Goal: Task Accomplishment & Management: Manage account settings

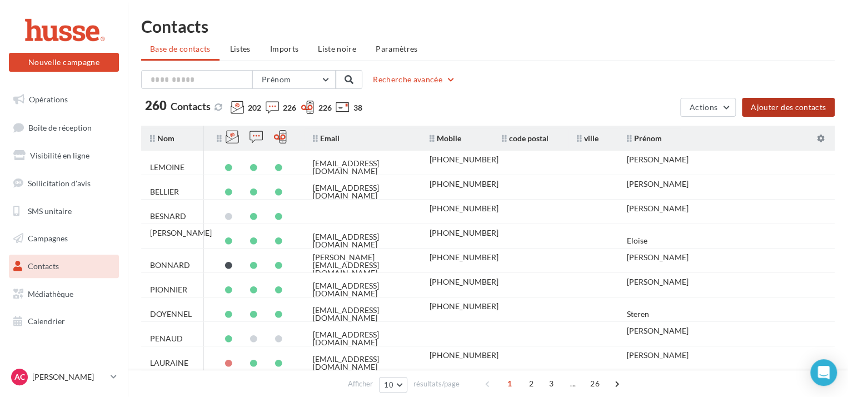
click at [778, 112] on button "Ajouter des contacts" at bounding box center [788, 107] width 93 height 19
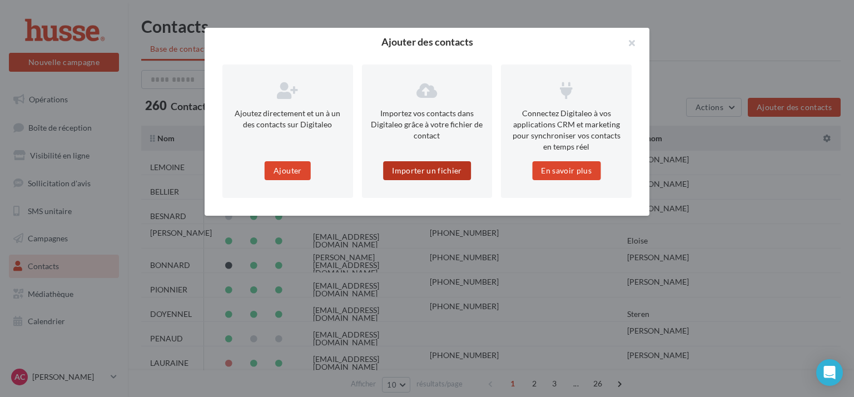
click at [423, 167] on button "Importer un fichier" at bounding box center [427, 170] width 88 height 19
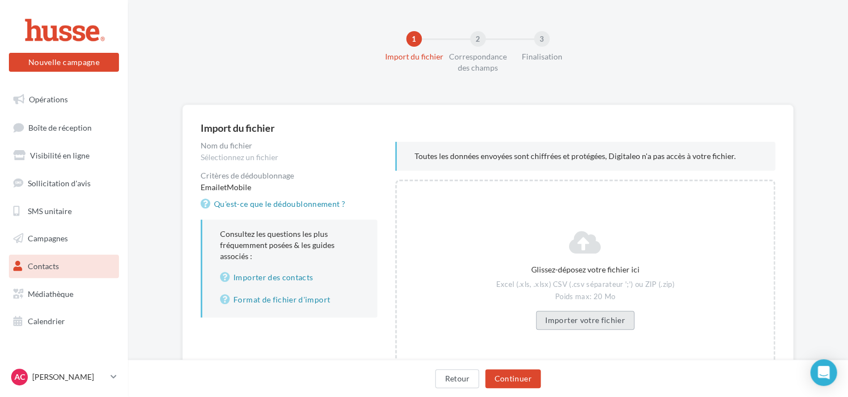
click at [612, 318] on button "Importer votre fichier" at bounding box center [585, 320] width 99 height 19
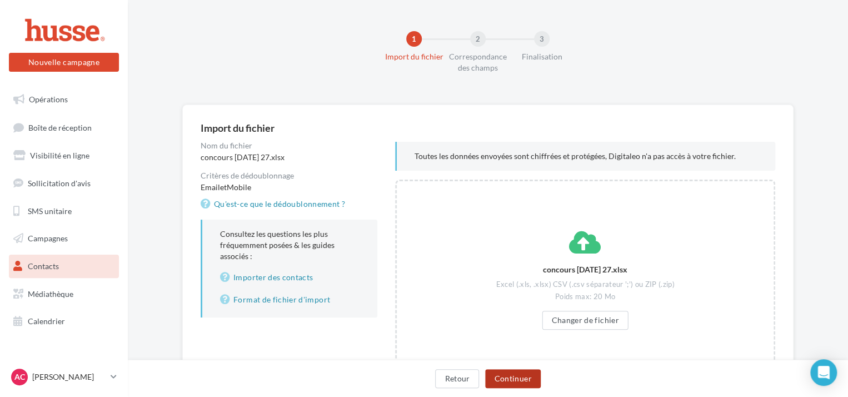
click at [507, 382] on button "Continuer" at bounding box center [512, 378] width 55 height 19
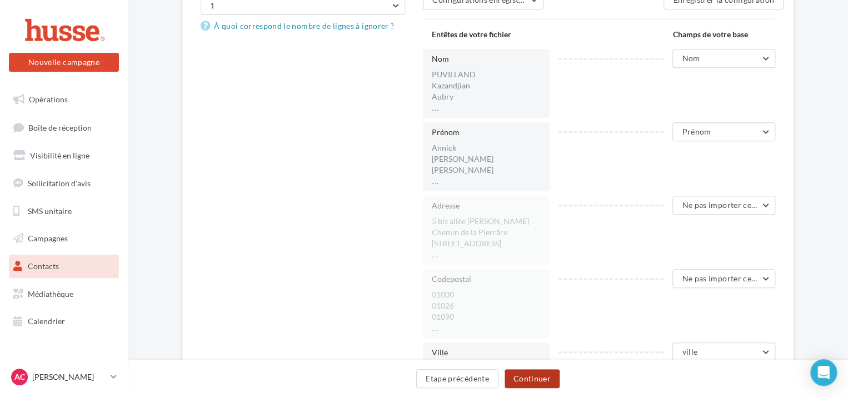
scroll to position [240, 0]
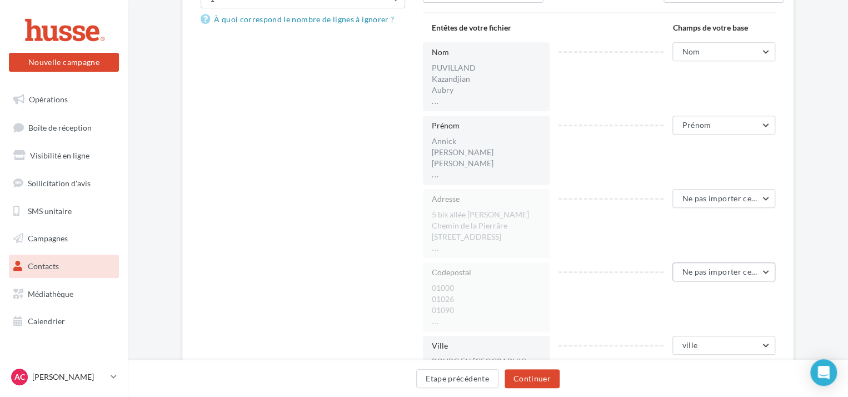
click at [741, 270] on span "Ne pas importer cette colonne" at bounding box center [737, 271] width 110 height 9
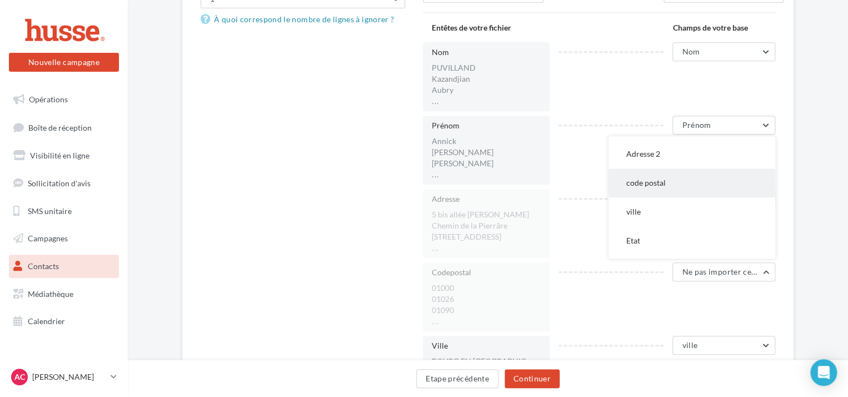
click at [662, 186] on span "code postal" at bounding box center [645, 182] width 39 height 9
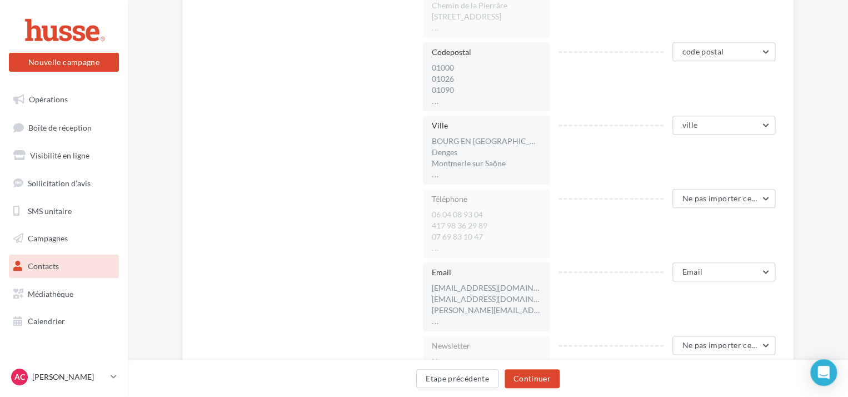
scroll to position [479, 0]
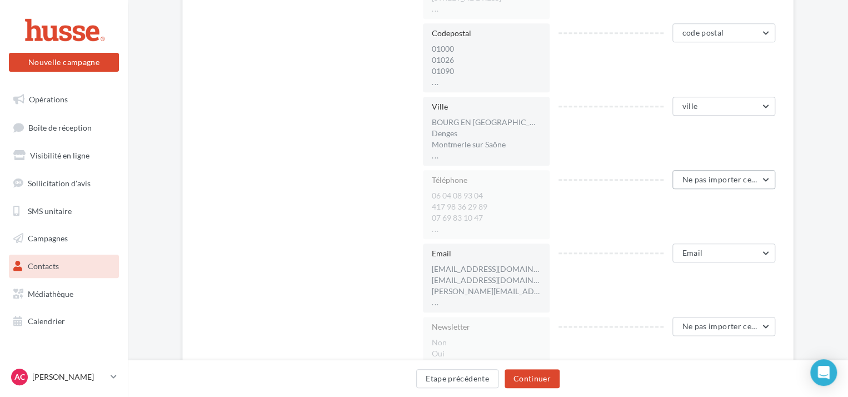
click at [754, 180] on span "Ne pas importer cette colonne" at bounding box center [737, 178] width 110 height 9
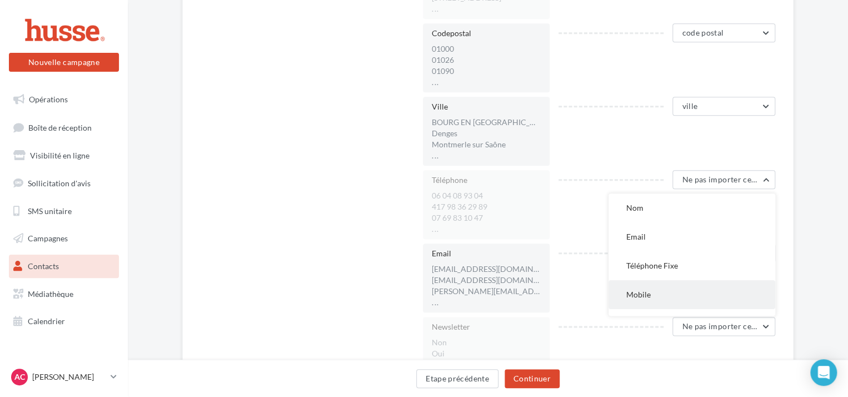
click at [671, 287] on button "Mobile" at bounding box center [691, 294] width 167 height 29
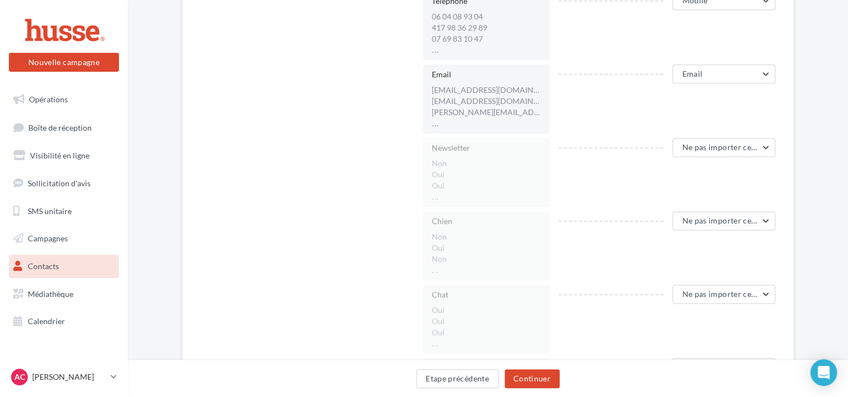
scroll to position [666, 0]
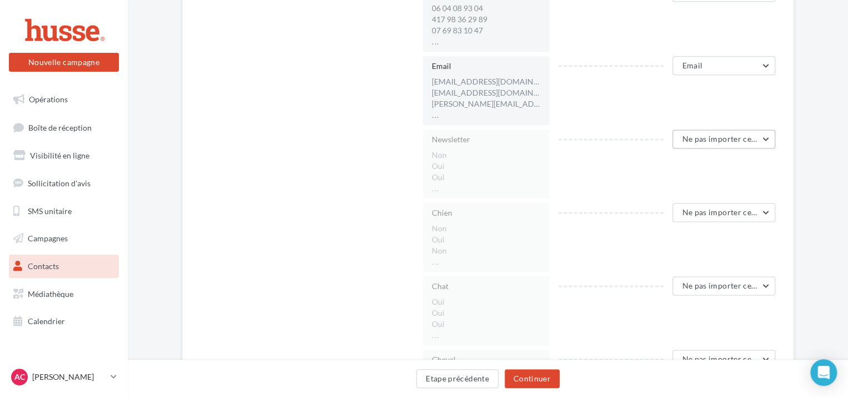
click at [740, 139] on span "Ne pas importer cette colonne" at bounding box center [737, 138] width 110 height 9
click at [768, 141] on button "Ne pas importer cette colonne" at bounding box center [723, 138] width 103 height 19
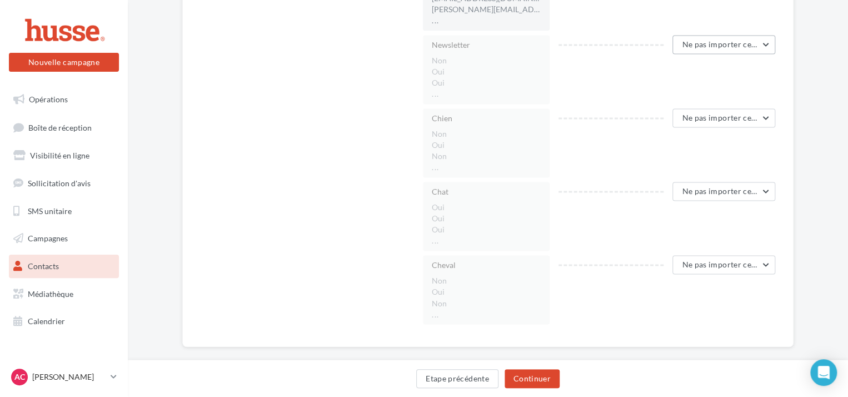
scroll to position [776, 0]
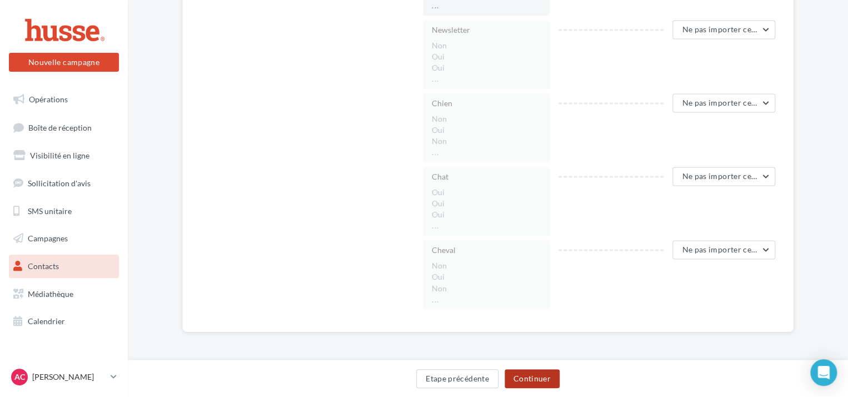
click at [534, 376] on button "Continuer" at bounding box center [532, 378] width 55 height 19
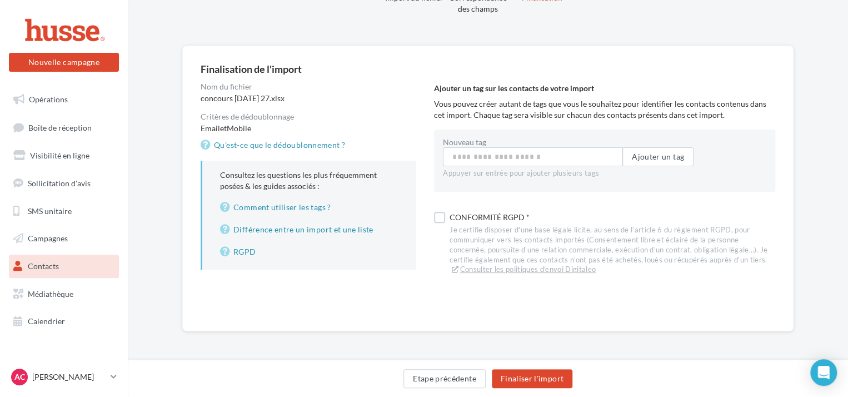
scroll to position [59, 0]
click at [547, 156] on input "Nouveau tag" at bounding box center [532, 156] width 179 height 19
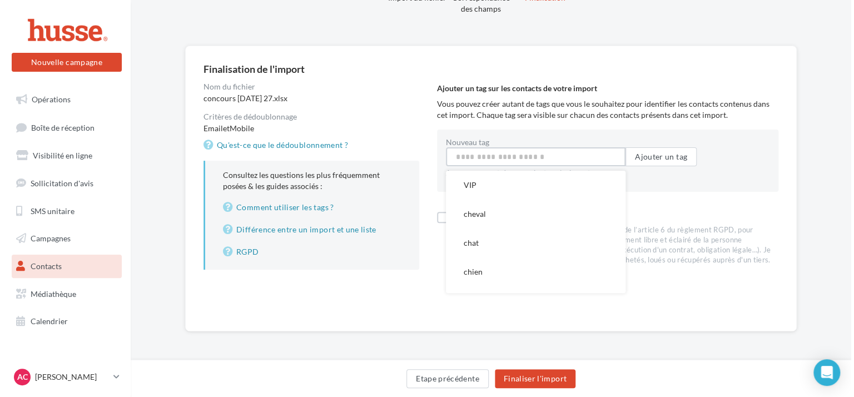
scroll to position [51, 0]
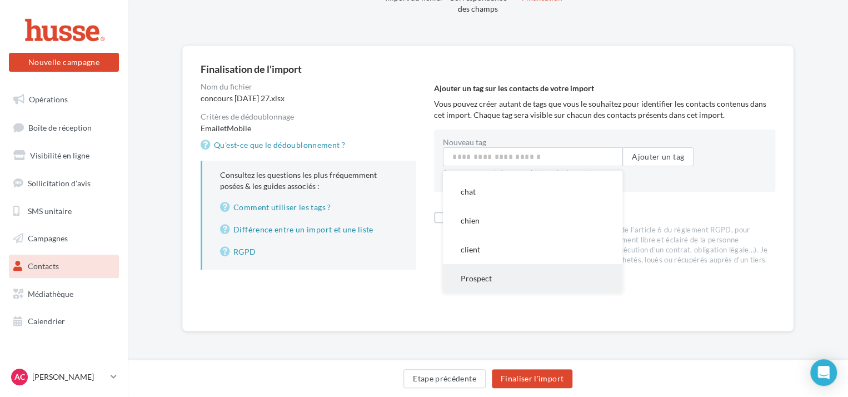
click at [507, 275] on button "Prospect" at bounding box center [532, 278] width 179 height 29
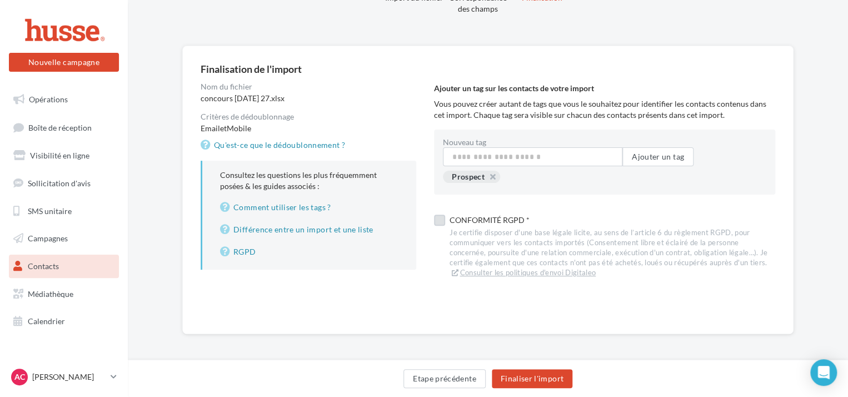
click at [440, 219] on label at bounding box center [439, 219] width 11 height 11
click at [542, 373] on button "Finaliser l'import" at bounding box center [532, 378] width 81 height 19
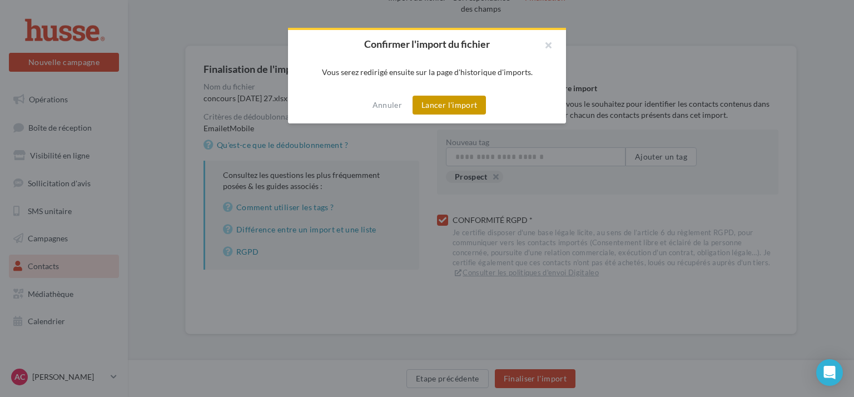
click at [445, 109] on button "Lancer l'import" at bounding box center [448, 105] width 73 height 19
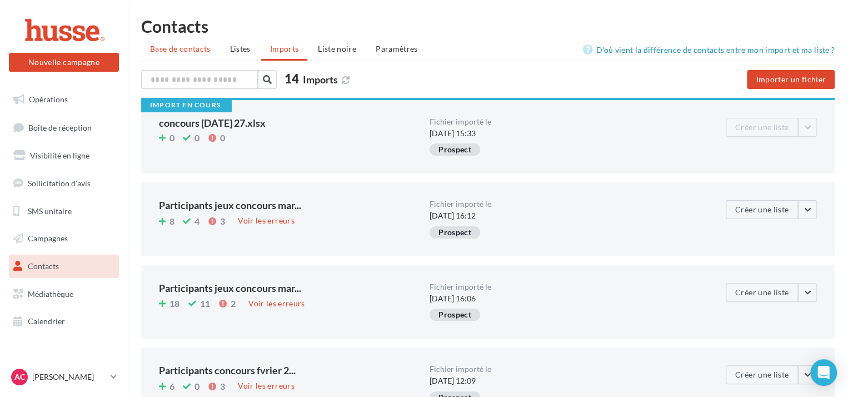
click at [204, 48] on span "Base de contacts" at bounding box center [180, 48] width 61 height 9
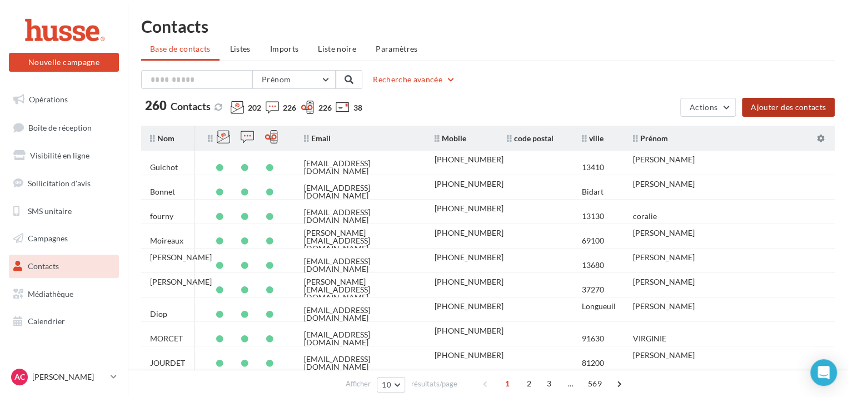
click at [782, 109] on button "Ajouter des contacts" at bounding box center [788, 107] width 93 height 19
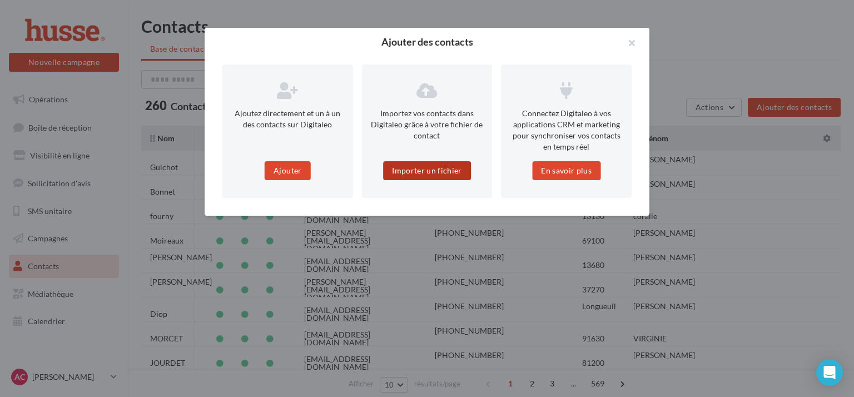
click at [435, 166] on button "Importer un fichier" at bounding box center [427, 170] width 88 height 19
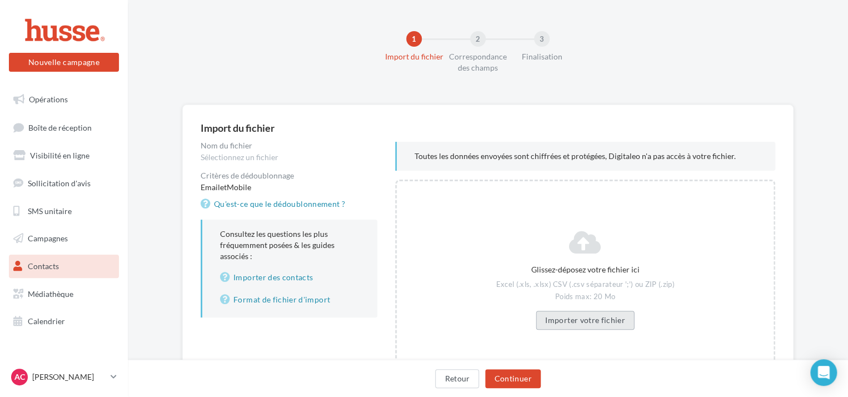
click at [571, 315] on button "Importer votre fichier" at bounding box center [585, 320] width 99 height 19
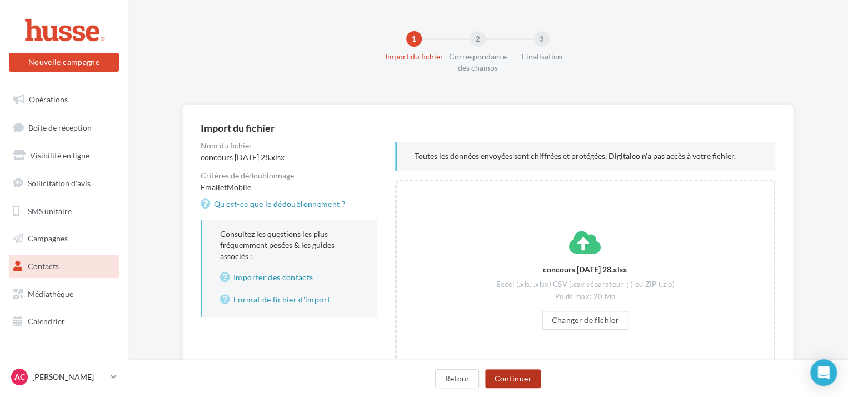
click at [521, 374] on button "Continuer" at bounding box center [512, 378] width 55 height 19
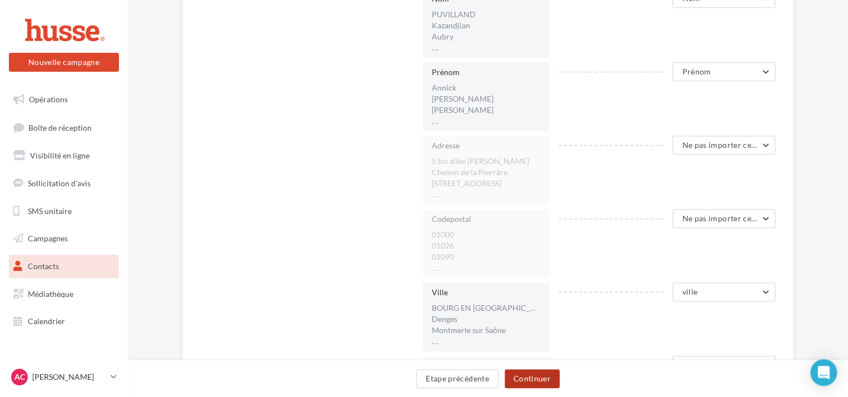
scroll to position [305, 0]
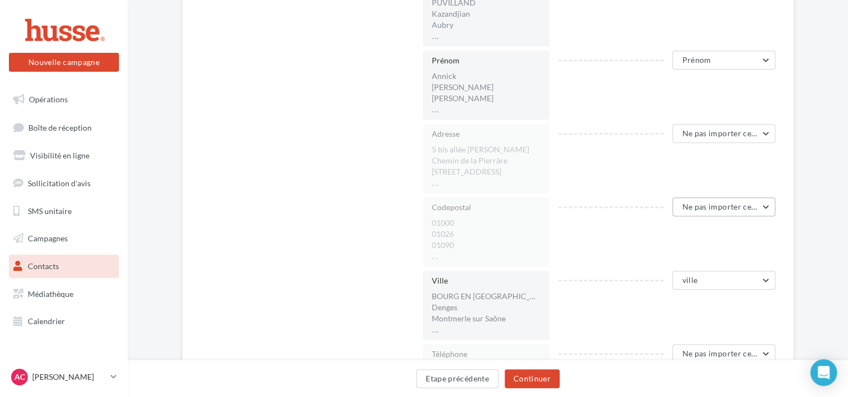
click at [740, 203] on span "Ne pas importer cette colonne" at bounding box center [737, 206] width 110 height 9
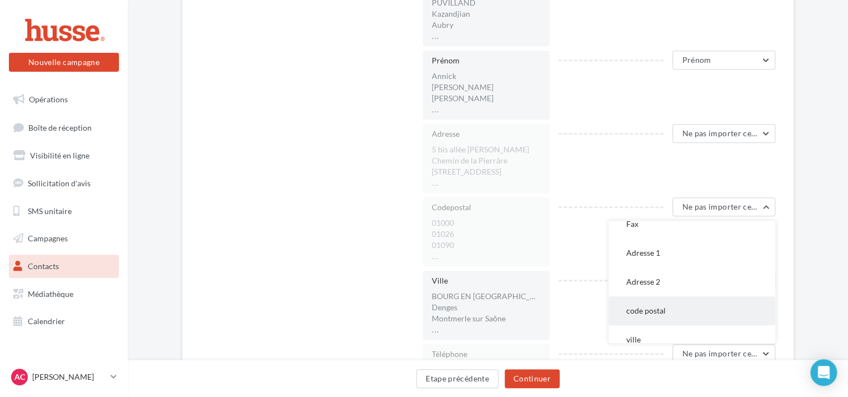
click at [680, 310] on button "code postal" at bounding box center [691, 310] width 167 height 29
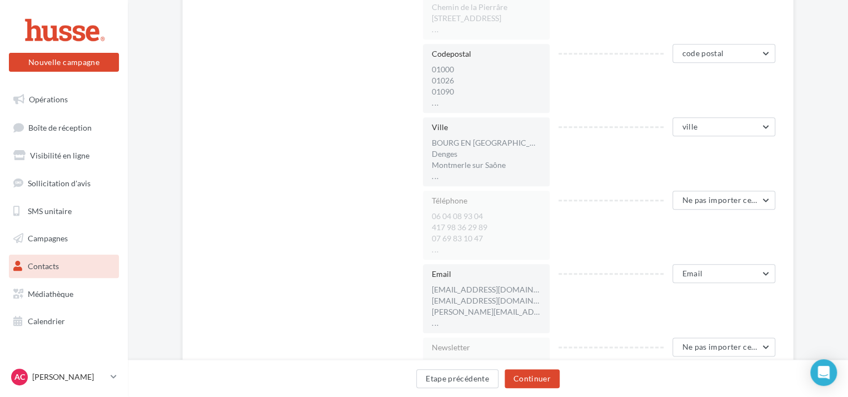
scroll to position [476, 0]
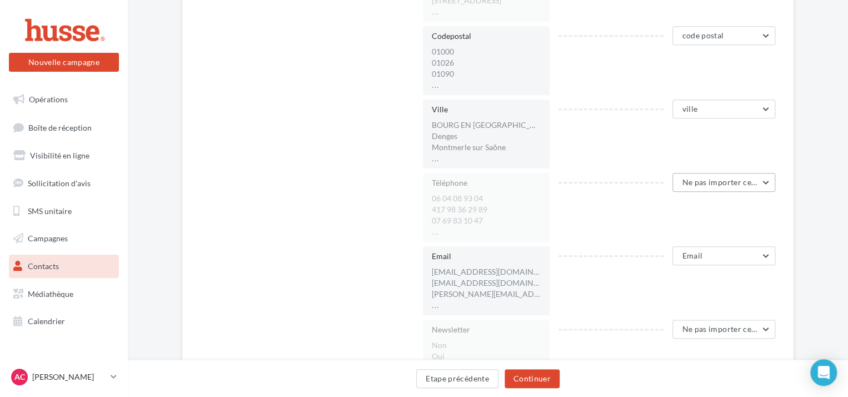
click at [761, 185] on span "Ne pas importer cette colonne" at bounding box center [737, 181] width 110 height 9
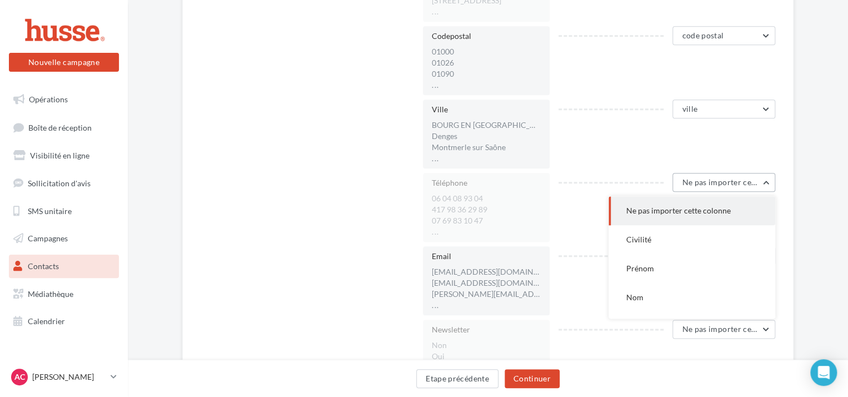
drag, startPoint x: 761, startPoint y: 185, endPoint x: 775, endPoint y: 280, distance: 96.0
click at [775, 280] on div "Nom PUVILLAND Kazandjian Aubry ... Nom Ne pas importer cette colonne Civilité P…" at bounding box center [599, 207] width 352 height 802
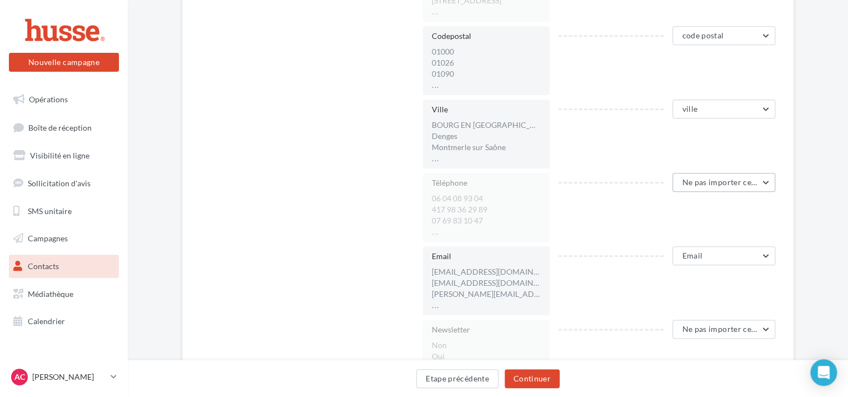
click at [760, 177] on span "Ne pas importer cette colonne" at bounding box center [737, 181] width 110 height 9
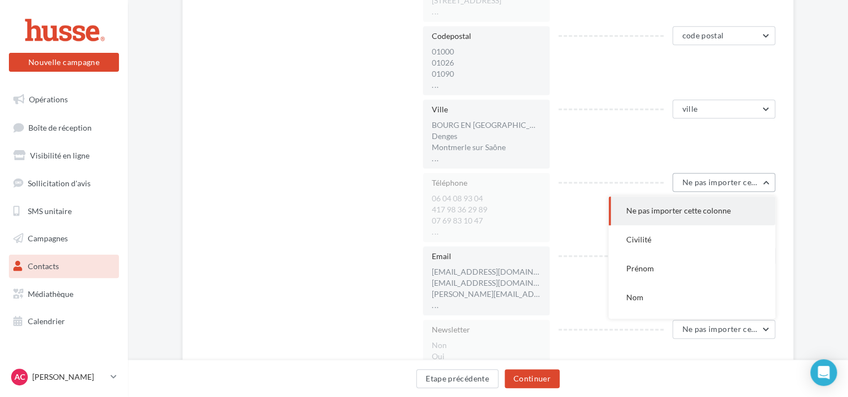
scroll to position [107, 0]
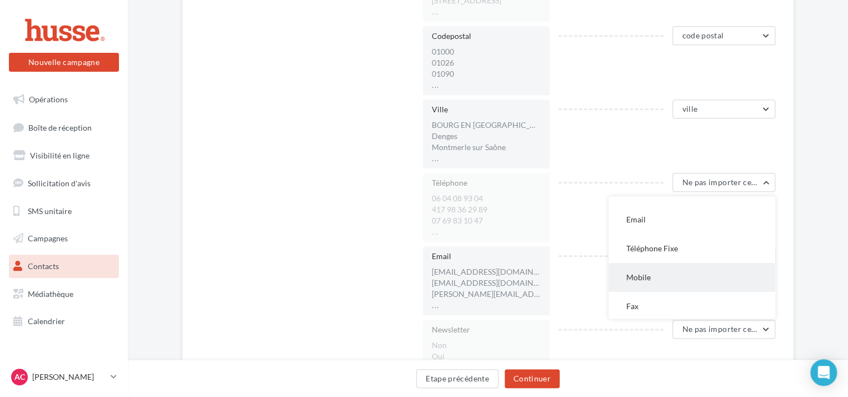
click at [697, 279] on button "Mobile" at bounding box center [691, 277] width 167 height 29
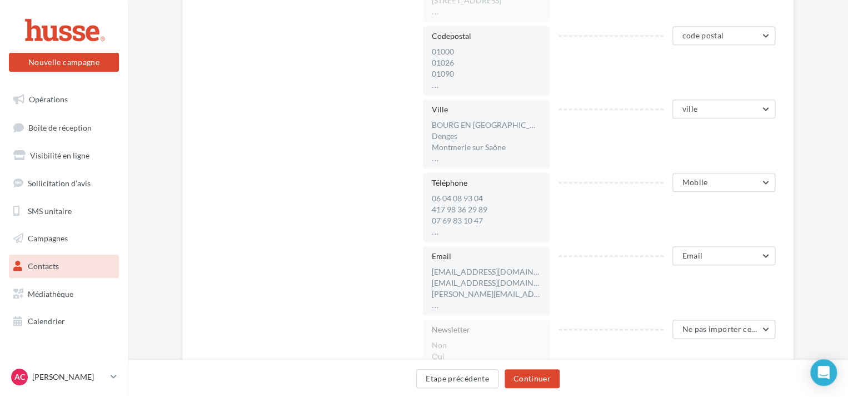
scroll to position [765, 0]
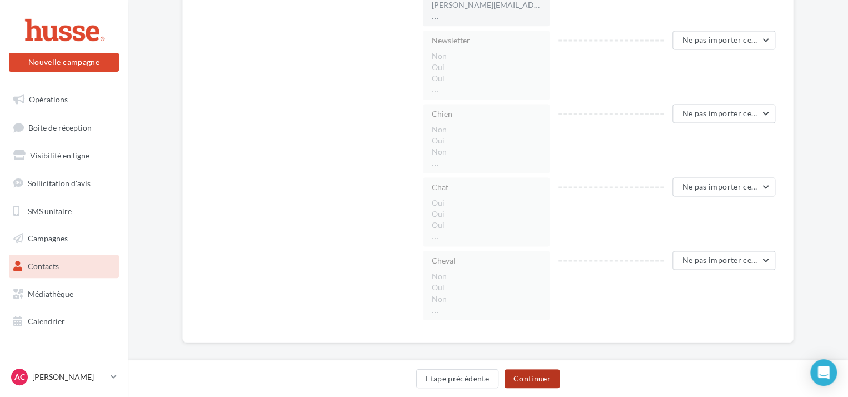
click at [530, 379] on button "Continuer" at bounding box center [532, 378] width 55 height 19
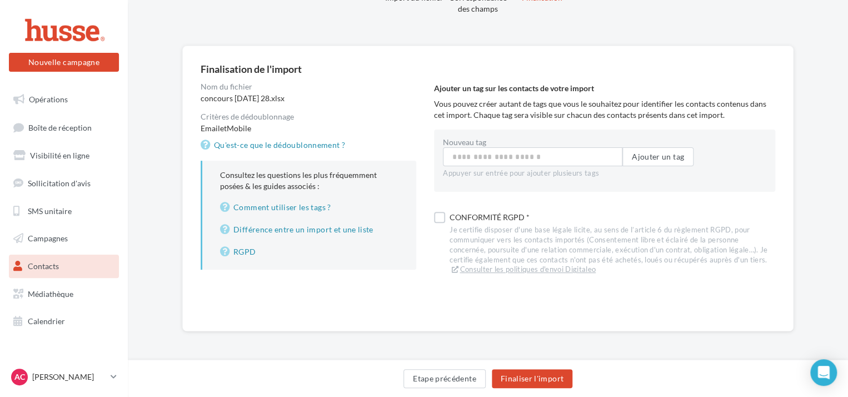
scroll to position [59, 0]
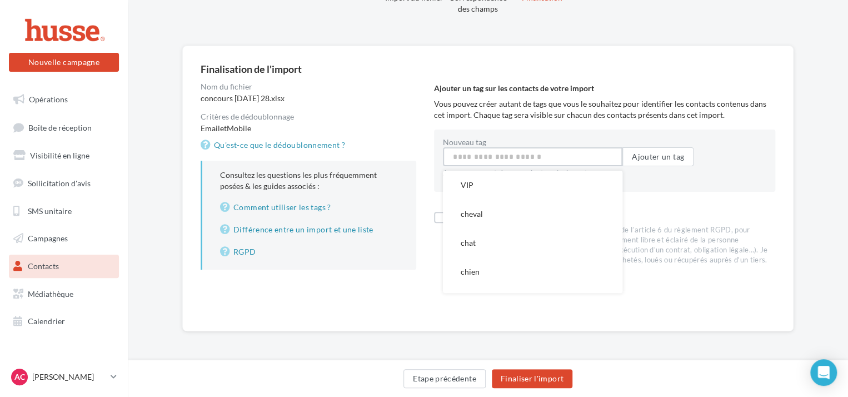
click at [551, 163] on input "Nouveau tag" at bounding box center [532, 156] width 179 height 19
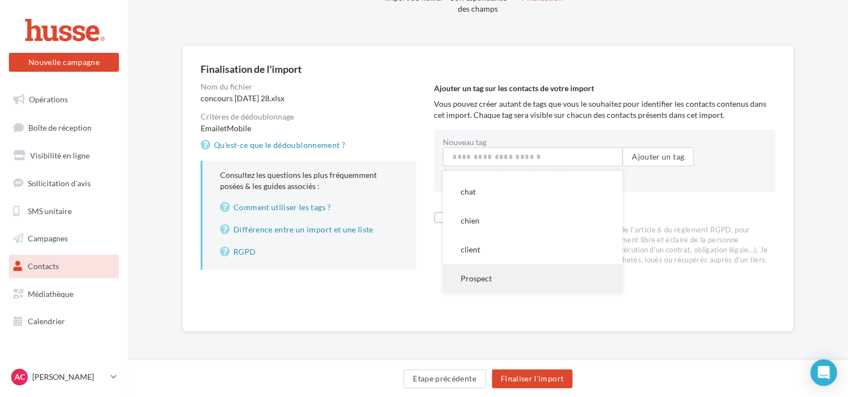
click at [508, 275] on button "Prospect" at bounding box center [532, 278] width 179 height 29
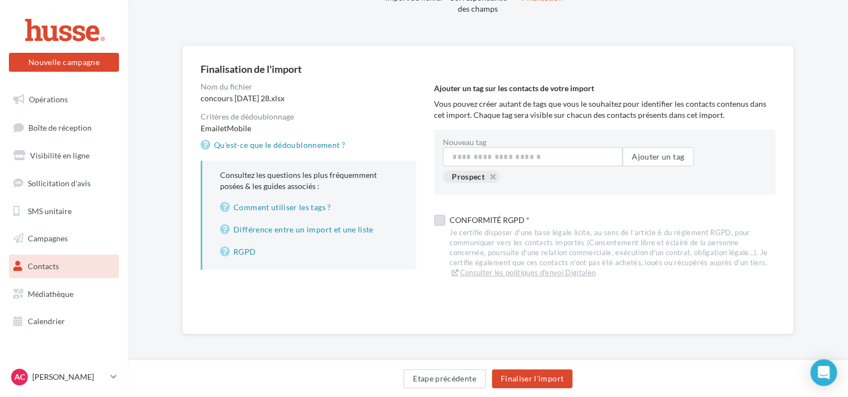
click at [442, 217] on label at bounding box center [439, 219] width 11 height 11
click at [532, 380] on button "Finaliser l'import" at bounding box center [532, 378] width 81 height 19
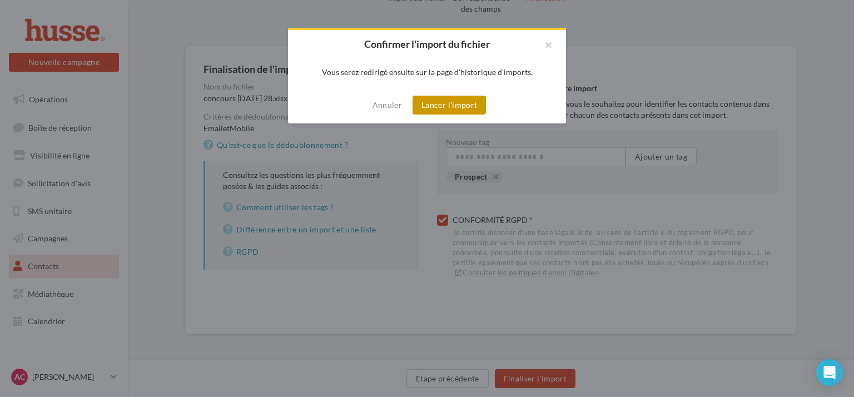
click at [467, 112] on button "Lancer l'import" at bounding box center [448, 105] width 73 height 19
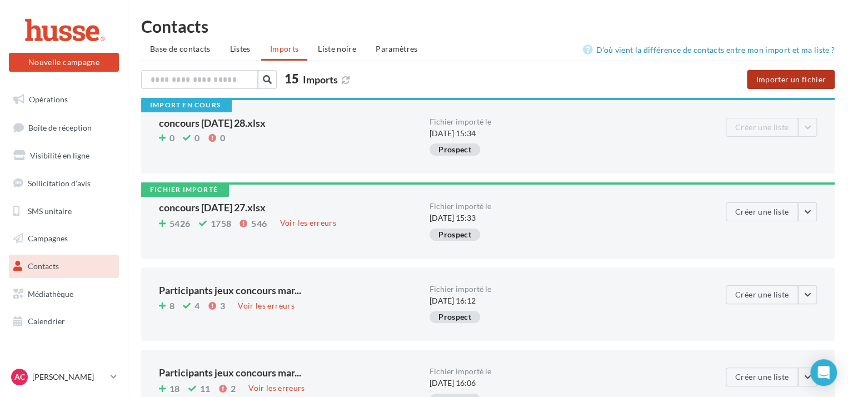
click at [778, 88] on button "Importer un fichier" at bounding box center [791, 79] width 88 height 19
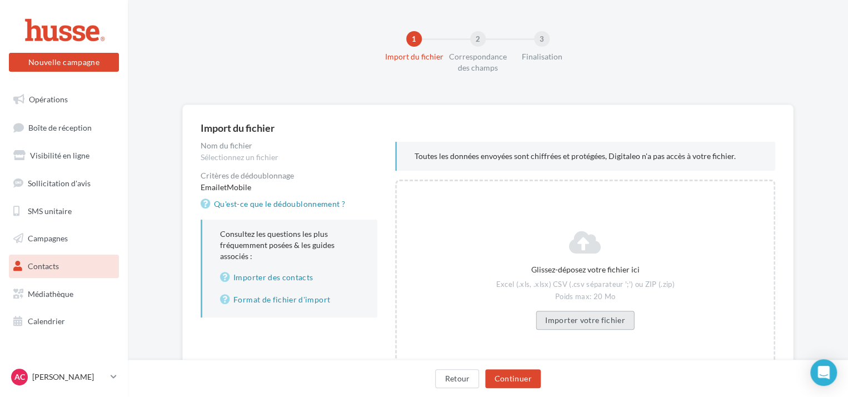
click at [580, 318] on button "Importer votre fichier" at bounding box center [585, 320] width 99 height 19
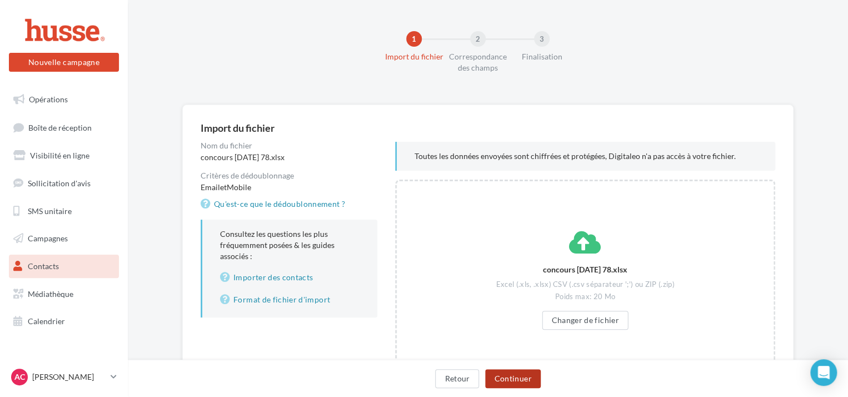
click at [518, 383] on button "Continuer" at bounding box center [512, 378] width 55 height 19
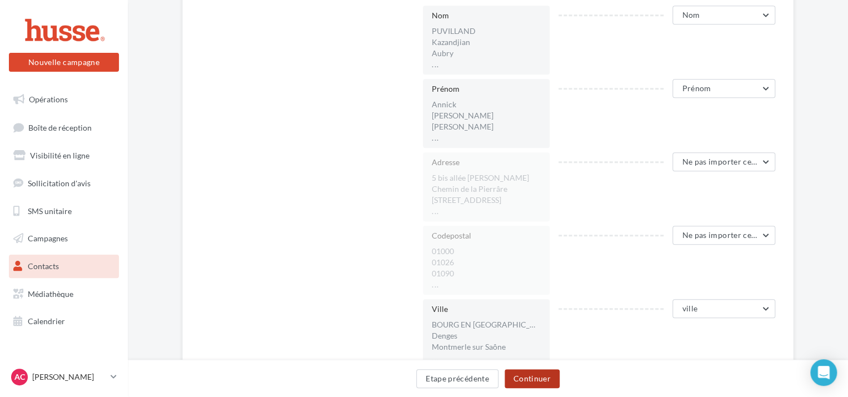
scroll to position [307, 0]
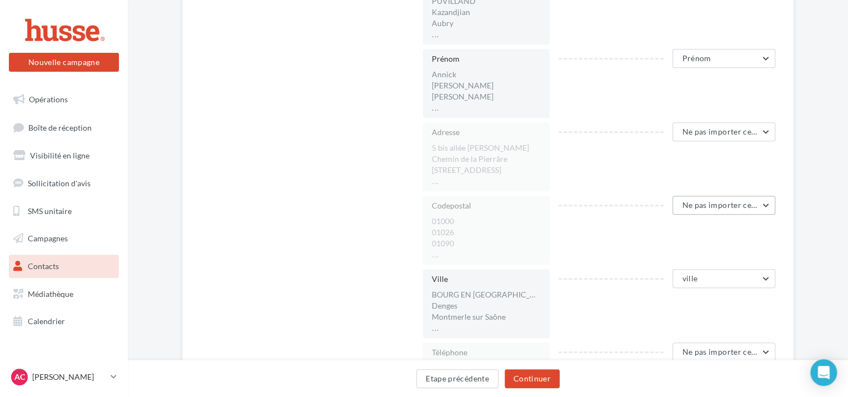
click at [722, 206] on span "Ne pas importer cette colonne" at bounding box center [737, 204] width 110 height 9
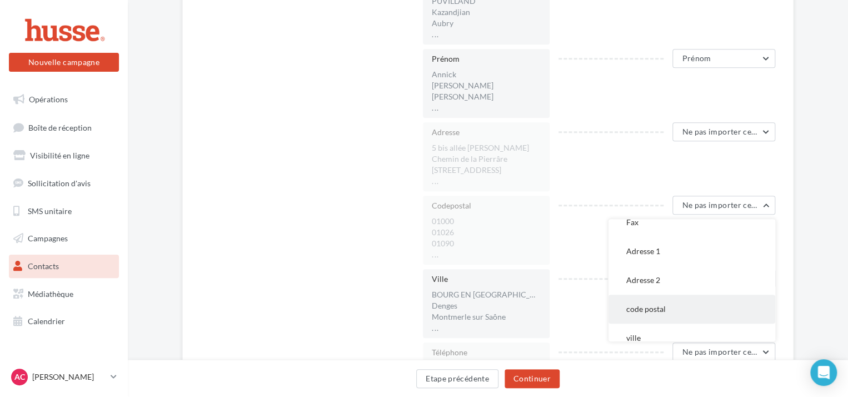
click at [693, 302] on button "code postal" at bounding box center [691, 309] width 167 height 29
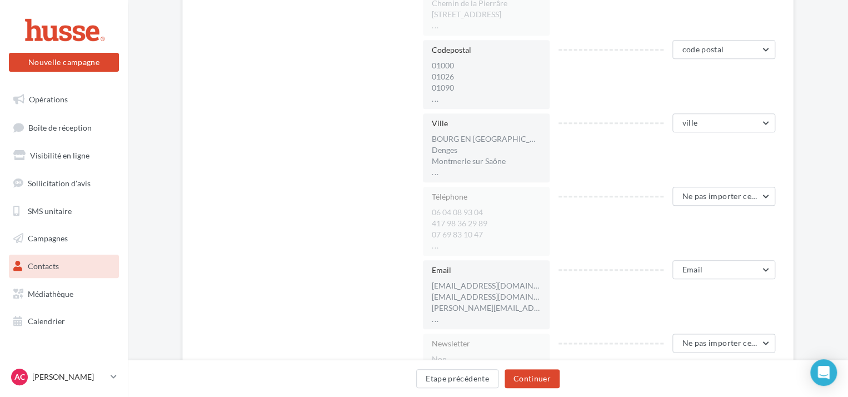
scroll to position [473, 0]
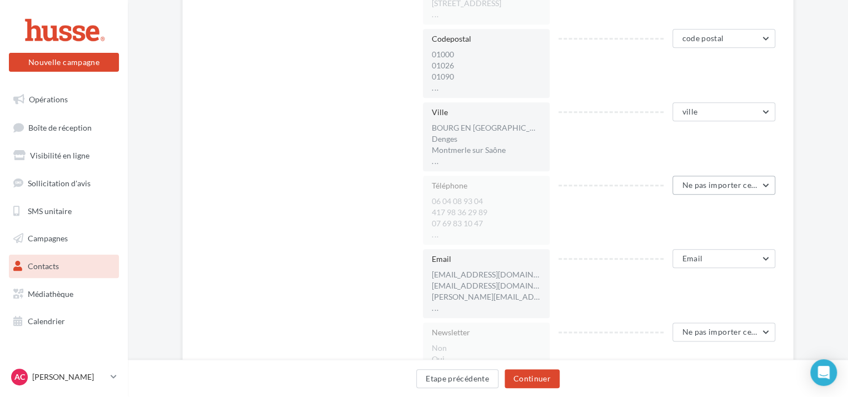
click at [763, 187] on span "Ne pas importer cette colonne" at bounding box center [737, 184] width 110 height 9
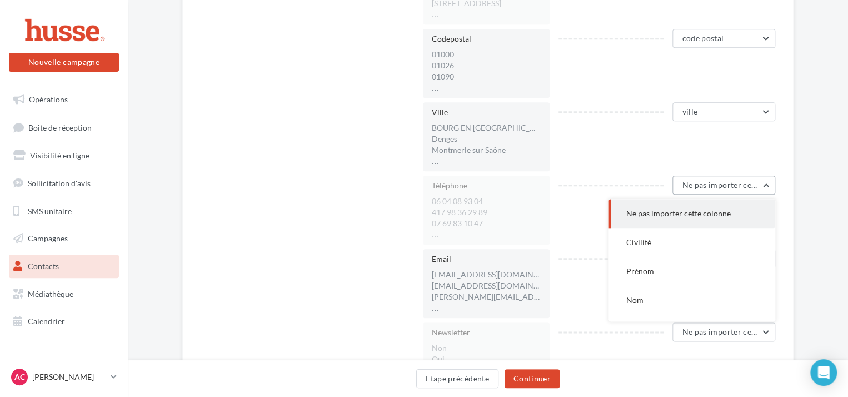
scroll to position [107, 0]
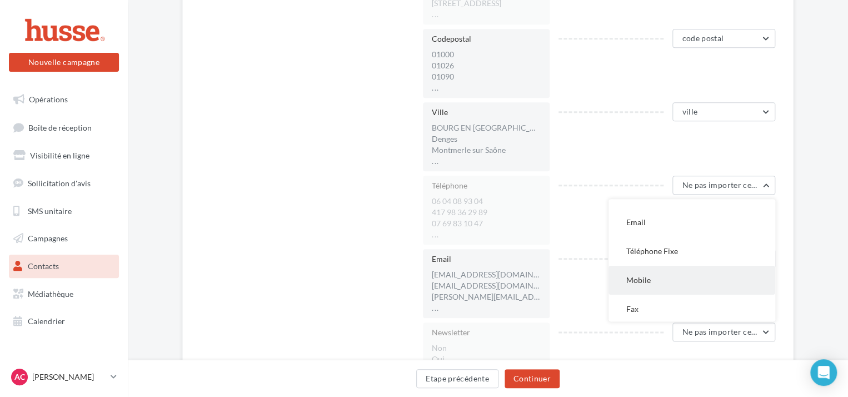
click at [682, 283] on button "Mobile" at bounding box center [691, 280] width 167 height 29
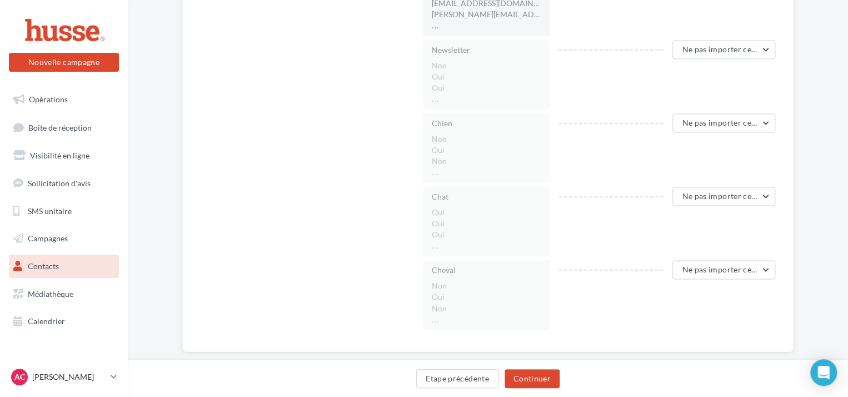
scroll to position [762, 0]
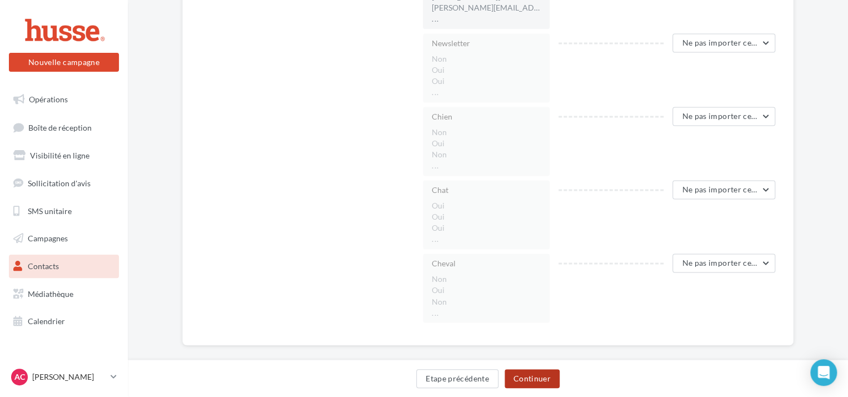
drag, startPoint x: 532, startPoint y: 370, endPoint x: 523, endPoint y: 378, distance: 12.2
click at [523, 378] on button "Continuer" at bounding box center [532, 378] width 55 height 19
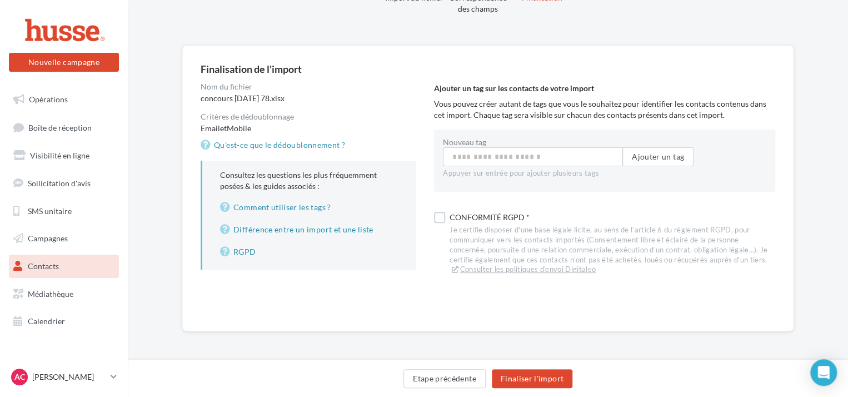
scroll to position [59, 0]
click at [538, 161] on input "Nouveau tag" at bounding box center [532, 156] width 179 height 19
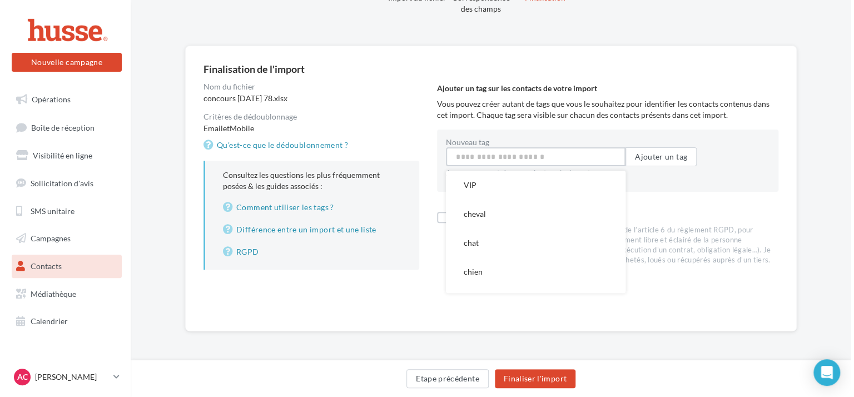
scroll to position [51, 0]
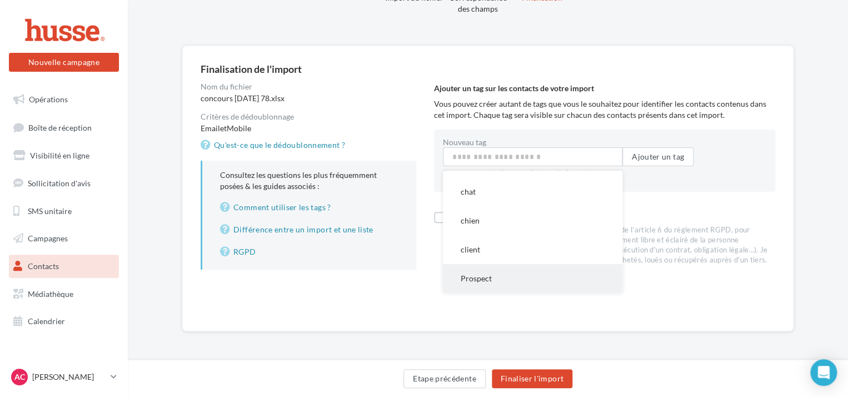
click at [530, 276] on button "Prospect" at bounding box center [532, 278] width 179 height 29
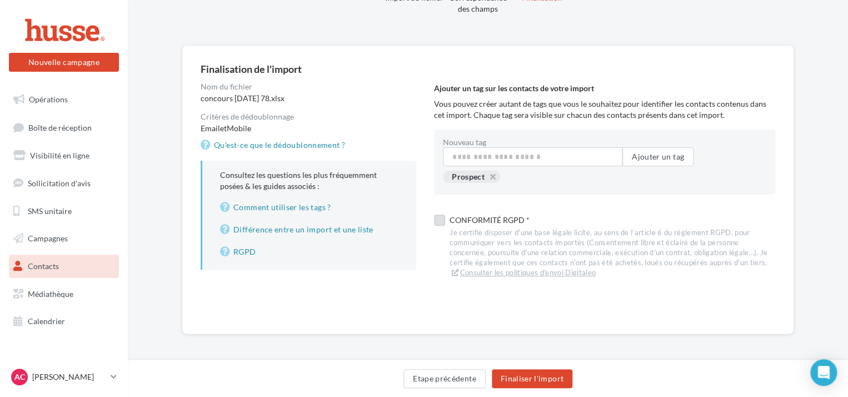
click at [442, 220] on label at bounding box center [439, 219] width 11 height 11
click at [522, 376] on button "Finaliser l'import" at bounding box center [532, 378] width 81 height 19
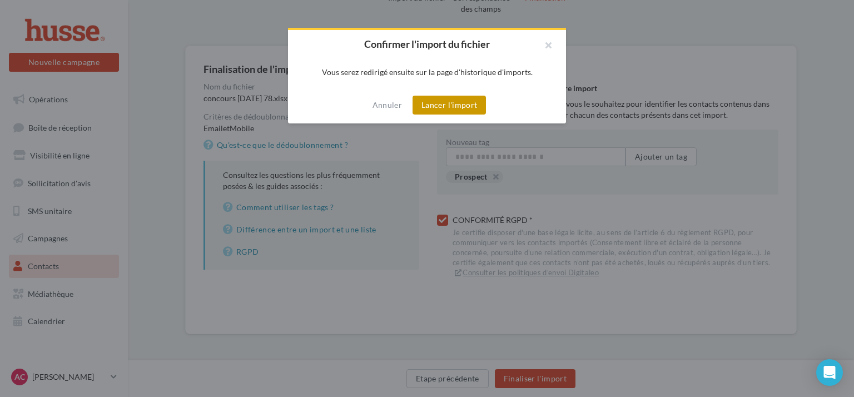
click at [468, 99] on button "Lancer l'import" at bounding box center [448, 105] width 73 height 19
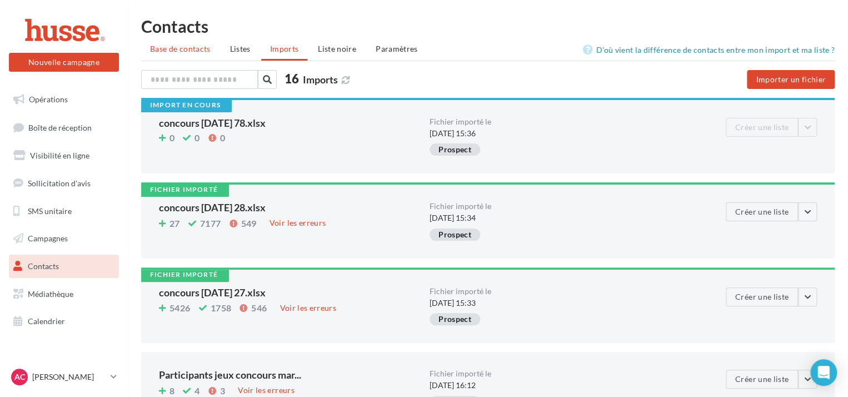
click at [207, 47] on span "Base de contacts" at bounding box center [180, 48] width 61 height 9
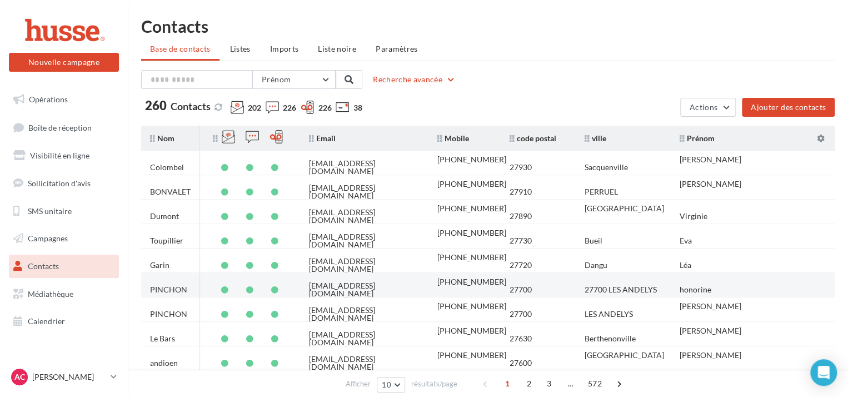
click at [418, 281] on td "pinchonhonnorine@free.fr" at bounding box center [364, 289] width 128 height 24
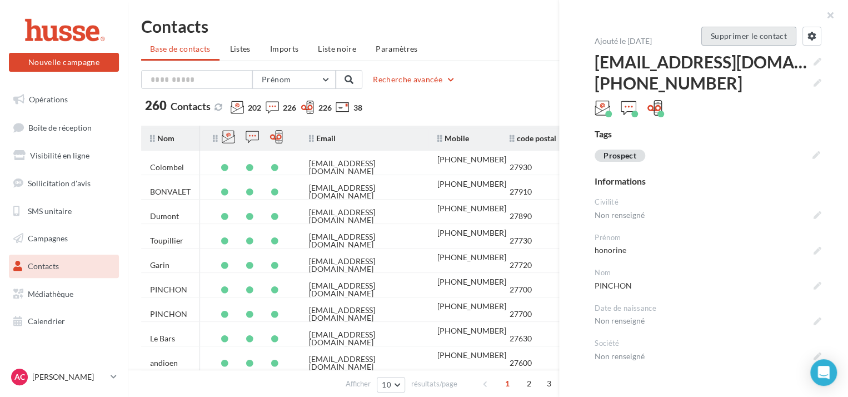
click at [771, 41] on button "Supprimer le contact" at bounding box center [748, 36] width 95 height 19
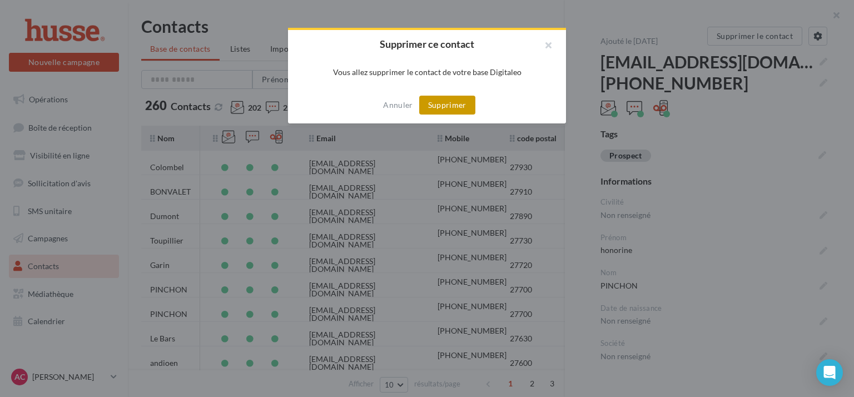
click at [454, 108] on button "Supprimer" at bounding box center [447, 105] width 56 height 19
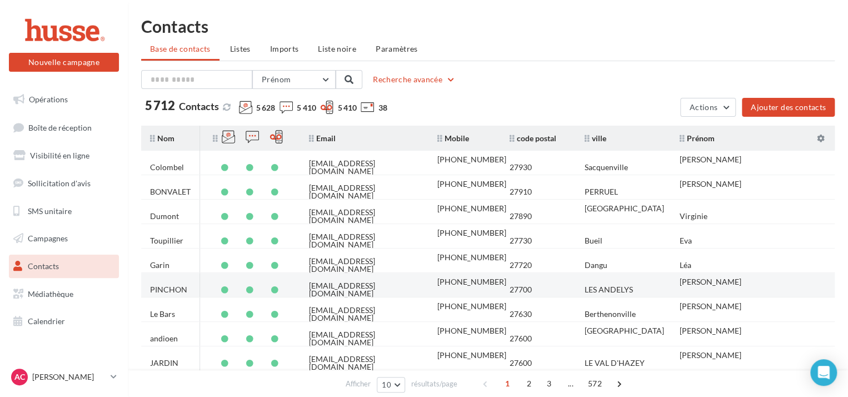
click at [591, 286] on div "LES ANDELYS" at bounding box center [609, 290] width 48 height 8
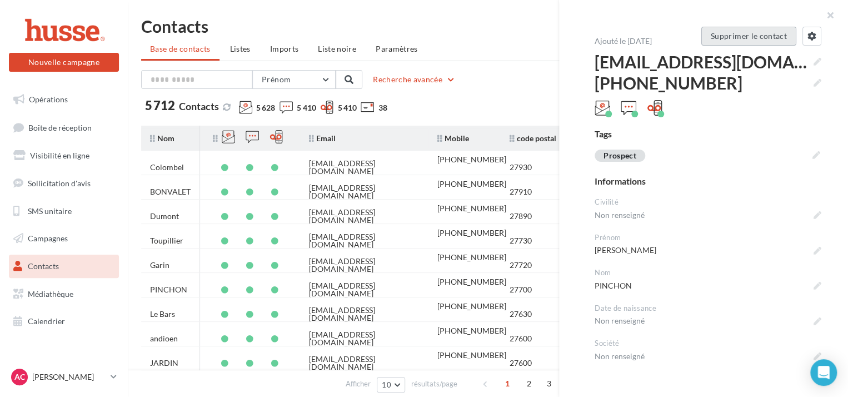
click at [745, 38] on button "Supprimer le contact" at bounding box center [748, 36] width 95 height 19
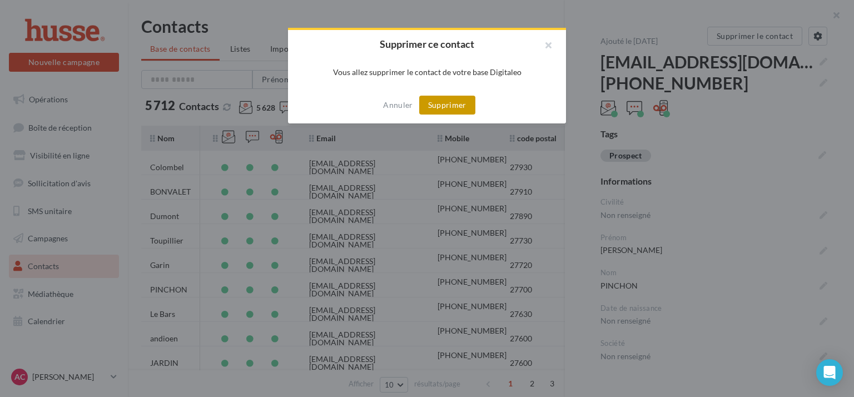
click at [453, 109] on button "Supprimer" at bounding box center [447, 105] width 56 height 19
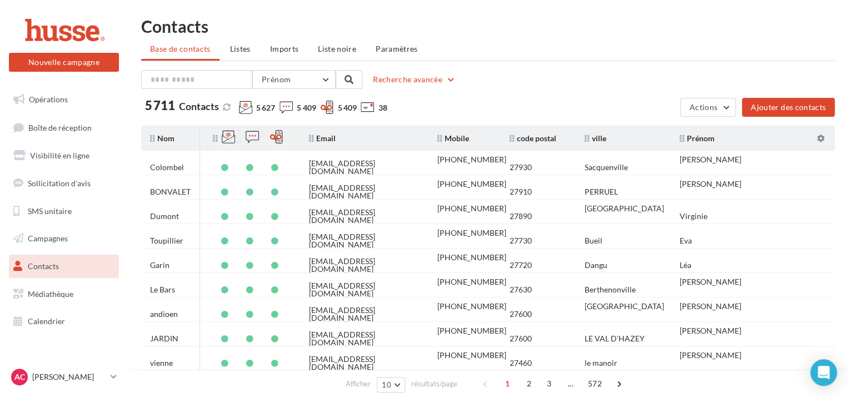
scroll to position [72, 0]
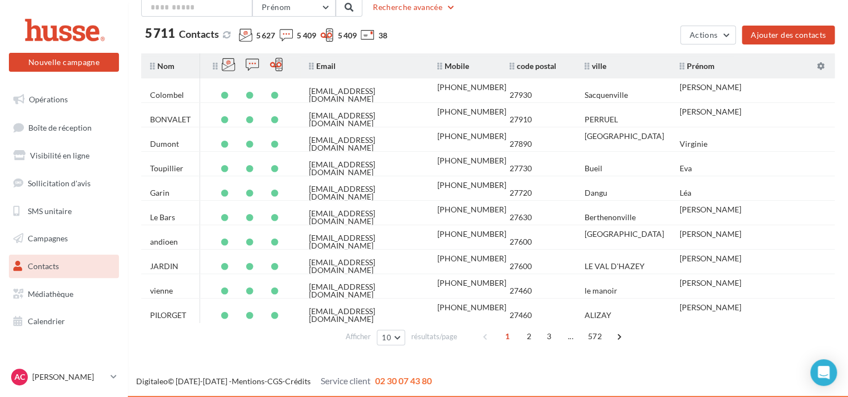
click at [79, 262] on link "Contacts" at bounding box center [64, 265] width 114 height 23
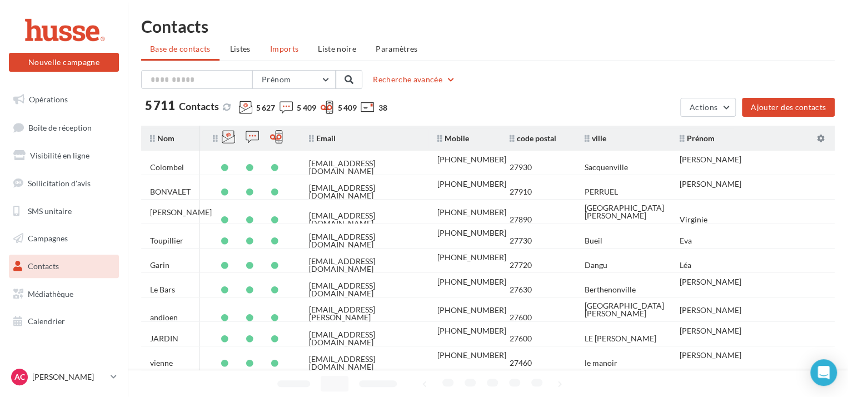
click at [281, 52] on span "Imports" at bounding box center [284, 48] width 28 height 9
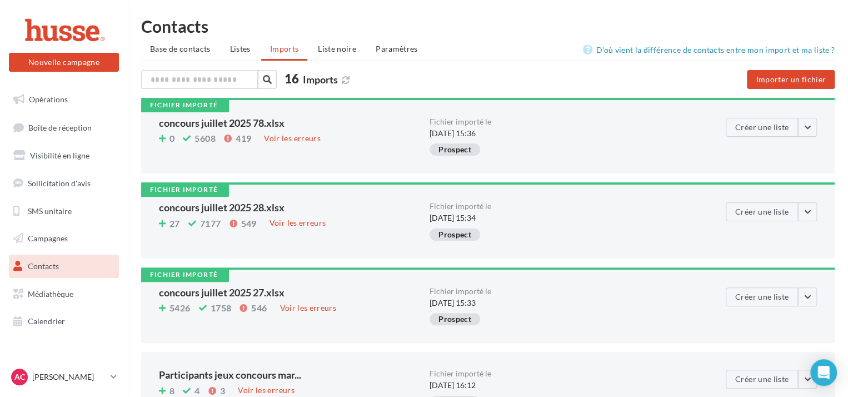
click at [680, 143] on div "Prospect" at bounding box center [565, 151] width 271 height 17
click at [808, 129] on button "button" at bounding box center [807, 127] width 19 height 19
click at [576, 136] on div "Fichier importé le 26/08/2025 à 15:36" at bounding box center [565, 128] width 271 height 21
click at [282, 136] on div "Voir les erreurs" at bounding box center [292, 138] width 66 height 12
click at [61, 272] on link "Contacts" at bounding box center [64, 265] width 114 height 23
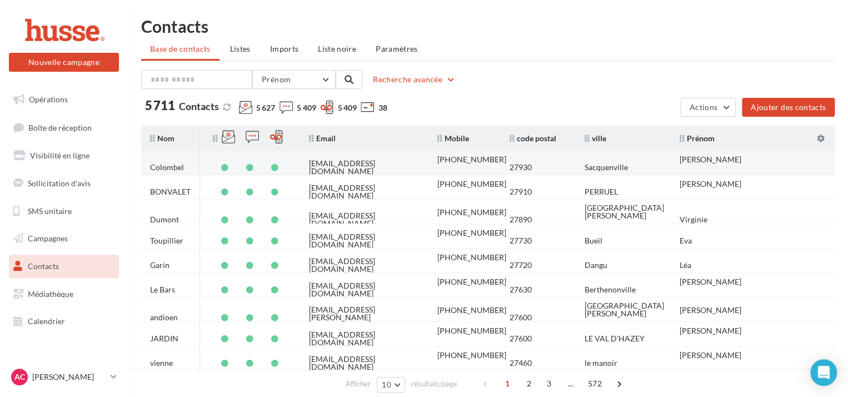
click at [817, 158] on tr "Colombel colombel@hotmail.fr +33627742869 27930 Sacquenville Sarah" at bounding box center [492, 163] width 702 height 24
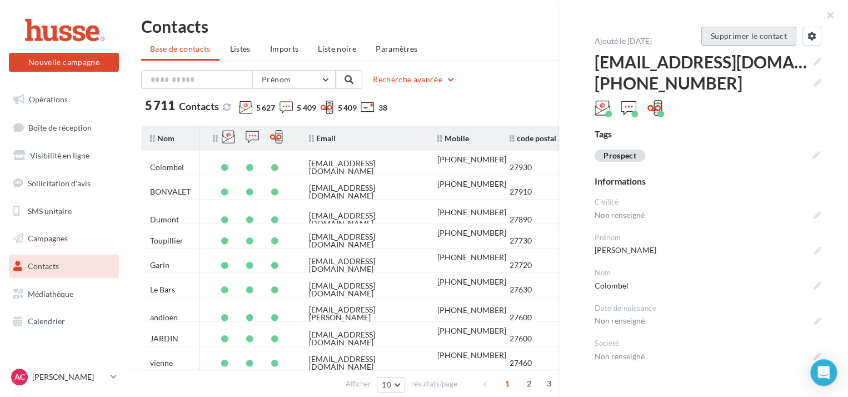
click at [731, 39] on button "Supprimer le contact" at bounding box center [748, 36] width 95 height 19
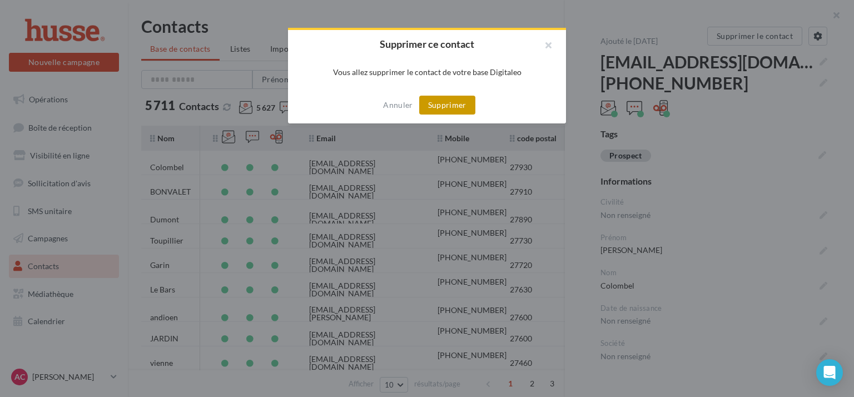
click at [462, 104] on button "Supprimer" at bounding box center [447, 105] width 56 height 19
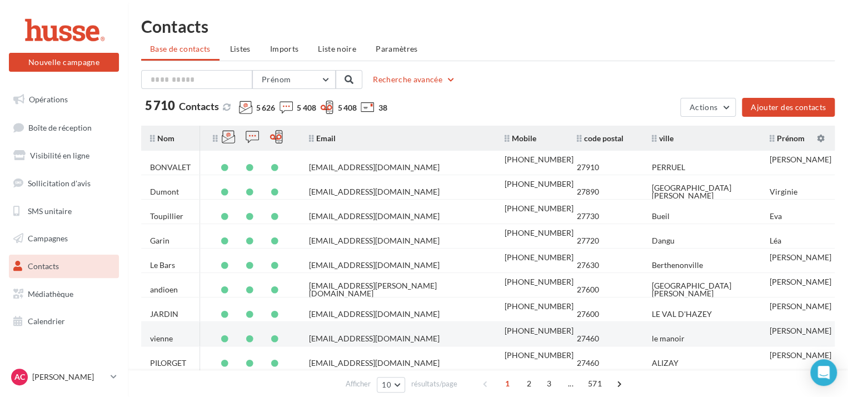
click at [703, 331] on td "le manoir" at bounding box center [702, 338] width 118 height 24
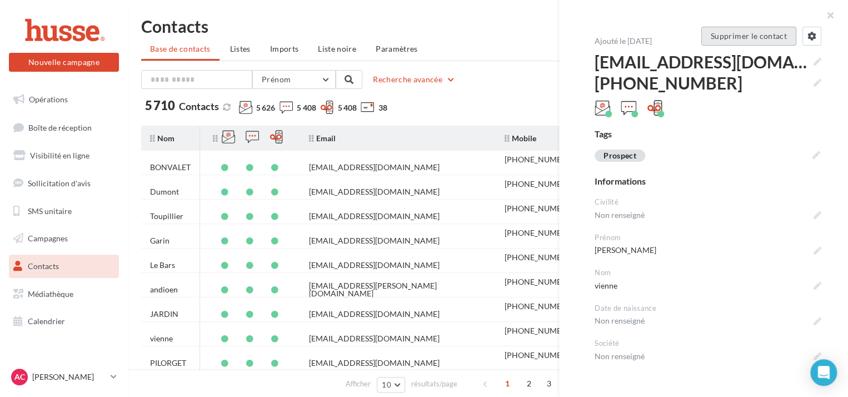
click at [751, 29] on button "Supprimer le contact" at bounding box center [748, 36] width 95 height 19
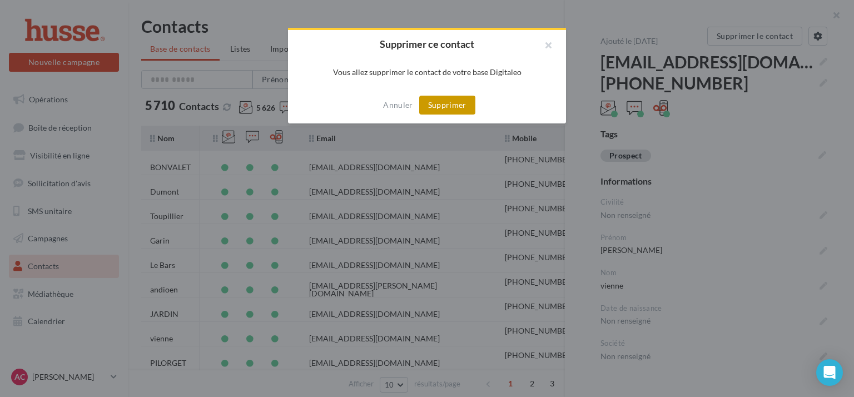
click at [467, 99] on button "Supprimer" at bounding box center [447, 105] width 56 height 19
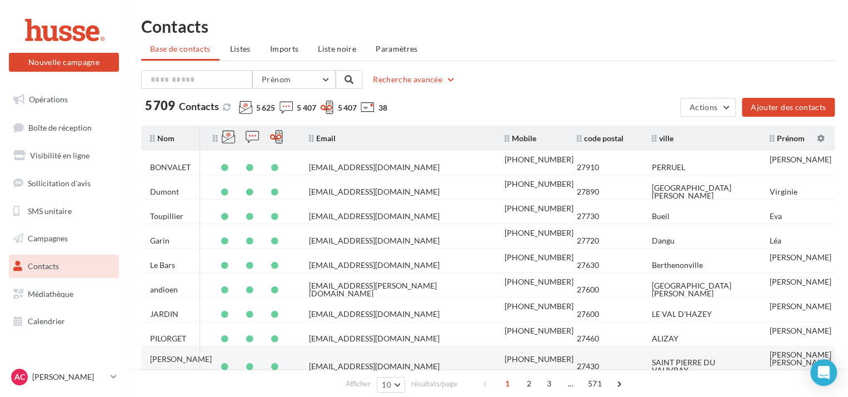
click at [696, 360] on div "SAINT PIERRE DU VAUVRAY" at bounding box center [702, 366] width 100 height 16
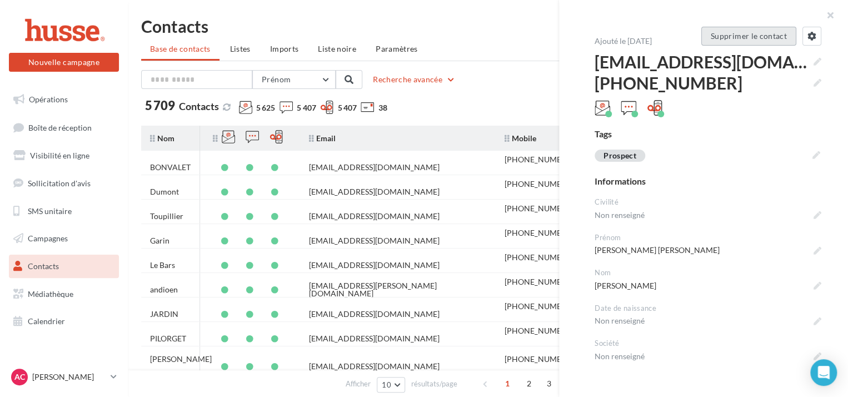
click at [760, 32] on button "Supprimer le contact" at bounding box center [748, 36] width 95 height 19
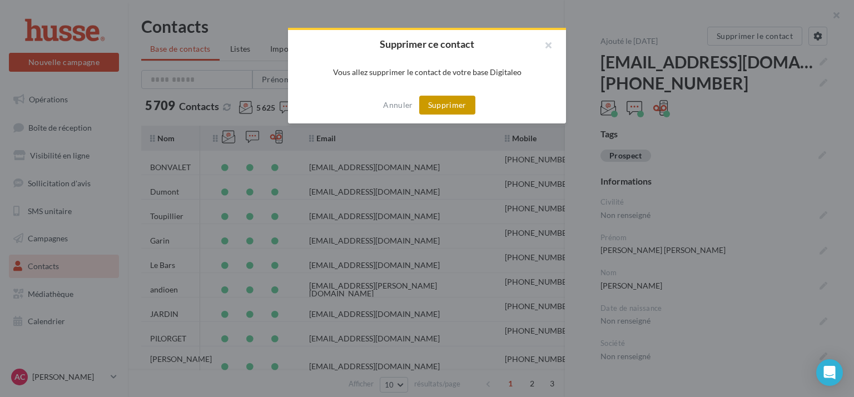
click at [463, 109] on button "Supprimer" at bounding box center [447, 105] width 56 height 19
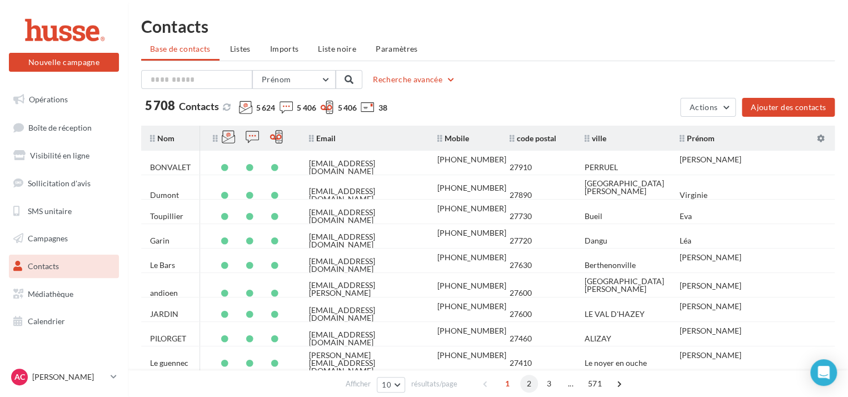
click at [529, 383] on span "2" at bounding box center [529, 384] width 18 height 18
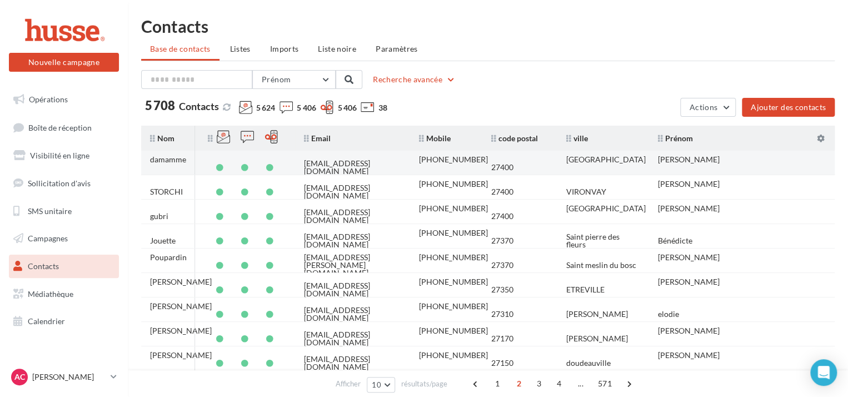
click at [590, 163] on div "Louviers" at bounding box center [605, 160] width 79 height 8
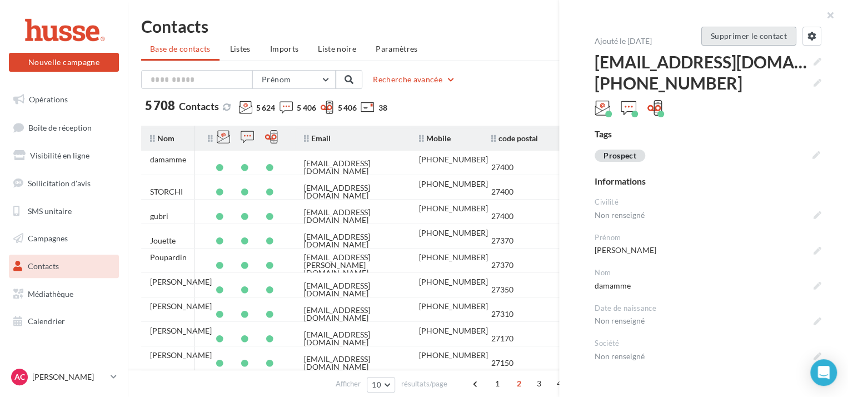
click at [775, 36] on button "Supprimer le contact" at bounding box center [748, 36] width 95 height 19
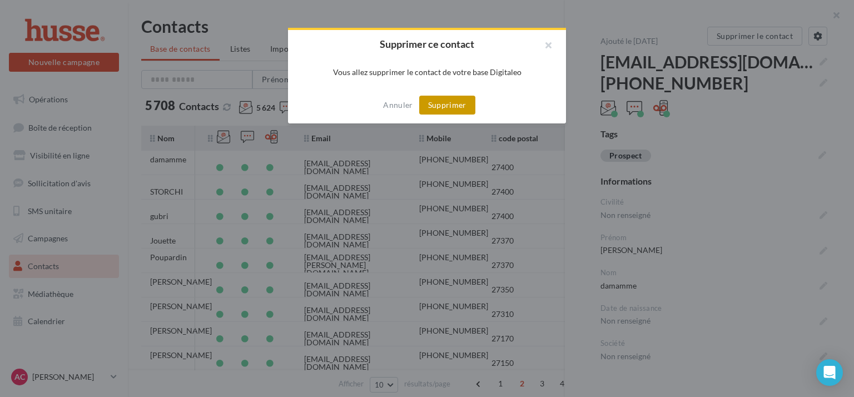
click at [456, 109] on button "Supprimer" at bounding box center [447, 105] width 56 height 19
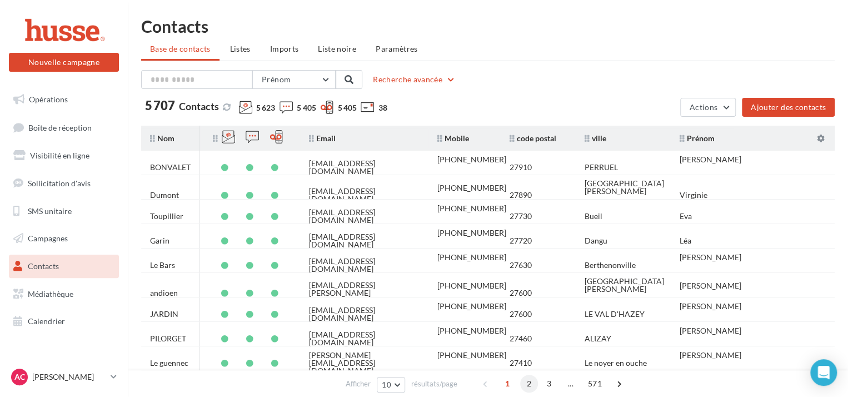
click at [529, 383] on span "2" at bounding box center [529, 384] width 18 height 18
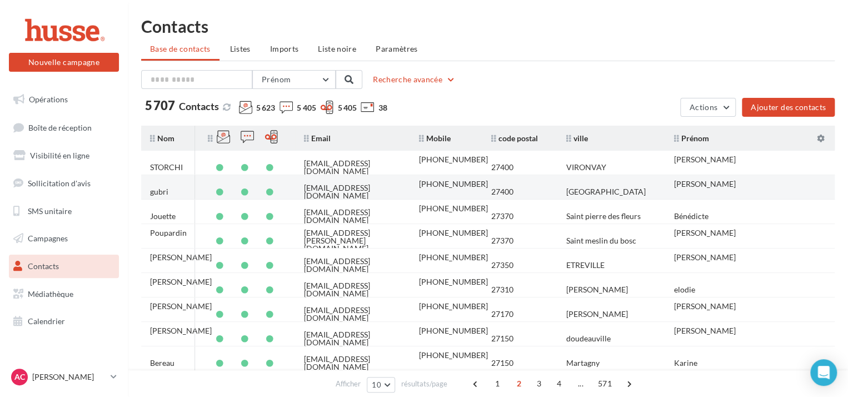
click at [613, 187] on td "louviers" at bounding box center [611, 191] width 108 height 24
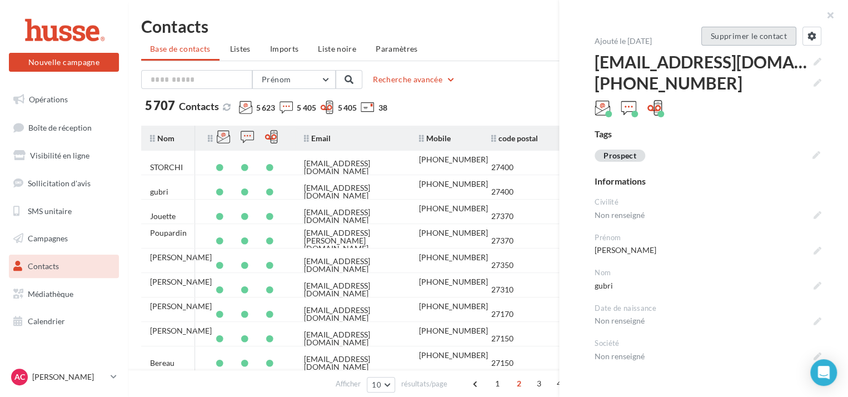
click at [720, 42] on button "Supprimer le contact" at bounding box center [748, 36] width 95 height 19
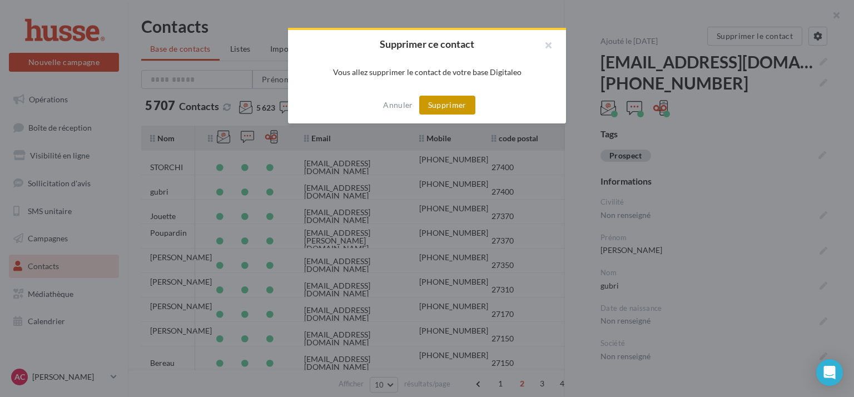
click at [437, 106] on button "Supprimer" at bounding box center [447, 105] width 56 height 19
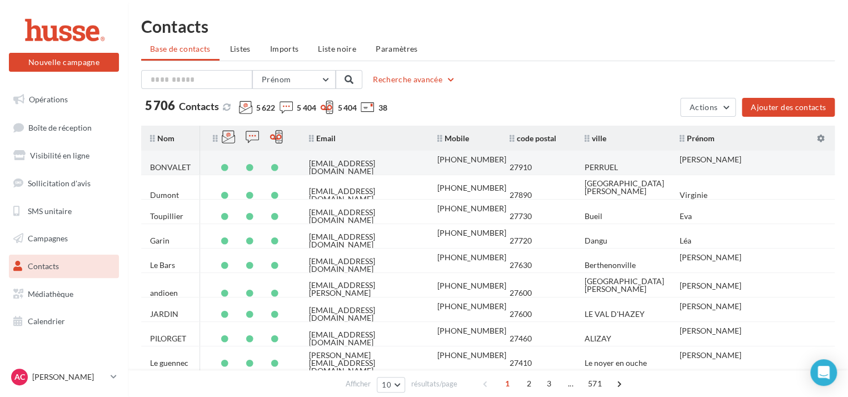
click at [605, 163] on div "PERRUEL" at bounding box center [601, 167] width 33 height 8
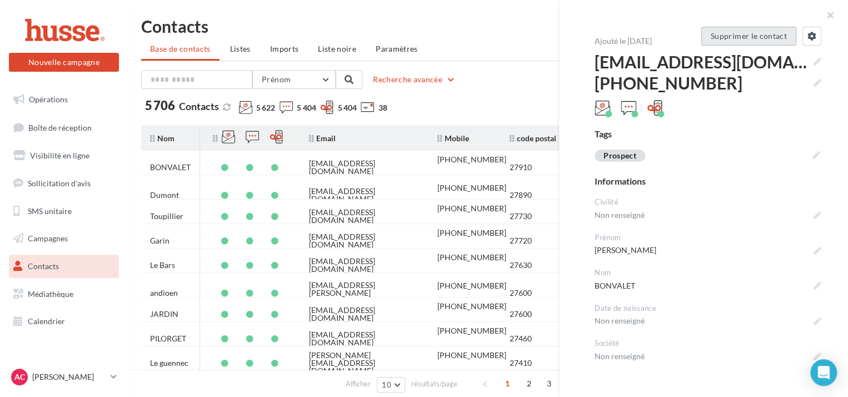
click at [721, 34] on button "Supprimer le contact" at bounding box center [748, 36] width 95 height 19
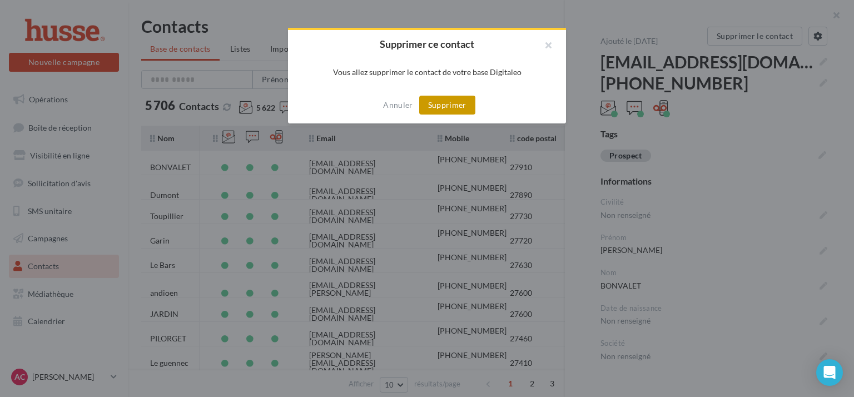
click at [462, 105] on button "Supprimer" at bounding box center [447, 105] width 56 height 19
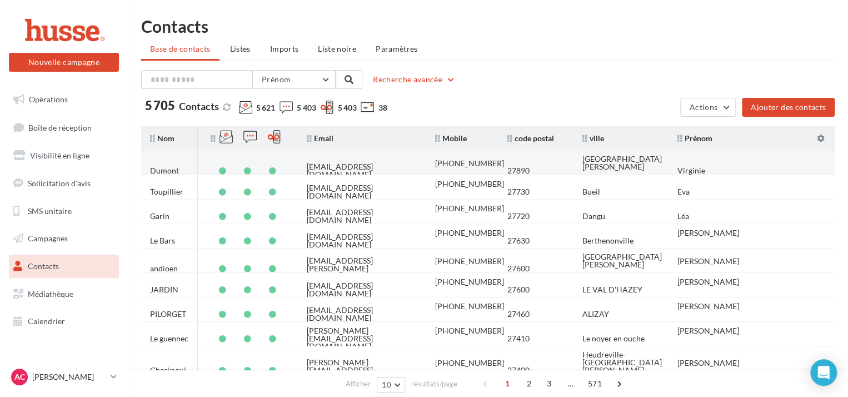
click at [632, 165] on div "La Neuville-du-Bosc" at bounding box center [621, 163] width 79 height 16
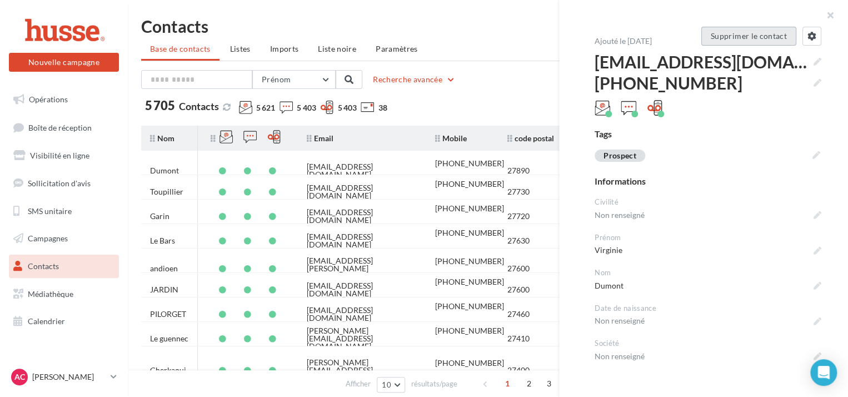
click at [711, 40] on button "Supprimer le contact" at bounding box center [748, 36] width 95 height 19
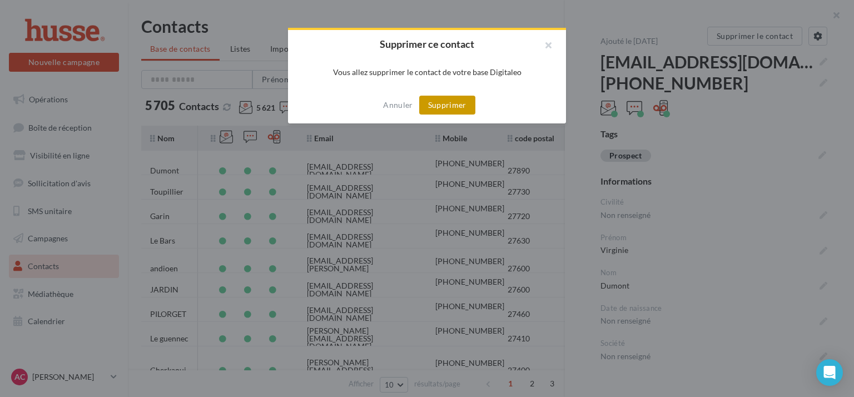
click at [437, 107] on button "Supprimer" at bounding box center [447, 105] width 56 height 19
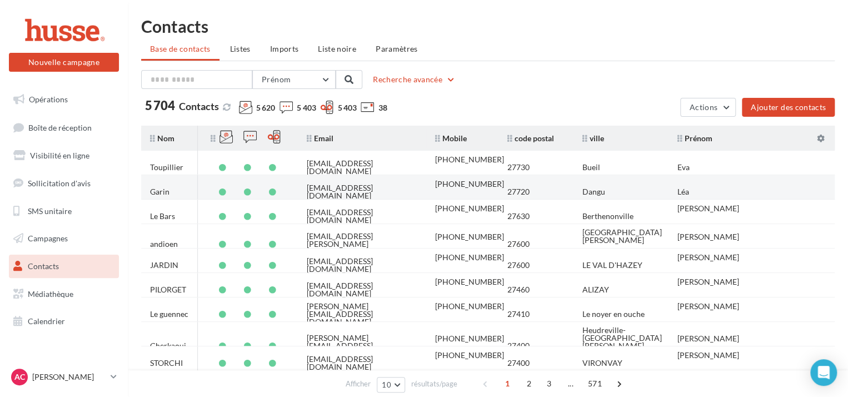
click at [596, 188] on div "Dangu" at bounding box center [593, 192] width 23 height 8
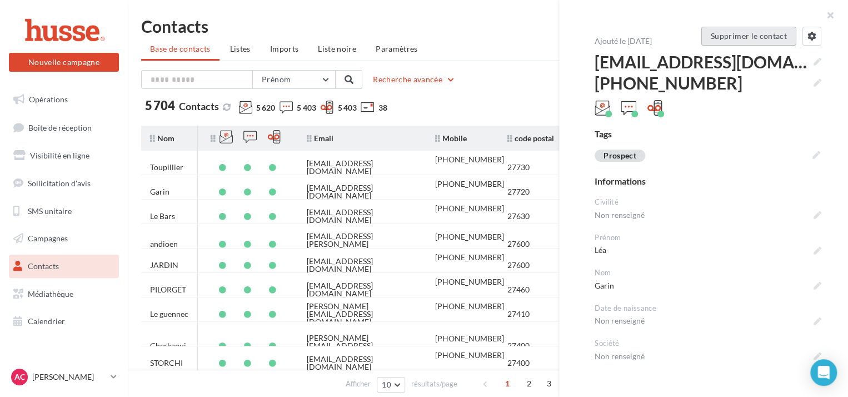
click at [728, 31] on button "Supprimer le contact" at bounding box center [748, 36] width 95 height 19
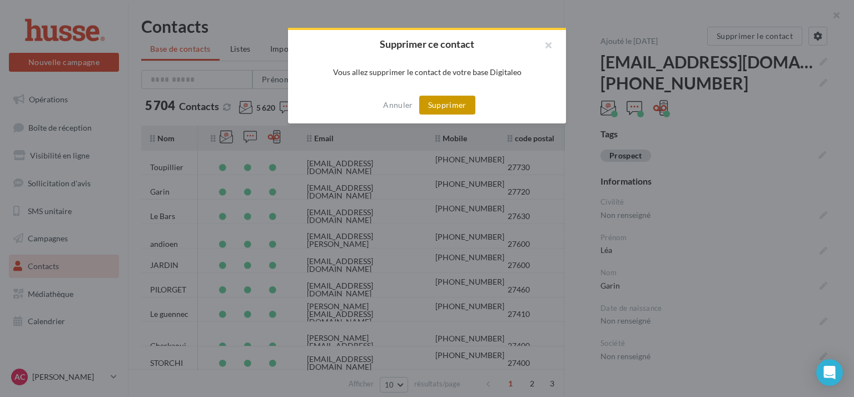
click at [465, 108] on button "Supprimer" at bounding box center [447, 105] width 56 height 19
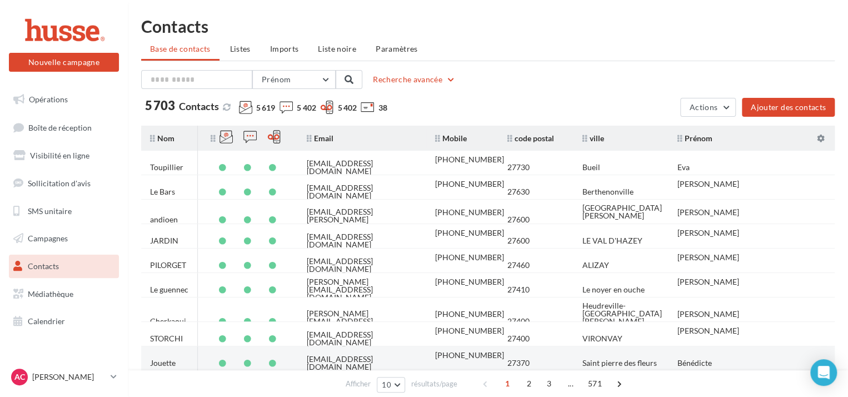
click at [631, 361] on div "Saint pierre des fleurs" at bounding box center [619, 363] width 74 height 8
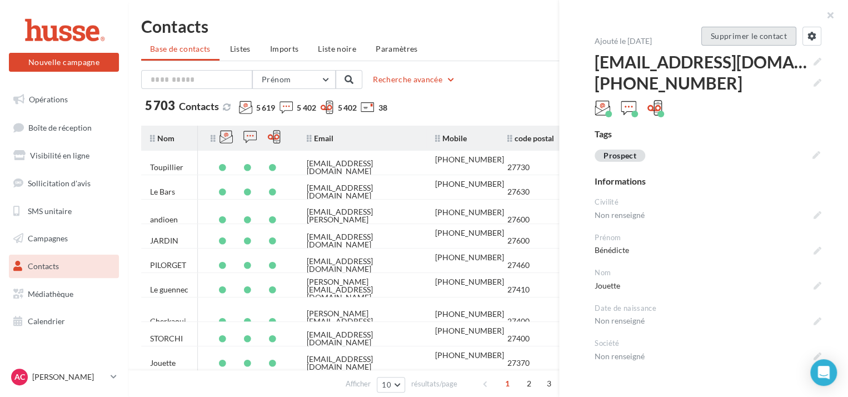
click at [748, 27] on button "Supprimer le contact" at bounding box center [748, 36] width 95 height 19
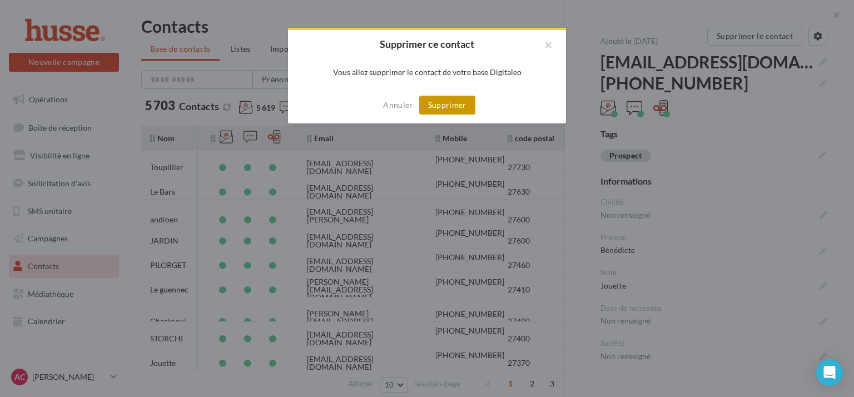
click at [465, 110] on button "Supprimer" at bounding box center [447, 105] width 56 height 19
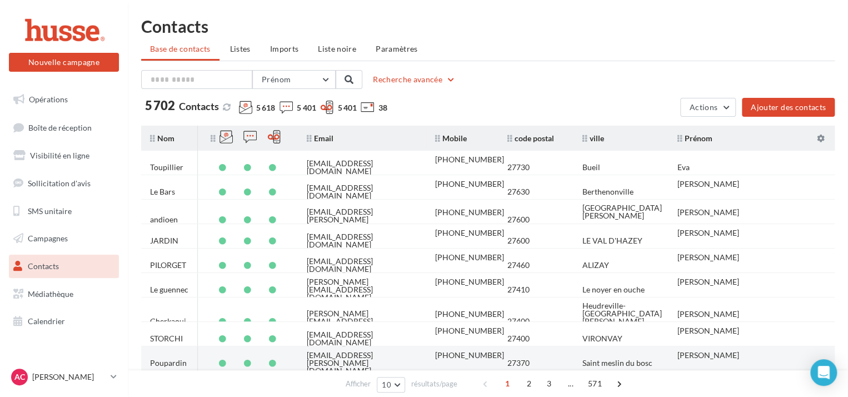
click at [623, 359] on div "Saint meslin du bosc" at bounding box center [617, 363] width 70 height 8
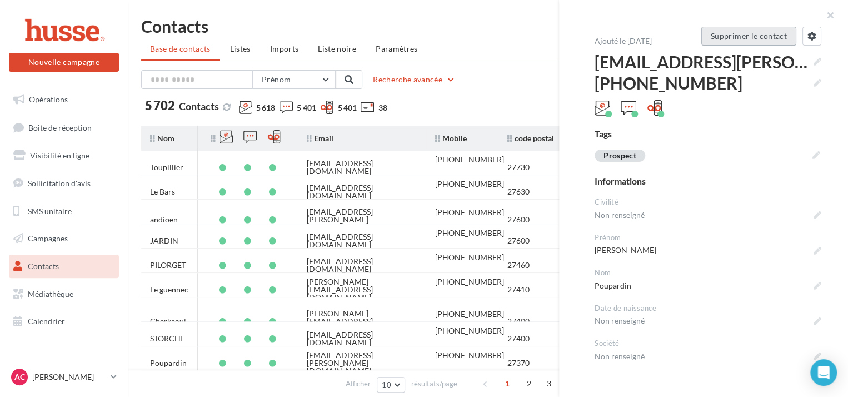
click at [737, 37] on button "Supprimer le contact" at bounding box center [748, 36] width 95 height 19
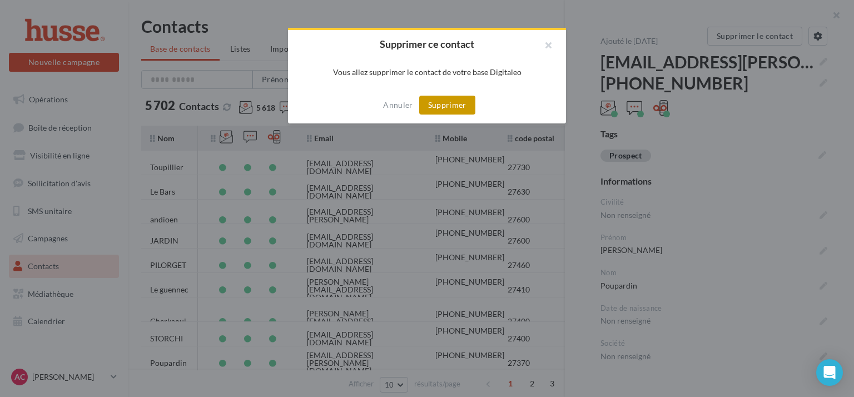
click at [449, 109] on button "Supprimer" at bounding box center [447, 105] width 56 height 19
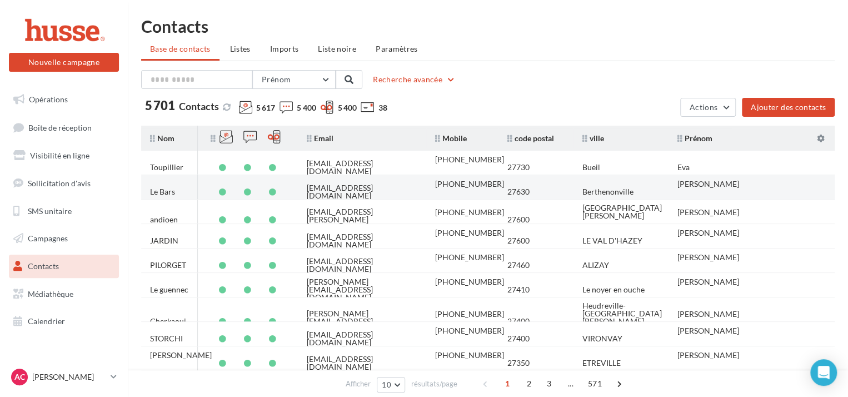
click at [623, 193] on td "Berthenonville" at bounding box center [620, 191] width 95 height 24
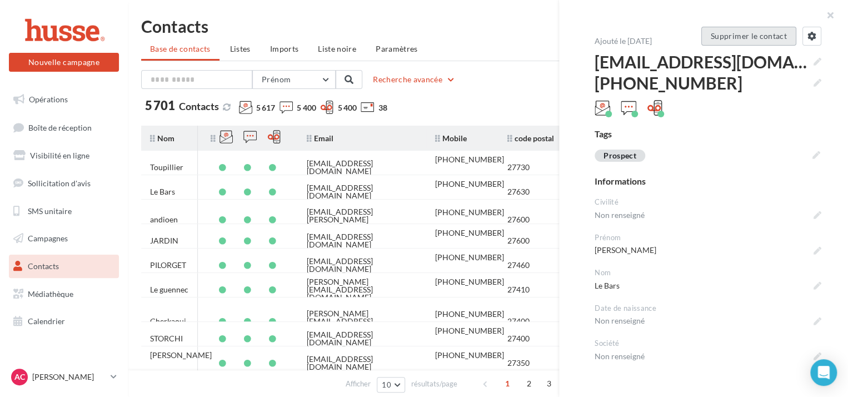
click at [718, 44] on button "Supprimer le contact" at bounding box center [748, 36] width 95 height 19
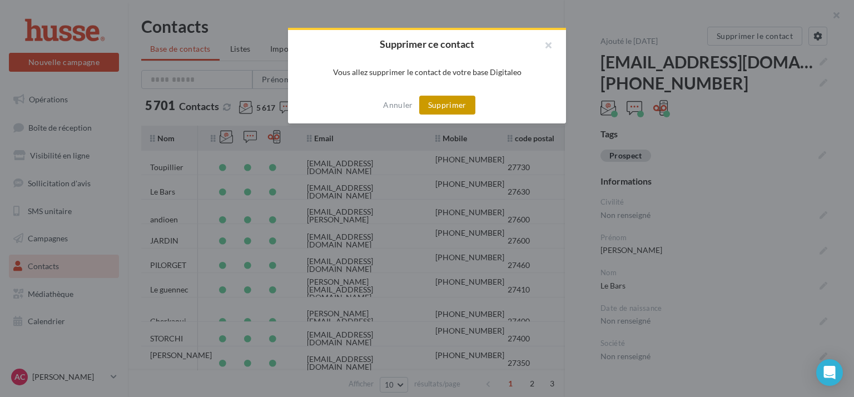
click at [458, 106] on button "Supprimer" at bounding box center [447, 105] width 56 height 19
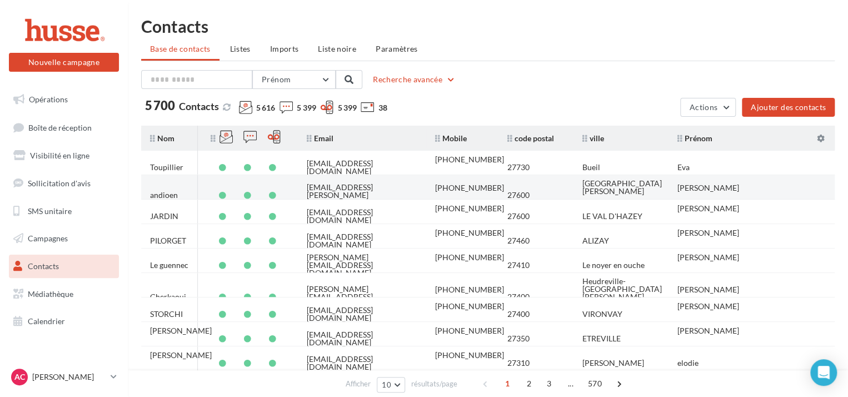
click at [585, 191] on div "Saint-aubin sur Gaillon" at bounding box center [621, 187] width 79 height 16
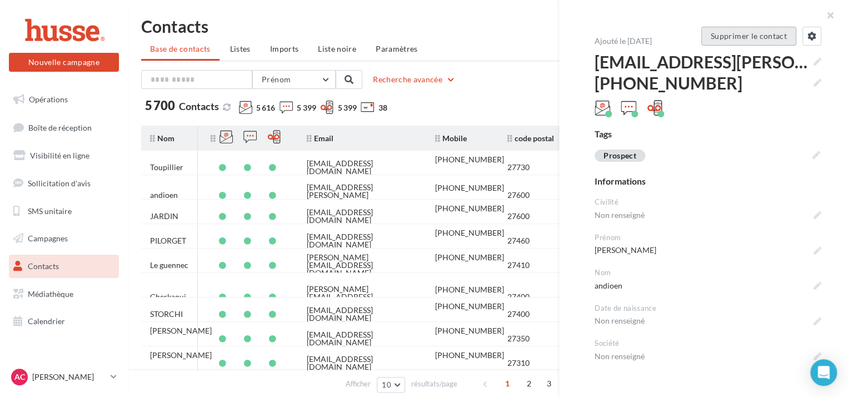
click at [736, 36] on button "Supprimer le contact" at bounding box center [748, 36] width 95 height 19
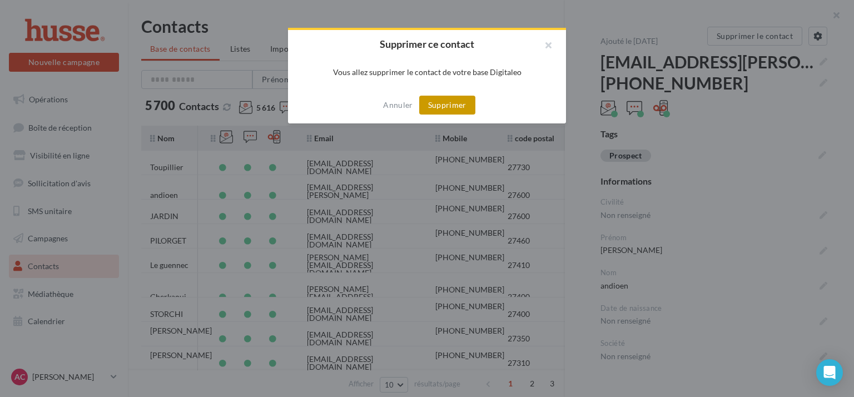
click at [462, 104] on button "Supprimer" at bounding box center [447, 105] width 56 height 19
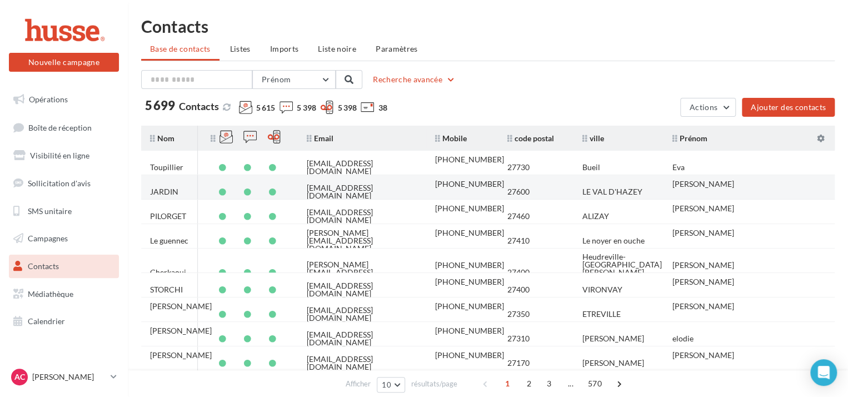
click at [623, 191] on div "LE VAL D'HAZEY" at bounding box center [612, 192] width 60 height 8
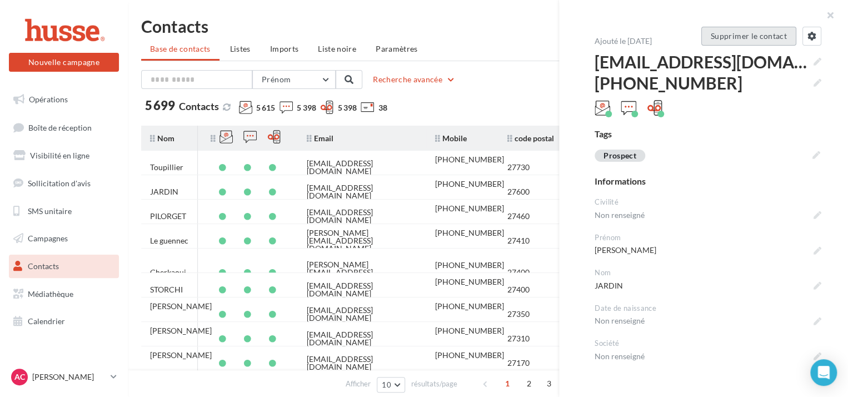
click at [754, 42] on button "Supprimer le contact" at bounding box center [748, 36] width 95 height 19
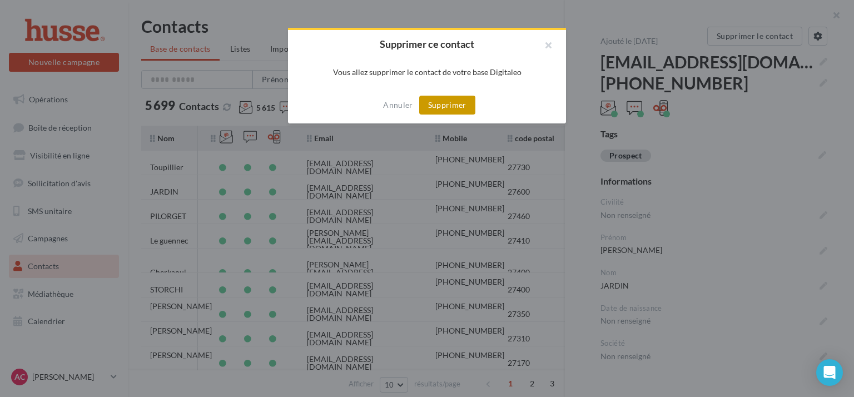
click at [447, 109] on button "Supprimer" at bounding box center [447, 105] width 56 height 19
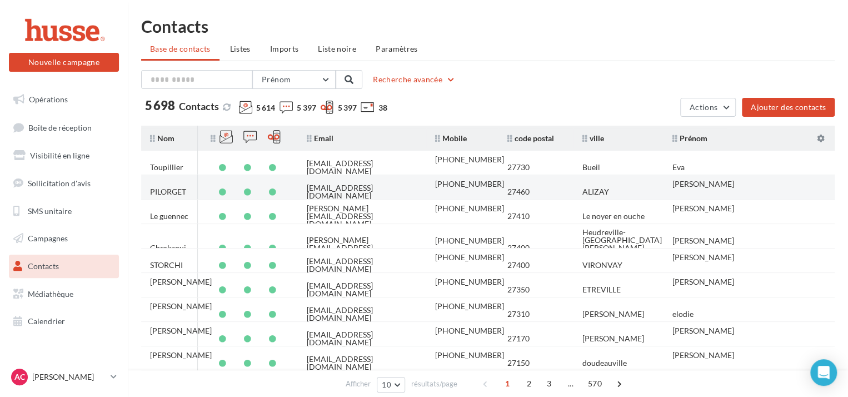
click at [629, 189] on td "ALIZAY" at bounding box center [618, 191] width 90 height 24
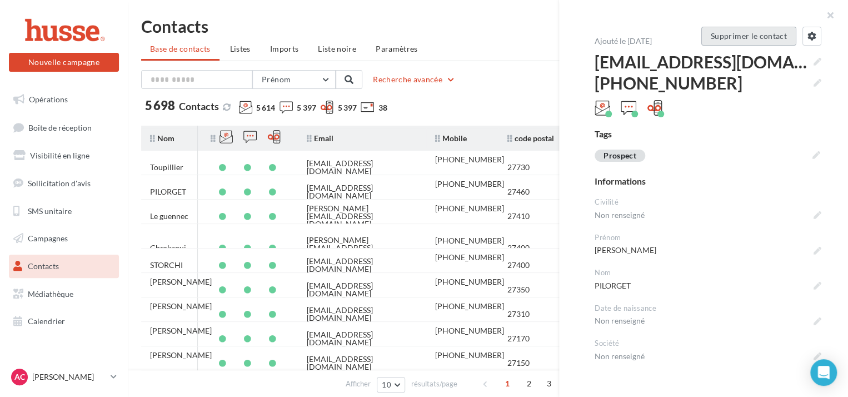
click at [716, 41] on button "Supprimer le contact" at bounding box center [748, 36] width 95 height 19
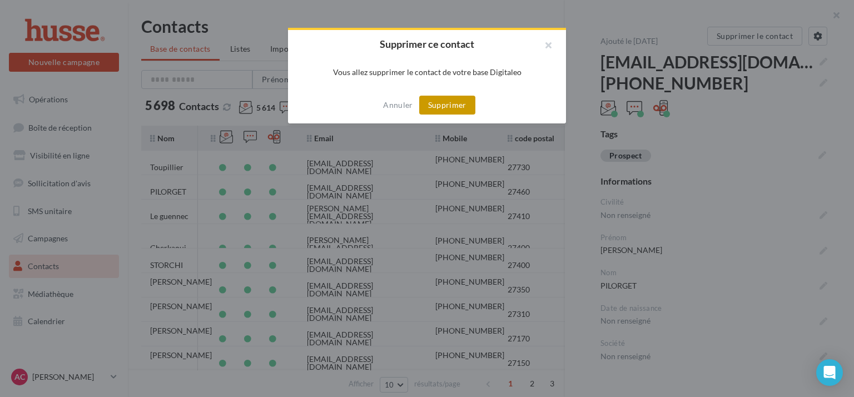
click at [463, 106] on button "Supprimer" at bounding box center [447, 105] width 56 height 19
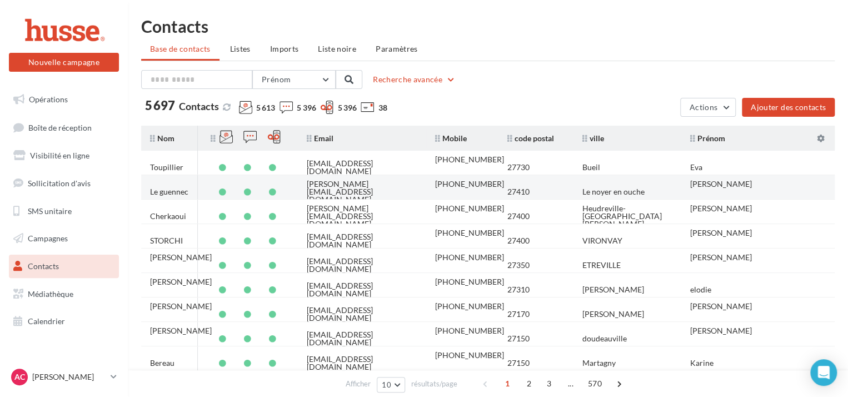
click at [580, 197] on td "Le noyer en ouche" at bounding box center [627, 191] width 108 height 24
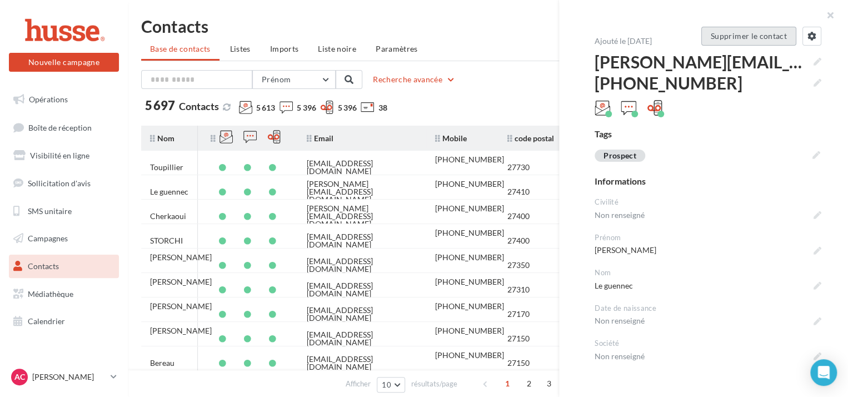
click at [722, 34] on button "Supprimer le contact" at bounding box center [748, 36] width 95 height 19
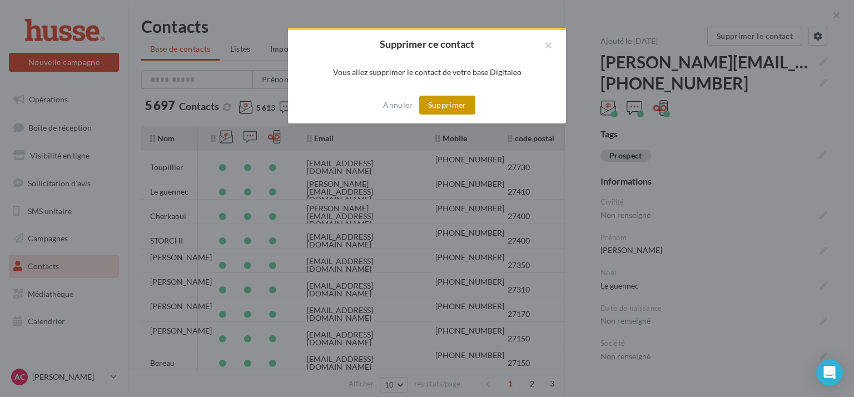
click at [472, 106] on button "Supprimer" at bounding box center [447, 105] width 56 height 19
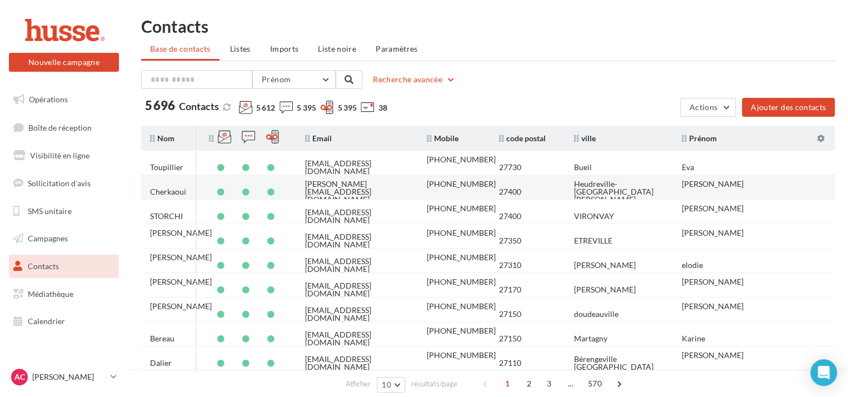
click at [591, 190] on div "Heudreville-sur-Eure" at bounding box center [619, 191] width 90 height 23
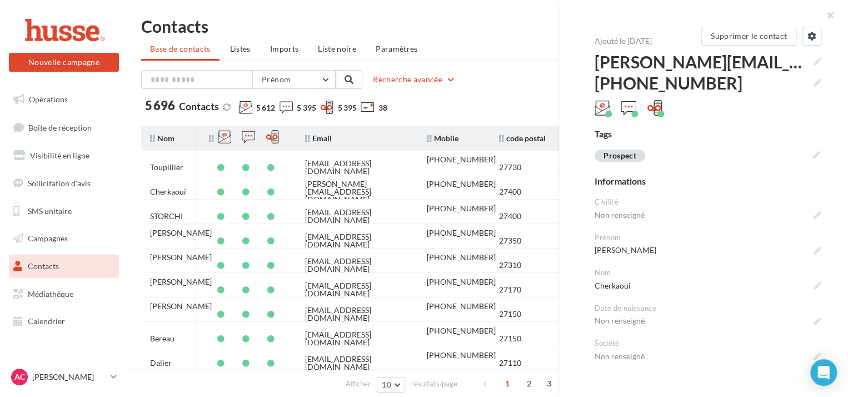
click at [530, 60] on ul "Base de contacts Listes Imports Liste noire Paramètres" at bounding box center [487, 50] width 693 height 22
click at [834, 14] on button "button" at bounding box center [826, 16] width 44 height 33
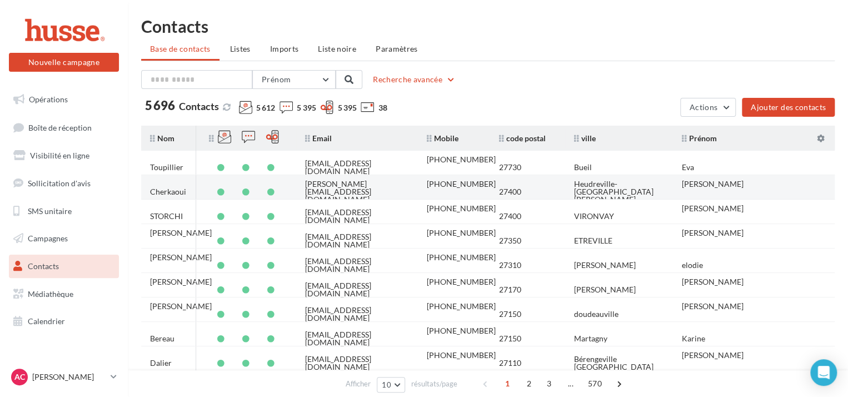
click at [622, 189] on div "Heudreville-sur-Eure" at bounding box center [619, 191] width 90 height 23
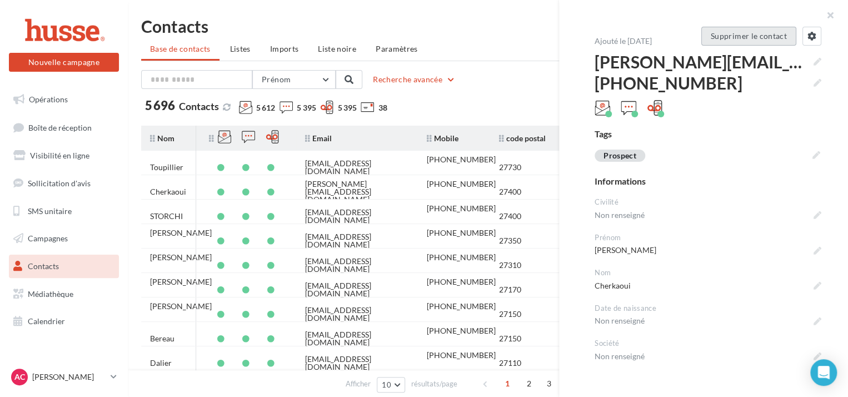
click at [723, 34] on button "Supprimer le contact" at bounding box center [748, 36] width 95 height 19
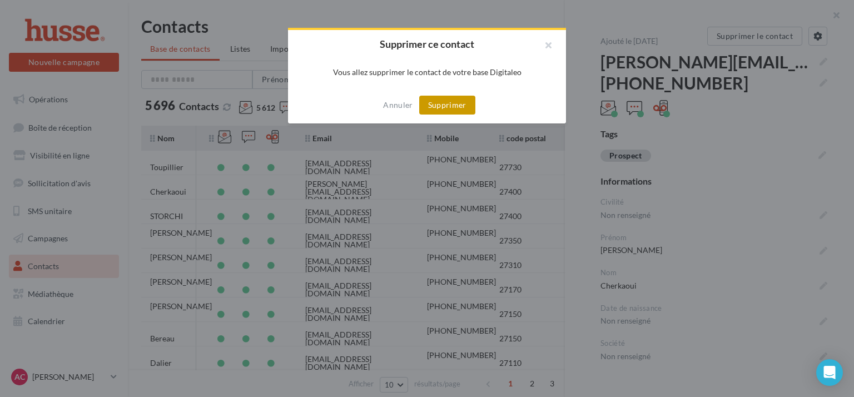
click at [452, 108] on button "Supprimer" at bounding box center [447, 105] width 56 height 19
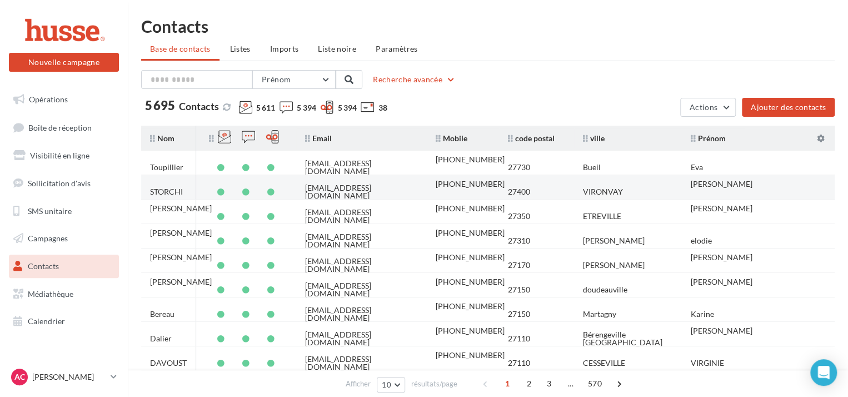
click at [660, 184] on td "VIRONVAY" at bounding box center [628, 191] width 108 height 24
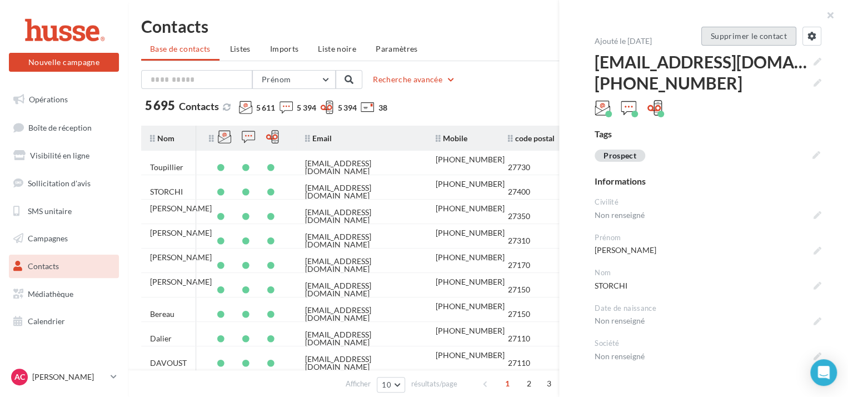
click at [725, 32] on button "Supprimer le contact" at bounding box center [748, 36] width 95 height 19
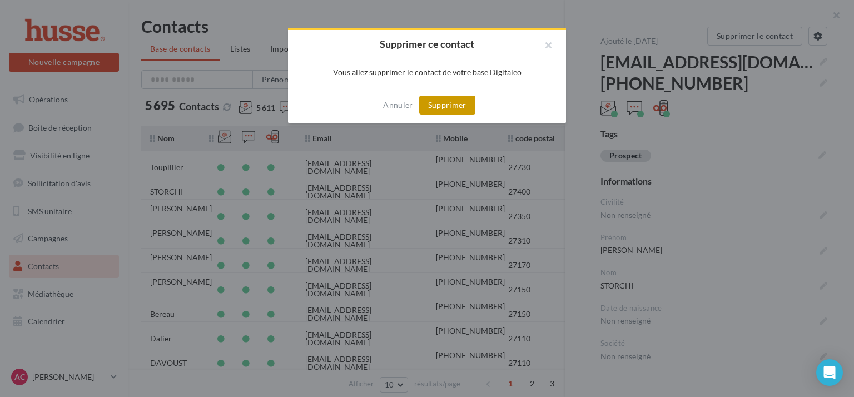
click at [452, 106] on button "Supprimer" at bounding box center [447, 105] width 56 height 19
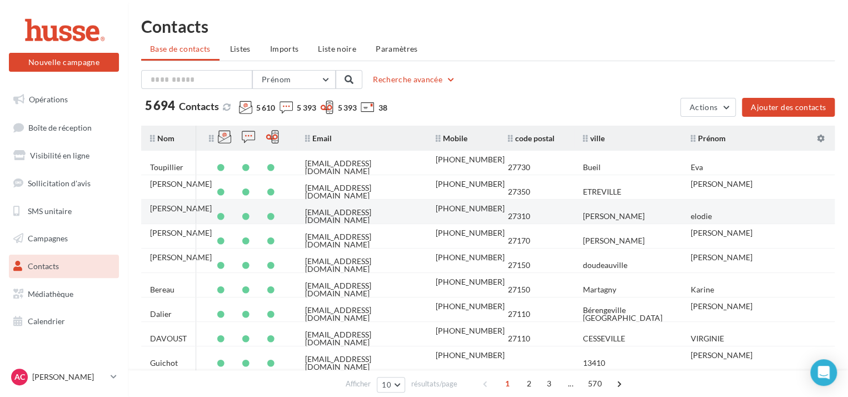
click at [640, 216] on td "Bourg-Achard" at bounding box center [628, 216] width 108 height 24
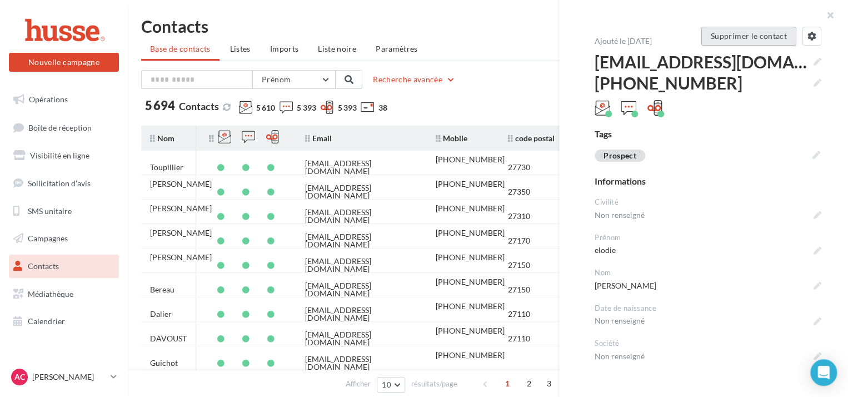
click at [719, 40] on button "Supprimer le contact" at bounding box center [748, 36] width 95 height 19
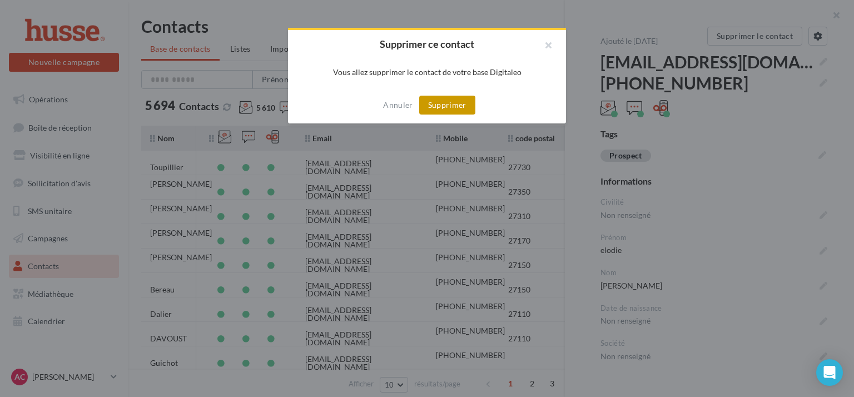
click at [445, 106] on button "Supprimer" at bounding box center [447, 105] width 56 height 19
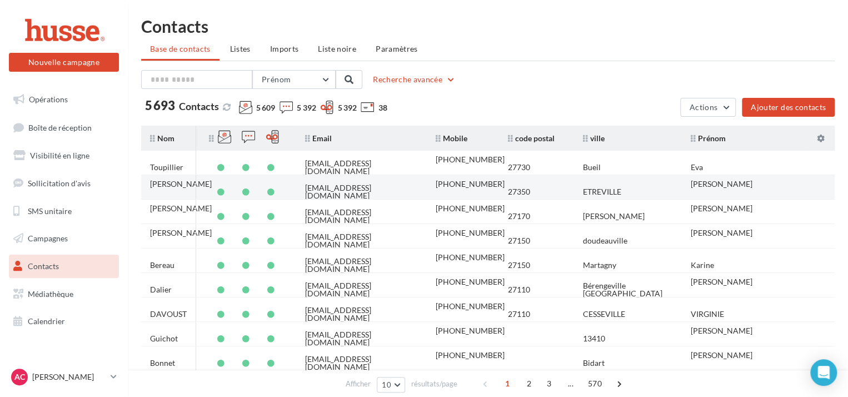
click at [616, 188] on div "ETREVILLE" at bounding box center [602, 192] width 38 height 8
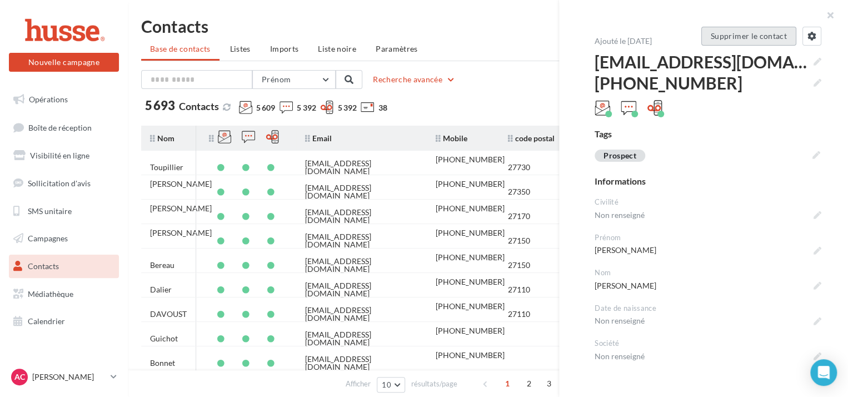
click at [738, 38] on button "Supprimer le contact" at bounding box center [748, 36] width 95 height 19
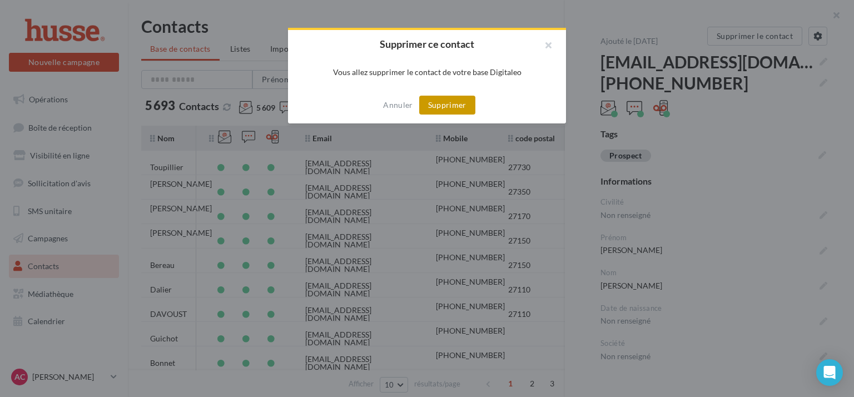
click at [444, 104] on button "Supprimer" at bounding box center [447, 105] width 56 height 19
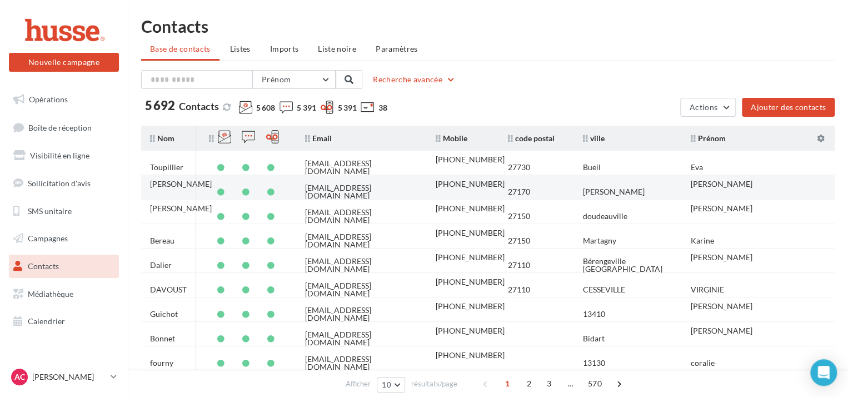
click at [607, 190] on div "Barquet" at bounding box center [614, 192] width 62 height 8
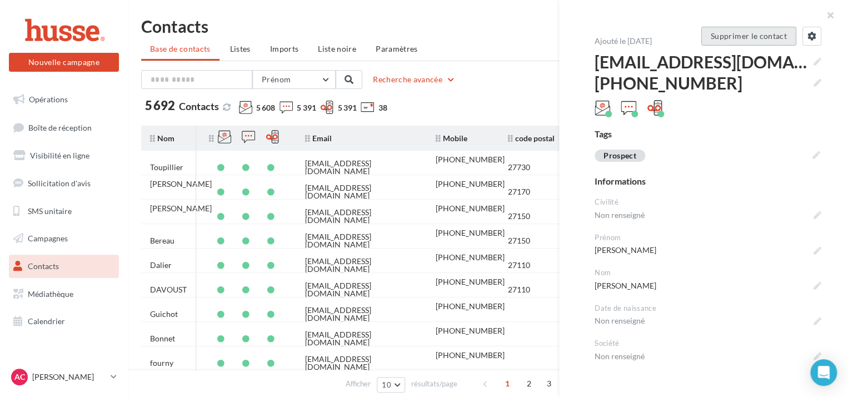
click at [735, 41] on button "Supprimer le contact" at bounding box center [748, 36] width 95 height 19
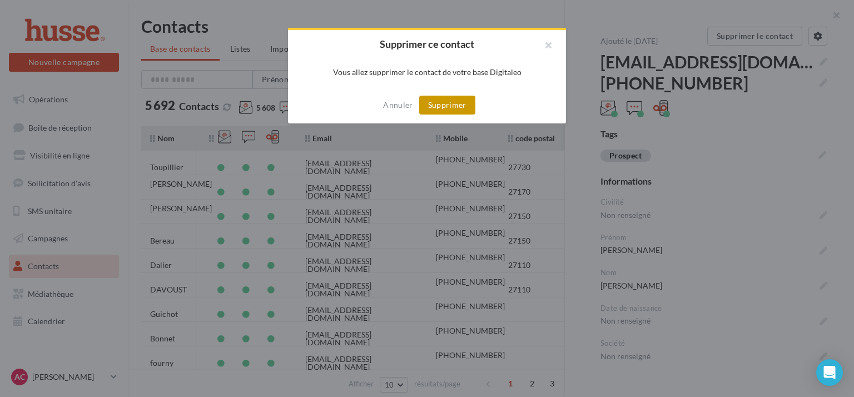
click at [467, 105] on button "Supprimer" at bounding box center [447, 105] width 56 height 19
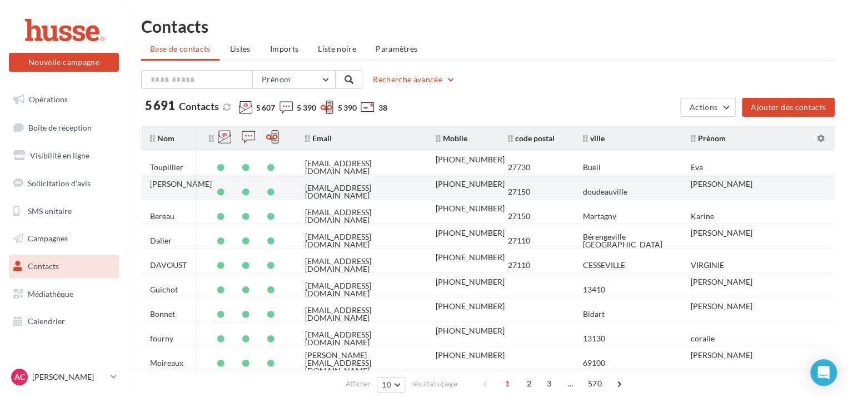
click at [622, 191] on div "doudeauville" at bounding box center [605, 192] width 44 height 8
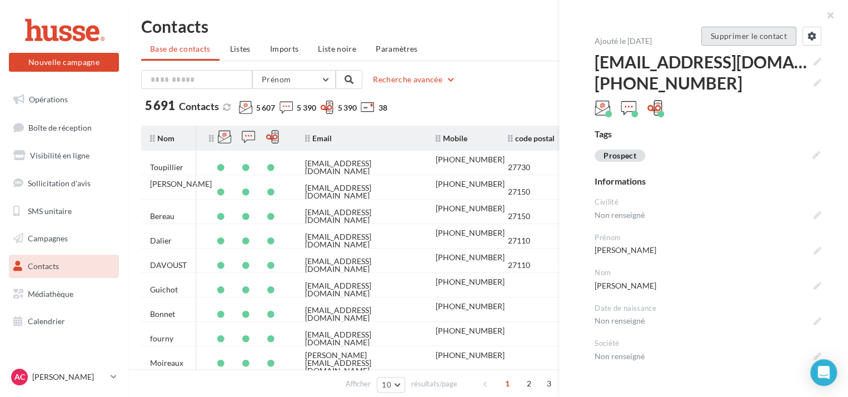
click at [766, 36] on button "Supprimer le contact" at bounding box center [748, 36] width 95 height 19
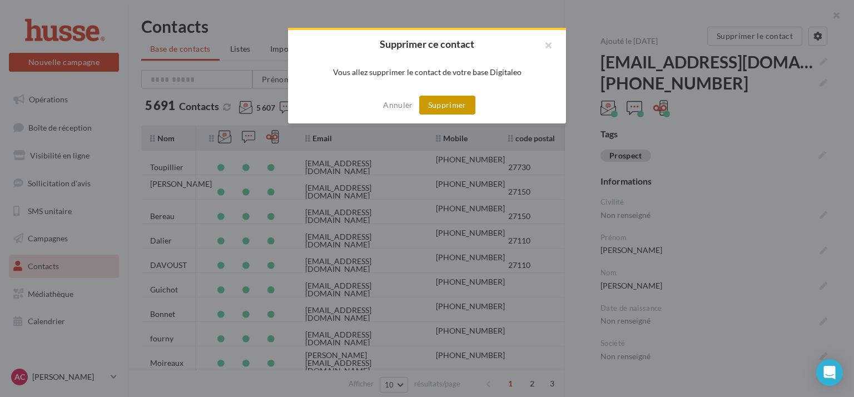
click at [450, 105] on button "Supprimer" at bounding box center [447, 105] width 56 height 19
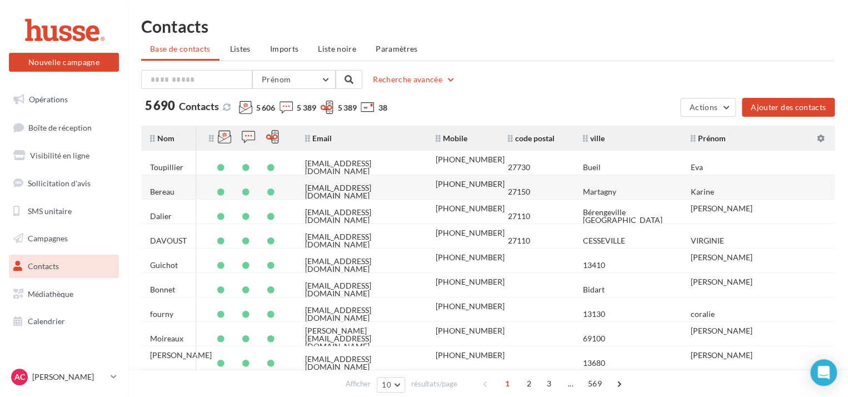
click at [621, 191] on td "Martagny" at bounding box center [628, 191] width 108 height 24
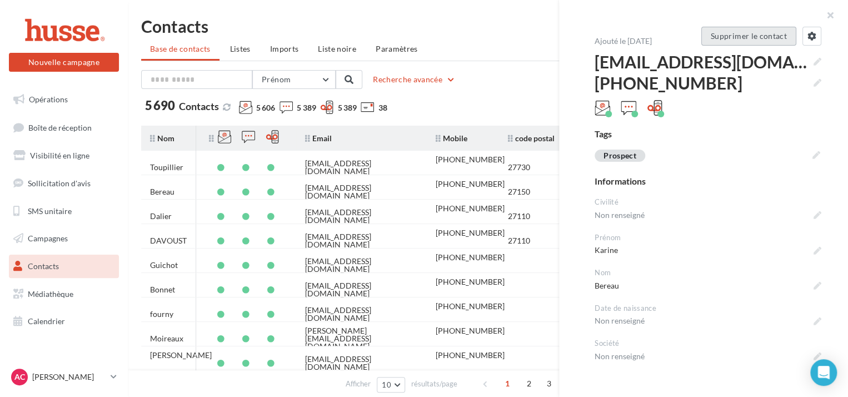
click at [767, 44] on button "Supprimer le contact" at bounding box center [748, 36] width 95 height 19
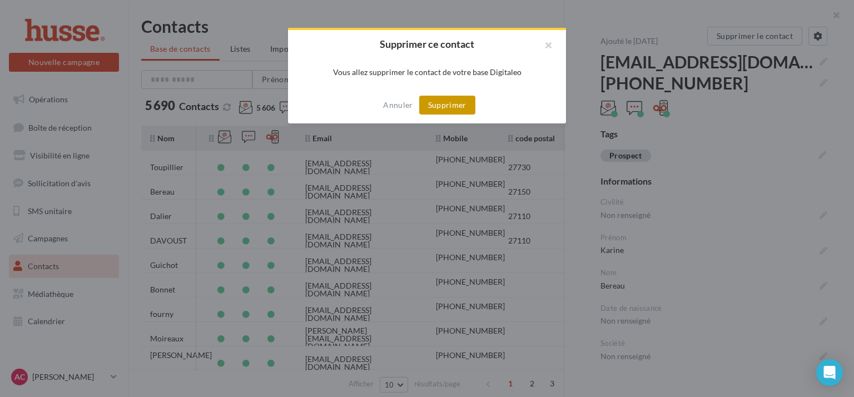
click at [460, 106] on button "Supprimer" at bounding box center [447, 105] width 56 height 19
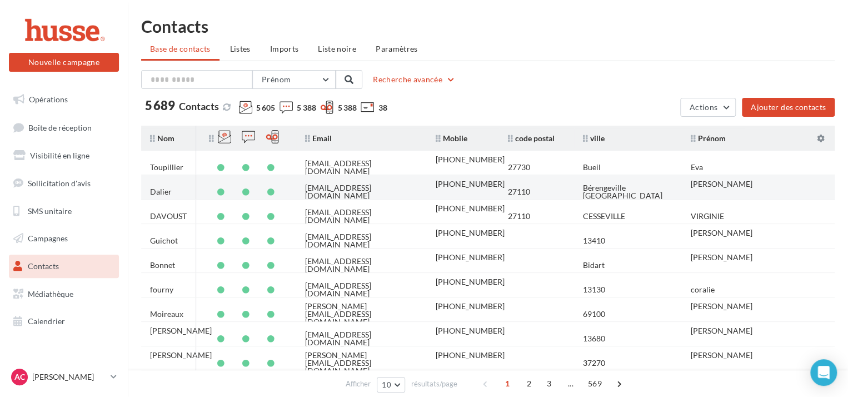
click at [660, 190] on div "Bérengeville La Campagne" at bounding box center [628, 192] width 90 height 16
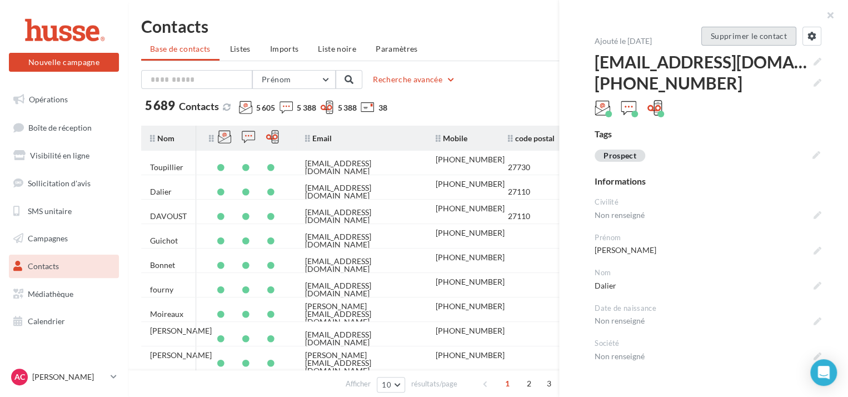
click at [760, 39] on button "Supprimer le contact" at bounding box center [748, 36] width 95 height 19
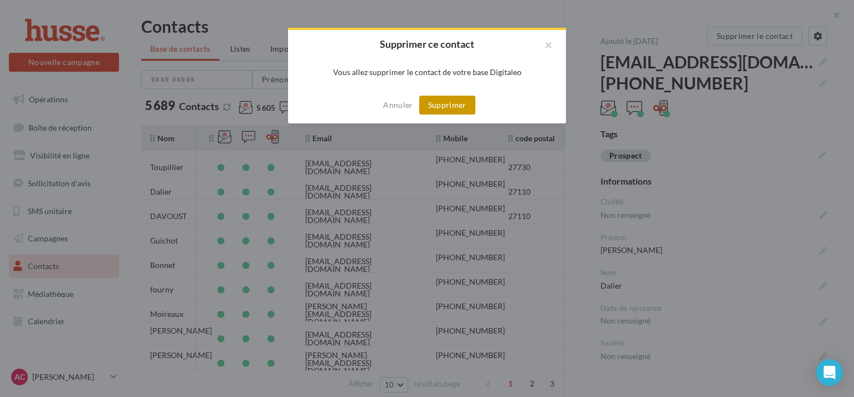
click at [438, 107] on button "Supprimer" at bounding box center [447, 105] width 56 height 19
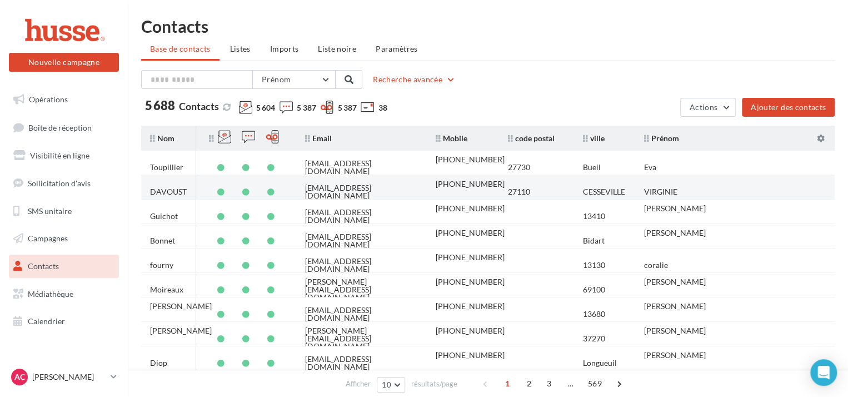
click at [602, 192] on td "CESSEVILLE" at bounding box center [604, 191] width 61 height 24
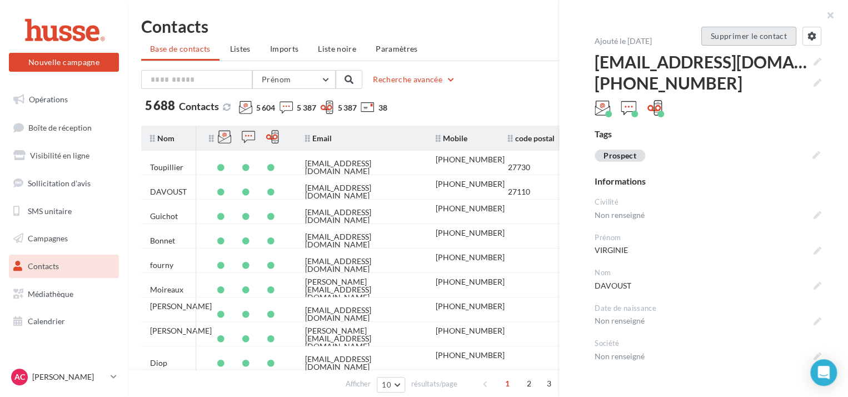
click at [765, 42] on button "Supprimer le contact" at bounding box center [748, 36] width 95 height 19
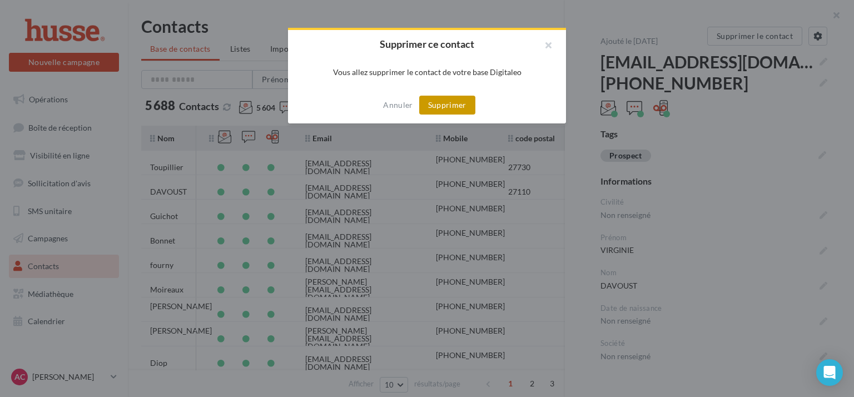
click at [437, 101] on button "Supprimer" at bounding box center [447, 105] width 56 height 19
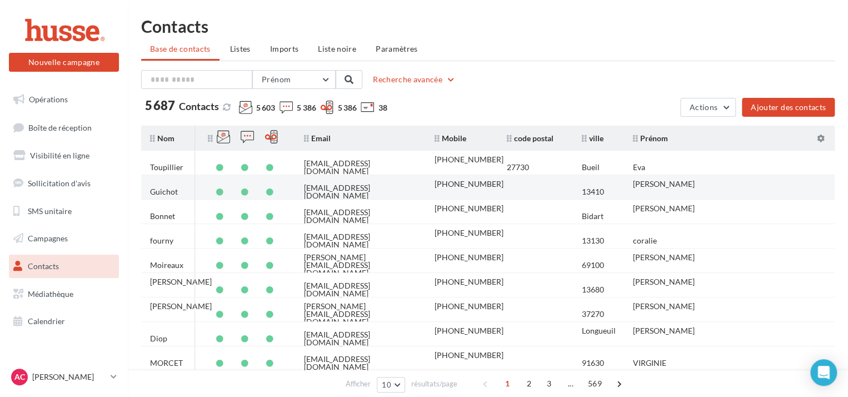
click at [652, 188] on div "Catherine" at bounding box center [664, 184] width 62 height 8
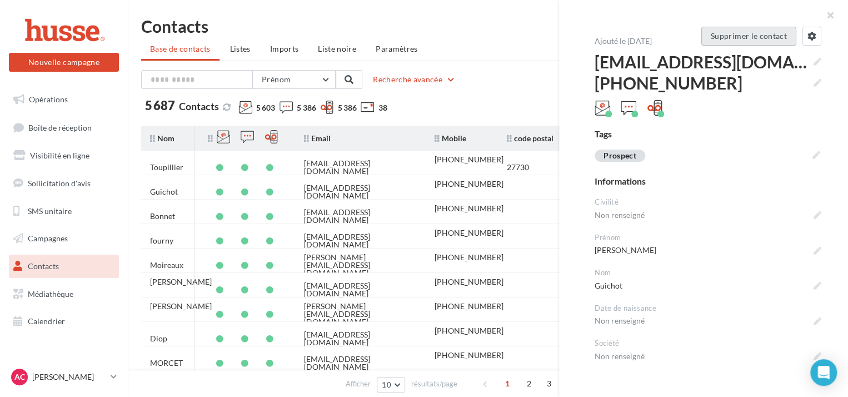
click at [757, 43] on button "Supprimer le contact" at bounding box center [748, 36] width 95 height 19
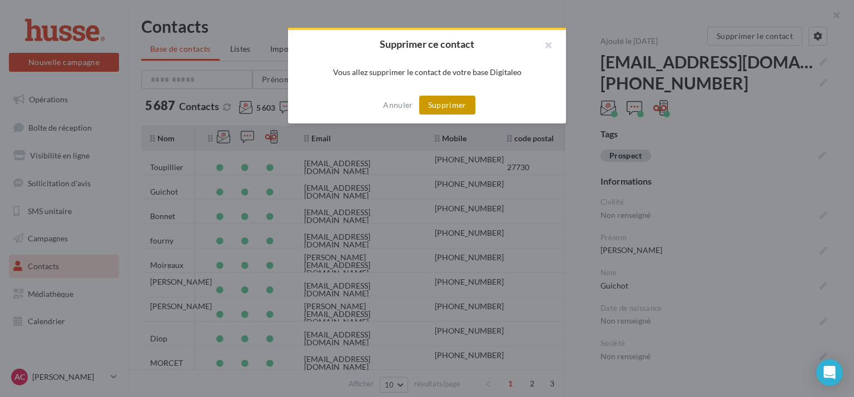
click at [438, 106] on button "Supprimer" at bounding box center [447, 105] width 56 height 19
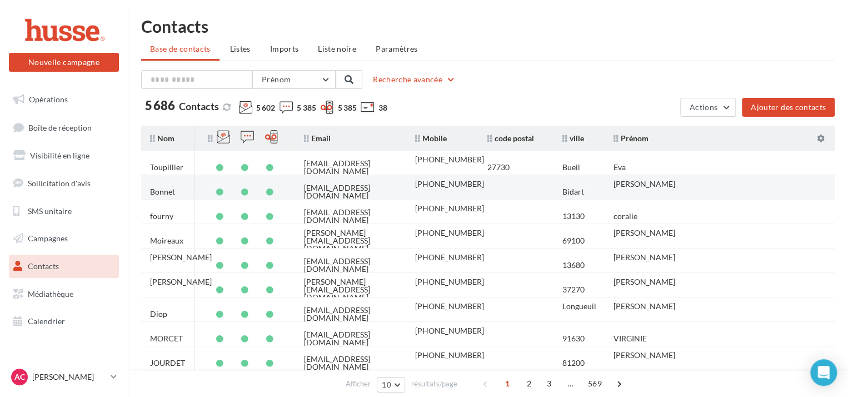
click at [629, 187] on div "Carole" at bounding box center [644, 184] width 62 height 8
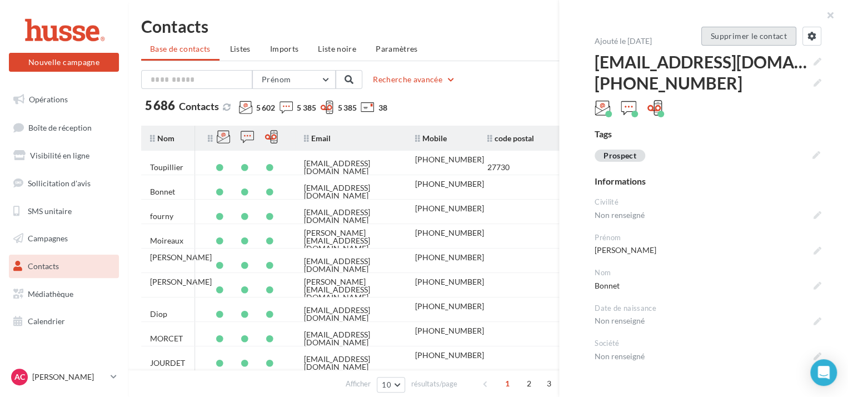
click at [738, 43] on button "Supprimer le contact" at bounding box center [748, 36] width 95 height 19
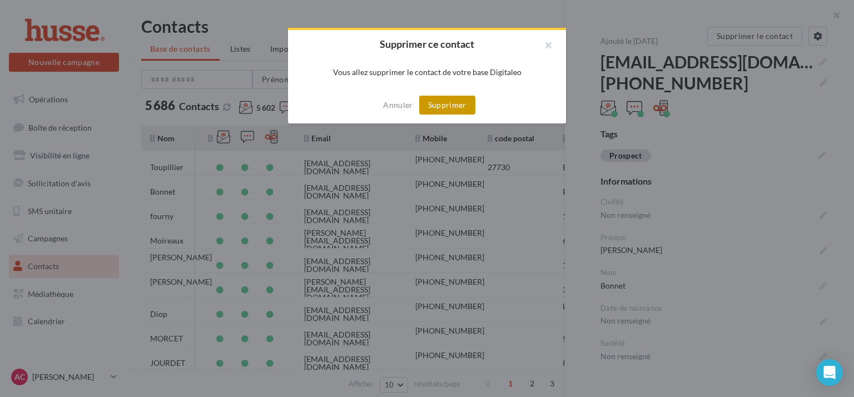
click at [429, 100] on button "Supprimer" at bounding box center [447, 105] width 56 height 19
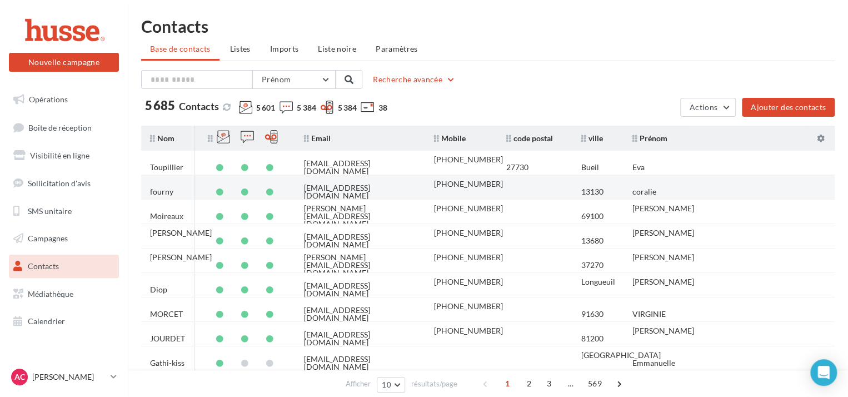
click at [625, 180] on td "coralie" at bounding box center [654, 191] width 63 height 24
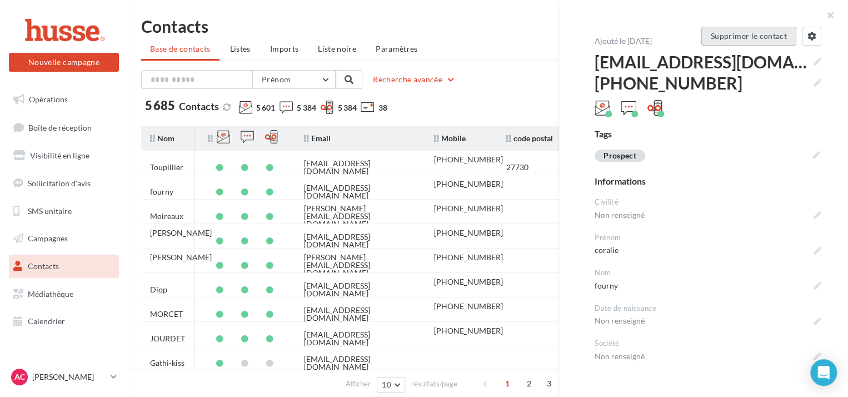
click at [747, 36] on button "Supprimer le contact" at bounding box center [748, 36] width 95 height 19
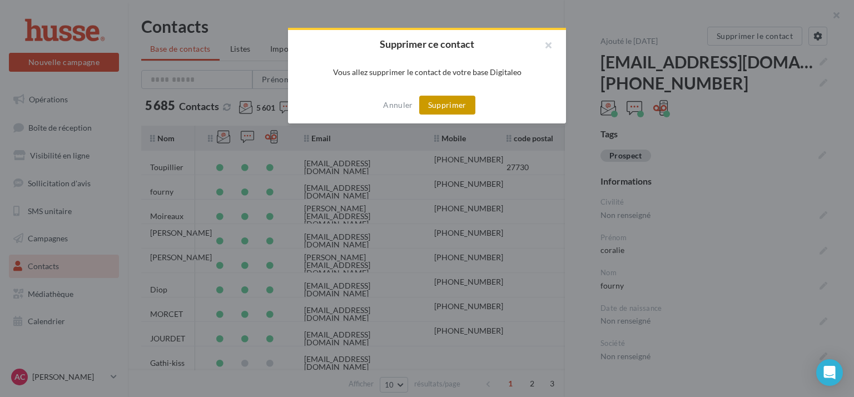
click at [447, 105] on button "Supprimer" at bounding box center [447, 105] width 56 height 19
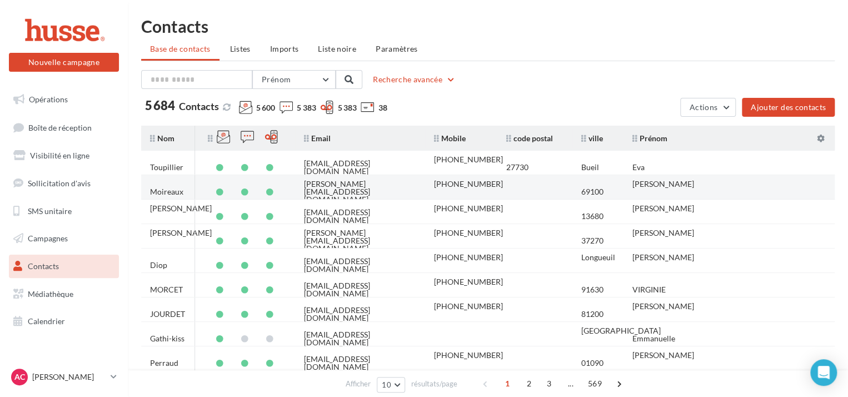
click at [574, 183] on td "69100" at bounding box center [597, 191] width 51 height 24
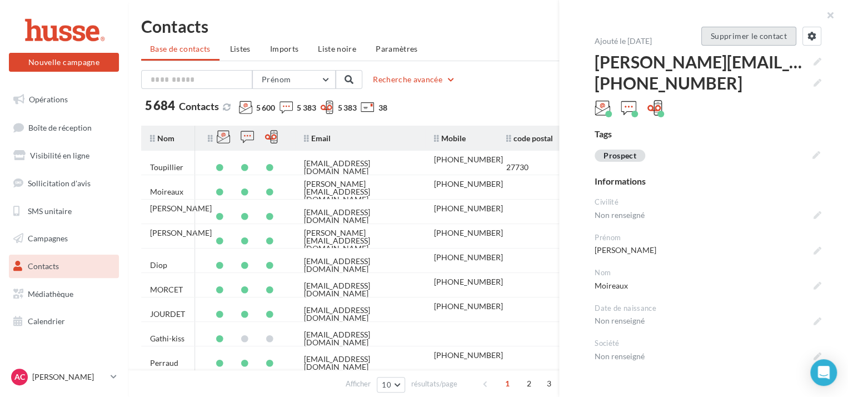
click at [768, 43] on button "Supprimer le contact" at bounding box center [748, 36] width 95 height 19
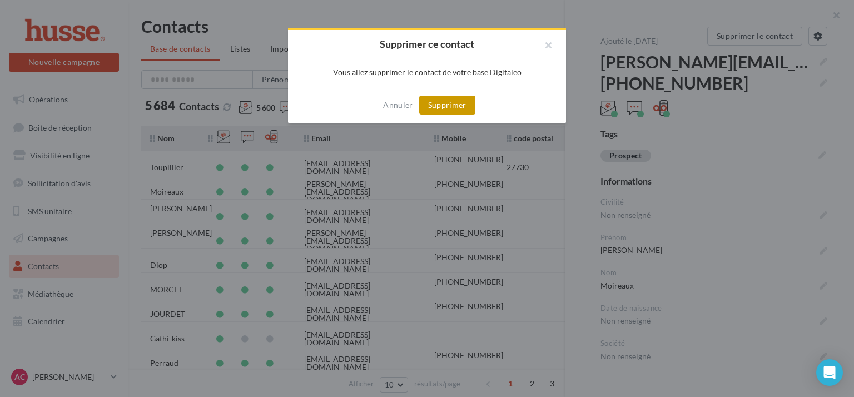
click at [453, 101] on button "Supprimer" at bounding box center [447, 105] width 56 height 19
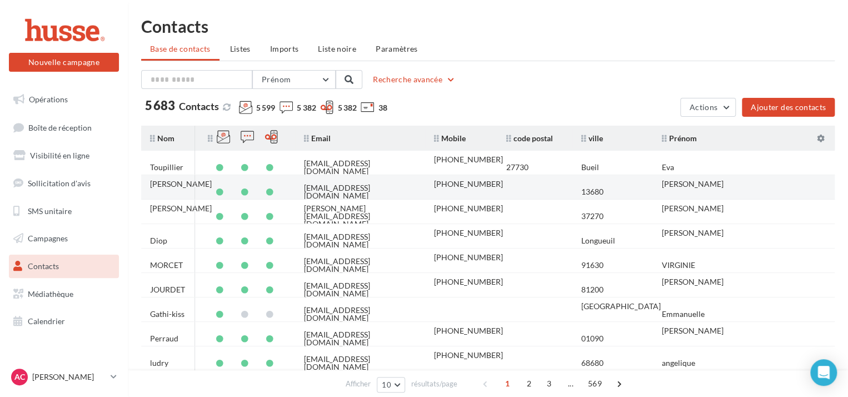
click at [536, 181] on td at bounding box center [534, 191] width 75 height 24
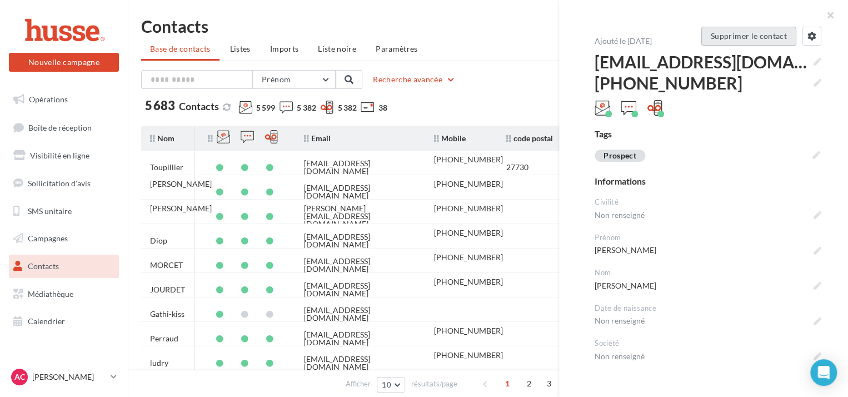
click at [773, 41] on button "Supprimer le contact" at bounding box center [748, 36] width 95 height 19
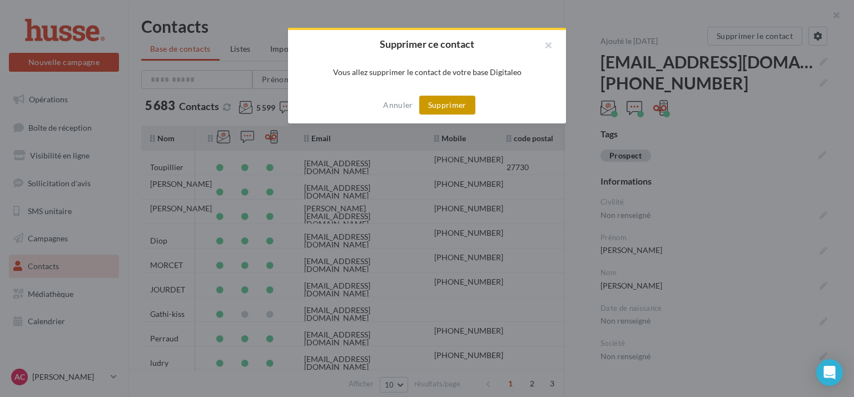
click at [462, 104] on button "Supprimer" at bounding box center [447, 105] width 56 height 19
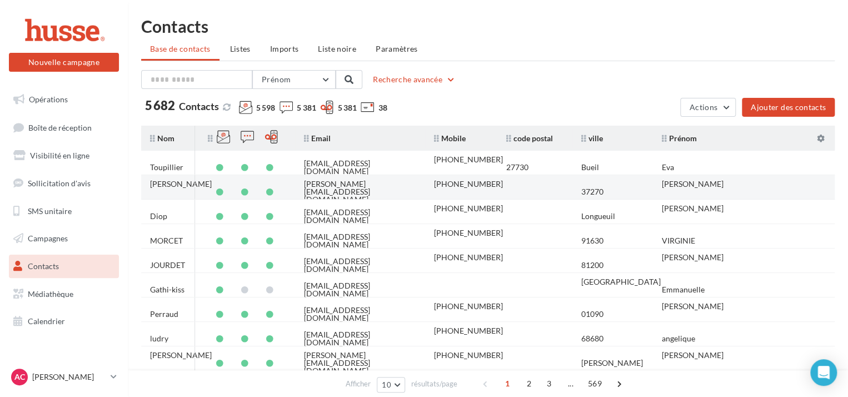
click at [516, 185] on td at bounding box center [534, 191] width 75 height 24
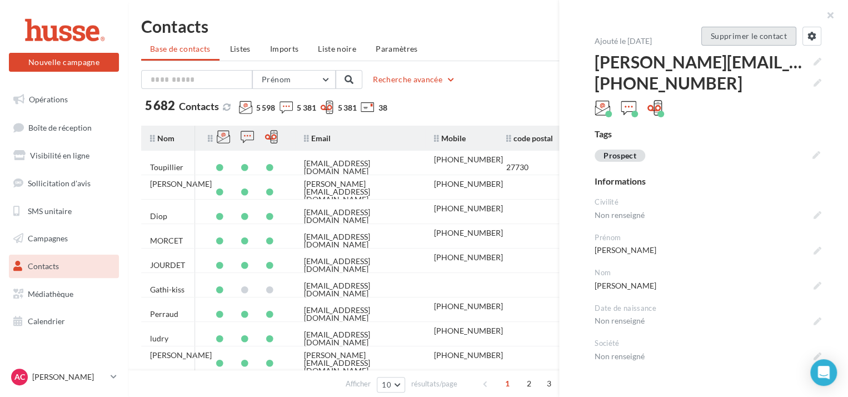
click at [762, 34] on button "Supprimer le contact" at bounding box center [748, 36] width 95 height 19
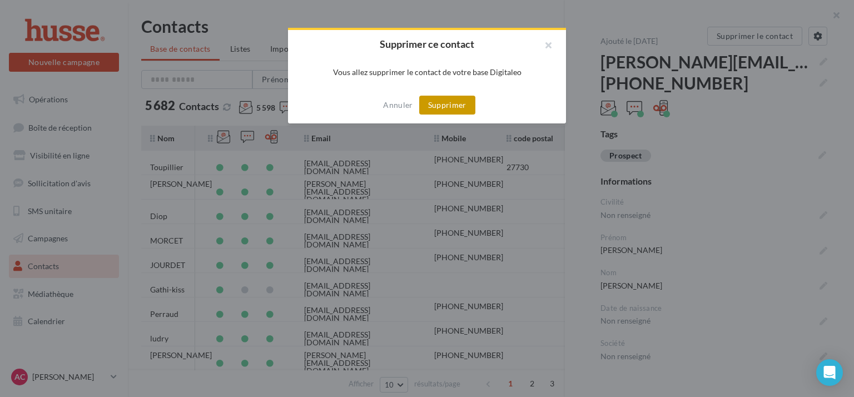
click at [465, 104] on button "Supprimer" at bounding box center [447, 105] width 56 height 19
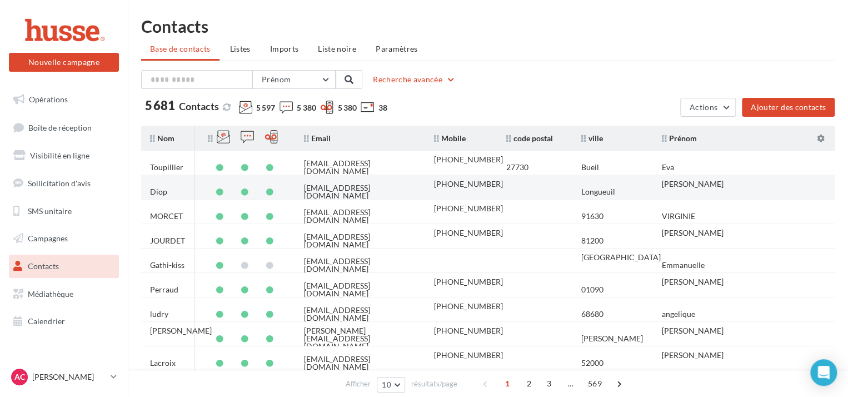
click at [529, 182] on td at bounding box center [534, 191] width 75 height 24
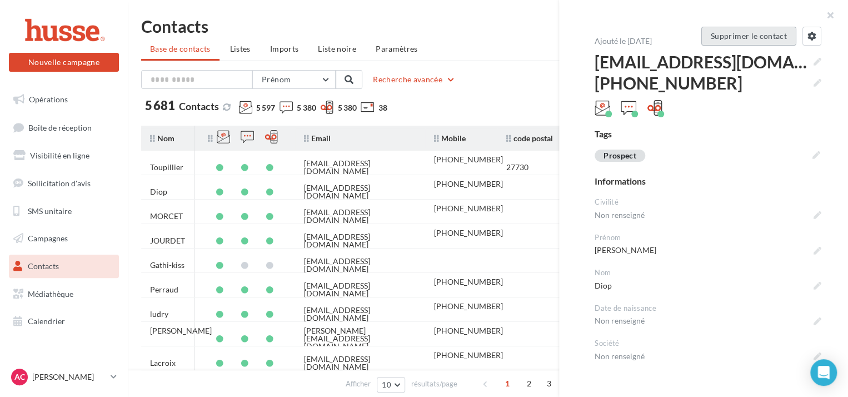
click at [757, 35] on button "Supprimer le contact" at bounding box center [748, 36] width 95 height 19
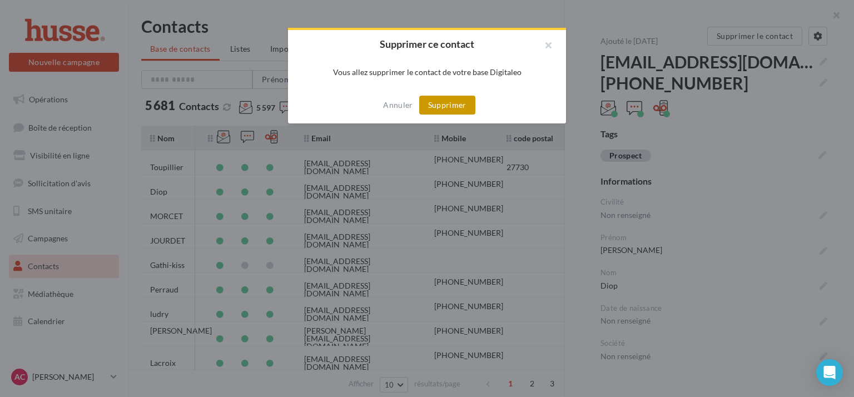
click at [469, 106] on button "Supprimer" at bounding box center [447, 105] width 56 height 19
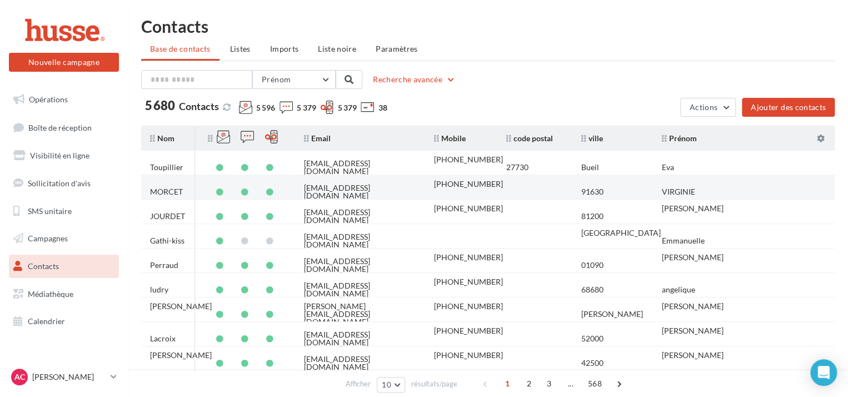
click at [571, 181] on td at bounding box center [534, 191] width 75 height 24
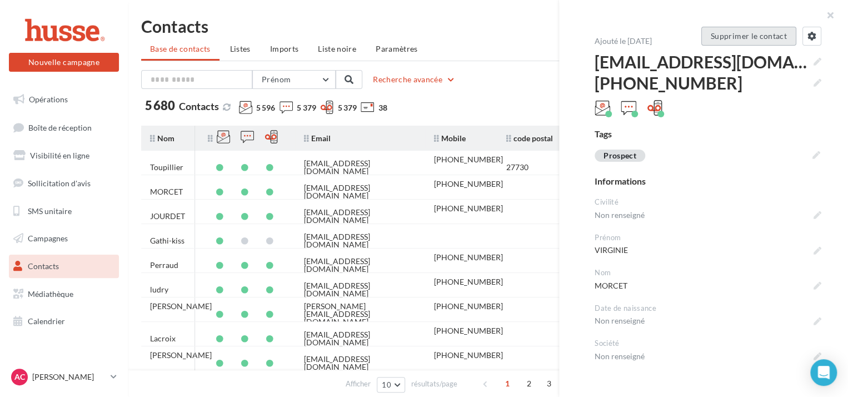
click at [762, 37] on button "Supprimer le contact" at bounding box center [748, 36] width 95 height 19
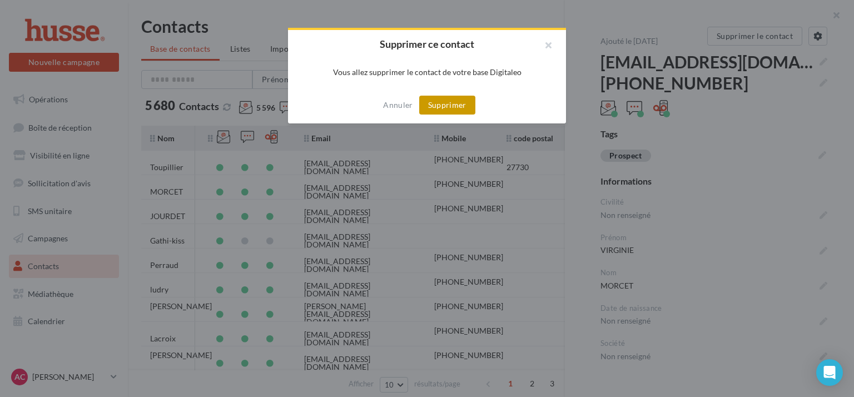
click at [427, 102] on button "Supprimer" at bounding box center [447, 105] width 56 height 19
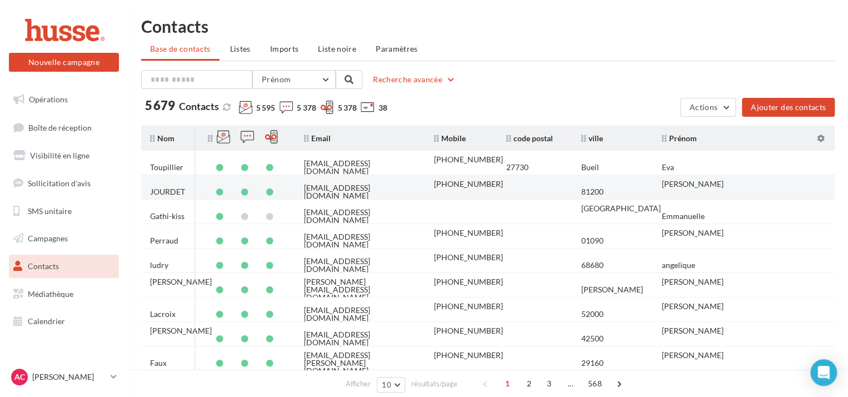
click at [551, 193] on td at bounding box center [534, 191] width 75 height 24
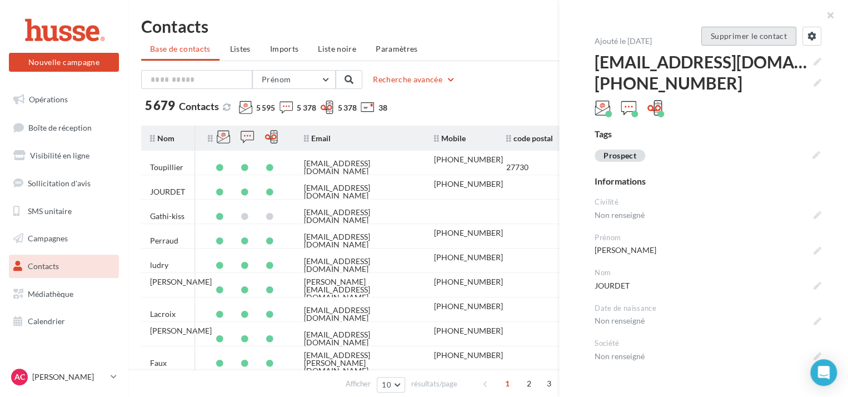
click at [760, 39] on button "Supprimer le contact" at bounding box center [748, 36] width 95 height 19
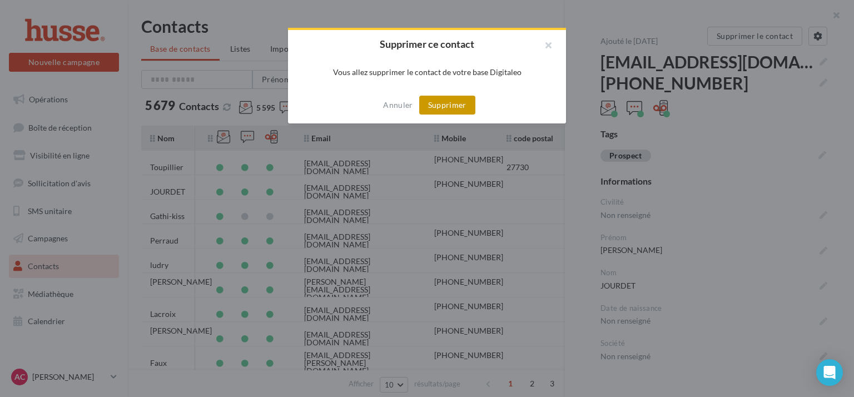
click at [462, 112] on button "Supprimer" at bounding box center [447, 105] width 56 height 19
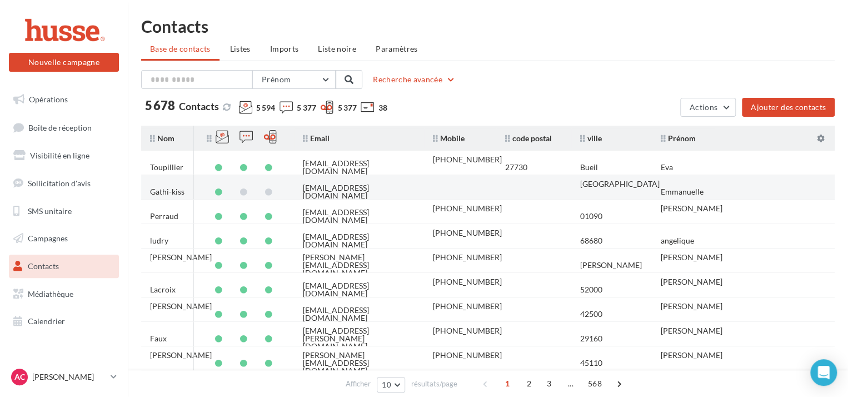
click at [536, 183] on td at bounding box center [533, 191] width 75 height 24
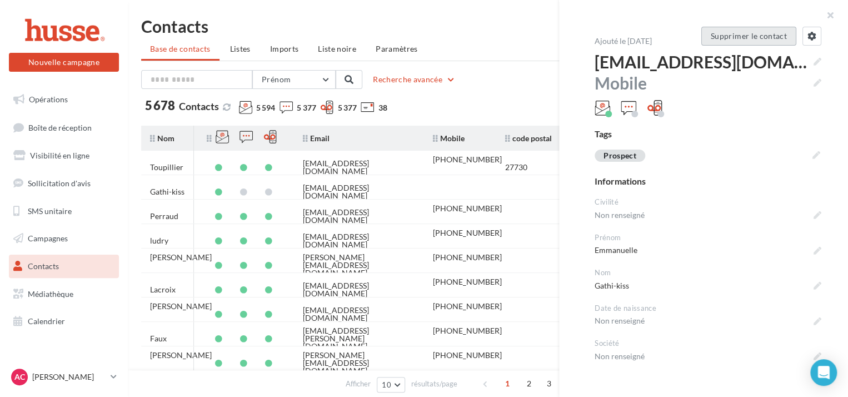
click at [760, 37] on button "Supprimer le contact" at bounding box center [748, 36] width 95 height 19
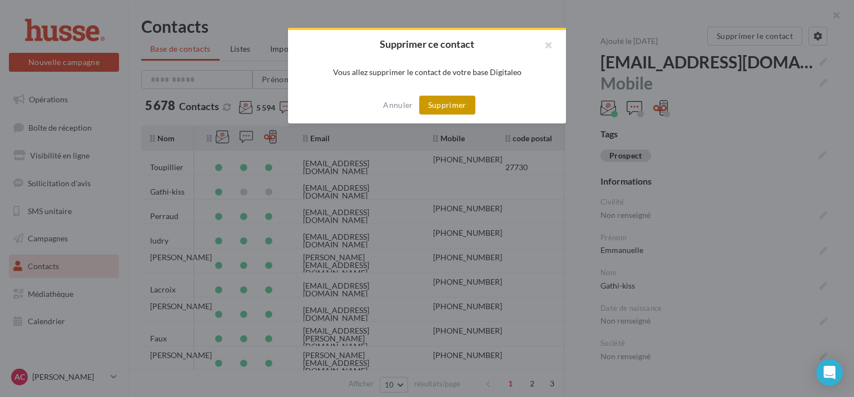
click at [460, 108] on button "Supprimer" at bounding box center [447, 105] width 56 height 19
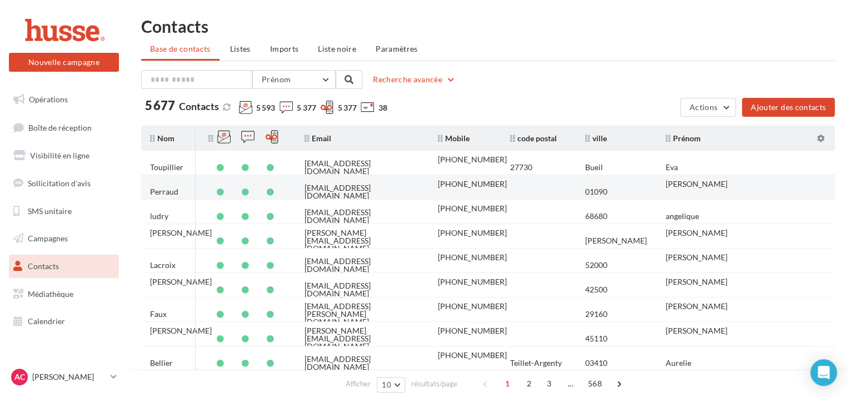
click at [555, 192] on td at bounding box center [538, 191] width 75 height 24
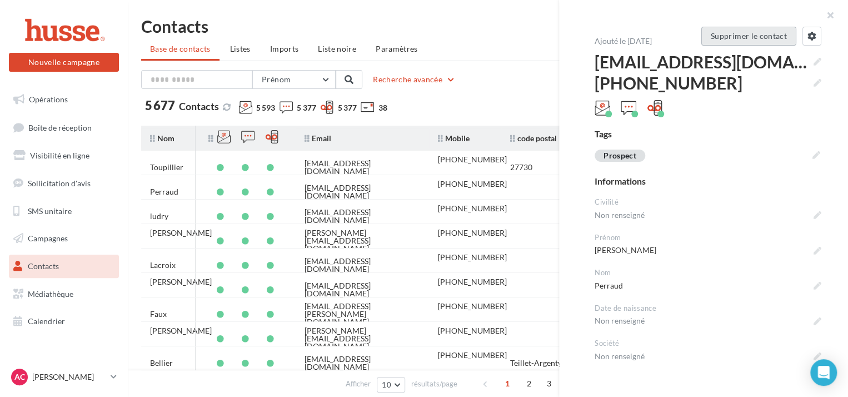
click at [731, 38] on button "Supprimer le contact" at bounding box center [748, 36] width 95 height 19
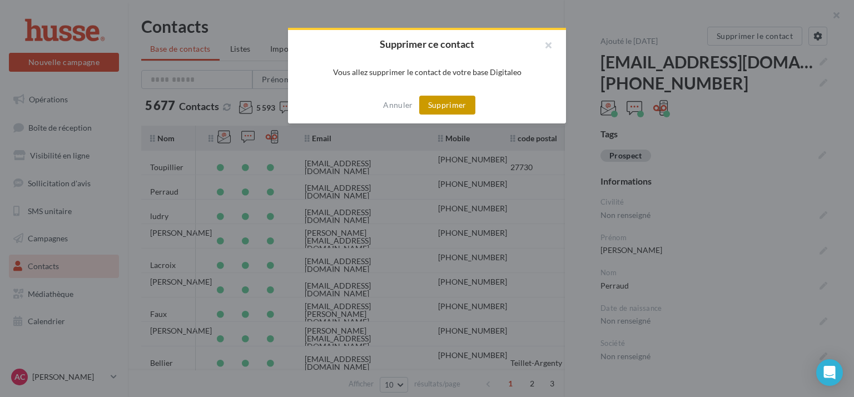
click at [458, 104] on button "Supprimer" at bounding box center [447, 105] width 56 height 19
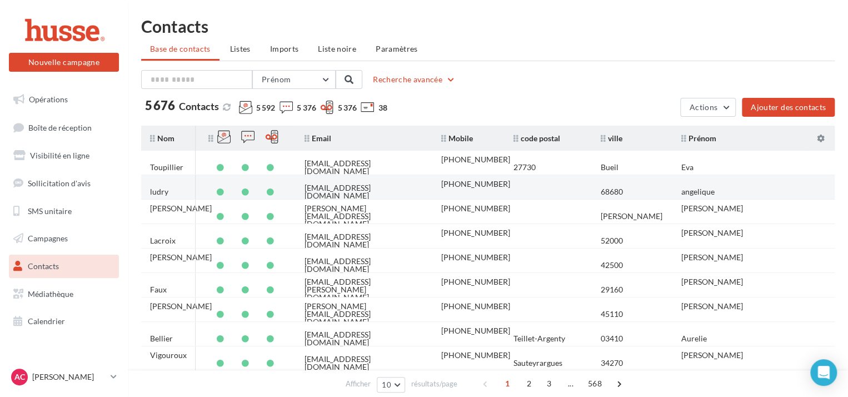
click at [538, 194] on td at bounding box center [548, 191] width 87 height 24
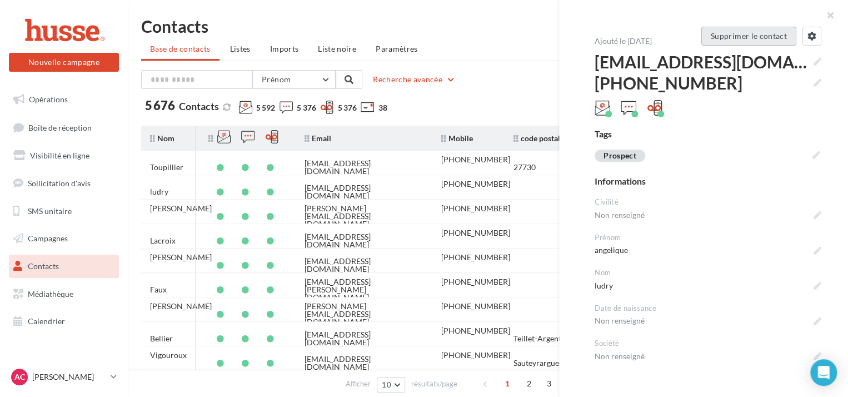
click at [761, 38] on button "Supprimer le contact" at bounding box center [748, 36] width 95 height 19
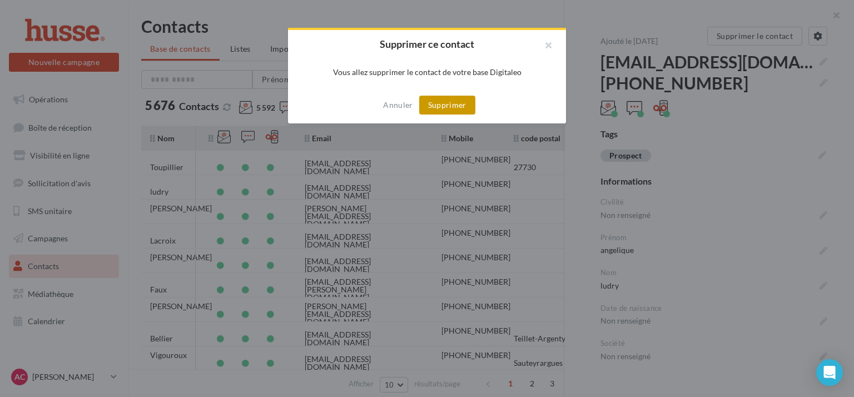
click at [458, 107] on button "Supprimer" at bounding box center [447, 105] width 56 height 19
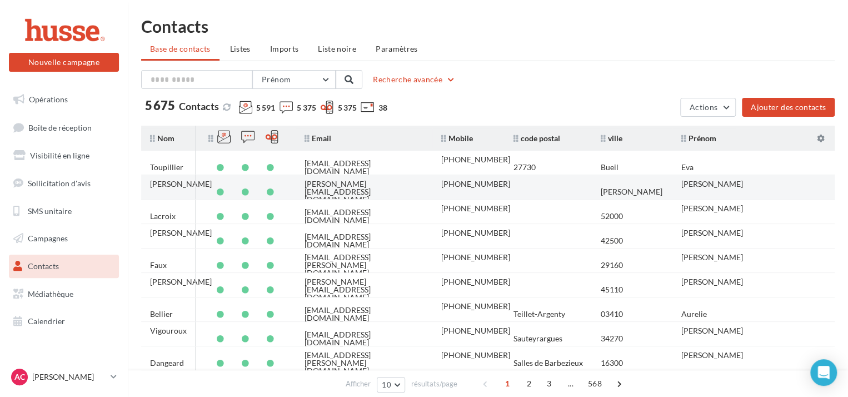
click at [538, 188] on td at bounding box center [548, 191] width 87 height 24
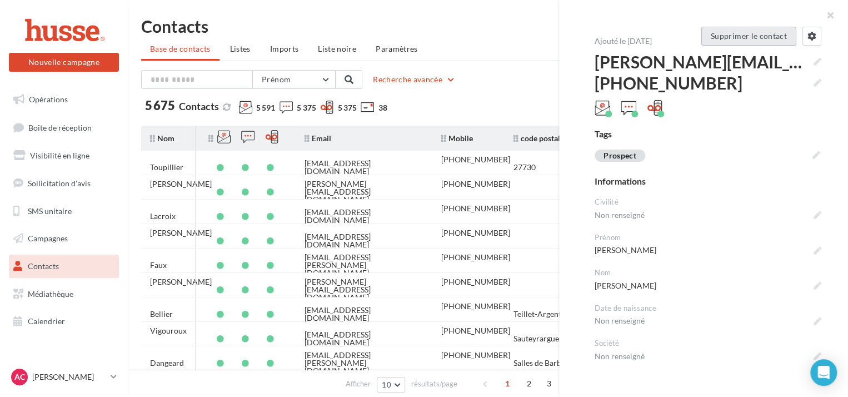
click at [756, 44] on button "Supprimer le contact" at bounding box center [748, 36] width 95 height 19
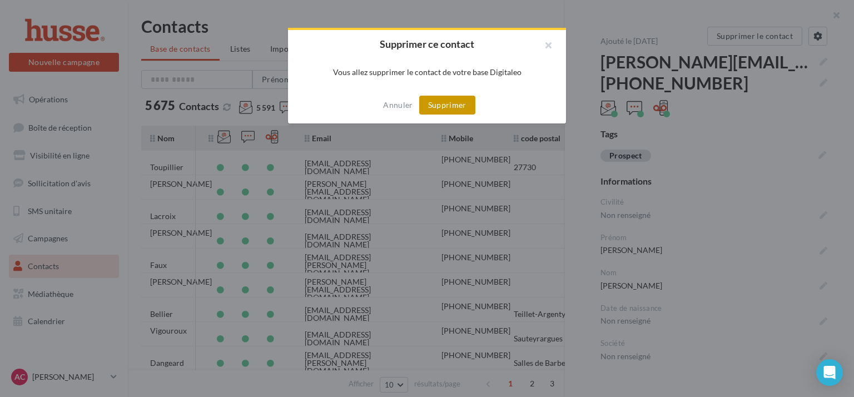
click at [467, 102] on button "Supprimer" at bounding box center [447, 105] width 56 height 19
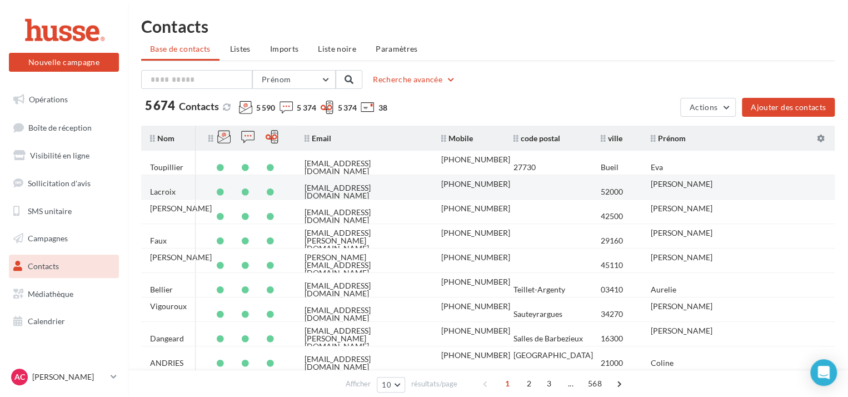
click at [503, 194] on td "+33623643978" at bounding box center [468, 191] width 72 height 33
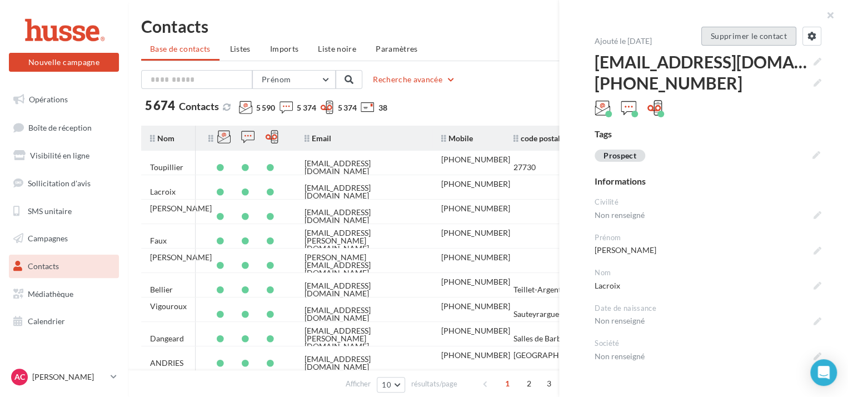
click at [776, 32] on button "Supprimer le contact" at bounding box center [748, 36] width 95 height 19
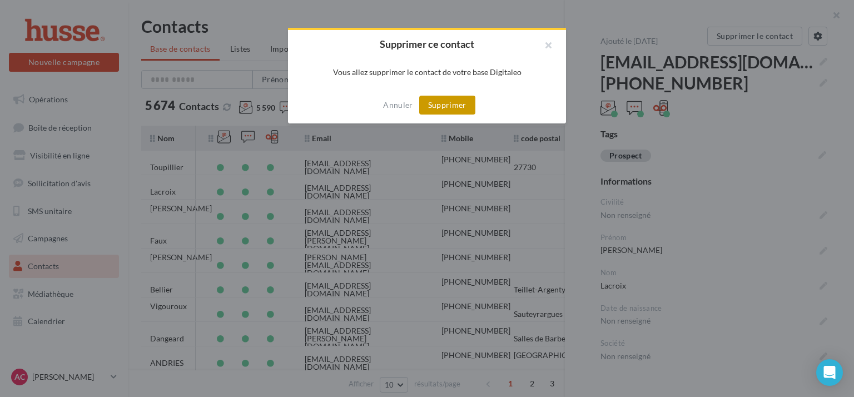
click at [445, 99] on button "Supprimer" at bounding box center [447, 105] width 56 height 19
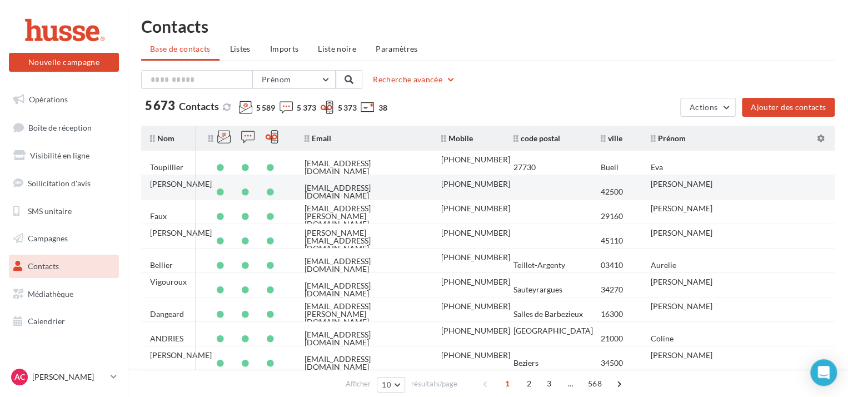
click at [564, 194] on td at bounding box center [548, 191] width 87 height 24
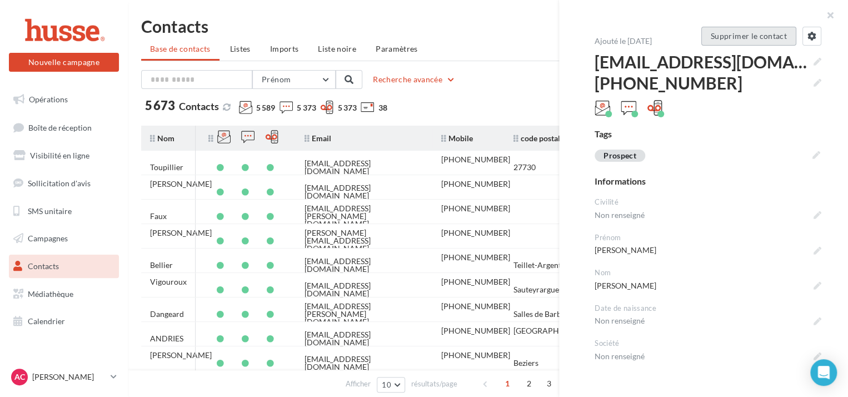
click at [746, 41] on button "Supprimer le contact" at bounding box center [748, 36] width 95 height 19
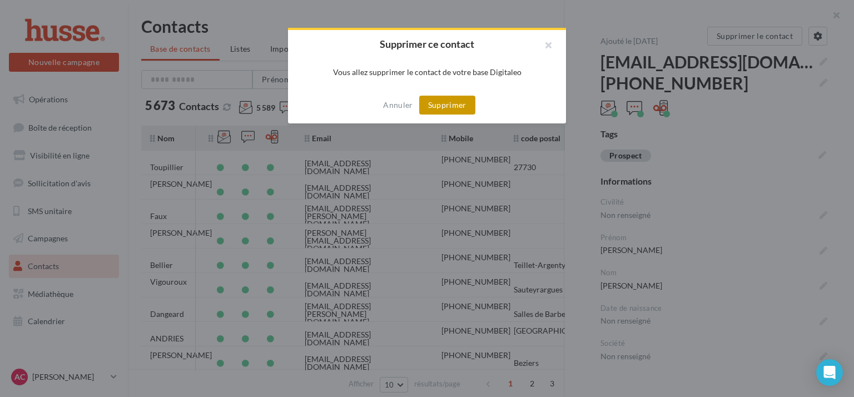
click at [442, 112] on button "Supprimer" at bounding box center [447, 105] width 56 height 19
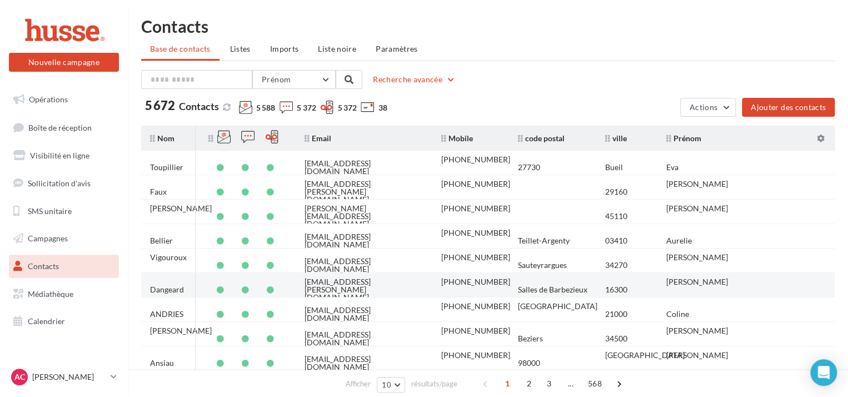
drag, startPoint x: 493, startPoint y: 197, endPoint x: 551, endPoint y: 290, distance: 109.3
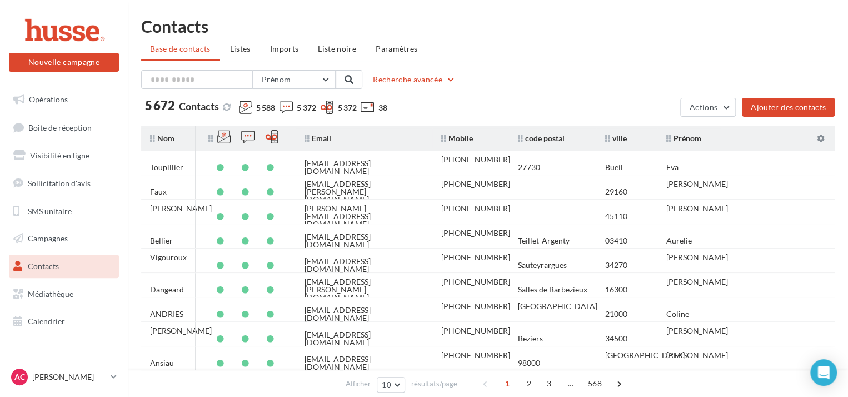
drag, startPoint x: 551, startPoint y: 290, endPoint x: 501, endPoint y: 63, distance: 232.2
click at [501, 63] on div "Contacts Base de contacts Listes Imports Liste noire Paramètres Prénom Prénom N…" at bounding box center [488, 220] width 720 height 404
click at [701, 109] on span "Actions" at bounding box center [704, 106] width 28 height 9
click at [824, 138] on icon at bounding box center [821, 138] width 8 height 8
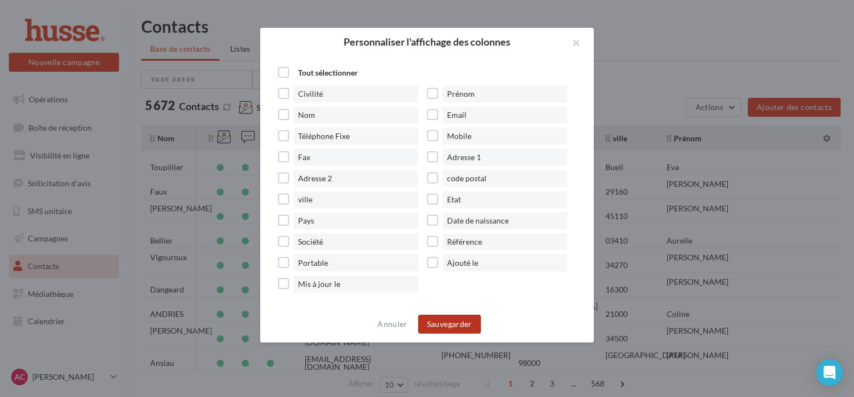
click at [475, 327] on button "Sauvegarder" at bounding box center [449, 324] width 63 height 19
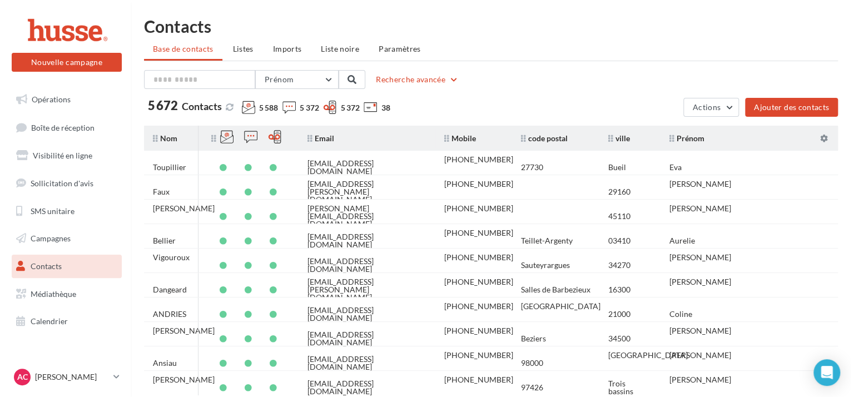
scroll to position [72, 0]
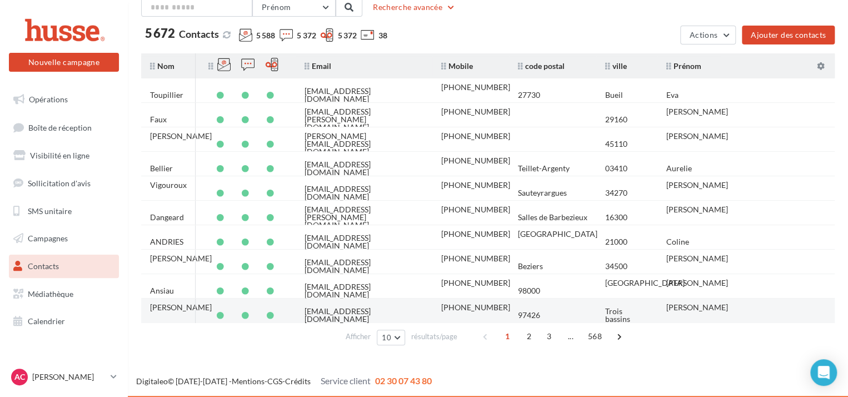
click at [651, 307] on td "Trois bassins" at bounding box center [626, 315] width 61 height 24
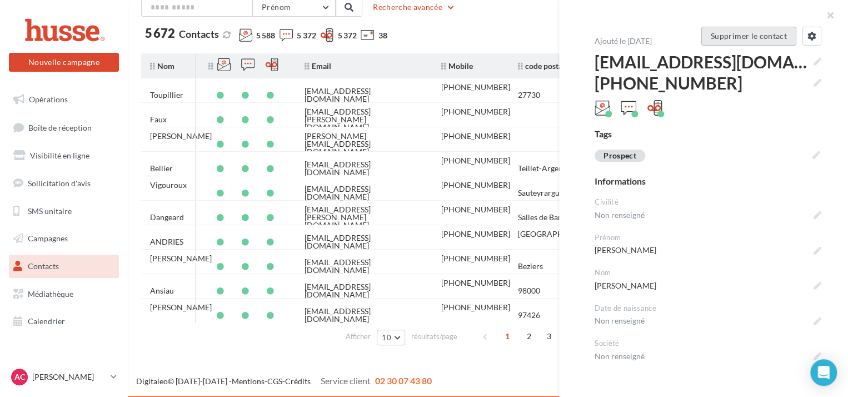
click at [769, 43] on button "Supprimer le contact" at bounding box center [748, 36] width 95 height 19
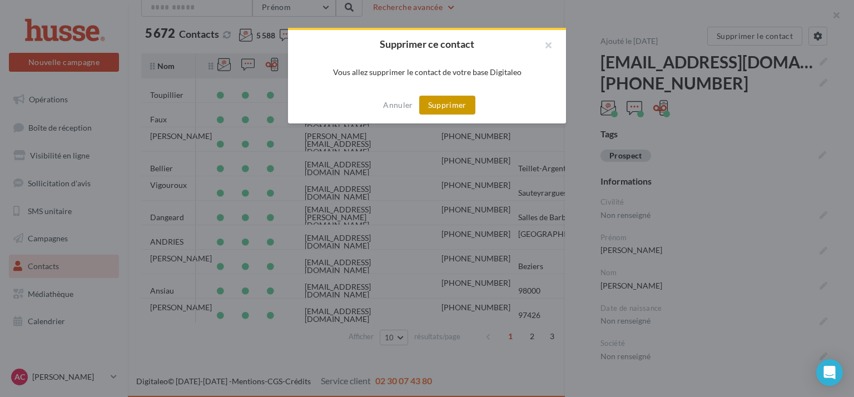
click at [453, 110] on button "Supprimer" at bounding box center [447, 105] width 56 height 19
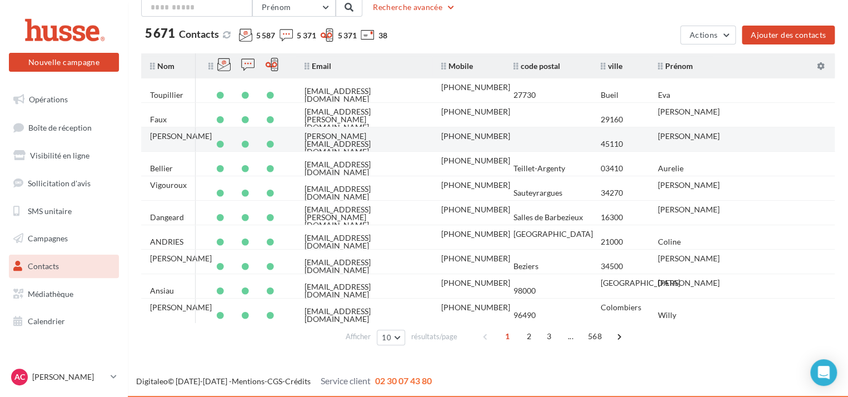
click at [520, 138] on td at bounding box center [548, 144] width 87 height 24
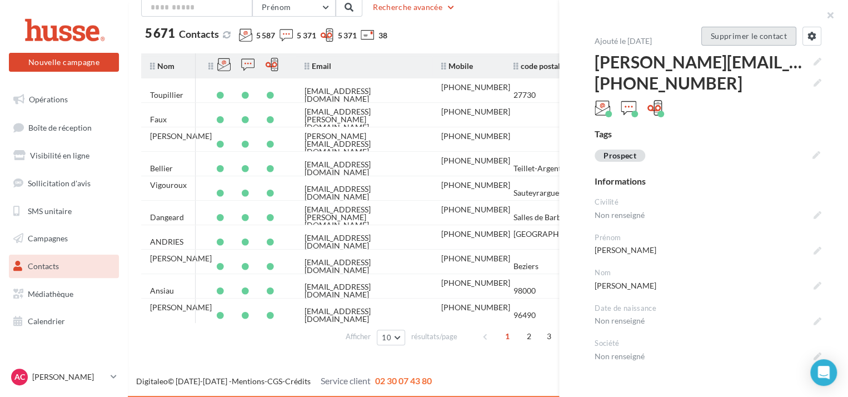
click at [761, 32] on button "Supprimer le contact" at bounding box center [748, 36] width 95 height 19
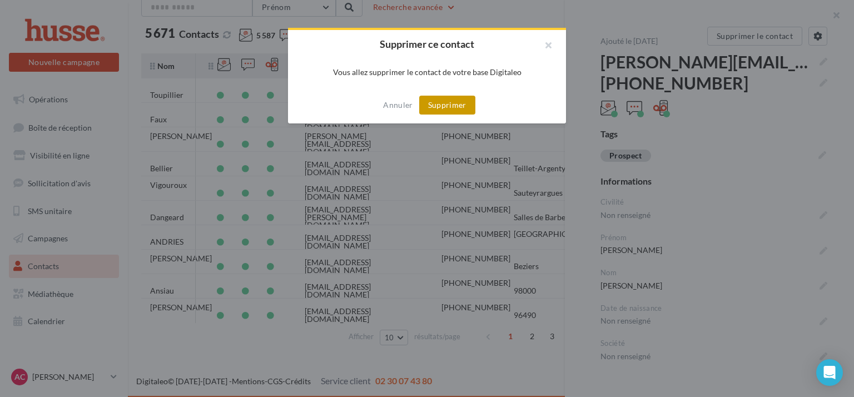
click at [450, 113] on button "Supprimer" at bounding box center [447, 105] width 56 height 19
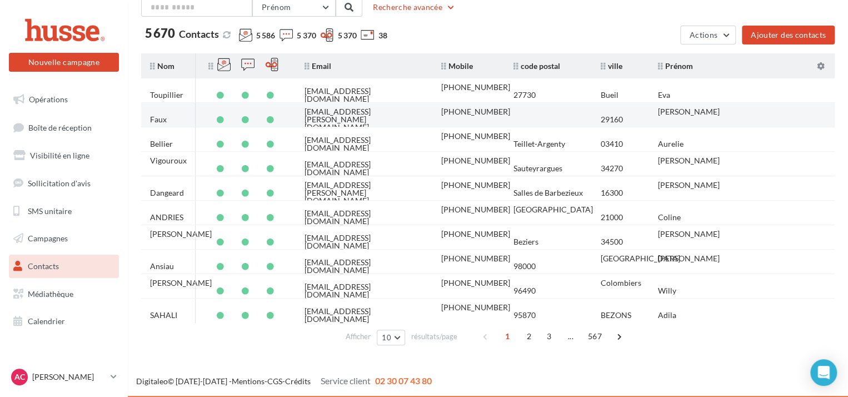
click at [536, 118] on td at bounding box center [548, 119] width 87 height 24
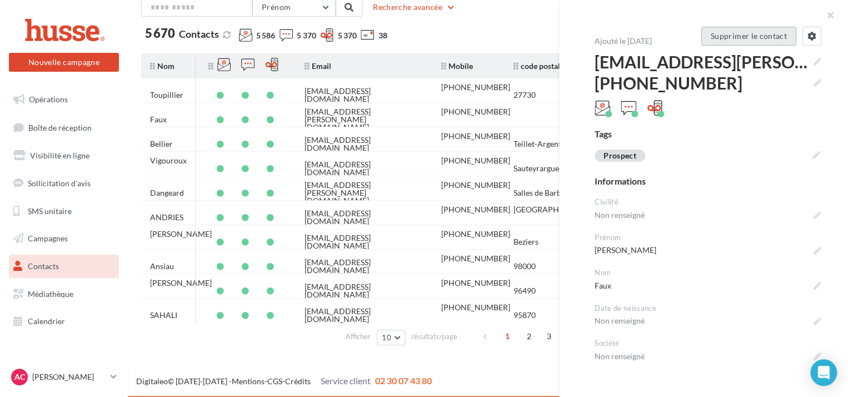
click at [741, 41] on button "Supprimer le contact" at bounding box center [748, 36] width 95 height 19
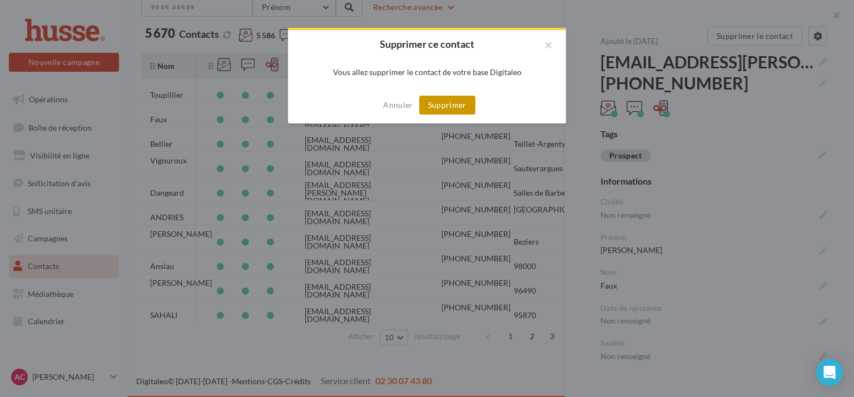
click at [467, 104] on button "Supprimer" at bounding box center [447, 105] width 56 height 19
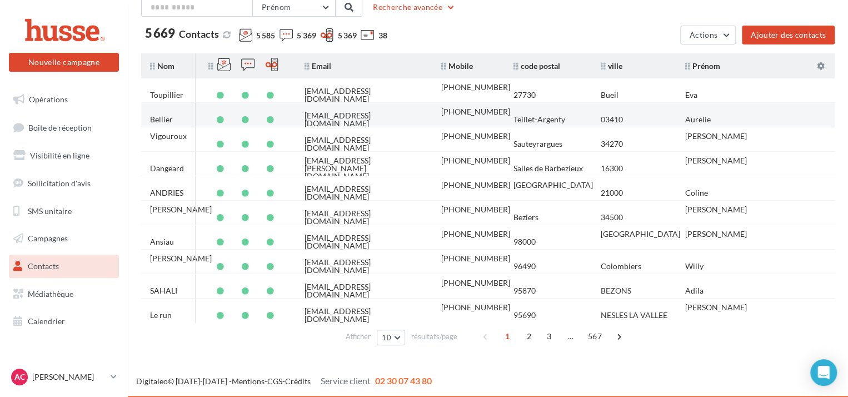
click at [518, 119] on td "Teillet-Argenty" at bounding box center [548, 119] width 87 height 24
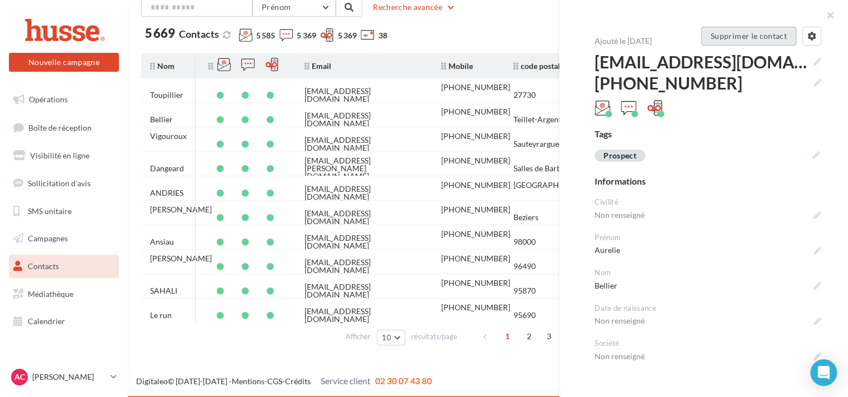
click at [762, 43] on button "Supprimer le contact" at bounding box center [748, 36] width 95 height 19
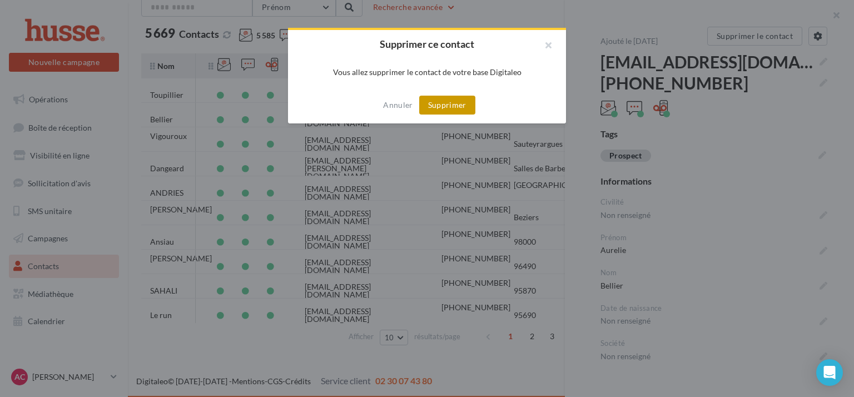
click at [448, 108] on button "Supprimer" at bounding box center [447, 105] width 56 height 19
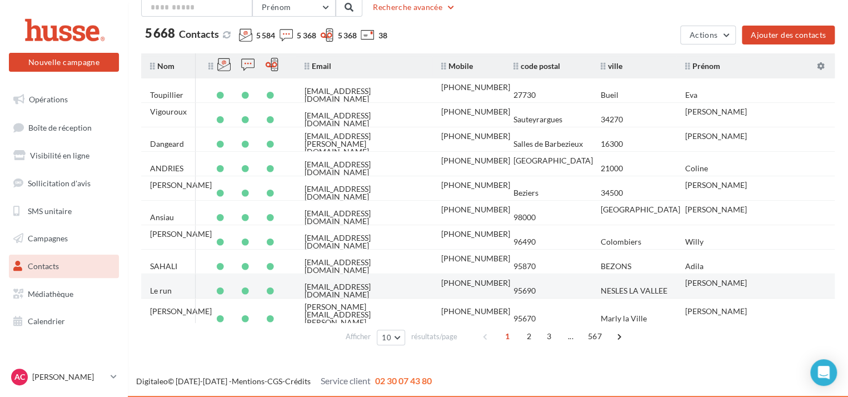
click at [651, 287] on div "NESLES LA VALLEE" at bounding box center [634, 291] width 67 height 8
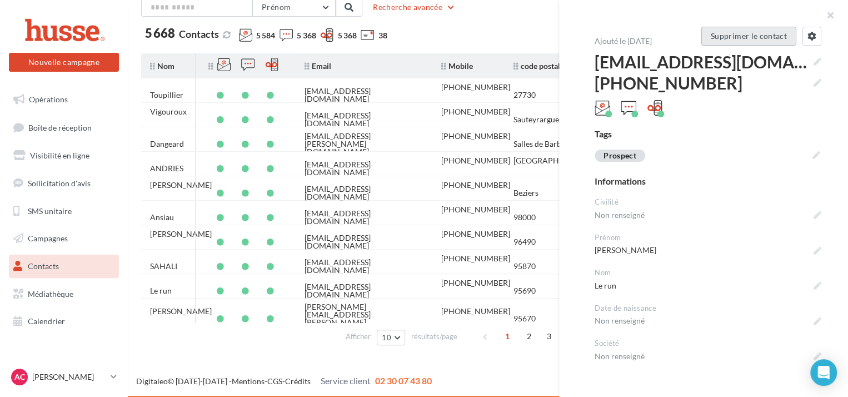
click at [733, 31] on button "Supprimer le contact" at bounding box center [748, 36] width 95 height 19
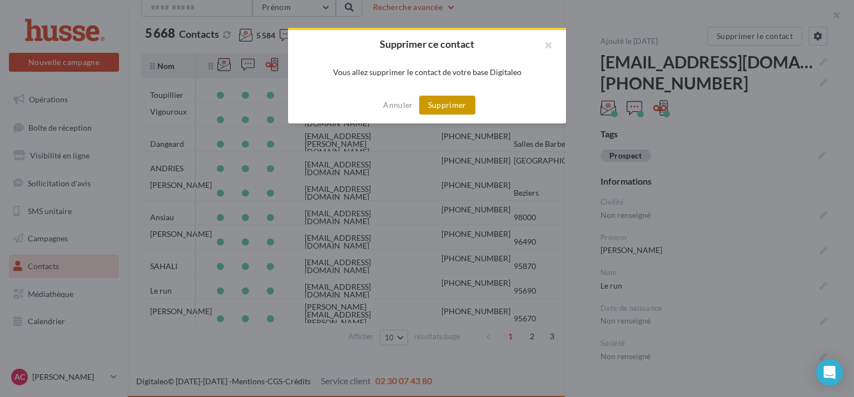
click at [458, 101] on button "Supprimer" at bounding box center [447, 105] width 56 height 19
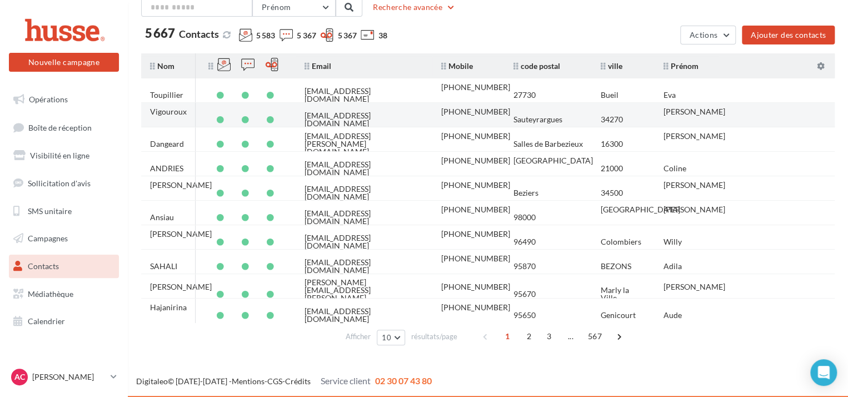
drag, startPoint x: 518, startPoint y: 108, endPoint x: 758, endPoint y: 106, distance: 240.6
click at [758, 106] on tr "Vigouroux vigourouxmartine419@gmail.com +33619916689 Sauteyrargues 34270 Martine" at bounding box center [492, 115] width 702 height 24
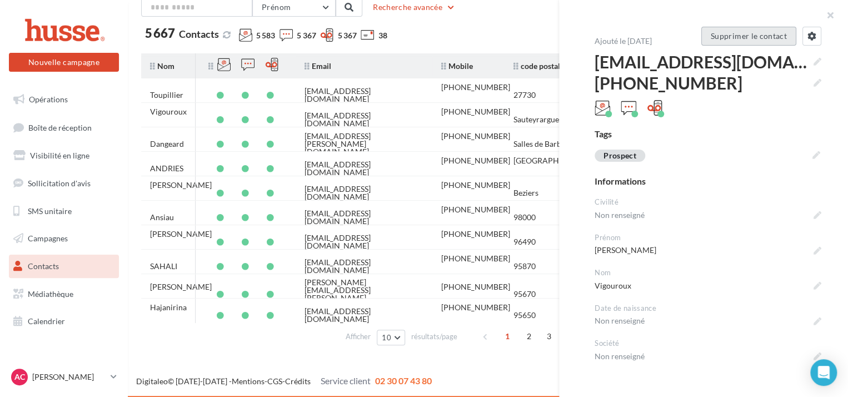
click at [765, 32] on button "Supprimer le contact" at bounding box center [748, 36] width 95 height 19
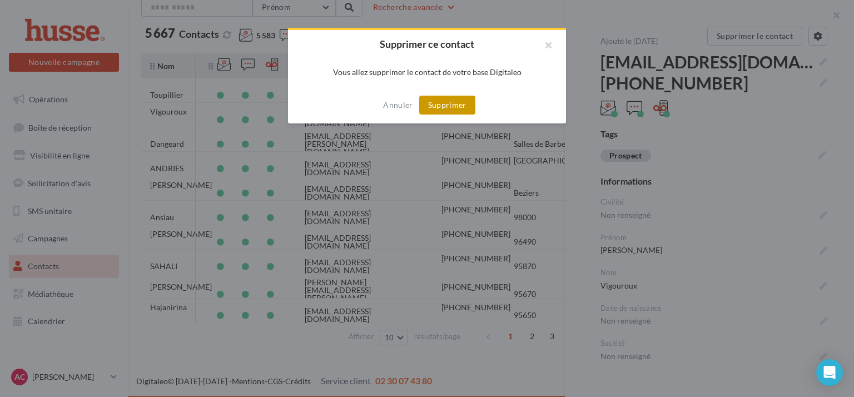
click at [462, 96] on button "Supprimer" at bounding box center [447, 105] width 56 height 19
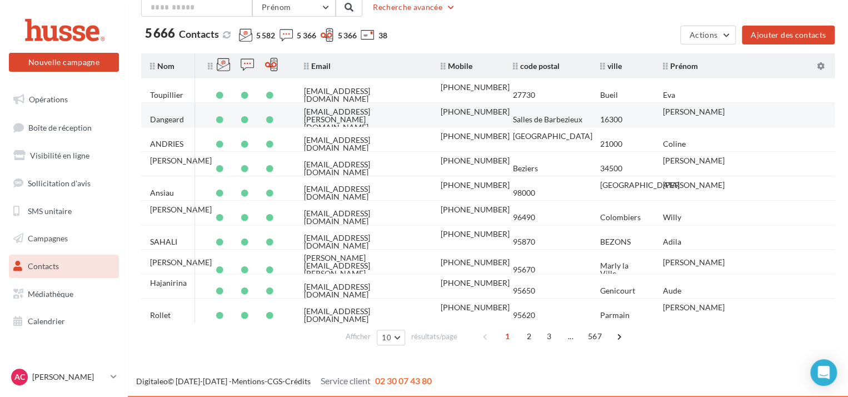
click at [655, 121] on td "Marie Amélie" at bounding box center [686, 119] width 64 height 33
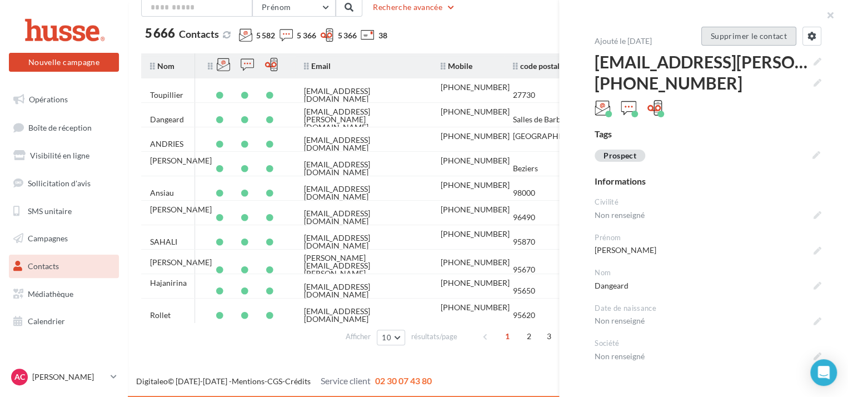
click at [752, 38] on button "Supprimer le contact" at bounding box center [748, 36] width 95 height 19
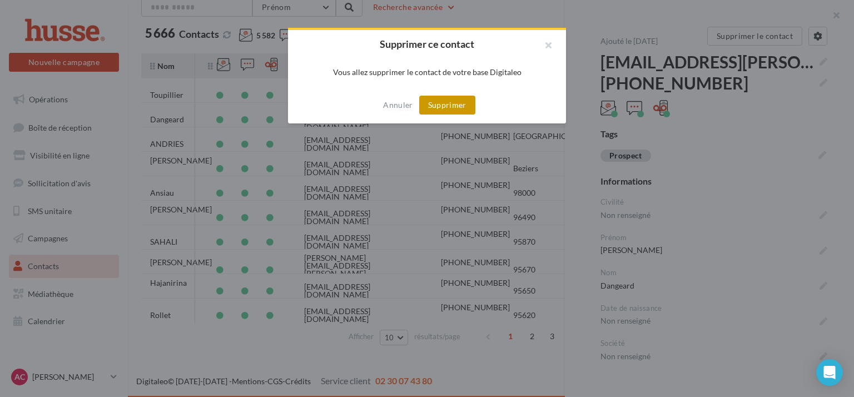
click at [461, 104] on button "Supprimer" at bounding box center [447, 105] width 56 height 19
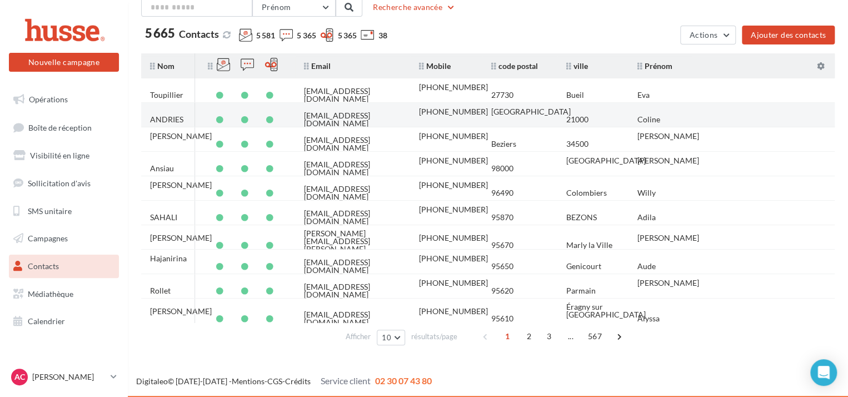
click at [547, 114] on td "Dijon" at bounding box center [519, 119] width 75 height 33
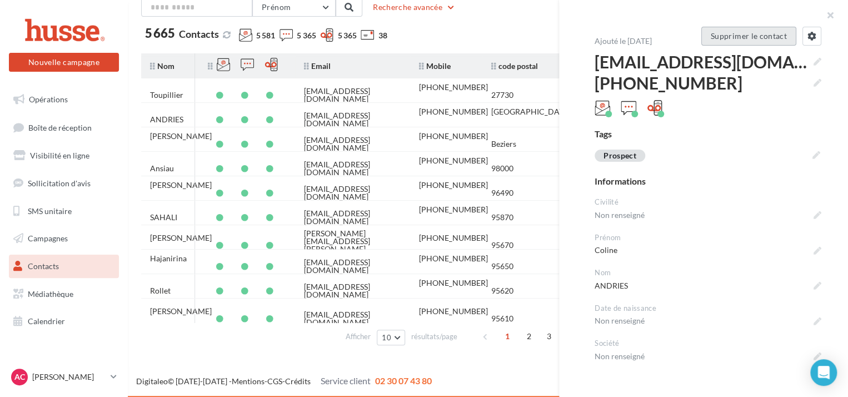
click at [750, 39] on button "Supprimer le contact" at bounding box center [748, 36] width 95 height 19
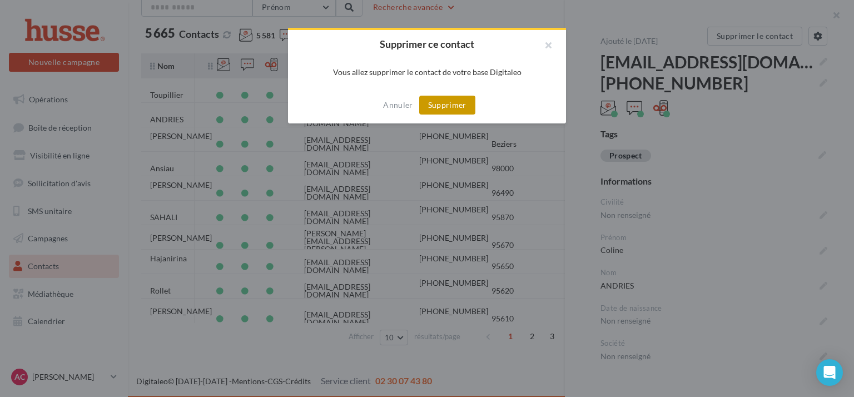
click at [462, 111] on button "Supprimer" at bounding box center [447, 105] width 56 height 19
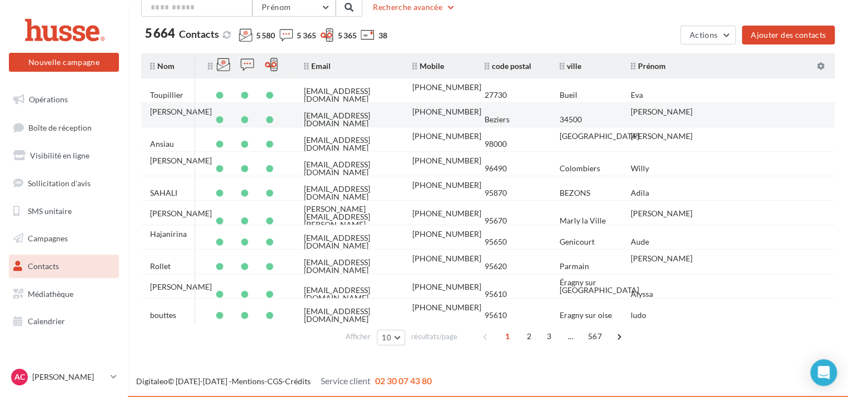
click at [492, 116] on div "Beziers" at bounding box center [497, 120] width 25 height 8
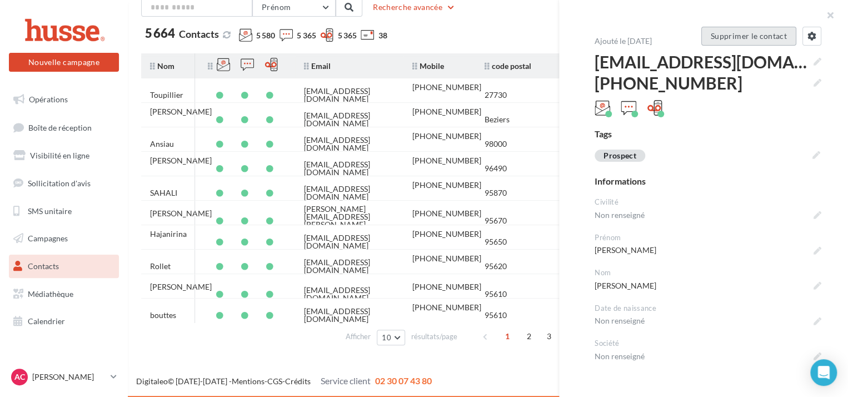
click at [717, 41] on button "Supprimer le contact" at bounding box center [748, 36] width 95 height 19
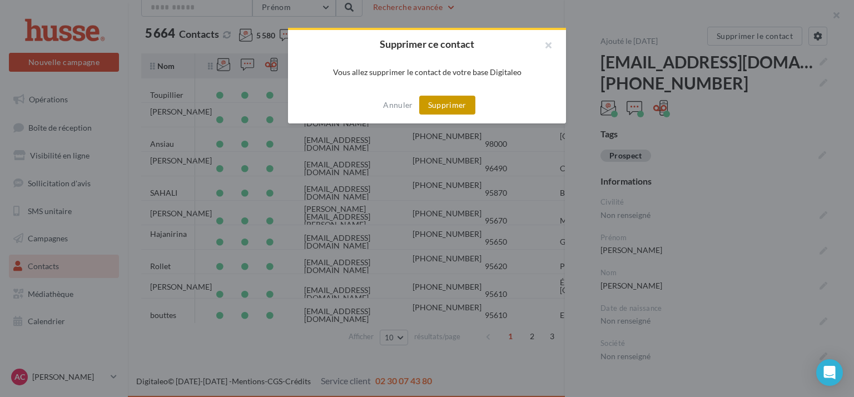
click at [463, 101] on button "Supprimer" at bounding box center [447, 105] width 56 height 19
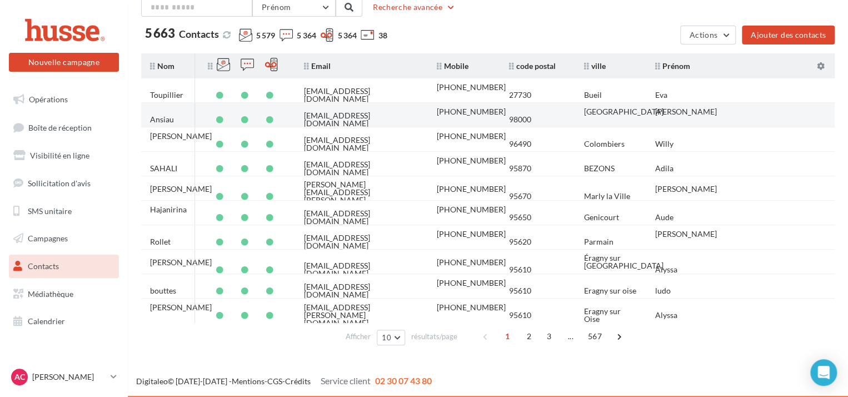
click at [491, 122] on td "+33643918371" at bounding box center [464, 119] width 72 height 33
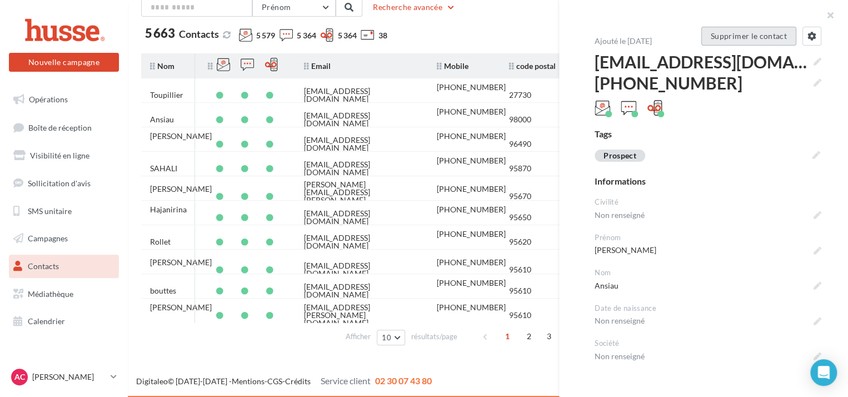
click at [762, 37] on button "Supprimer le contact" at bounding box center [748, 36] width 95 height 19
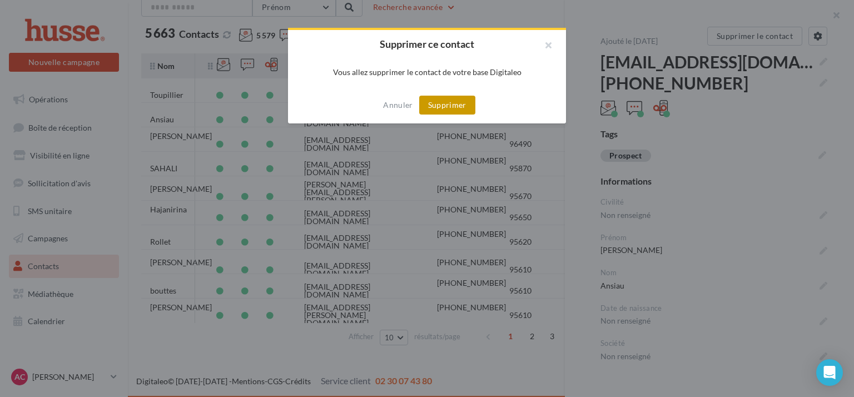
click at [466, 108] on button "Supprimer" at bounding box center [447, 105] width 56 height 19
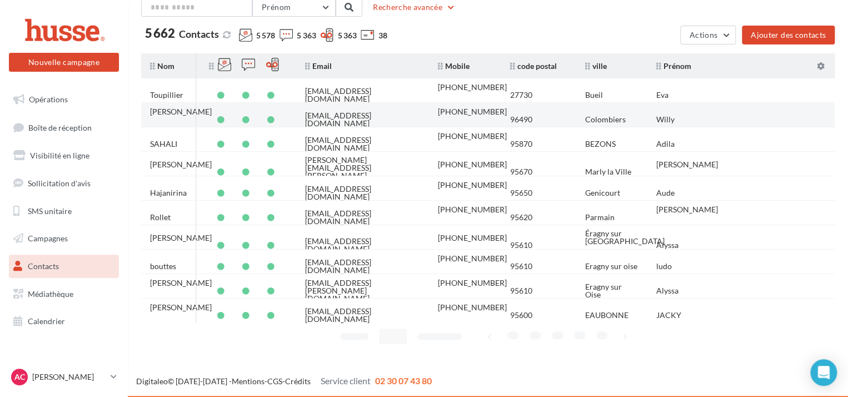
click at [491, 125] on td "+33788064399" at bounding box center [465, 119] width 72 height 33
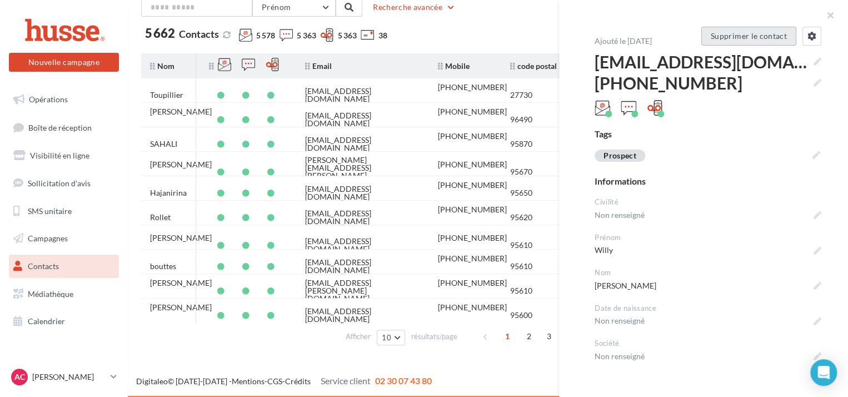
click at [761, 39] on button "Supprimer le contact" at bounding box center [748, 36] width 95 height 19
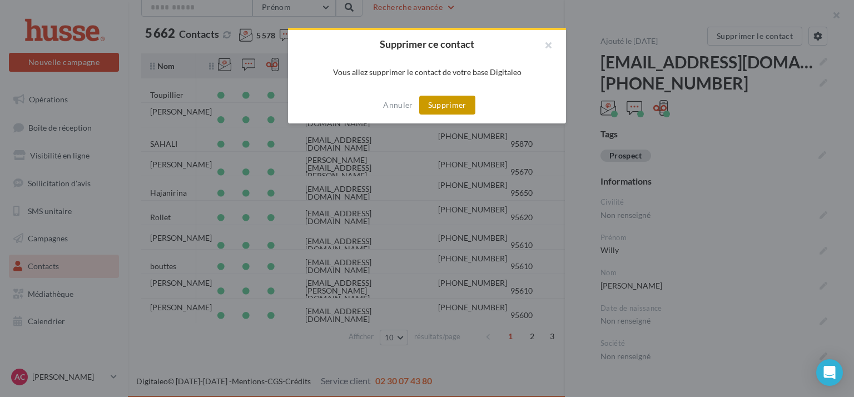
click at [463, 103] on button "Supprimer" at bounding box center [447, 105] width 56 height 19
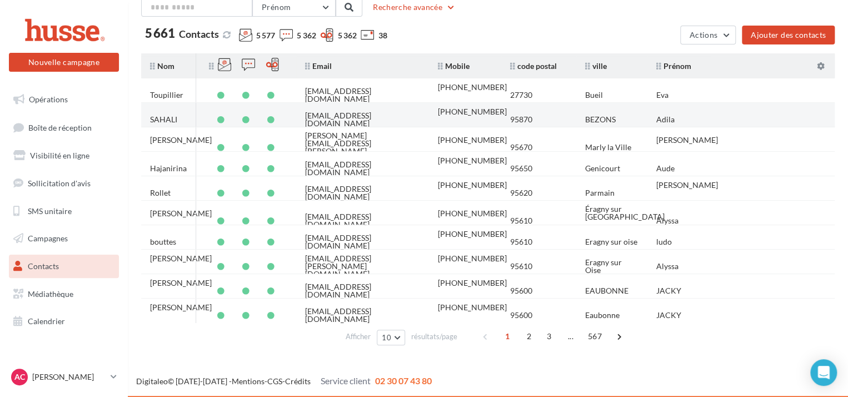
click at [481, 116] on div "+33650175812" at bounding box center [472, 112] width 69 height 8
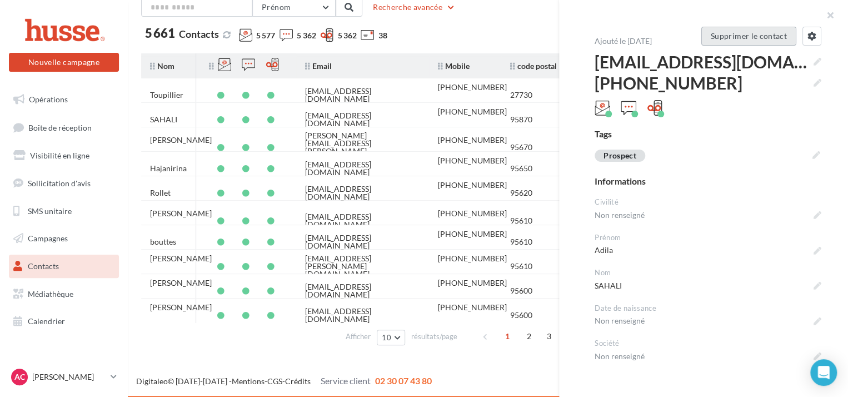
click at [772, 36] on button "Supprimer le contact" at bounding box center [748, 36] width 95 height 19
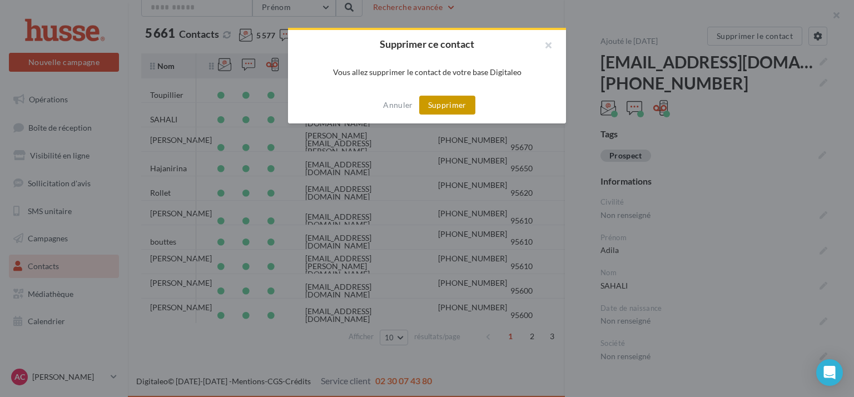
click at [442, 99] on button "Supprimer" at bounding box center [447, 105] width 56 height 19
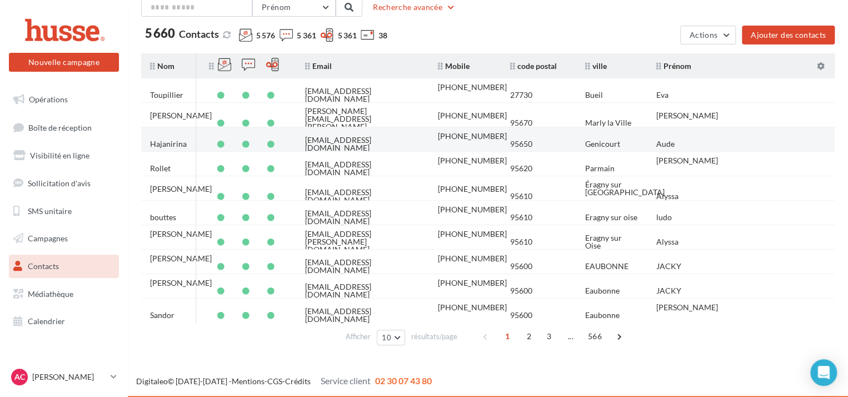
click at [481, 138] on div "+33688369027" at bounding box center [472, 136] width 69 height 8
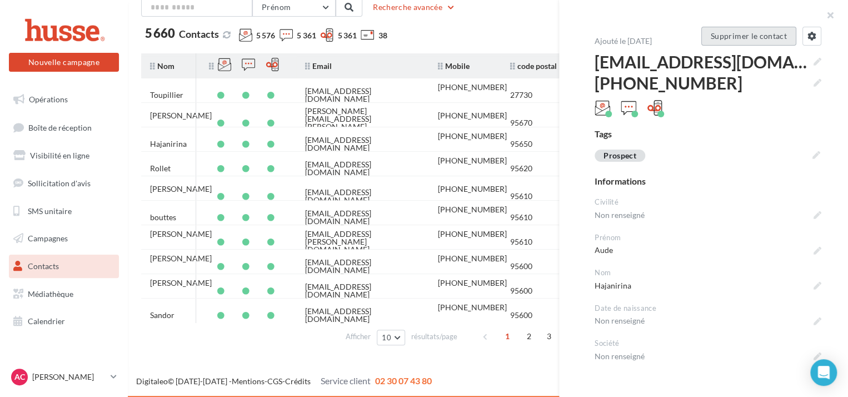
click at [765, 38] on button "Supprimer le contact" at bounding box center [748, 36] width 95 height 19
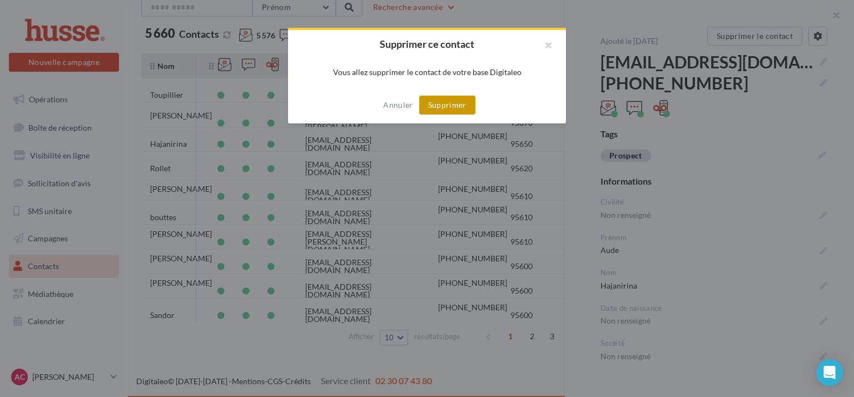
click at [460, 109] on button "Supprimer" at bounding box center [447, 105] width 56 height 19
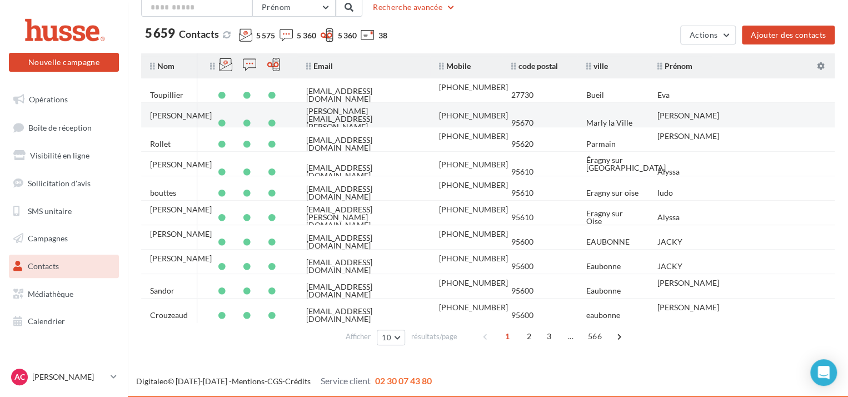
click at [628, 119] on div "Marly la Ville" at bounding box center [609, 123] width 46 height 8
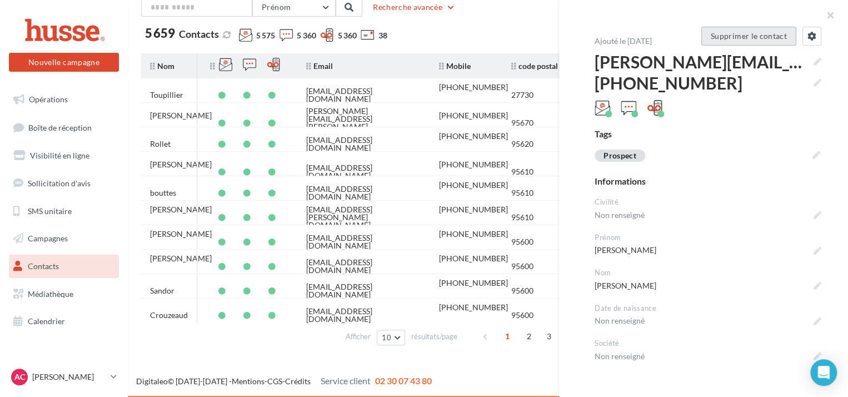
click at [742, 38] on button "Supprimer le contact" at bounding box center [748, 36] width 95 height 19
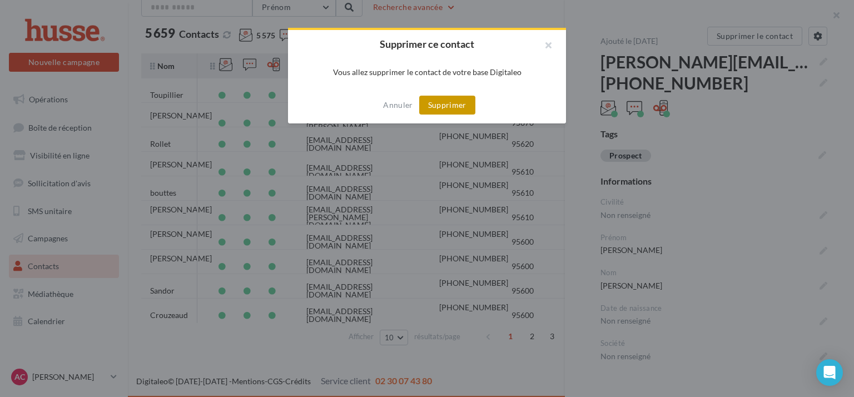
click at [456, 103] on button "Supprimer" at bounding box center [447, 105] width 56 height 19
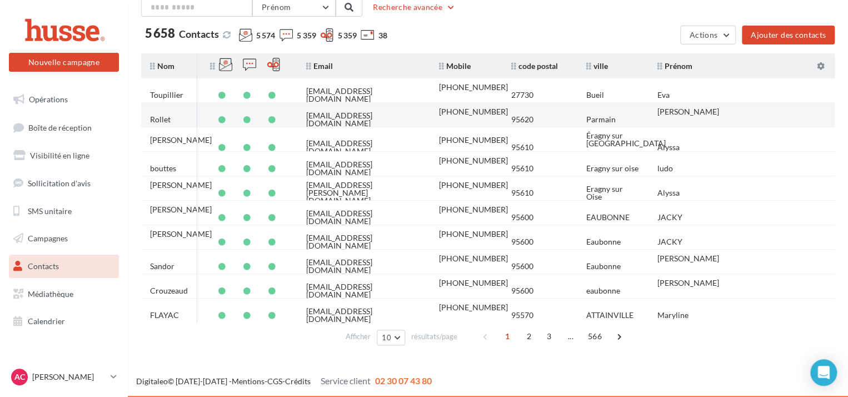
click at [453, 111] on div "+33663499302" at bounding box center [473, 112] width 69 height 8
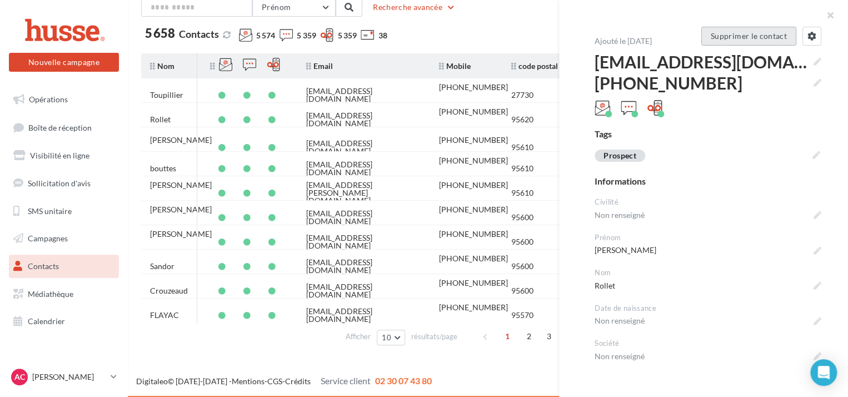
click at [731, 34] on button "Supprimer le contact" at bounding box center [748, 36] width 95 height 19
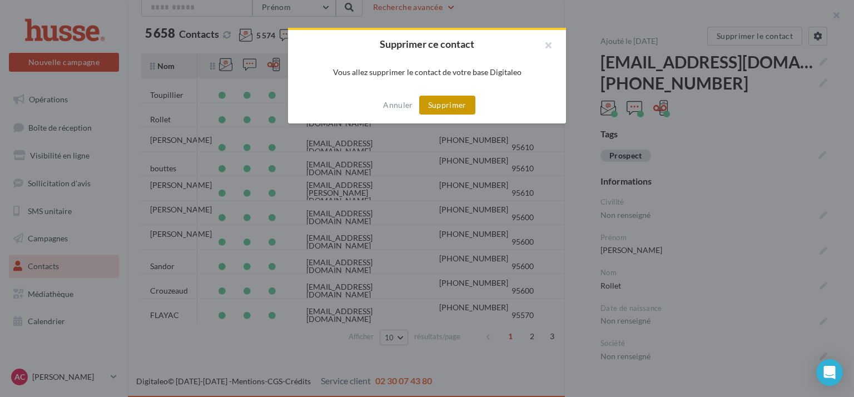
click at [455, 108] on button "Supprimer" at bounding box center [447, 105] width 56 height 19
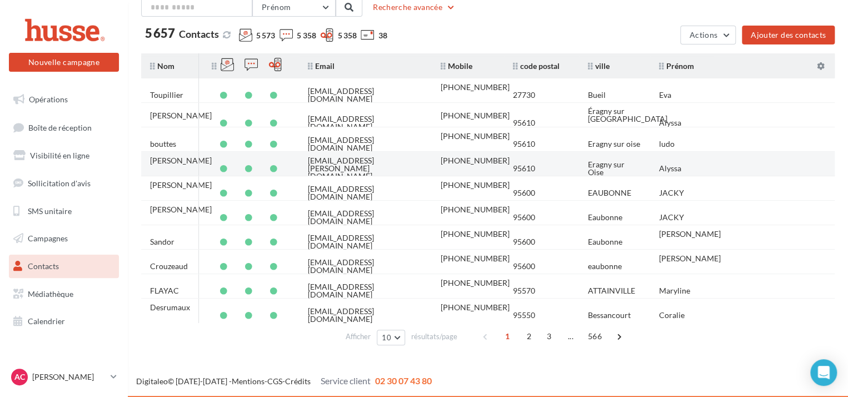
click at [466, 159] on div "+33769572775" at bounding box center [475, 161] width 69 height 8
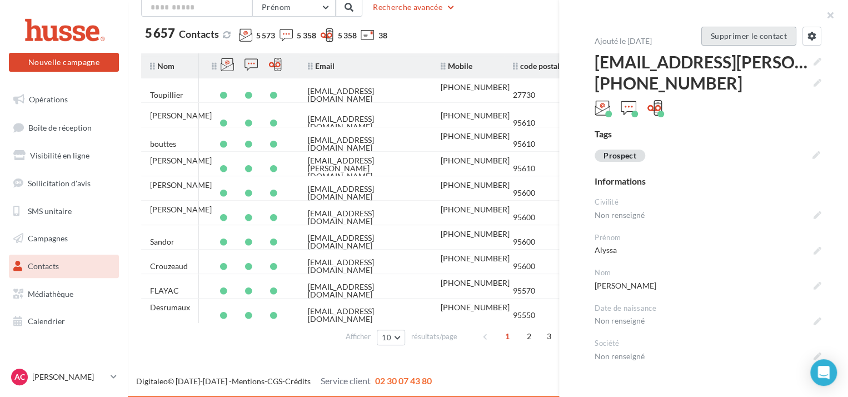
click at [725, 41] on button "Supprimer le contact" at bounding box center [748, 36] width 95 height 19
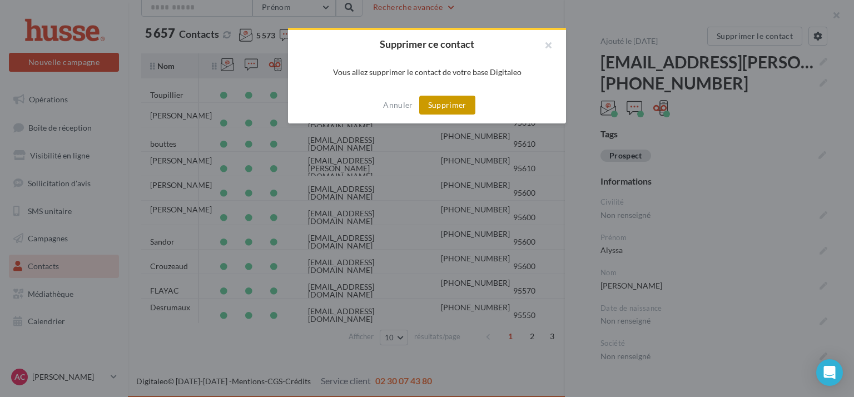
click at [467, 105] on button "Supprimer" at bounding box center [447, 105] width 56 height 19
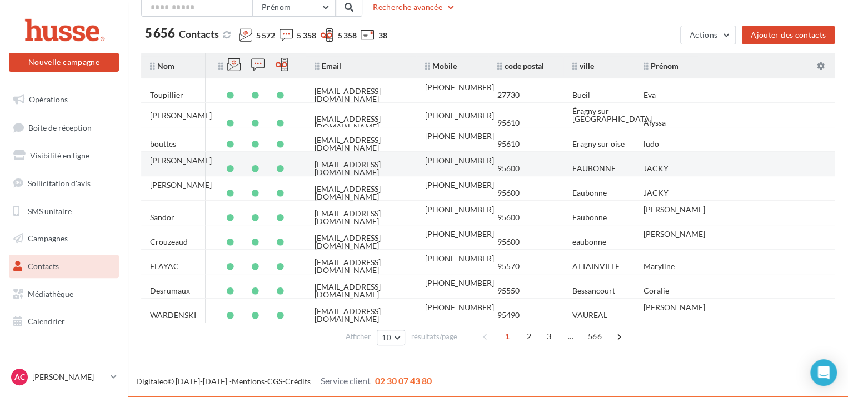
click at [471, 169] on td "+33688900697" at bounding box center [452, 168] width 72 height 33
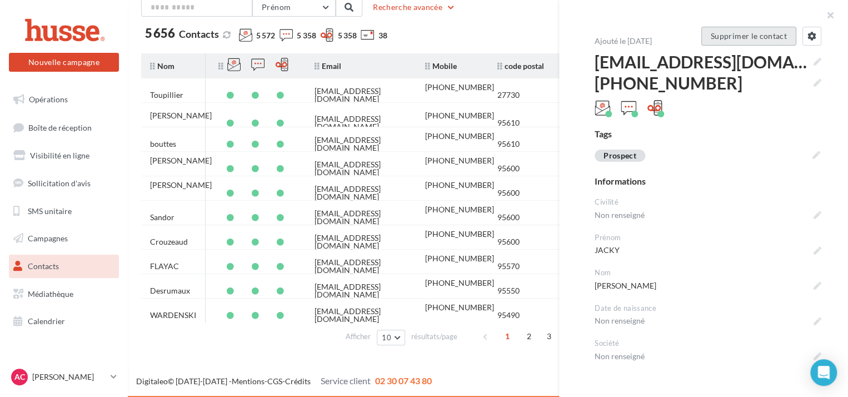
click at [731, 36] on button "Supprimer le contact" at bounding box center [748, 36] width 95 height 19
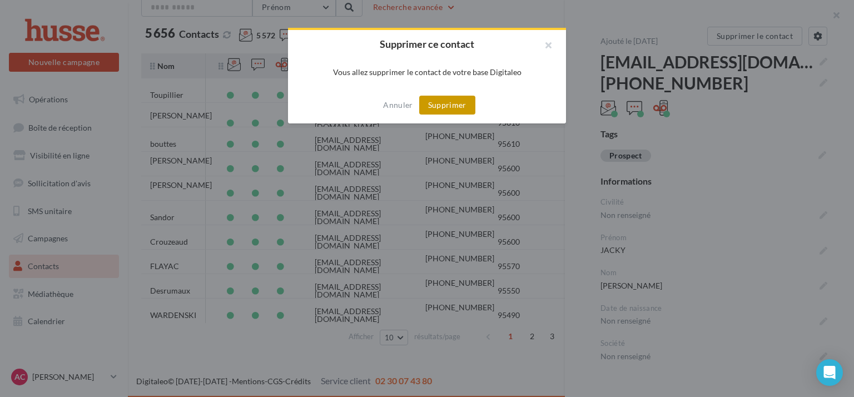
click at [460, 106] on button "Supprimer" at bounding box center [447, 105] width 56 height 19
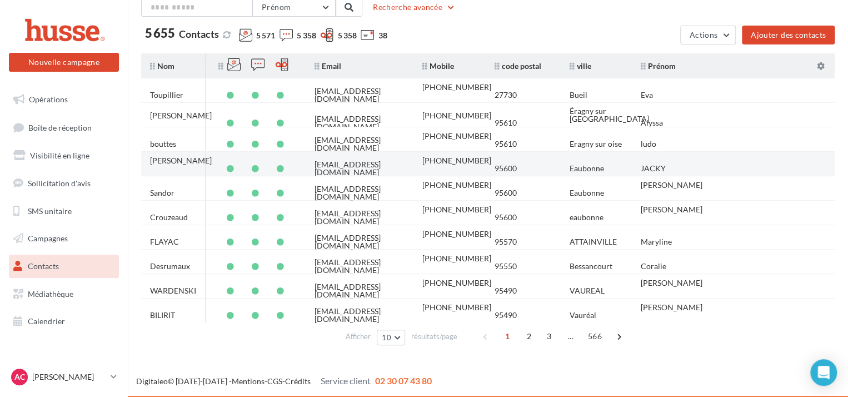
click at [456, 158] on td "+33688900697" at bounding box center [449, 168] width 72 height 33
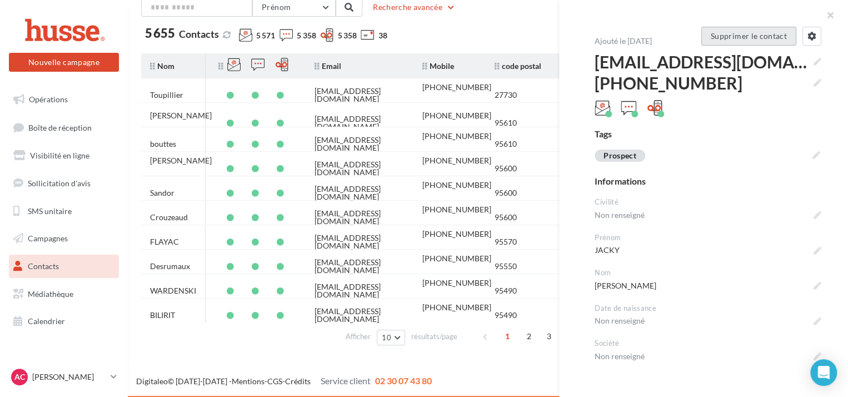
click at [753, 39] on button "Supprimer le contact" at bounding box center [748, 36] width 95 height 19
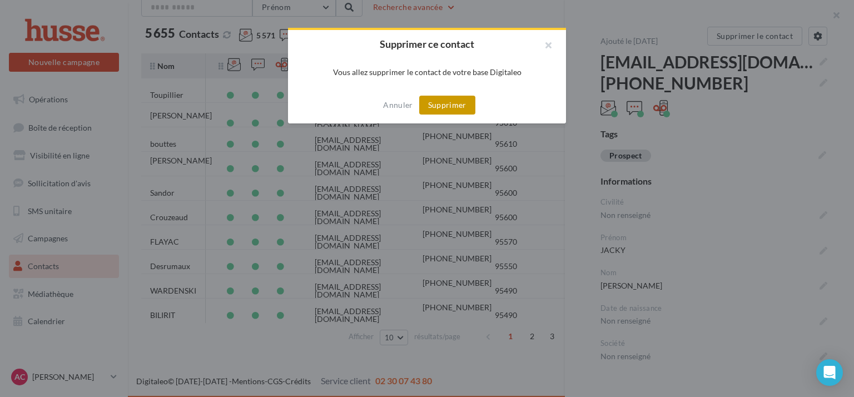
click at [451, 109] on button "Supprimer" at bounding box center [447, 105] width 56 height 19
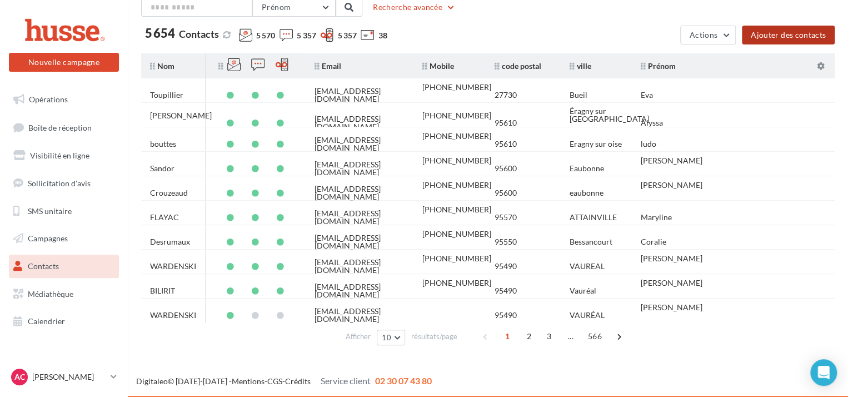
drag, startPoint x: 451, startPoint y: 109, endPoint x: 761, endPoint y: 41, distance: 318.1
click at [761, 41] on button "Ajouter des contacts" at bounding box center [788, 35] width 93 height 19
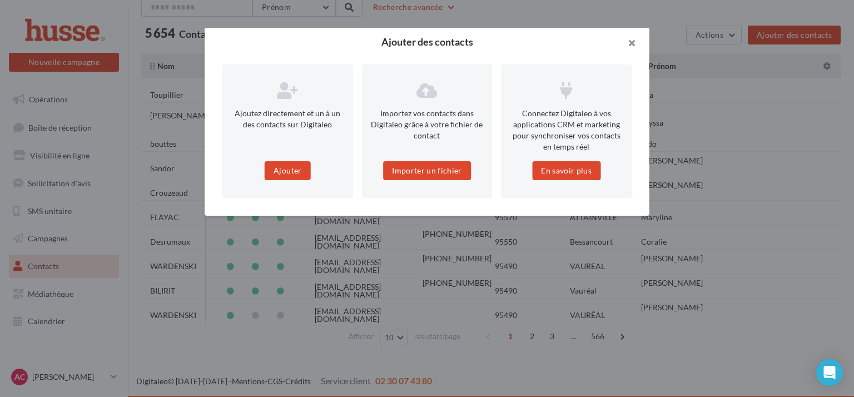
click at [631, 44] on button "button" at bounding box center [627, 44] width 44 height 33
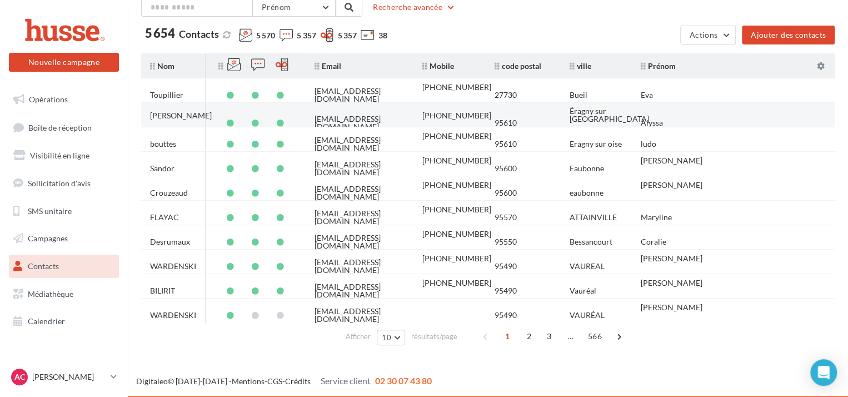
click at [613, 112] on div "Éragny sur Oise" at bounding box center [609, 115] width 79 height 16
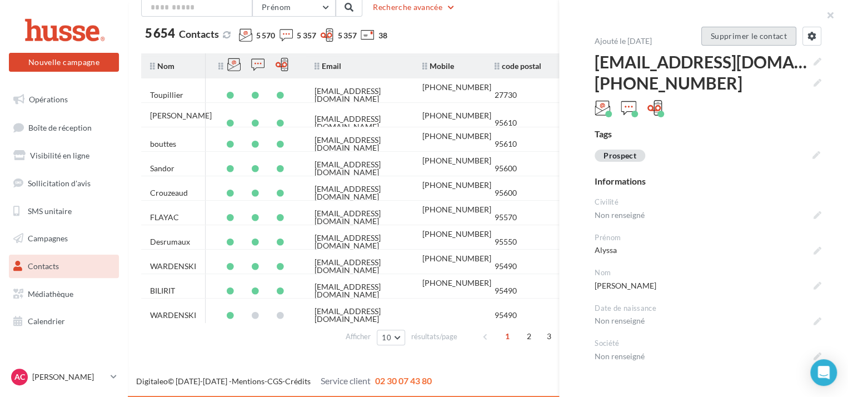
click at [724, 34] on button "Supprimer le contact" at bounding box center [748, 36] width 95 height 19
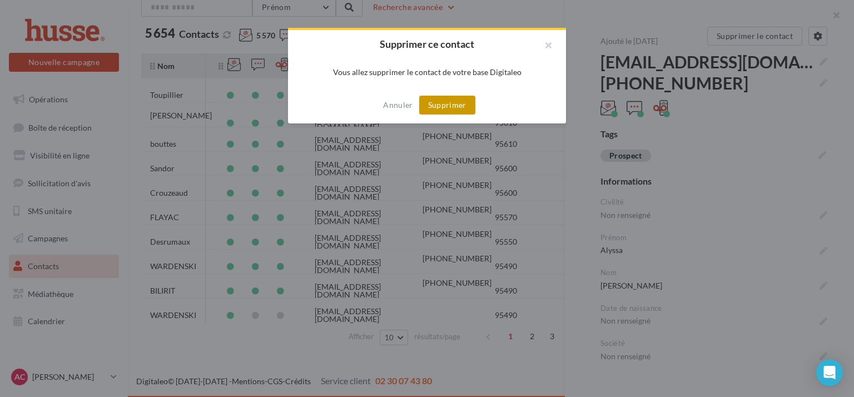
click at [457, 101] on button "Supprimer" at bounding box center [447, 105] width 56 height 19
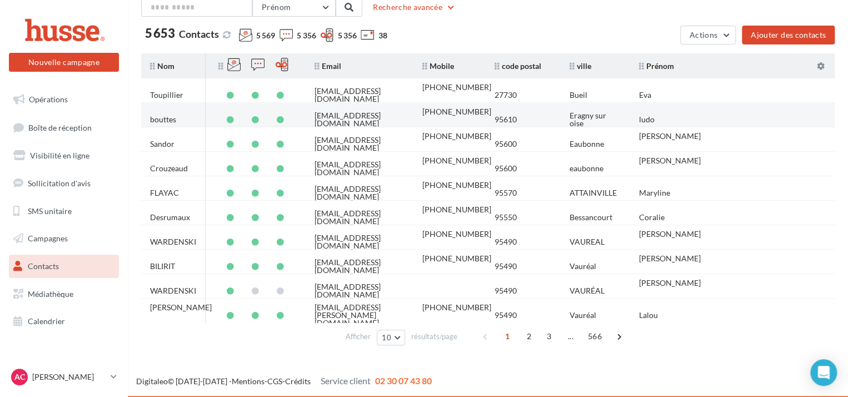
click at [572, 115] on div "Eragny sur oise" at bounding box center [596, 120] width 52 height 16
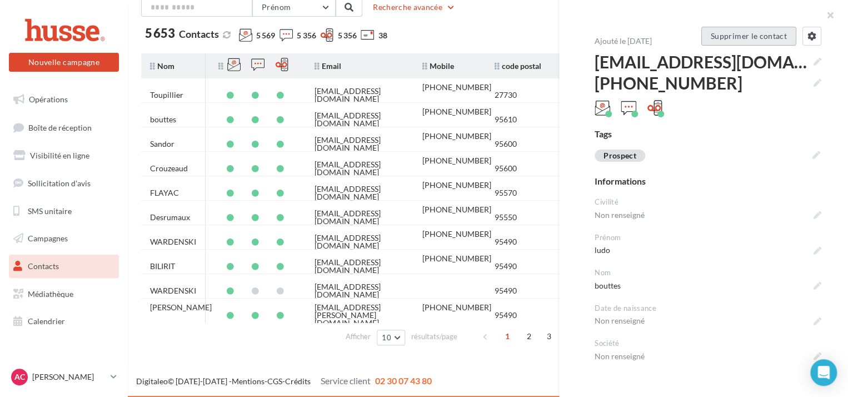
click at [753, 34] on button "Supprimer le contact" at bounding box center [748, 36] width 95 height 19
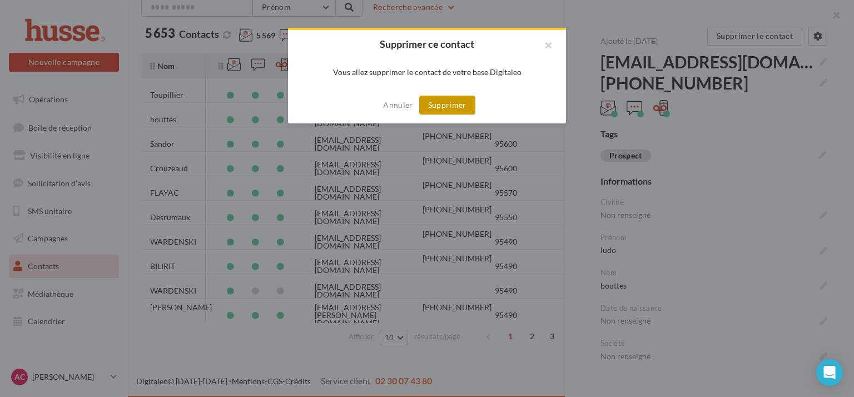
click at [436, 106] on button "Supprimer" at bounding box center [447, 105] width 56 height 19
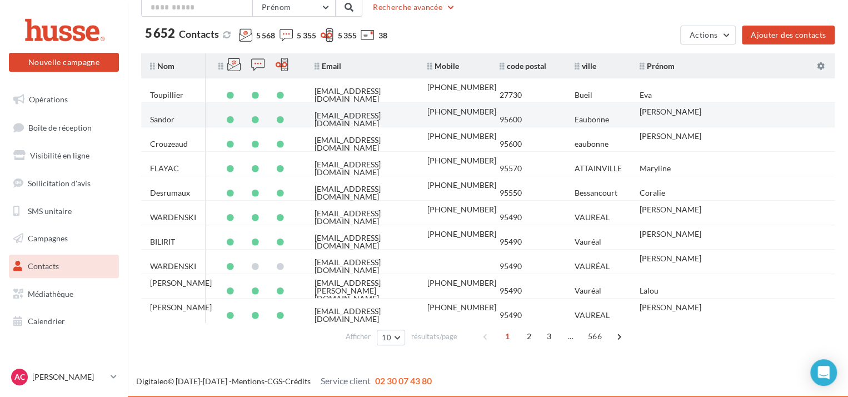
click at [525, 114] on td "95600" at bounding box center [528, 119] width 75 height 24
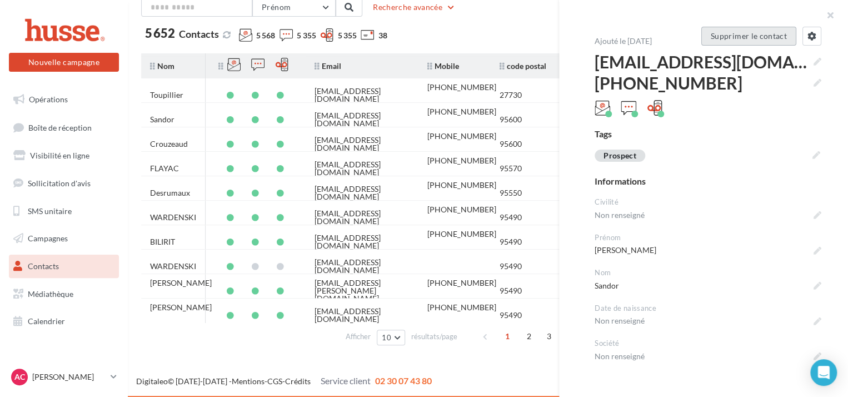
click at [722, 37] on button "Supprimer le contact" at bounding box center [748, 36] width 95 height 19
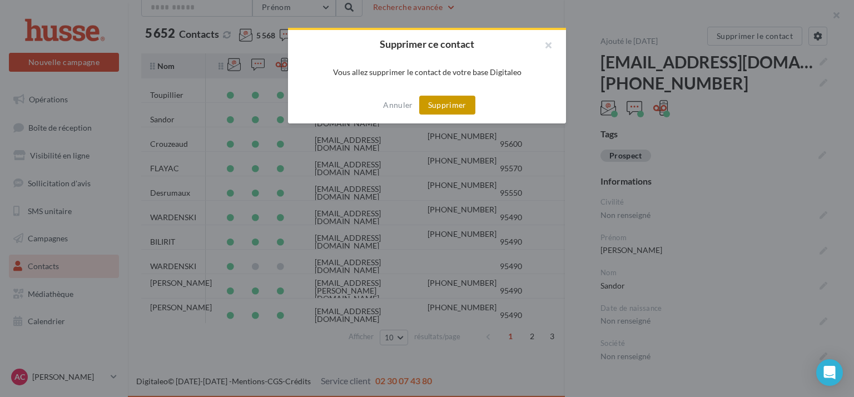
click at [460, 105] on button "Supprimer" at bounding box center [447, 105] width 56 height 19
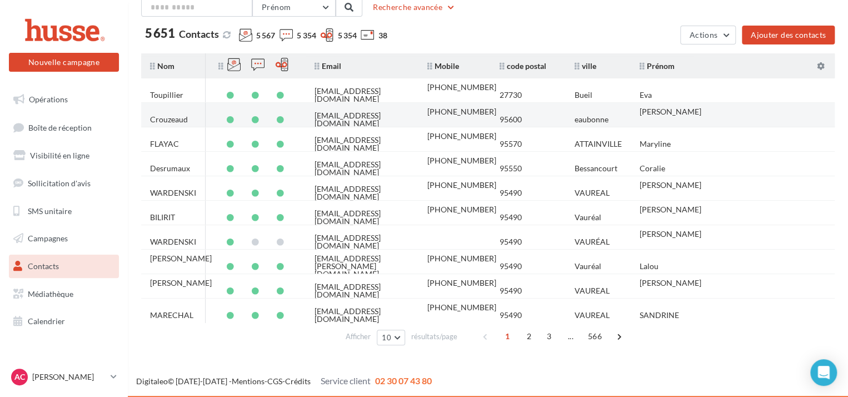
click at [467, 110] on div "+33662583561" at bounding box center [461, 112] width 69 height 8
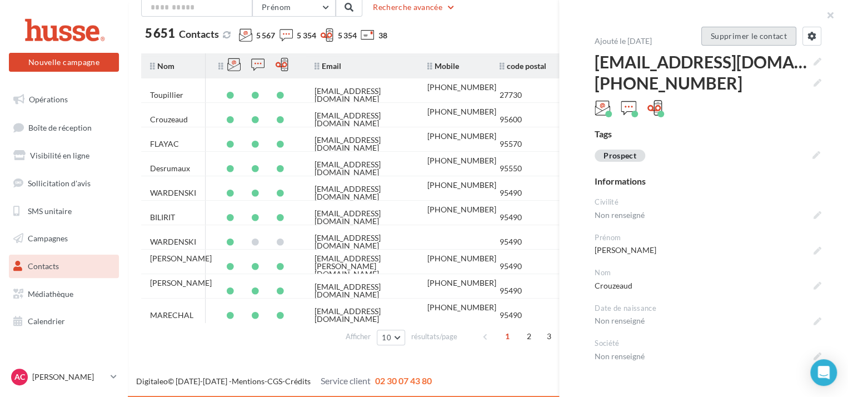
click at [734, 36] on button "Supprimer le contact" at bounding box center [748, 36] width 95 height 19
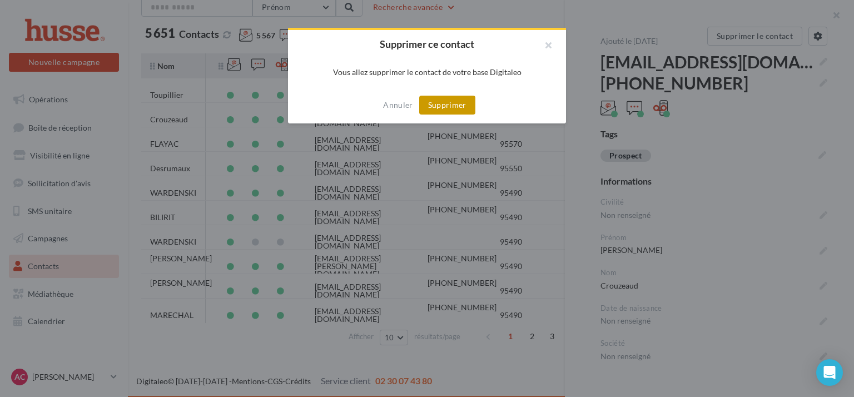
click at [460, 106] on button "Supprimer" at bounding box center [447, 105] width 56 height 19
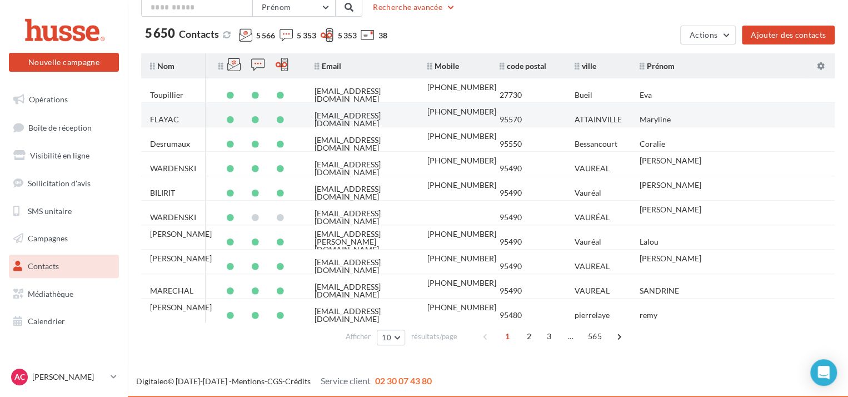
click at [502, 122] on td "95570" at bounding box center [528, 119] width 75 height 24
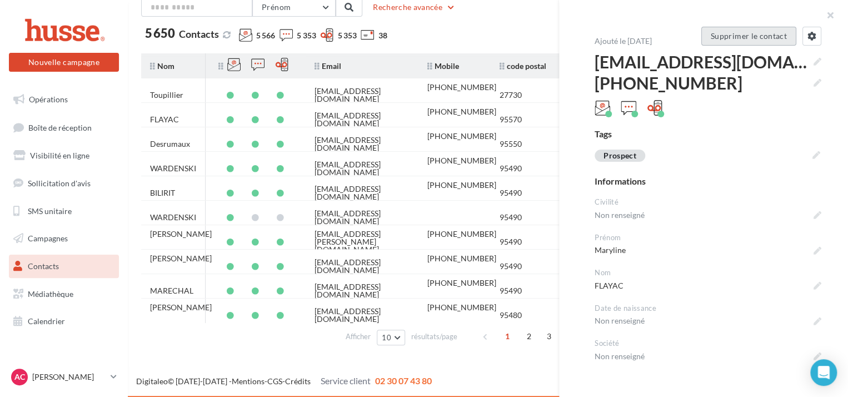
click at [763, 35] on button "Supprimer le contact" at bounding box center [748, 36] width 95 height 19
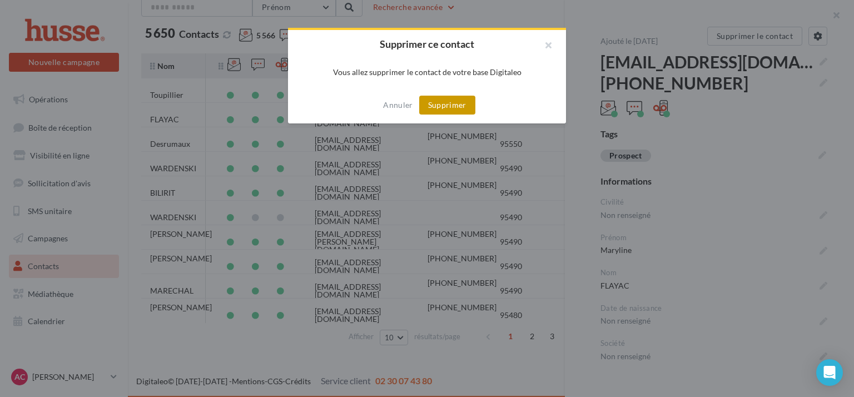
click at [465, 104] on button "Supprimer" at bounding box center [447, 105] width 56 height 19
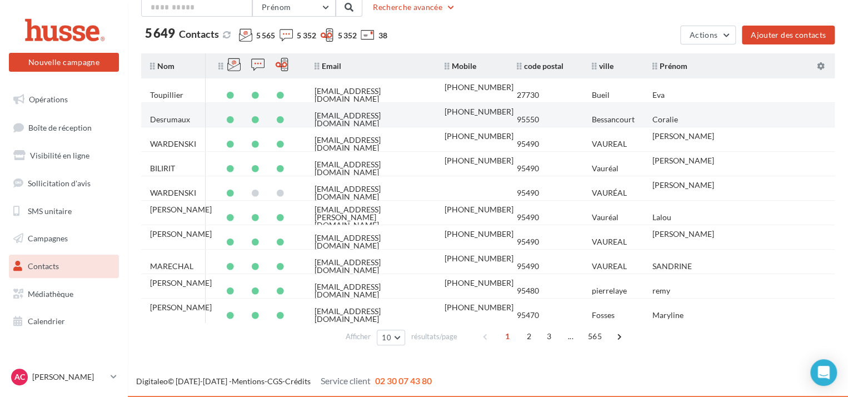
drag, startPoint x: 465, startPoint y: 104, endPoint x: 409, endPoint y: 120, distance: 57.7
click at [409, 120] on td "casnapa@yahoo.fr" at bounding box center [371, 119] width 130 height 24
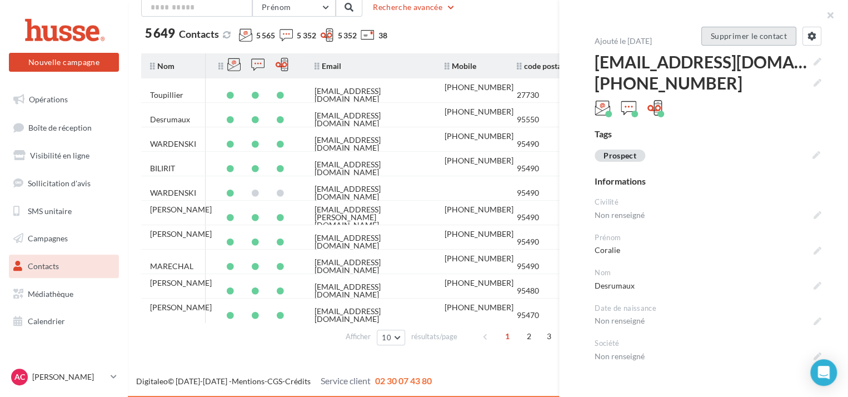
click at [745, 36] on button "Supprimer le contact" at bounding box center [748, 36] width 95 height 19
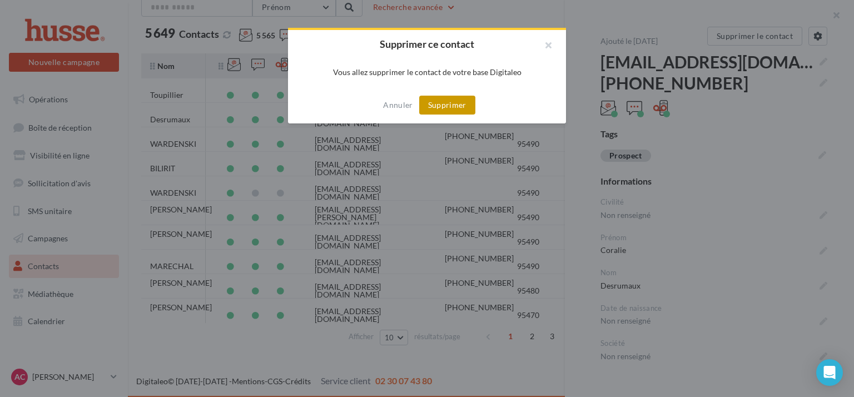
click at [452, 101] on button "Supprimer" at bounding box center [447, 105] width 56 height 19
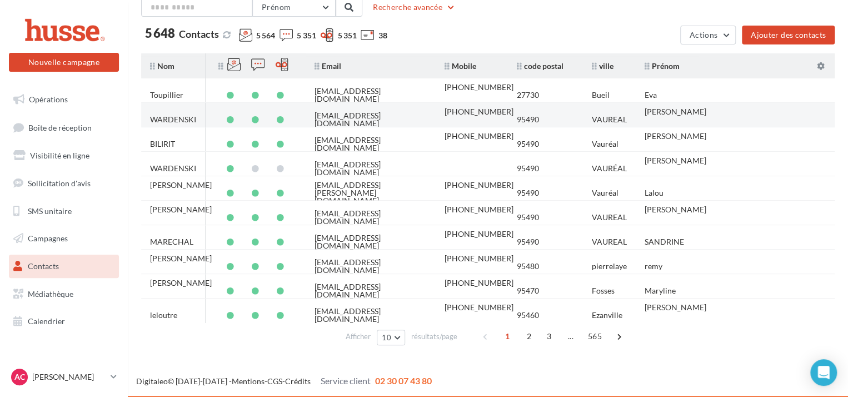
click at [508, 125] on td "95490" at bounding box center [545, 119] width 75 height 24
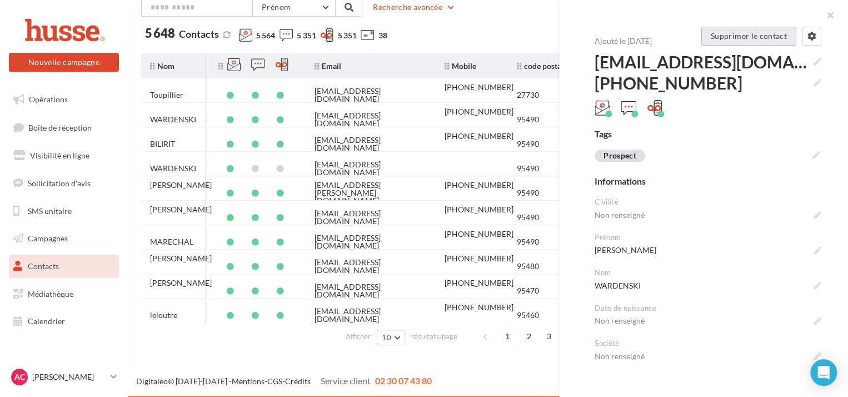
click at [750, 35] on button "Supprimer le contact" at bounding box center [748, 36] width 95 height 19
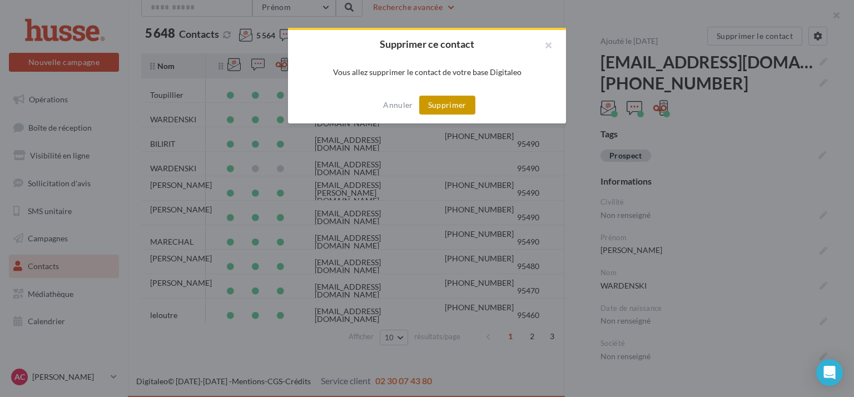
click at [456, 106] on button "Supprimer" at bounding box center [447, 105] width 56 height 19
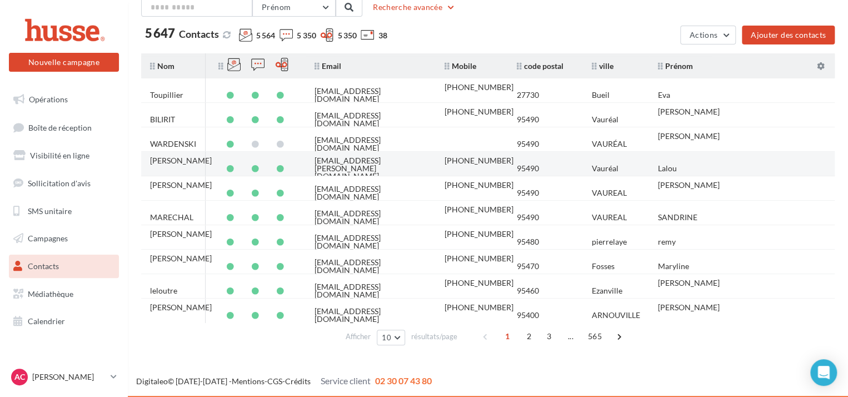
drag, startPoint x: 618, startPoint y: 212, endPoint x: 493, endPoint y: 170, distance: 132.0
click at [493, 170] on td "+33612883584" at bounding box center [472, 168] width 72 height 33
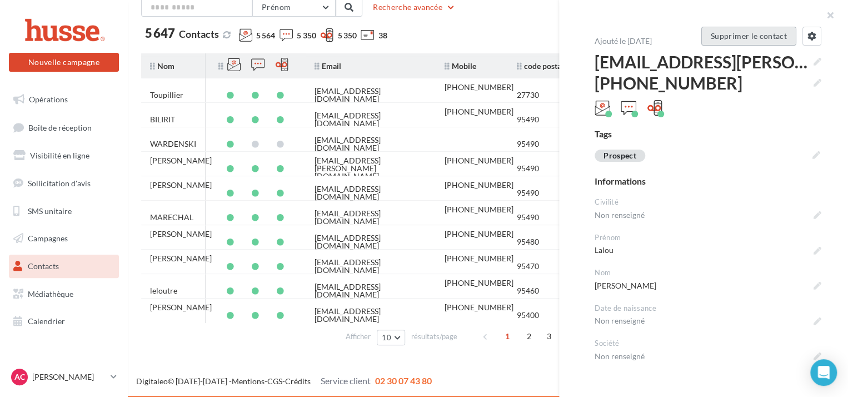
click at [745, 34] on button "Supprimer le contact" at bounding box center [748, 36] width 95 height 19
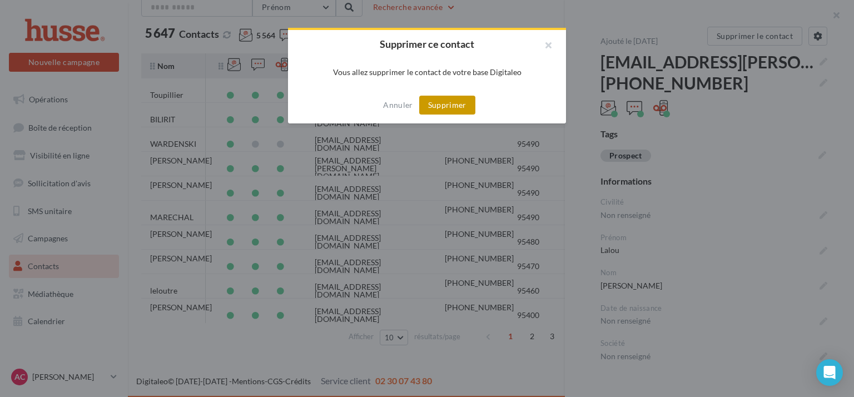
click at [451, 111] on button "Supprimer" at bounding box center [447, 105] width 56 height 19
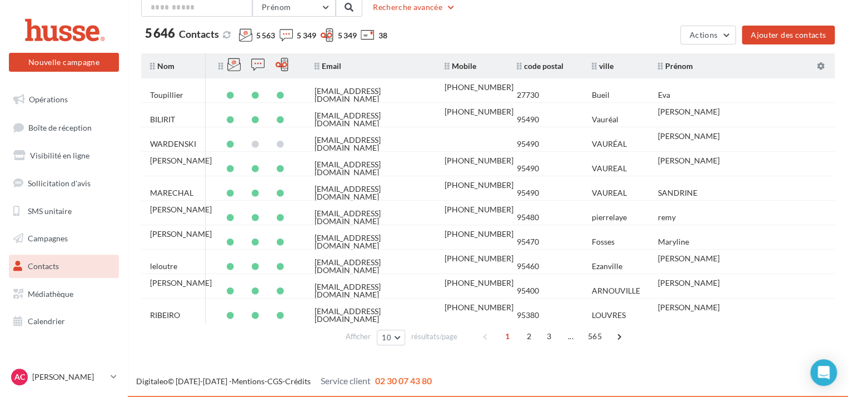
click at [451, 111] on div "+33660647832" at bounding box center [479, 112] width 69 height 8
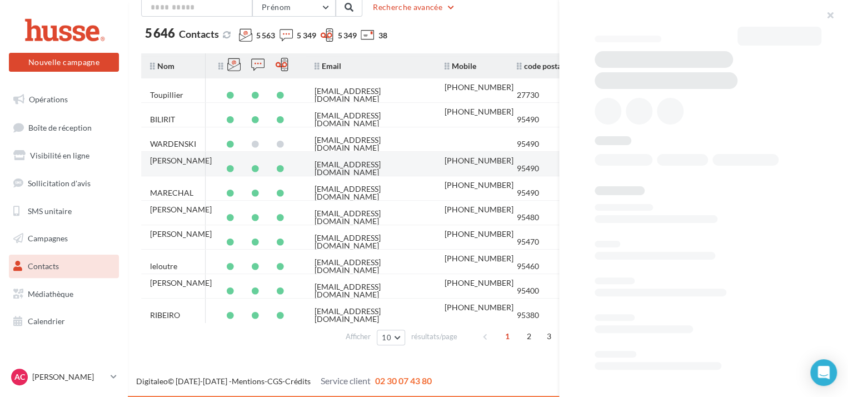
click at [478, 160] on div "+33677227925" at bounding box center [479, 161] width 69 height 8
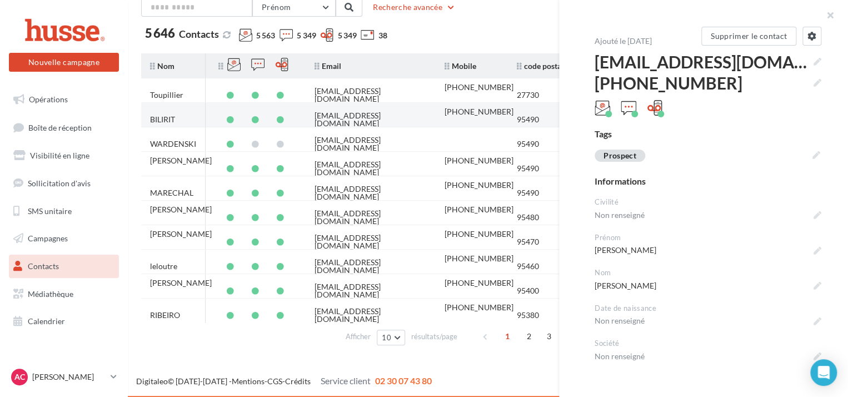
click at [491, 106] on td "+33660647832" at bounding box center [472, 119] width 72 height 33
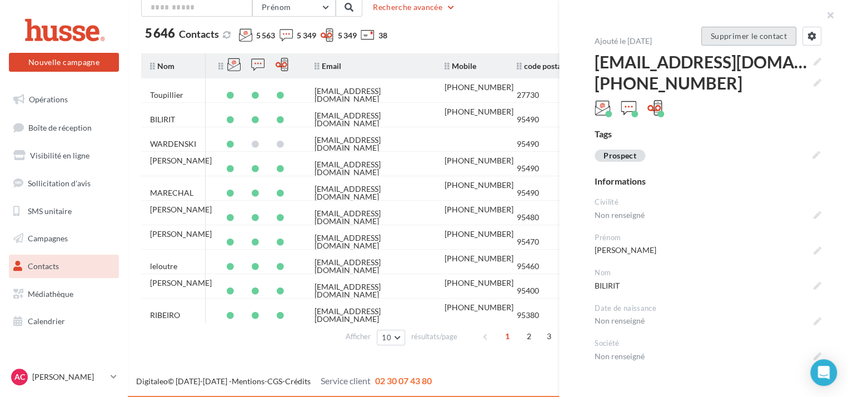
click at [733, 38] on button "Supprimer le contact" at bounding box center [748, 36] width 95 height 19
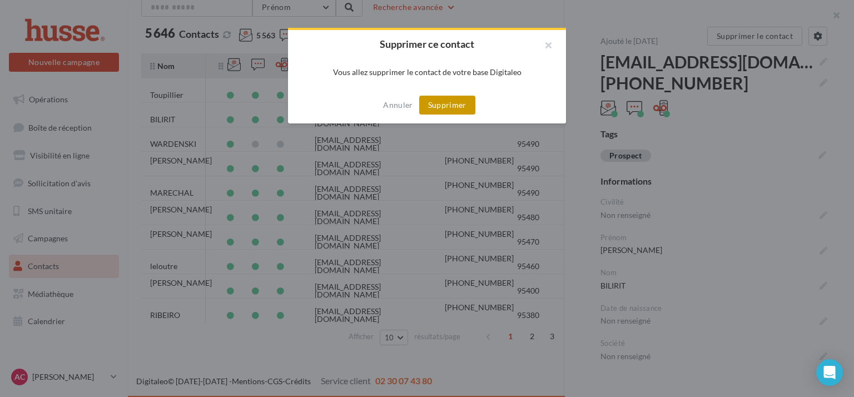
click at [458, 97] on button "Supprimer" at bounding box center [447, 105] width 56 height 19
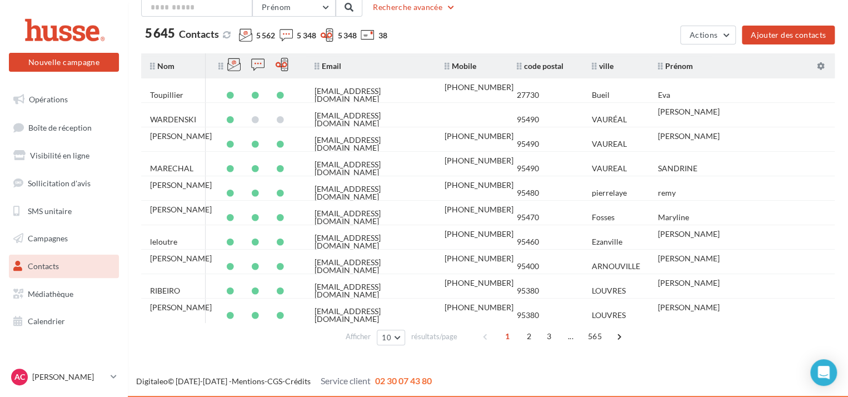
click at [84, 263] on link "Contacts" at bounding box center [64, 265] width 114 height 23
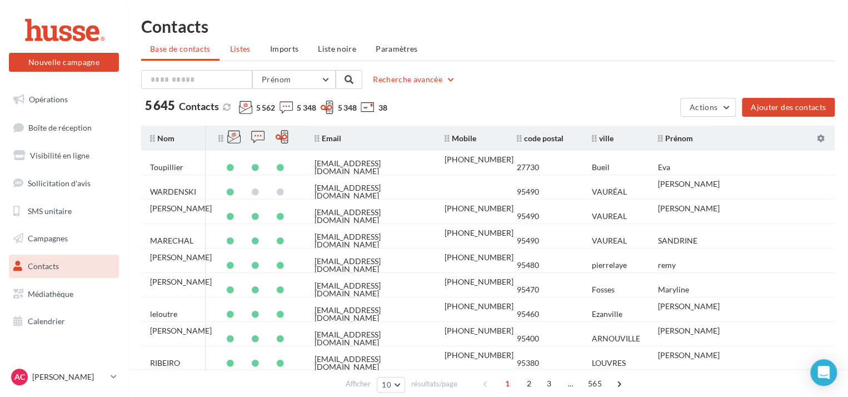
click at [247, 50] on span "Listes" at bounding box center [240, 48] width 21 height 9
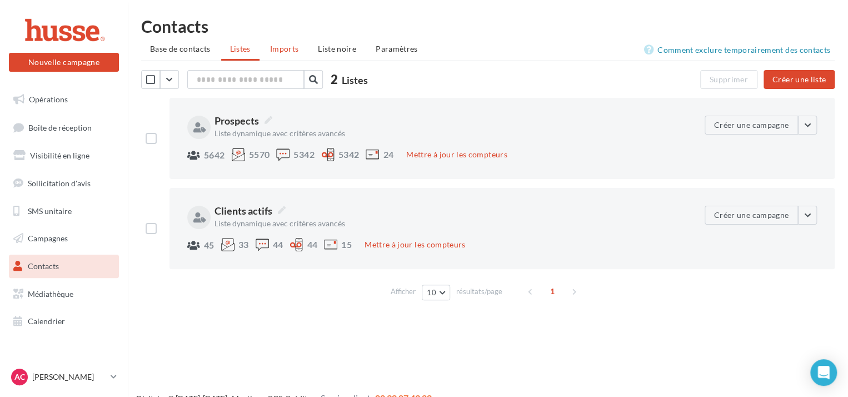
click at [277, 47] on span "Imports" at bounding box center [284, 48] width 28 height 9
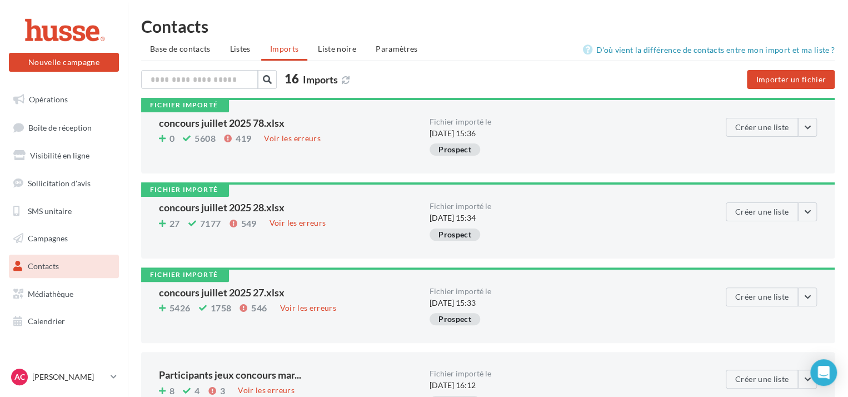
click at [338, 147] on div "Fichier importé concours juillet 2025 78.xlsx 0 5608 419 Voir les erreurs" at bounding box center [294, 137] width 271 height 38
click at [212, 104] on div "Fichier importé" at bounding box center [184, 105] width 68 height 7
click at [296, 152] on div "Fichier importé concours juillet 2025 78.xlsx 0 5608 419 Voir les erreurs" at bounding box center [294, 137] width 271 height 38
click at [796, 130] on button "Créer une liste" at bounding box center [762, 127] width 72 height 19
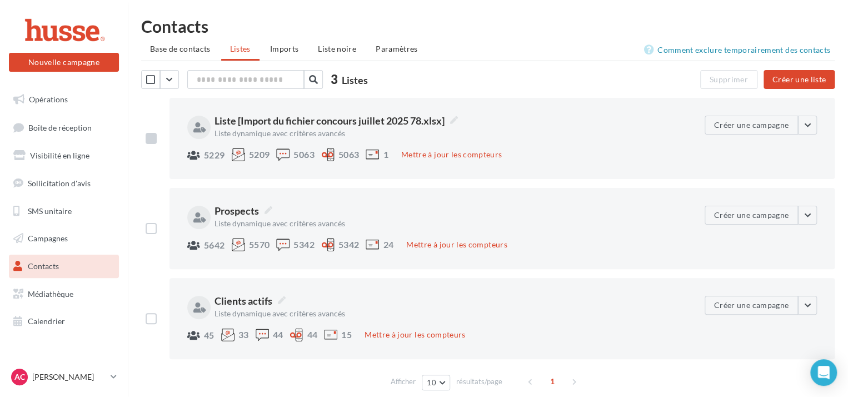
click at [154, 137] on label at bounding box center [151, 138] width 11 height 11
click at [148, 138] on label at bounding box center [151, 138] width 11 height 11
click at [437, 61] on div "**********" at bounding box center [488, 206] width 720 height 377
click at [184, 48] on span "Base de contacts" at bounding box center [180, 48] width 61 height 9
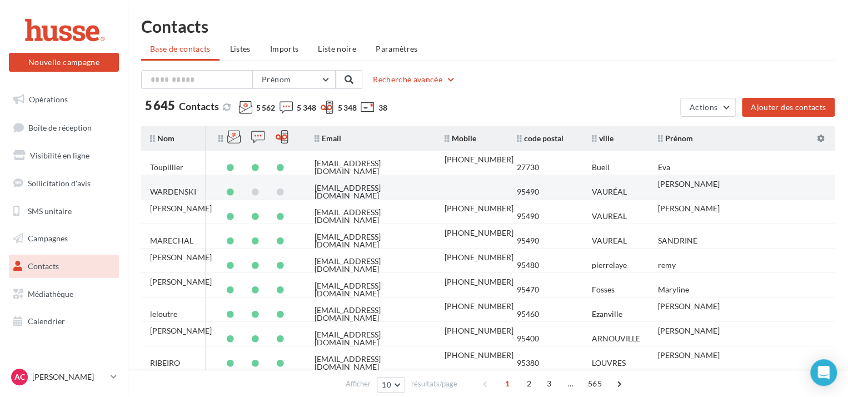
click at [527, 188] on div "95490" at bounding box center [528, 192] width 22 height 8
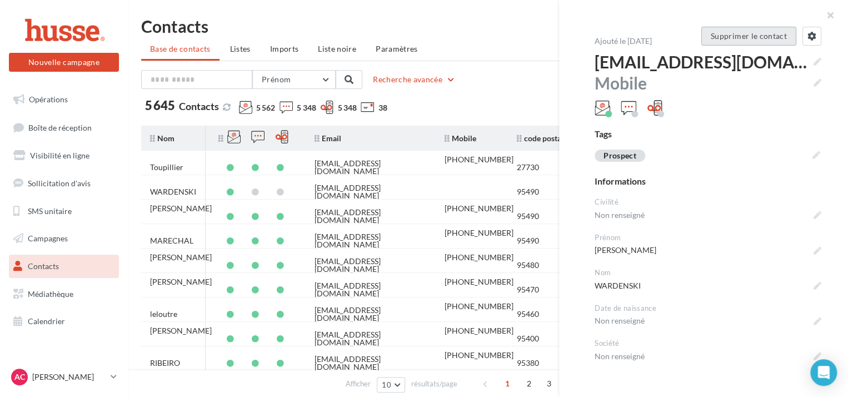
click at [716, 41] on button "Supprimer le contact" at bounding box center [748, 36] width 95 height 19
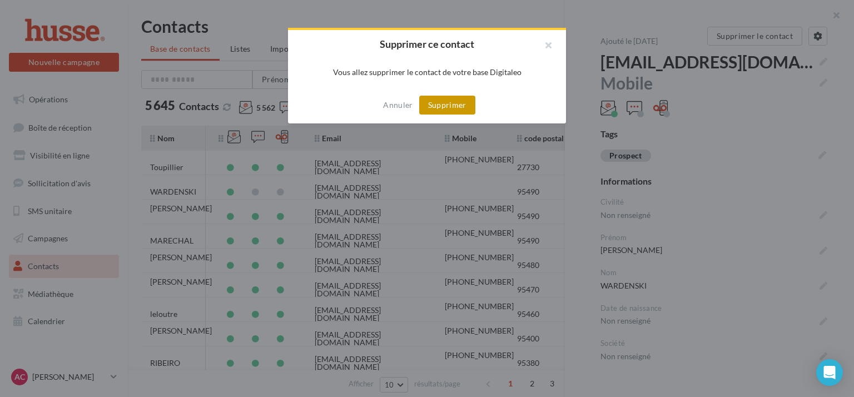
click at [451, 99] on button "Supprimer" at bounding box center [447, 105] width 56 height 19
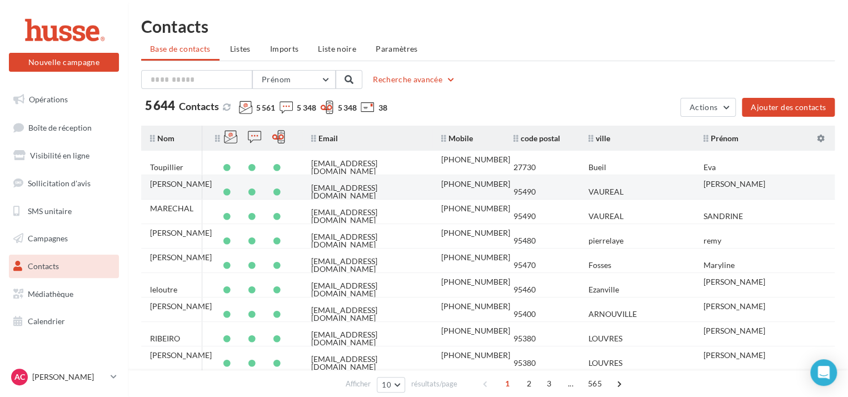
click at [593, 188] on div "VAUREAL" at bounding box center [605, 192] width 35 height 8
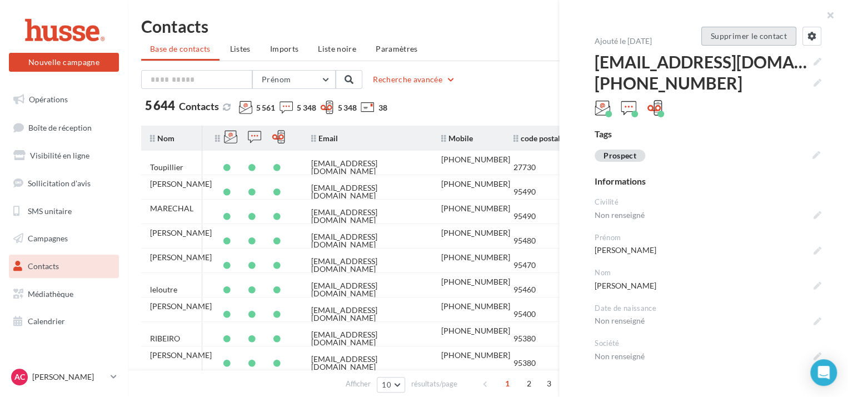
click at [767, 35] on button "Supprimer le contact" at bounding box center [748, 36] width 95 height 19
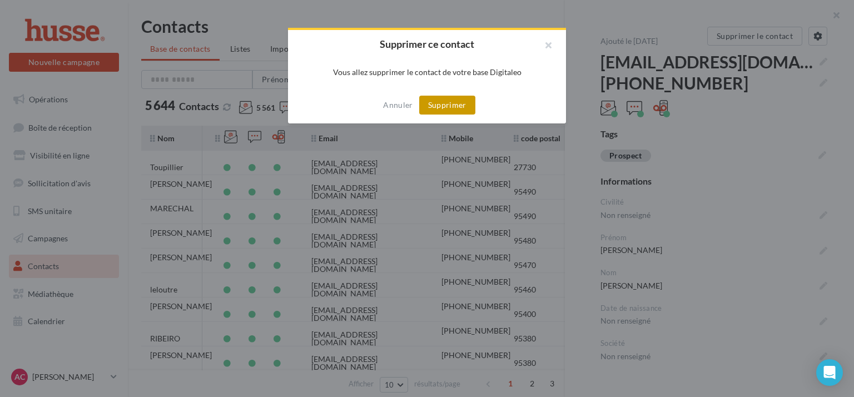
click at [465, 107] on button "Supprimer" at bounding box center [447, 105] width 56 height 19
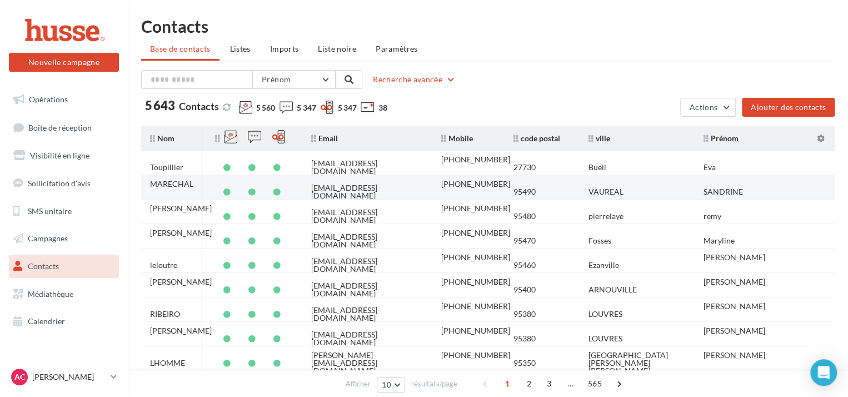
click at [507, 181] on td "95490" at bounding box center [542, 191] width 75 height 24
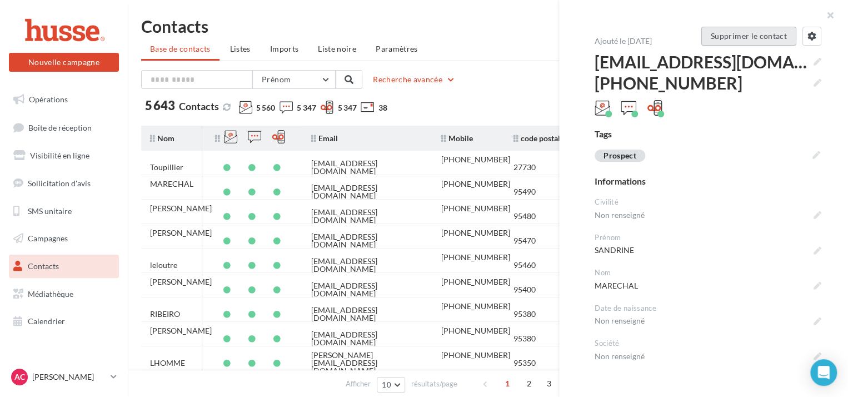
click at [778, 43] on button "Supprimer le contact" at bounding box center [748, 36] width 95 height 19
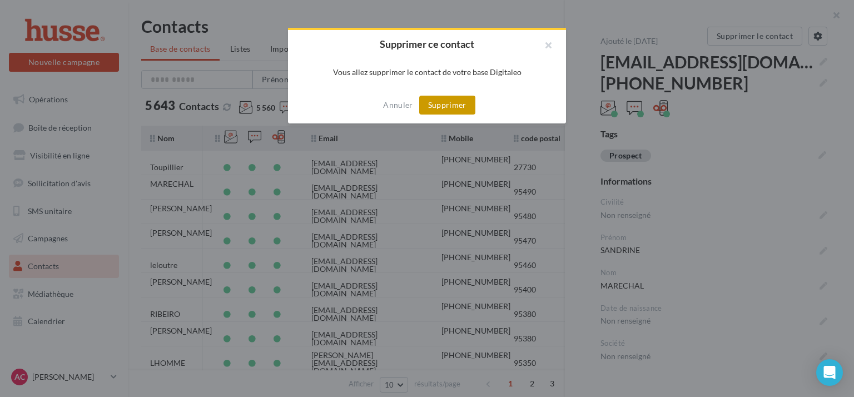
click at [446, 108] on button "Supprimer" at bounding box center [447, 105] width 56 height 19
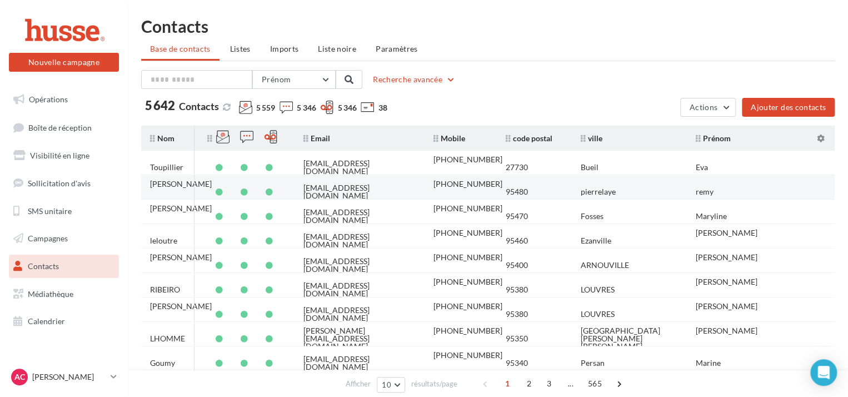
click at [519, 188] on div "95480" at bounding box center [517, 192] width 22 height 8
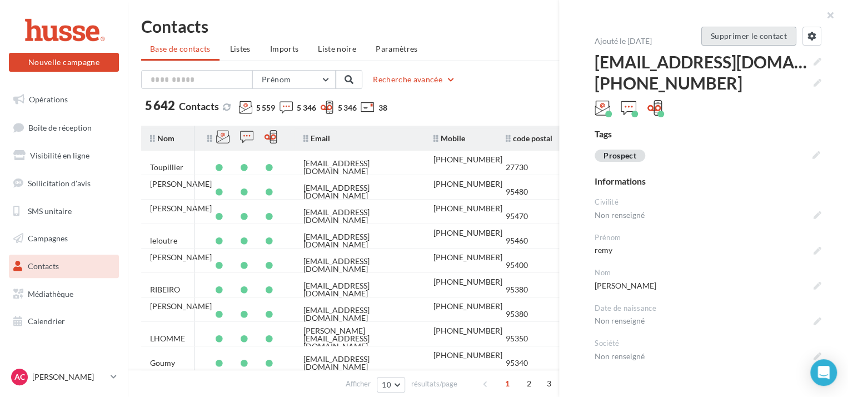
click at [716, 41] on button "Supprimer le contact" at bounding box center [748, 36] width 95 height 19
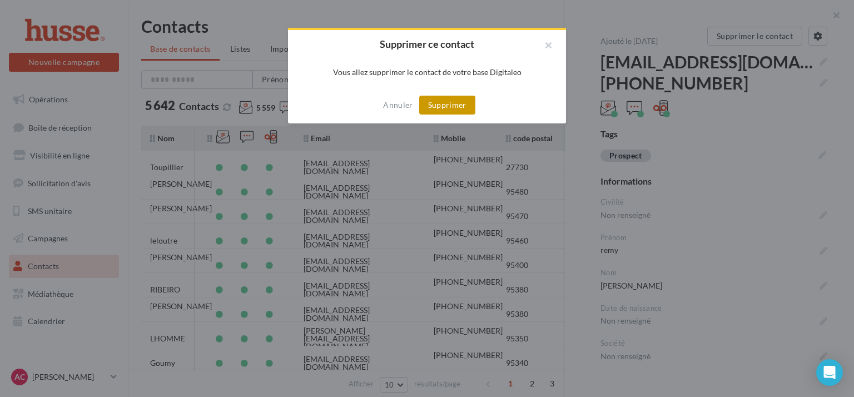
click at [456, 109] on button "Supprimer" at bounding box center [447, 105] width 56 height 19
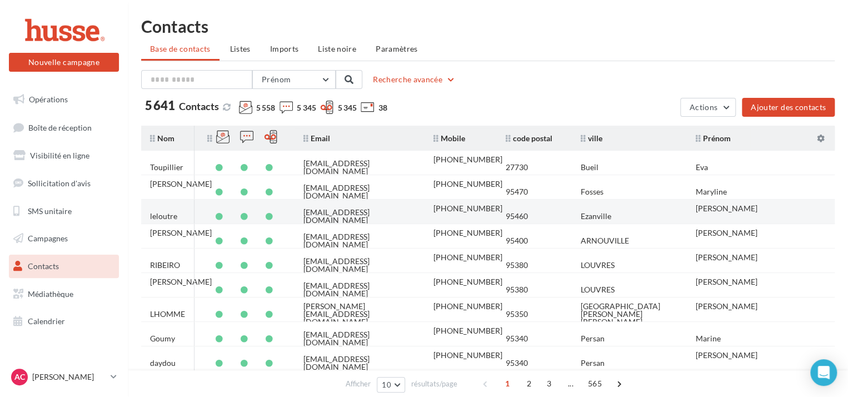
click at [509, 219] on td "95460" at bounding box center [534, 216] width 75 height 24
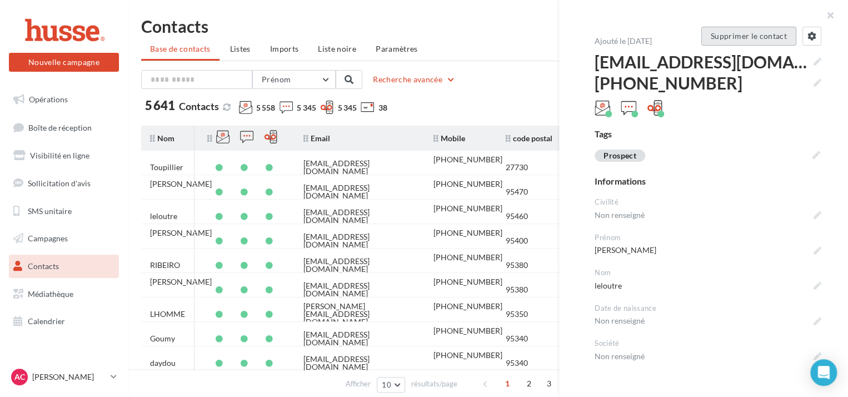
click at [778, 36] on button "Supprimer le contact" at bounding box center [748, 36] width 95 height 19
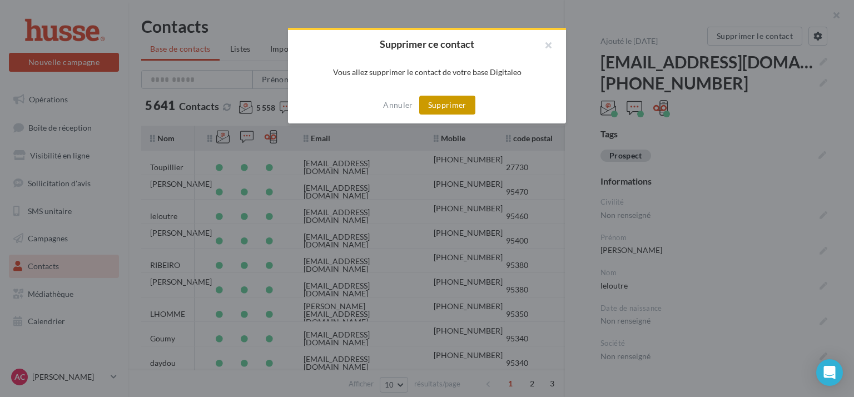
click at [447, 113] on button "Supprimer" at bounding box center [447, 105] width 56 height 19
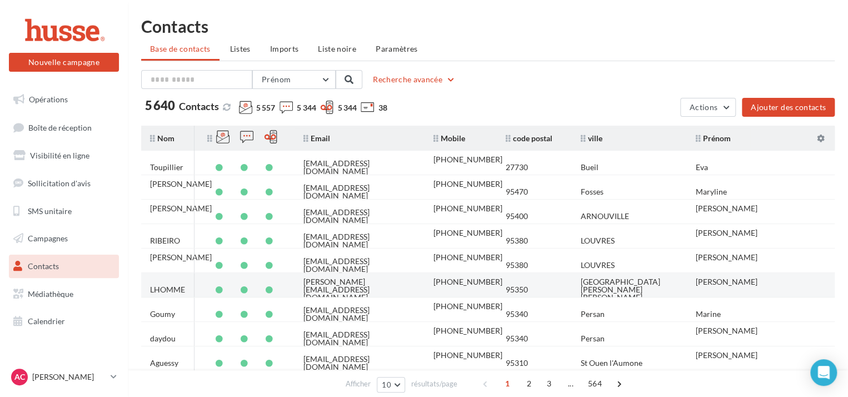
click at [530, 280] on td "95350" at bounding box center [534, 289] width 75 height 24
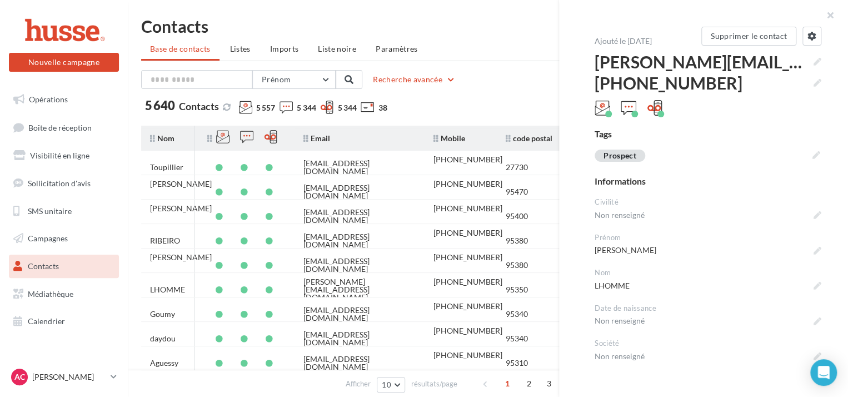
click at [728, 22] on div at bounding box center [703, 13] width 289 height 27
click at [729, 36] on button "Supprimer le contact" at bounding box center [748, 36] width 95 height 19
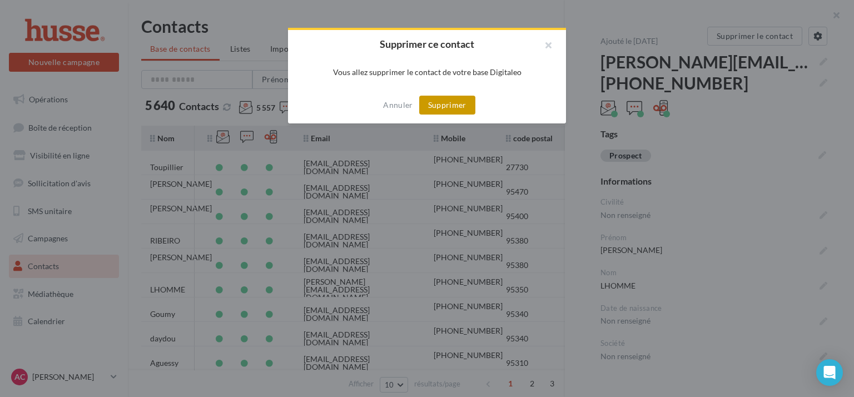
click at [460, 105] on button "Supprimer" at bounding box center [447, 105] width 56 height 19
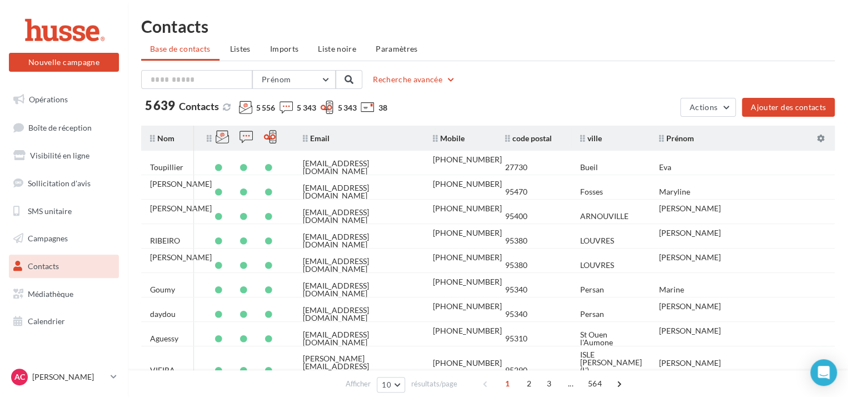
scroll to position [72, 0]
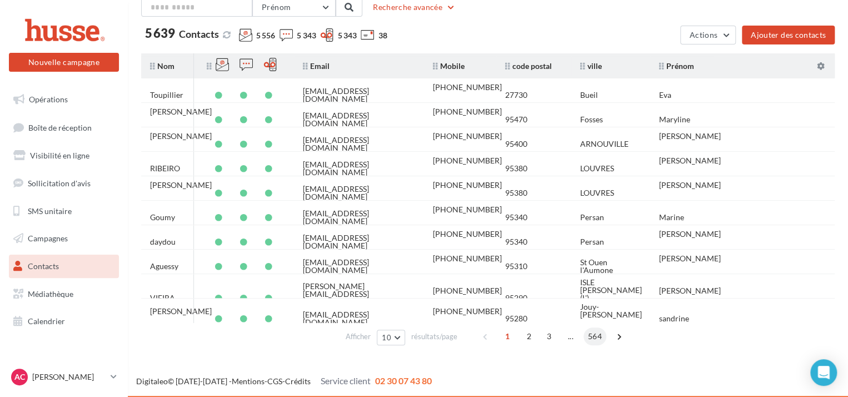
click at [600, 334] on span "564" at bounding box center [594, 336] width 23 height 18
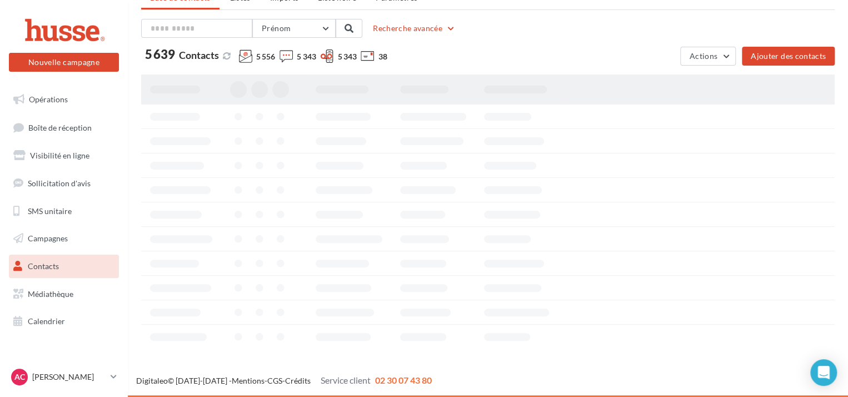
scroll to position [48, 0]
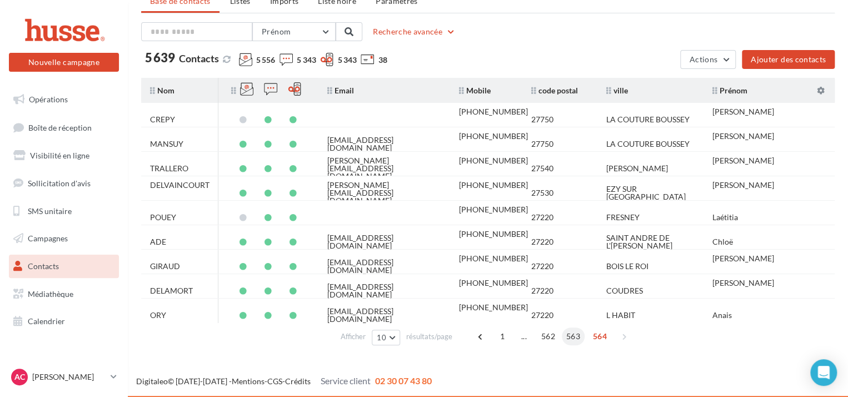
click at [575, 337] on span "563" at bounding box center [573, 336] width 23 height 18
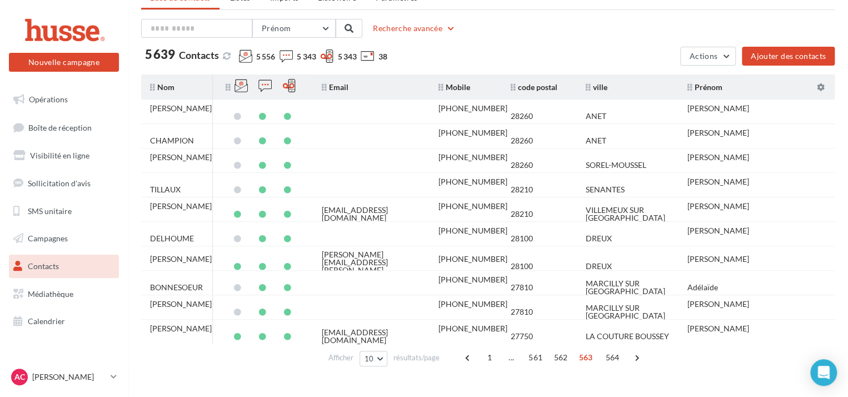
scroll to position [72, 0]
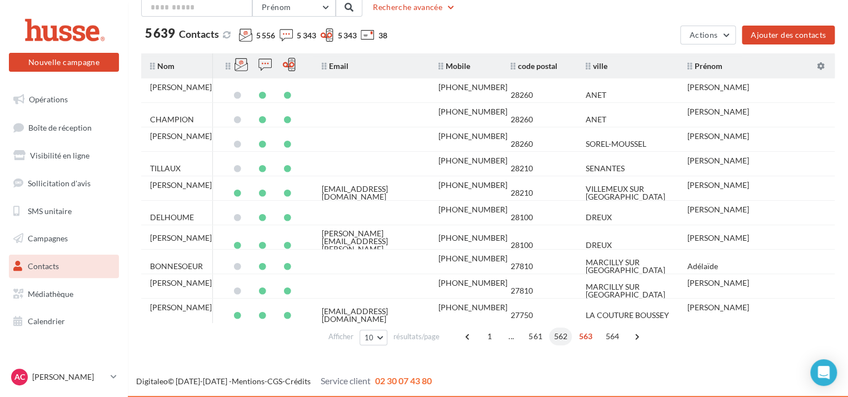
click at [562, 337] on span "562" at bounding box center [560, 336] width 23 height 18
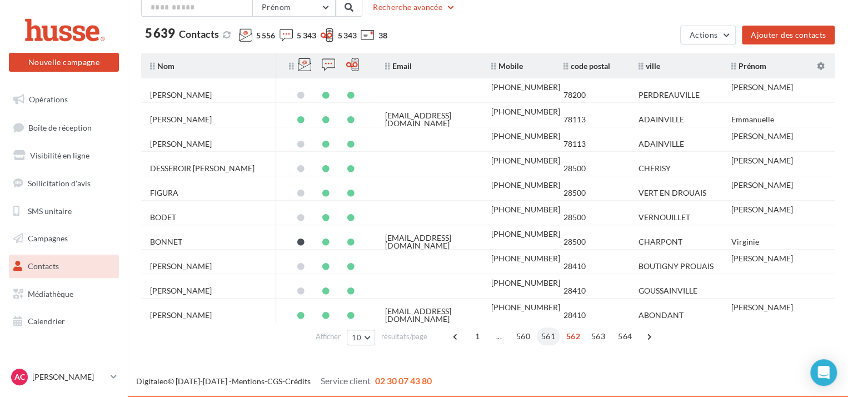
click at [545, 337] on span "561" at bounding box center [548, 336] width 23 height 18
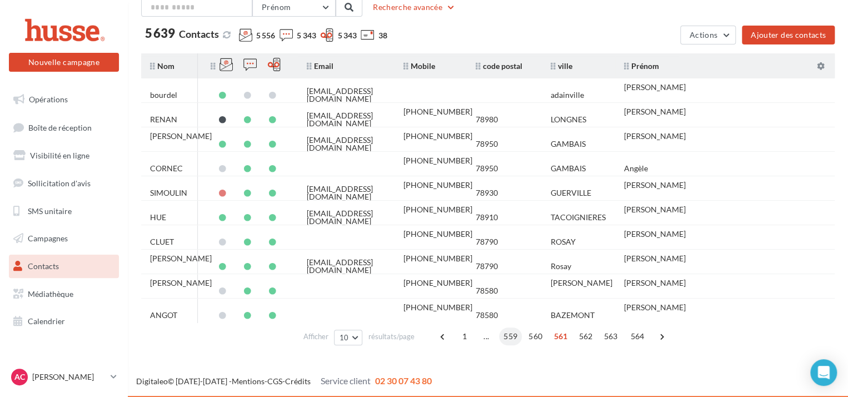
click at [512, 336] on span "559" at bounding box center [510, 336] width 23 height 18
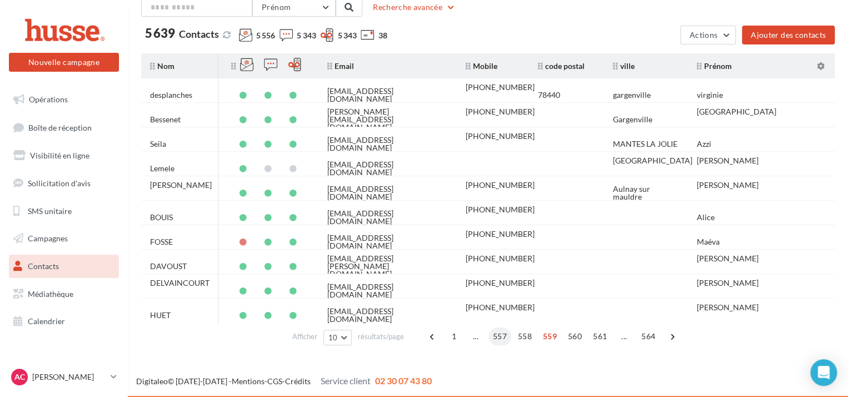
click at [500, 335] on span "557" at bounding box center [499, 336] width 23 height 18
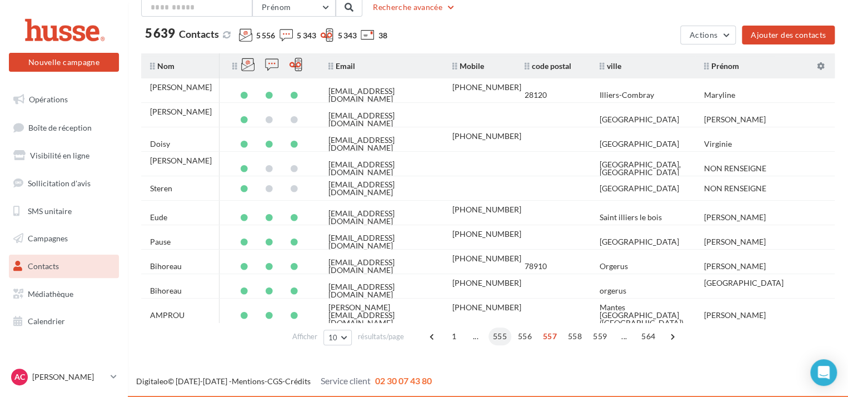
click at [502, 336] on span "555" at bounding box center [499, 336] width 23 height 18
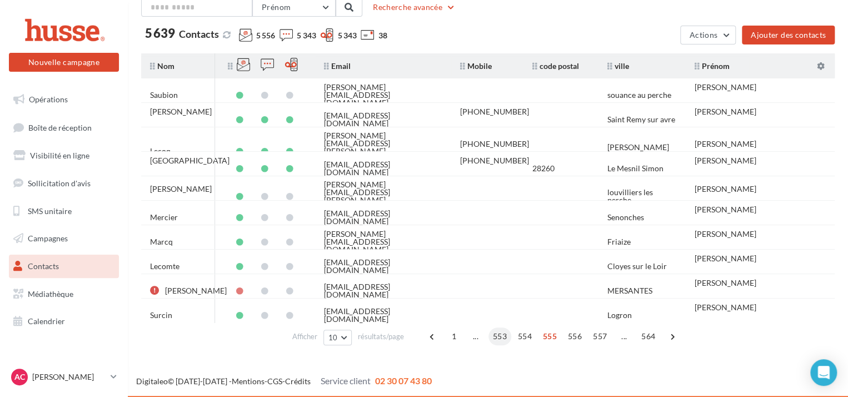
click at [491, 332] on span "553" at bounding box center [499, 336] width 23 height 18
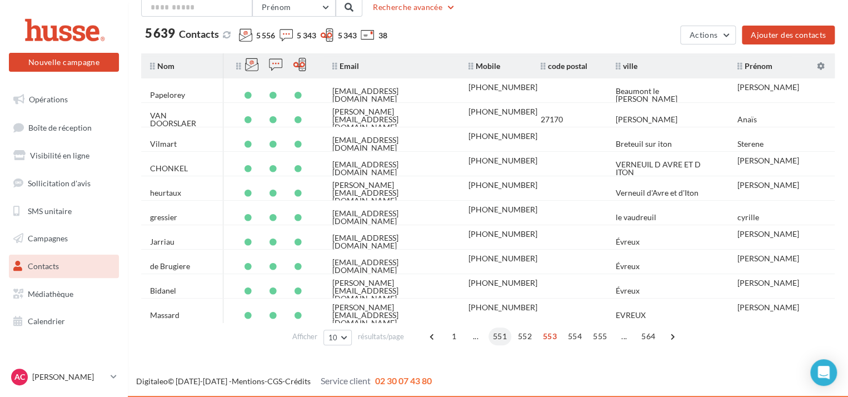
click at [495, 336] on span "551" at bounding box center [499, 336] width 23 height 18
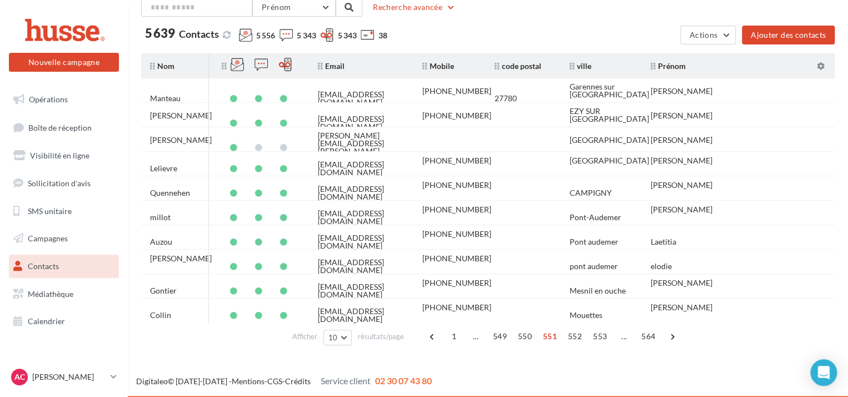
click at [495, 336] on span "549" at bounding box center [499, 336] width 23 height 18
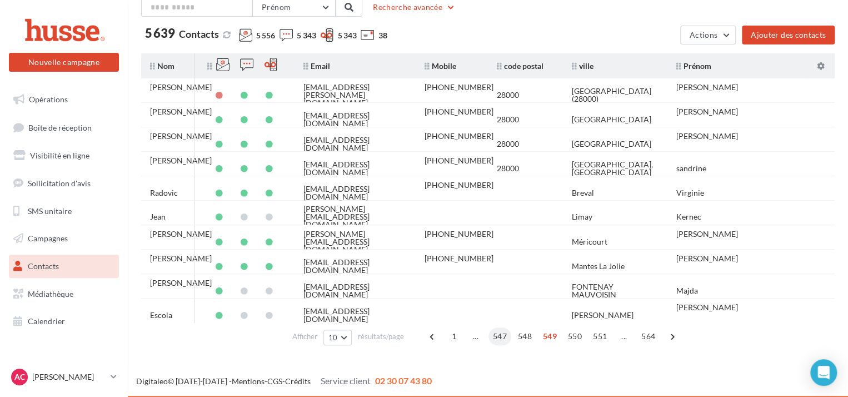
drag, startPoint x: 495, startPoint y: 336, endPoint x: 502, endPoint y: 337, distance: 7.9
click at [502, 337] on span "547" at bounding box center [499, 336] width 23 height 18
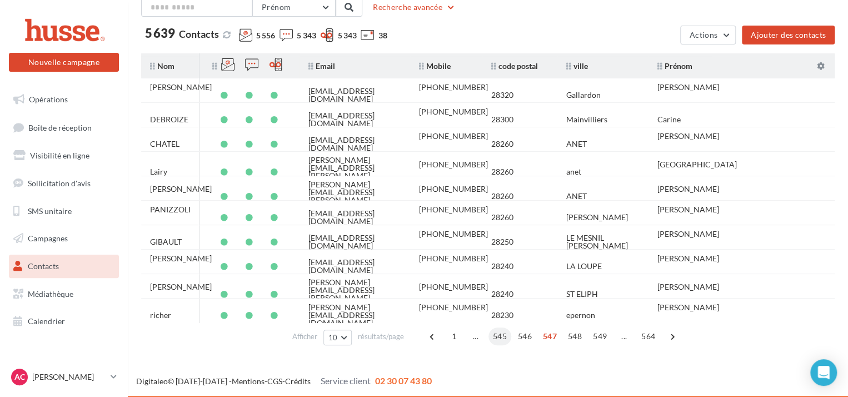
click at [501, 336] on span "545" at bounding box center [499, 336] width 23 height 18
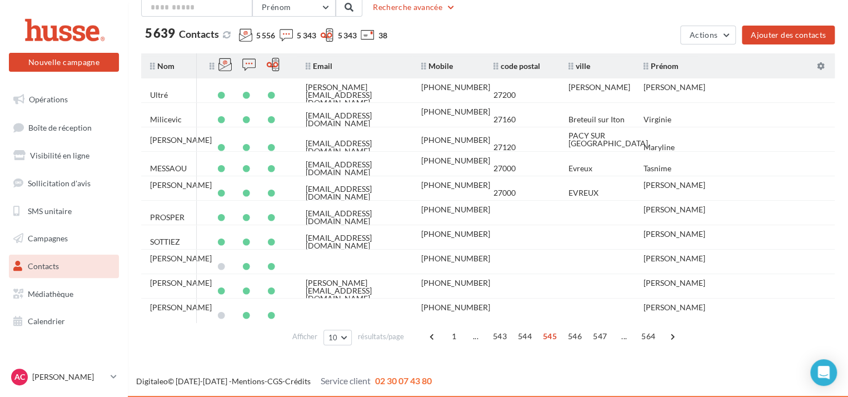
click at [501, 336] on span "543" at bounding box center [499, 336] width 23 height 18
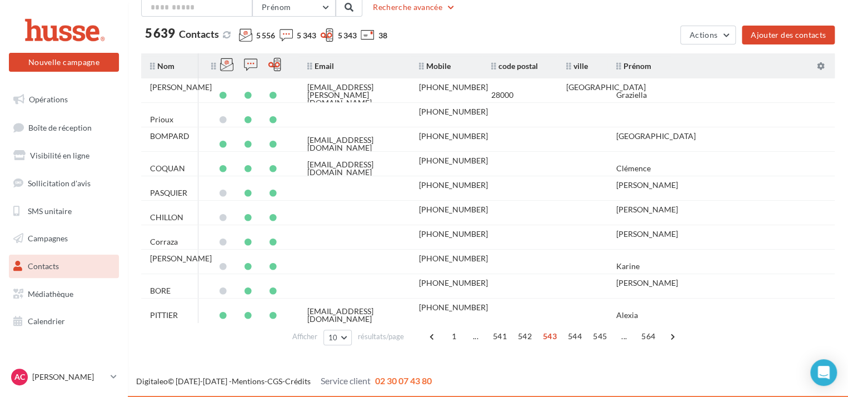
click at [501, 336] on span "541" at bounding box center [499, 336] width 23 height 18
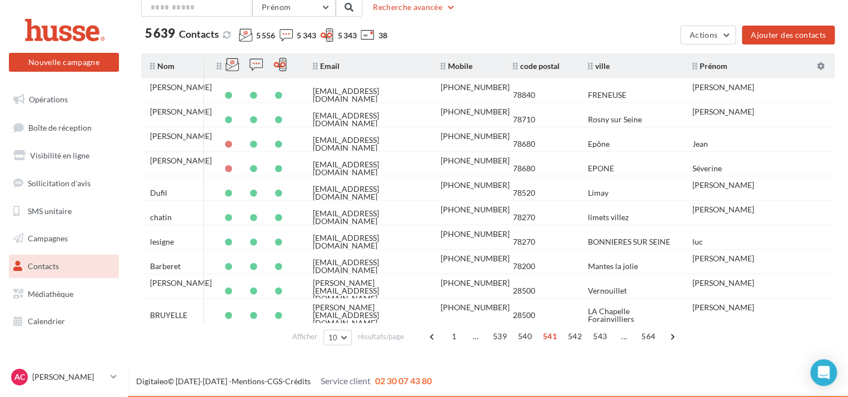
click at [501, 336] on span "539" at bounding box center [499, 336] width 23 height 18
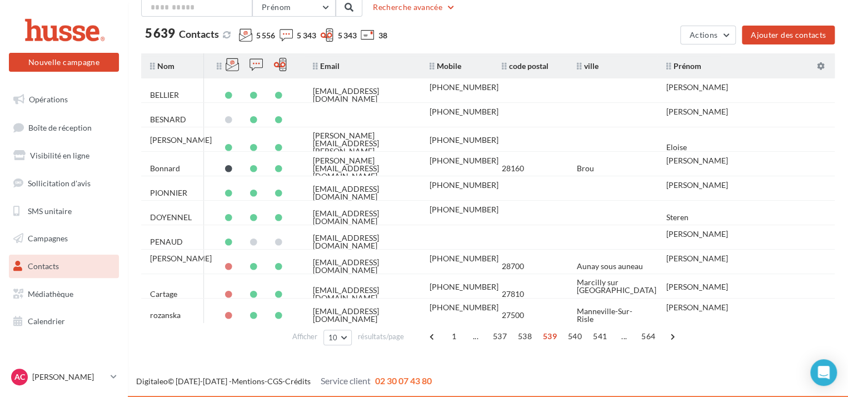
click at [501, 336] on span "537" at bounding box center [499, 336] width 23 height 18
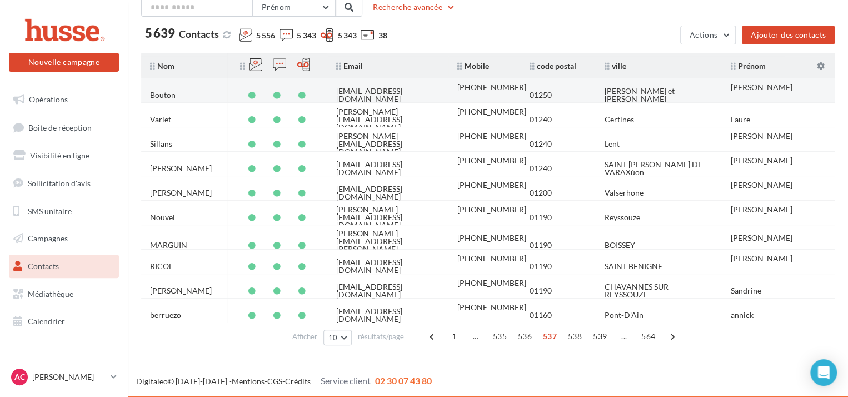
click at [664, 91] on td "Nivigne et Suran" at bounding box center [659, 95] width 126 height 24
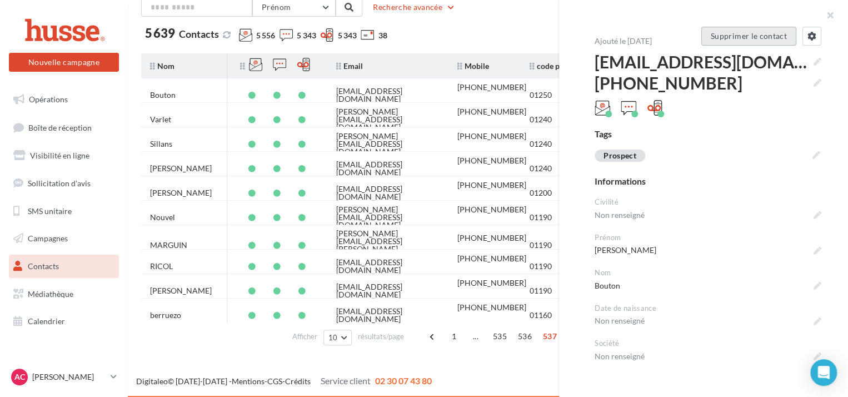
click at [722, 33] on button "Supprimer le contact" at bounding box center [748, 36] width 95 height 19
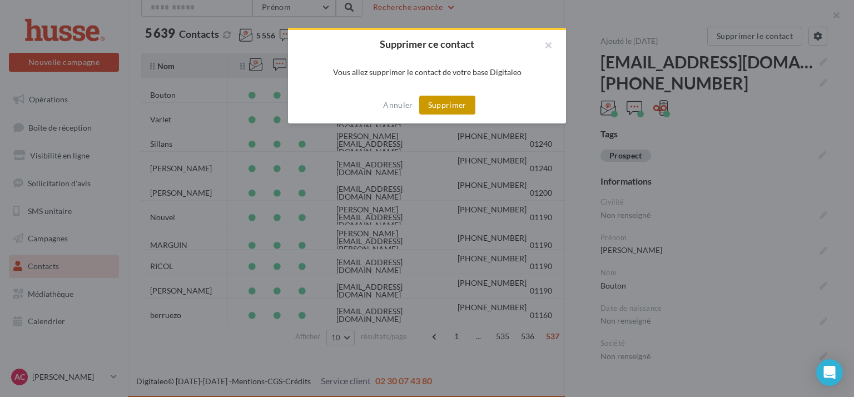
click at [465, 103] on button "Supprimer" at bounding box center [447, 105] width 56 height 19
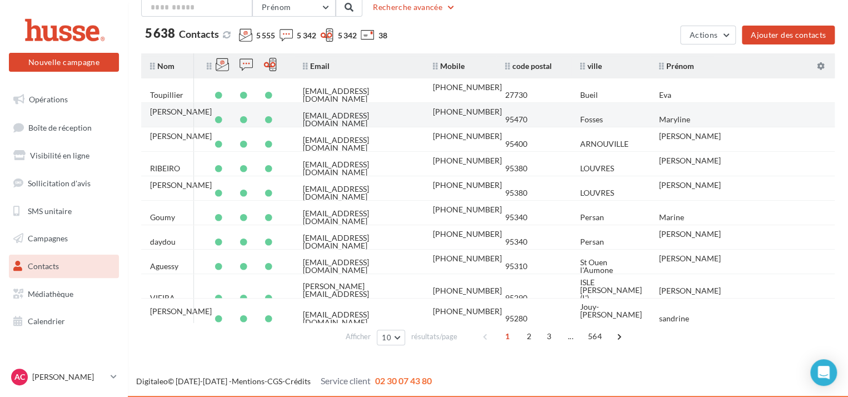
click at [498, 119] on td "95470" at bounding box center [533, 119] width 75 height 24
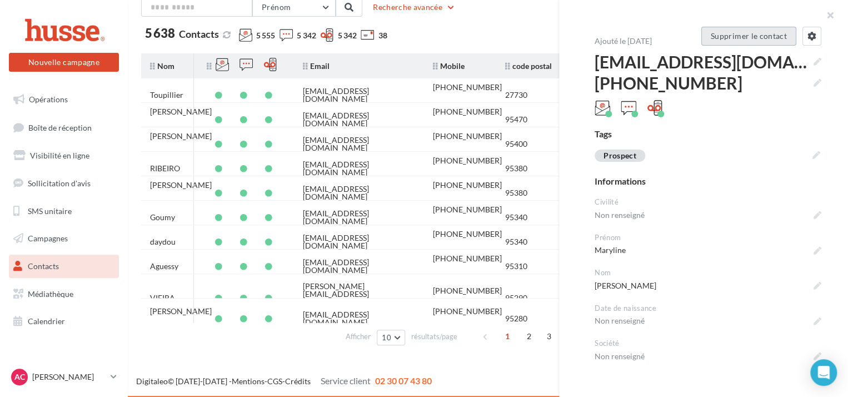
click at [760, 43] on button "Supprimer le contact" at bounding box center [748, 36] width 95 height 19
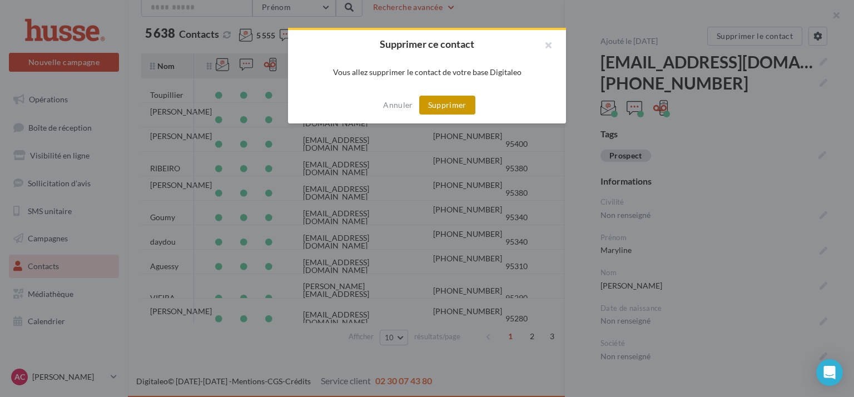
click at [433, 107] on button "Supprimer" at bounding box center [447, 105] width 56 height 19
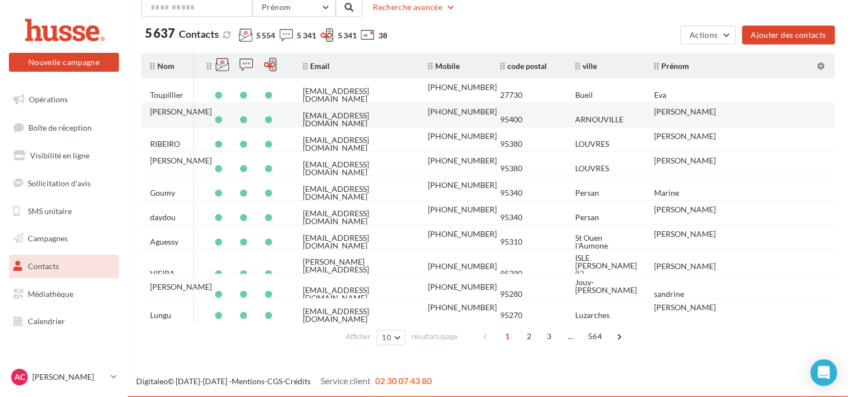
click at [670, 111] on div "Thierry" at bounding box center [685, 112] width 62 height 8
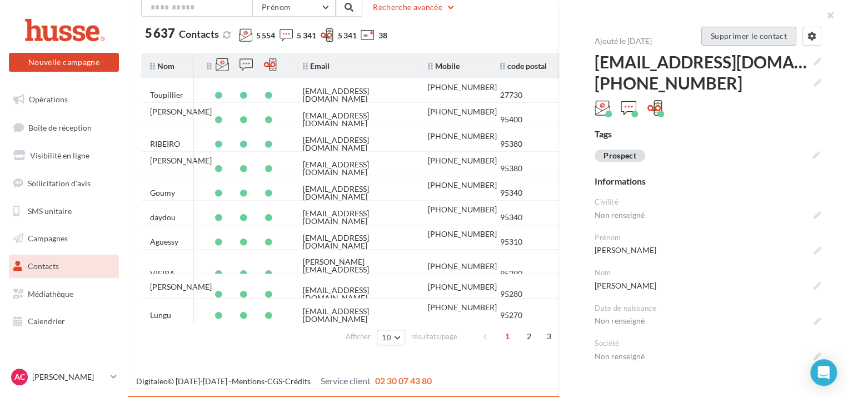
click at [733, 43] on button "Supprimer le contact" at bounding box center [748, 36] width 95 height 19
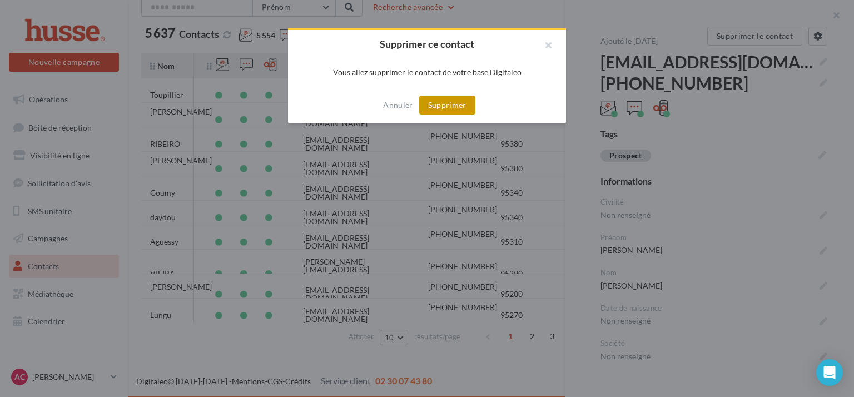
click at [458, 101] on button "Supprimer" at bounding box center [447, 105] width 56 height 19
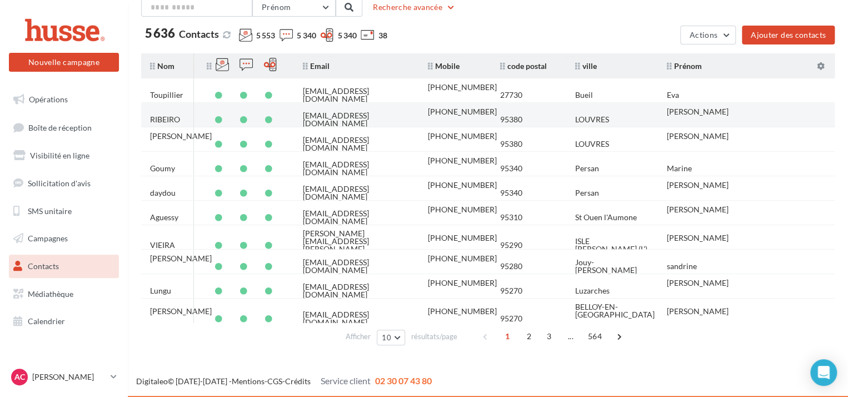
drag, startPoint x: 500, startPoint y: 112, endPoint x: 466, endPoint y: 113, distance: 33.4
click at [466, 113] on div "+33660078389" at bounding box center [462, 112] width 69 height 8
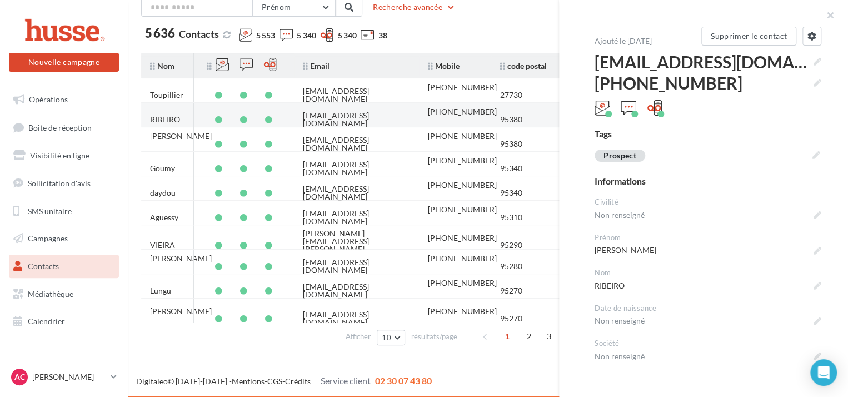
click at [466, 113] on div "+33660078389" at bounding box center [462, 112] width 69 height 8
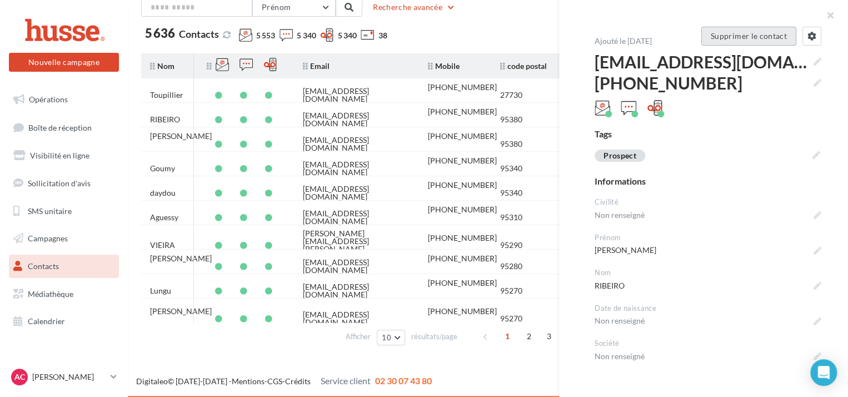
click at [742, 37] on button "Supprimer le contact" at bounding box center [748, 36] width 95 height 19
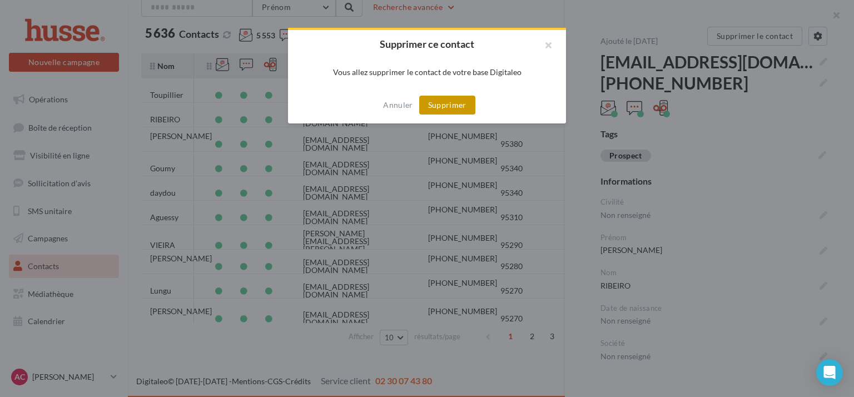
click at [439, 113] on button "Supprimer" at bounding box center [447, 105] width 56 height 19
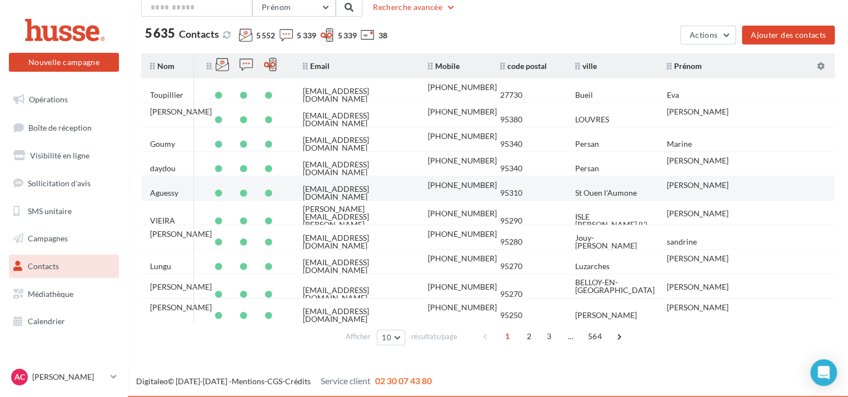
click at [453, 176] on td "+33671624187" at bounding box center [455, 192] width 72 height 33
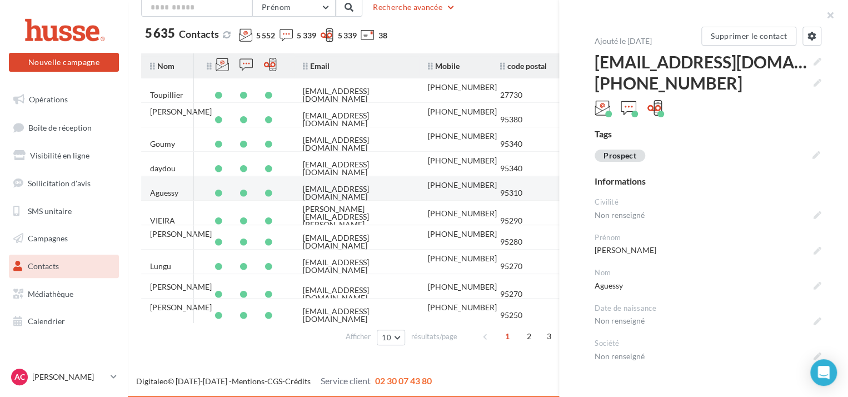
drag, startPoint x: 726, startPoint y: 44, endPoint x: 421, endPoint y: 185, distance: 335.6
click at [421, 185] on td "+33671624187" at bounding box center [455, 192] width 72 height 33
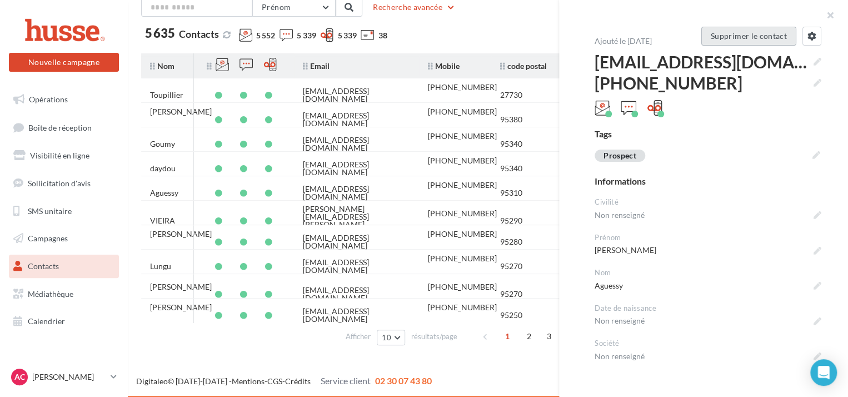
click at [745, 36] on button "Supprimer le contact" at bounding box center [748, 36] width 95 height 19
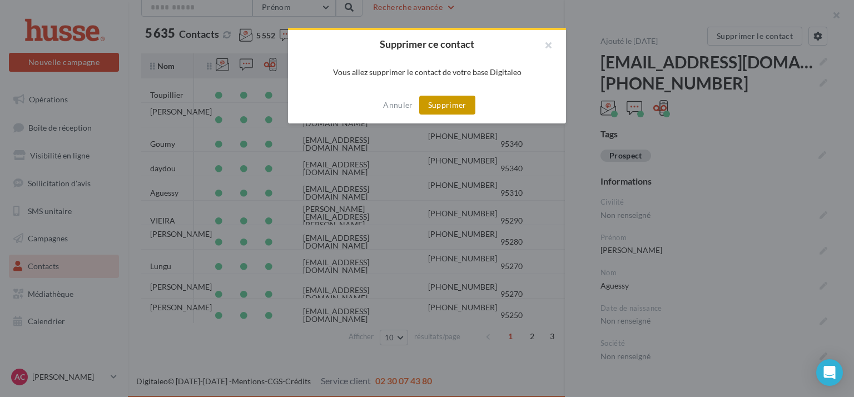
click at [462, 104] on button "Supprimer" at bounding box center [447, 105] width 56 height 19
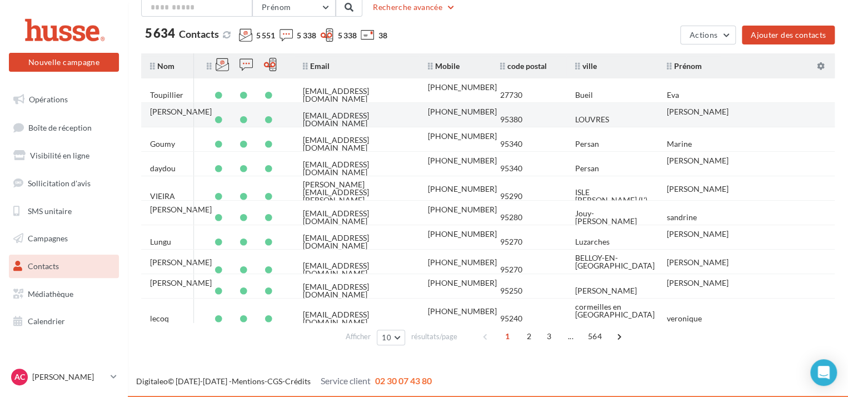
click at [462, 114] on div "+33604182063" at bounding box center [462, 112] width 69 height 8
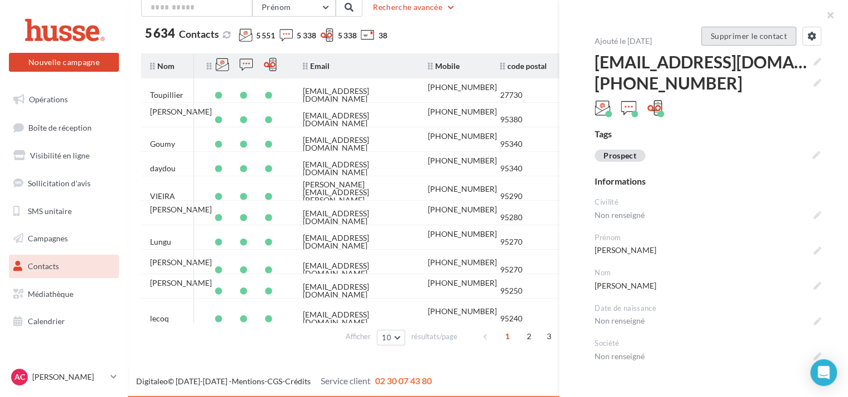
click at [726, 34] on button "Supprimer le contact" at bounding box center [748, 36] width 95 height 19
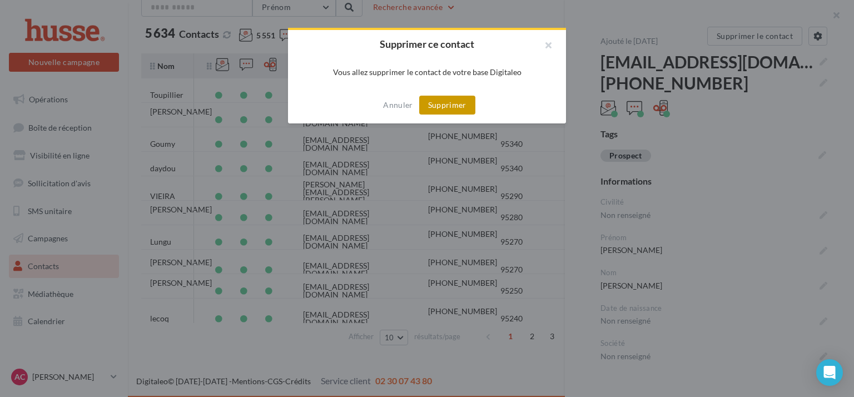
click at [468, 103] on button "Supprimer" at bounding box center [447, 105] width 56 height 19
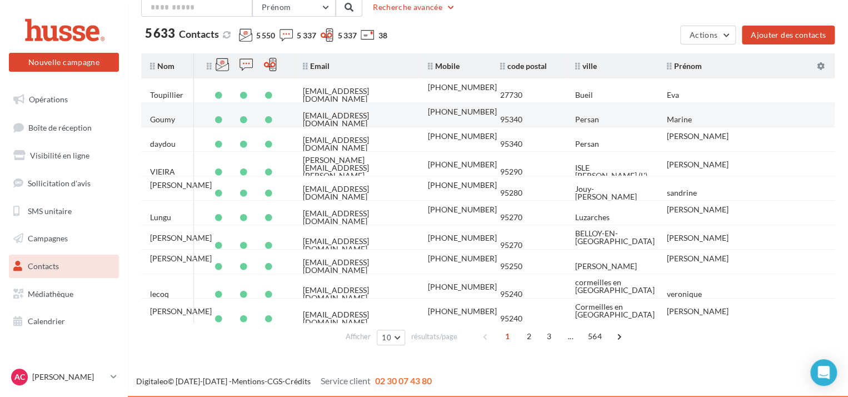
click at [469, 112] on div "+33789355037" at bounding box center [462, 112] width 69 height 8
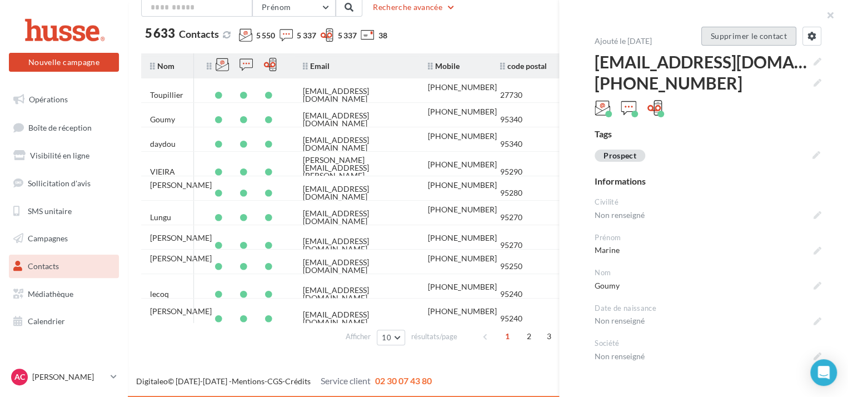
click at [716, 39] on button "Supprimer le contact" at bounding box center [748, 36] width 95 height 19
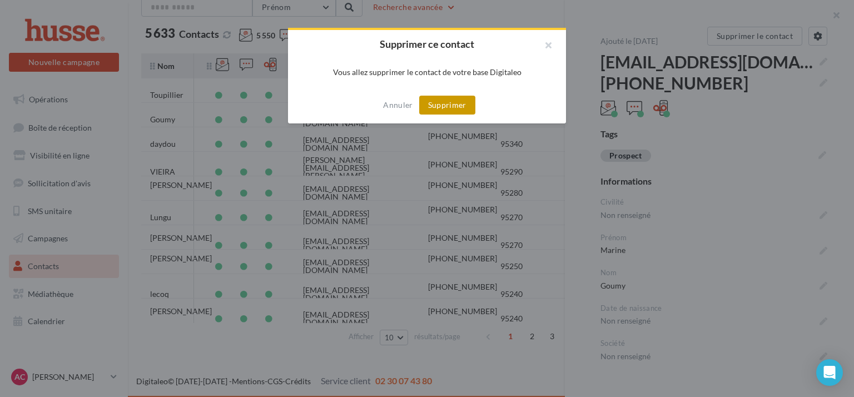
click at [465, 102] on button "Supprimer" at bounding box center [447, 105] width 56 height 19
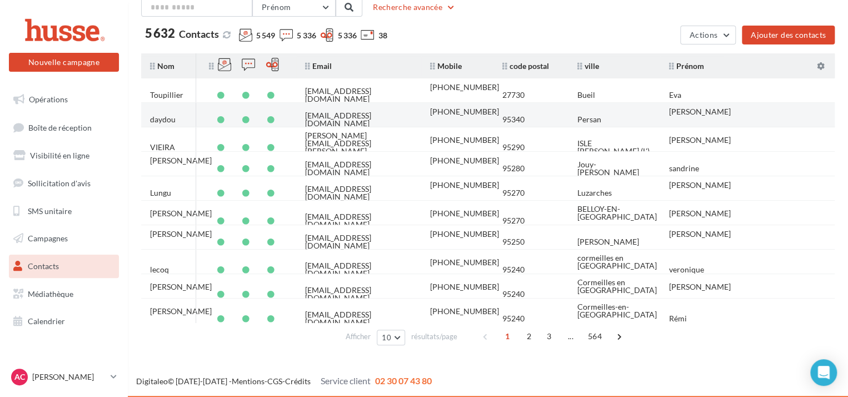
click at [465, 112] on div "+33666595579" at bounding box center [464, 112] width 69 height 8
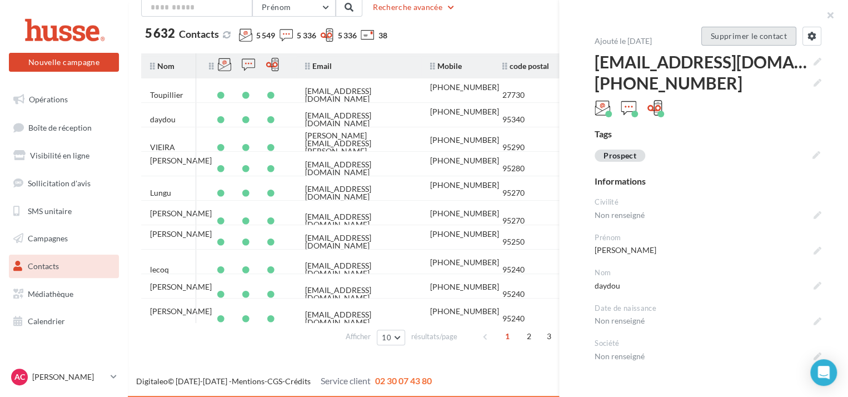
click at [722, 41] on button "Supprimer le contact" at bounding box center [748, 36] width 95 height 19
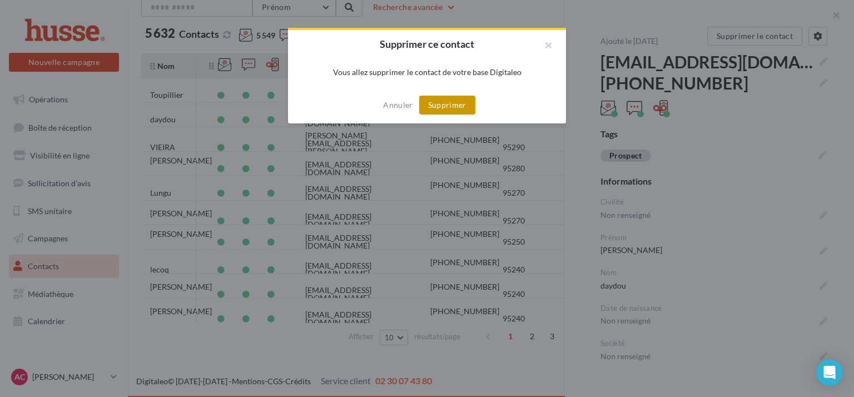
click at [456, 111] on button "Supprimer" at bounding box center [447, 105] width 56 height 19
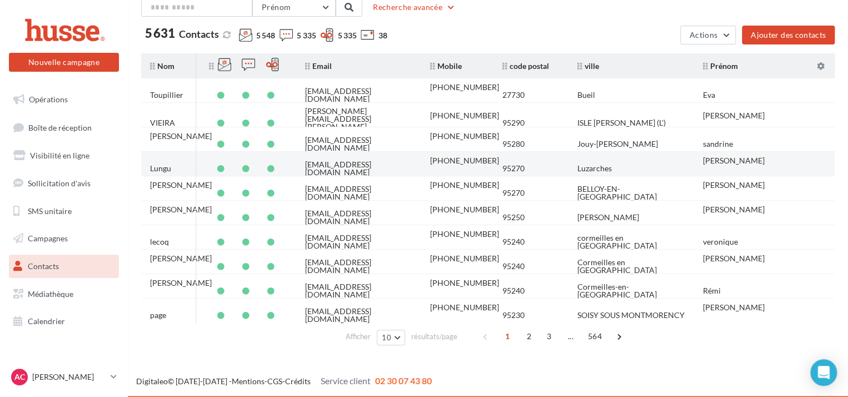
click at [469, 161] on div "+33626847191" at bounding box center [464, 161] width 69 height 8
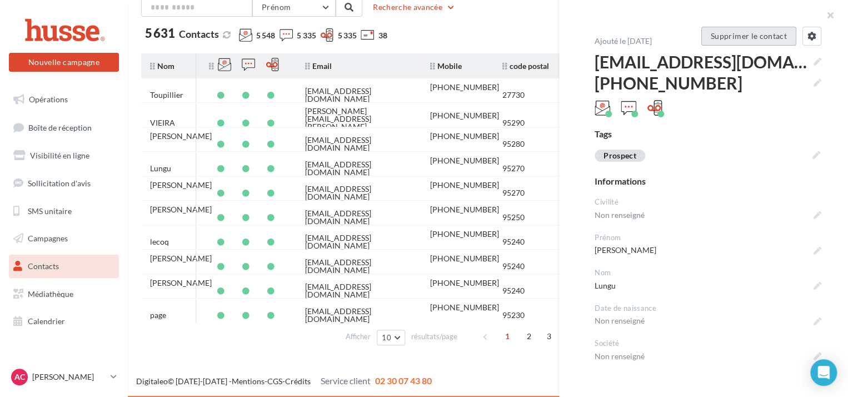
click at [722, 36] on button "Supprimer le contact" at bounding box center [748, 36] width 95 height 19
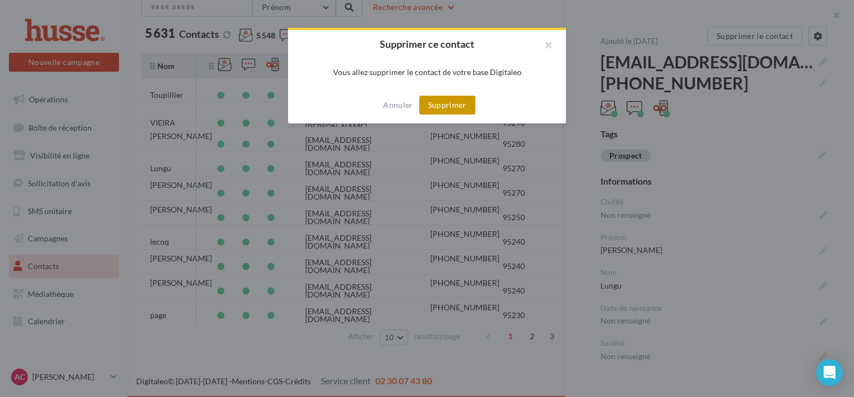
click at [462, 97] on button "Supprimer" at bounding box center [447, 105] width 56 height 19
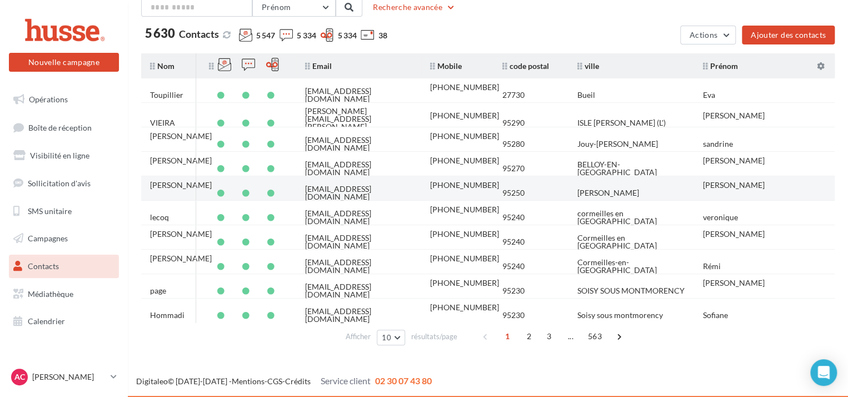
click at [465, 189] on div "+33781523557" at bounding box center [464, 185] width 69 height 8
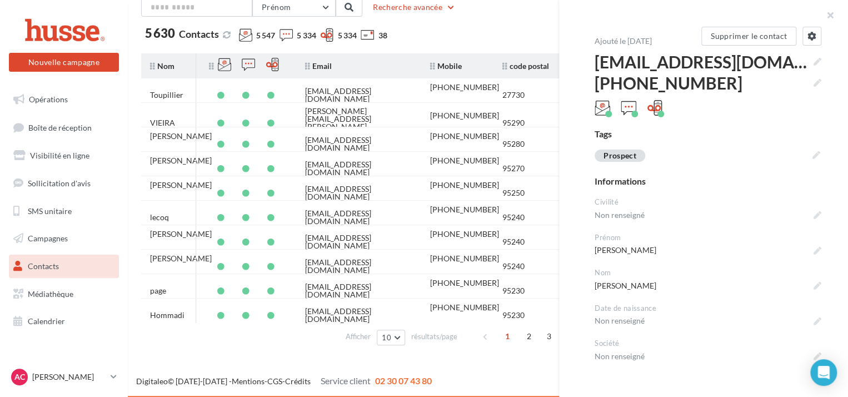
click at [771, 25] on div at bounding box center [703, 13] width 289 height 27
click at [769, 36] on button "Supprimer le contact" at bounding box center [748, 36] width 95 height 19
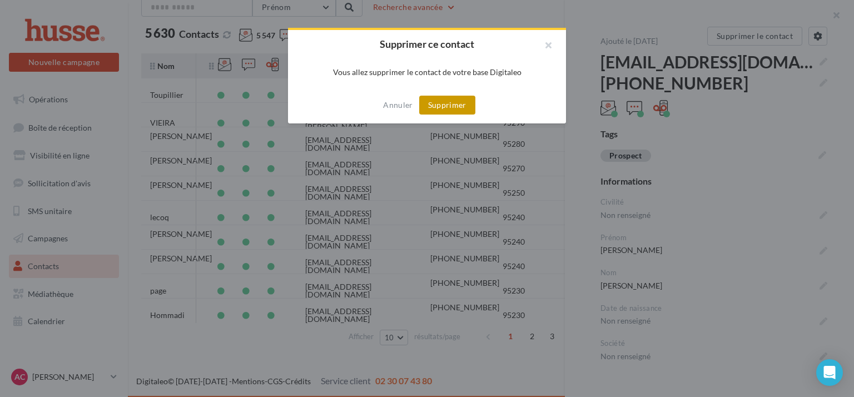
click at [468, 103] on button "Supprimer" at bounding box center [447, 105] width 56 height 19
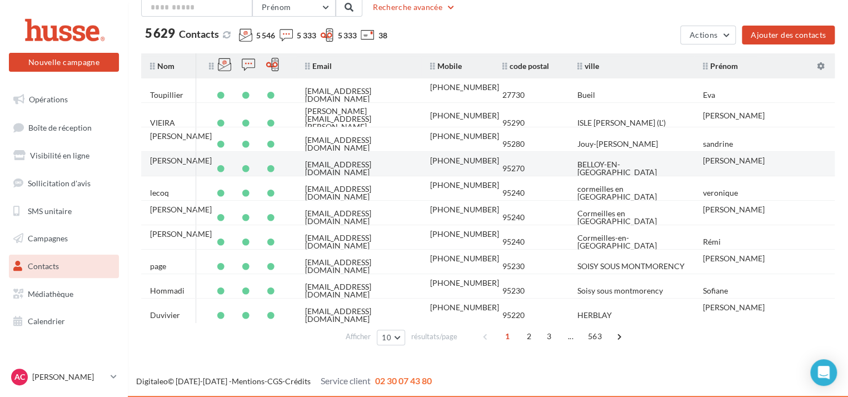
click at [478, 169] on td "+33681197456" at bounding box center [457, 168] width 72 height 33
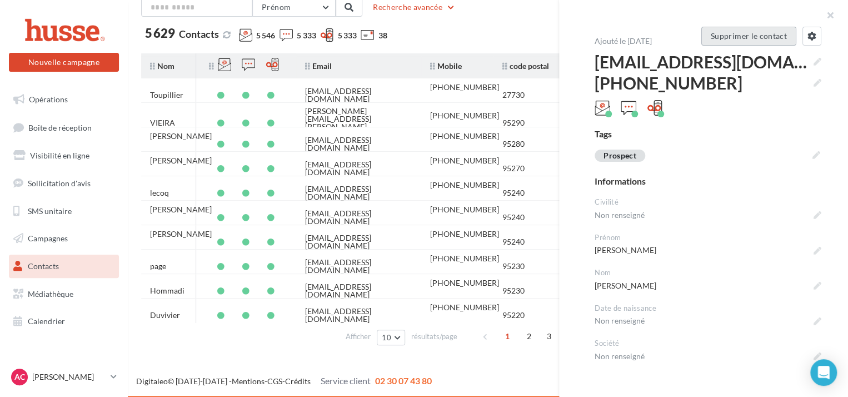
click at [723, 42] on button "Supprimer le contact" at bounding box center [748, 36] width 95 height 19
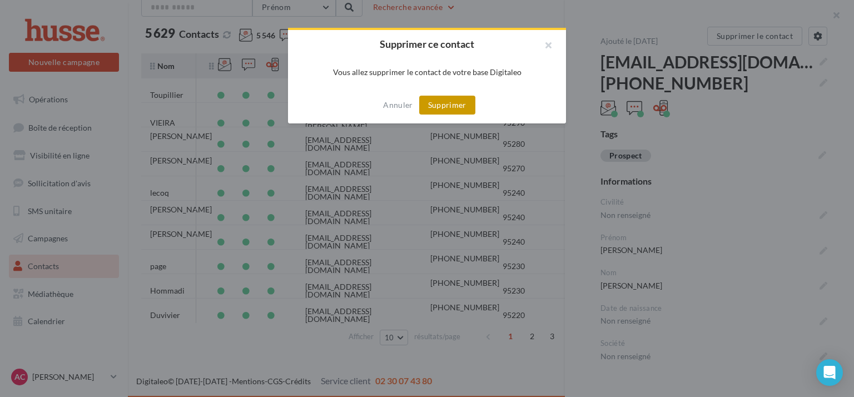
click at [464, 108] on button "Supprimer" at bounding box center [447, 105] width 56 height 19
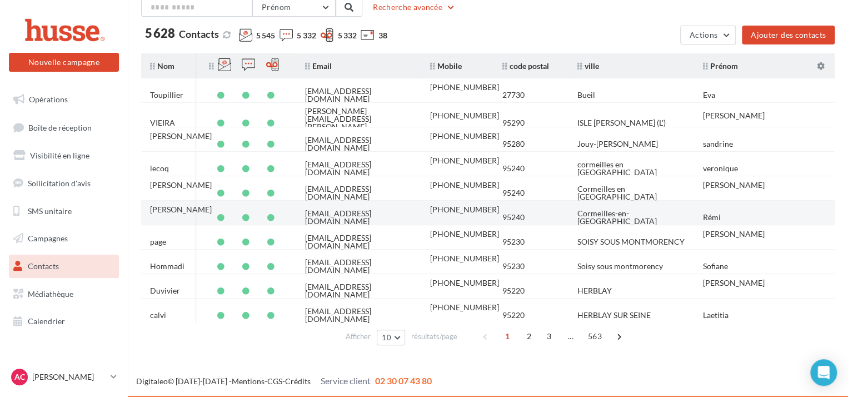
click at [528, 213] on td "95240" at bounding box center [530, 217] width 75 height 24
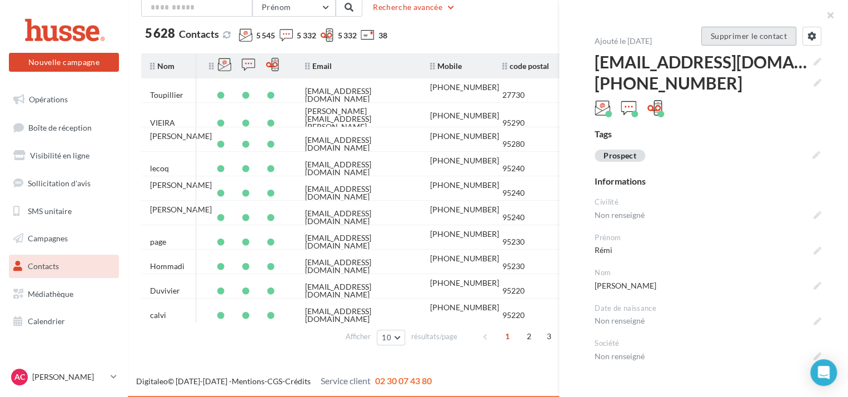
click at [771, 33] on button "Supprimer le contact" at bounding box center [748, 36] width 95 height 19
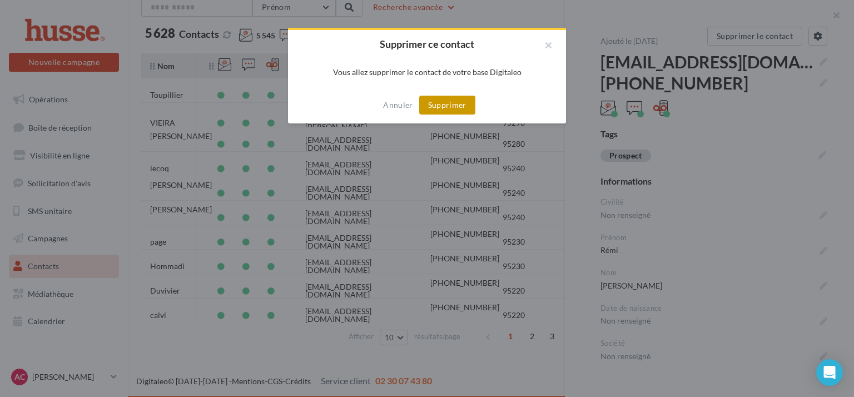
click at [472, 107] on button "Supprimer" at bounding box center [447, 105] width 56 height 19
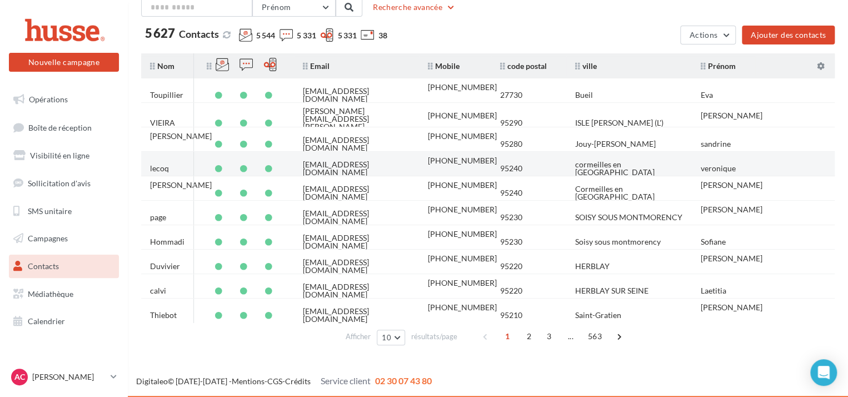
click at [452, 159] on div "+33660226122" at bounding box center [462, 161] width 69 height 8
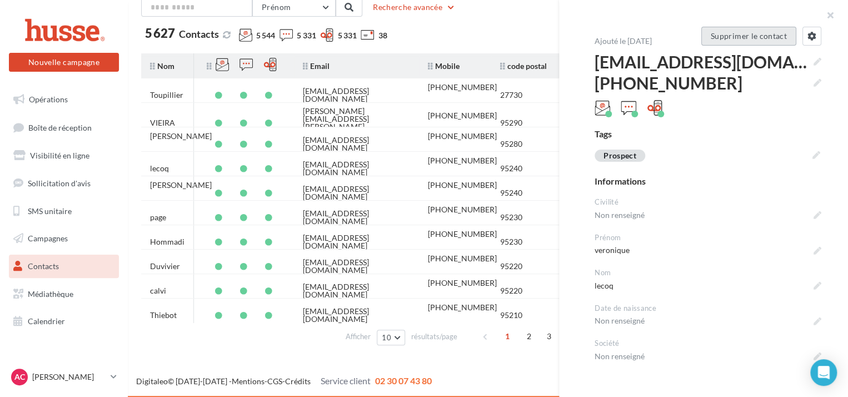
click at [727, 38] on button "Supprimer le contact" at bounding box center [748, 36] width 95 height 19
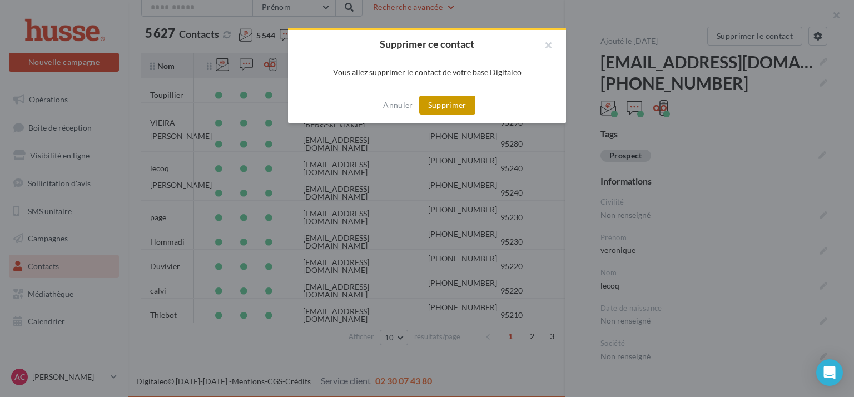
click at [437, 108] on button "Supprimer" at bounding box center [447, 105] width 56 height 19
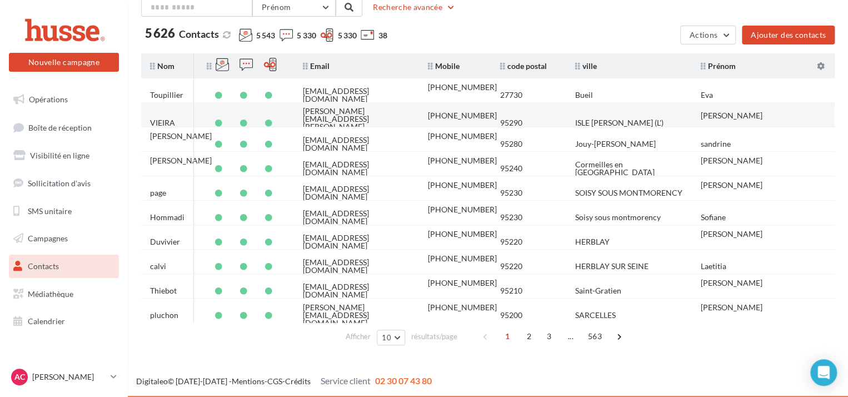
click at [598, 122] on td "ISLE ADAM (L')" at bounding box center [629, 123] width 126 height 24
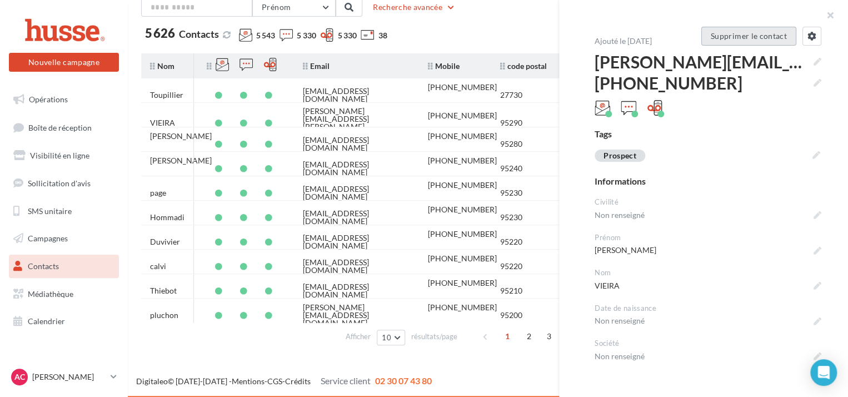
click at [748, 36] on button "Supprimer le contact" at bounding box center [748, 36] width 95 height 19
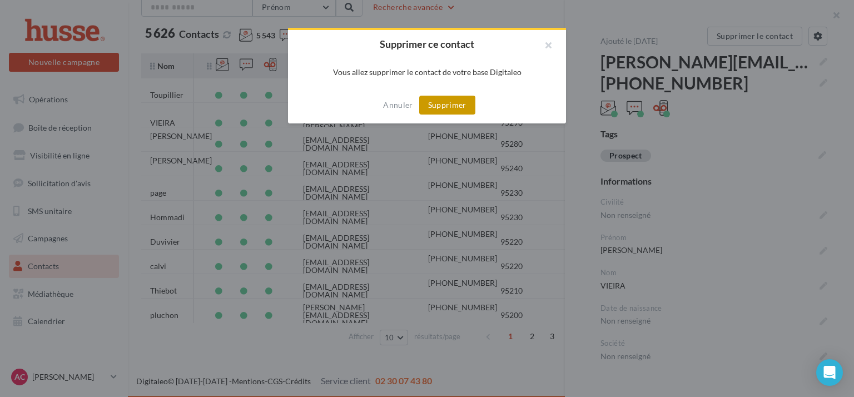
click at [461, 107] on button "Supprimer" at bounding box center [447, 105] width 56 height 19
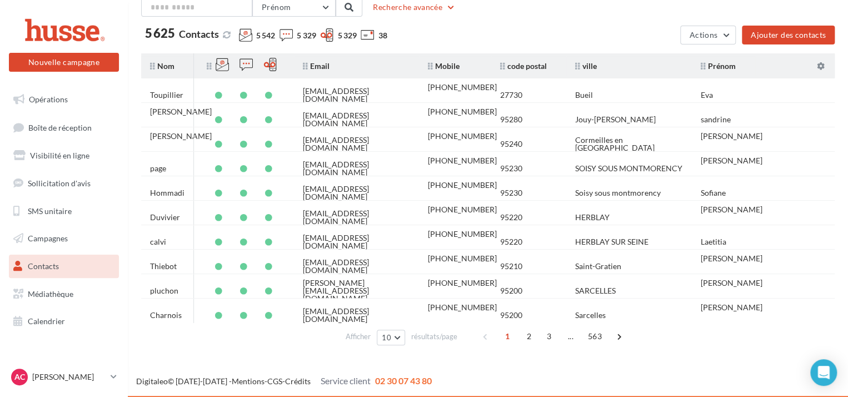
click at [461, 107] on td "+33621973305" at bounding box center [455, 119] width 72 height 33
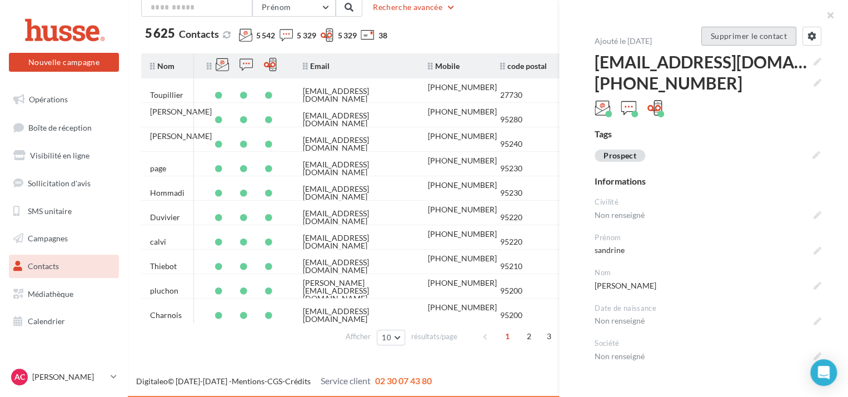
click at [716, 41] on button "Supprimer le contact" at bounding box center [748, 36] width 95 height 19
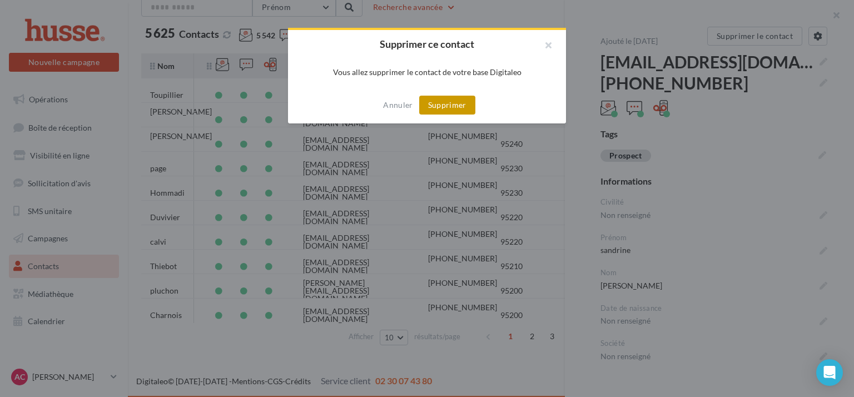
click at [438, 107] on button "Supprimer" at bounding box center [447, 105] width 56 height 19
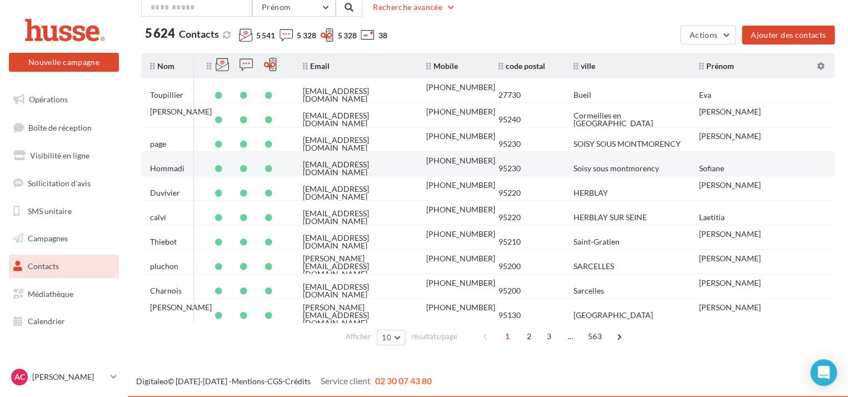
click at [438, 157] on td "+33665011652" at bounding box center [453, 168] width 72 height 33
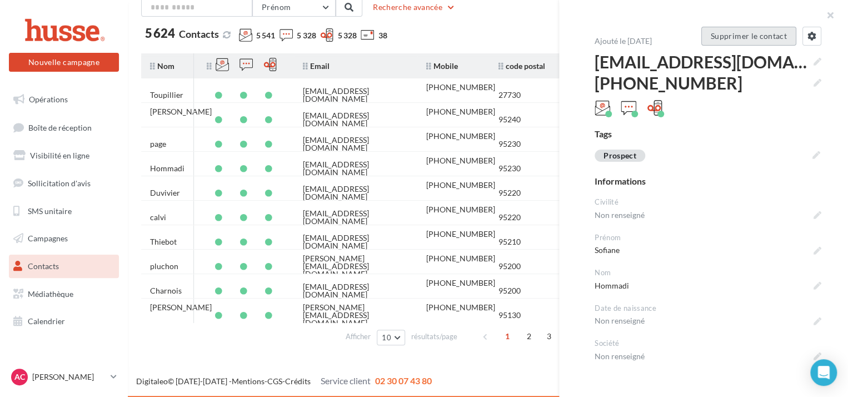
click at [709, 41] on button "Supprimer le contact" at bounding box center [748, 36] width 95 height 19
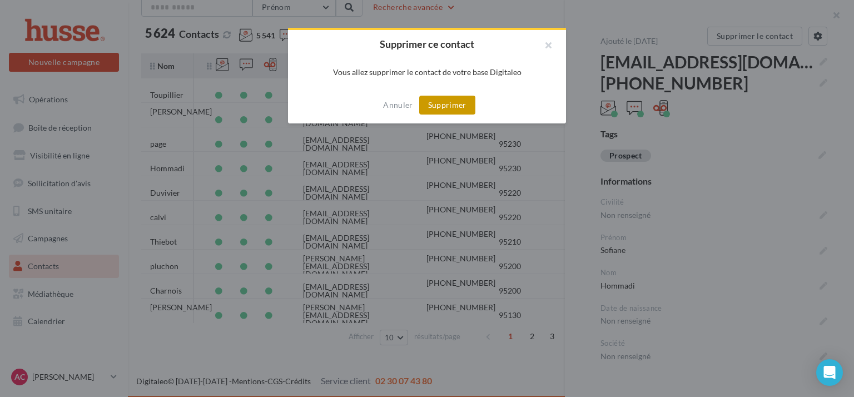
click at [448, 107] on button "Supprimer" at bounding box center [447, 105] width 56 height 19
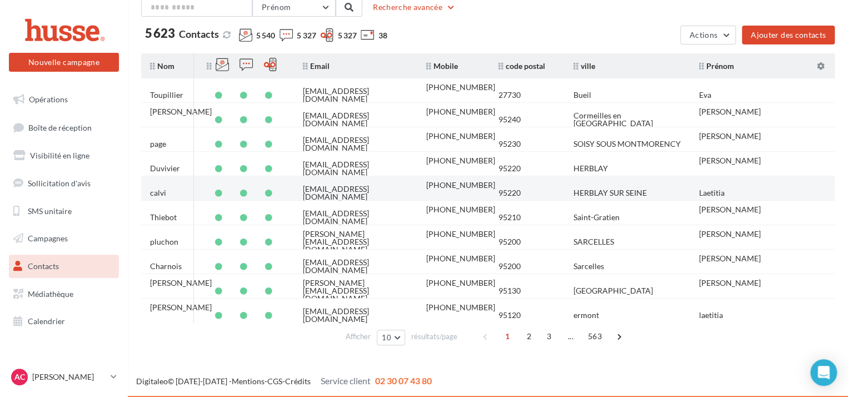
click at [466, 189] on div "+33625585410" at bounding box center [460, 185] width 69 height 8
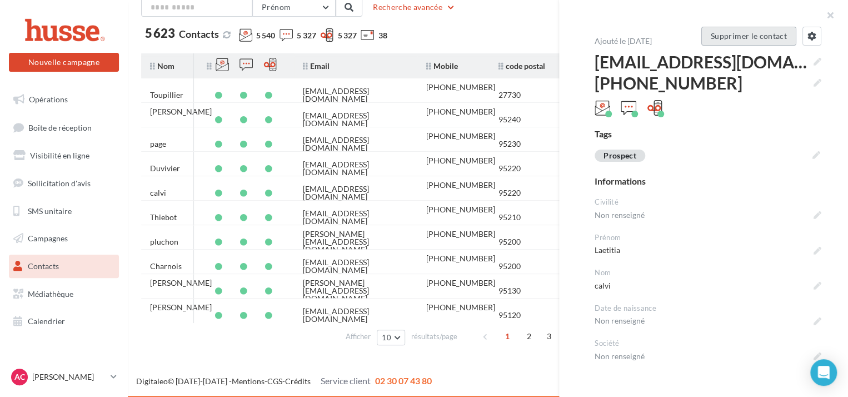
click at [737, 39] on button "Supprimer le contact" at bounding box center [748, 36] width 95 height 19
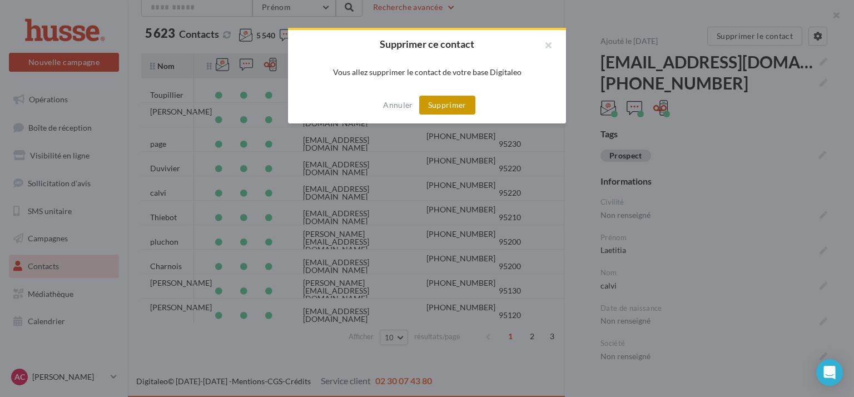
click at [449, 111] on button "Supprimer" at bounding box center [447, 105] width 56 height 19
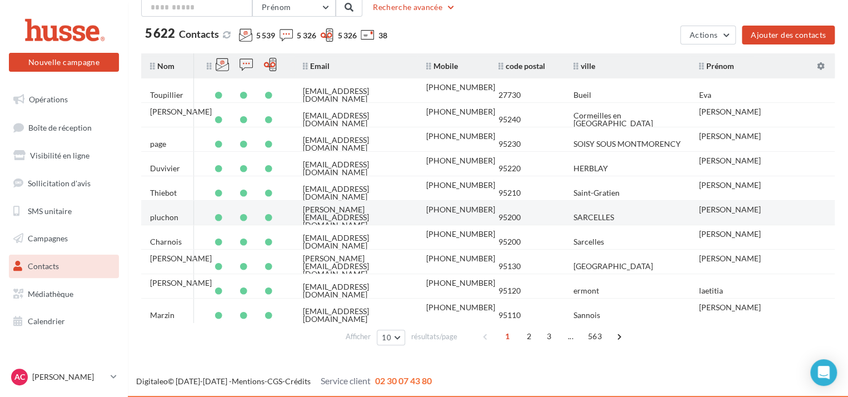
click at [464, 201] on td "+33614934385" at bounding box center [453, 217] width 72 height 33
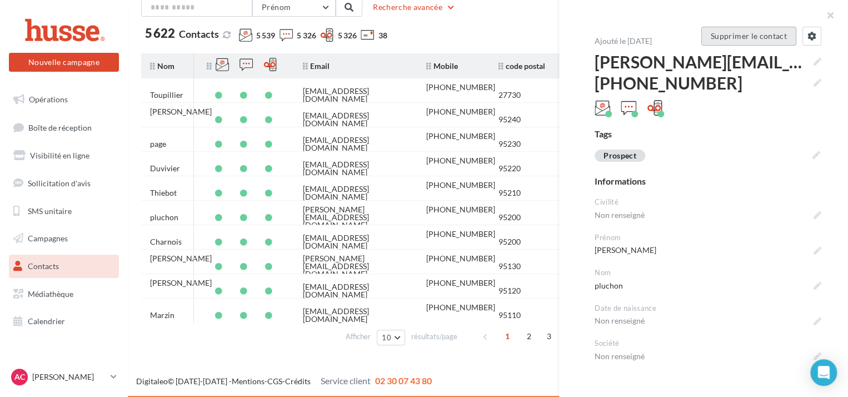
click at [740, 41] on button "Supprimer le contact" at bounding box center [748, 36] width 95 height 19
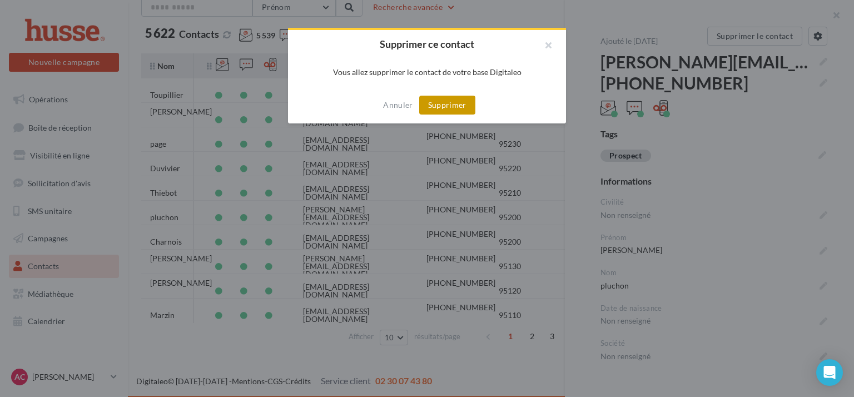
click at [456, 111] on button "Supprimer" at bounding box center [447, 105] width 56 height 19
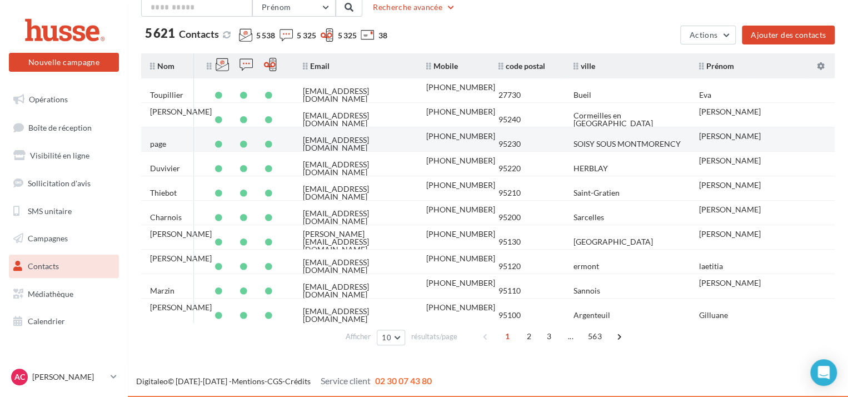
click at [642, 140] on div "SOISY SOUS MONTMORENCY" at bounding box center [626, 144] width 107 height 8
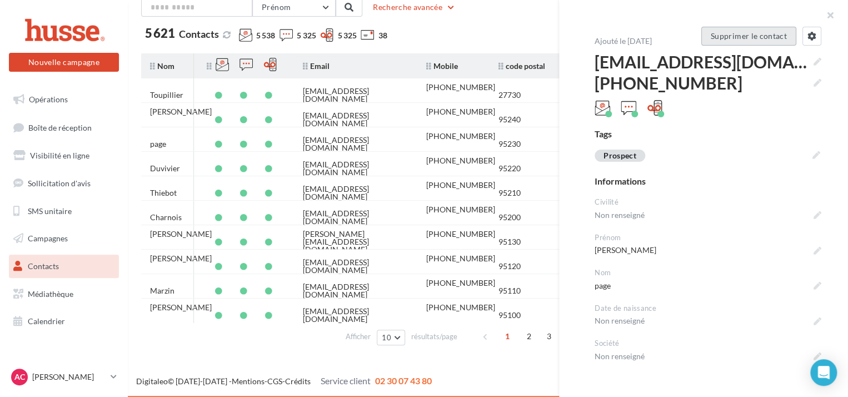
click at [755, 36] on button "Supprimer le contact" at bounding box center [748, 36] width 95 height 19
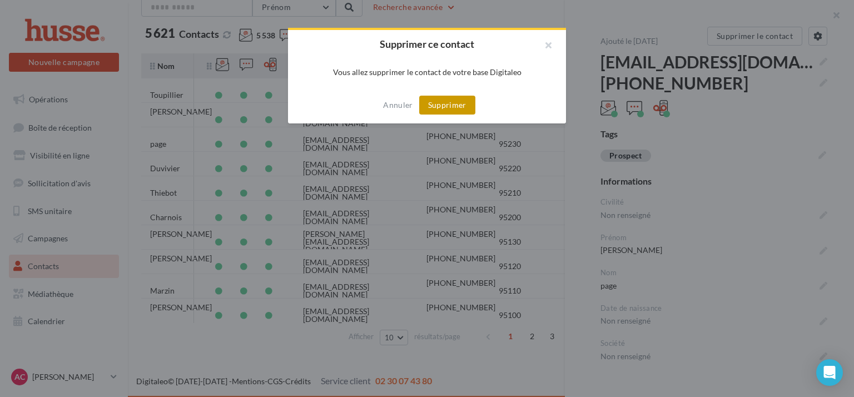
click at [465, 96] on button "Supprimer" at bounding box center [447, 105] width 56 height 19
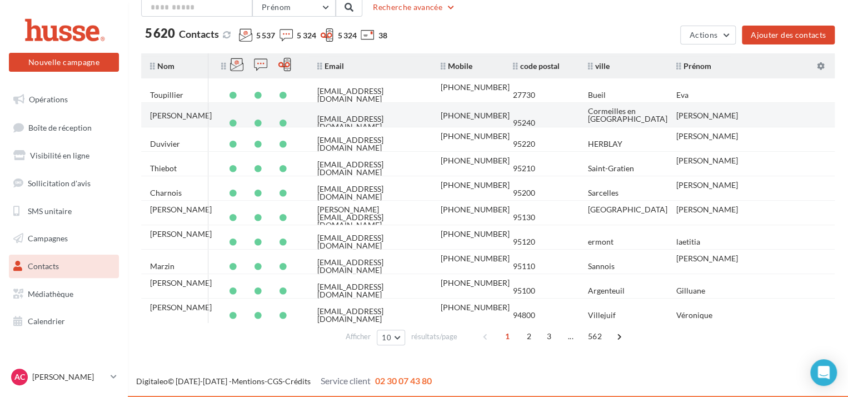
click at [613, 109] on div "Cormeilles en Parisis" at bounding box center [627, 115] width 79 height 16
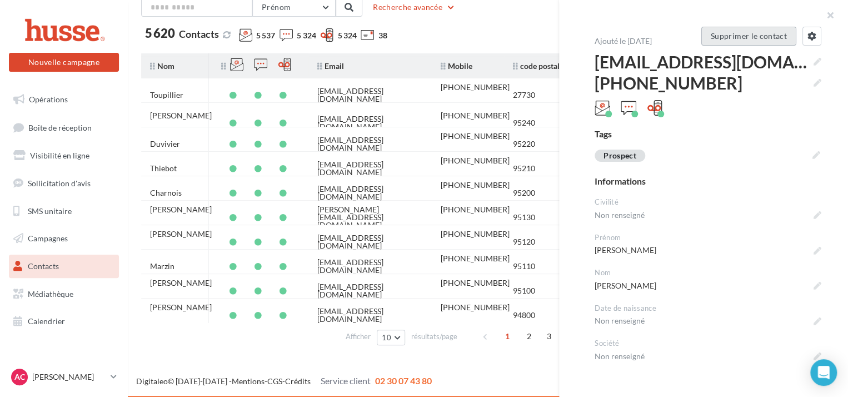
click at [763, 39] on button "Supprimer le contact" at bounding box center [748, 36] width 95 height 19
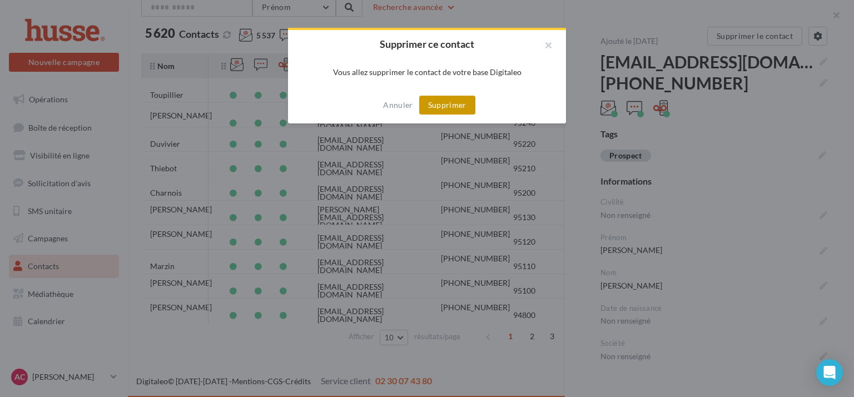
click at [441, 106] on button "Supprimer" at bounding box center [447, 105] width 56 height 19
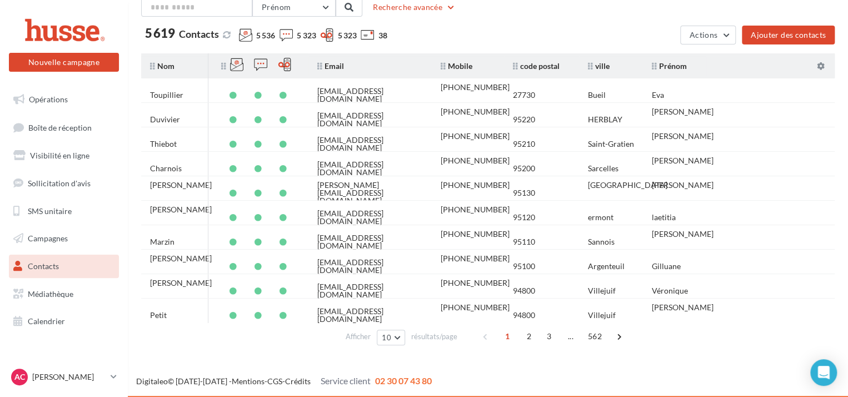
click at [441, 106] on td "+33645453953" at bounding box center [468, 119] width 72 height 33
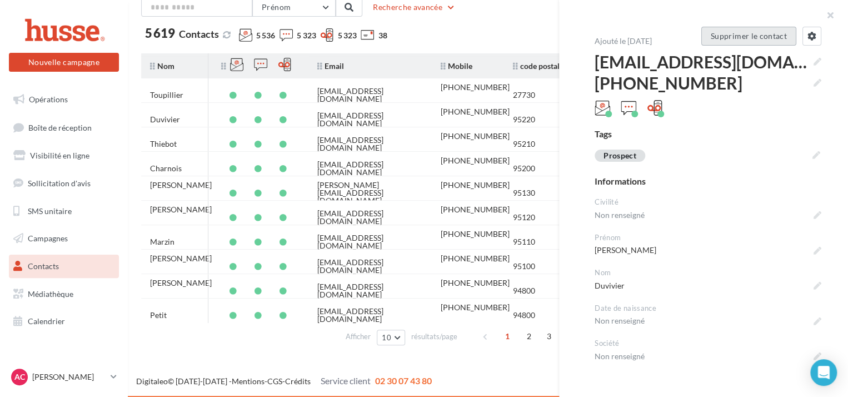
click at [734, 32] on button "Supprimer le contact" at bounding box center [748, 36] width 95 height 19
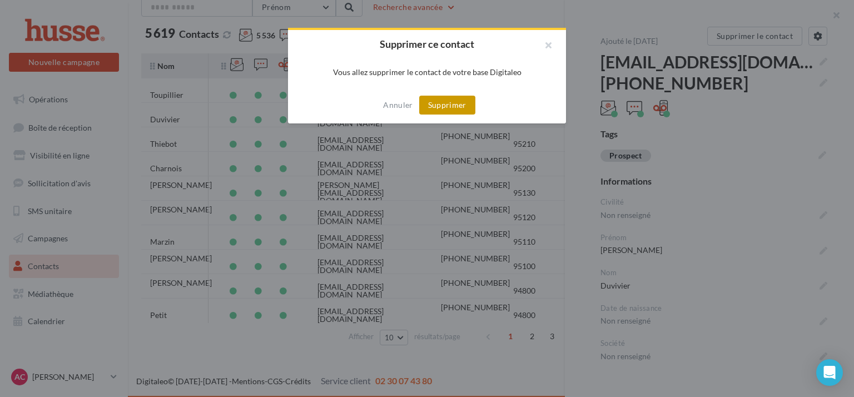
click at [457, 105] on button "Supprimer" at bounding box center [447, 105] width 56 height 19
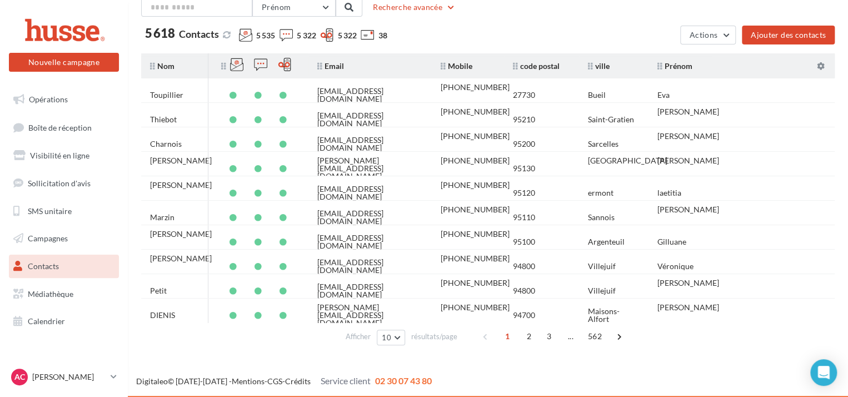
click at [457, 105] on td "+33644968005" at bounding box center [468, 119] width 72 height 33
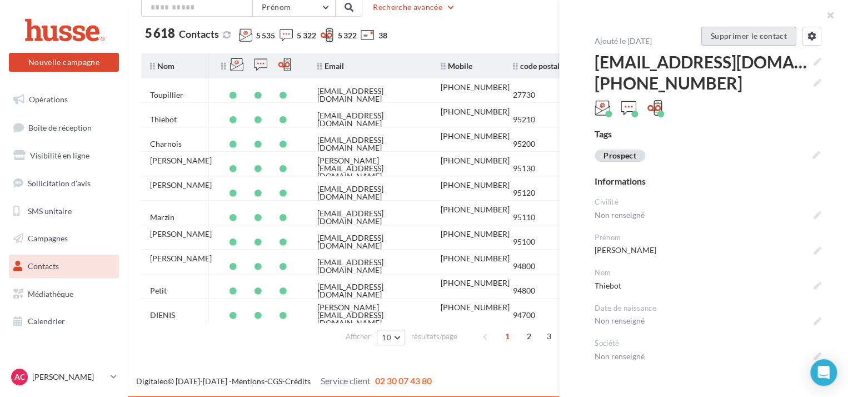
click at [733, 29] on button "Supprimer le contact" at bounding box center [748, 36] width 95 height 19
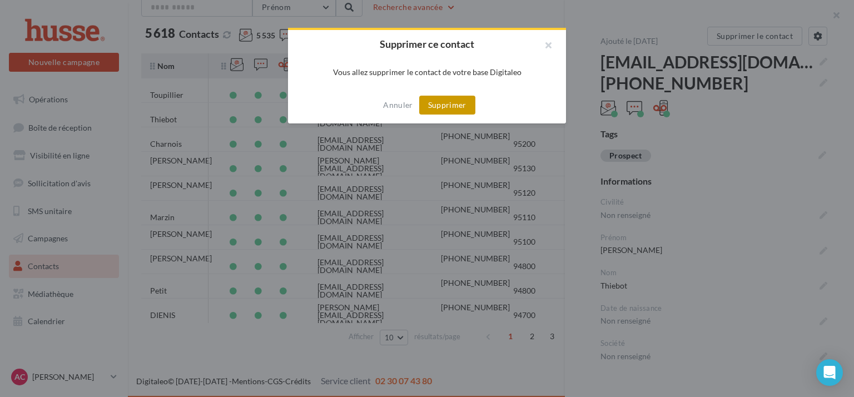
click at [455, 99] on button "Supprimer" at bounding box center [447, 105] width 56 height 19
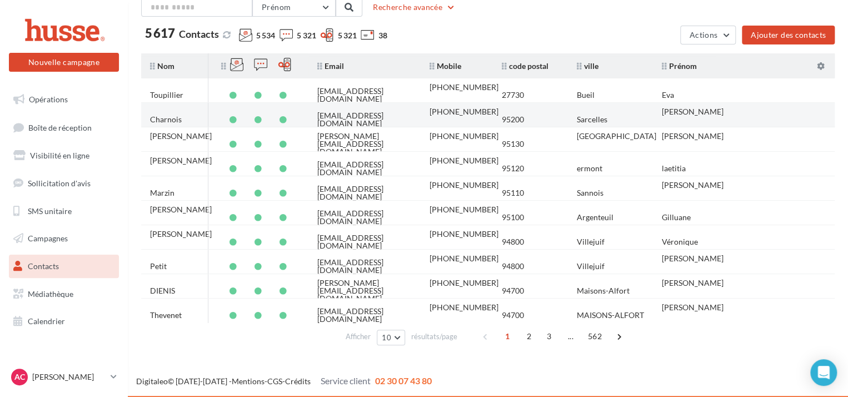
click at [463, 116] on div "+33659397424" at bounding box center [464, 112] width 69 height 8
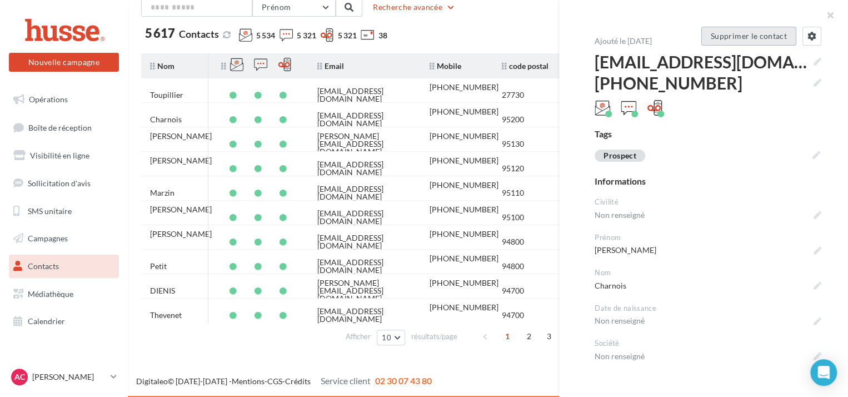
click at [738, 42] on button "Supprimer le contact" at bounding box center [748, 36] width 95 height 19
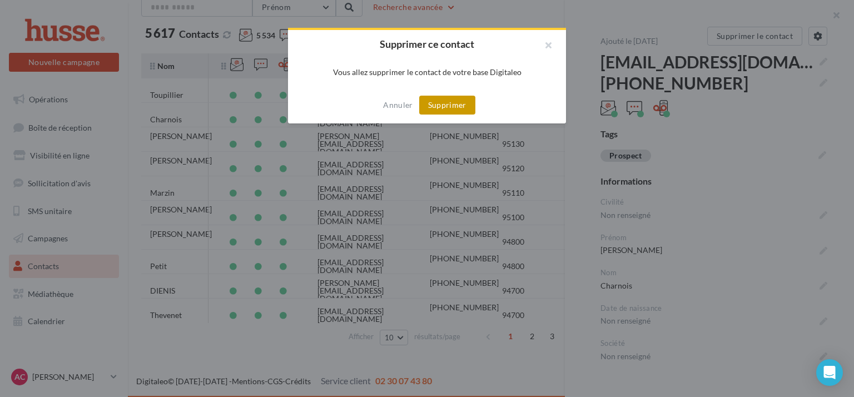
click at [470, 102] on button "Supprimer" at bounding box center [447, 105] width 56 height 19
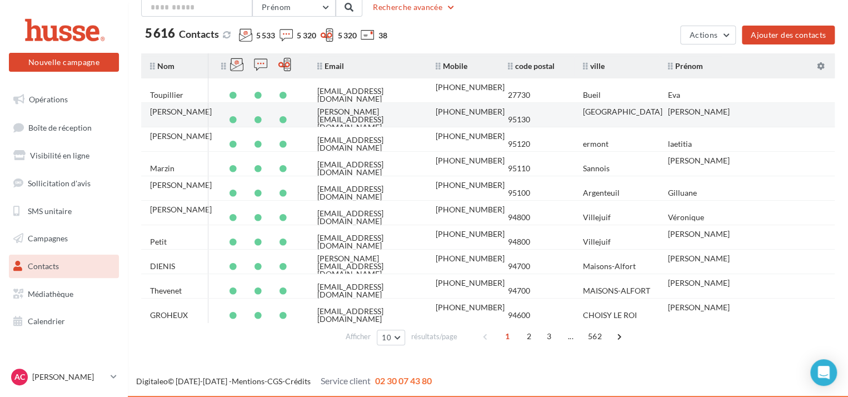
click at [482, 121] on td "+33679167499" at bounding box center [463, 119] width 72 height 33
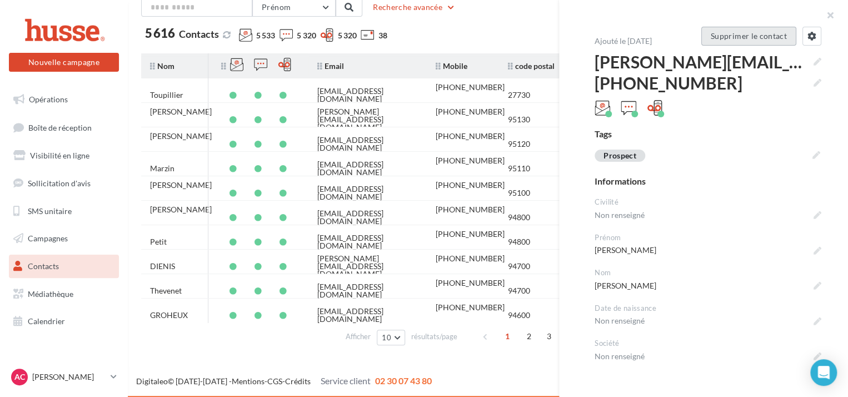
click at [761, 39] on button "Supprimer le contact" at bounding box center [748, 36] width 95 height 19
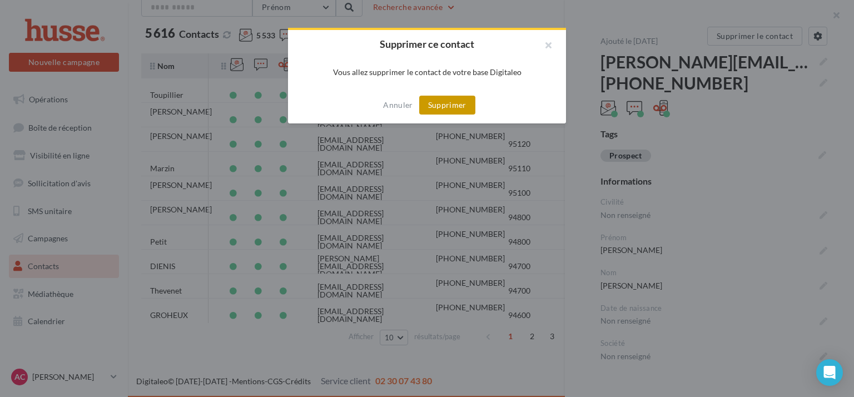
click at [462, 97] on button "Supprimer" at bounding box center [447, 105] width 56 height 19
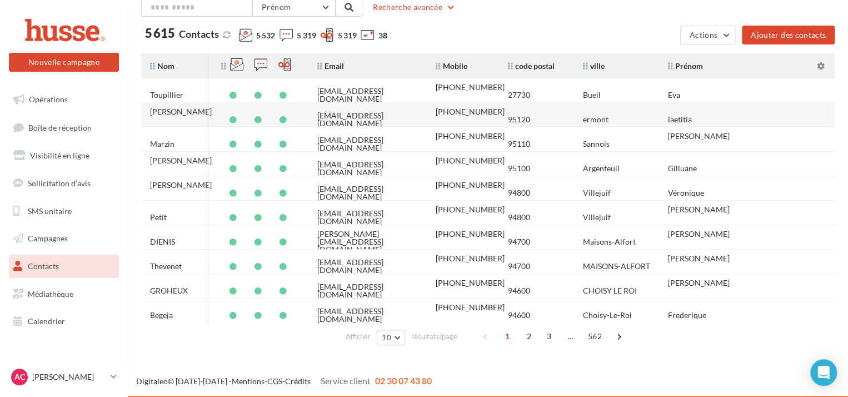
click at [500, 123] on td "95120" at bounding box center [536, 119] width 75 height 24
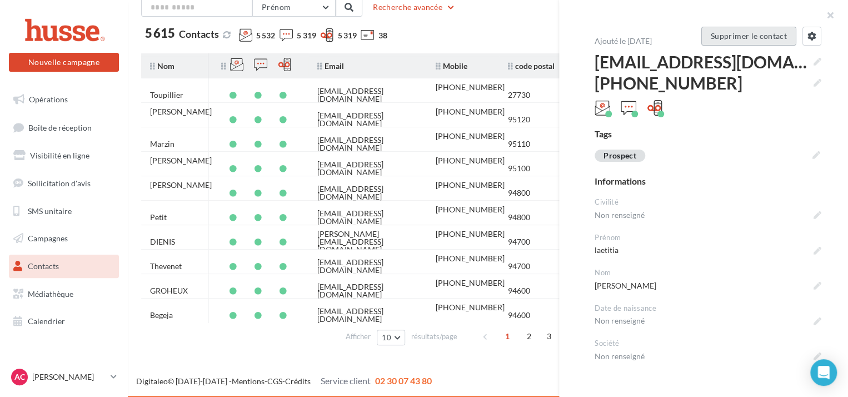
click at [770, 39] on button "Supprimer le contact" at bounding box center [748, 36] width 95 height 19
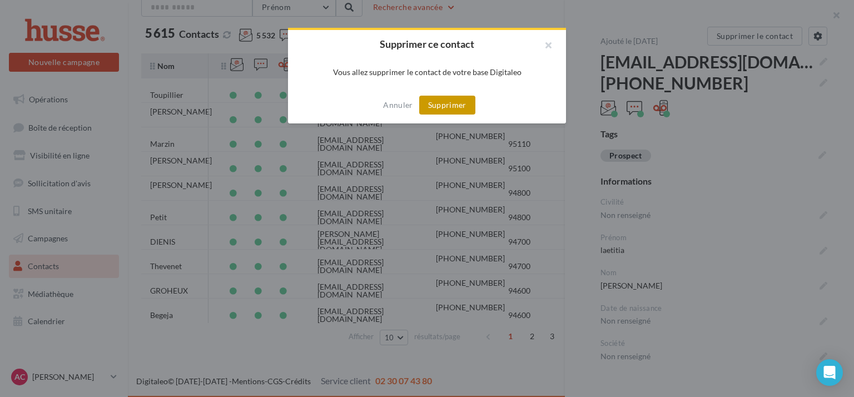
click at [436, 107] on button "Supprimer" at bounding box center [447, 105] width 56 height 19
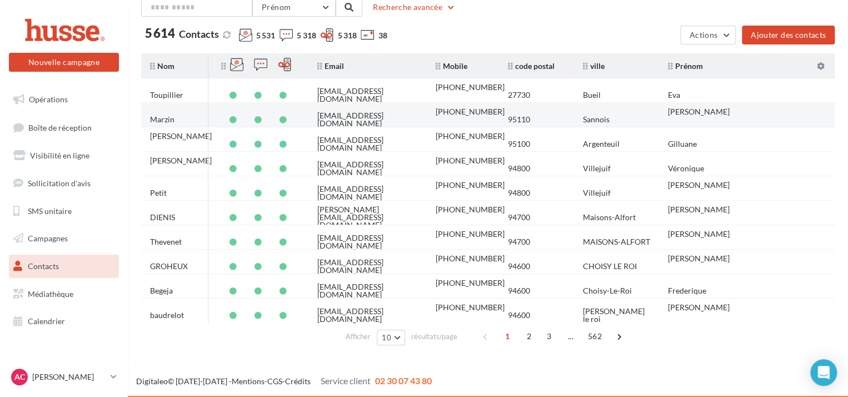
click at [438, 112] on div "+33627231994" at bounding box center [470, 112] width 69 height 8
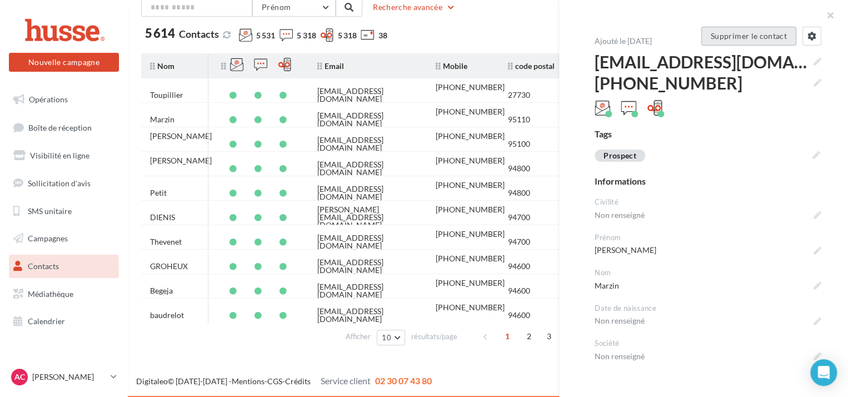
click at [756, 43] on button "Supprimer le contact" at bounding box center [748, 36] width 95 height 19
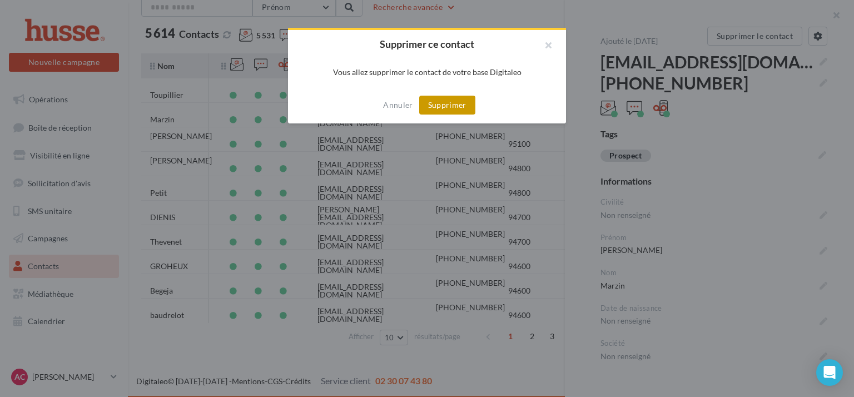
click at [458, 111] on button "Supprimer" at bounding box center [447, 105] width 56 height 19
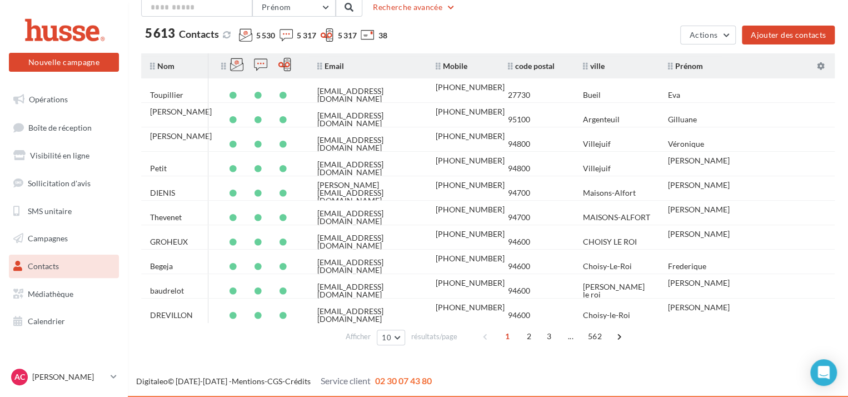
click at [458, 111] on div "+33643174878" at bounding box center [470, 112] width 69 height 8
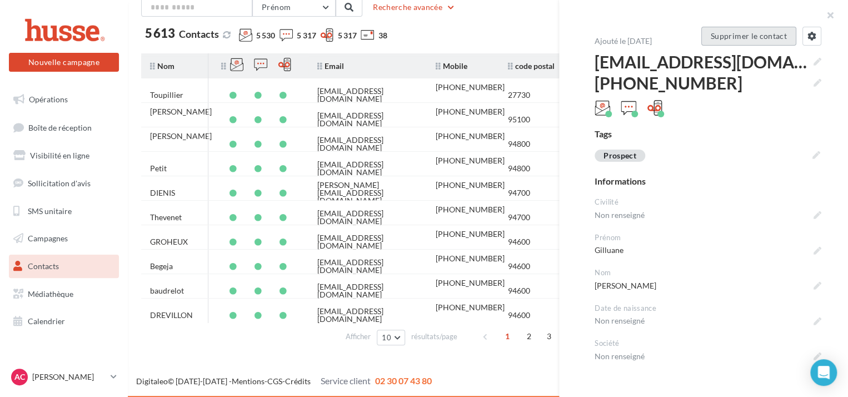
click at [756, 32] on button "Supprimer le contact" at bounding box center [748, 36] width 95 height 19
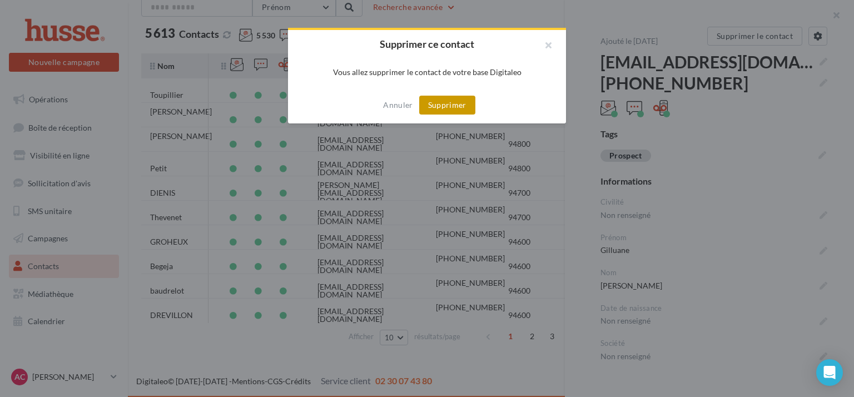
click at [448, 111] on button "Supprimer" at bounding box center [447, 105] width 56 height 19
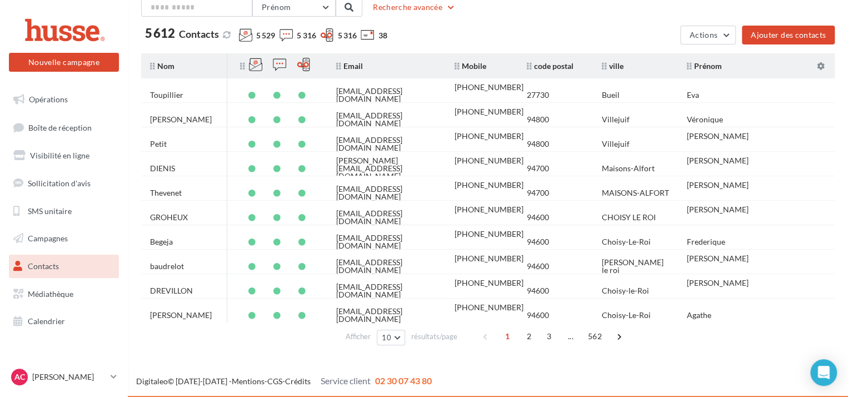
click at [448, 111] on td "+33645754776" at bounding box center [482, 119] width 72 height 33
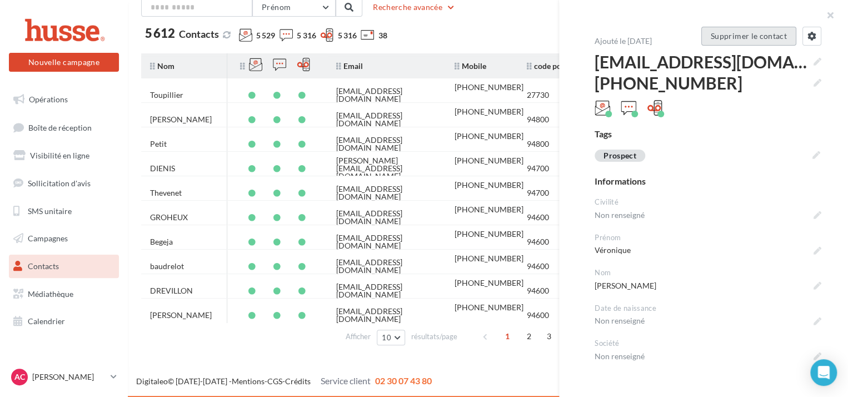
click at [753, 41] on button "Supprimer le contact" at bounding box center [748, 36] width 95 height 19
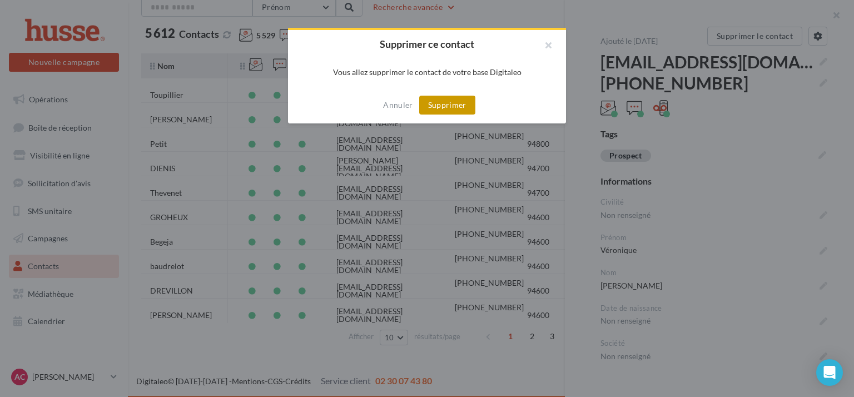
click at [465, 104] on button "Supprimer" at bounding box center [447, 105] width 56 height 19
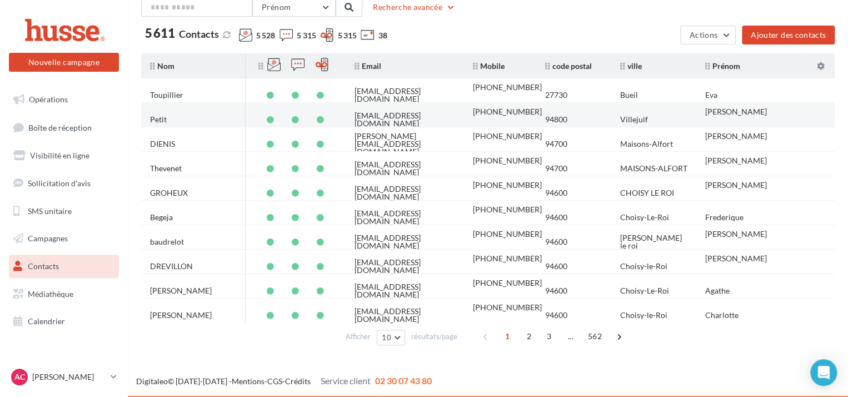
click at [476, 116] on div "+33656872749" at bounding box center [507, 112] width 69 height 8
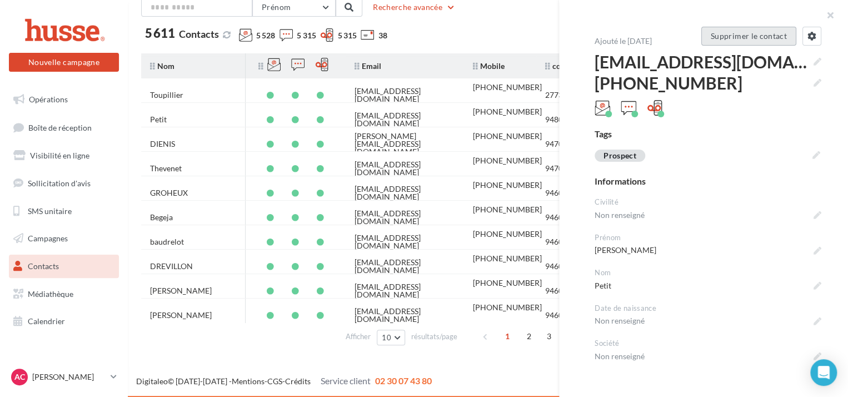
click at [736, 41] on button "Supprimer le contact" at bounding box center [748, 36] width 95 height 19
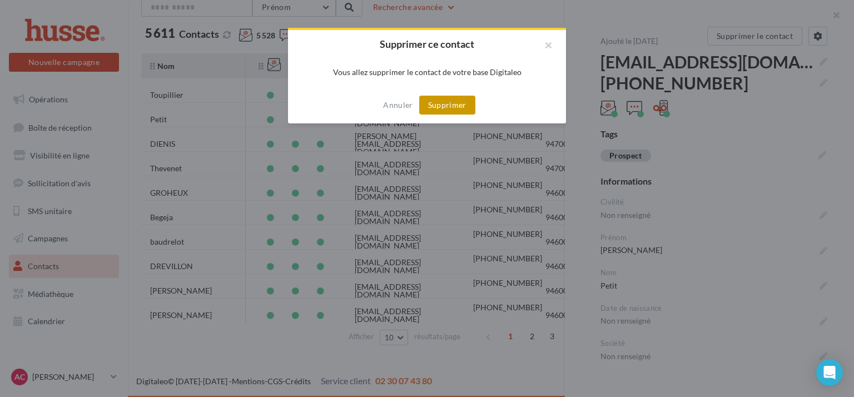
click at [457, 111] on button "Supprimer" at bounding box center [447, 105] width 56 height 19
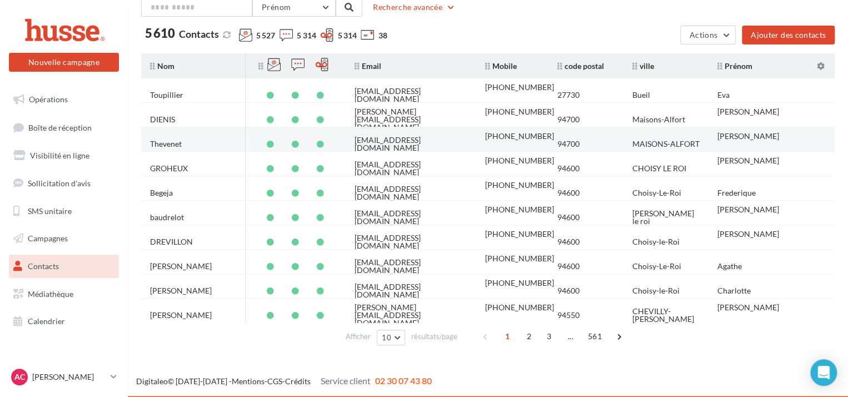
click at [492, 143] on td "+33788169668" at bounding box center [512, 143] width 72 height 33
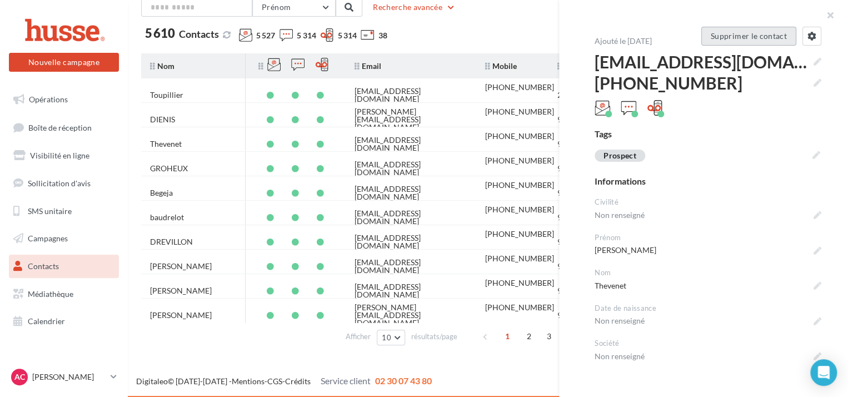
click at [754, 34] on button "Supprimer le contact" at bounding box center [748, 36] width 95 height 19
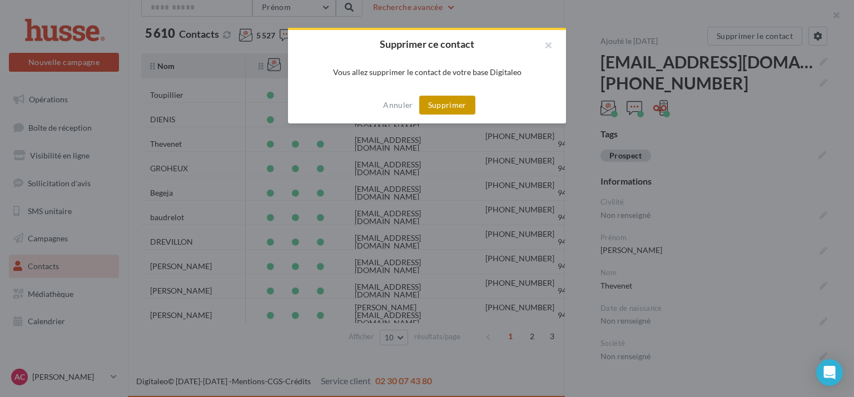
click at [470, 103] on button "Supprimer" at bounding box center [447, 105] width 56 height 19
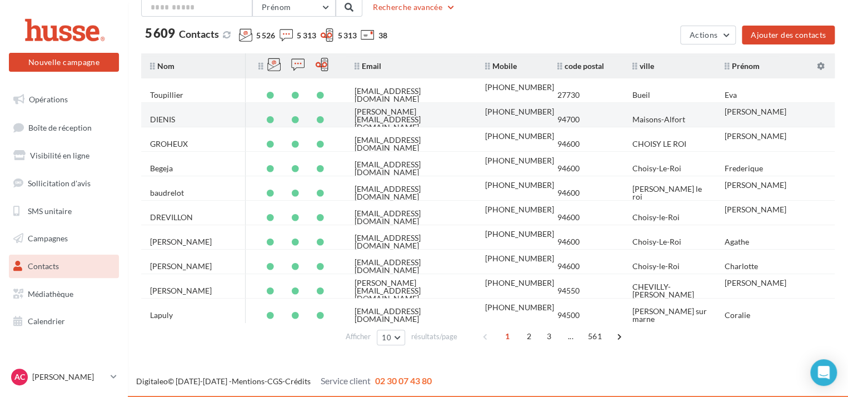
click at [508, 107] on td "+33676070486" at bounding box center [512, 119] width 72 height 33
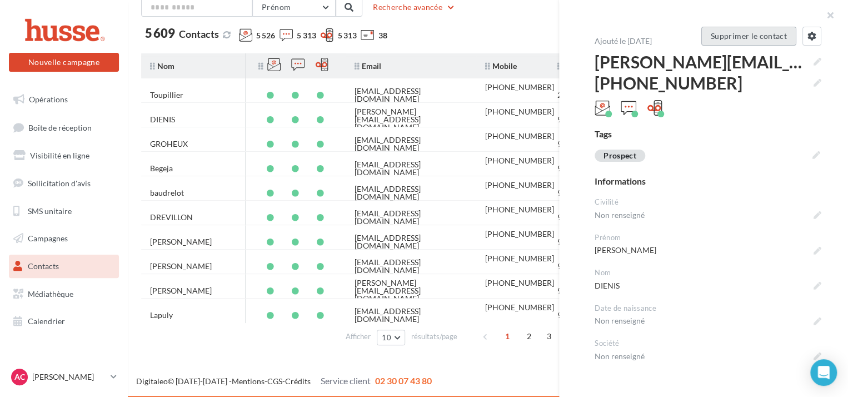
click at [761, 37] on button "Supprimer le contact" at bounding box center [748, 36] width 95 height 19
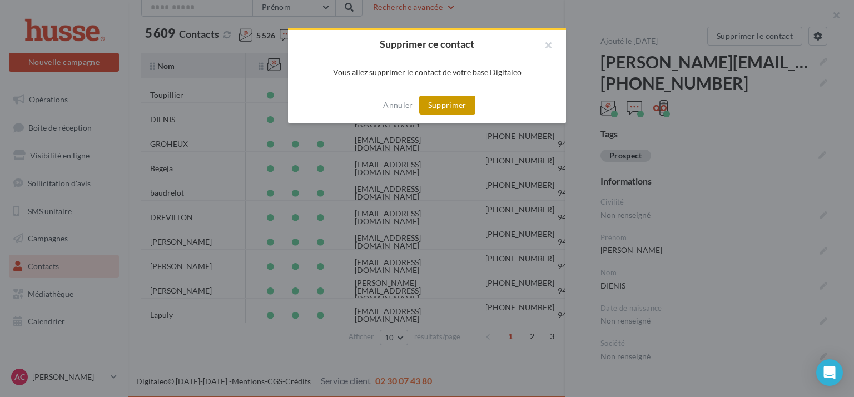
click at [446, 109] on button "Supprimer" at bounding box center [447, 105] width 56 height 19
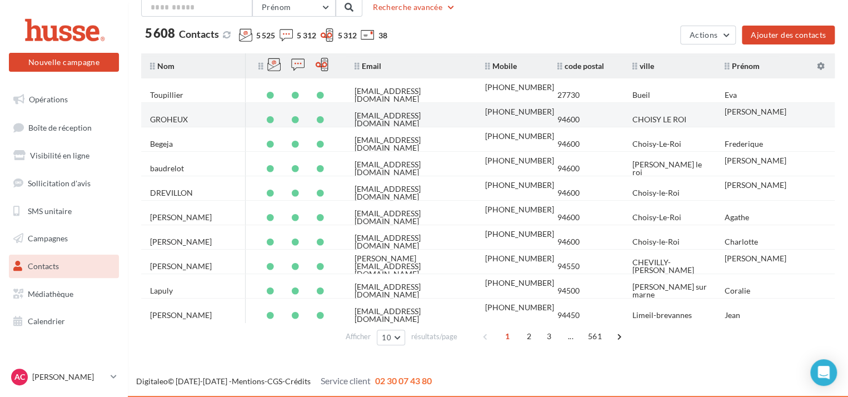
drag, startPoint x: 446, startPoint y: 109, endPoint x: 675, endPoint y: 111, distance: 229.5
click at [675, 116] on div "CHOISY LE ROI" at bounding box center [659, 120] width 54 height 8
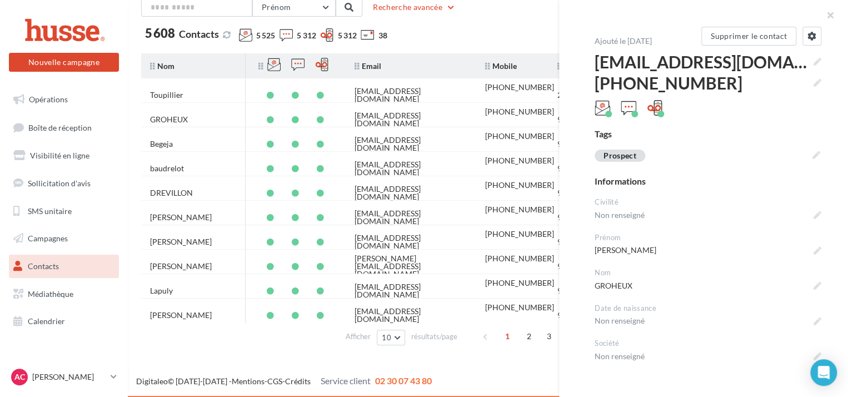
drag, startPoint x: 675, startPoint y: 111, endPoint x: 656, endPoint y: 45, distance: 68.9
drag, startPoint x: 656, startPoint y: 45, endPoint x: 749, endPoint y: 33, distance: 94.2
click at [749, 33] on button "Supprimer le contact" at bounding box center [748, 36] width 95 height 19
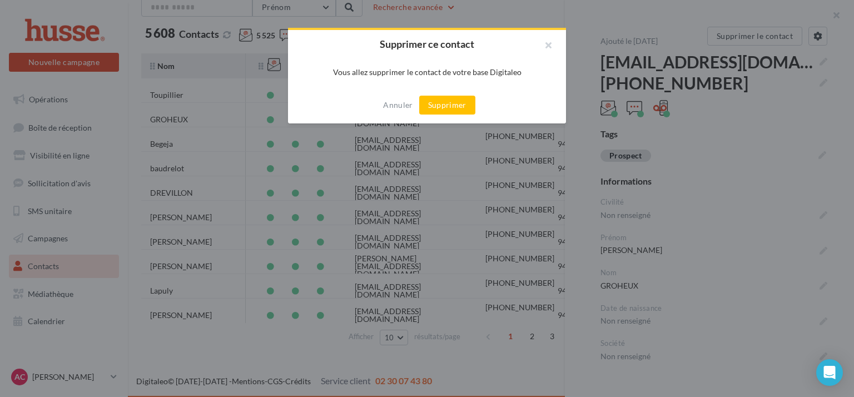
drag, startPoint x: 437, startPoint y: 114, endPoint x: 442, endPoint y: 109, distance: 6.7
click at [442, 109] on button "Supprimer" at bounding box center [447, 105] width 56 height 19
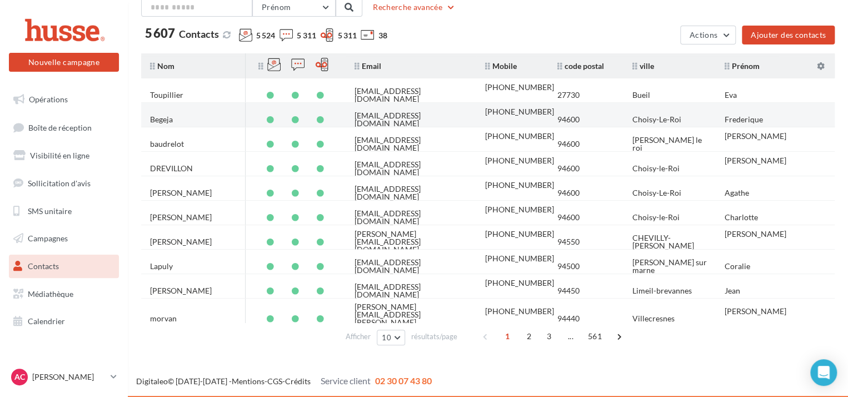
click at [540, 113] on td "+33637398356" at bounding box center [512, 119] width 72 height 33
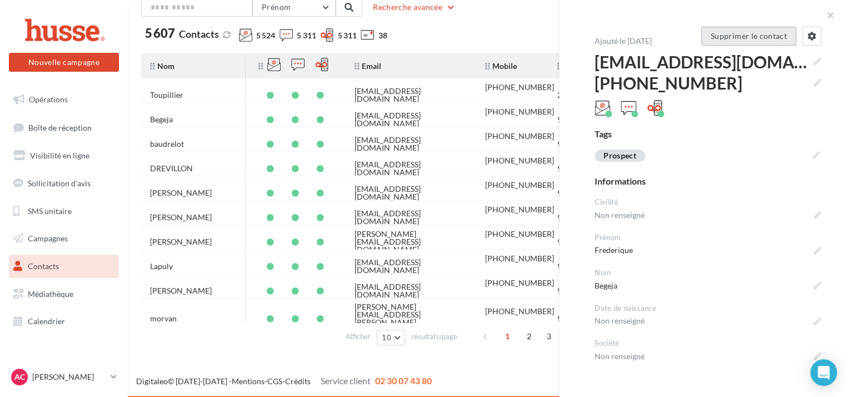
click at [778, 34] on button "Supprimer le contact" at bounding box center [748, 36] width 95 height 19
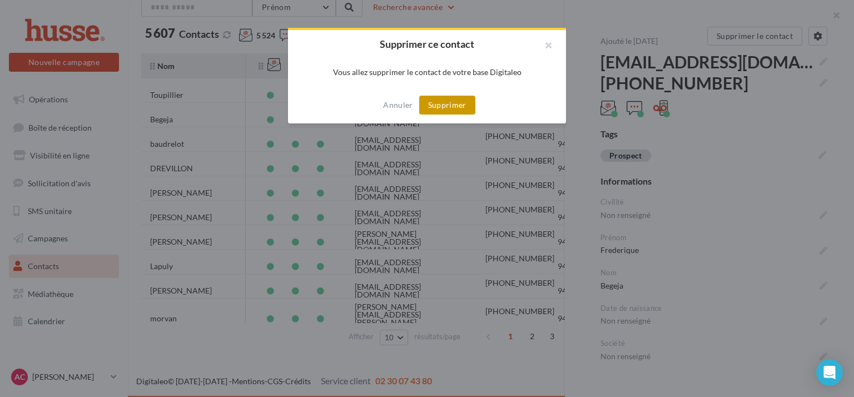
click at [462, 107] on button "Supprimer" at bounding box center [447, 105] width 56 height 19
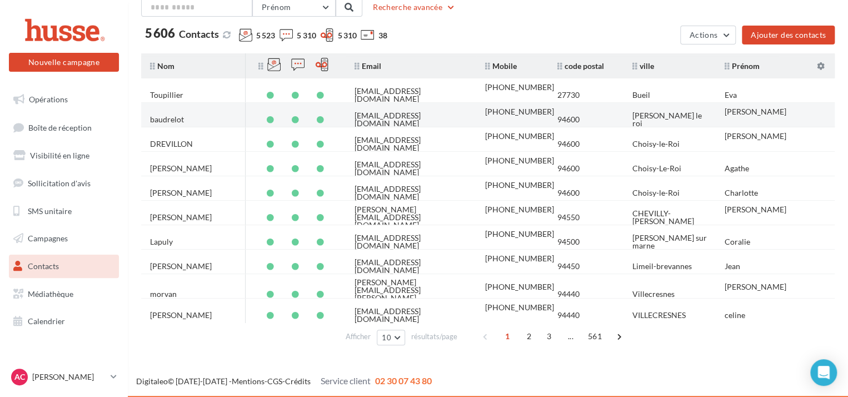
click at [522, 124] on td "+33663003839" at bounding box center [512, 119] width 72 height 33
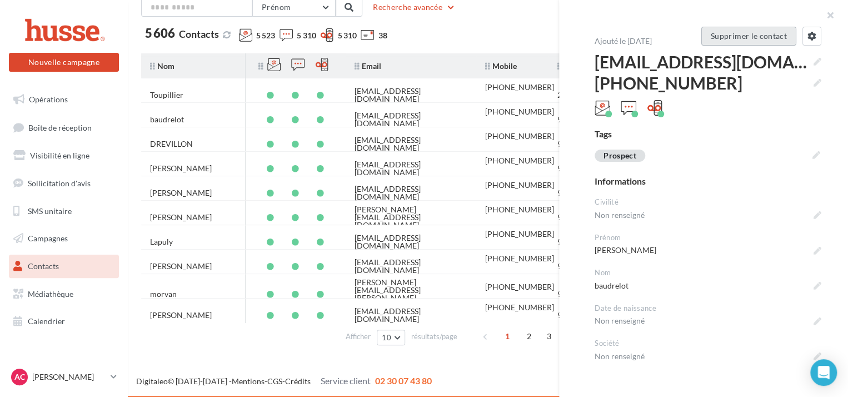
click at [731, 31] on button "Supprimer le contact" at bounding box center [748, 36] width 95 height 19
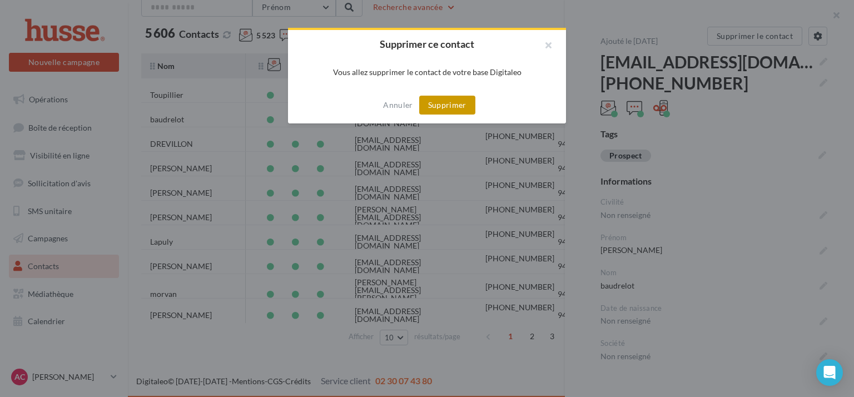
click at [460, 108] on button "Supprimer" at bounding box center [447, 105] width 56 height 19
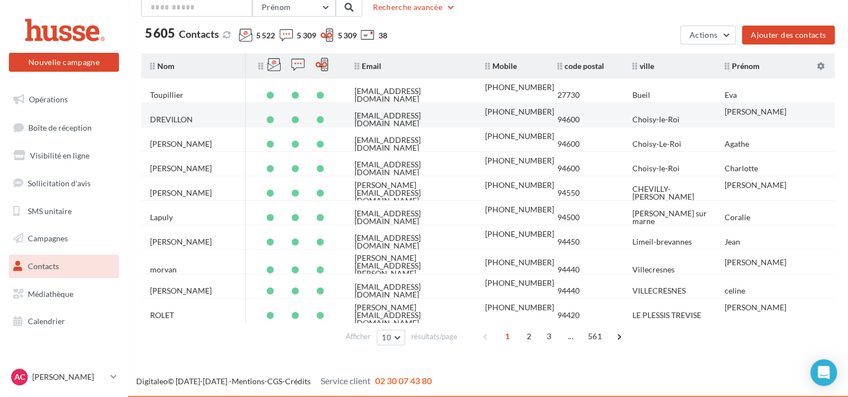
click at [466, 112] on td "casimir7575@gmail.com" at bounding box center [411, 119] width 131 height 24
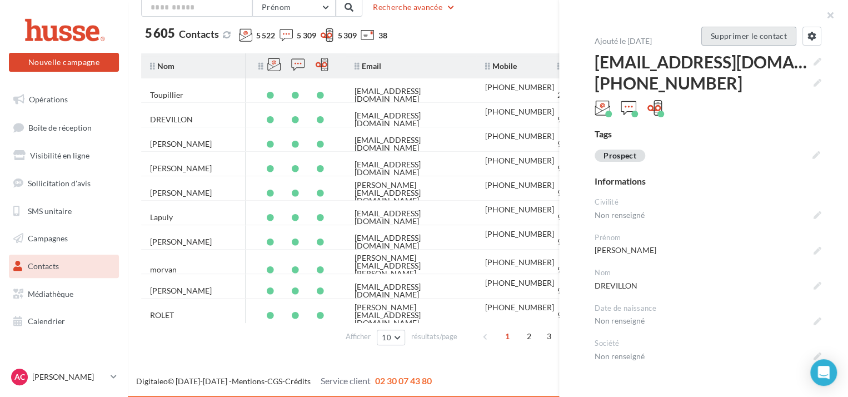
click at [739, 40] on button "Supprimer le contact" at bounding box center [748, 36] width 95 height 19
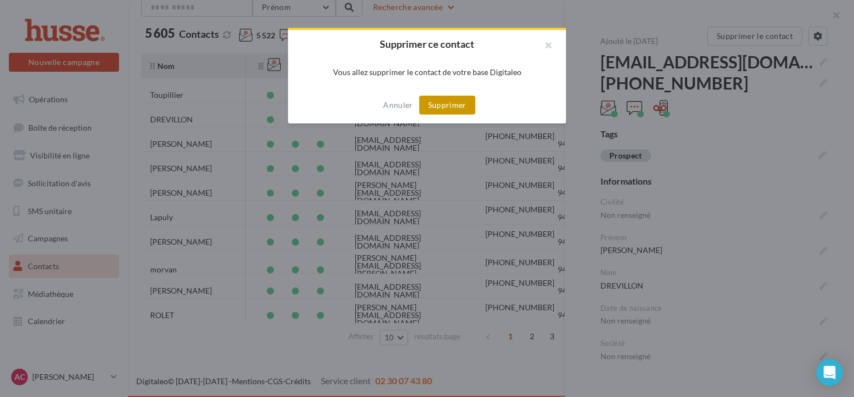
click at [451, 109] on button "Supprimer" at bounding box center [447, 105] width 56 height 19
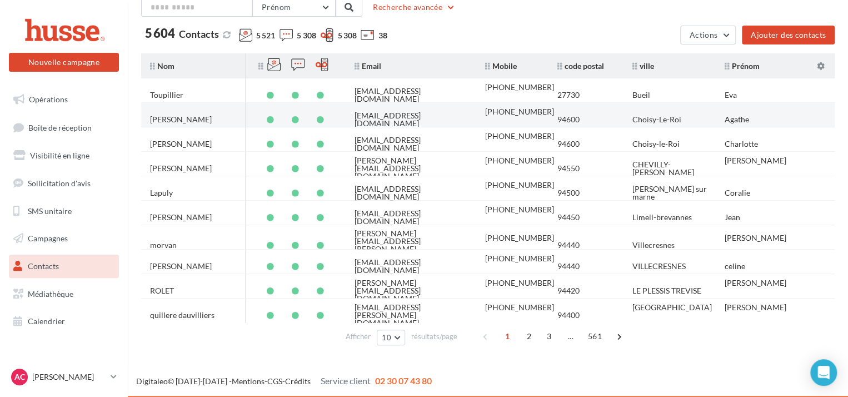
click at [470, 114] on td "ag.porpisaub@free.fr" at bounding box center [411, 119] width 131 height 24
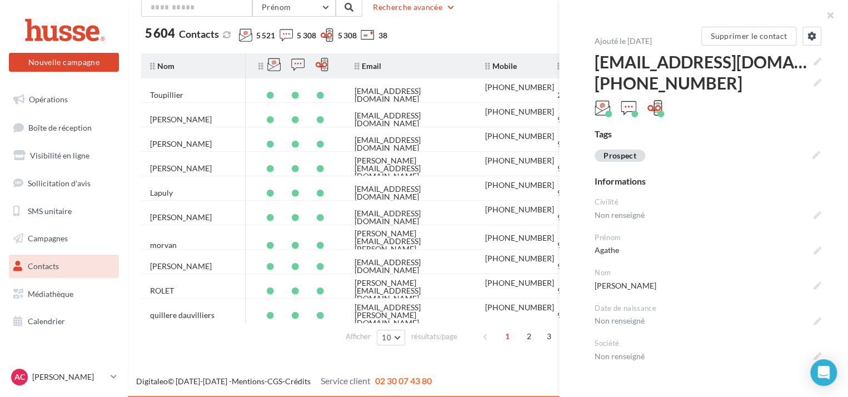
drag, startPoint x: 743, startPoint y: 25, endPoint x: 618, endPoint y: 23, distance: 125.0
click at [618, 23] on div at bounding box center [703, 13] width 289 height 27
click at [735, 45] on button "Supprimer le contact" at bounding box center [748, 36] width 95 height 19
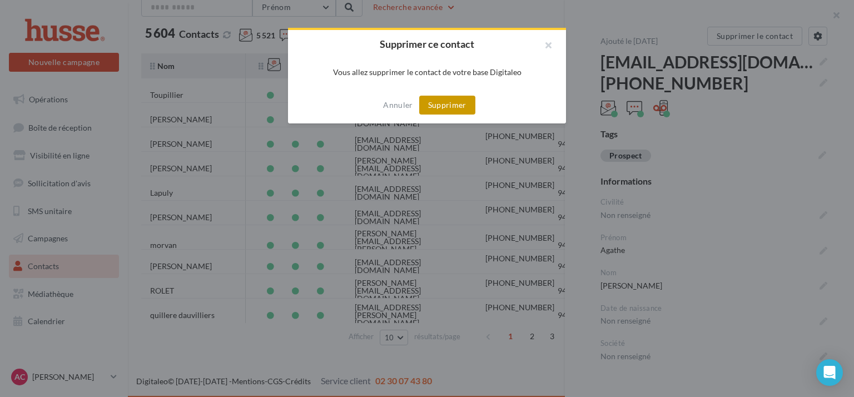
click at [438, 111] on button "Supprimer" at bounding box center [447, 105] width 56 height 19
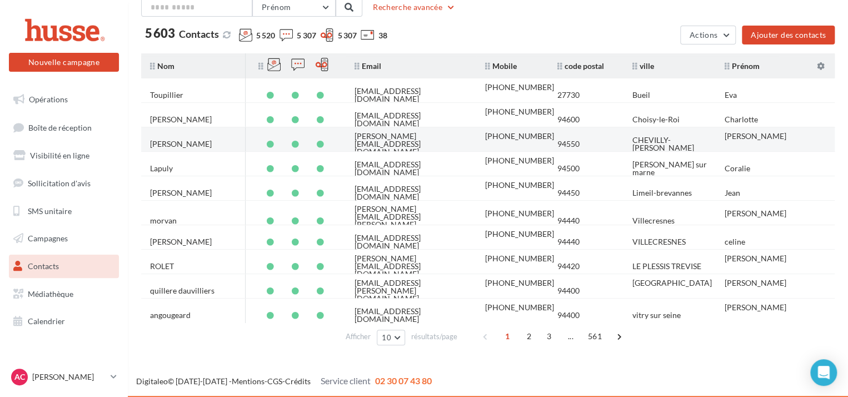
click at [461, 145] on td "celia.desmarais2411@icloud.com" at bounding box center [411, 144] width 131 height 32
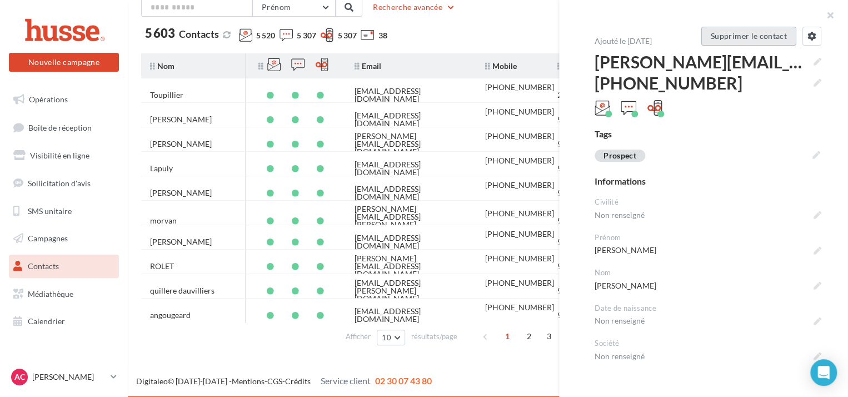
drag, startPoint x: 721, startPoint y: 42, endPoint x: 722, endPoint y: 35, distance: 7.4
click at [722, 35] on button "Supprimer le contact" at bounding box center [748, 36] width 95 height 19
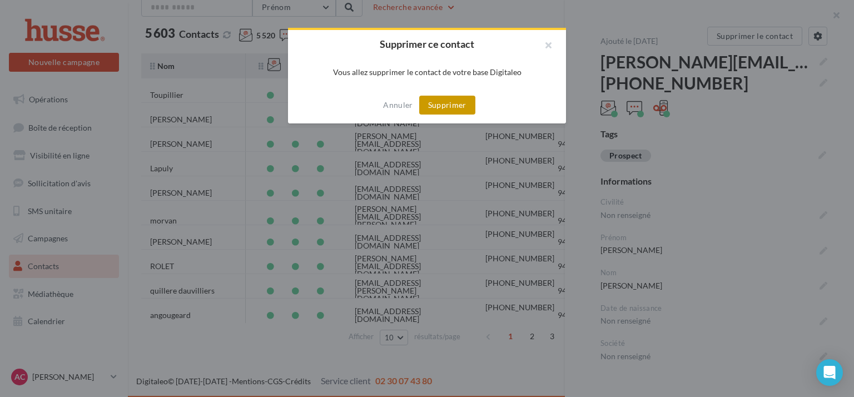
click at [458, 112] on button "Supprimer" at bounding box center [447, 105] width 56 height 19
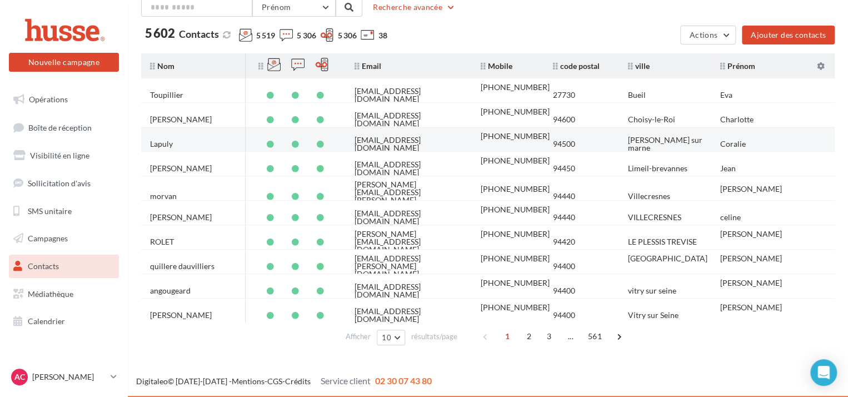
click at [461, 147] on td "coralie.lapuly@hotmail.fr" at bounding box center [409, 144] width 126 height 24
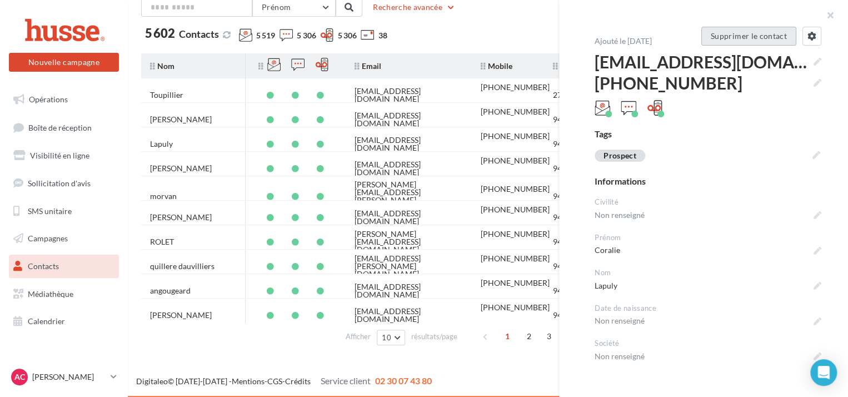
click at [728, 42] on button "Supprimer le contact" at bounding box center [748, 36] width 95 height 19
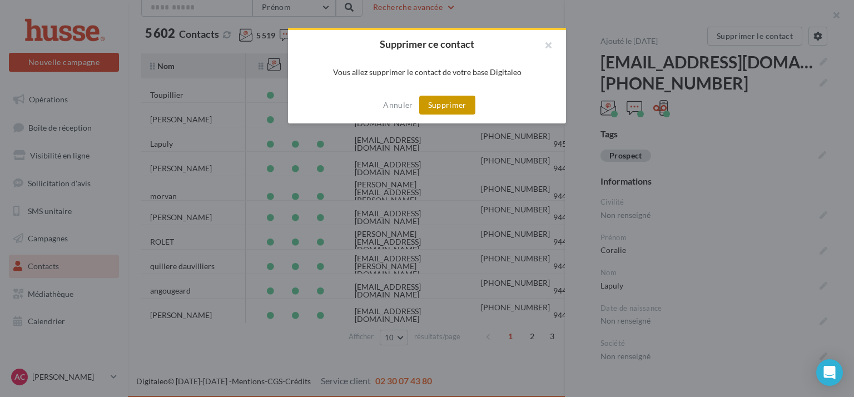
click at [445, 109] on button "Supprimer" at bounding box center [447, 105] width 56 height 19
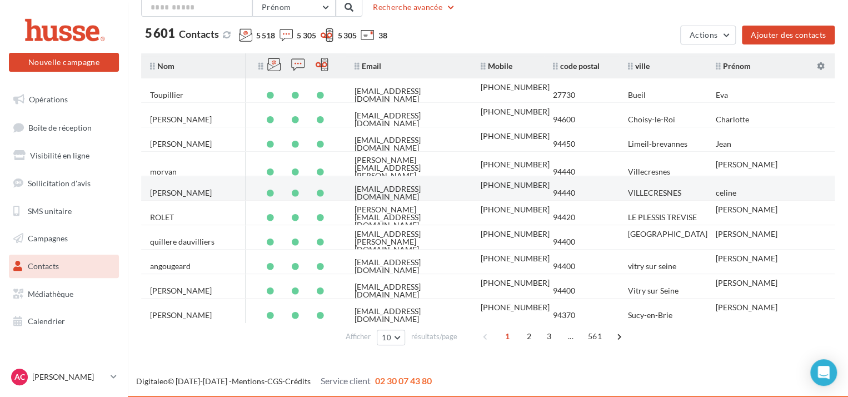
click at [565, 196] on td "94440" at bounding box center [581, 193] width 75 height 24
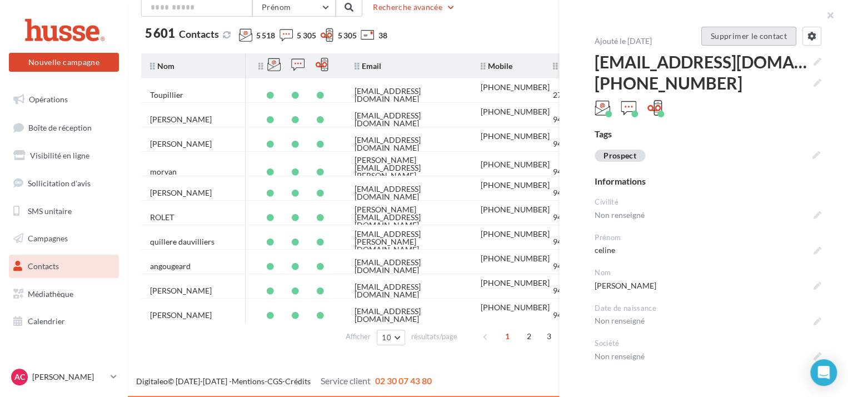
click at [760, 33] on button "Supprimer le contact" at bounding box center [748, 36] width 95 height 19
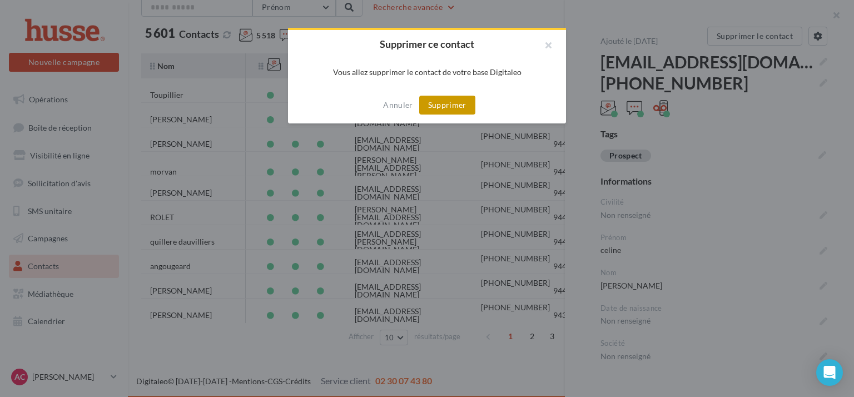
click at [461, 103] on button "Supprimer" at bounding box center [447, 105] width 56 height 19
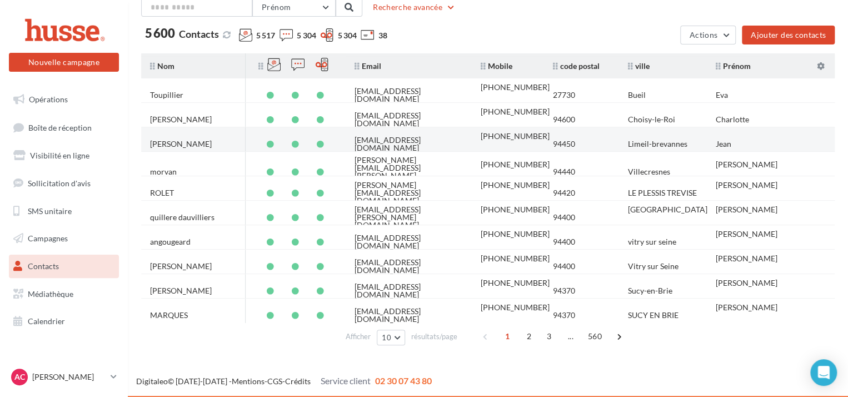
click at [611, 147] on td "94450" at bounding box center [581, 144] width 75 height 24
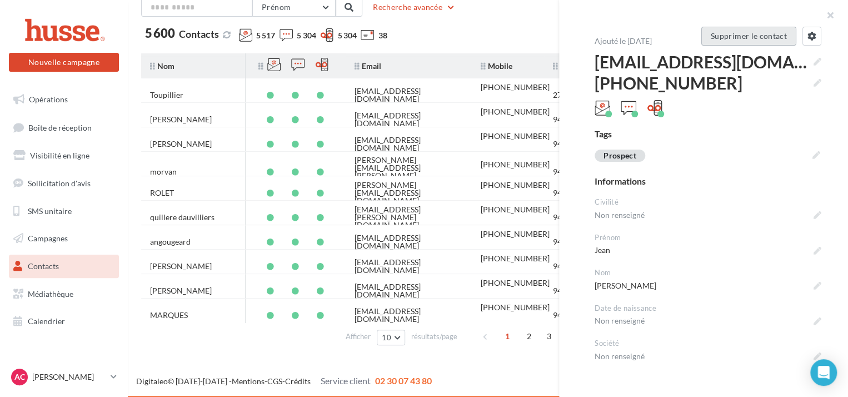
click at [776, 34] on button "Supprimer le contact" at bounding box center [748, 36] width 95 height 19
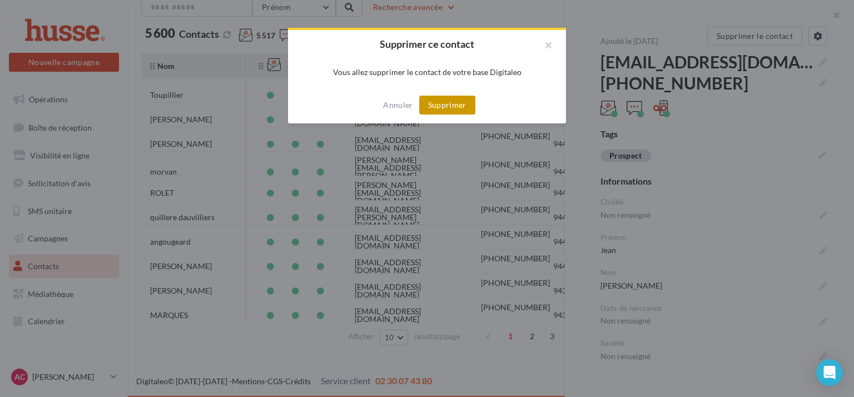
click at [458, 99] on button "Supprimer" at bounding box center [447, 105] width 56 height 19
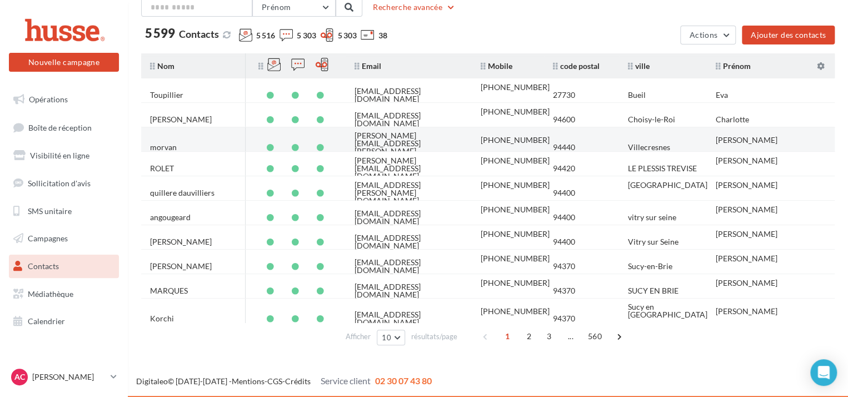
click at [520, 140] on div "+33607971351" at bounding box center [515, 140] width 69 height 8
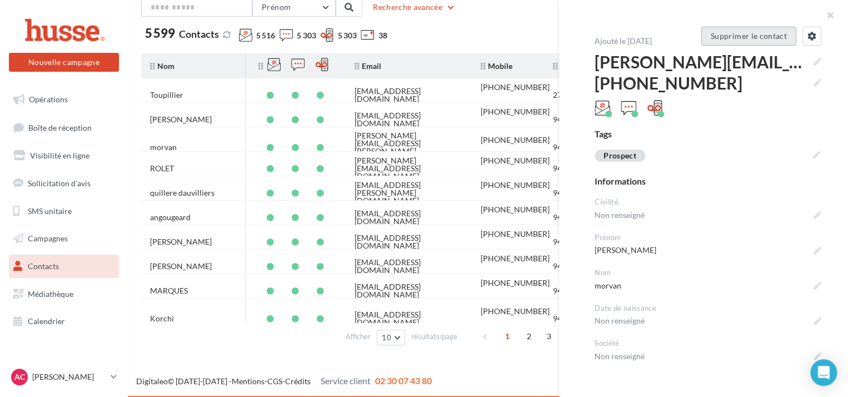
click at [748, 41] on button "Supprimer le contact" at bounding box center [748, 36] width 95 height 19
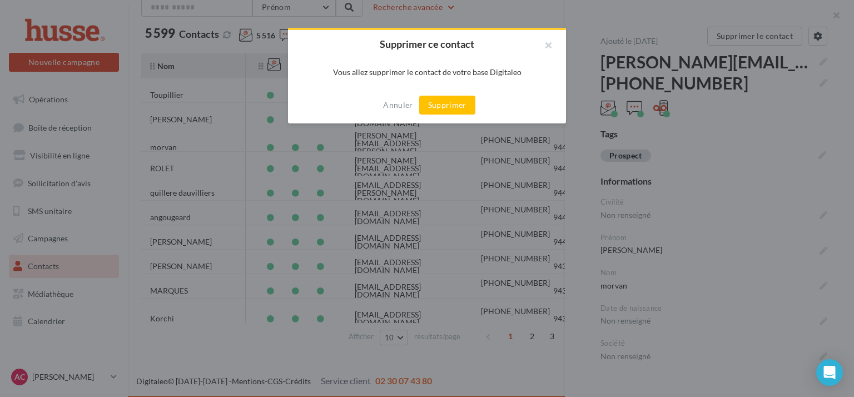
click at [459, 103] on button "Supprimer" at bounding box center [447, 105] width 56 height 19
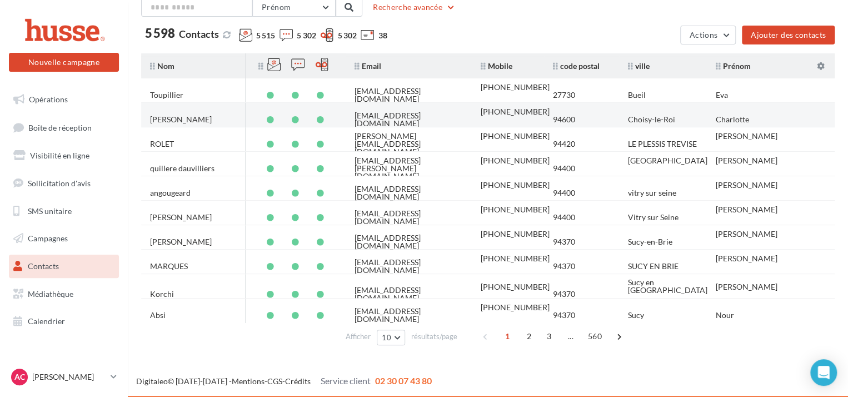
drag, startPoint x: 647, startPoint y: 148, endPoint x: 625, endPoint y: 119, distance: 36.6
click at [625, 119] on td "Choisy-le-Roi" at bounding box center [663, 119] width 88 height 24
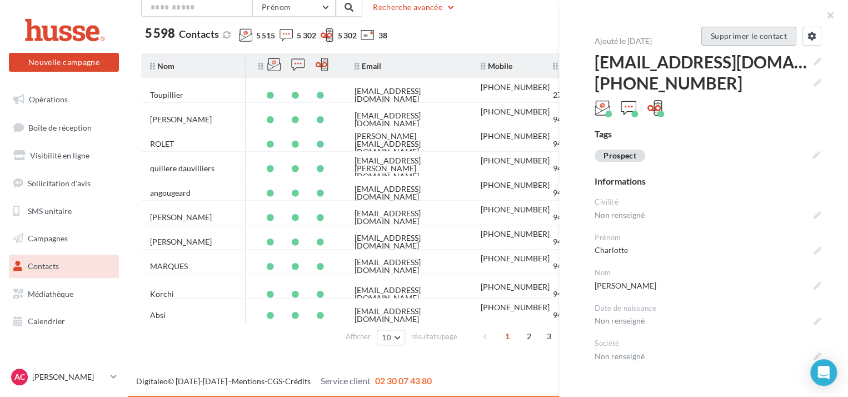
click at [726, 33] on button "Supprimer le contact" at bounding box center [748, 36] width 95 height 19
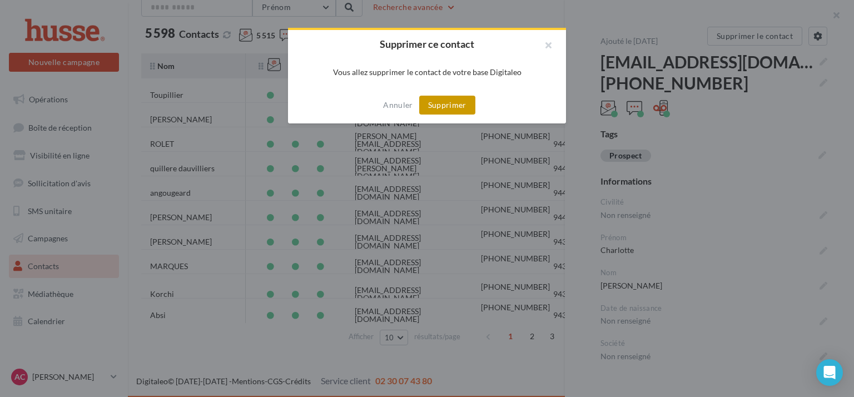
click at [473, 108] on button "Supprimer" at bounding box center [447, 105] width 56 height 19
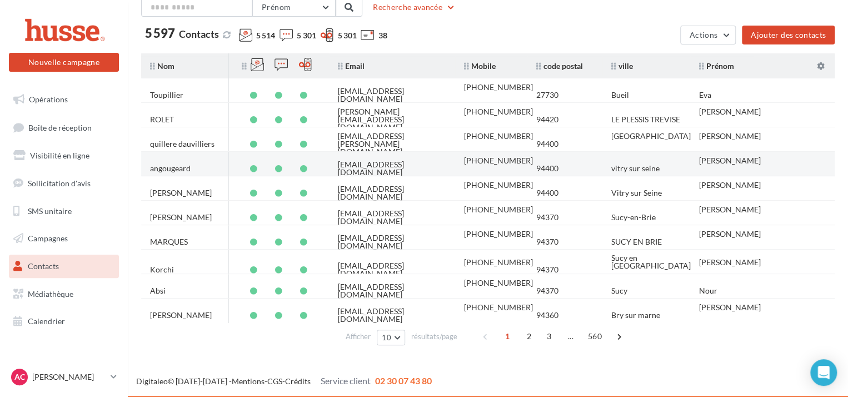
click at [442, 156] on td "tang.concours@gmail.com" at bounding box center [392, 168] width 126 height 24
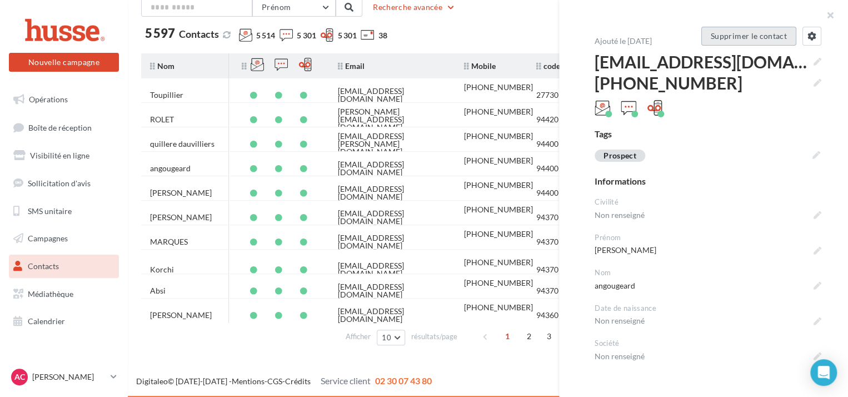
click at [732, 39] on button "Supprimer le contact" at bounding box center [748, 36] width 95 height 19
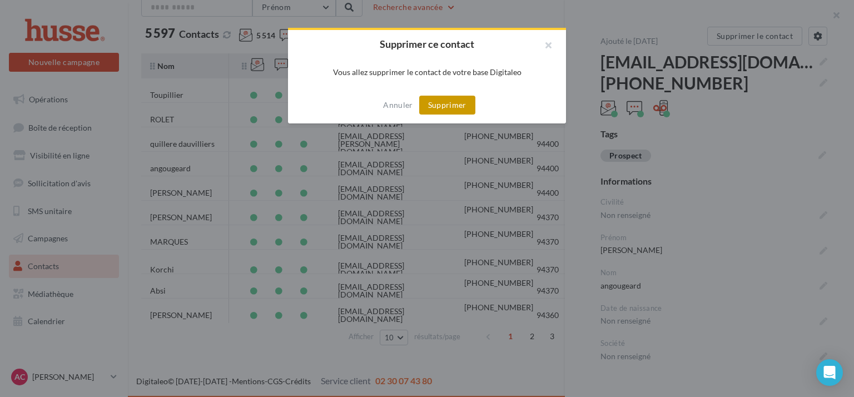
click at [447, 103] on button "Supprimer" at bounding box center [447, 105] width 56 height 19
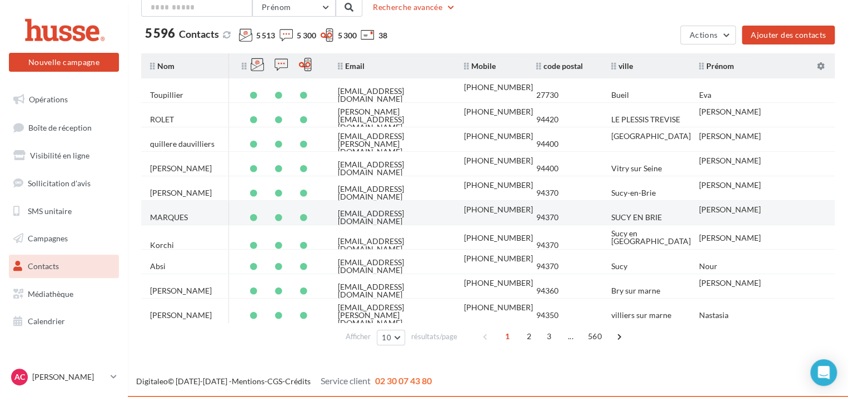
click at [403, 205] on td "philmarques@yahoo.fr" at bounding box center [392, 217] width 126 height 24
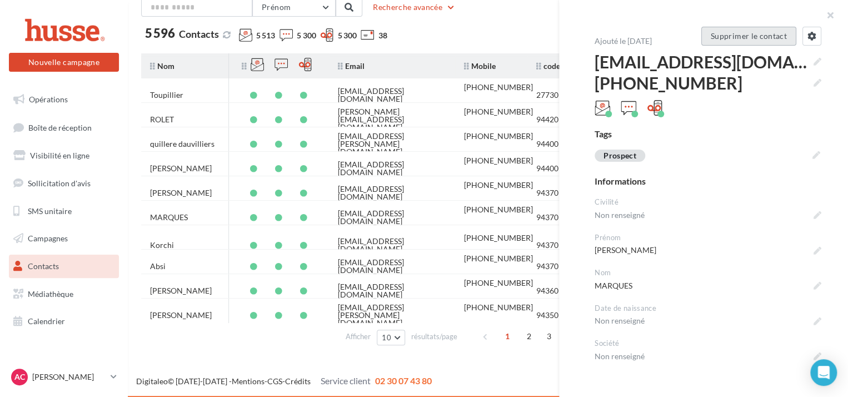
click at [707, 40] on button "Supprimer le contact" at bounding box center [748, 36] width 95 height 19
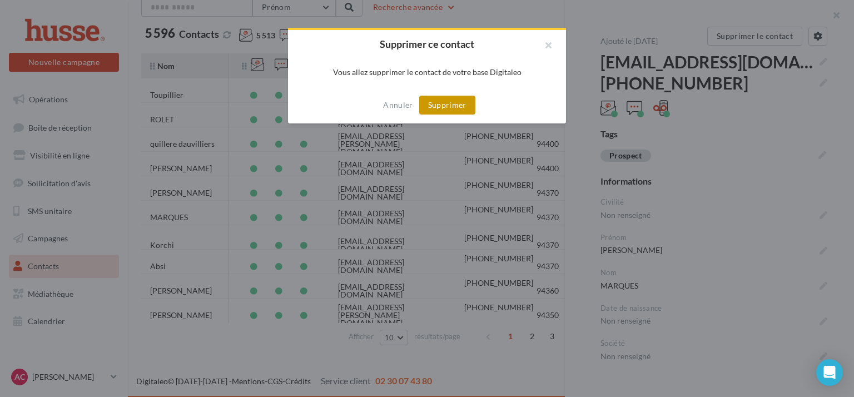
click at [450, 114] on button "Supprimer" at bounding box center [447, 105] width 56 height 19
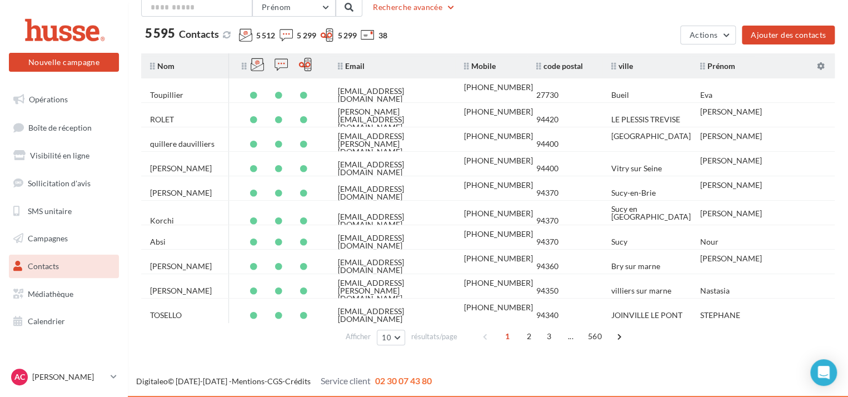
click at [450, 114] on td "muriel.larran@orange.fr" at bounding box center [392, 119] width 126 height 32
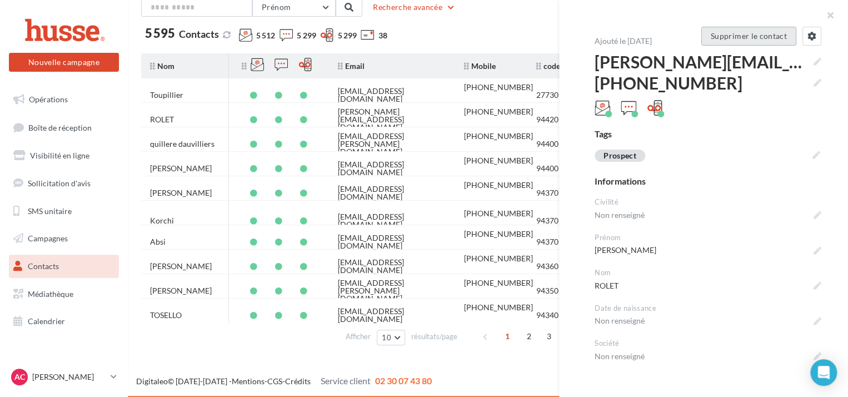
click at [718, 28] on button "Supprimer le contact" at bounding box center [748, 36] width 95 height 19
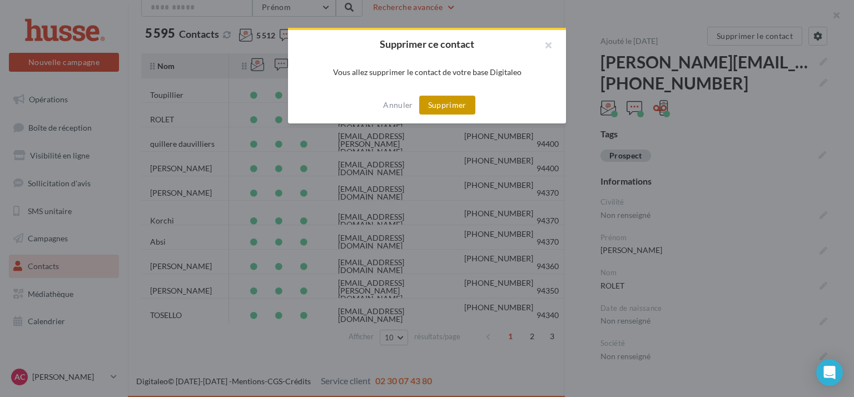
click at [457, 100] on button "Supprimer" at bounding box center [447, 105] width 56 height 19
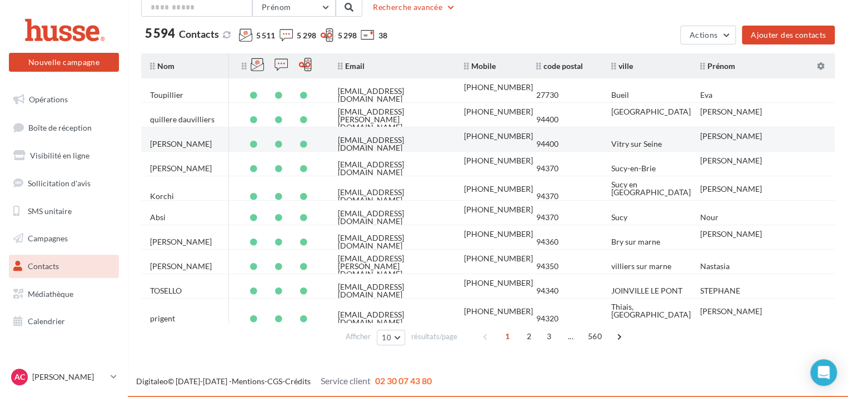
click at [462, 134] on td "+33688264030" at bounding box center [491, 143] width 72 height 33
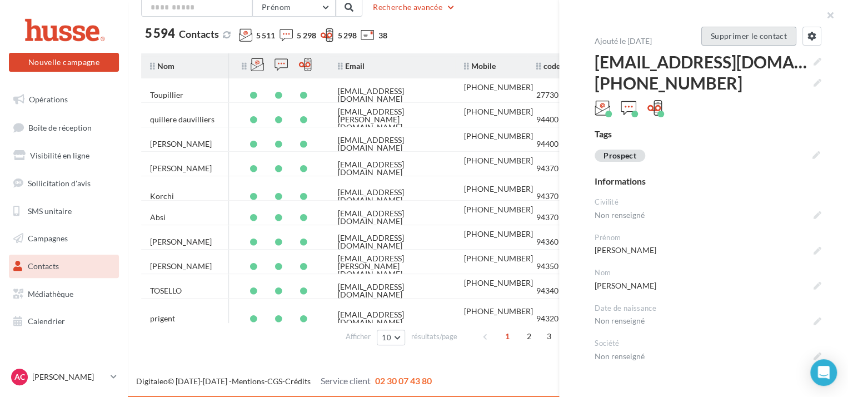
click at [738, 40] on button "Supprimer le contact" at bounding box center [748, 36] width 95 height 19
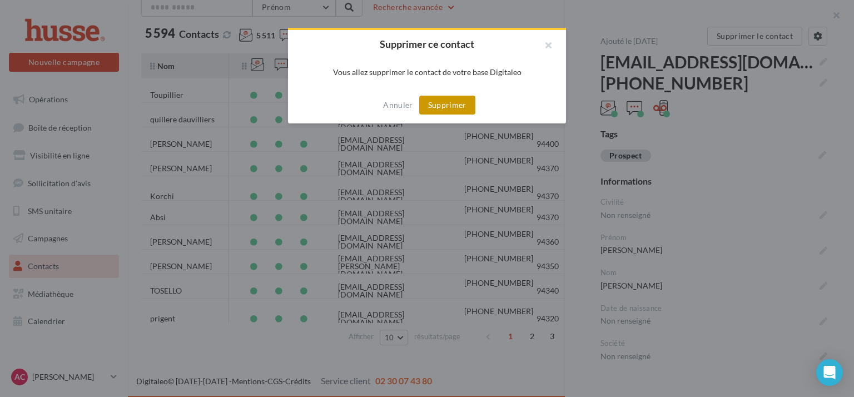
click at [440, 108] on button "Supprimer" at bounding box center [447, 105] width 56 height 19
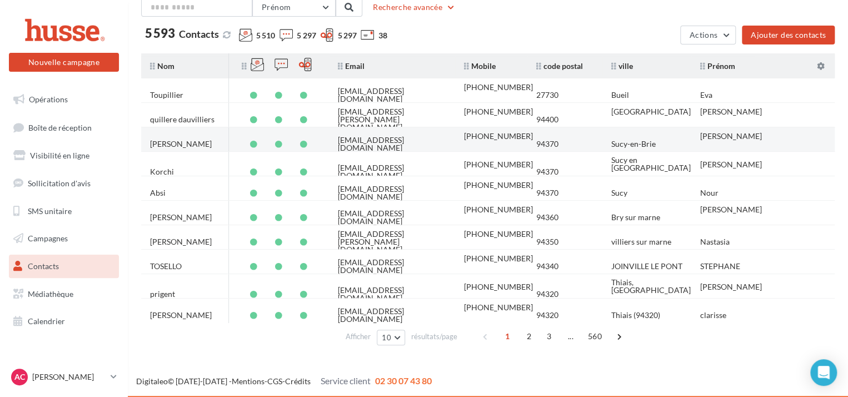
click at [456, 136] on td "+33630953287" at bounding box center [491, 143] width 72 height 33
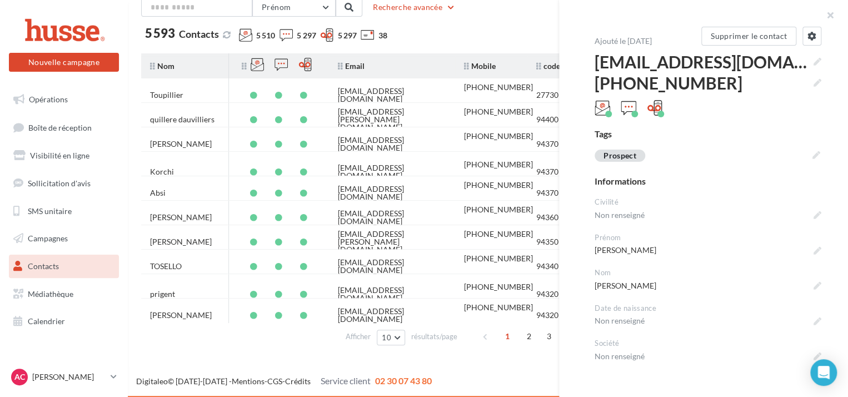
click at [736, 23] on div at bounding box center [703, 13] width 289 height 27
click at [736, 31] on button "Supprimer le contact" at bounding box center [748, 36] width 95 height 19
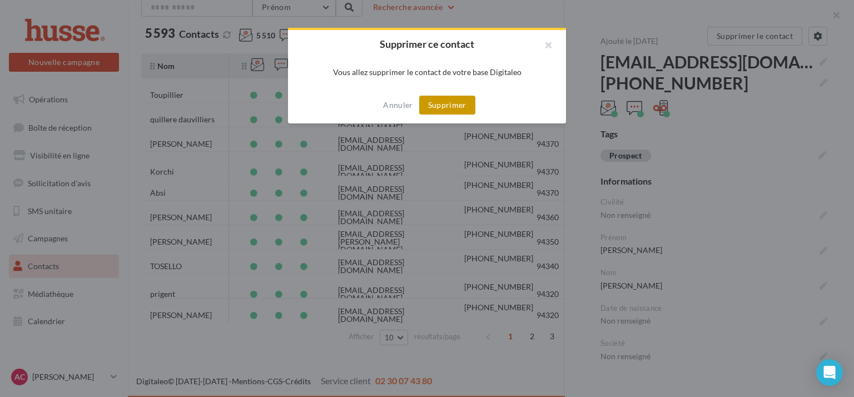
click at [459, 108] on button "Supprimer" at bounding box center [447, 105] width 56 height 19
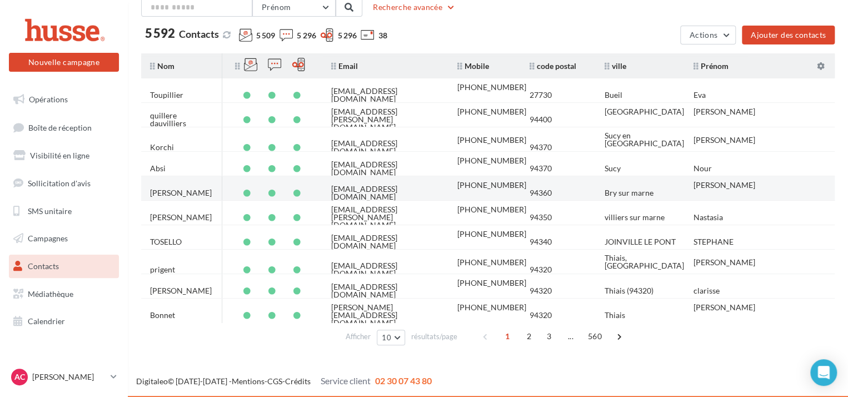
click at [488, 187] on div "+33663012679" at bounding box center [491, 185] width 69 height 8
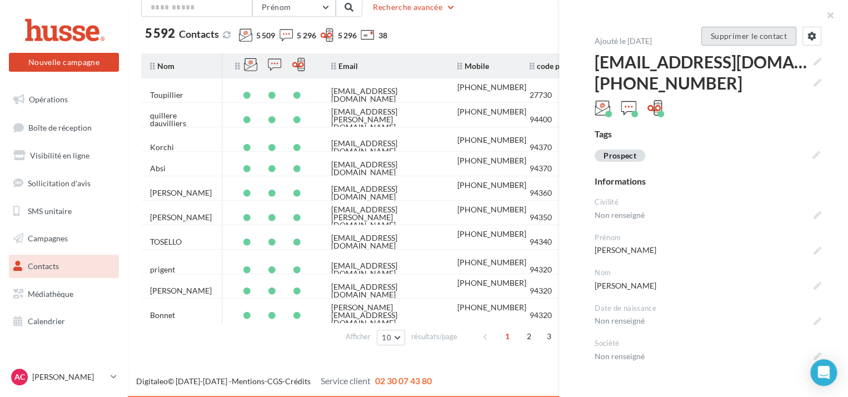
click at [768, 42] on button "Supprimer le contact" at bounding box center [748, 36] width 95 height 19
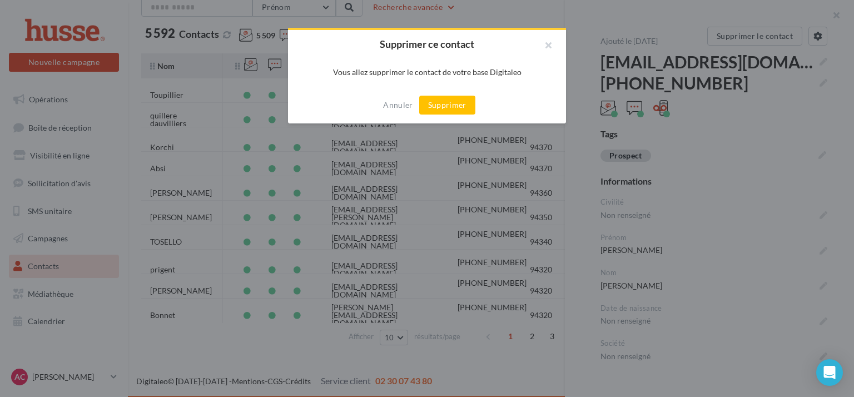
click at [475, 101] on div "Annuler Supprimer" at bounding box center [427, 105] width 278 height 37
click at [465, 104] on button "Supprimer" at bounding box center [447, 105] width 56 height 19
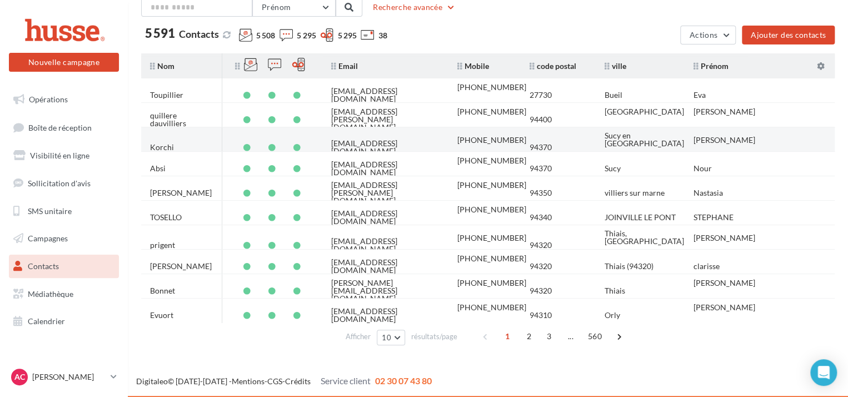
click at [495, 148] on td "+33601854963" at bounding box center [484, 147] width 72 height 33
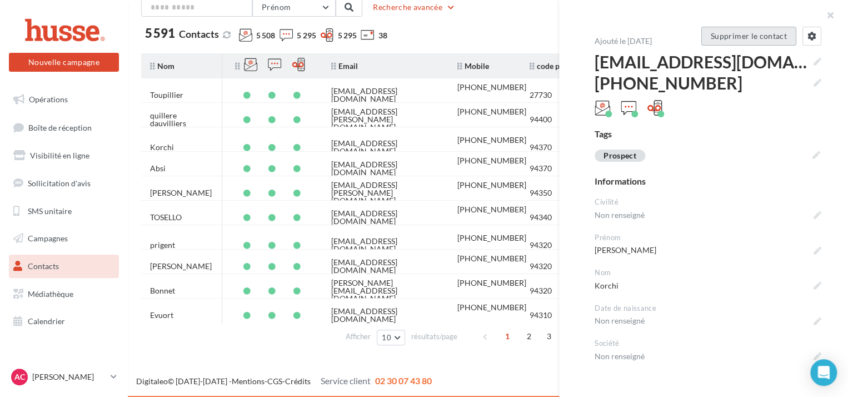
drag, startPoint x: 733, startPoint y: 40, endPoint x: 725, endPoint y: 39, distance: 9.0
click at [725, 39] on button "Supprimer le contact" at bounding box center [748, 36] width 95 height 19
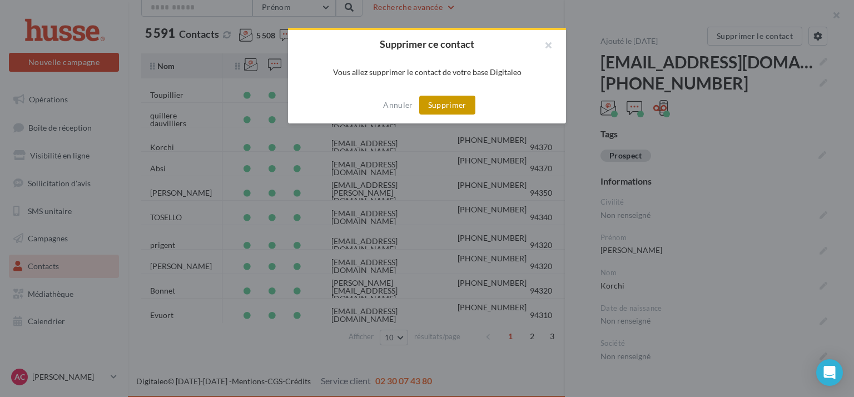
click at [451, 106] on button "Supprimer" at bounding box center [447, 105] width 56 height 19
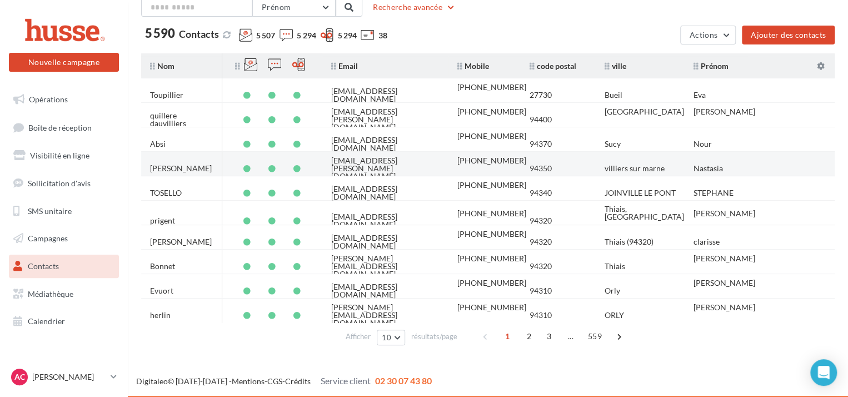
click at [482, 164] on div "+33683106958" at bounding box center [491, 161] width 69 height 8
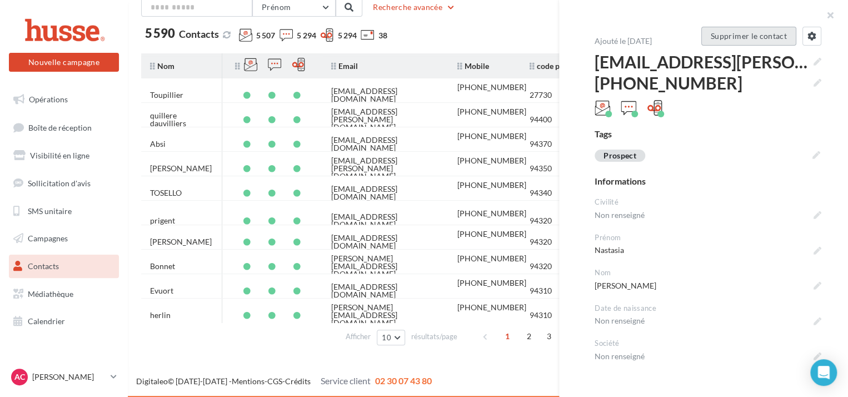
click at [738, 32] on button "Supprimer le contact" at bounding box center [748, 36] width 95 height 19
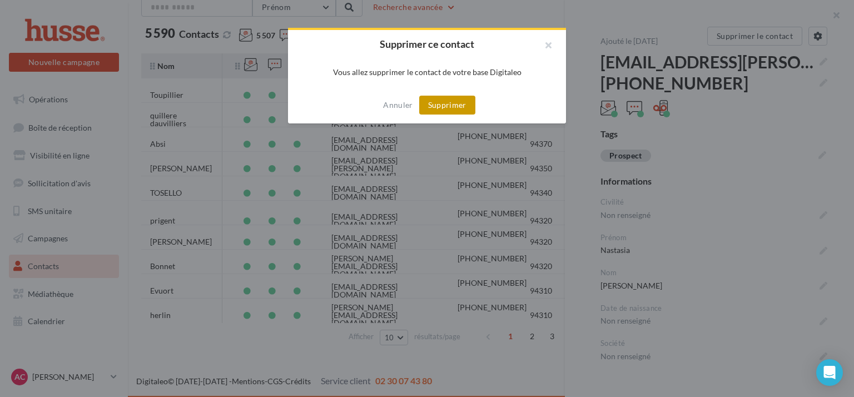
click at [458, 109] on button "Supprimer" at bounding box center [447, 105] width 56 height 19
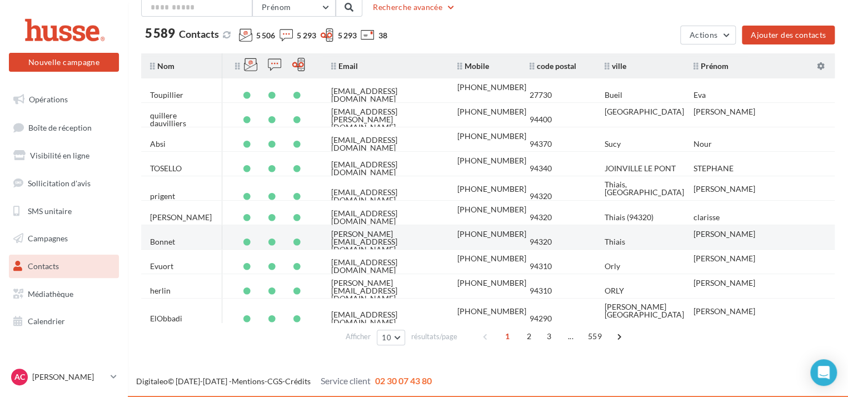
click at [616, 238] on div "Thiais" at bounding box center [615, 242] width 21 height 8
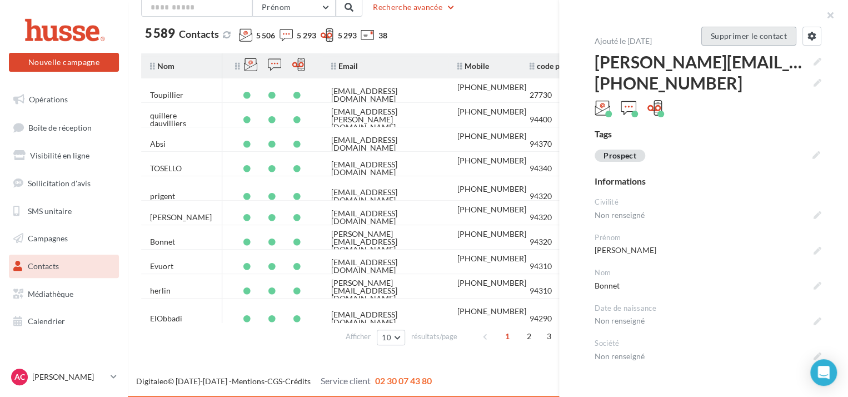
click at [729, 44] on button "Supprimer le contact" at bounding box center [748, 36] width 95 height 19
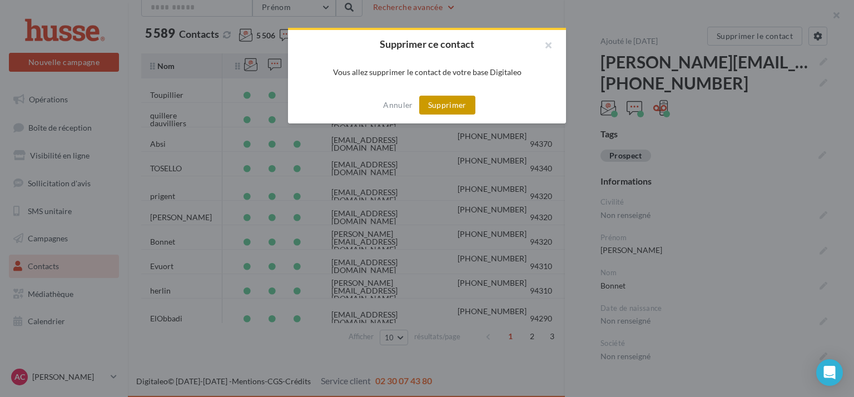
click at [445, 110] on button "Supprimer" at bounding box center [447, 105] width 56 height 19
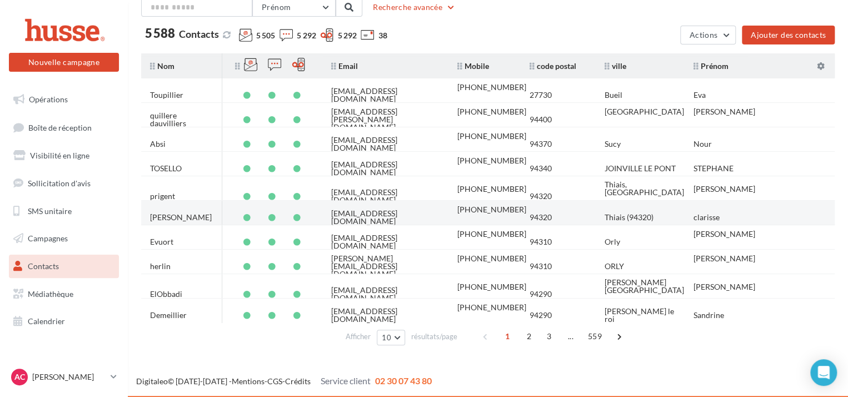
click at [418, 216] on td "loic042004@yahoo.fr" at bounding box center [385, 217] width 126 height 24
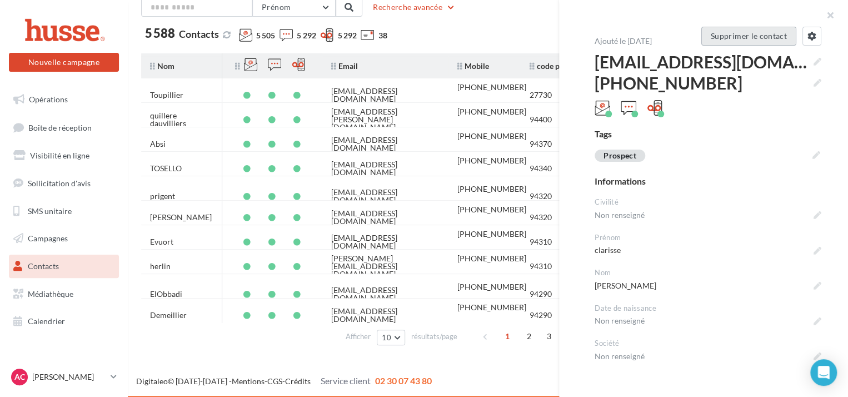
click at [755, 35] on button "Supprimer le contact" at bounding box center [748, 36] width 95 height 19
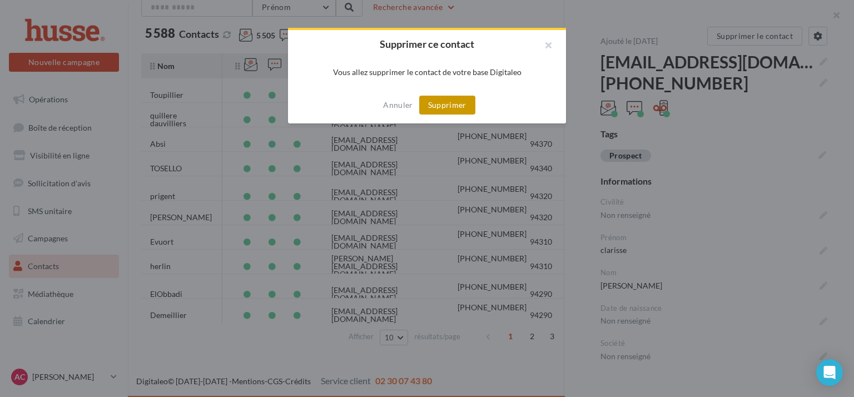
click at [452, 111] on button "Supprimer" at bounding box center [447, 105] width 56 height 19
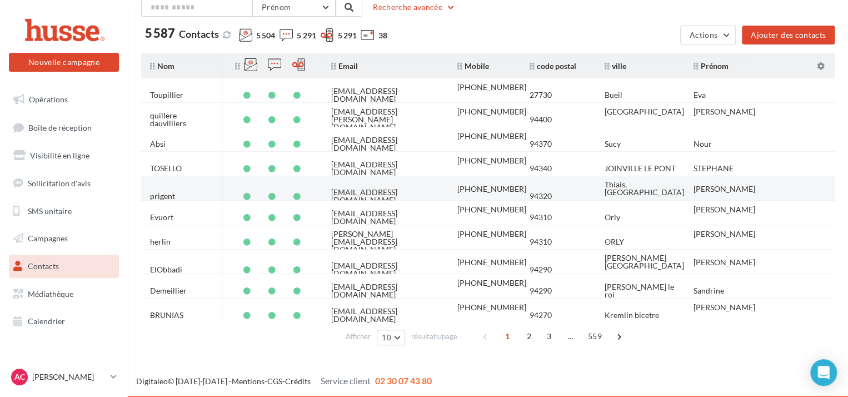
click at [471, 185] on div "+33611807878" at bounding box center [491, 189] width 69 height 8
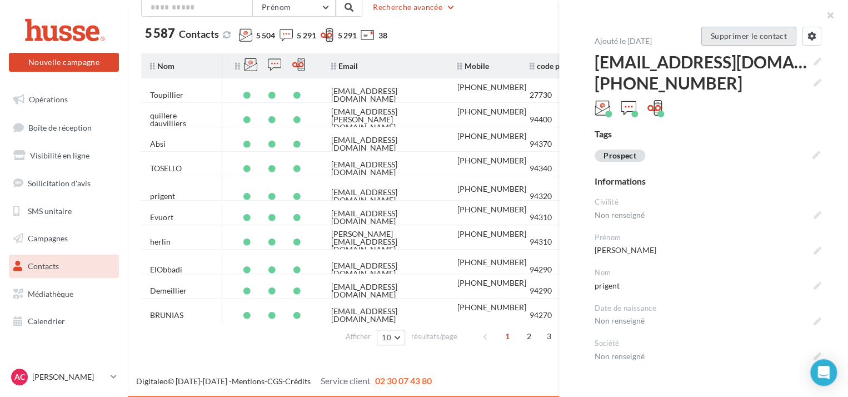
click at [732, 31] on button "Supprimer le contact" at bounding box center [748, 36] width 95 height 19
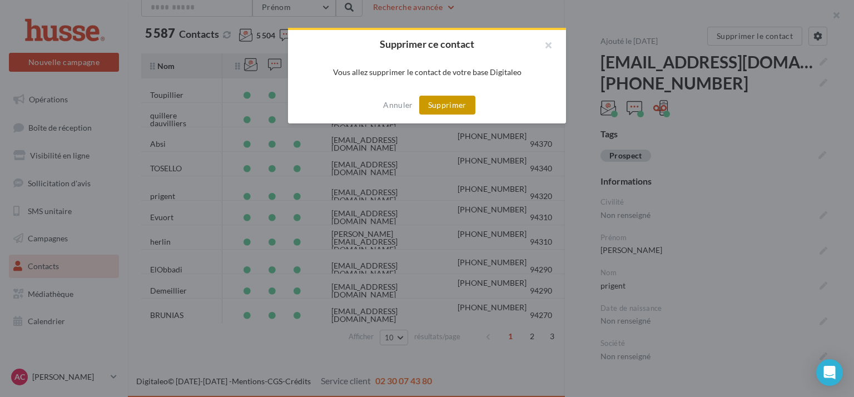
click at [460, 97] on button "Supprimer" at bounding box center [447, 105] width 56 height 19
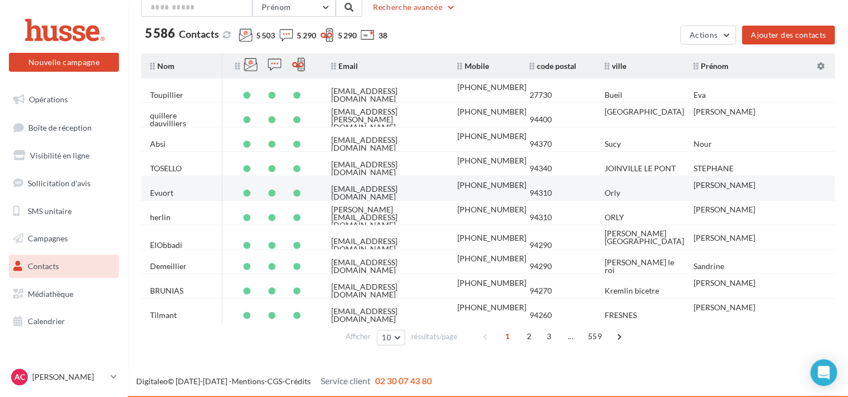
click at [496, 189] on div "+33652294127" at bounding box center [491, 185] width 69 height 8
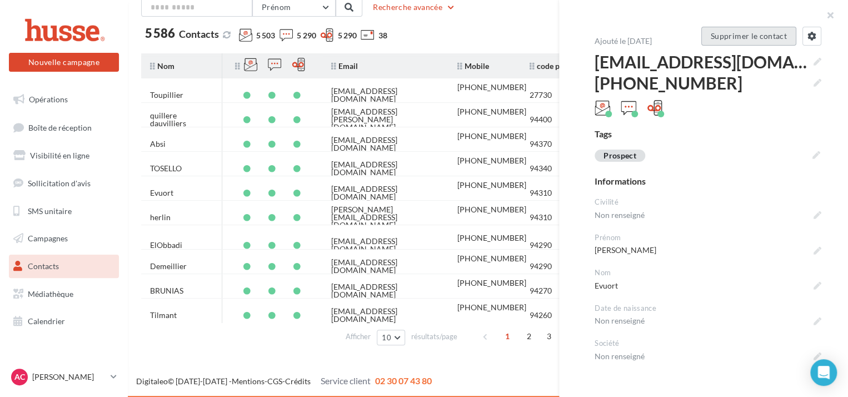
click at [718, 41] on button "Supprimer le contact" at bounding box center [748, 36] width 95 height 19
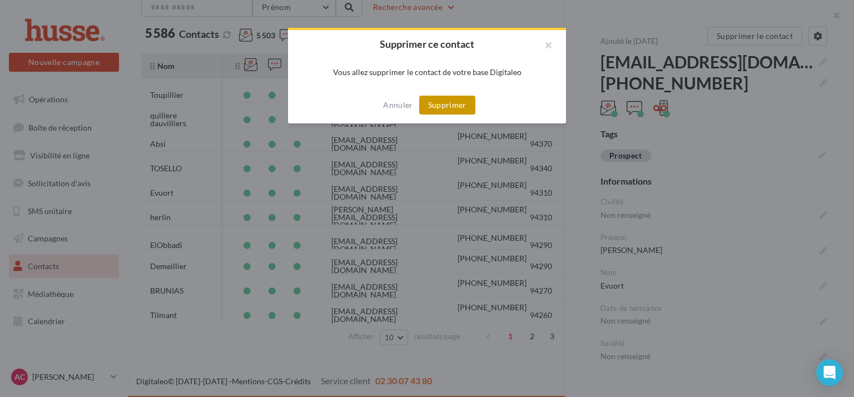
click at [445, 107] on button "Supprimer" at bounding box center [447, 105] width 56 height 19
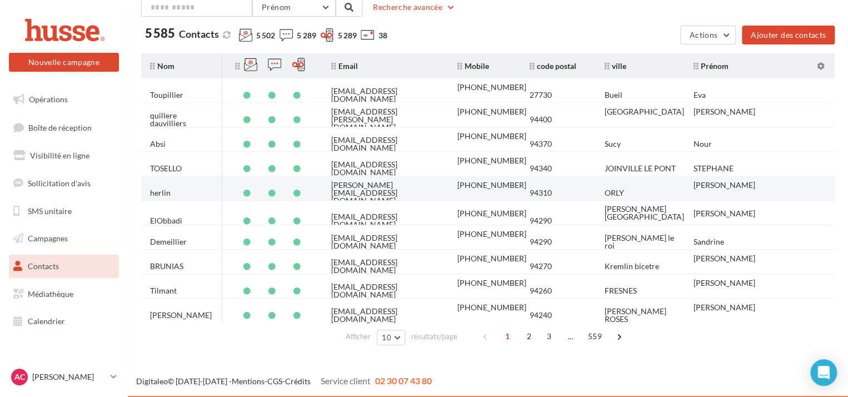
click at [441, 184] on td "c.herlin@laposte.net" at bounding box center [385, 193] width 126 height 32
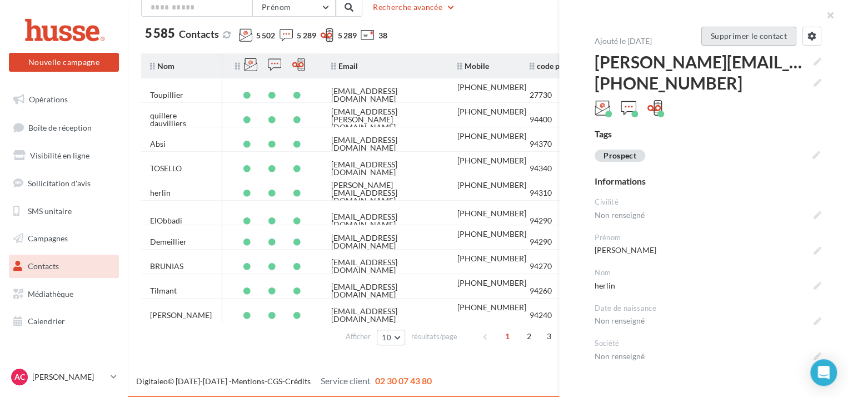
click at [744, 43] on button "Supprimer le contact" at bounding box center [748, 36] width 95 height 19
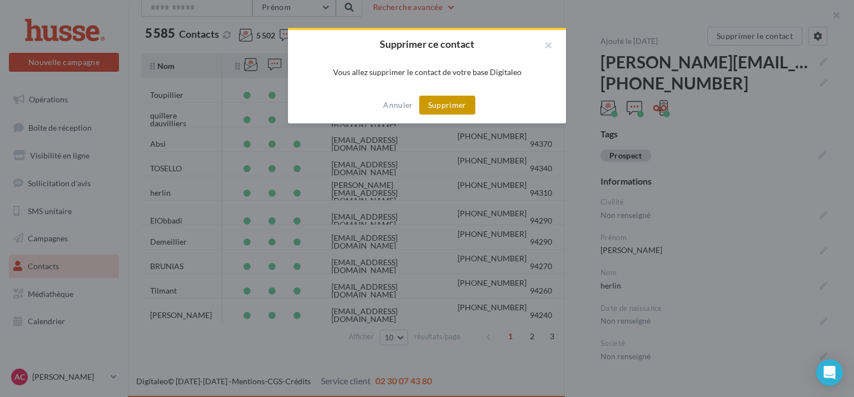
click at [464, 107] on button "Supprimer" at bounding box center [447, 105] width 56 height 19
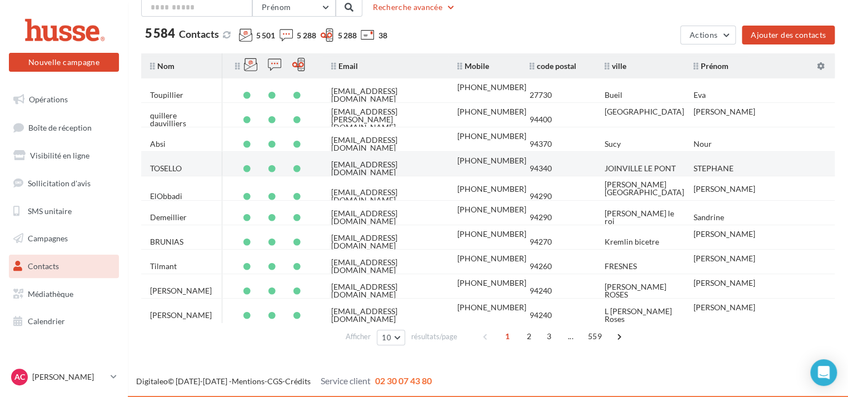
click at [471, 164] on div "+33619996613" at bounding box center [491, 161] width 69 height 8
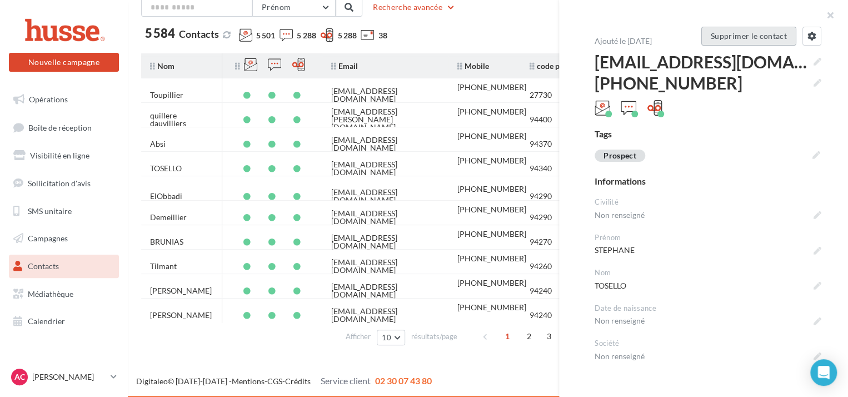
click at [772, 31] on button "Supprimer le contact" at bounding box center [748, 36] width 95 height 19
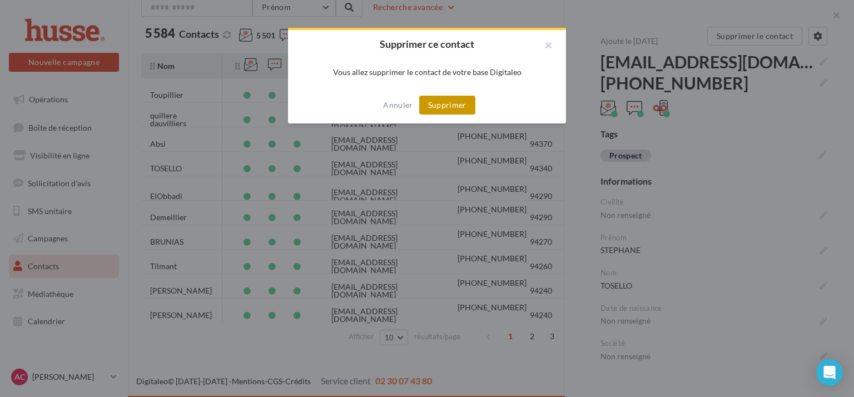
click at [460, 110] on button "Supprimer" at bounding box center [447, 105] width 56 height 19
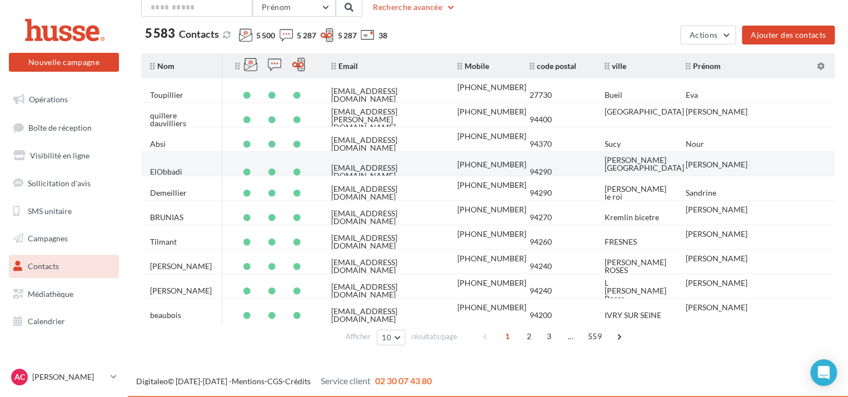
click at [470, 156] on td "+33609706103" at bounding box center [484, 171] width 72 height 33
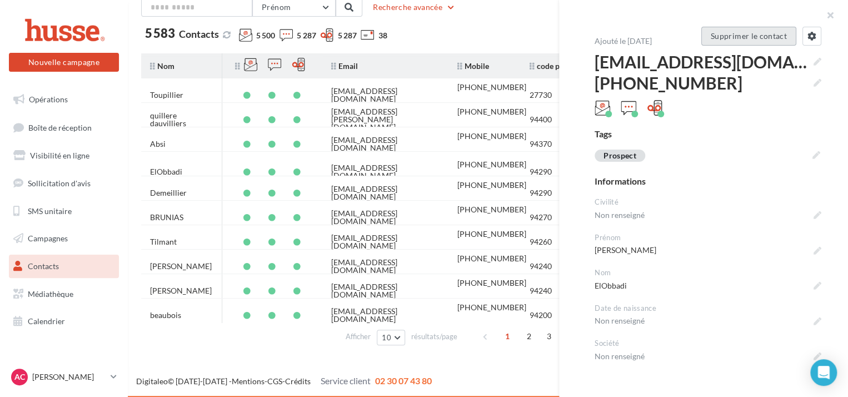
drag, startPoint x: 723, startPoint y: 42, endPoint x: 716, endPoint y: 33, distance: 11.6
click at [716, 33] on button "Supprimer le contact" at bounding box center [748, 36] width 95 height 19
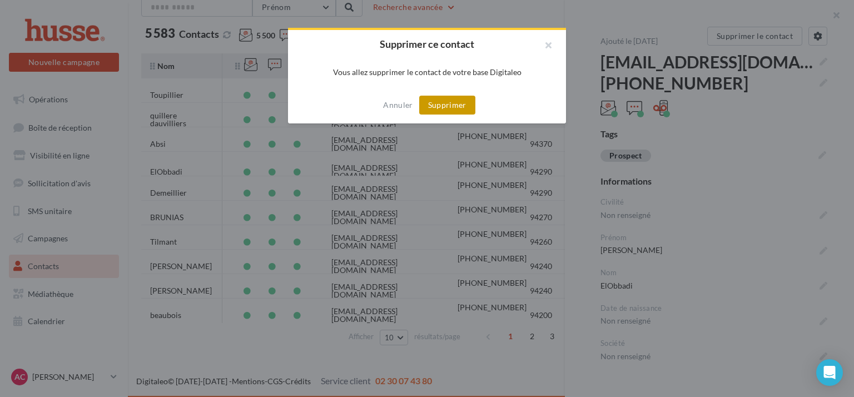
click at [460, 106] on button "Supprimer" at bounding box center [447, 105] width 56 height 19
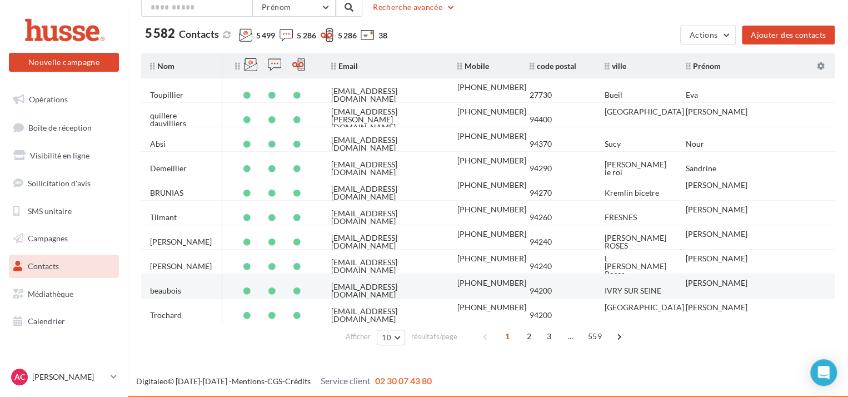
click at [550, 278] on td "94200" at bounding box center [558, 290] width 75 height 24
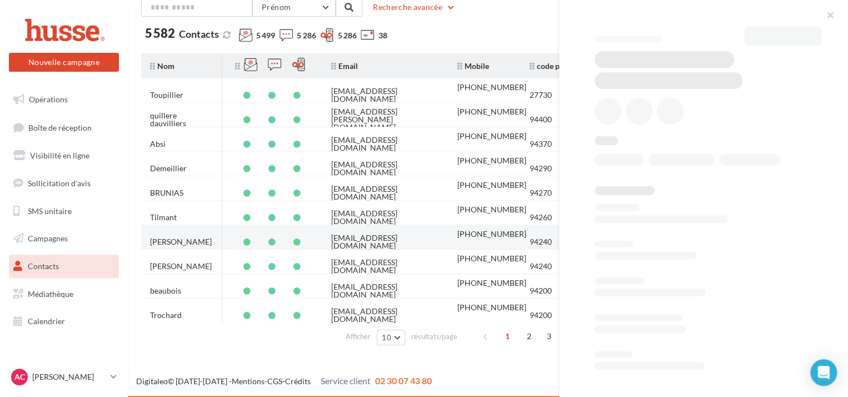
click at [537, 241] on td "94240" at bounding box center [558, 241] width 75 height 24
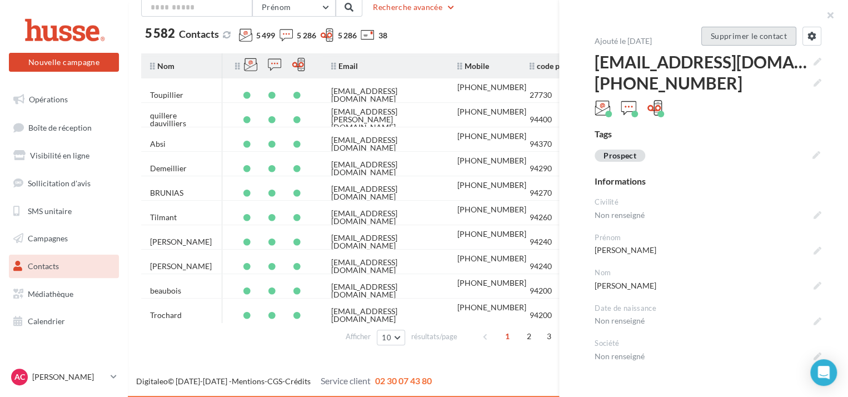
click at [733, 29] on button "Supprimer le contact" at bounding box center [748, 36] width 95 height 19
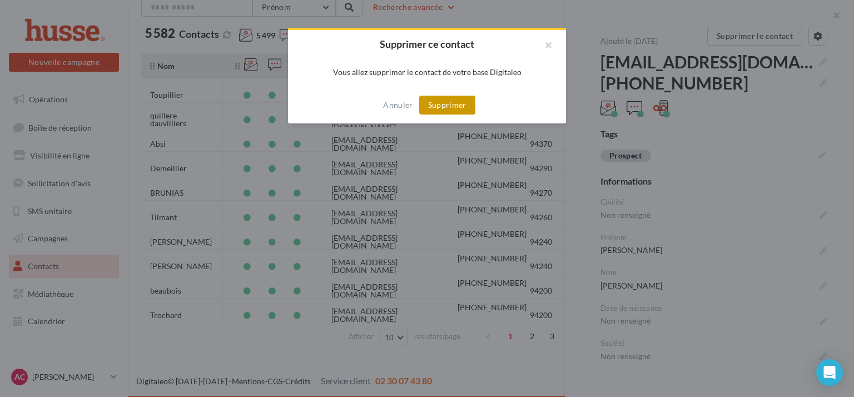
click at [424, 109] on button "Supprimer" at bounding box center [447, 105] width 56 height 19
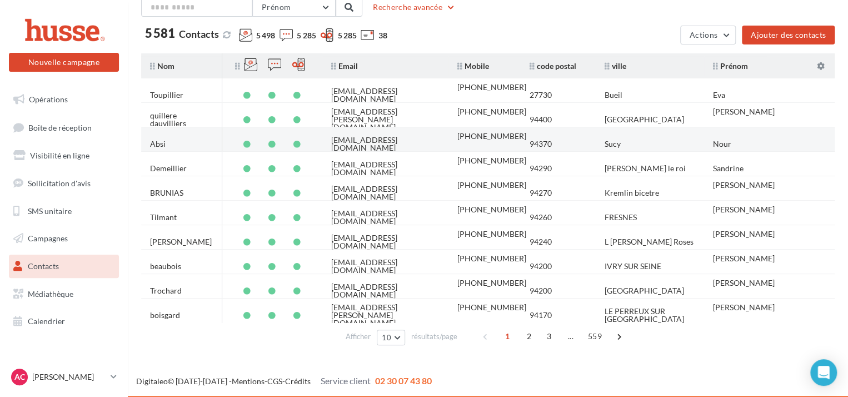
click at [695, 135] on td "Sucy" at bounding box center [650, 144] width 108 height 24
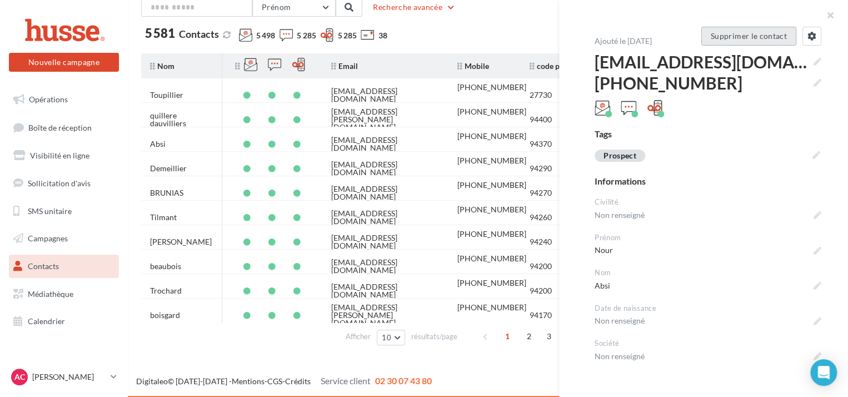
click at [757, 37] on button "Supprimer le contact" at bounding box center [748, 36] width 95 height 19
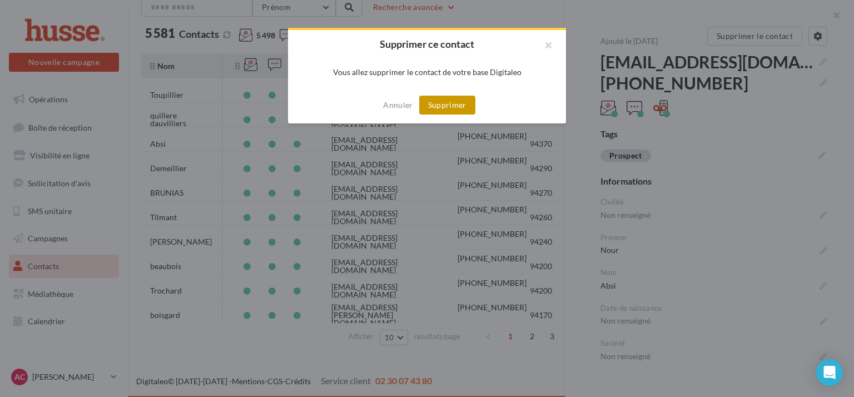
click at [466, 107] on button "Supprimer" at bounding box center [447, 105] width 56 height 19
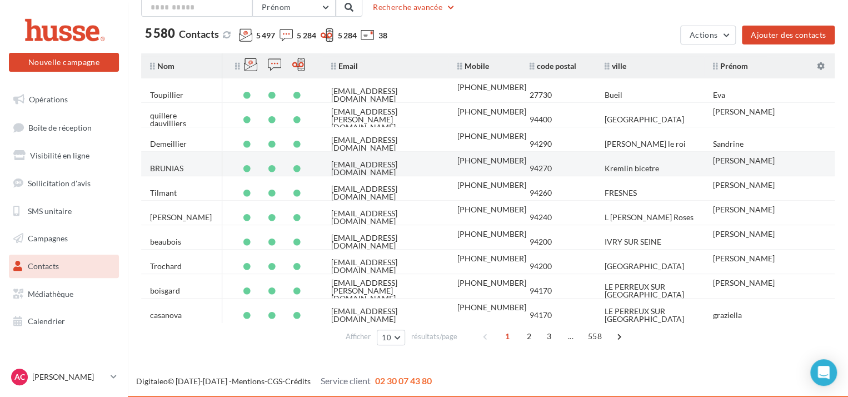
click at [467, 163] on div "+33770303582" at bounding box center [491, 161] width 69 height 8
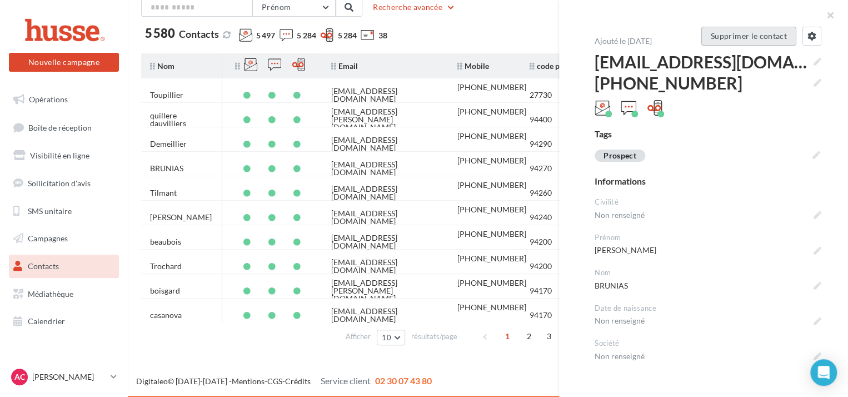
click at [726, 36] on button "Supprimer le contact" at bounding box center [748, 36] width 95 height 19
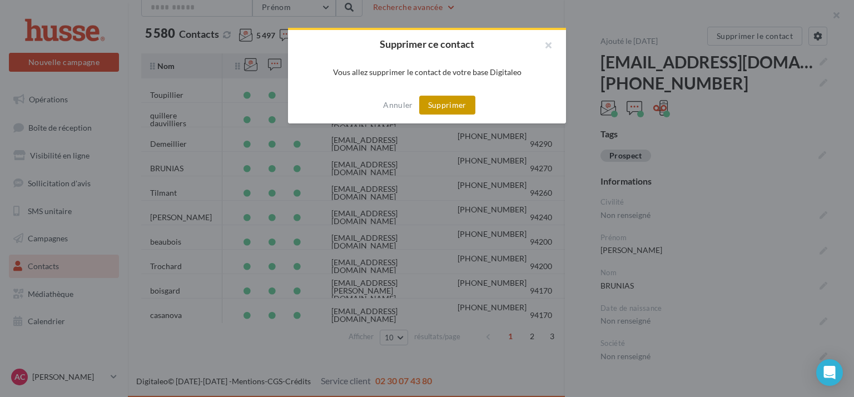
click at [456, 106] on button "Supprimer" at bounding box center [447, 105] width 56 height 19
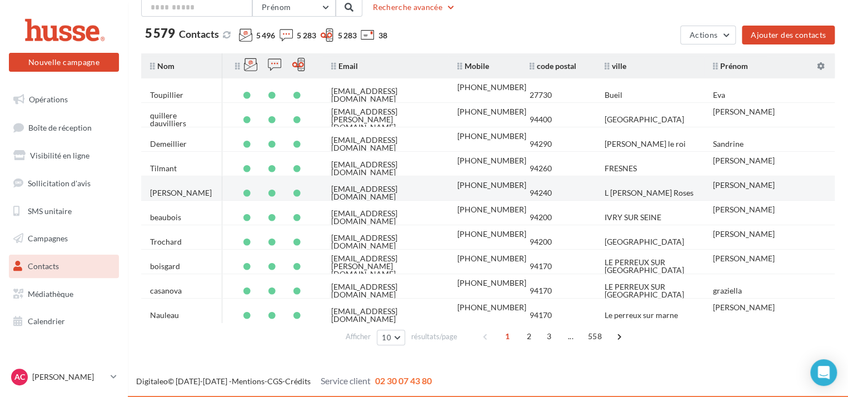
click at [453, 187] on td "+33681590805" at bounding box center [484, 192] width 72 height 33
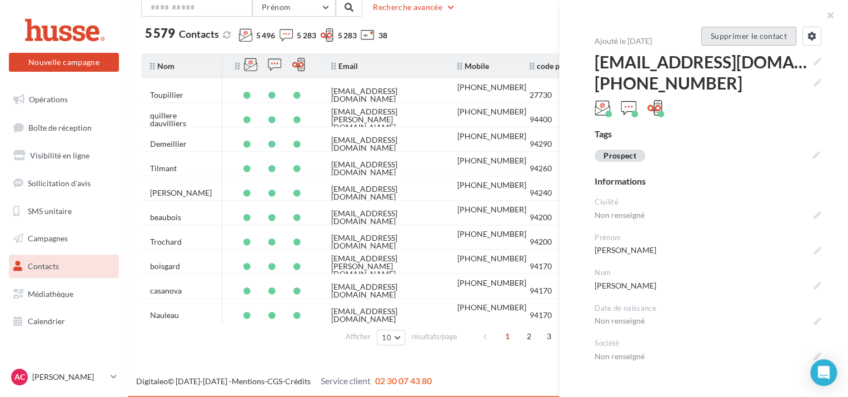
click at [725, 36] on button "Supprimer le contact" at bounding box center [748, 36] width 95 height 19
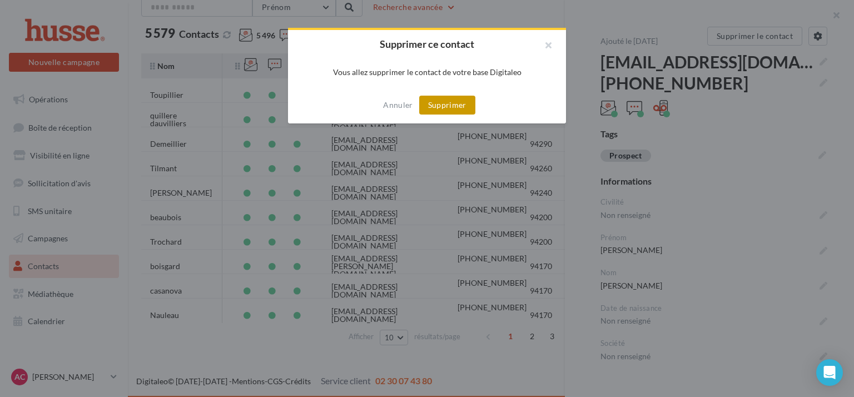
click at [455, 108] on button "Supprimer" at bounding box center [447, 105] width 56 height 19
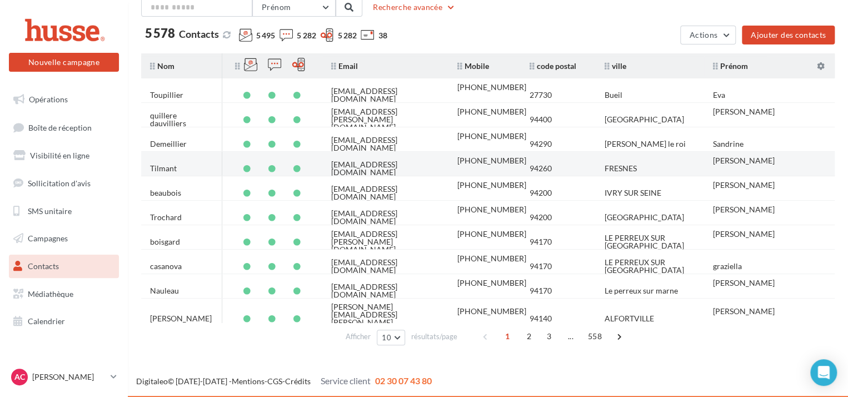
click at [469, 164] on div "+33668086195" at bounding box center [491, 161] width 69 height 8
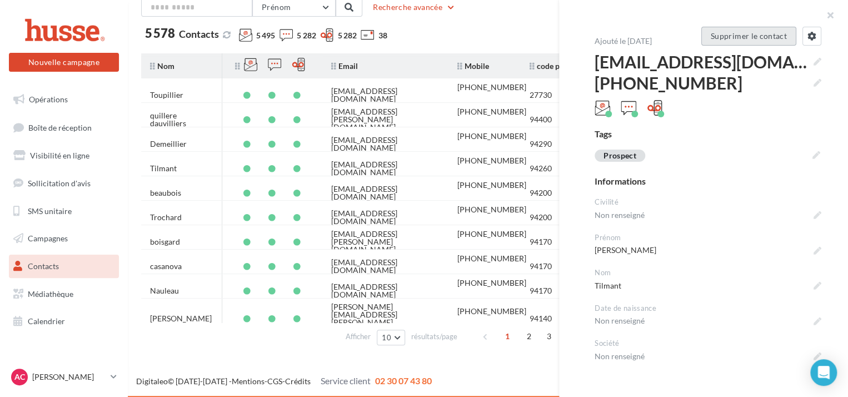
click at [749, 40] on button "Supprimer le contact" at bounding box center [748, 36] width 95 height 19
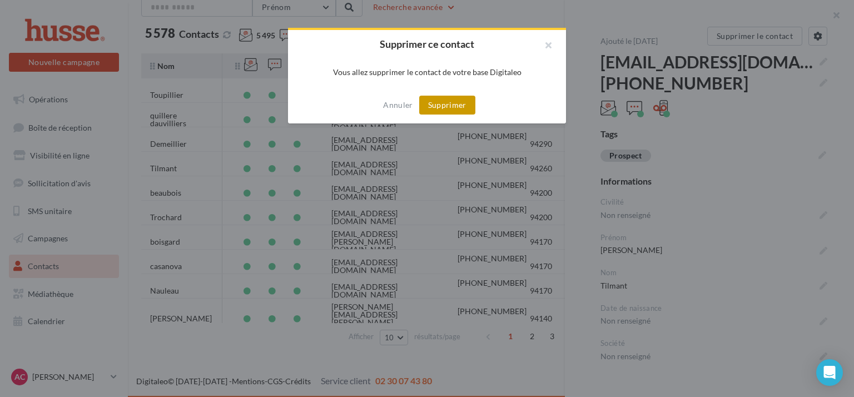
click at [467, 107] on button "Supprimer" at bounding box center [447, 105] width 56 height 19
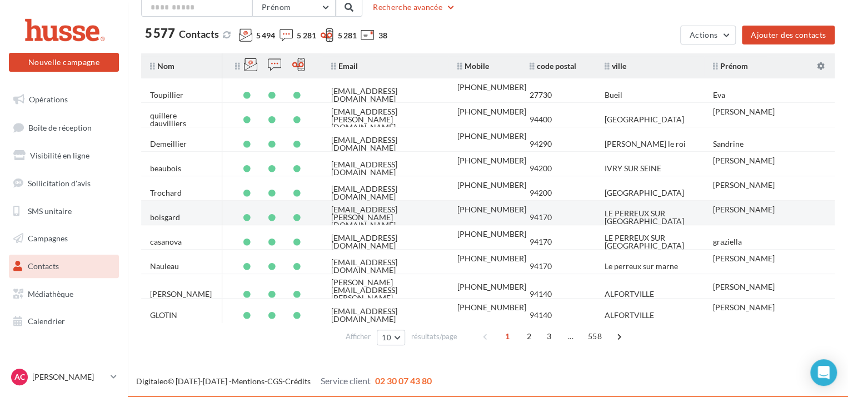
click at [480, 201] on td "+33601819388" at bounding box center [484, 217] width 72 height 33
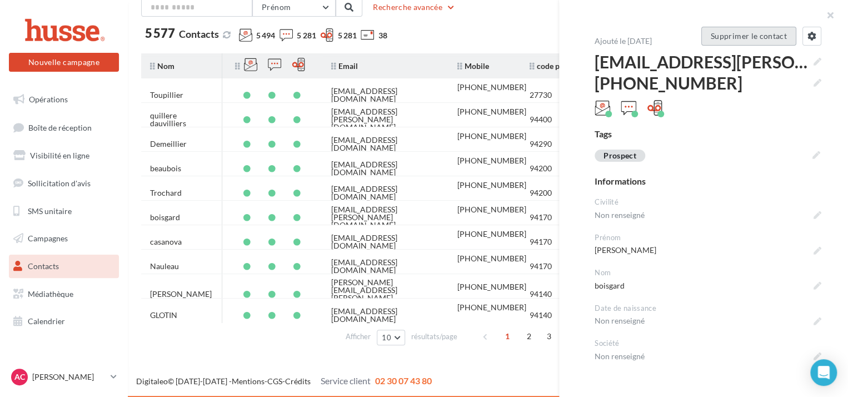
click at [730, 40] on button "Supprimer le contact" at bounding box center [748, 36] width 95 height 19
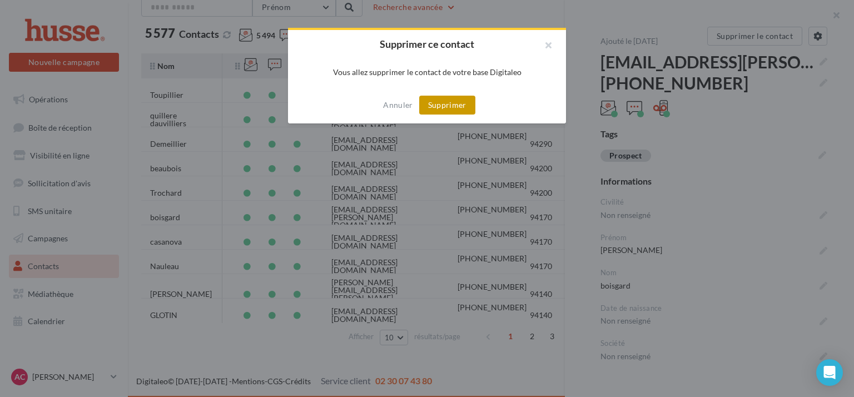
click at [436, 102] on button "Supprimer" at bounding box center [447, 105] width 56 height 19
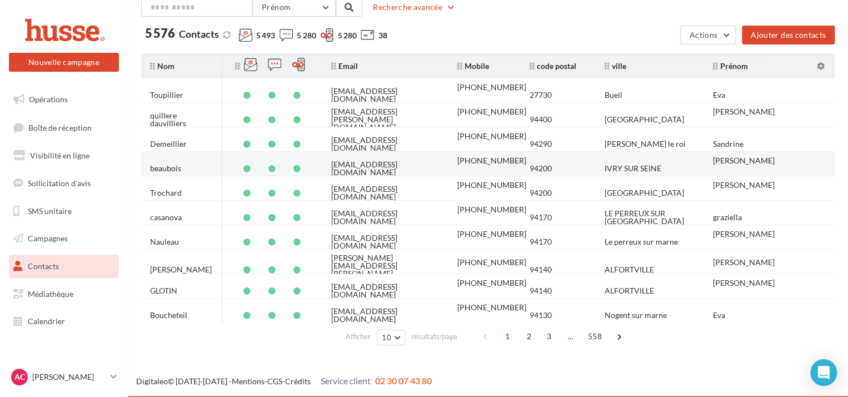
click at [446, 163] on td "lazim2004@hotmail.fr" at bounding box center [385, 168] width 126 height 24
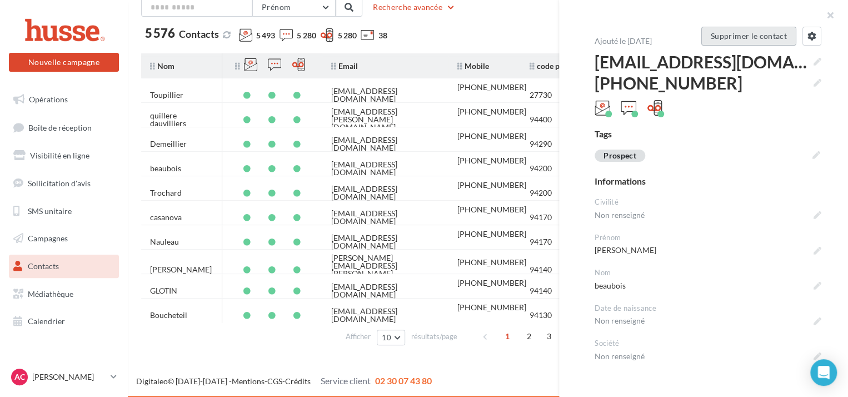
click at [727, 33] on button "Supprimer le contact" at bounding box center [748, 36] width 95 height 19
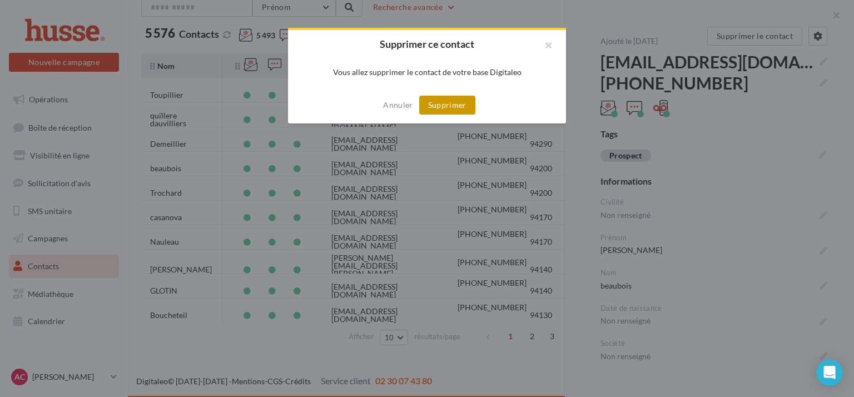
click at [463, 103] on button "Supprimer" at bounding box center [447, 105] width 56 height 19
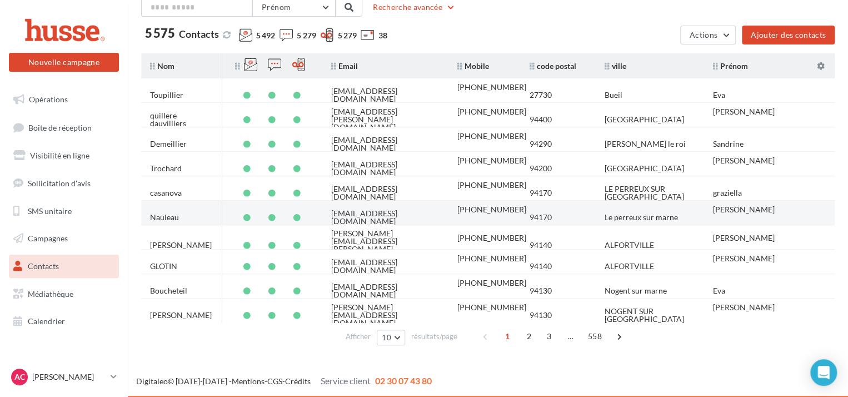
click at [477, 218] on td "+33683616245" at bounding box center [484, 217] width 72 height 33
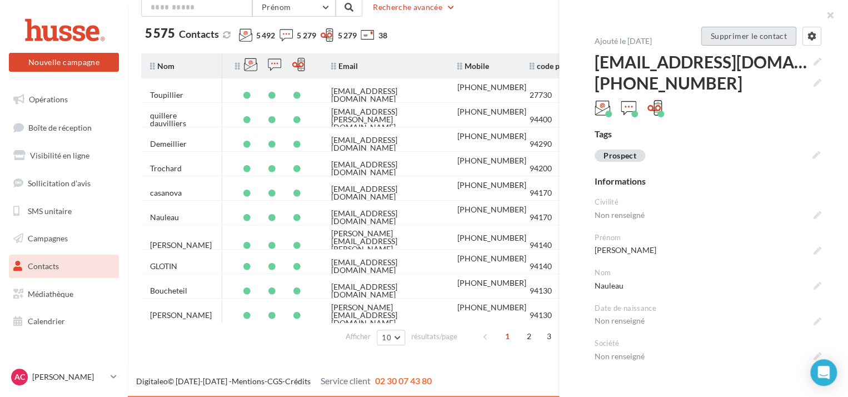
click at [740, 38] on button "Supprimer le contact" at bounding box center [748, 36] width 95 height 19
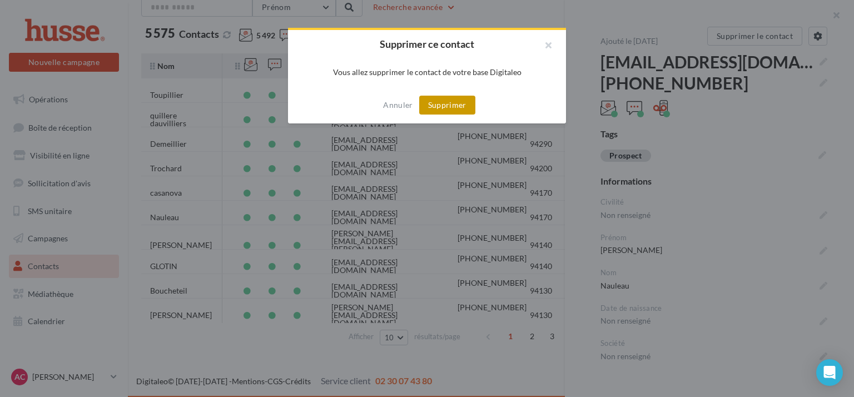
click at [438, 101] on button "Supprimer" at bounding box center [447, 105] width 56 height 19
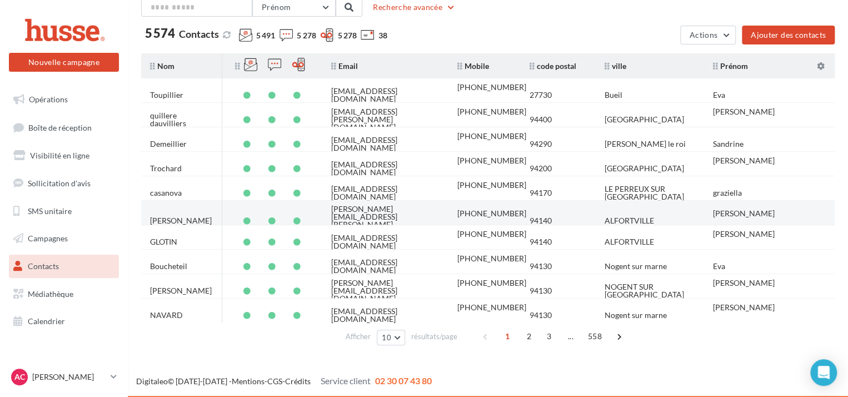
click at [500, 212] on div "+33617919049" at bounding box center [491, 213] width 69 height 8
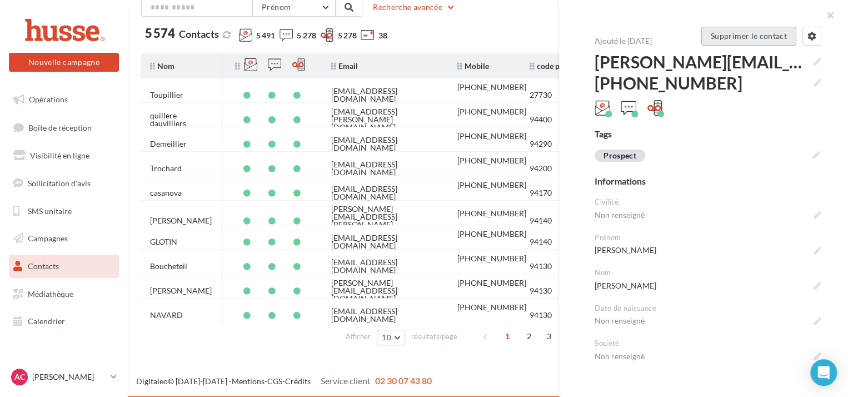
click at [756, 42] on button "Supprimer le contact" at bounding box center [748, 36] width 95 height 19
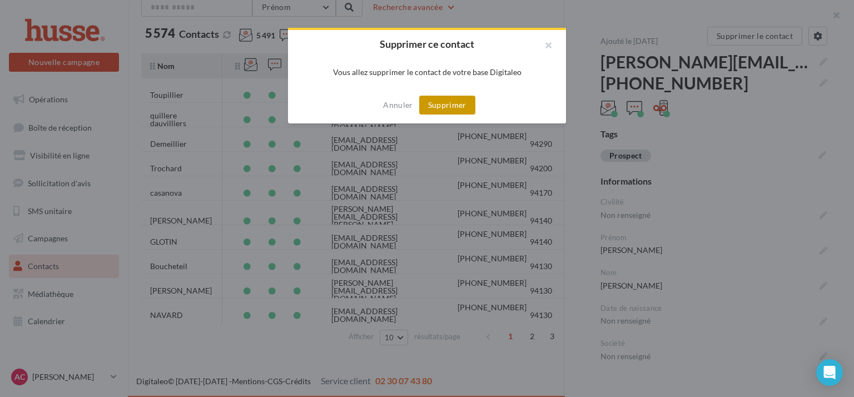
click at [436, 106] on button "Supprimer" at bounding box center [447, 105] width 56 height 19
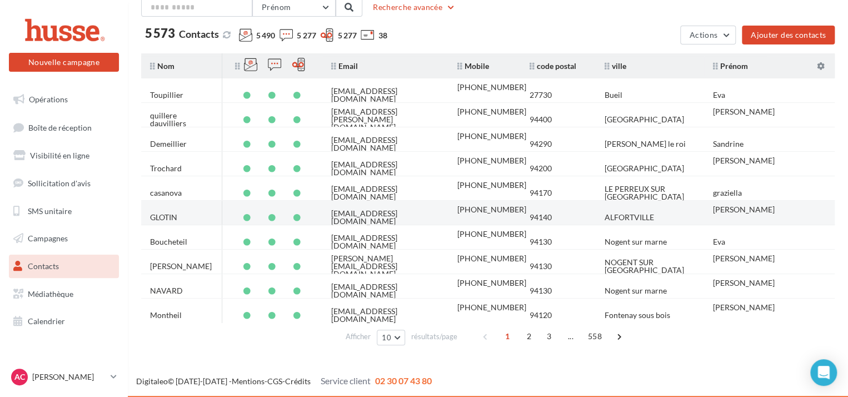
click at [484, 222] on td "+33695450671" at bounding box center [484, 217] width 72 height 33
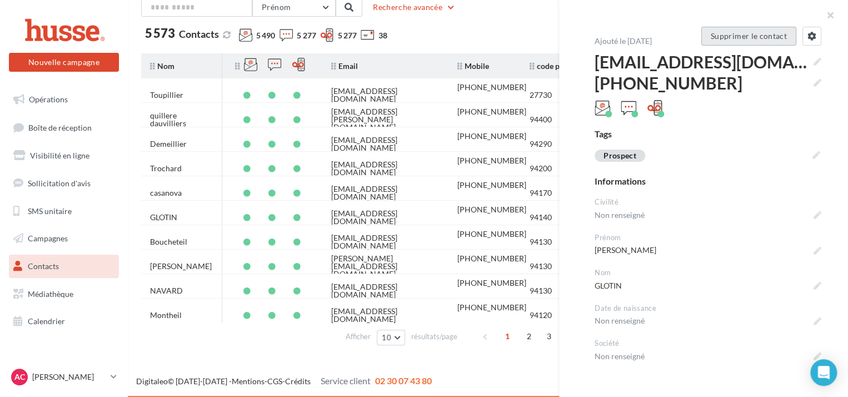
click at [781, 34] on button "Supprimer le contact" at bounding box center [748, 36] width 95 height 19
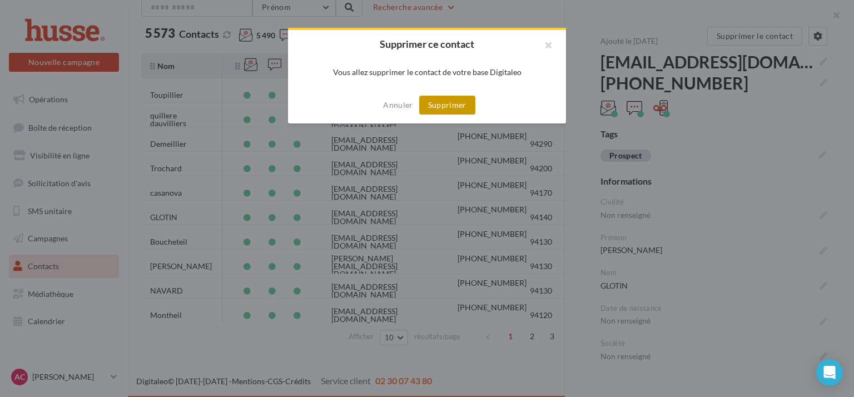
click at [442, 109] on button "Supprimer" at bounding box center [447, 105] width 56 height 19
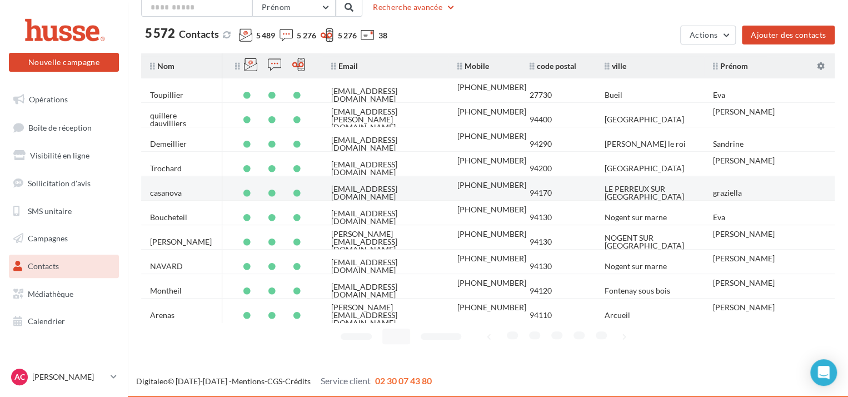
click at [485, 183] on div "+33607321532" at bounding box center [491, 185] width 69 height 8
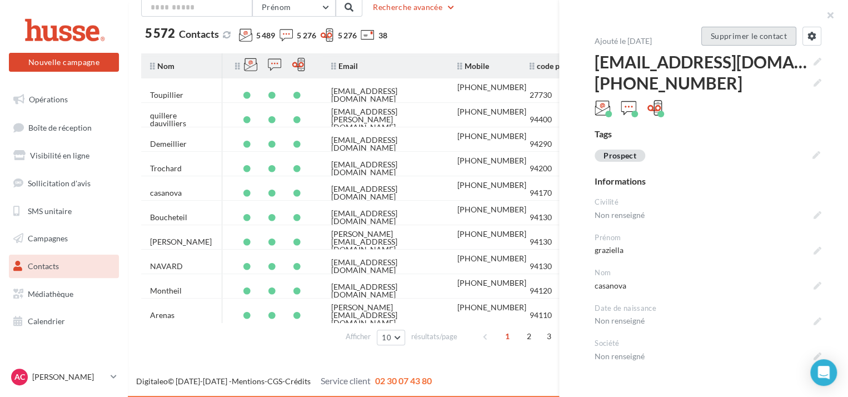
click at [773, 37] on button "Supprimer le contact" at bounding box center [748, 36] width 95 height 19
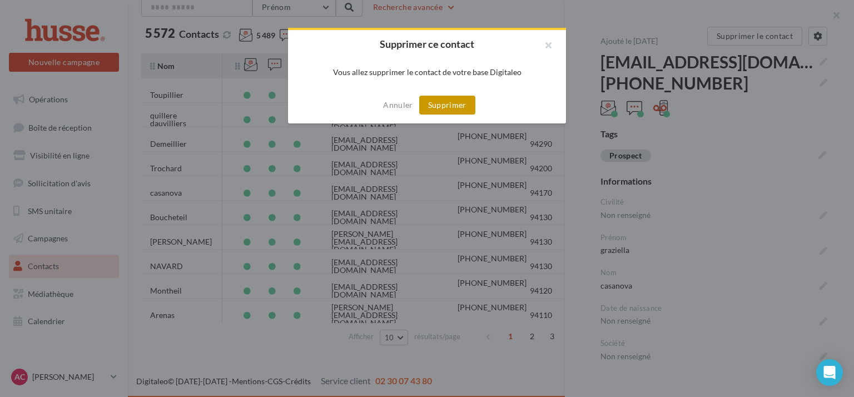
click at [453, 106] on button "Supprimer" at bounding box center [447, 105] width 56 height 19
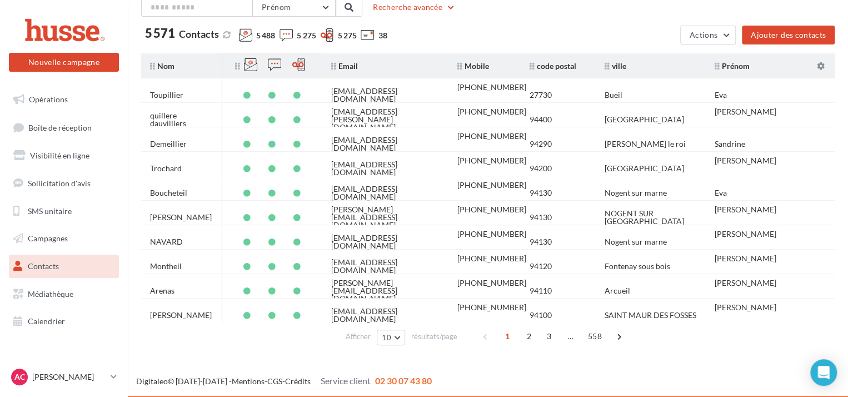
click at [453, 106] on td "+33684194281" at bounding box center [484, 119] width 72 height 33
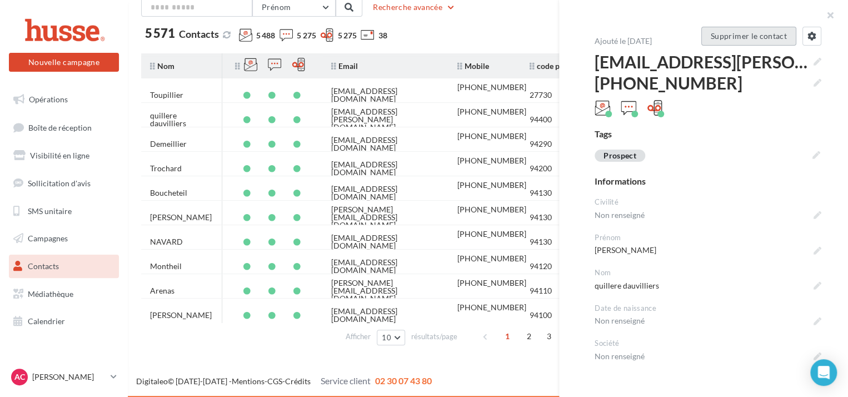
click at [742, 32] on button "Supprimer le contact" at bounding box center [748, 36] width 95 height 19
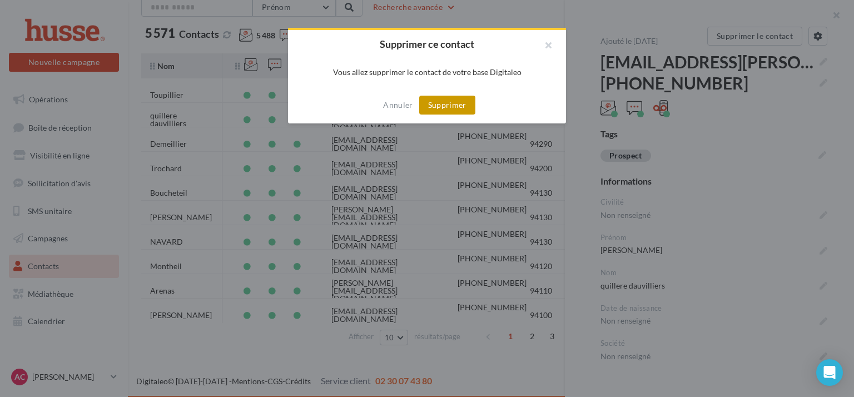
click at [442, 111] on button "Supprimer" at bounding box center [447, 105] width 56 height 19
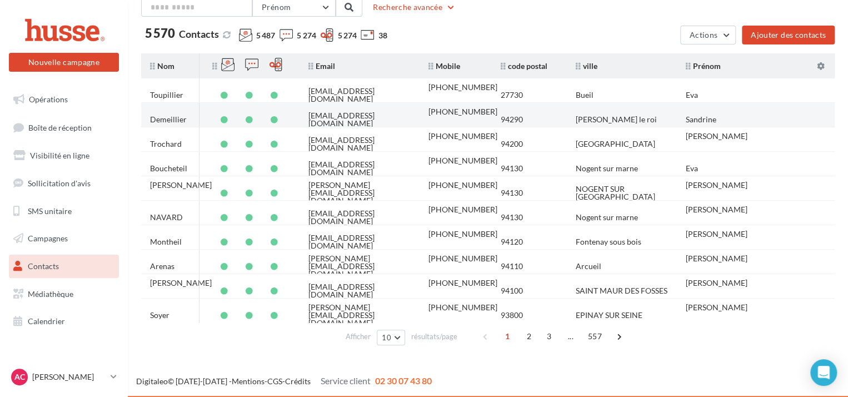
click at [636, 110] on td "Villeneuve le roi" at bounding box center [622, 119] width 110 height 24
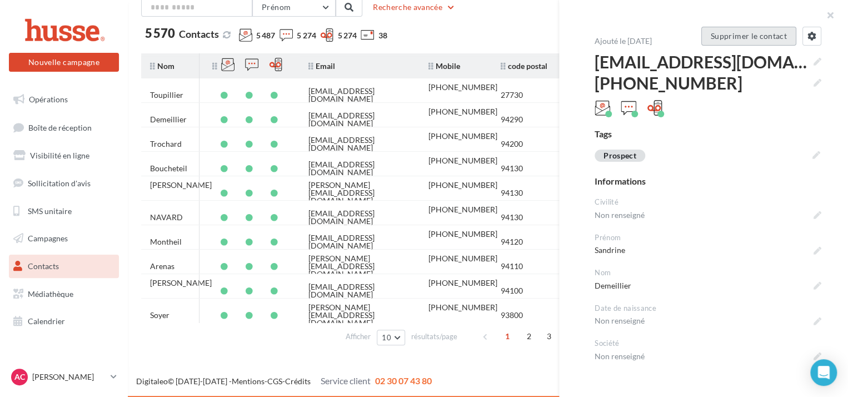
click at [757, 38] on button "Supprimer le contact" at bounding box center [748, 36] width 95 height 19
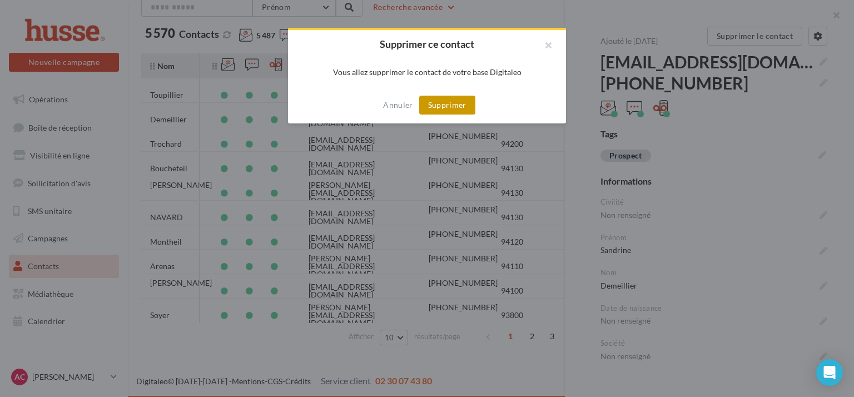
click at [456, 107] on button "Supprimer" at bounding box center [447, 105] width 56 height 19
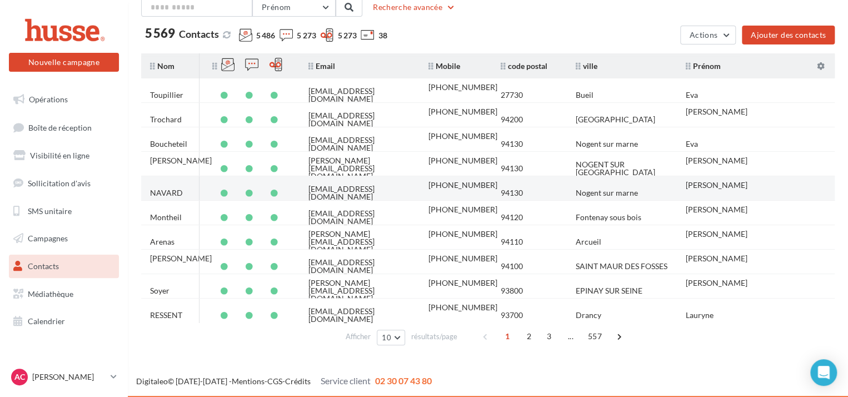
click at [507, 181] on td "94130" at bounding box center [529, 193] width 75 height 24
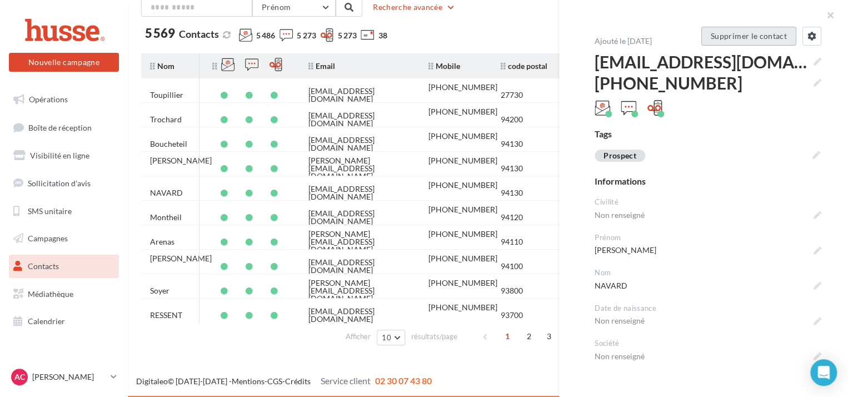
click at [729, 36] on button "Supprimer le contact" at bounding box center [748, 36] width 95 height 19
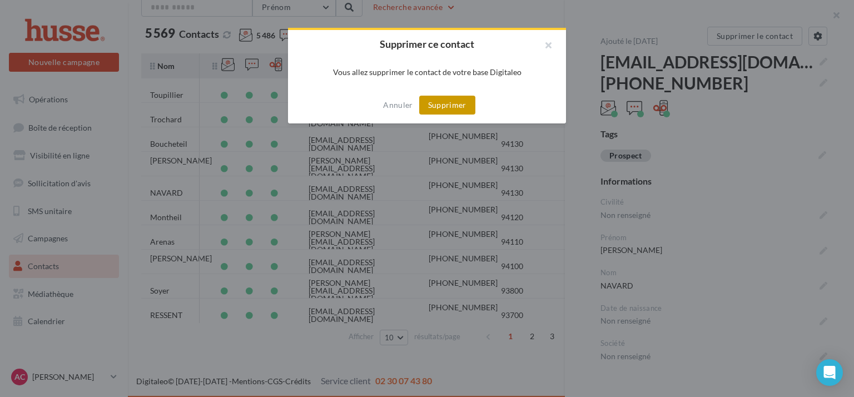
click at [459, 97] on button "Supprimer" at bounding box center [447, 105] width 56 height 19
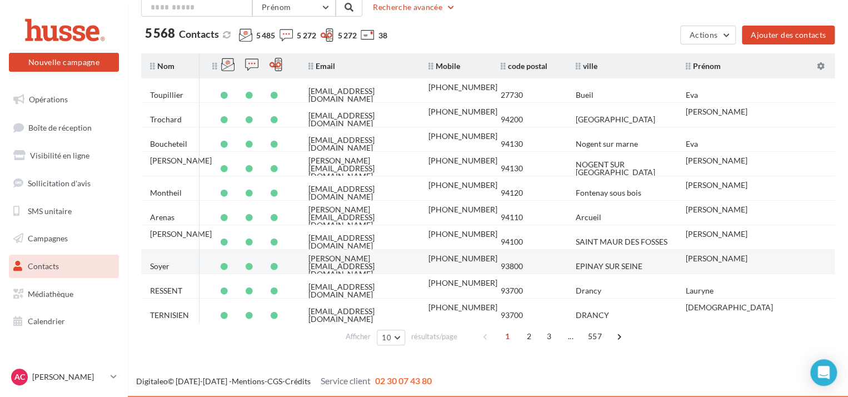
drag, startPoint x: 536, startPoint y: 217, endPoint x: 701, endPoint y: 256, distance: 169.7
click at [701, 256] on div "Valérie" at bounding box center [717, 258] width 62 height 8
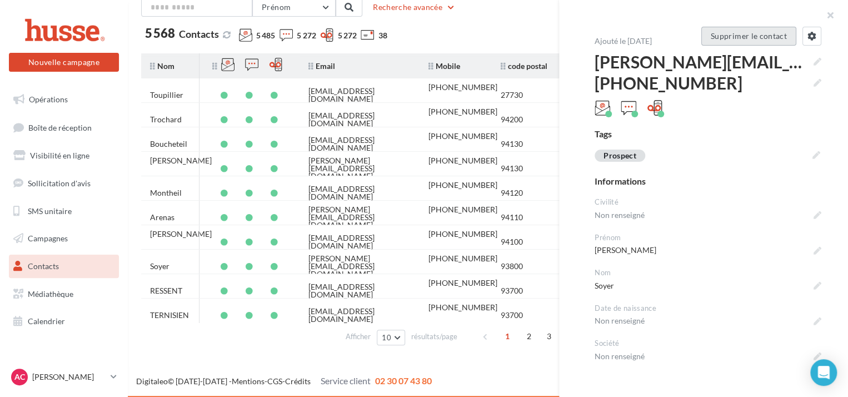
click at [747, 36] on button "Supprimer le contact" at bounding box center [748, 36] width 95 height 19
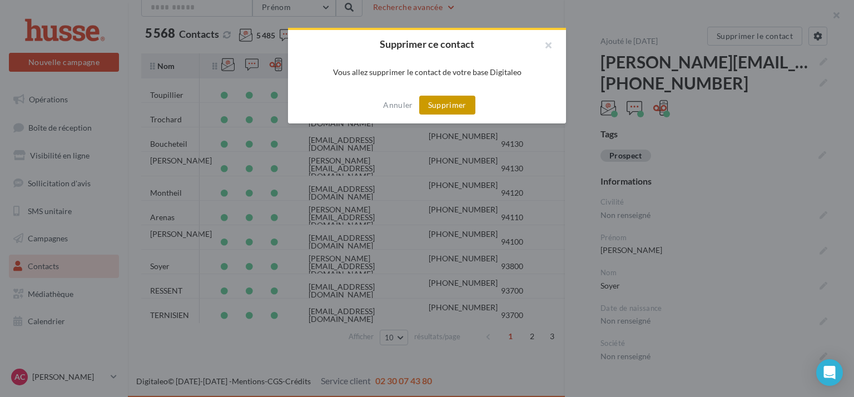
click at [470, 102] on button "Supprimer" at bounding box center [447, 105] width 56 height 19
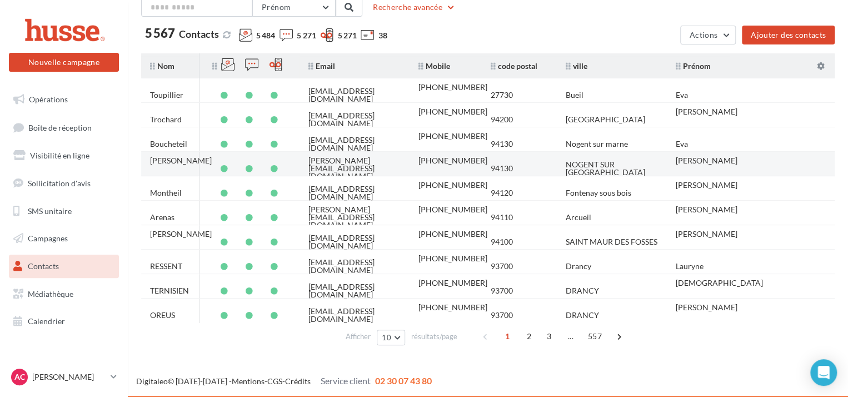
drag, startPoint x: 470, startPoint y: 102, endPoint x: 459, endPoint y: 166, distance: 64.3
click at [459, 164] on div "+33610115434" at bounding box center [452, 161] width 69 height 8
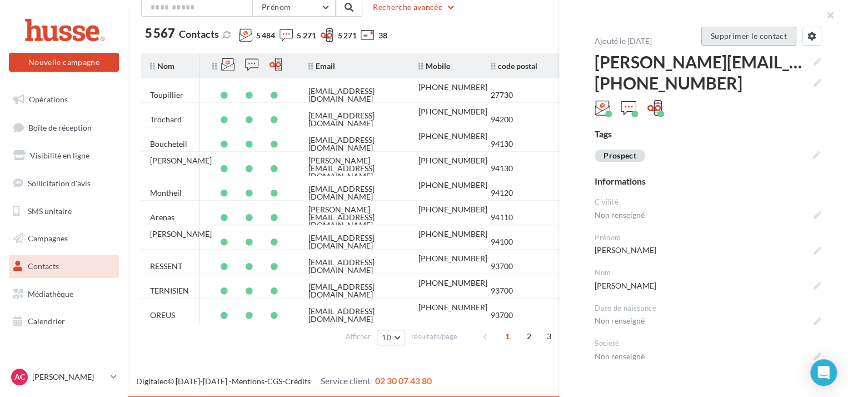
click at [755, 44] on button "Supprimer le contact" at bounding box center [748, 36] width 95 height 19
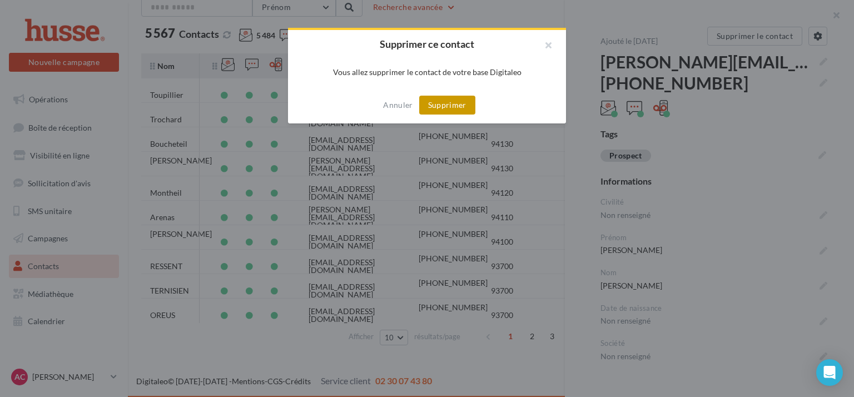
click at [464, 112] on button "Supprimer" at bounding box center [447, 105] width 56 height 19
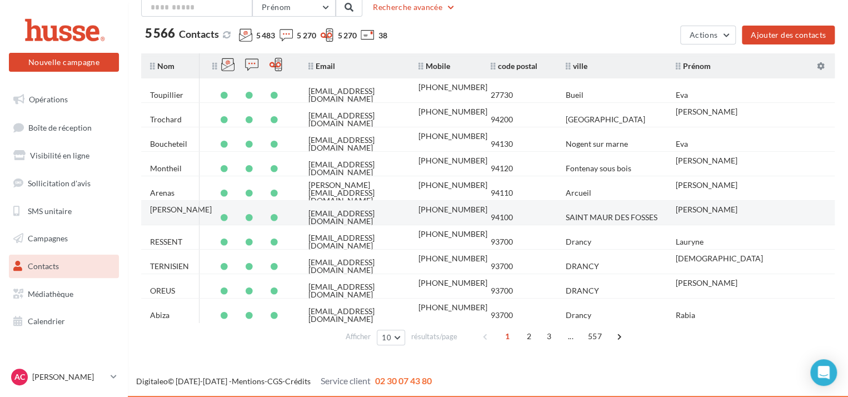
click at [474, 203] on td "+33787961759" at bounding box center [446, 217] width 72 height 33
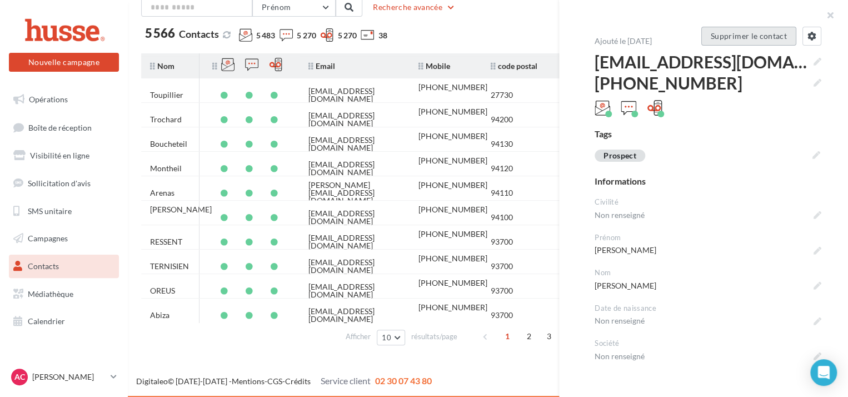
click at [718, 34] on button "Supprimer le contact" at bounding box center [748, 36] width 95 height 19
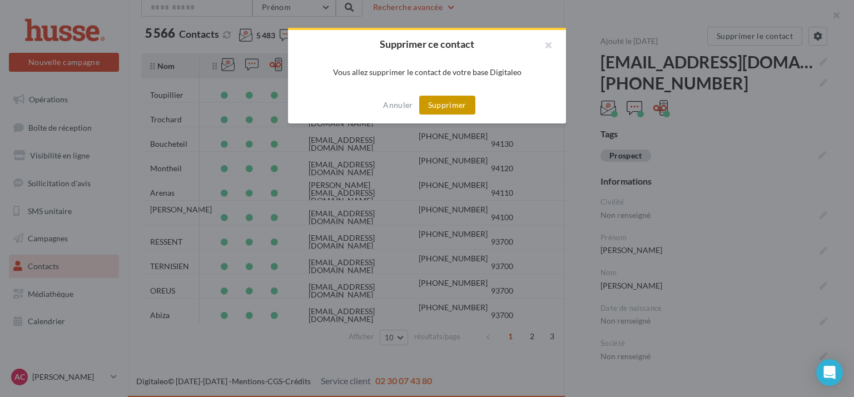
click at [461, 104] on button "Supprimer" at bounding box center [447, 105] width 56 height 19
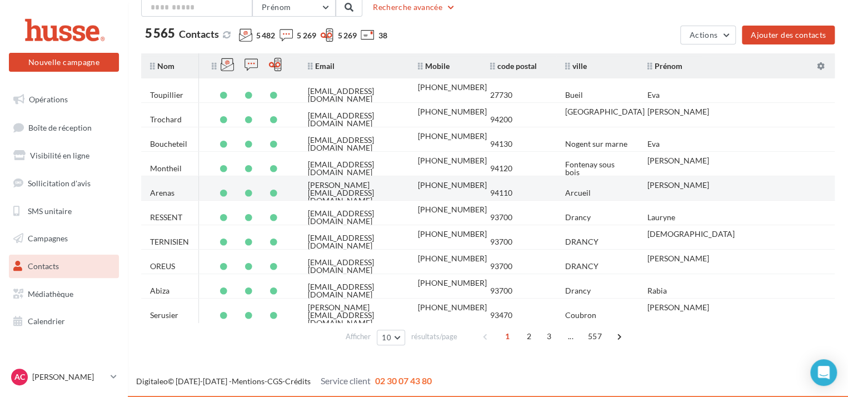
click at [458, 178] on td "+33637745065" at bounding box center [445, 192] width 72 height 33
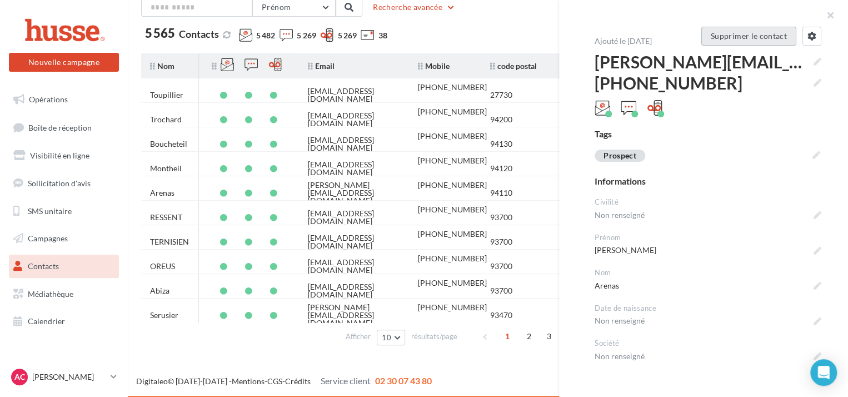
click at [726, 41] on button "Supprimer le contact" at bounding box center [748, 36] width 95 height 19
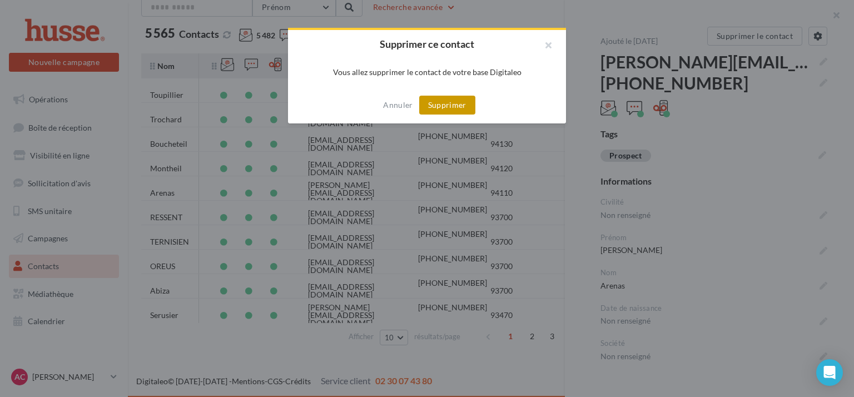
click at [458, 105] on button "Supprimer" at bounding box center [447, 105] width 56 height 19
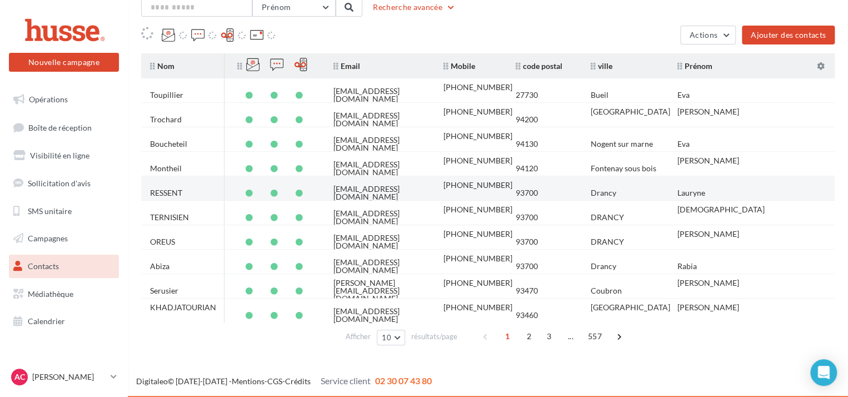
click at [462, 177] on td "+33607774065" at bounding box center [471, 192] width 72 height 33
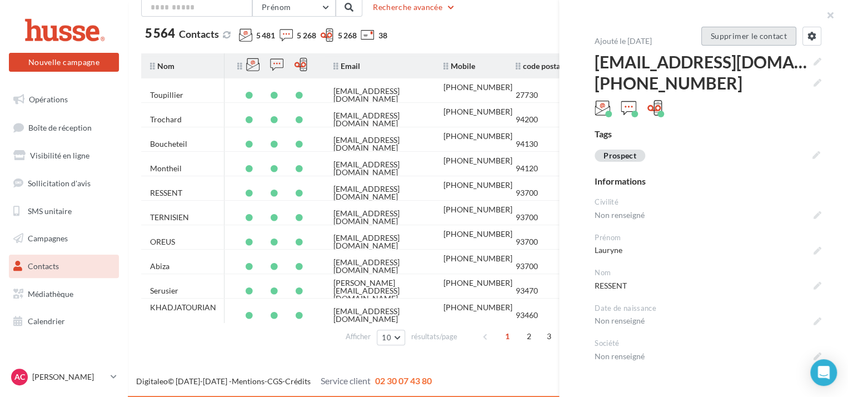
click at [751, 38] on button "Supprimer le contact" at bounding box center [748, 36] width 95 height 19
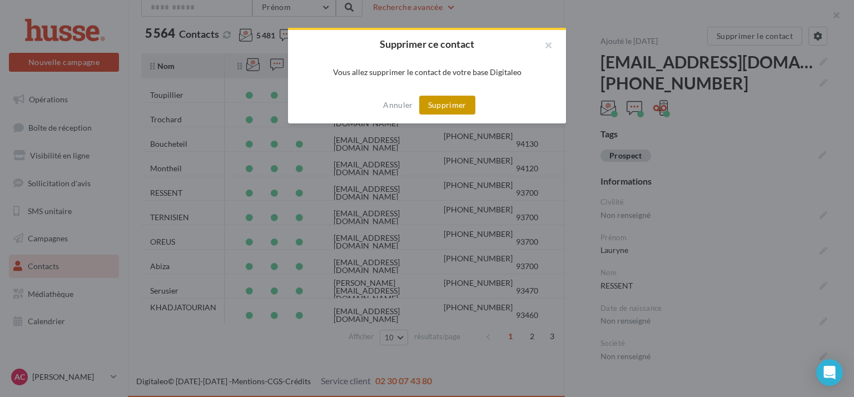
click at [450, 107] on button "Supprimer" at bounding box center [447, 105] width 56 height 19
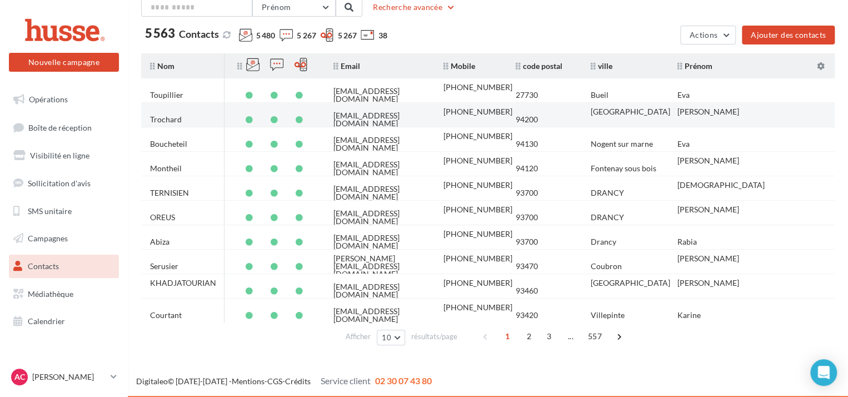
click at [450, 107] on td "+33611255791" at bounding box center [471, 119] width 72 height 33
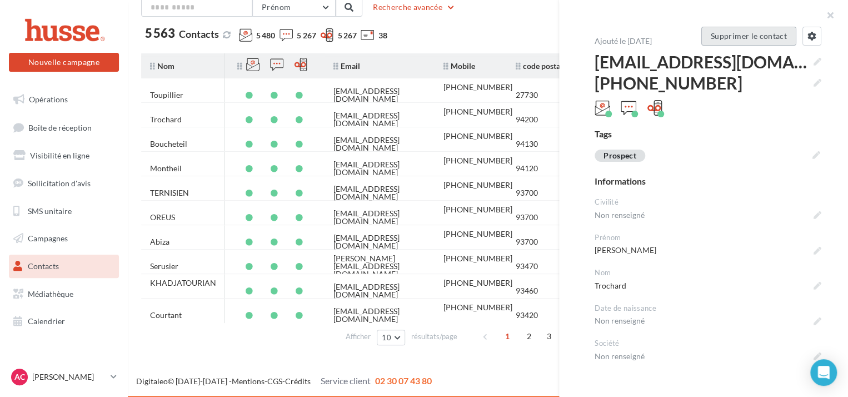
click at [717, 41] on button "Supprimer le contact" at bounding box center [748, 36] width 95 height 19
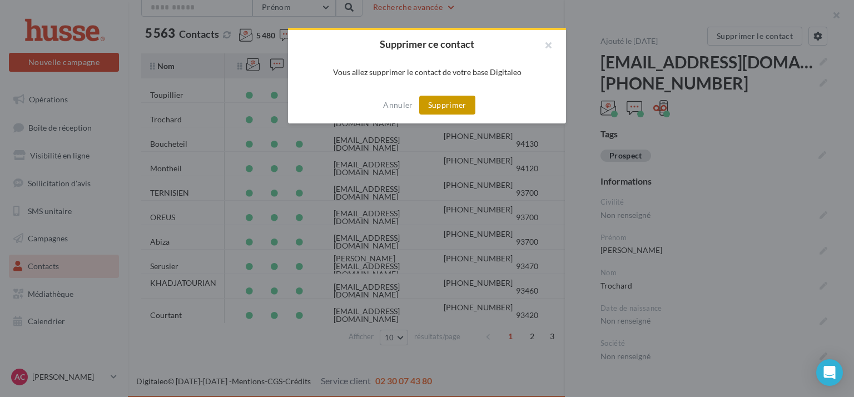
click at [452, 108] on button "Supprimer" at bounding box center [447, 105] width 56 height 19
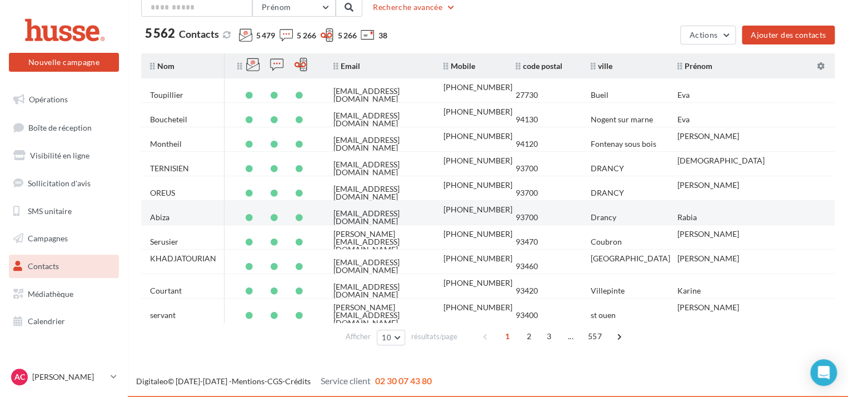
click at [475, 206] on td "+33758428471" at bounding box center [471, 217] width 72 height 33
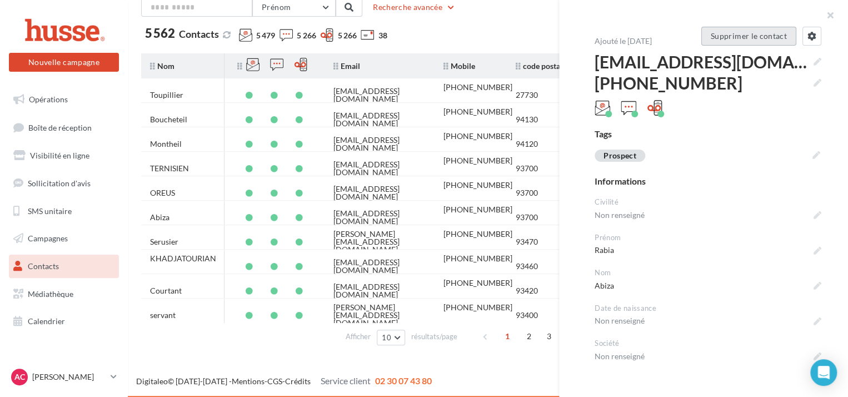
click at [751, 34] on button "Supprimer le contact" at bounding box center [748, 36] width 95 height 19
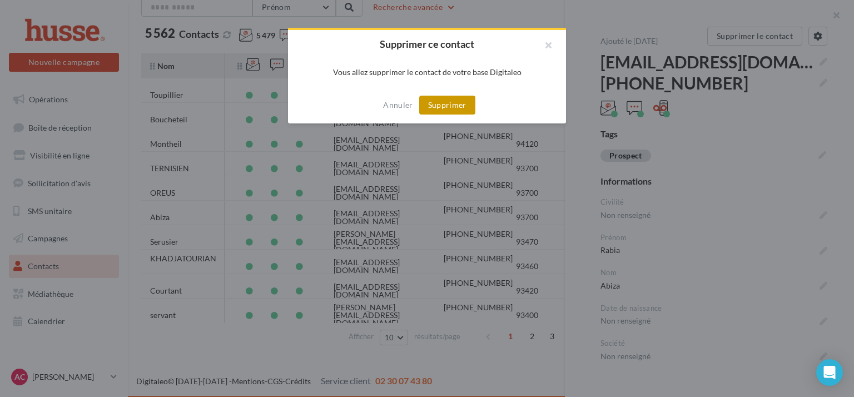
click at [447, 98] on button "Supprimer" at bounding box center [447, 105] width 56 height 19
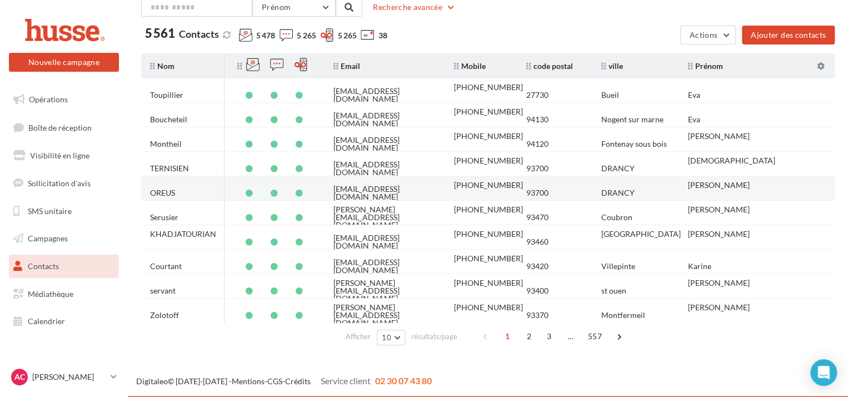
click at [483, 196] on td "+33763104897" at bounding box center [481, 192] width 72 height 33
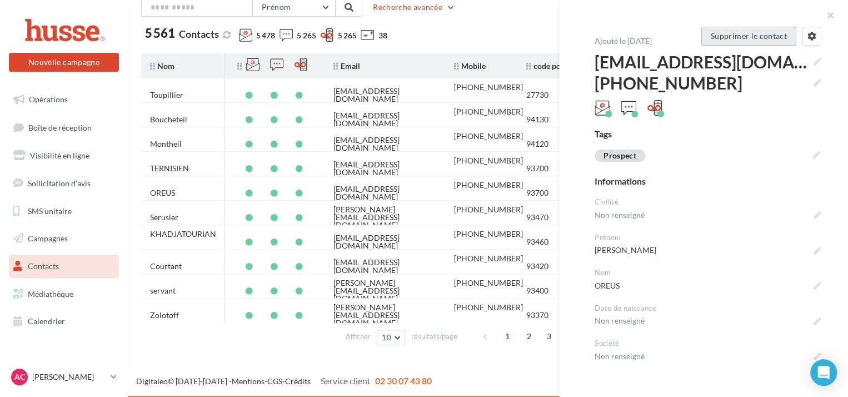
click at [730, 34] on button "Supprimer le contact" at bounding box center [748, 36] width 95 height 19
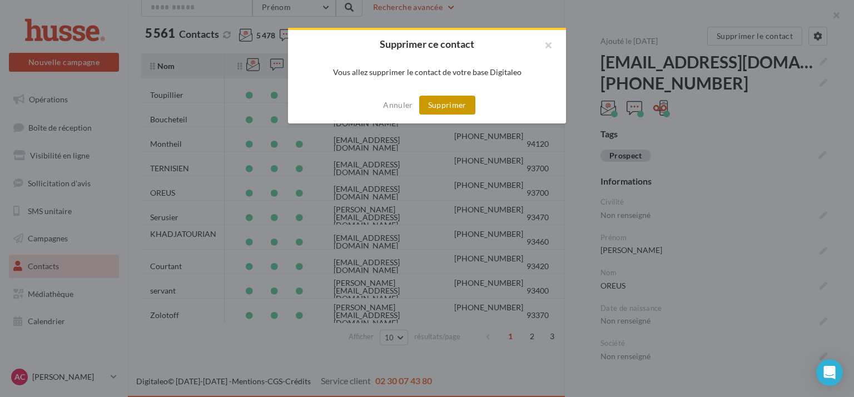
click at [464, 105] on button "Supprimer" at bounding box center [447, 105] width 56 height 19
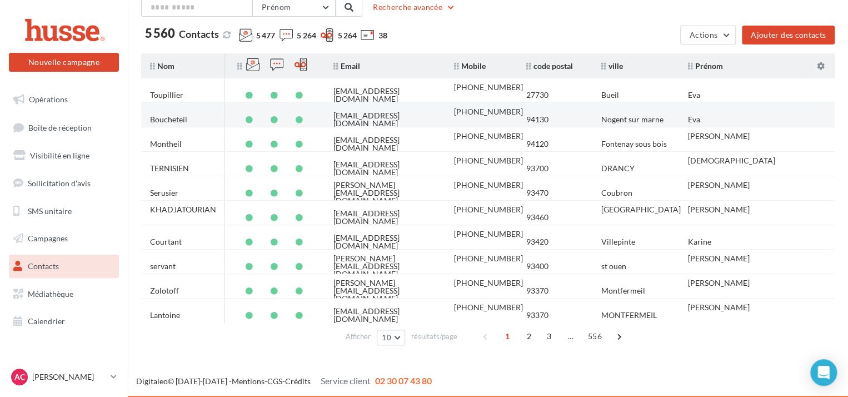
click at [467, 111] on div "+33617747672" at bounding box center [488, 112] width 69 height 8
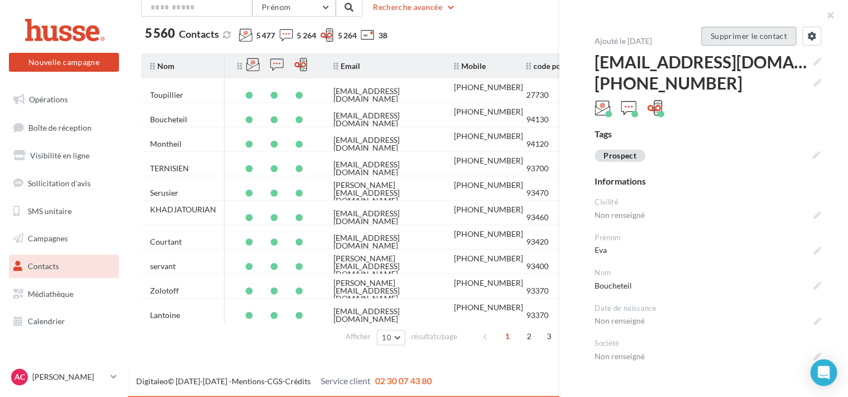
click at [756, 34] on button "Supprimer le contact" at bounding box center [748, 36] width 95 height 19
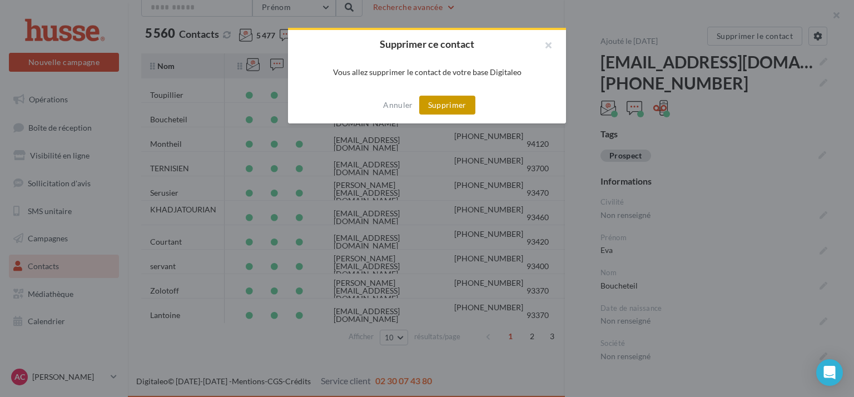
click at [446, 111] on button "Supprimer" at bounding box center [447, 105] width 56 height 19
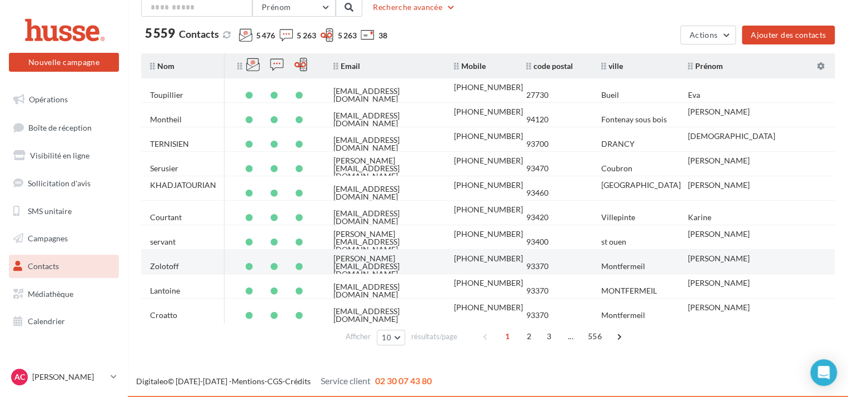
click at [471, 258] on div "+33631994626" at bounding box center [488, 258] width 69 height 8
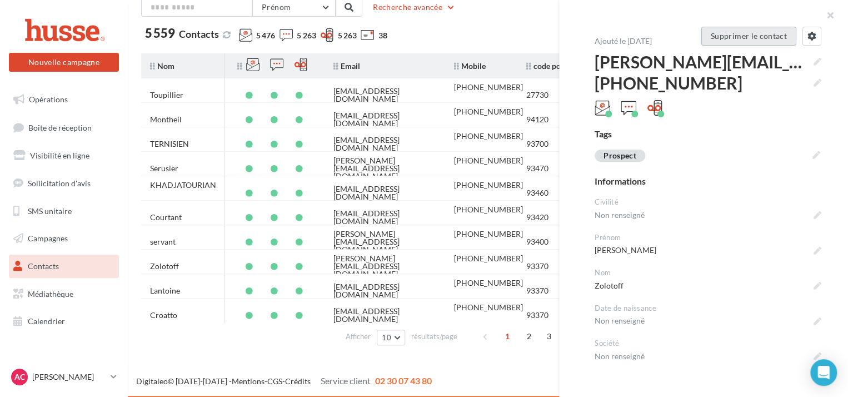
click at [712, 41] on button "Supprimer le contact" at bounding box center [748, 36] width 95 height 19
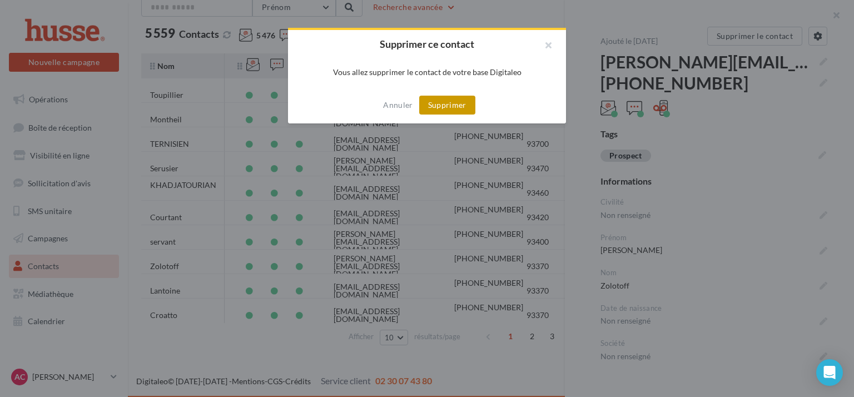
click at [463, 105] on button "Supprimer" at bounding box center [447, 105] width 56 height 19
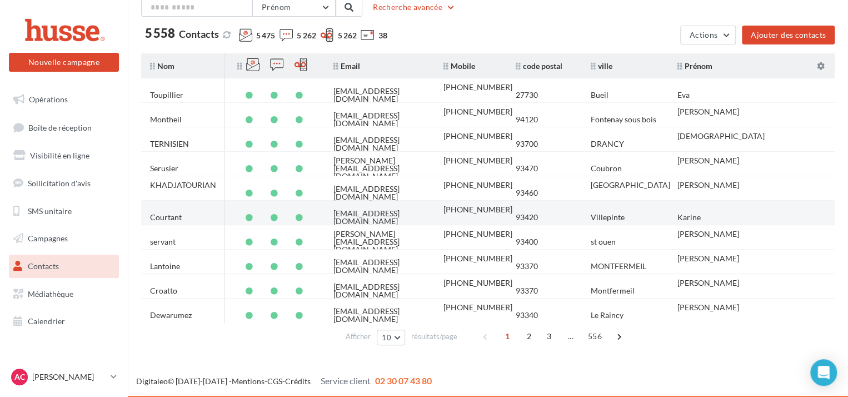
click at [504, 208] on td "+33603037392" at bounding box center [471, 217] width 72 height 33
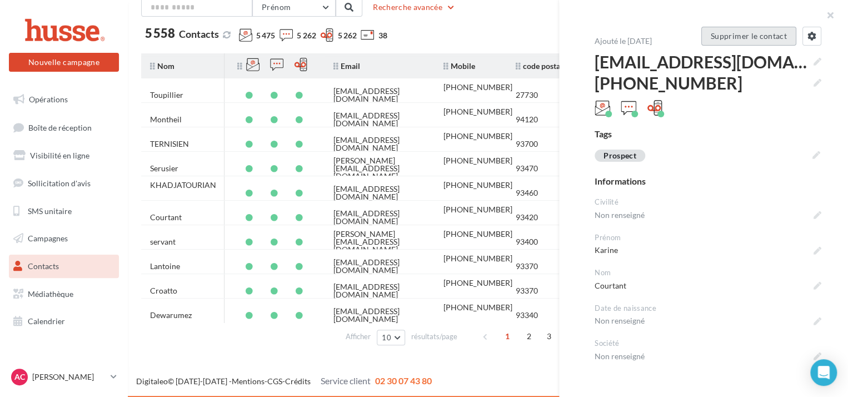
click at [776, 42] on button "Supprimer le contact" at bounding box center [748, 36] width 95 height 19
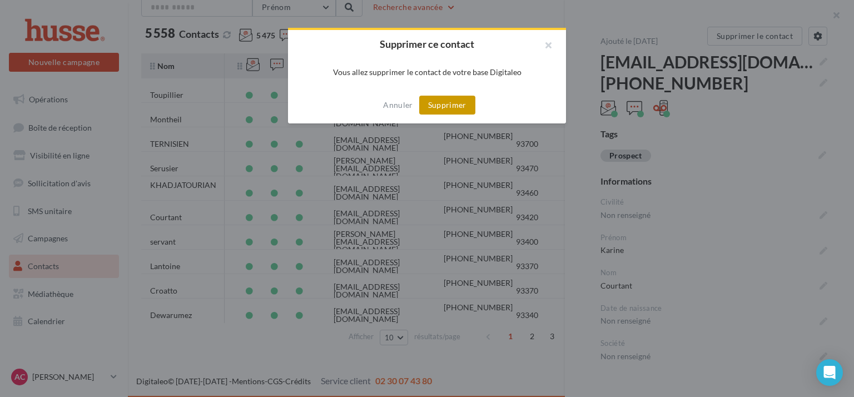
click at [465, 102] on button "Supprimer" at bounding box center [447, 105] width 56 height 19
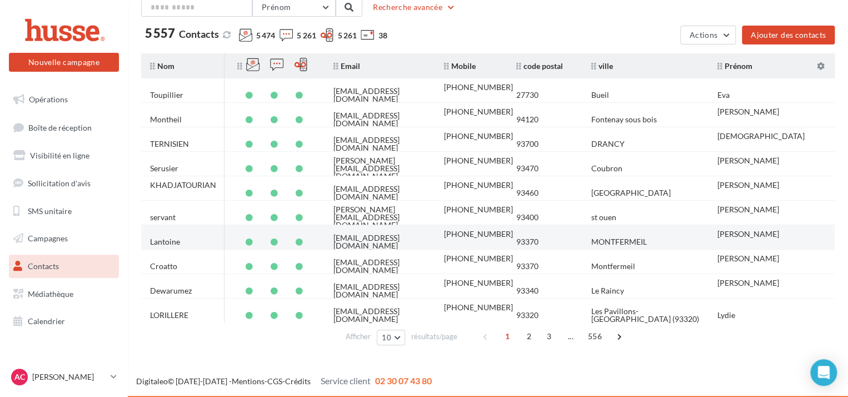
click at [556, 229] on td "93370" at bounding box center [544, 241] width 75 height 24
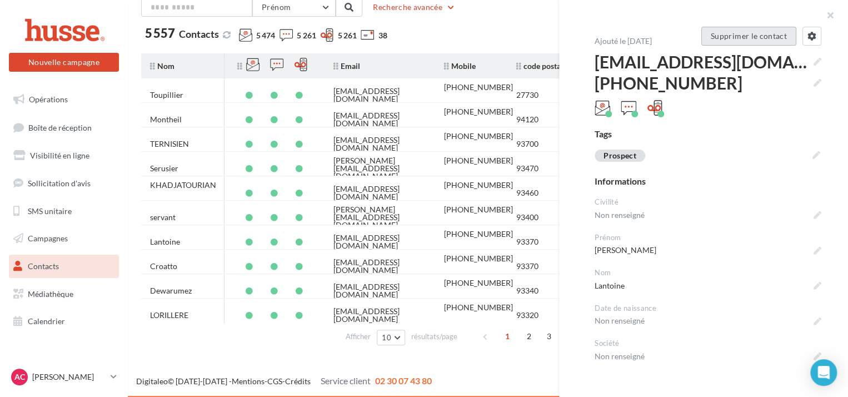
click at [747, 38] on button "Supprimer le contact" at bounding box center [748, 36] width 95 height 19
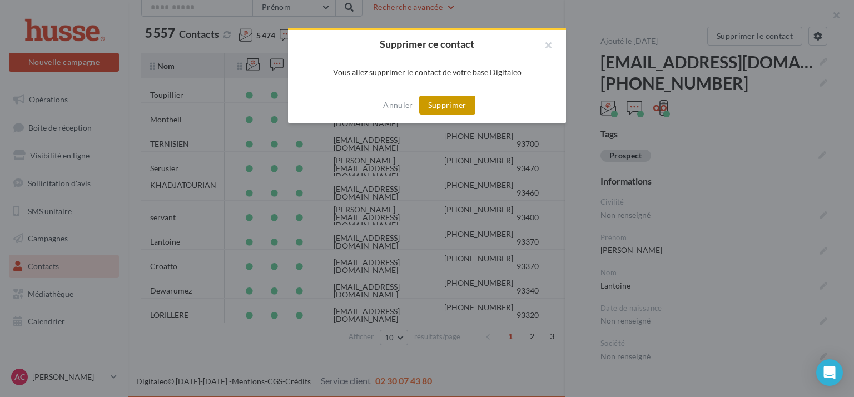
click at [452, 110] on button "Supprimer" at bounding box center [447, 105] width 56 height 19
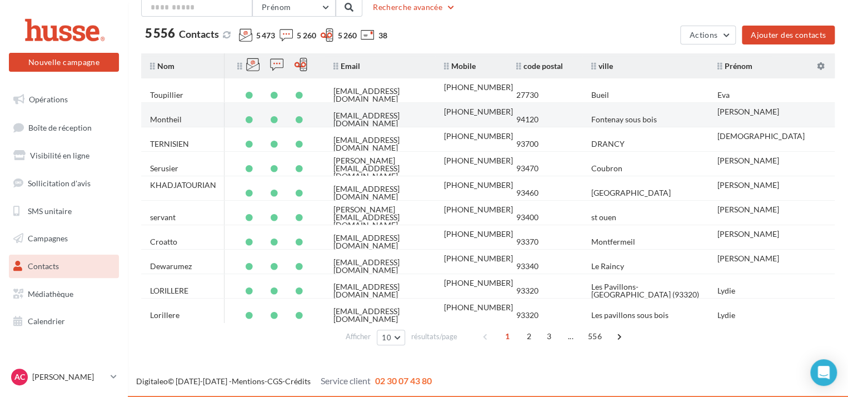
click at [455, 112] on div "+33698187242" at bounding box center [478, 112] width 69 height 8
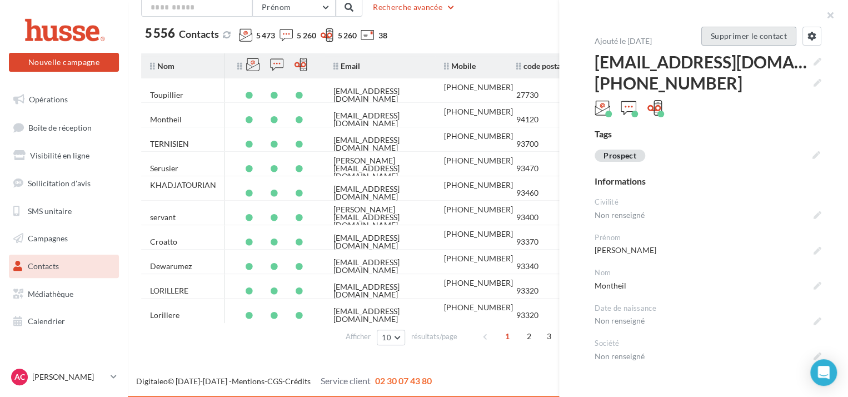
click at [724, 35] on button "Supprimer le contact" at bounding box center [748, 36] width 95 height 19
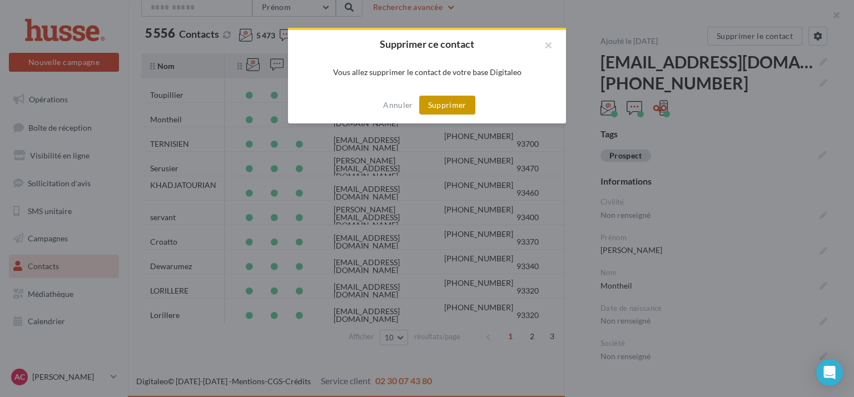
click at [437, 104] on button "Supprimer" at bounding box center [447, 105] width 56 height 19
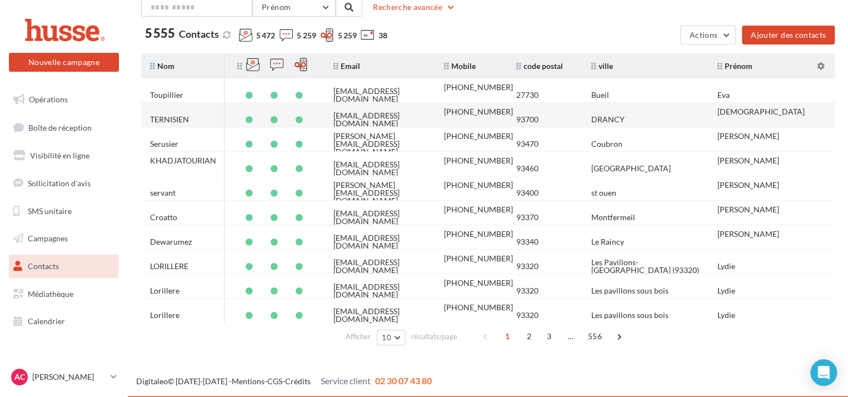
click at [469, 112] on div "+33640070680" at bounding box center [478, 112] width 69 height 8
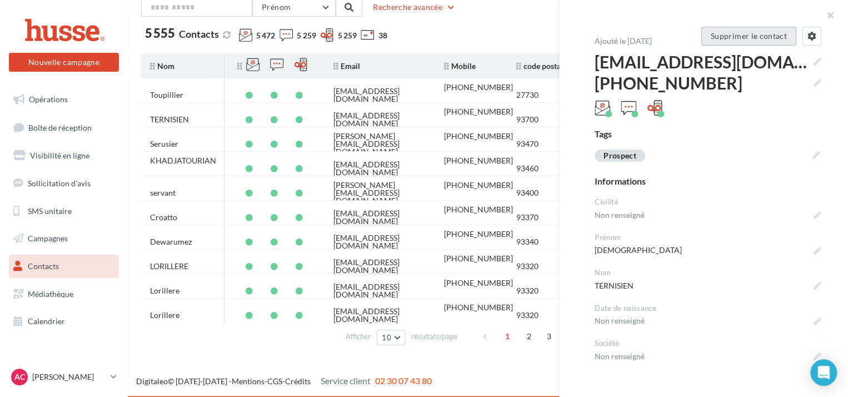
click at [759, 44] on button "Supprimer le contact" at bounding box center [748, 36] width 95 height 19
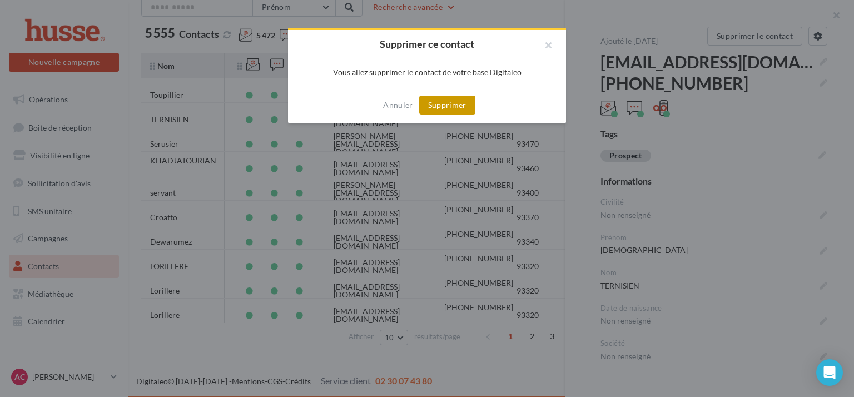
click at [456, 98] on button "Supprimer" at bounding box center [447, 105] width 56 height 19
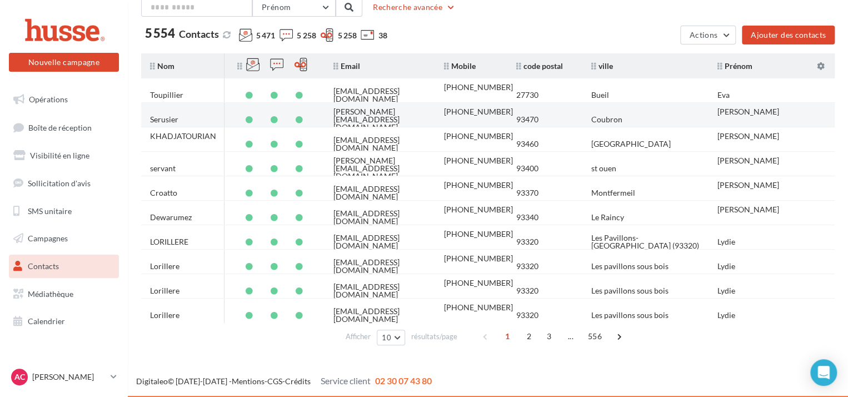
click at [458, 114] on div "+33678611487" at bounding box center [478, 112] width 69 height 8
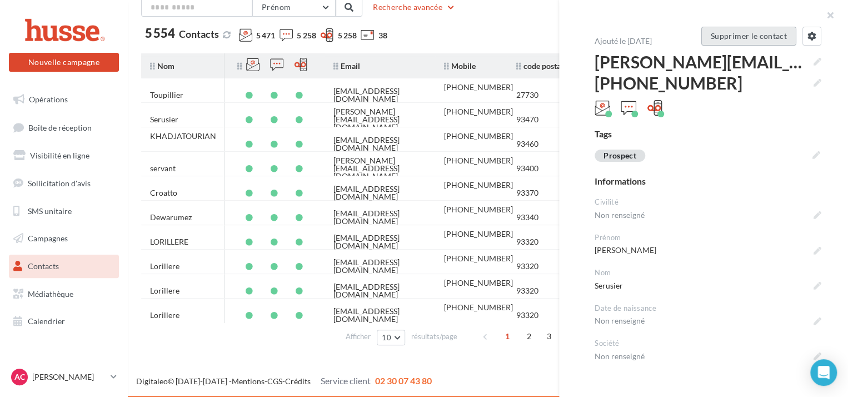
click at [762, 29] on button "Supprimer le contact" at bounding box center [748, 36] width 95 height 19
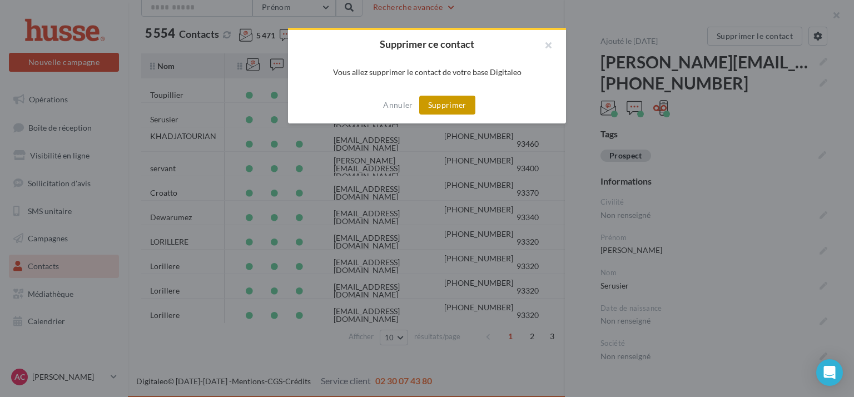
click at [472, 103] on button "Supprimer" at bounding box center [447, 105] width 56 height 19
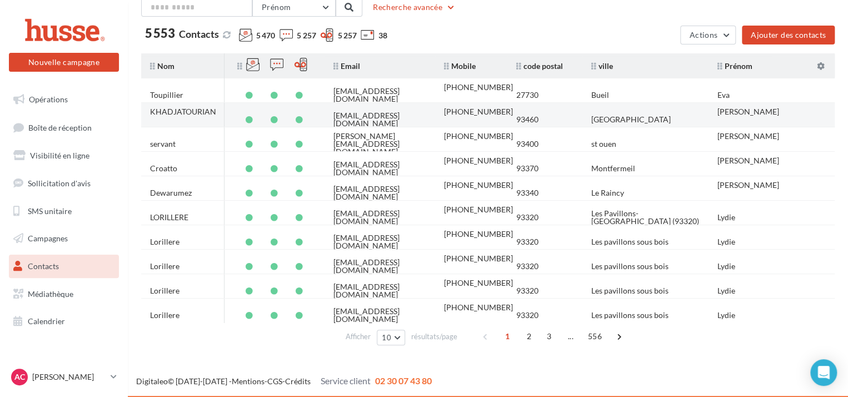
click at [476, 114] on div "+33684176938" at bounding box center [478, 112] width 69 height 8
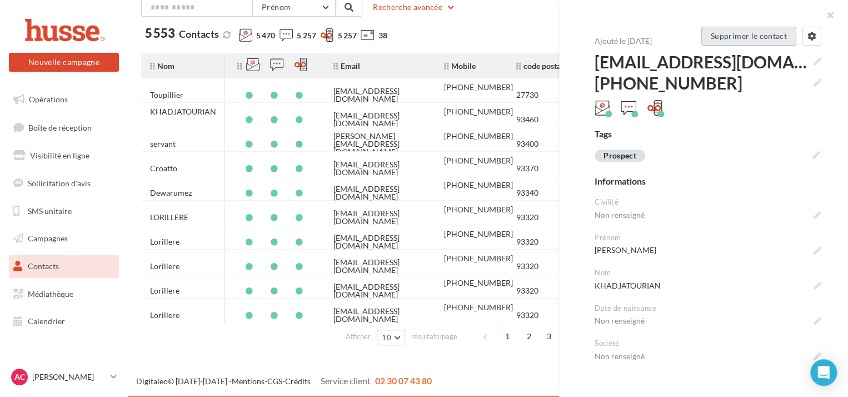
click at [742, 32] on button "Supprimer le contact" at bounding box center [748, 36] width 95 height 19
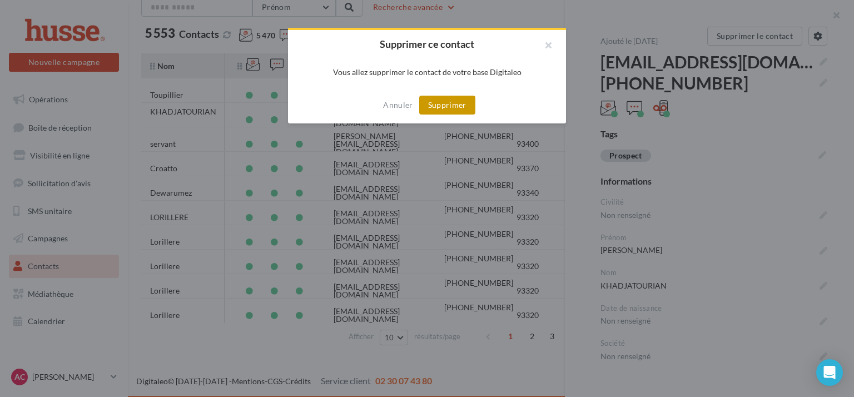
click at [440, 104] on button "Supprimer" at bounding box center [447, 105] width 56 height 19
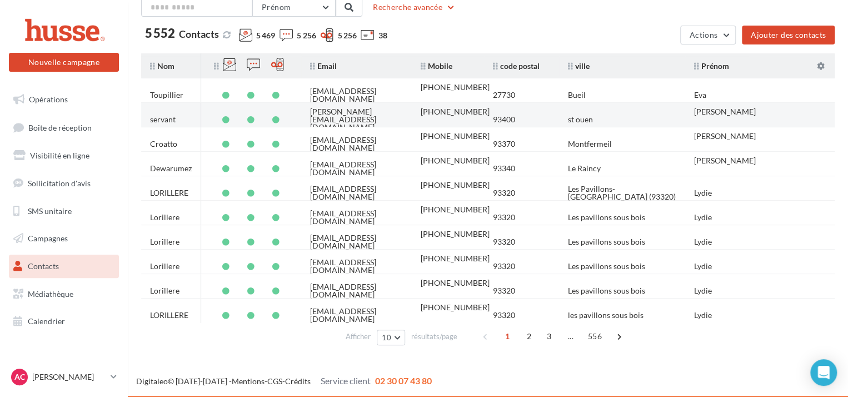
click at [470, 114] on div "+33651614882" at bounding box center [455, 112] width 69 height 8
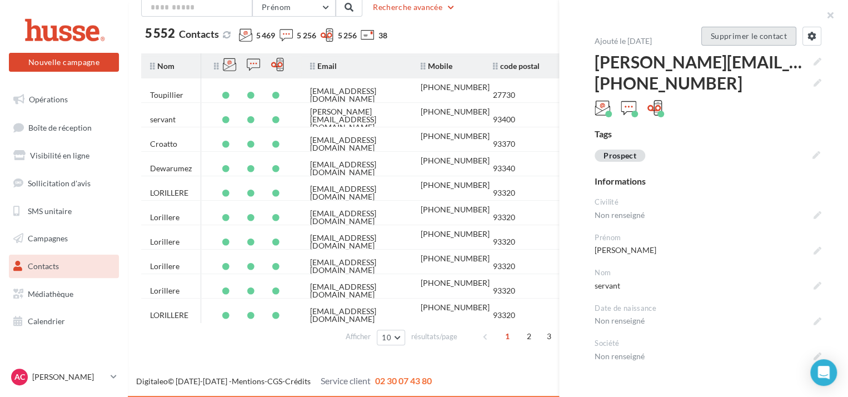
click at [724, 29] on button "Supprimer le contact" at bounding box center [748, 36] width 95 height 19
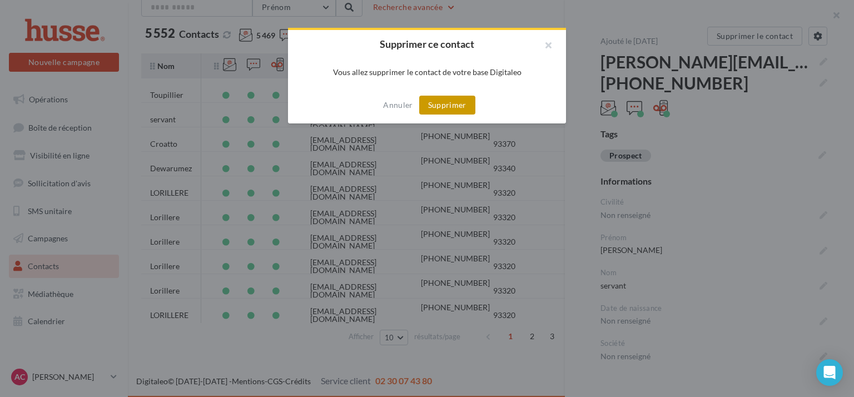
click at [442, 103] on button "Supprimer" at bounding box center [447, 105] width 56 height 19
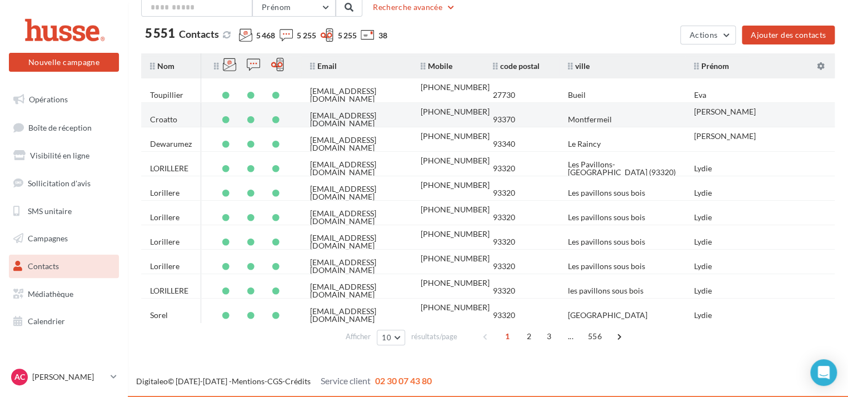
click at [448, 116] on div "+33635793793" at bounding box center [455, 112] width 69 height 8
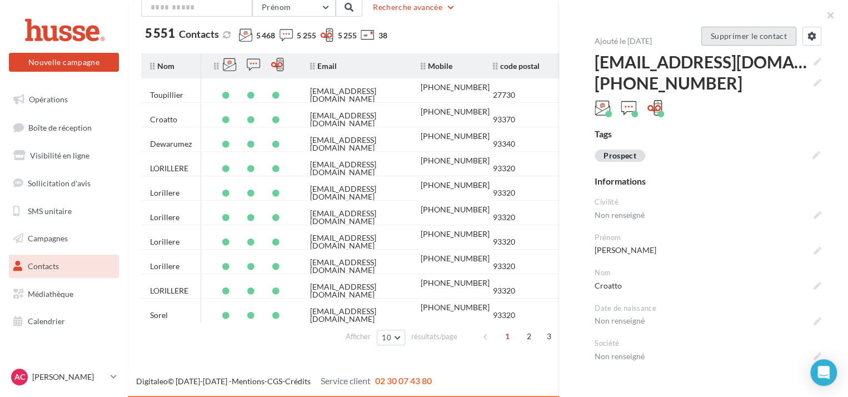
click at [726, 41] on button "Supprimer le contact" at bounding box center [748, 36] width 95 height 19
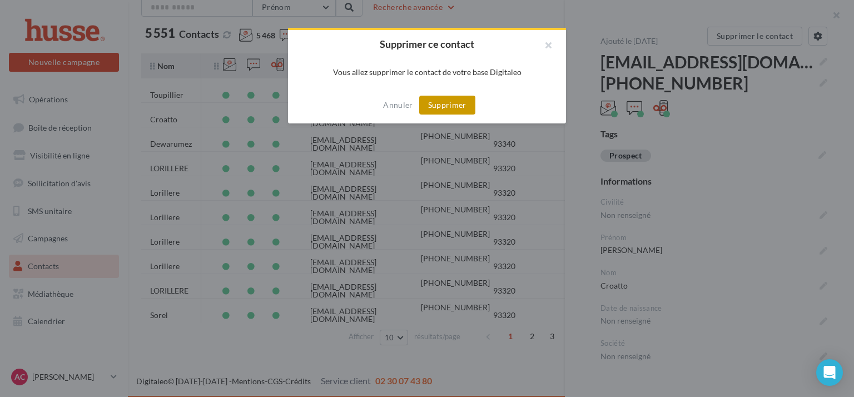
click at [458, 102] on button "Supprimer" at bounding box center [447, 105] width 56 height 19
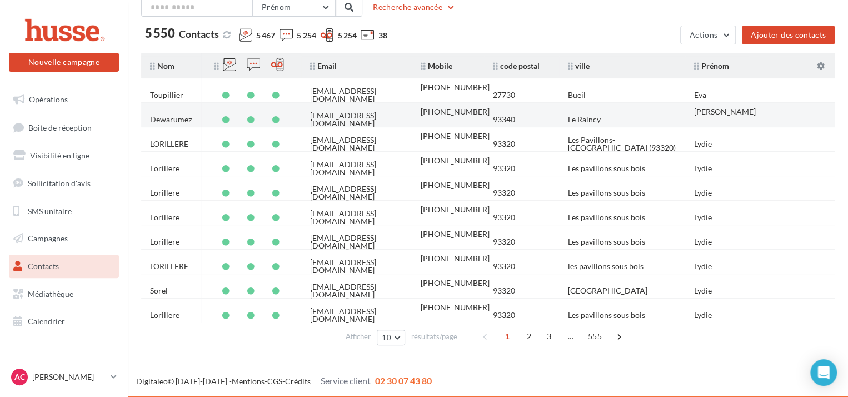
click at [460, 113] on div "+33615171031" at bounding box center [455, 112] width 69 height 8
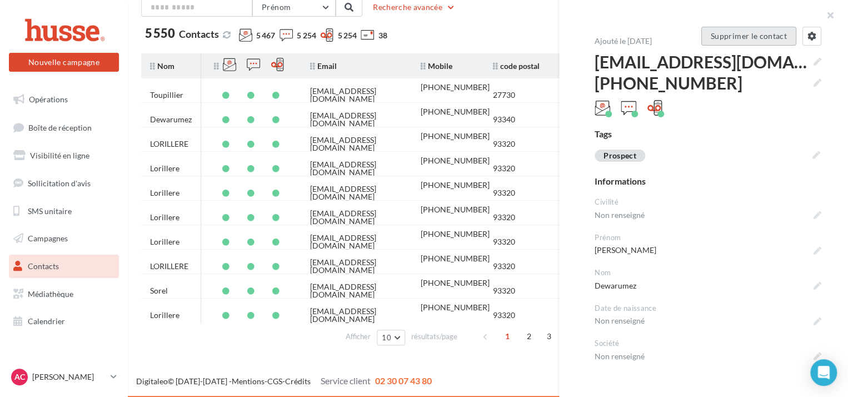
drag, startPoint x: 766, startPoint y: 42, endPoint x: 736, endPoint y: 29, distance: 32.6
click at [736, 29] on button "Supprimer le contact" at bounding box center [748, 36] width 95 height 19
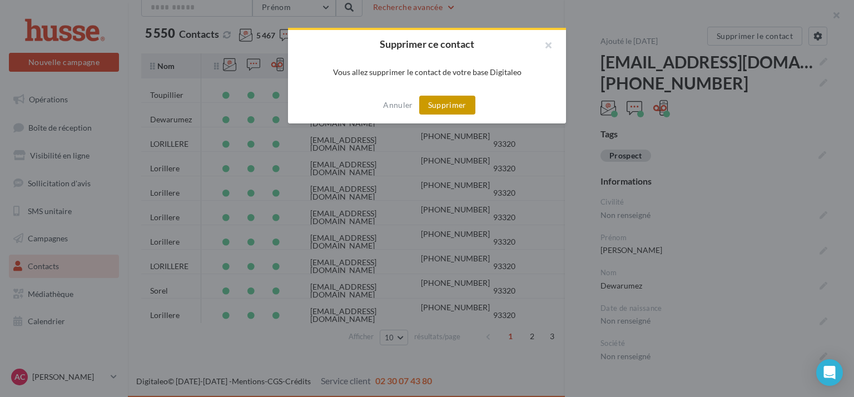
click at [440, 111] on button "Supprimer" at bounding box center [447, 105] width 56 height 19
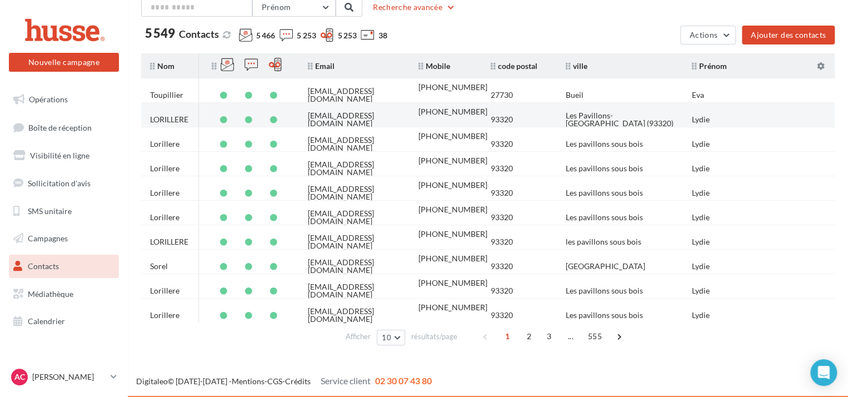
drag, startPoint x: 440, startPoint y: 111, endPoint x: 427, endPoint y: 112, distance: 13.4
click at [427, 112] on div "+33659636654" at bounding box center [452, 112] width 69 height 8
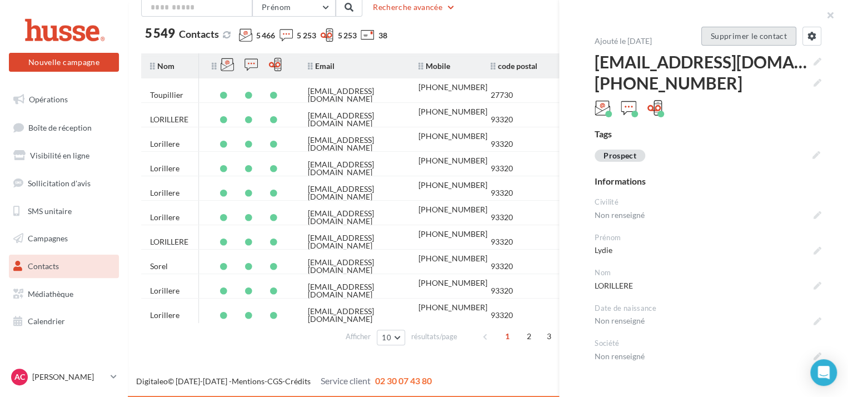
click at [715, 43] on button "Supprimer le contact" at bounding box center [748, 36] width 95 height 19
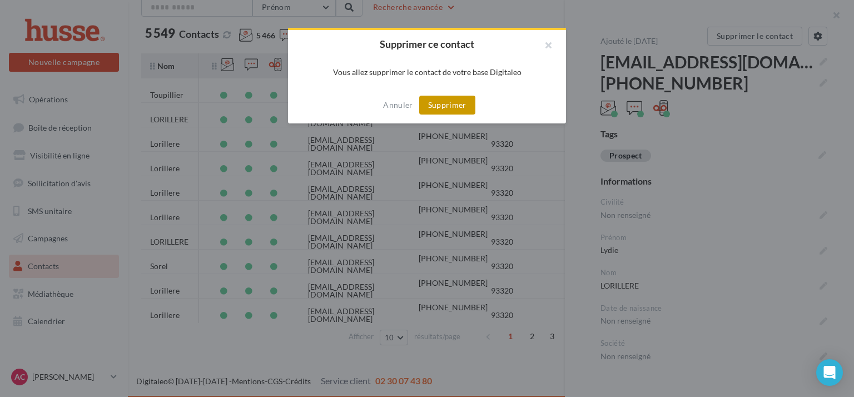
click at [467, 107] on button "Supprimer" at bounding box center [447, 105] width 56 height 19
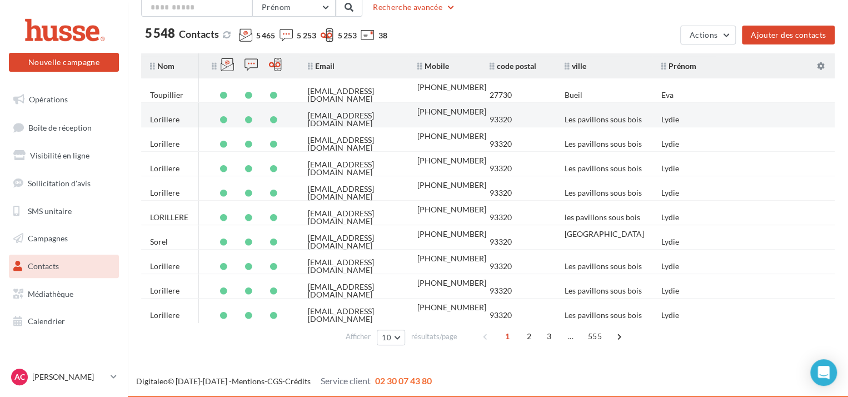
click at [469, 114] on div "+33659636654" at bounding box center [451, 112] width 69 height 8
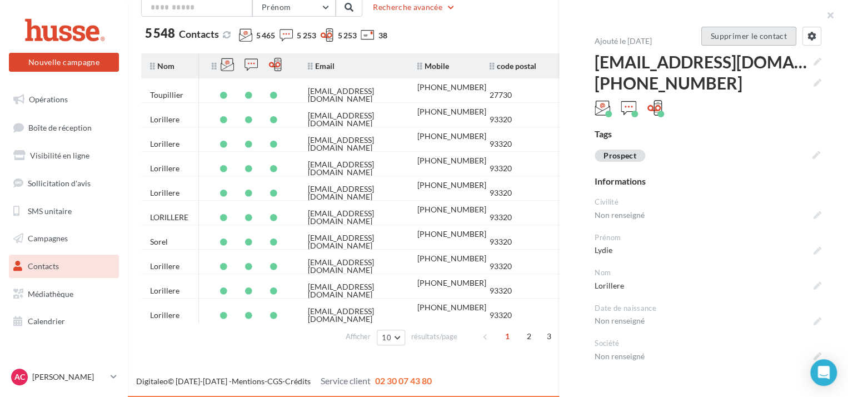
click at [710, 38] on button "Supprimer le contact" at bounding box center [748, 36] width 95 height 19
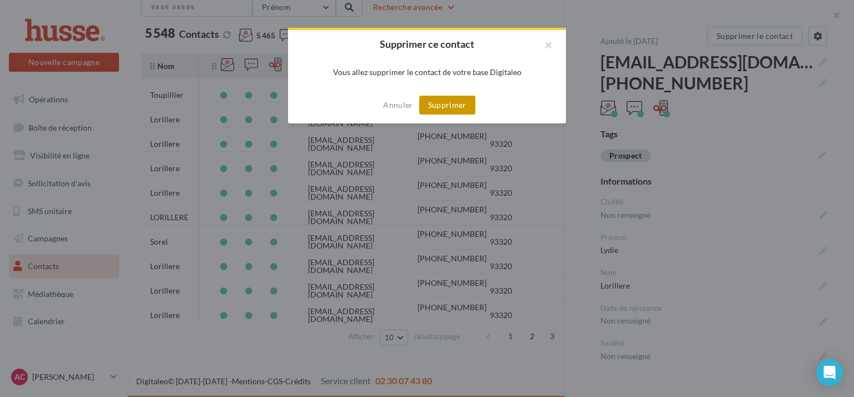
click at [471, 105] on button "Supprimer" at bounding box center [447, 105] width 56 height 19
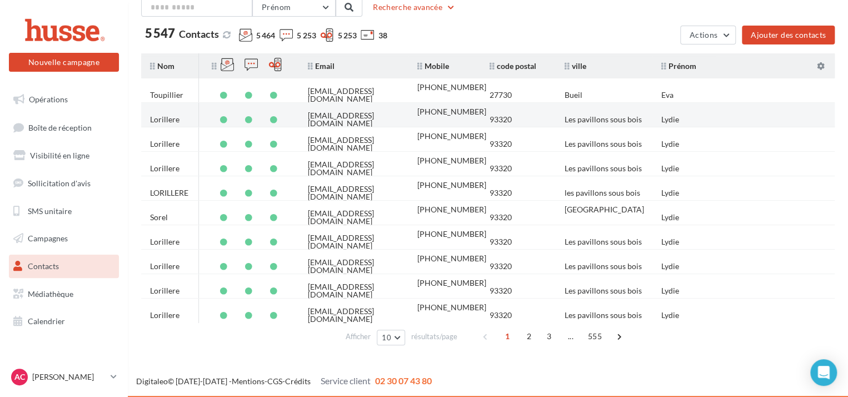
click at [472, 119] on td "+33659636654" at bounding box center [444, 119] width 72 height 33
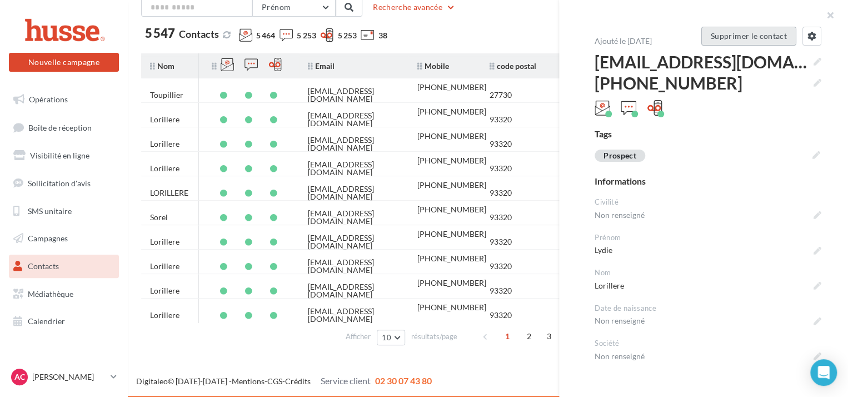
click at [707, 36] on button "Supprimer le contact" at bounding box center [748, 36] width 95 height 19
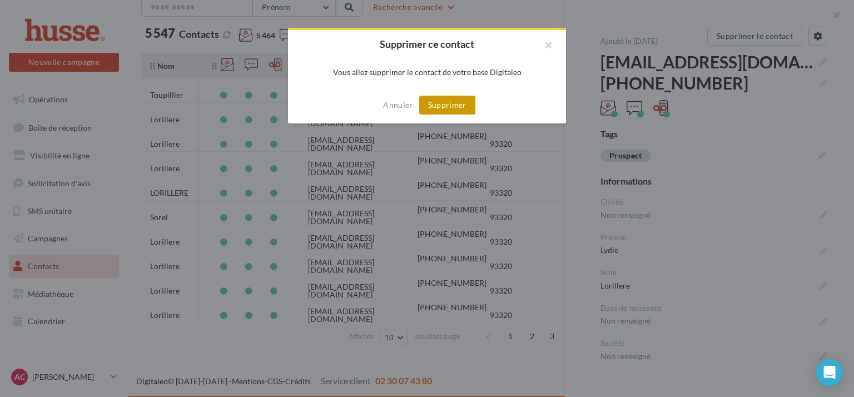
click at [461, 109] on button "Supprimer" at bounding box center [447, 105] width 56 height 19
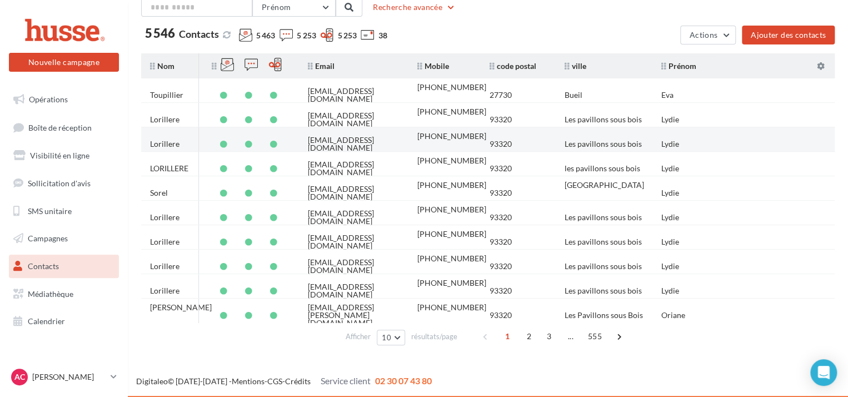
click at [458, 129] on td "+33659636654" at bounding box center [444, 143] width 72 height 33
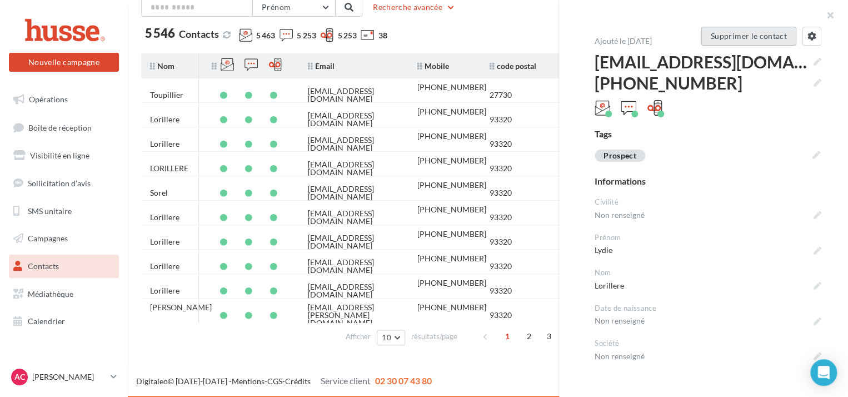
click at [710, 37] on button "Supprimer le contact" at bounding box center [748, 36] width 95 height 19
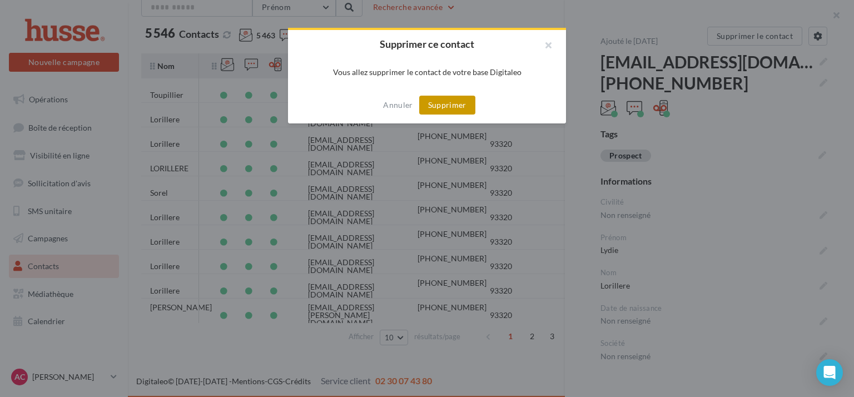
click at [431, 109] on button "Supprimer" at bounding box center [447, 105] width 56 height 19
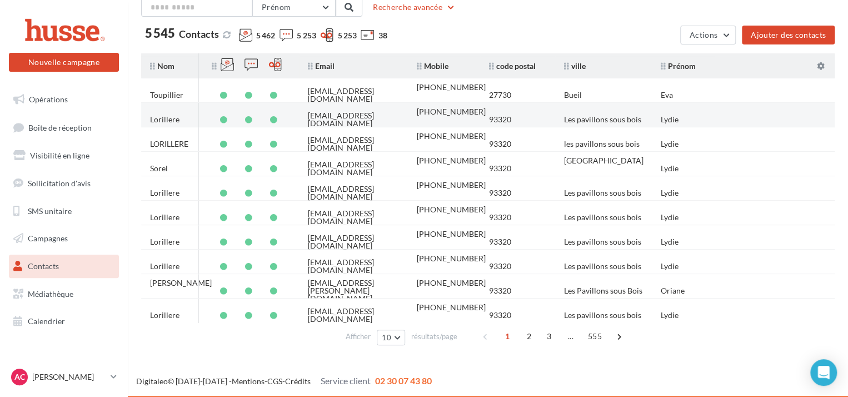
click at [429, 116] on div "+33659636654" at bounding box center [451, 112] width 69 height 8
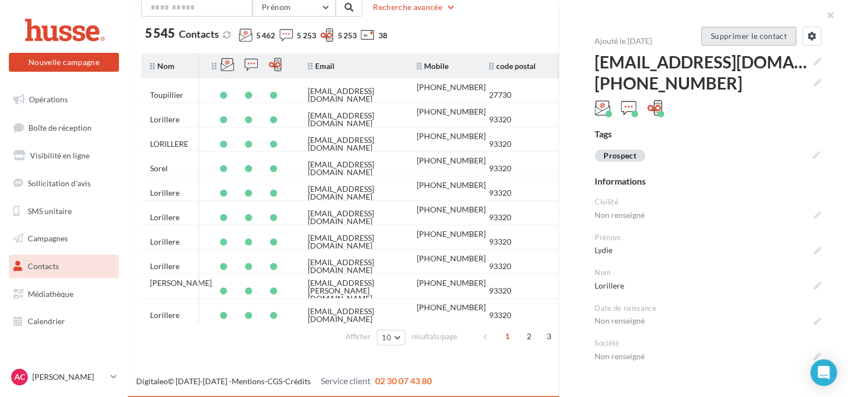
click at [719, 43] on button "Supprimer le contact" at bounding box center [748, 36] width 95 height 19
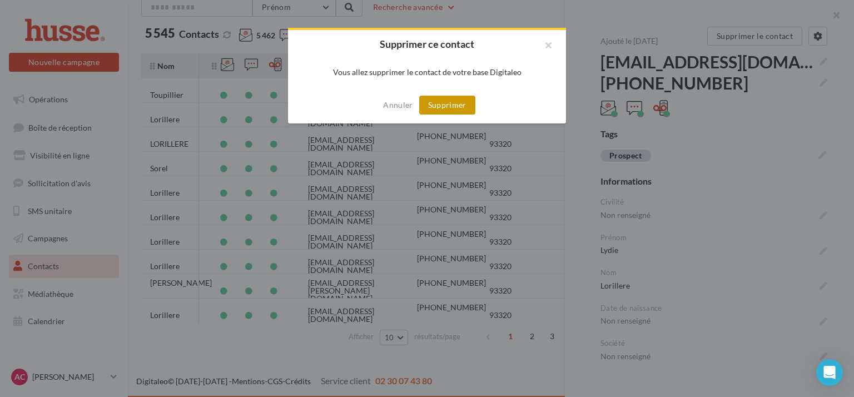
click at [461, 105] on button "Supprimer" at bounding box center [447, 105] width 56 height 19
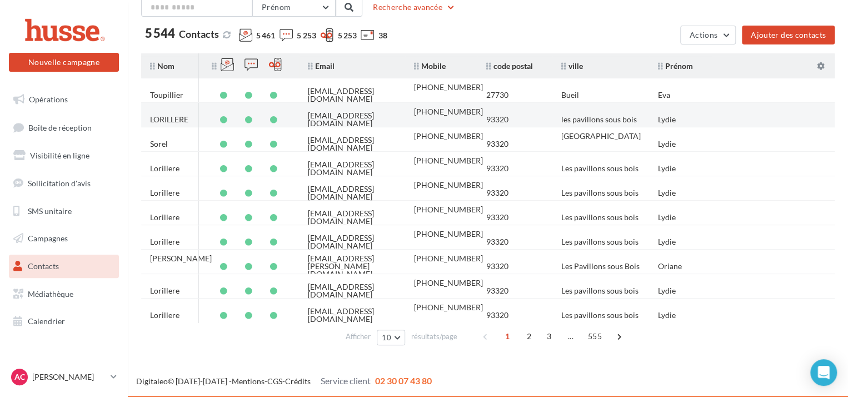
click at [463, 111] on div "+33659636654" at bounding box center [448, 112] width 69 height 8
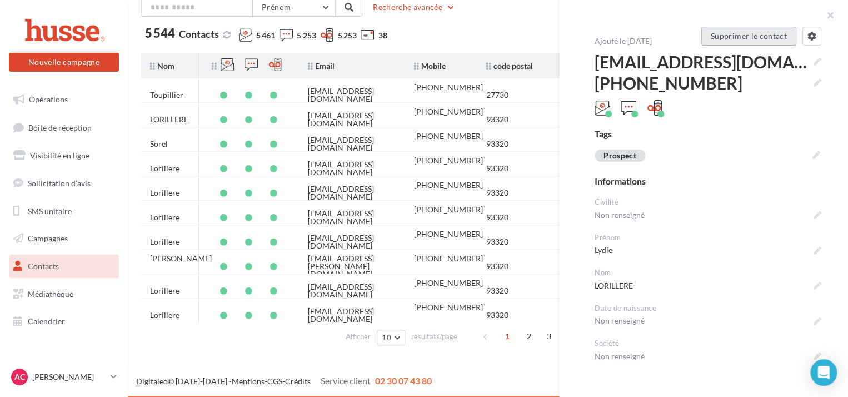
click at [733, 34] on button "Supprimer le contact" at bounding box center [748, 36] width 95 height 19
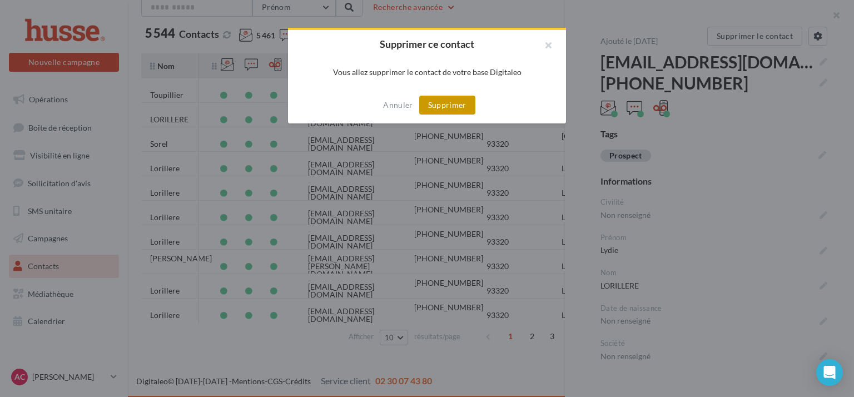
click at [462, 107] on button "Supprimer" at bounding box center [447, 105] width 56 height 19
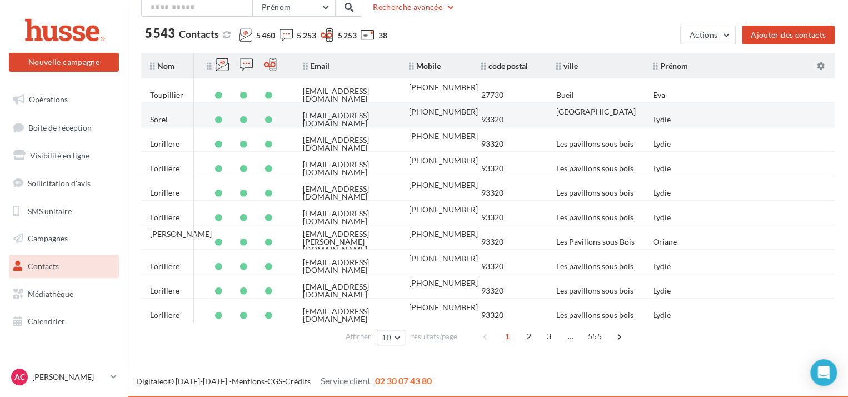
click at [465, 125] on td "+33623301056" at bounding box center [436, 119] width 72 height 33
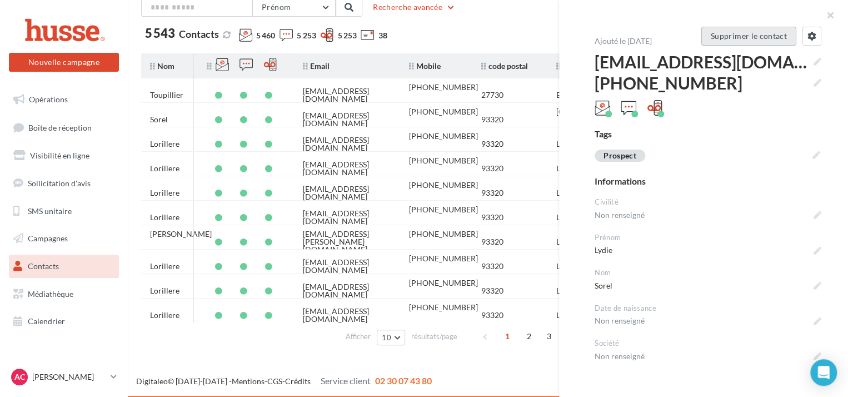
click at [742, 38] on button "Supprimer le contact" at bounding box center [748, 36] width 95 height 19
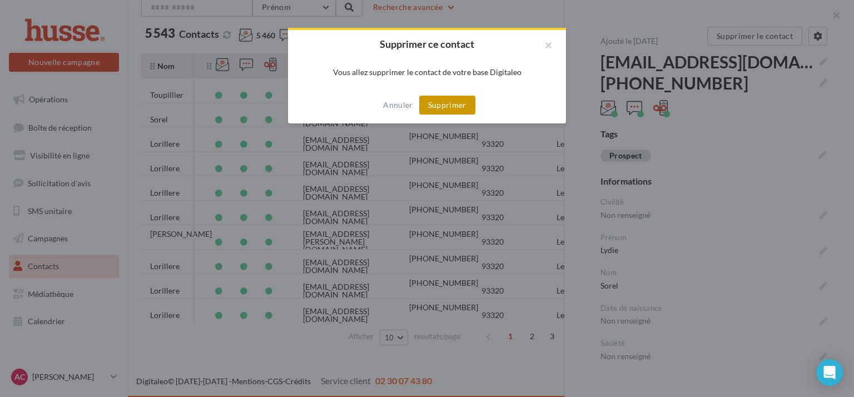
click at [447, 101] on button "Supprimer" at bounding box center [447, 105] width 56 height 19
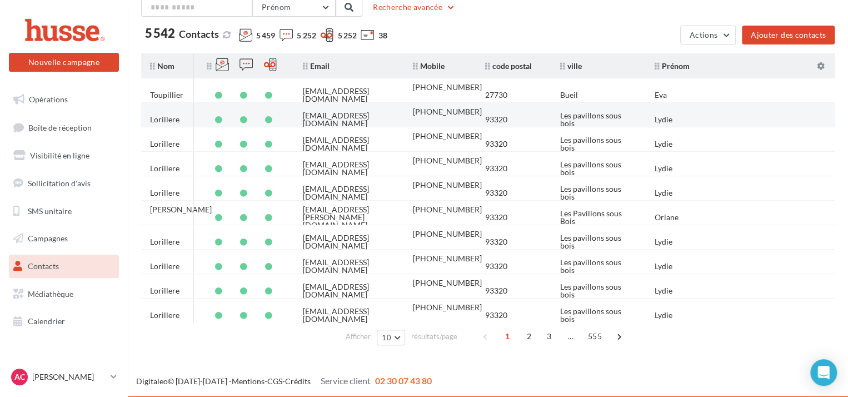
click at [448, 116] on div "+33659636654" at bounding box center [447, 112] width 69 height 8
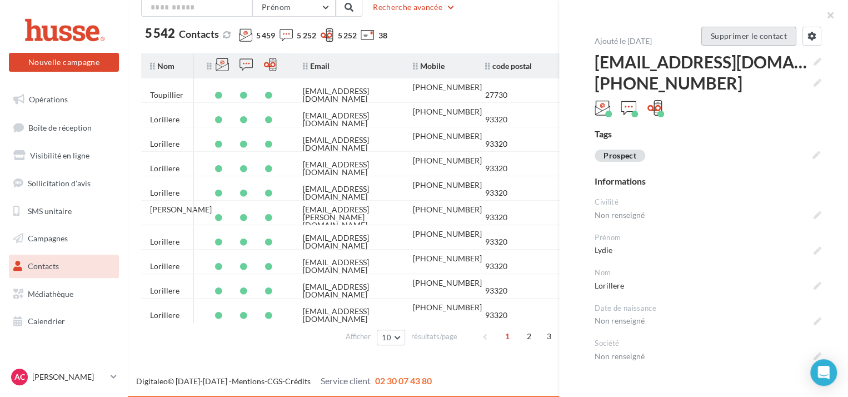
click at [756, 31] on button "Supprimer le contact" at bounding box center [748, 36] width 95 height 19
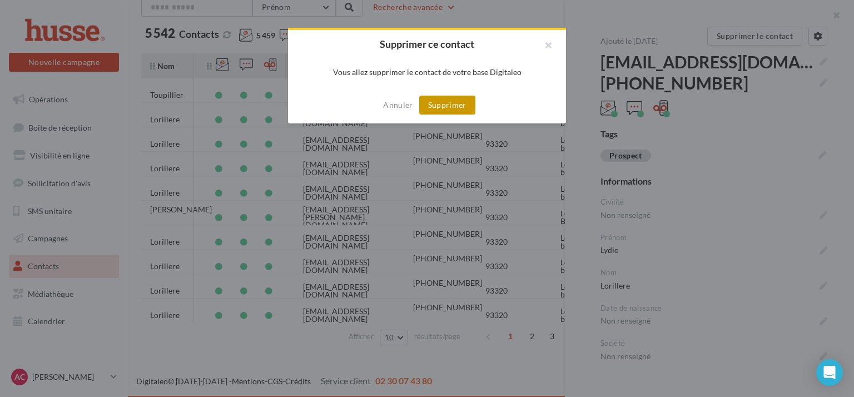
click at [458, 111] on button "Supprimer" at bounding box center [447, 105] width 56 height 19
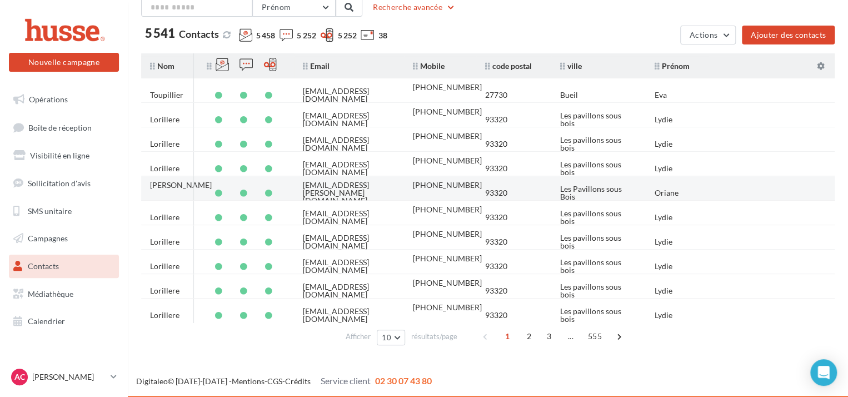
click at [453, 178] on td "+33620547467" at bounding box center [440, 192] width 72 height 33
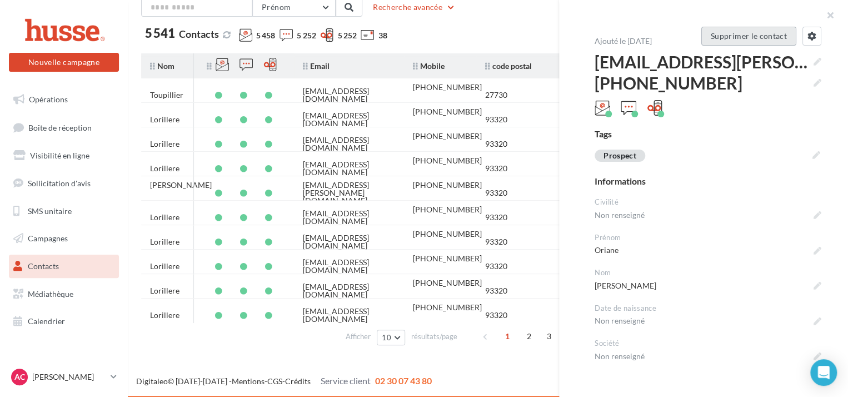
click at [721, 36] on button "Supprimer le contact" at bounding box center [748, 36] width 95 height 19
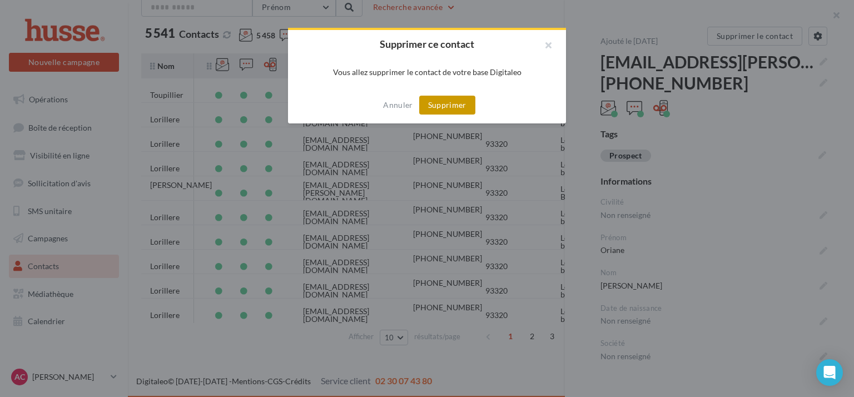
click at [463, 104] on button "Supprimer" at bounding box center [447, 105] width 56 height 19
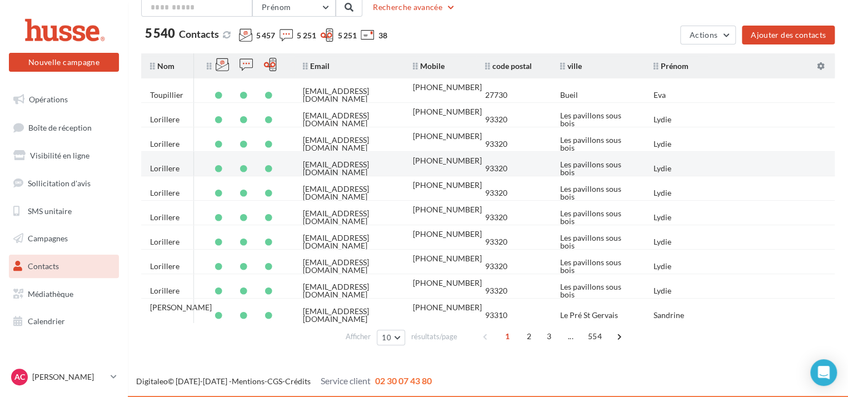
click at [471, 163] on td "+33659636654" at bounding box center [440, 168] width 72 height 33
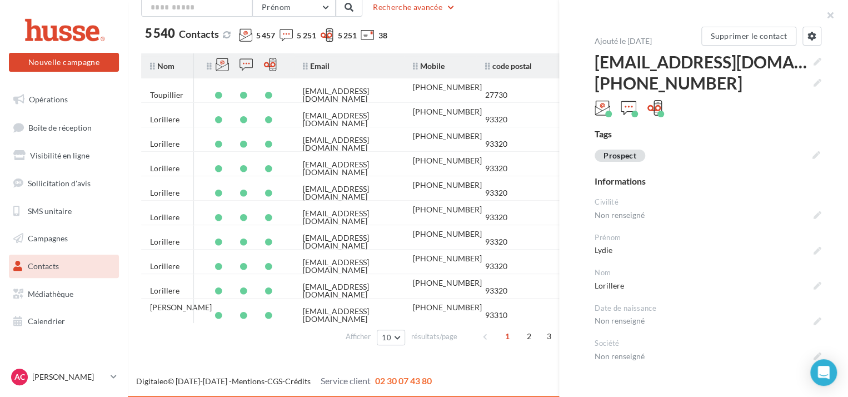
click at [725, 47] on div "**********" at bounding box center [708, 390] width 227 height 708
drag, startPoint x: 725, startPoint y: 44, endPoint x: 725, endPoint y: 32, distance: 12.2
click at [725, 32] on button "Supprimer le contact" at bounding box center [748, 36] width 95 height 19
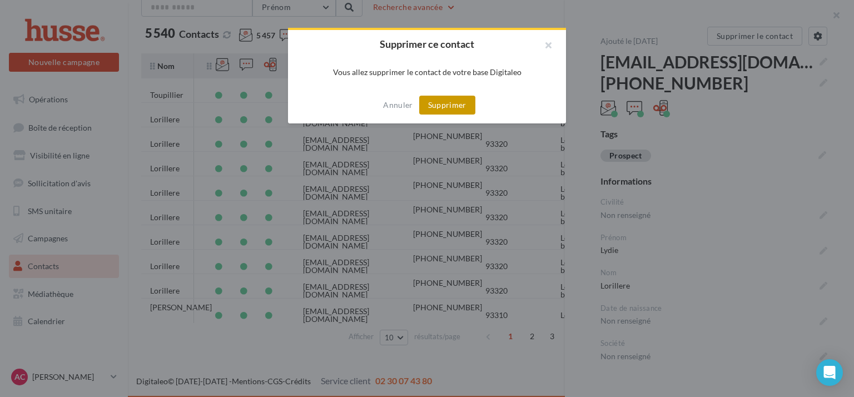
click at [462, 96] on button "Supprimer" at bounding box center [447, 105] width 56 height 19
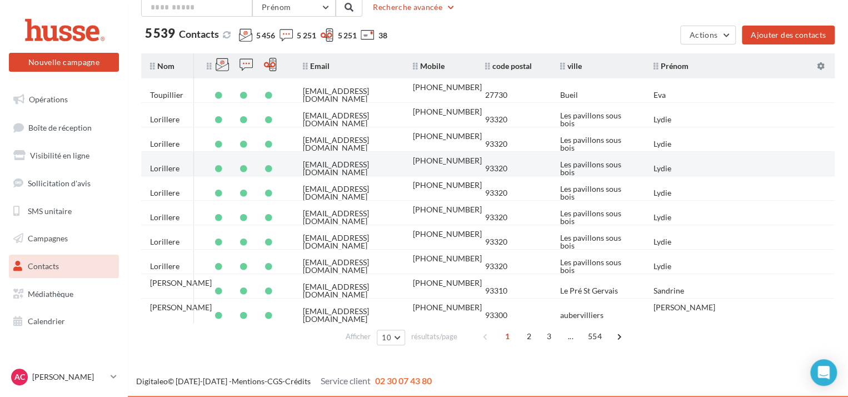
drag, startPoint x: 587, startPoint y: 315, endPoint x: 555, endPoint y: 160, distance: 157.8
click at [555, 160] on td "Les pavillons sous bois" at bounding box center [597, 168] width 93 height 24
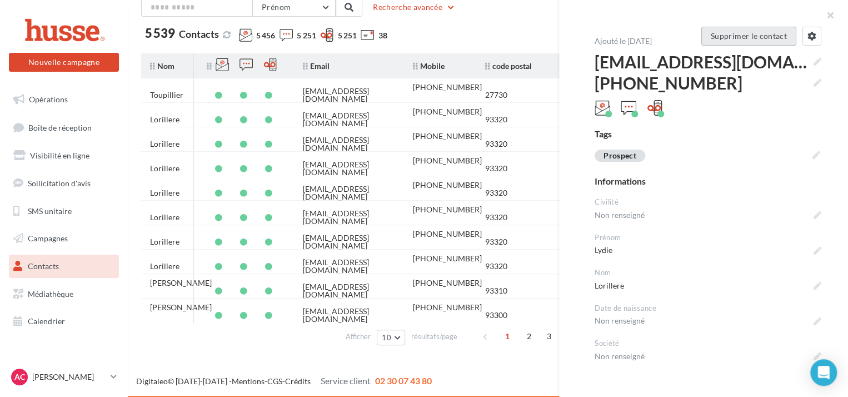
click at [715, 38] on button "Supprimer le contact" at bounding box center [748, 36] width 95 height 19
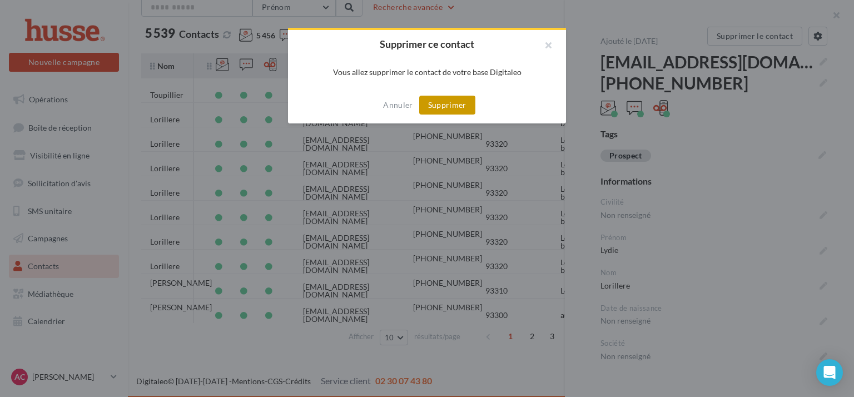
click at [453, 103] on button "Supprimer" at bounding box center [447, 105] width 56 height 19
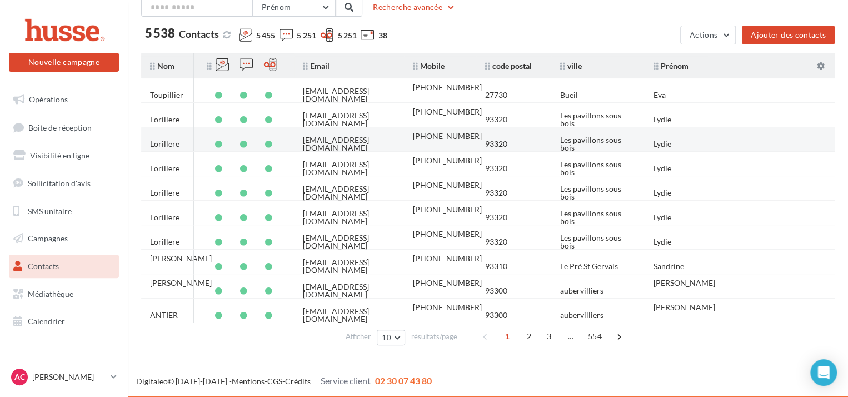
click at [452, 137] on div "+33659636654" at bounding box center [447, 136] width 69 height 8
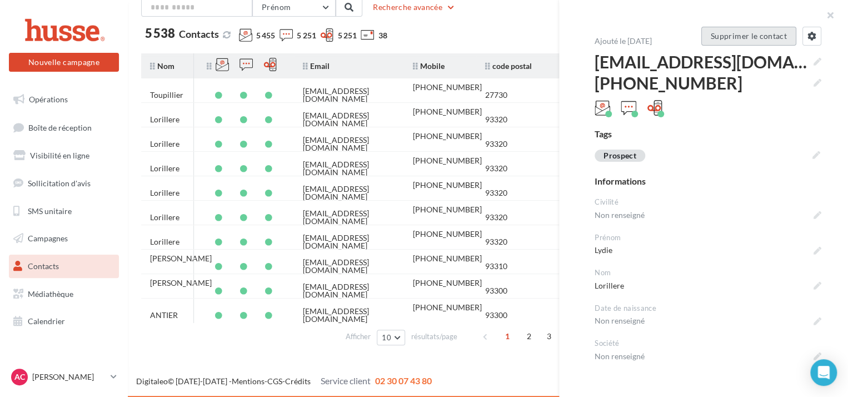
click at [707, 35] on button "Supprimer le contact" at bounding box center [748, 36] width 95 height 19
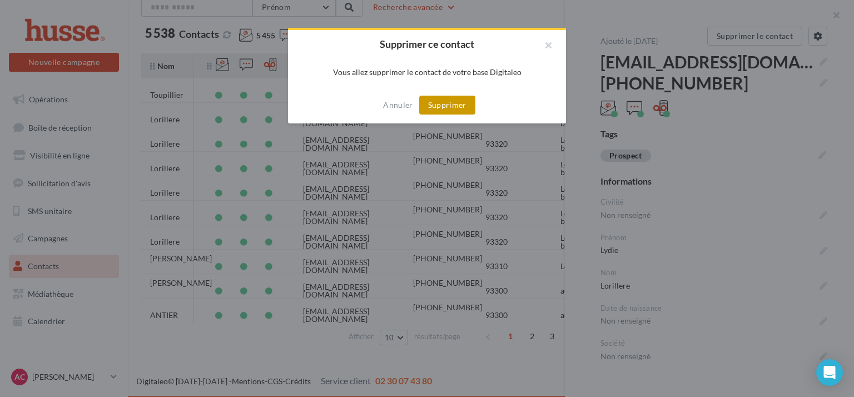
click at [435, 111] on button "Supprimer" at bounding box center [447, 105] width 56 height 19
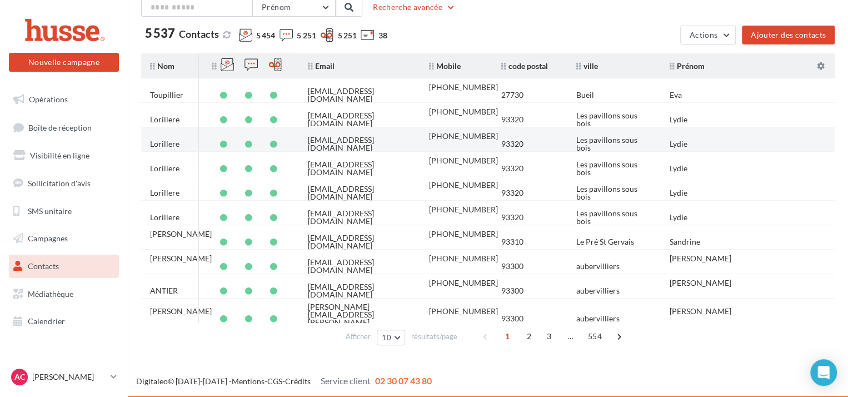
click at [437, 134] on div "+33659636654" at bounding box center [463, 136] width 69 height 8
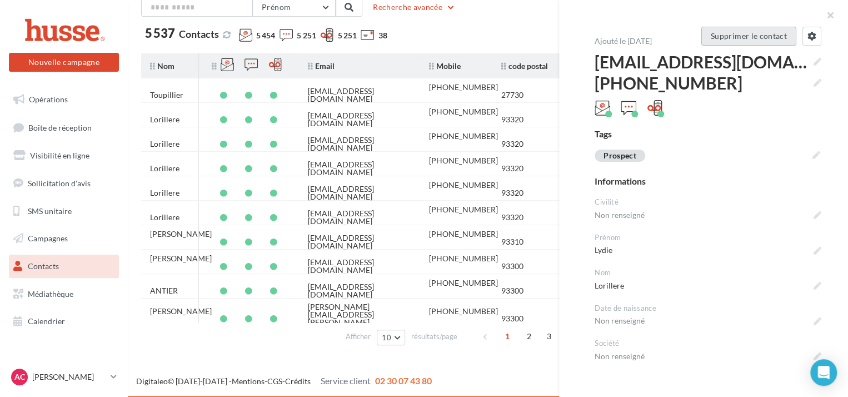
click at [731, 32] on button "Supprimer le contact" at bounding box center [748, 36] width 95 height 19
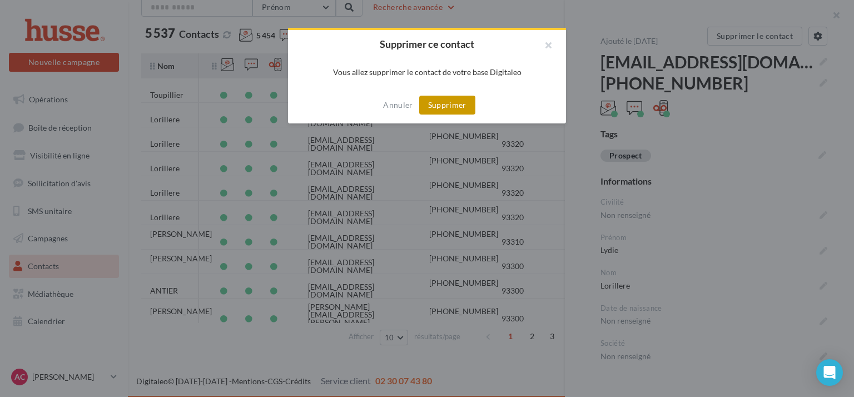
click at [439, 104] on button "Supprimer" at bounding box center [447, 105] width 56 height 19
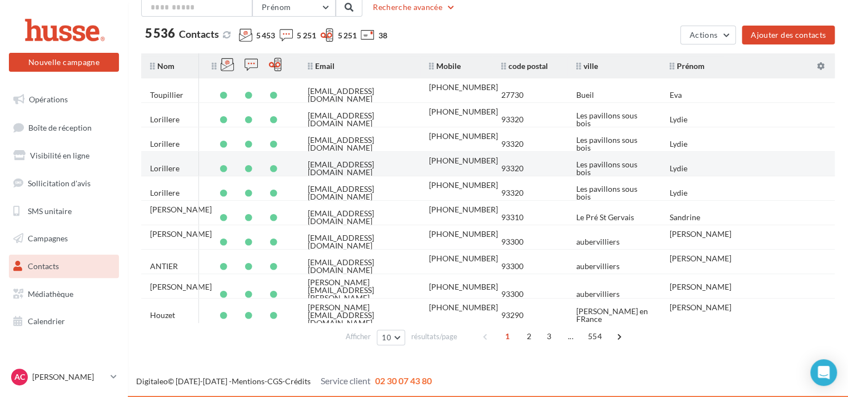
click at [455, 152] on td "+33659636654" at bounding box center [456, 168] width 72 height 33
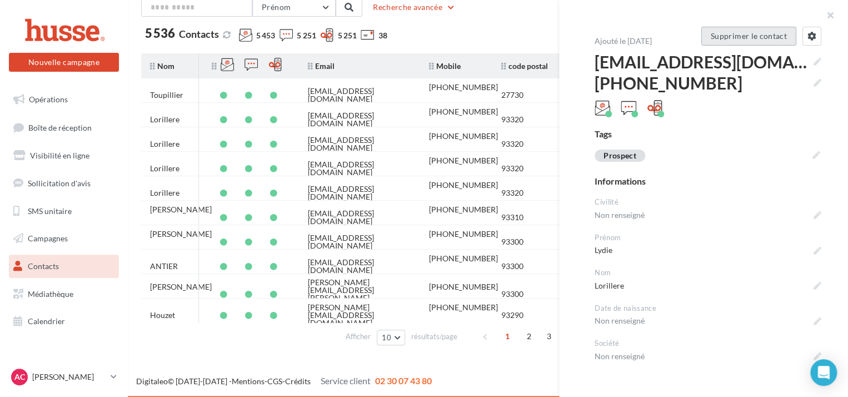
click at [765, 41] on button "Supprimer le contact" at bounding box center [748, 36] width 95 height 19
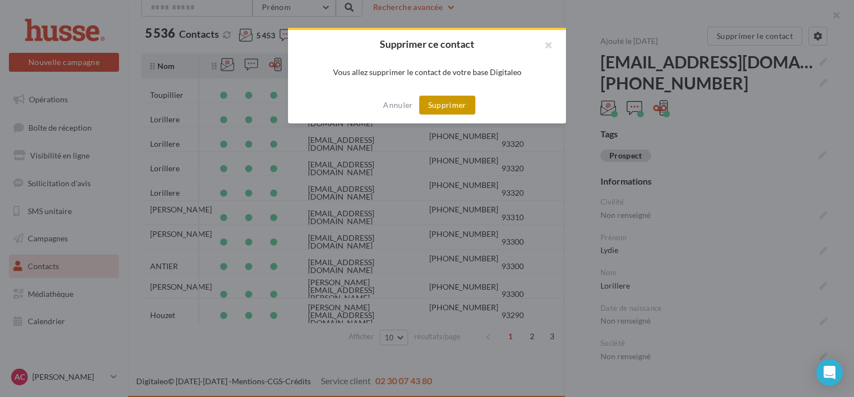
click at [448, 114] on button "Supprimer" at bounding box center [447, 105] width 56 height 19
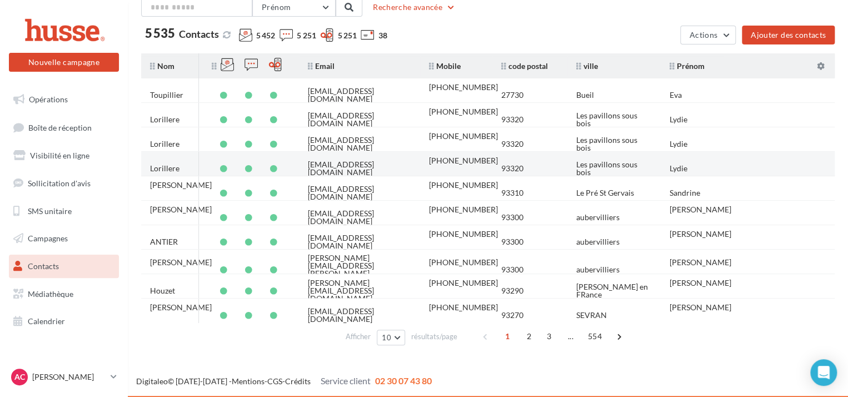
click at [462, 172] on td "+33659636654" at bounding box center [456, 168] width 72 height 33
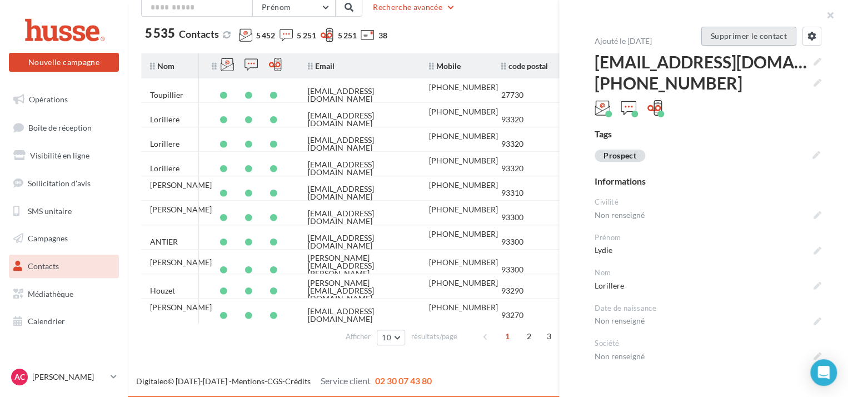
click at [735, 36] on button "Supprimer le contact" at bounding box center [748, 36] width 95 height 19
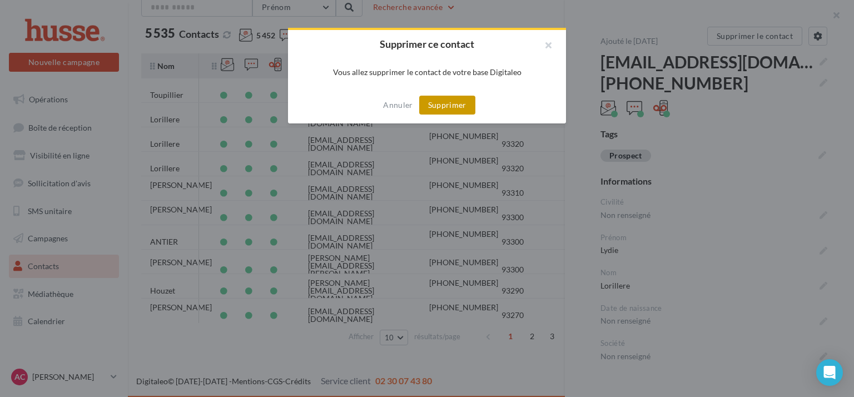
click at [466, 96] on button "Supprimer" at bounding box center [447, 105] width 56 height 19
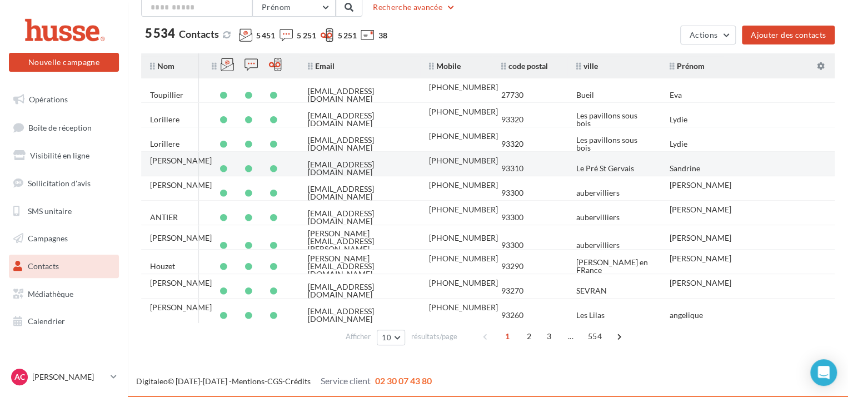
click at [467, 157] on td "+33606670615" at bounding box center [456, 168] width 72 height 33
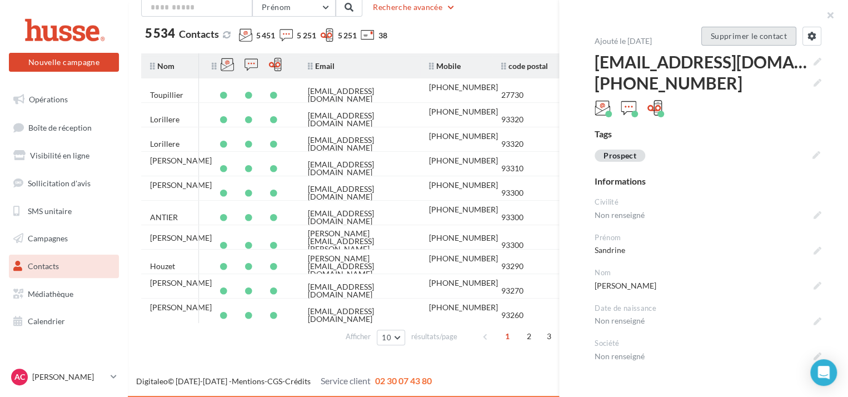
click at [767, 35] on button "Supprimer le contact" at bounding box center [748, 36] width 95 height 19
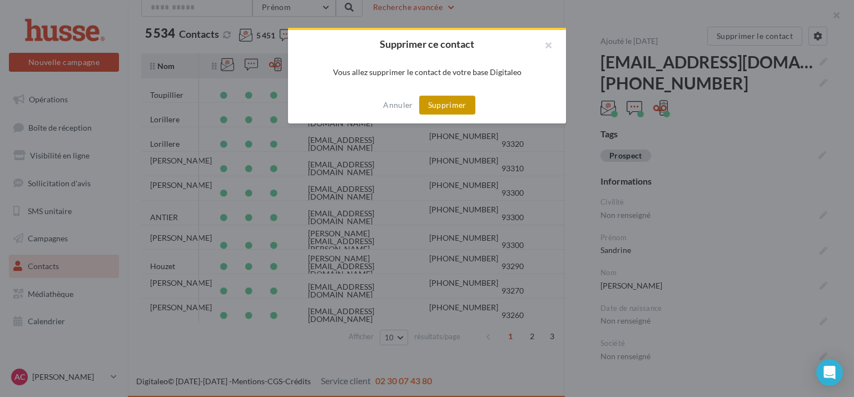
click at [470, 101] on button "Supprimer" at bounding box center [447, 105] width 56 height 19
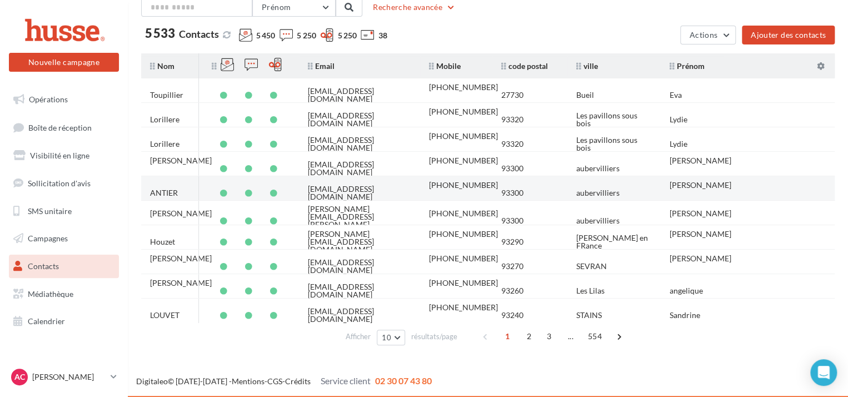
click at [498, 181] on td "93300" at bounding box center [529, 193] width 75 height 24
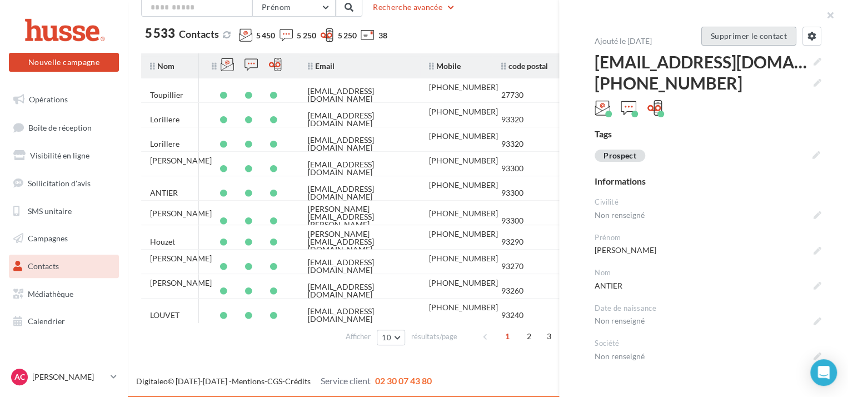
click at [723, 27] on button "Supprimer le contact" at bounding box center [748, 36] width 95 height 19
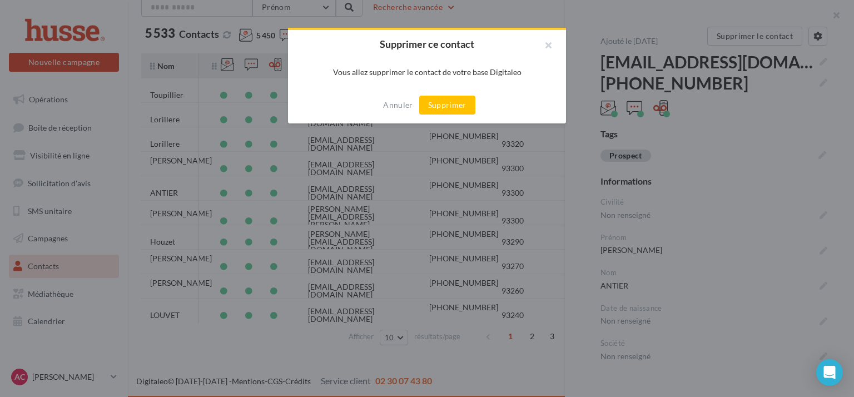
click at [461, 94] on div "Annuler Supprimer" at bounding box center [427, 105] width 278 height 37
click at [461, 103] on button "Supprimer" at bounding box center [447, 105] width 56 height 19
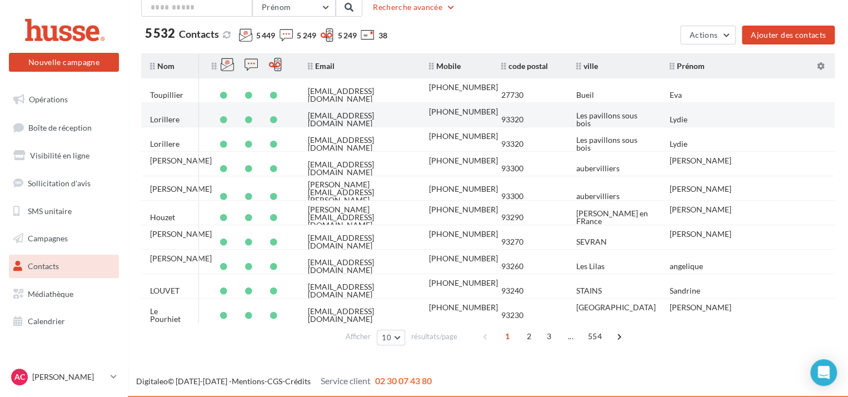
click at [462, 120] on td "+33659636654" at bounding box center [456, 119] width 72 height 33
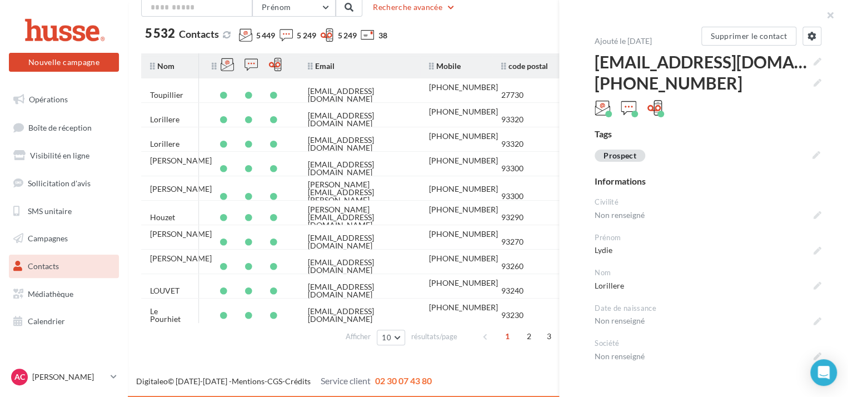
drag, startPoint x: 733, startPoint y: 29, endPoint x: 616, endPoint y: 42, distance: 117.9
click at [616, 42] on span "Ajouté le 26/08/2025" at bounding box center [623, 40] width 57 height 9
click at [709, 34] on button "Supprimer le contact" at bounding box center [748, 36] width 95 height 19
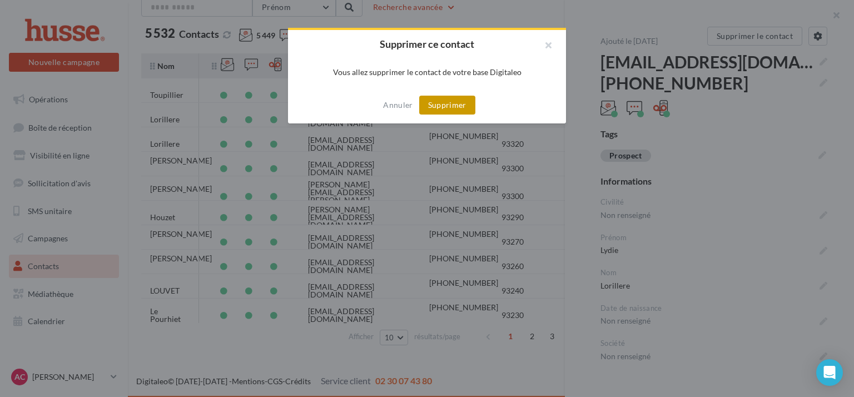
click at [442, 99] on button "Supprimer" at bounding box center [447, 105] width 56 height 19
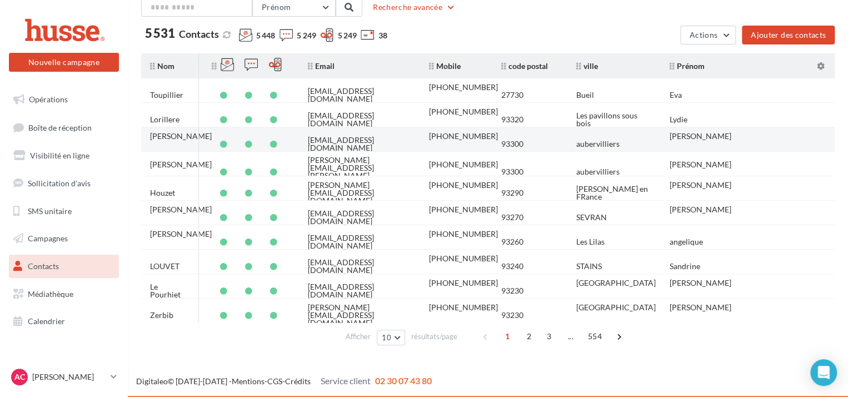
click at [460, 135] on div "+33628672125" at bounding box center [463, 136] width 69 height 8
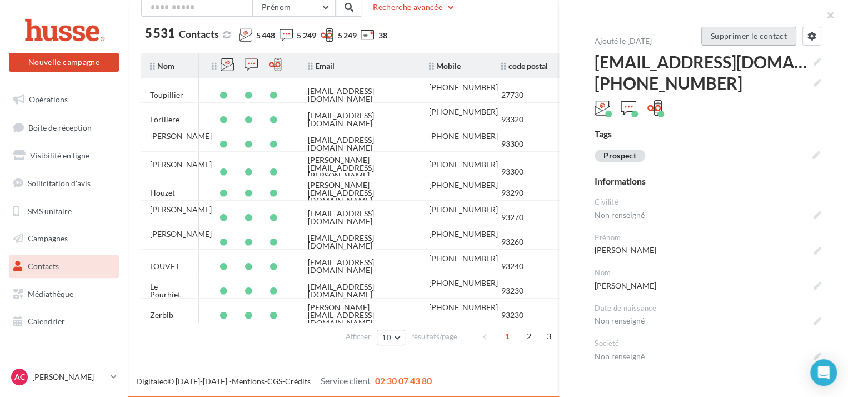
click at [728, 41] on button "Supprimer le contact" at bounding box center [748, 36] width 95 height 19
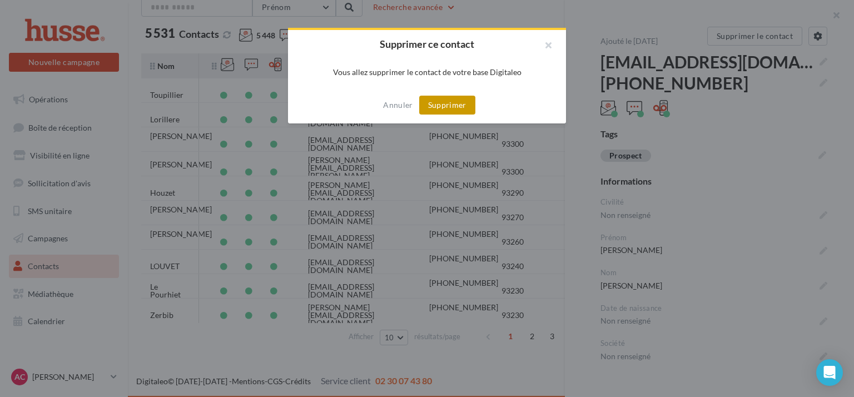
click at [451, 112] on button "Supprimer" at bounding box center [447, 105] width 56 height 19
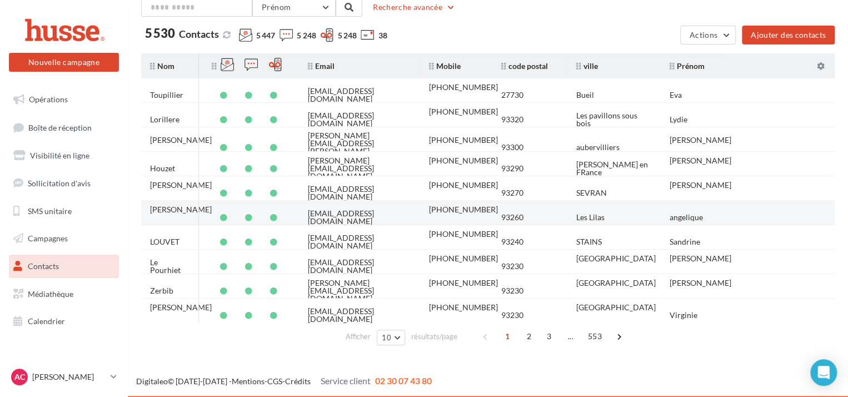
click at [503, 214] on div "93260" at bounding box center [512, 217] width 22 height 8
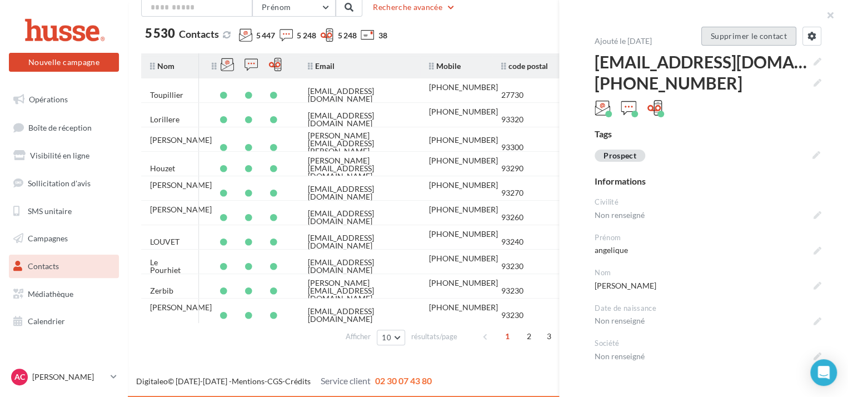
click at [756, 41] on button "Supprimer le contact" at bounding box center [748, 36] width 95 height 19
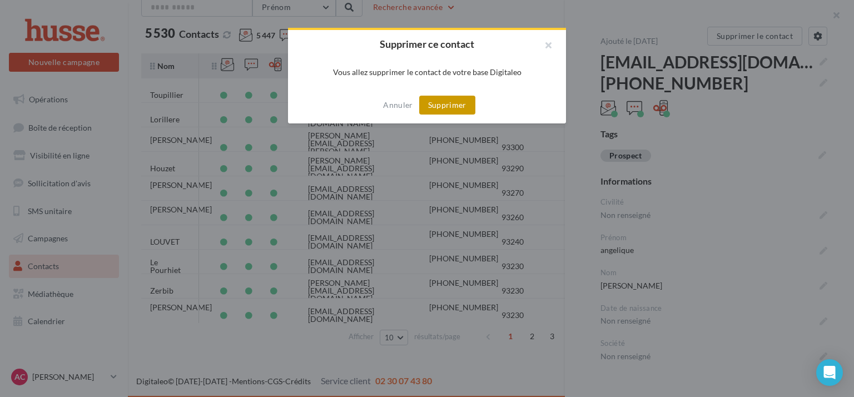
click at [445, 109] on button "Supprimer" at bounding box center [447, 105] width 56 height 19
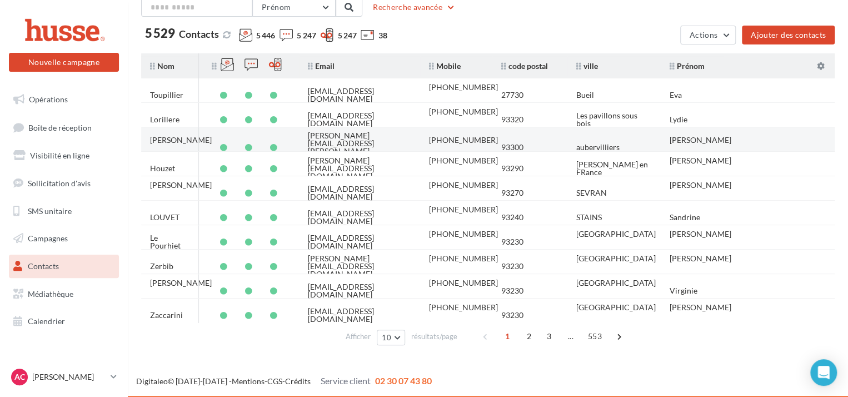
click at [442, 131] on td "+33781313173" at bounding box center [456, 147] width 72 height 33
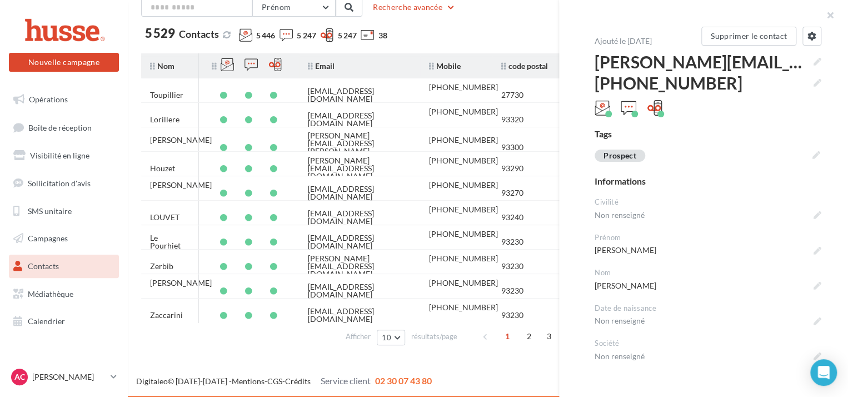
click at [731, 46] on div "Ajouté le 26/08/2025" at bounding box center [708, 41] width 227 height 11
click at [731, 41] on button "Supprimer le contact" at bounding box center [748, 36] width 95 height 19
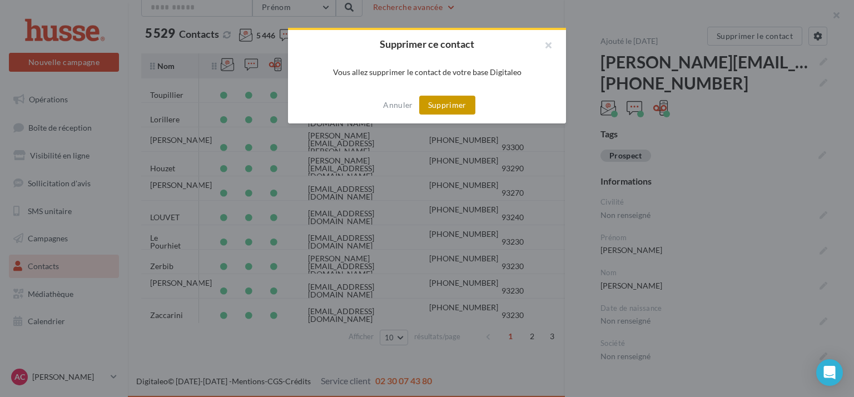
click at [438, 103] on button "Supprimer" at bounding box center [447, 105] width 56 height 19
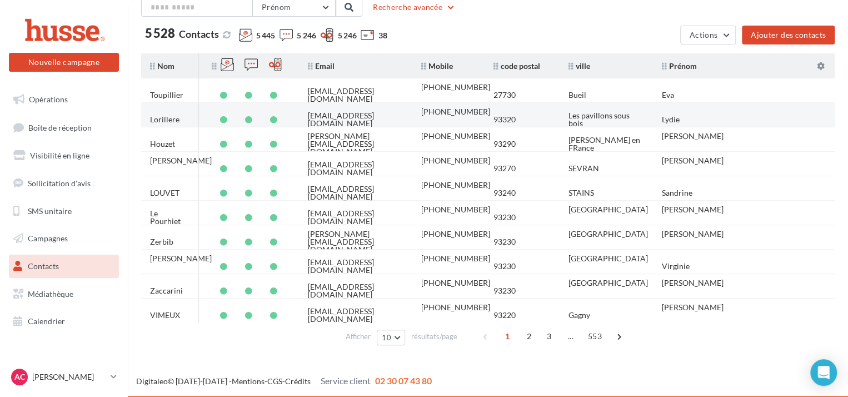
click at [441, 115] on div "+33659636654" at bounding box center [455, 112] width 69 height 8
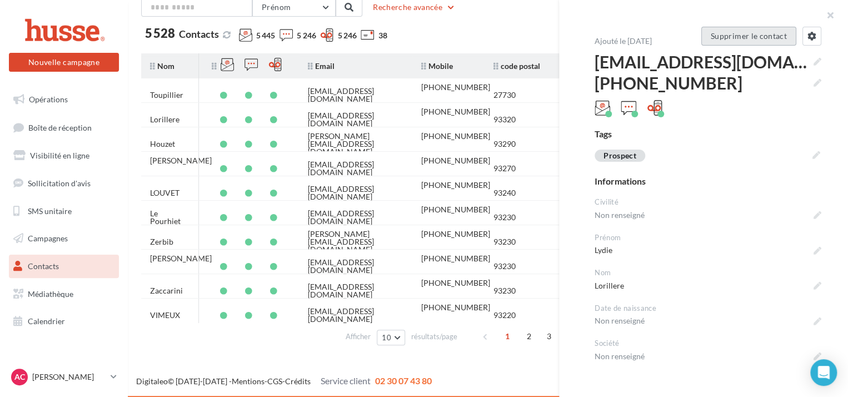
click at [729, 34] on button "Supprimer le contact" at bounding box center [748, 36] width 95 height 19
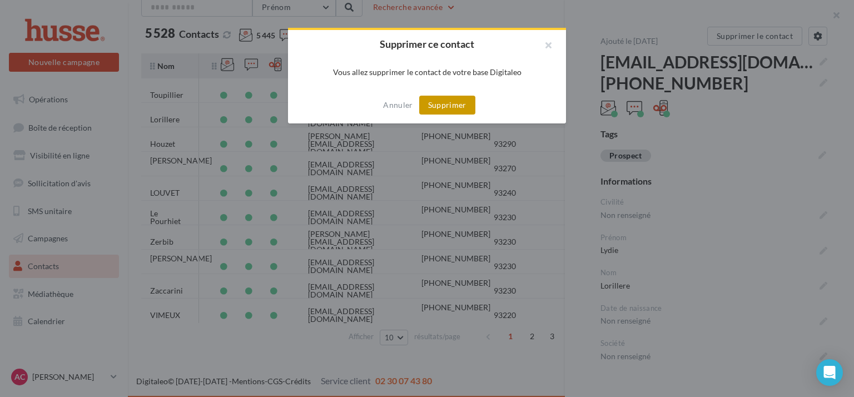
click at [467, 102] on button "Supprimer" at bounding box center [447, 105] width 56 height 19
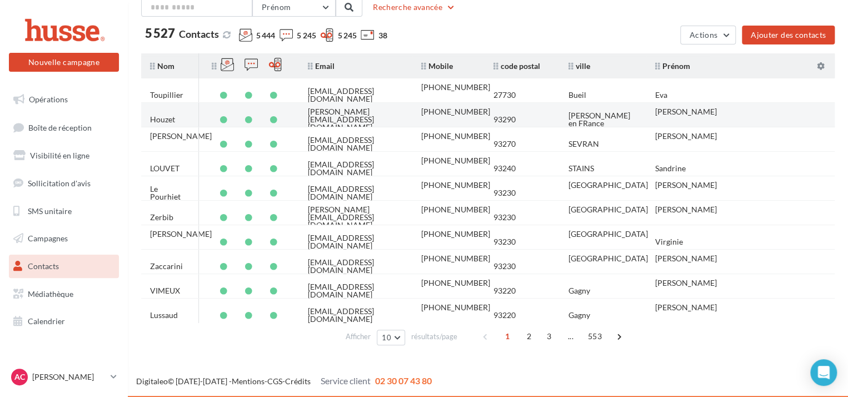
click at [468, 121] on td "+33677845990" at bounding box center [448, 119] width 72 height 33
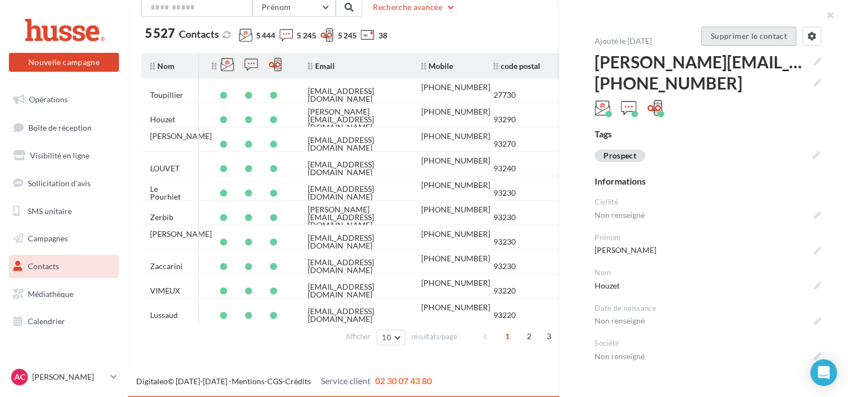
click at [712, 39] on button "Supprimer le contact" at bounding box center [748, 36] width 95 height 19
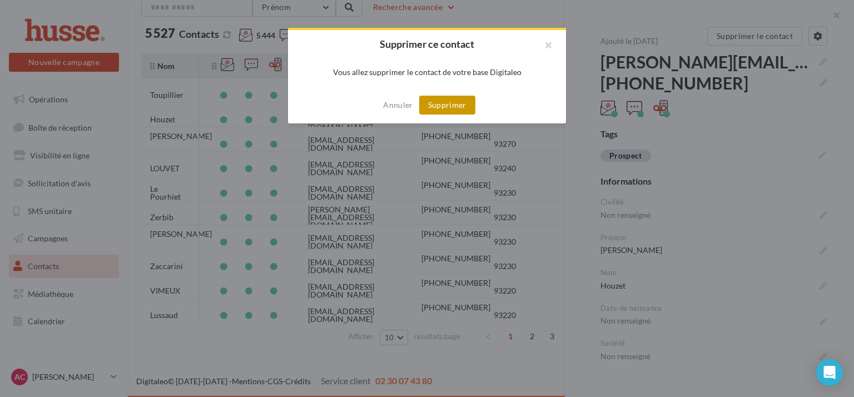
click at [462, 110] on button "Supprimer" at bounding box center [447, 105] width 56 height 19
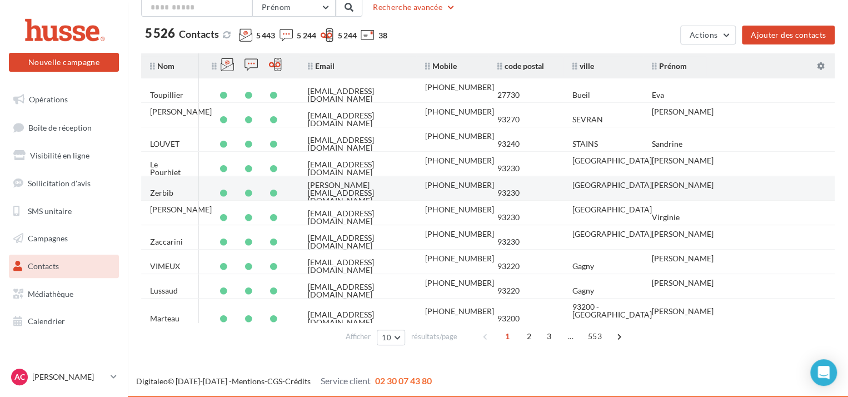
click at [466, 176] on td "+33648470228" at bounding box center [452, 192] width 72 height 33
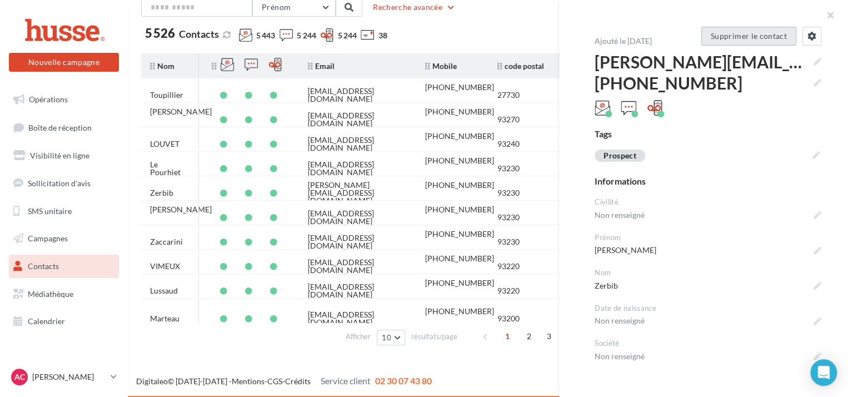
click at [720, 38] on button "Supprimer le contact" at bounding box center [748, 36] width 95 height 19
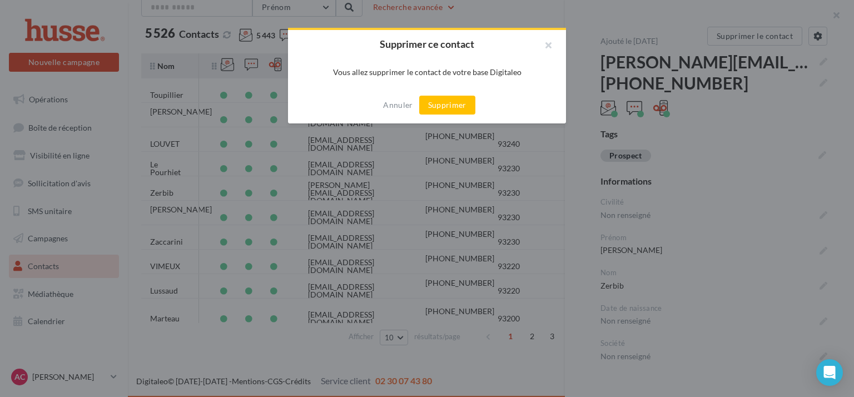
click at [474, 108] on div "Annuler Supprimer" at bounding box center [427, 105] width 278 height 37
click at [459, 108] on button "Supprimer" at bounding box center [447, 105] width 56 height 19
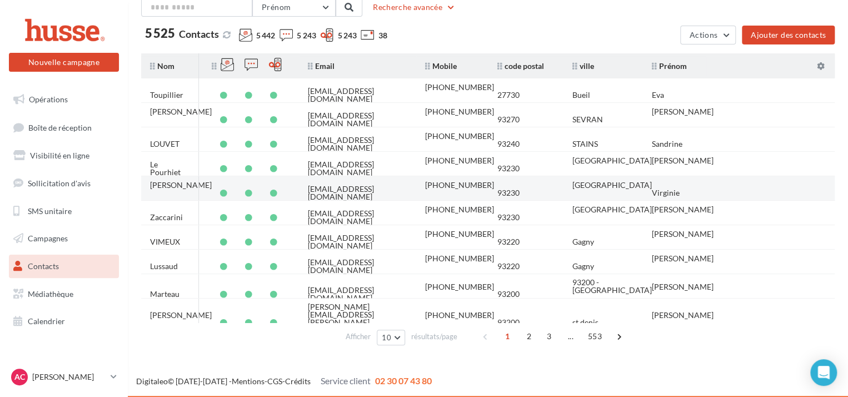
click at [485, 182] on td "+33753743384" at bounding box center [452, 192] width 72 height 33
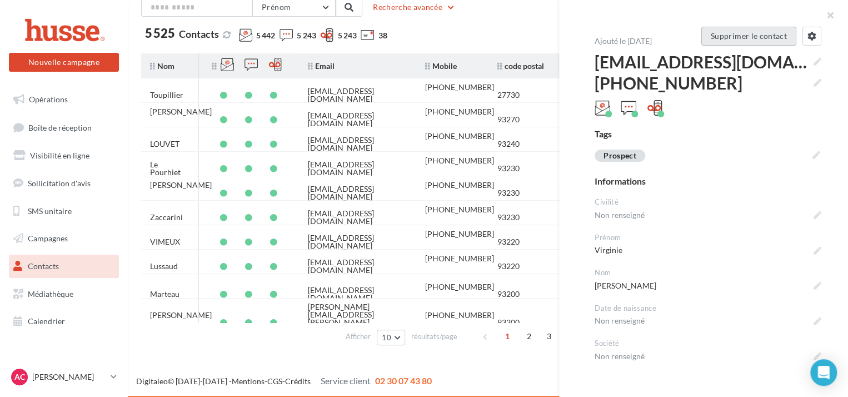
click at [745, 38] on button "Supprimer le contact" at bounding box center [748, 36] width 95 height 19
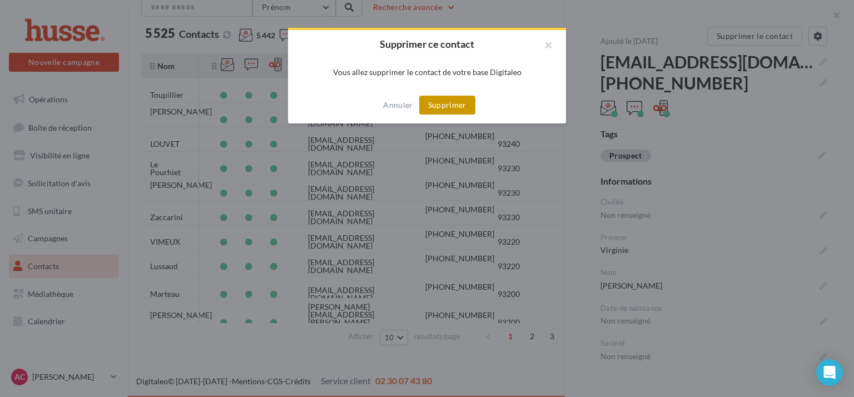
click at [449, 105] on button "Supprimer" at bounding box center [447, 105] width 56 height 19
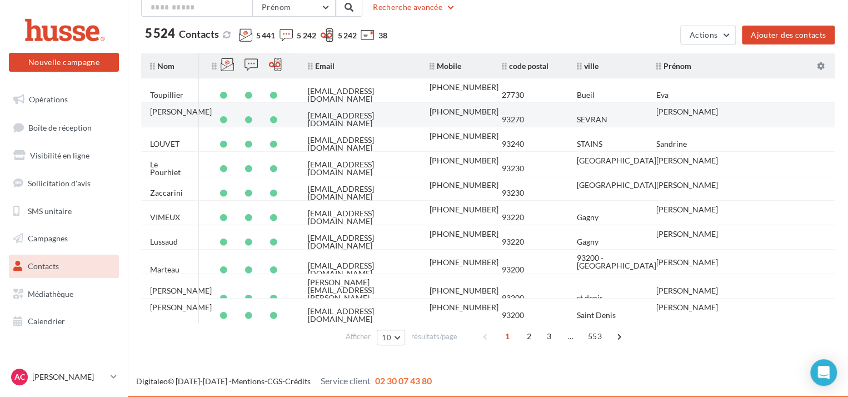
click at [452, 113] on div "+33671695963" at bounding box center [464, 112] width 69 height 8
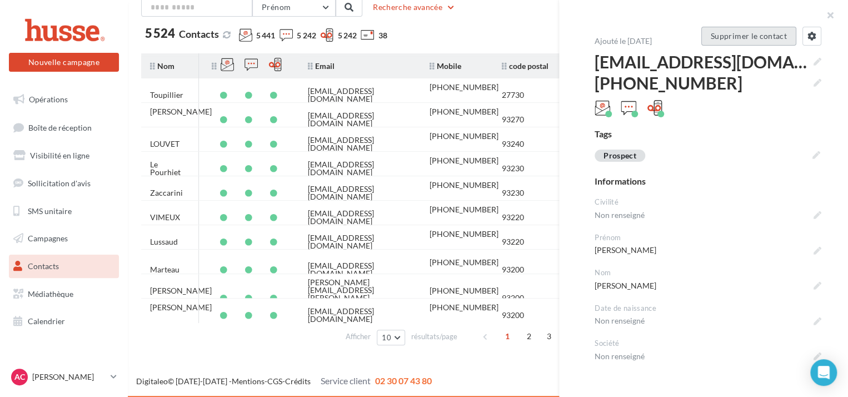
click at [731, 34] on button "Supprimer le contact" at bounding box center [748, 36] width 95 height 19
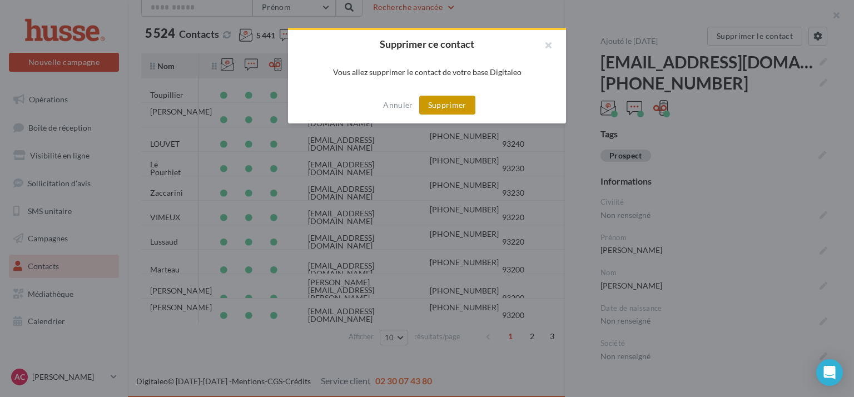
click at [448, 103] on button "Supprimer" at bounding box center [447, 105] width 56 height 19
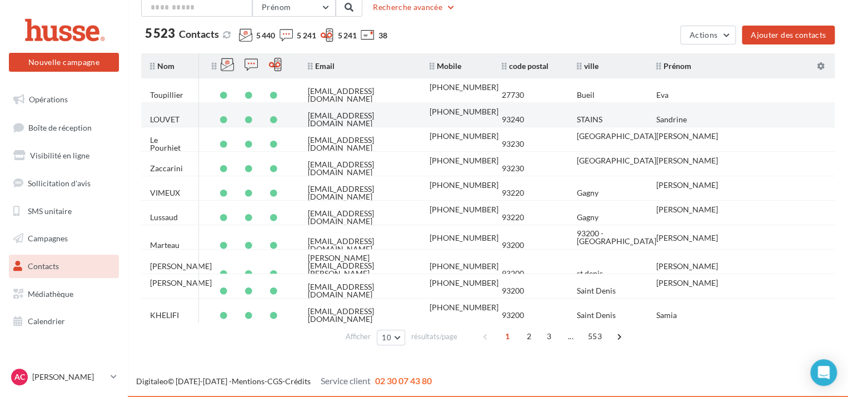
drag, startPoint x: 448, startPoint y: 103, endPoint x: 420, endPoint y: 106, distance: 27.9
click at [420, 106] on tr "LOUVET louvetsandrine@hotmail.fr +33695424567 93240 STAINS Sandrine" at bounding box center [492, 115] width 702 height 24
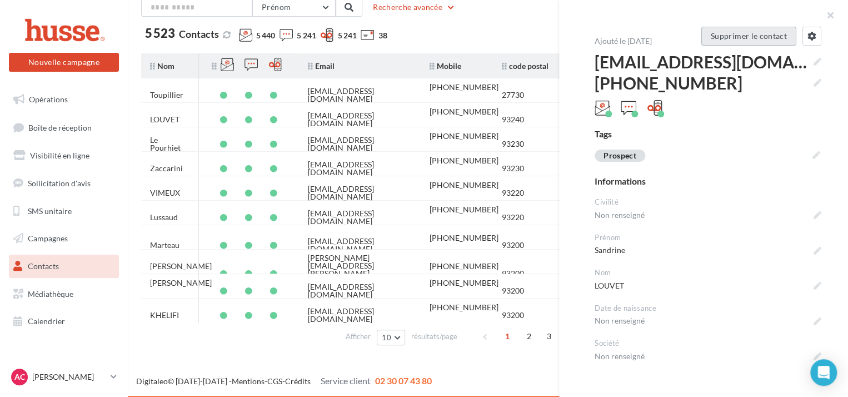
click at [722, 36] on button "Supprimer le contact" at bounding box center [748, 36] width 95 height 19
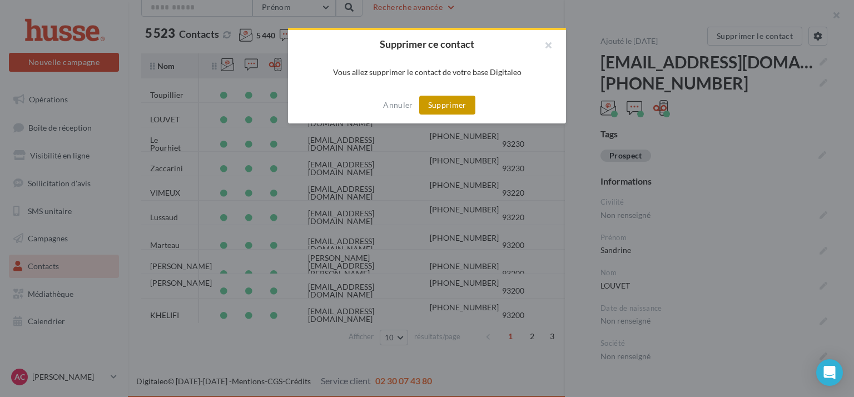
click at [454, 103] on button "Supprimer" at bounding box center [447, 105] width 56 height 19
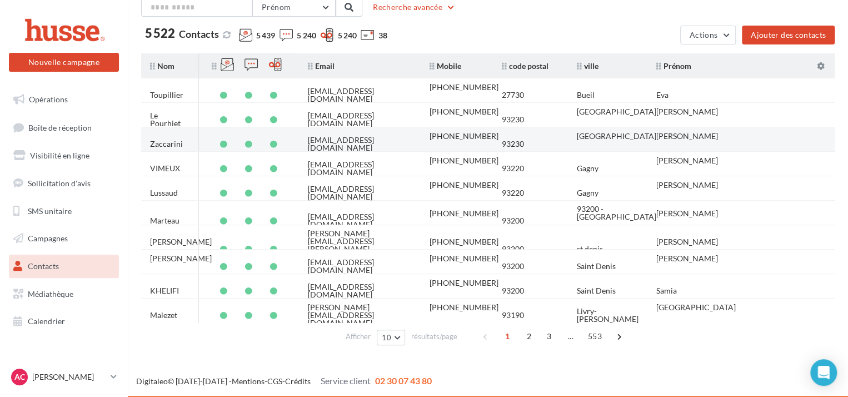
click at [459, 145] on td "+33623206039" at bounding box center [457, 143] width 72 height 33
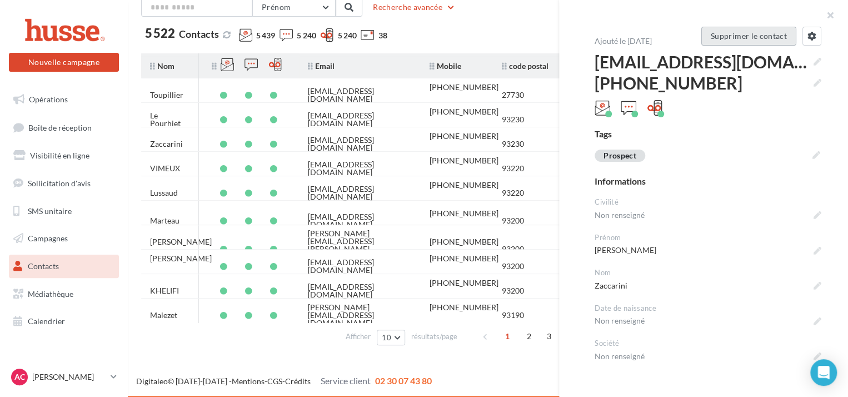
click at [717, 39] on button "Supprimer le contact" at bounding box center [748, 36] width 95 height 19
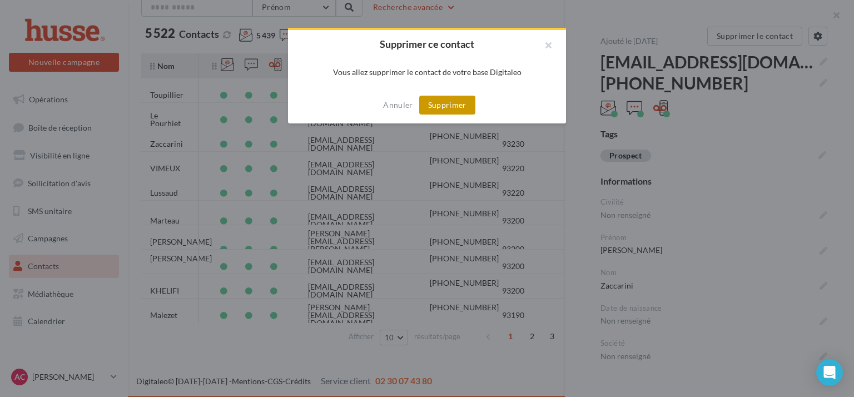
click at [443, 107] on button "Supprimer" at bounding box center [447, 105] width 56 height 19
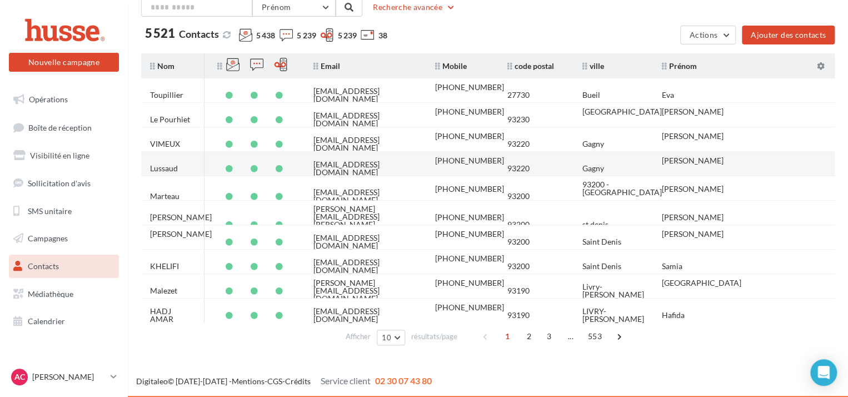
click at [448, 172] on td "+33664200941" at bounding box center [462, 168] width 72 height 33
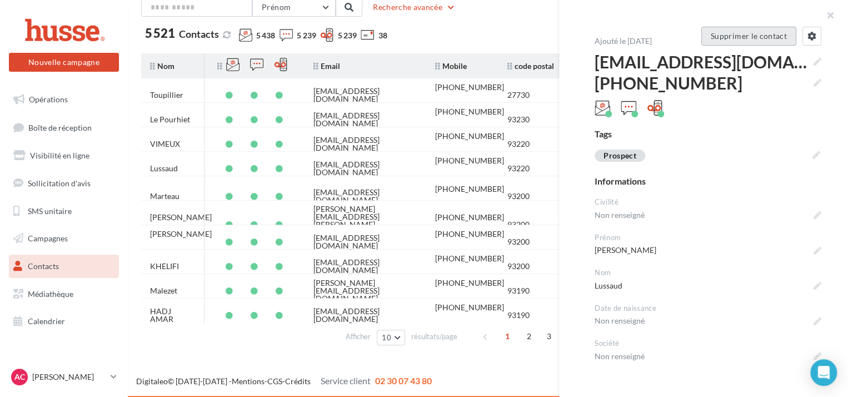
click at [716, 38] on button "Supprimer le contact" at bounding box center [748, 36] width 95 height 19
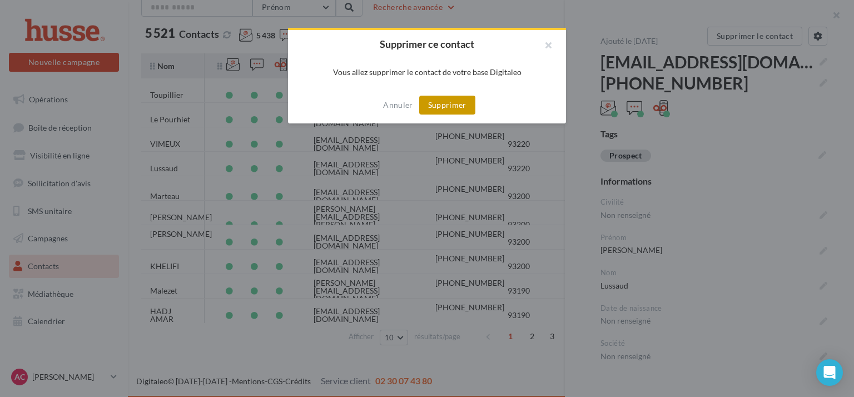
click at [436, 108] on button "Supprimer" at bounding box center [447, 105] width 56 height 19
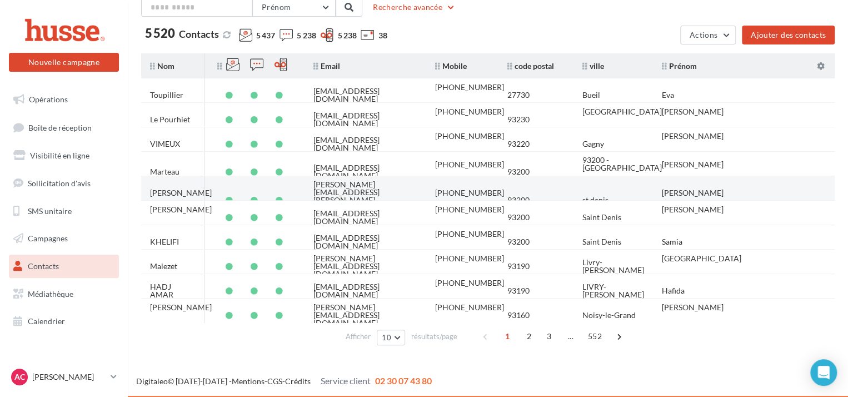
click at [469, 192] on div "+33633675296" at bounding box center [469, 193] width 69 height 8
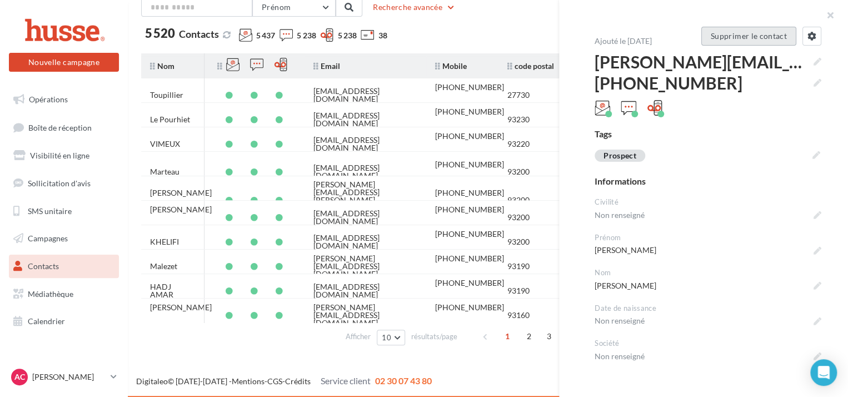
click at [771, 32] on button "Supprimer le contact" at bounding box center [748, 36] width 95 height 19
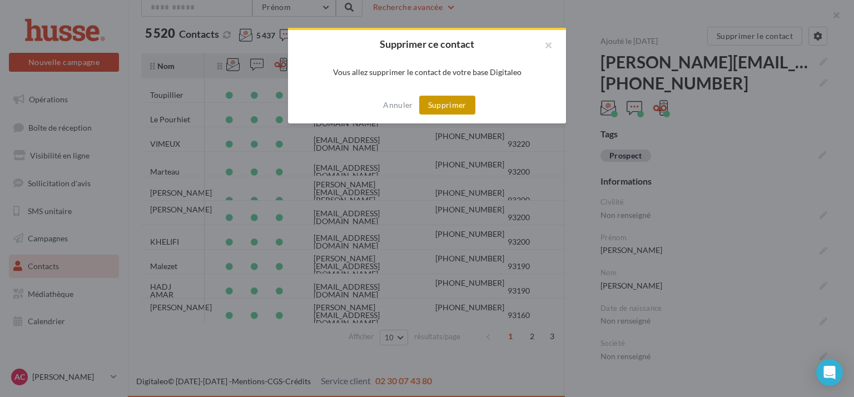
click at [441, 105] on button "Supprimer" at bounding box center [447, 105] width 56 height 19
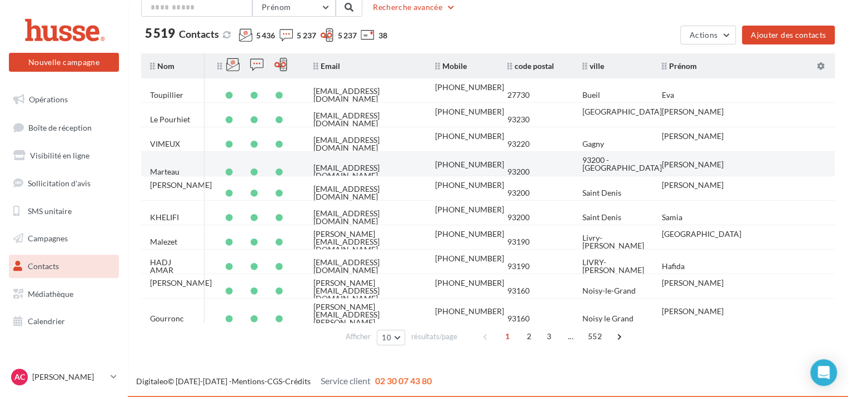
click at [453, 163] on div "+33778375344" at bounding box center [469, 165] width 69 height 8
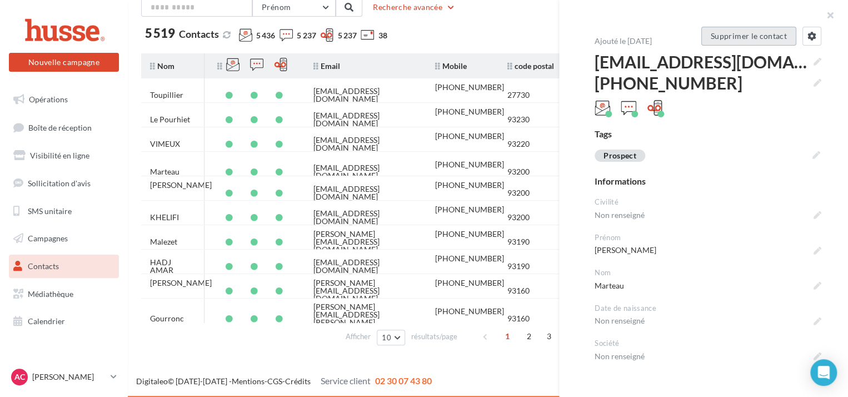
click at [727, 38] on button "Supprimer le contact" at bounding box center [748, 36] width 95 height 19
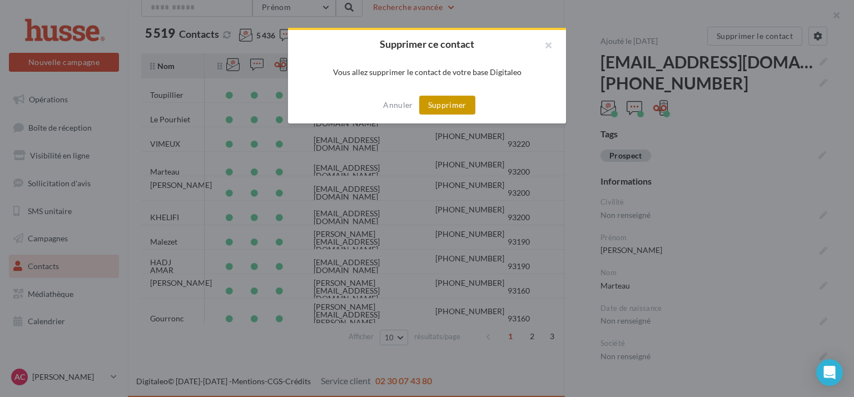
click at [463, 98] on button "Supprimer" at bounding box center [447, 105] width 56 height 19
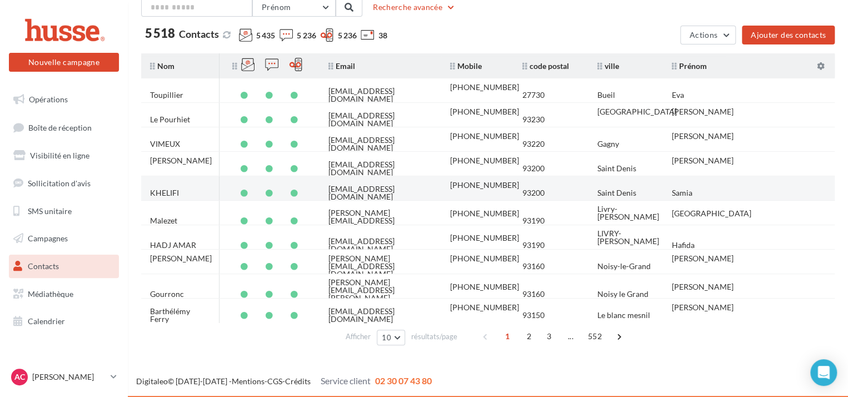
click at [440, 181] on td "samia.khelifi@gmail.com" at bounding box center [381, 193] width 122 height 24
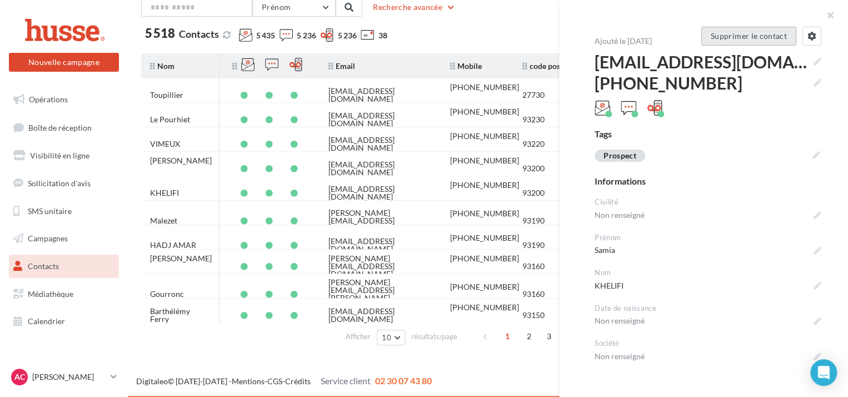
click at [729, 37] on button "Supprimer le contact" at bounding box center [748, 36] width 95 height 19
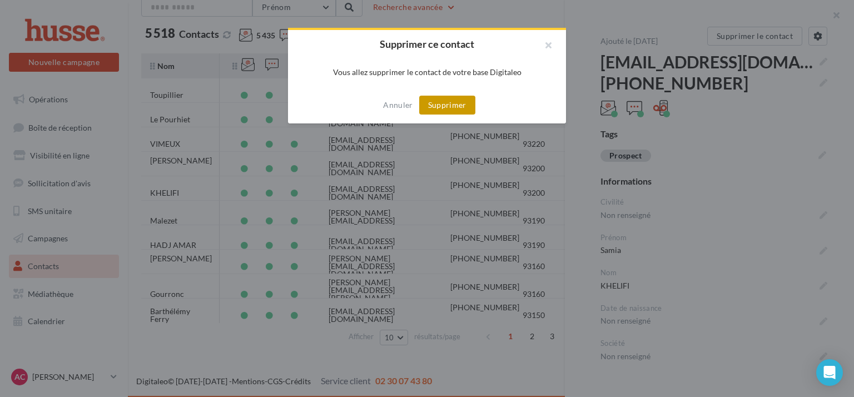
click at [452, 105] on button "Supprimer" at bounding box center [447, 105] width 56 height 19
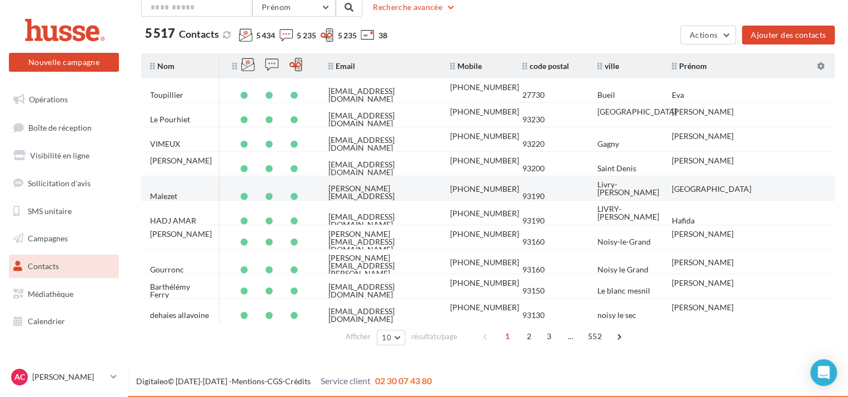
click at [648, 197] on td "Livry-gargan" at bounding box center [625, 196] width 74 height 40
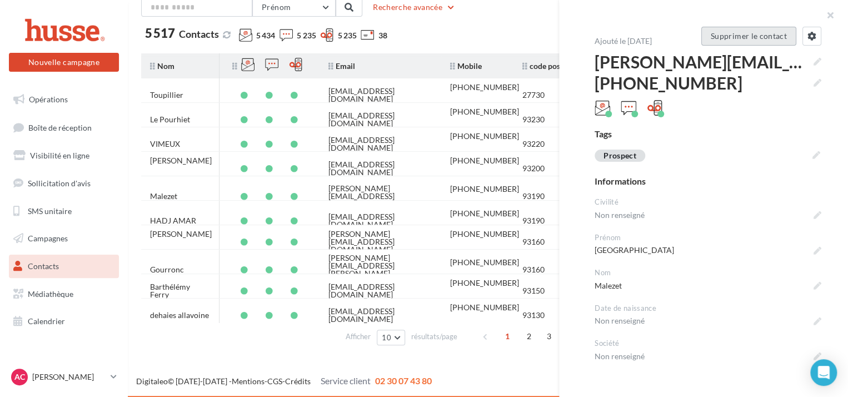
click at [731, 33] on button "Supprimer le contact" at bounding box center [748, 36] width 95 height 19
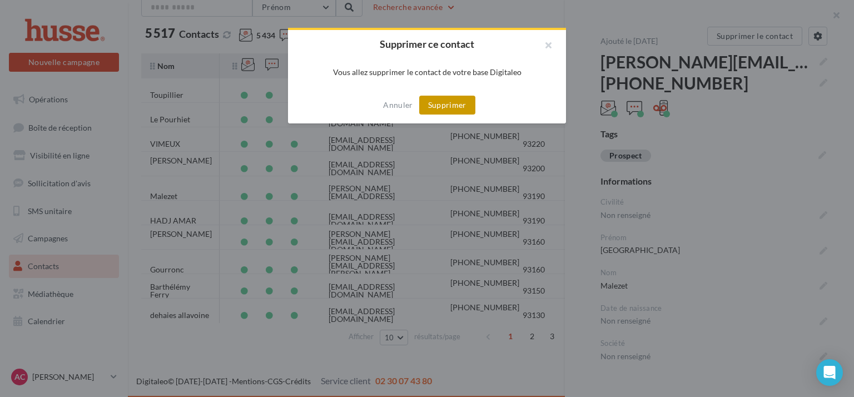
click at [464, 100] on button "Supprimer" at bounding box center [447, 105] width 56 height 19
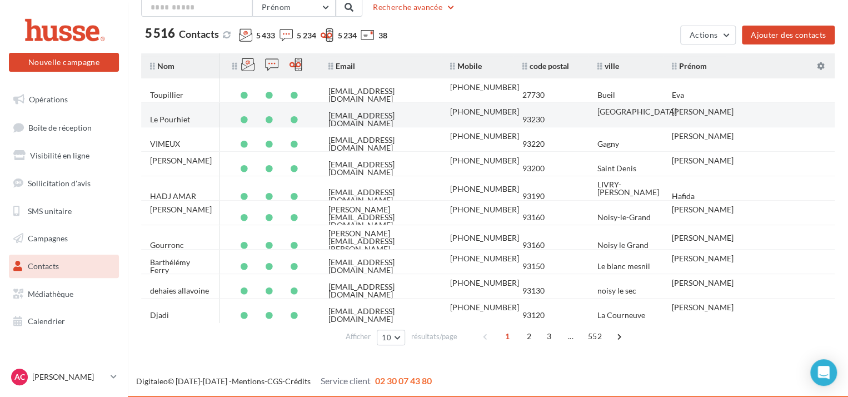
click at [473, 119] on td "+33627130418" at bounding box center [477, 119] width 72 height 33
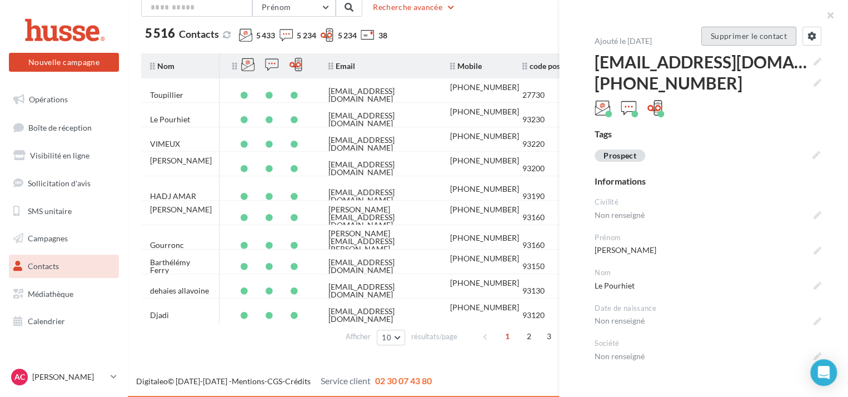
click at [713, 39] on button "Supprimer le contact" at bounding box center [748, 36] width 95 height 19
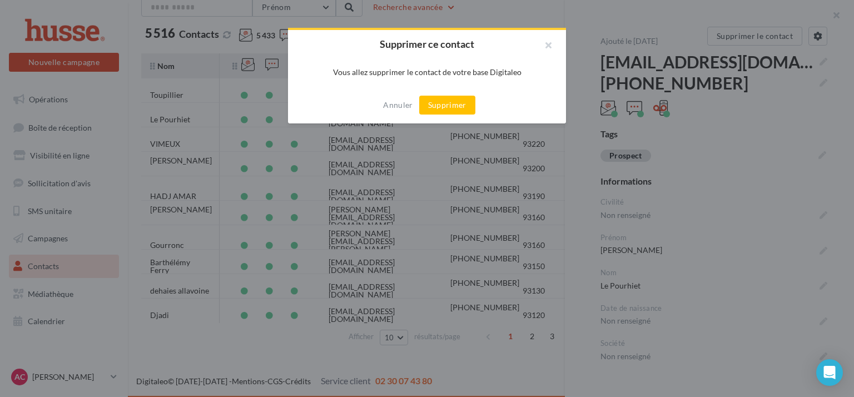
click at [461, 94] on div "Annuler Supprimer" at bounding box center [427, 105] width 278 height 37
click at [461, 106] on button "Supprimer" at bounding box center [447, 105] width 56 height 19
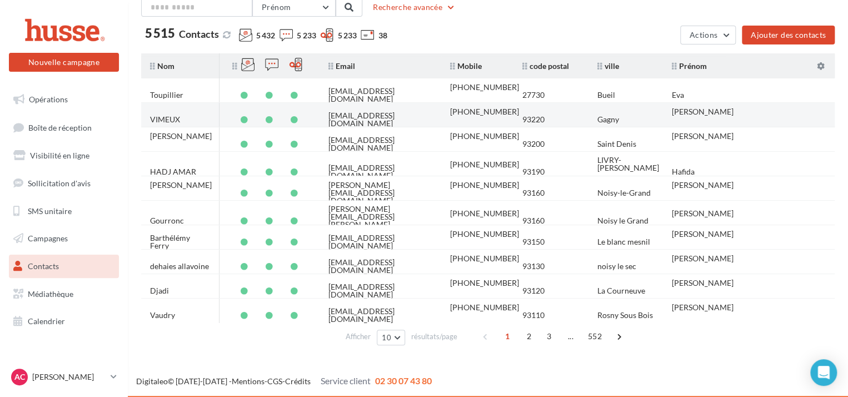
click at [467, 122] on td "+33770010084" at bounding box center [477, 119] width 72 height 33
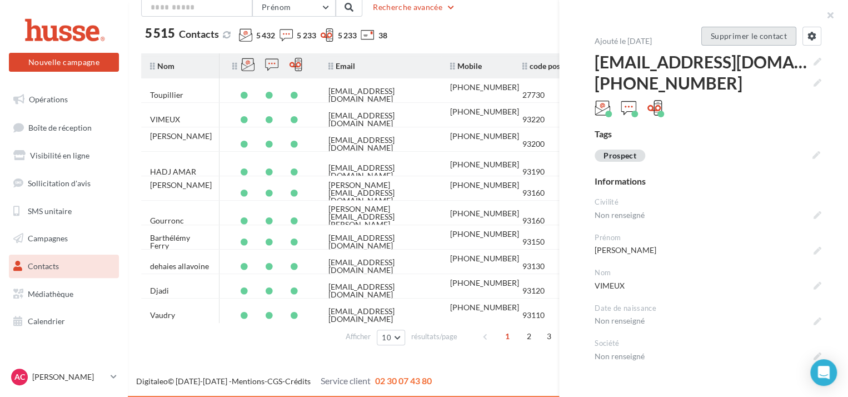
click at [740, 32] on button "Supprimer le contact" at bounding box center [748, 36] width 95 height 19
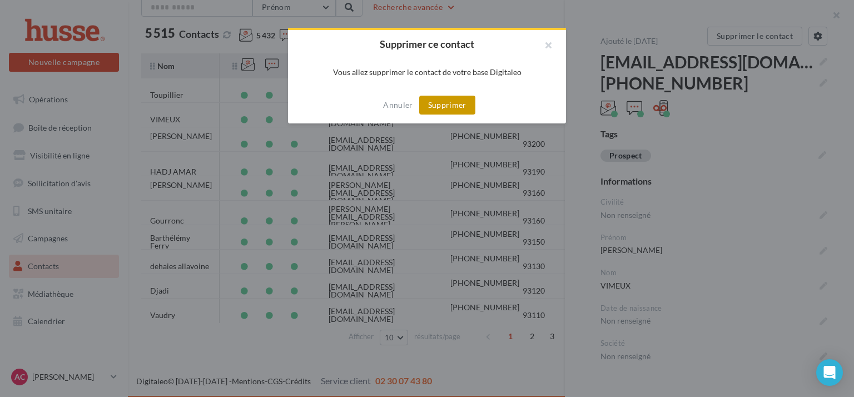
click at [449, 106] on button "Supprimer" at bounding box center [447, 105] width 56 height 19
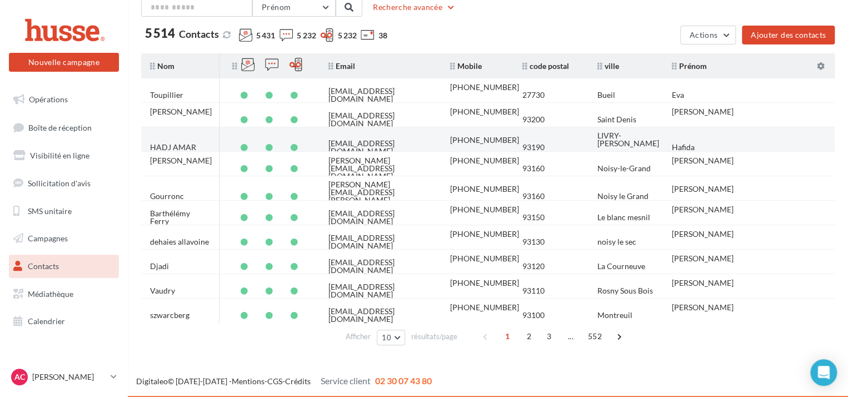
click at [457, 132] on td "+33625270247" at bounding box center [477, 147] width 72 height 33
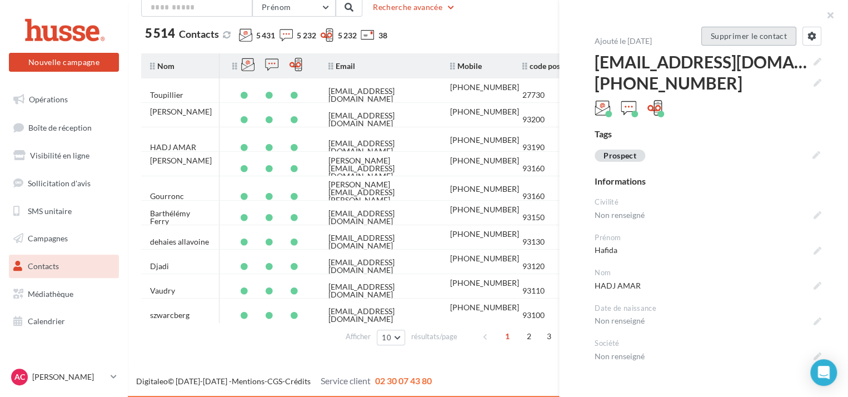
click at [729, 38] on button "Supprimer le contact" at bounding box center [748, 36] width 95 height 19
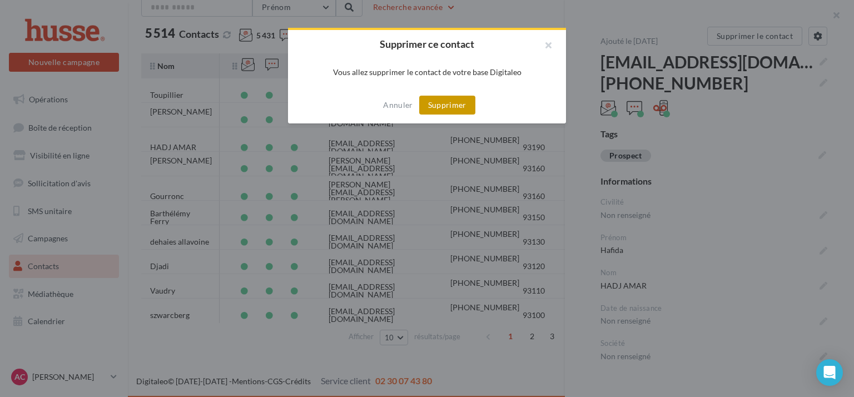
click at [463, 102] on button "Supprimer" at bounding box center [447, 105] width 56 height 19
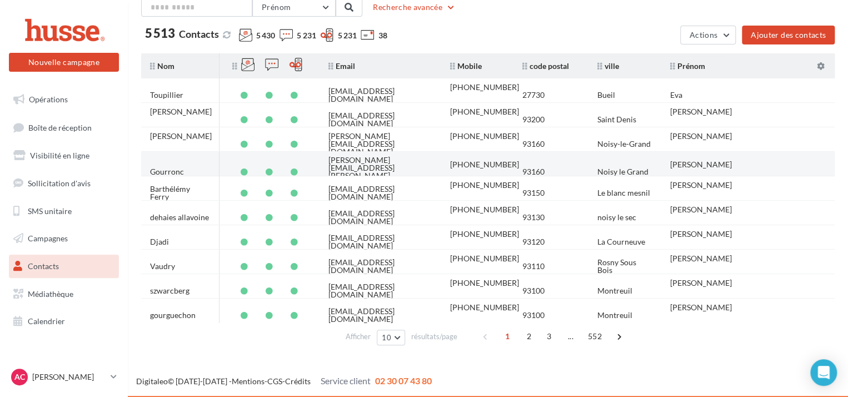
click at [487, 163] on div "+33632048410" at bounding box center [484, 165] width 69 height 8
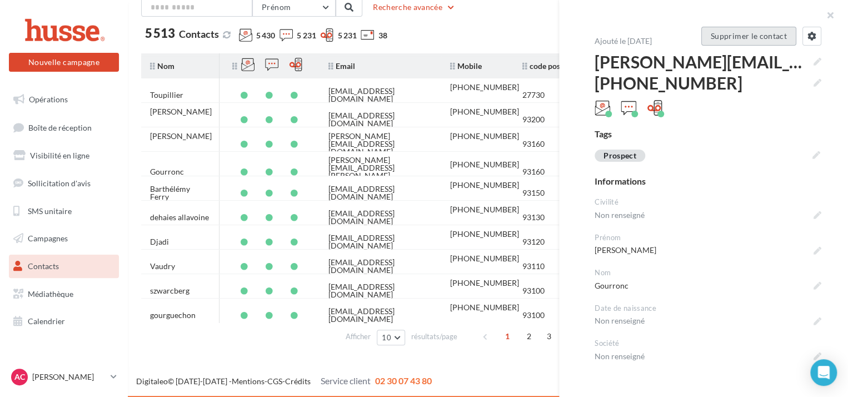
click at [743, 40] on button "Supprimer le contact" at bounding box center [748, 36] width 95 height 19
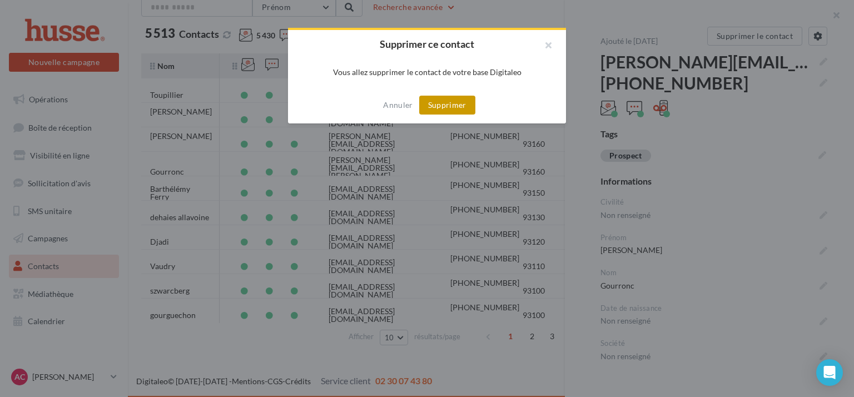
click at [465, 107] on button "Supprimer" at bounding box center [447, 105] width 56 height 19
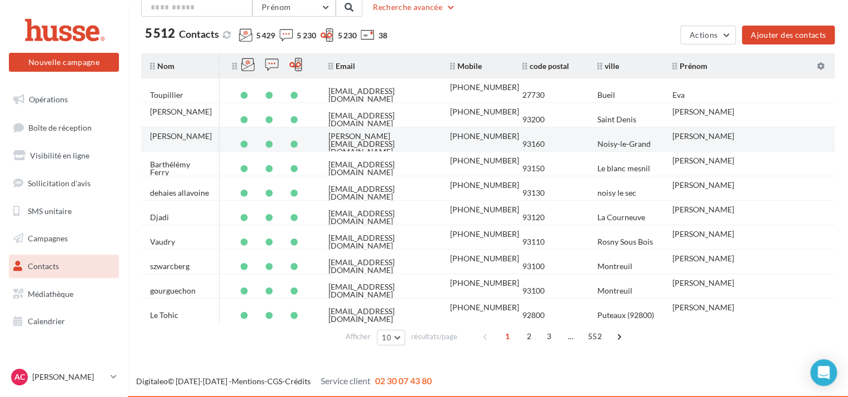
click at [486, 140] on div "+33600000000" at bounding box center [484, 136] width 69 height 8
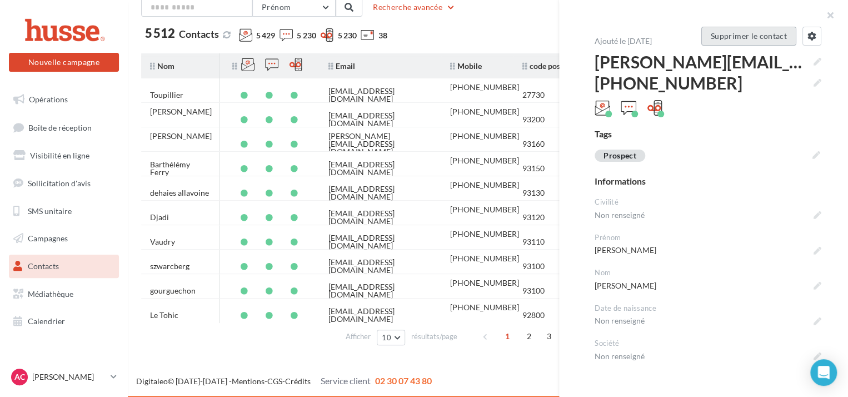
click at [720, 36] on button "Supprimer le contact" at bounding box center [748, 36] width 95 height 19
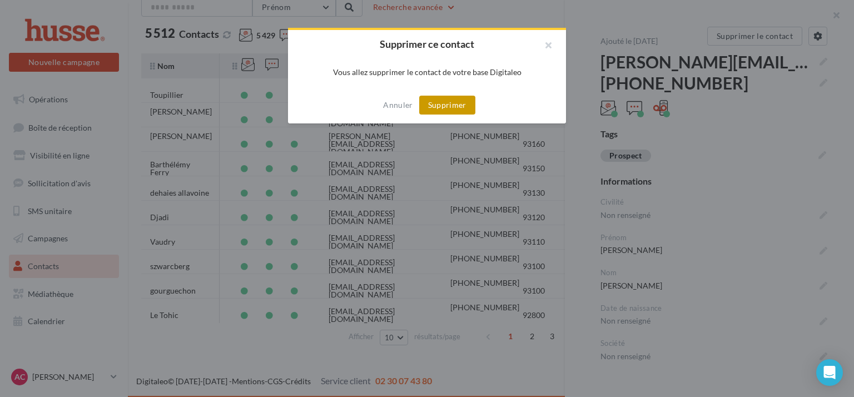
click at [433, 107] on button "Supprimer" at bounding box center [447, 105] width 56 height 19
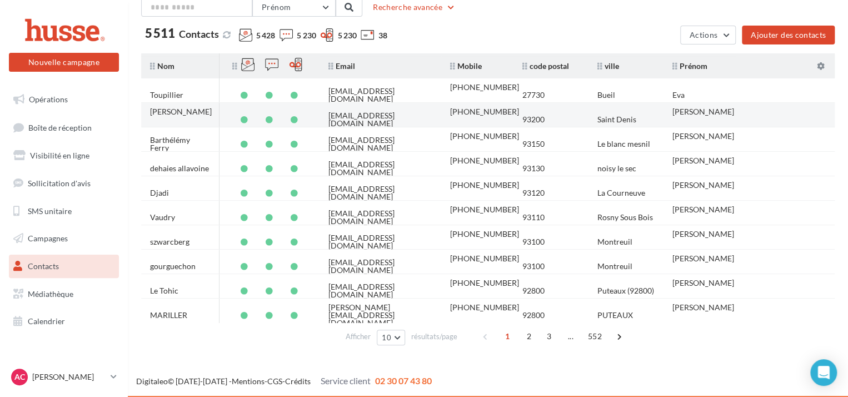
click at [469, 126] on td "+33660855327" at bounding box center [477, 119] width 72 height 33
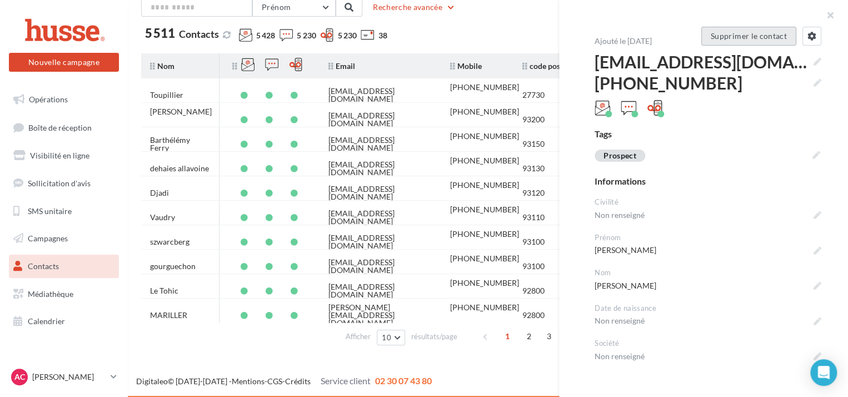
click at [722, 35] on button "Supprimer le contact" at bounding box center [748, 36] width 95 height 19
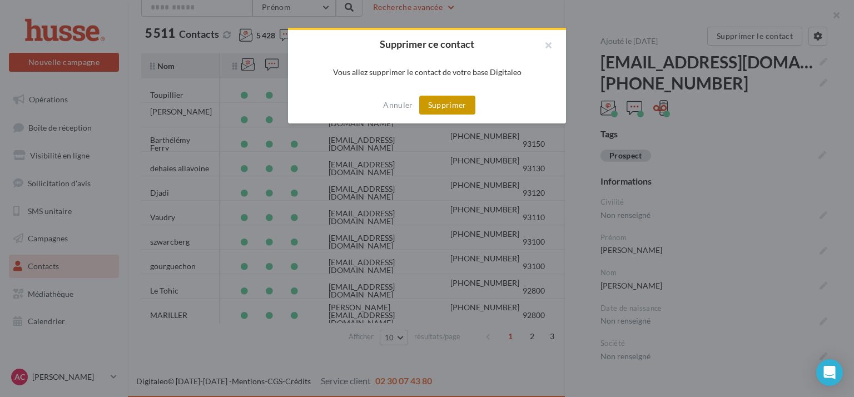
click at [463, 106] on button "Supprimer" at bounding box center [447, 105] width 56 height 19
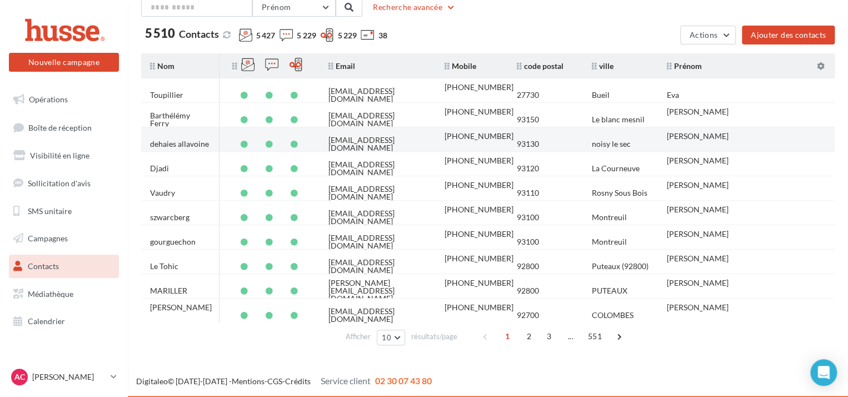
click at [480, 131] on td "+33626037161" at bounding box center [472, 143] width 72 height 33
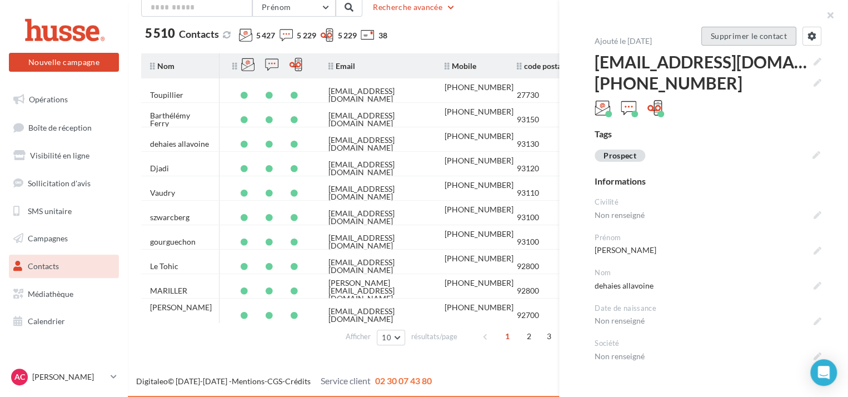
click at [763, 31] on button "Supprimer le contact" at bounding box center [748, 36] width 95 height 19
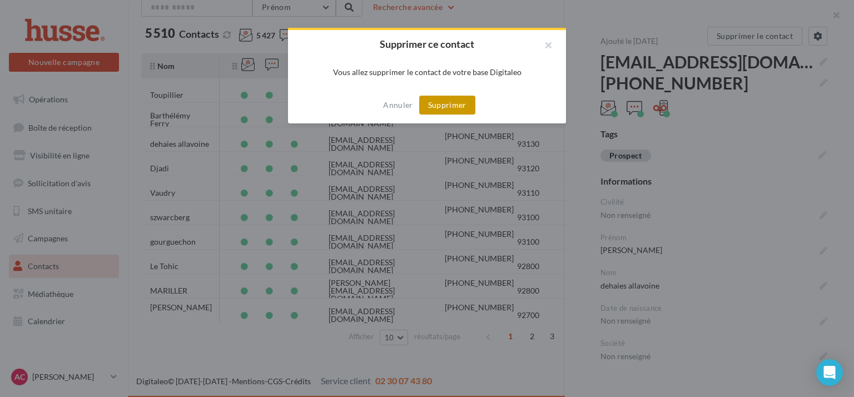
click at [460, 107] on button "Supprimer" at bounding box center [447, 105] width 56 height 19
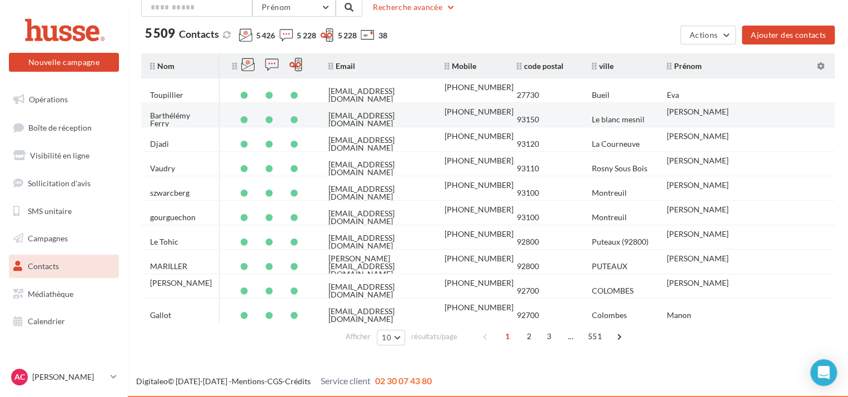
click at [483, 123] on td "+33661981934" at bounding box center [472, 119] width 72 height 33
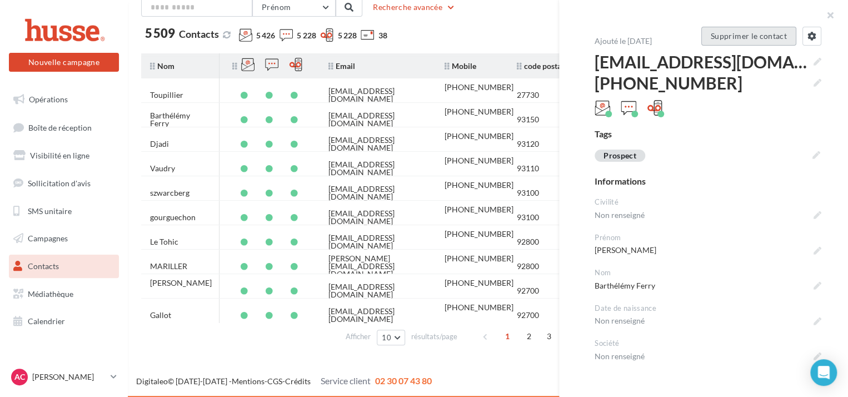
click at [761, 35] on button "Supprimer le contact" at bounding box center [748, 36] width 95 height 19
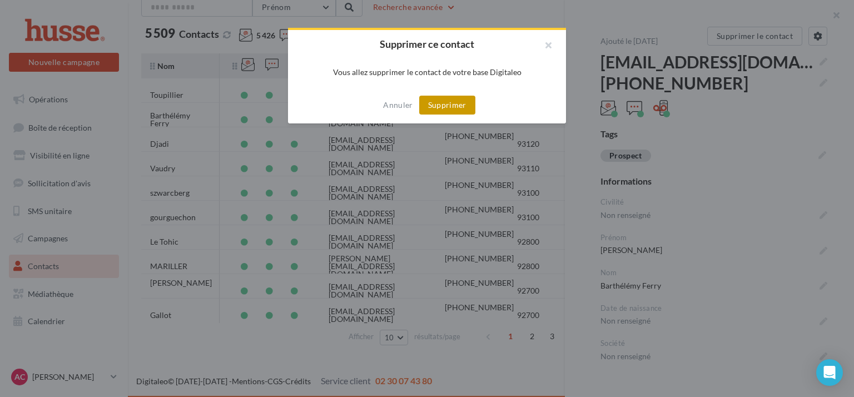
click at [461, 106] on button "Supprimer" at bounding box center [447, 105] width 56 height 19
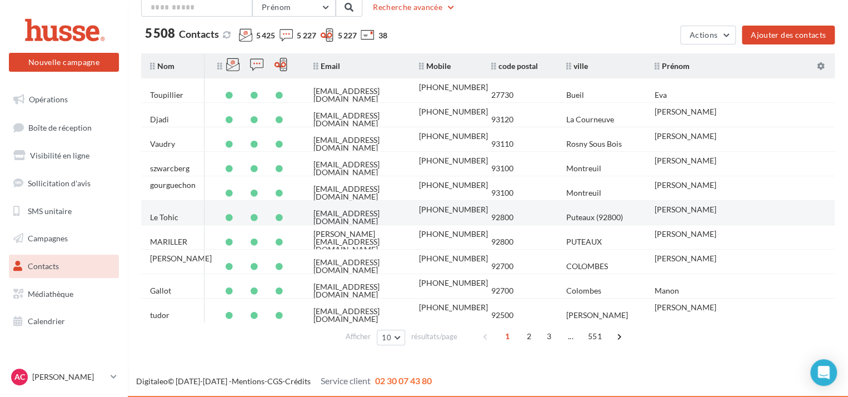
click at [480, 211] on td "+33624468379" at bounding box center [446, 217] width 72 height 33
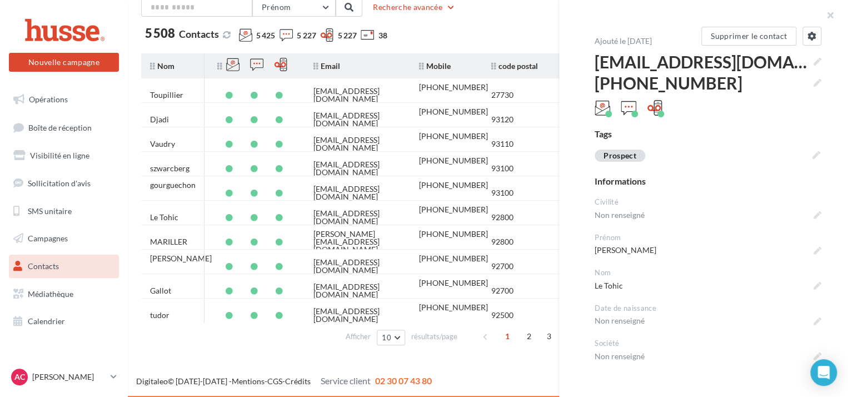
click at [772, 47] on div "**********" at bounding box center [708, 390] width 227 height 708
click at [773, 33] on button "Supprimer le contact" at bounding box center [748, 36] width 95 height 19
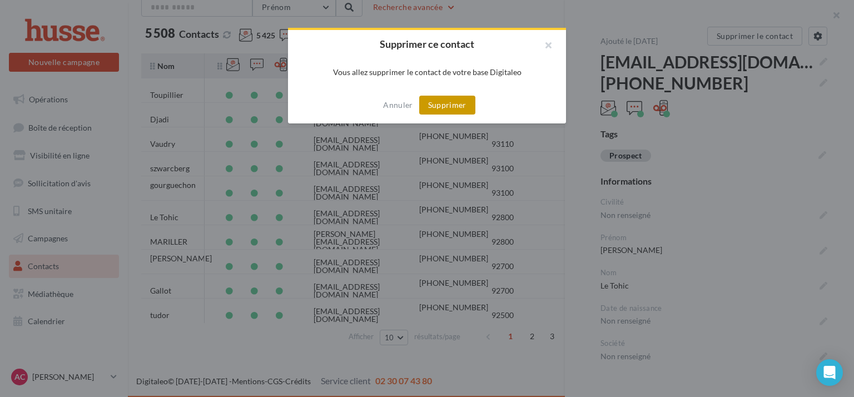
click at [439, 109] on button "Supprimer" at bounding box center [447, 105] width 56 height 19
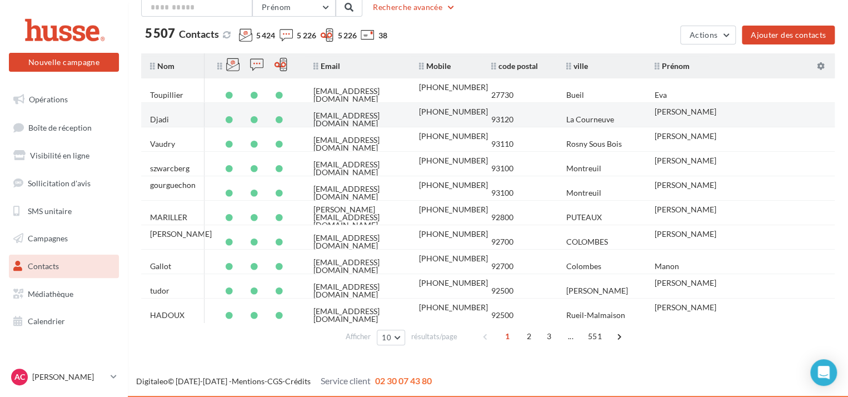
click at [553, 109] on td "93120" at bounding box center [519, 119] width 75 height 24
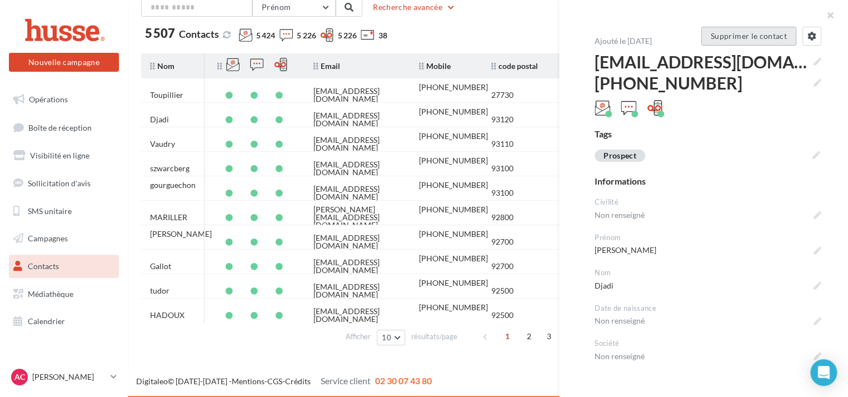
click at [733, 40] on button "Supprimer le contact" at bounding box center [748, 36] width 95 height 19
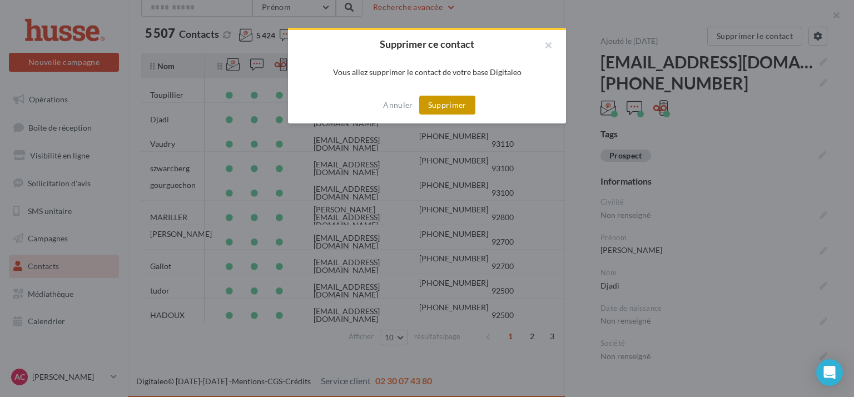
click at [463, 107] on button "Supprimer" at bounding box center [447, 105] width 56 height 19
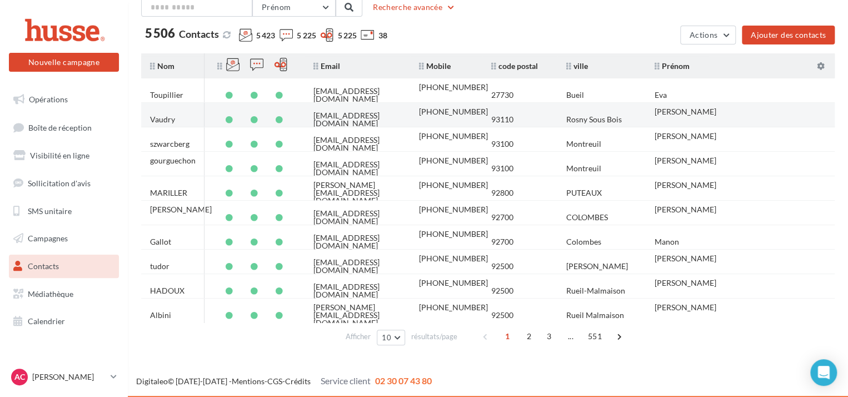
click at [472, 119] on td "+33760954781" at bounding box center [446, 119] width 72 height 33
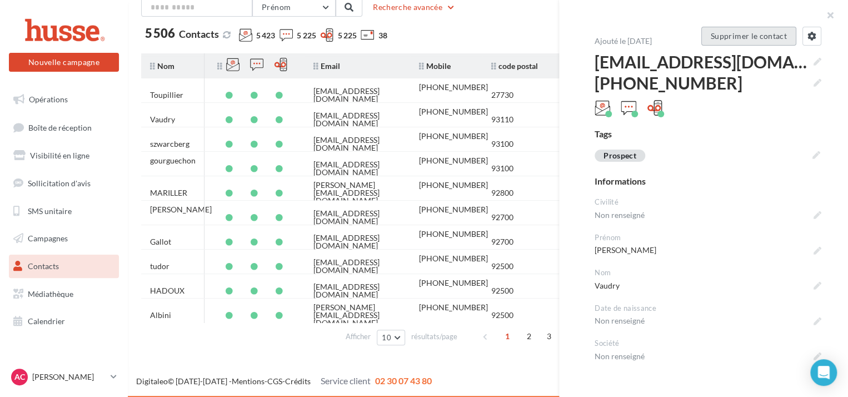
click at [718, 43] on button "Supprimer le contact" at bounding box center [748, 36] width 95 height 19
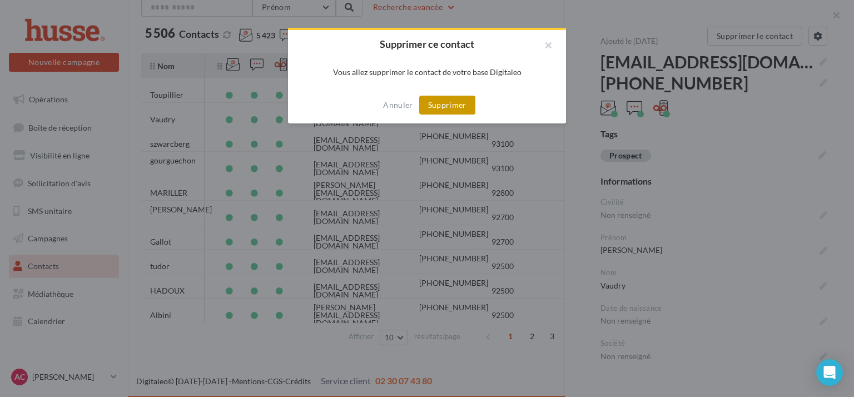
click at [460, 106] on button "Supprimer" at bounding box center [447, 105] width 56 height 19
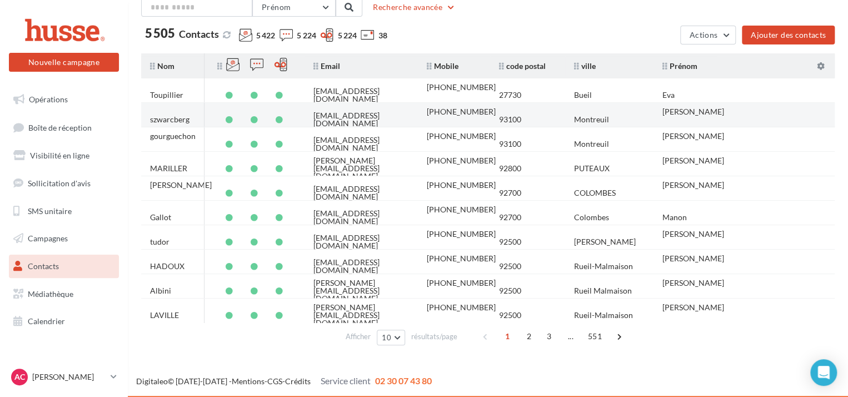
click at [469, 116] on div "+33666000000" at bounding box center [461, 112] width 69 height 8
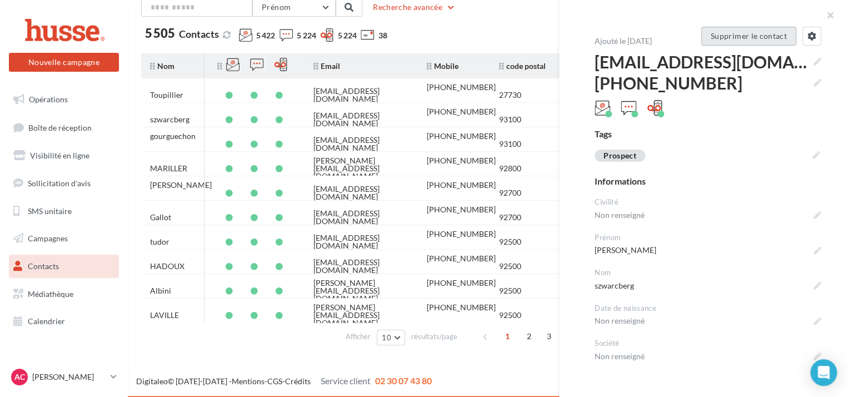
click at [733, 35] on button "Supprimer le contact" at bounding box center [748, 36] width 95 height 19
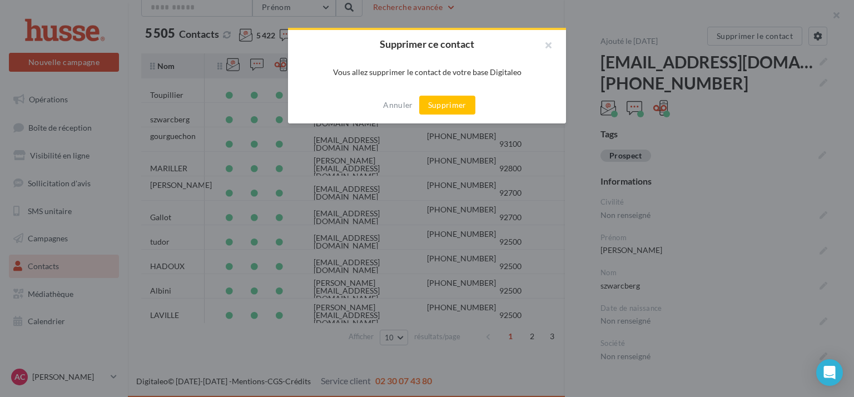
click at [451, 94] on div "Annuler Supprimer" at bounding box center [427, 105] width 278 height 37
click at [451, 103] on button "Supprimer" at bounding box center [447, 105] width 56 height 19
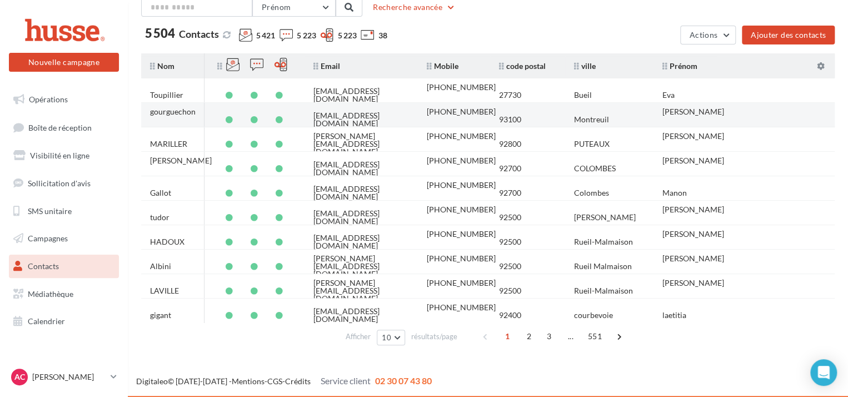
click at [485, 113] on td "+33661510988" at bounding box center [454, 119] width 72 height 33
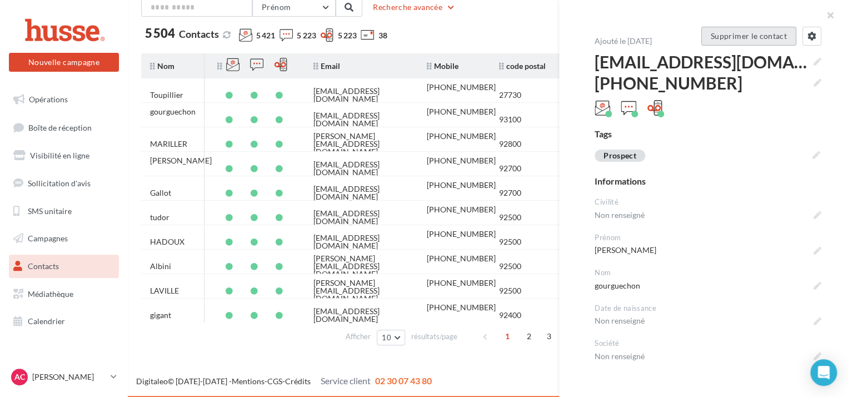
click at [712, 37] on button "Supprimer le contact" at bounding box center [748, 36] width 95 height 19
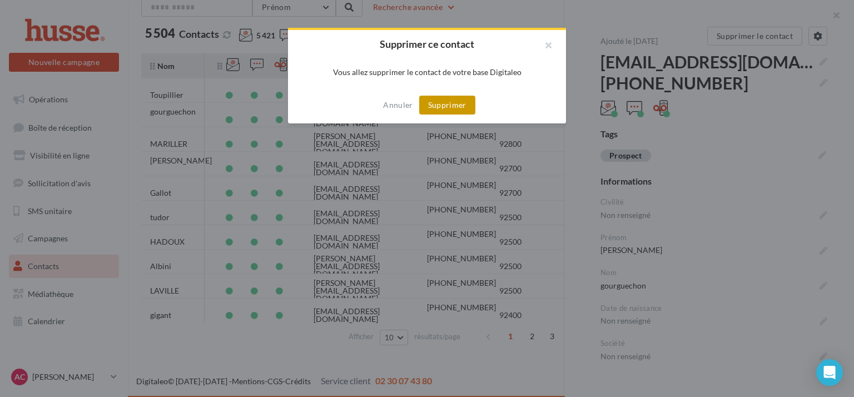
click at [465, 109] on button "Supprimer" at bounding box center [447, 105] width 56 height 19
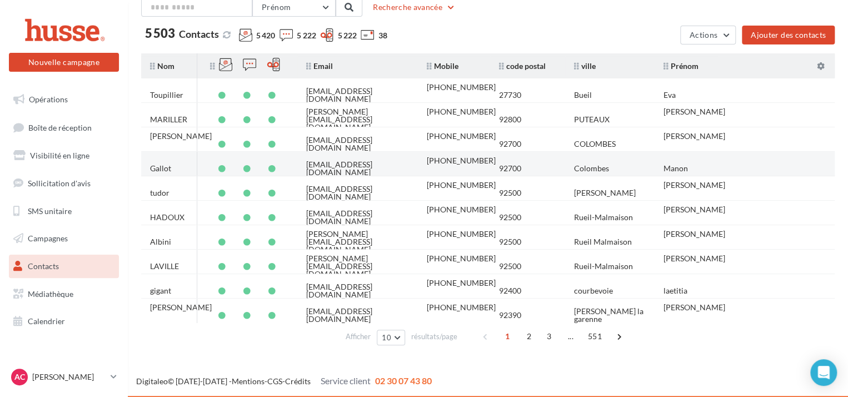
drag, startPoint x: 465, startPoint y: 109, endPoint x: 423, endPoint y: 174, distance: 76.5
click at [423, 174] on td "+33782900650" at bounding box center [454, 168] width 72 height 33
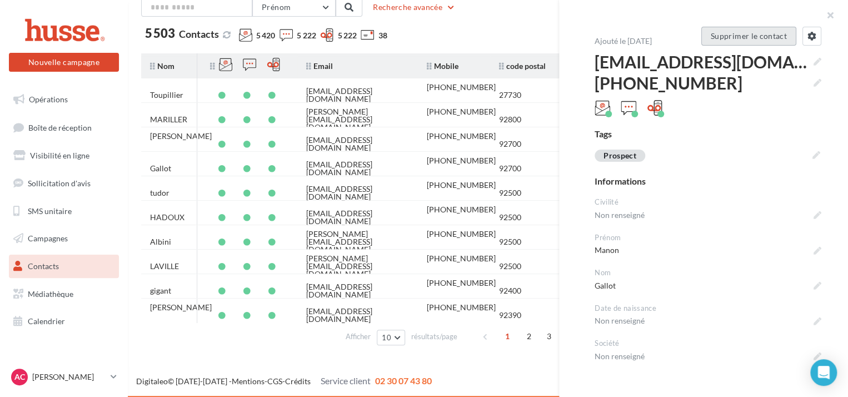
click at [712, 36] on button "Supprimer le contact" at bounding box center [748, 36] width 95 height 19
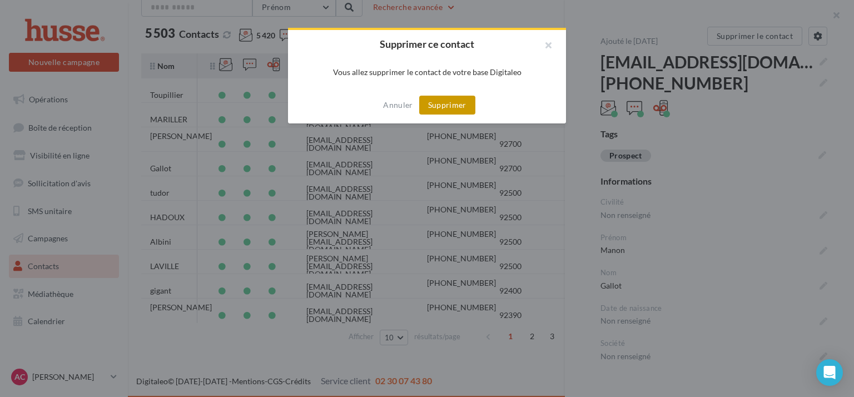
click at [455, 103] on button "Supprimer" at bounding box center [447, 105] width 56 height 19
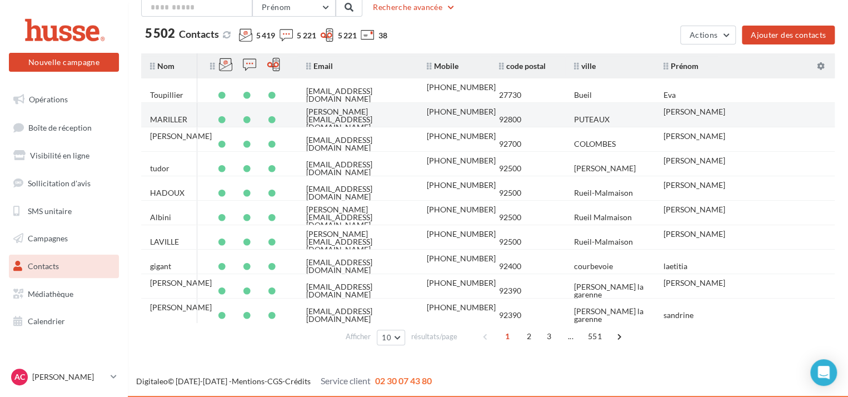
click at [464, 111] on div "+33651842623" at bounding box center [461, 112] width 69 height 8
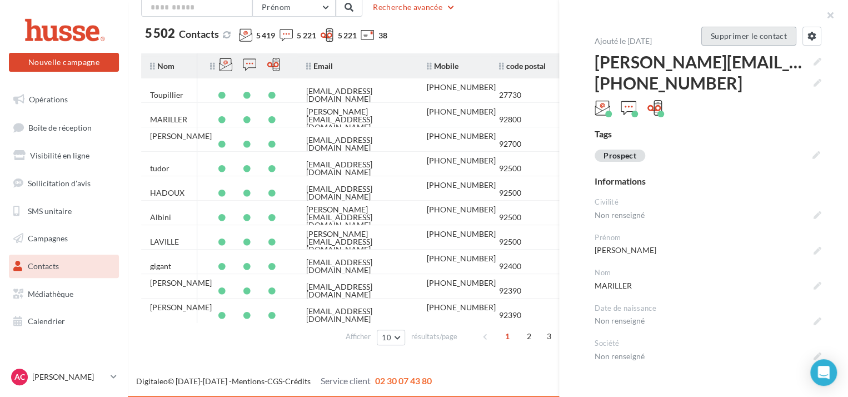
click at [713, 45] on button "Supprimer le contact" at bounding box center [748, 36] width 95 height 19
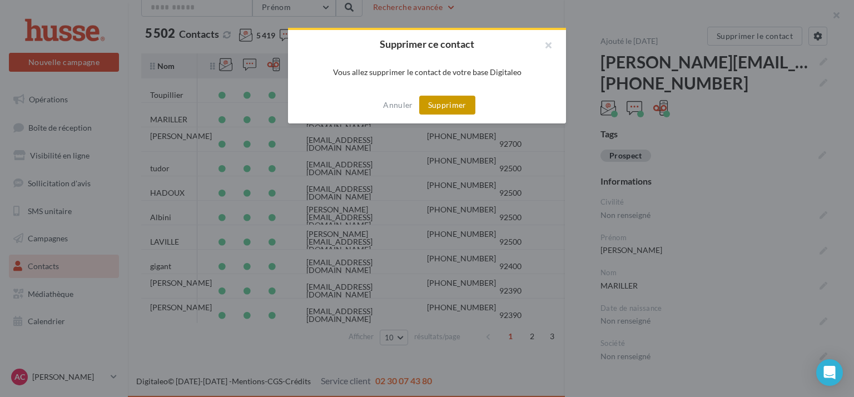
click at [428, 107] on button "Supprimer" at bounding box center [447, 105] width 56 height 19
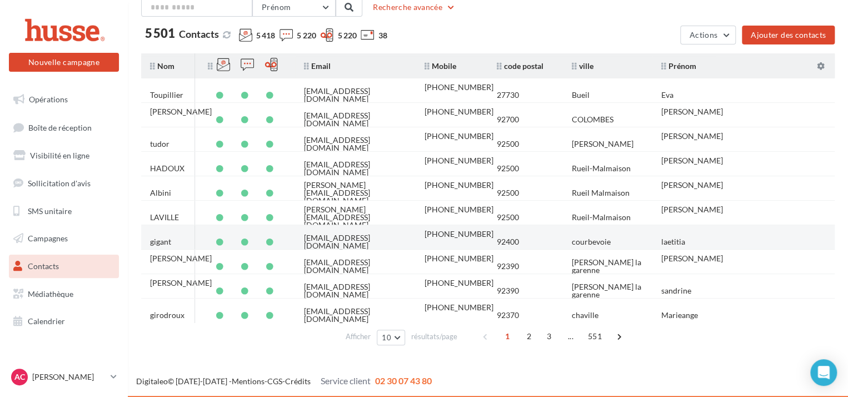
click at [480, 226] on td "+33676313964" at bounding box center [452, 241] width 72 height 33
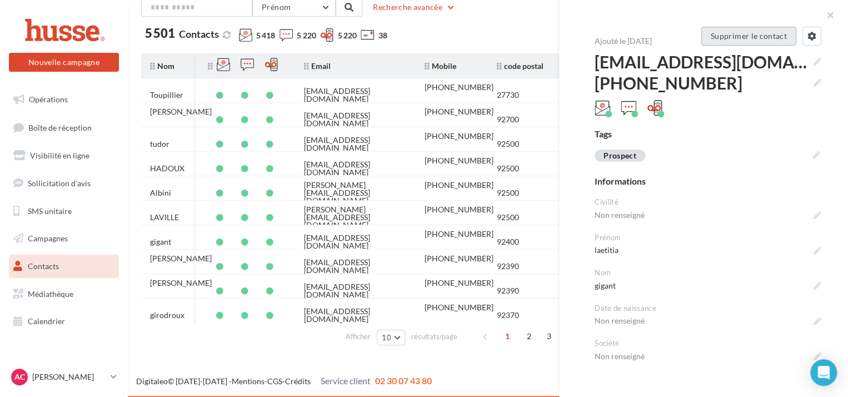
click at [756, 29] on button "Supprimer le contact" at bounding box center [748, 36] width 95 height 19
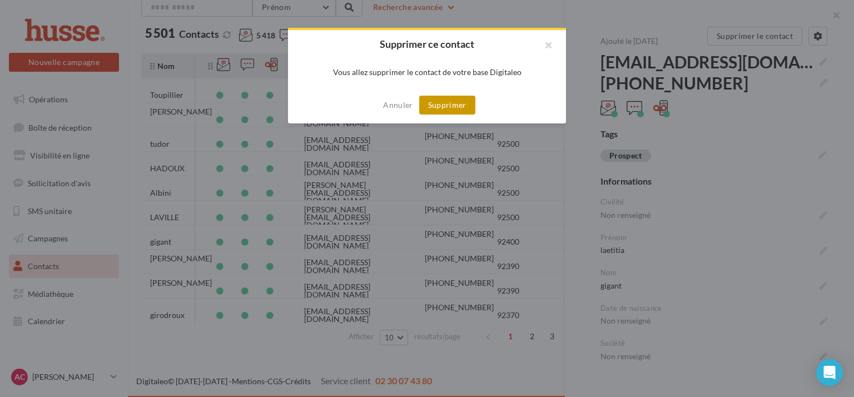
click at [463, 107] on button "Supprimer" at bounding box center [447, 105] width 56 height 19
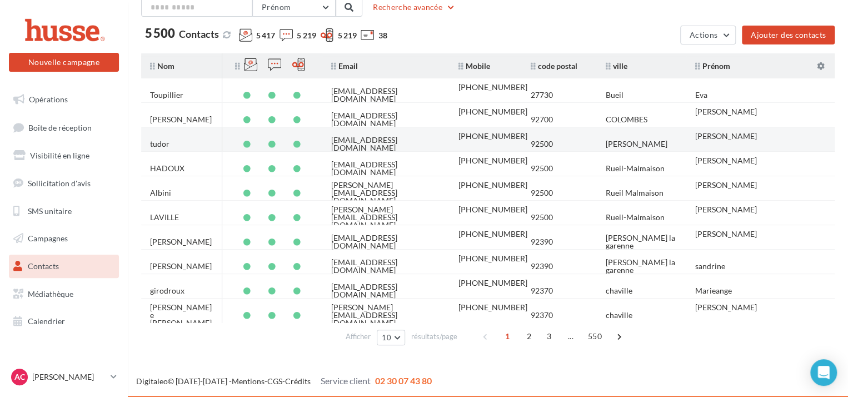
click at [501, 131] on td "+33700000000" at bounding box center [486, 143] width 72 height 33
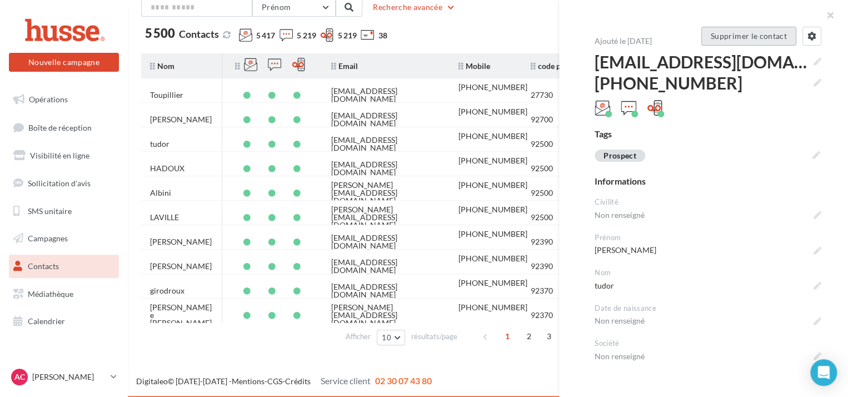
click at [756, 31] on button "Supprimer le contact" at bounding box center [748, 36] width 95 height 19
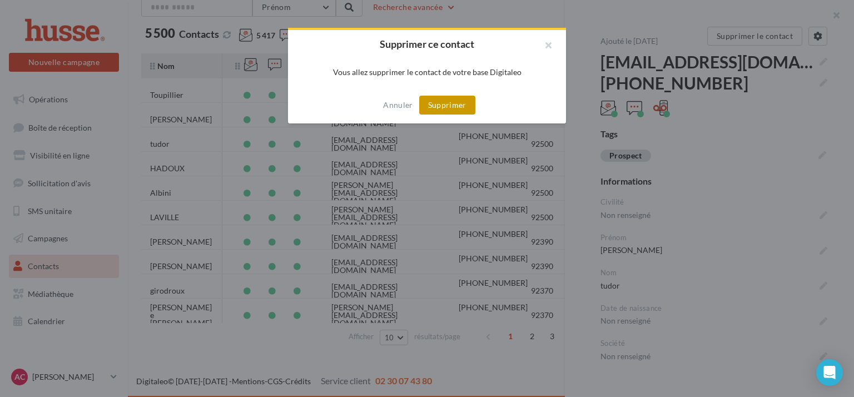
click at [453, 102] on button "Supprimer" at bounding box center [447, 105] width 56 height 19
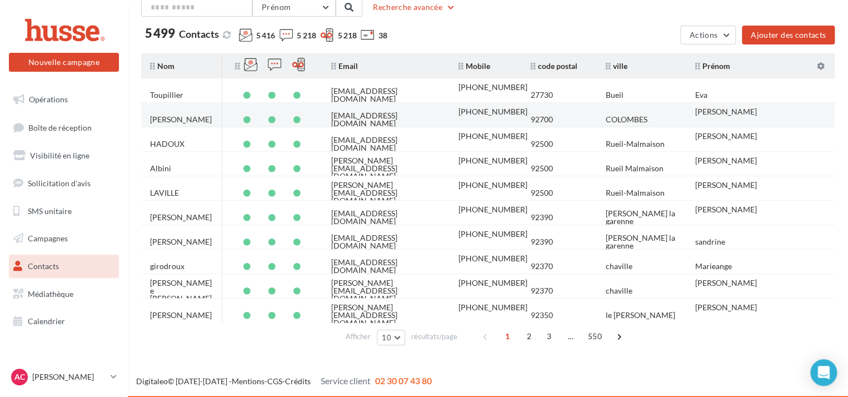
click at [473, 114] on div "+33782213850" at bounding box center [492, 112] width 69 height 8
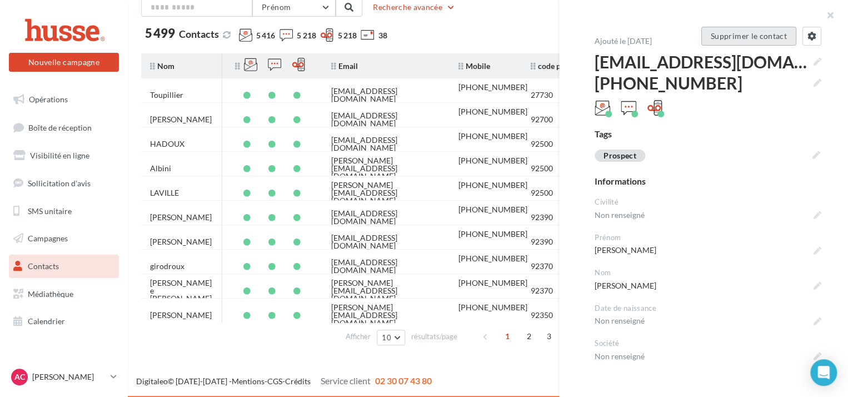
click at [737, 40] on button "Supprimer le contact" at bounding box center [748, 36] width 95 height 19
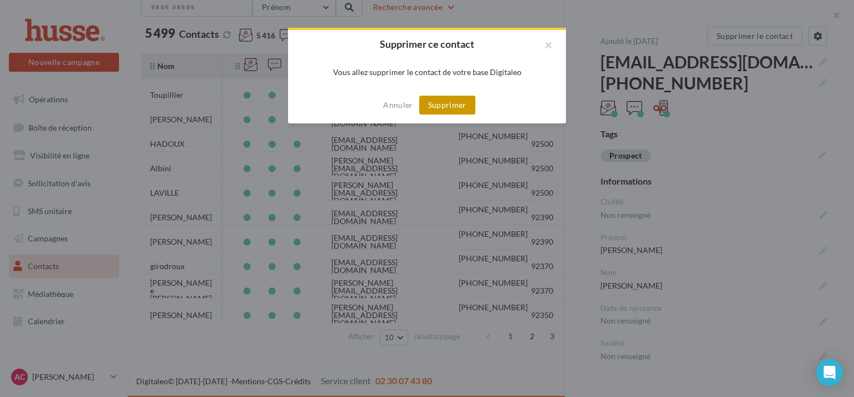
click at [470, 105] on button "Supprimer" at bounding box center [447, 105] width 56 height 19
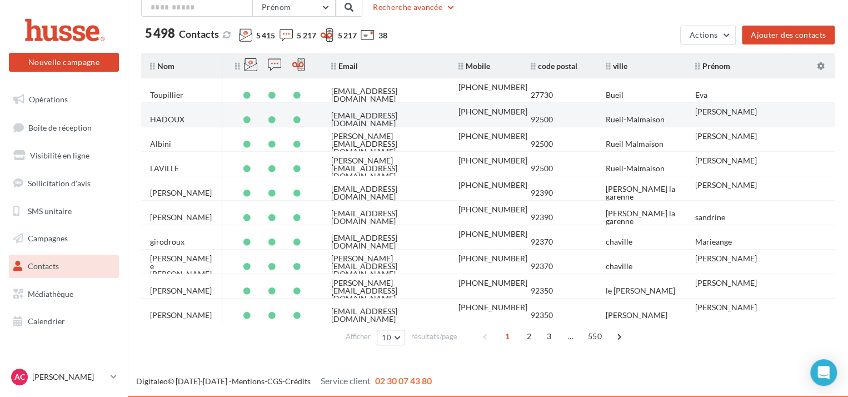
click at [474, 116] on div "+33662807612" at bounding box center [492, 112] width 69 height 8
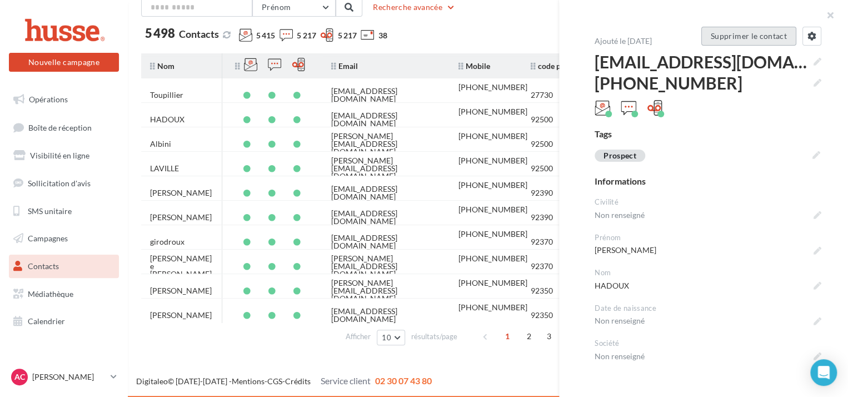
click at [715, 32] on button "Supprimer le contact" at bounding box center [748, 36] width 95 height 19
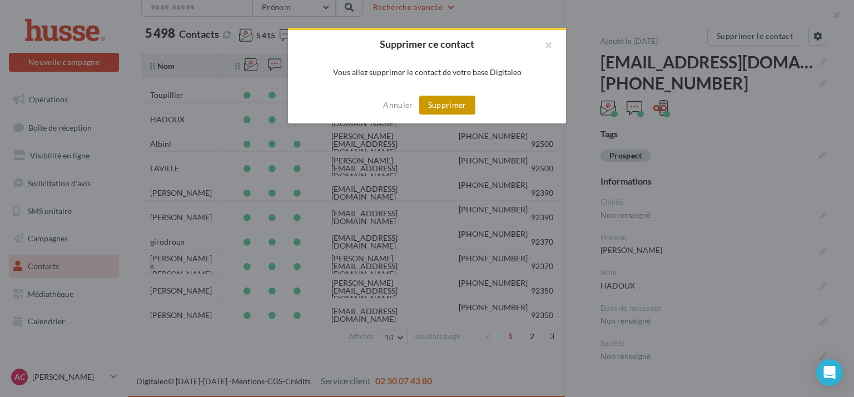
click at [448, 106] on button "Supprimer" at bounding box center [447, 105] width 56 height 19
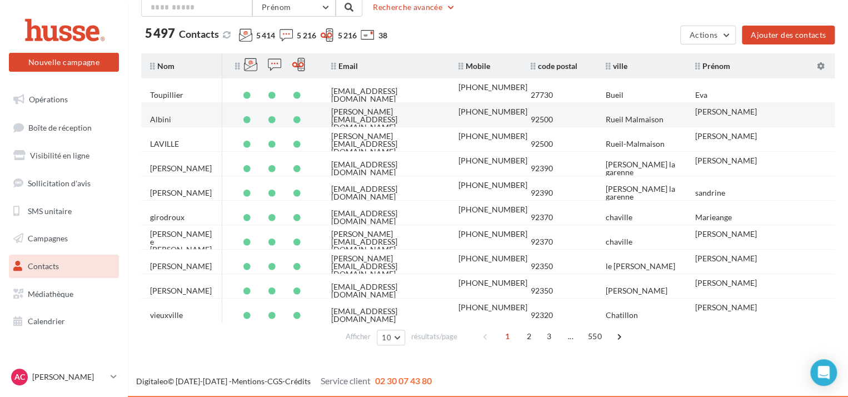
click at [456, 118] on td "+33614919547" at bounding box center [486, 119] width 72 height 33
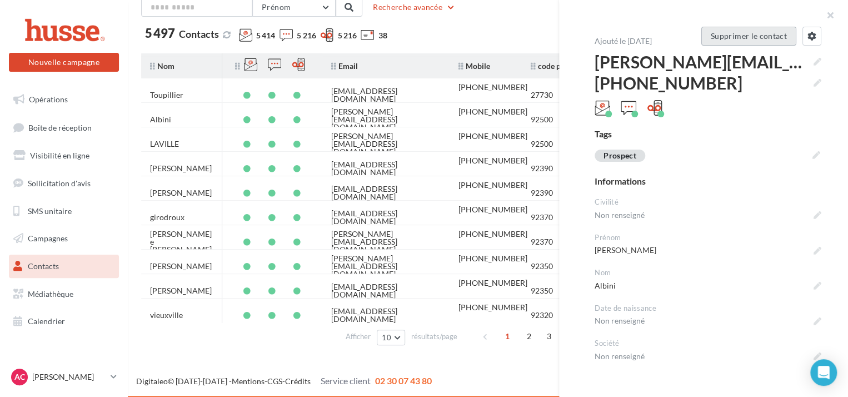
click at [762, 33] on button "Supprimer le contact" at bounding box center [748, 36] width 95 height 19
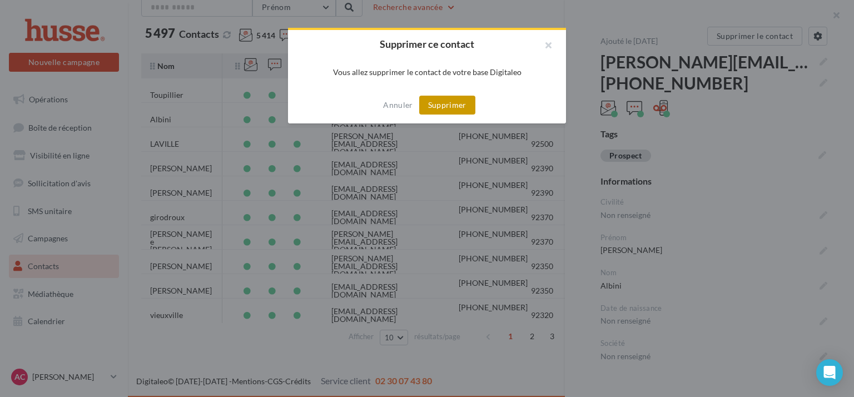
click at [463, 102] on button "Supprimer" at bounding box center [447, 105] width 56 height 19
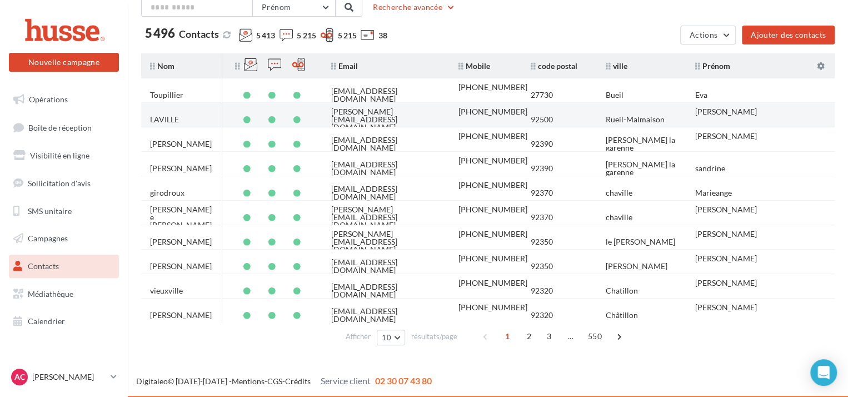
click at [467, 114] on div "+33685105541" at bounding box center [492, 112] width 69 height 8
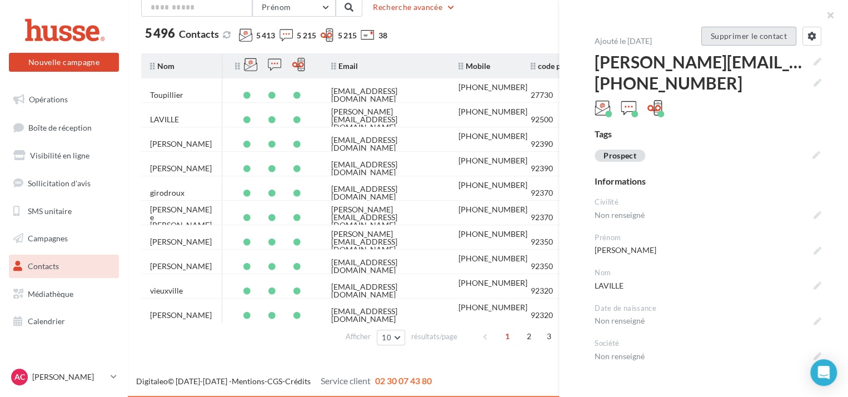
click at [718, 39] on button "Supprimer le contact" at bounding box center [748, 36] width 95 height 19
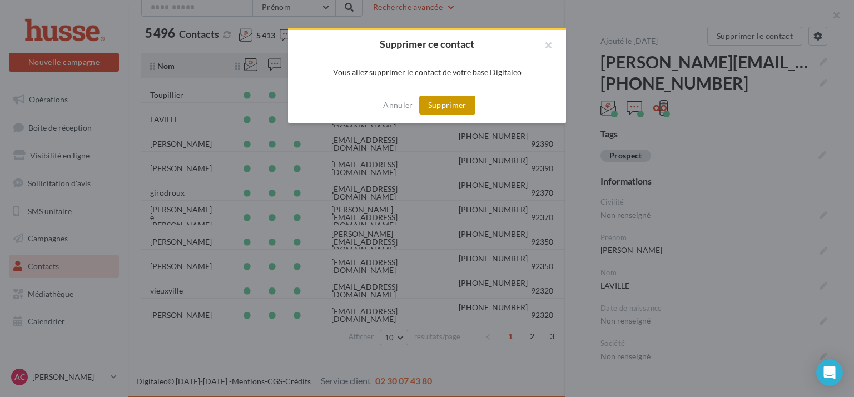
click at [442, 102] on button "Supprimer" at bounding box center [447, 105] width 56 height 19
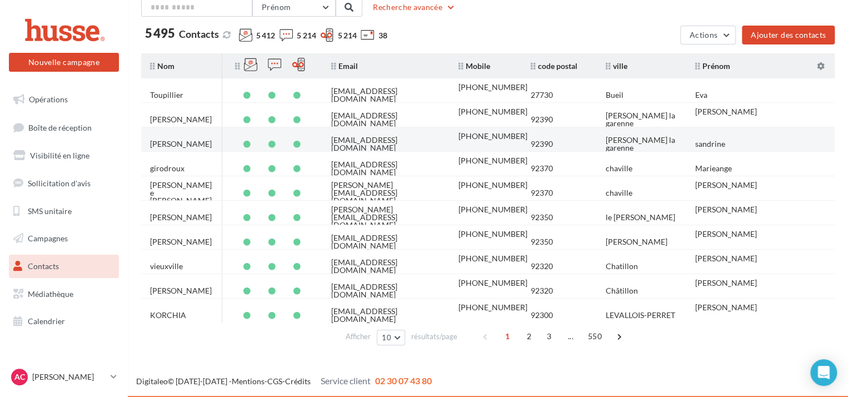
click at [459, 134] on div "+33666951662" at bounding box center [492, 136] width 69 height 8
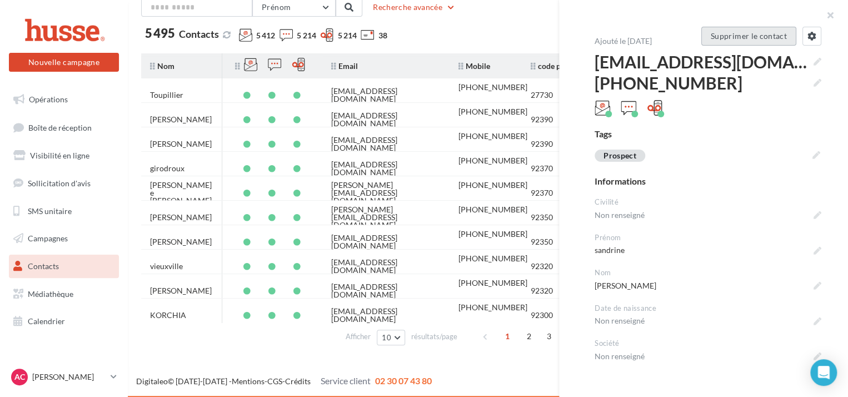
click at [725, 32] on button "Supprimer le contact" at bounding box center [748, 36] width 95 height 19
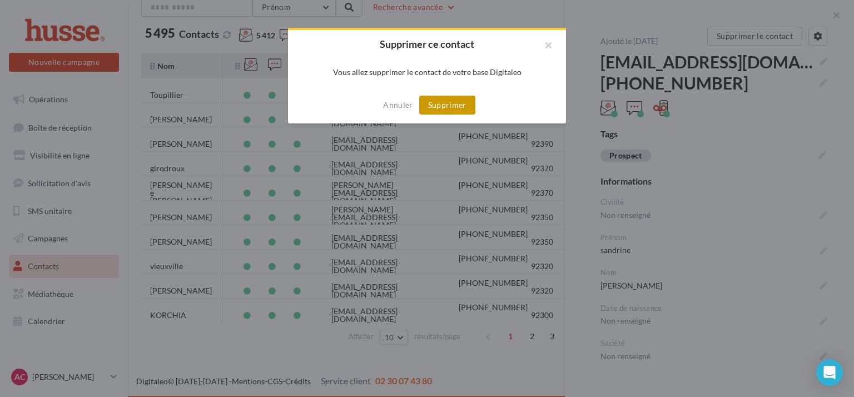
click at [431, 104] on button "Supprimer" at bounding box center [447, 105] width 56 height 19
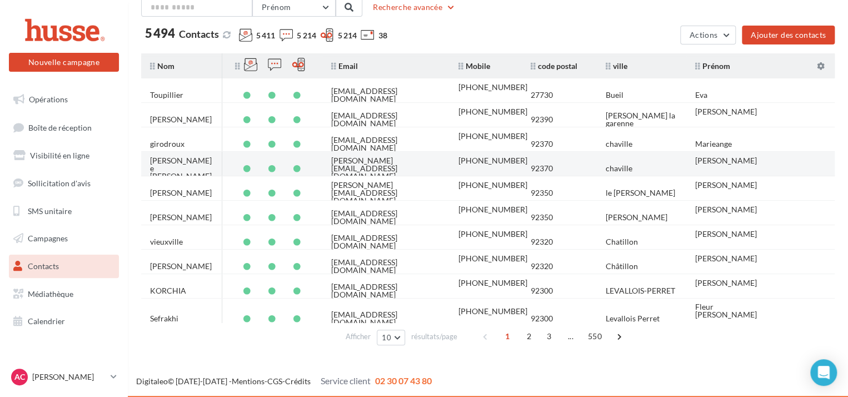
click at [472, 159] on div "+33624596959" at bounding box center [492, 161] width 69 height 8
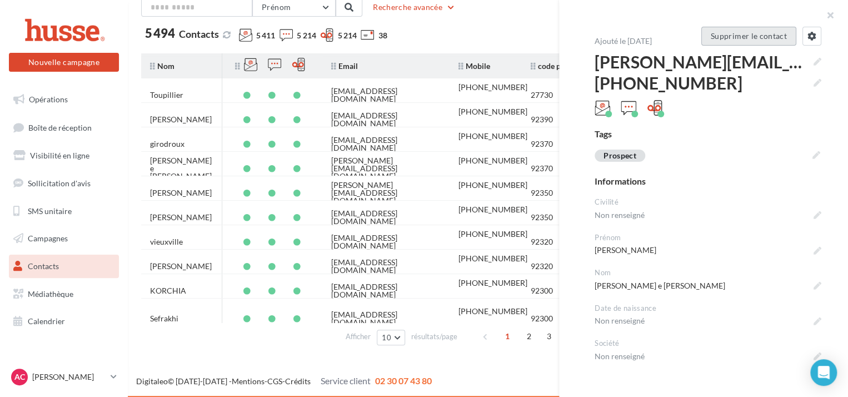
click at [750, 42] on button "Supprimer le contact" at bounding box center [748, 36] width 95 height 19
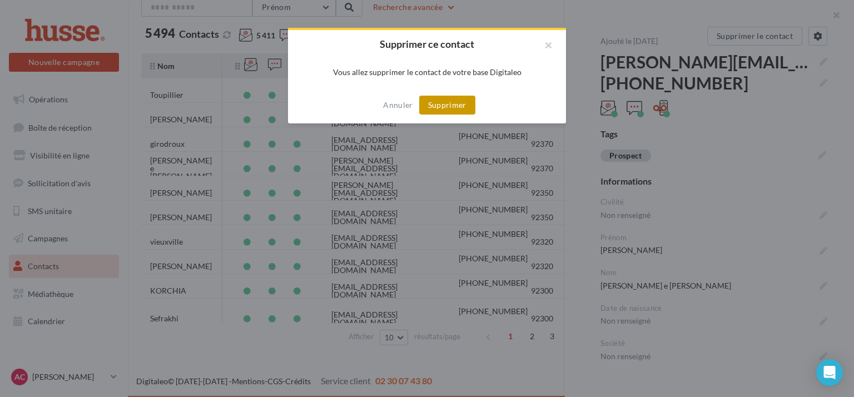
click at [451, 111] on button "Supprimer" at bounding box center [447, 105] width 56 height 19
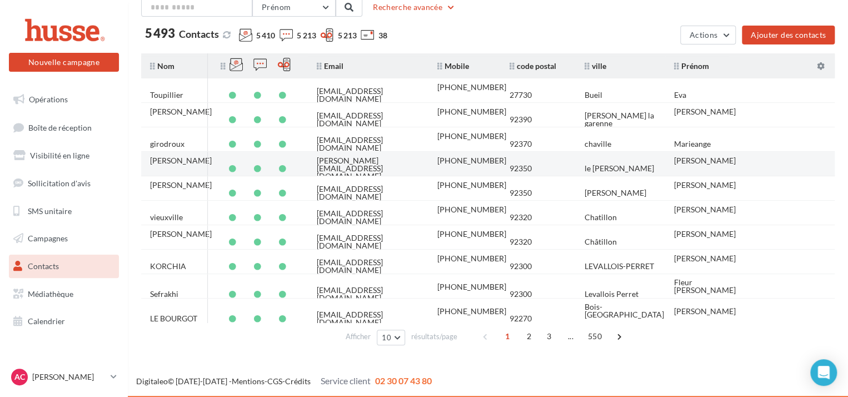
click at [481, 161] on div "+33655441122" at bounding box center [471, 161] width 69 height 8
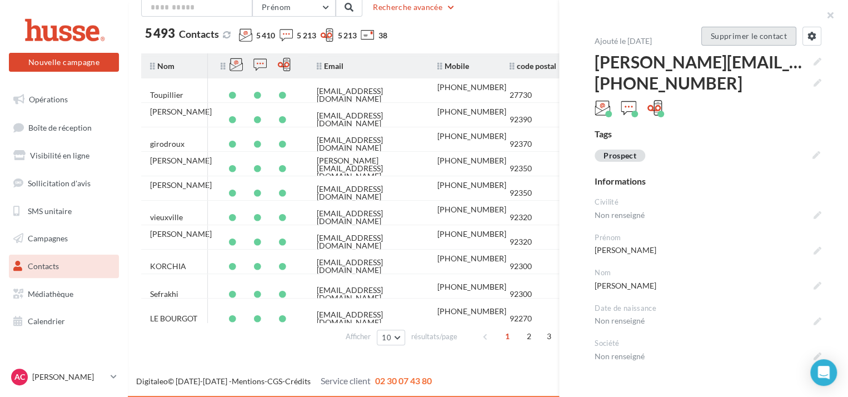
click at [722, 41] on button "Supprimer le contact" at bounding box center [748, 36] width 95 height 19
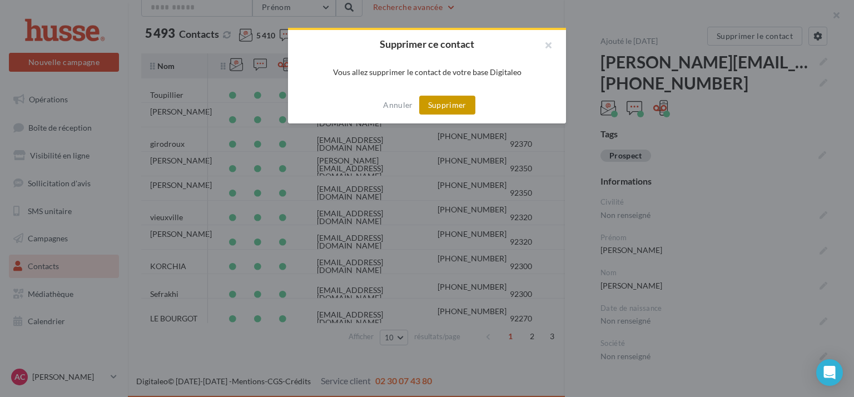
click at [460, 102] on button "Supprimer" at bounding box center [447, 105] width 56 height 19
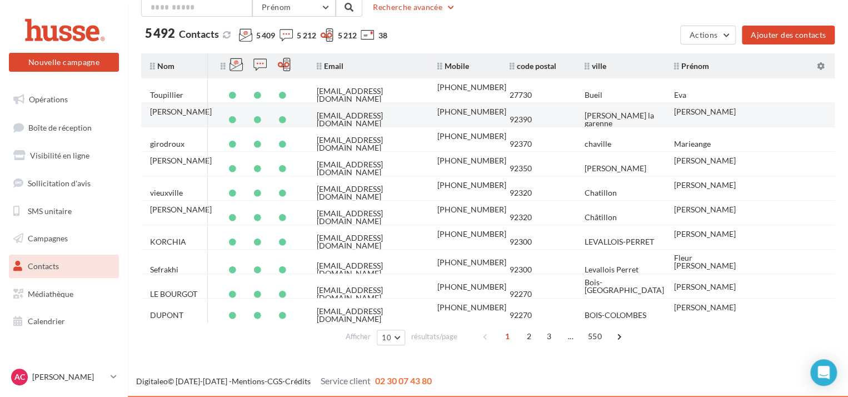
click at [463, 112] on div "+33666951662" at bounding box center [471, 112] width 69 height 8
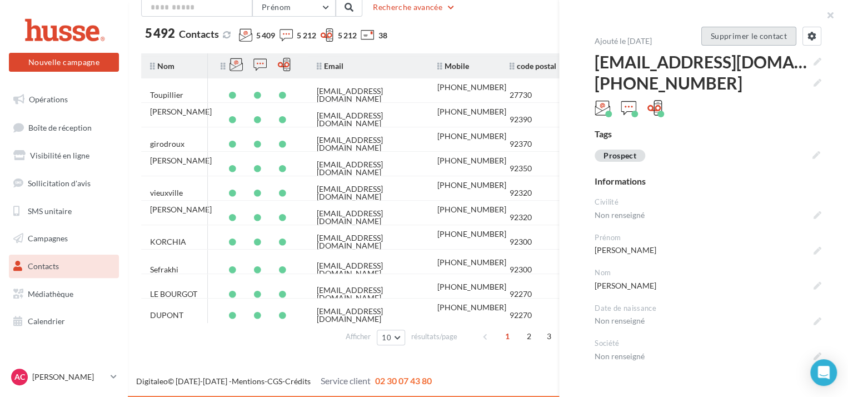
click at [740, 42] on button "Supprimer le contact" at bounding box center [748, 36] width 95 height 19
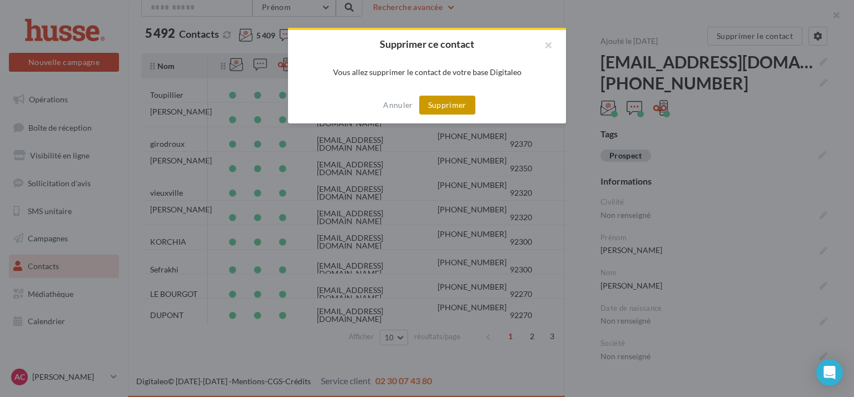
click at [430, 107] on button "Supprimer" at bounding box center [447, 105] width 56 height 19
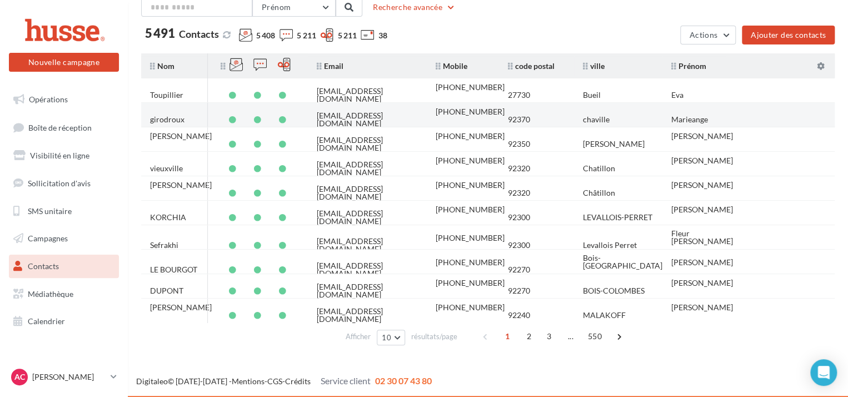
click at [499, 107] on td "92370" at bounding box center [536, 119] width 75 height 24
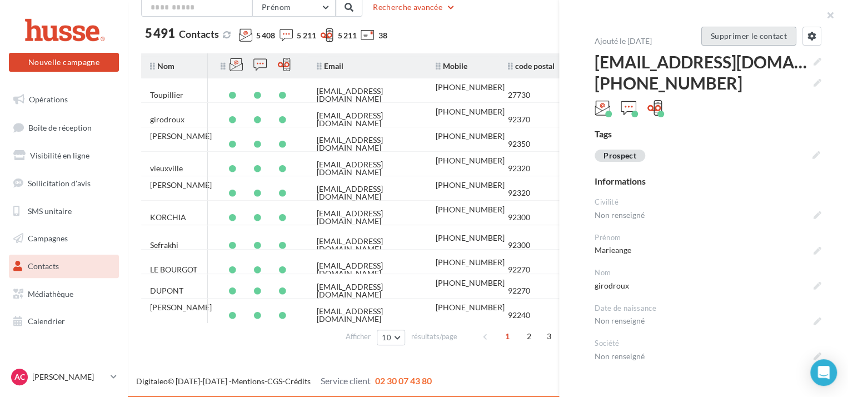
click at [728, 29] on button "Supprimer le contact" at bounding box center [748, 36] width 95 height 19
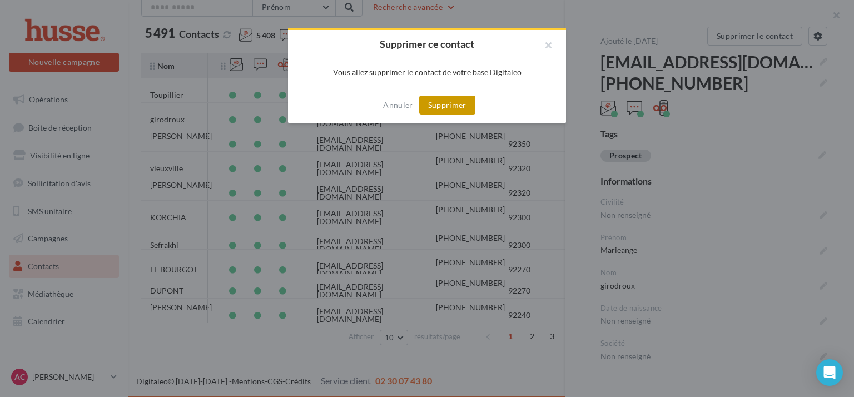
click at [429, 107] on button "Supprimer" at bounding box center [447, 105] width 56 height 19
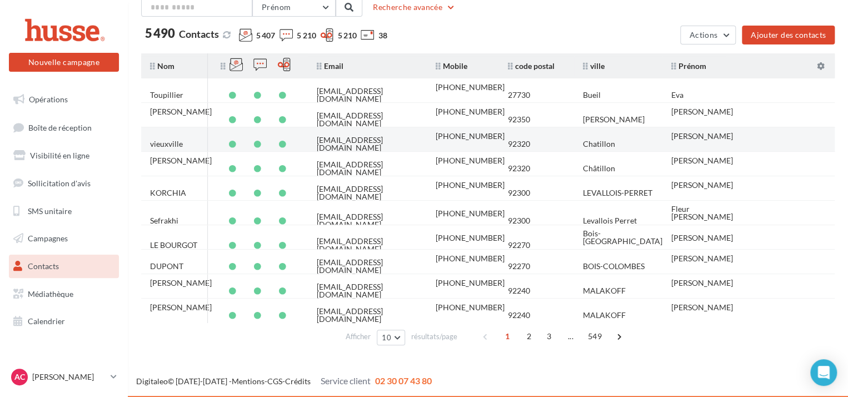
click at [445, 137] on div "+33668634342" at bounding box center [470, 136] width 69 height 8
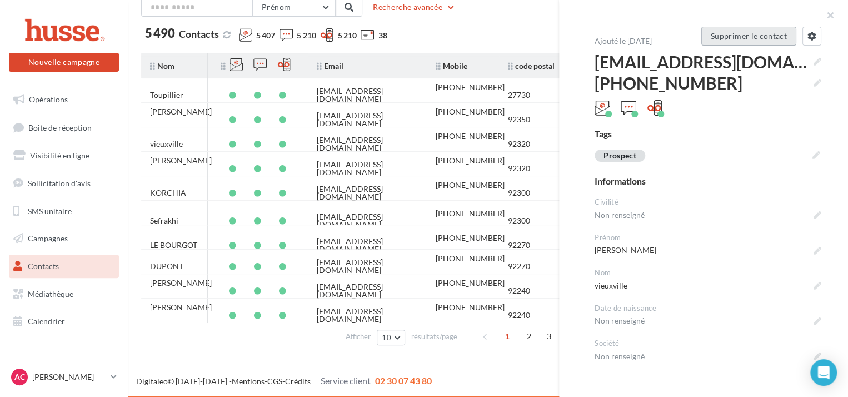
click at [740, 38] on button "Supprimer le contact" at bounding box center [748, 36] width 95 height 19
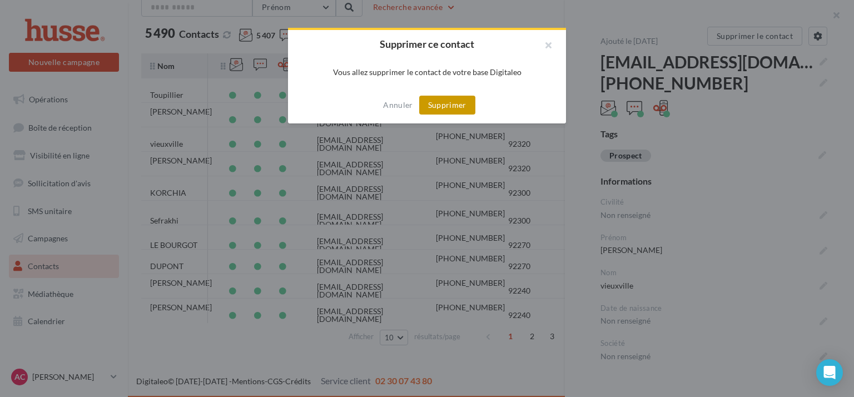
click at [441, 107] on button "Supprimer" at bounding box center [447, 105] width 56 height 19
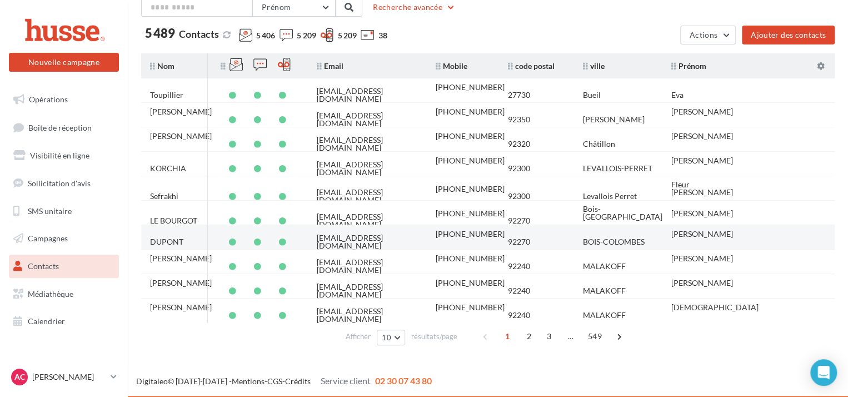
click at [487, 238] on div "+33626432696" at bounding box center [470, 234] width 69 height 8
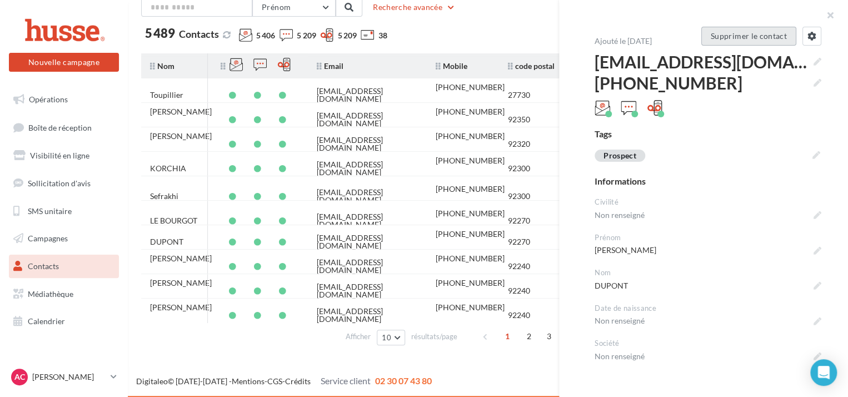
click at [756, 38] on button "Supprimer le contact" at bounding box center [748, 36] width 95 height 19
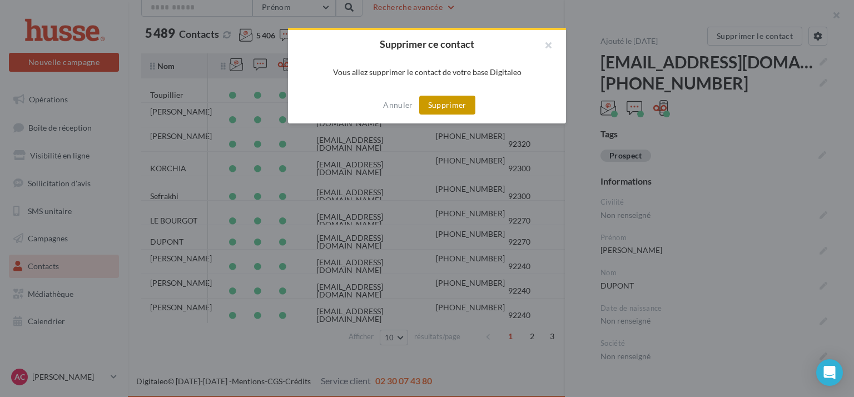
click at [465, 96] on button "Supprimer" at bounding box center [447, 105] width 56 height 19
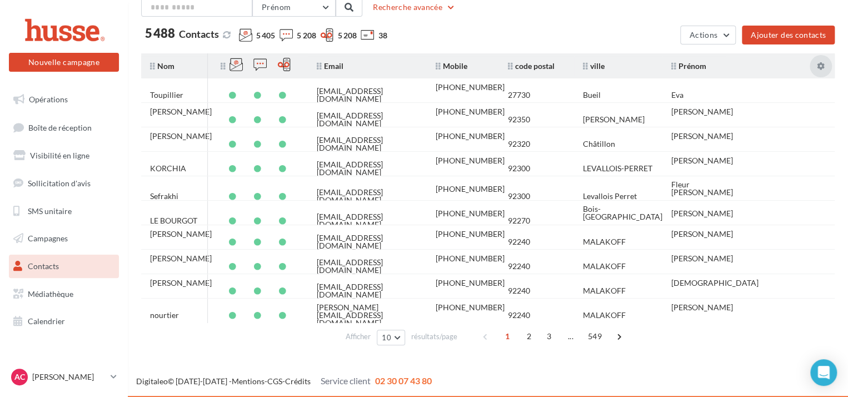
click at [823, 63] on icon at bounding box center [821, 66] width 8 height 8
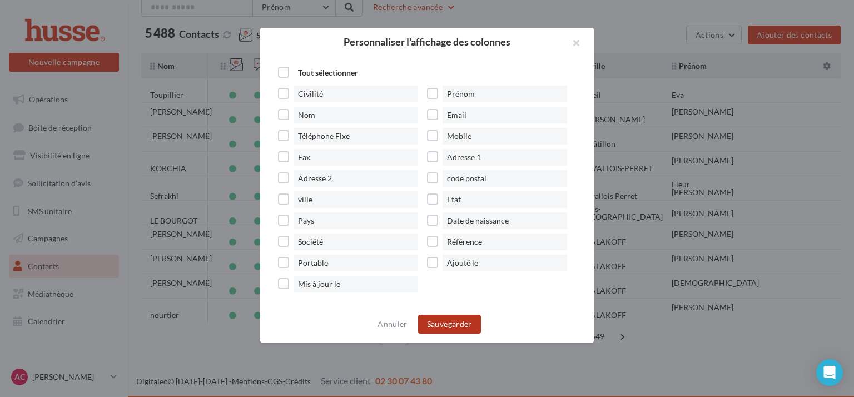
click at [455, 322] on button "Sauvegarder" at bounding box center [449, 324] width 63 height 19
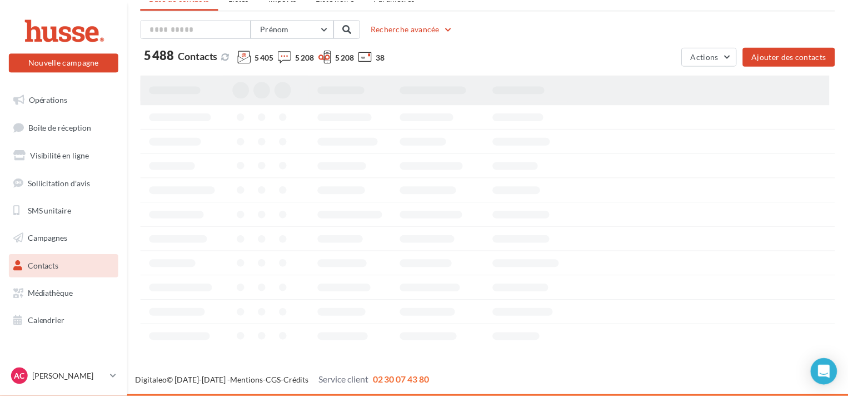
scroll to position [51, 0]
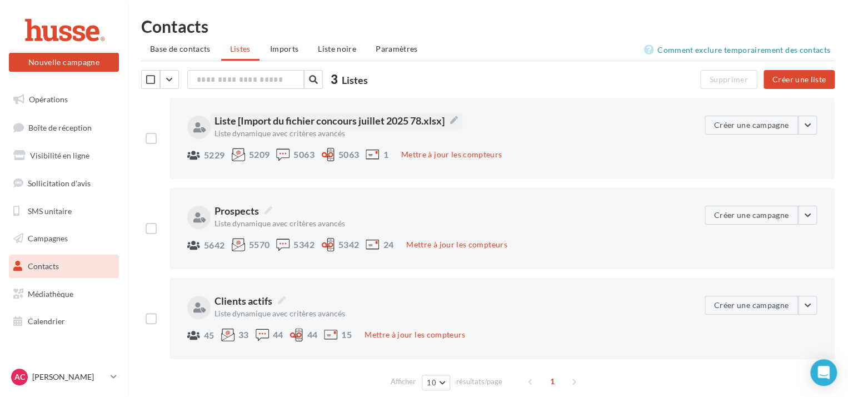
click at [412, 122] on span "Liste [Import du fichier concours juillet 2025 78.xlsx]" at bounding box center [335, 120] width 243 height 14
click at [0, 0] on textarea "**********" at bounding box center [0, 0] width 0 height 0
click at [401, 184] on div "**********" at bounding box center [487, 246] width 693 height 297
click at [382, 49] on span "Paramètres" at bounding box center [397, 48] width 42 height 9
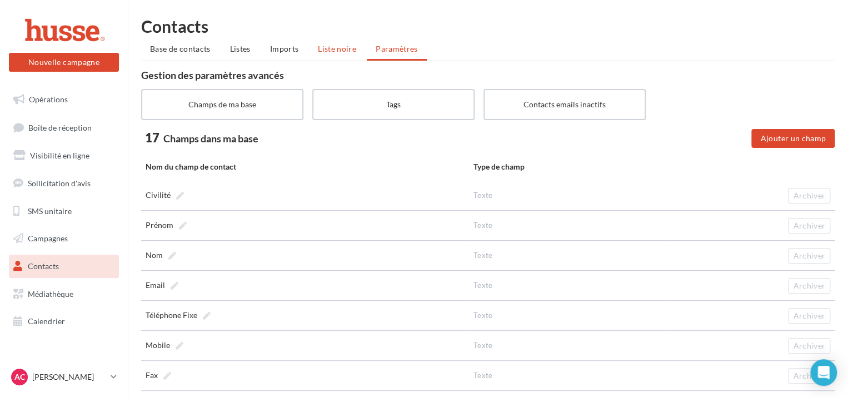
click at [332, 50] on span "Liste noire" at bounding box center [337, 48] width 38 height 9
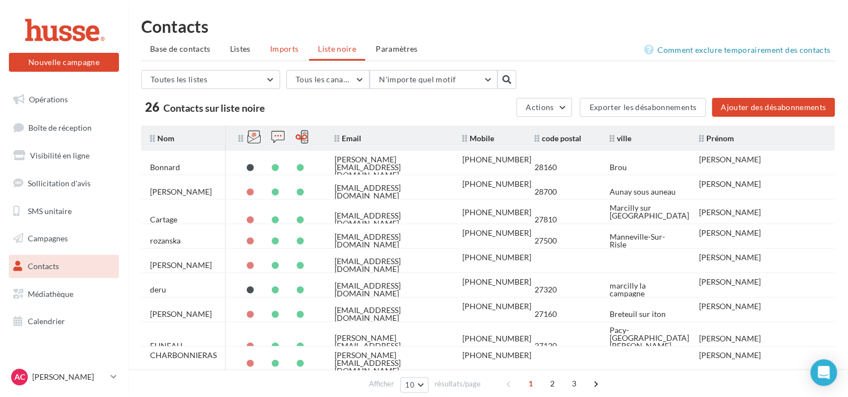
click at [293, 51] on span "Imports" at bounding box center [284, 48] width 28 height 9
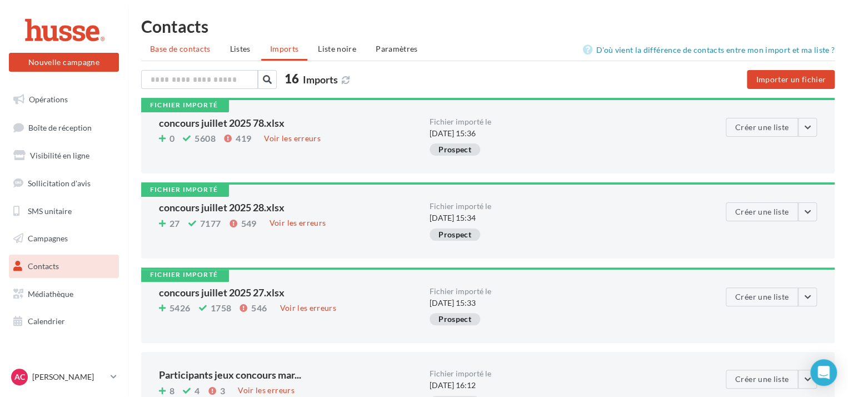
click at [158, 46] on span "Base de contacts" at bounding box center [180, 48] width 61 height 9
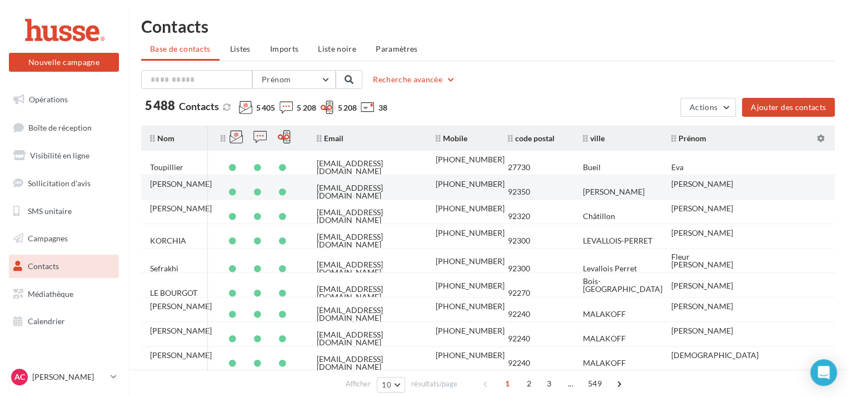
click at [605, 192] on td "Le plessis robinson" at bounding box center [618, 191] width 88 height 24
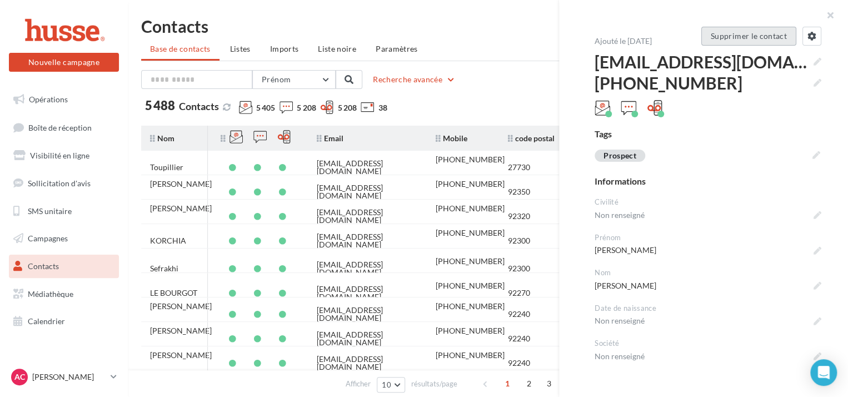
click at [721, 33] on button "Supprimer le contact" at bounding box center [748, 36] width 95 height 19
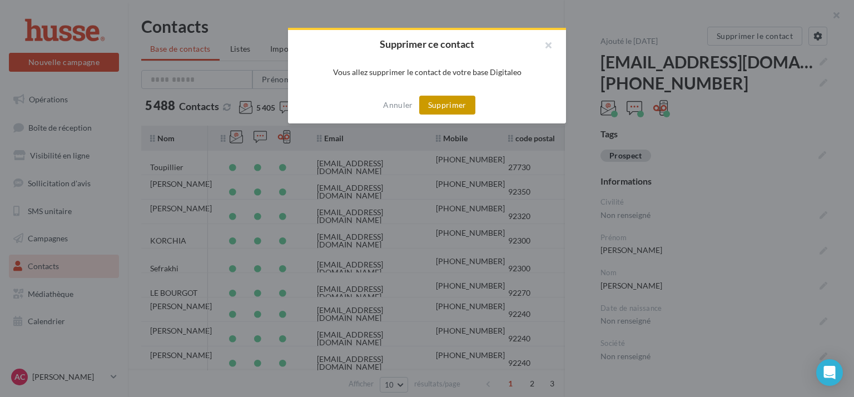
click at [461, 97] on button "Supprimer" at bounding box center [447, 105] width 56 height 19
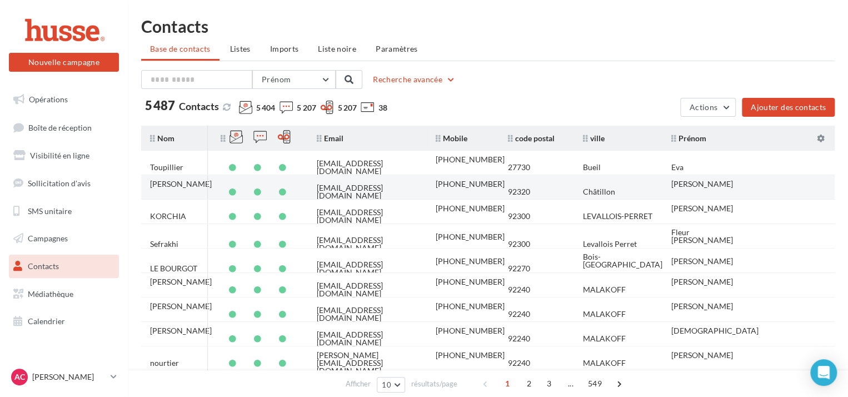
click at [506, 184] on td "92320" at bounding box center [536, 191] width 75 height 24
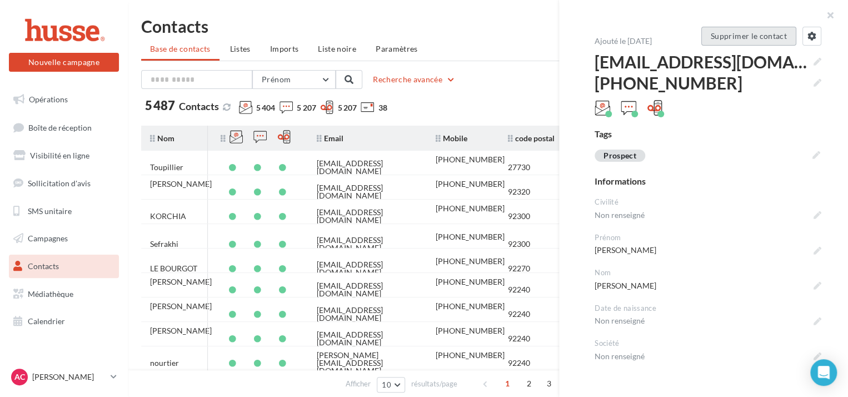
click at [767, 39] on button "Supprimer le contact" at bounding box center [748, 36] width 95 height 19
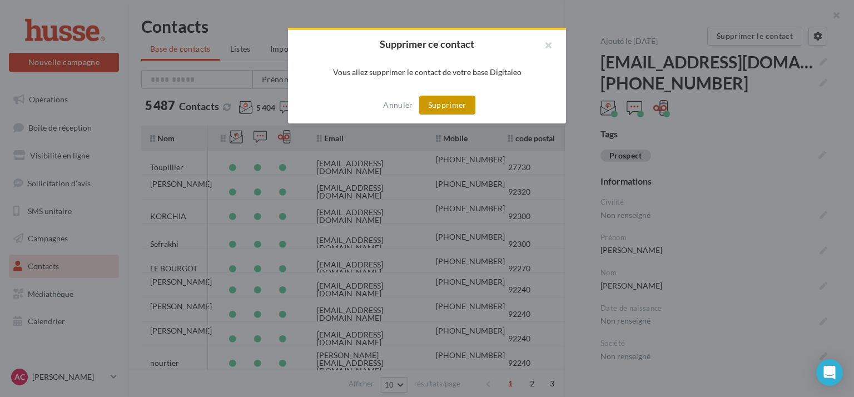
click at [446, 108] on button "Supprimer" at bounding box center [447, 105] width 56 height 19
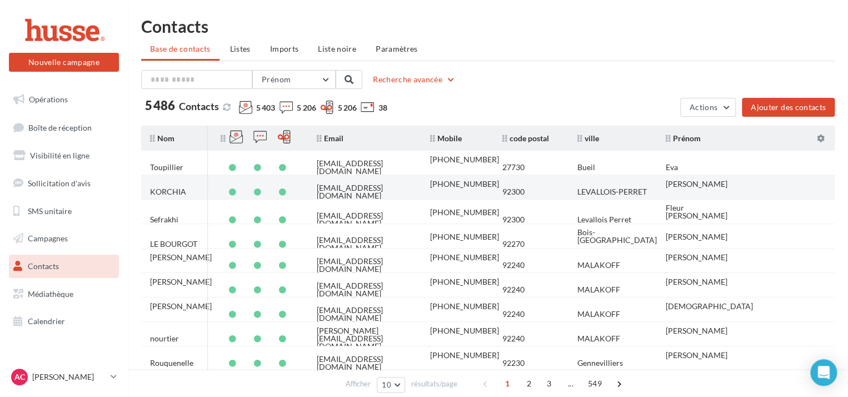
click at [492, 187] on td "+33650977586" at bounding box center [457, 191] width 72 height 33
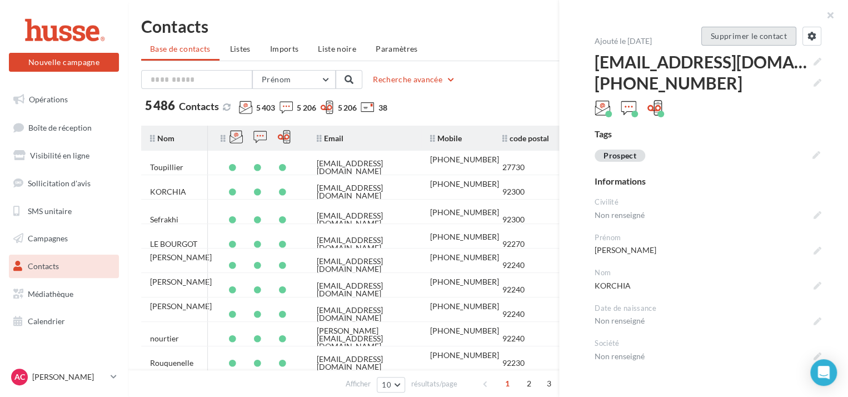
click at [708, 44] on button "Supprimer le contact" at bounding box center [748, 36] width 95 height 19
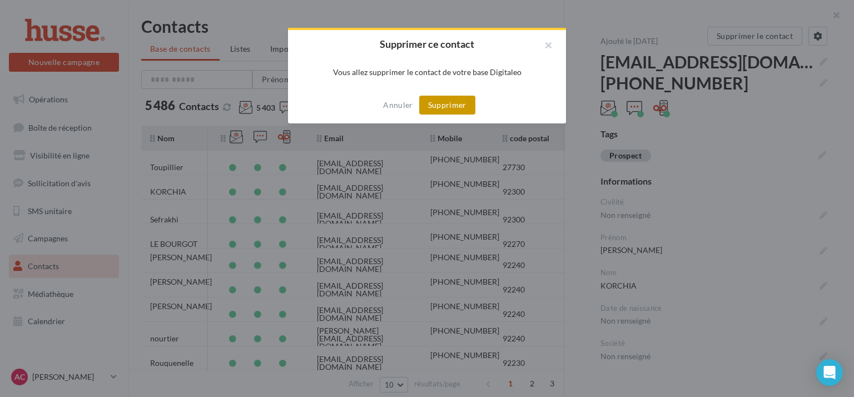
click at [450, 110] on button "Supprimer" at bounding box center [447, 105] width 56 height 19
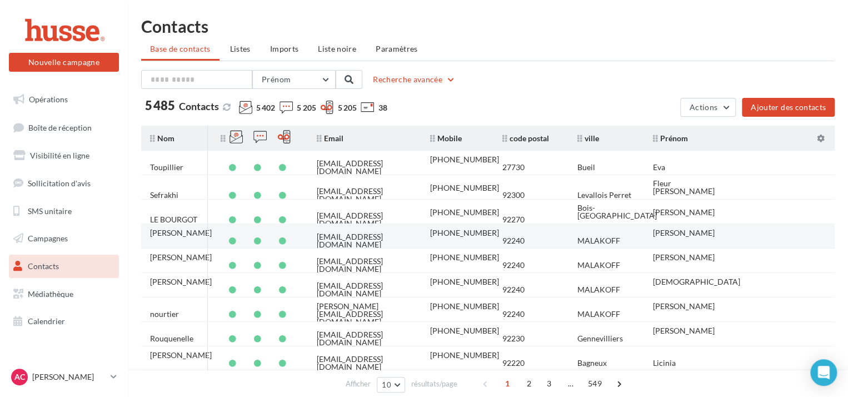
click at [499, 236] on td "92240" at bounding box center [530, 240] width 75 height 24
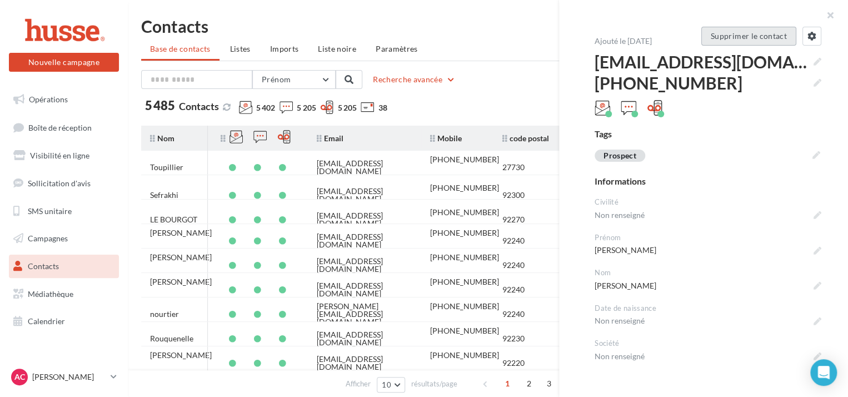
click at [767, 36] on button "Supprimer le contact" at bounding box center [748, 36] width 95 height 19
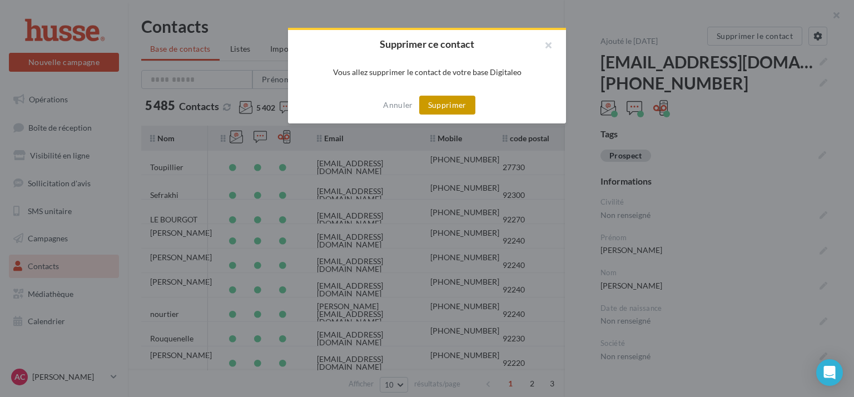
click at [457, 99] on button "Supprimer" at bounding box center [447, 105] width 56 height 19
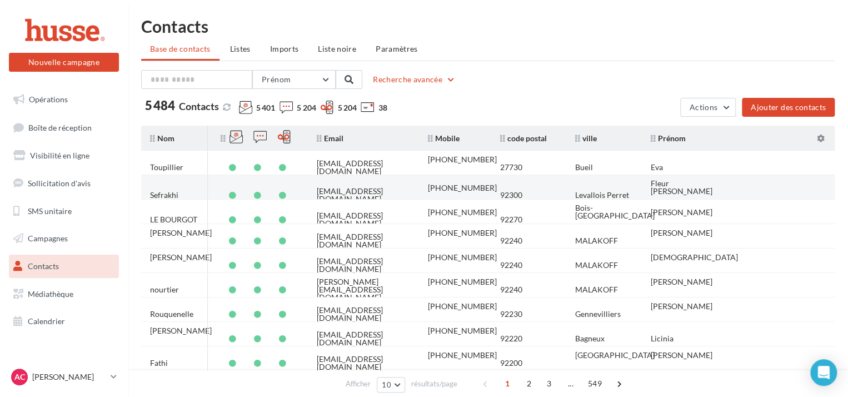
click at [488, 178] on td "+33662149724" at bounding box center [455, 194] width 72 height 33
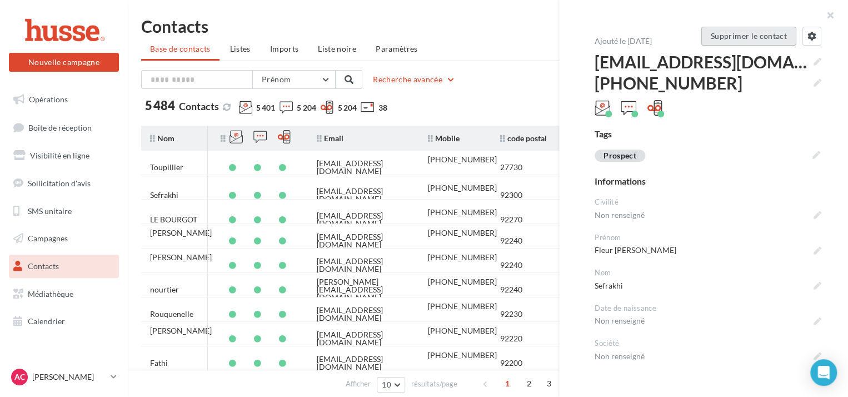
click at [731, 28] on button "Supprimer le contact" at bounding box center [748, 36] width 95 height 19
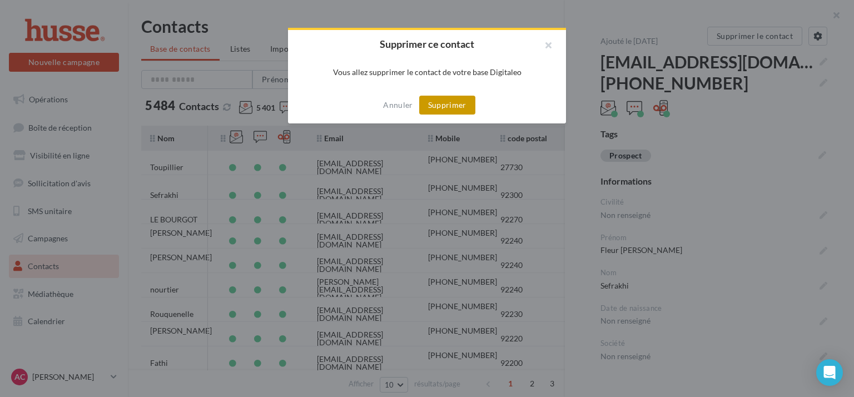
click at [462, 106] on button "Supprimer" at bounding box center [447, 105] width 56 height 19
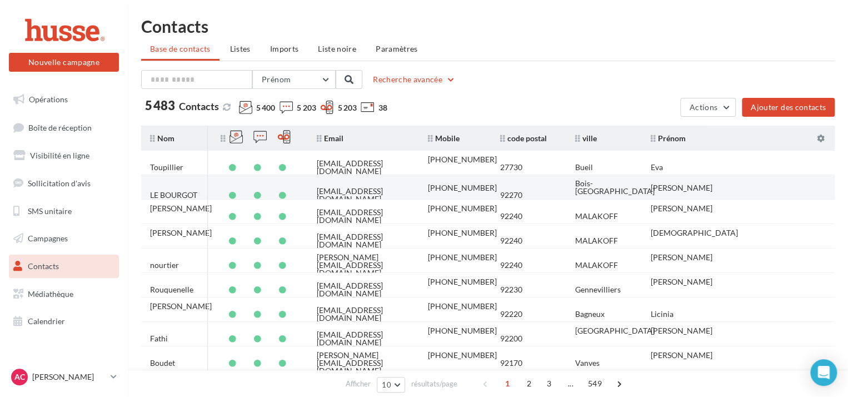
click at [556, 183] on td "92270" at bounding box center [528, 195] width 75 height 24
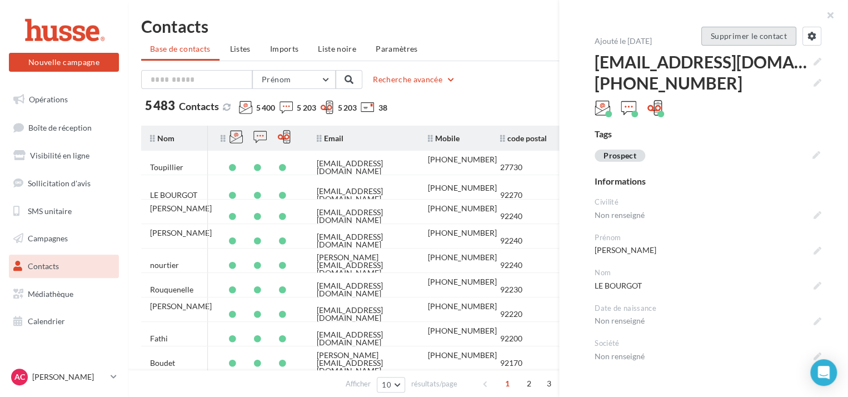
click at [735, 36] on button "Supprimer le contact" at bounding box center [748, 36] width 95 height 19
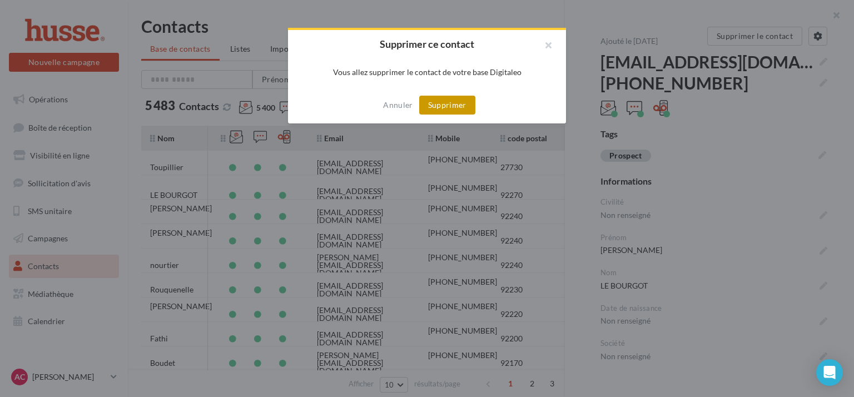
click at [457, 102] on button "Supprimer" at bounding box center [447, 105] width 56 height 19
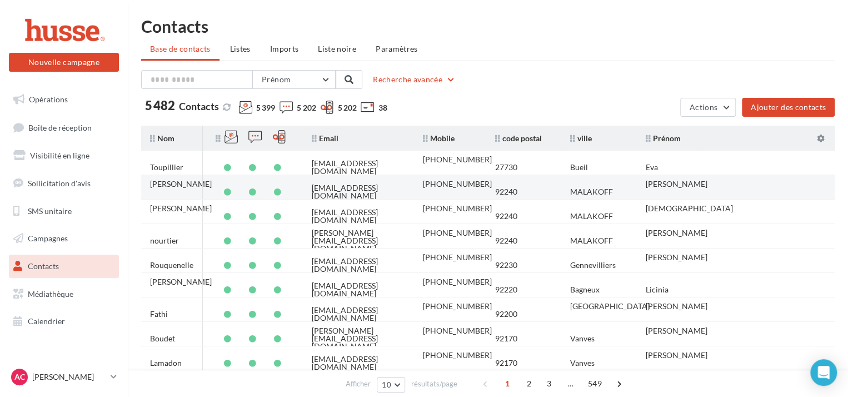
click at [495, 188] on div "92240" at bounding box center [506, 192] width 22 height 8
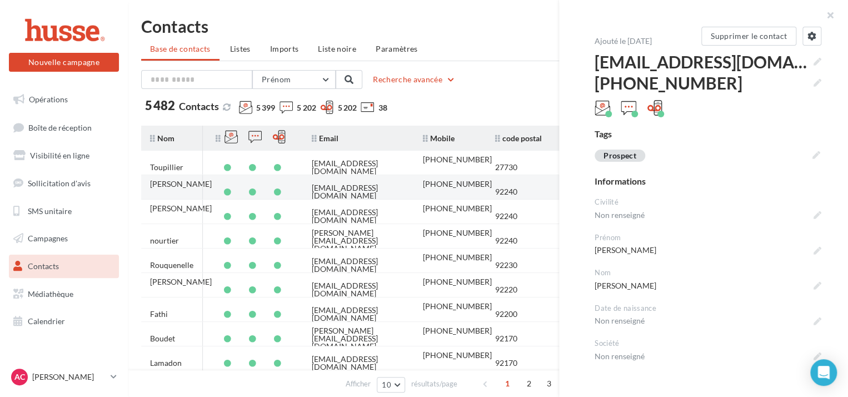
drag, startPoint x: 751, startPoint y: 35, endPoint x: 487, endPoint y: 188, distance: 305.3
click at [487, 188] on td "92240" at bounding box center [523, 191] width 75 height 24
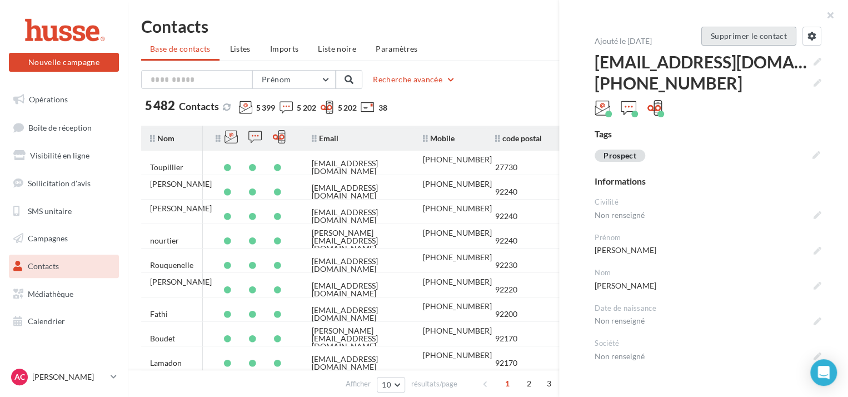
click at [742, 38] on button "Supprimer le contact" at bounding box center [748, 36] width 95 height 19
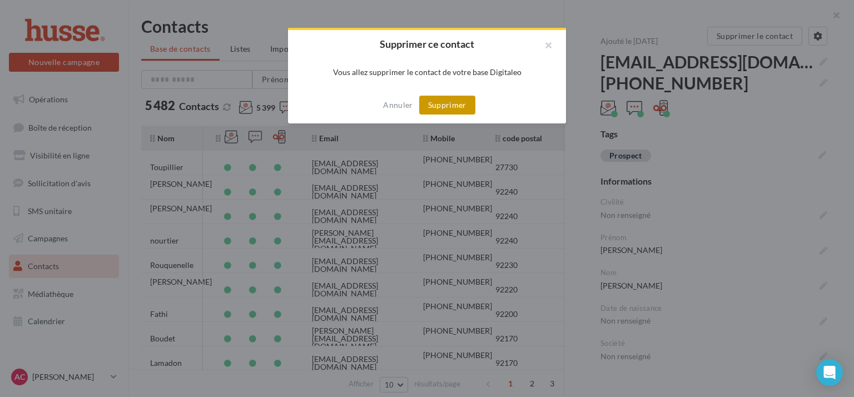
click at [469, 104] on button "Supprimer" at bounding box center [447, 105] width 56 height 19
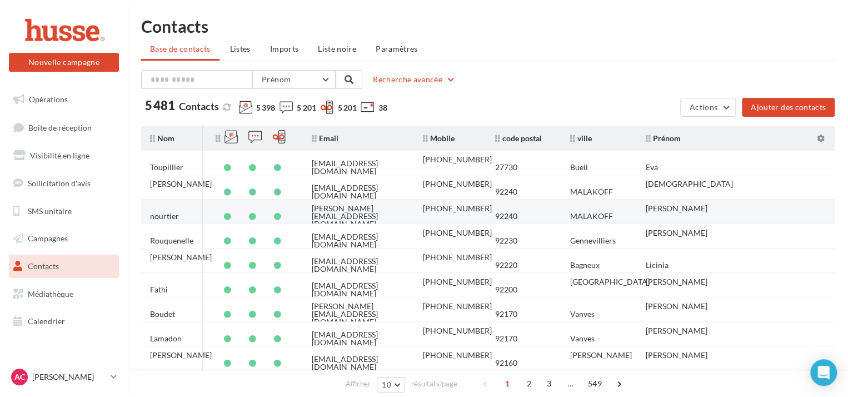
click at [498, 214] on div "92240" at bounding box center [506, 216] width 22 height 8
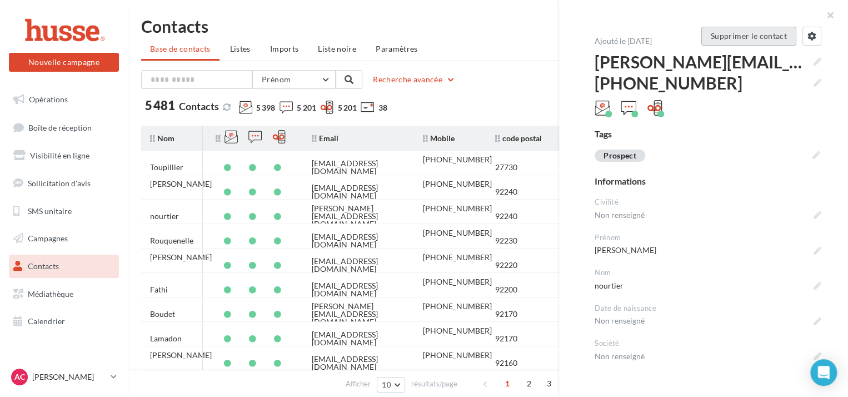
click at [737, 44] on button "Supprimer le contact" at bounding box center [748, 36] width 95 height 19
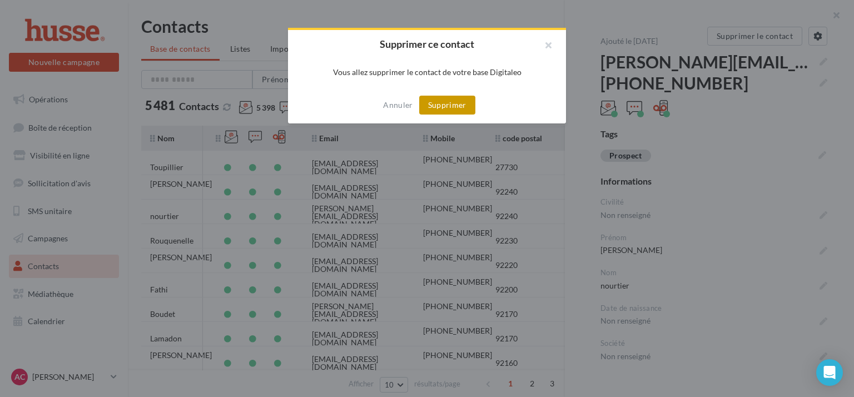
click at [463, 106] on button "Supprimer" at bounding box center [447, 105] width 56 height 19
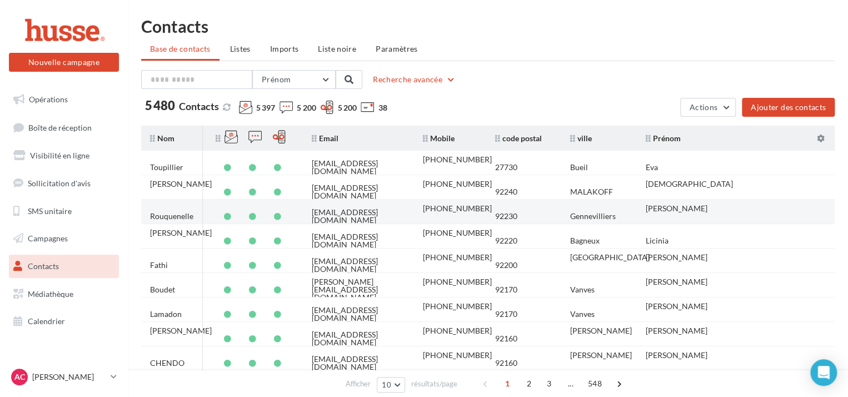
click at [469, 208] on div "+33668193050" at bounding box center [457, 208] width 69 height 8
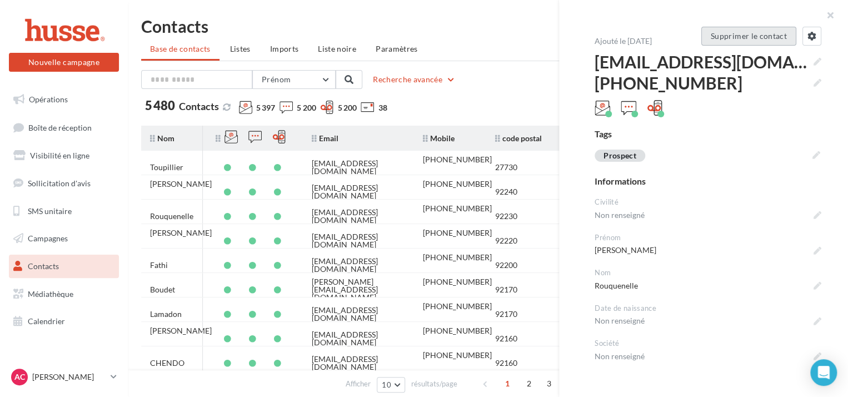
click at [753, 42] on button "Supprimer le contact" at bounding box center [748, 36] width 95 height 19
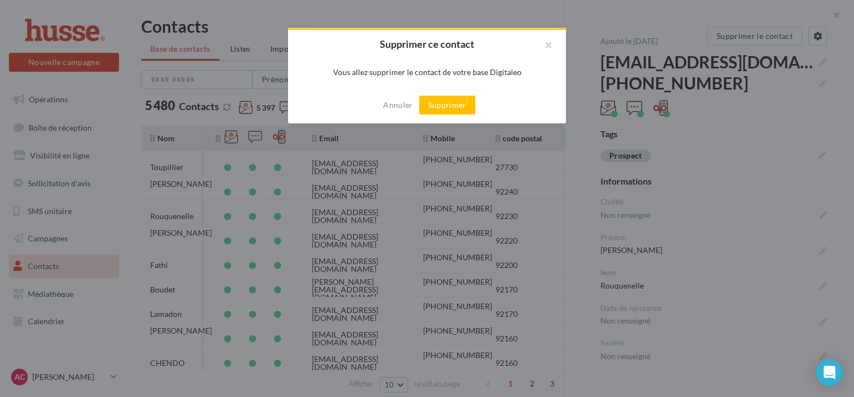
click at [477, 102] on div "Annuler Supprimer" at bounding box center [427, 105] width 278 height 37
click at [461, 107] on button "Supprimer" at bounding box center [447, 105] width 56 height 19
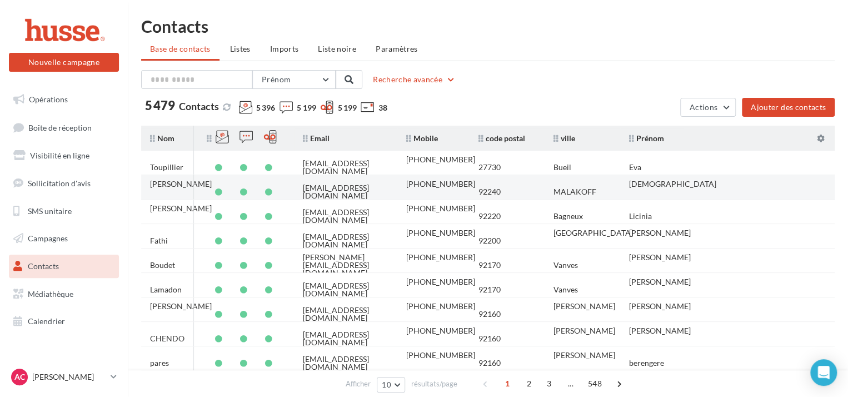
click at [596, 187] on td "MALAKOFF" at bounding box center [583, 191] width 76 height 24
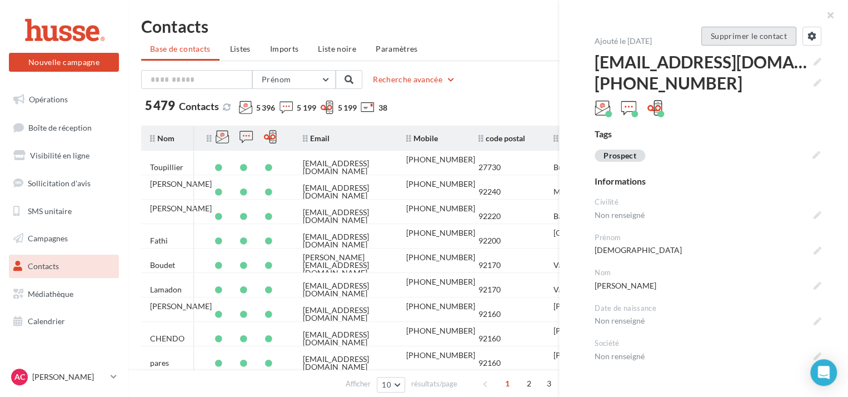
click at [738, 34] on button "Supprimer le contact" at bounding box center [748, 36] width 95 height 19
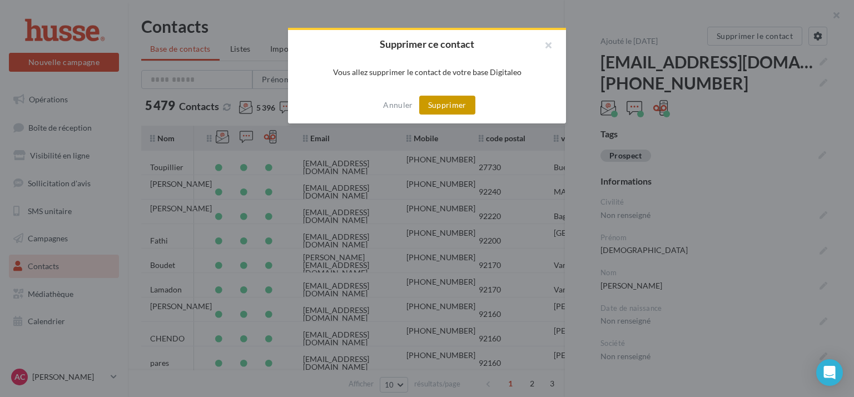
click at [455, 105] on button "Supprimer" at bounding box center [447, 105] width 56 height 19
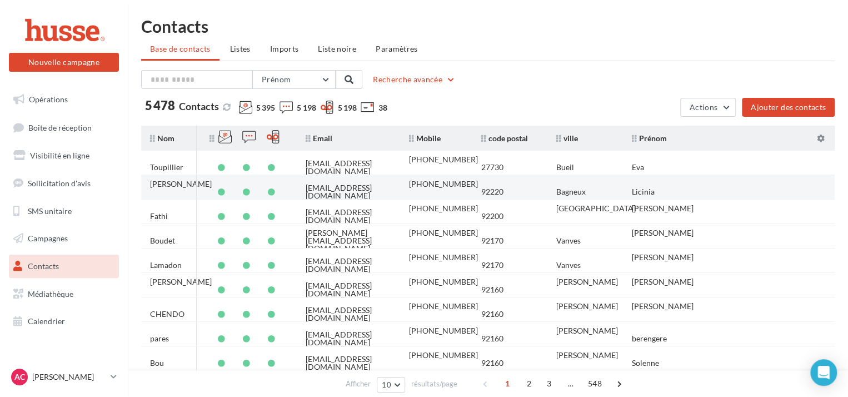
click at [489, 188] on div "92220" at bounding box center [492, 192] width 22 height 8
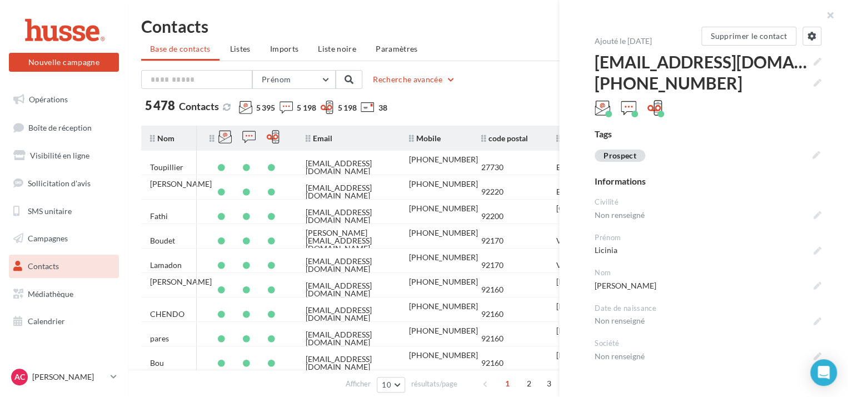
click at [758, 46] on div "Ajouté le 26/08/2025" at bounding box center [708, 41] width 227 height 11
click at [758, 40] on button "Supprimer le contact" at bounding box center [748, 36] width 95 height 19
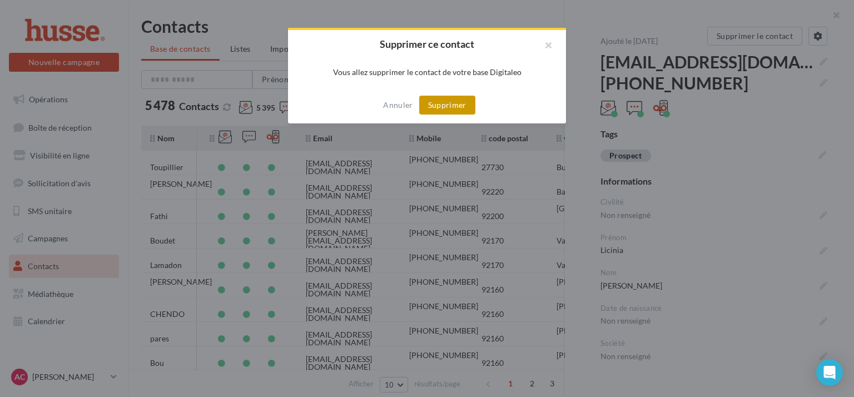
click at [452, 106] on button "Supprimer" at bounding box center [447, 105] width 56 height 19
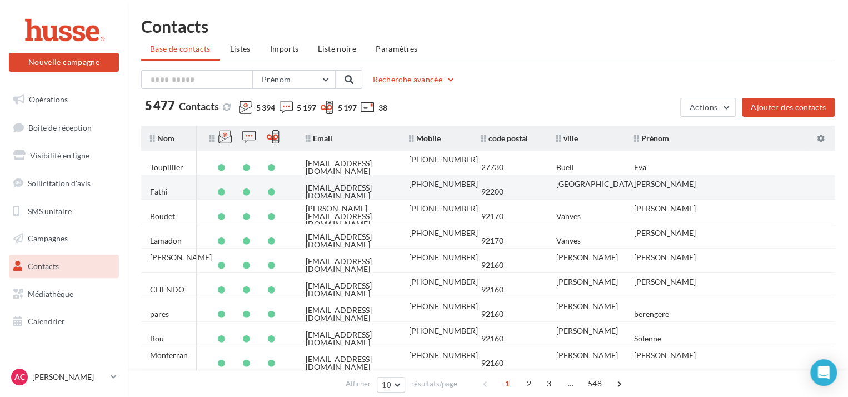
click at [461, 188] on div "+33617048614" at bounding box center [443, 184] width 69 height 8
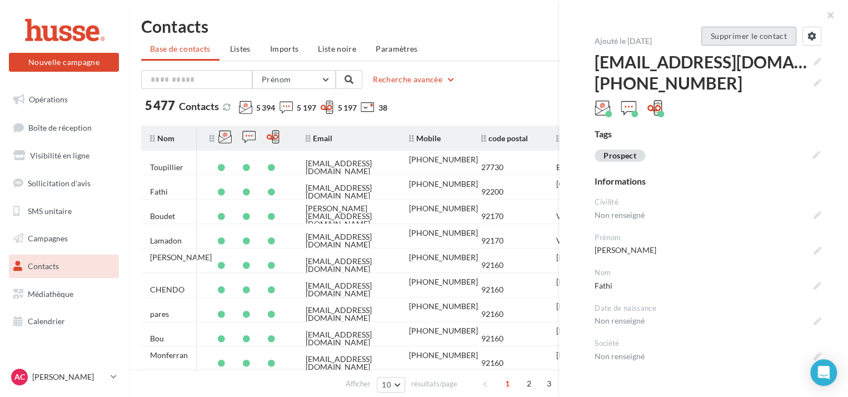
drag, startPoint x: 727, startPoint y: 43, endPoint x: 723, endPoint y: 32, distance: 11.8
click at [723, 32] on button "Supprimer le contact" at bounding box center [748, 36] width 95 height 19
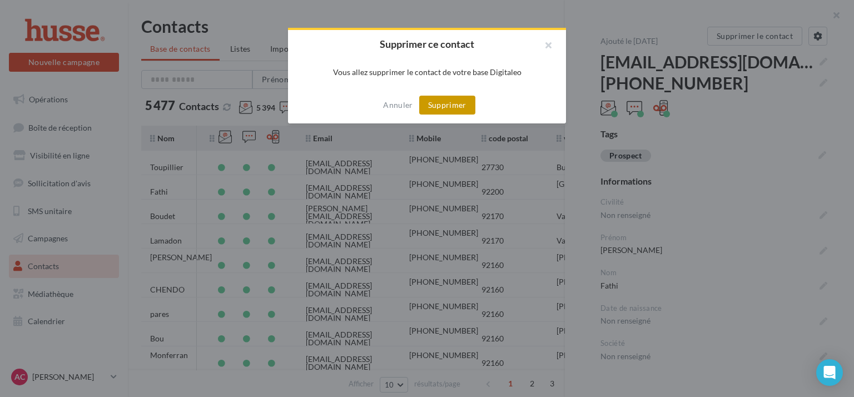
click at [470, 102] on button "Supprimer" at bounding box center [447, 105] width 56 height 19
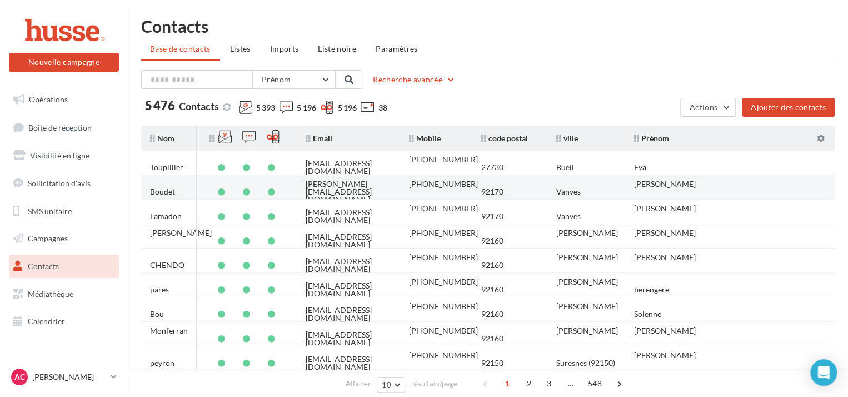
click at [498, 188] on div "92170" at bounding box center [492, 192] width 22 height 8
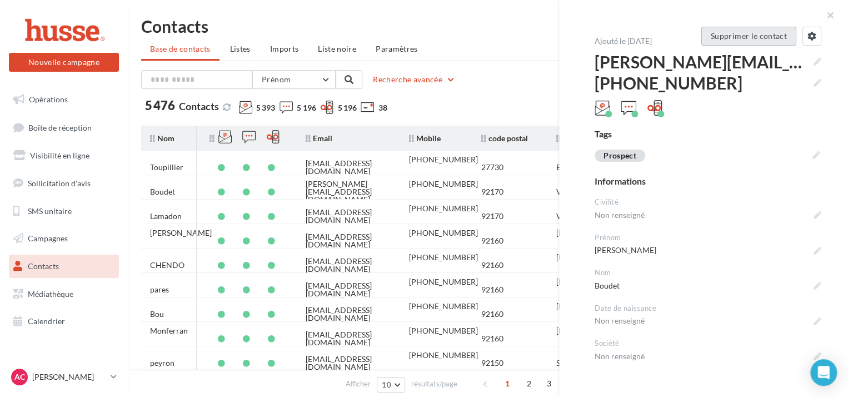
click at [721, 37] on button "Supprimer le contact" at bounding box center [748, 36] width 95 height 19
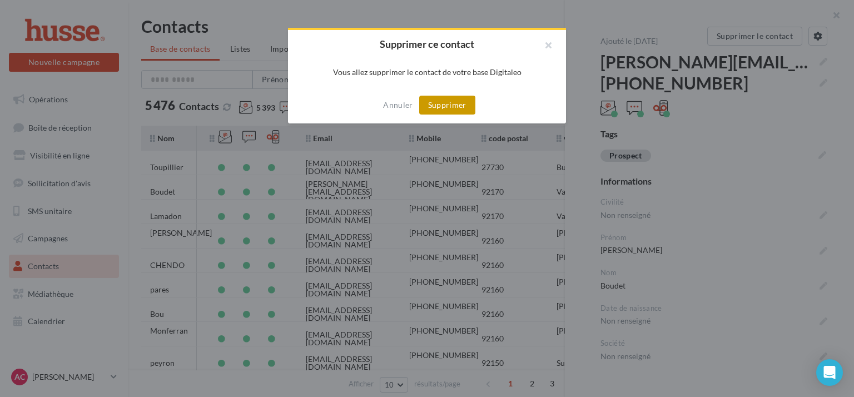
click at [456, 106] on button "Supprimer" at bounding box center [447, 105] width 56 height 19
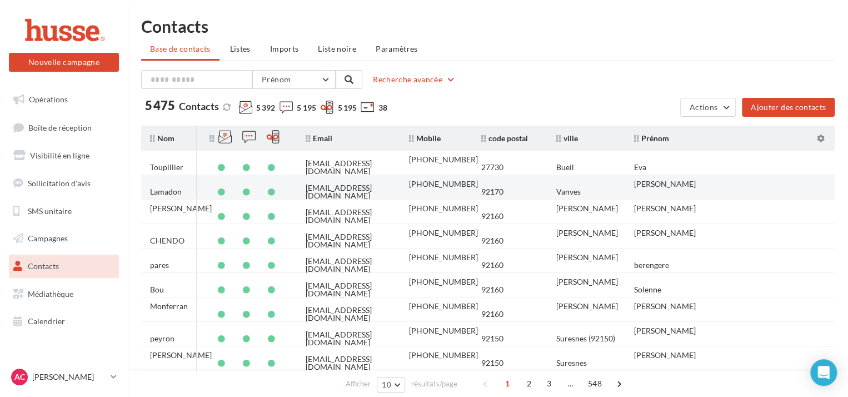
click at [480, 189] on td "92170" at bounding box center [509, 191] width 75 height 24
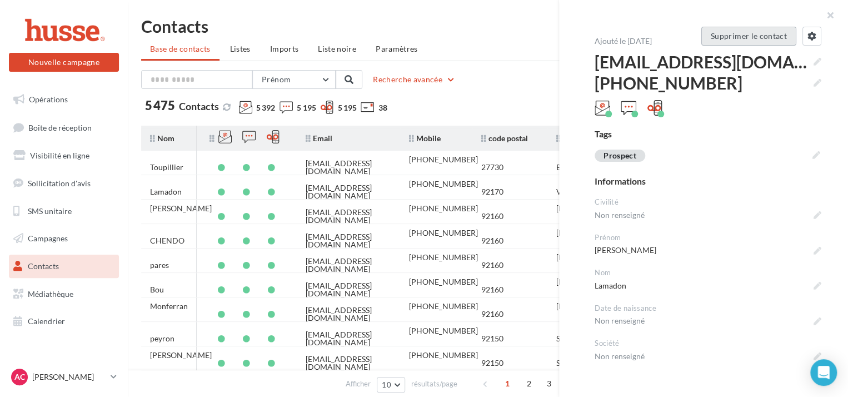
click at [762, 32] on button "Supprimer le contact" at bounding box center [748, 36] width 95 height 19
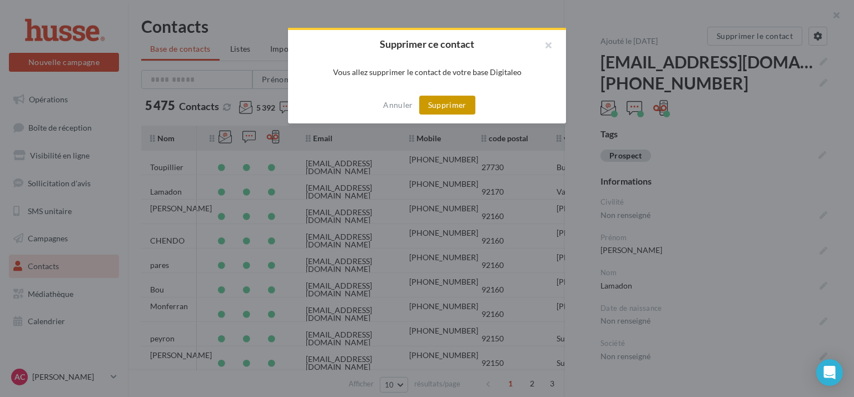
click at [442, 110] on button "Supprimer" at bounding box center [447, 105] width 56 height 19
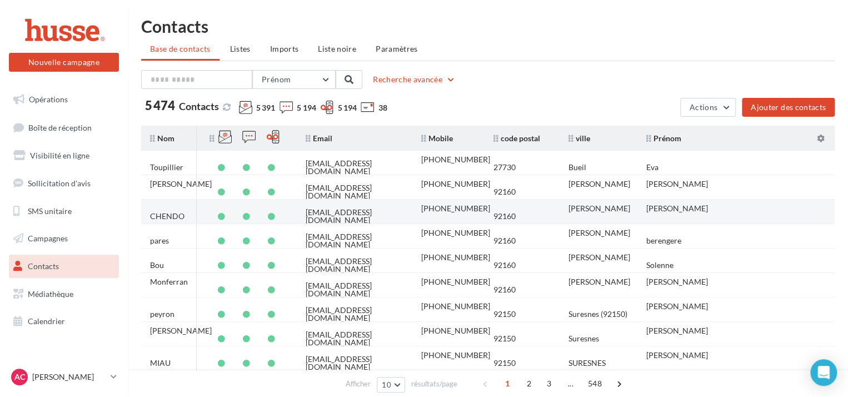
click at [486, 212] on td "92160" at bounding box center [522, 216] width 75 height 24
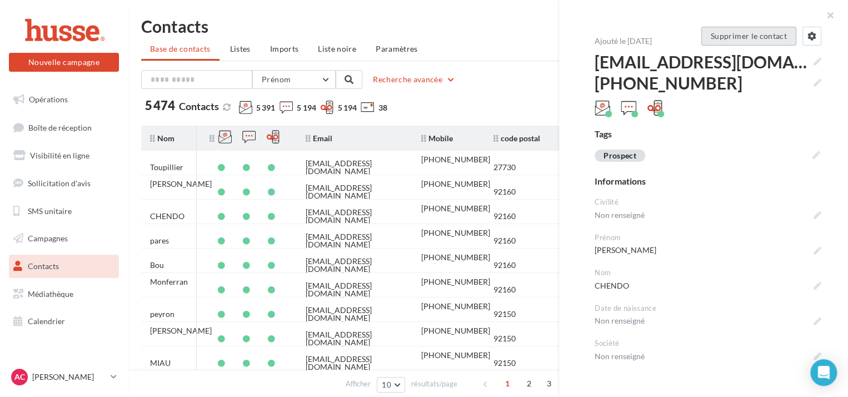
click at [717, 43] on button "Supprimer le contact" at bounding box center [748, 36] width 95 height 19
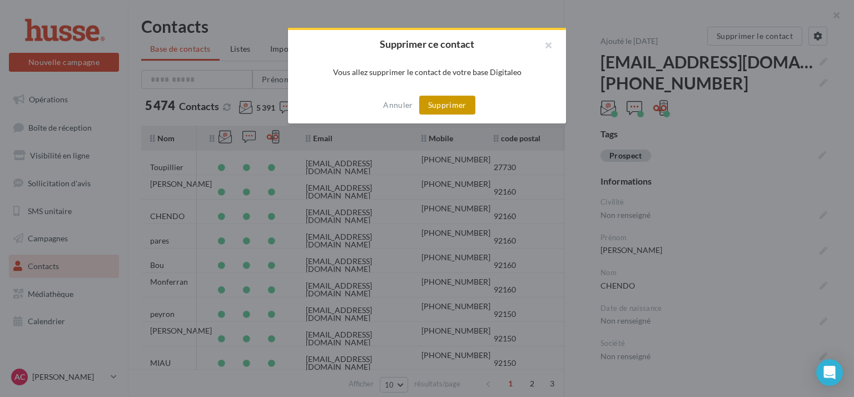
click at [459, 97] on button "Supprimer" at bounding box center [447, 105] width 56 height 19
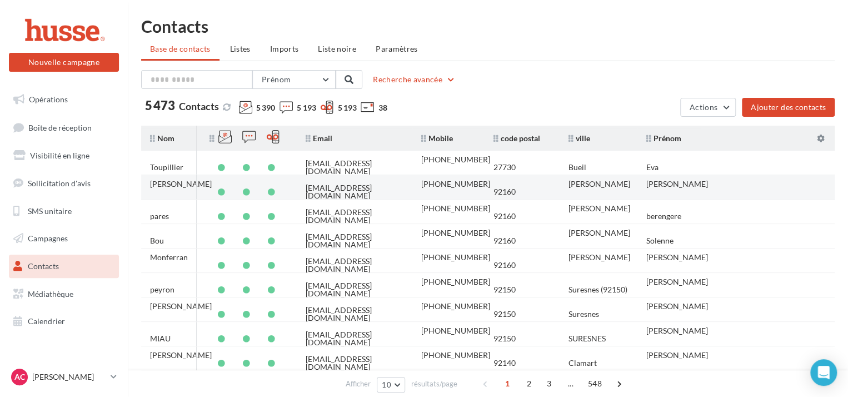
click at [485, 183] on td "92160" at bounding box center [522, 191] width 75 height 24
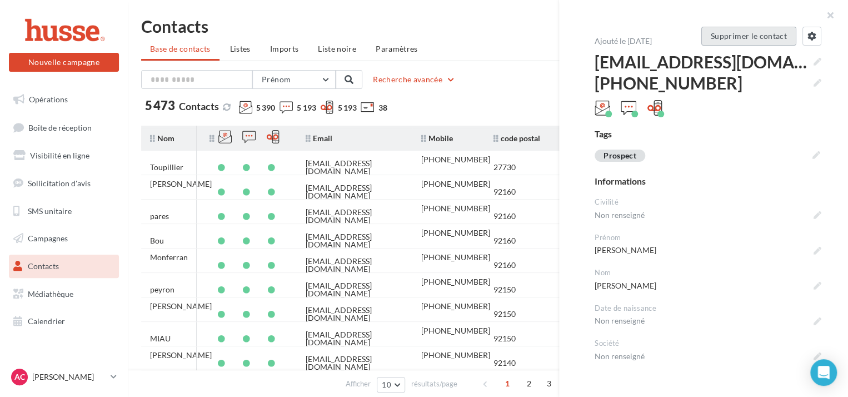
click at [714, 44] on button "Supprimer le contact" at bounding box center [748, 36] width 95 height 19
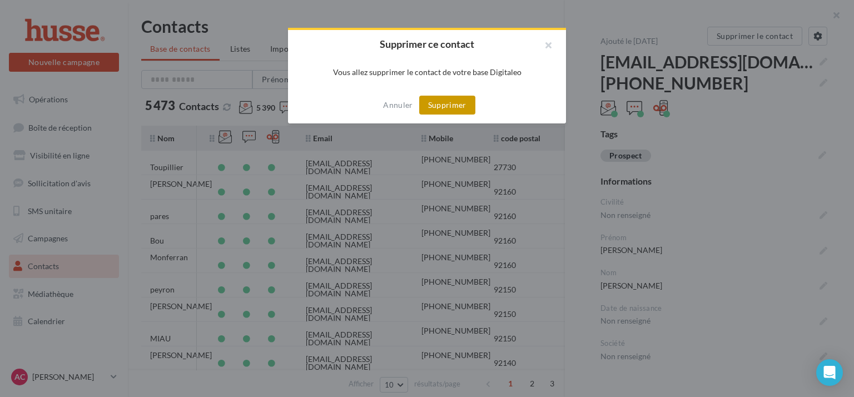
click at [460, 107] on button "Supprimer" at bounding box center [447, 105] width 56 height 19
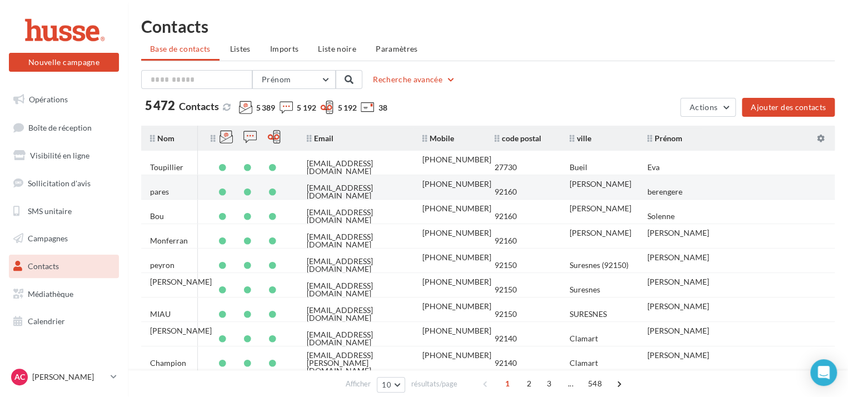
click at [482, 187] on td "+33665460454" at bounding box center [449, 191] width 72 height 33
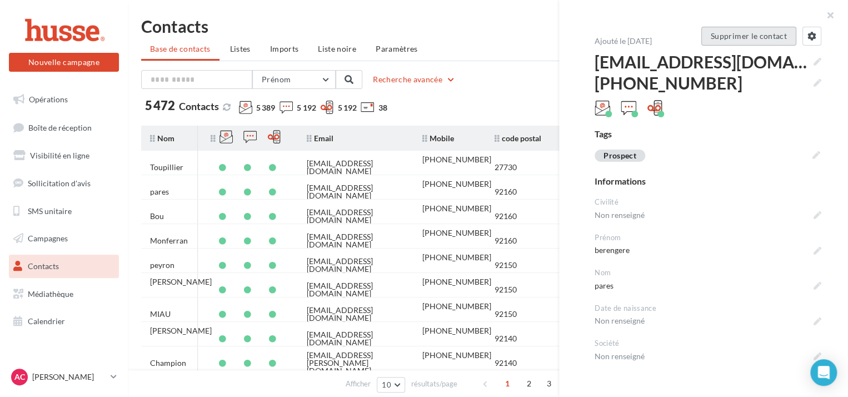
click at [738, 41] on button "Supprimer le contact" at bounding box center [748, 36] width 95 height 19
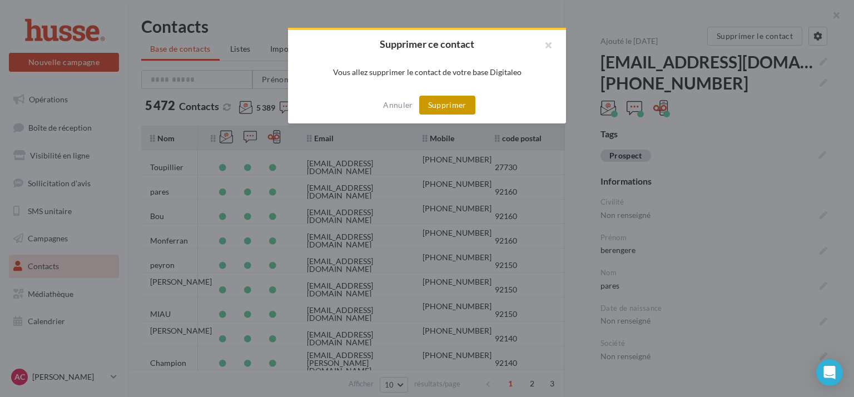
click at [466, 102] on button "Supprimer" at bounding box center [447, 105] width 56 height 19
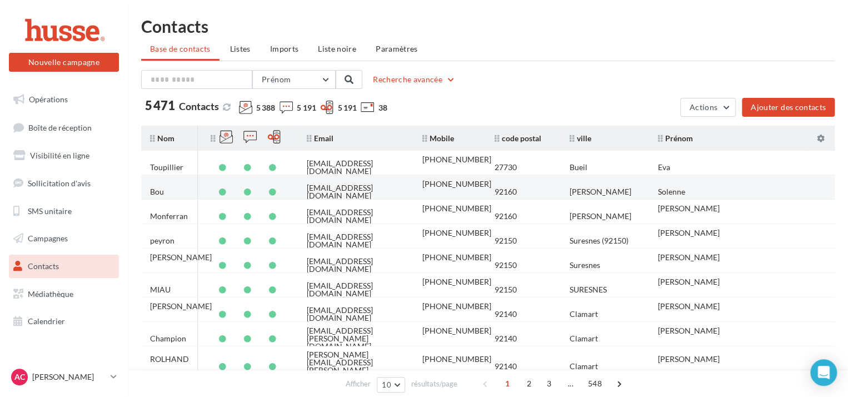
click at [496, 181] on td "92160" at bounding box center [523, 191] width 75 height 24
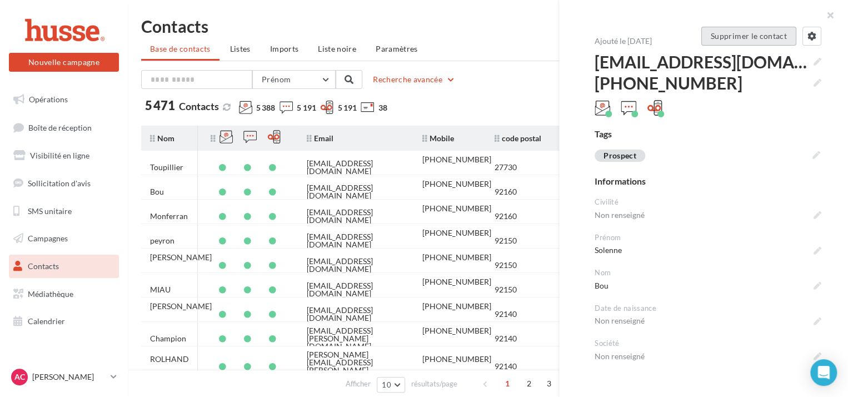
click at [726, 41] on button "Supprimer le contact" at bounding box center [748, 36] width 95 height 19
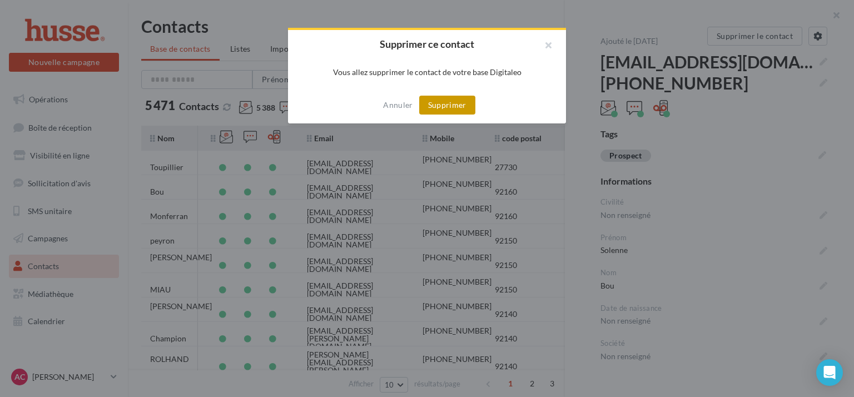
click at [465, 108] on button "Supprimer" at bounding box center [447, 105] width 56 height 19
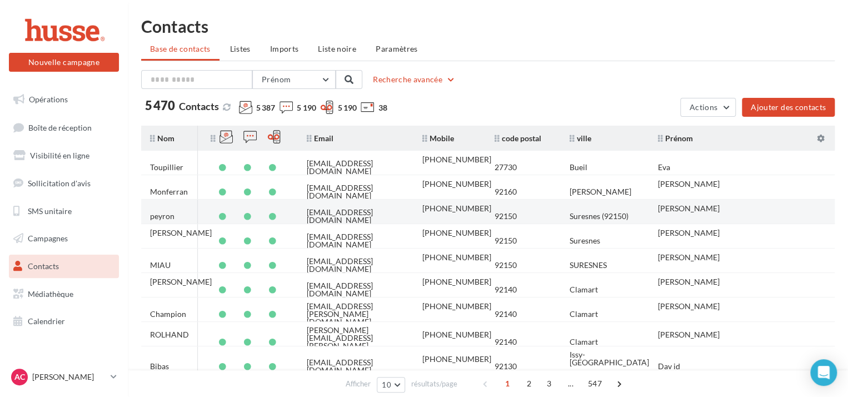
click at [491, 212] on td "92150" at bounding box center [523, 216] width 75 height 24
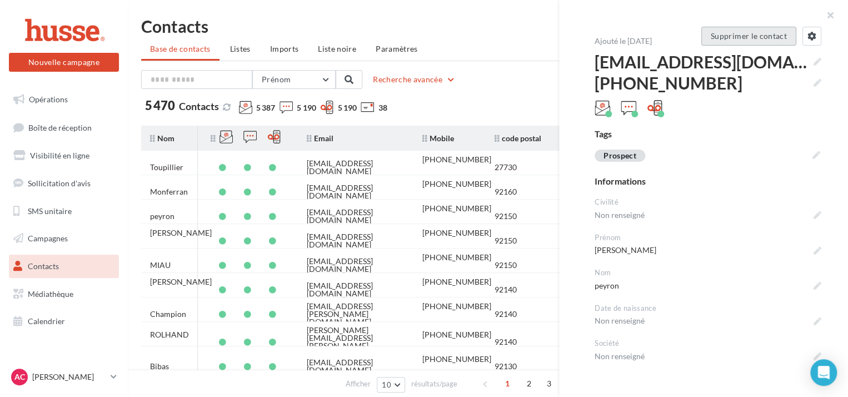
click at [746, 41] on button "Supprimer le contact" at bounding box center [748, 36] width 95 height 19
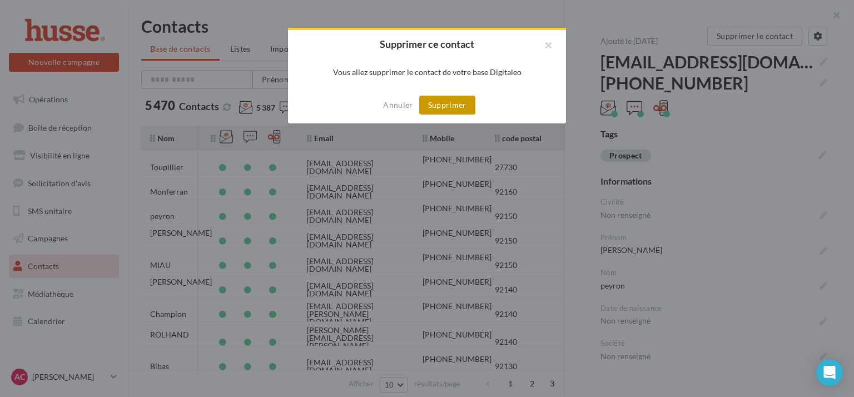
click at [465, 107] on button "Supprimer" at bounding box center [447, 105] width 56 height 19
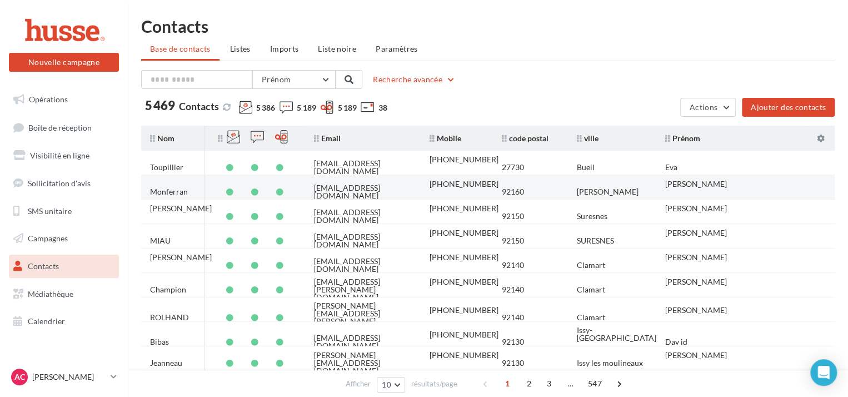
click at [493, 187] on td "92160" at bounding box center [530, 191] width 75 height 24
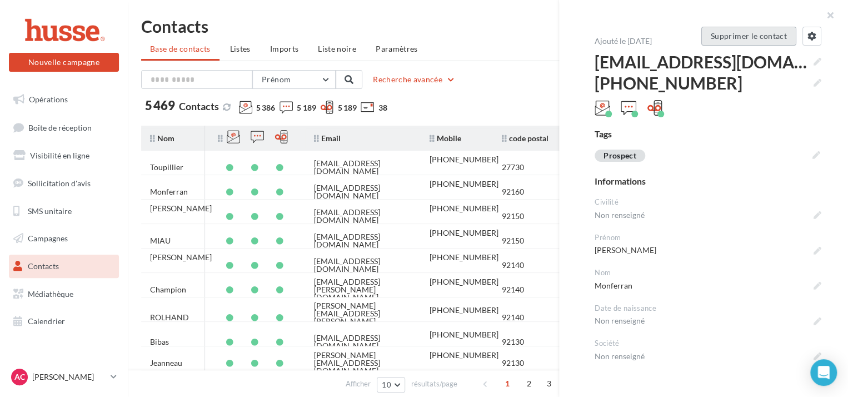
click at [767, 34] on button "Supprimer le contact" at bounding box center [748, 36] width 95 height 19
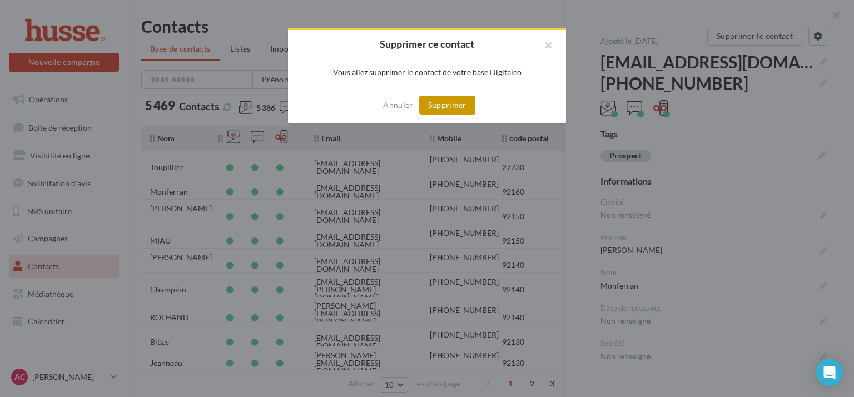
click at [464, 102] on button "Supprimer" at bounding box center [447, 105] width 56 height 19
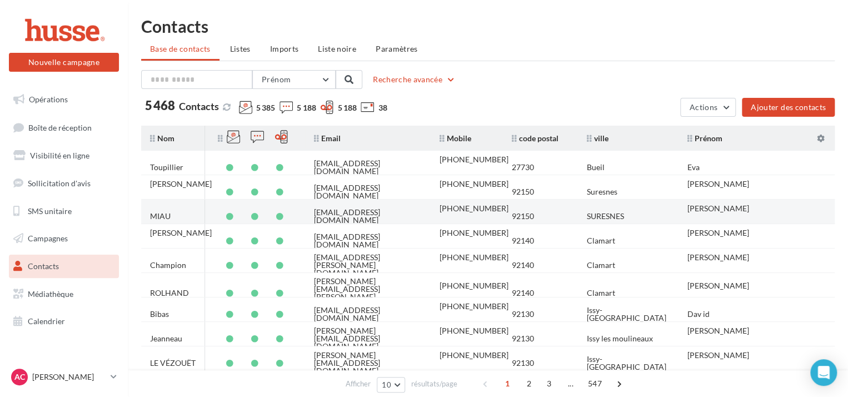
click at [541, 204] on td "92150" at bounding box center [540, 216] width 75 height 24
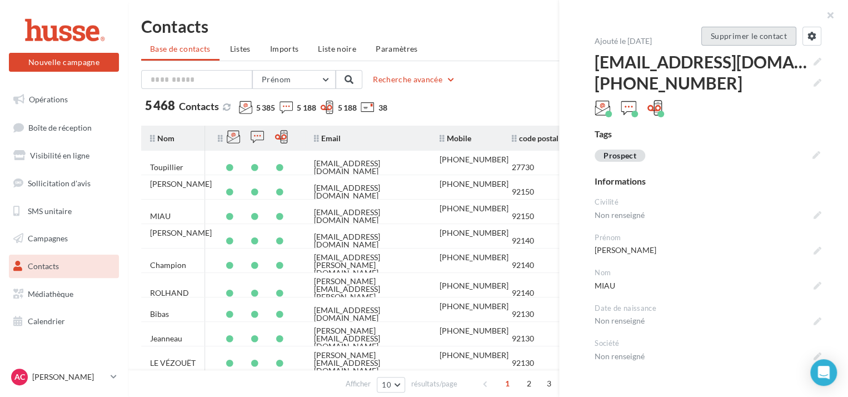
click at [715, 38] on button "Supprimer le contact" at bounding box center [748, 36] width 95 height 19
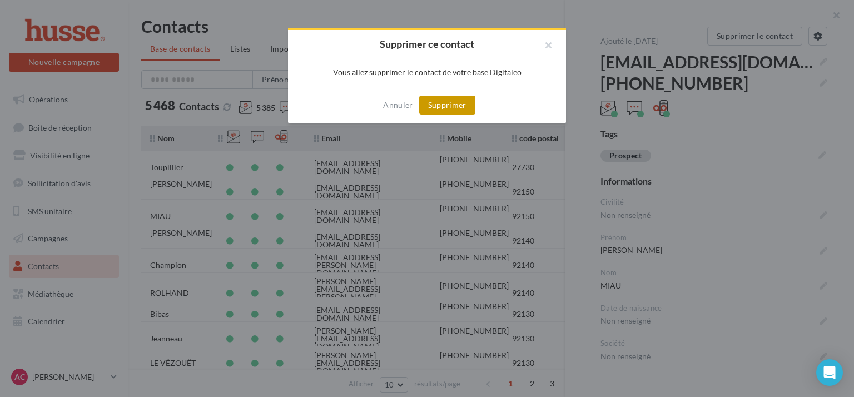
click at [428, 104] on button "Supprimer" at bounding box center [447, 105] width 56 height 19
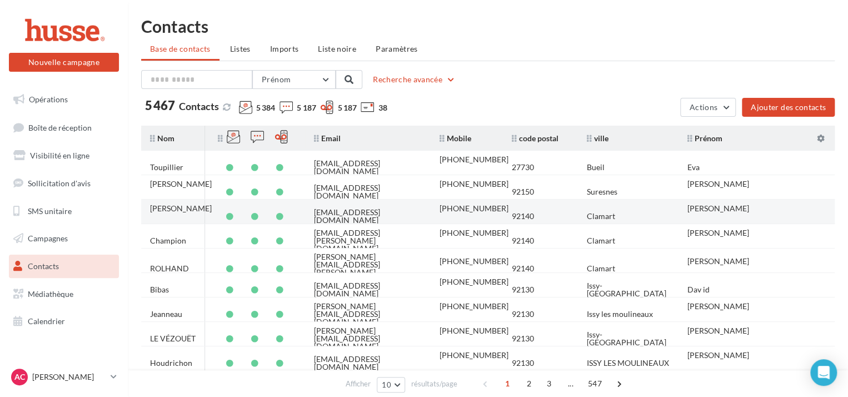
click at [485, 212] on div "+33650914976" at bounding box center [474, 208] width 69 height 8
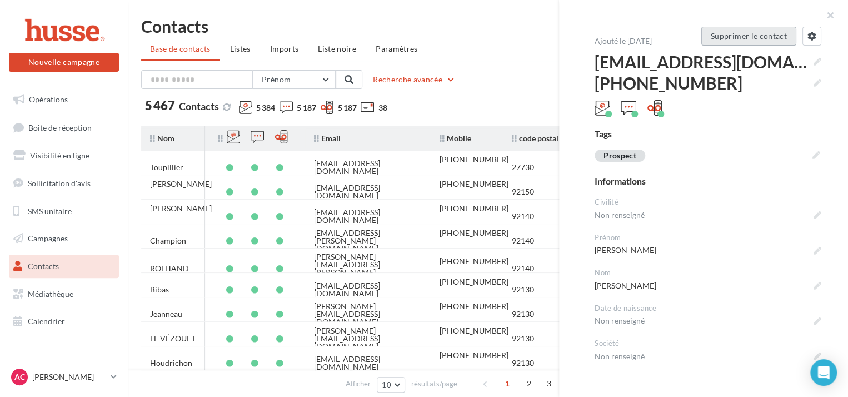
click at [770, 30] on button "Supprimer le contact" at bounding box center [748, 36] width 95 height 19
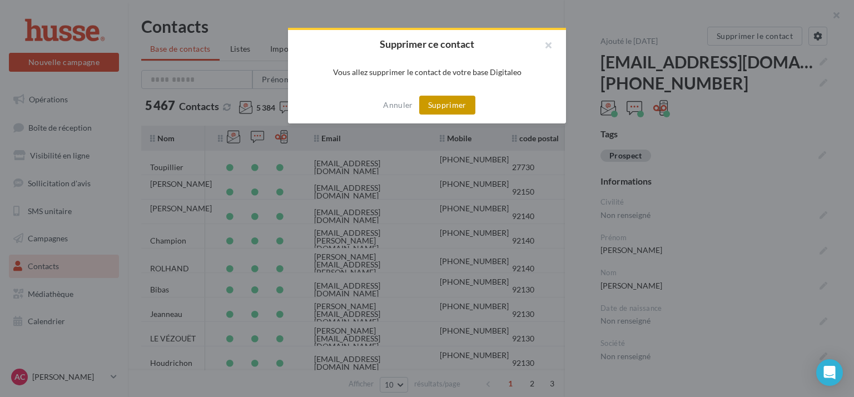
click at [456, 108] on button "Supprimer" at bounding box center [447, 105] width 56 height 19
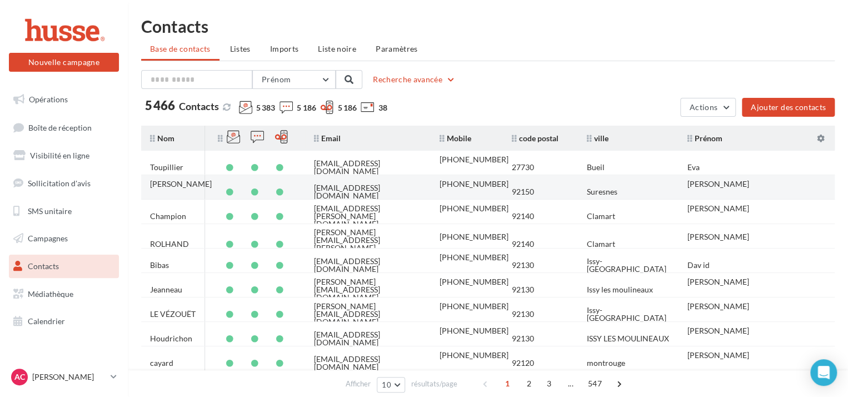
click at [507, 194] on td "92150" at bounding box center [540, 191] width 75 height 24
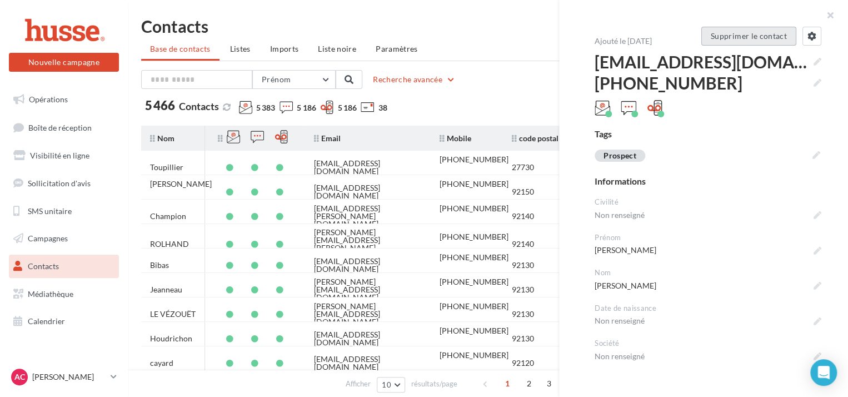
click at [733, 32] on button "Supprimer le contact" at bounding box center [748, 36] width 95 height 19
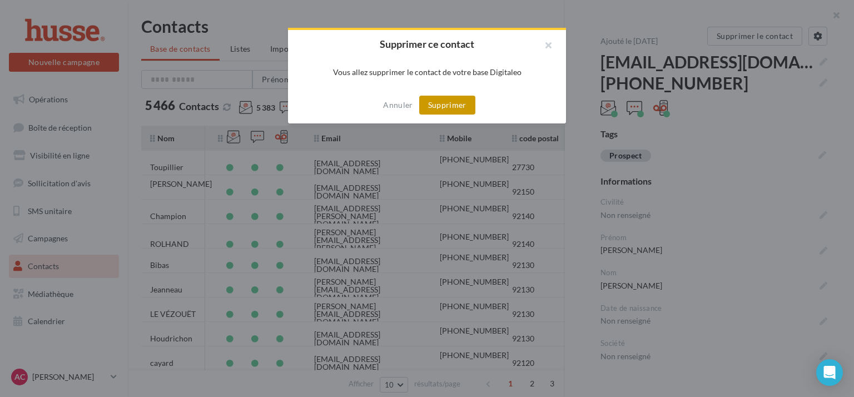
click at [453, 105] on button "Supprimer" at bounding box center [447, 105] width 56 height 19
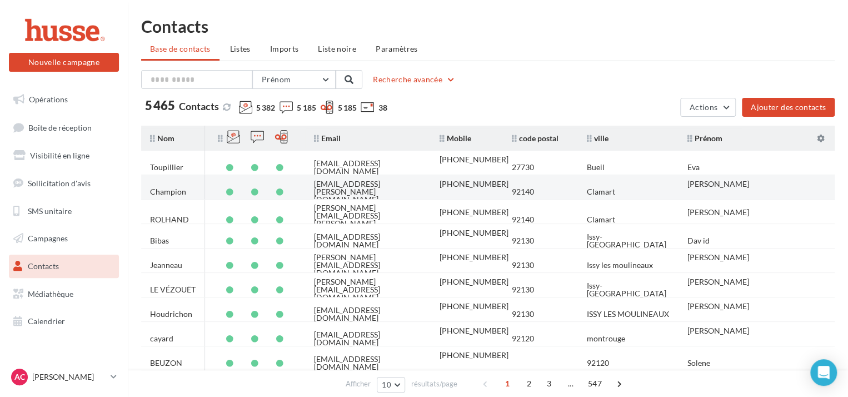
click at [480, 186] on div "+33641861010" at bounding box center [474, 184] width 69 height 8
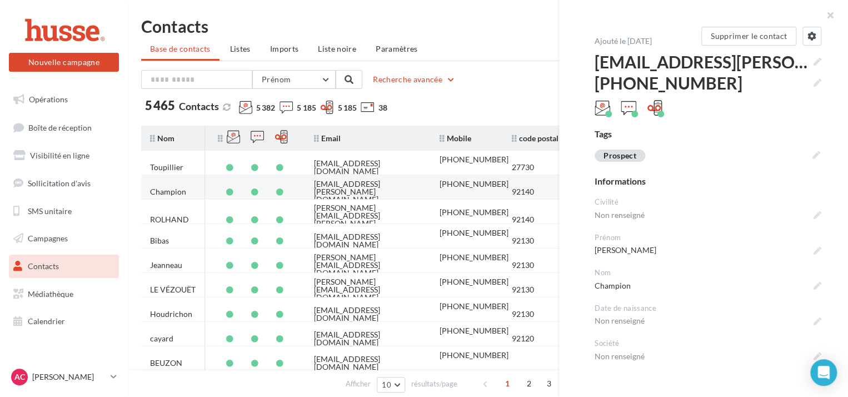
drag, startPoint x: 750, startPoint y: 26, endPoint x: 527, endPoint y: 184, distance: 273.8
click at [527, 188] on div "92140" at bounding box center [523, 192] width 22 height 8
click at [510, 195] on td "92140" at bounding box center [540, 191] width 75 height 24
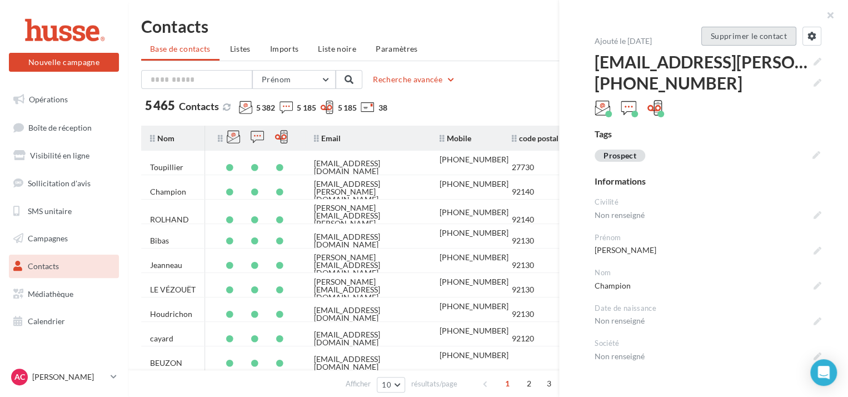
click at [734, 36] on button "Supprimer le contact" at bounding box center [748, 36] width 95 height 19
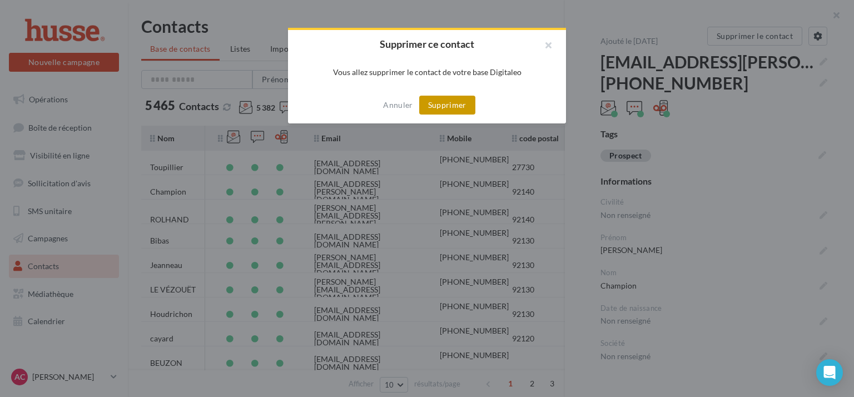
click at [452, 112] on button "Supprimer" at bounding box center [447, 105] width 56 height 19
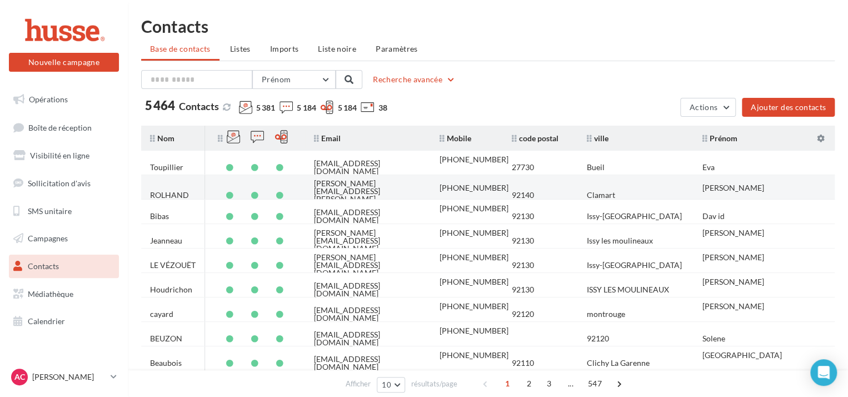
click at [523, 192] on td "92140" at bounding box center [540, 195] width 75 height 24
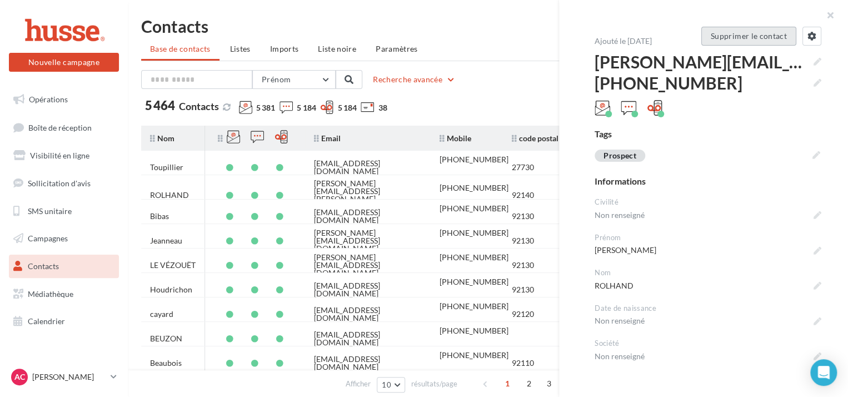
click at [706, 39] on button "Supprimer le contact" at bounding box center [748, 36] width 95 height 19
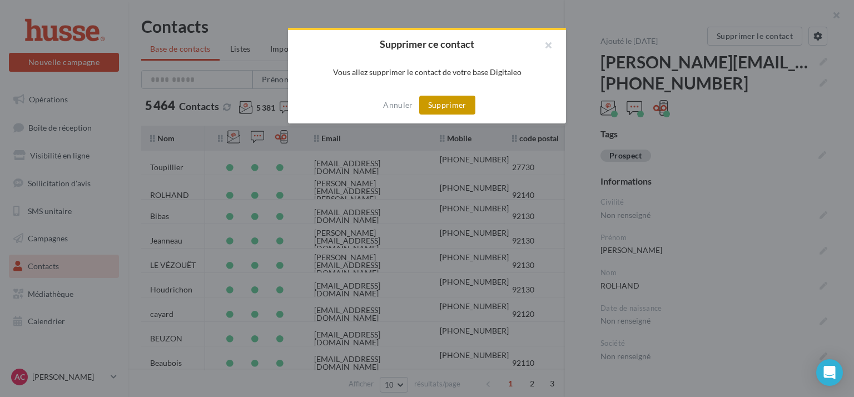
click at [445, 101] on button "Supprimer" at bounding box center [447, 105] width 56 height 19
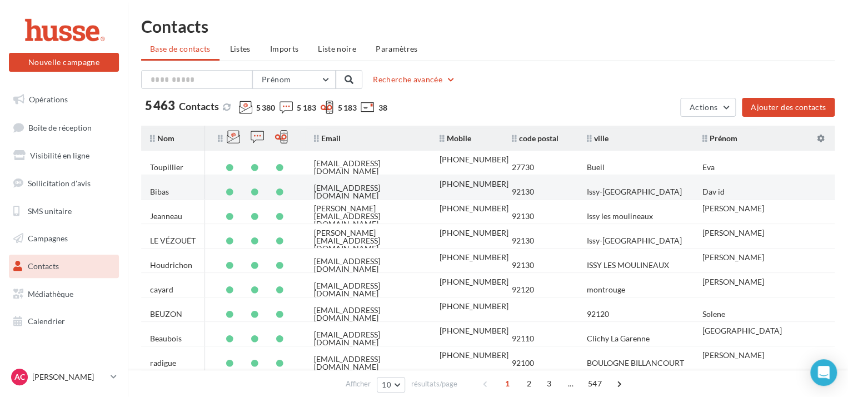
click at [491, 183] on div "+33761495150" at bounding box center [474, 184] width 69 height 8
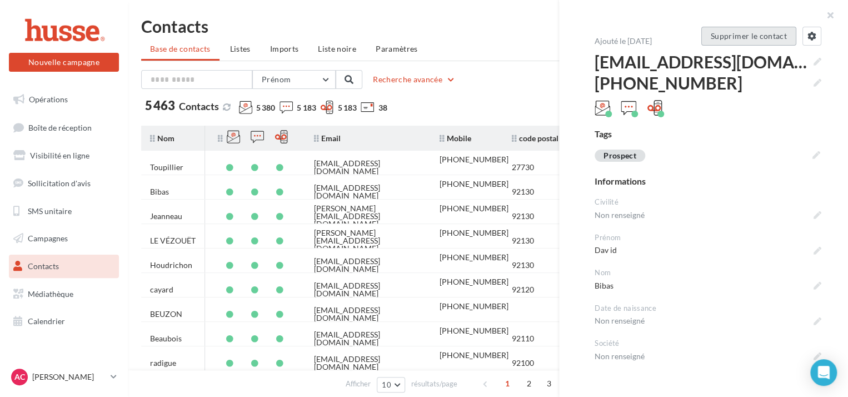
click at [762, 32] on button "Supprimer le contact" at bounding box center [748, 36] width 95 height 19
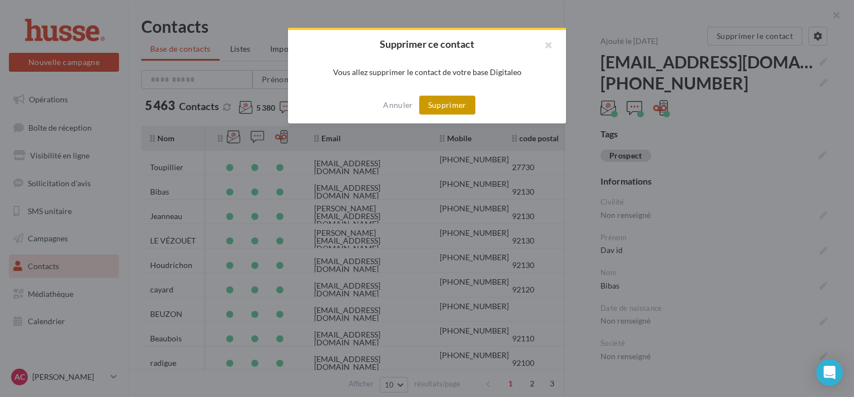
click at [428, 103] on button "Supprimer" at bounding box center [447, 105] width 56 height 19
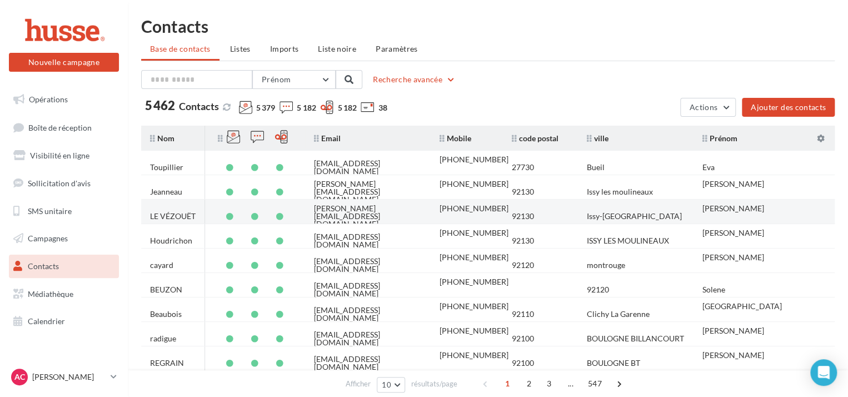
click at [465, 199] on td "+33667414798" at bounding box center [467, 215] width 72 height 33
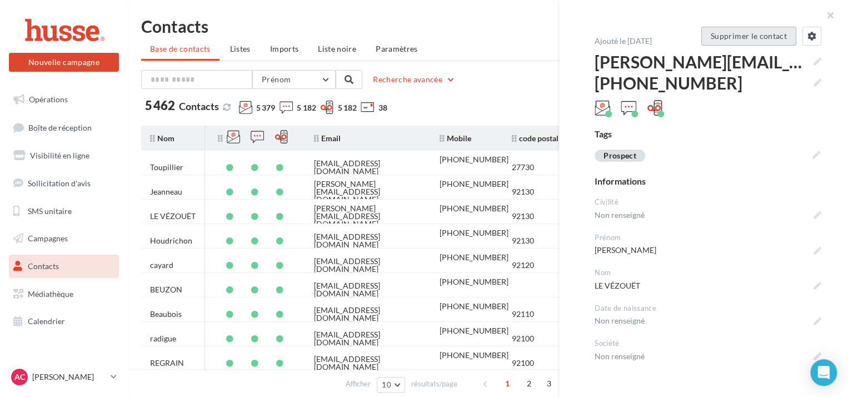
click at [737, 31] on button "Supprimer le contact" at bounding box center [748, 36] width 95 height 19
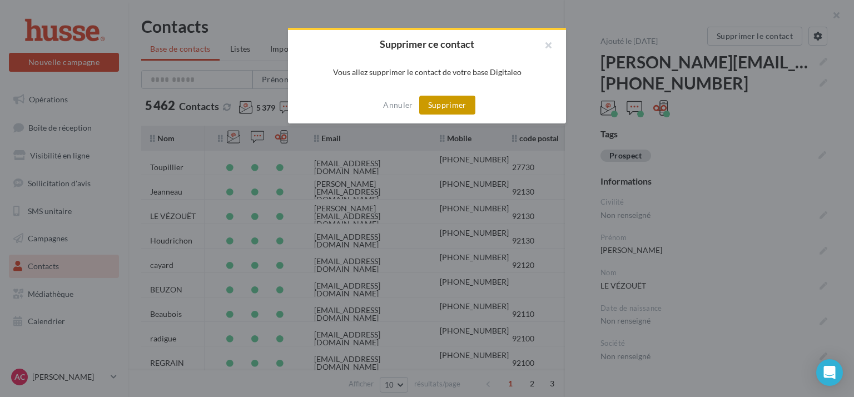
click at [438, 104] on button "Supprimer" at bounding box center [447, 105] width 56 height 19
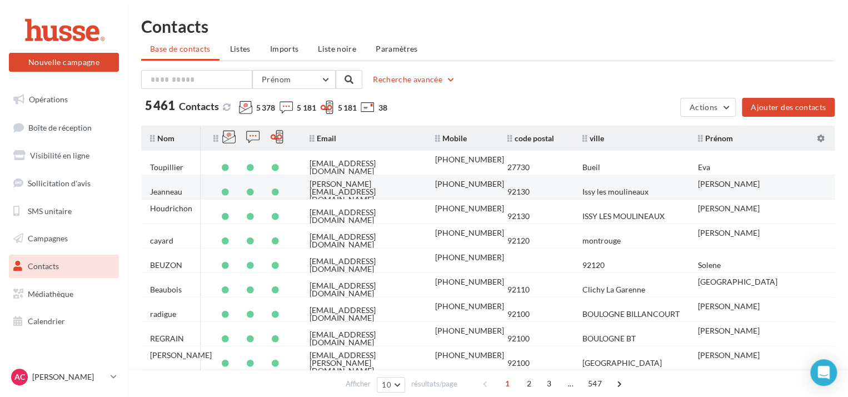
click at [464, 188] on div "+33672735887" at bounding box center [469, 184] width 69 height 8
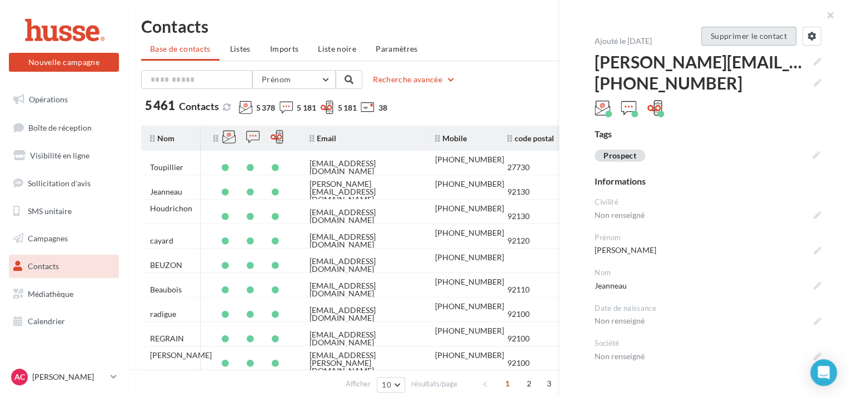
click at [756, 38] on button "Supprimer le contact" at bounding box center [748, 36] width 95 height 19
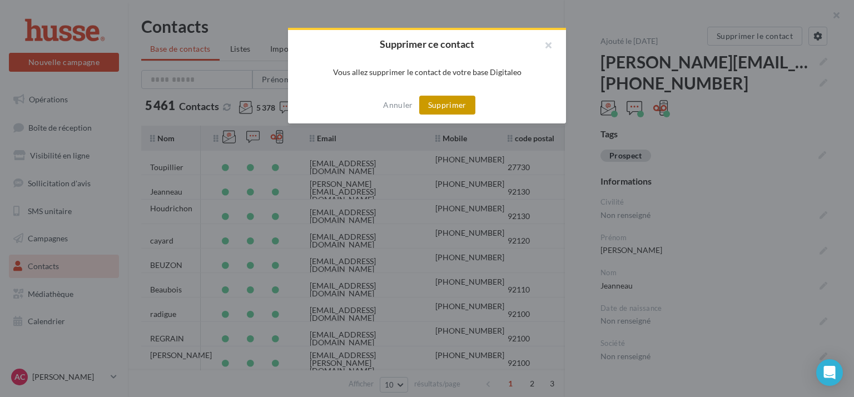
click at [457, 112] on button "Supprimer" at bounding box center [447, 105] width 56 height 19
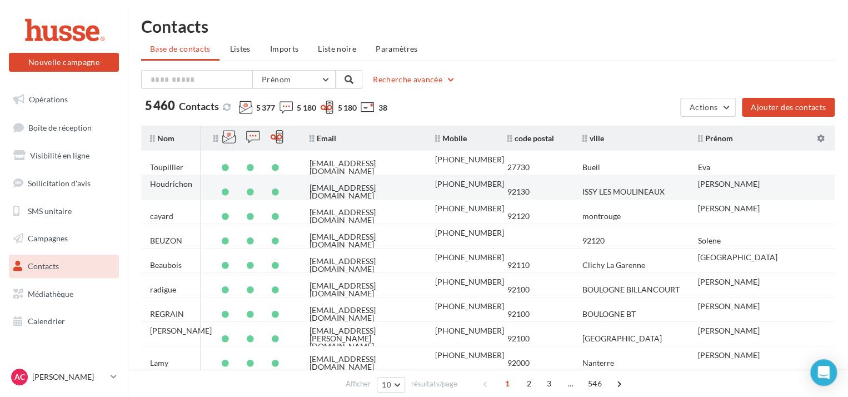
click at [608, 188] on div "ISSY LES MOULINEAUX" at bounding box center [623, 192] width 82 height 8
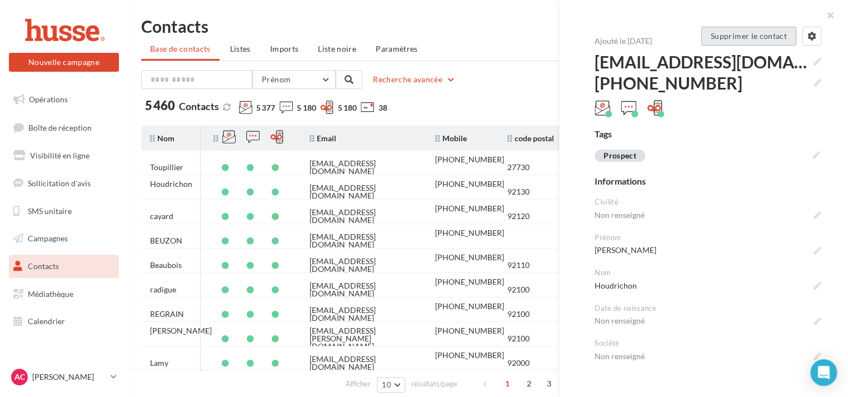
click at [738, 36] on button "Supprimer le contact" at bounding box center [748, 36] width 95 height 19
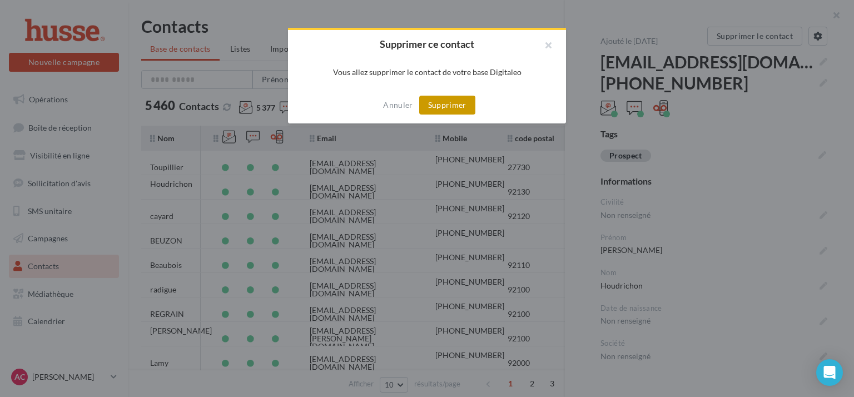
click at [456, 101] on button "Supprimer" at bounding box center [447, 105] width 56 height 19
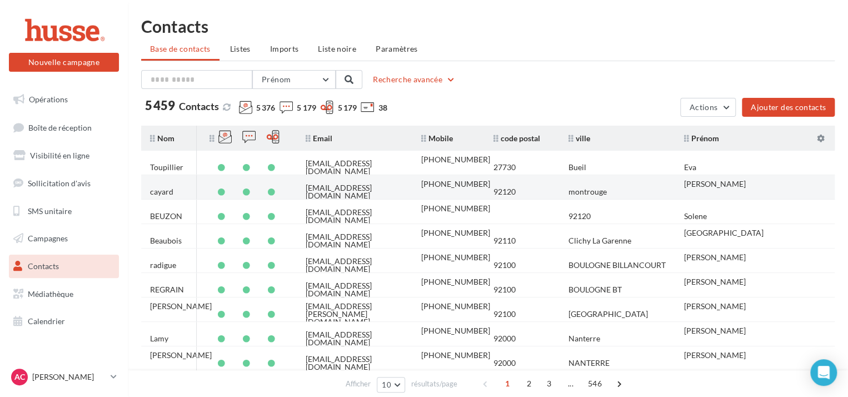
click at [543, 194] on td "92120" at bounding box center [522, 191] width 75 height 24
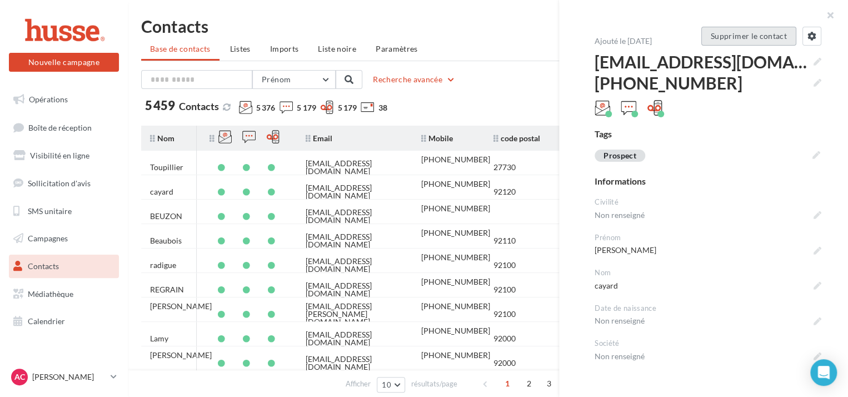
click at [751, 37] on button "Supprimer le contact" at bounding box center [748, 36] width 95 height 19
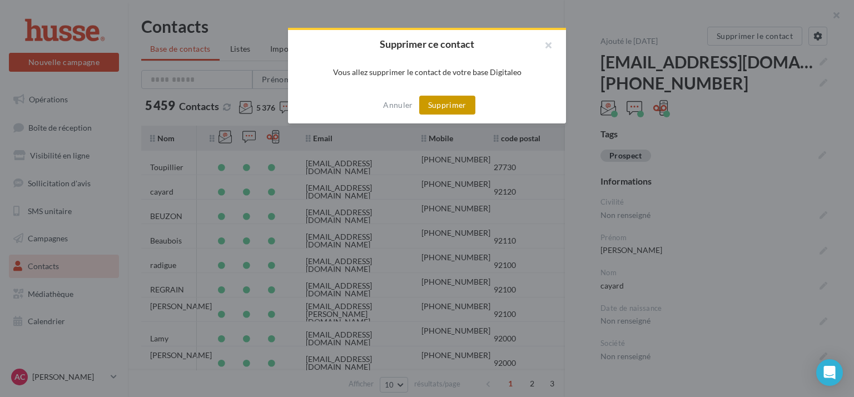
click at [438, 109] on button "Supprimer" at bounding box center [447, 105] width 56 height 19
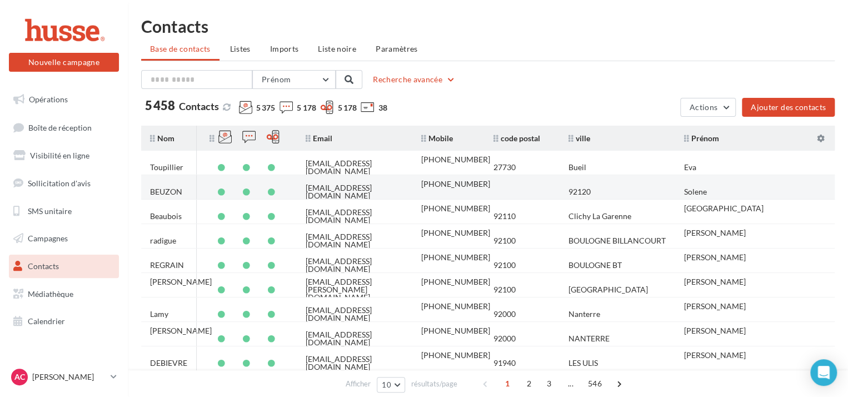
click at [467, 196] on td "+33642677968" at bounding box center [448, 191] width 72 height 33
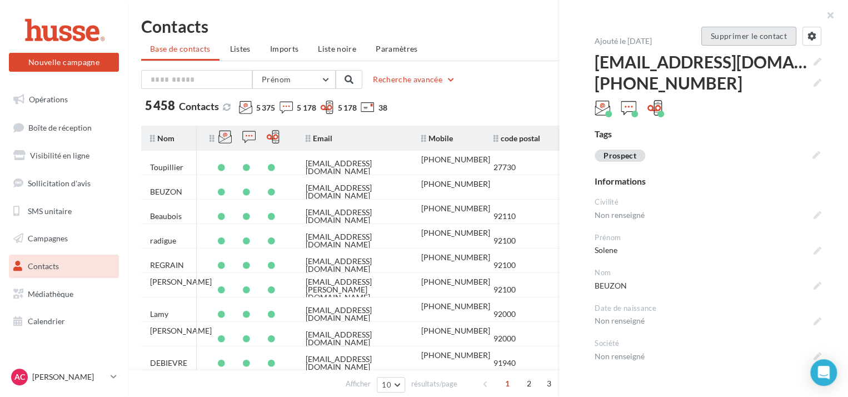
click at [752, 45] on button "Supprimer le contact" at bounding box center [748, 36] width 95 height 19
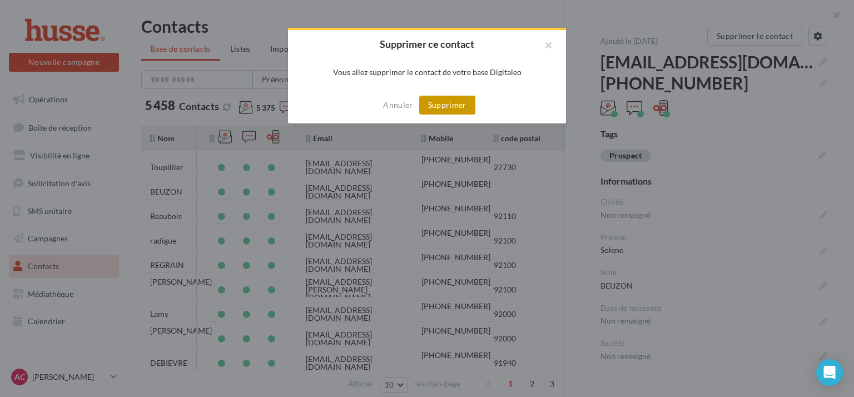
click at [436, 108] on button "Supprimer" at bounding box center [447, 105] width 56 height 19
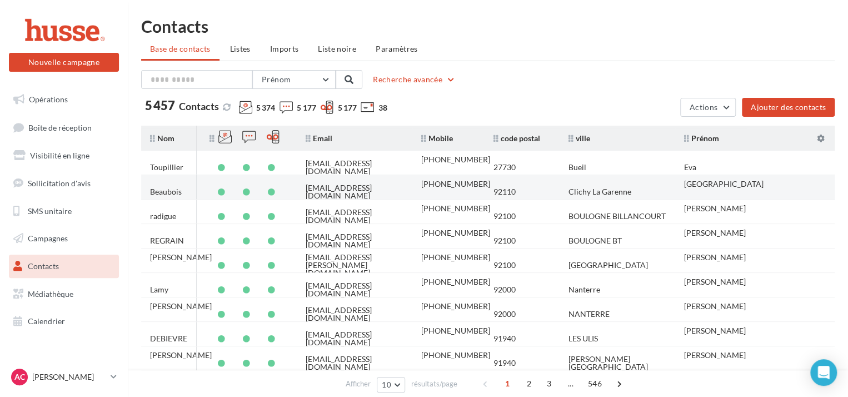
click at [480, 185] on td "+33695413533" at bounding box center [448, 191] width 72 height 33
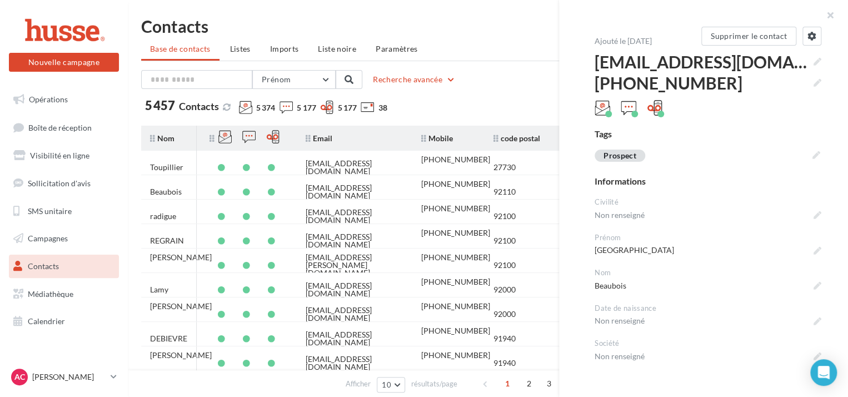
click at [738, 24] on div at bounding box center [703, 13] width 289 height 27
click at [736, 39] on button "Supprimer le contact" at bounding box center [748, 36] width 95 height 19
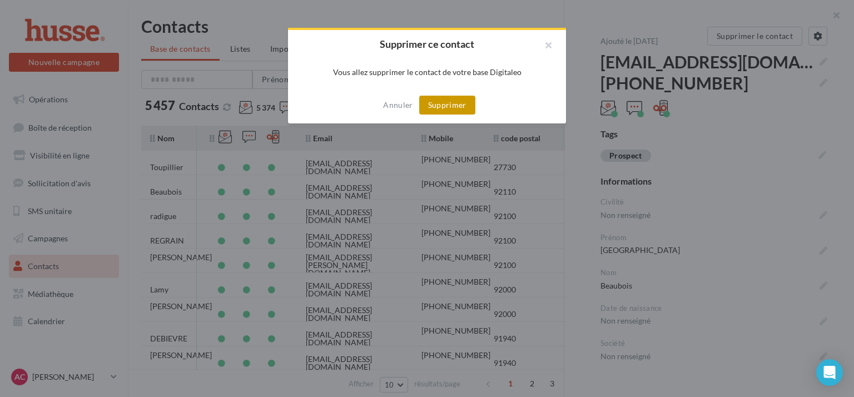
click at [425, 104] on button "Supprimer" at bounding box center [447, 105] width 56 height 19
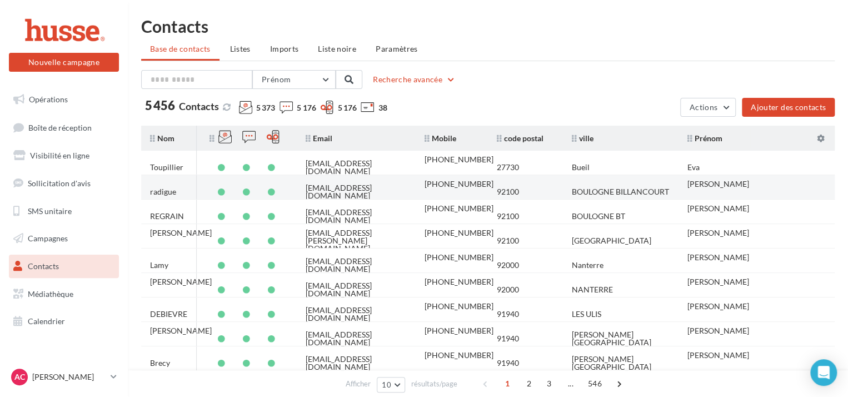
click at [500, 188] on div "92100" at bounding box center [508, 192] width 22 height 8
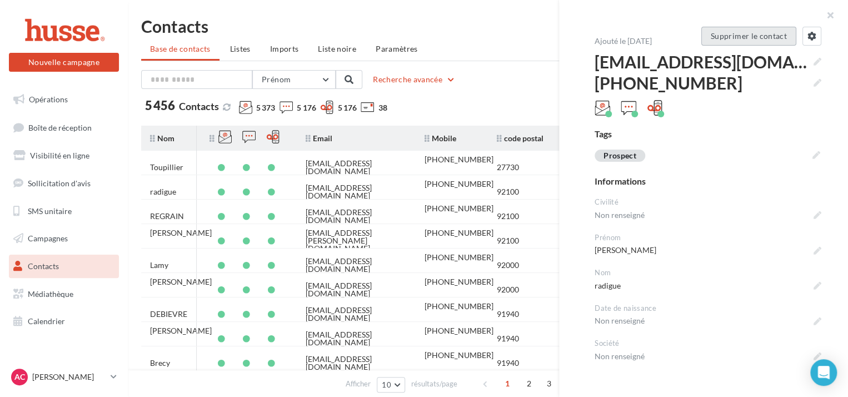
click at [763, 41] on button "Supprimer le contact" at bounding box center [748, 36] width 95 height 19
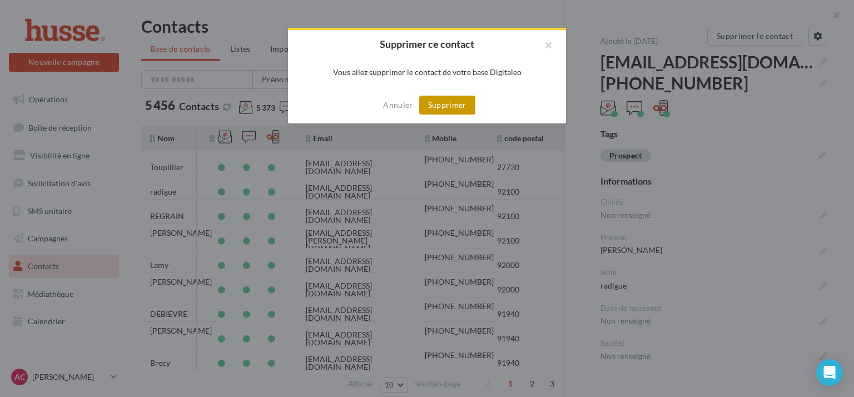
click at [466, 104] on button "Supprimer" at bounding box center [447, 105] width 56 height 19
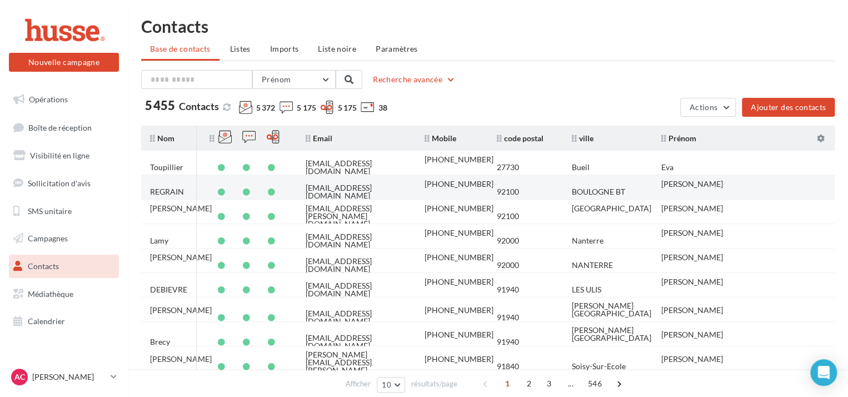
click at [492, 181] on td "92100" at bounding box center [525, 191] width 75 height 24
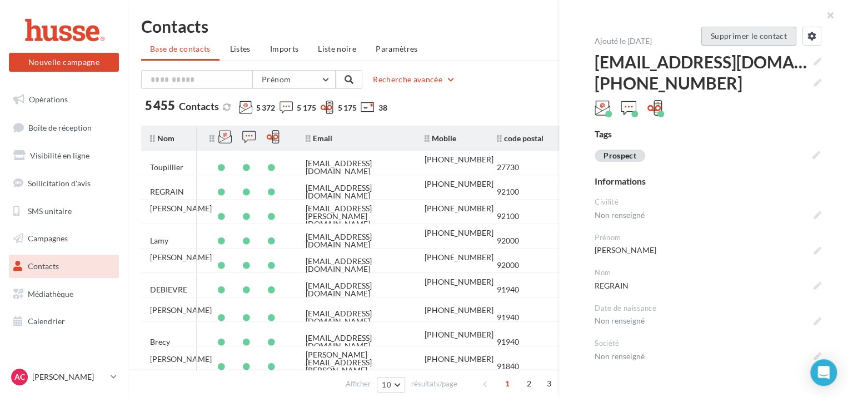
click at [752, 29] on button "Supprimer le contact" at bounding box center [748, 36] width 95 height 19
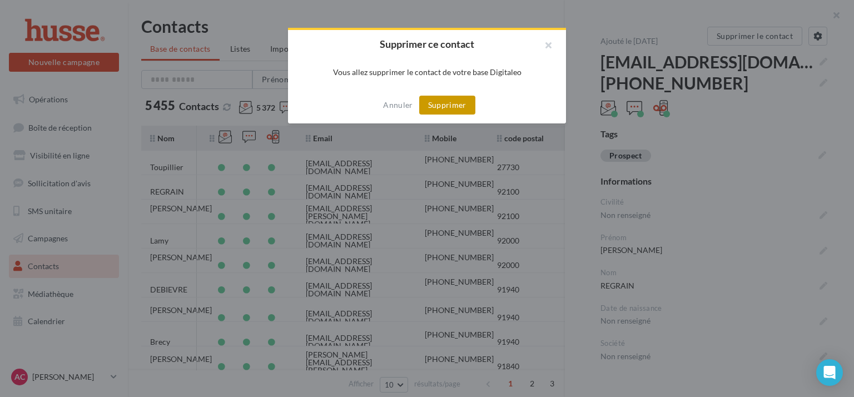
click at [426, 107] on button "Supprimer" at bounding box center [447, 105] width 56 height 19
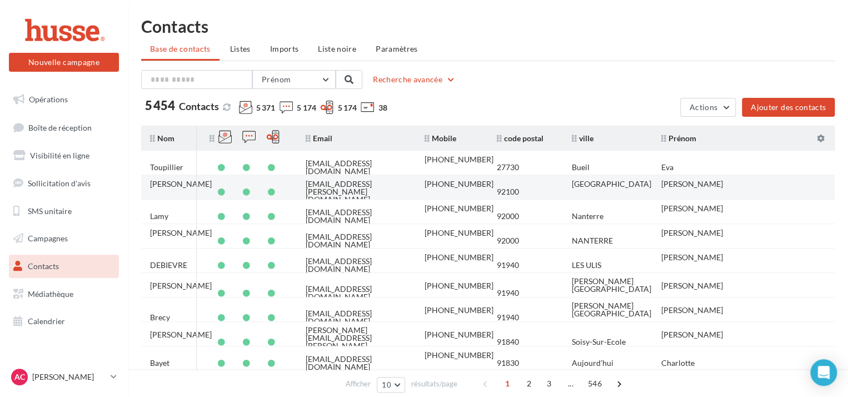
click at [494, 187] on td "92100" at bounding box center [525, 191] width 75 height 24
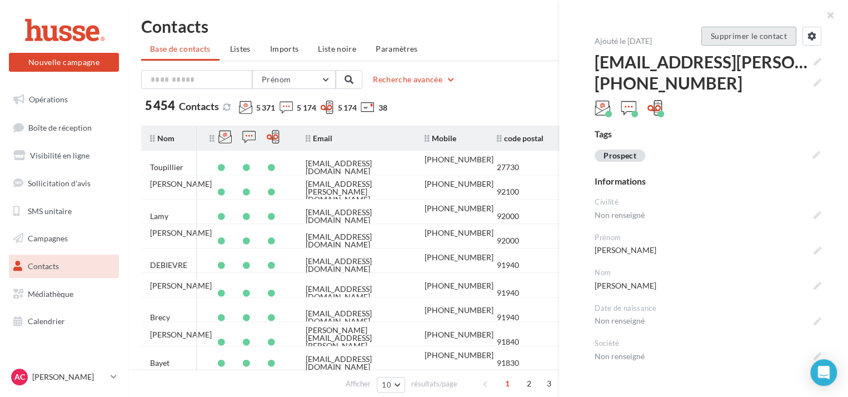
click at [751, 43] on button "Supprimer le contact" at bounding box center [748, 36] width 95 height 19
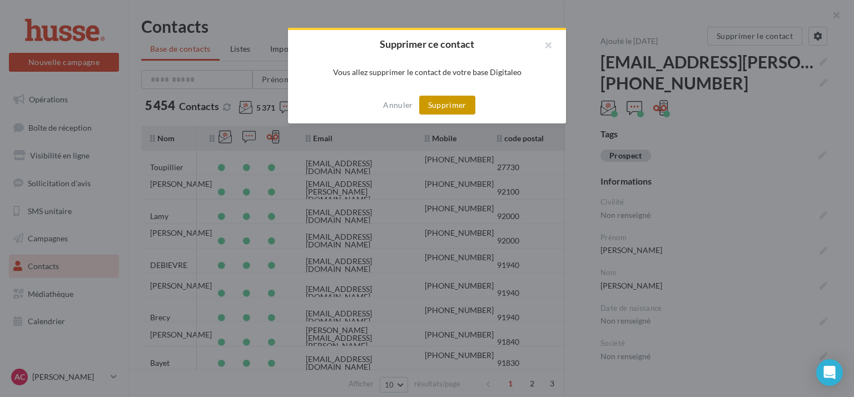
click at [456, 110] on button "Supprimer" at bounding box center [447, 105] width 56 height 19
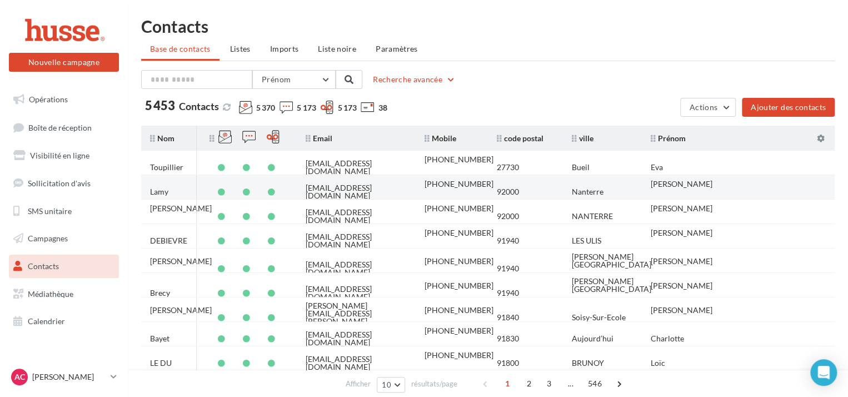
click at [496, 194] on td "92000" at bounding box center [525, 191] width 75 height 24
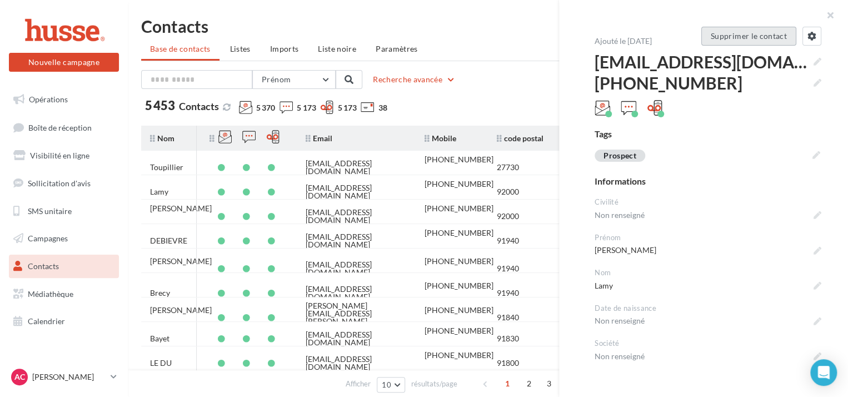
click at [750, 29] on button "Supprimer le contact" at bounding box center [748, 36] width 95 height 19
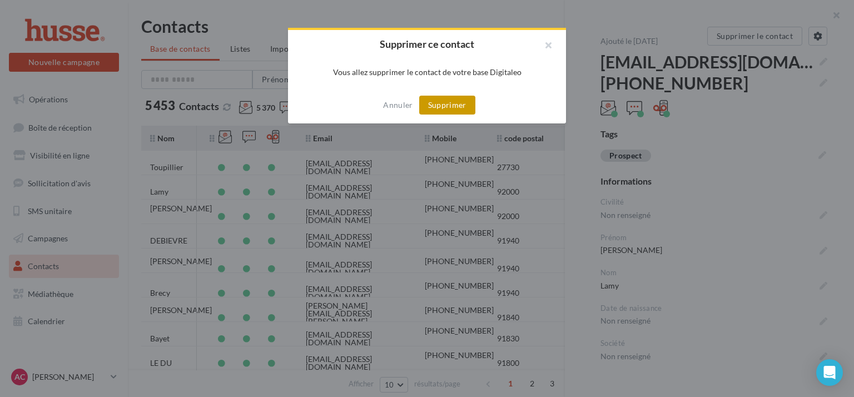
click at [445, 107] on button "Supprimer" at bounding box center [447, 105] width 56 height 19
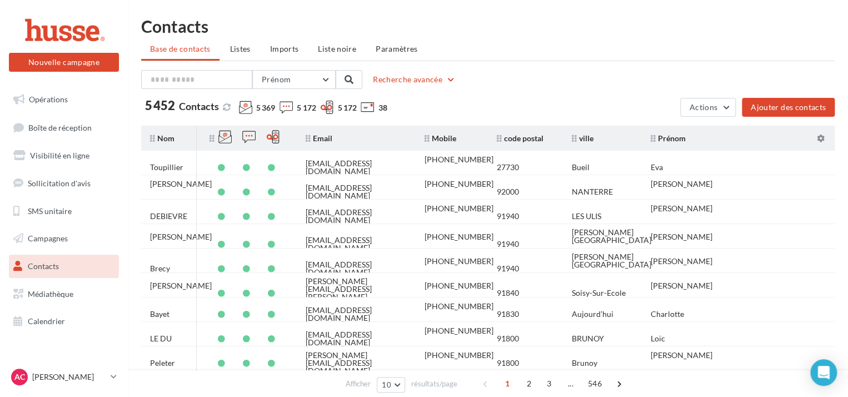
click at [480, 218] on td "+33684279448" at bounding box center [452, 215] width 72 height 33
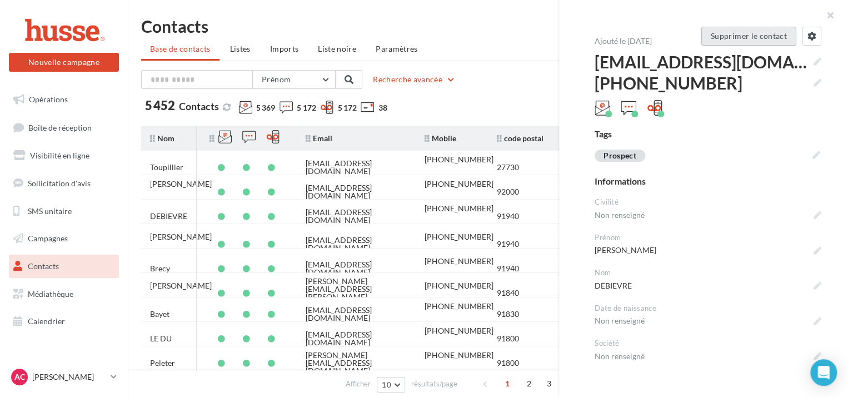
click at [743, 36] on button "Supprimer le contact" at bounding box center [748, 36] width 95 height 19
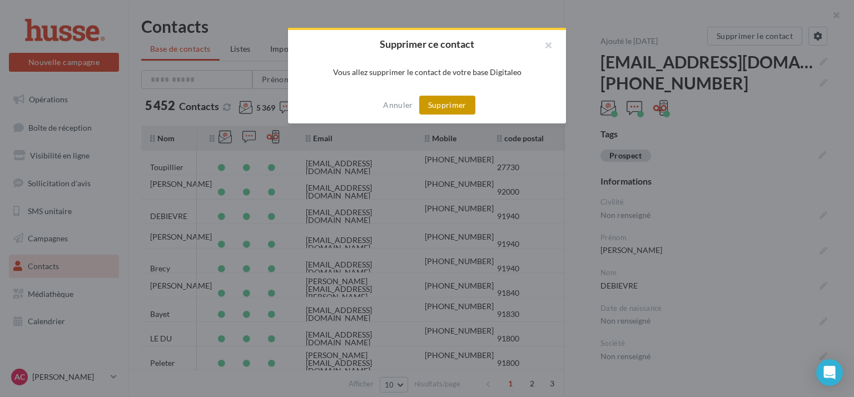
click at [461, 102] on button "Supprimer" at bounding box center [447, 105] width 56 height 19
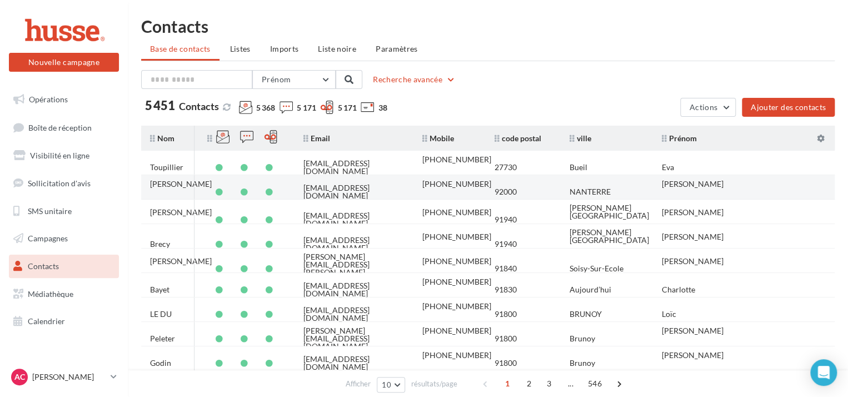
click at [508, 189] on div "92000" at bounding box center [506, 192] width 22 height 8
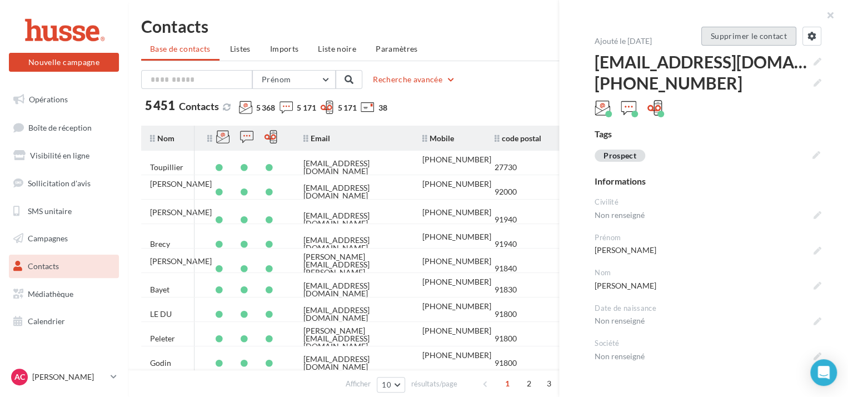
click at [763, 36] on button "Supprimer le contact" at bounding box center [748, 36] width 95 height 19
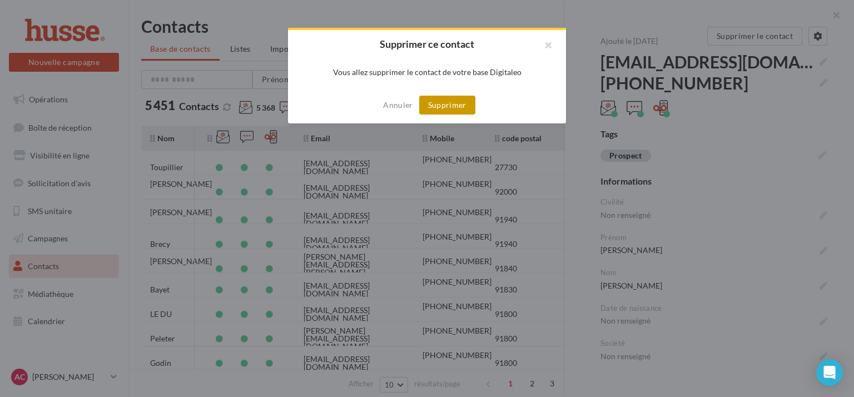
click at [450, 112] on button "Supprimer" at bounding box center [447, 105] width 56 height 19
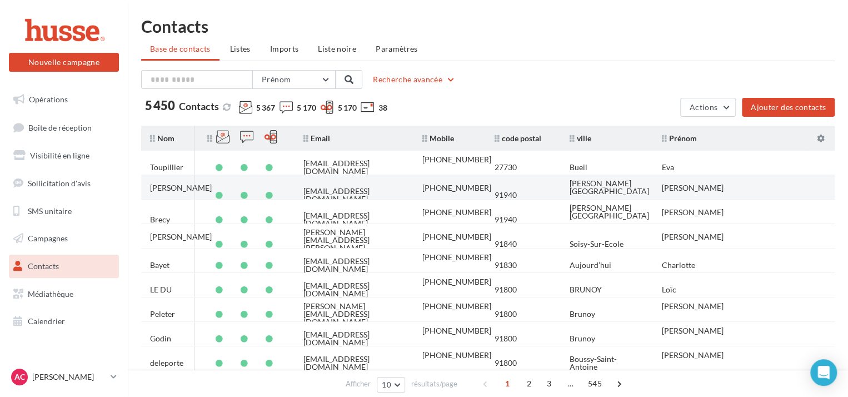
click at [480, 196] on td "+33768111087" at bounding box center [449, 194] width 72 height 33
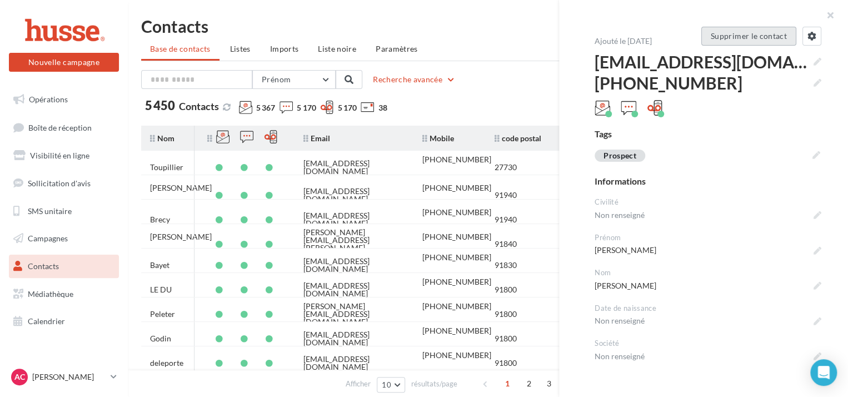
click at [736, 36] on button "Supprimer le contact" at bounding box center [748, 36] width 95 height 19
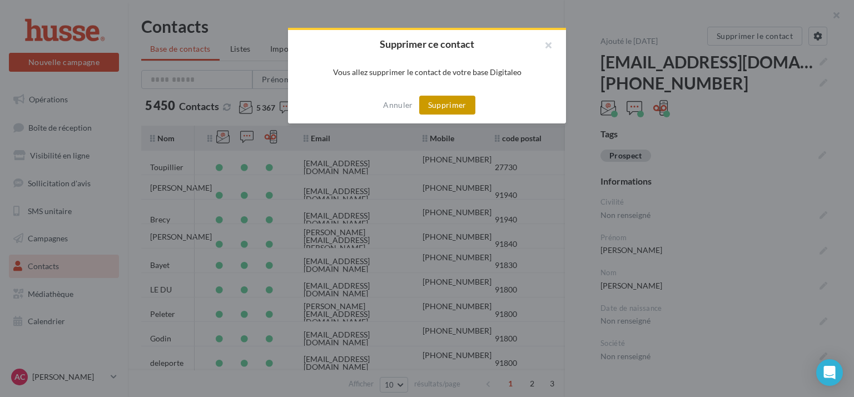
click at [419, 101] on button "Supprimer" at bounding box center [447, 105] width 56 height 19
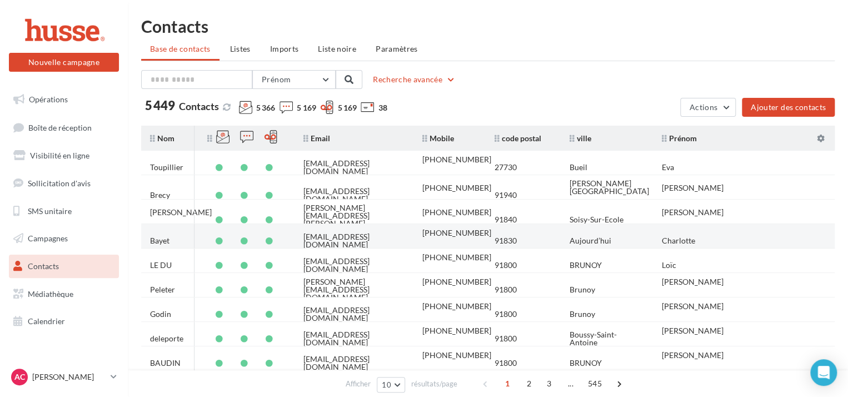
drag, startPoint x: 487, startPoint y: 217, endPoint x: 676, endPoint y: 237, distance: 190.0
click at [676, 237] on div "Charlotte" at bounding box center [678, 241] width 33 height 8
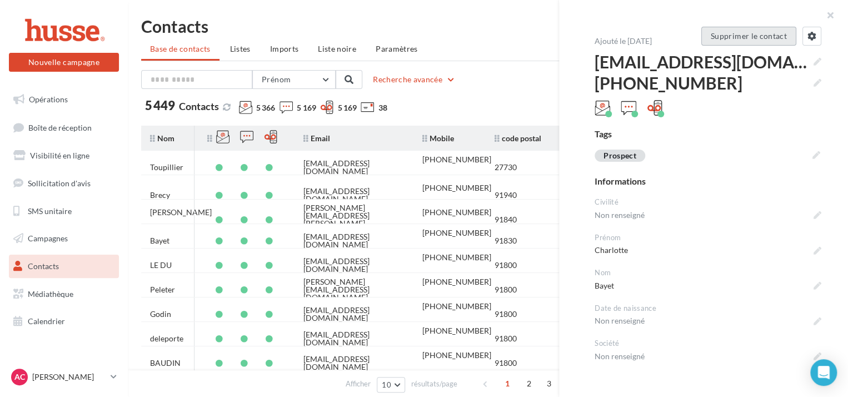
click at [758, 34] on button "Supprimer le contact" at bounding box center [748, 36] width 95 height 19
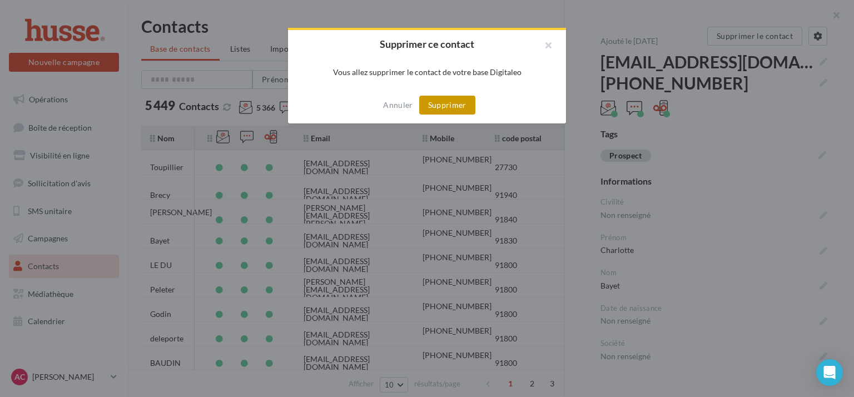
click at [469, 106] on button "Supprimer" at bounding box center [447, 105] width 56 height 19
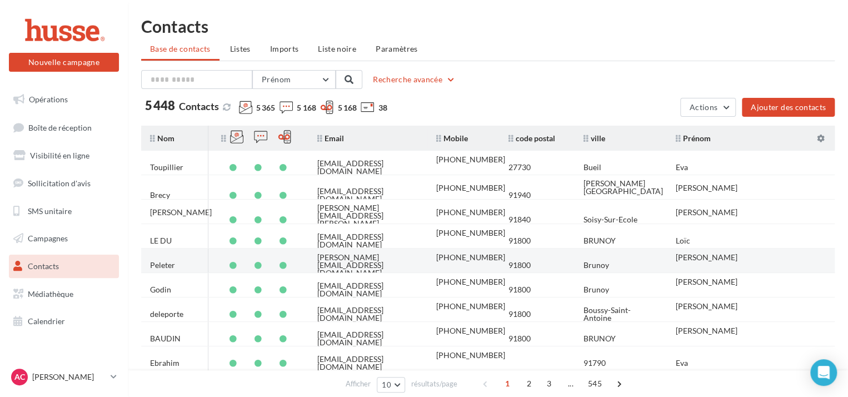
click at [590, 261] on div "Brunoy" at bounding box center [596, 265] width 26 height 8
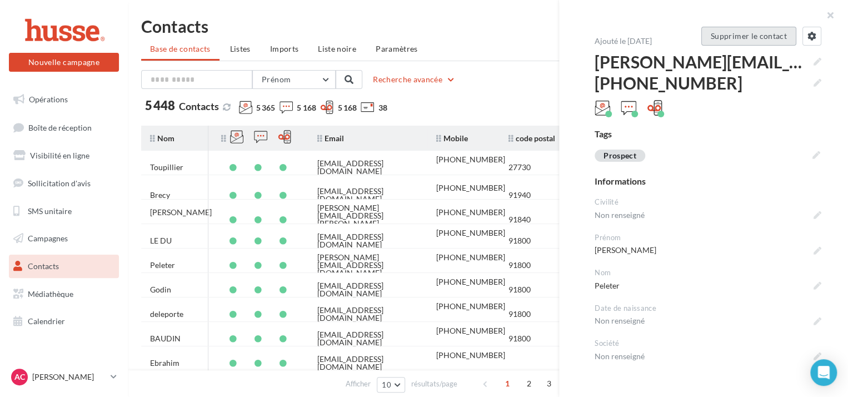
click at [753, 35] on button "Supprimer le contact" at bounding box center [748, 36] width 95 height 19
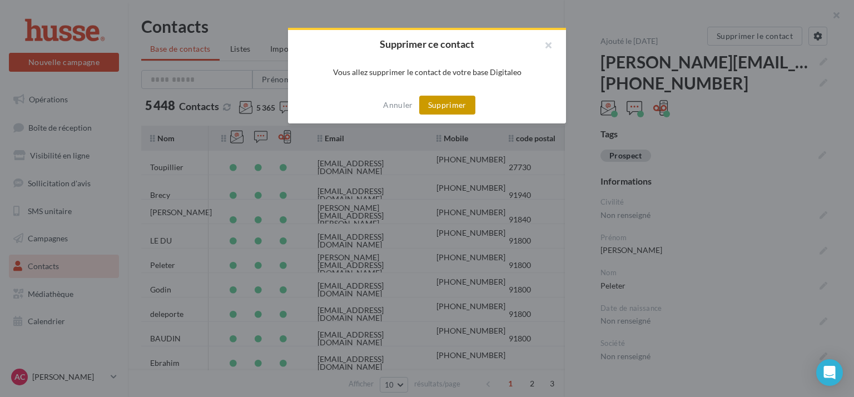
click at [468, 108] on button "Supprimer" at bounding box center [447, 105] width 56 height 19
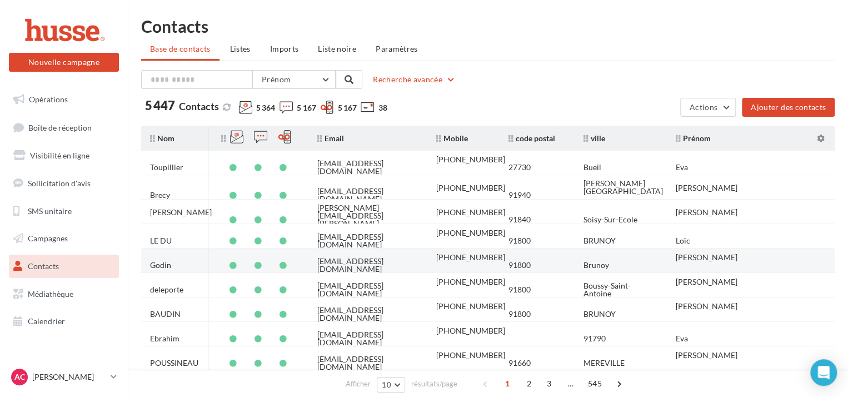
drag, startPoint x: 526, startPoint y: 256, endPoint x: 513, endPoint y: 260, distance: 13.0
click at [513, 261] on div "91800" at bounding box center [519, 265] width 22 height 8
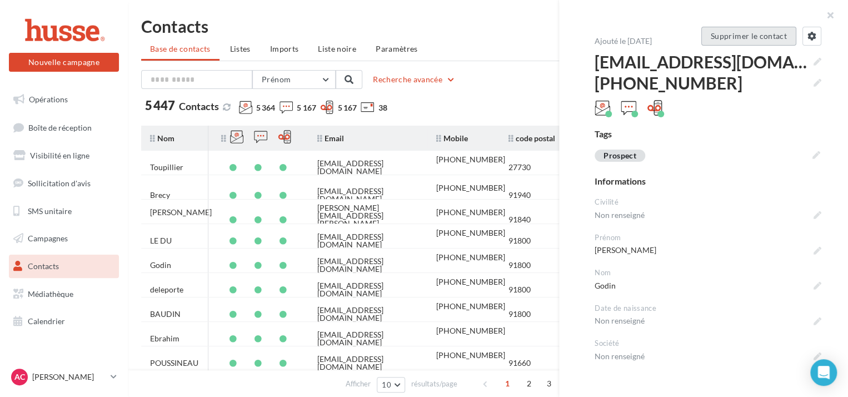
click at [757, 41] on button "Supprimer le contact" at bounding box center [748, 36] width 95 height 19
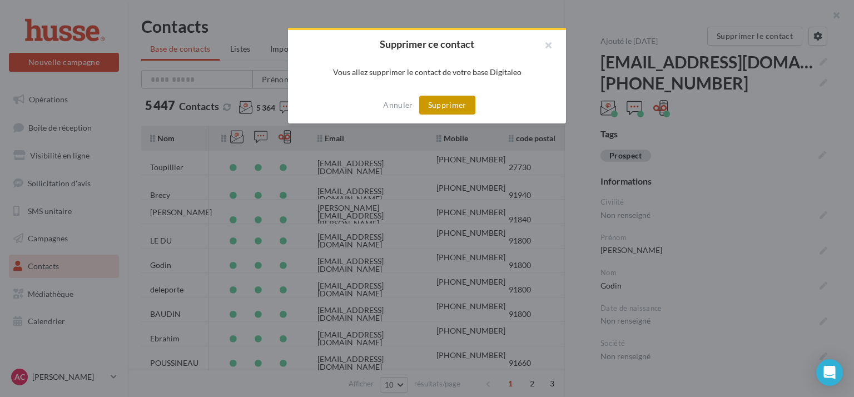
click at [432, 112] on button "Supprimer" at bounding box center [447, 105] width 56 height 19
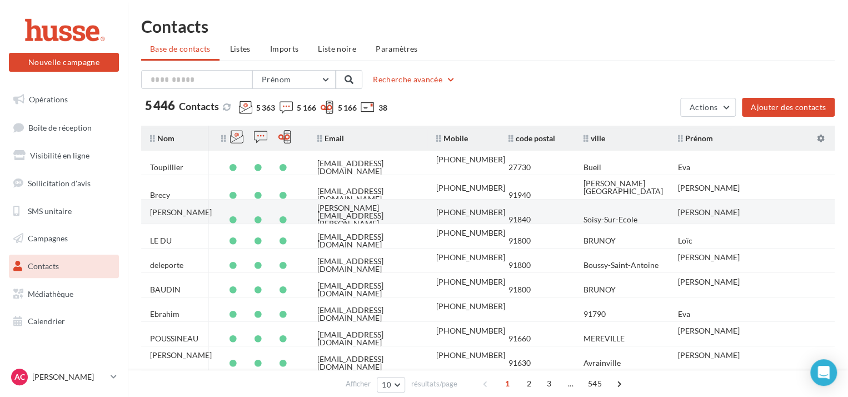
click at [535, 216] on td "91840" at bounding box center [537, 219] width 75 height 24
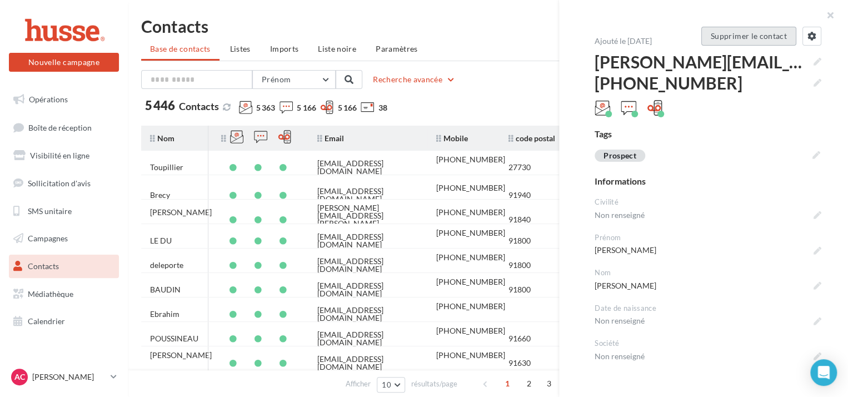
click at [736, 41] on button "Supprimer le contact" at bounding box center [748, 36] width 95 height 19
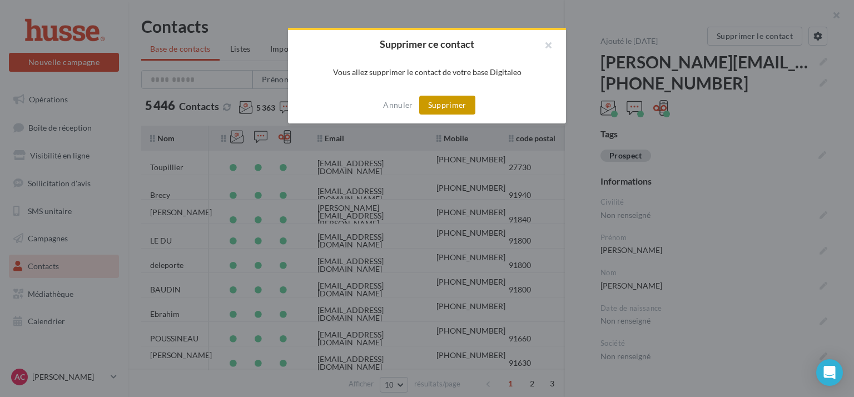
click at [452, 101] on button "Supprimer" at bounding box center [447, 105] width 56 height 19
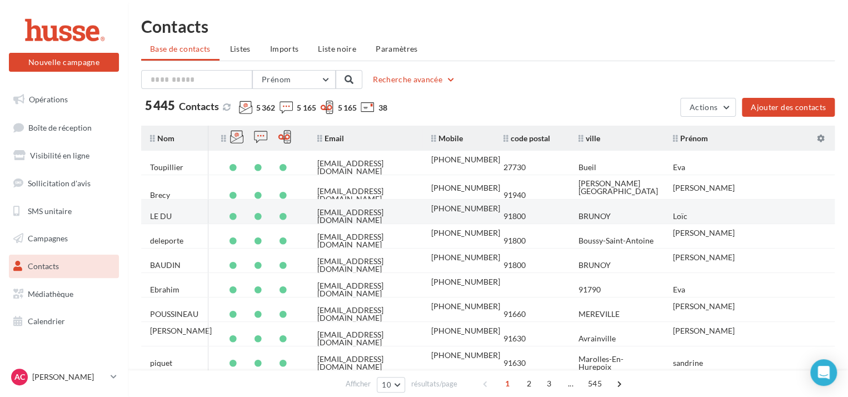
click at [529, 204] on td "91800" at bounding box center [532, 216] width 75 height 24
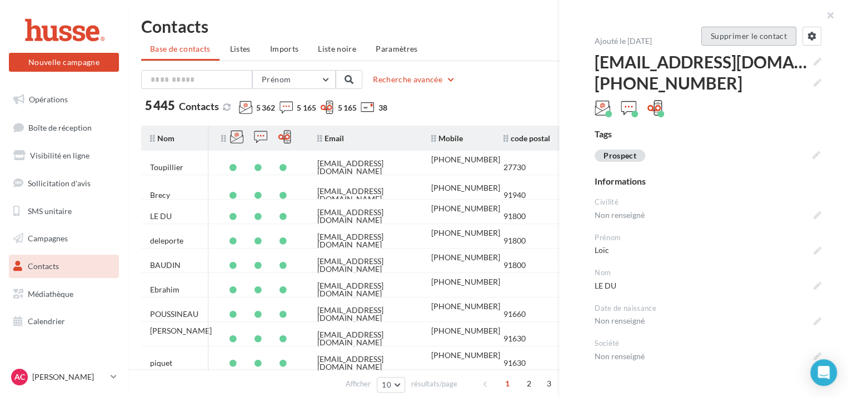
click at [728, 32] on button "Supprimer le contact" at bounding box center [748, 36] width 95 height 19
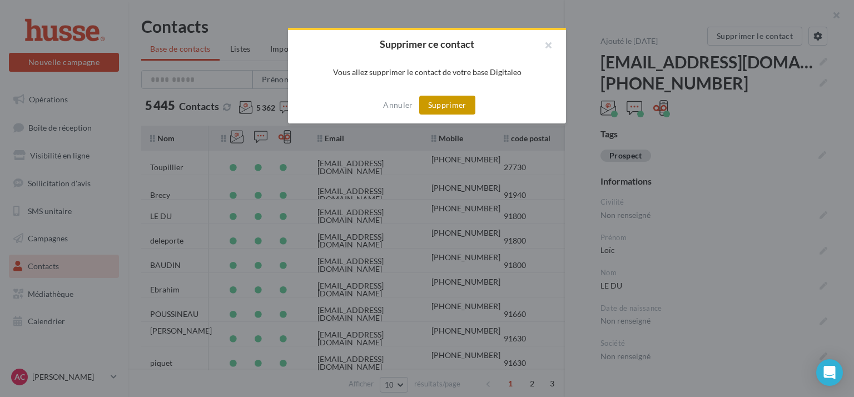
click at [436, 107] on button "Supprimer" at bounding box center [447, 105] width 56 height 19
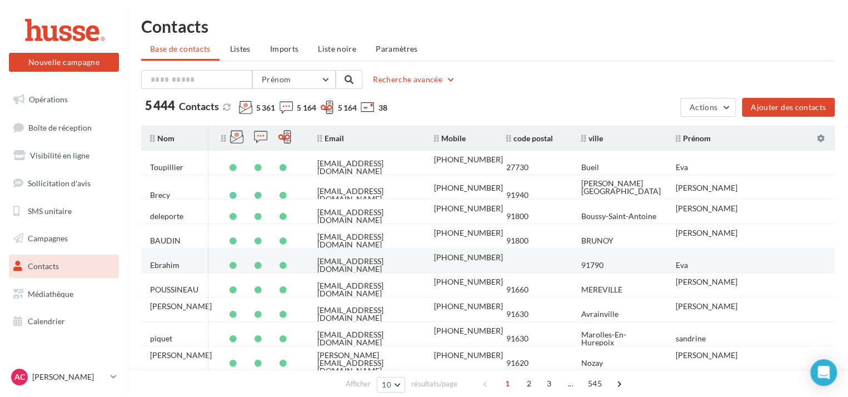
click at [587, 263] on div "91790" at bounding box center [592, 265] width 22 height 8
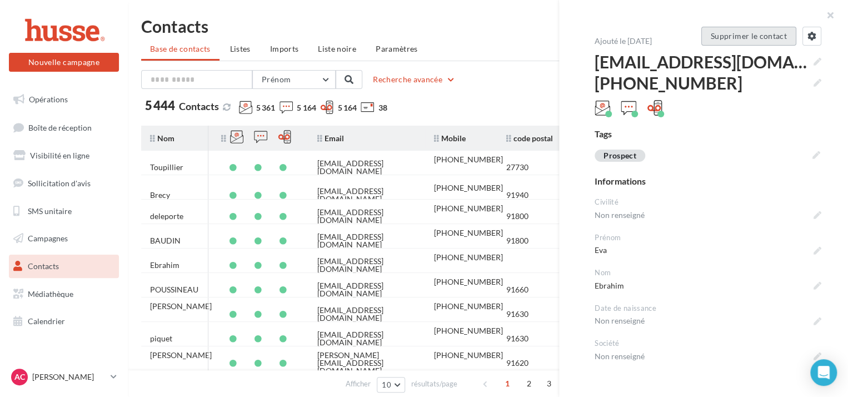
click at [753, 41] on button "Supprimer le contact" at bounding box center [748, 36] width 95 height 19
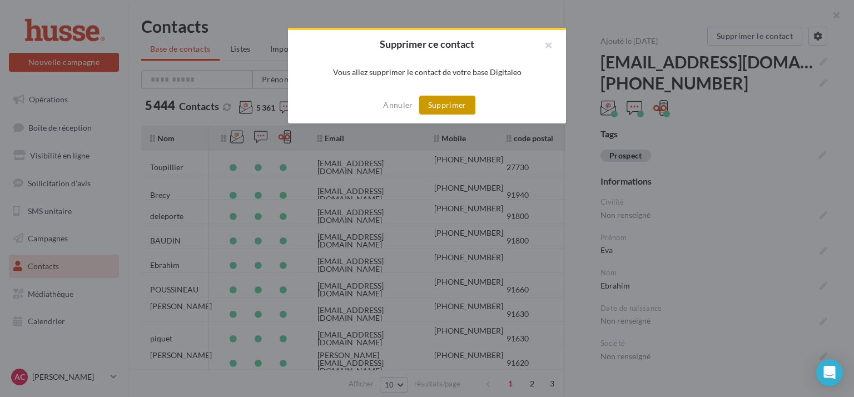
click at [468, 106] on button "Supprimer" at bounding box center [447, 105] width 56 height 19
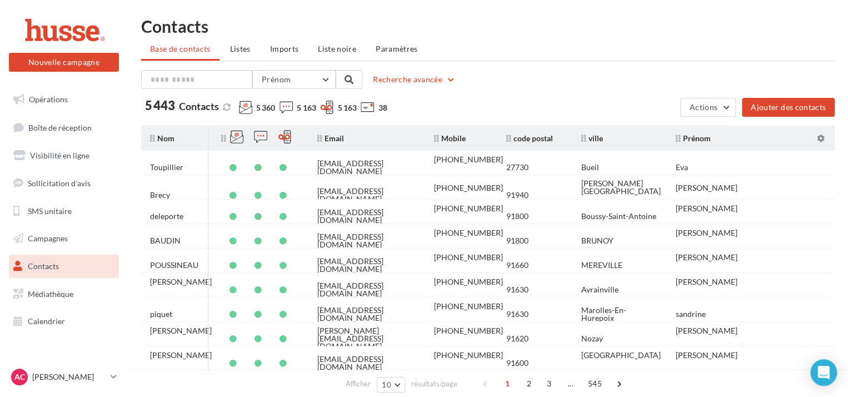
click at [605, 237] on div "BRUNOY" at bounding box center [597, 241] width 32 height 8
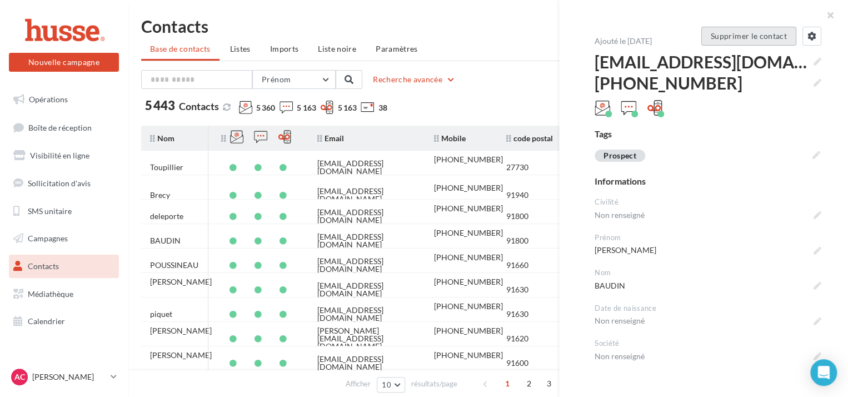
click at [761, 27] on button "Supprimer le contact" at bounding box center [748, 36] width 95 height 19
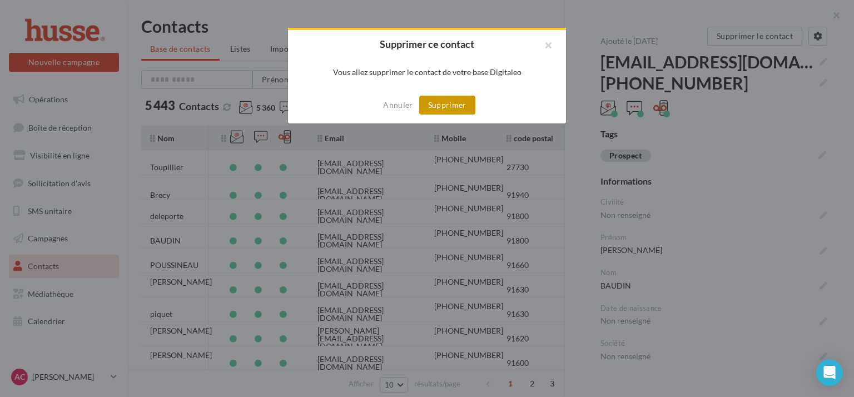
click at [460, 109] on button "Supprimer" at bounding box center [447, 105] width 56 height 19
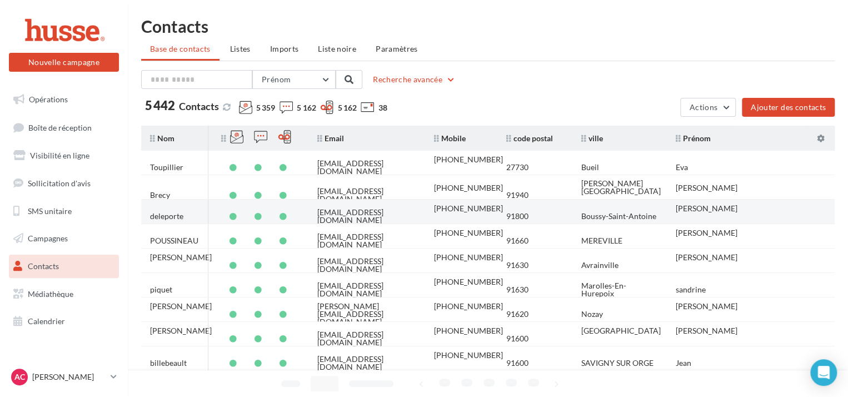
click at [552, 220] on td "91800" at bounding box center [534, 216] width 75 height 24
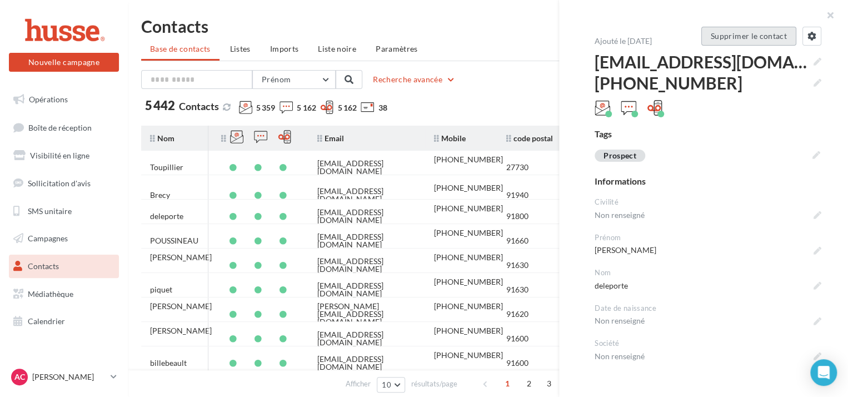
click at [735, 39] on button "Supprimer le contact" at bounding box center [748, 36] width 95 height 19
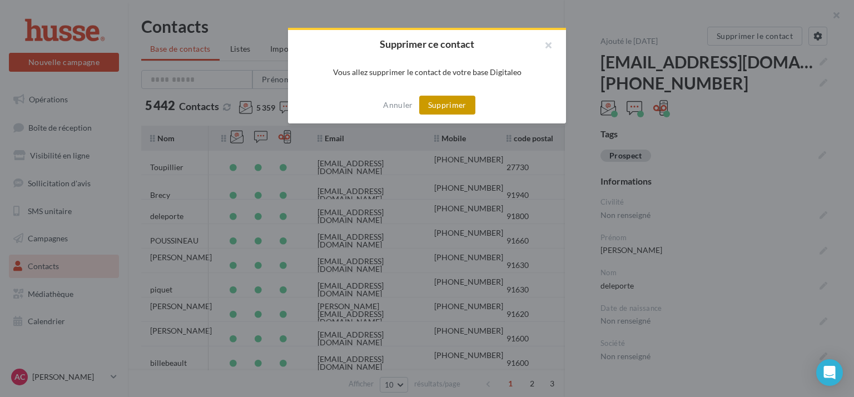
click at [452, 107] on button "Supprimer" at bounding box center [447, 105] width 56 height 19
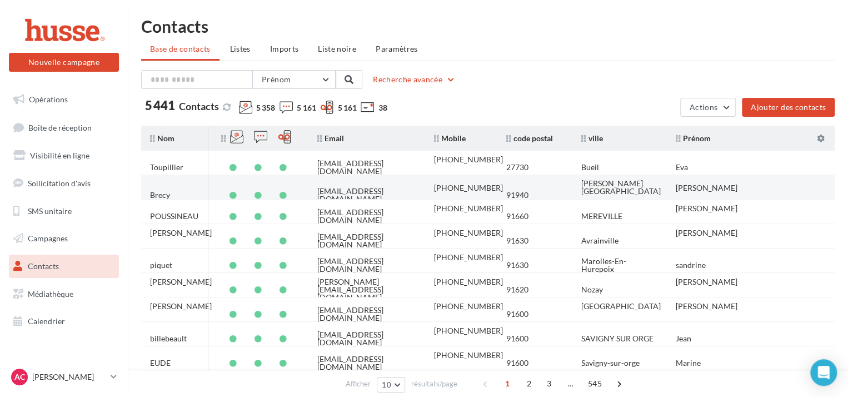
click at [626, 185] on div "Gometz-le-Châtel" at bounding box center [620, 187] width 79 height 16
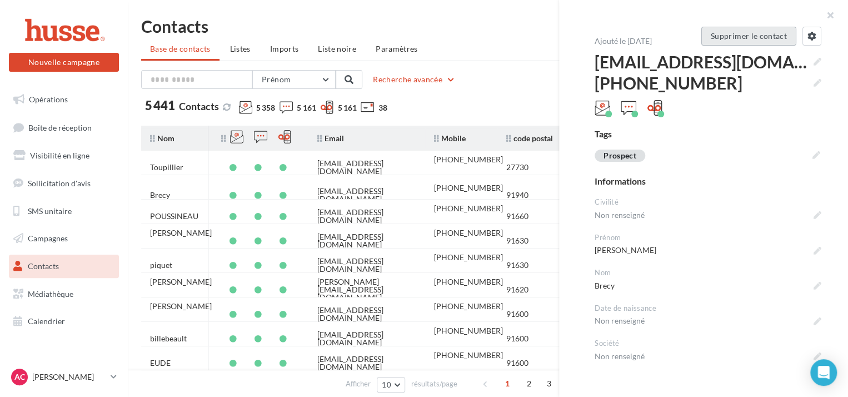
click at [769, 38] on button "Supprimer le contact" at bounding box center [748, 36] width 95 height 19
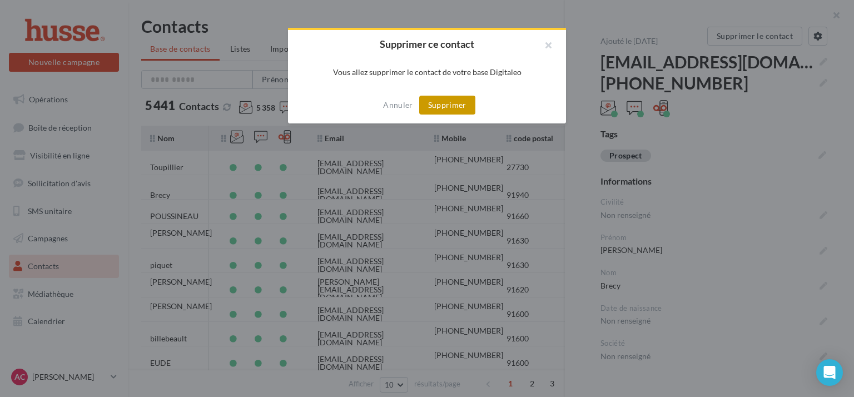
click at [466, 105] on button "Supprimer" at bounding box center [447, 105] width 56 height 19
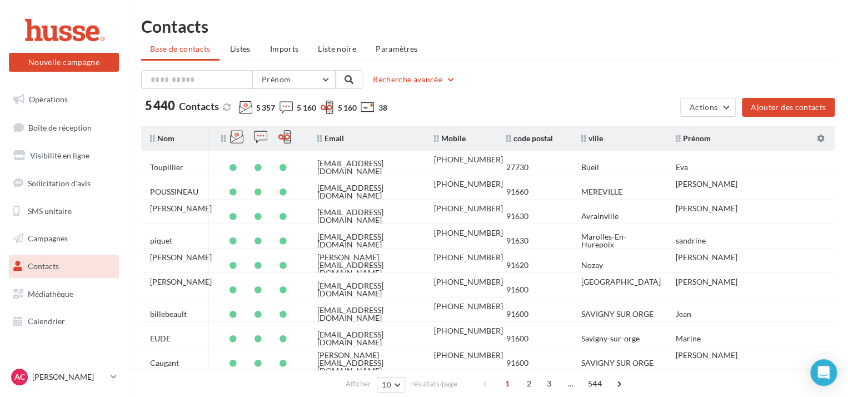
click at [563, 194] on td "91660" at bounding box center [534, 191] width 75 height 24
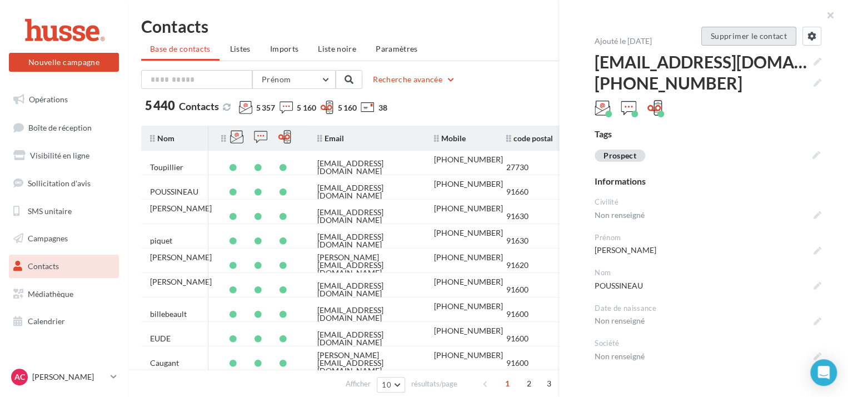
click at [750, 33] on button "Supprimer le contact" at bounding box center [748, 36] width 95 height 19
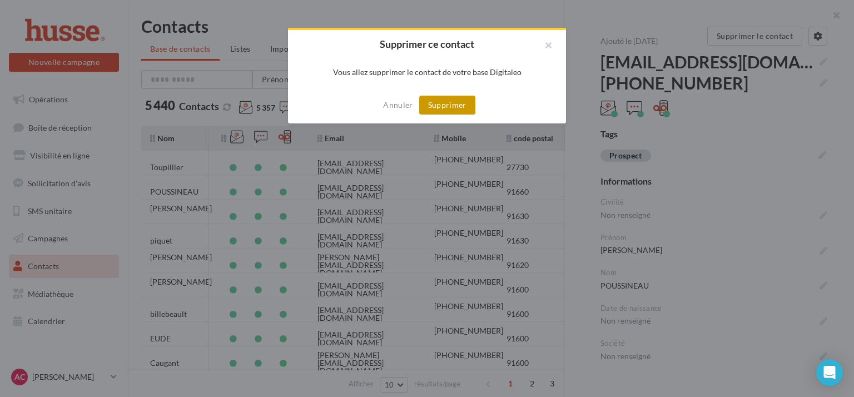
click at [447, 106] on button "Supprimer" at bounding box center [447, 105] width 56 height 19
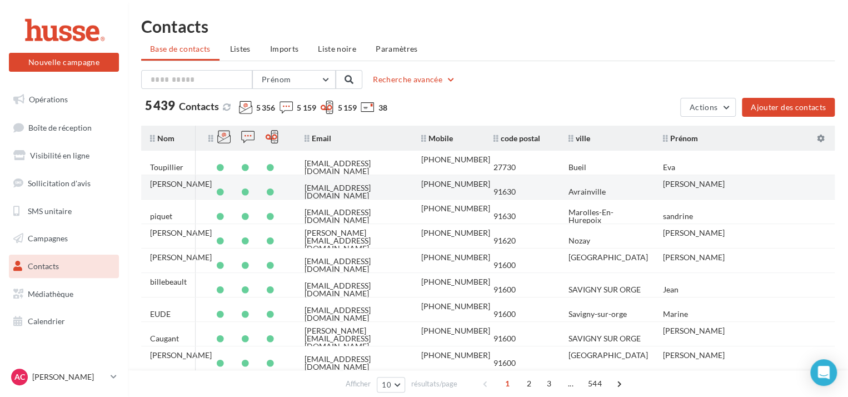
click at [596, 189] on div "Avrainville" at bounding box center [586, 192] width 37 height 8
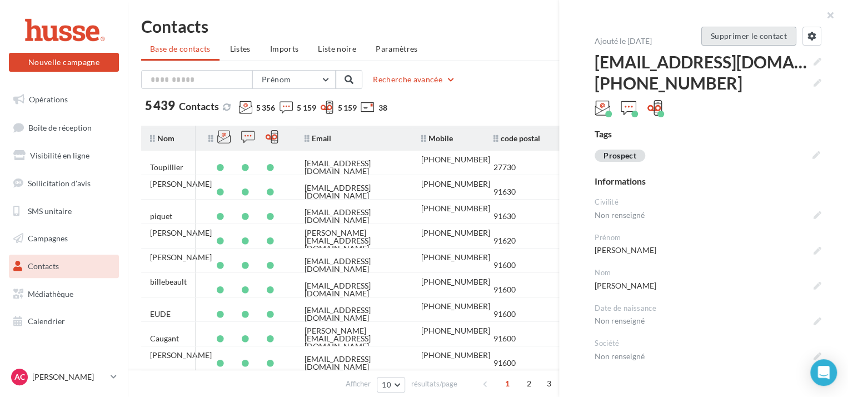
click at [723, 33] on button "Supprimer le contact" at bounding box center [748, 36] width 95 height 19
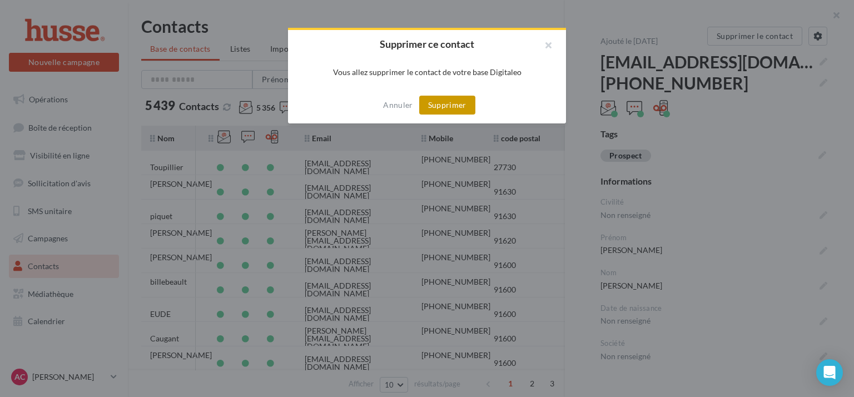
click at [452, 108] on button "Supprimer" at bounding box center [447, 105] width 56 height 19
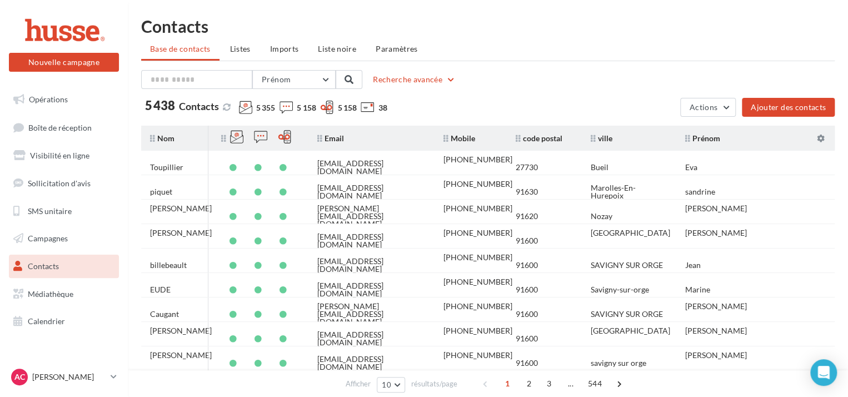
click at [612, 231] on div "Savigny-sur-Orge" at bounding box center [630, 233] width 79 height 8
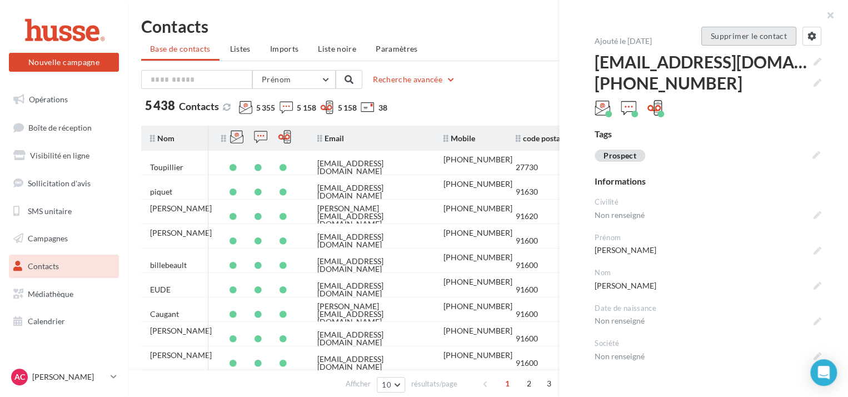
click at [760, 29] on button "Supprimer le contact" at bounding box center [748, 36] width 95 height 19
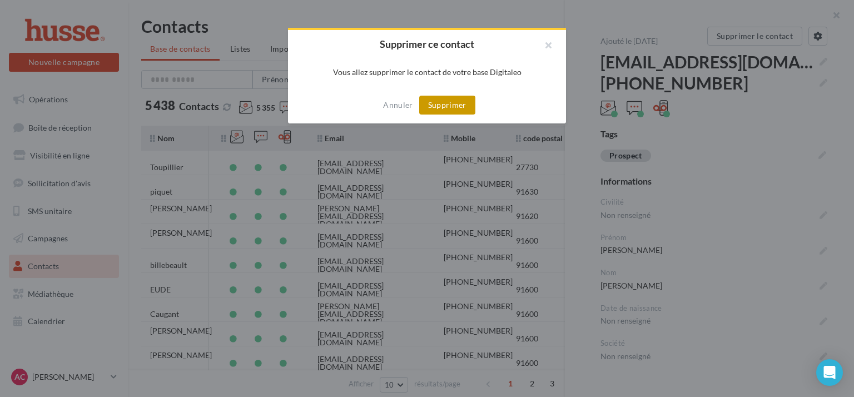
click at [443, 104] on button "Supprimer" at bounding box center [447, 105] width 56 height 19
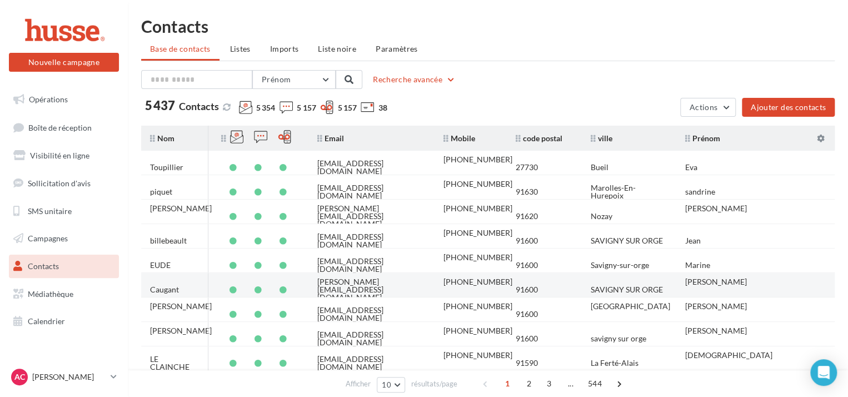
click at [618, 294] on td "SAVIGNY SUR ORGE" at bounding box center [629, 289] width 94 height 24
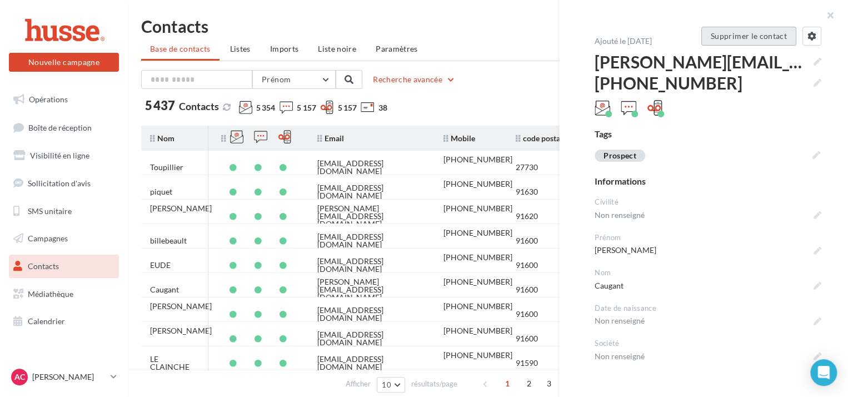
click at [754, 37] on button "Supprimer le contact" at bounding box center [748, 36] width 95 height 19
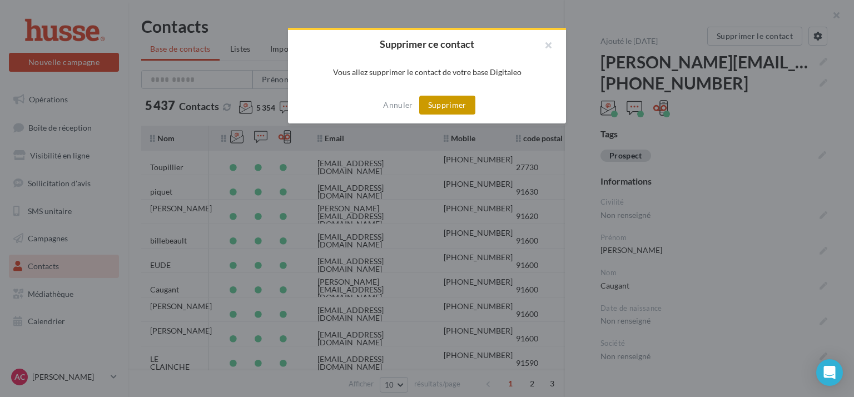
click at [461, 114] on button "Supprimer" at bounding box center [447, 105] width 56 height 19
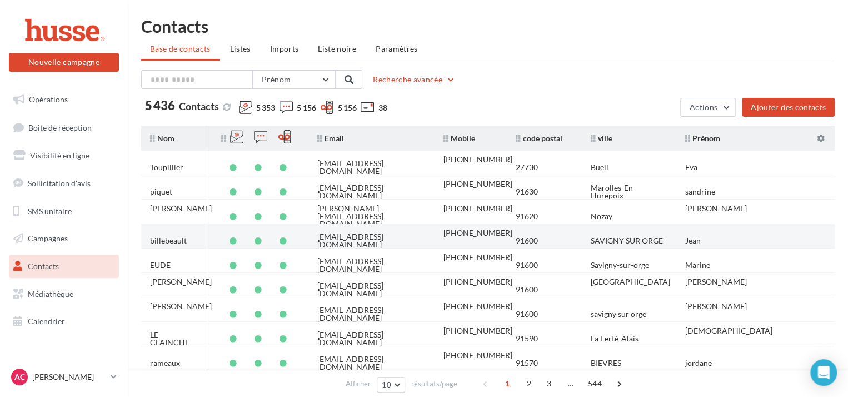
drag, startPoint x: 566, startPoint y: 233, endPoint x: 511, endPoint y: 241, distance: 55.6
click at [511, 241] on td "91600" at bounding box center [544, 240] width 75 height 24
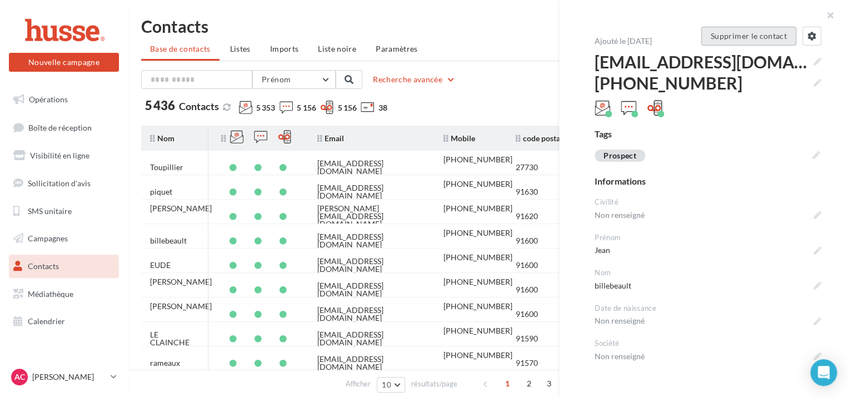
click at [709, 43] on button "Supprimer le contact" at bounding box center [748, 36] width 95 height 19
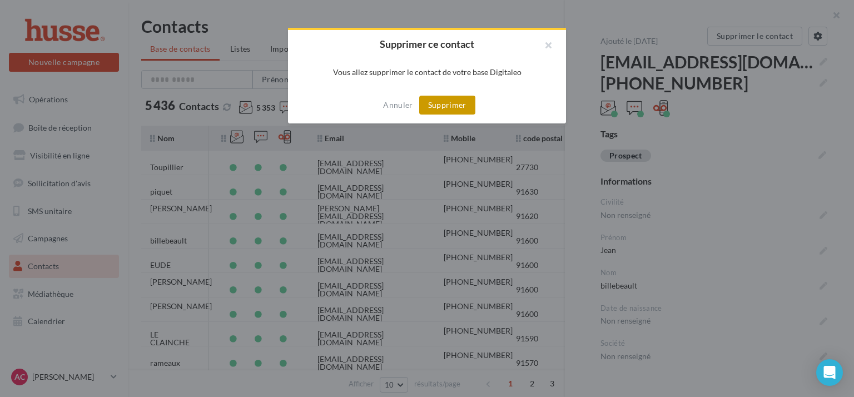
click at [467, 101] on button "Supprimer" at bounding box center [447, 105] width 56 height 19
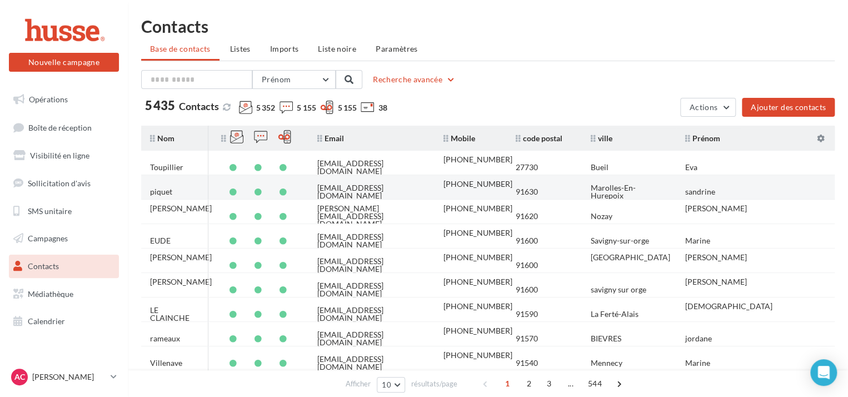
click at [542, 184] on td "91630" at bounding box center [544, 191] width 75 height 24
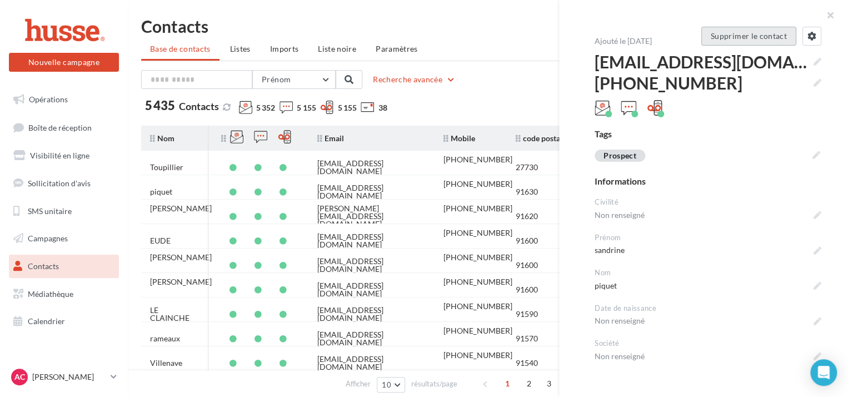
click at [736, 32] on button "Supprimer le contact" at bounding box center [748, 36] width 95 height 19
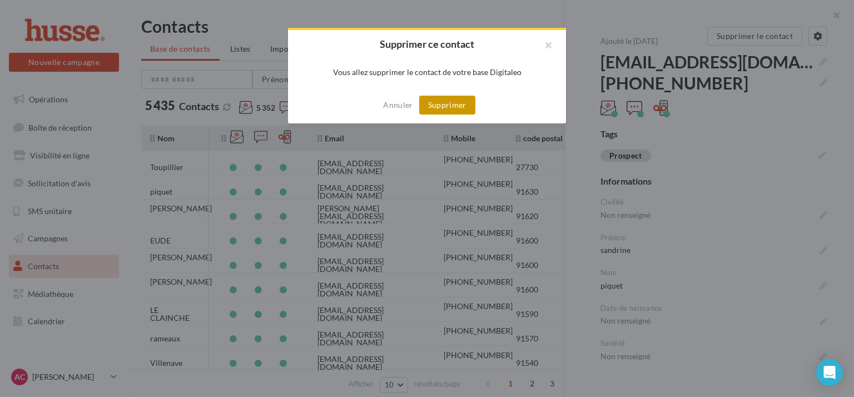
click at [458, 107] on button "Supprimer" at bounding box center [447, 105] width 56 height 19
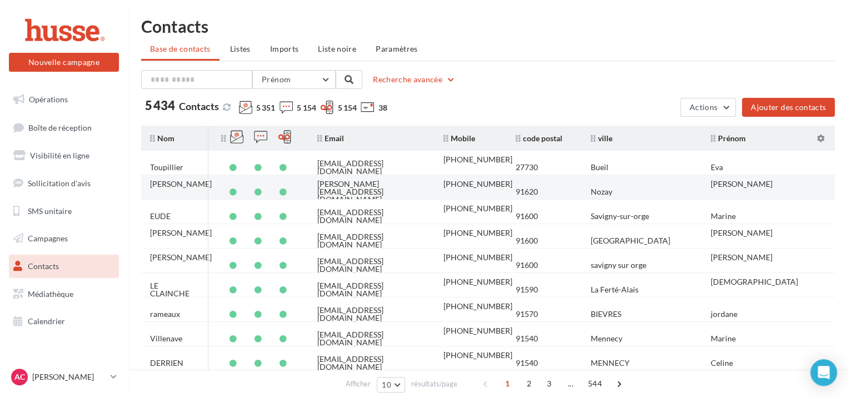
click at [549, 196] on td "91620" at bounding box center [544, 191] width 75 height 24
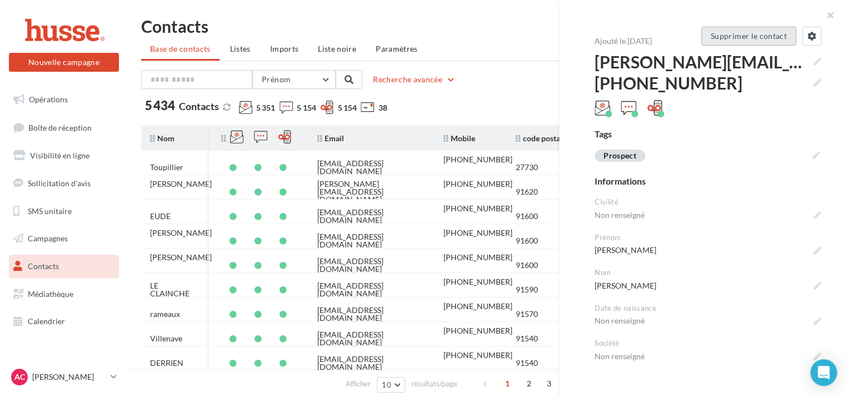
click at [729, 34] on button "Supprimer le contact" at bounding box center [748, 36] width 95 height 19
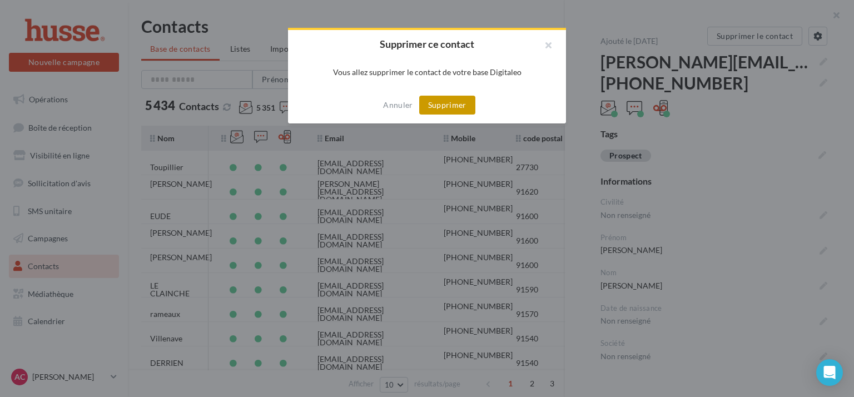
click at [461, 107] on button "Supprimer" at bounding box center [447, 105] width 56 height 19
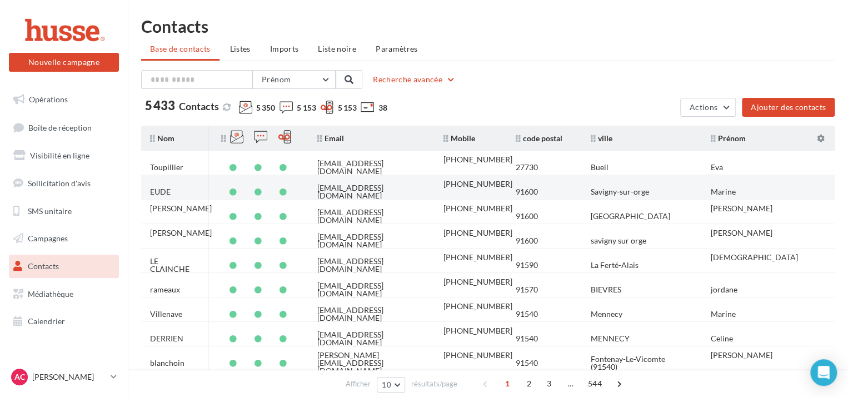
click at [557, 193] on td "91600" at bounding box center [544, 191] width 75 height 24
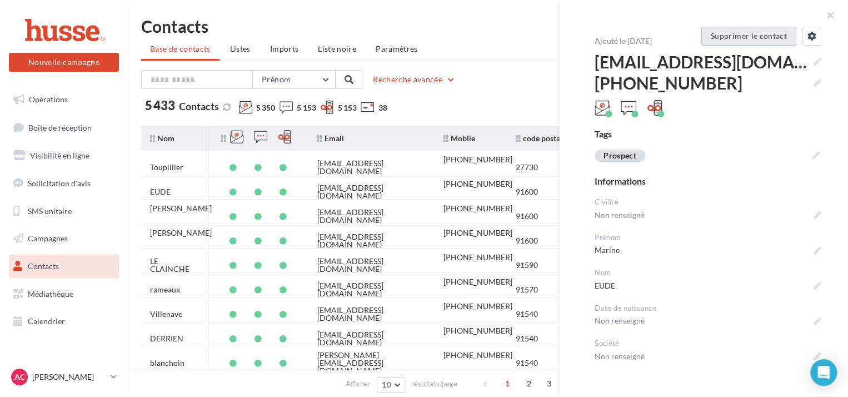
click at [716, 33] on button "Supprimer le contact" at bounding box center [748, 36] width 95 height 19
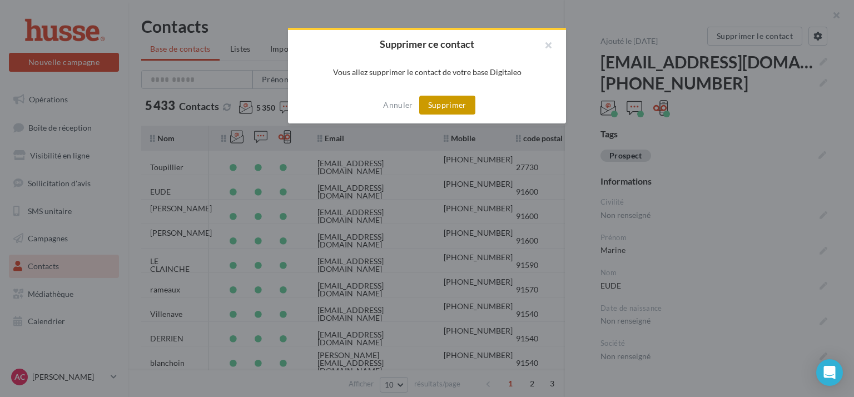
click at [454, 106] on button "Supprimer" at bounding box center [447, 105] width 56 height 19
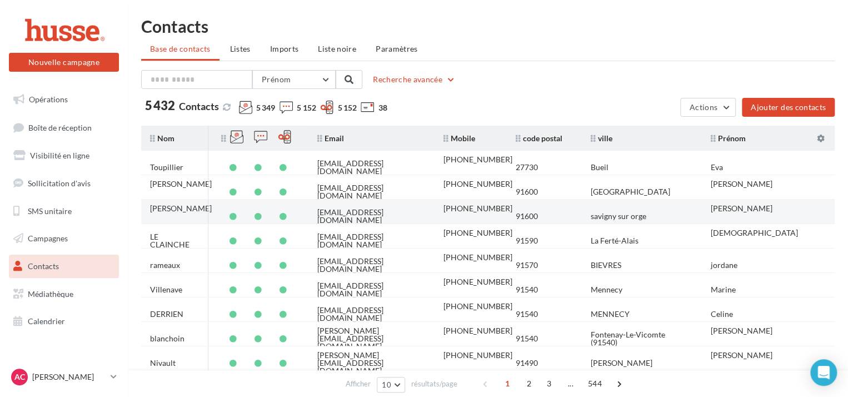
click at [578, 207] on td "91600" at bounding box center [544, 216] width 75 height 24
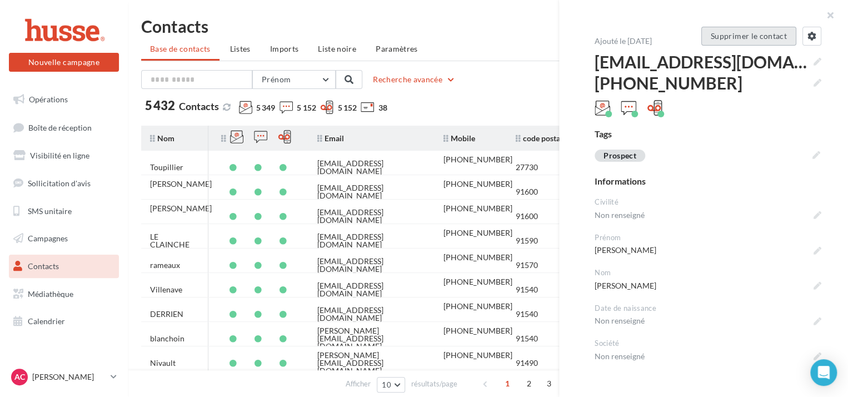
click at [737, 38] on button "Supprimer le contact" at bounding box center [748, 36] width 95 height 19
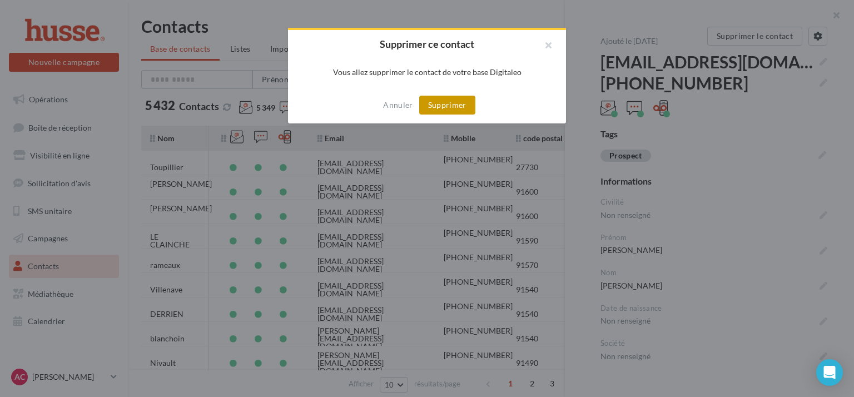
click at [458, 101] on button "Supprimer" at bounding box center [447, 105] width 56 height 19
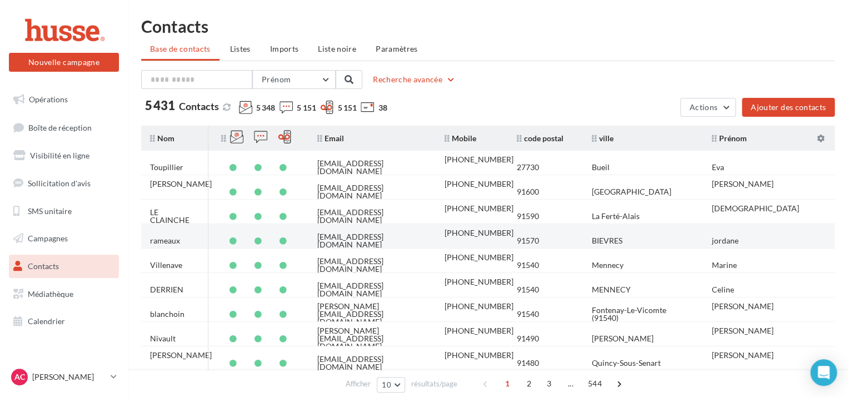
drag, startPoint x: 575, startPoint y: 248, endPoint x: 516, endPoint y: 238, distance: 60.2
click at [516, 238] on td "91570" at bounding box center [545, 240] width 75 height 24
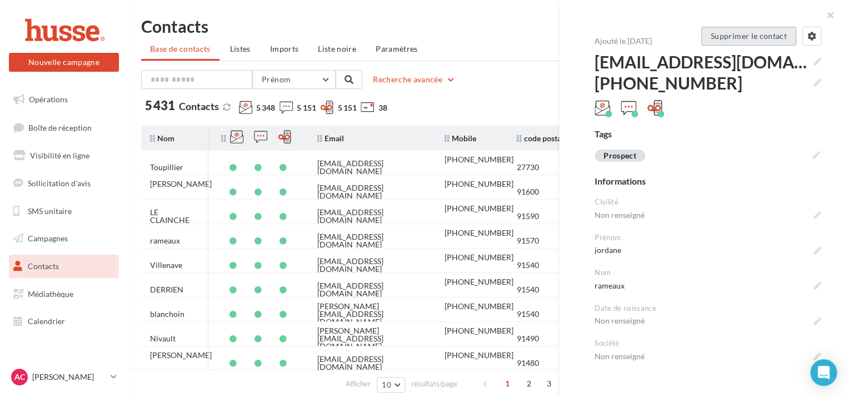
click at [750, 42] on button "Supprimer le contact" at bounding box center [748, 36] width 95 height 19
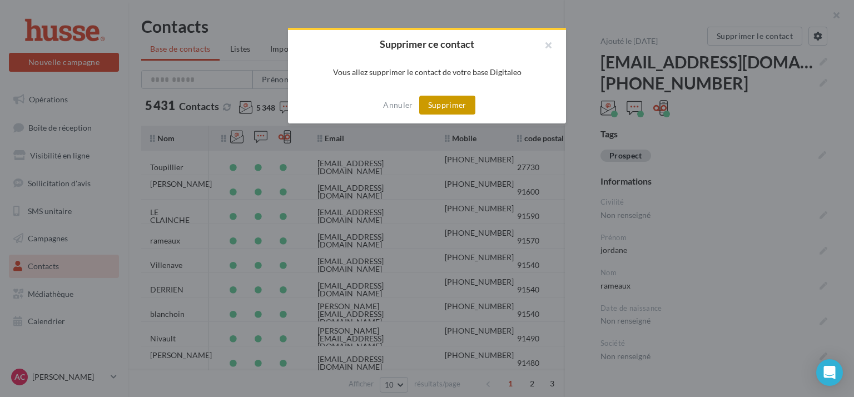
click at [442, 112] on button "Supprimer" at bounding box center [447, 105] width 56 height 19
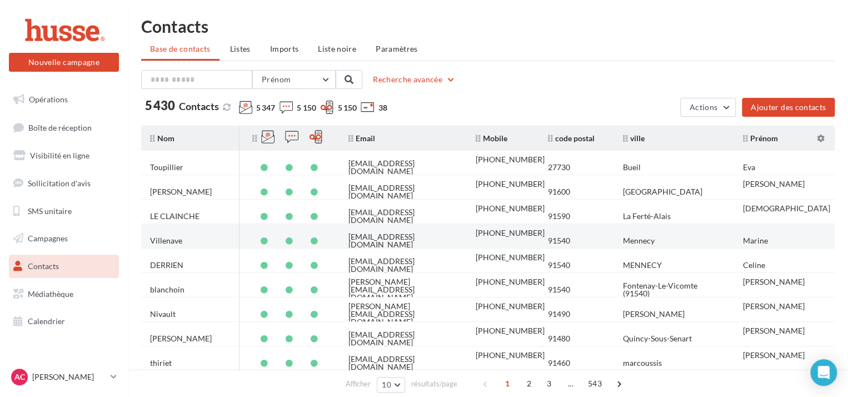
drag, startPoint x: 442, startPoint y: 112, endPoint x: 513, endPoint y: 224, distance: 132.9
click at [513, 224] on td "+33603491459" at bounding box center [503, 240] width 72 height 33
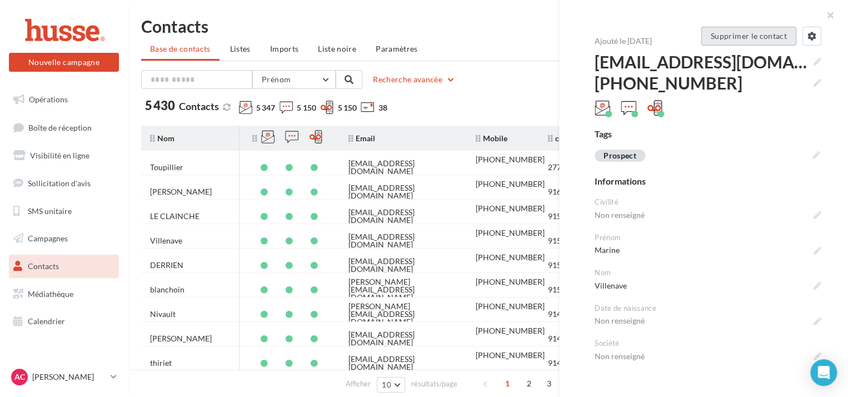
click at [734, 32] on button "Supprimer le contact" at bounding box center [748, 36] width 95 height 19
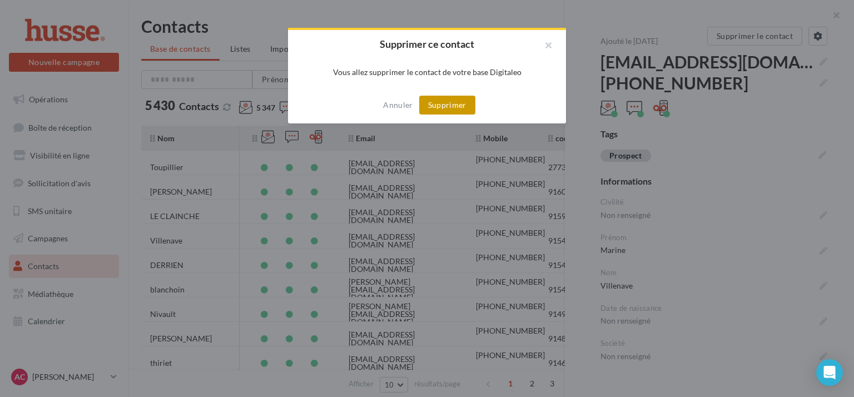
click at [459, 106] on button "Supprimer" at bounding box center [447, 105] width 56 height 19
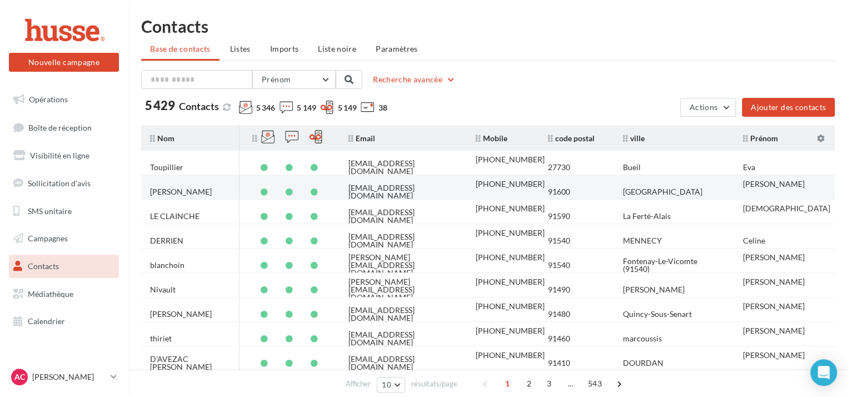
click at [691, 196] on td "Savigny-sur-Orge" at bounding box center [674, 191] width 120 height 24
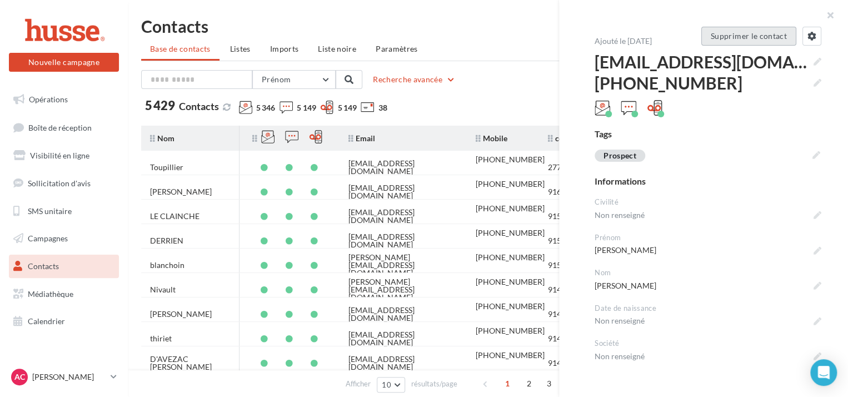
click at [740, 36] on button "Supprimer le contact" at bounding box center [748, 36] width 95 height 19
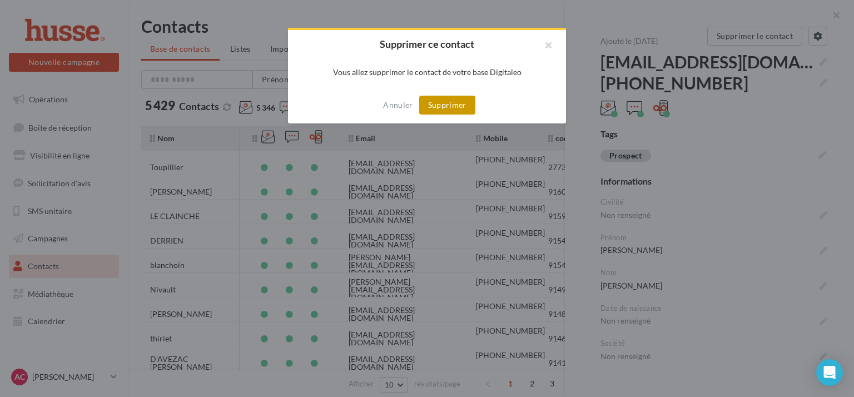
click at [460, 101] on button "Supprimer" at bounding box center [447, 105] width 56 height 19
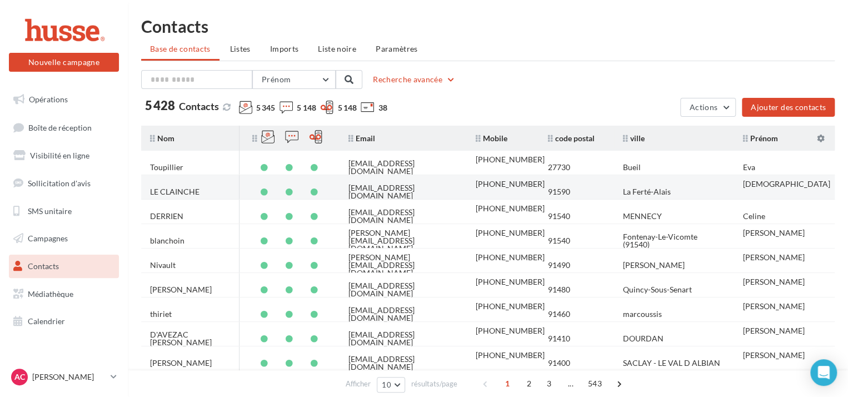
click at [602, 191] on td "91590" at bounding box center [576, 191] width 75 height 24
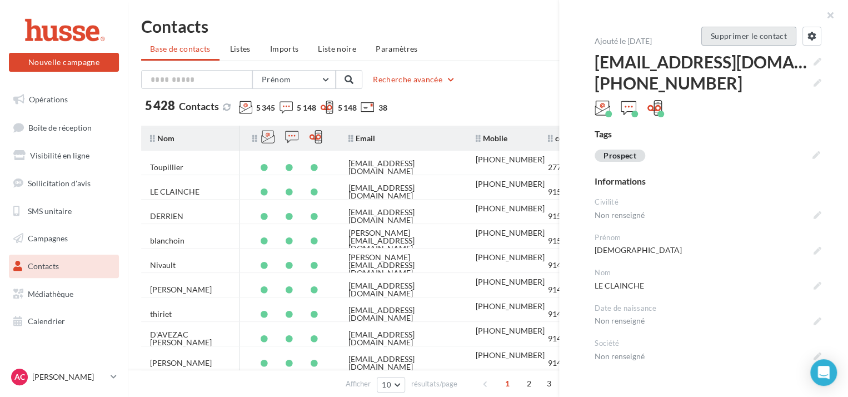
click at [756, 41] on button "Supprimer le contact" at bounding box center [748, 36] width 95 height 19
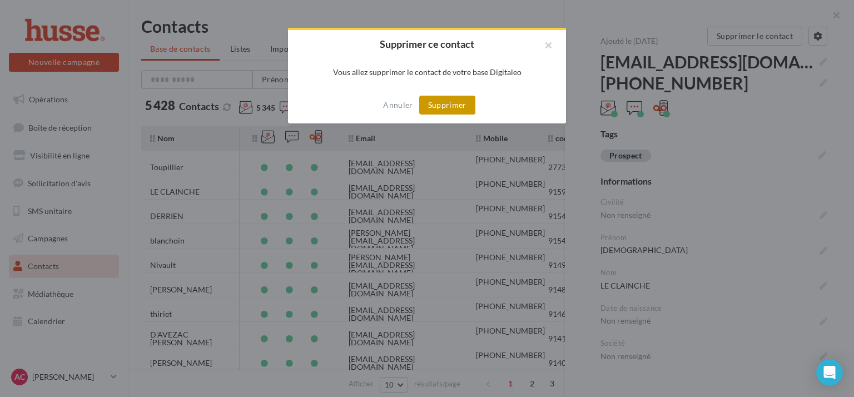
click at [458, 105] on button "Supprimer" at bounding box center [447, 105] width 56 height 19
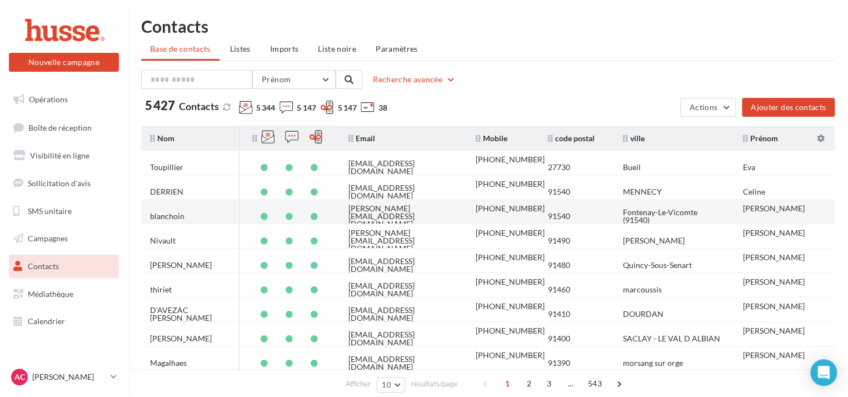
click at [566, 223] on td "91540" at bounding box center [576, 216] width 75 height 24
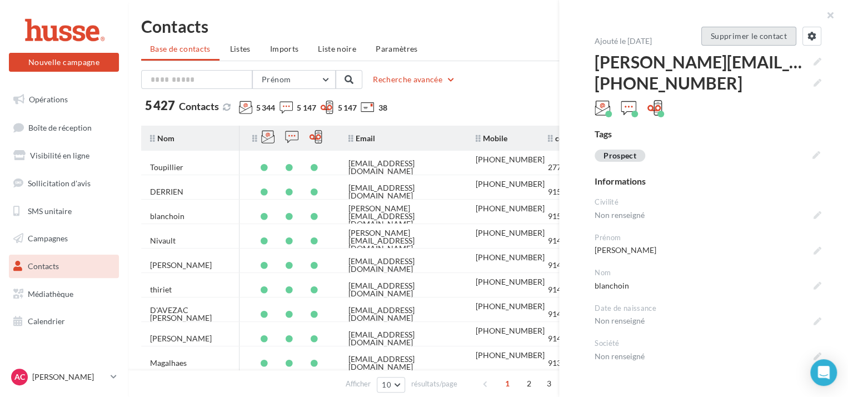
click at [761, 41] on button "Supprimer le contact" at bounding box center [748, 36] width 95 height 19
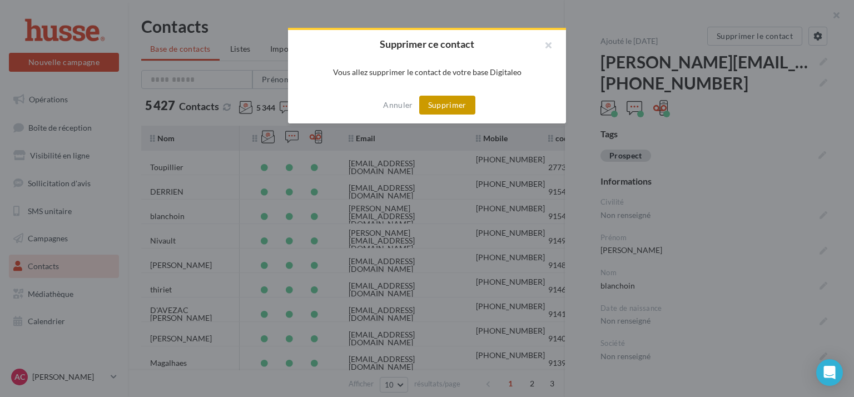
click at [443, 104] on button "Supprimer" at bounding box center [447, 105] width 56 height 19
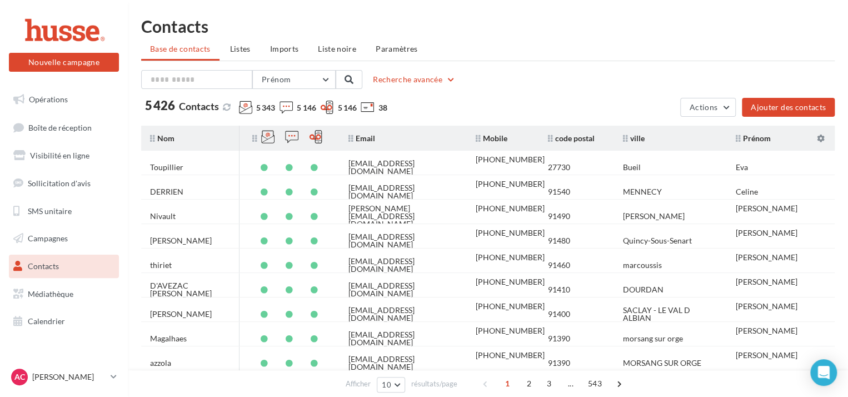
click at [563, 253] on td "91460" at bounding box center [576, 265] width 75 height 24
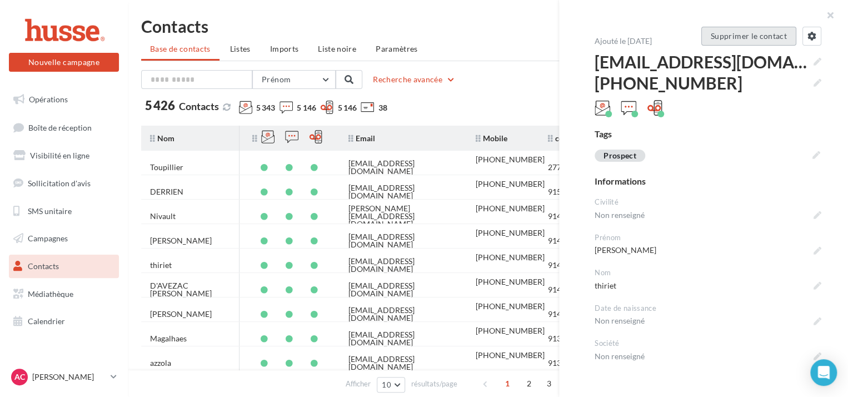
click at [736, 39] on button "Supprimer le contact" at bounding box center [748, 36] width 95 height 19
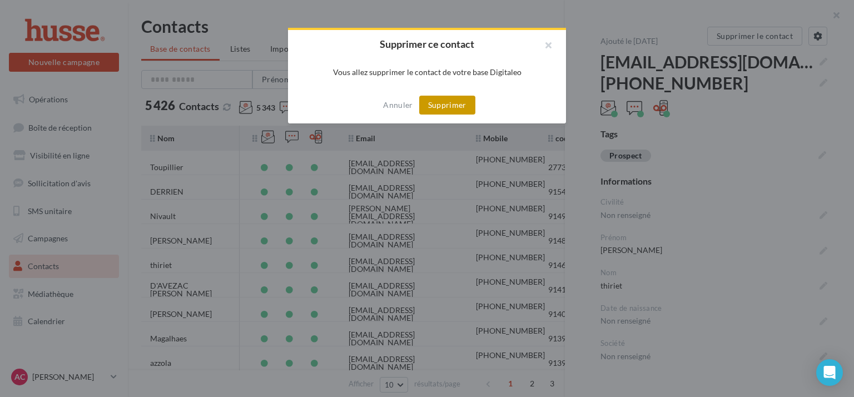
click at [461, 107] on button "Supprimer" at bounding box center [447, 105] width 56 height 19
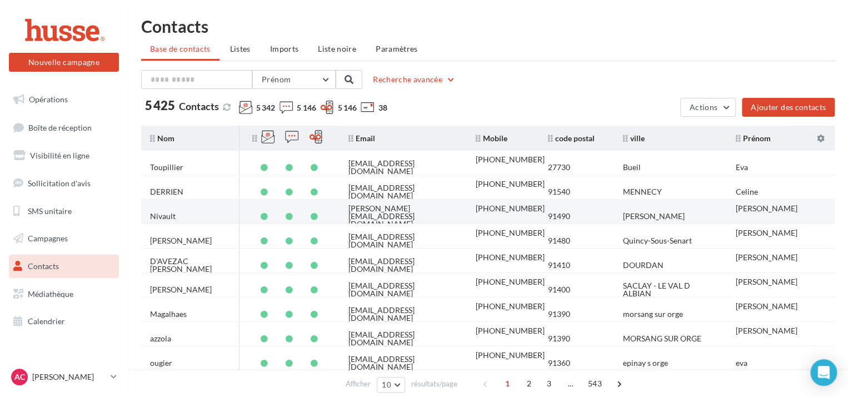
click at [580, 212] on td "91490" at bounding box center [576, 216] width 75 height 24
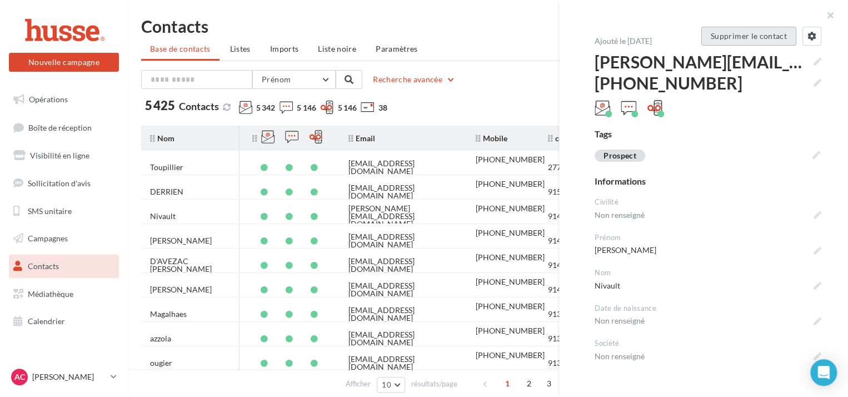
click at [743, 42] on button "Supprimer le contact" at bounding box center [748, 36] width 95 height 19
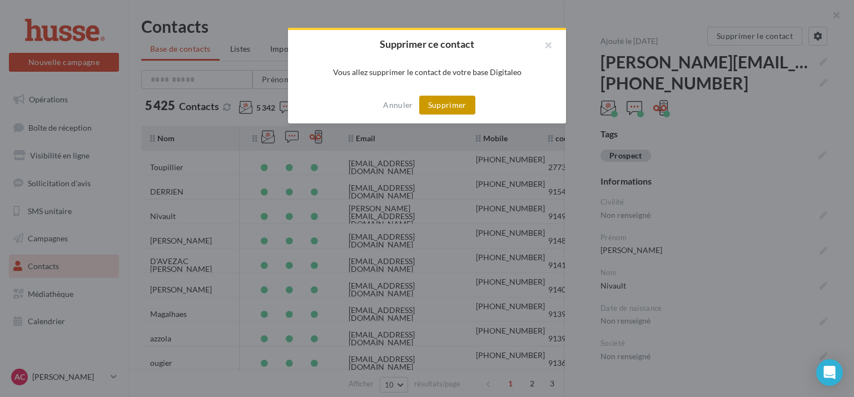
click at [458, 100] on button "Supprimer" at bounding box center [447, 105] width 56 height 19
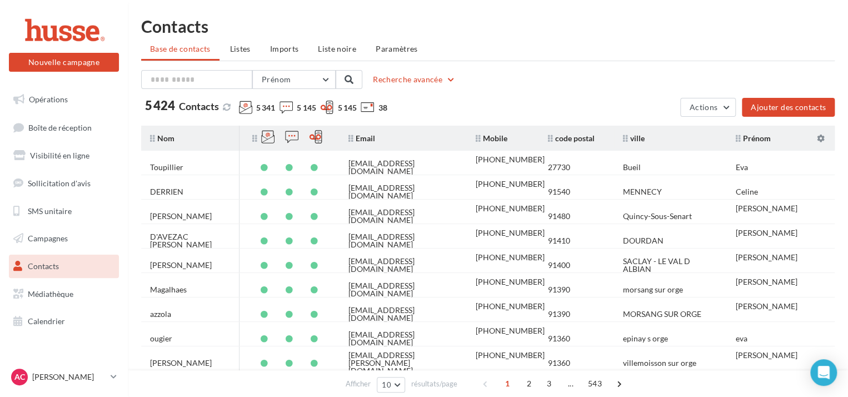
click at [560, 212] on div "91480" at bounding box center [559, 216] width 22 height 8
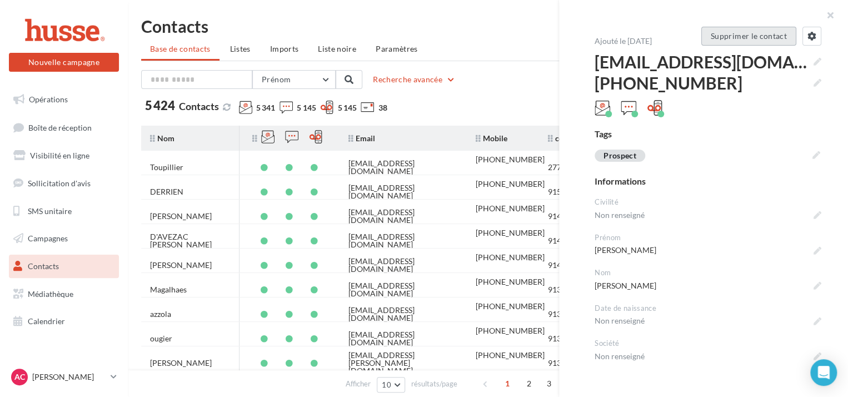
click at [732, 41] on button "Supprimer le contact" at bounding box center [748, 36] width 95 height 19
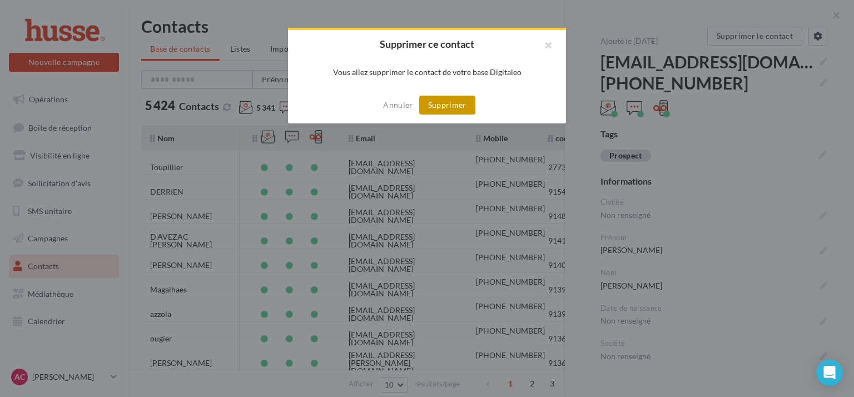
click at [461, 109] on button "Supprimer" at bounding box center [447, 105] width 56 height 19
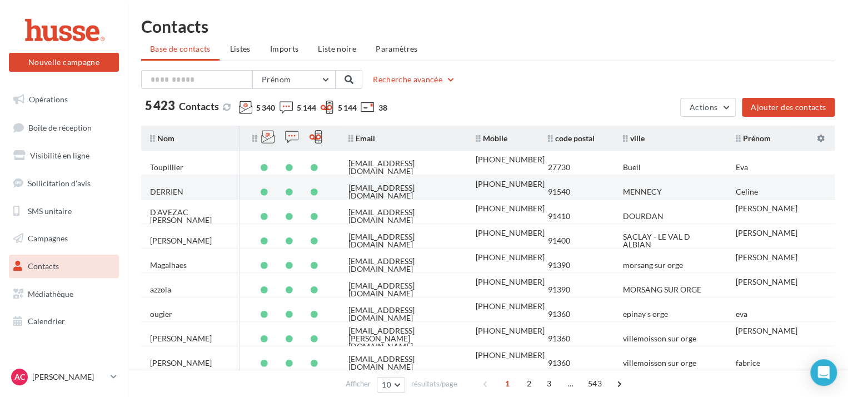
click at [535, 197] on td "+33629643893" at bounding box center [503, 191] width 72 height 33
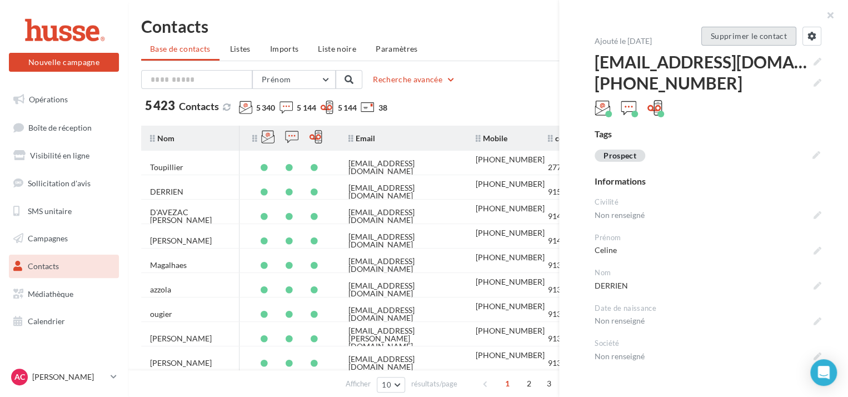
click at [736, 43] on button "Supprimer le contact" at bounding box center [748, 36] width 95 height 19
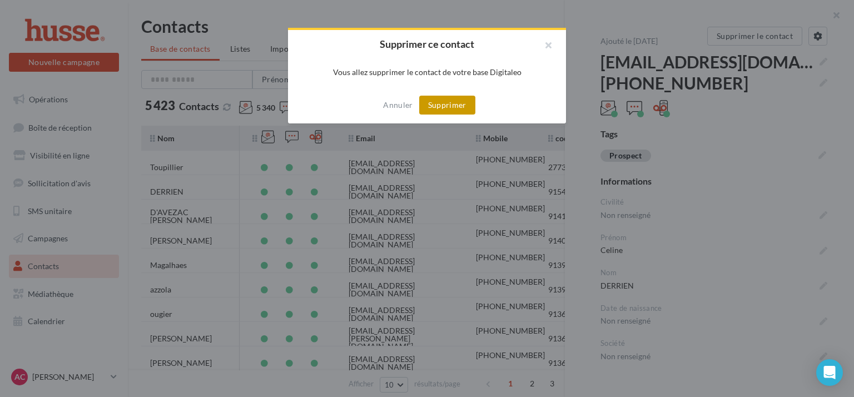
click at [465, 111] on button "Supprimer" at bounding box center [447, 105] width 56 height 19
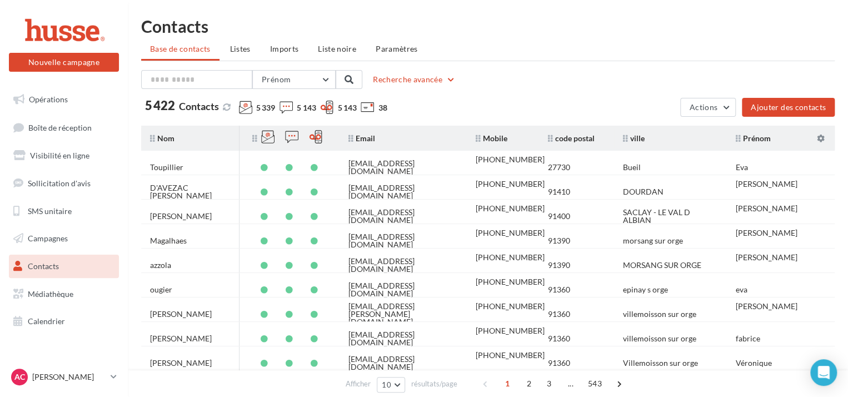
click at [593, 204] on td "91400" at bounding box center [576, 216] width 75 height 24
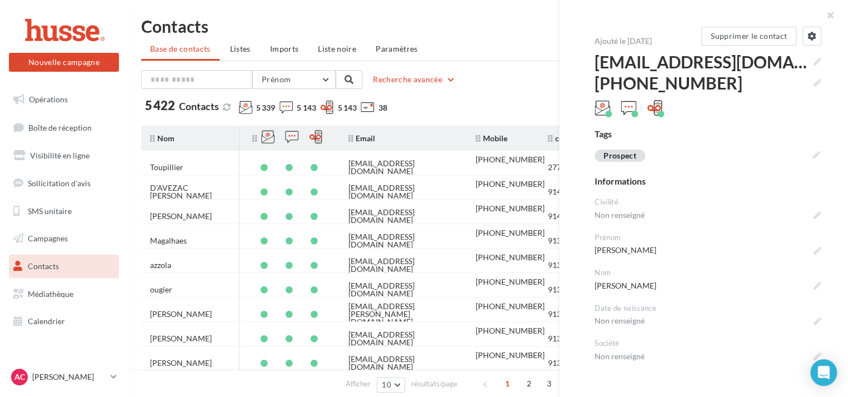
drag, startPoint x: 743, startPoint y: 30, endPoint x: 679, endPoint y: 27, distance: 64.5
click at [679, 27] on div "**********" at bounding box center [708, 200] width 298 height 347
click at [729, 40] on button "Supprimer le contact" at bounding box center [748, 36] width 95 height 19
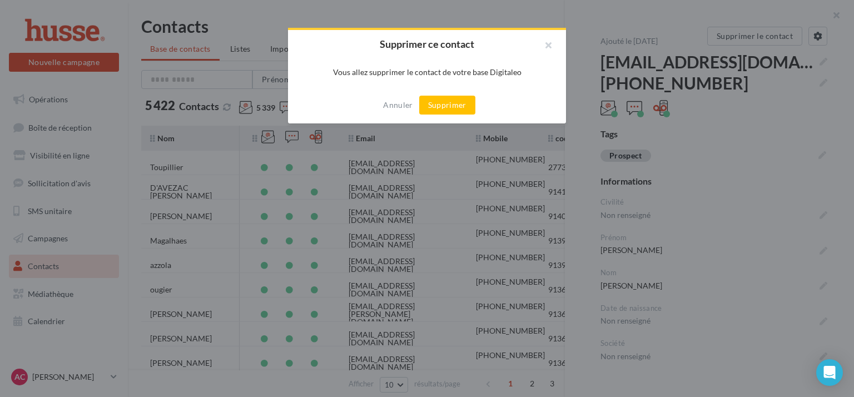
click at [433, 114] on div "Annuler Supprimer" at bounding box center [427, 105] width 278 height 37
click at [445, 107] on button "Supprimer" at bounding box center [447, 105] width 56 height 19
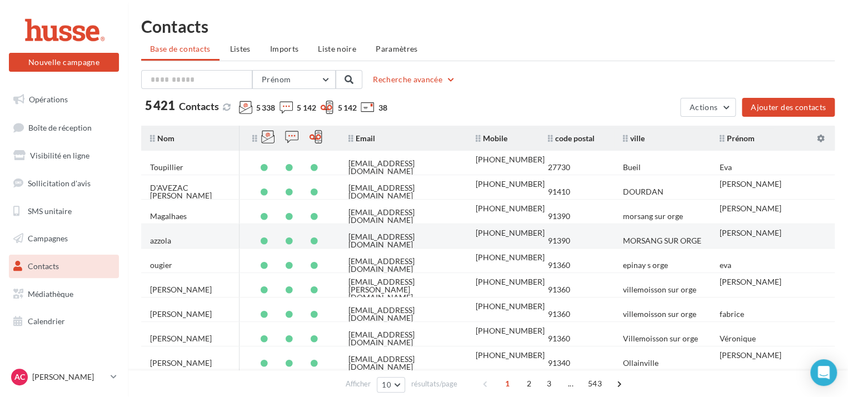
click at [551, 237] on div "91390" at bounding box center [559, 241] width 22 height 8
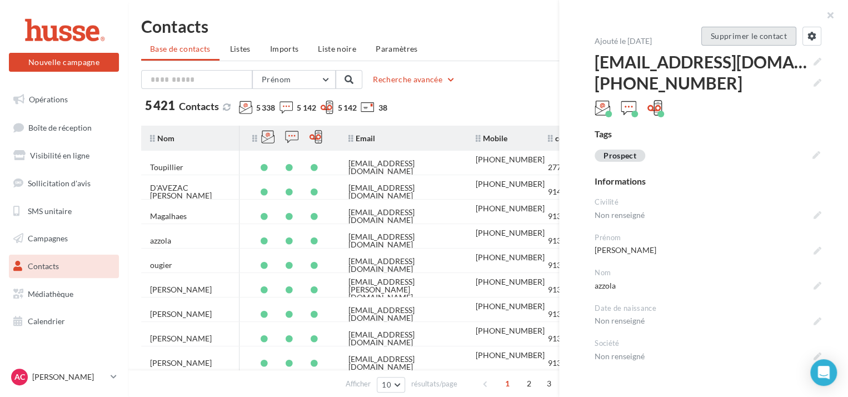
click at [769, 36] on button "Supprimer le contact" at bounding box center [748, 36] width 95 height 19
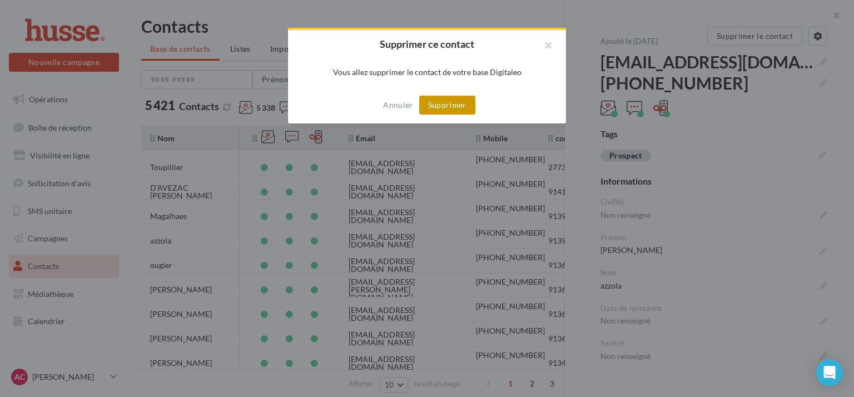
click at [436, 109] on button "Supprimer" at bounding box center [447, 105] width 56 height 19
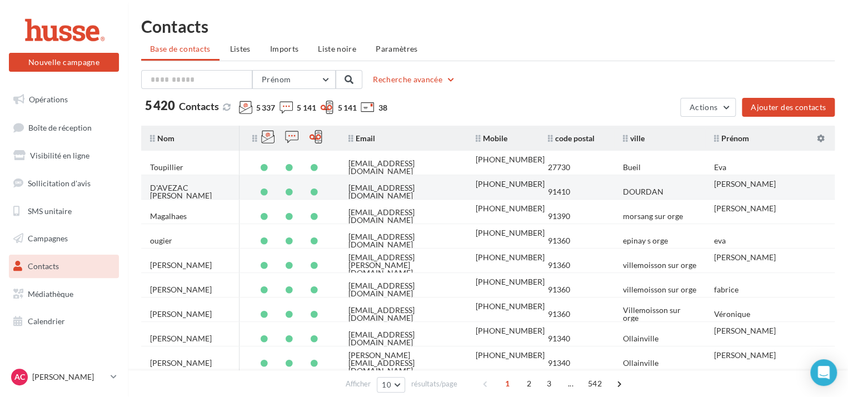
click at [480, 183] on div "+33770264128" at bounding box center [510, 184] width 69 height 8
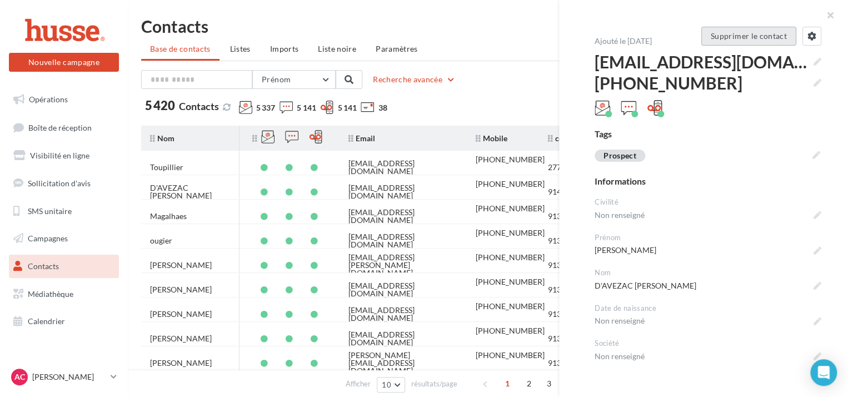
click at [727, 38] on button "Supprimer le contact" at bounding box center [748, 36] width 95 height 19
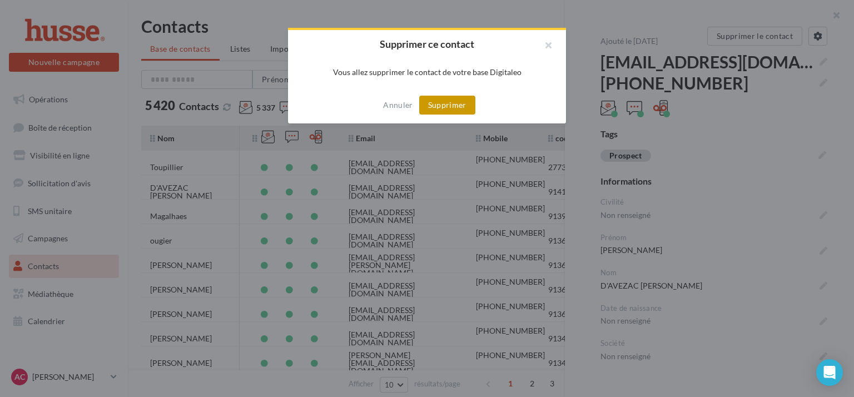
click at [452, 103] on button "Supprimer" at bounding box center [447, 105] width 56 height 19
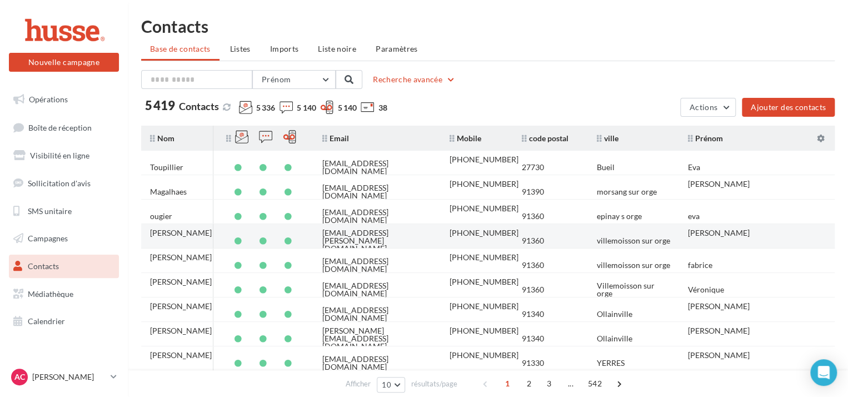
click at [586, 234] on td "91360" at bounding box center [550, 240] width 75 height 24
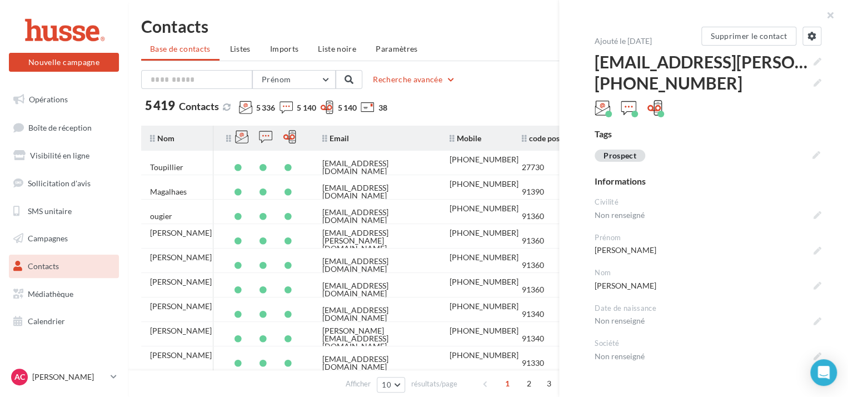
click at [767, 47] on div "**********" at bounding box center [708, 390] width 227 height 708
click at [768, 42] on button "Supprimer le contact" at bounding box center [748, 36] width 95 height 19
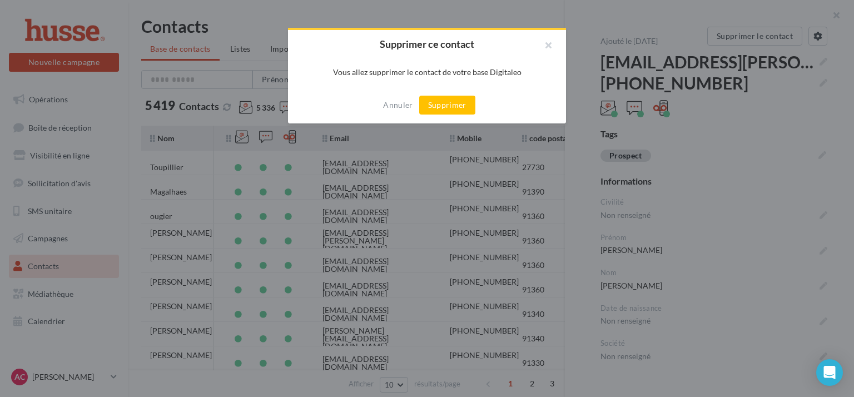
click at [458, 116] on div "Annuler Supprimer" at bounding box center [427, 105] width 278 height 37
click at [460, 109] on button "Supprimer" at bounding box center [447, 105] width 56 height 19
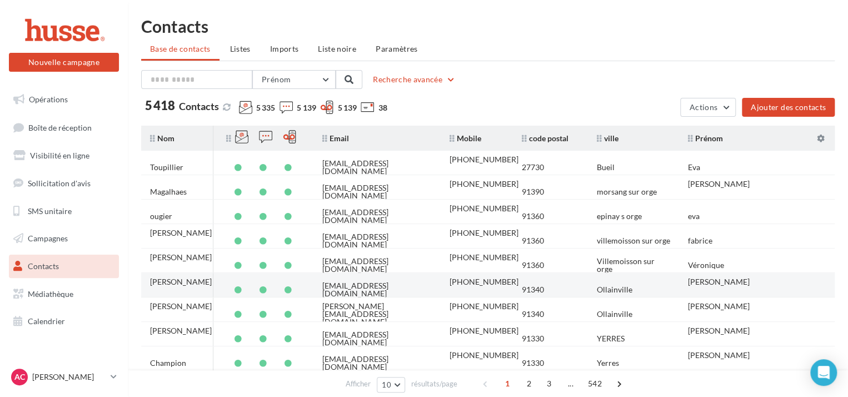
click at [537, 290] on td "91340" at bounding box center [550, 289] width 75 height 24
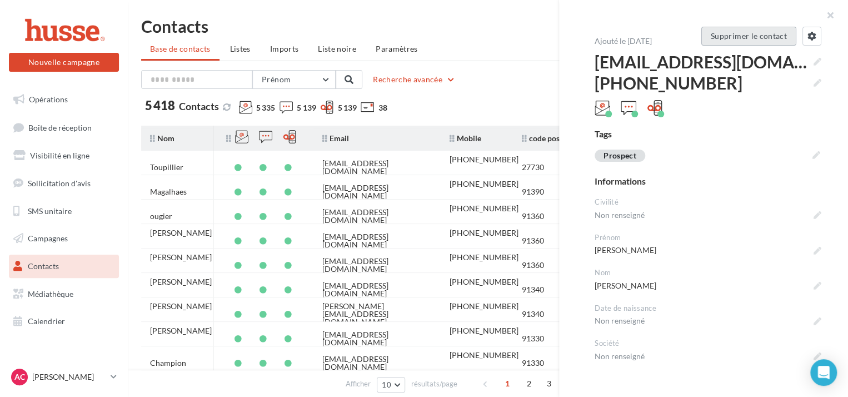
click at [725, 44] on button "Supprimer le contact" at bounding box center [748, 36] width 95 height 19
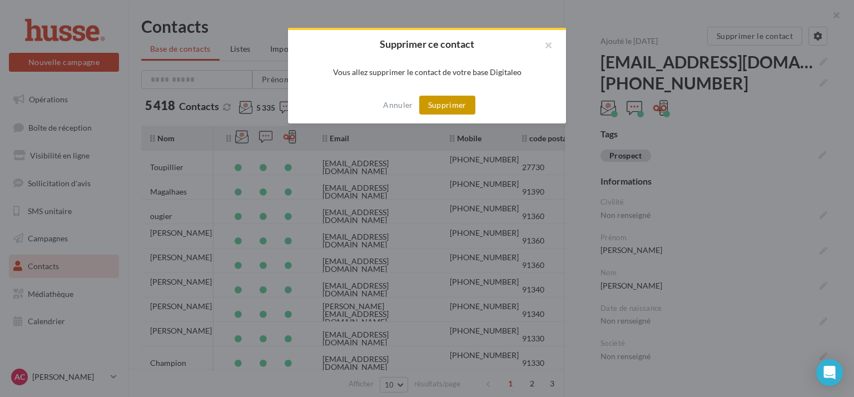
click at [442, 106] on button "Supprimer" at bounding box center [447, 105] width 56 height 19
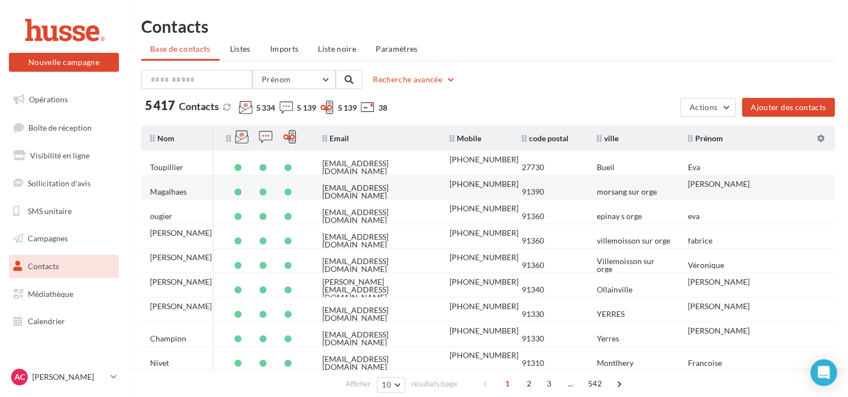
click at [487, 188] on div "+33664002695" at bounding box center [484, 184] width 69 height 8
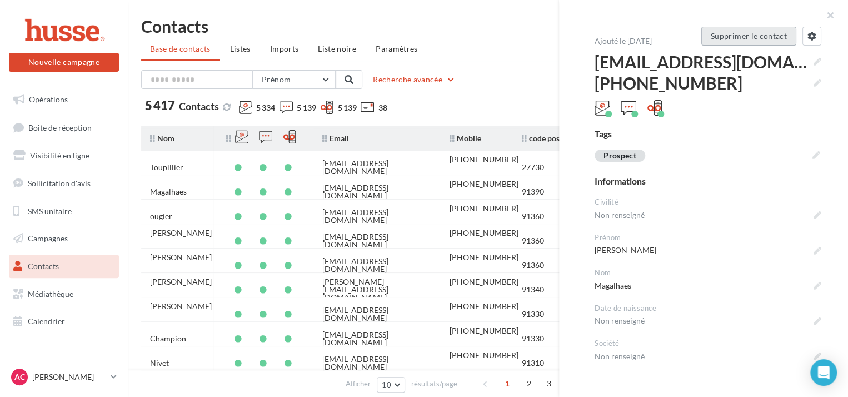
click at [745, 38] on button "Supprimer le contact" at bounding box center [748, 36] width 95 height 19
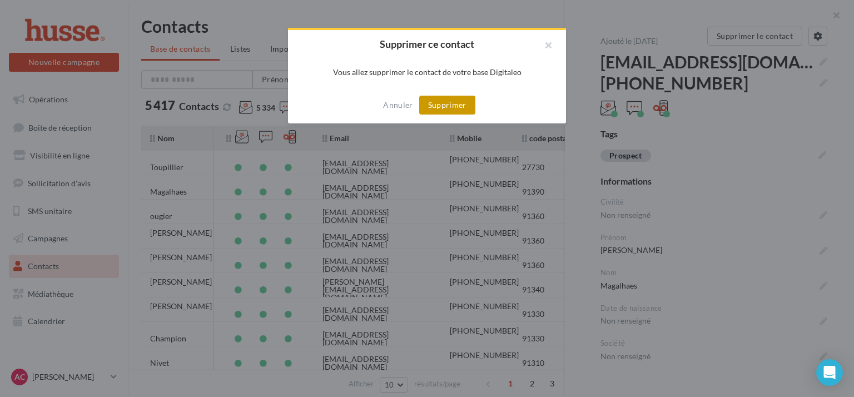
click at [453, 101] on button "Supprimer" at bounding box center [447, 105] width 56 height 19
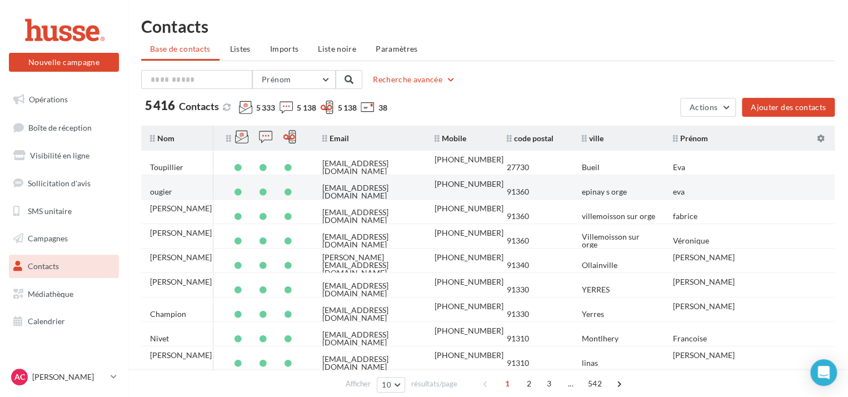
click at [487, 198] on tr "ougier evaougier@aol.com +33607364412 91360 epinay s orge eva" at bounding box center [492, 187] width 702 height 24
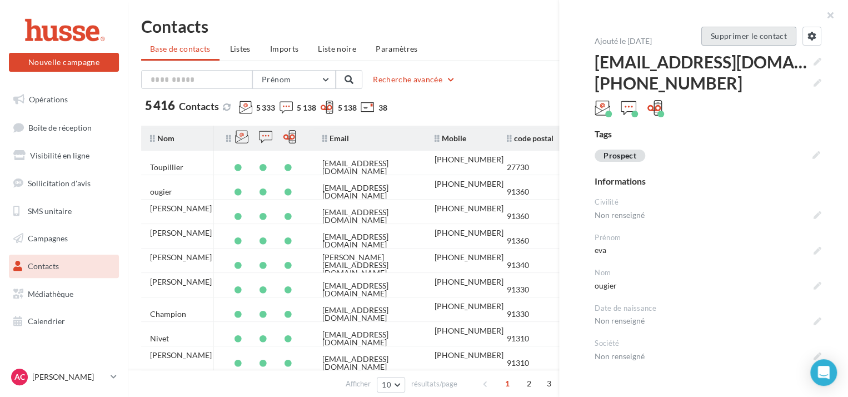
click at [755, 36] on button "Supprimer le contact" at bounding box center [748, 36] width 95 height 19
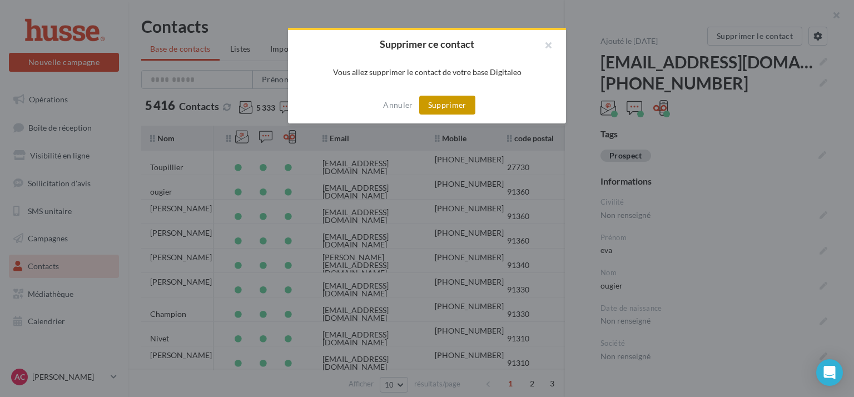
click at [451, 112] on button "Supprimer" at bounding box center [447, 105] width 56 height 19
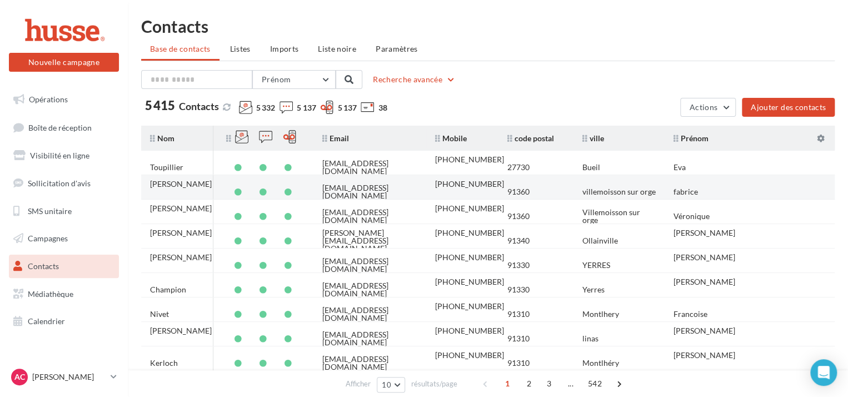
click at [477, 193] on td "+33679060036" at bounding box center [462, 191] width 72 height 33
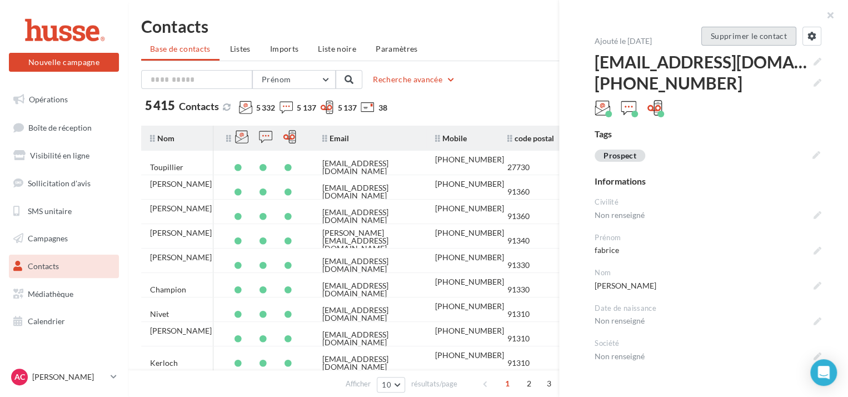
click at [758, 35] on button "Supprimer le contact" at bounding box center [748, 36] width 95 height 19
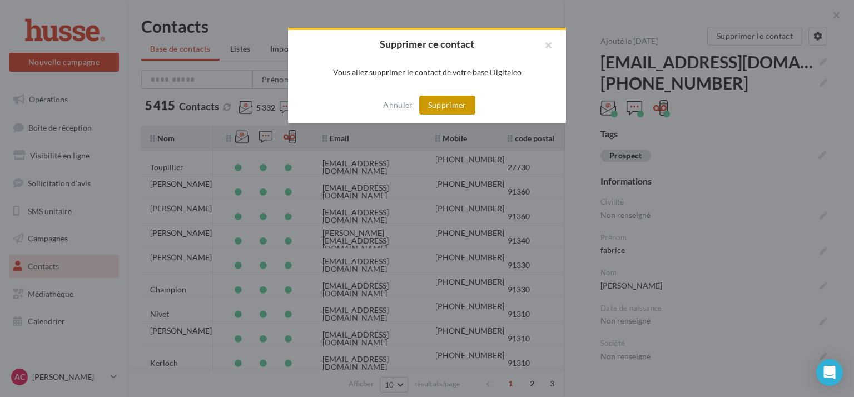
click at [451, 105] on button "Supprimer" at bounding box center [447, 105] width 56 height 19
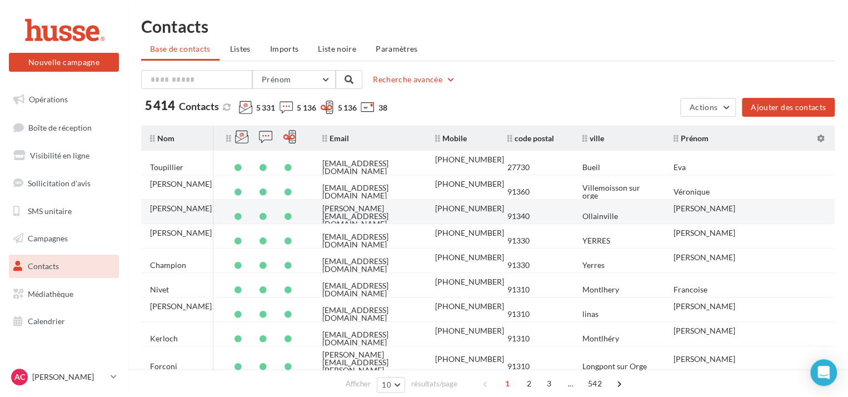
click at [489, 199] on td "+33664411250" at bounding box center [462, 215] width 72 height 33
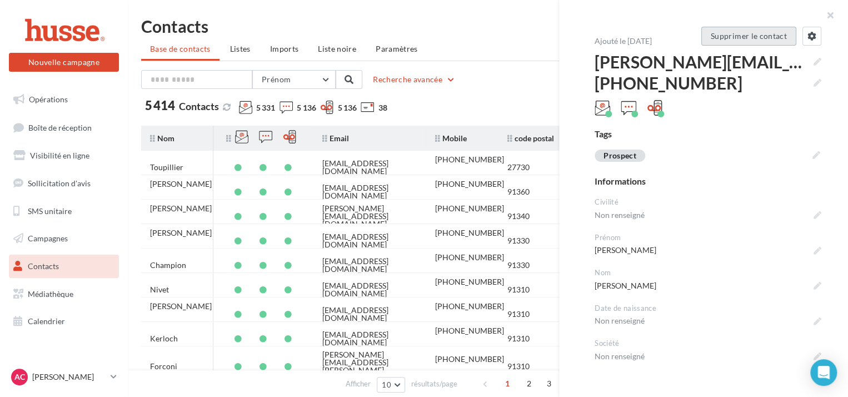
click at [754, 37] on button "Supprimer le contact" at bounding box center [748, 36] width 95 height 19
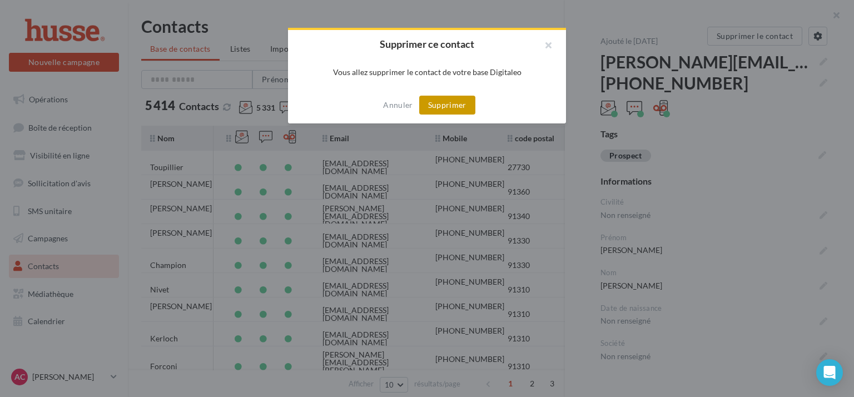
click at [462, 108] on button "Supprimer" at bounding box center [447, 105] width 56 height 19
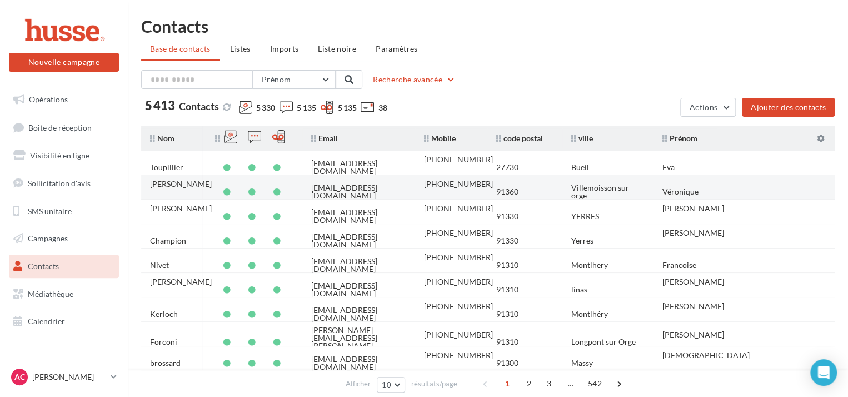
click at [580, 194] on td "Villemoisson sur orge" at bounding box center [607, 191] width 91 height 24
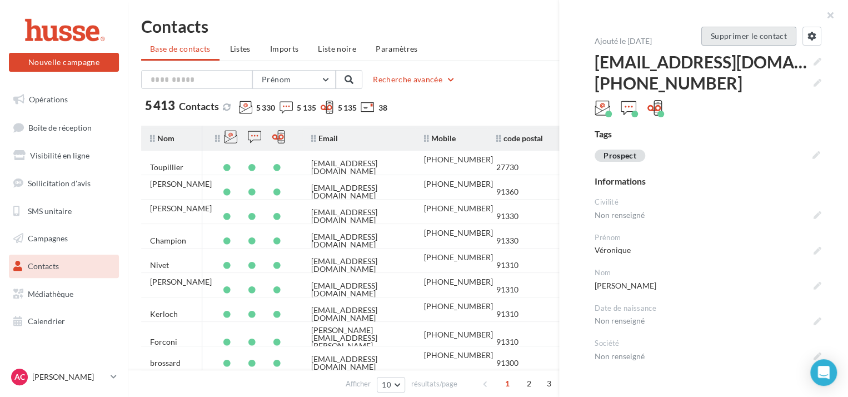
click at [739, 32] on button "Supprimer le contact" at bounding box center [748, 36] width 95 height 19
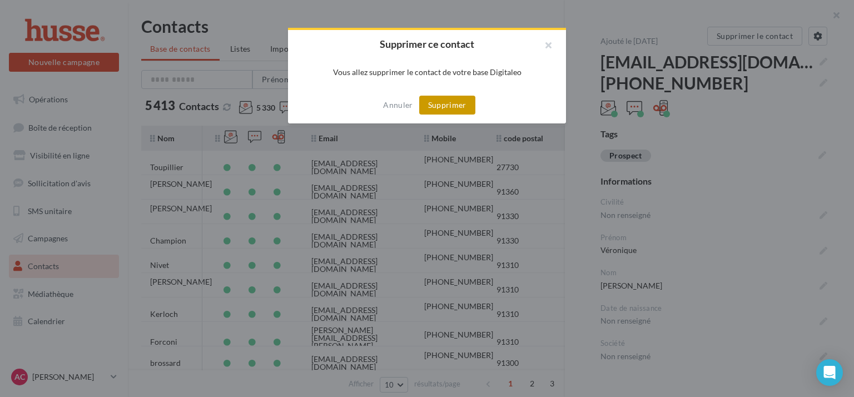
click at [456, 100] on button "Supprimer" at bounding box center [447, 105] width 56 height 19
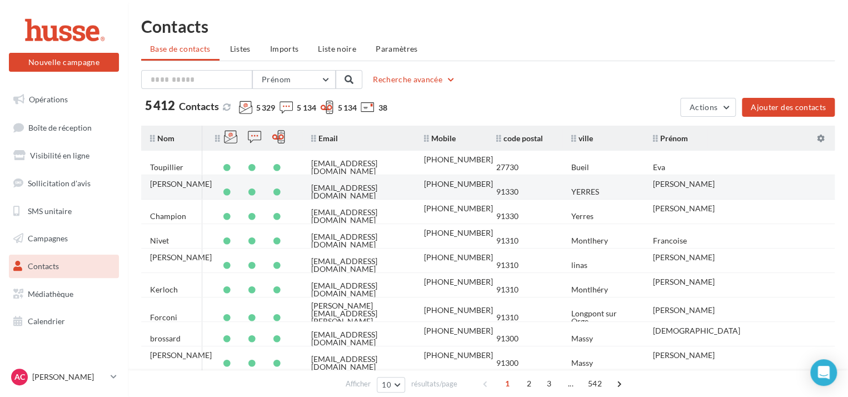
click at [483, 181] on td "+33777209533" at bounding box center [451, 191] width 72 height 33
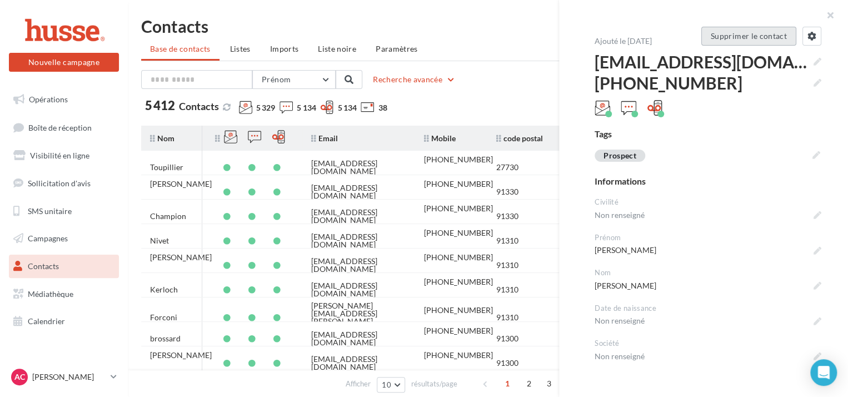
click at [744, 37] on button "Supprimer le contact" at bounding box center [748, 36] width 95 height 19
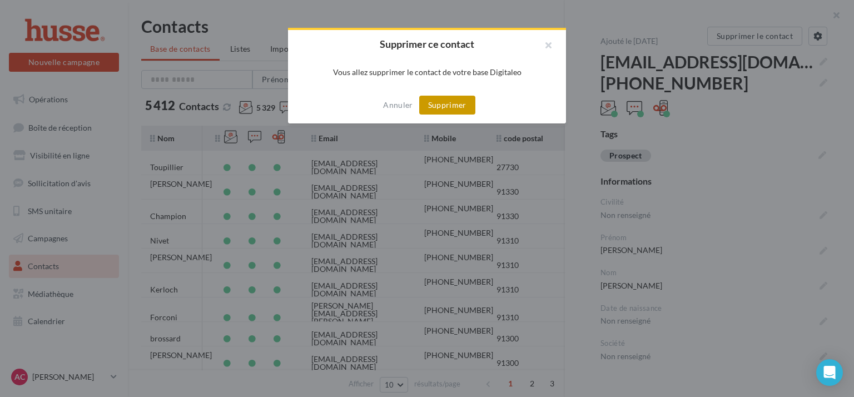
click at [443, 105] on button "Supprimer" at bounding box center [447, 105] width 56 height 19
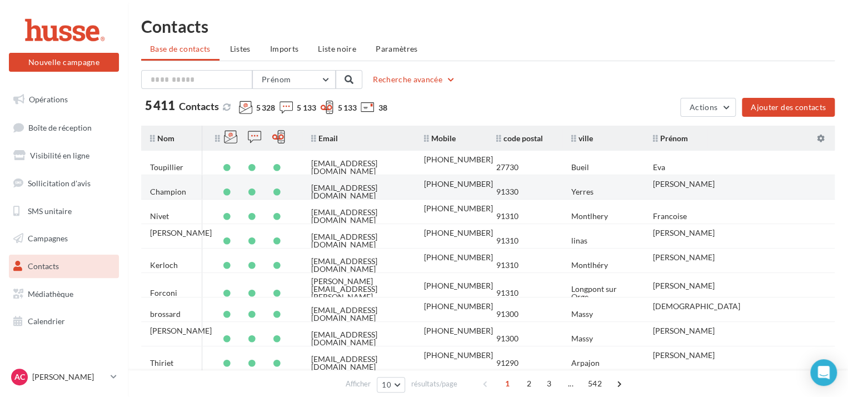
click at [546, 198] on td "91330" at bounding box center [524, 191] width 75 height 24
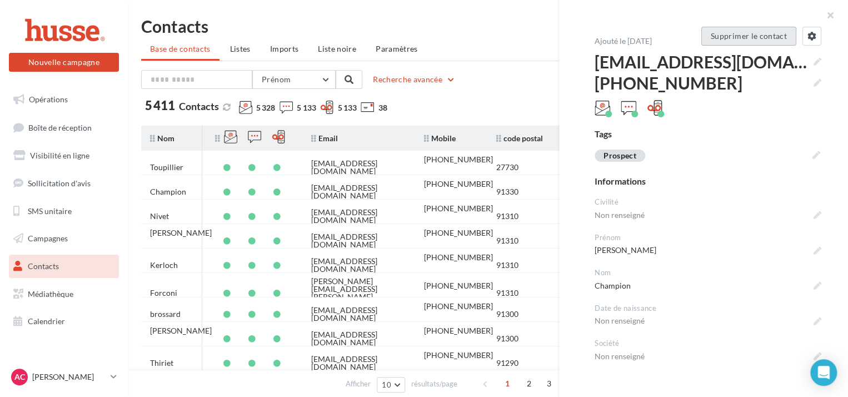
click at [762, 43] on button "Supprimer le contact" at bounding box center [748, 36] width 95 height 19
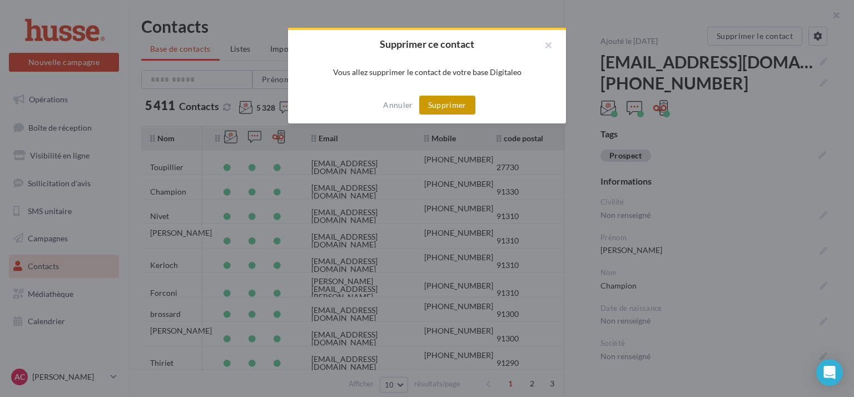
click at [449, 109] on button "Supprimer" at bounding box center [447, 105] width 56 height 19
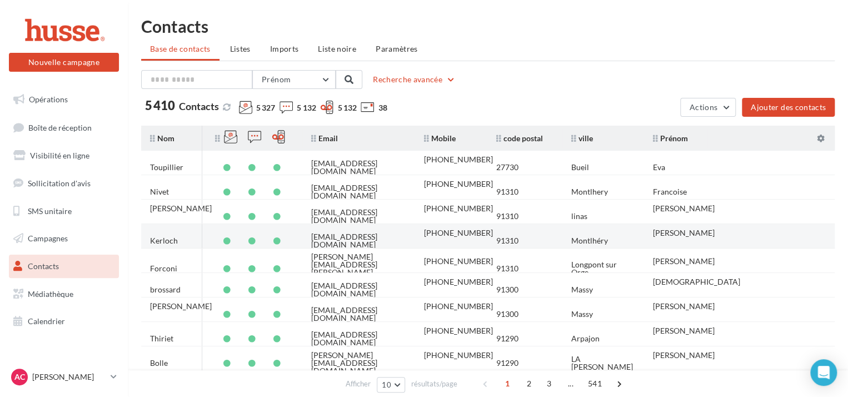
click at [528, 240] on td "91310" at bounding box center [524, 240] width 75 height 24
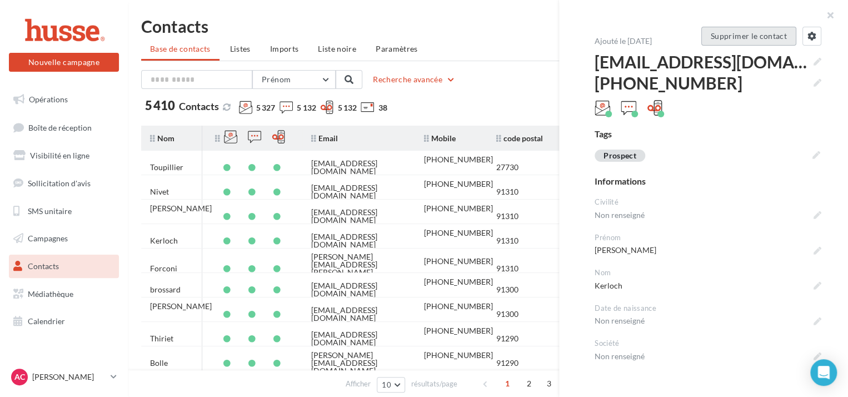
click at [757, 34] on button "Supprimer le contact" at bounding box center [748, 36] width 95 height 19
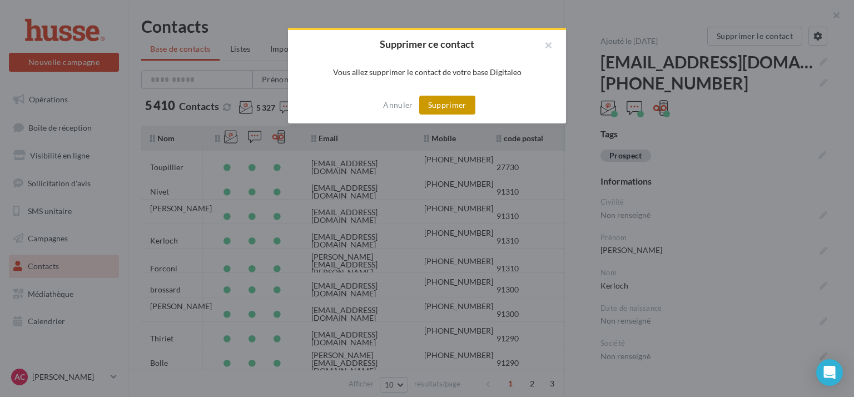
click at [448, 111] on button "Supprimer" at bounding box center [447, 105] width 56 height 19
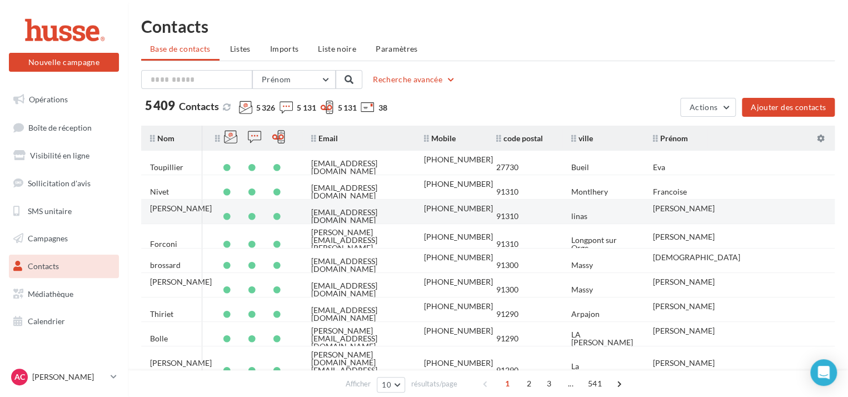
click at [496, 204] on td "91310" at bounding box center [524, 216] width 75 height 24
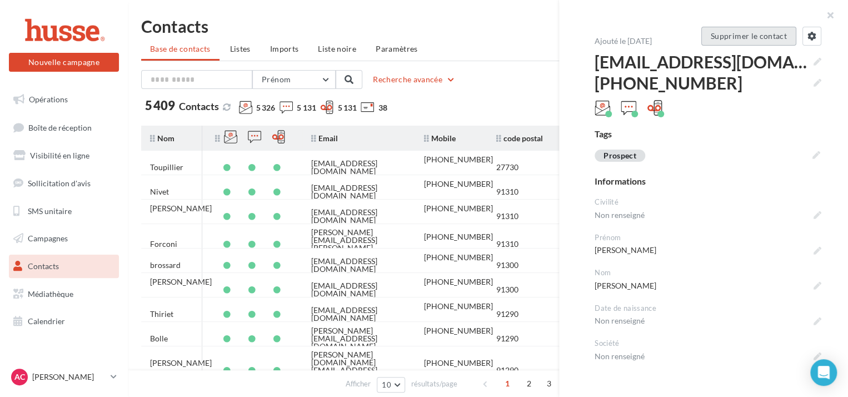
click at [757, 29] on button "Supprimer le contact" at bounding box center [748, 36] width 95 height 19
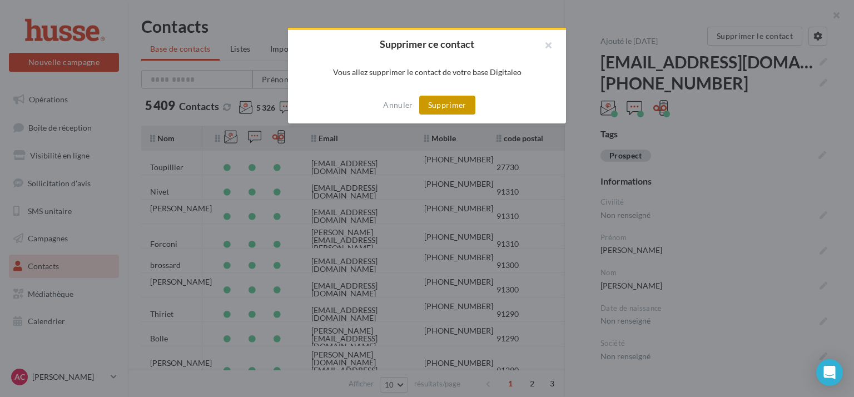
click at [448, 110] on button "Supprimer" at bounding box center [447, 105] width 56 height 19
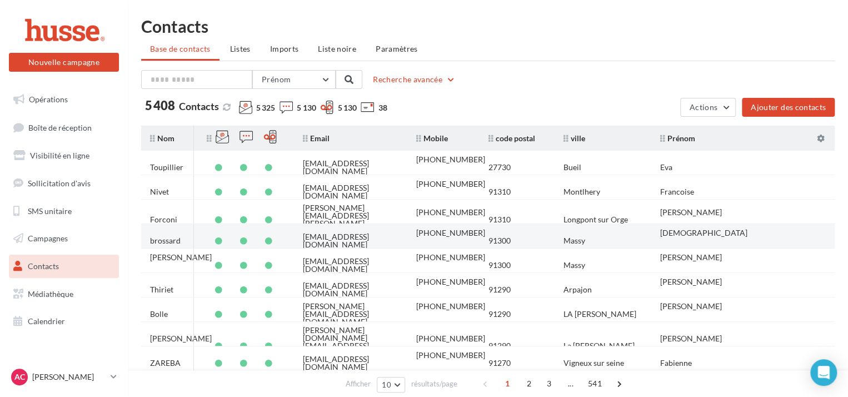
click at [498, 229] on td "91300" at bounding box center [517, 240] width 75 height 24
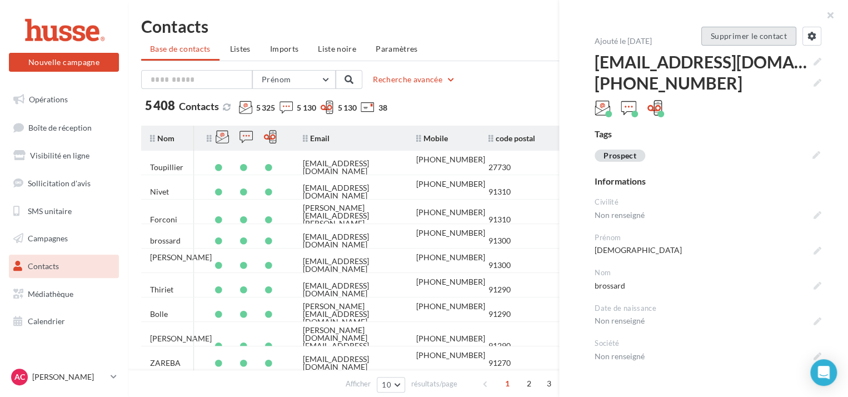
click at [771, 36] on button "Supprimer le contact" at bounding box center [748, 36] width 95 height 19
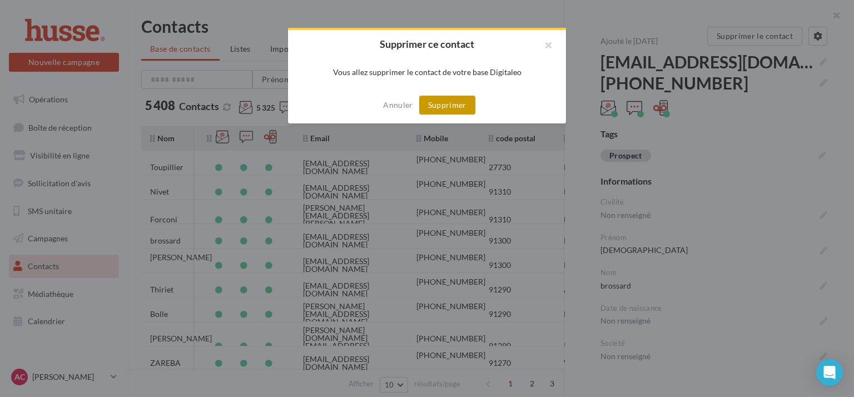
click at [450, 109] on button "Supprimer" at bounding box center [447, 105] width 56 height 19
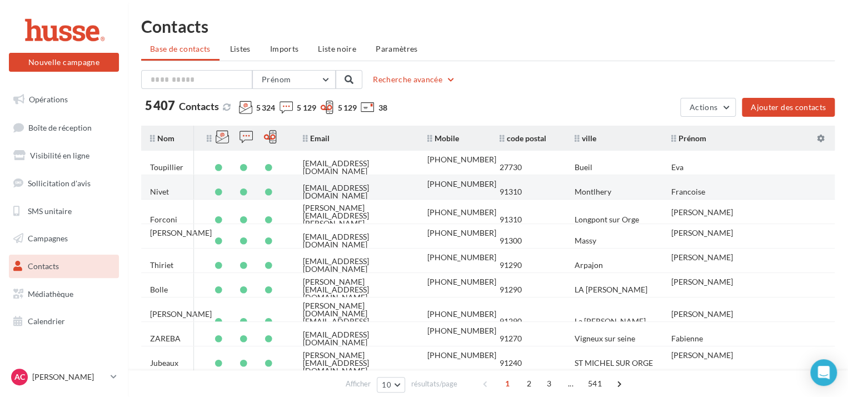
click at [606, 190] on div "Montlhery" at bounding box center [593, 192] width 37 height 8
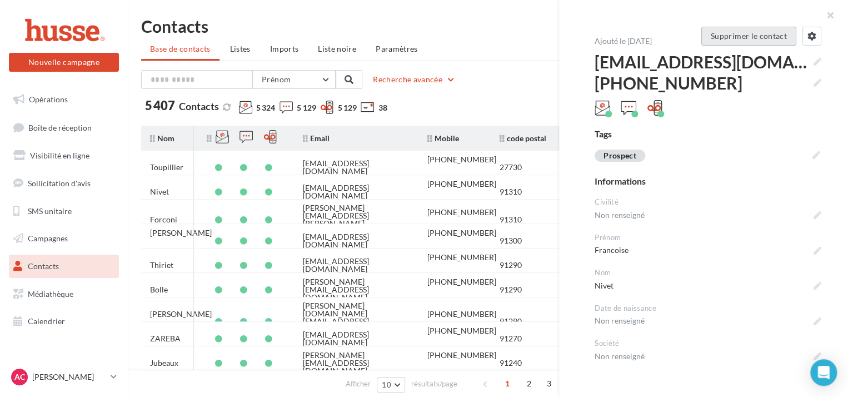
click at [748, 34] on button "Supprimer le contact" at bounding box center [748, 36] width 95 height 19
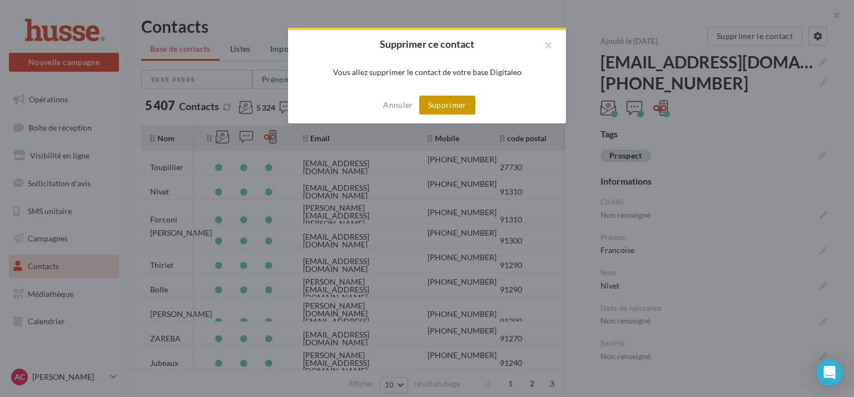
click at [463, 105] on button "Supprimer" at bounding box center [447, 105] width 56 height 19
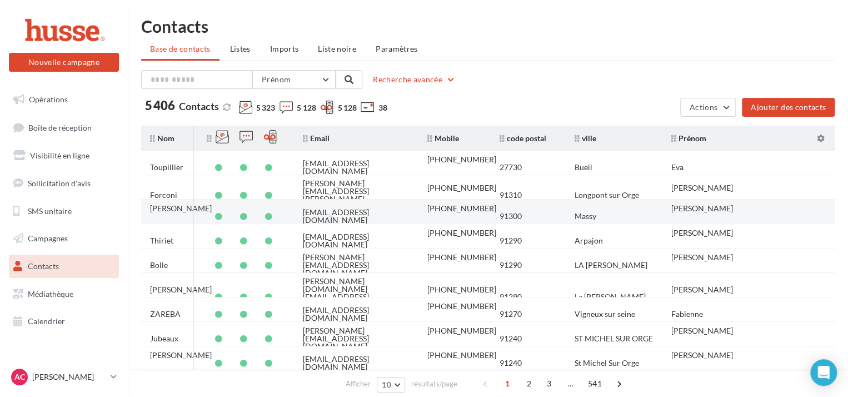
click at [467, 206] on div "+33689277691" at bounding box center [461, 208] width 69 height 8
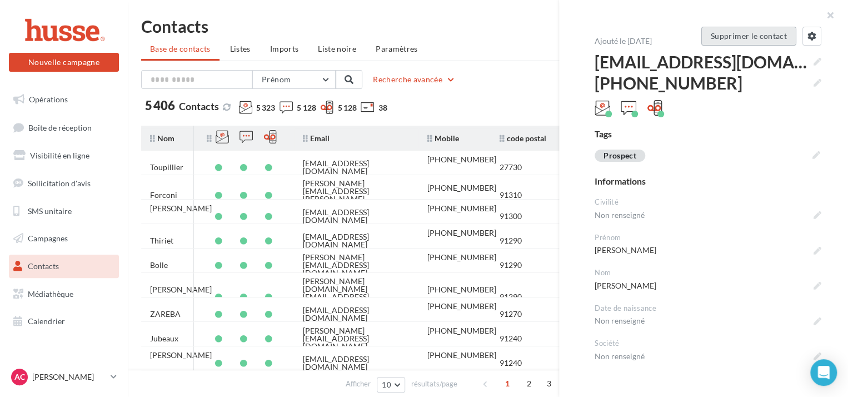
click at [745, 43] on button "Supprimer le contact" at bounding box center [748, 36] width 95 height 19
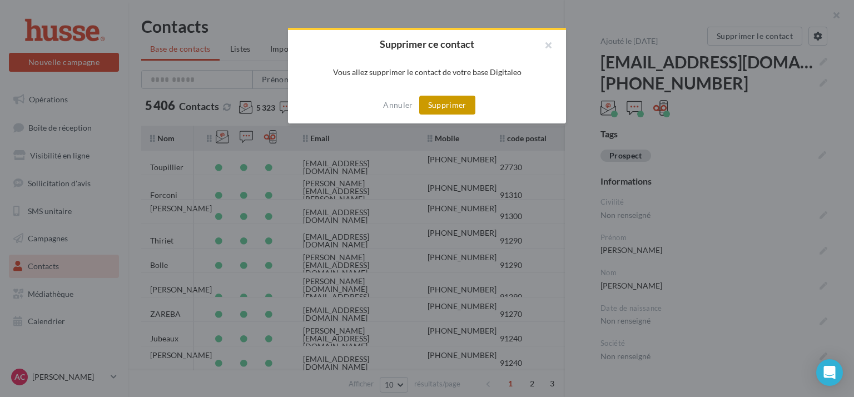
click at [456, 102] on button "Supprimer" at bounding box center [447, 105] width 56 height 19
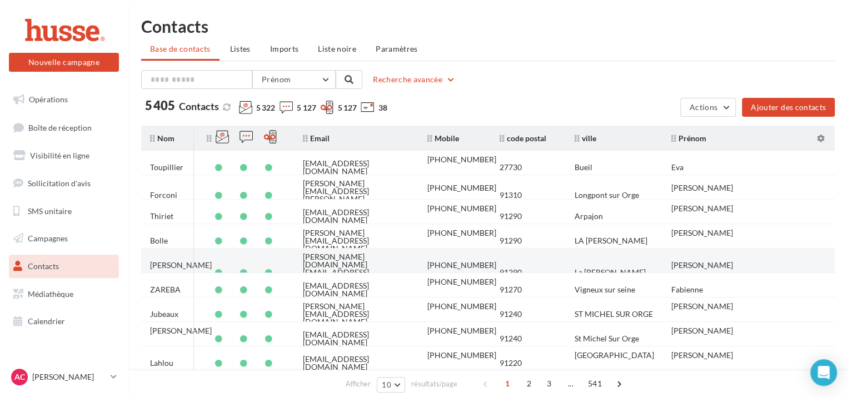
click at [542, 260] on td "91290" at bounding box center [528, 272] width 75 height 24
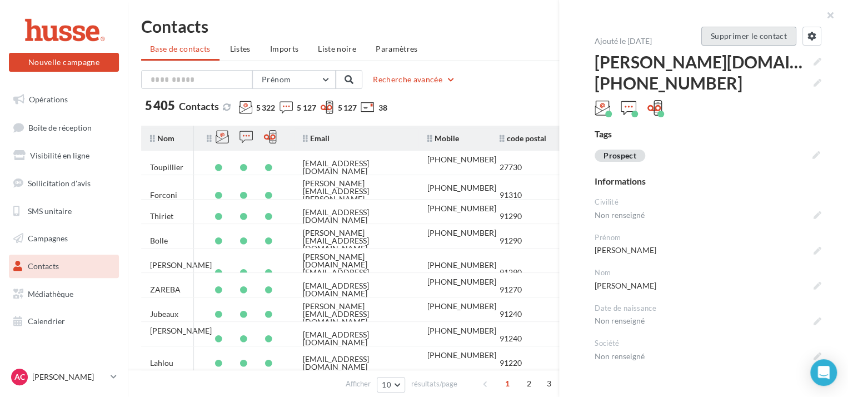
click at [776, 38] on button "Supprimer le contact" at bounding box center [748, 36] width 95 height 19
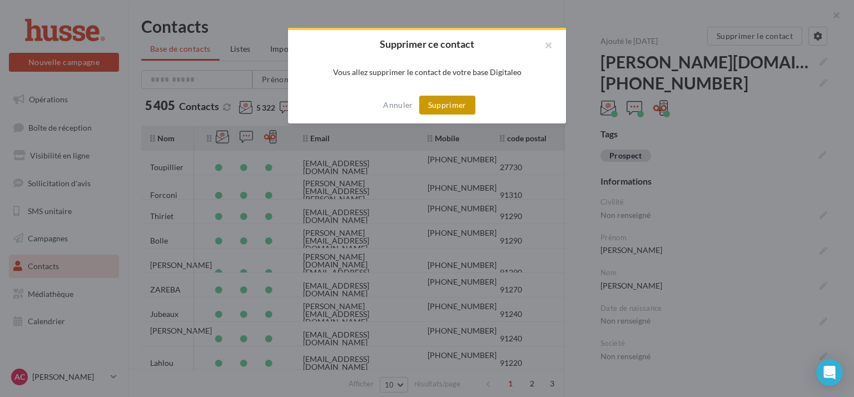
click at [448, 103] on button "Supprimer" at bounding box center [447, 105] width 56 height 19
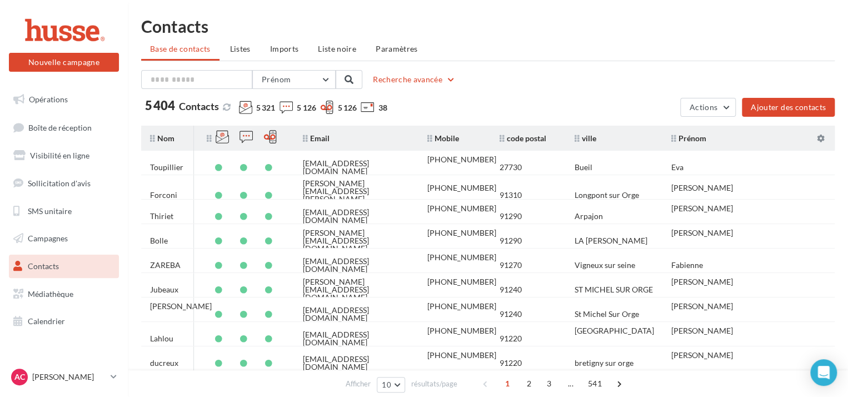
click at [526, 256] on td "91270" at bounding box center [528, 265] width 75 height 24
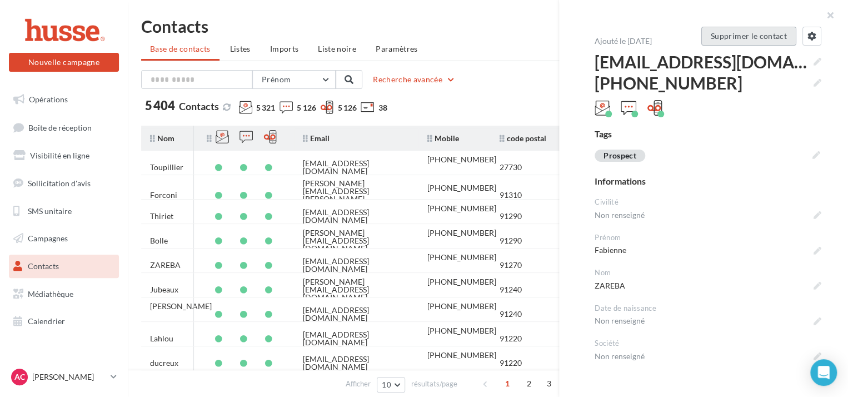
click at [747, 38] on button "Supprimer le contact" at bounding box center [748, 36] width 95 height 19
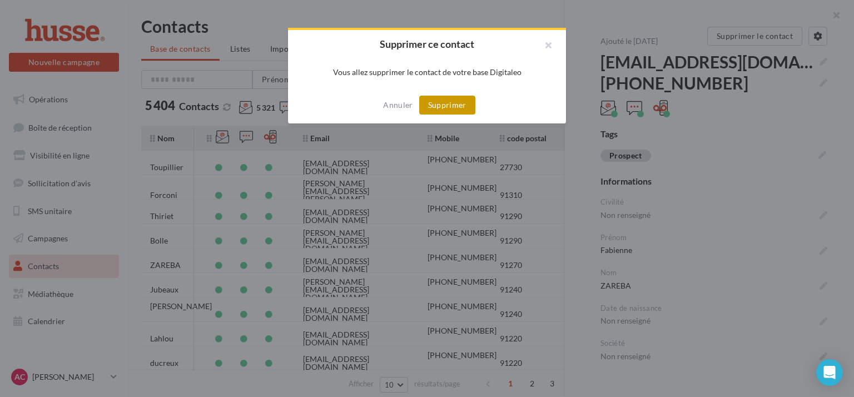
click at [451, 105] on button "Supprimer" at bounding box center [447, 105] width 56 height 19
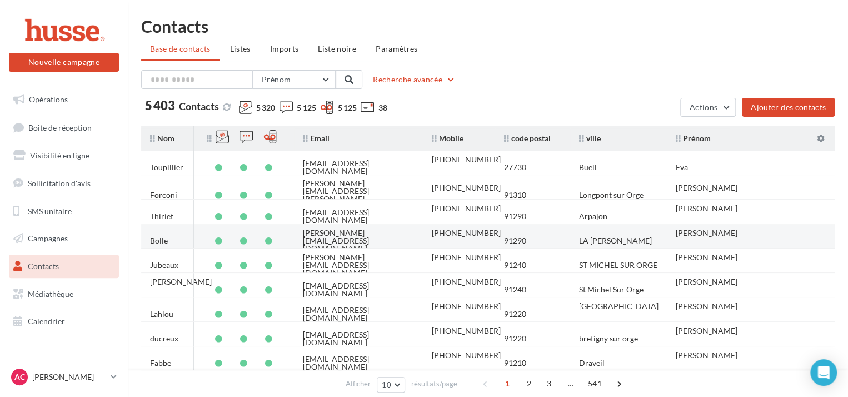
click at [596, 237] on div "LA NORVILLE" at bounding box center [615, 241] width 73 height 8
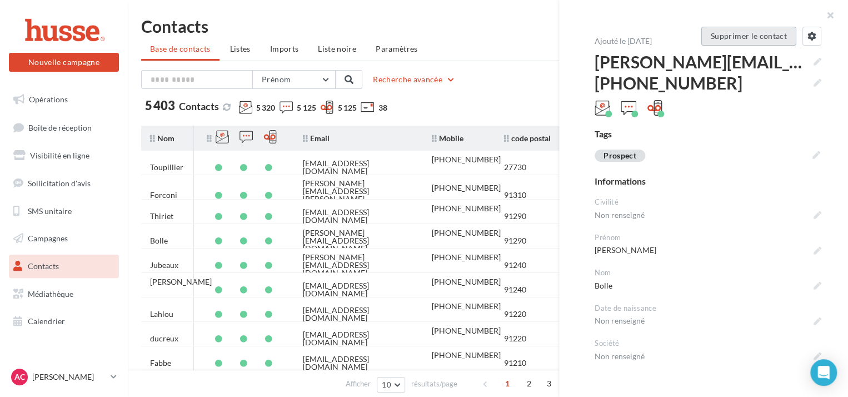
click at [723, 42] on button "Supprimer le contact" at bounding box center [748, 36] width 95 height 19
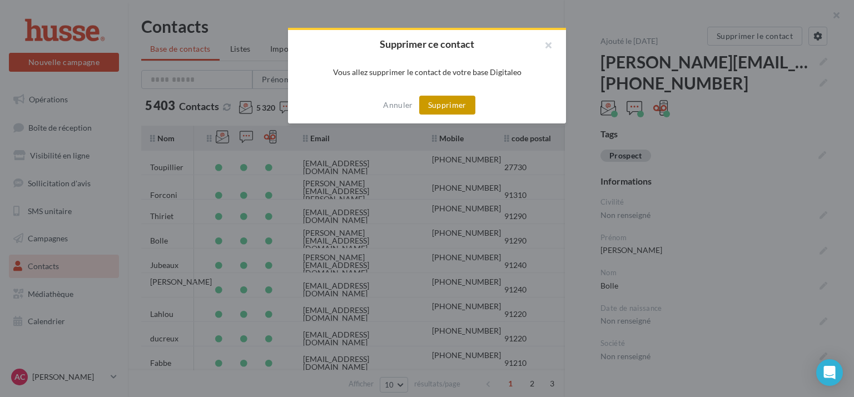
click at [457, 108] on button "Supprimer" at bounding box center [447, 105] width 56 height 19
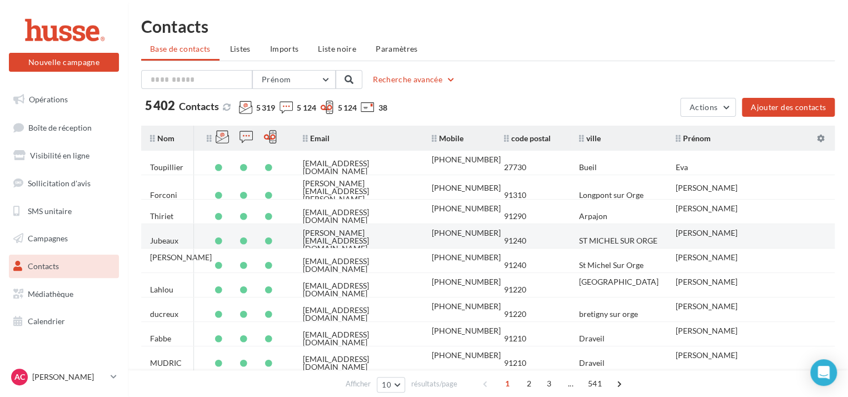
click at [528, 236] on td "91240" at bounding box center [532, 240] width 75 height 24
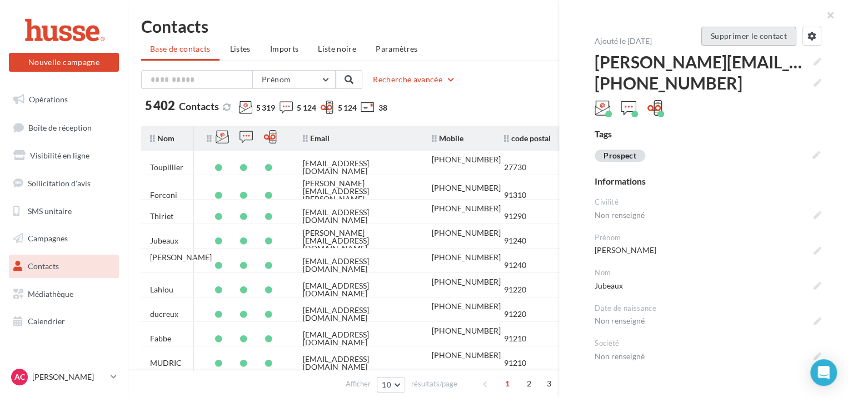
click at [733, 38] on button "Supprimer le contact" at bounding box center [748, 36] width 95 height 19
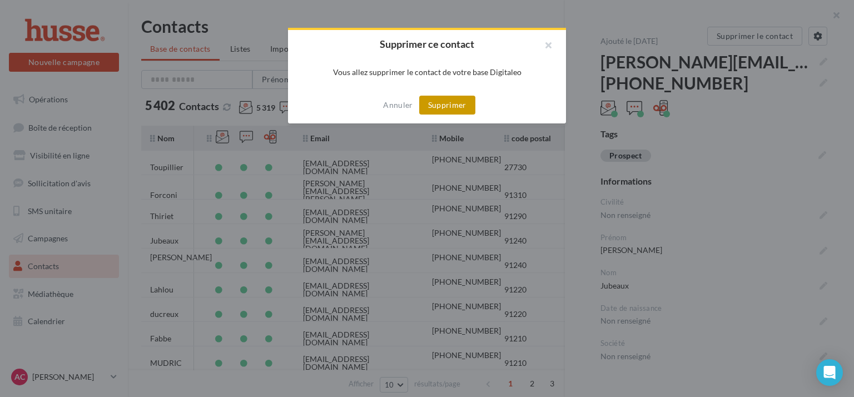
click at [462, 103] on button "Supprimer" at bounding box center [447, 105] width 56 height 19
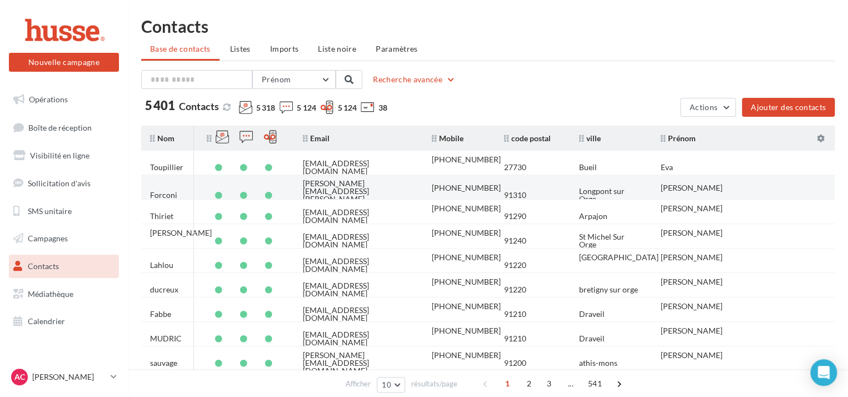
click at [561, 189] on td "91310" at bounding box center [532, 195] width 75 height 24
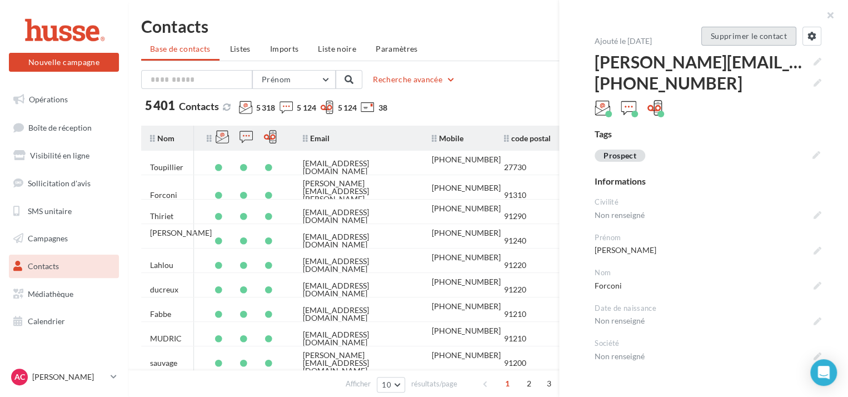
click at [742, 38] on button "Supprimer le contact" at bounding box center [748, 36] width 95 height 19
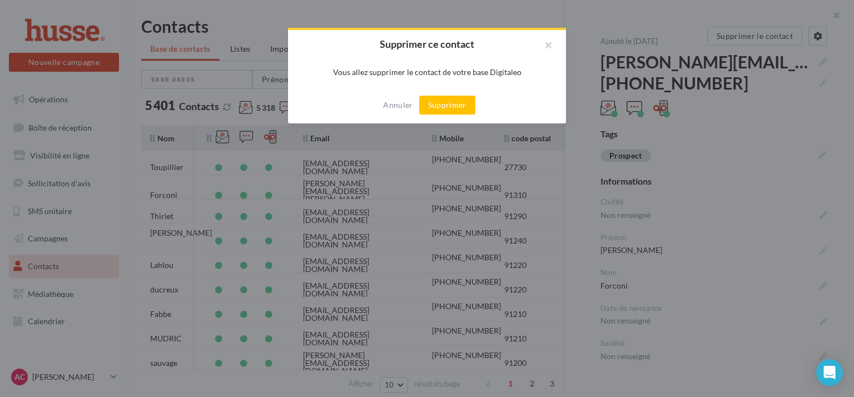
click at [445, 116] on div "Annuler Supprimer" at bounding box center [427, 105] width 278 height 37
click at [451, 109] on button "Supprimer" at bounding box center [447, 105] width 56 height 19
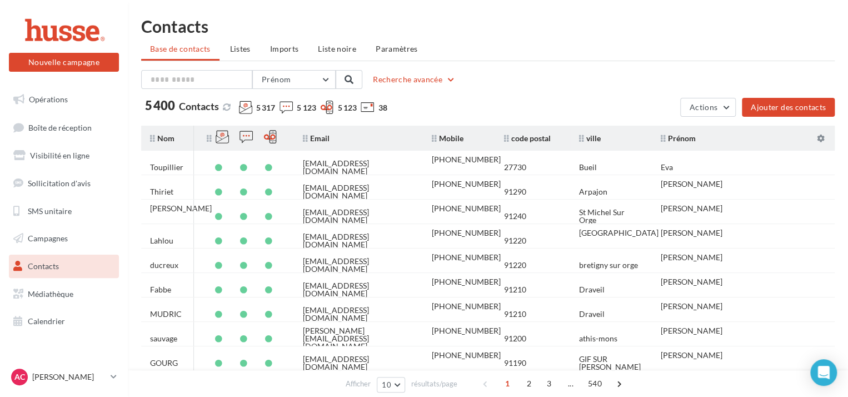
click at [552, 278] on td "91210" at bounding box center [532, 289] width 75 height 24
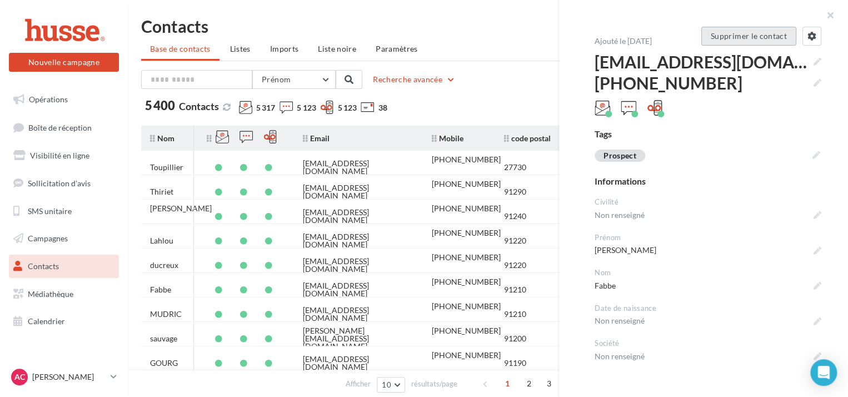
click at [713, 32] on button "Supprimer le contact" at bounding box center [748, 36] width 95 height 19
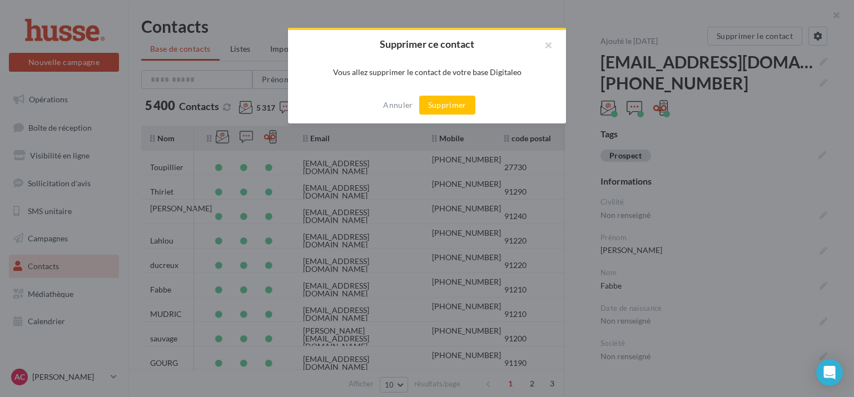
click at [458, 93] on div "Annuler Supprimer" at bounding box center [427, 105] width 278 height 37
click at [456, 103] on button "Supprimer" at bounding box center [447, 105] width 56 height 19
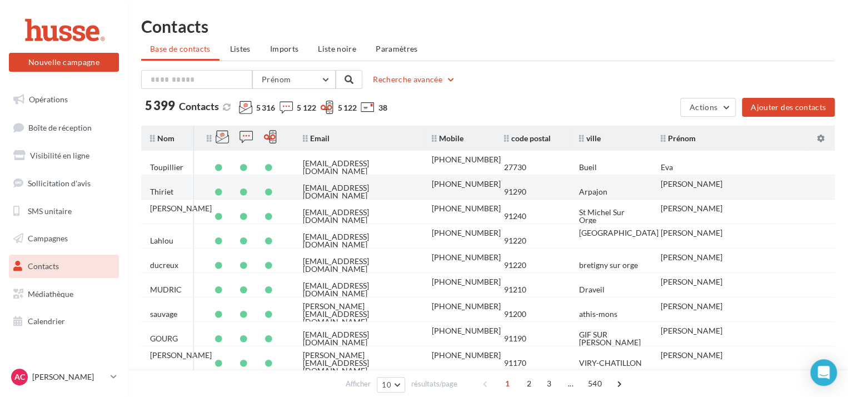
click at [525, 188] on div "91290" at bounding box center [515, 192] width 22 height 8
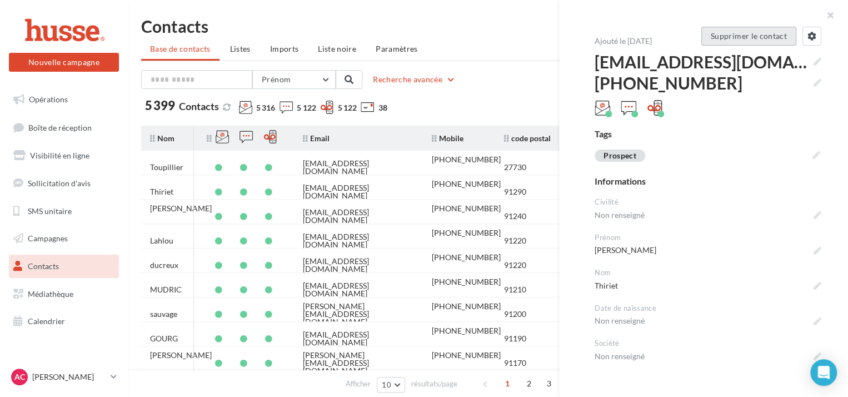
click at [710, 33] on button "Supprimer le contact" at bounding box center [748, 36] width 95 height 19
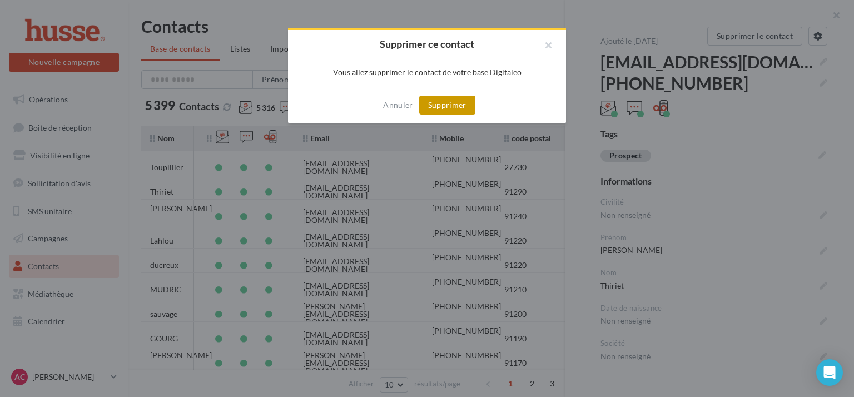
click at [445, 106] on button "Supprimer" at bounding box center [447, 105] width 56 height 19
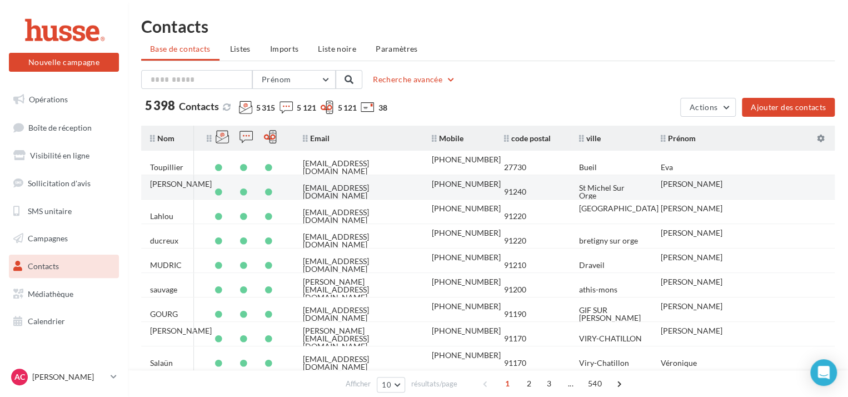
click at [465, 196] on td "+33661773456" at bounding box center [459, 191] width 72 height 33
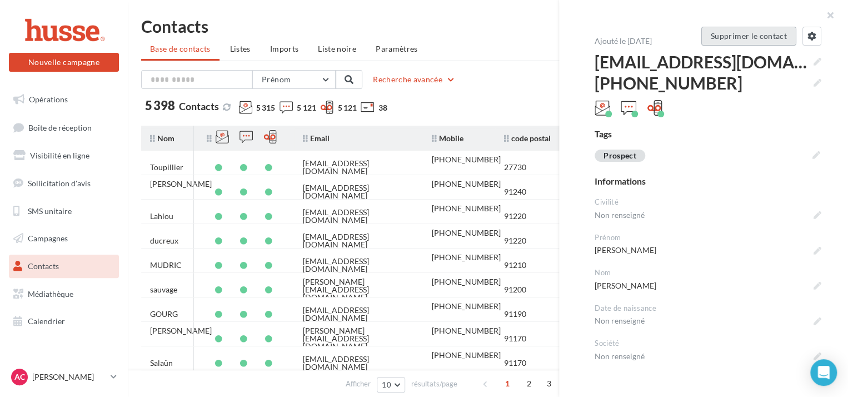
click at [714, 41] on button "Supprimer le contact" at bounding box center [748, 36] width 95 height 19
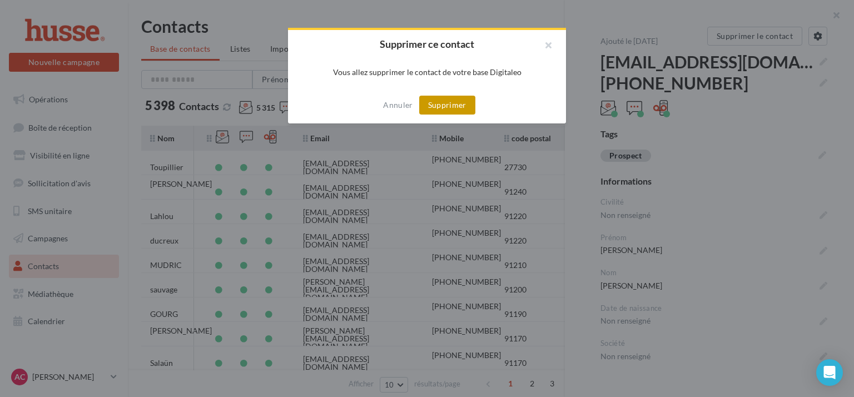
click at [446, 105] on button "Supprimer" at bounding box center [447, 105] width 56 height 19
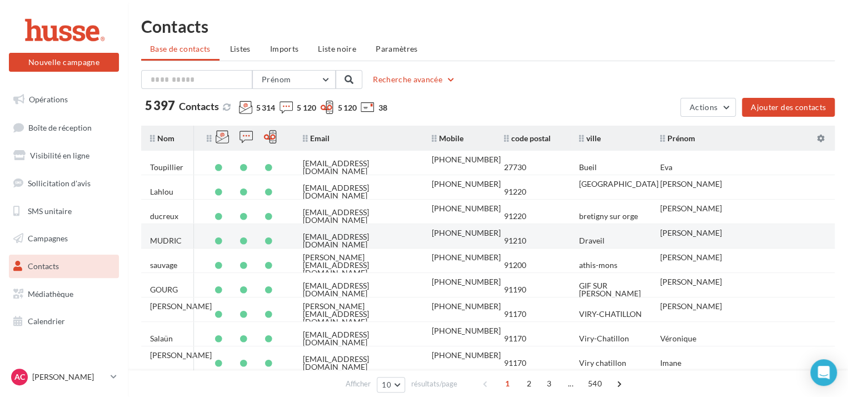
click at [509, 244] on td "91210" at bounding box center [532, 240] width 75 height 24
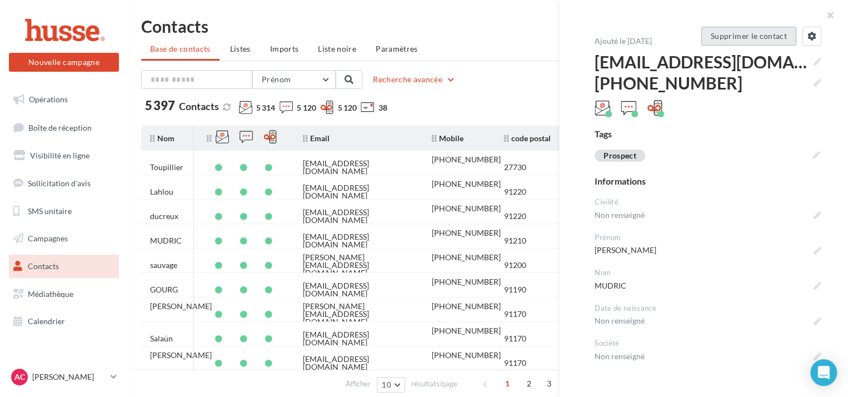
click at [738, 43] on button "Supprimer le contact" at bounding box center [748, 36] width 95 height 19
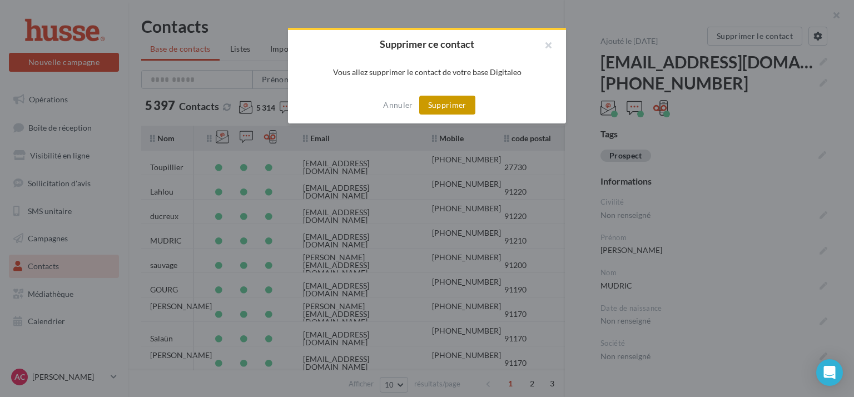
click at [431, 109] on button "Supprimer" at bounding box center [447, 105] width 56 height 19
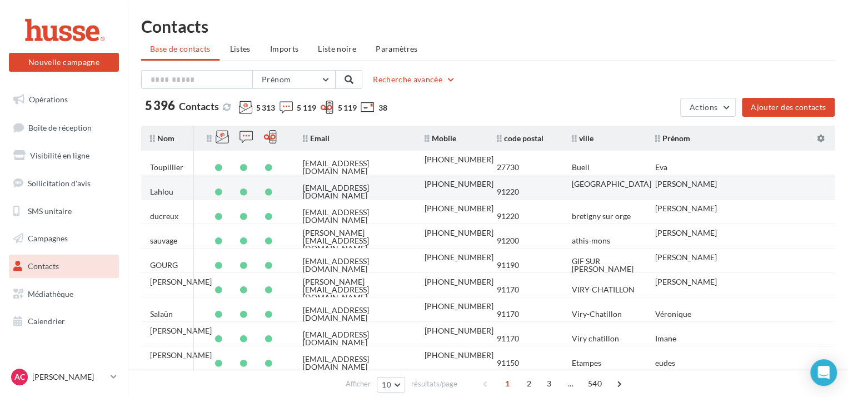
click at [639, 191] on td "Brétigny-sur-Orge" at bounding box center [604, 191] width 83 height 33
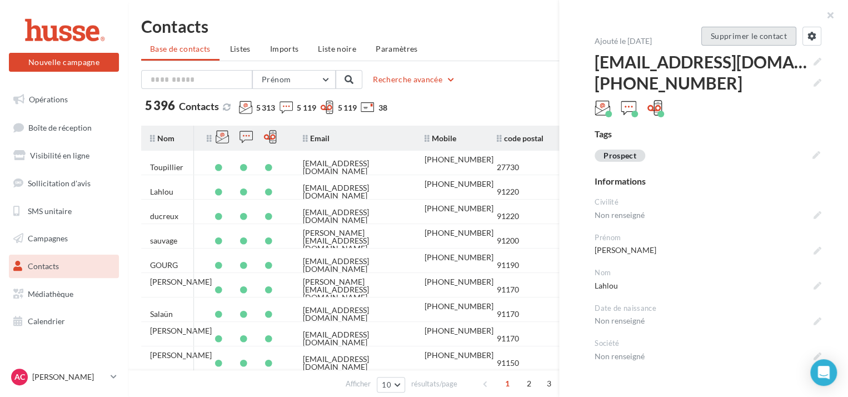
click at [761, 43] on button "Supprimer le contact" at bounding box center [748, 36] width 95 height 19
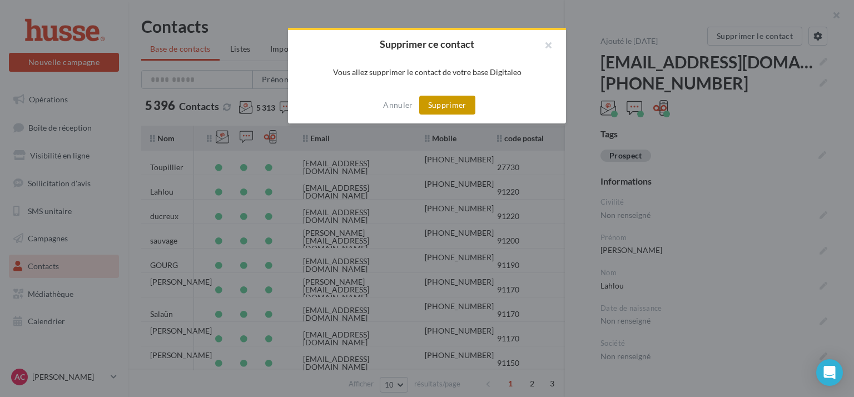
click at [453, 114] on button "Supprimer" at bounding box center [447, 105] width 56 height 19
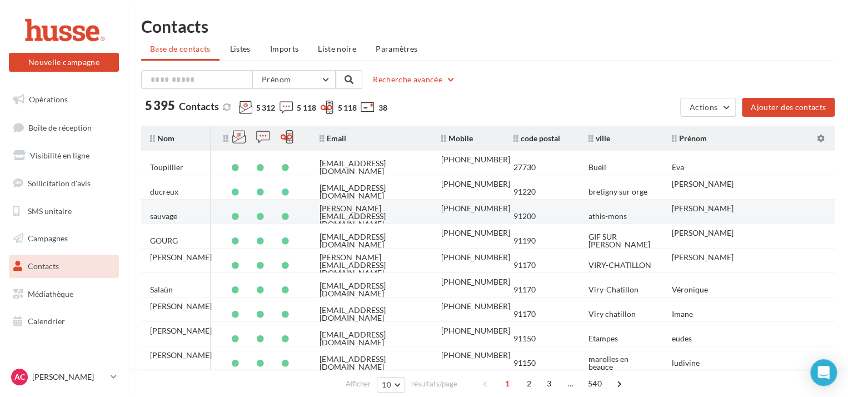
click at [584, 204] on td "athis-mons" at bounding box center [621, 216] width 83 height 24
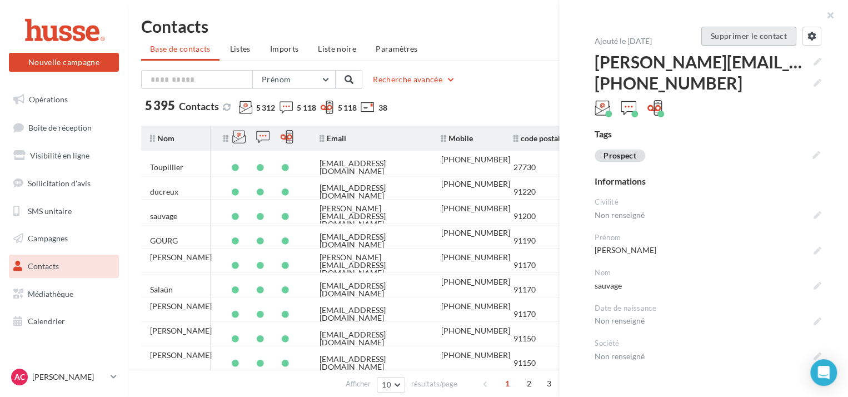
click at [729, 43] on button "Supprimer le contact" at bounding box center [748, 36] width 95 height 19
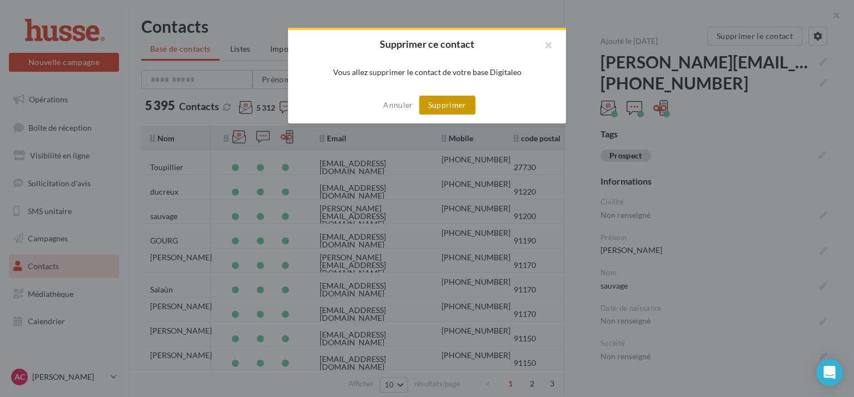
click at [445, 103] on button "Supprimer" at bounding box center [447, 105] width 56 height 19
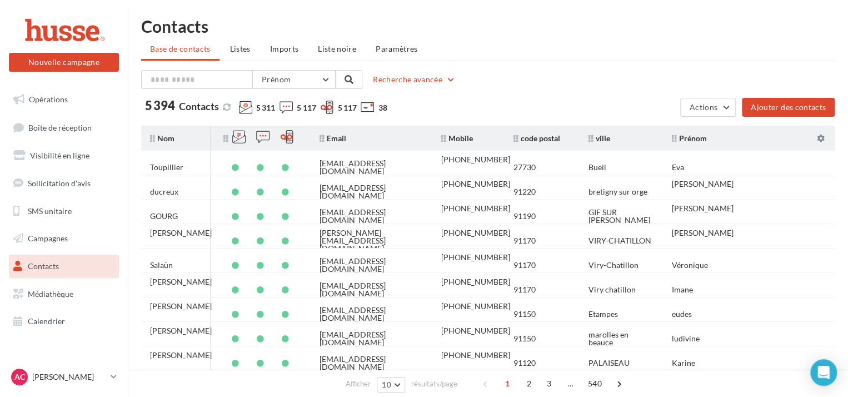
click at [549, 212] on td "91190" at bounding box center [542, 216] width 75 height 24
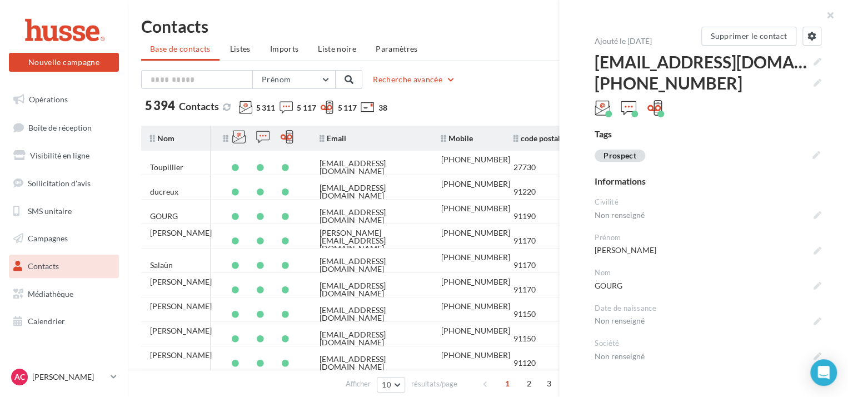
click at [709, 47] on div "**********" at bounding box center [708, 390] width 227 height 708
click at [722, 36] on button "Supprimer le contact" at bounding box center [748, 36] width 95 height 19
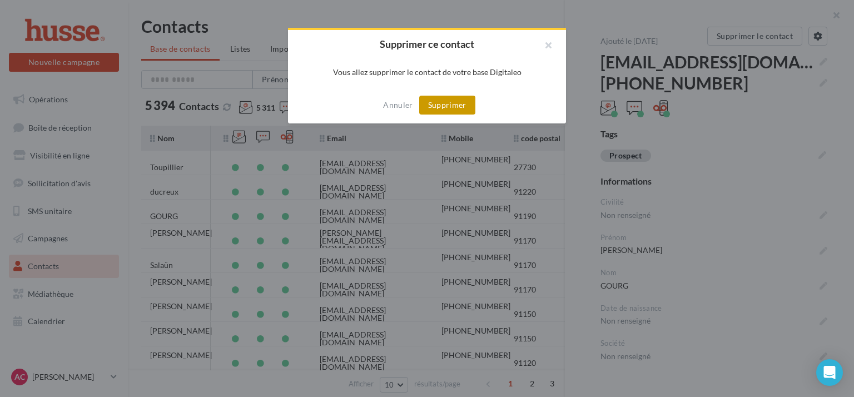
click at [444, 103] on button "Supprimer" at bounding box center [447, 105] width 56 height 19
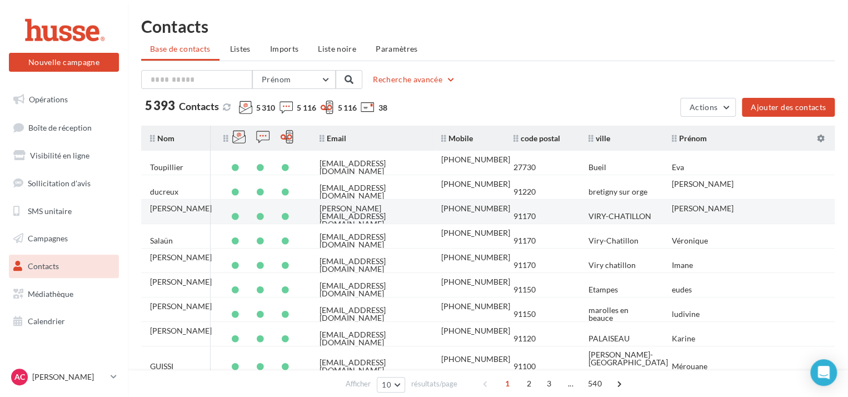
click at [543, 207] on td "91170" at bounding box center [542, 216] width 75 height 24
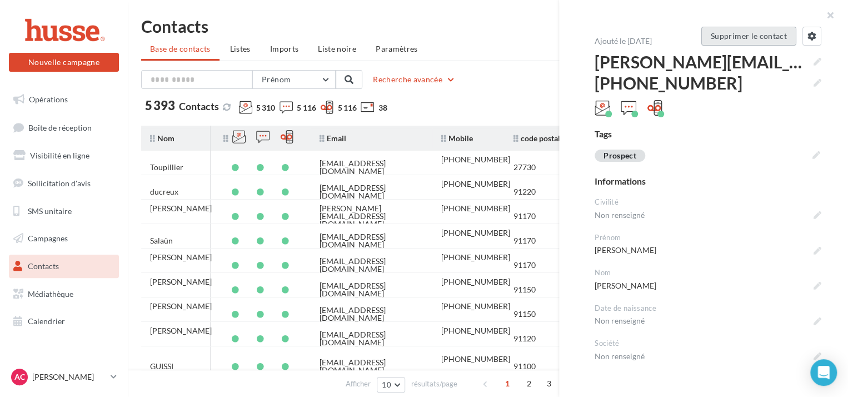
click at [750, 39] on button "Supprimer le contact" at bounding box center [748, 36] width 95 height 19
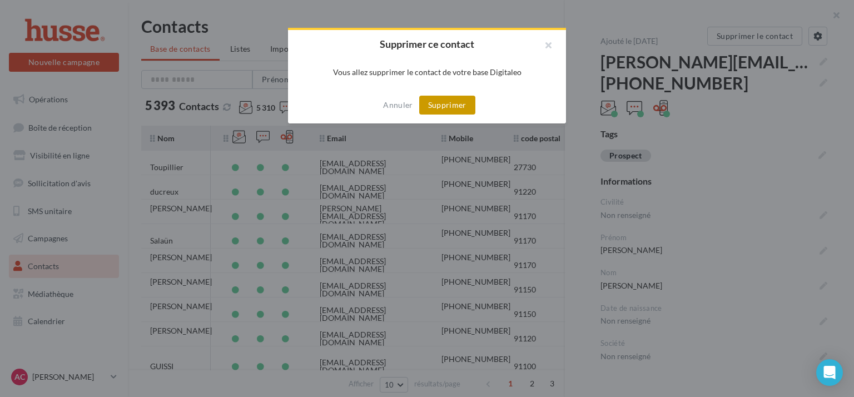
click at [453, 109] on button "Supprimer" at bounding box center [447, 105] width 56 height 19
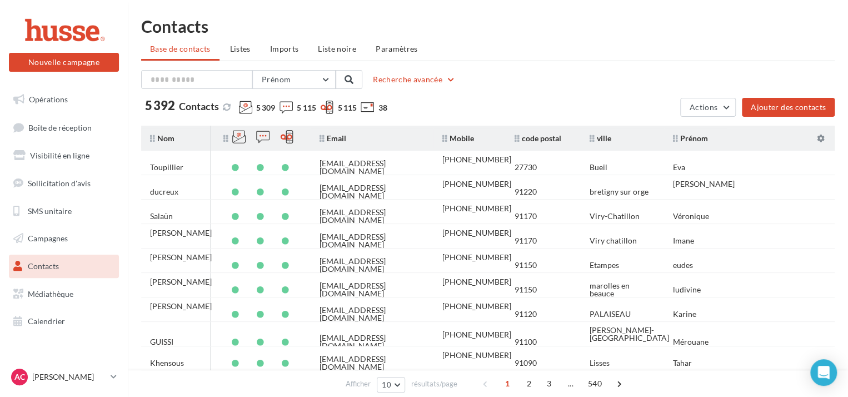
click at [533, 302] on td "91120" at bounding box center [543, 314] width 75 height 24
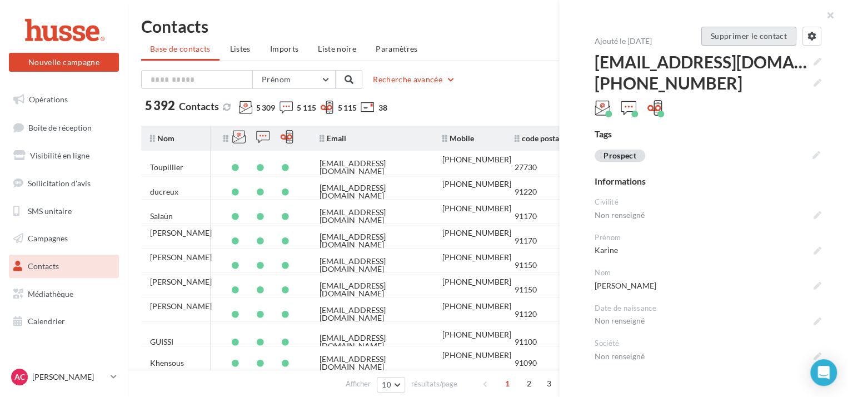
click at [771, 32] on button "Supprimer le contact" at bounding box center [748, 36] width 95 height 19
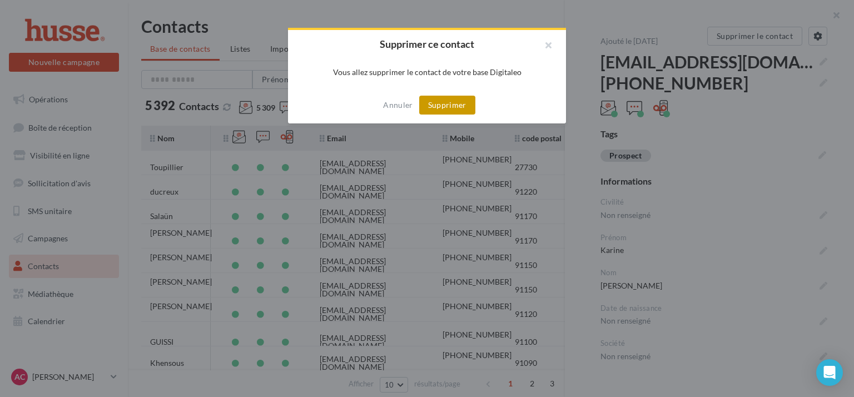
click at [463, 107] on button "Supprimer" at bounding box center [447, 105] width 56 height 19
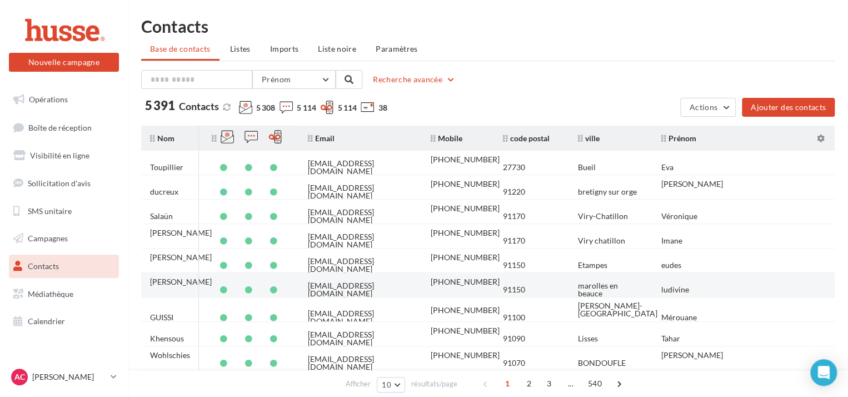
click at [636, 285] on div "marolles en beauce" at bounding box center [611, 290] width 66 height 16
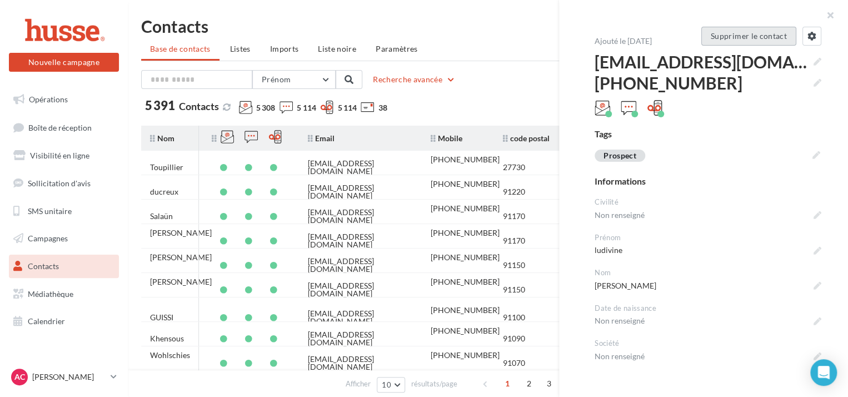
click at [770, 42] on button "Supprimer le contact" at bounding box center [748, 36] width 95 height 19
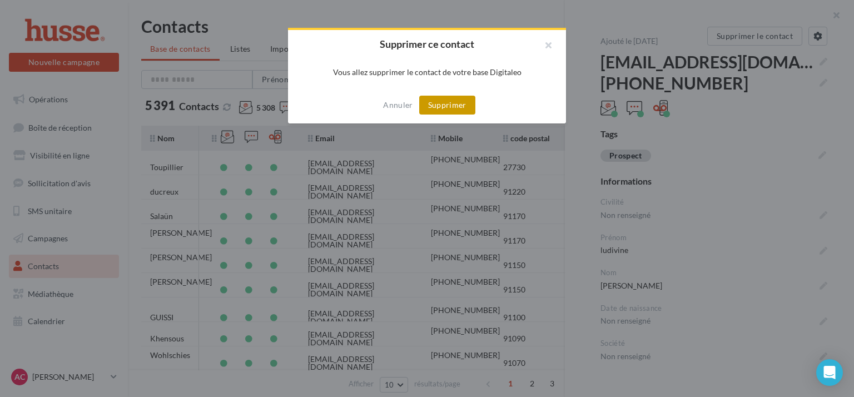
click at [458, 105] on button "Supprimer" at bounding box center [447, 105] width 56 height 19
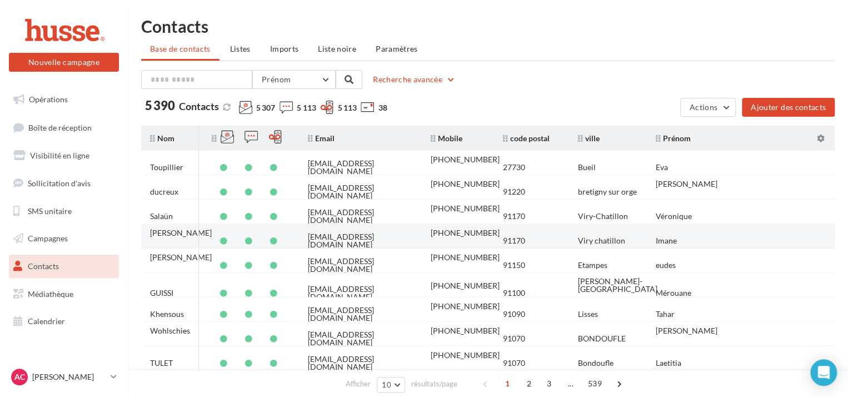
click at [534, 228] on td "91170" at bounding box center [531, 240] width 75 height 24
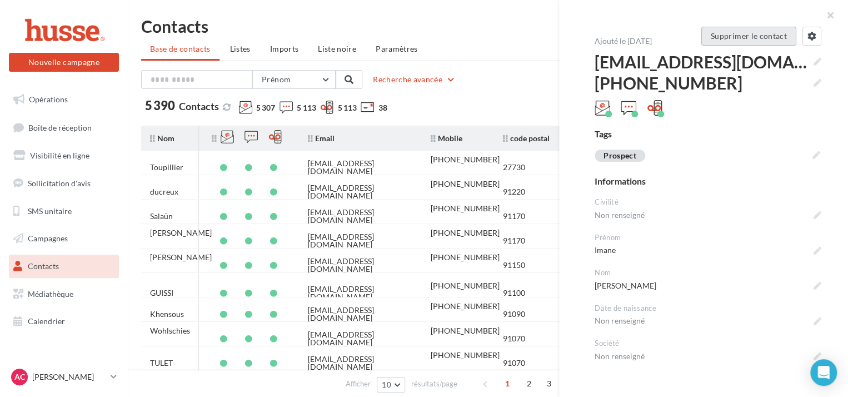
click at [753, 39] on button "Supprimer le contact" at bounding box center [748, 36] width 95 height 19
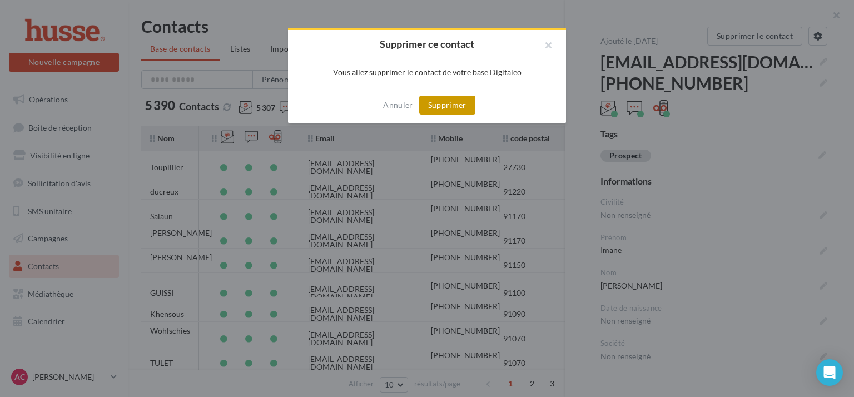
click at [467, 100] on button "Supprimer" at bounding box center [447, 105] width 56 height 19
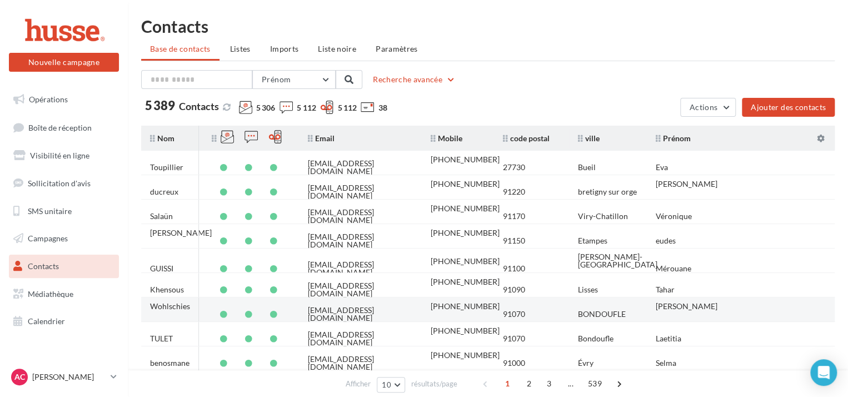
click at [445, 316] on td "+33699302208" at bounding box center [458, 313] width 72 height 33
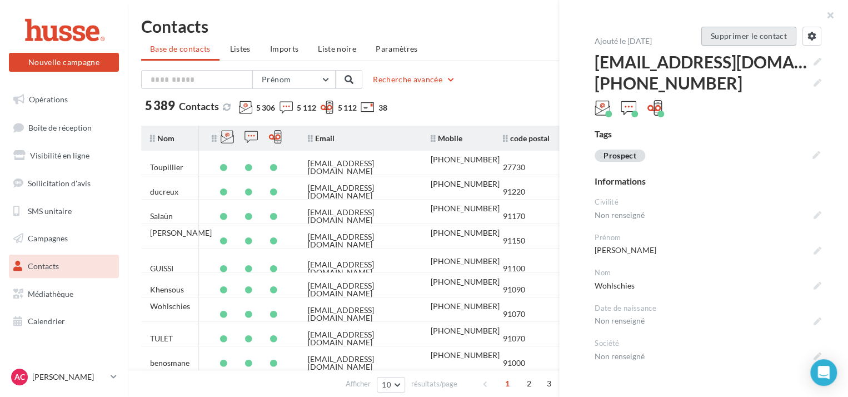
click at [742, 37] on button "Supprimer le contact" at bounding box center [748, 36] width 95 height 19
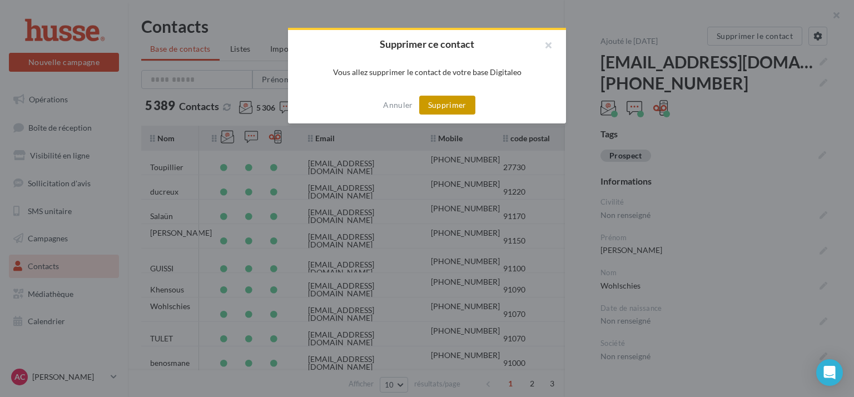
click at [468, 105] on button "Supprimer" at bounding box center [447, 105] width 56 height 19
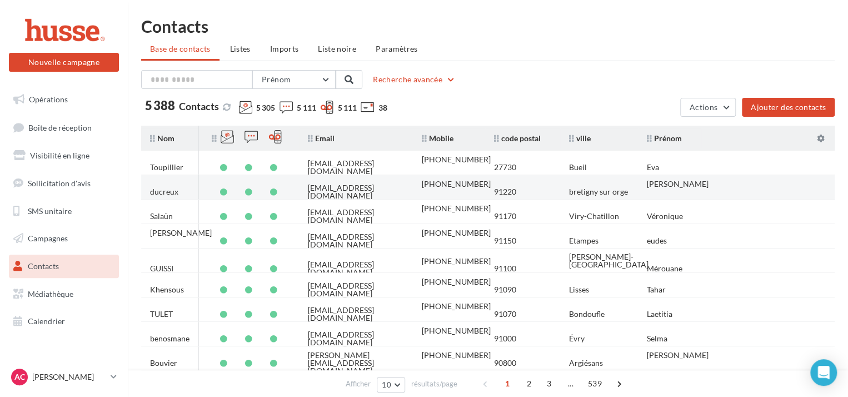
click at [611, 188] on div "bretigny sur orge" at bounding box center [598, 192] width 59 height 8
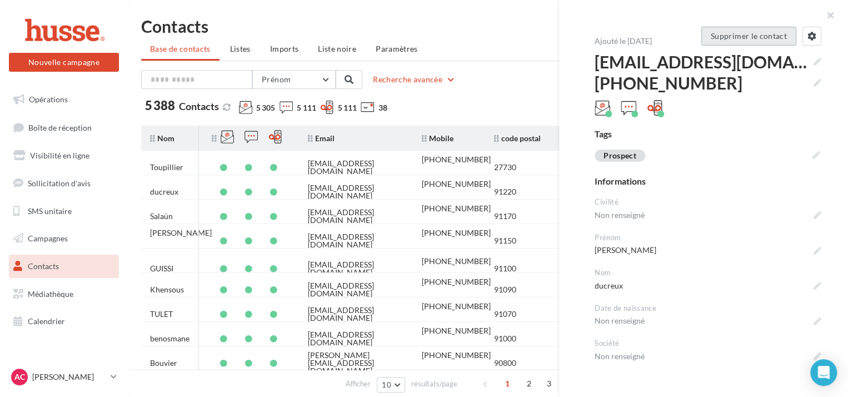
click at [753, 36] on button "Supprimer le contact" at bounding box center [748, 36] width 95 height 19
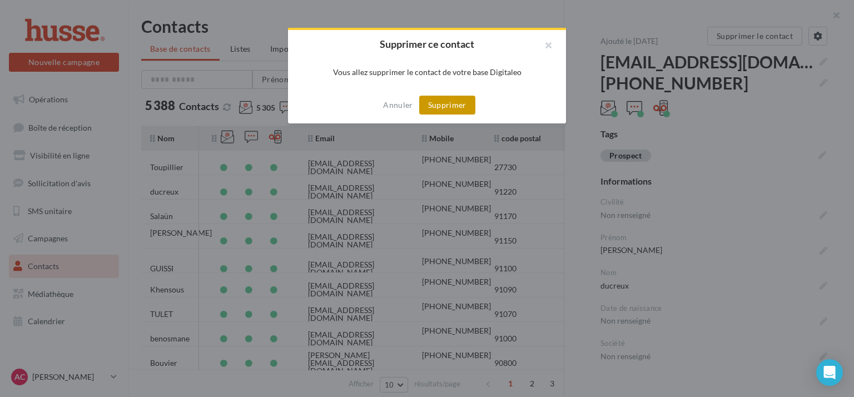
click at [456, 101] on button "Supprimer" at bounding box center [447, 105] width 56 height 19
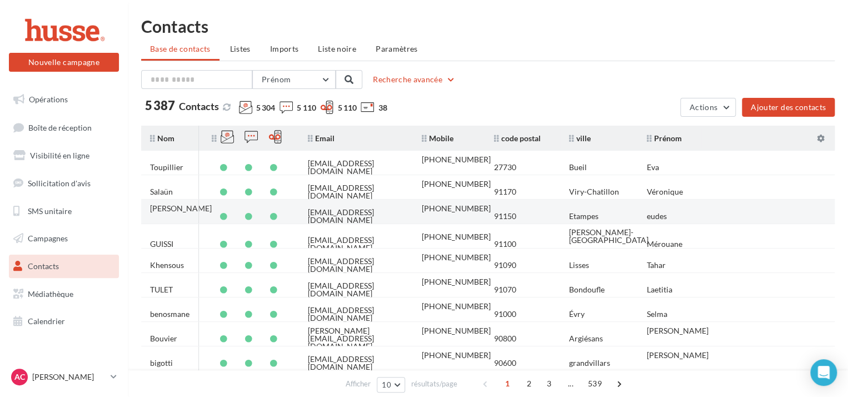
click at [602, 204] on td "Etampes" at bounding box center [599, 216] width 78 height 24
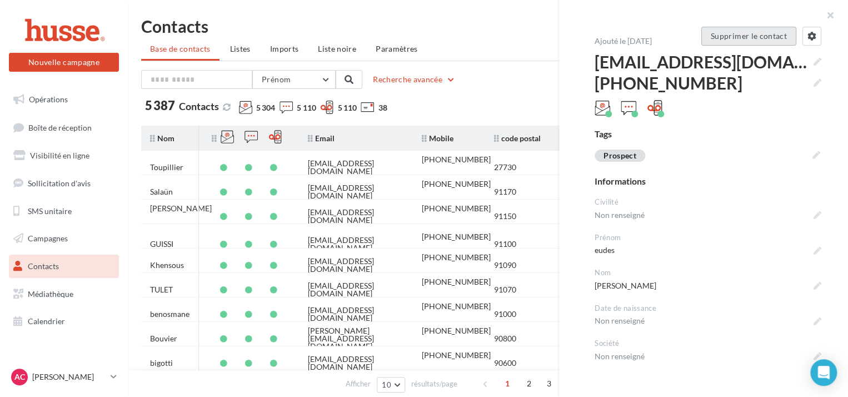
click at [716, 32] on button "Supprimer le contact" at bounding box center [748, 36] width 95 height 19
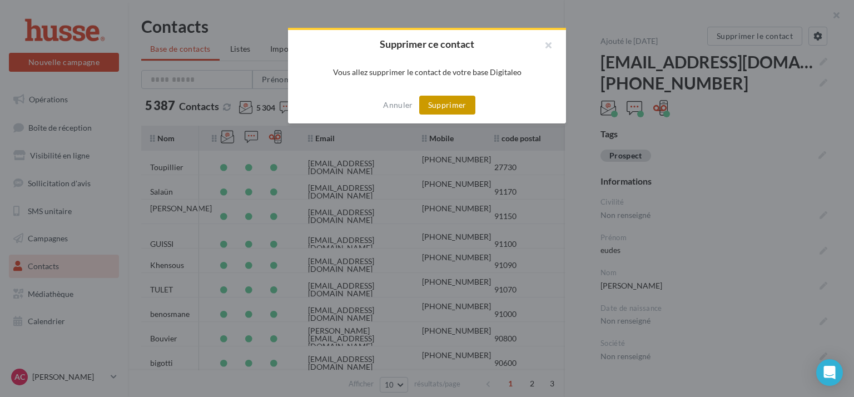
click at [437, 106] on button "Supprimer" at bounding box center [447, 105] width 56 height 19
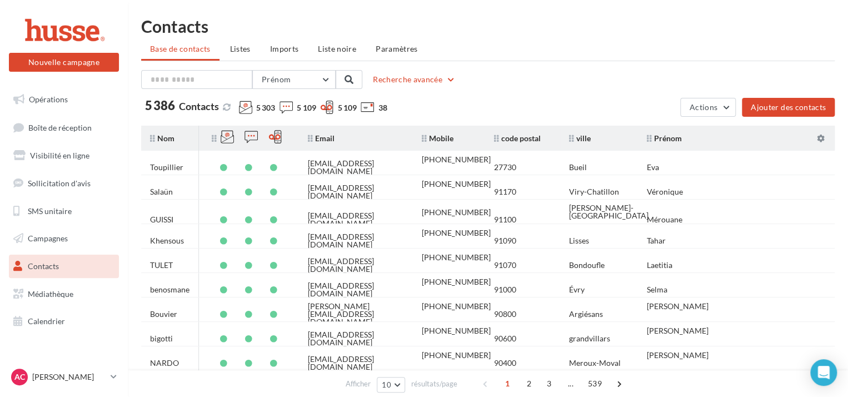
click at [571, 237] on div "Lisses" at bounding box center [579, 241] width 20 height 8
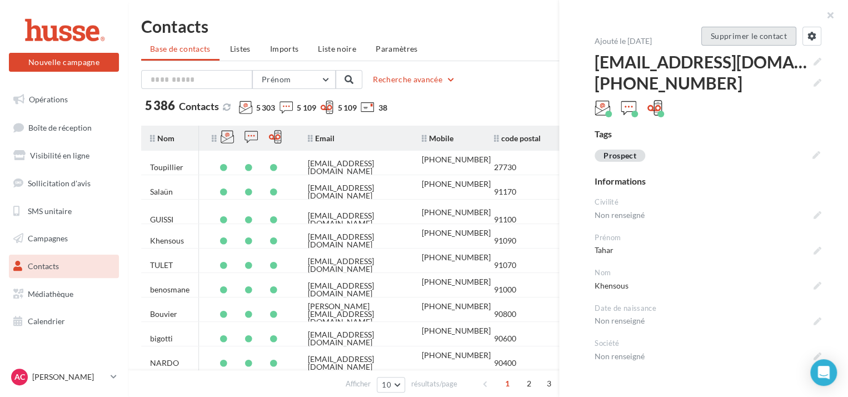
click at [765, 31] on button "Supprimer le contact" at bounding box center [748, 36] width 95 height 19
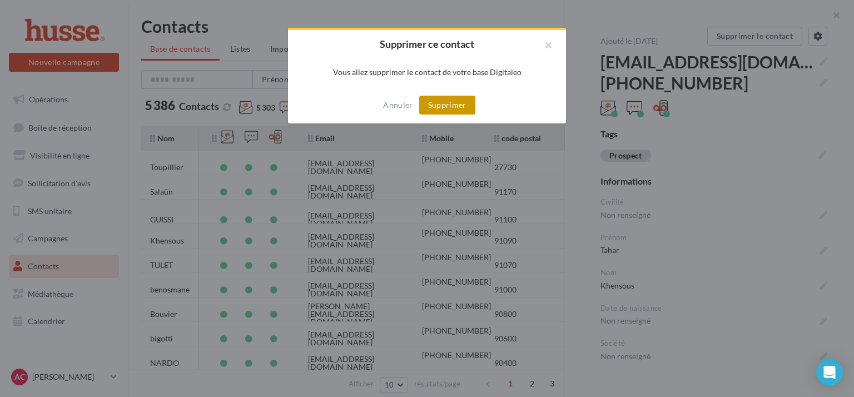
click at [442, 107] on button "Supprimer" at bounding box center [447, 105] width 56 height 19
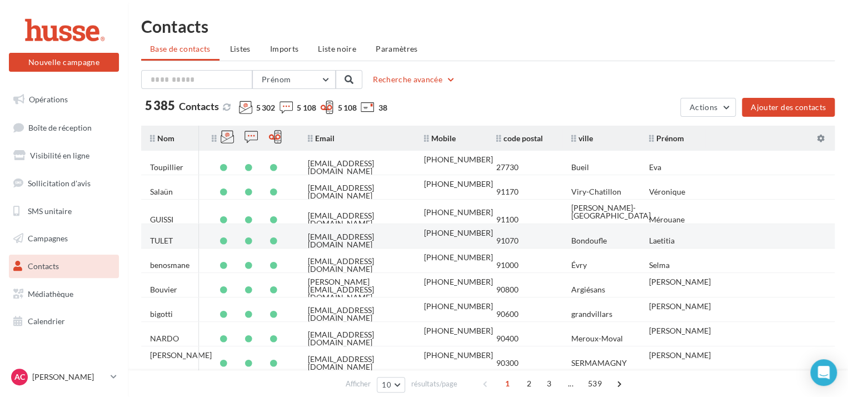
click at [610, 230] on td "Bondoufle" at bounding box center [601, 240] width 78 height 24
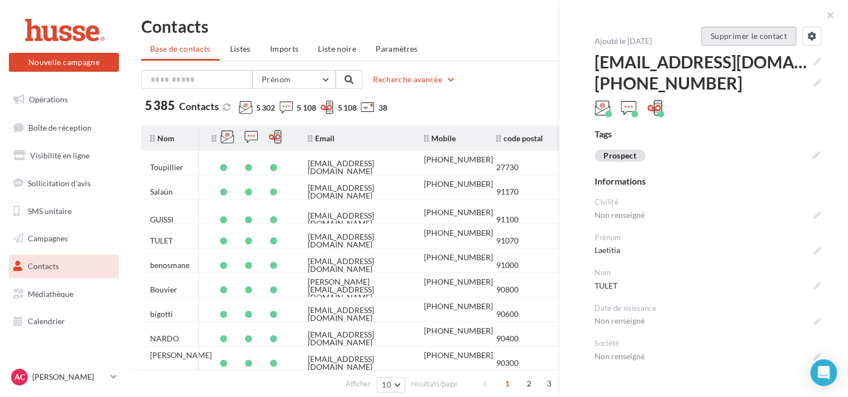
click at [725, 38] on button "Supprimer le contact" at bounding box center [748, 36] width 95 height 19
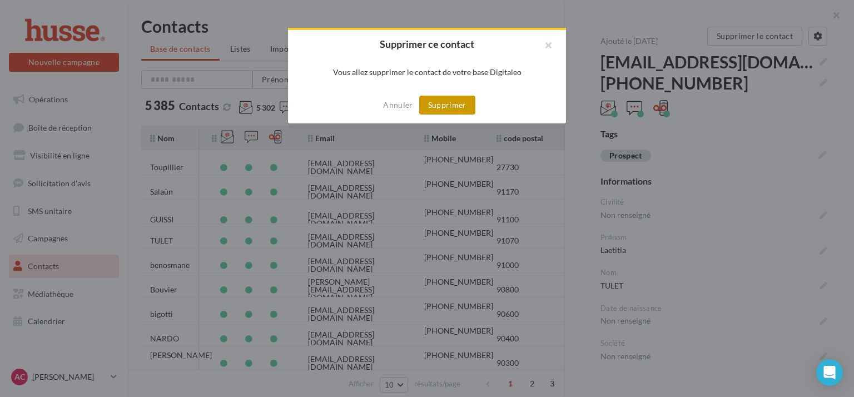
click at [460, 106] on button "Supprimer" at bounding box center [447, 105] width 56 height 19
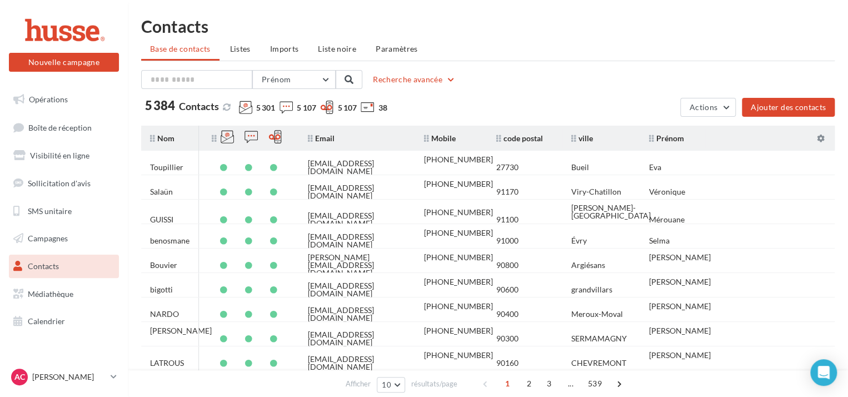
click at [526, 254] on td "90800" at bounding box center [524, 265] width 75 height 24
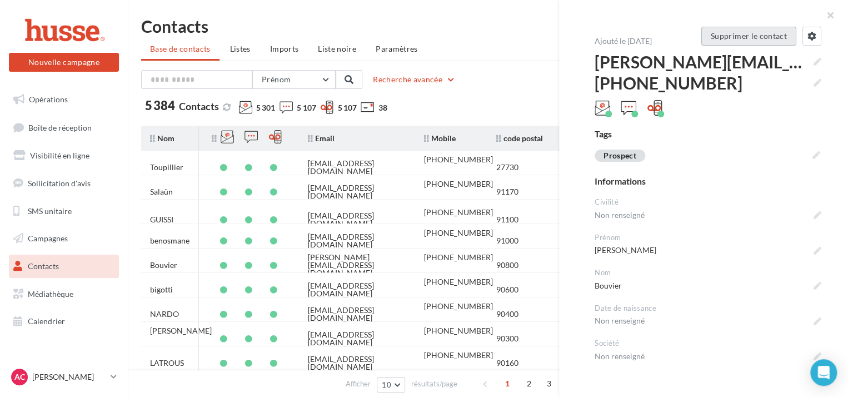
click at [757, 38] on button "Supprimer le contact" at bounding box center [748, 36] width 95 height 19
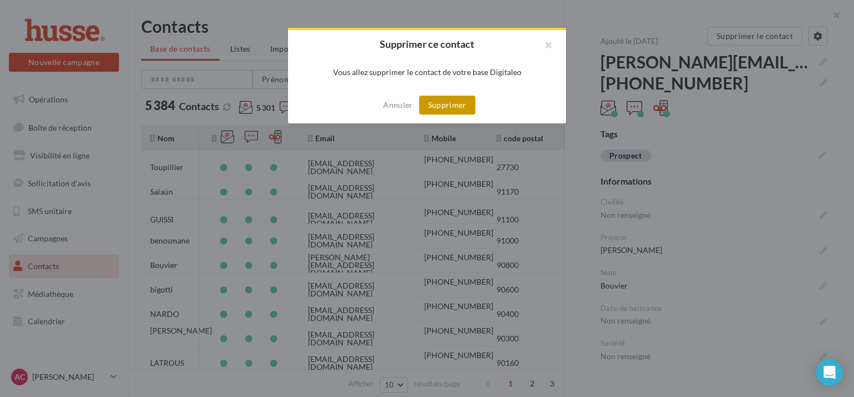
click at [448, 99] on button "Supprimer" at bounding box center [447, 105] width 56 height 19
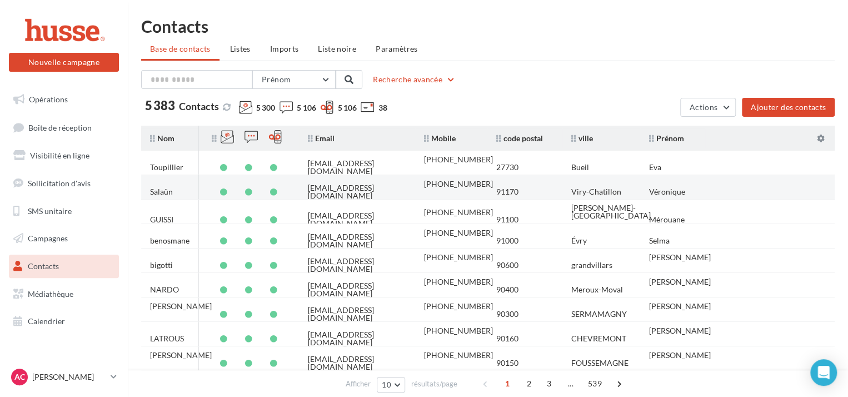
click at [480, 181] on td "+33665088479" at bounding box center [451, 191] width 72 height 33
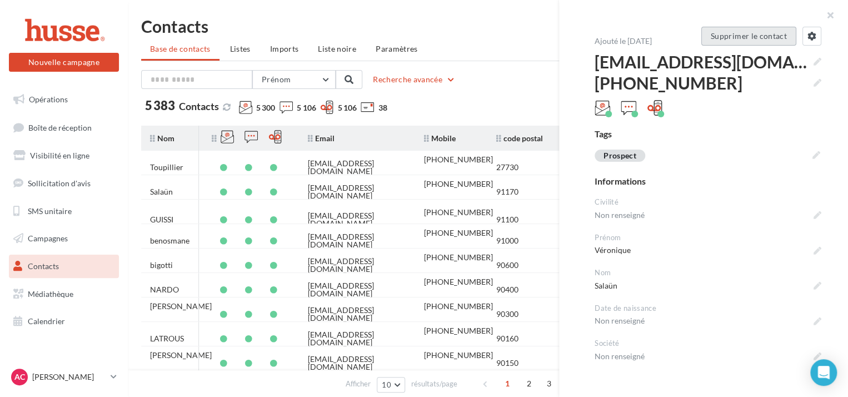
click at [738, 45] on button "Supprimer le contact" at bounding box center [748, 36] width 95 height 19
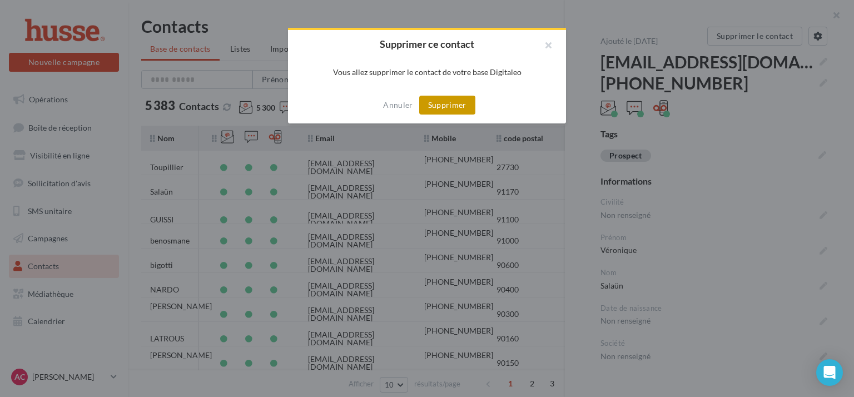
click at [459, 109] on button "Supprimer" at bounding box center [447, 105] width 56 height 19
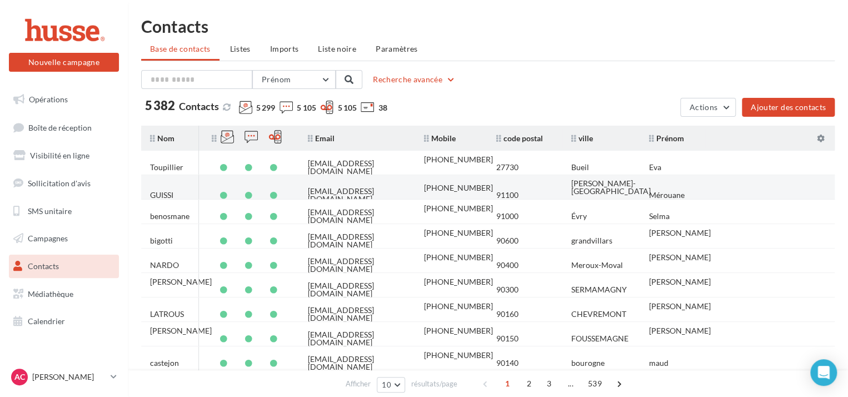
click at [486, 181] on td "+33661954723" at bounding box center [451, 194] width 72 height 33
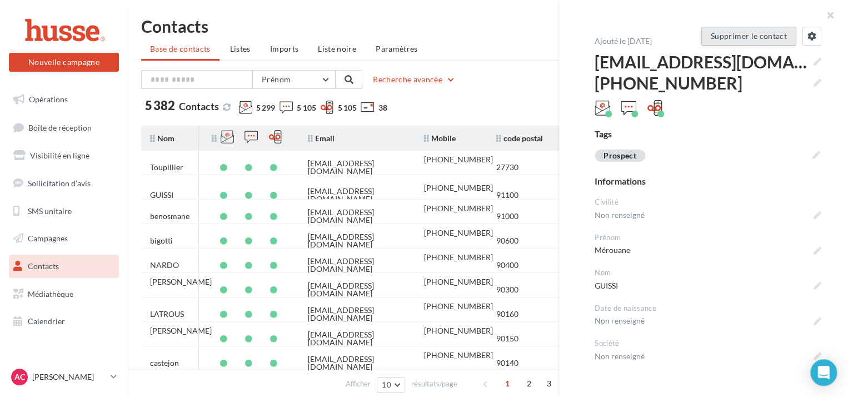
click at [753, 33] on button "Supprimer le contact" at bounding box center [748, 36] width 95 height 19
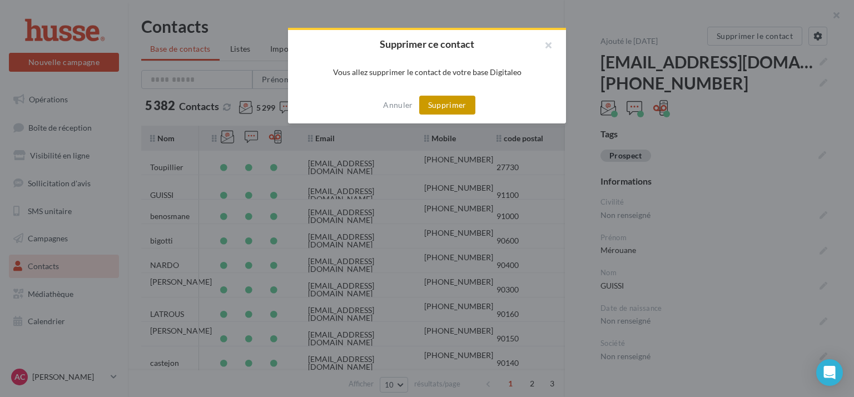
click at [429, 103] on button "Supprimer" at bounding box center [447, 105] width 56 height 19
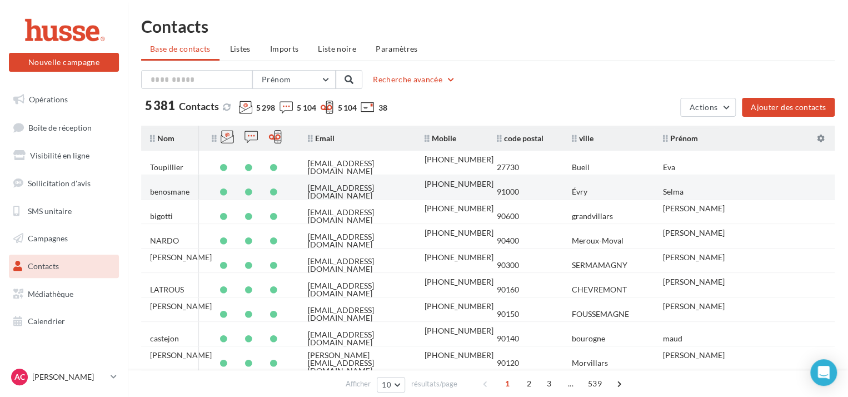
click at [507, 188] on div "91000" at bounding box center [508, 192] width 22 height 8
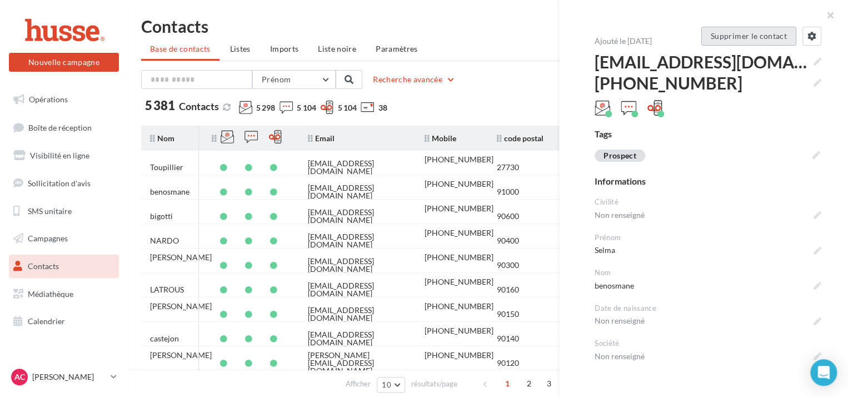
click at [758, 39] on button "Supprimer le contact" at bounding box center [748, 36] width 95 height 19
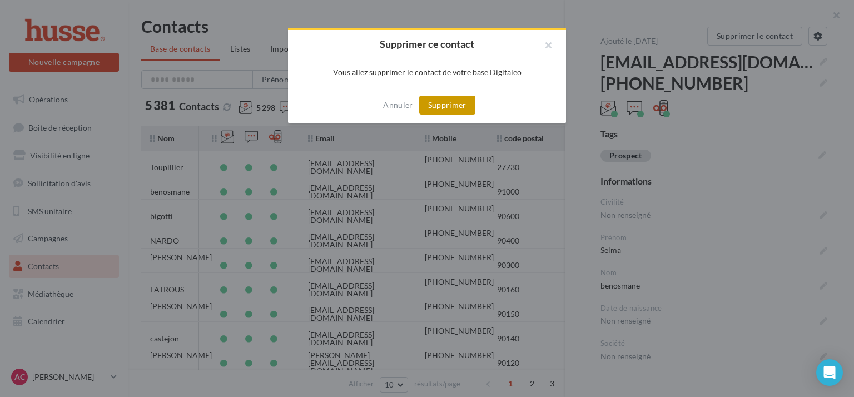
click at [461, 112] on button "Supprimer" at bounding box center [447, 105] width 56 height 19
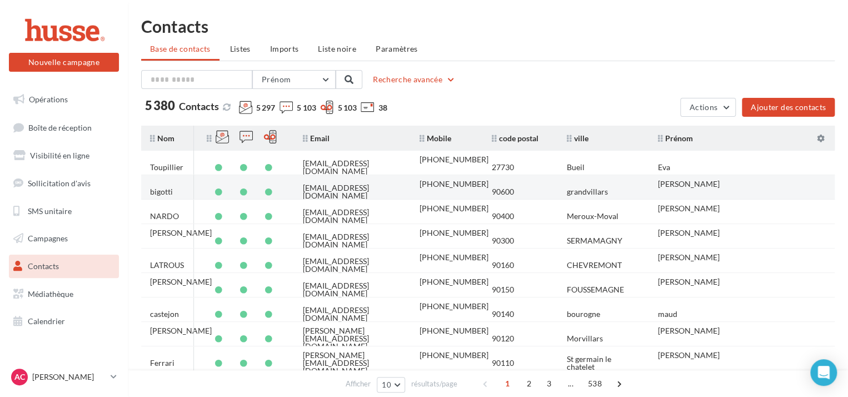
click at [520, 184] on td "90600" at bounding box center [520, 191] width 75 height 24
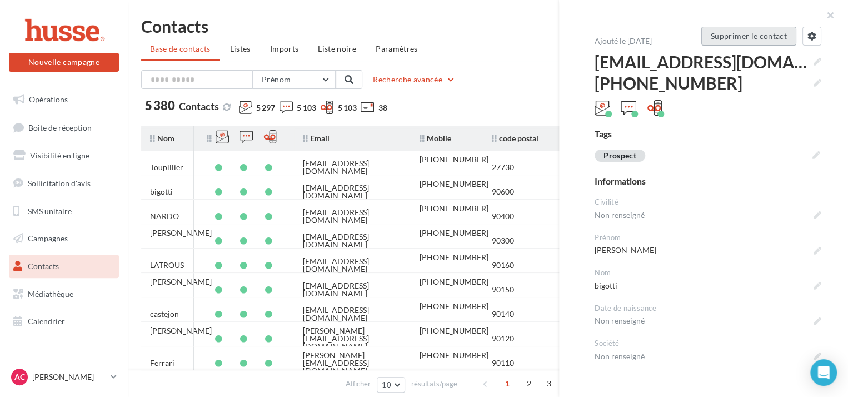
click at [767, 37] on button "Supprimer le contact" at bounding box center [748, 36] width 95 height 19
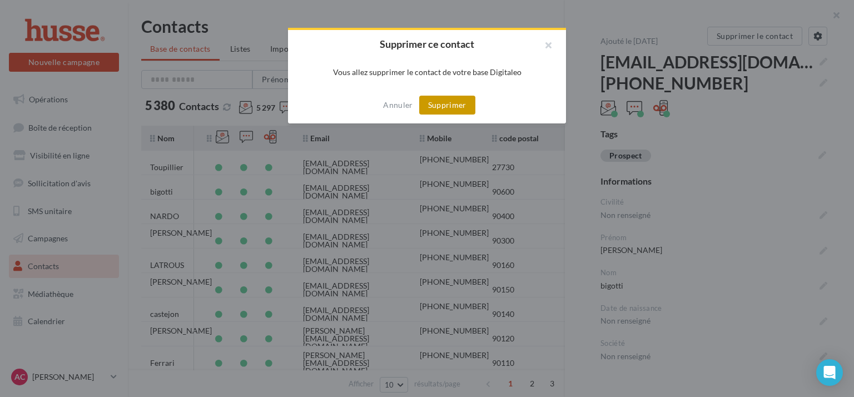
click at [456, 103] on button "Supprimer" at bounding box center [447, 105] width 56 height 19
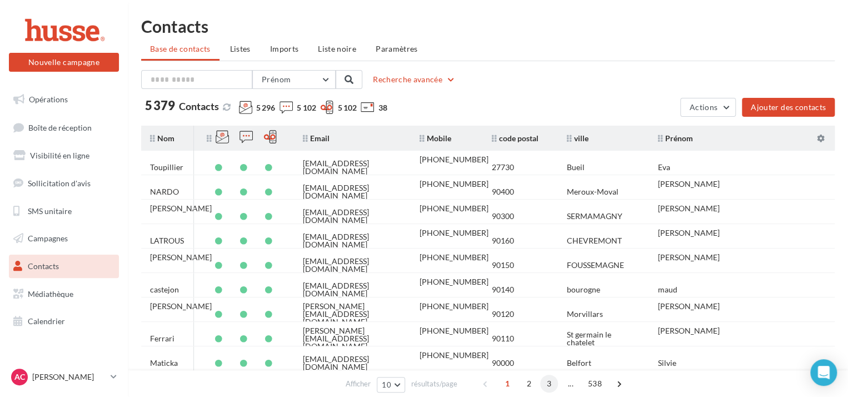
click at [549, 385] on span "3" at bounding box center [549, 384] width 18 height 18
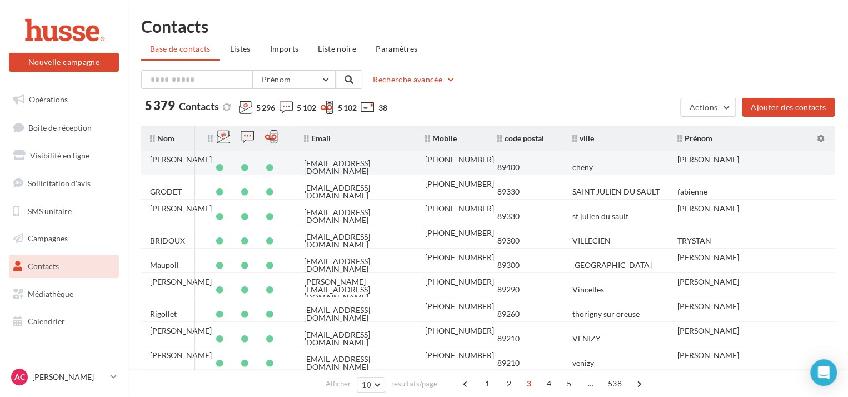
click at [567, 165] on td "cheny" at bounding box center [615, 167] width 105 height 24
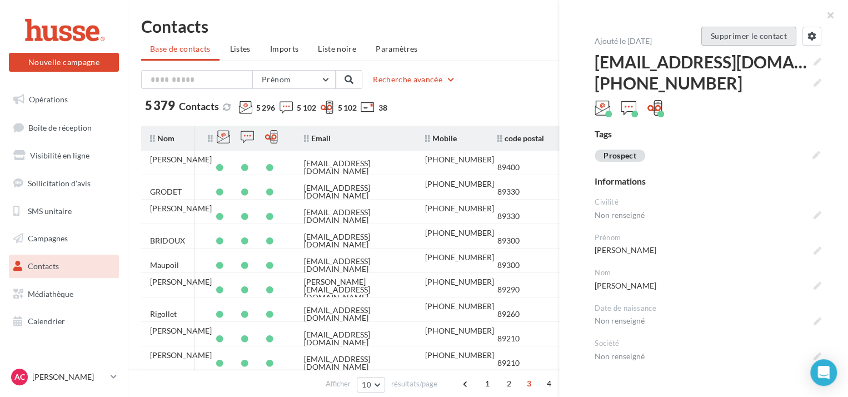
click at [725, 44] on button "Supprimer le contact" at bounding box center [748, 36] width 95 height 19
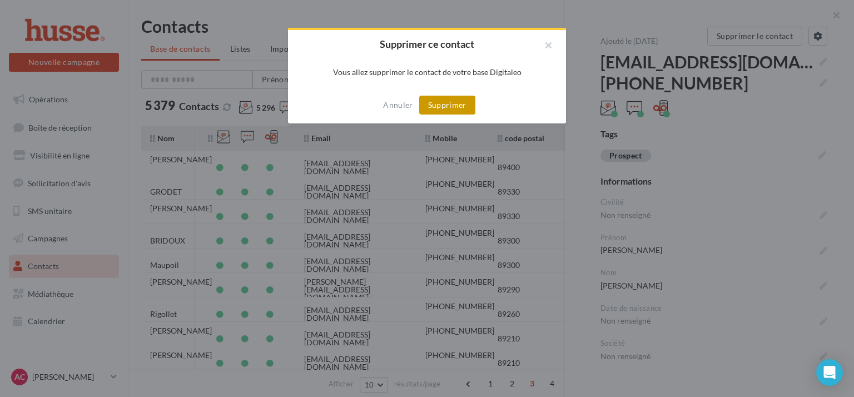
click at [454, 106] on button "Supprimer" at bounding box center [447, 105] width 56 height 19
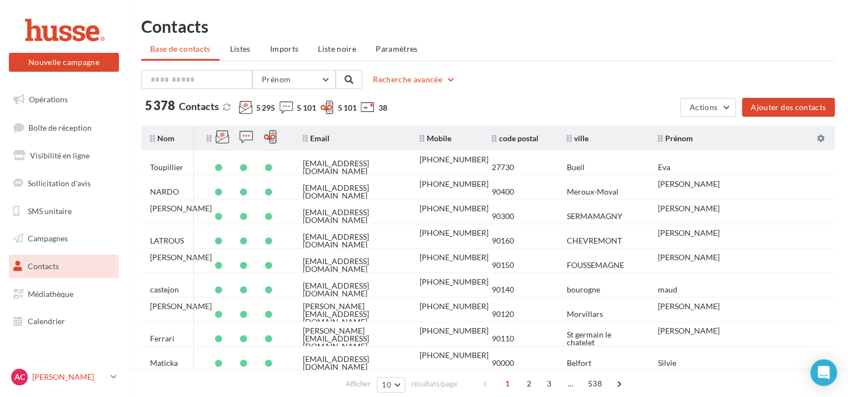
click at [102, 379] on p "[PERSON_NAME]" at bounding box center [69, 376] width 74 height 11
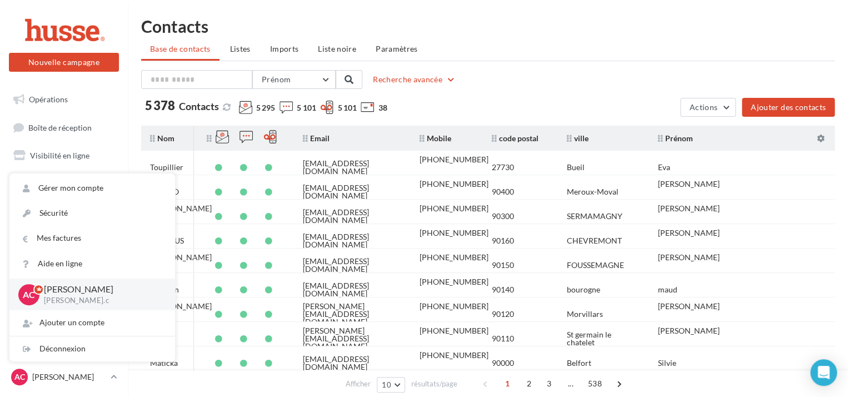
click at [527, 70] on div "Prénom Prénom Nom Email Mobile Téléphone Fixe Recherche avancée" at bounding box center [487, 79] width 693 height 19
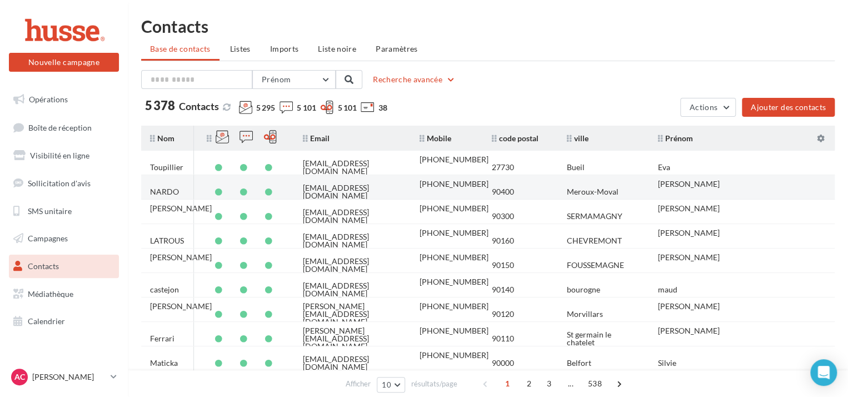
click at [466, 196] on td "+33619433698" at bounding box center [447, 191] width 72 height 33
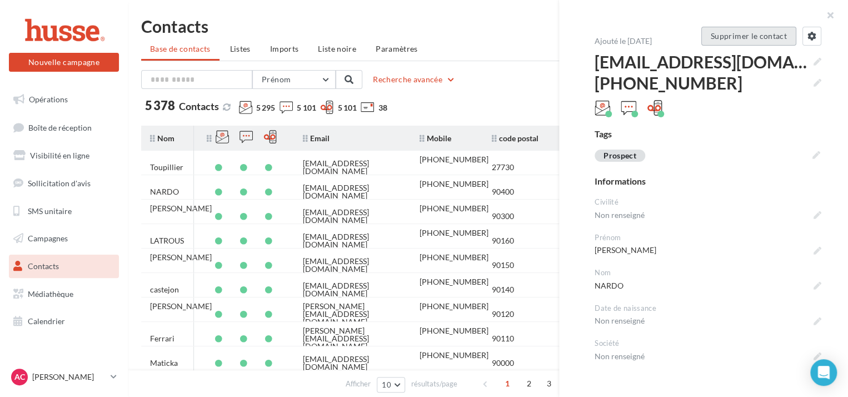
click at [742, 39] on button "Supprimer le contact" at bounding box center [748, 36] width 95 height 19
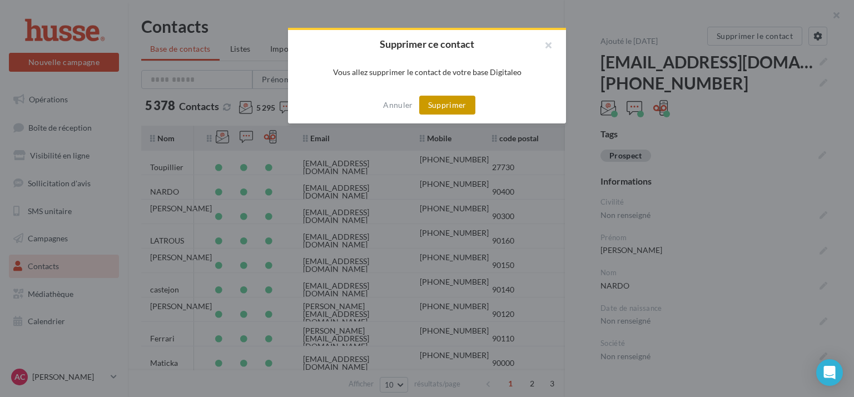
click at [450, 103] on button "Supprimer" at bounding box center [447, 105] width 56 height 19
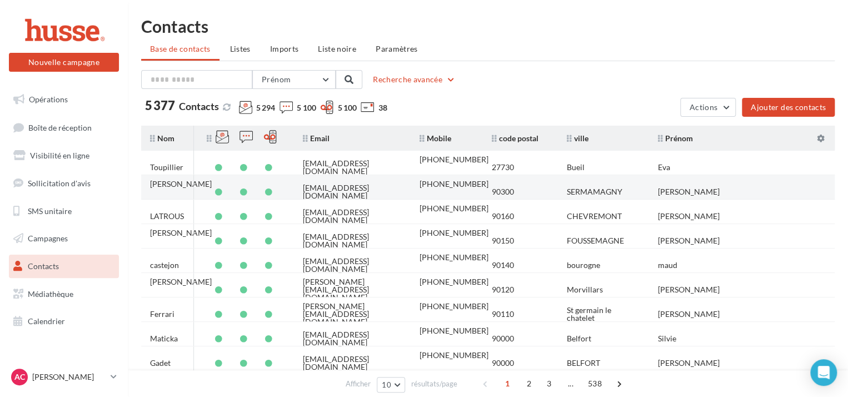
click at [468, 187] on div "+33680213975" at bounding box center [454, 184] width 69 height 8
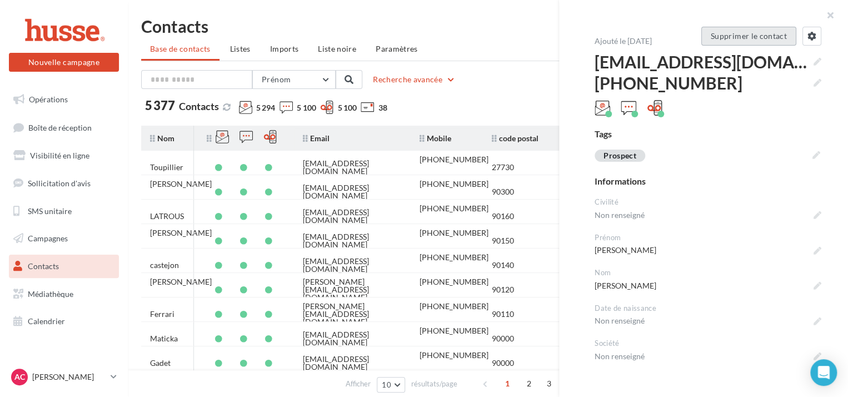
click at [747, 34] on button "Supprimer le contact" at bounding box center [748, 36] width 95 height 19
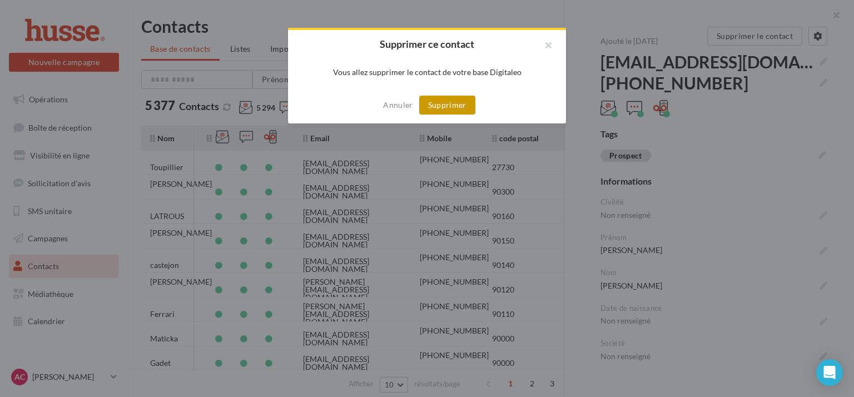
click at [450, 98] on button "Supprimer" at bounding box center [447, 105] width 56 height 19
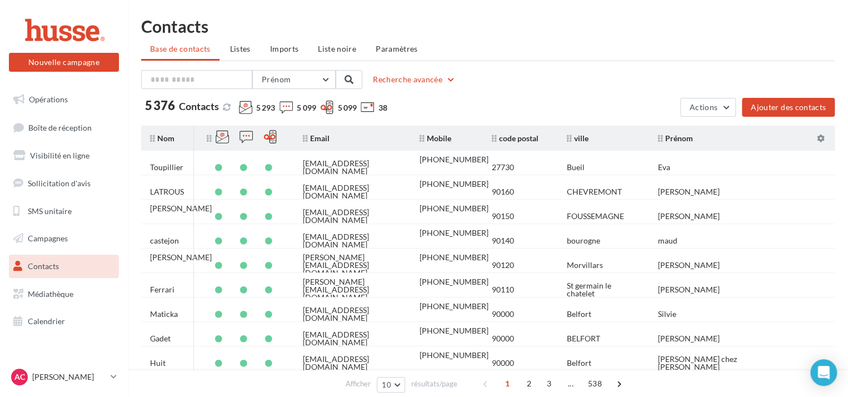
click at [495, 212] on div "90150" at bounding box center [503, 216] width 22 height 8
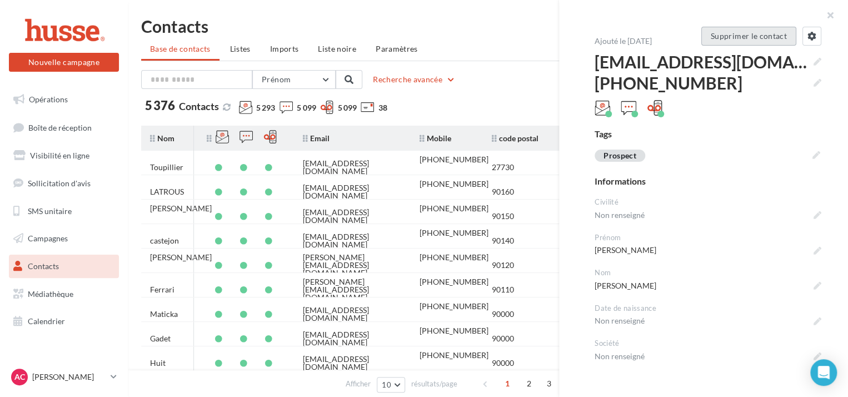
click at [710, 38] on button "Supprimer le contact" at bounding box center [748, 36] width 95 height 19
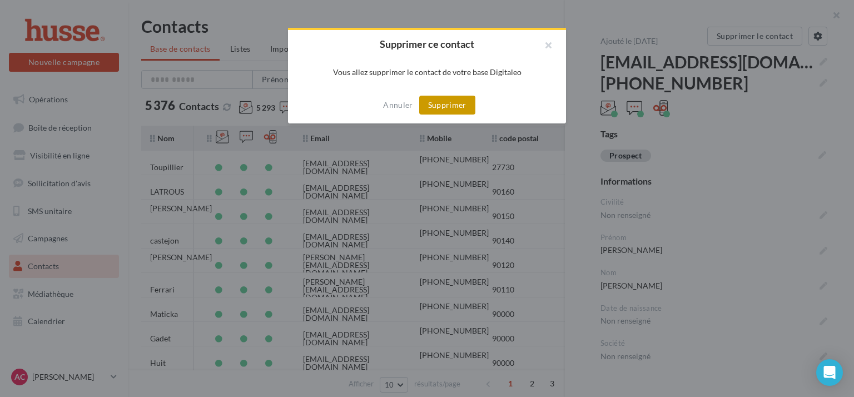
click at [436, 107] on button "Supprimer" at bounding box center [447, 105] width 56 height 19
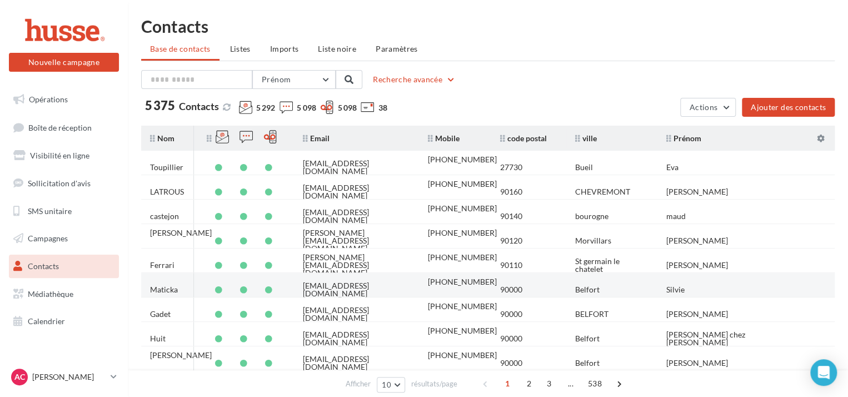
click at [498, 290] on td "90000" at bounding box center [528, 289] width 75 height 24
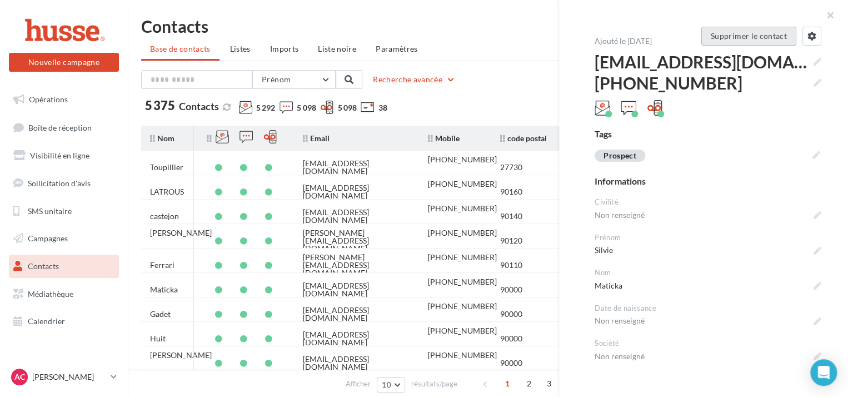
click at [740, 41] on button "Supprimer le contact" at bounding box center [748, 36] width 95 height 19
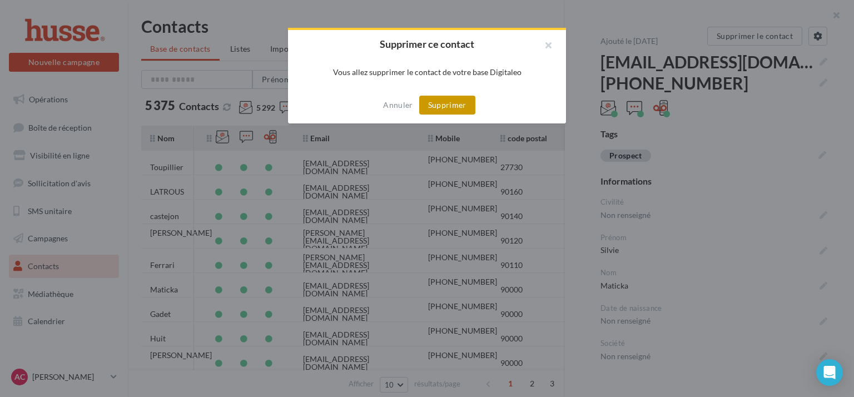
click at [441, 103] on button "Supprimer" at bounding box center [447, 105] width 56 height 19
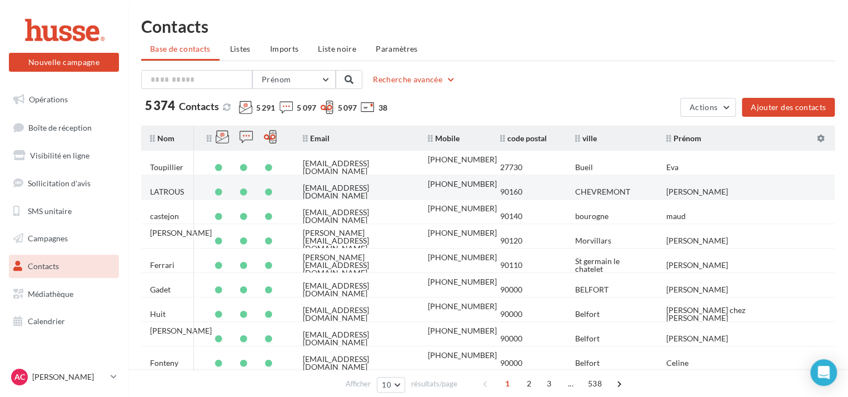
click at [461, 188] on div "+33636929538" at bounding box center [462, 184] width 69 height 8
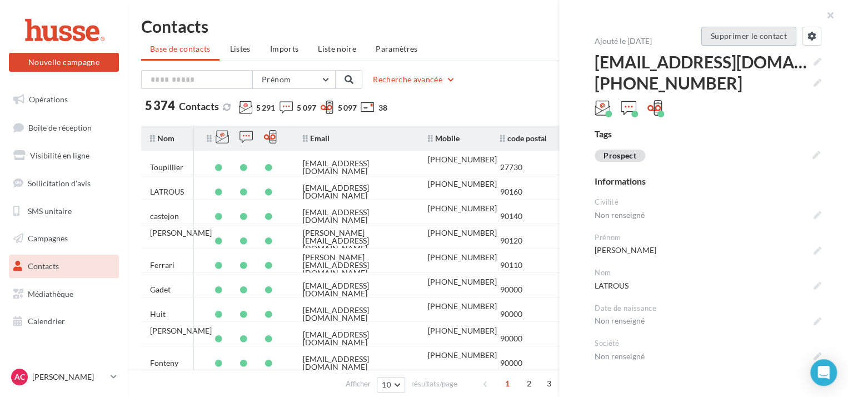
click at [748, 33] on button "Supprimer le contact" at bounding box center [748, 36] width 95 height 19
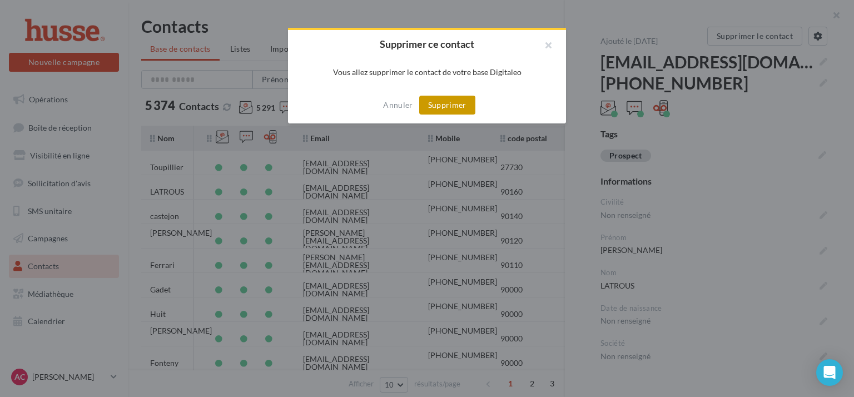
click at [460, 107] on button "Supprimer" at bounding box center [447, 105] width 56 height 19
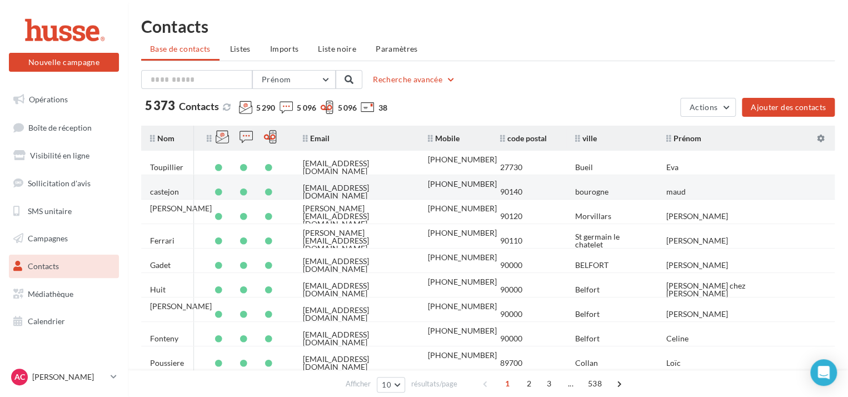
click at [474, 196] on td "+33664435349" at bounding box center [455, 191] width 72 height 33
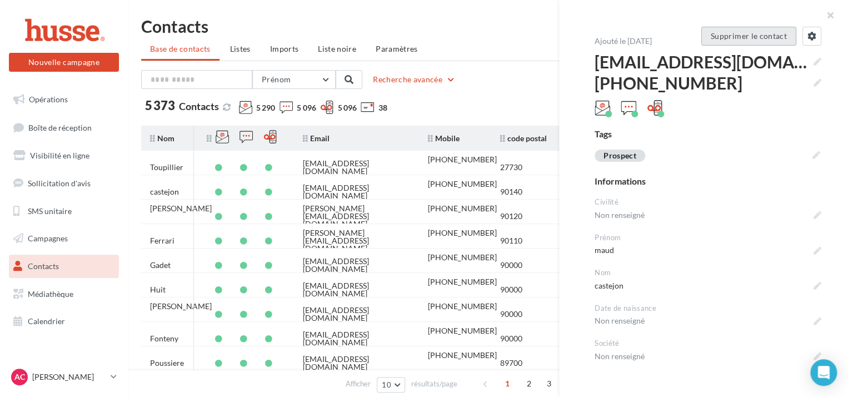
click at [767, 35] on button "Supprimer le contact" at bounding box center [748, 36] width 95 height 19
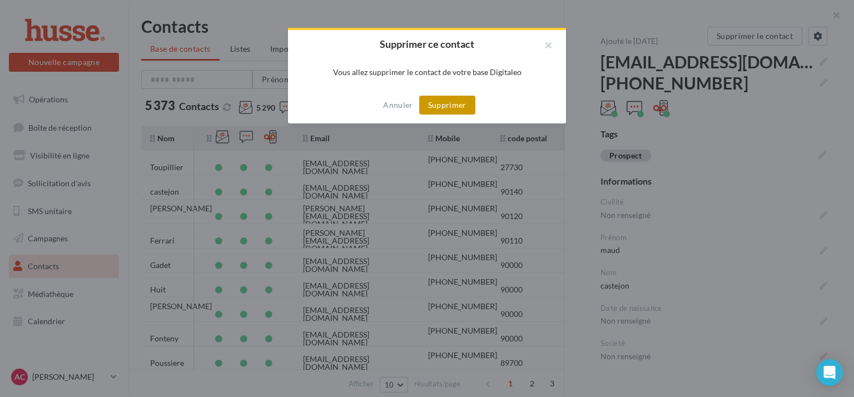
click at [463, 107] on button "Supprimer" at bounding box center [447, 105] width 56 height 19
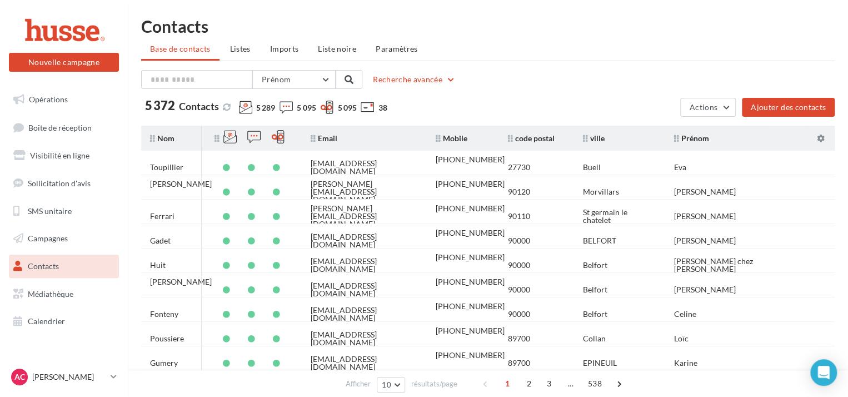
click at [495, 257] on td "+33619242737" at bounding box center [463, 264] width 72 height 33
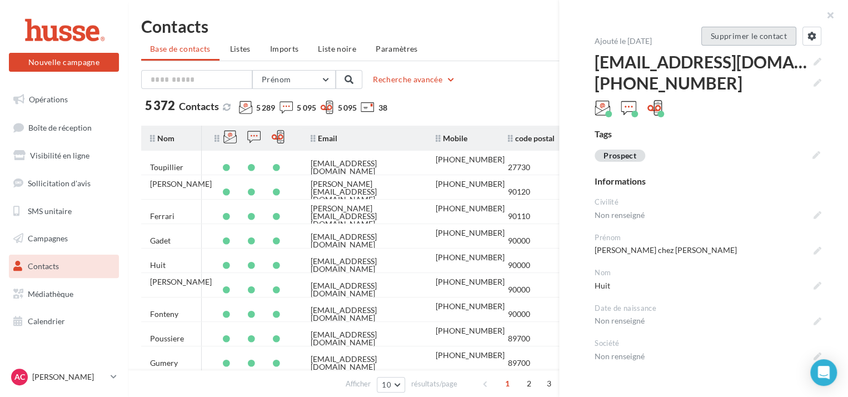
click at [780, 36] on button "Supprimer le contact" at bounding box center [748, 36] width 95 height 19
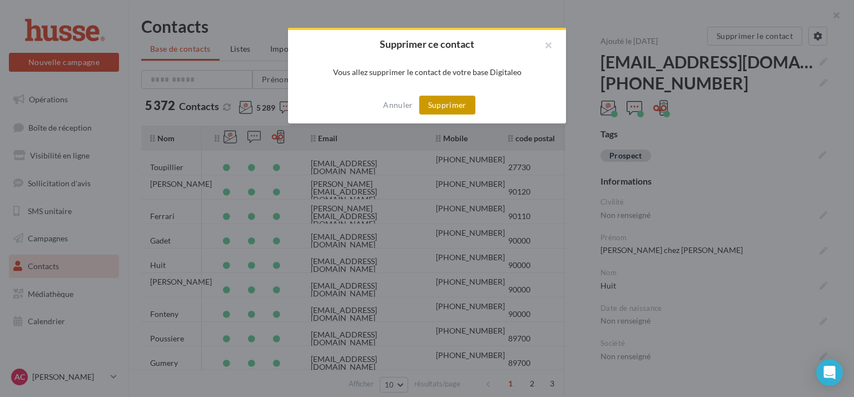
click at [463, 103] on button "Supprimer" at bounding box center [447, 105] width 56 height 19
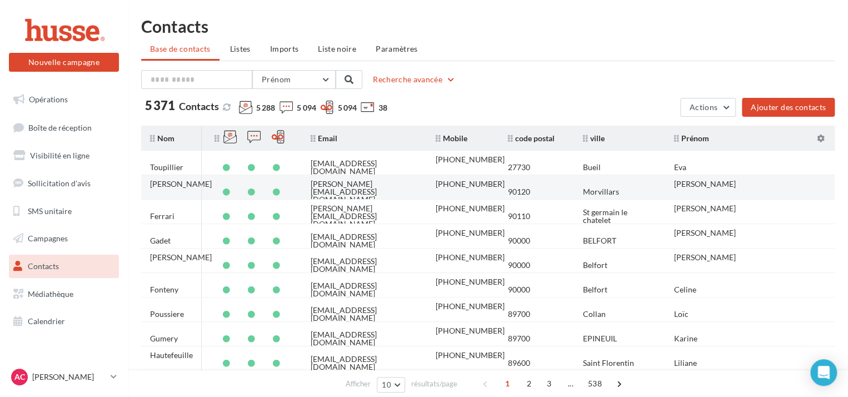
click at [487, 186] on div "+33634658535" at bounding box center [470, 184] width 69 height 8
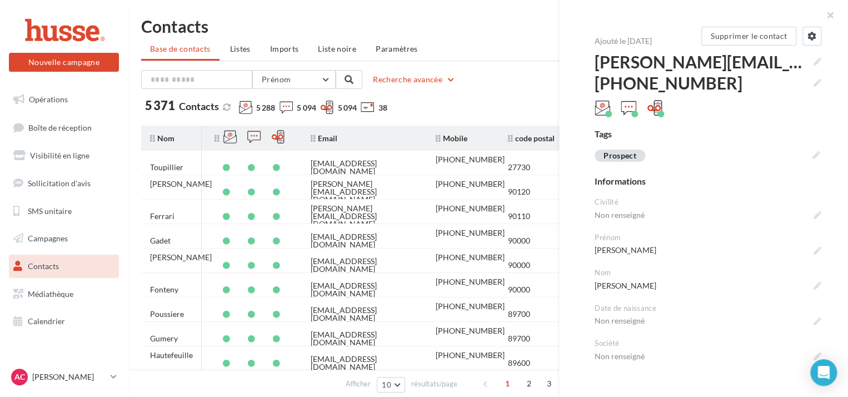
click at [720, 47] on div "**********" at bounding box center [708, 390] width 227 height 708
click at [718, 41] on button "Supprimer le contact" at bounding box center [748, 36] width 95 height 19
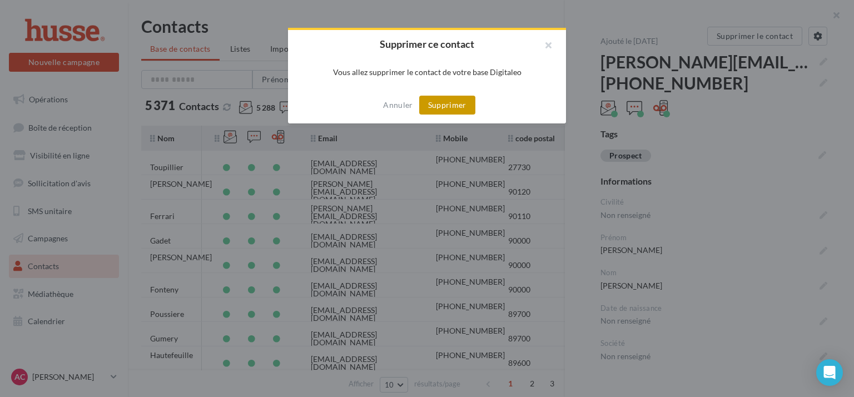
click at [455, 101] on button "Supprimer" at bounding box center [447, 105] width 56 height 19
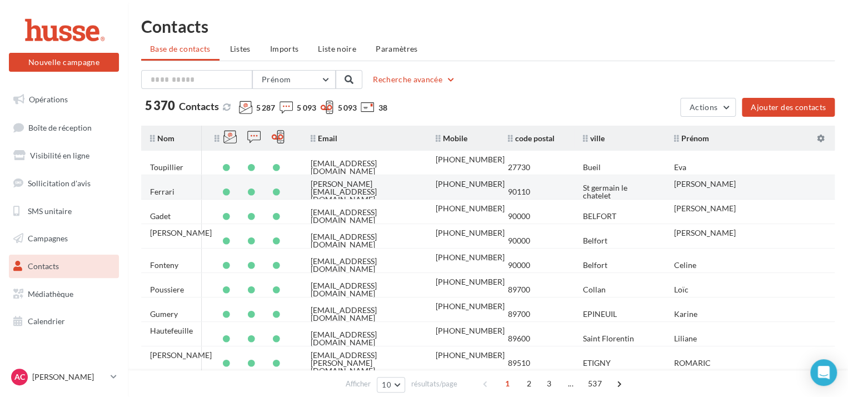
click at [657, 191] on td "St germain le chatelet" at bounding box center [619, 191] width 91 height 24
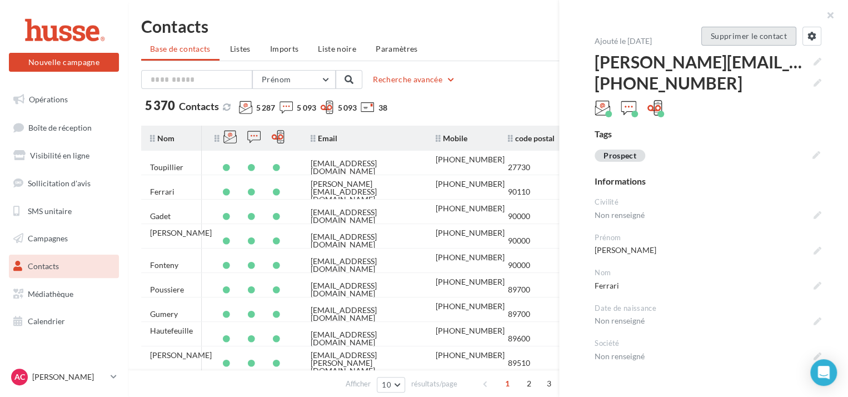
click at [745, 38] on button "Supprimer le contact" at bounding box center [748, 36] width 95 height 19
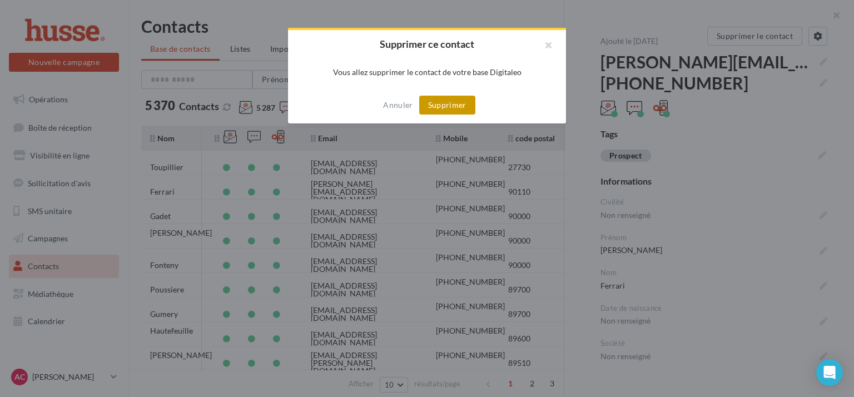
click at [445, 113] on button "Supprimer" at bounding box center [447, 105] width 56 height 19
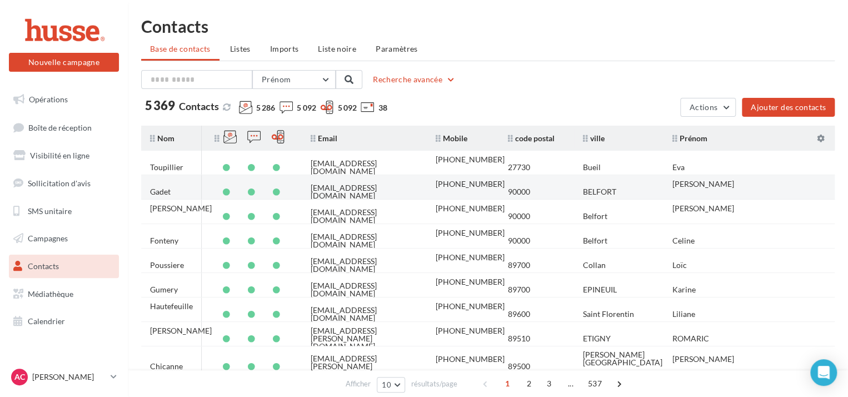
click at [487, 193] on td "+33679015125" at bounding box center [463, 191] width 72 height 33
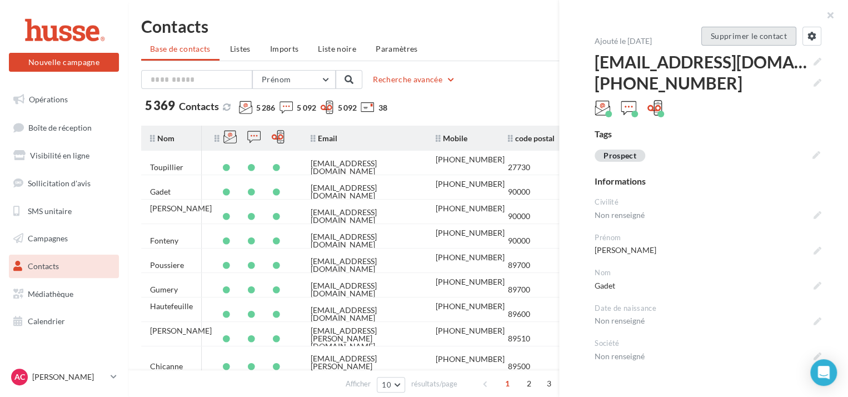
click at [727, 32] on button "Supprimer le contact" at bounding box center [748, 36] width 95 height 19
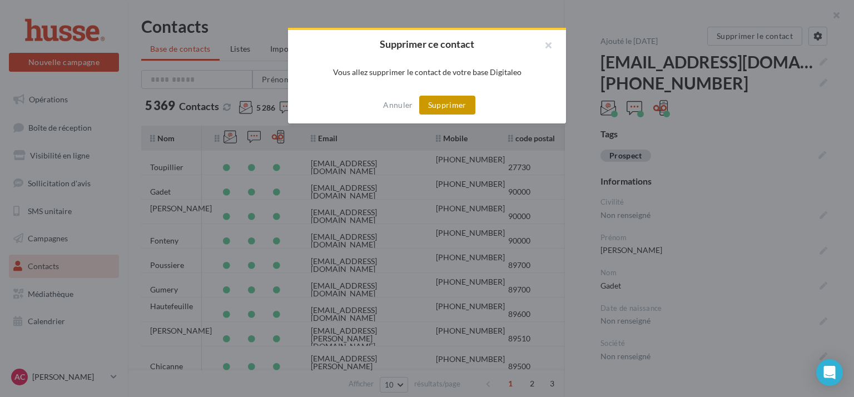
click at [450, 103] on button "Supprimer" at bounding box center [447, 105] width 56 height 19
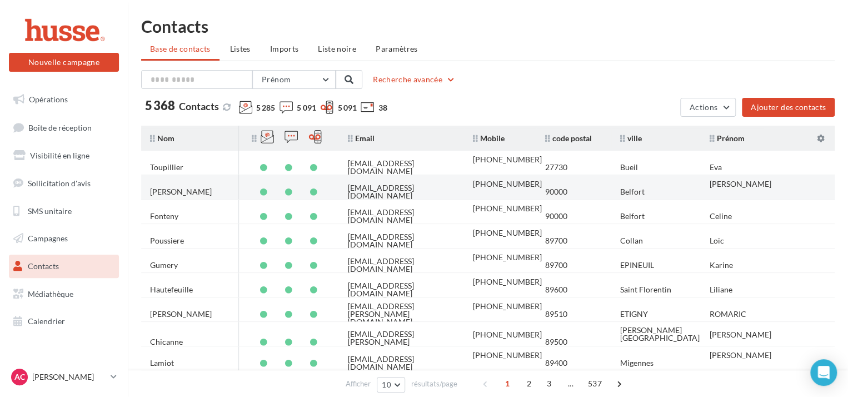
click at [478, 188] on div "+33672922766" at bounding box center [507, 184] width 69 height 8
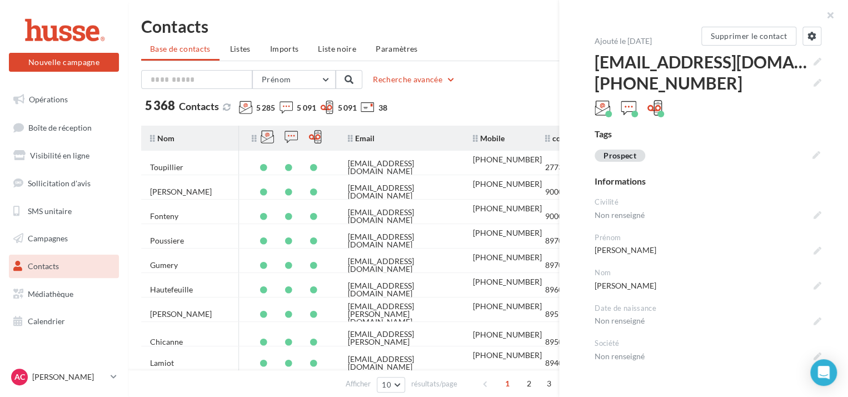
click at [737, 47] on div "**********" at bounding box center [708, 390] width 227 height 708
click at [738, 42] on button "Supprimer le contact" at bounding box center [748, 36] width 95 height 19
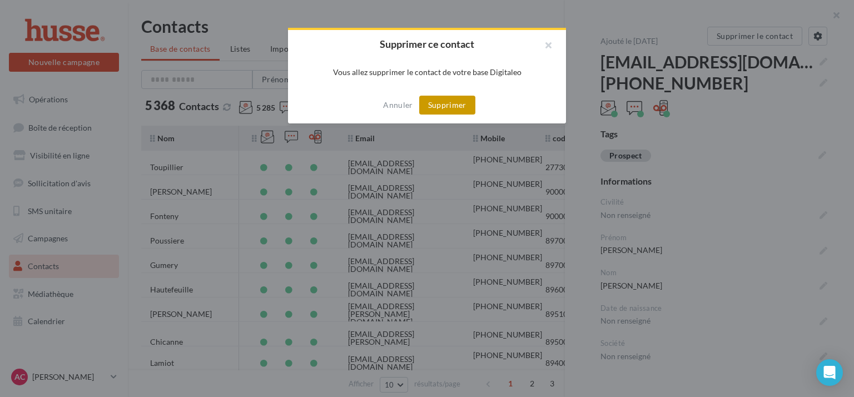
click at [441, 109] on button "Supprimer" at bounding box center [447, 105] width 56 height 19
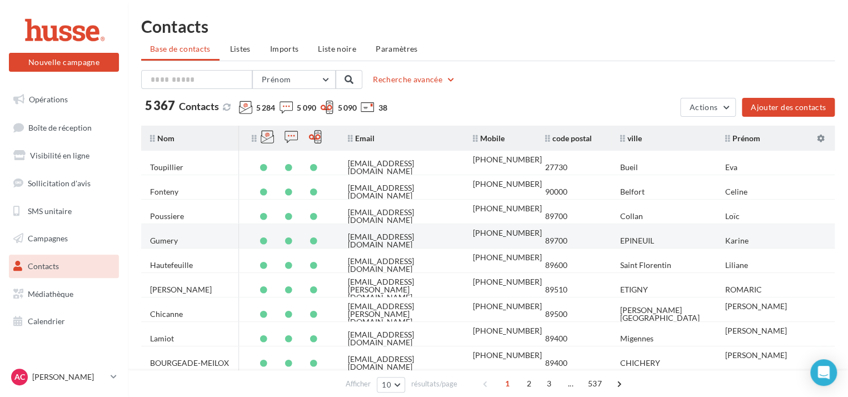
click at [540, 238] on td "89700" at bounding box center [573, 240] width 75 height 24
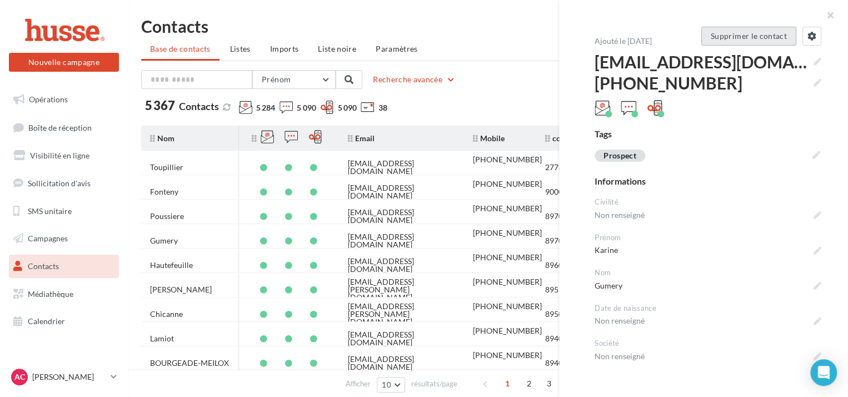
click at [736, 43] on button "Supprimer le contact" at bounding box center [748, 36] width 95 height 19
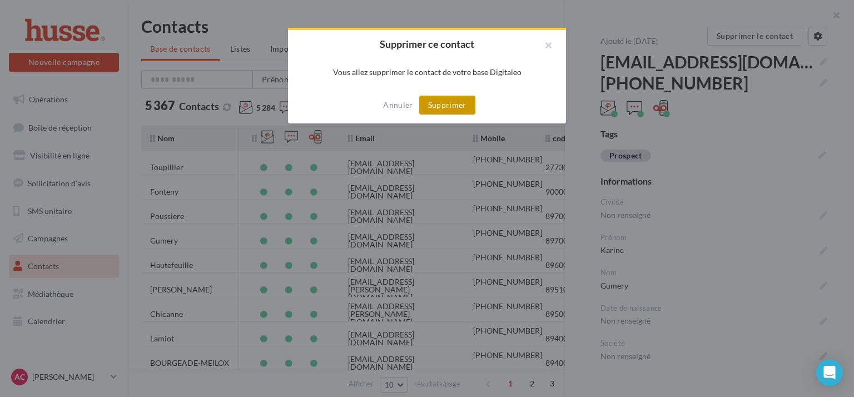
click at [464, 99] on button "Supprimer" at bounding box center [447, 105] width 56 height 19
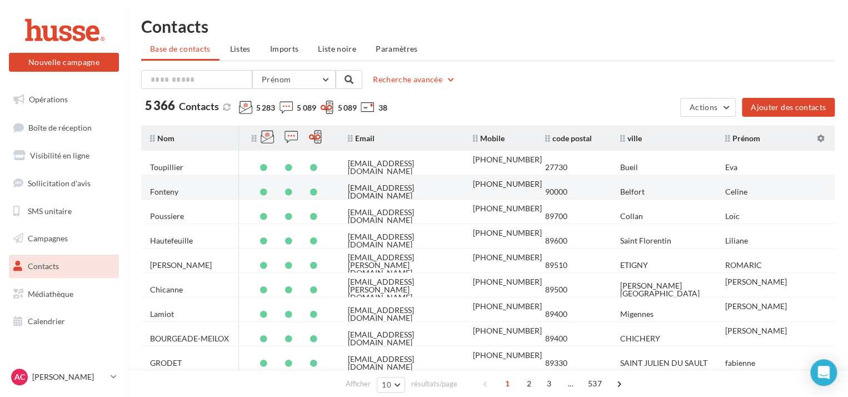
click at [507, 182] on div "+33684223405" at bounding box center [507, 184] width 69 height 8
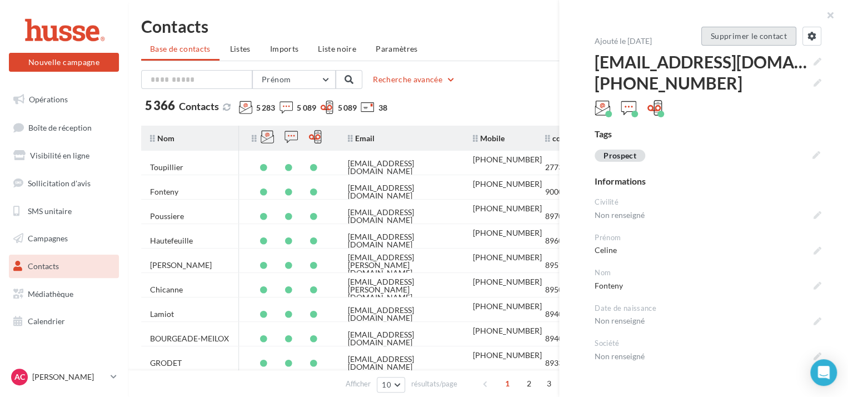
click at [762, 34] on button "Supprimer le contact" at bounding box center [748, 36] width 95 height 19
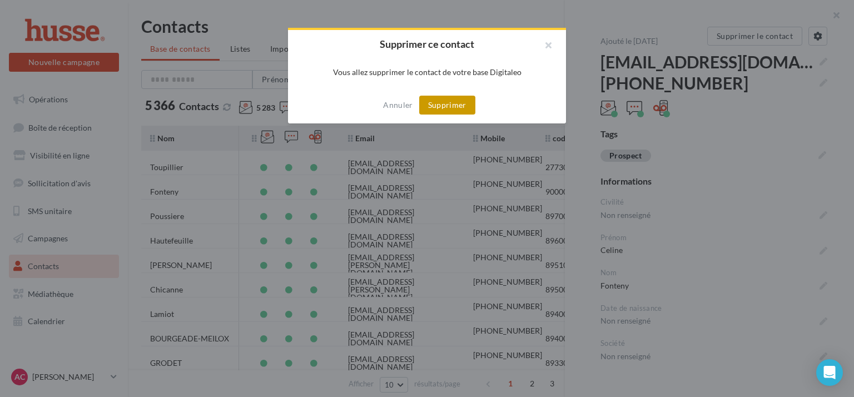
click at [473, 105] on button "Supprimer" at bounding box center [447, 105] width 56 height 19
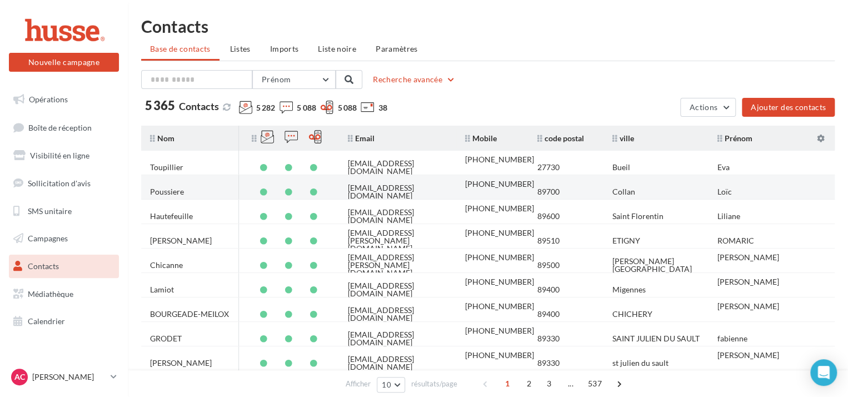
click at [567, 192] on td "89700" at bounding box center [565, 191] width 75 height 24
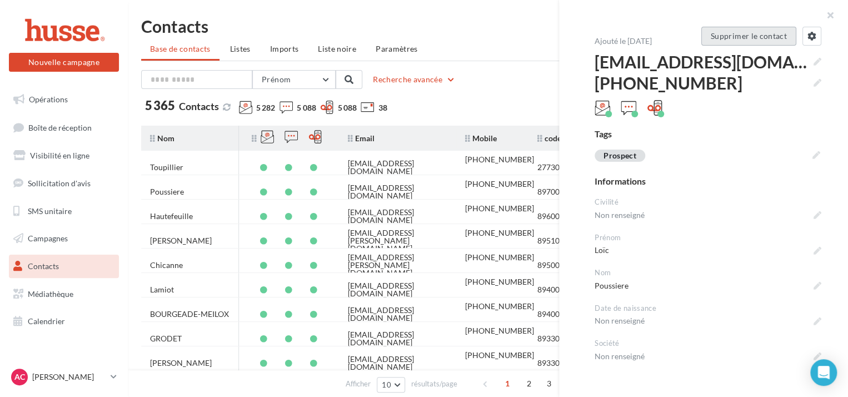
click at [730, 36] on button "Supprimer le contact" at bounding box center [748, 36] width 95 height 19
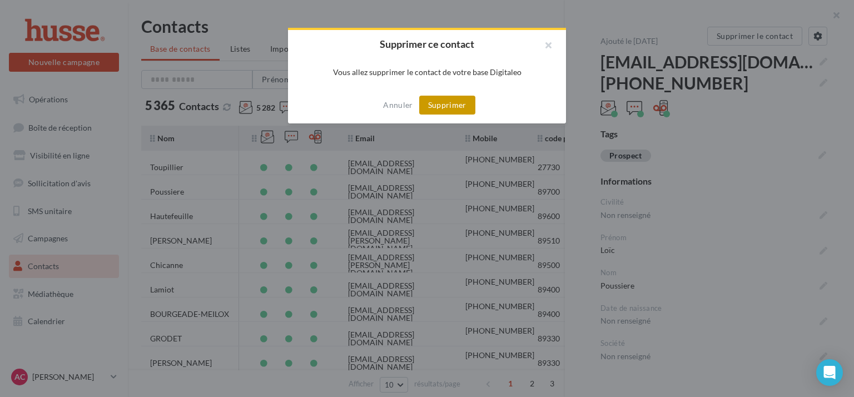
click at [450, 101] on button "Supprimer" at bounding box center [447, 105] width 56 height 19
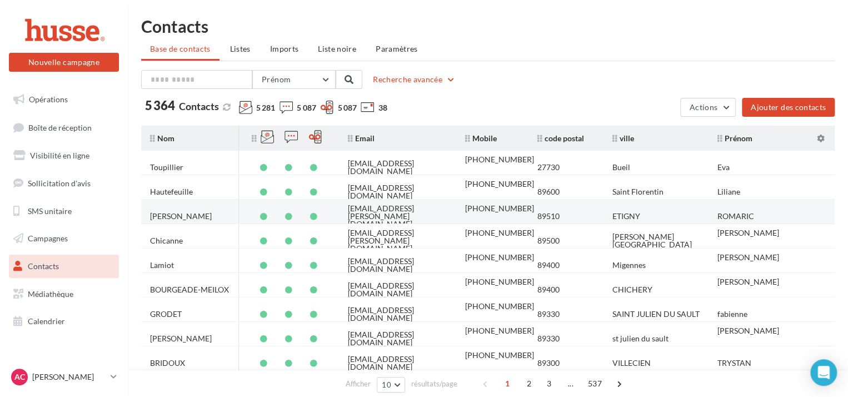
click at [517, 203] on td "+33689014296" at bounding box center [492, 215] width 72 height 33
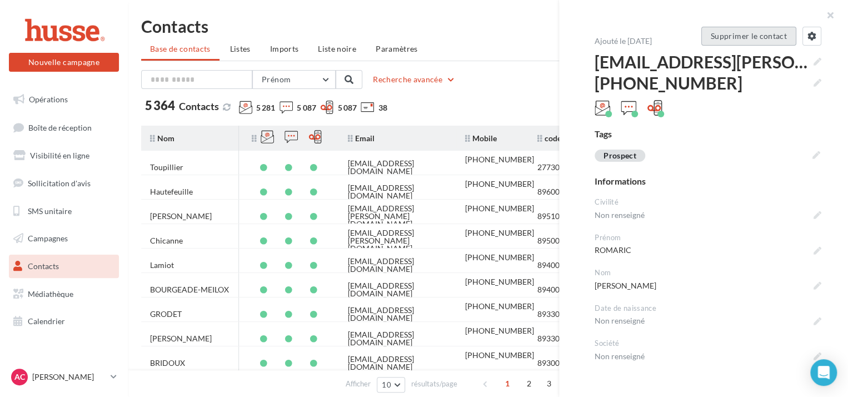
click at [762, 40] on button "Supprimer le contact" at bounding box center [748, 36] width 95 height 19
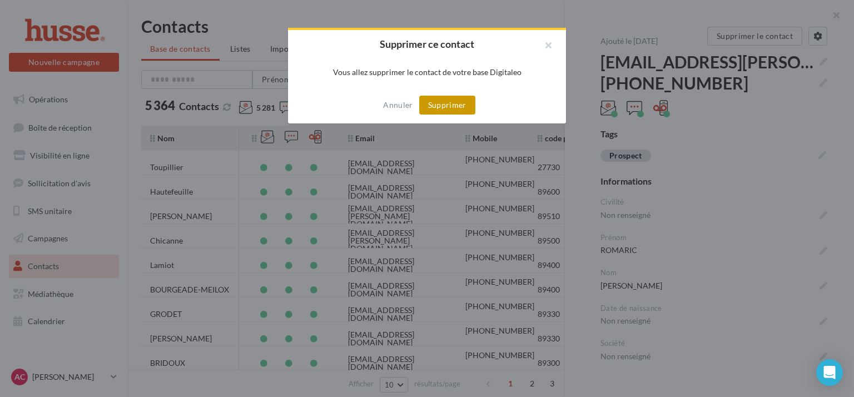
click at [463, 101] on button "Supprimer" at bounding box center [447, 105] width 56 height 19
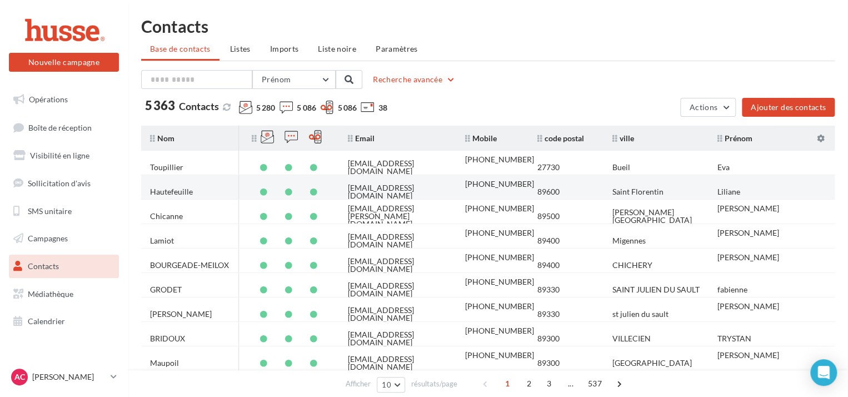
click at [505, 181] on td "+33649514522" at bounding box center [492, 191] width 72 height 33
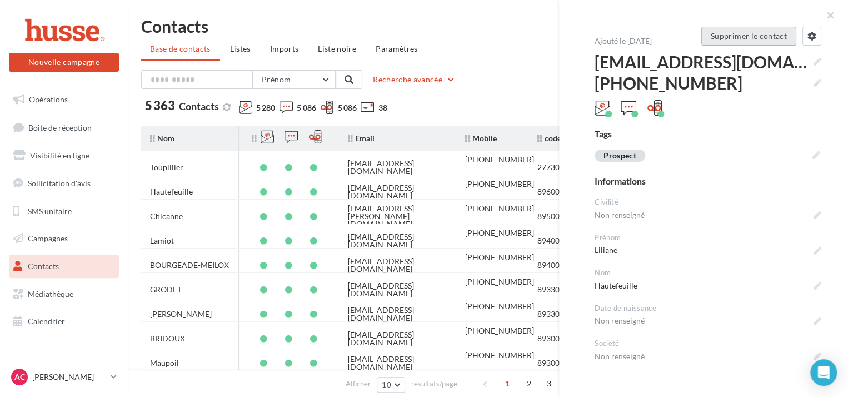
click at [739, 33] on button "Supprimer le contact" at bounding box center [748, 36] width 95 height 19
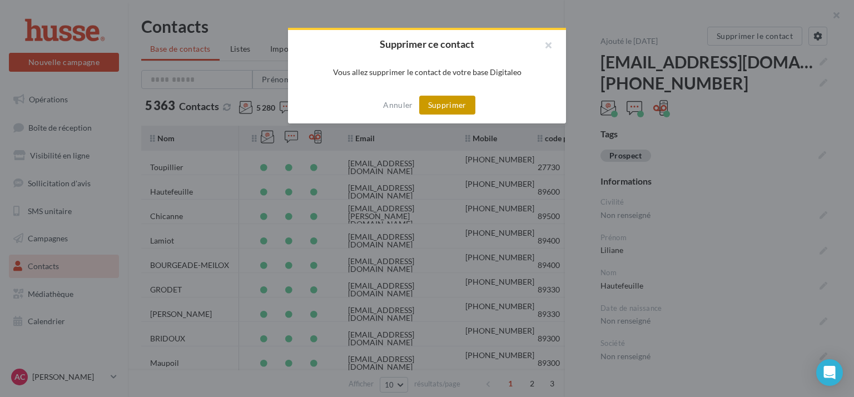
click at [435, 107] on button "Supprimer" at bounding box center [447, 105] width 56 height 19
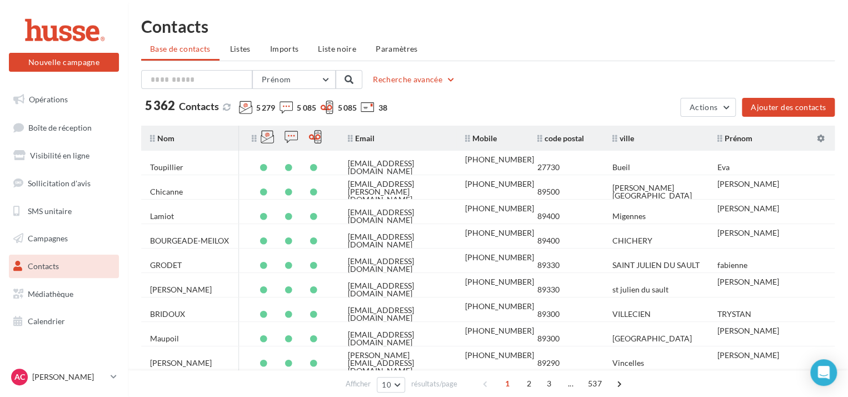
click at [520, 222] on td "+33613071278" at bounding box center [492, 215] width 72 height 33
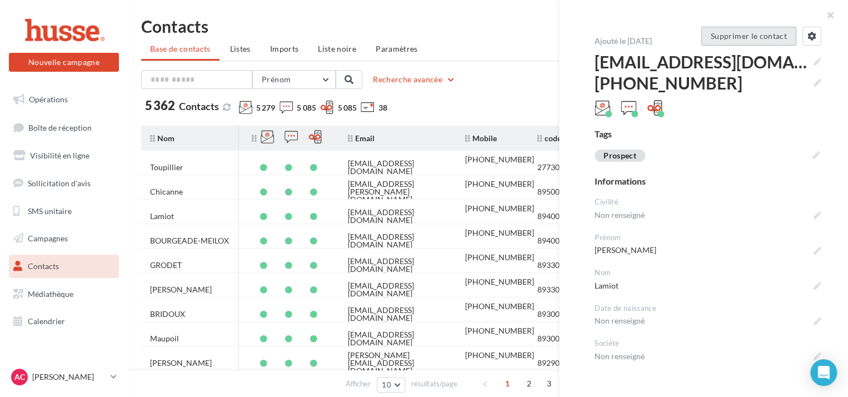
click at [738, 28] on button "Supprimer le contact" at bounding box center [748, 36] width 95 height 19
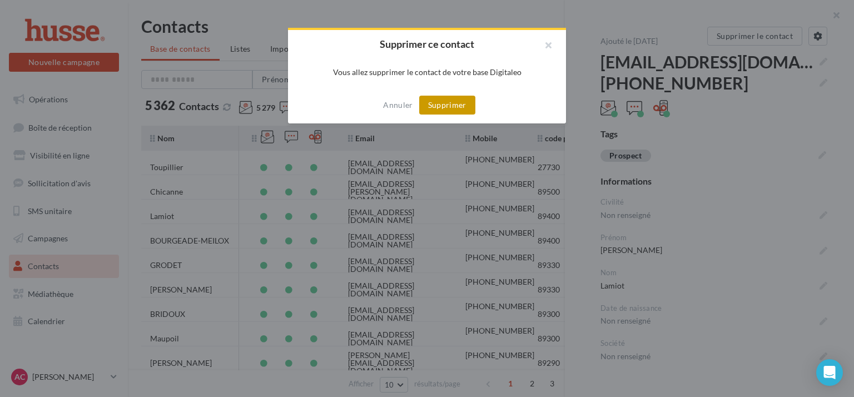
click at [462, 102] on button "Supprimer" at bounding box center [447, 105] width 56 height 19
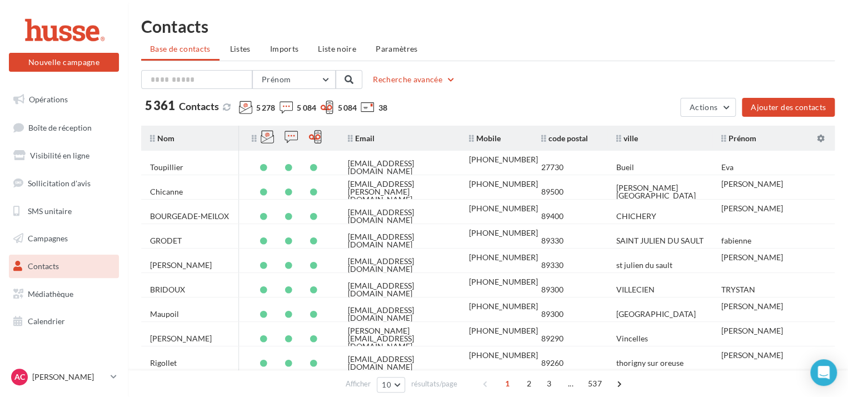
click at [521, 178] on td "+33786414615" at bounding box center [496, 191] width 72 height 33
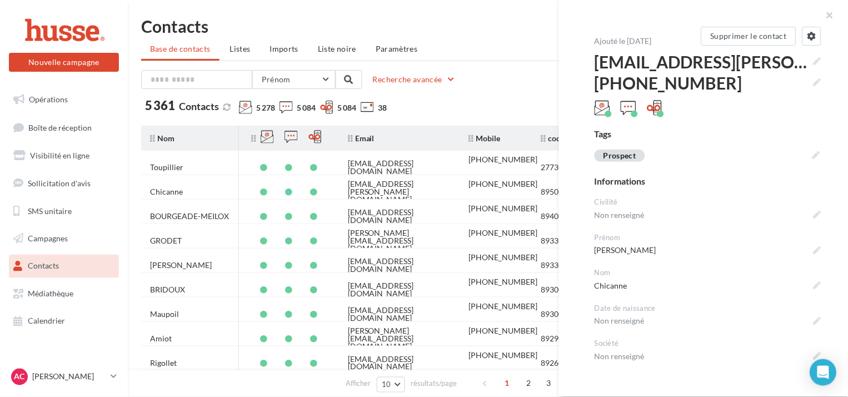
click at [773, 41] on button "Supprimer le contact" at bounding box center [748, 36] width 95 height 19
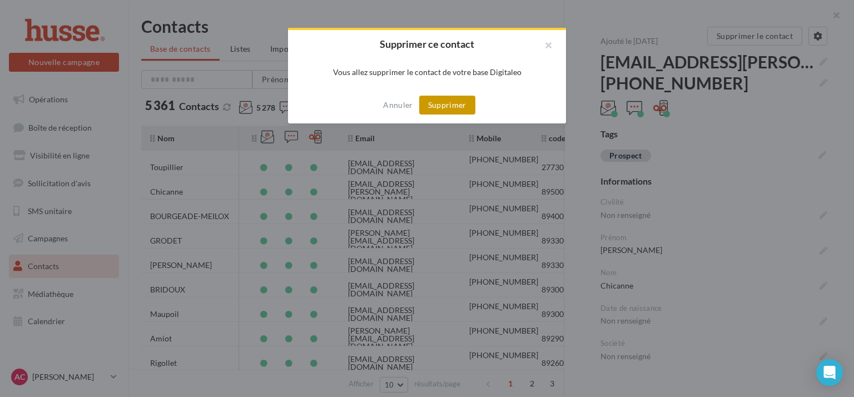
click at [459, 102] on button "Supprimer" at bounding box center [447, 105] width 56 height 19
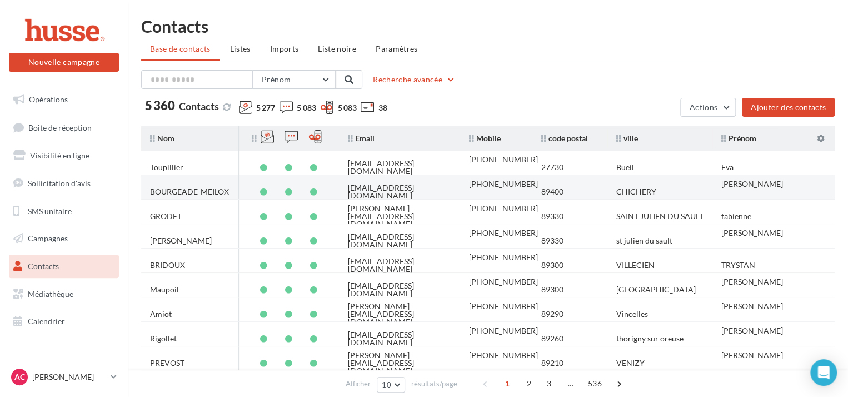
click at [523, 189] on td "[PHONE_NUMBER]" at bounding box center [496, 191] width 72 height 33
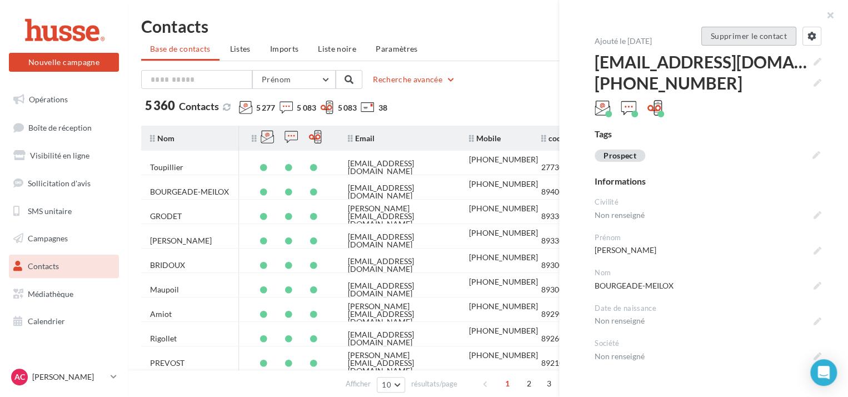
click at [717, 45] on button "Supprimer le contact" at bounding box center [748, 36] width 95 height 19
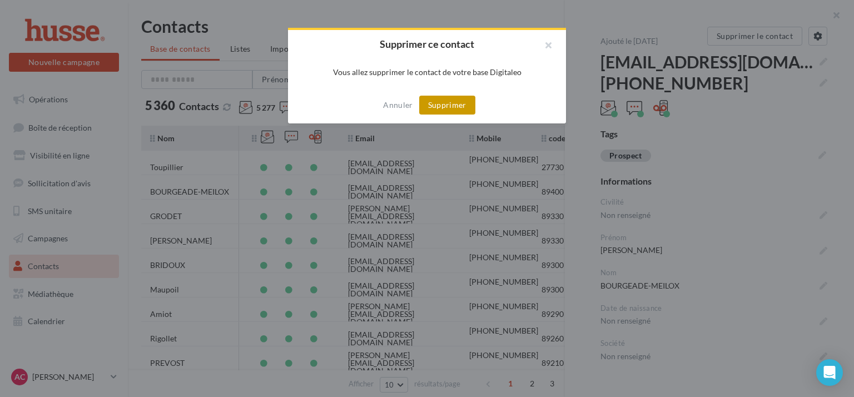
click at [442, 109] on button "Supprimer" at bounding box center [447, 105] width 56 height 19
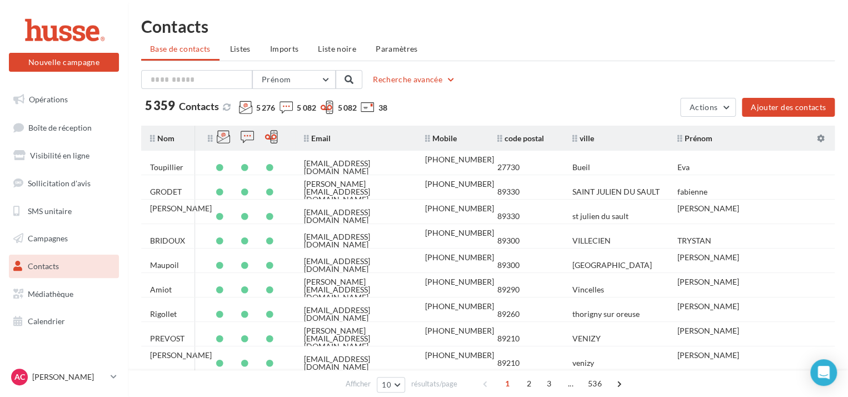
click at [504, 193] on td "89330" at bounding box center [525, 191] width 75 height 24
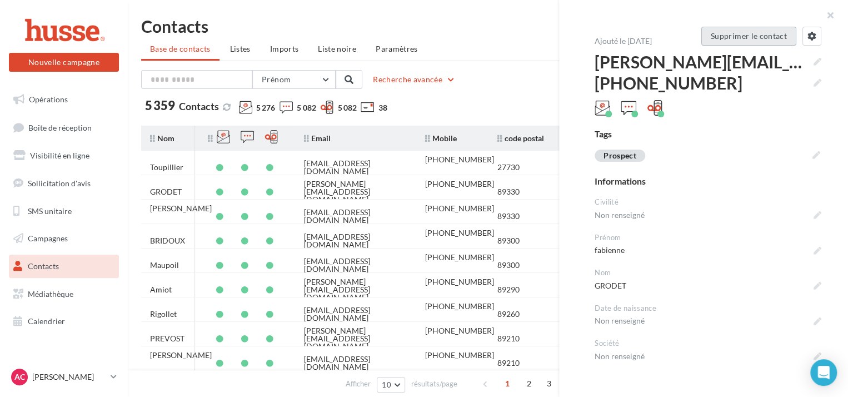
click at [768, 45] on button "Supprimer le contact" at bounding box center [748, 36] width 95 height 19
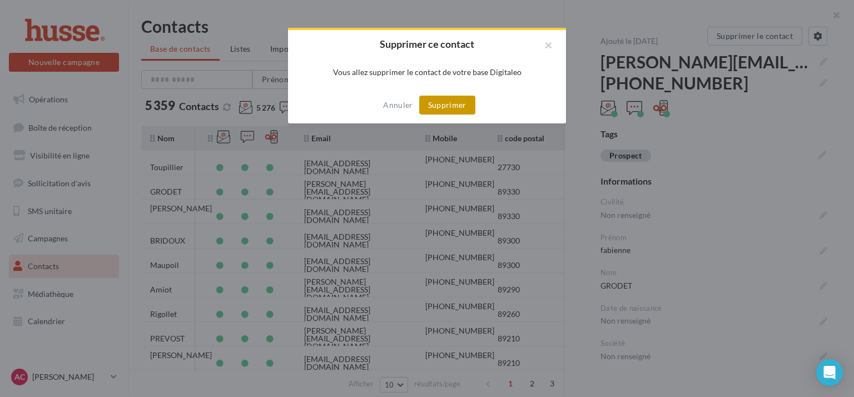
click at [457, 114] on button "Supprimer" at bounding box center [447, 105] width 56 height 19
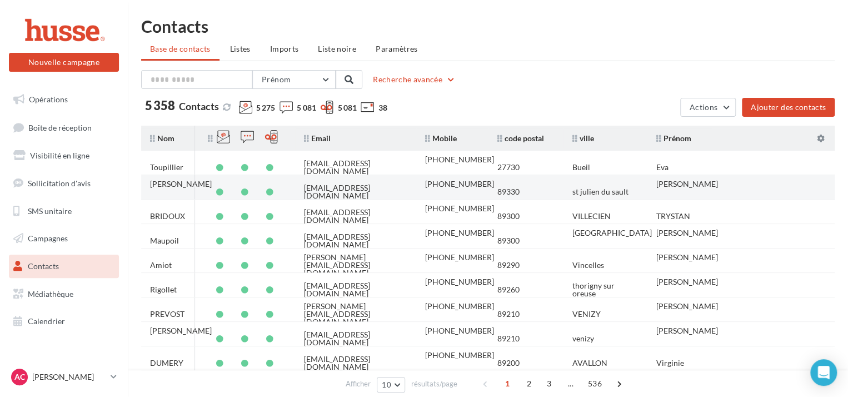
click at [462, 187] on div "[PHONE_NUMBER]" at bounding box center [459, 184] width 69 height 8
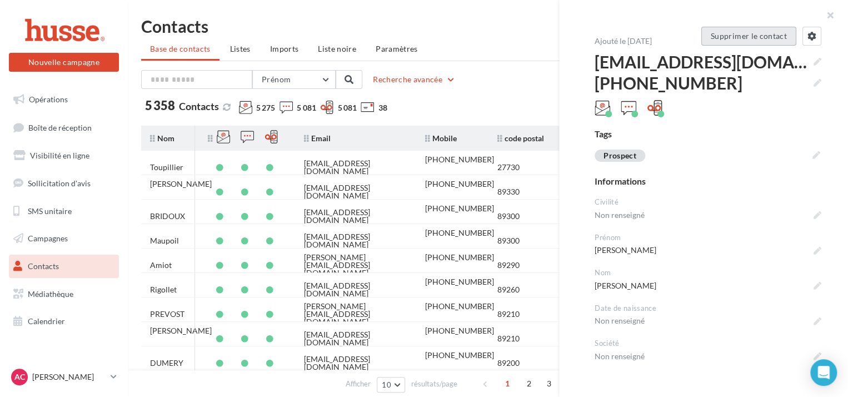
click at [733, 32] on button "Supprimer le contact" at bounding box center [748, 36] width 95 height 19
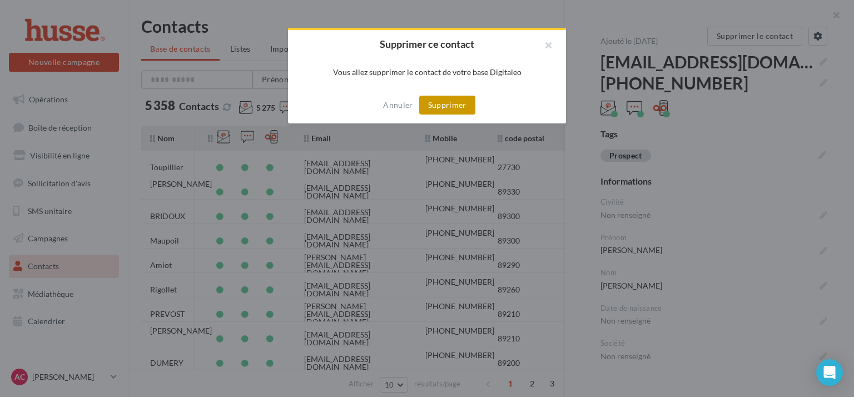
click at [465, 100] on button "Supprimer" at bounding box center [447, 105] width 56 height 19
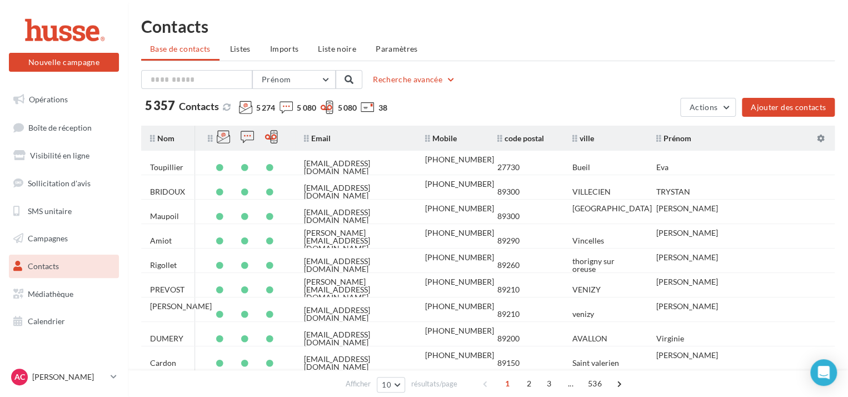
click at [522, 209] on td "89300" at bounding box center [525, 216] width 75 height 24
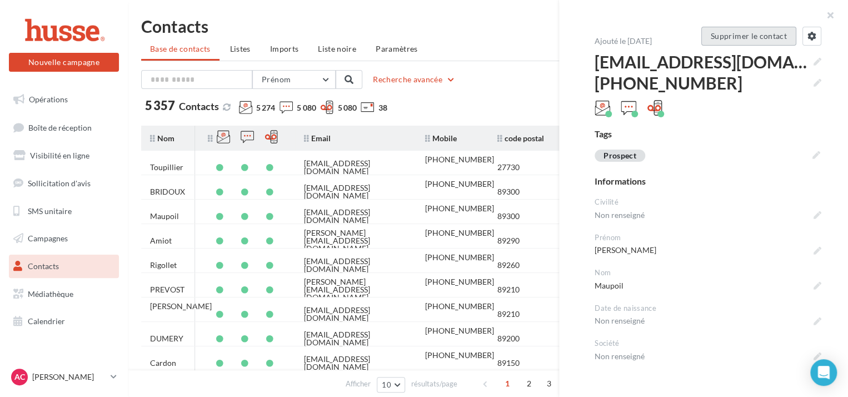
click at [773, 37] on button "Supprimer le contact" at bounding box center [748, 36] width 95 height 19
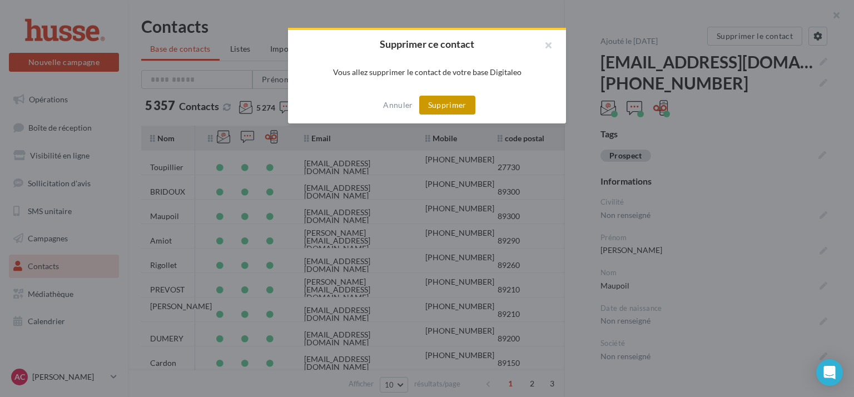
click at [456, 112] on button "Supprimer" at bounding box center [447, 105] width 56 height 19
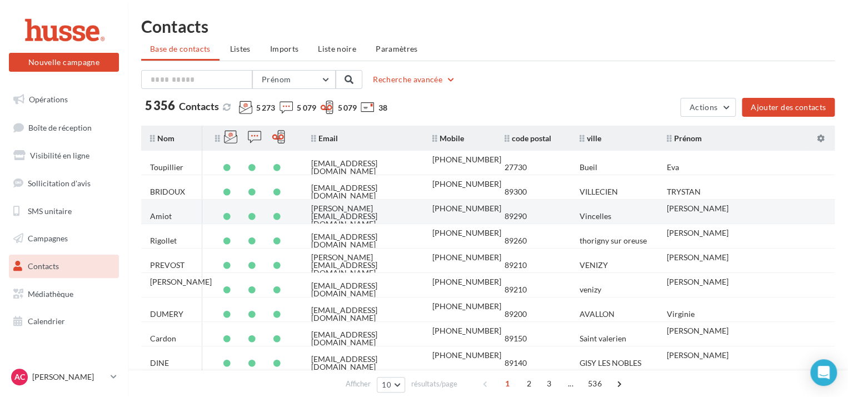
click at [502, 223] on td "89290" at bounding box center [533, 216] width 75 height 24
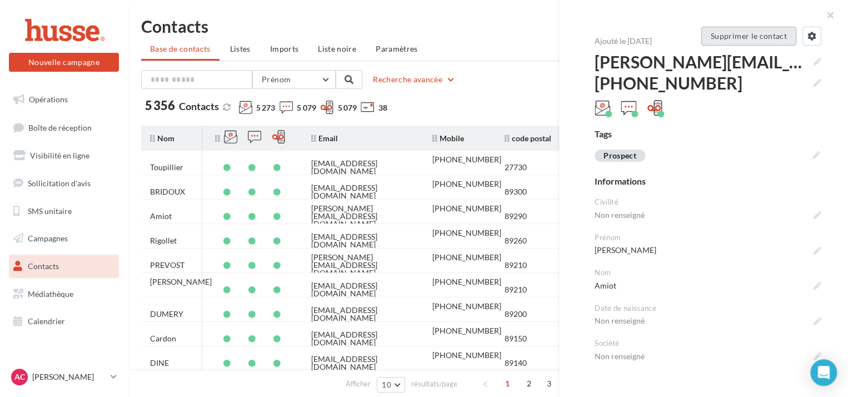
click at [747, 34] on button "Supprimer le contact" at bounding box center [748, 36] width 95 height 19
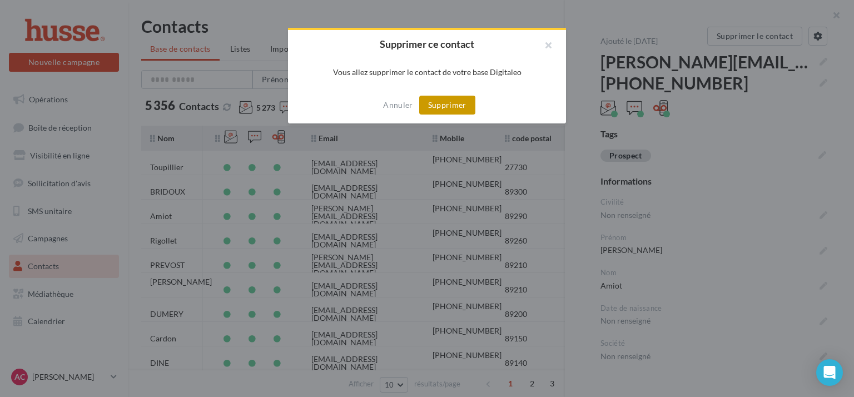
click at [459, 104] on button "Supprimer" at bounding box center [447, 105] width 56 height 19
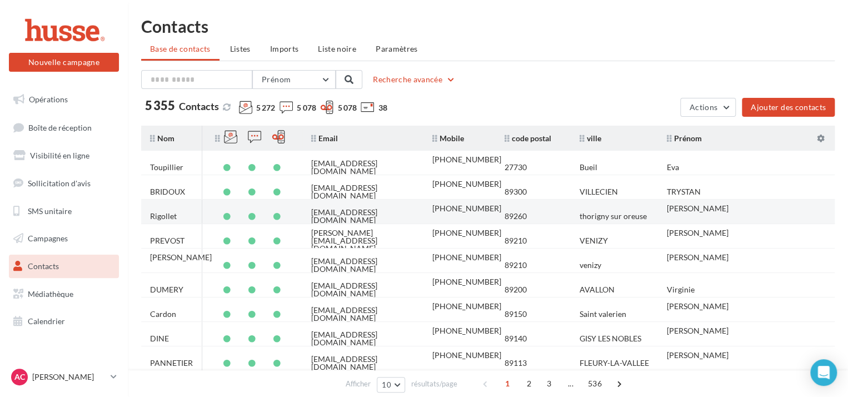
click at [492, 209] on td "+33632087337" at bounding box center [459, 215] width 72 height 33
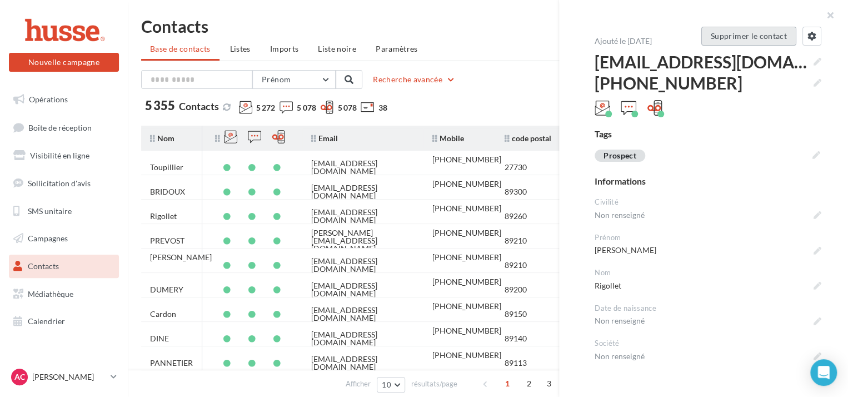
click at [720, 39] on button "Supprimer le contact" at bounding box center [748, 36] width 95 height 19
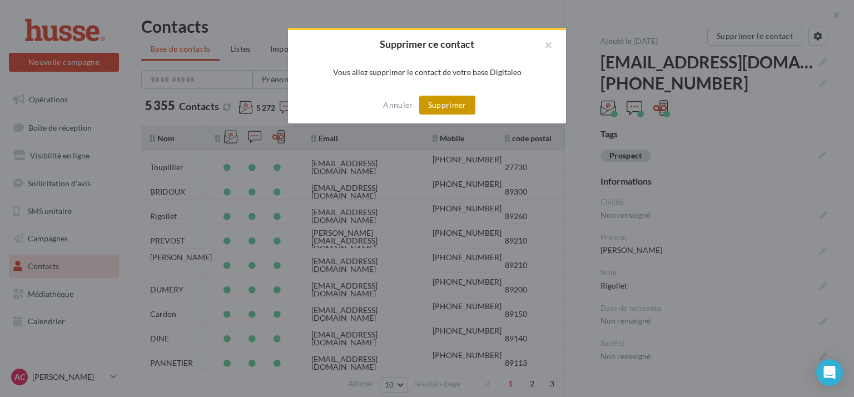
click at [451, 111] on button "Supprimer" at bounding box center [447, 105] width 56 height 19
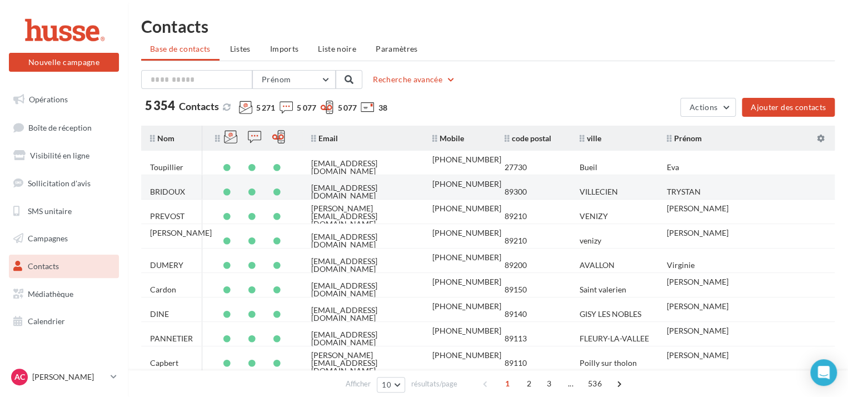
click at [542, 192] on td "89300" at bounding box center [533, 191] width 75 height 24
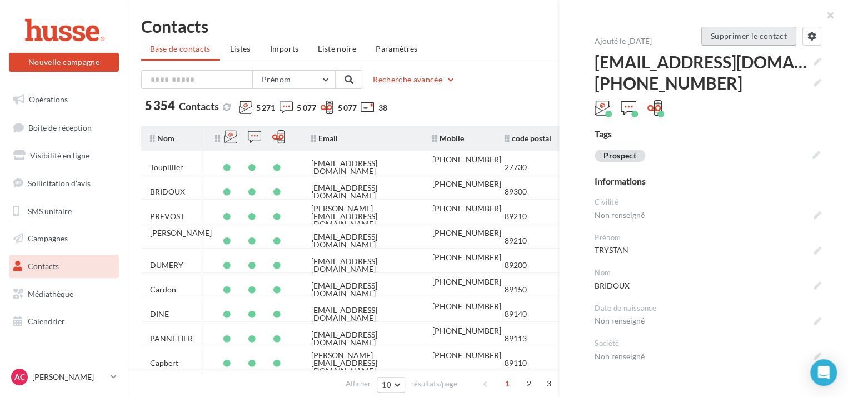
click at [720, 34] on button "Supprimer le contact" at bounding box center [748, 36] width 95 height 19
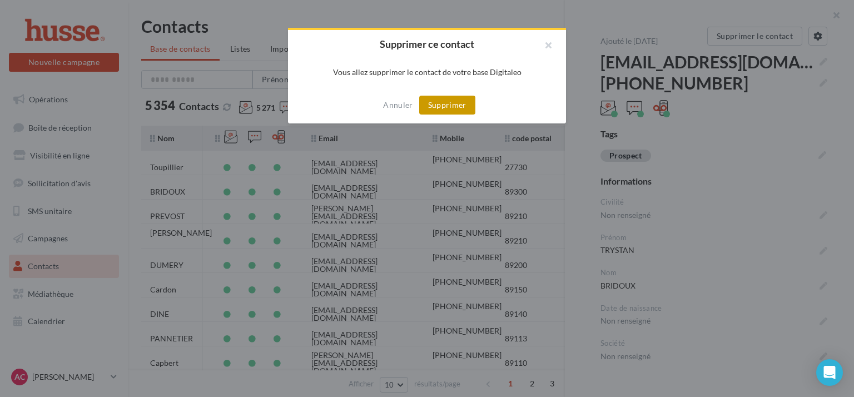
click at [442, 105] on button "Supprimer" at bounding box center [447, 105] width 56 height 19
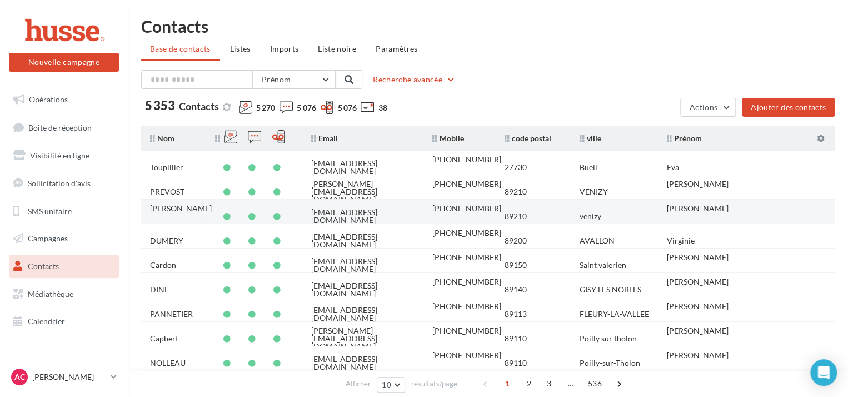
click at [489, 215] on td "+33627573293" at bounding box center [459, 215] width 72 height 33
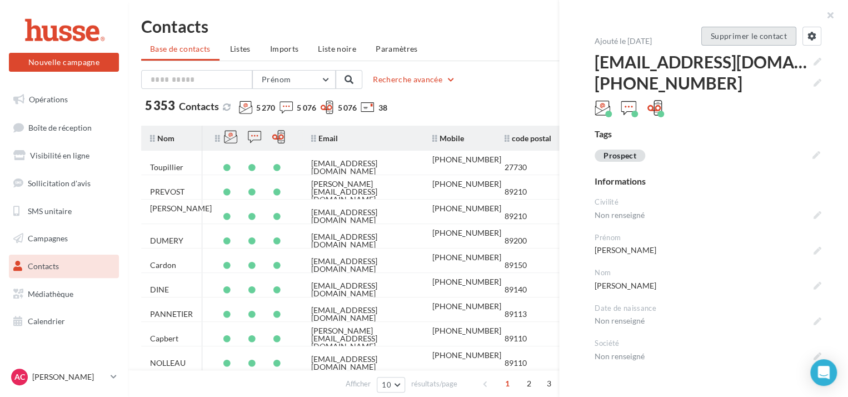
click at [765, 31] on button "Supprimer le contact" at bounding box center [748, 36] width 95 height 19
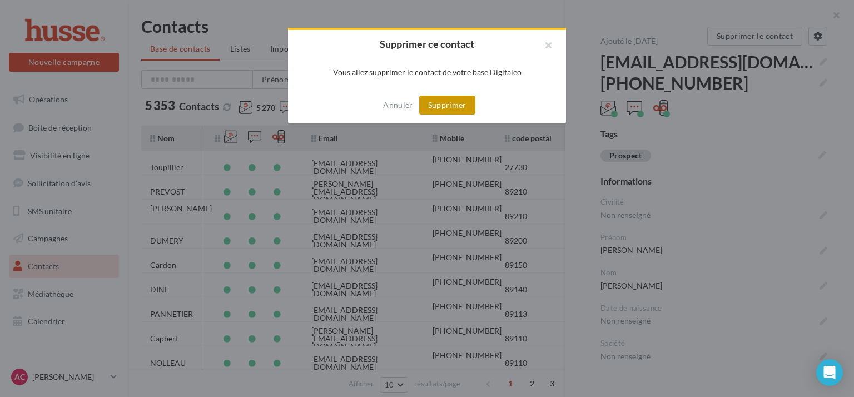
click at [445, 107] on button "Supprimer" at bounding box center [447, 105] width 56 height 19
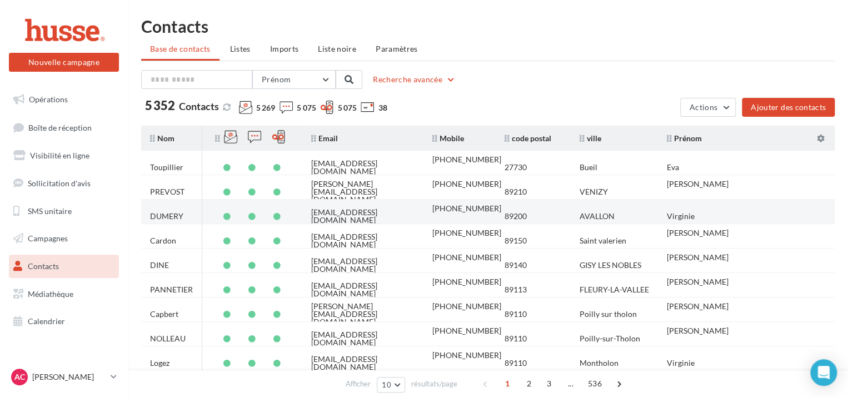
click at [560, 204] on td "89200" at bounding box center [533, 216] width 75 height 24
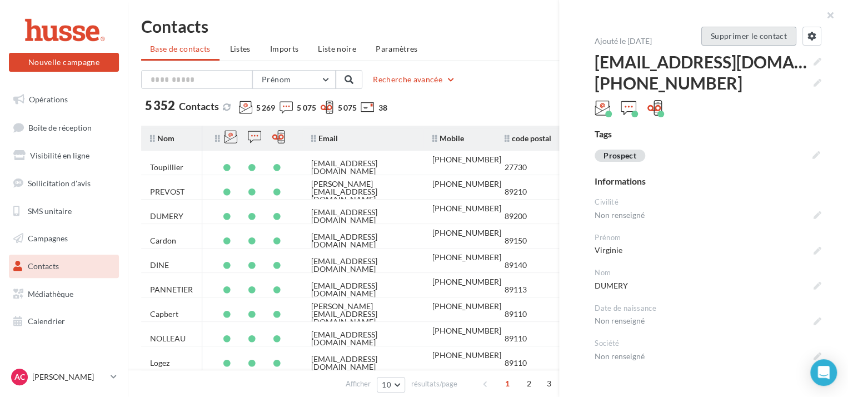
click at [741, 41] on button "Supprimer le contact" at bounding box center [748, 36] width 95 height 19
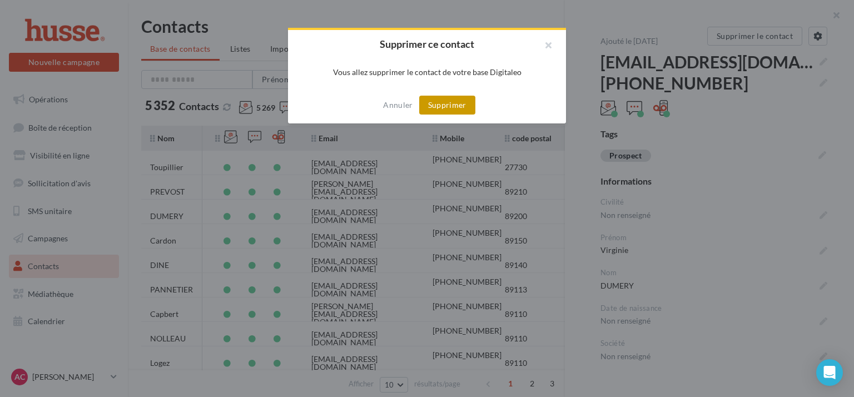
click at [447, 112] on button "Supprimer" at bounding box center [447, 105] width 56 height 19
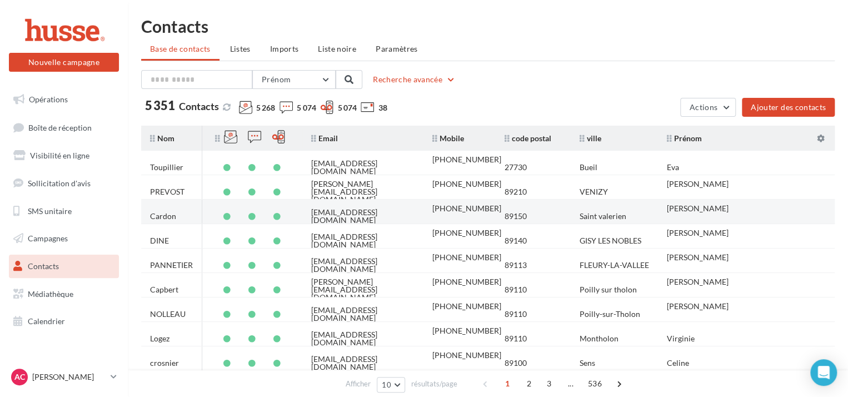
click at [505, 212] on div "89150" at bounding box center [516, 216] width 22 height 8
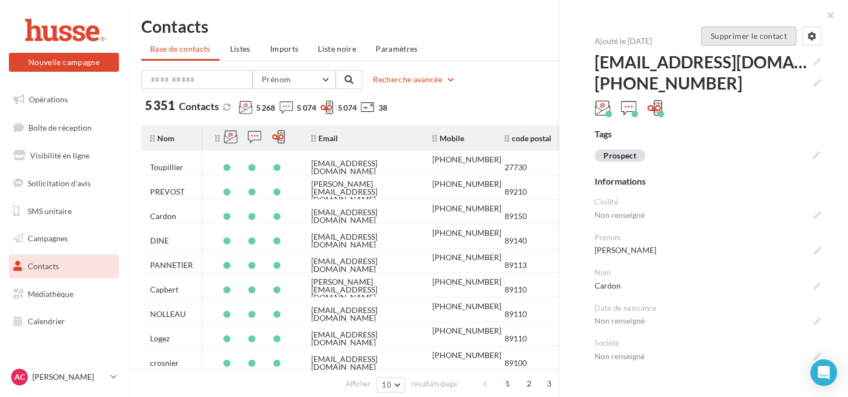
click at [768, 38] on button "Supprimer le contact" at bounding box center [748, 36] width 95 height 19
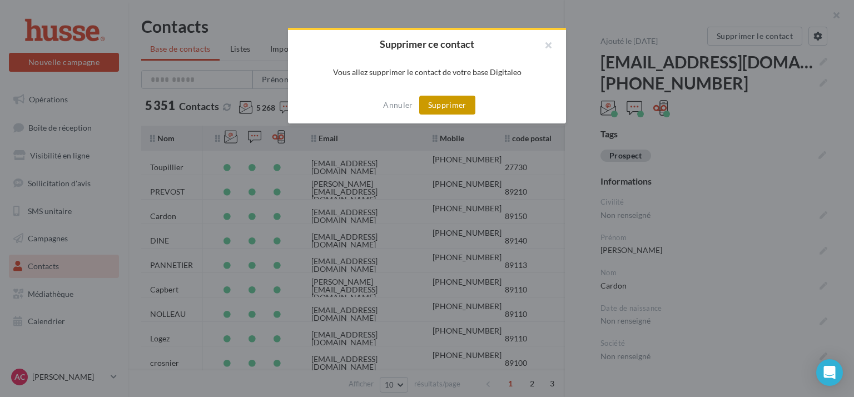
click at [446, 105] on button "Supprimer" at bounding box center [447, 105] width 56 height 19
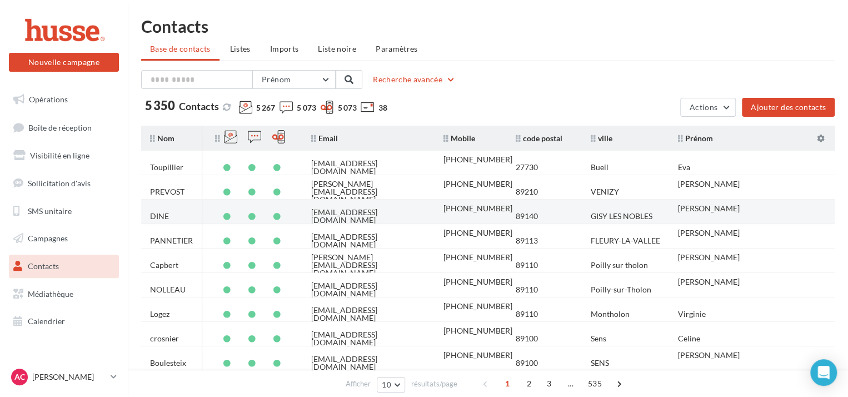
click at [502, 214] on td "+33607494248" at bounding box center [471, 215] width 72 height 33
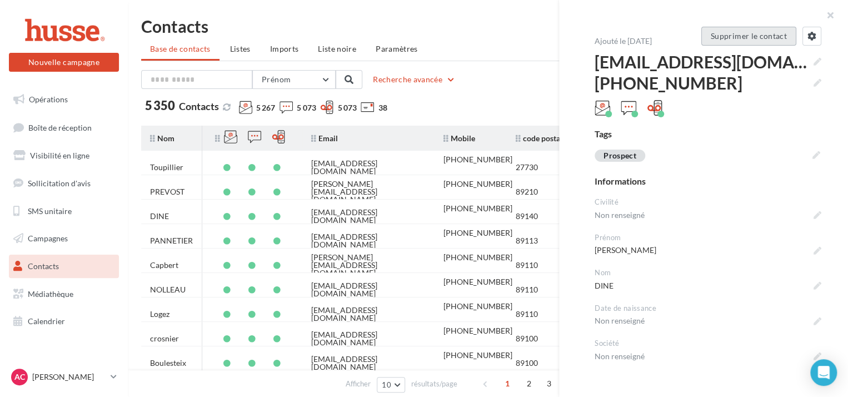
click at [760, 43] on button "Supprimer le contact" at bounding box center [748, 36] width 95 height 19
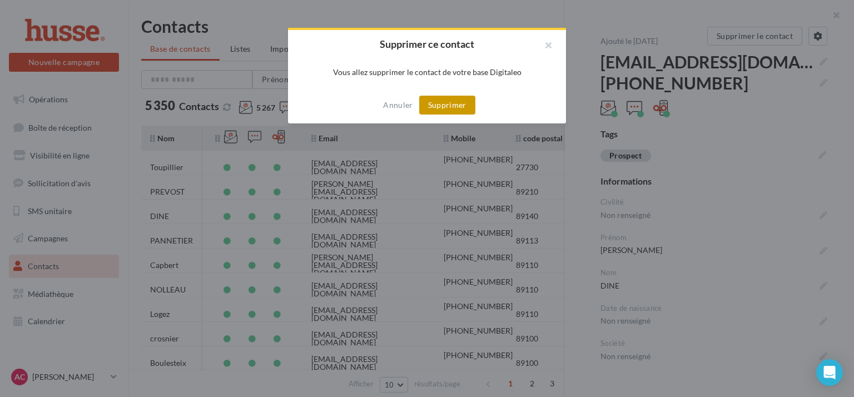
click at [457, 107] on button "Supprimer" at bounding box center [447, 105] width 56 height 19
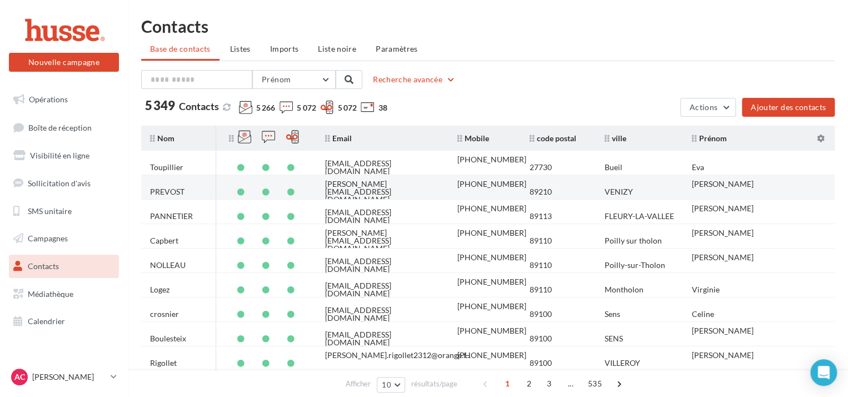
click at [497, 175] on td "+33659818759" at bounding box center [484, 191] width 72 height 33
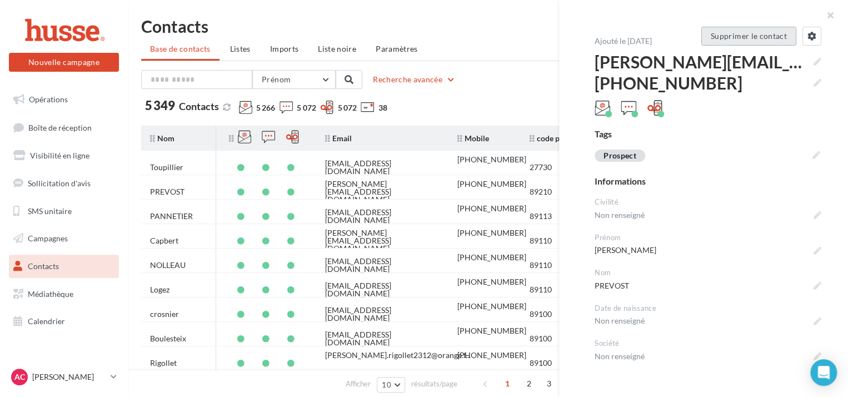
click at [720, 36] on button "Supprimer le contact" at bounding box center [748, 36] width 95 height 19
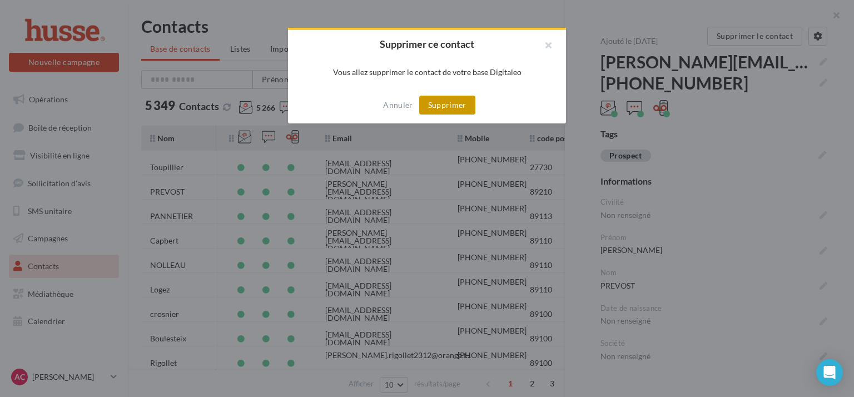
click at [443, 96] on button "Supprimer" at bounding box center [447, 105] width 56 height 19
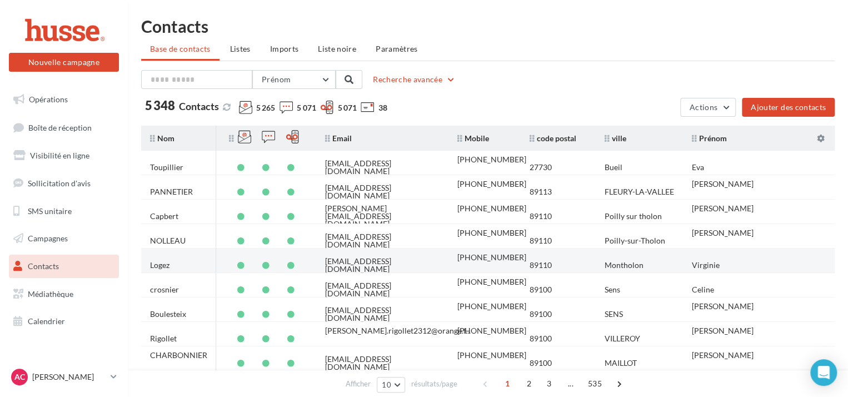
click at [540, 261] on div "89110" at bounding box center [541, 265] width 22 height 8
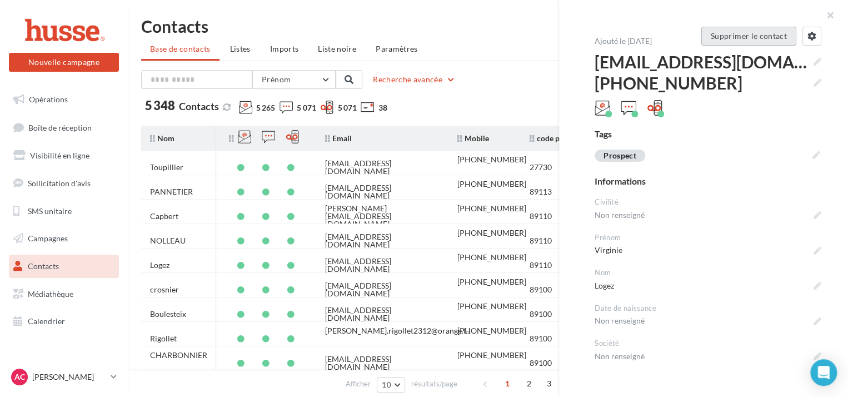
click at [709, 41] on button "Supprimer le contact" at bounding box center [748, 36] width 95 height 19
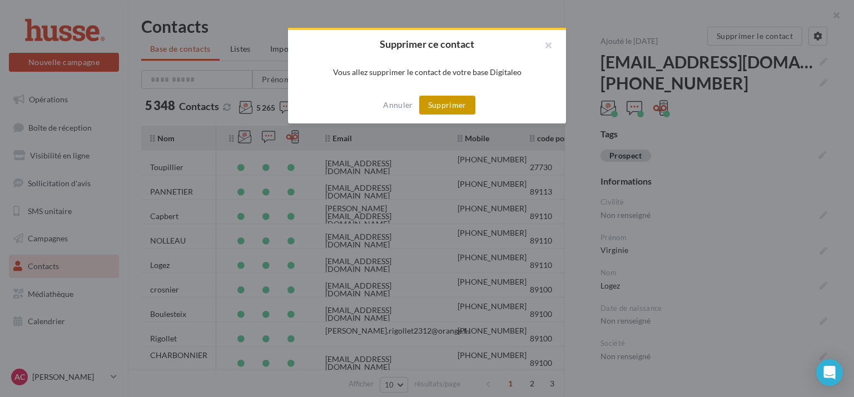
click at [473, 98] on button "Supprimer" at bounding box center [447, 105] width 56 height 19
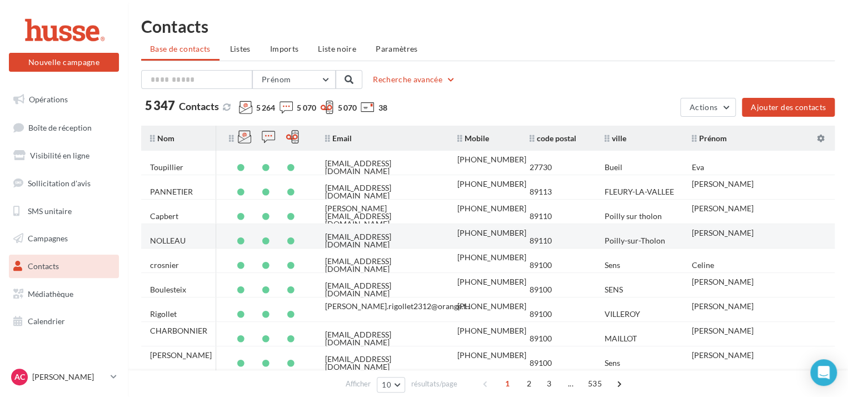
click at [549, 228] on td "89110" at bounding box center [558, 240] width 75 height 24
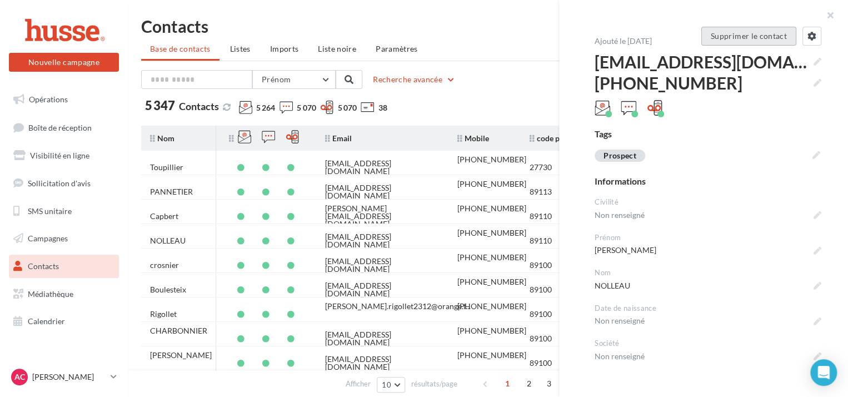
click at [783, 33] on button "Supprimer le contact" at bounding box center [748, 36] width 95 height 19
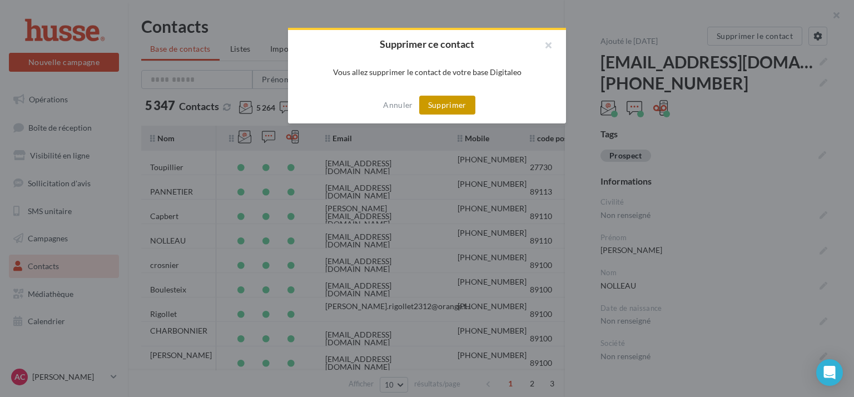
click at [453, 112] on button "Supprimer" at bounding box center [447, 105] width 56 height 19
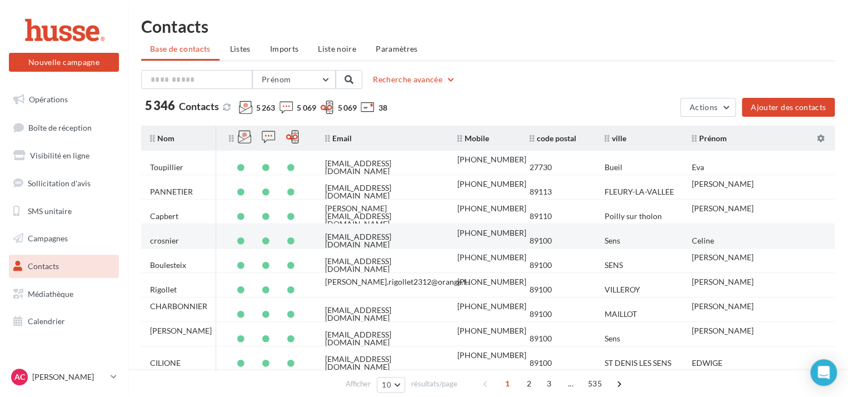
click at [513, 240] on td "+33788312661" at bounding box center [484, 240] width 72 height 33
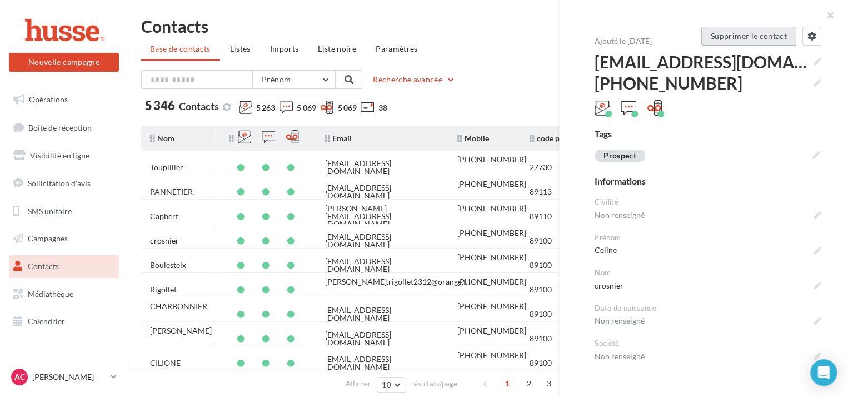
click at [760, 36] on button "Supprimer le contact" at bounding box center [748, 36] width 95 height 19
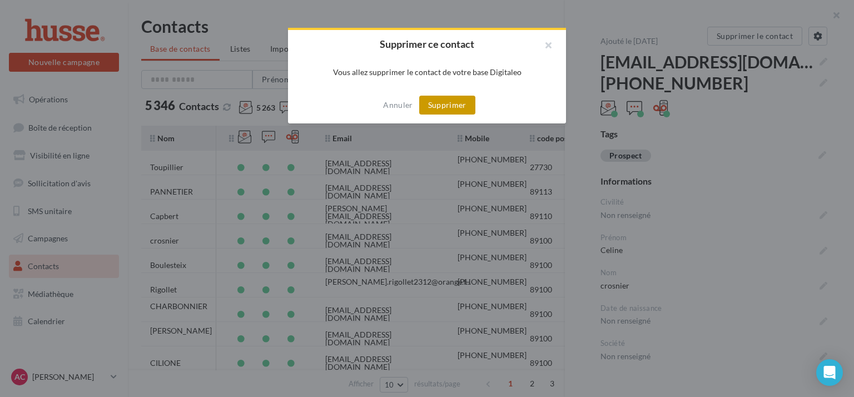
click at [464, 106] on button "Supprimer" at bounding box center [447, 105] width 56 height 19
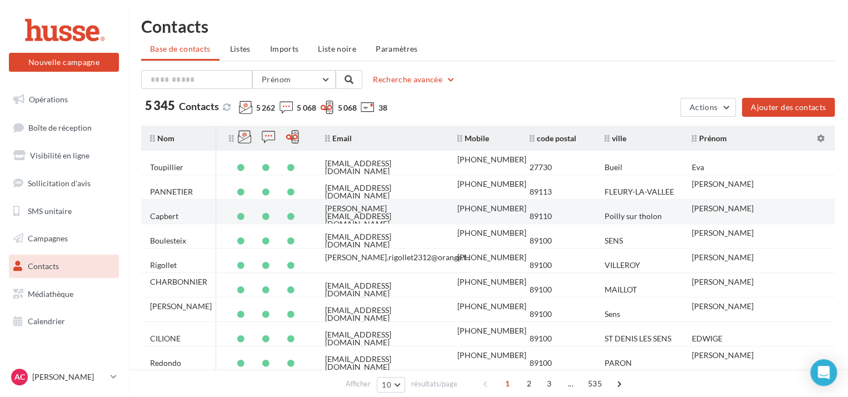
click at [513, 212] on td "+33638344492" at bounding box center [484, 215] width 72 height 33
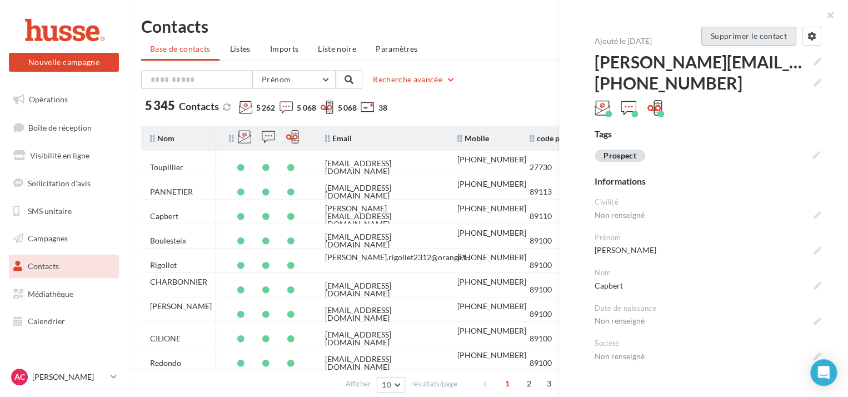
click at [744, 39] on button "Supprimer le contact" at bounding box center [748, 36] width 95 height 19
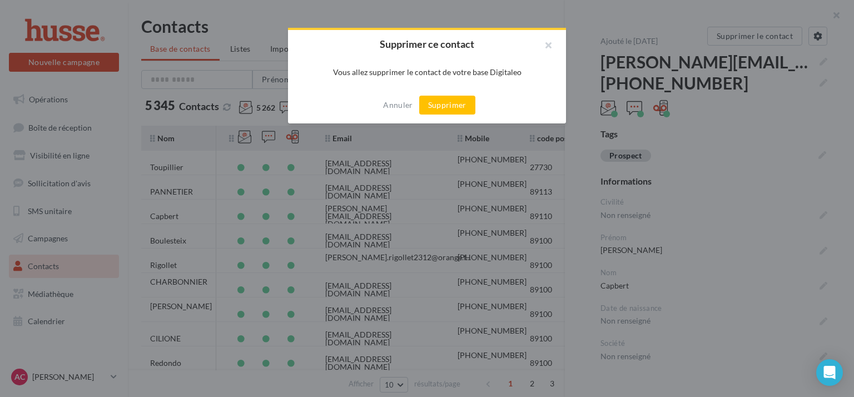
click at [446, 107] on button "Supprimer" at bounding box center [447, 105] width 56 height 19
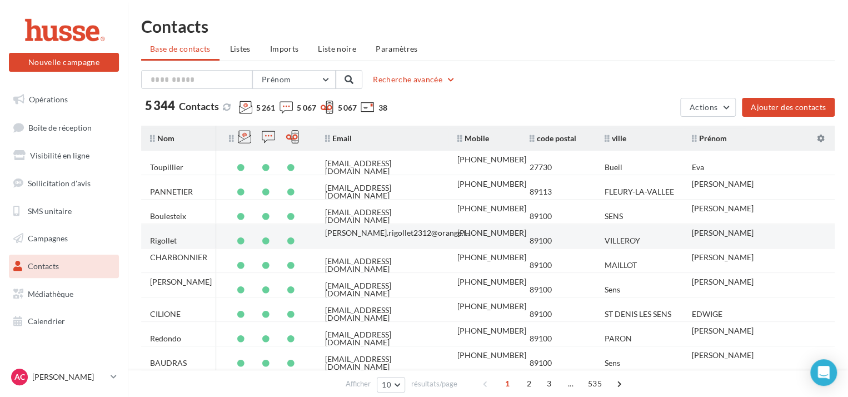
click at [495, 237] on div "+33664869382" at bounding box center [491, 233] width 69 height 8
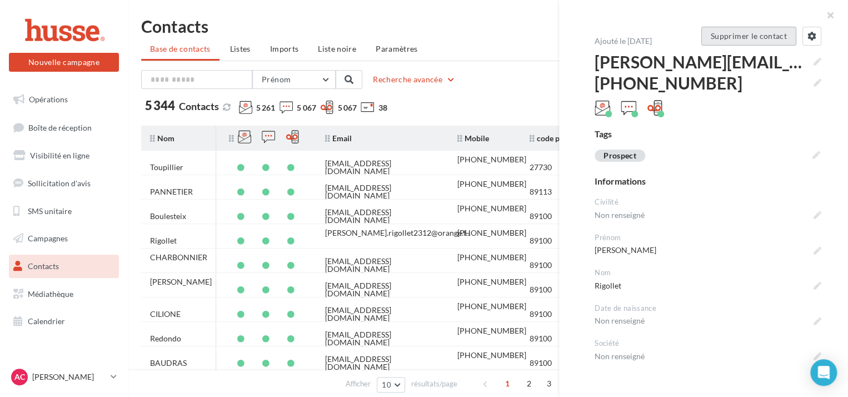
click at [767, 34] on button "Supprimer le contact" at bounding box center [748, 36] width 95 height 19
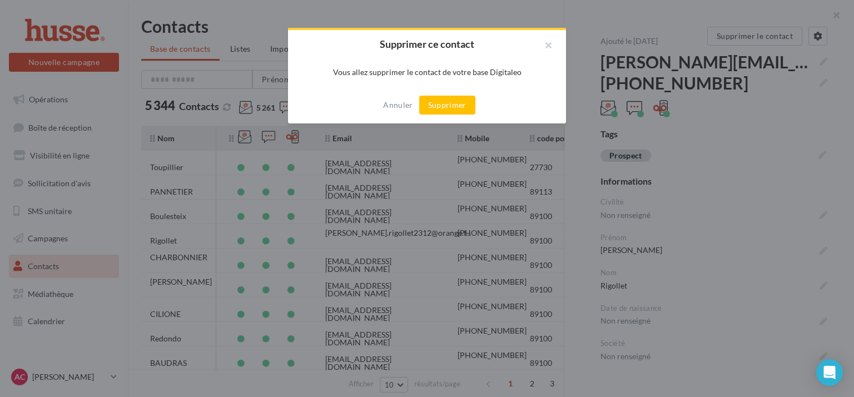
click at [441, 117] on div "Annuler Supprimer" at bounding box center [427, 105] width 278 height 37
click at [448, 112] on button "Supprimer" at bounding box center [447, 105] width 56 height 19
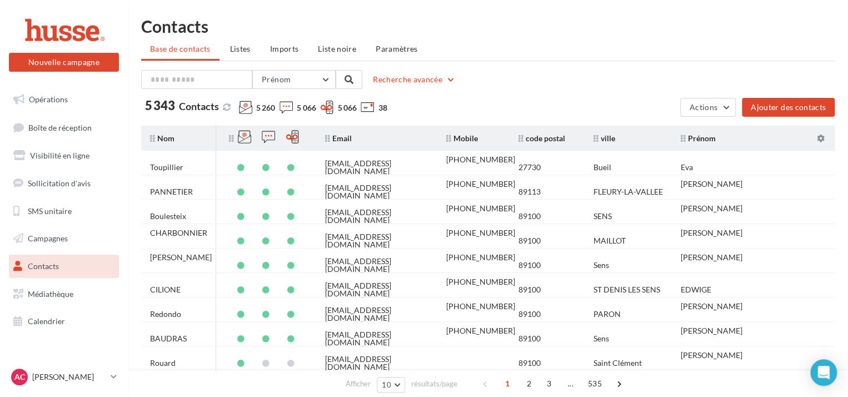
click at [503, 214] on td "+33626462180" at bounding box center [473, 215] width 72 height 33
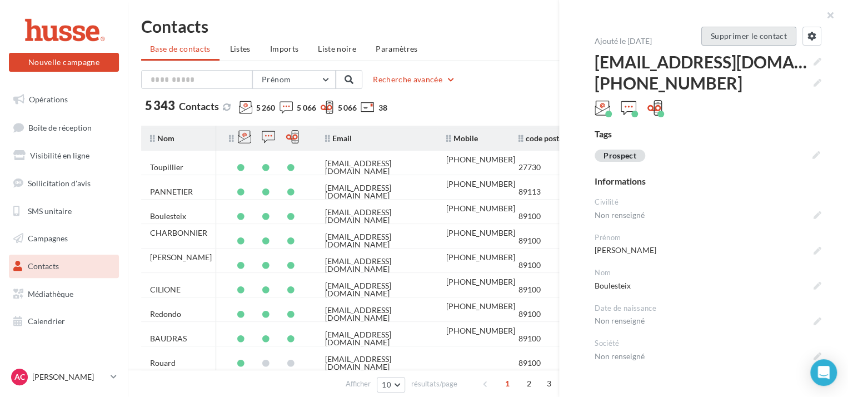
click at [727, 43] on button "Supprimer le contact" at bounding box center [748, 36] width 95 height 19
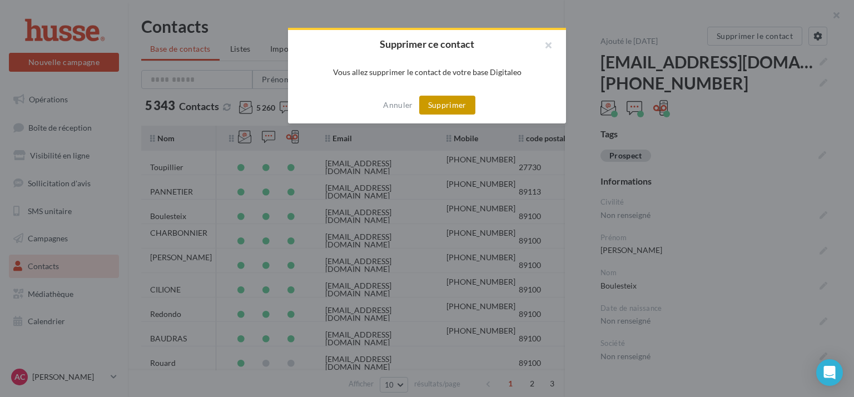
click at [461, 105] on button "Supprimer" at bounding box center [447, 105] width 56 height 19
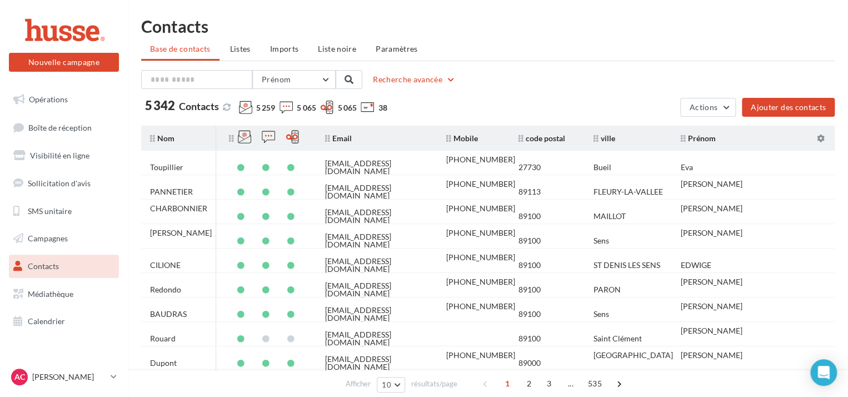
click at [492, 183] on div "+33683923434" at bounding box center [480, 184] width 69 height 8
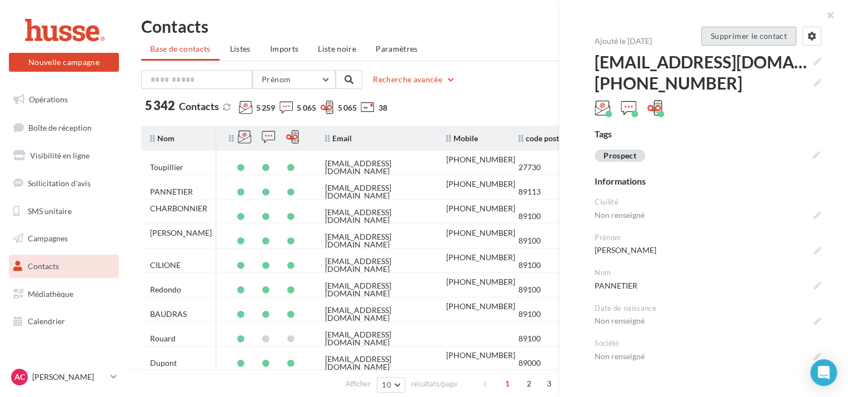
click at [720, 29] on button "Supprimer le contact" at bounding box center [748, 36] width 95 height 19
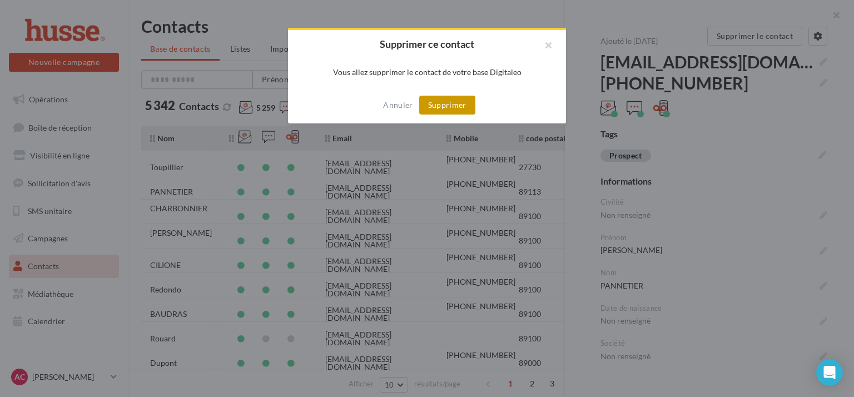
click at [455, 113] on button "Supprimer" at bounding box center [447, 105] width 56 height 19
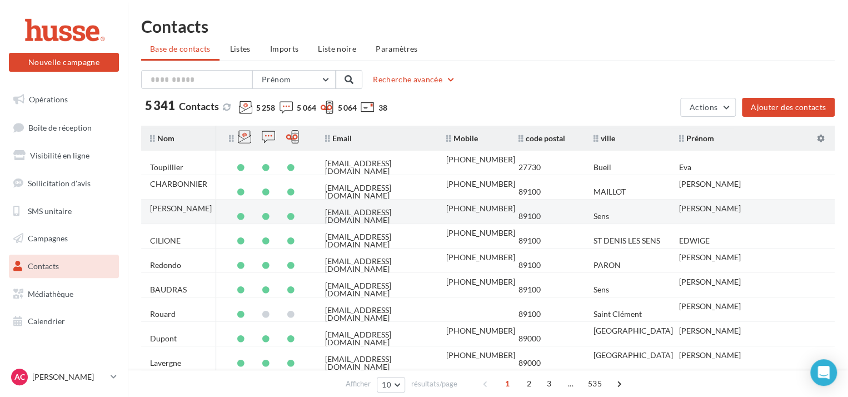
click at [500, 201] on td "+33689241542" at bounding box center [473, 215] width 72 height 33
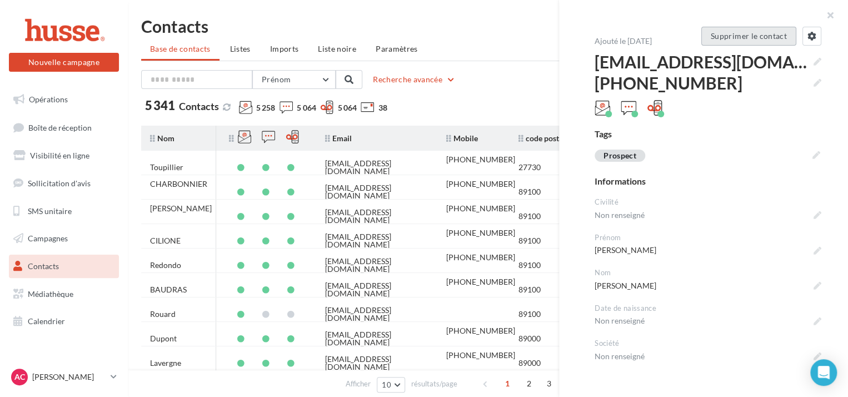
click at [711, 38] on button "Supprimer le contact" at bounding box center [748, 36] width 95 height 19
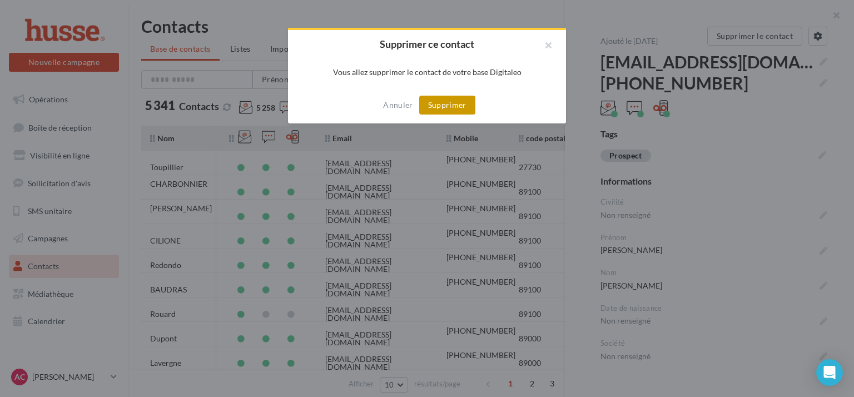
click at [465, 105] on button "Supprimer" at bounding box center [447, 105] width 56 height 19
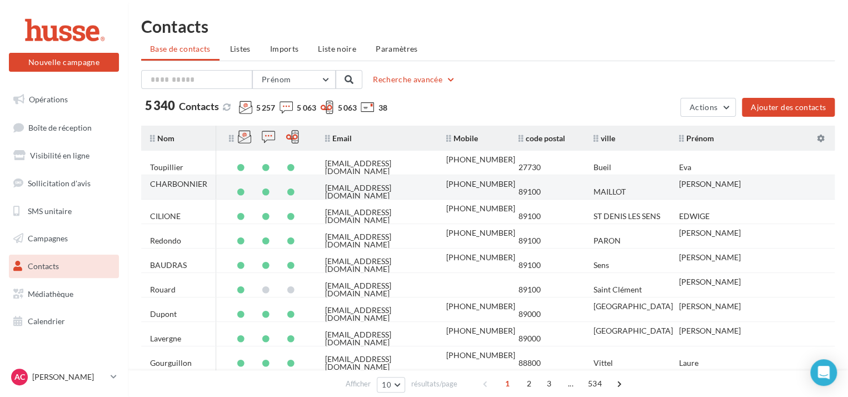
click at [500, 182] on div "+33676040341" at bounding box center [480, 184] width 69 height 8
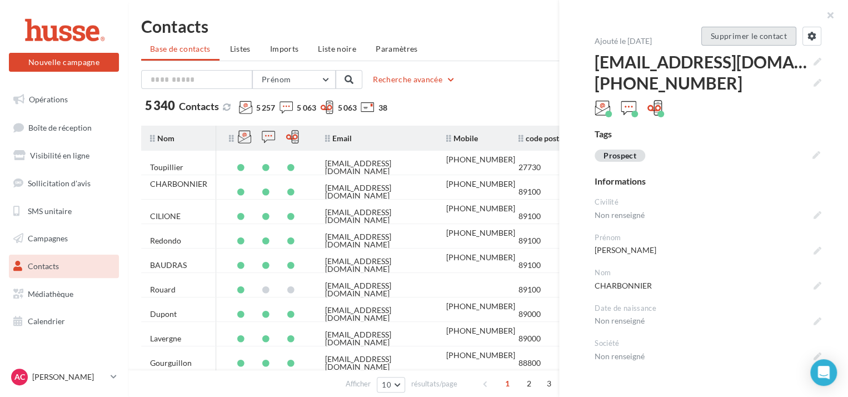
click at [749, 44] on button "Supprimer le contact" at bounding box center [748, 36] width 95 height 19
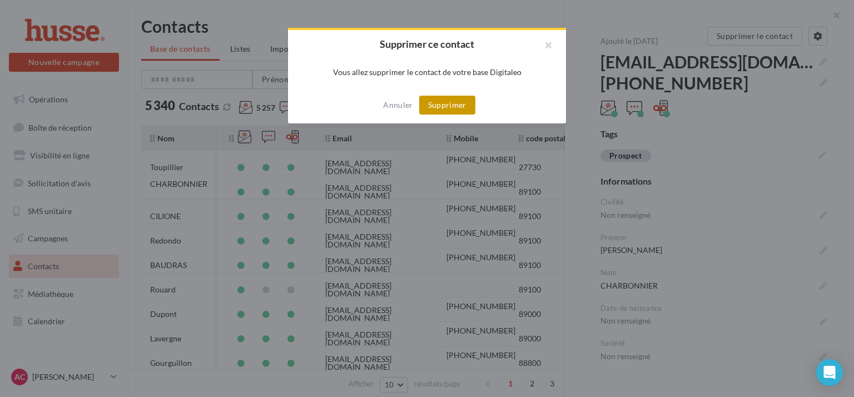
click at [464, 103] on button "Supprimer" at bounding box center [447, 105] width 56 height 19
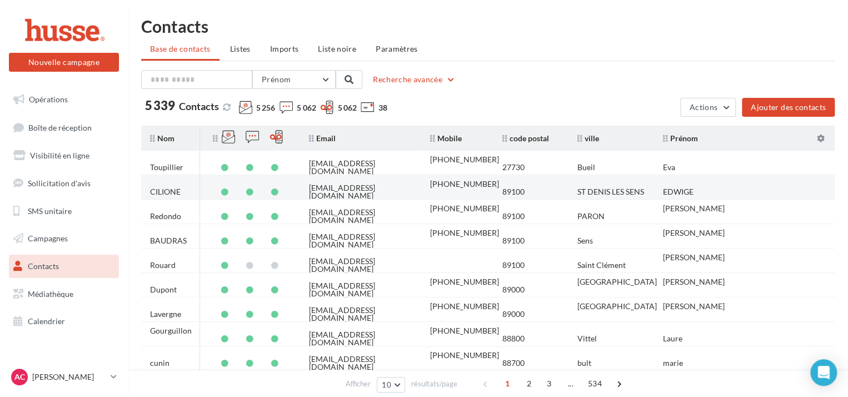
click at [511, 181] on td "89100" at bounding box center [530, 191] width 75 height 24
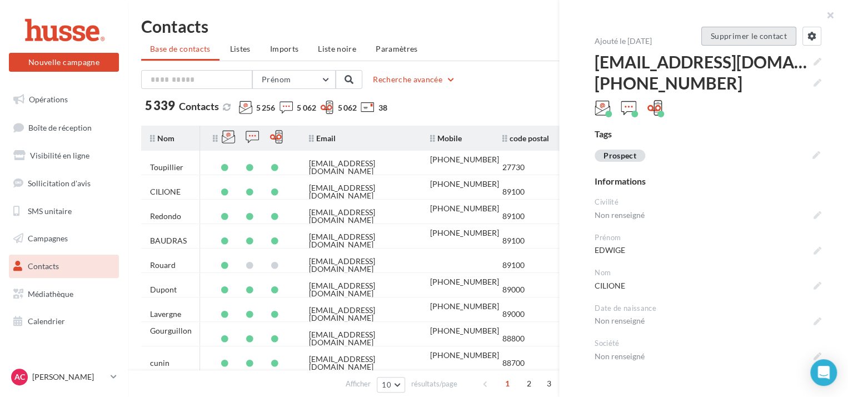
click at [731, 35] on button "Supprimer le contact" at bounding box center [748, 36] width 95 height 19
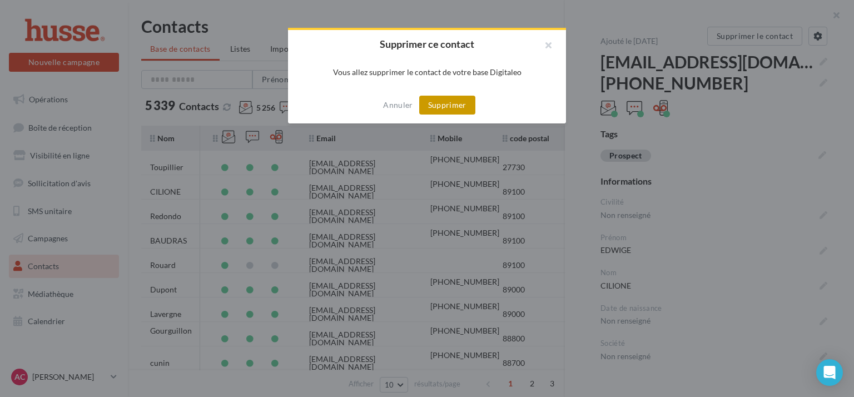
click at [471, 108] on button "Supprimer" at bounding box center [447, 105] width 56 height 19
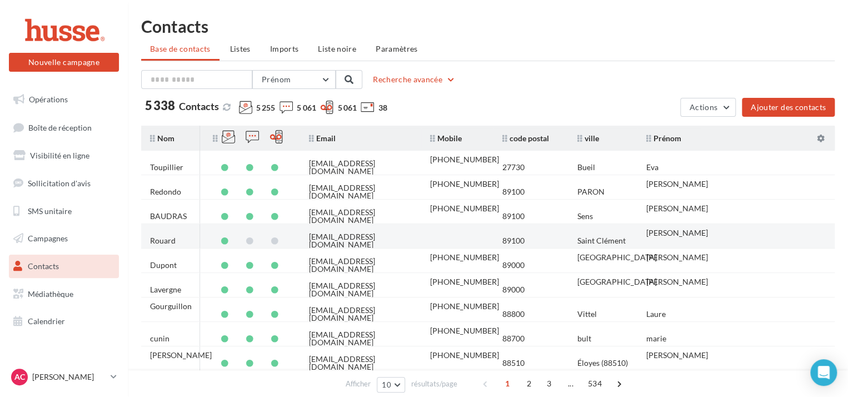
click at [541, 235] on td "89100" at bounding box center [530, 240] width 75 height 24
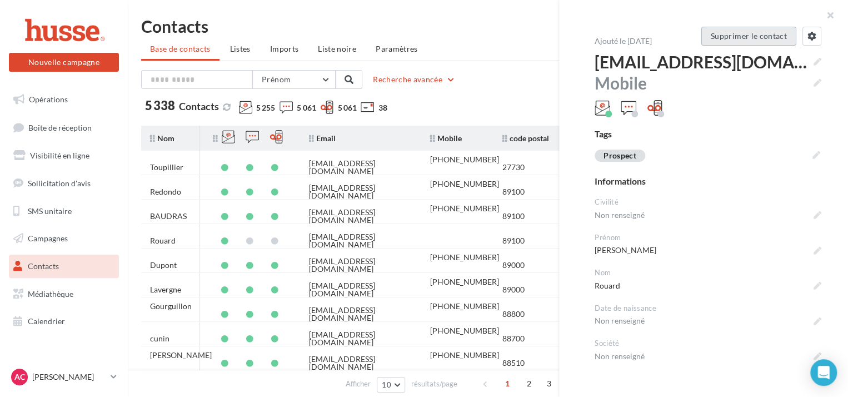
click at [747, 43] on button "Supprimer le contact" at bounding box center [748, 36] width 95 height 19
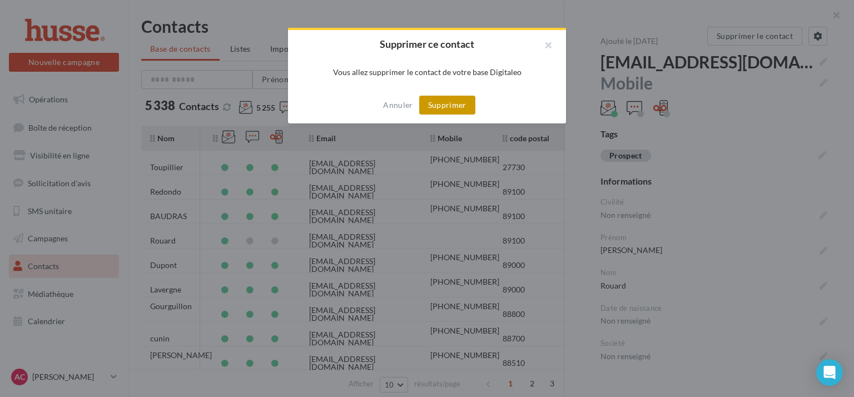
click at [453, 106] on button "Supprimer" at bounding box center [447, 105] width 56 height 19
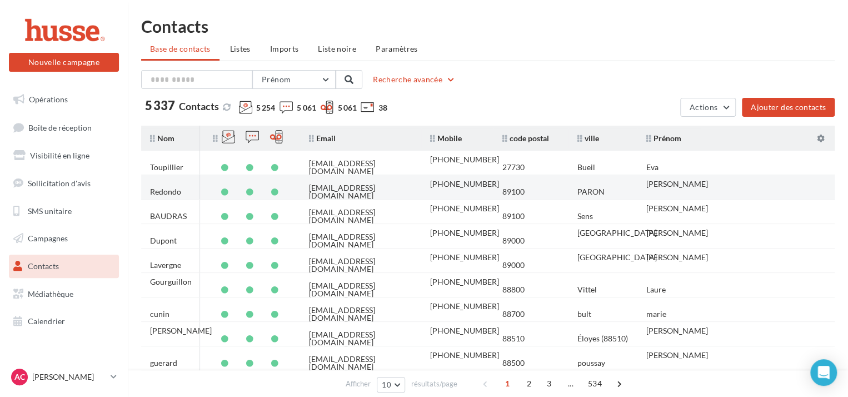
click at [520, 188] on div "89100" at bounding box center [513, 192] width 22 height 8
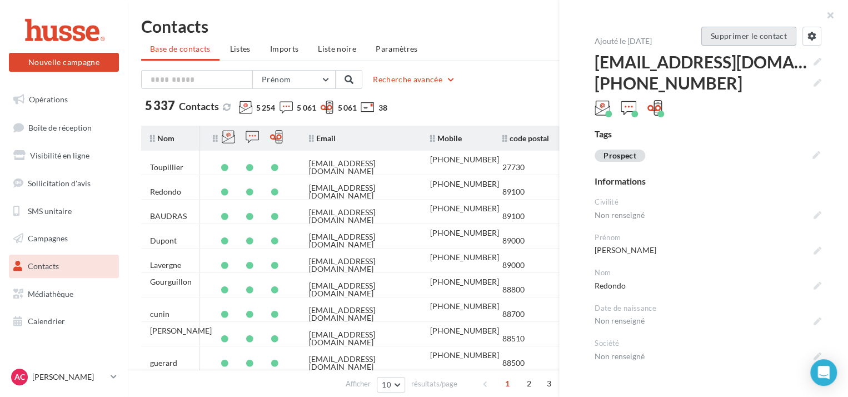
click at [711, 32] on button "Supprimer le contact" at bounding box center [748, 36] width 95 height 19
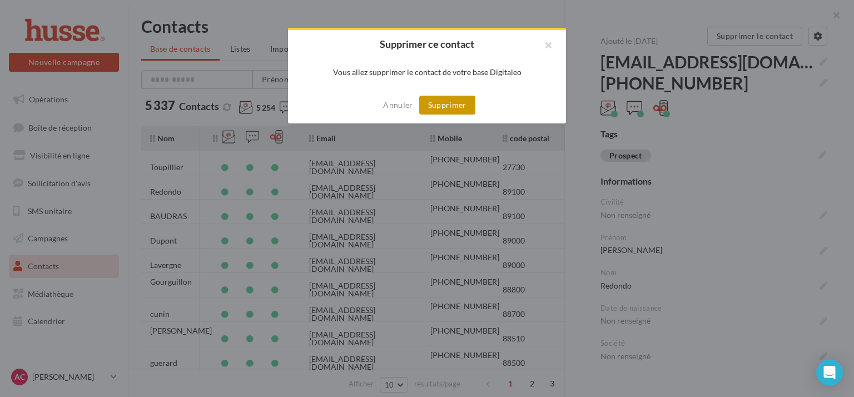
click at [447, 106] on button "Supprimer" at bounding box center [447, 105] width 56 height 19
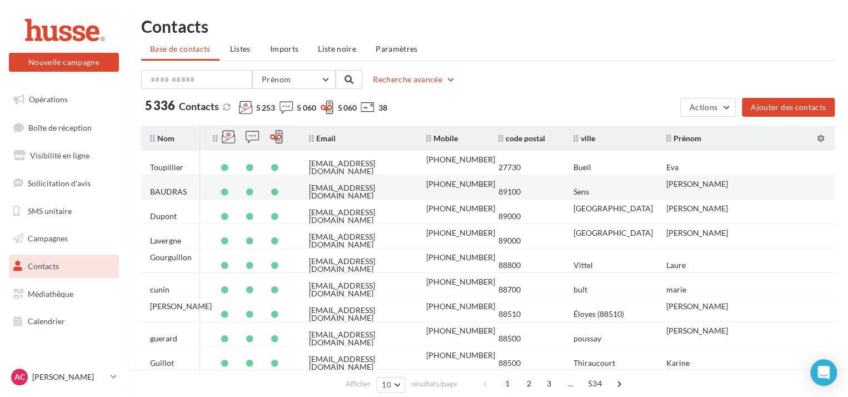
click at [470, 184] on div "+33609245302" at bounding box center [460, 184] width 69 height 8
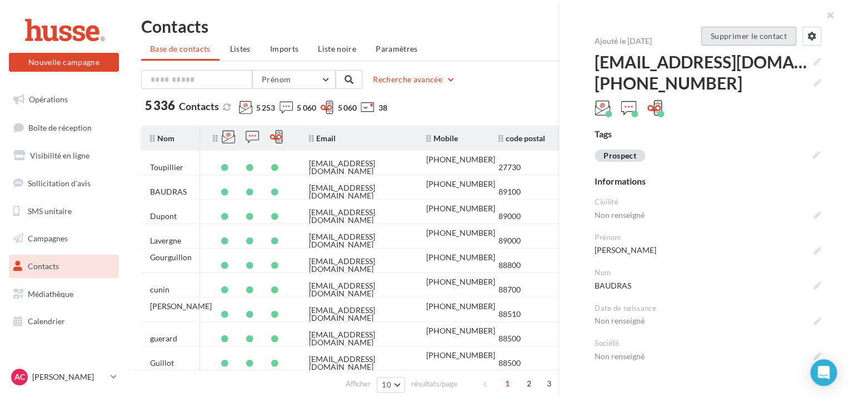
click at [710, 36] on button "Supprimer le contact" at bounding box center [748, 36] width 95 height 19
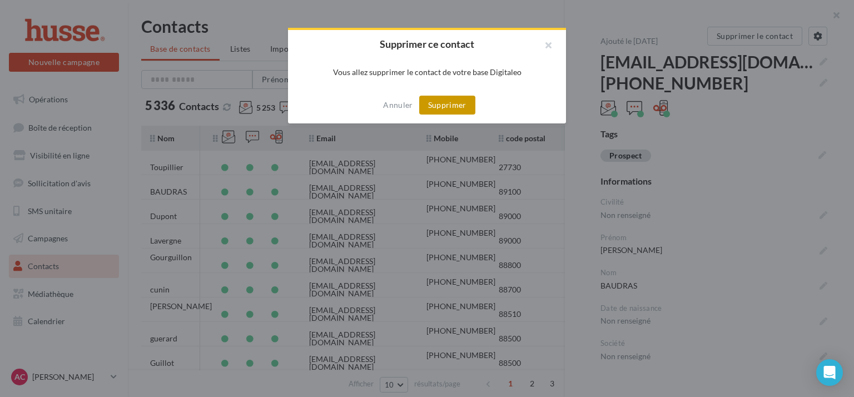
click at [453, 106] on button "Supprimer" at bounding box center [447, 105] width 56 height 19
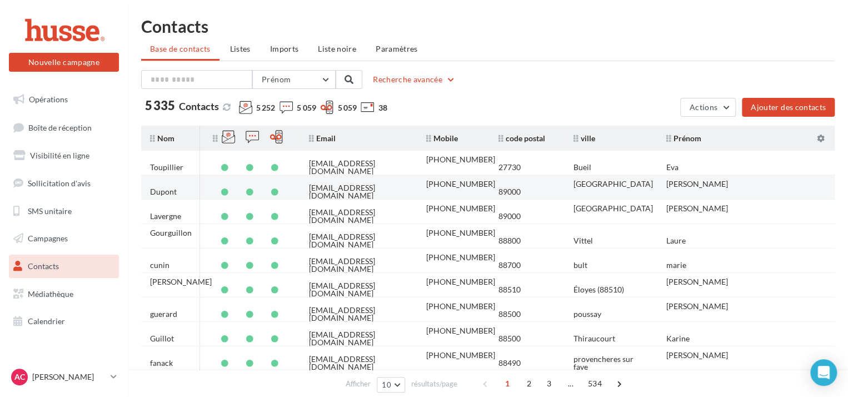
click at [479, 186] on div "+33640969606" at bounding box center [460, 184] width 69 height 8
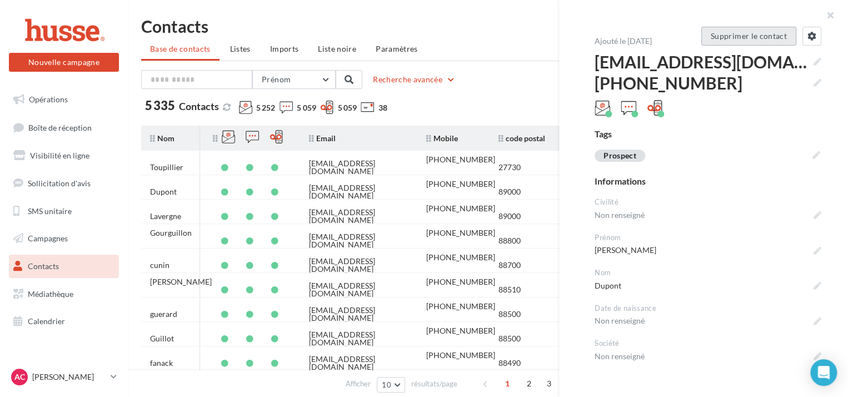
click at [769, 41] on button "Supprimer le contact" at bounding box center [748, 36] width 95 height 19
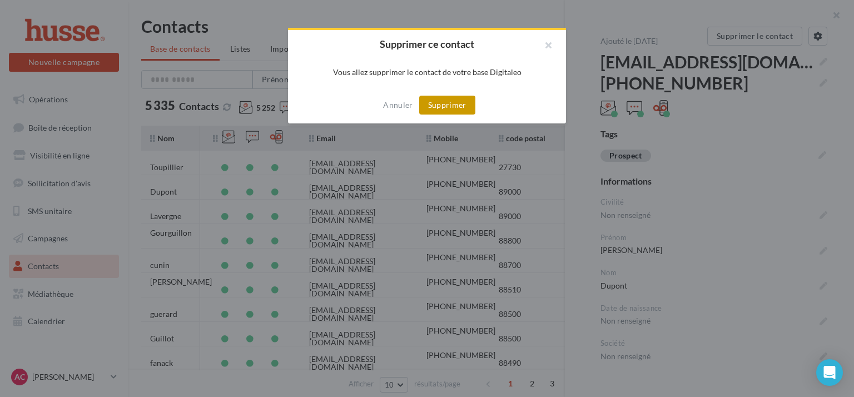
click at [442, 107] on button "Supprimer" at bounding box center [447, 105] width 56 height 19
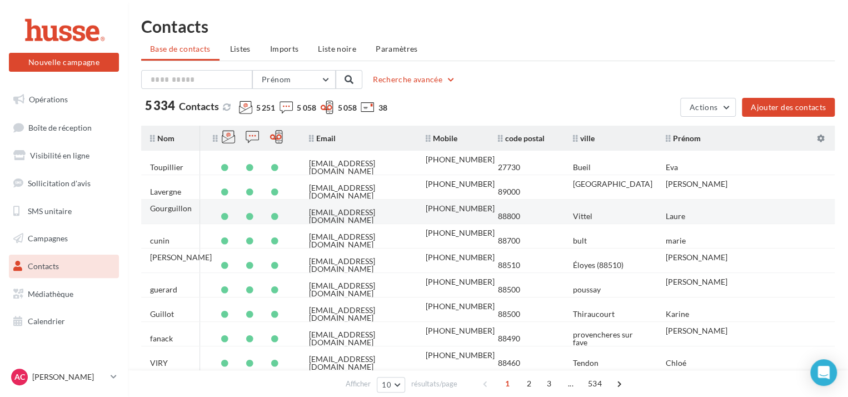
click at [475, 203] on td "+33624910131" at bounding box center [453, 215] width 72 height 33
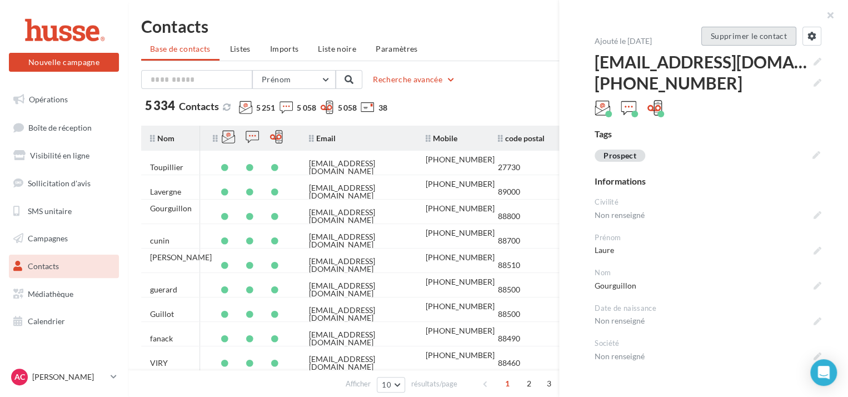
click at [742, 37] on button "Supprimer le contact" at bounding box center [748, 36] width 95 height 19
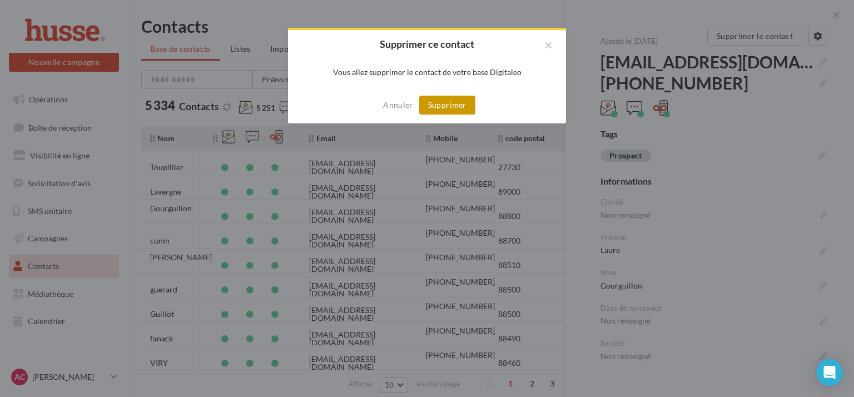
click at [460, 101] on button "Supprimer" at bounding box center [447, 105] width 56 height 19
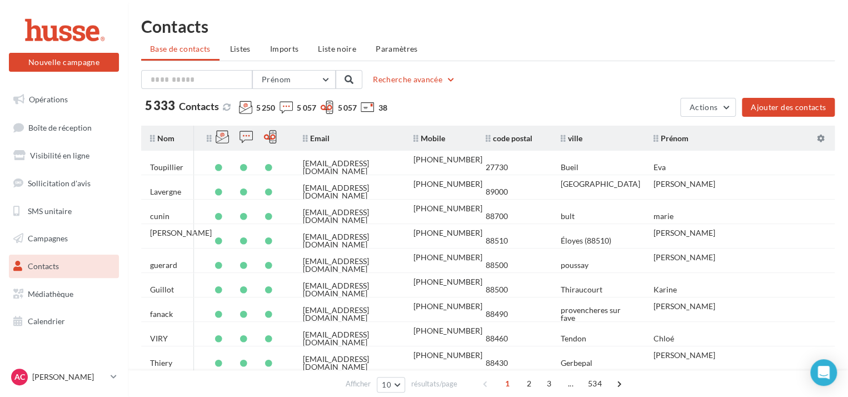
click at [528, 239] on td "88510" at bounding box center [514, 240] width 75 height 24
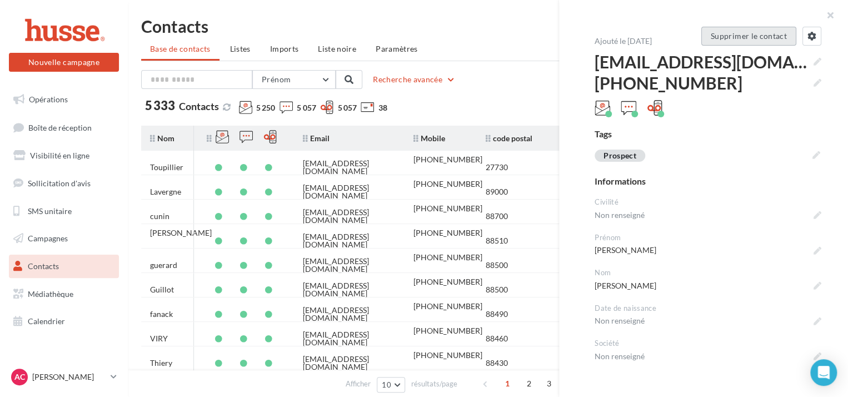
click at [749, 39] on button "Supprimer le contact" at bounding box center [748, 36] width 95 height 19
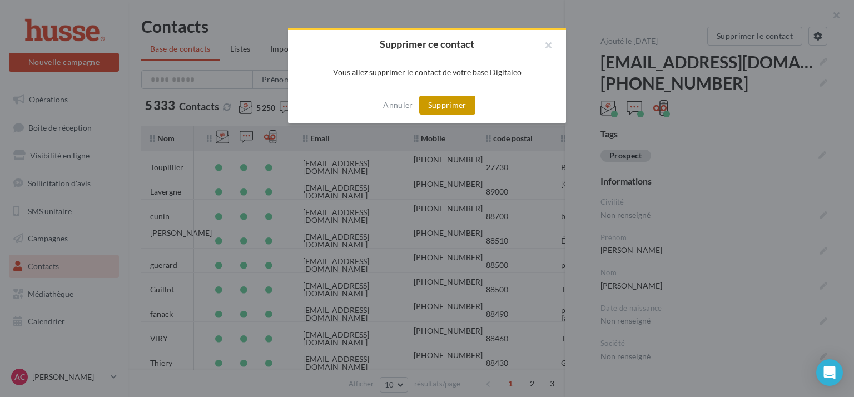
click at [436, 103] on button "Supprimer" at bounding box center [447, 105] width 56 height 19
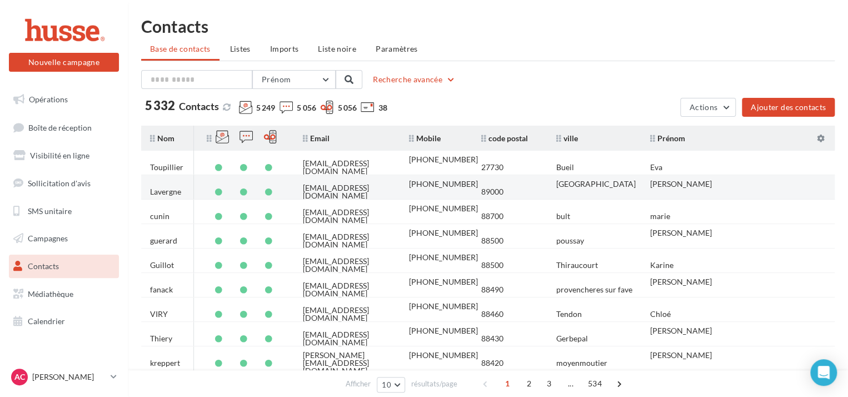
click at [323, 185] on div "e.lavergne64@icloud.com" at bounding box center [347, 192] width 88 height 16
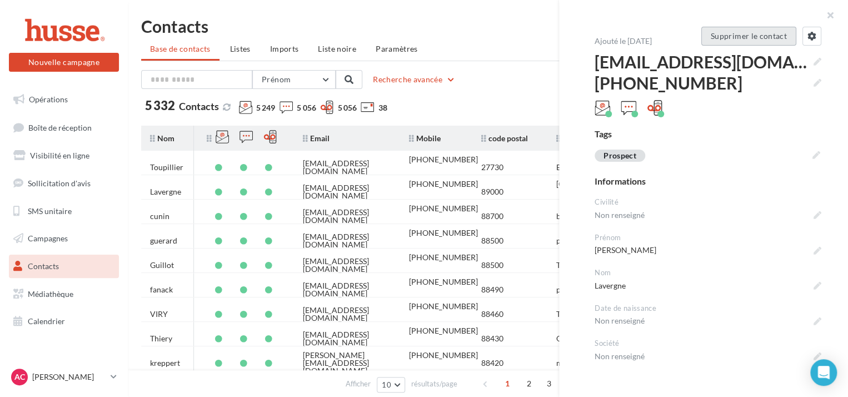
click at [715, 40] on button "Supprimer le contact" at bounding box center [748, 36] width 95 height 19
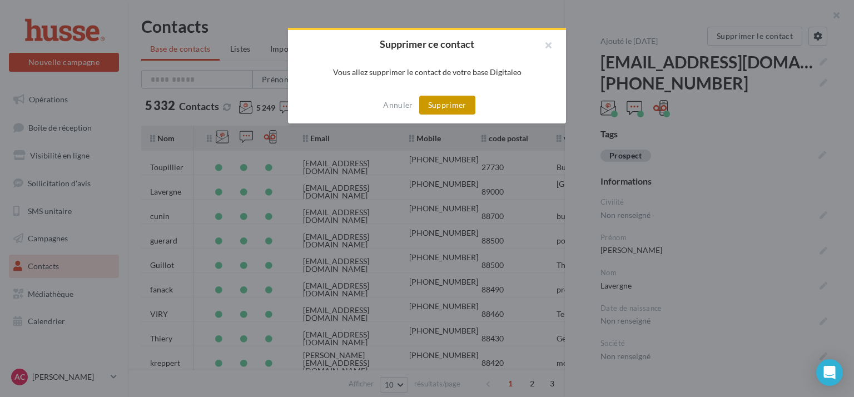
click at [443, 107] on button "Supprimer" at bounding box center [447, 105] width 56 height 19
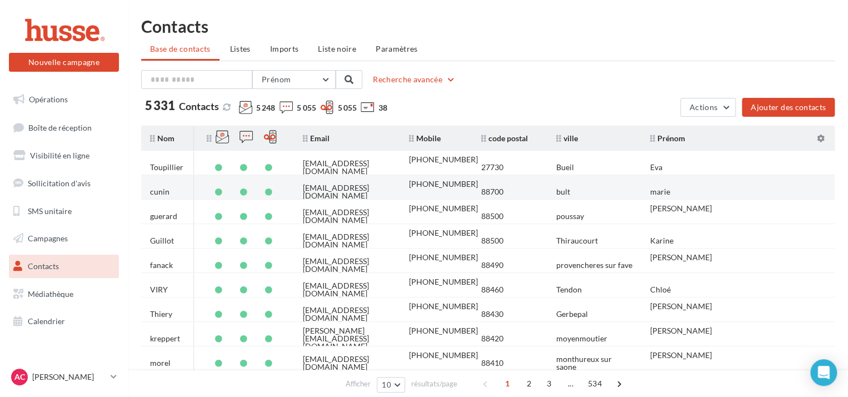
click at [463, 189] on td "+33652576629" at bounding box center [436, 191] width 72 height 33
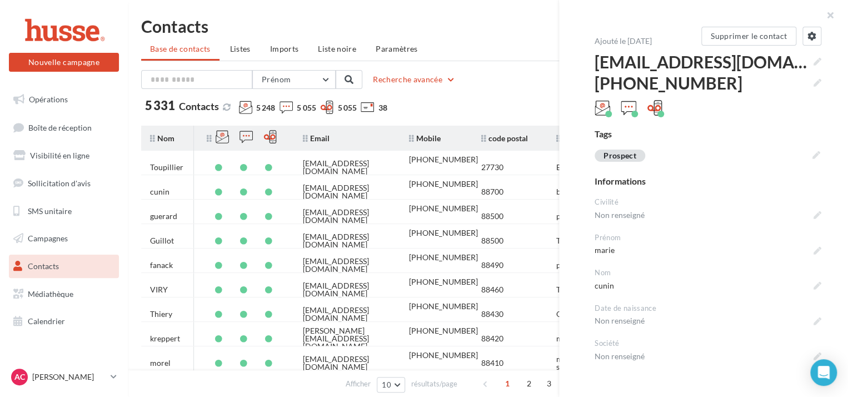
click at [756, 47] on div "**********" at bounding box center [708, 390] width 227 height 708
click at [757, 38] on button "Supprimer le contact" at bounding box center [748, 36] width 95 height 19
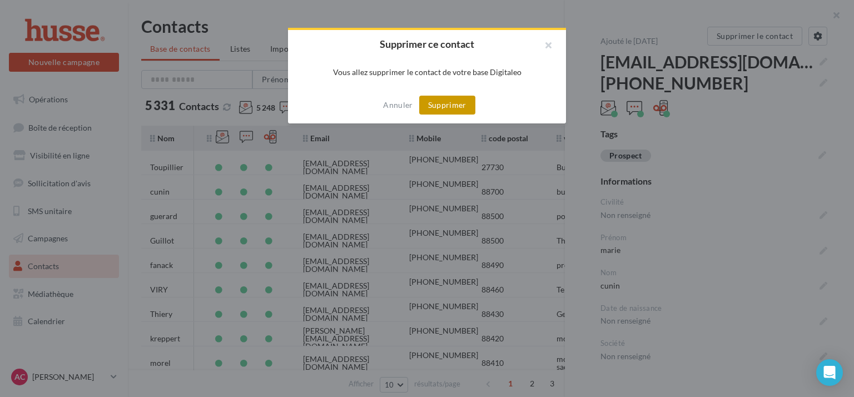
click at [458, 102] on button "Supprimer" at bounding box center [447, 105] width 56 height 19
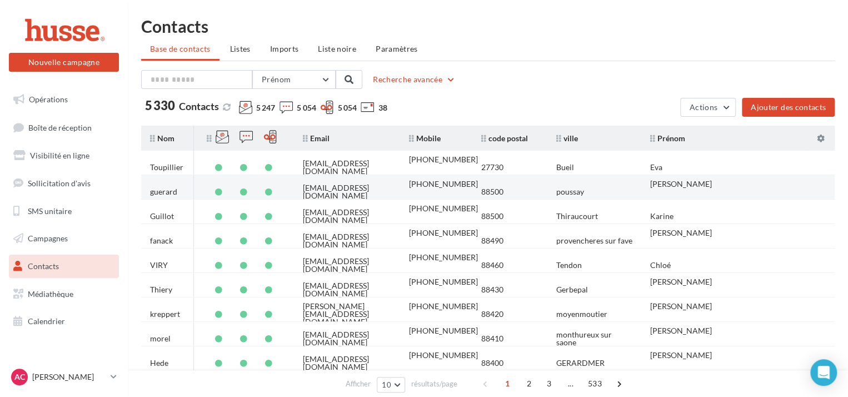
click at [489, 193] on td "88500" at bounding box center [509, 191] width 75 height 24
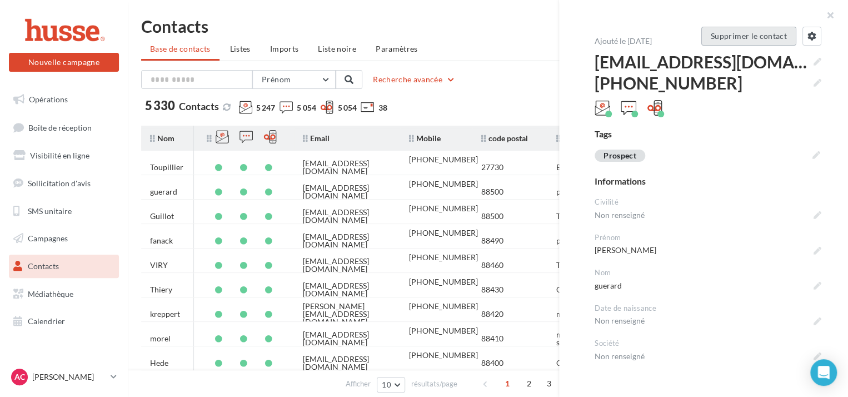
click at [733, 38] on button "Supprimer le contact" at bounding box center [748, 36] width 95 height 19
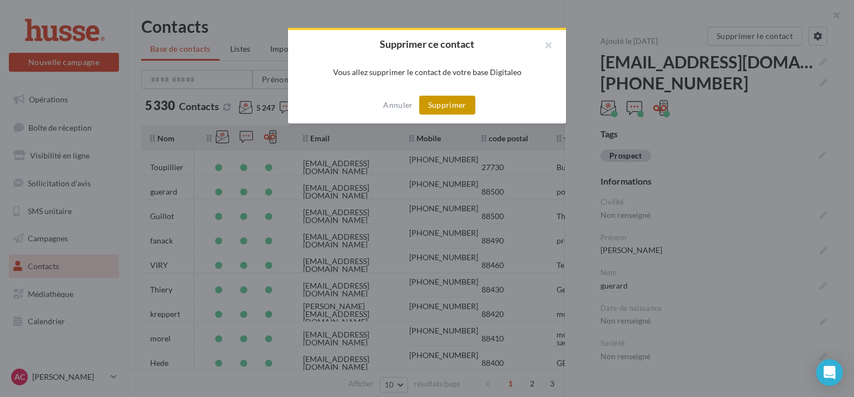
click at [451, 109] on button "Supprimer" at bounding box center [447, 105] width 56 height 19
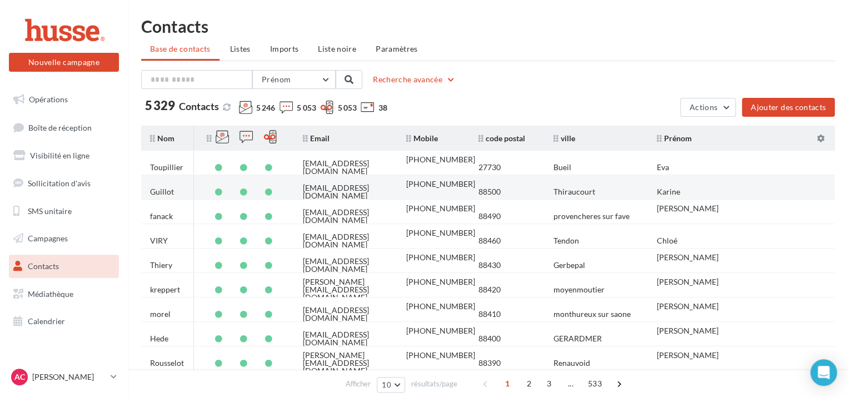
click at [485, 189] on div "88500" at bounding box center [489, 192] width 22 height 8
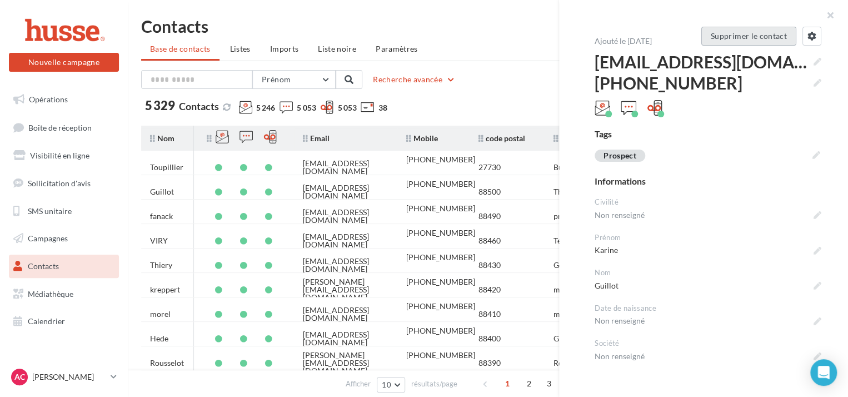
click at [733, 41] on button "Supprimer le contact" at bounding box center [748, 36] width 95 height 19
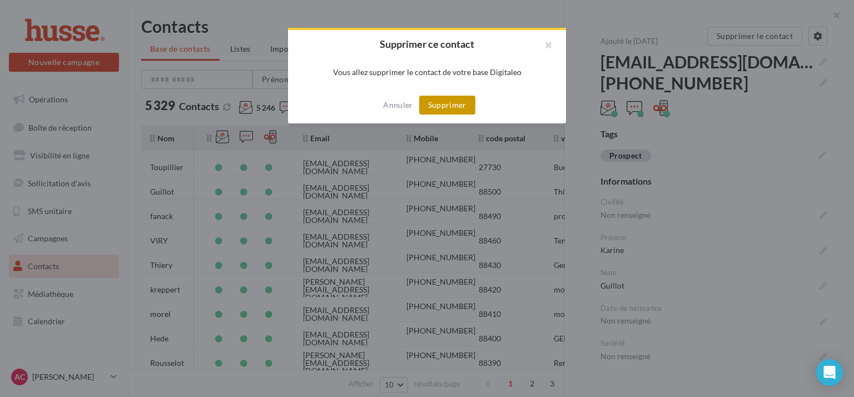
click at [461, 111] on button "Supprimer" at bounding box center [447, 105] width 56 height 19
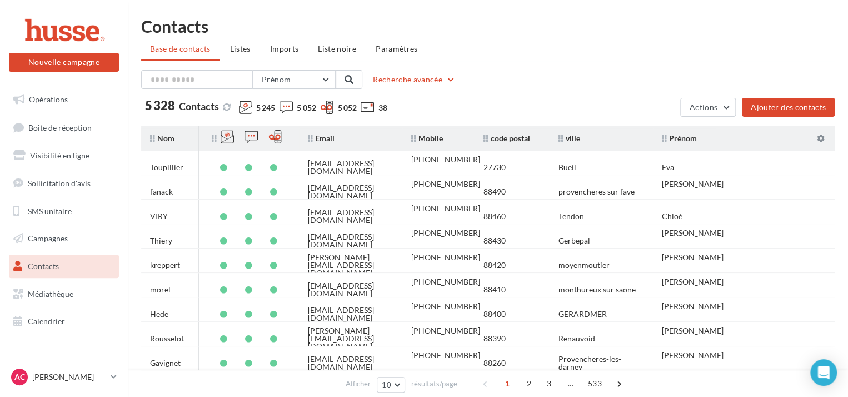
click at [493, 204] on td "88460" at bounding box center [512, 216] width 75 height 24
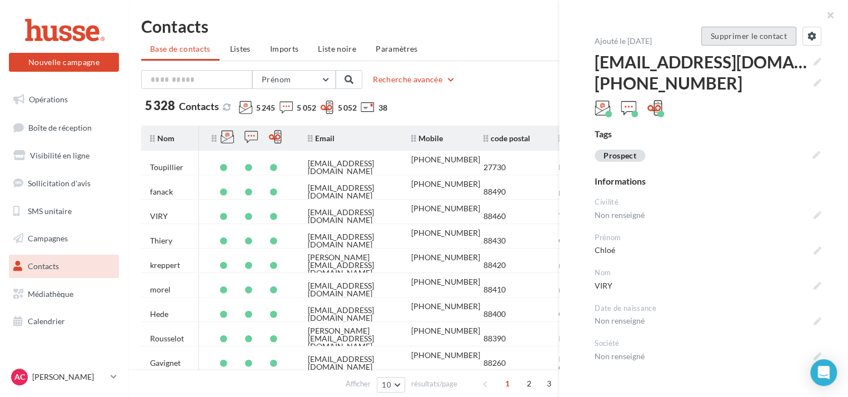
drag, startPoint x: 755, startPoint y: 39, endPoint x: 748, endPoint y: 37, distance: 7.4
click at [748, 37] on button "Supprimer le contact" at bounding box center [748, 36] width 95 height 19
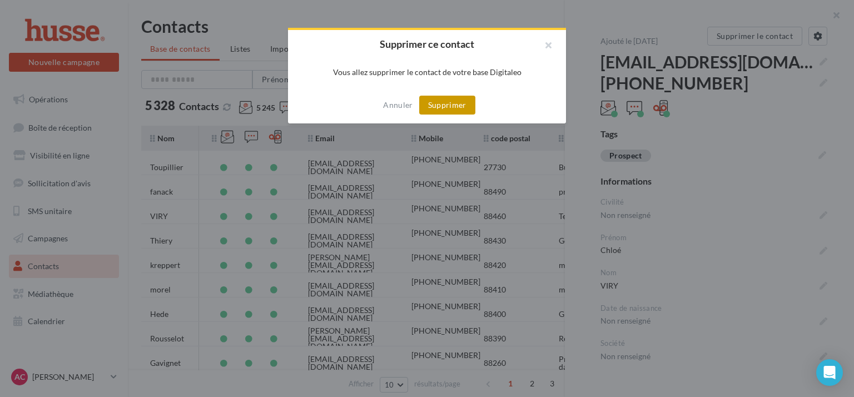
click at [469, 105] on button "Supprimer" at bounding box center [447, 105] width 56 height 19
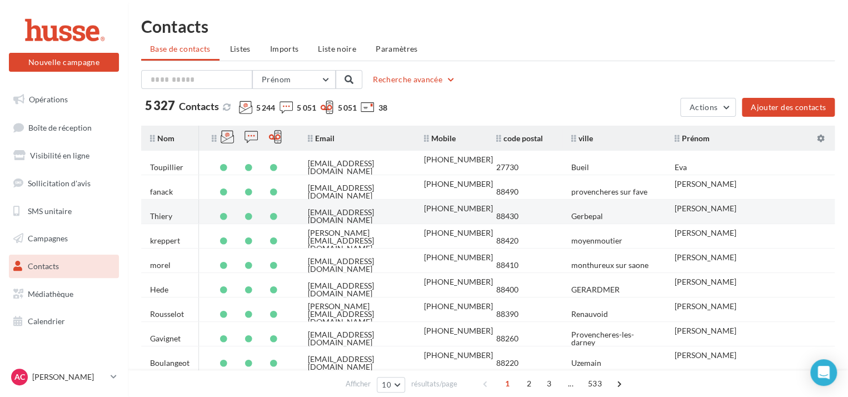
click at [493, 207] on td "88430" at bounding box center [524, 216] width 75 height 24
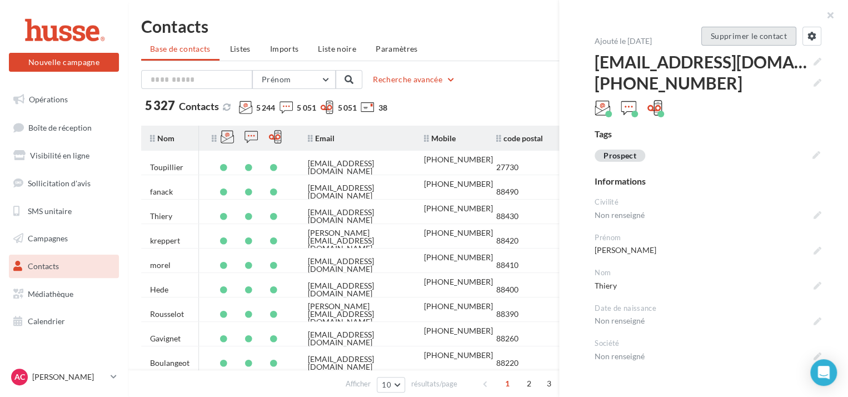
click at [730, 35] on button "Supprimer le contact" at bounding box center [748, 36] width 95 height 19
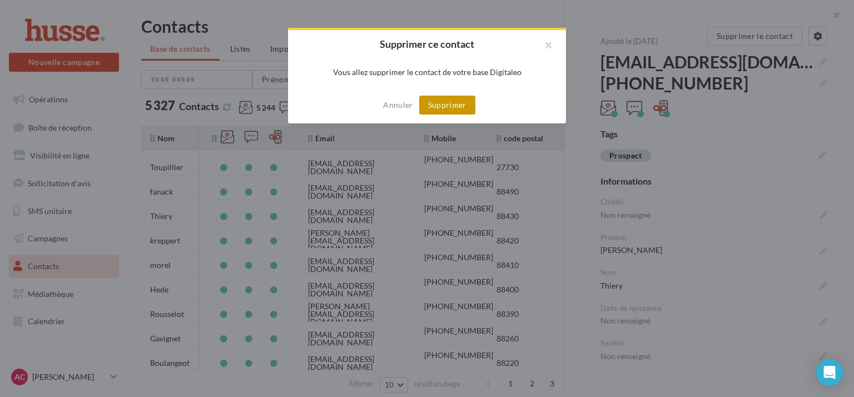
click at [446, 101] on button "Supprimer" at bounding box center [447, 105] width 56 height 19
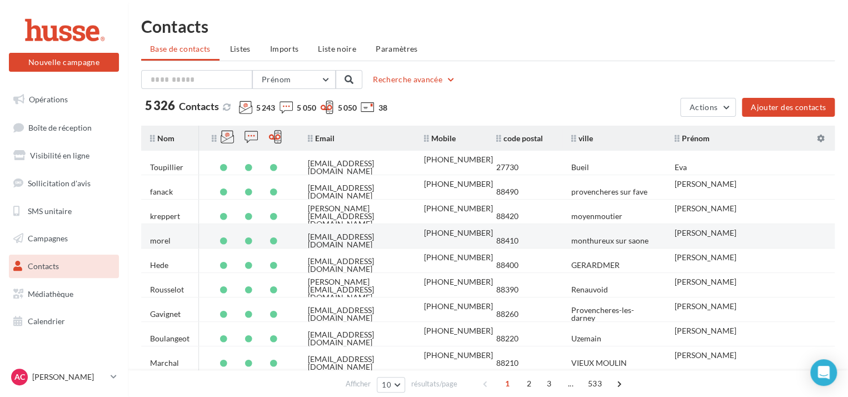
click at [488, 228] on td "88410" at bounding box center [524, 240] width 75 height 24
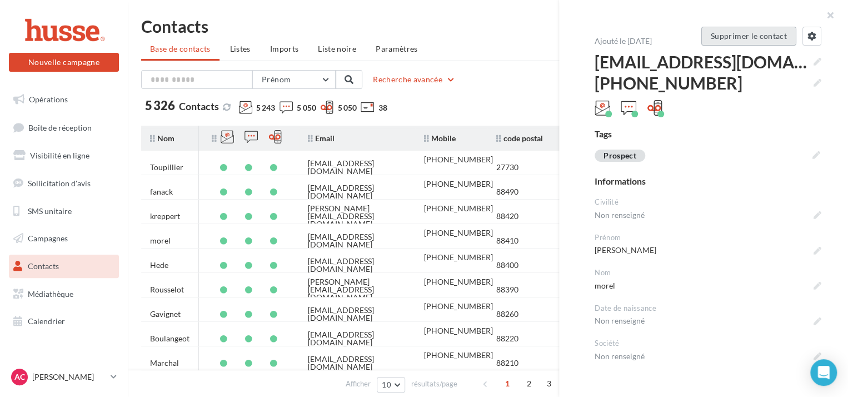
click at [718, 38] on button "Supprimer le contact" at bounding box center [748, 36] width 95 height 19
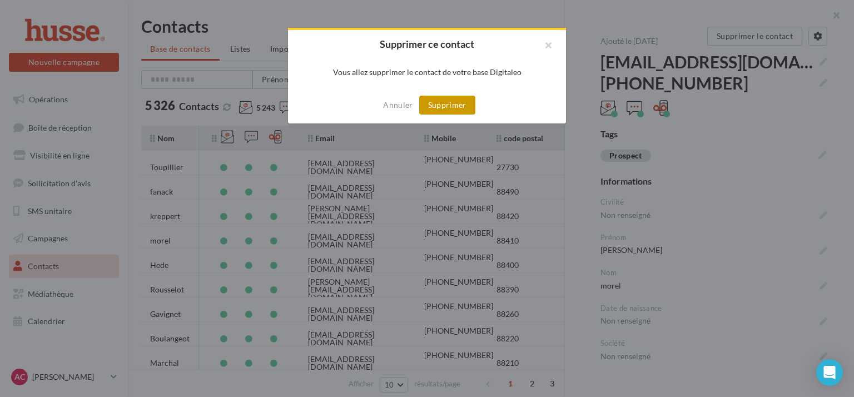
click at [466, 112] on button "Supprimer" at bounding box center [447, 105] width 56 height 19
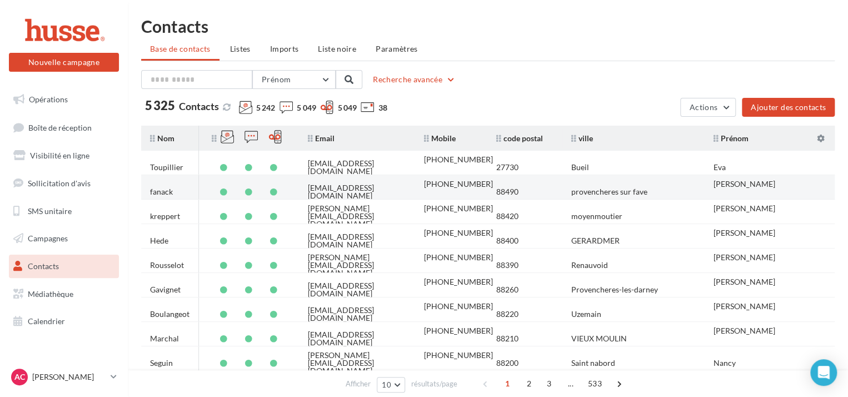
click at [517, 189] on div "88490" at bounding box center [507, 192] width 22 height 8
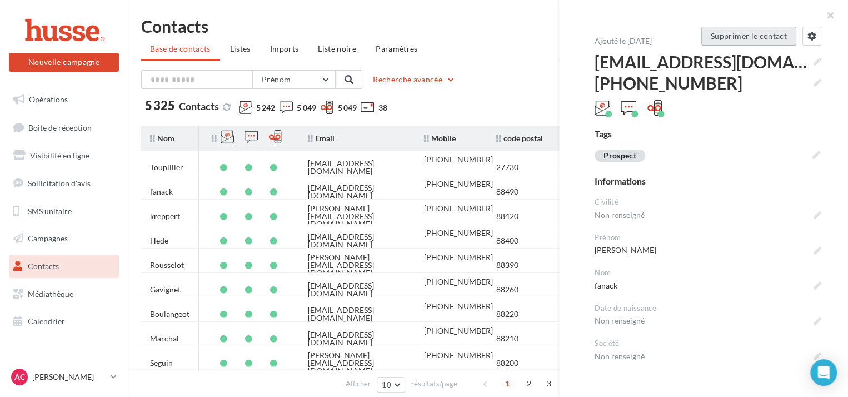
click at [752, 29] on button "Supprimer le contact" at bounding box center [748, 36] width 95 height 19
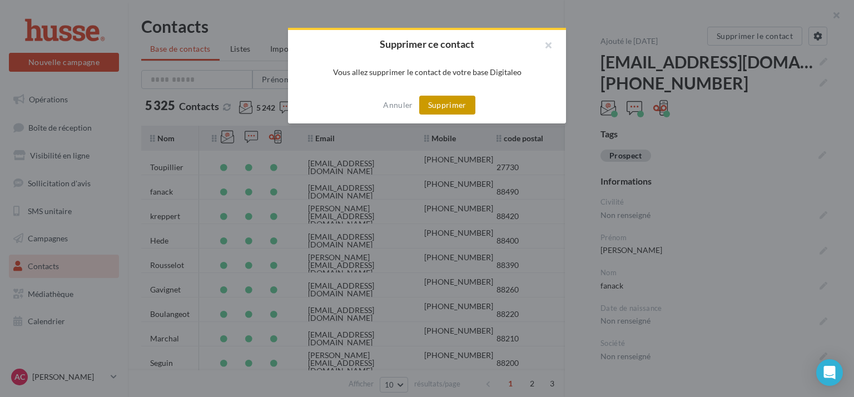
click at [457, 103] on button "Supprimer" at bounding box center [447, 105] width 56 height 19
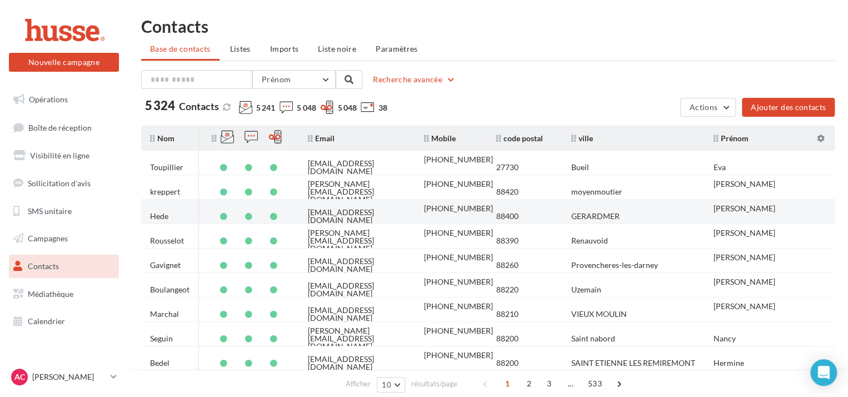
click at [484, 212] on td "+33638172467" at bounding box center [451, 215] width 72 height 33
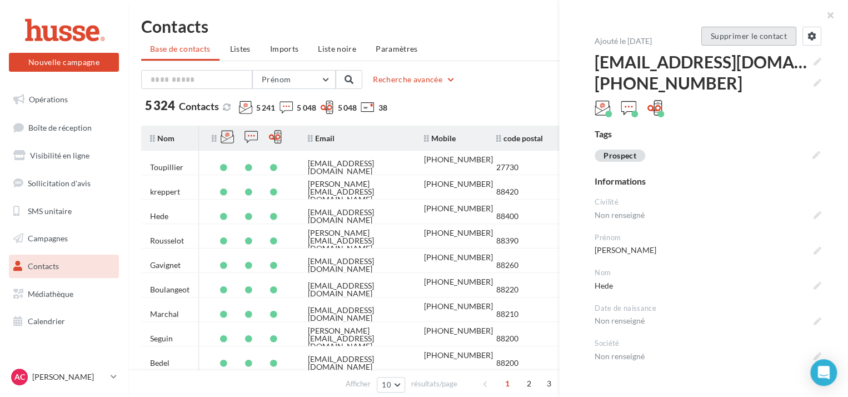
click at [730, 39] on button "Supprimer le contact" at bounding box center [748, 36] width 95 height 19
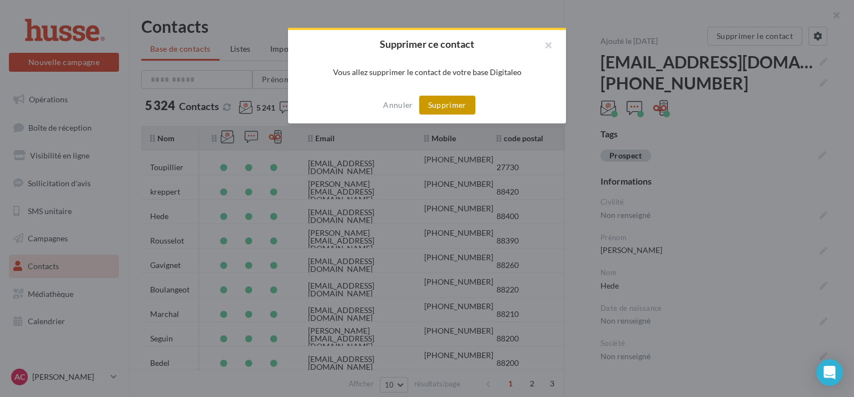
click at [450, 107] on button "Supprimer" at bounding box center [447, 105] width 56 height 19
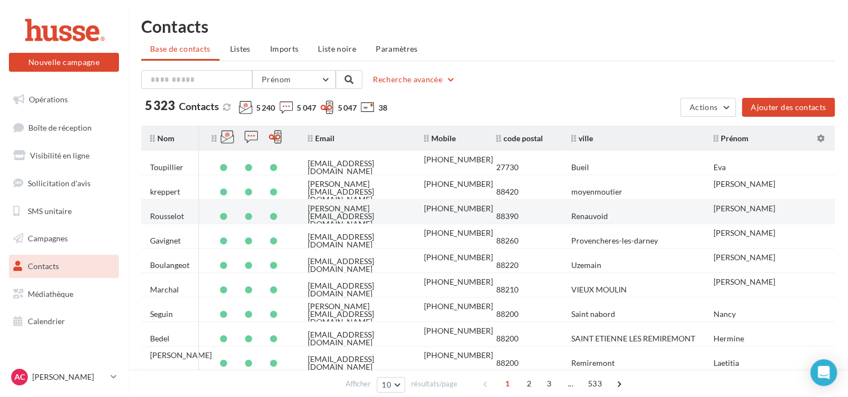
click at [460, 210] on div "+33642900890" at bounding box center [458, 208] width 69 height 8
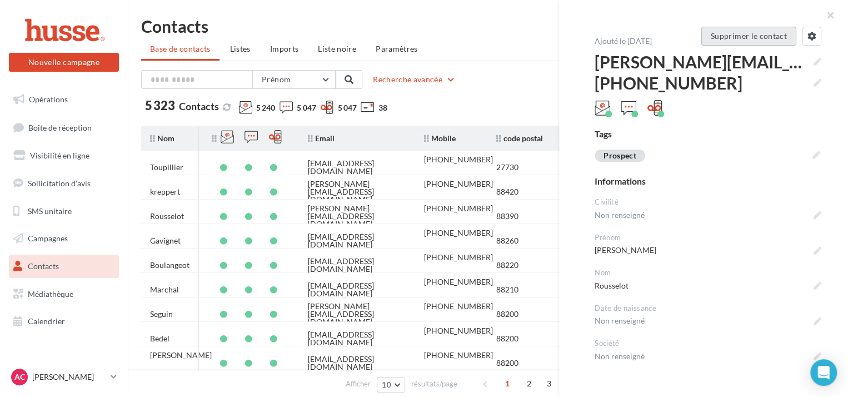
click at [751, 38] on button "Supprimer le contact" at bounding box center [748, 36] width 95 height 19
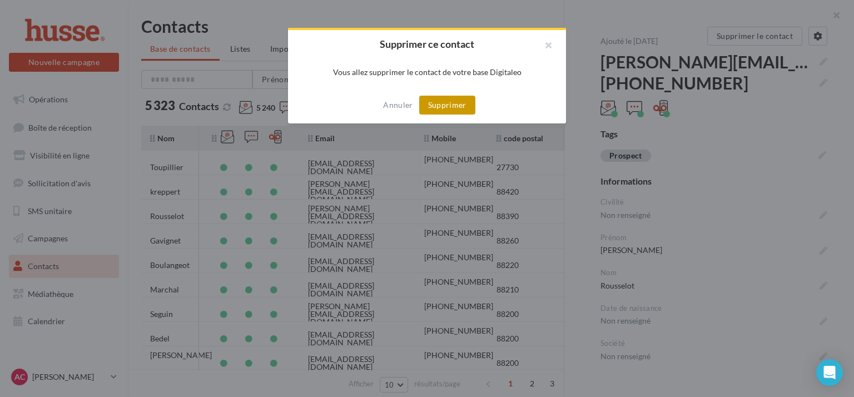
click at [462, 98] on button "Supprimer" at bounding box center [447, 105] width 56 height 19
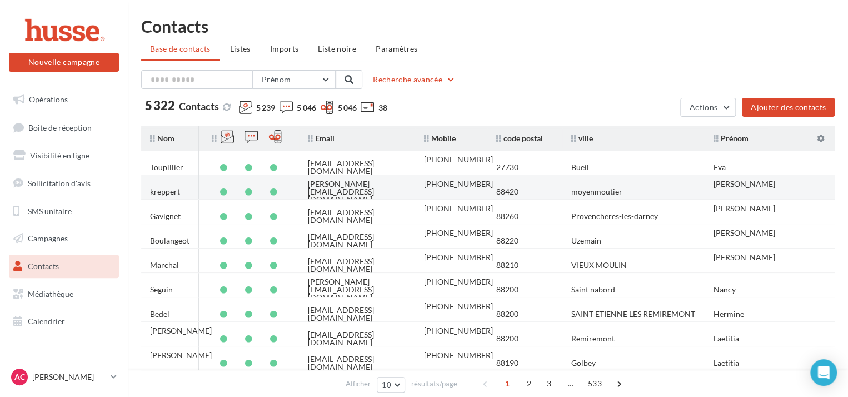
click at [463, 186] on div "+33622920063" at bounding box center [458, 184] width 69 height 8
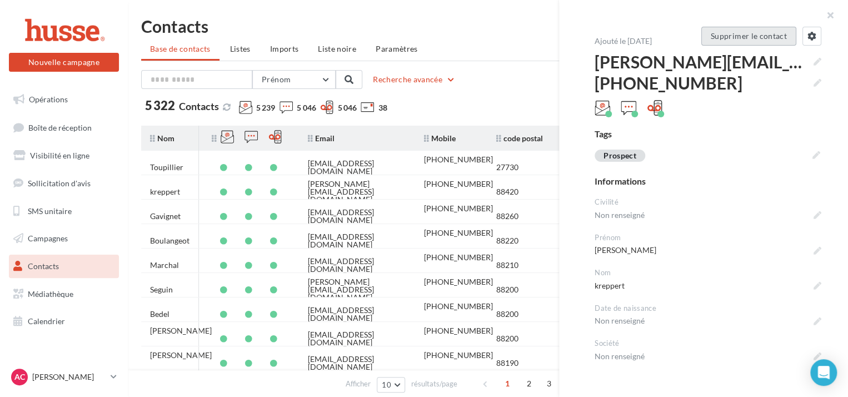
click at [733, 41] on button "Supprimer le contact" at bounding box center [748, 36] width 95 height 19
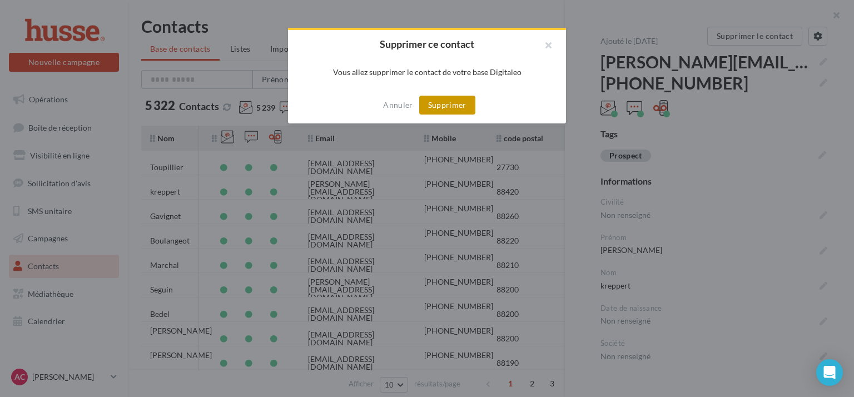
click at [443, 101] on button "Supprimer" at bounding box center [447, 105] width 56 height 19
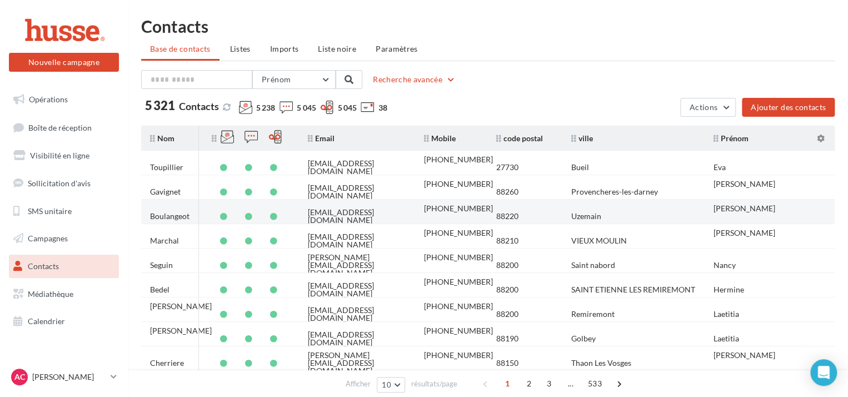
click at [469, 209] on div "+33624381088" at bounding box center [458, 208] width 69 height 8
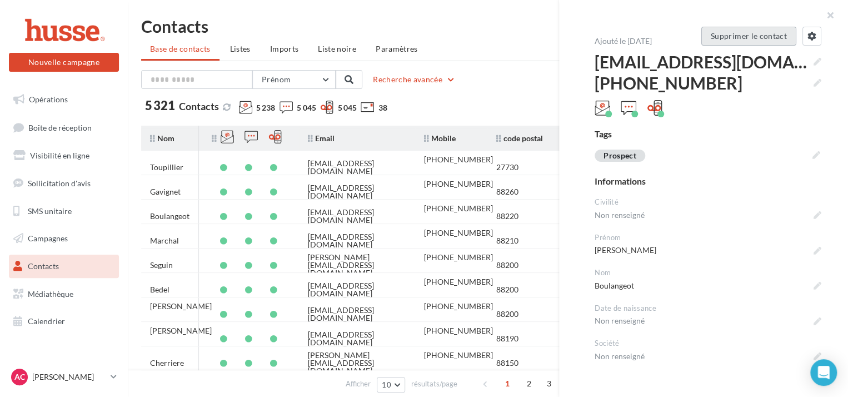
click at [762, 42] on button "Supprimer le contact" at bounding box center [748, 36] width 95 height 19
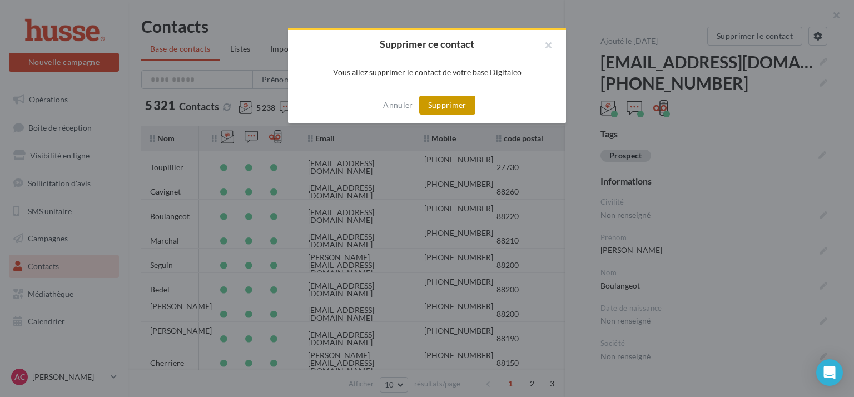
click at [456, 103] on button "Supprimer" at bounding box center [447, 105] width 56 height 19
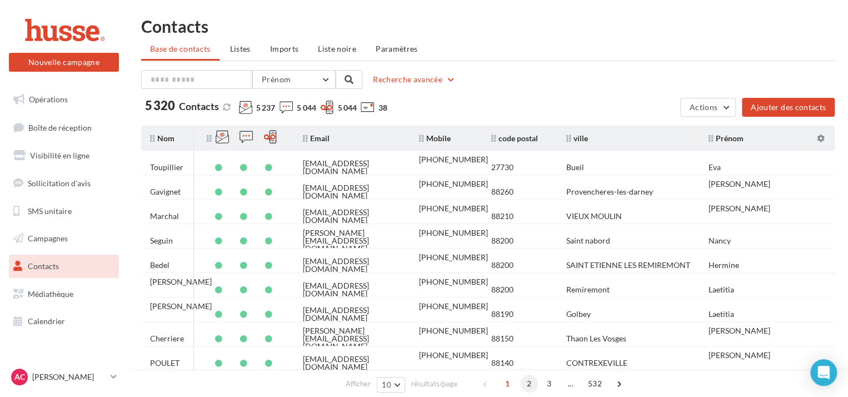
click at [532, 381] on span "2" at bounding box center [529, 384] width 18 height 18
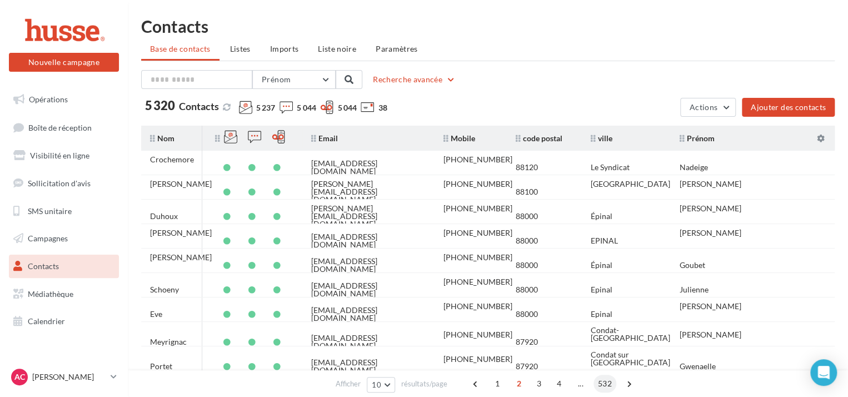
click at [601, 385] on span "532" at bounding box center [604, 384] width 23 height 18
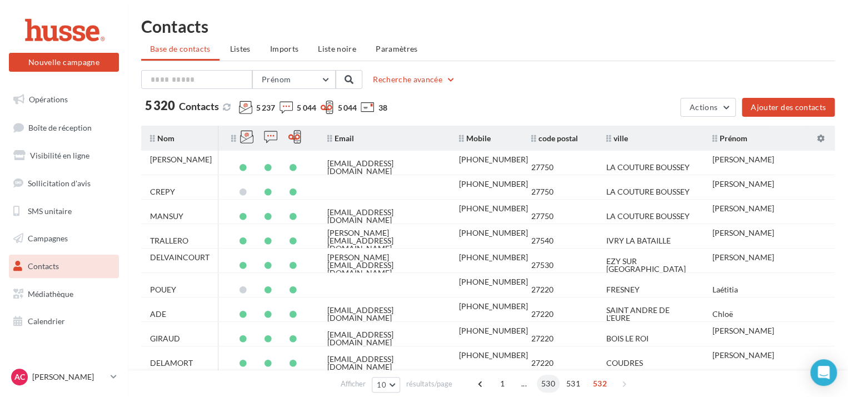
click at [543, 385] on span "530" at bounding box center [548, 384] width 23 height 18
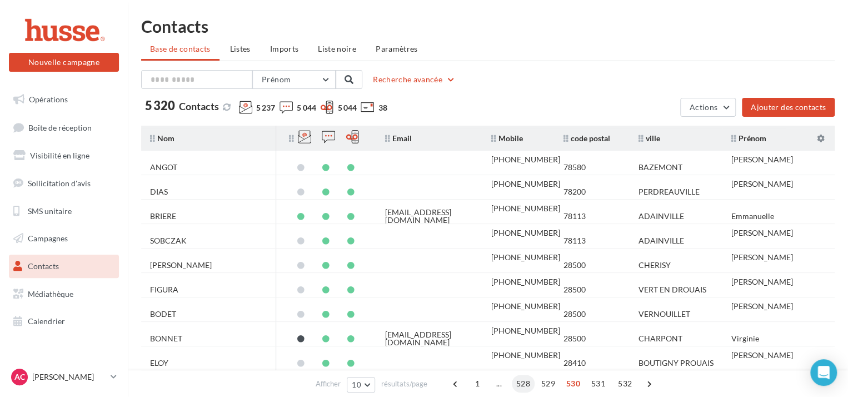
click at [514, 382] on span "528" at bounding box center [523, 384] width 23 height 18
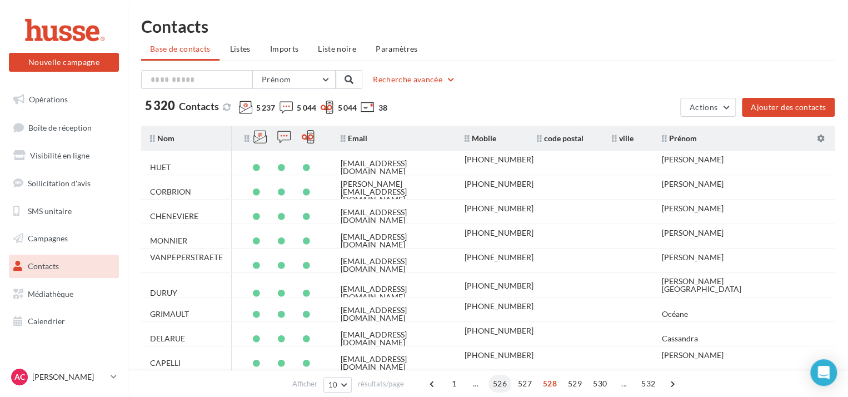
click at [495, 381] on span "526" at bounding box center [499, 384] width 23 height 18
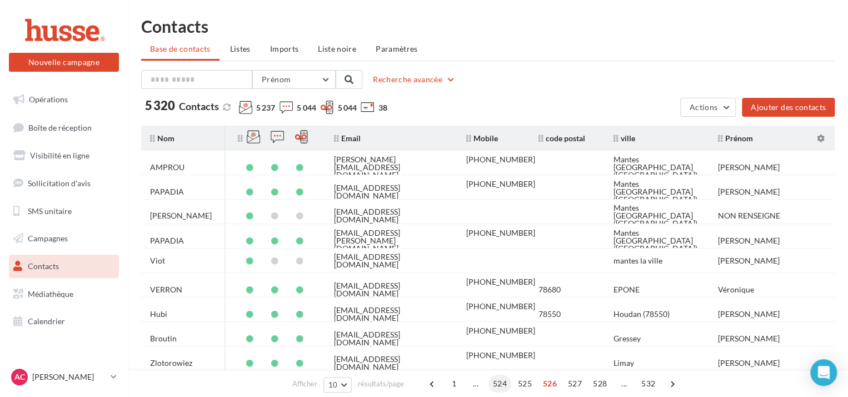
click at [491, 381] on span "524" at bounding box center [499, 384] width 23 height 18
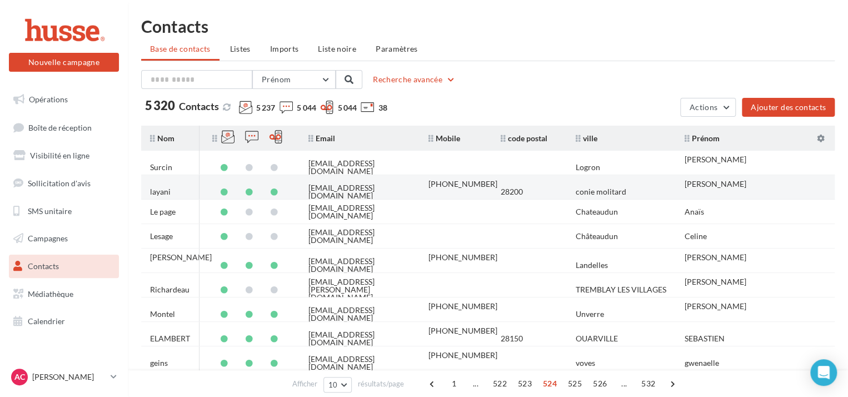
click at [539, 184] on td "28200" at bounding box center [529, 191] width 75 height 24
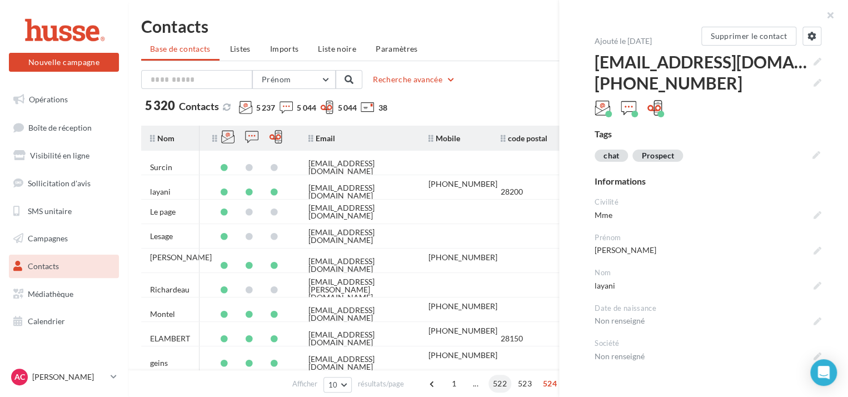
click at [496, 375] on span "522" at bounding box center [499, 384] width 23 height 18
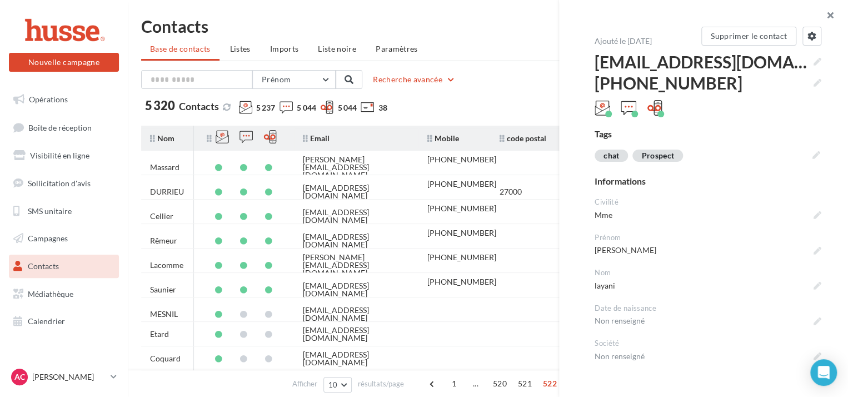
click at [834, 14] on button "button" at bounding box center [826, 16] width 44 height 33
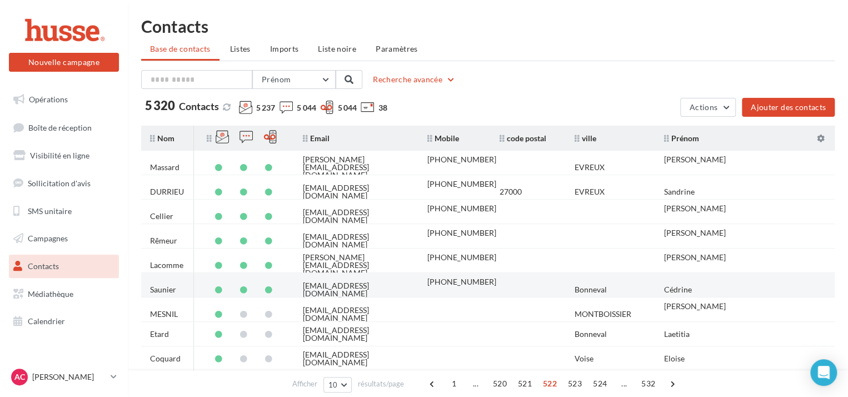
click at [548, 285] on td at bounding box center [528, 289] width 75 height 24
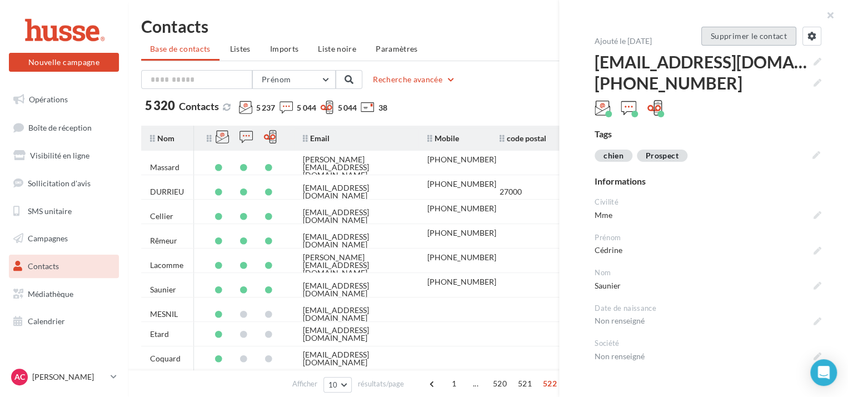
click at [734, 32] on button "Supprimer le contact" at bounding box center [748, 36] width 95 height 19
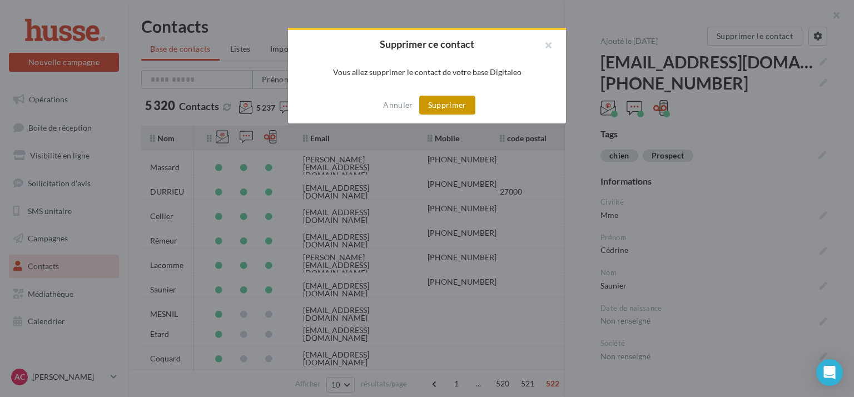
click at [456, 106] on button "Supprimer" at bounding box center [447, 105] width 56 height 19
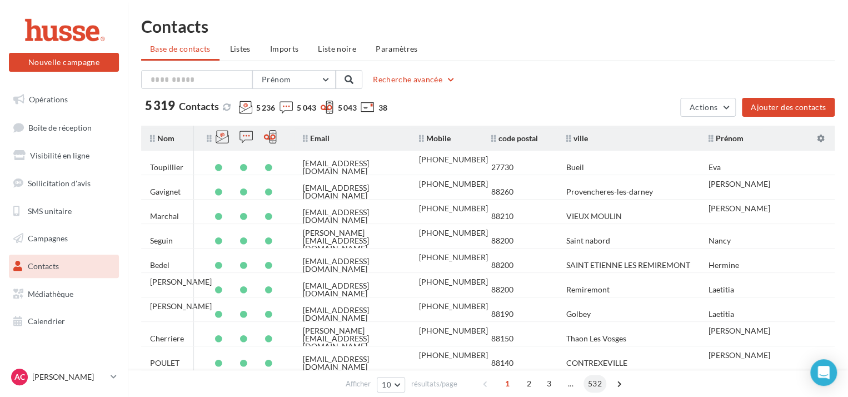
click at [594, 375] on span "532" at bounding box center [594, 384] width 23 height 18
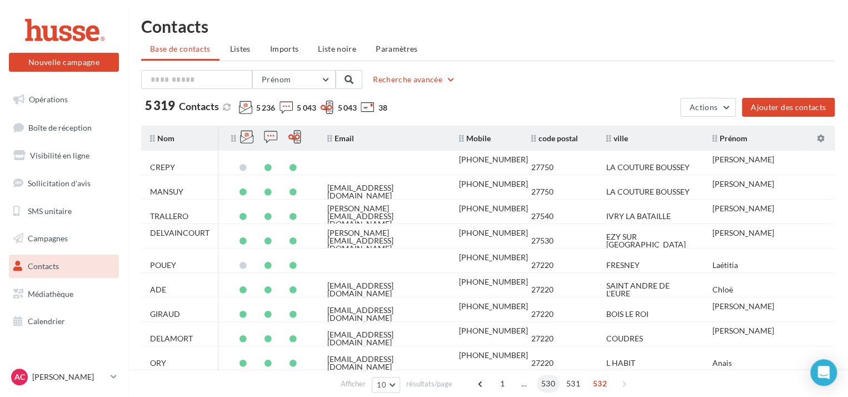
click at [545, 382] on span "530" at bounding box center [548, 384] width 23 height 18
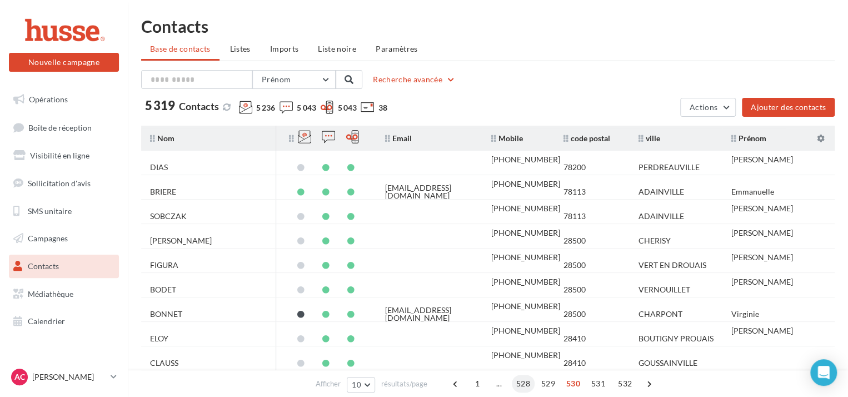
click at [521, 382] on span "528" at bounding box center [523, 384] width 23 height 18
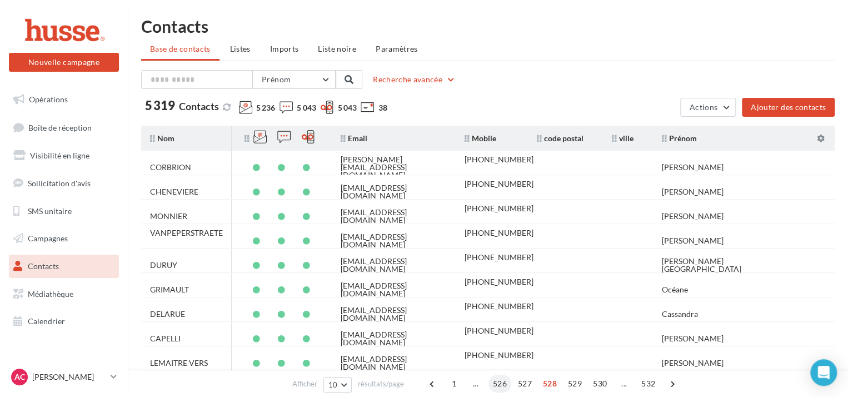
click at [501, 383] on span "526" at bounding box center [499, 384] width 23 height 18
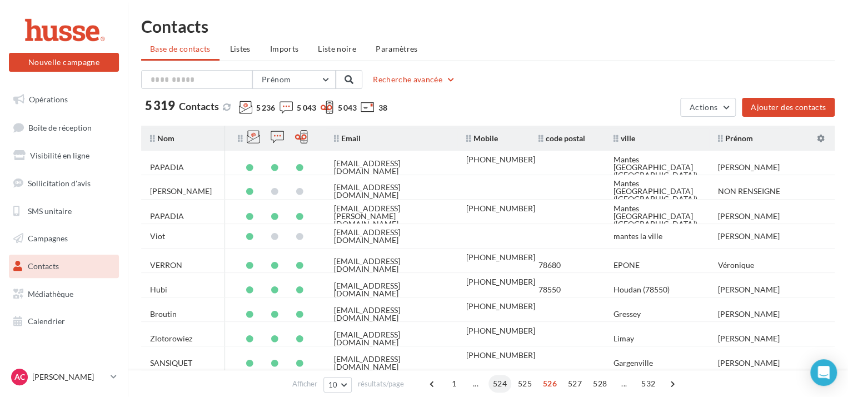
click at [501, 383] on span "524" at bounding box center [499, 384] width 23 height 18
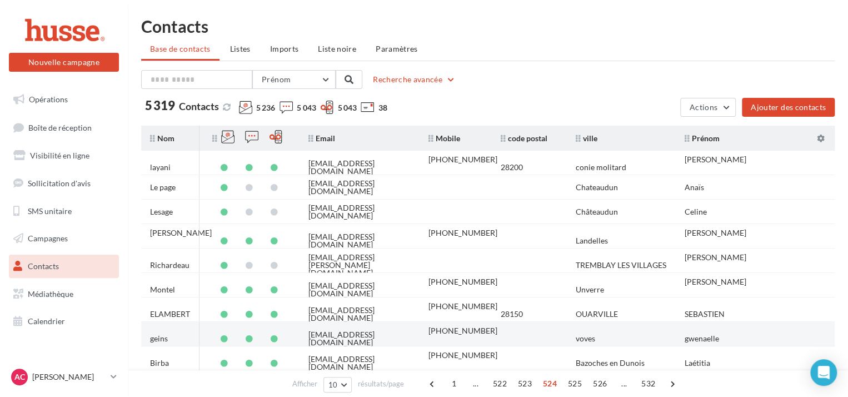
click at [463, 334] on div "+33636051195" at bounding box center [462, 331] width 69 height 8
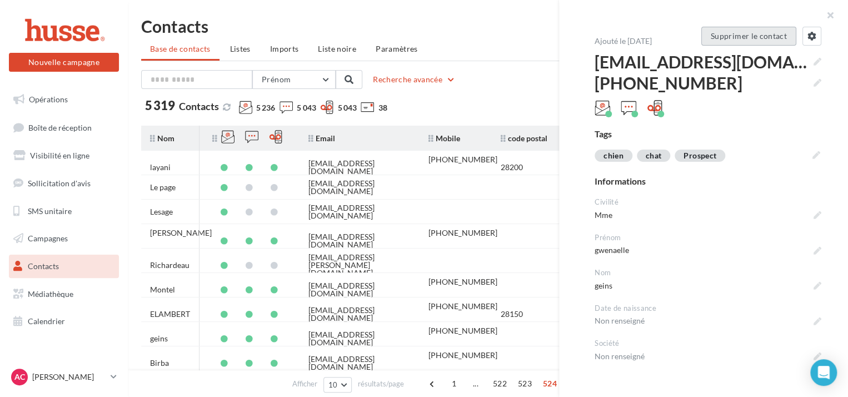
click at [777, 39] on button "Supprimer le contact" at bounding box center [748, 36] width 95 height 19
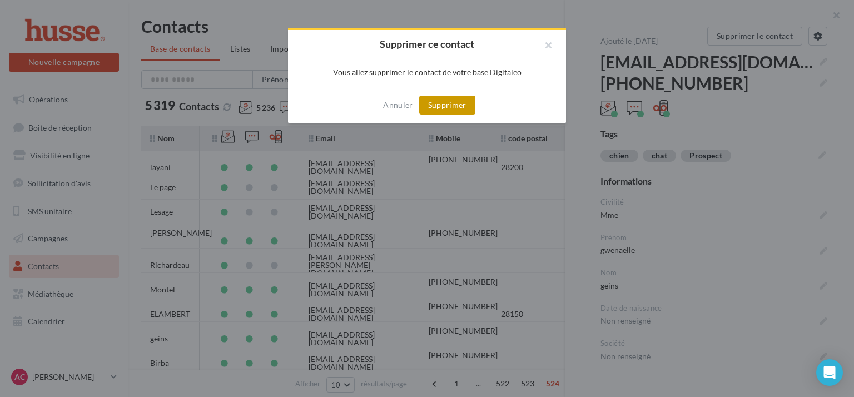
click at [431, 108] on button "Supprimer" at bounding box center [447, 105] width 56 height 19
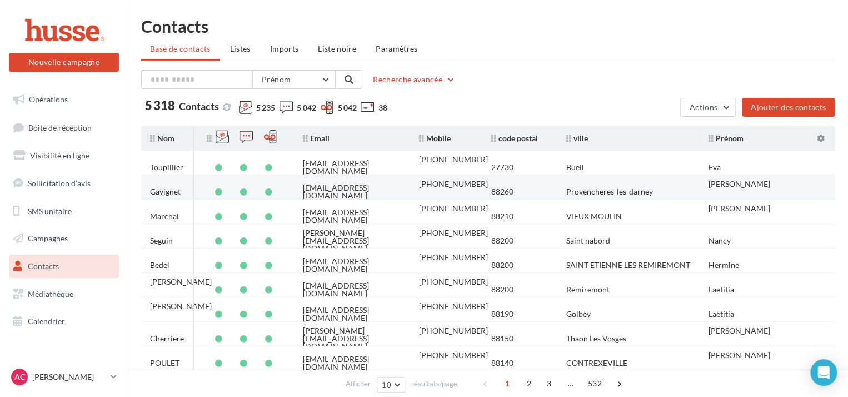
click at [629, 180] on td "Provencheres-les-darney" at bounding box center [628, 191] width 142 height 24
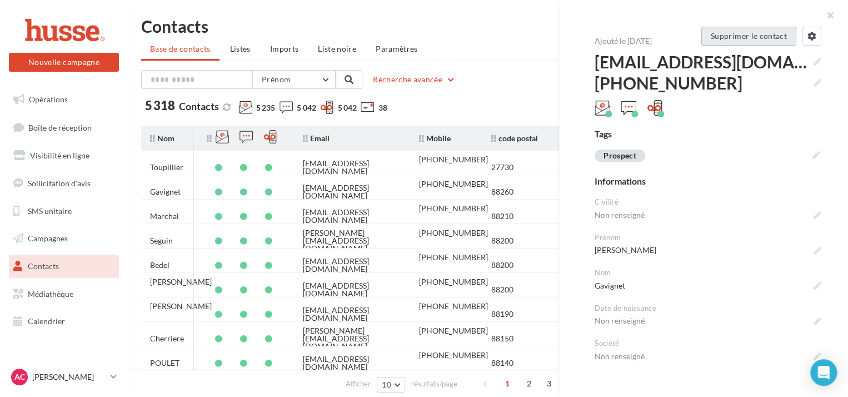
click at [723, 42] on button "Supprimer le contact" at bounding box center [748, 36] width 95 height 19
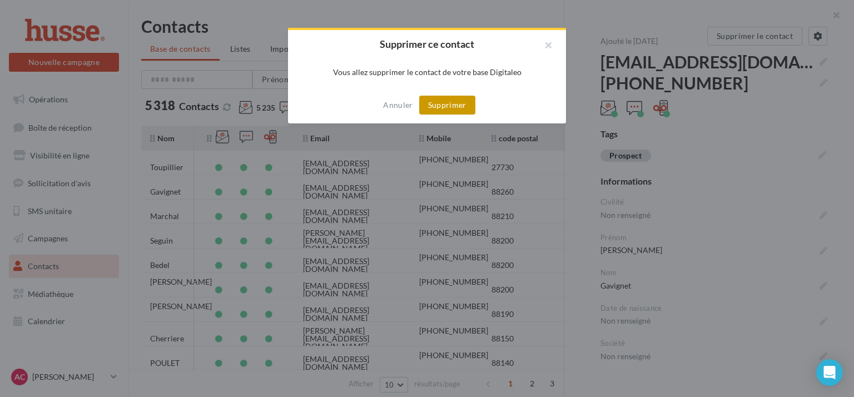
click at [456, 109] on button "Supprimer" at bounding box center [447, 105] width 56 height 19
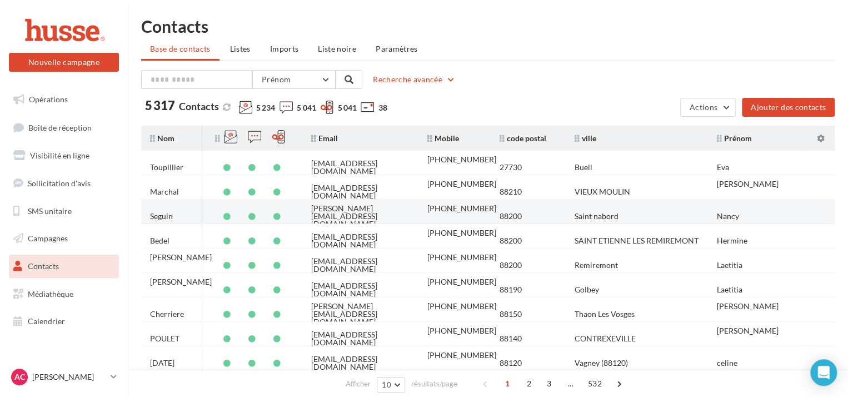
click at [552, 205] on td "88200" at bounding box center [528, 216] width 75 height 24
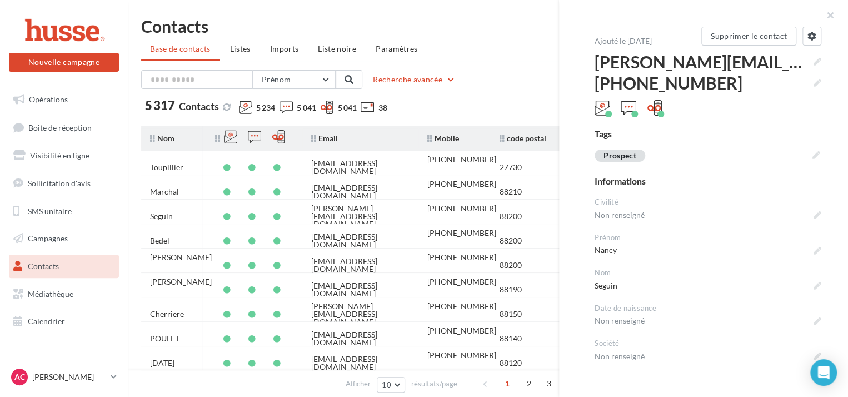
drag, startPoint x: 759, startPoint y: 36, endPoint x: 640, endPoint y: 28, distance: 119.2
click at [640, 28] on div "**********" at bounding box center [708, 200] width 298 height 347
click at [730, 42] on button "Supprimer le contact" at bounding box center [748, 36] width 95 height 19
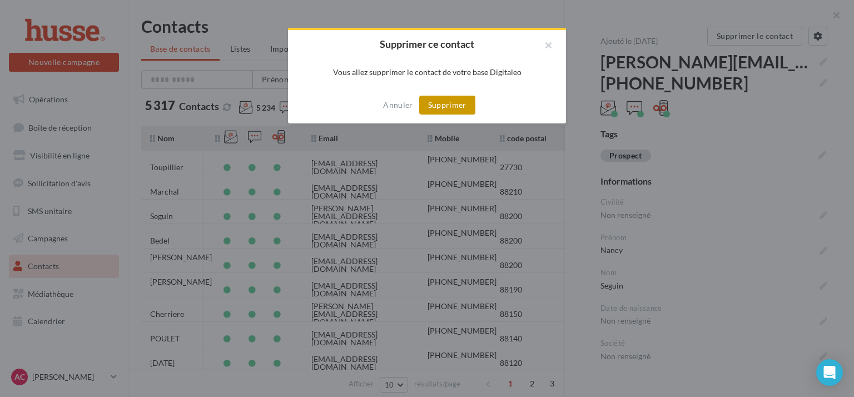
click at [457, 100] on button "Supprimer" at bounding box center [447, 105] width 56 height 19
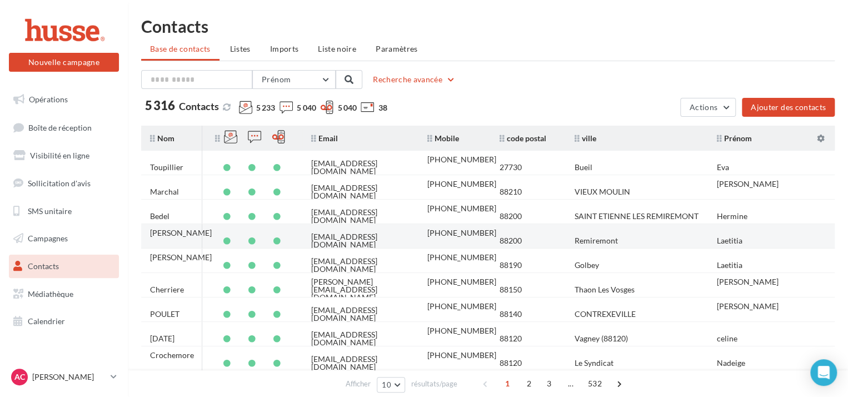
click at [540, 228] on td "88200" at bounding box center [528, 240] width 75 height 24
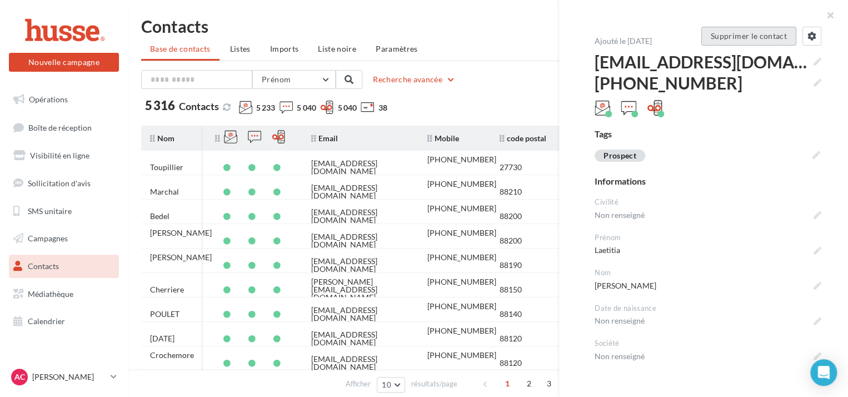
click at [720, 38] on button "Supprimer le contact" at bounding box center [748, 36] width 95 height 19
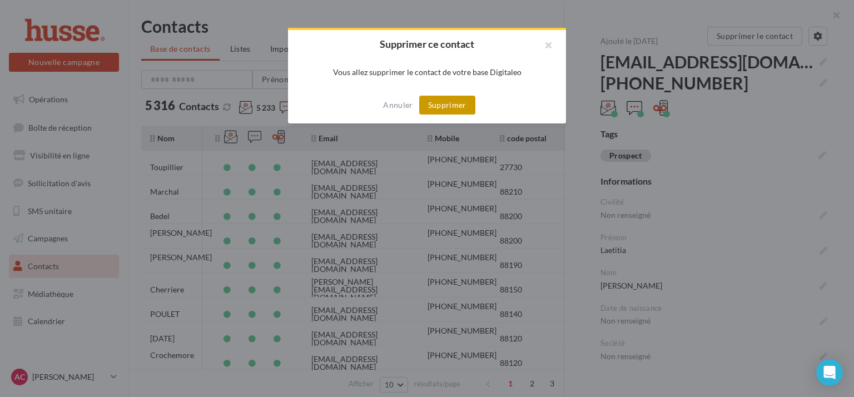
click at [462, 98] on button "Supprimer" at bounding box center [447, 105] width 56 height 19
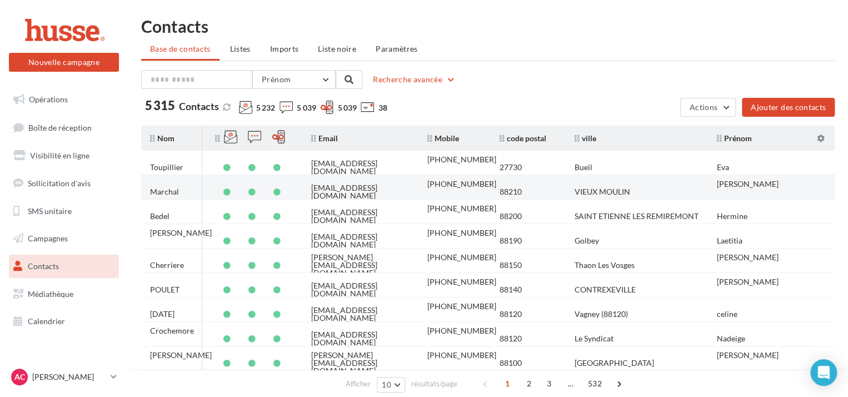
click at [503, 192] on td "88210" at bounding box center [528, 191] width 75 height 24
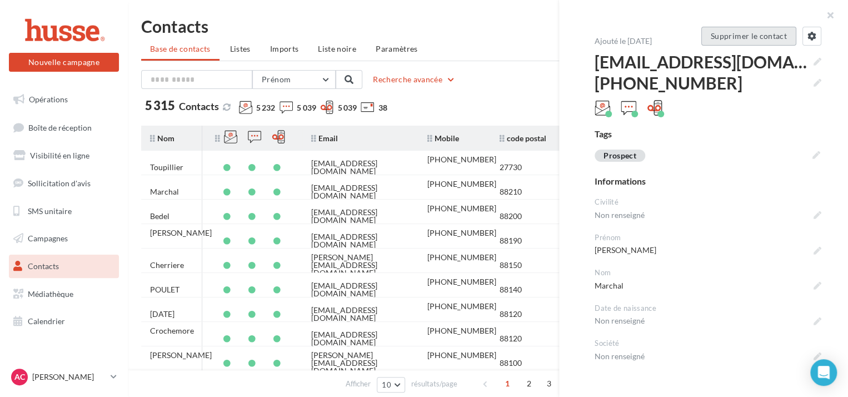
click at [758, 34] on button "Supprimer le contact" at bounding box center [748, 36] width 95 height 19
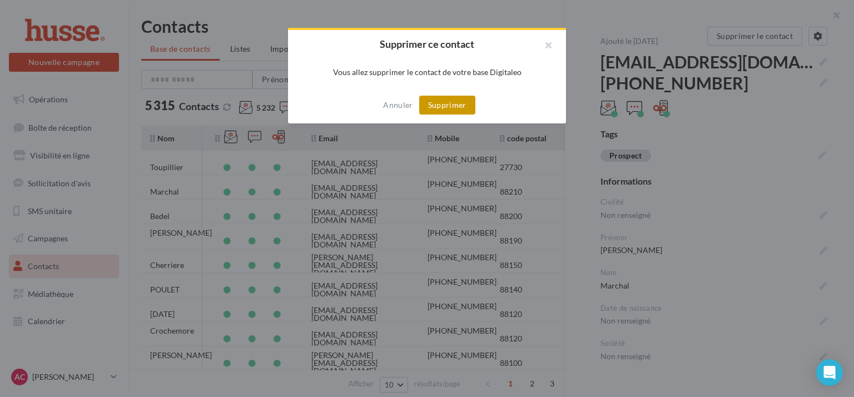
click at [447, 107] on button "Supprimer" at bounding box center [447, 105] width 56 height 19
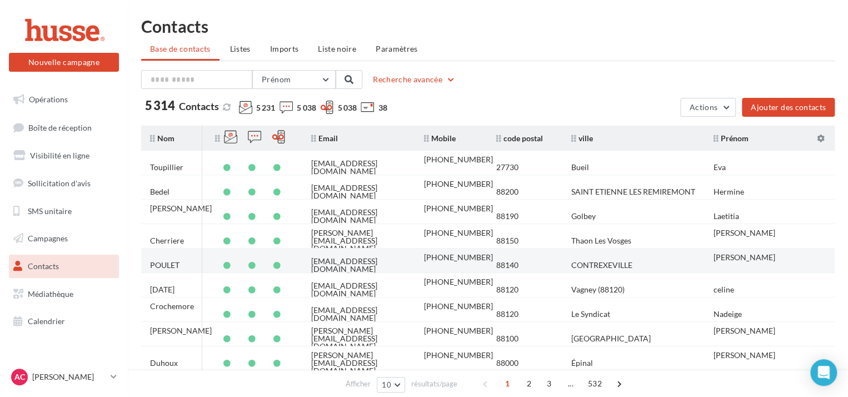
click at [471, 256] on div "+33621176604" at bounding box center [458, 257] width 69 height 8
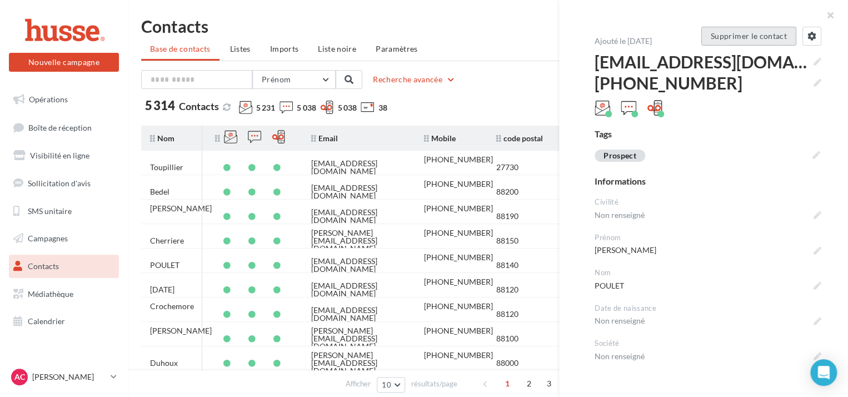
click at [747, 41] on button "Supprimer le contact" at bounding box center [748, 36] width 95 height 19
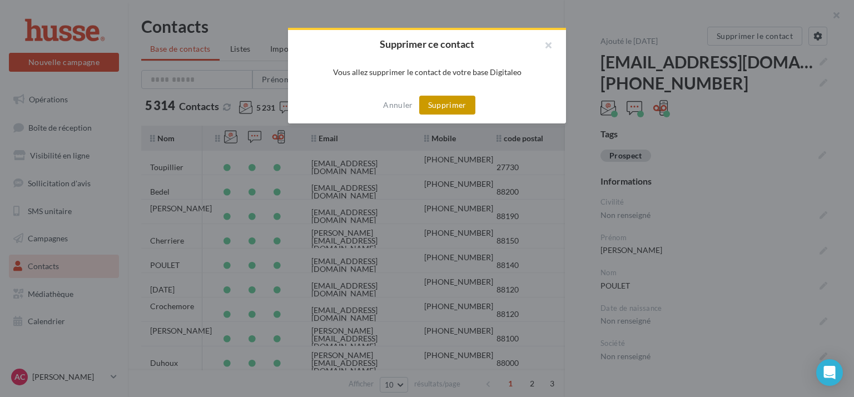
click at [453, 108] on button "Supprimer" at bounding box center [447, 105] width 56 height 19
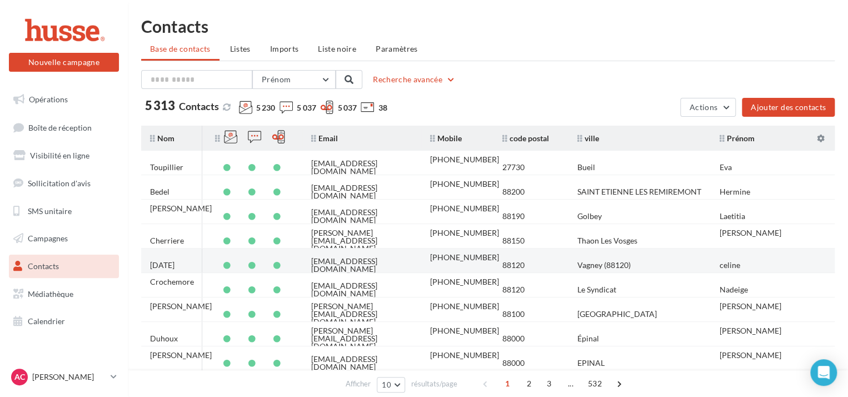
click at [455, 267] on td "+33604045617" at bounding box center [457, 264] width 72 height 33
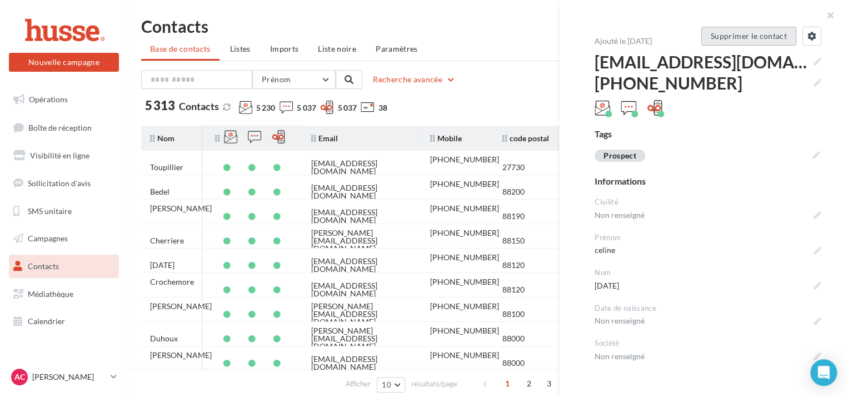
click at [767, 37] on button "Supprimer le contact" at bounding box center [748, 36] width 95 height 19
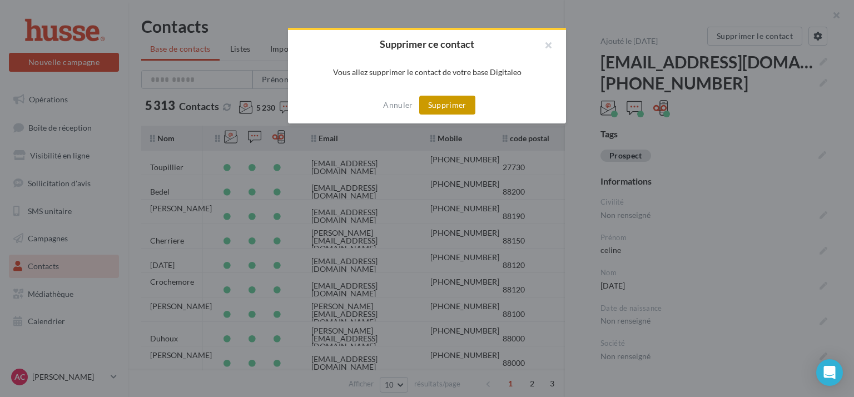
click at [462, 99] on button "Supprimer" at bounding box center [447, 105] width 56 height 19
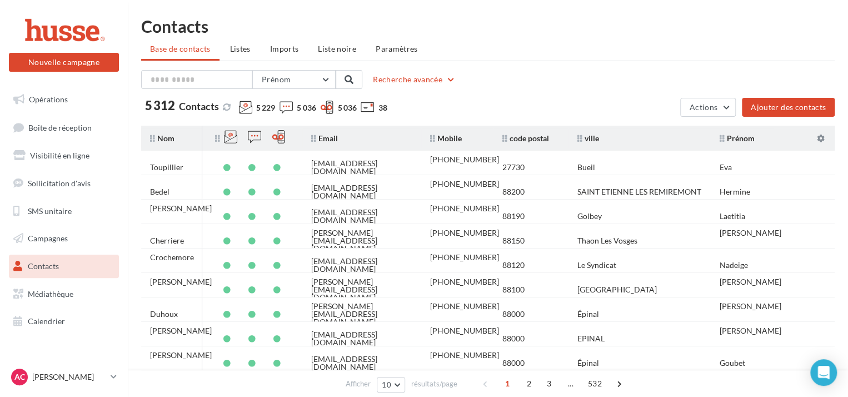
click at [462, 99] on div "5 312 Contacts 5 229 5 036 5 036 38" at bounding box center [408, 109] width 535 height 20
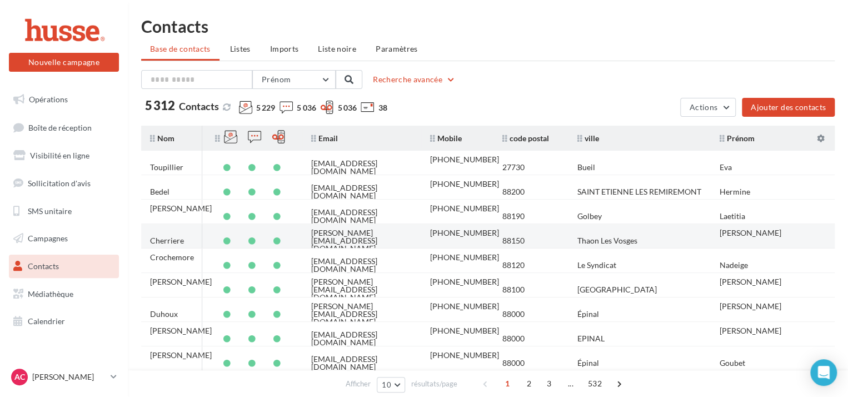
click at [477, 237] on div "+33783752902" at bounding box center [464, 233] width 69 height 8
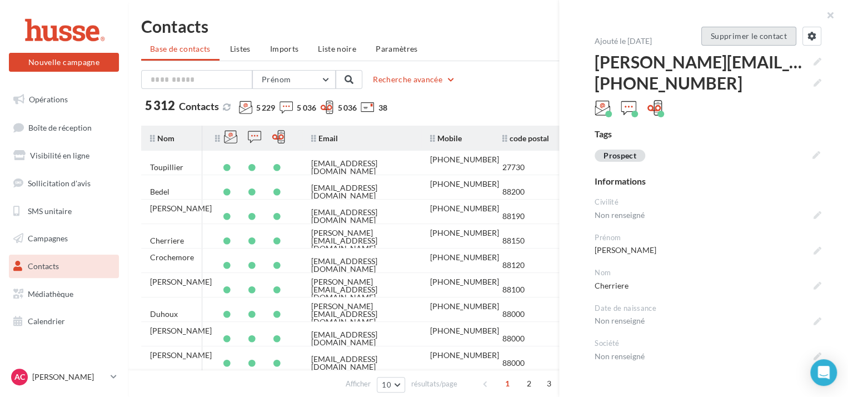
click at [732, 38] on button "Supprimer le contact" at bounding box center [748, 36] width 95 height 19
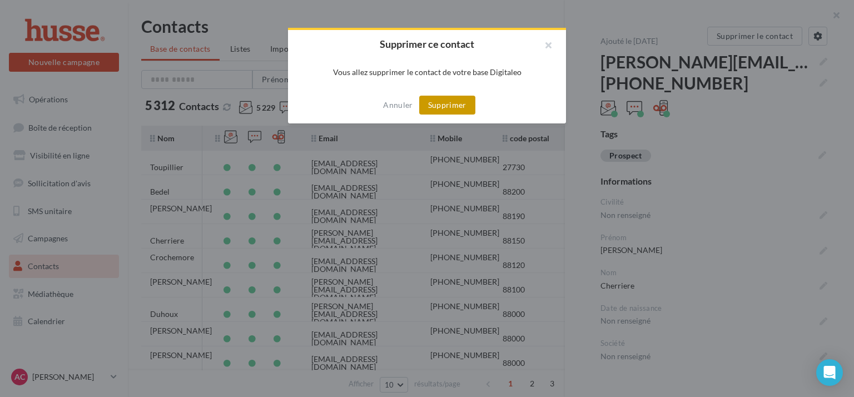
click at [440, 99] on button "Supprimer" at bounding box center [447, 105] width 56 height 19
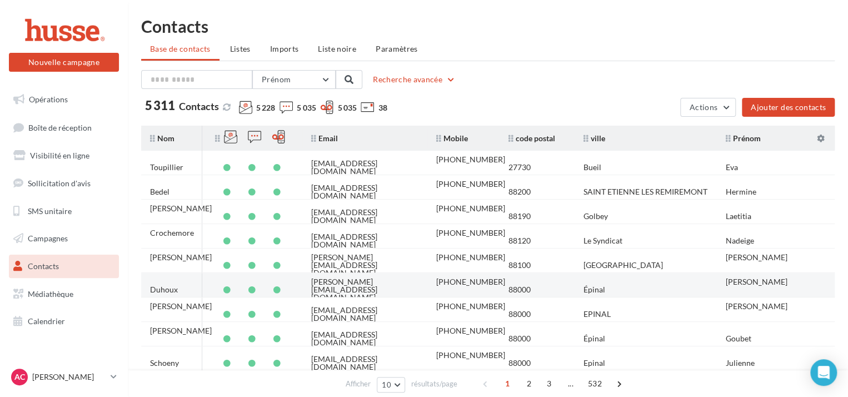
click at [447, 274] on td "+33688791511" at bounding box center [463, 289] width 72 height 33
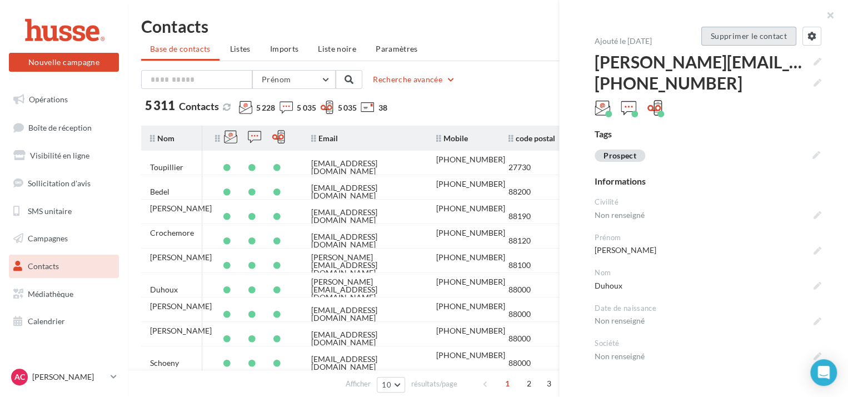
click at [720, 41] on button "Supprimer le contact" at bounding box center [748, 36] width 95 height 19
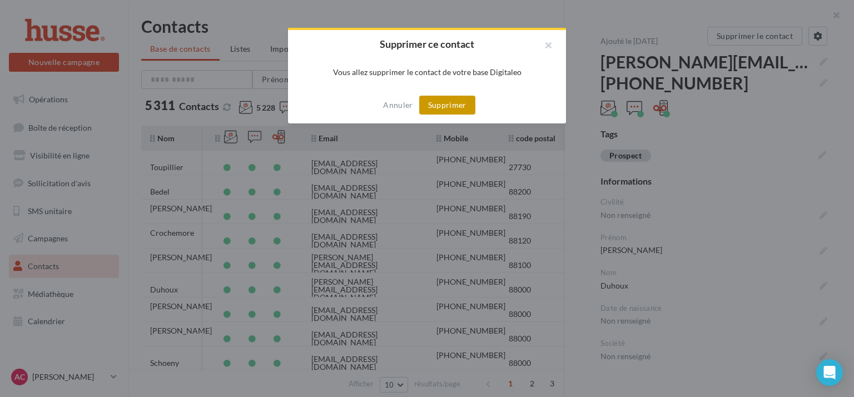
click at [453, 106] on button "Supprimer" at bounding box center [447, 105] width 56 height 19
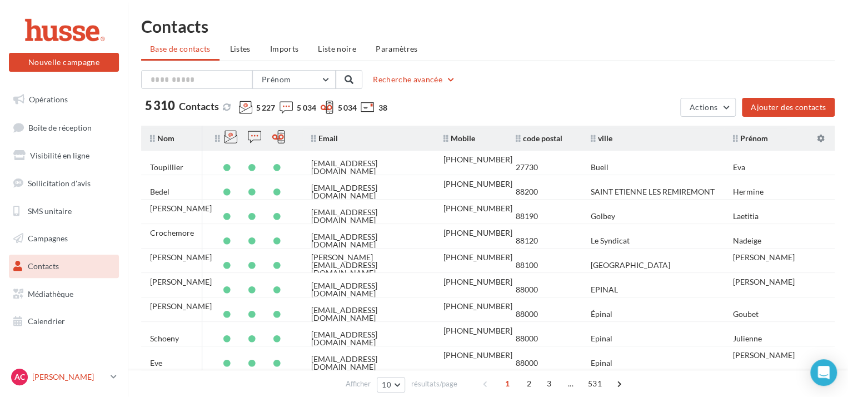
click at [91, 377] on p "[PERSON_NAME]" at bounding box center [69, 376] width 74 height 11
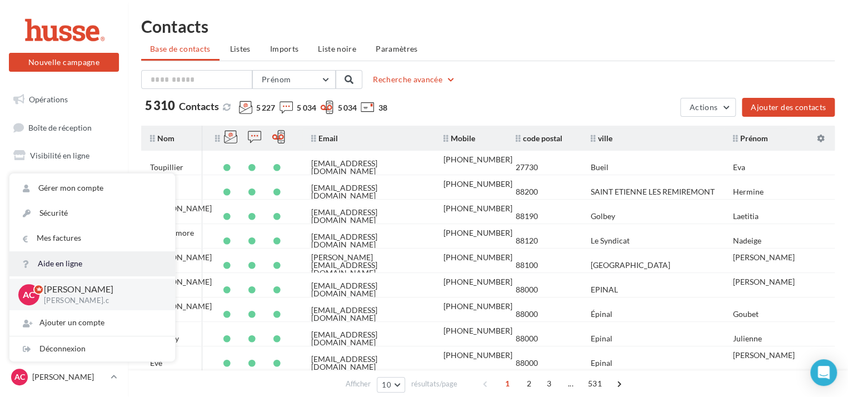
click at [87, 261] on link "Aide en ligne" at bounding box center [92, 263] width 166 height 25
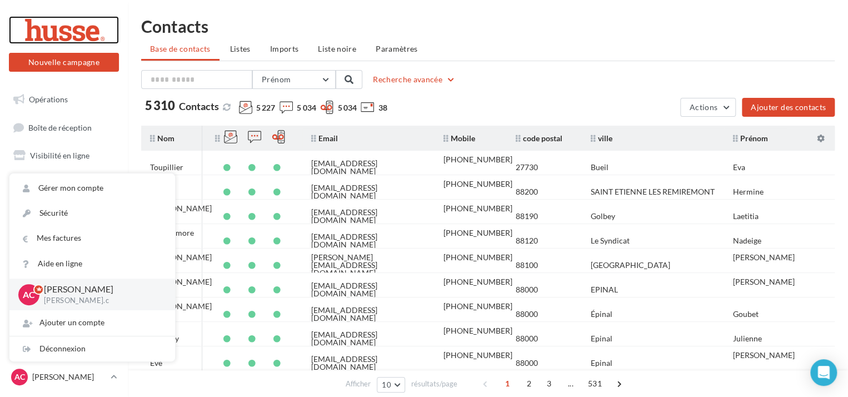
click at [89, 33] on div at bounding box center [63, 30] width 89 height 28
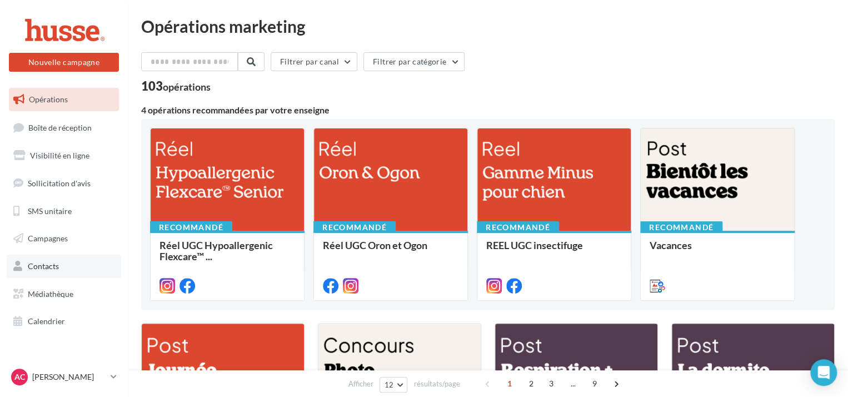
click at [57, 267] on span "Contacts" at bounding box center [43, 265] width 31 height 9
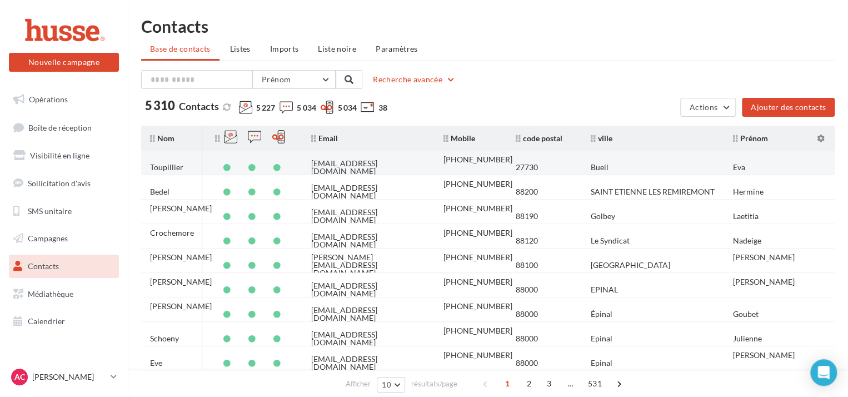
click at [459, 169] on td "[PHONE_NUMBER]" at bounding box center [471, 167] width 72 height 33
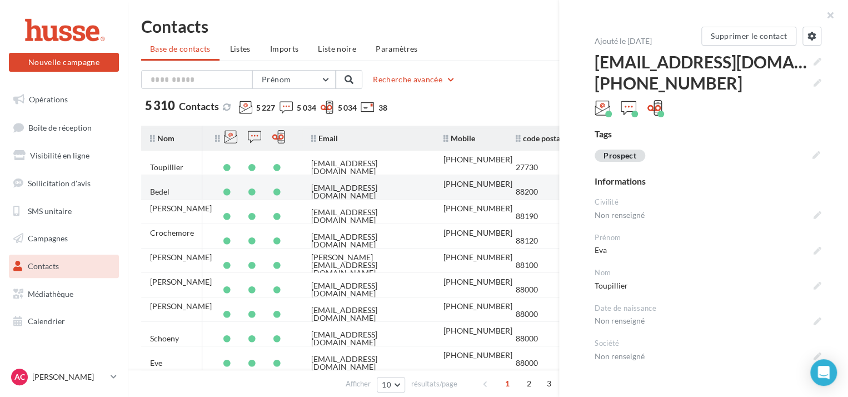
click at [465, 185] on div "[PHONE_NUMBER]" at bounding box center [477, 184] width 69 height 8
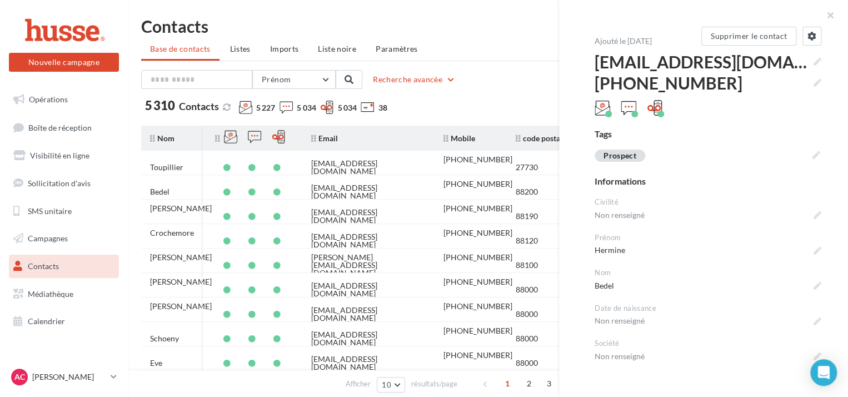
click at [493, 74] on div "Prénom Prénom Nom Email Mobile Téléphone Fixe Recherche avancée" at bounding box center [487, 79] width 693 height 19
click at [835, 10] on button "button" at bounding box center [826, 16] width 44 height 33
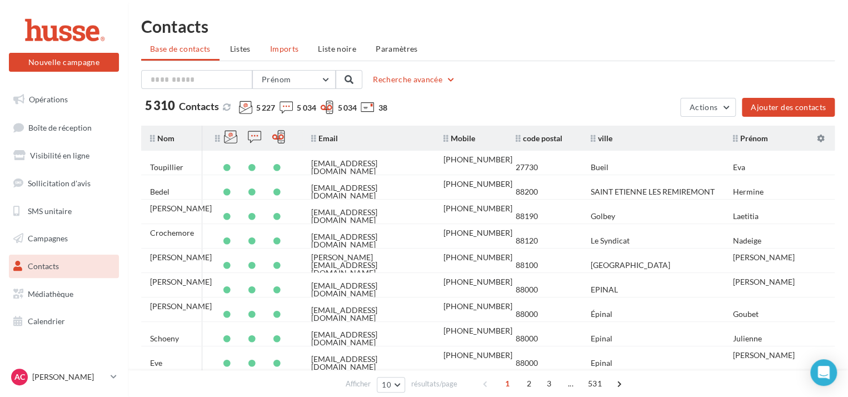
click at [271, 47] on span "Imports" at bounding box center [284, 48] width 28 height 9
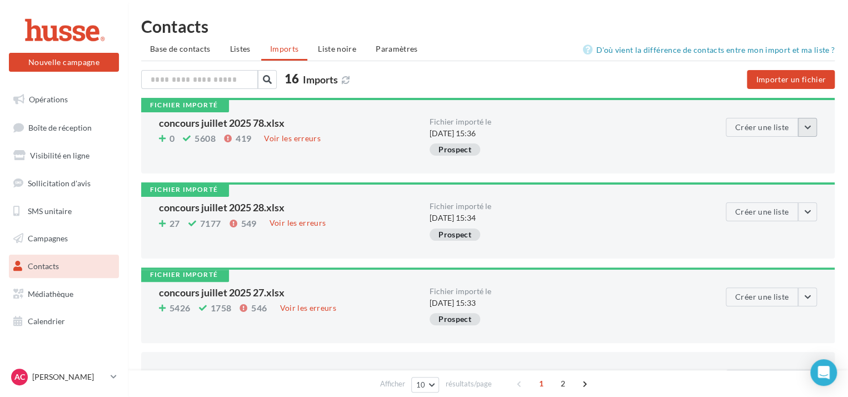
click at [809, 130] on button "button" at bounding box center [807, 127] width 19 height 19
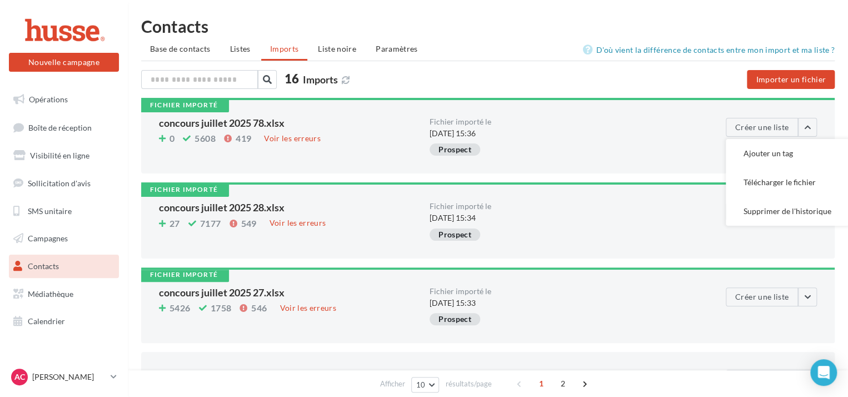
click at [590, 123] on div "Fichier importé le" at bounding box center [565, 122] width 271 height 8
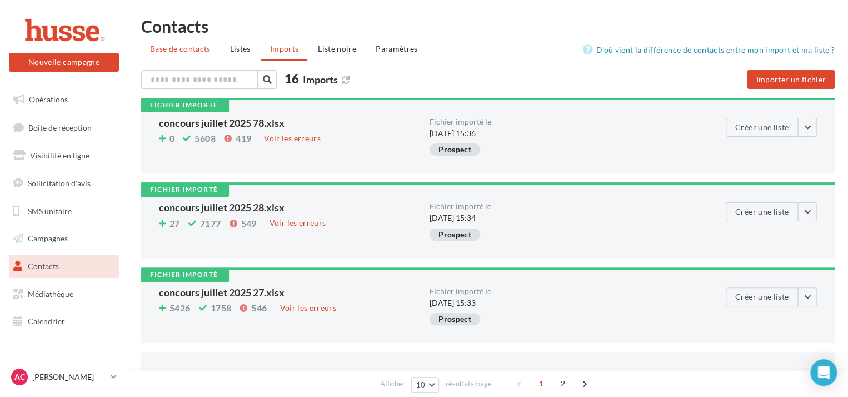
click at [157, 47] on span "Base de contacts" at bounding box center [180, 48] width 61 height 9
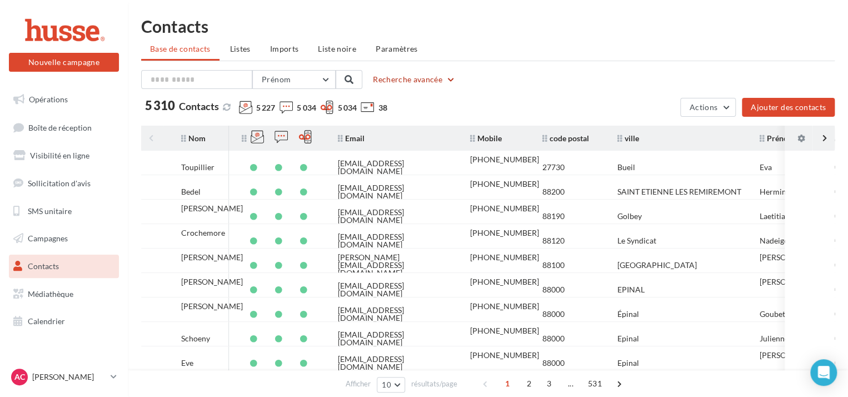
click at [437, 79] on button "Recherche avancée" at bounding box center [414, 79] width 92 height 13
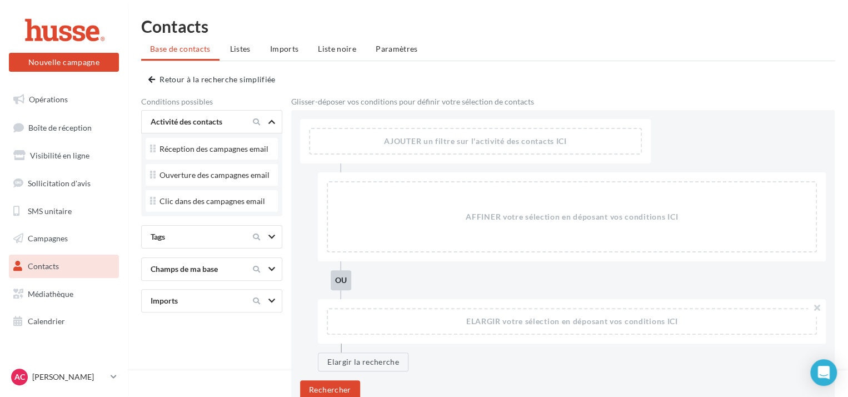
click at [271, 305] on div at bounding box center [271, 300] width 7 height 11
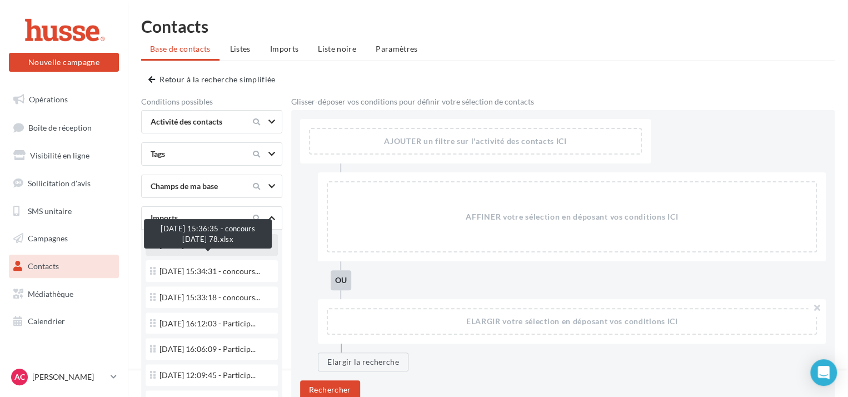
click at [222, 249] on span "[DATE] 15:36:35 - concours..." at bounding box center [209, 245] width 101 height 8
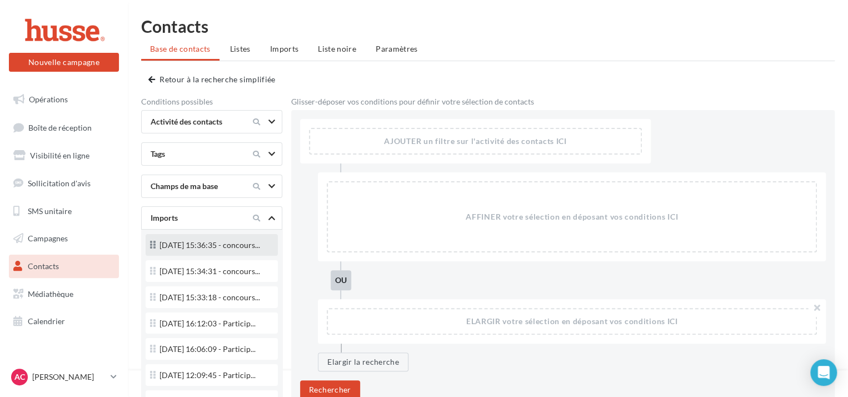
click at [222, 249] on span "[DATE] 15:36:35 - concours..." at bounding box center [209, 245] width 101 height 8
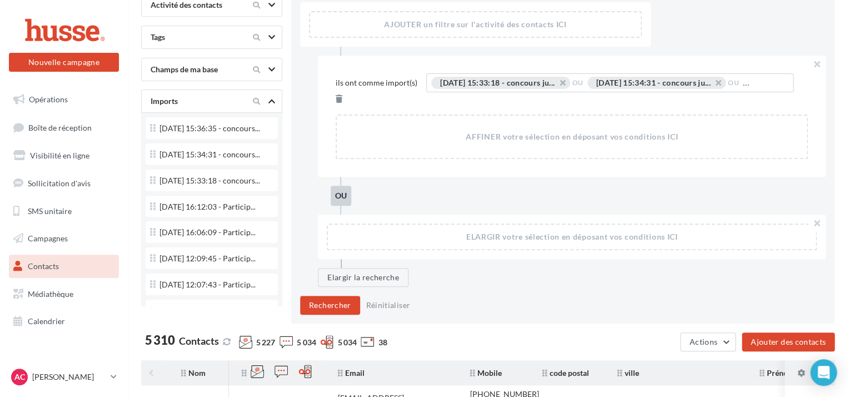
scroll to position [118, 0]
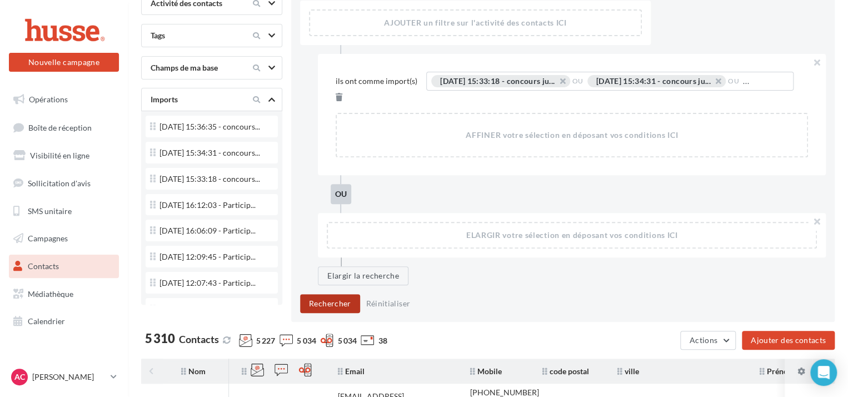
click at [340, 294] on button "Rechercher" at bounding box center [330, 303] width 60 height 19
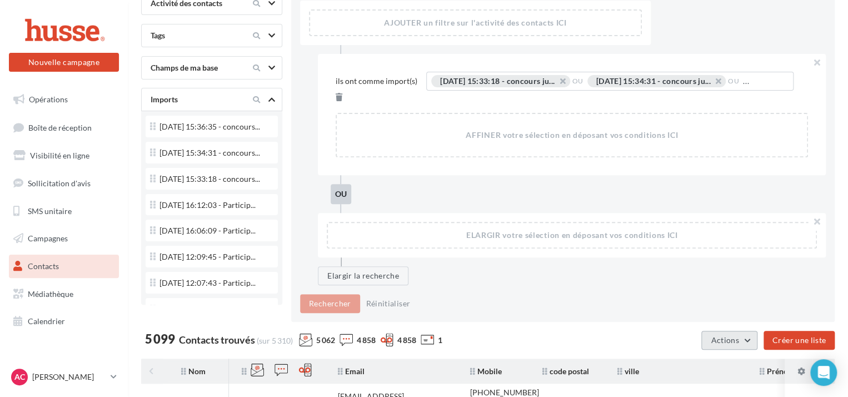
click at [740, 333] on button "Actions" at bounding box center [729, 340] width 56 height 19
click at [741, 331] on button "Actions" at bounding box center [729, 340] width 56 height 19
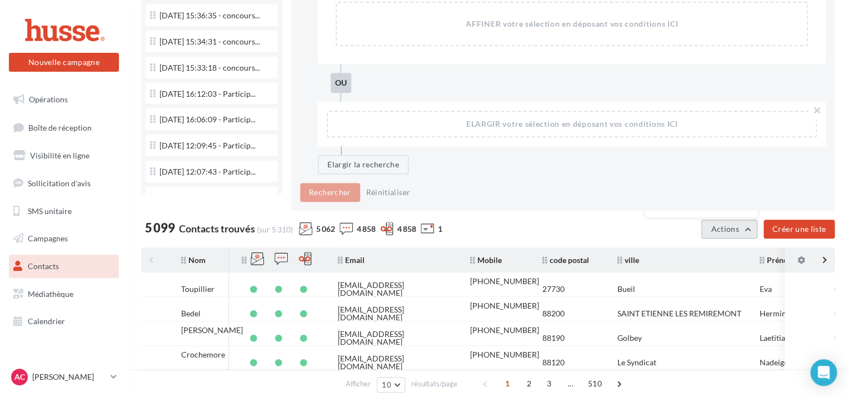
scroll to position [246, 0]
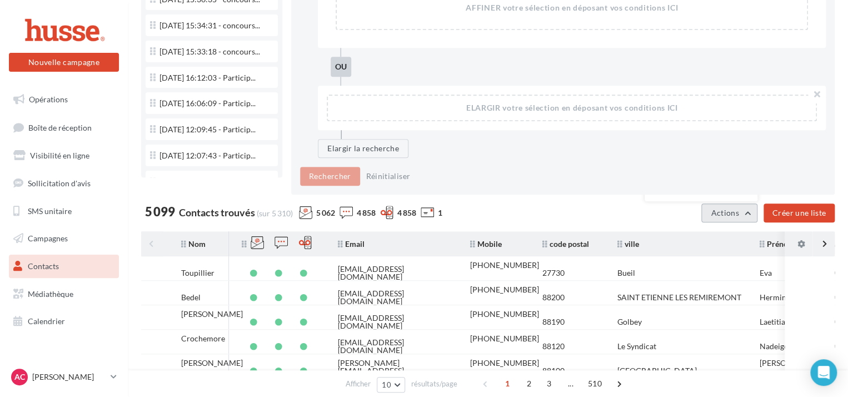
click at [740, 203] on button "Actions" at bounding box center [729, 212] width 56 height 19
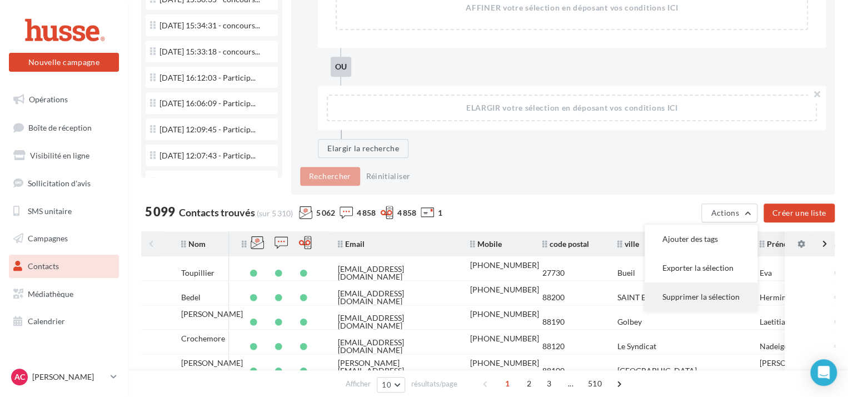
click at [700, 286] on button "Supprimer la sélection" at bounding box center [701, 296] width 113 height 29
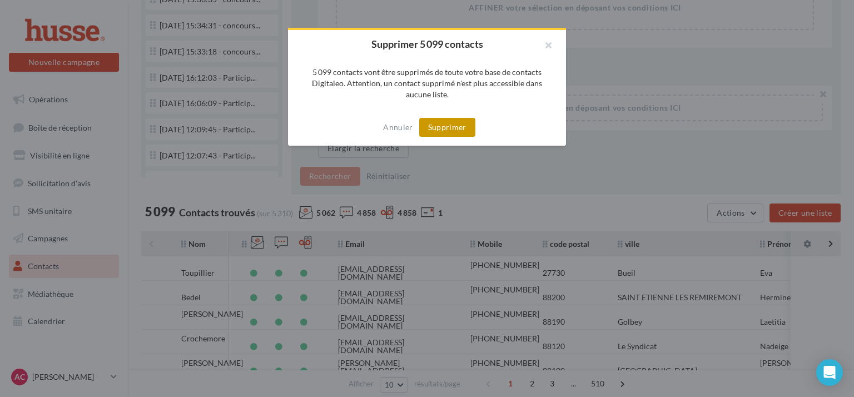
click at [460, 127] on button "Supprimer" at bounding box center [447, 127] width 56 height 19
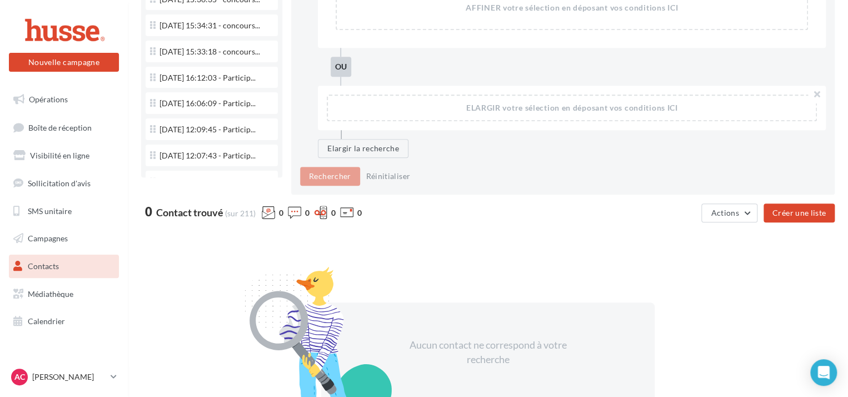
scroll to position [0, 0]
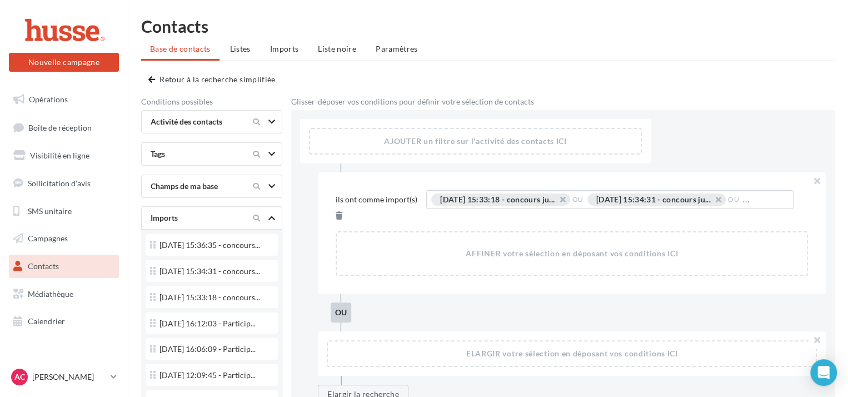
click at [68, 270] on link "Contacts" at bounding box center [64, 265] width 114 height 23
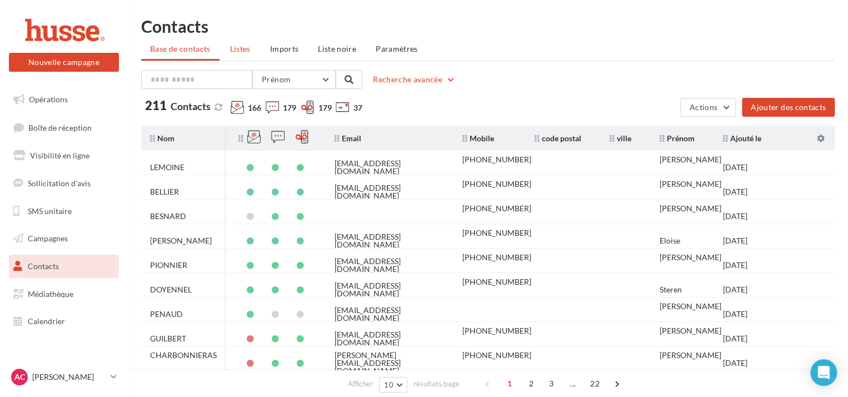
click at [239, 41] on li "Listes" at bounding box center [240, 49] width 38 height 20
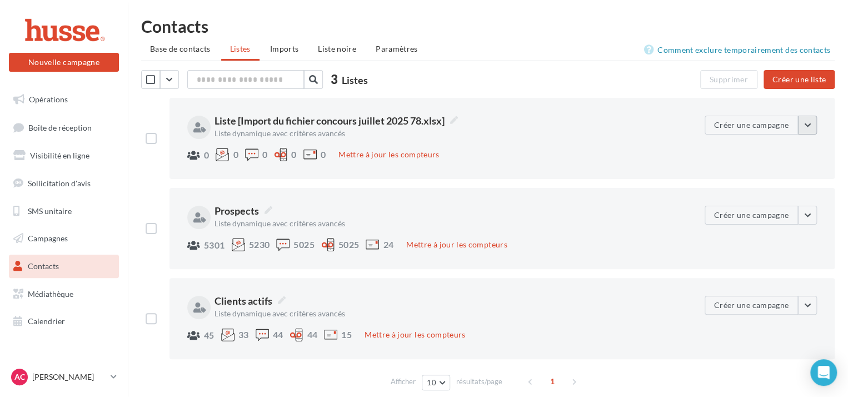
click at [809, 126] on button "button" at bounding box center [807, 125] width 19 height 19
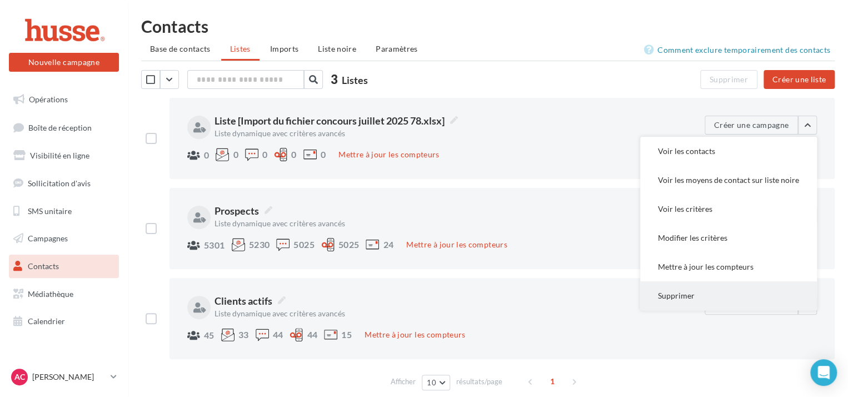
click at [688, 294] on button "Supprimer" at bounding box center [728, 295] width 177 height 29
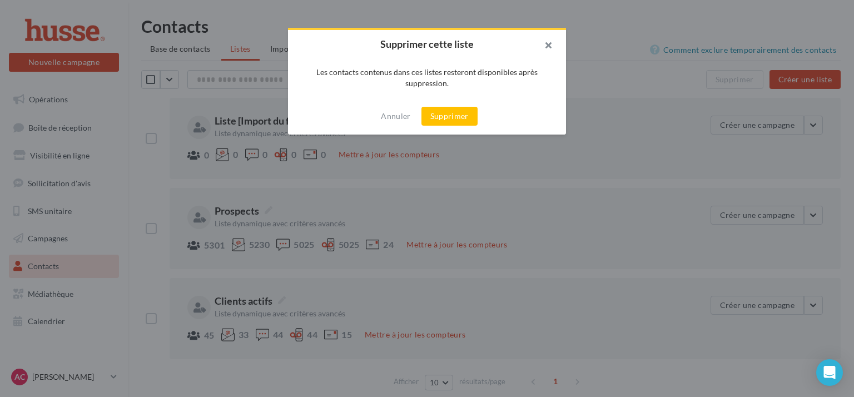
click at [550, 44] on button "button" at bounding box center [543, 46] width 44 height 33
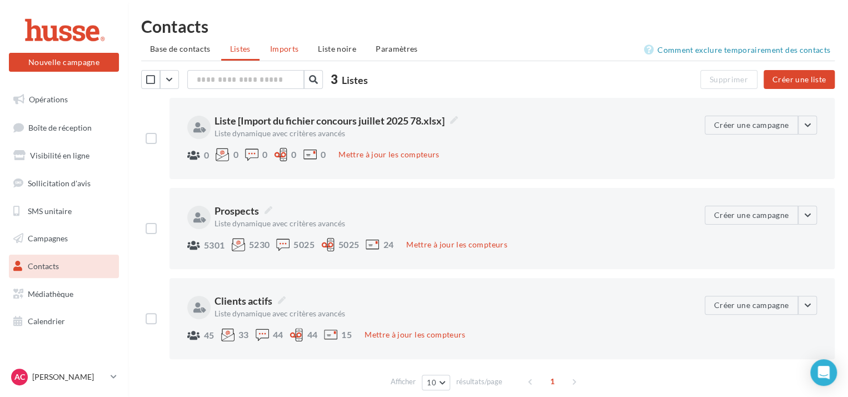
click at [292, 47] on span "Imports" at bounding box center [284, 48] width 28 height 9
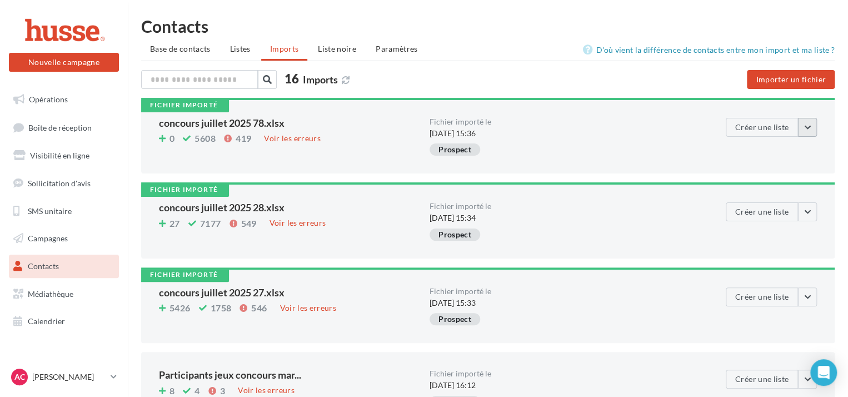
click at [807, 132] on button "button" at bounding box center [807, 127] width 19 height 19
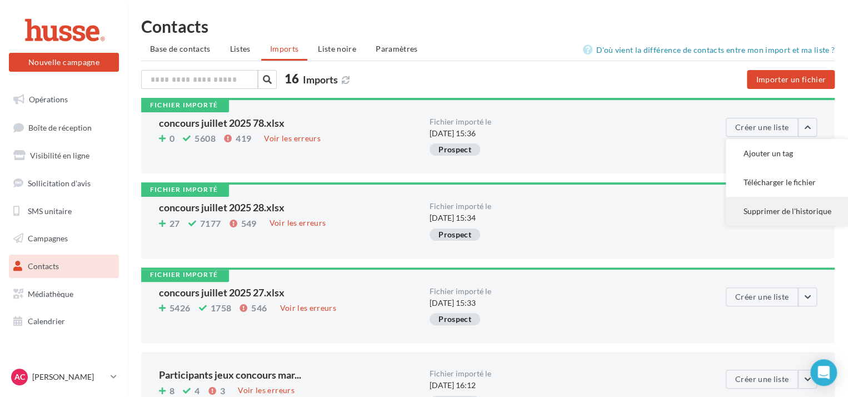
click at [763, 218] on button "Supprimer de l'historique" at bounding box center [787, 211] width 123 height 29
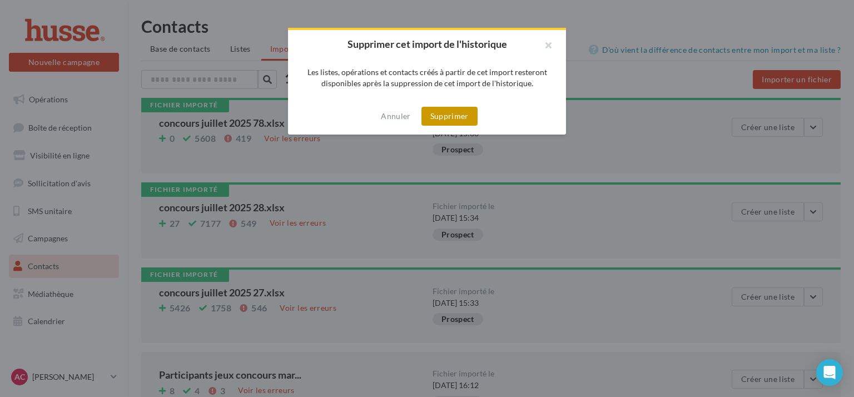
click at [460, 116] on button "Supprimer" at bounding box center [449, 116] width 56 height 19
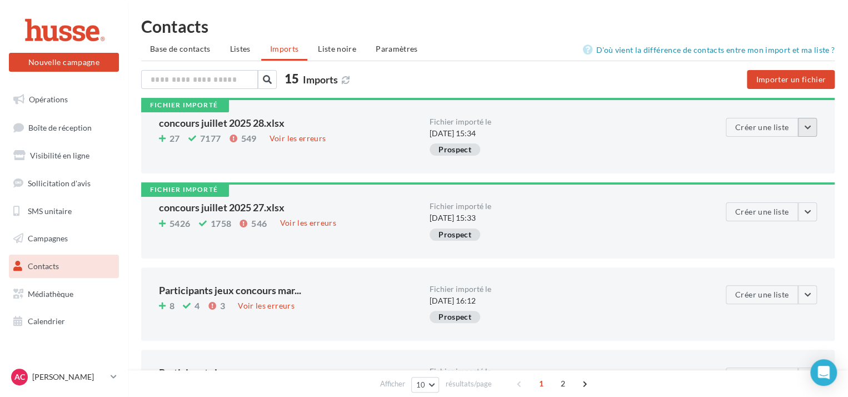
click at [807, 127] on button "button" at bounding box center [807, 127] width 19 height 19
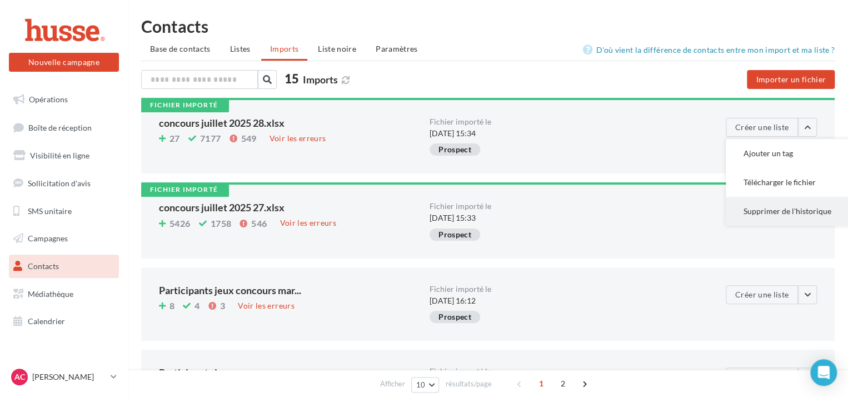
click at [793, 209] on button "Supprimer de l'historique" at bounding box center [787, 211] width 123 height 29
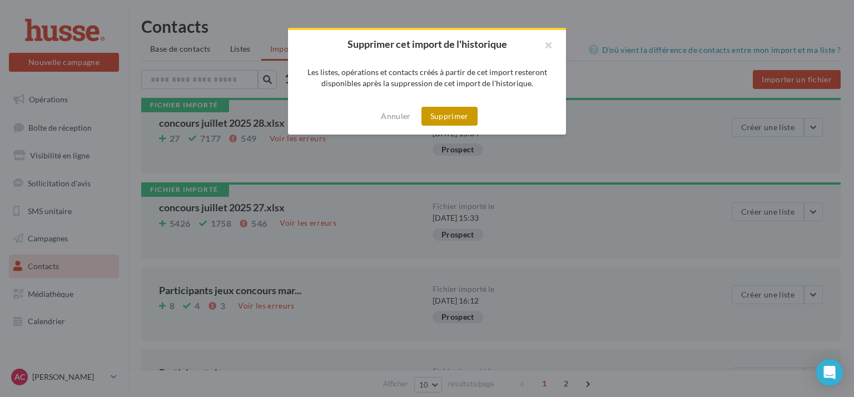
click at [466, 116] on button "Supprimer" at bounding box center [449, 116] width 56 height 19
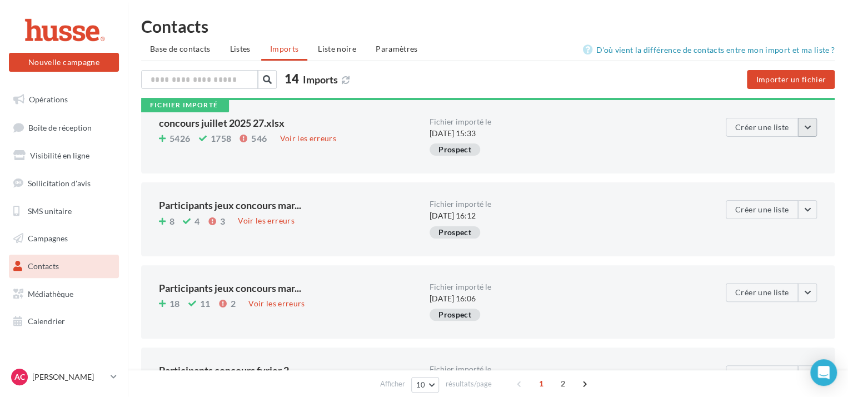
click at [809, 131] on button "button" at bounding box center [807, 127] width 19 height 19
click at [762, 213] on button "Supprimer de l'historique" at bounding box center [787, 211] width 123 height 29
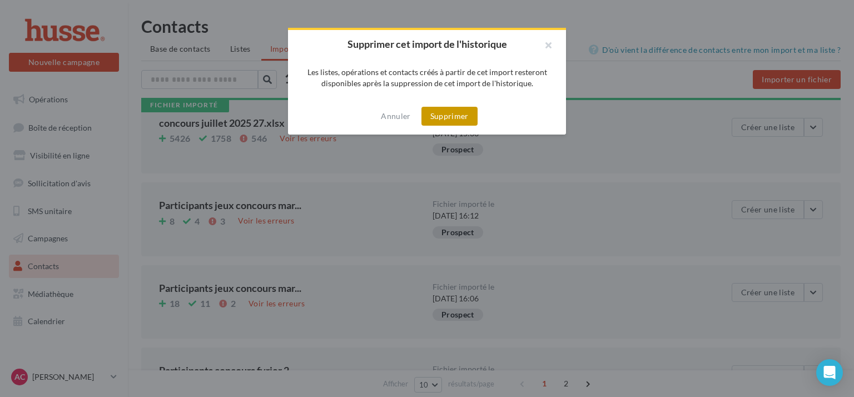
click at [463, 118] on button "Supprimer" at bounding box center [449, 116] width 56 height 19
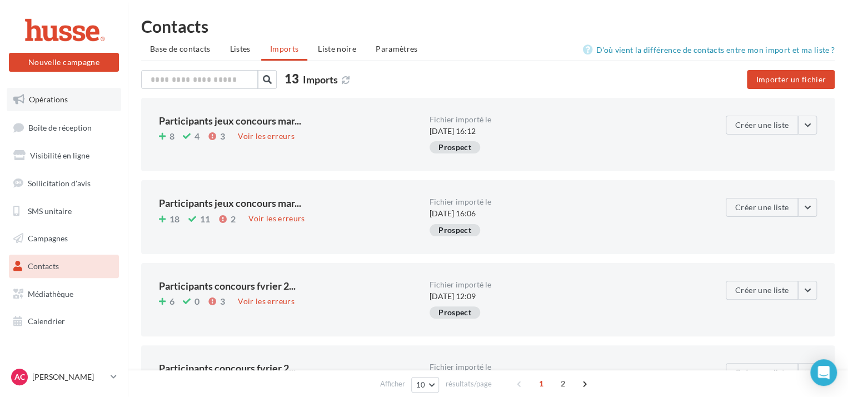
click at [53, 98] on span "Opérations" at bounding box center [48, 98] width 39 height 9
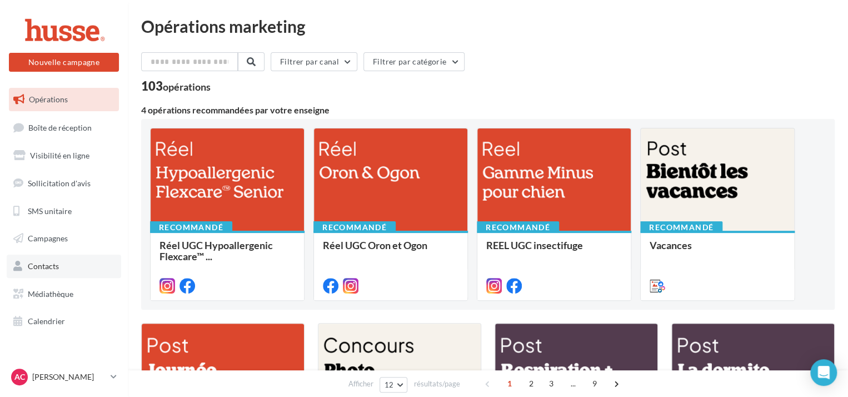
click at [44, 266] on span "Contacts" at bounding box center [43, 265] width 31 height 9
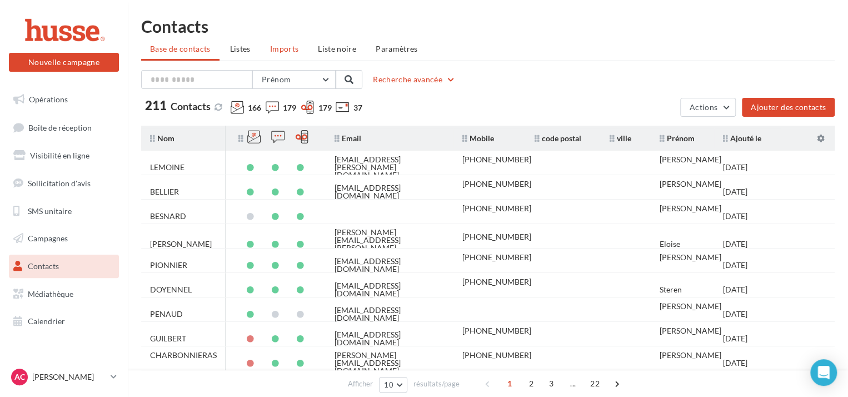
click at [282, 52] on span "Imports" at bounding box center [284, 48] width 28 height 9
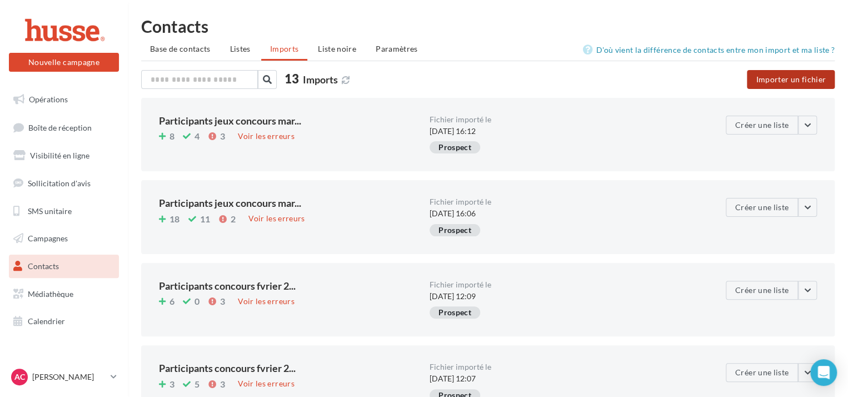
click at [790, 79] on button "Importer un fichier" at bounding box center [791, 79] width 88 height 19
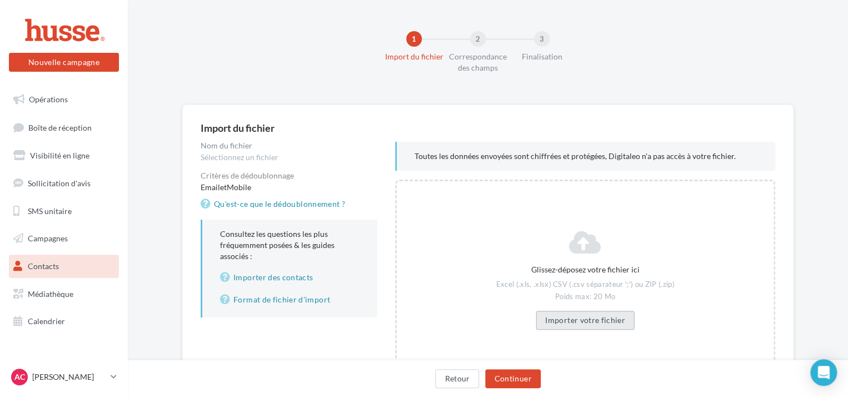
click at [565, 326] on button "Importer votre fichier" at bounding box center [585, 320] width 99 height 19
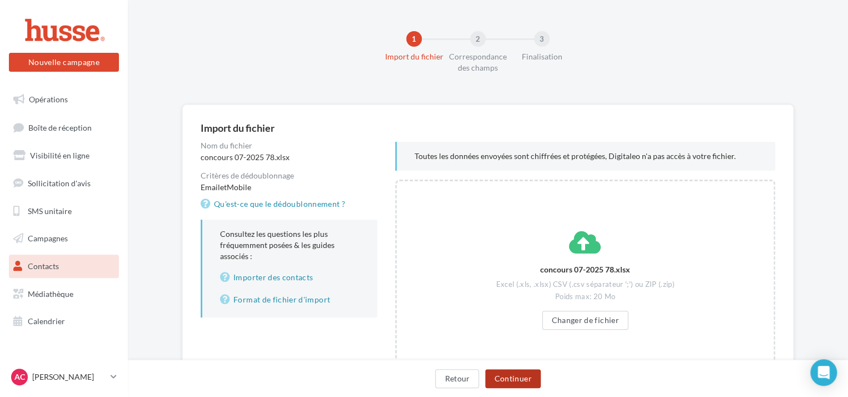
click at [527, 375] on button "Continuer" at bounding box center [512, 378] width 55 height 19
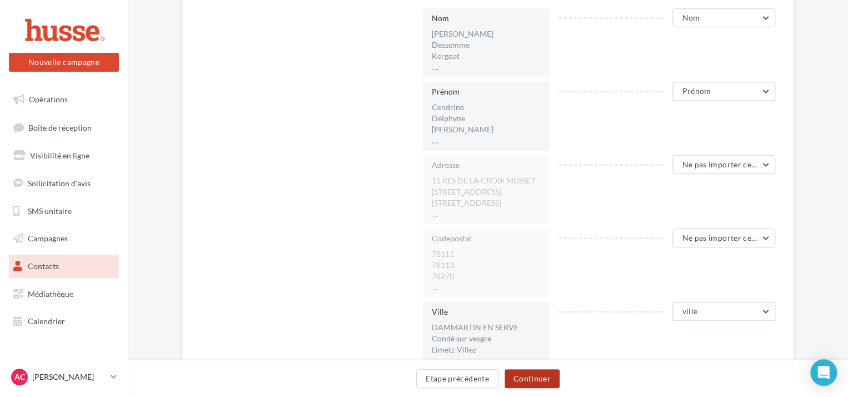
scroll to position [278, 0]
click at [762, 236] on button "Ne pas importer cette colonne" at bounding box center [723, 233] width 103 height 19
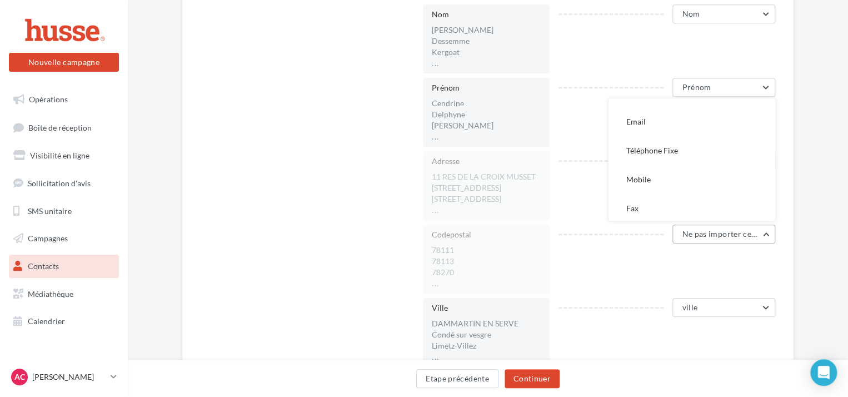
scroll to position [213, 0]
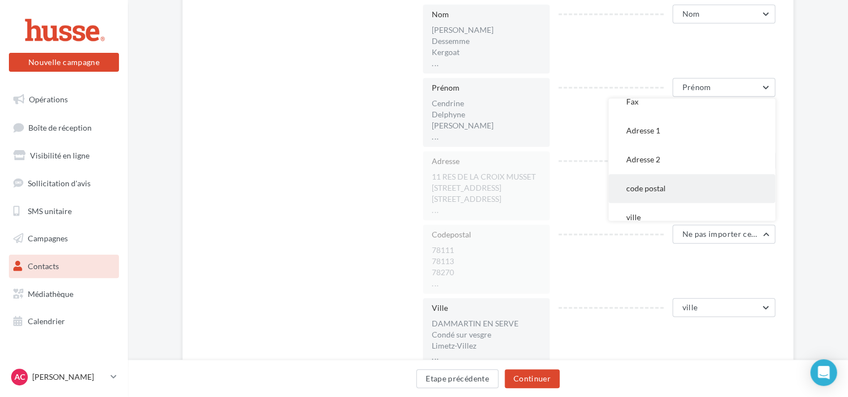
click at [693, 197] on button "code postal" at bounding box center [691, 188] width 167 height 29
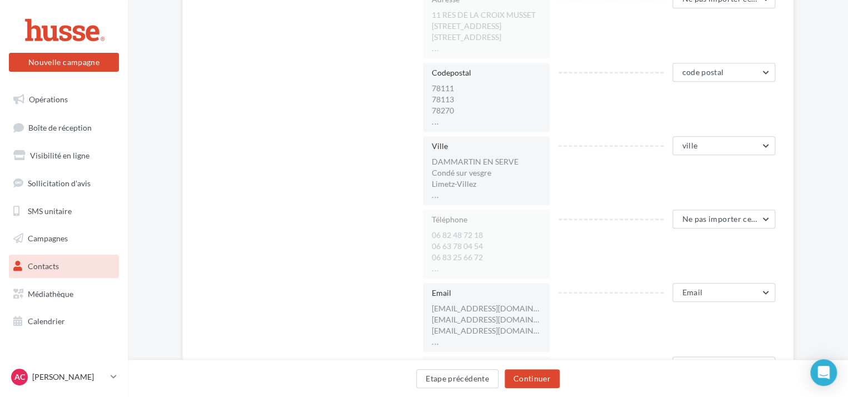
scroll to position [452, 0]
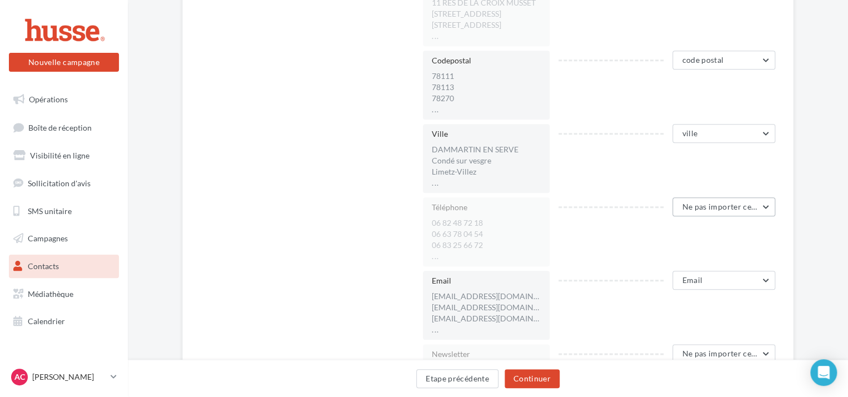
click at [765, 205] on button "Ne pas importer cette colonne" at bounding box center [723, 206] width 103 height 19
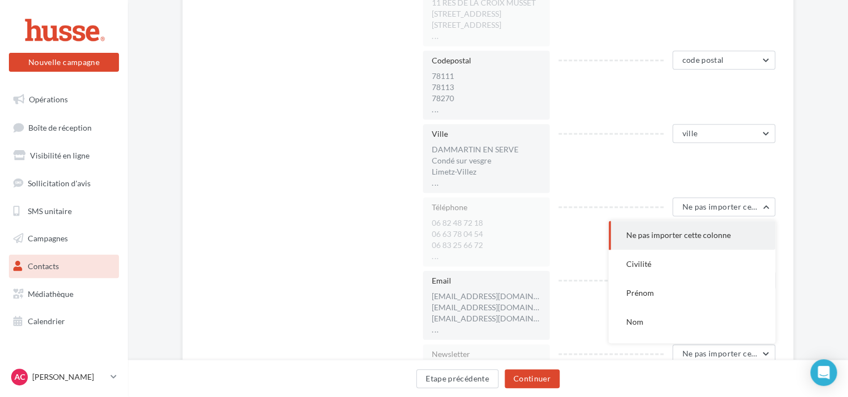
click at [776, 301] on div "Email [EMAIL_ADDRESS][DOMAIN_NAME] [DOMAIN_NAME][EMAIL_ADDRESS][DOMAIN_NAME] [E…" at bounding box center [603, 305] width 361 height 69
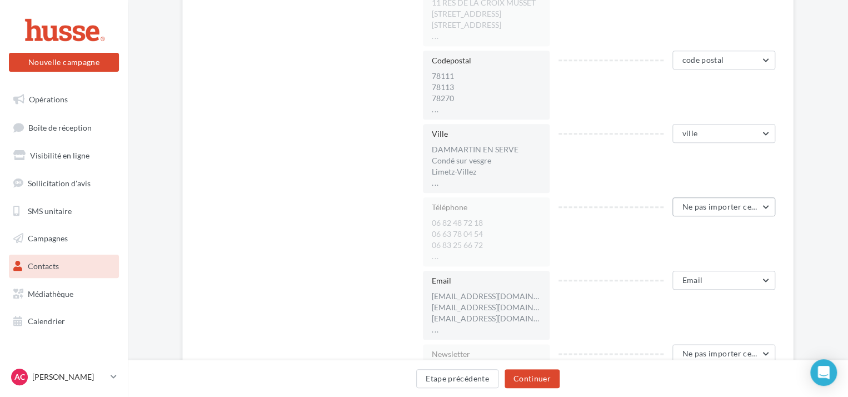
click at [763, 202] on span "Ne pas importer cette colonne" at bounding box center [737, 206] width 110 height 9
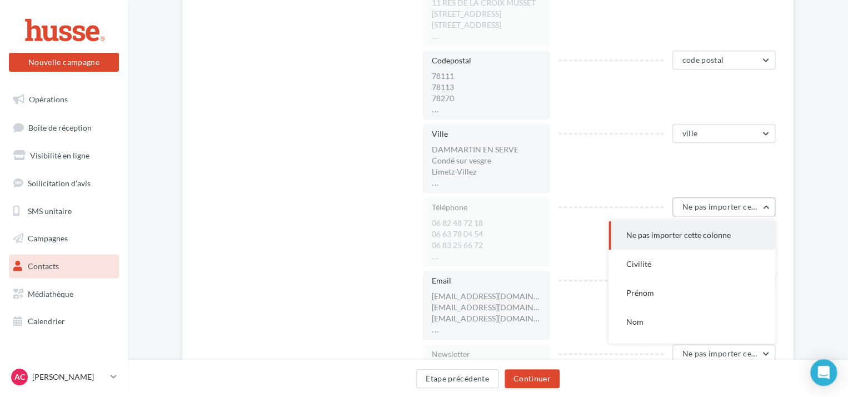
scroll to position [107, 0]
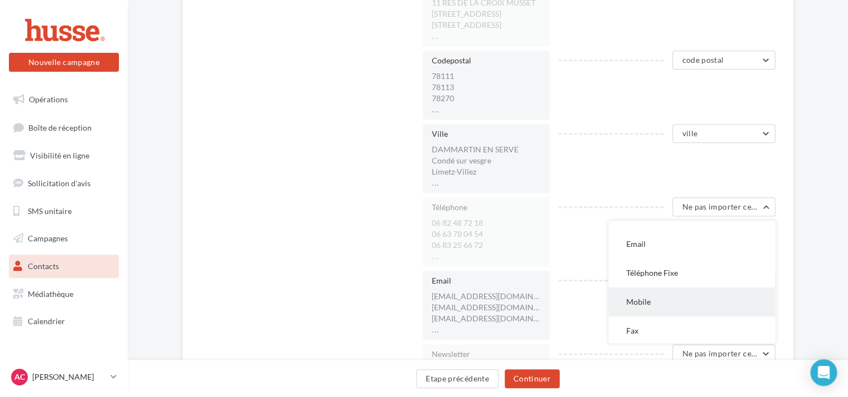
click at [711, 301] on button "Mobile" at bounding box center [691, 301] width 167 height 29
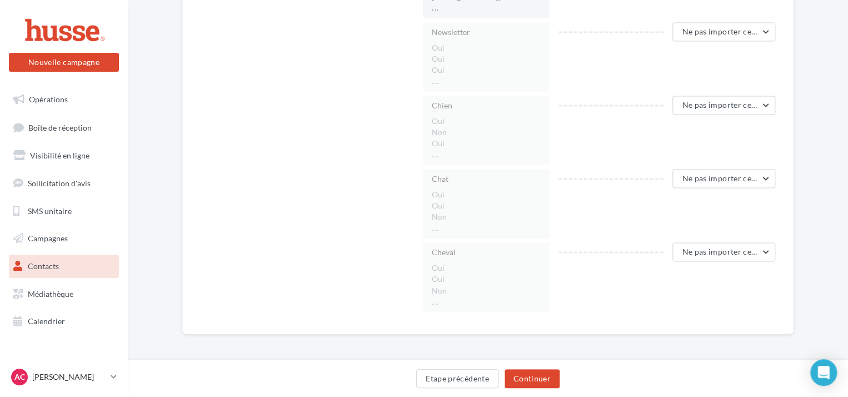
scroll to position [776, 0]
click at [533, 377] on button "Continuer" at bounding box center [532, 378] width 55 height 19
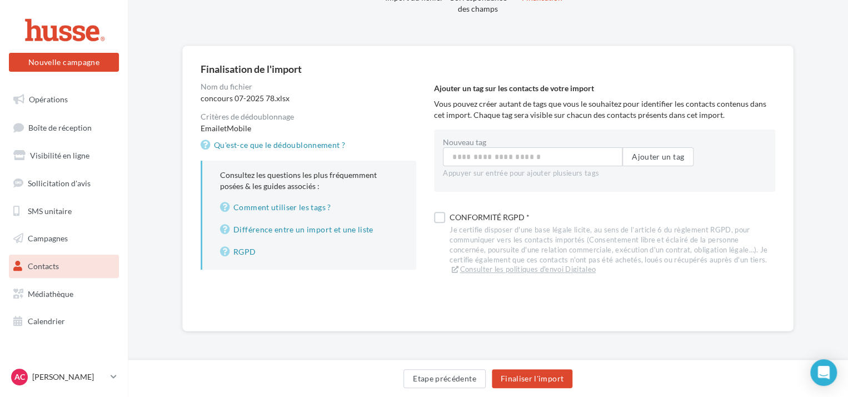
scroll to position [59, 0]
click at [547, 151] on input "Nouveau tag" at bounding box center [532, 156] width 179 height 19
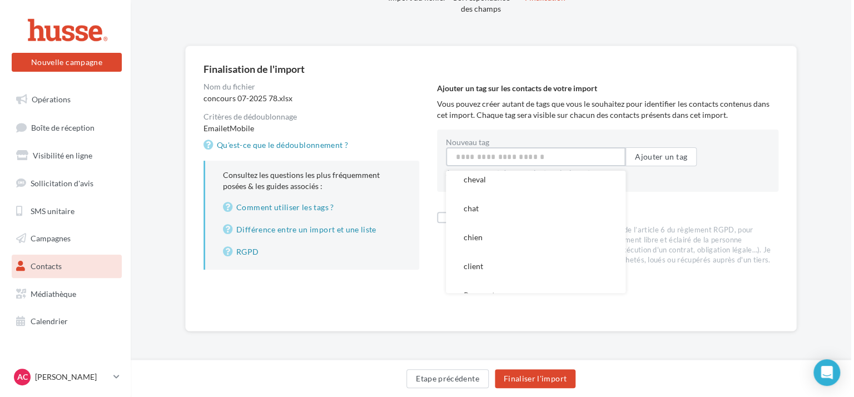
scroll to position [51, 0]
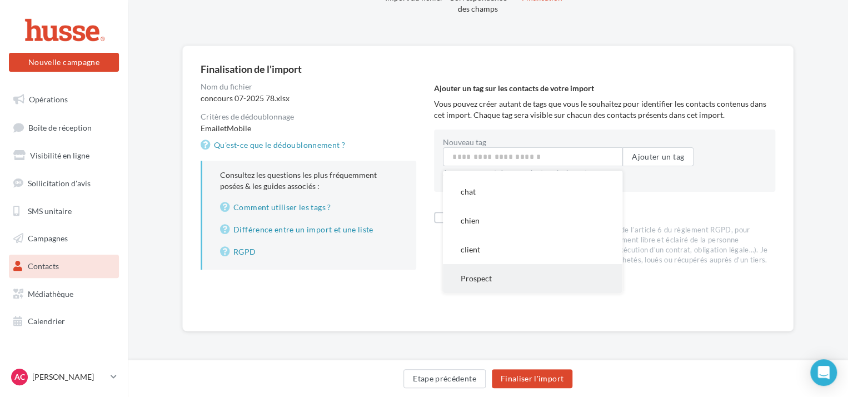
click at [522, 283] on button "Prospect" at bounding box center [532, 278] width 179 height 29
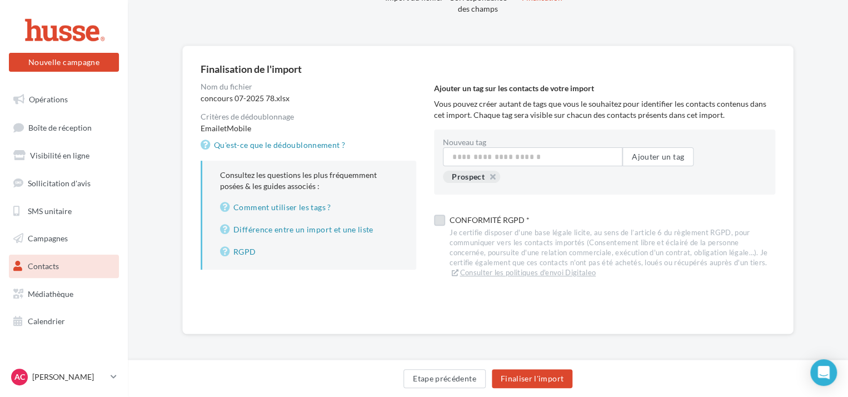
click at [442, 216] on label at bounding box center [439, 219] width 11 height 11
click at [561, 373] on button "Finaliser l'import" at bounding box center [532, 378] width 81 height 19
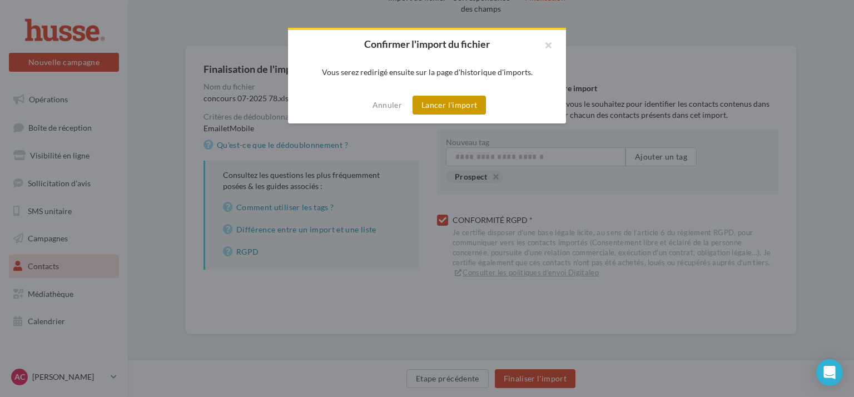
click at [460, 111] on button "Lancer l'import" at bounding box center [448, 105] width 73 height 19
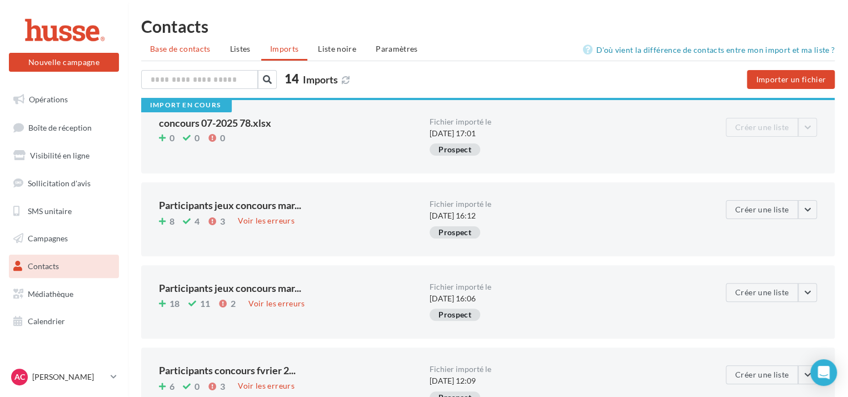
click at [203, 53] on span "Base de contacts" at bounding box center [180, 48] width 61 height 9
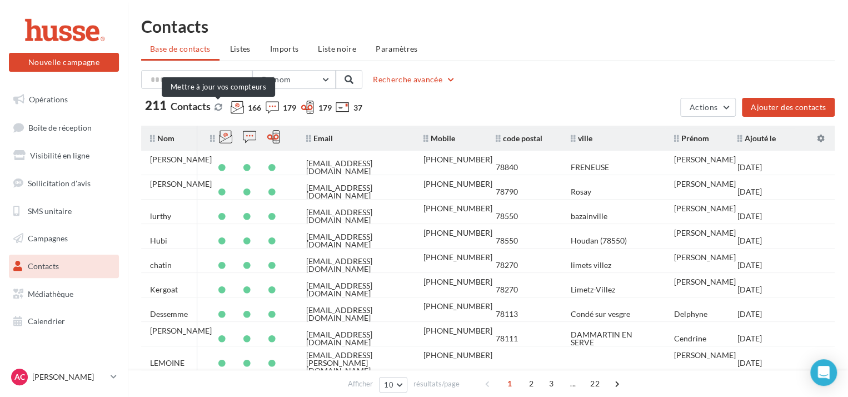
click at [217, 105] on button at bounding box center [218, 107] width 12 height 9
click at [288, 50] on span "Imports" at bounding box center [284, 48] width 28 height 9
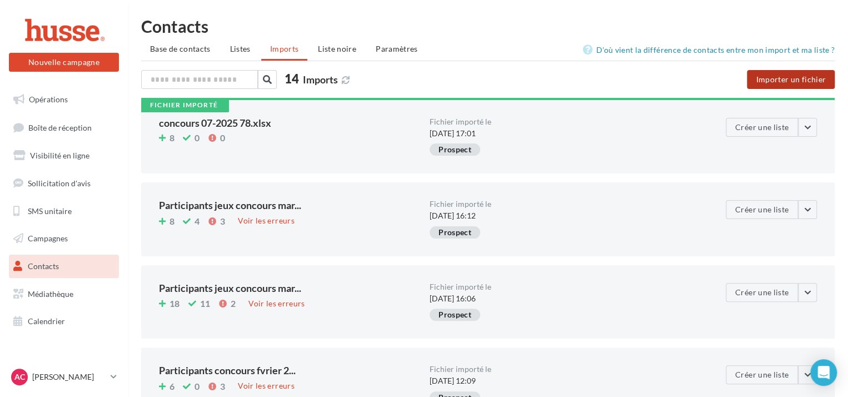
click at [782, 82] on button "Importer un fichier" at bounding box center [791, 79] width 88 height 19
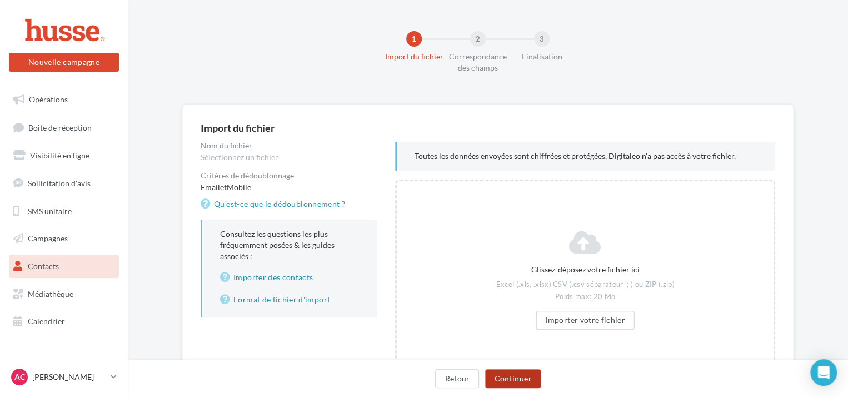
click at [530, 373] on button "Continuer" at bounding box center [512, 378] width 55 height 19
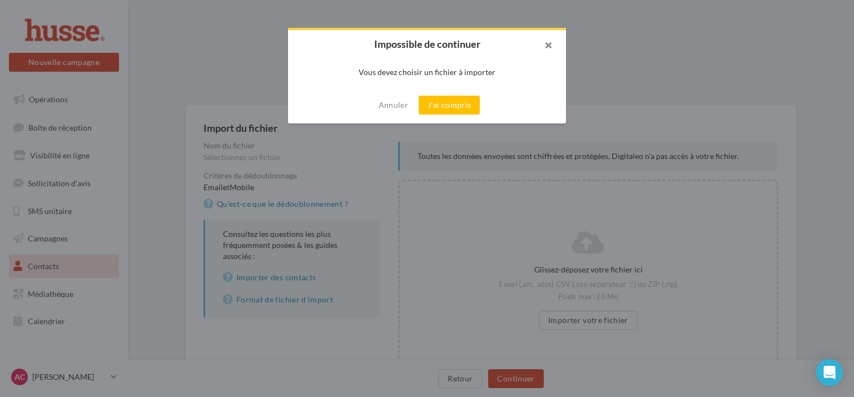
click at [553, 46] on button "button" at bounding box center [543, 46] width 44 height 33
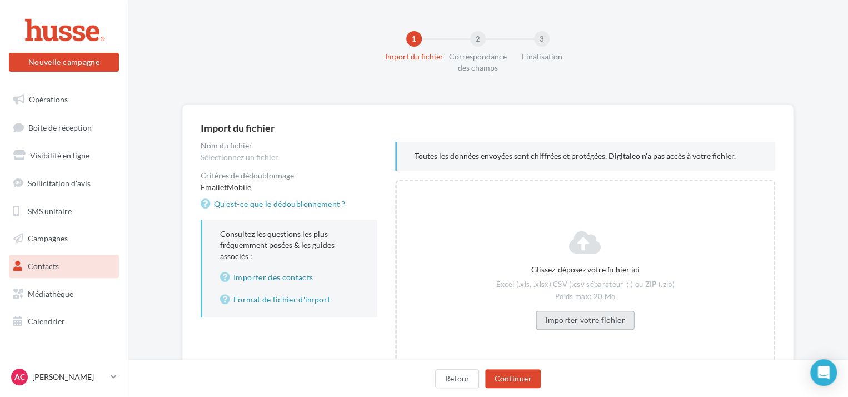
click at [587, 323] on button "Importer votre fichier" at bounding box center [585, 320] width 99 height 19
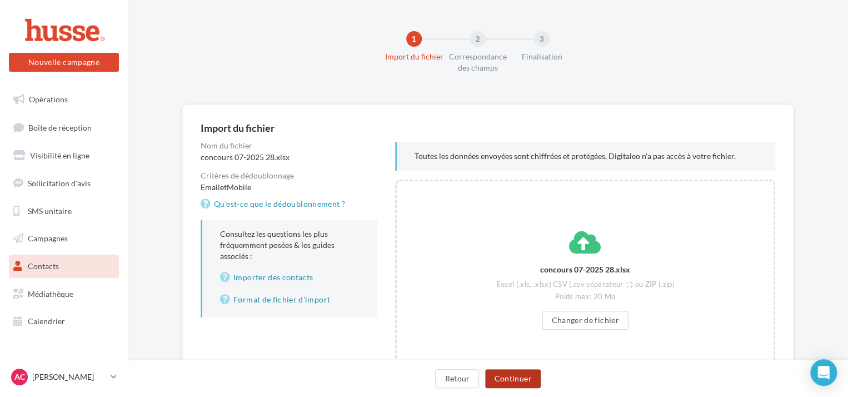
click at [506, 379] on button "Continuer" at bounding box center [512, 378] width 55 height 19
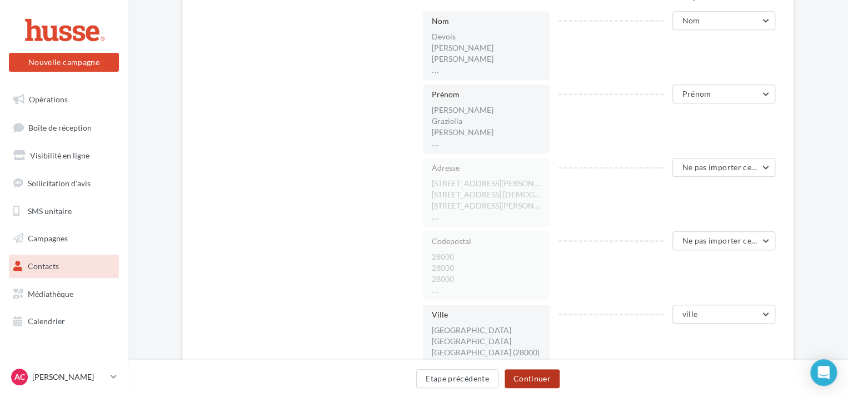
scroll to position [278, 0]
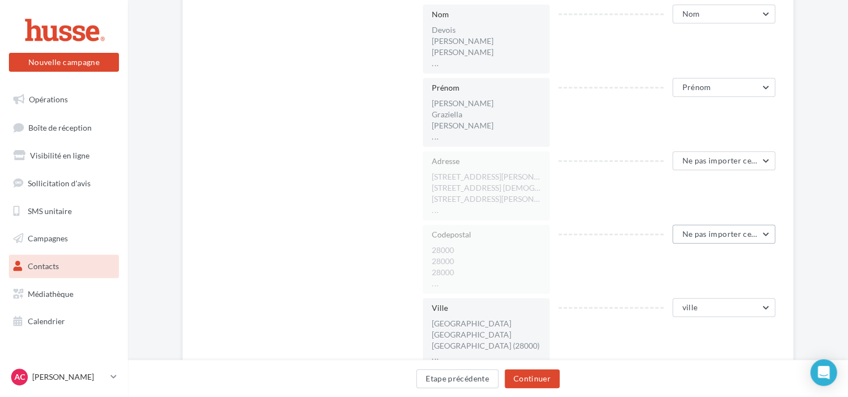
click at [761, 232] on span "Ne pas importer cette colonne" at bounding box center [737, 233] width 110 height 9
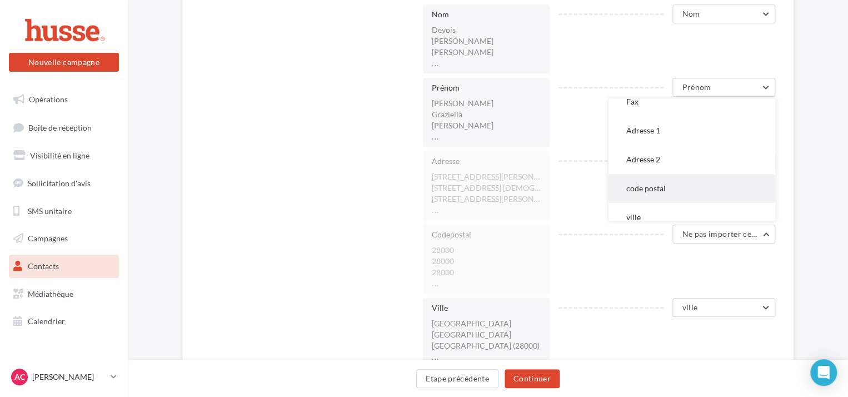
click at [707, 189] on button "code postal" at bounding box center [691, 188] width 167 height 29
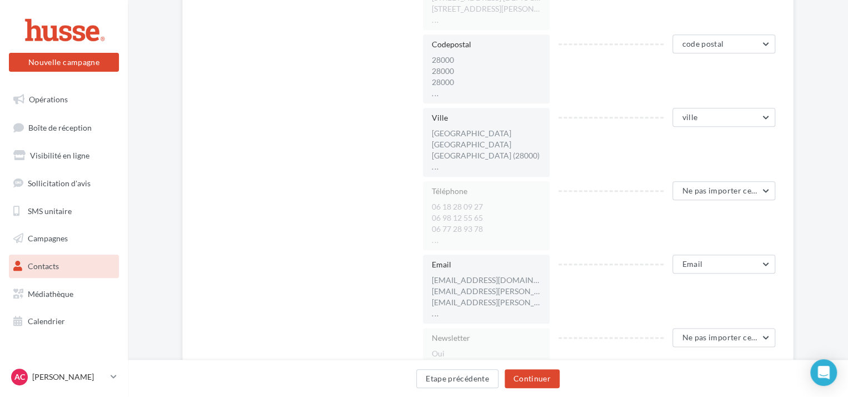
scroll to position [487, 0]
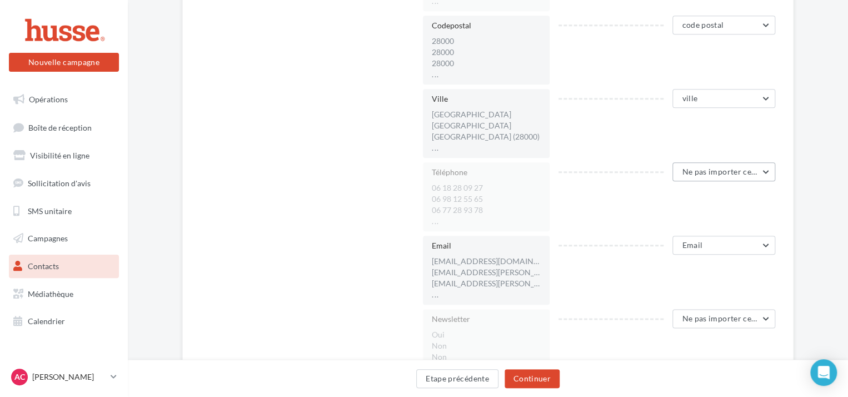
click at [751, 170] on span "Ne pas importer cette colonne" at bounding box center [737, 171] width 110 height 9
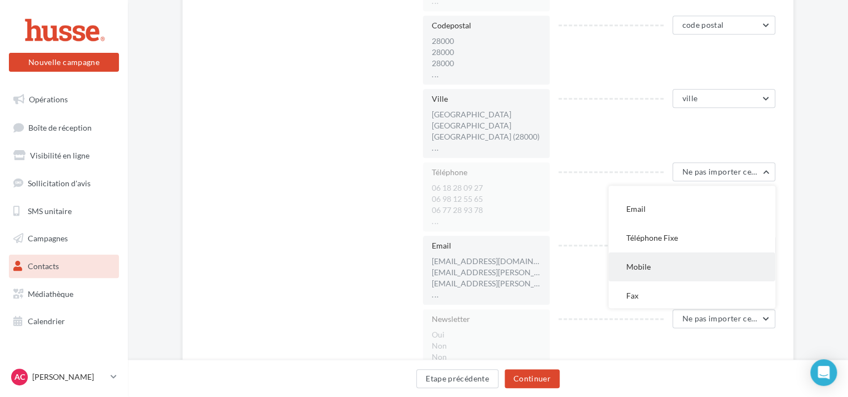
click at [745, 265] on button "Mobile" at bounding box center [691, 266] width 167 height 29
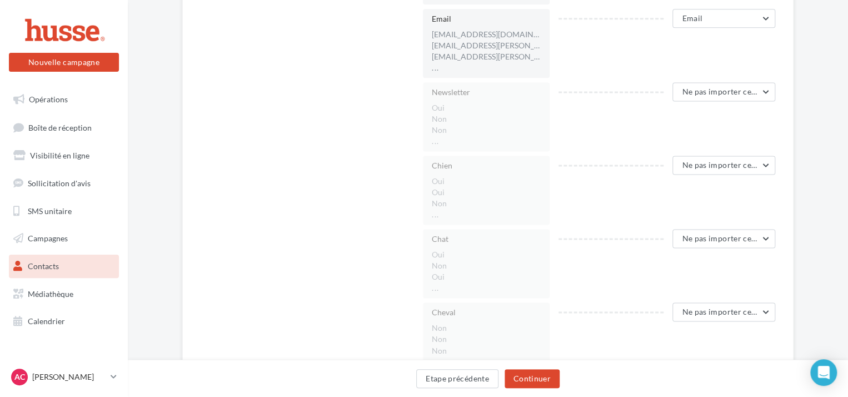
scroll to position [738, 0]
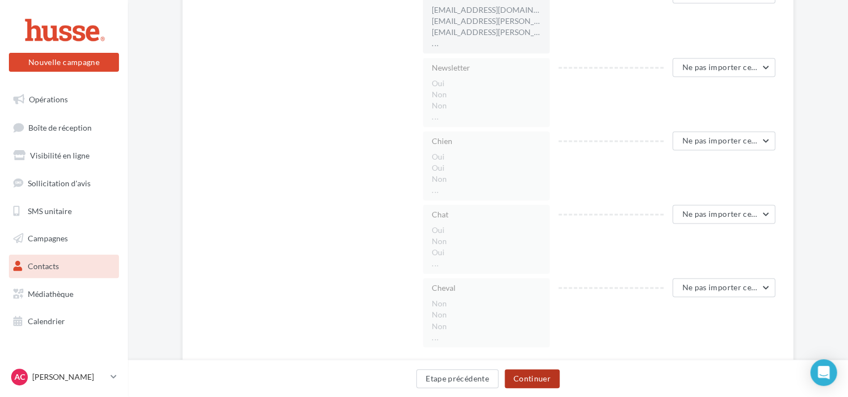
click at [538, 383] on button "Continuer" at bounding box center [532, 378] width 55 height 19
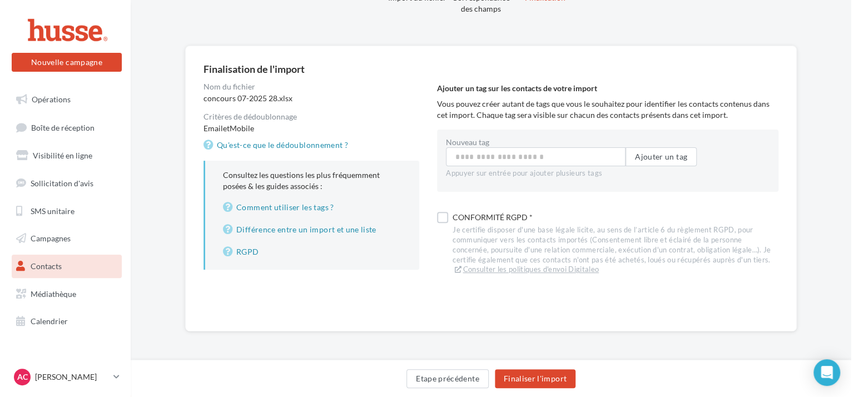
scroll to position [59, 0]
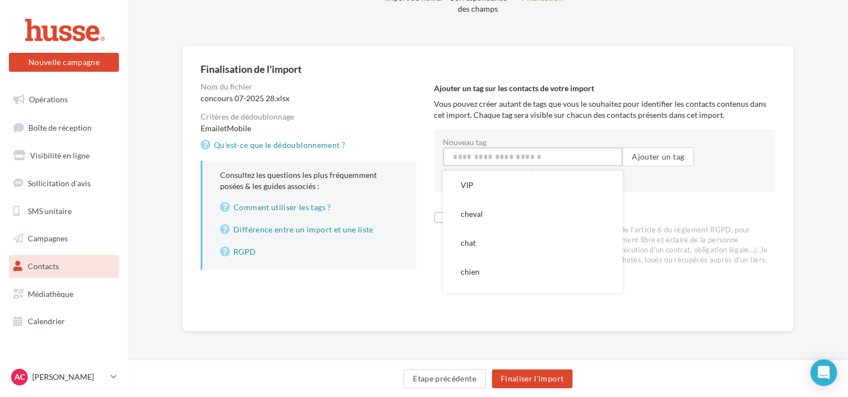
drag, startPoint x: 529, startPoint y: 152, endPoint x: 500, endPoint y: 156, distance: 29.2
click at [500, 156] on input "Nouveau tag" at bounding box center [532, 156] width 179 height 19
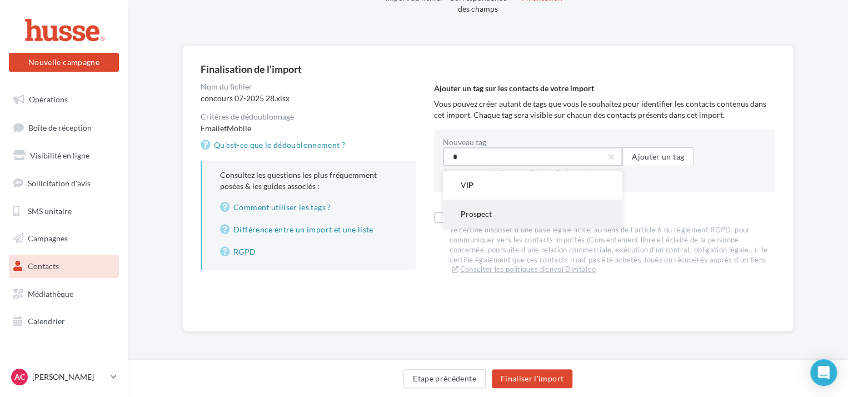
type input "*"
click at [497, 208] on button "P ros p ect" at bounding box center [532, 213] width 179 height 29
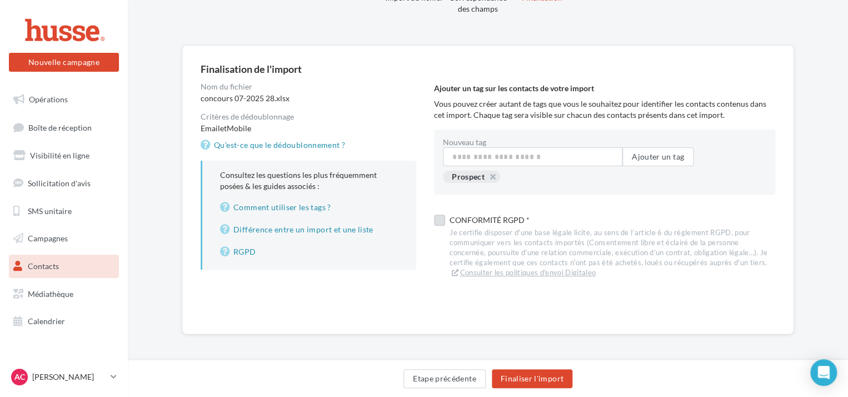
click at [444, 222] on label at bounding box center [439, 219] width 11 height 11
click at [556, 380] on button "Finaliser l'import" at bounding box center [532, 378] width 81 height 19
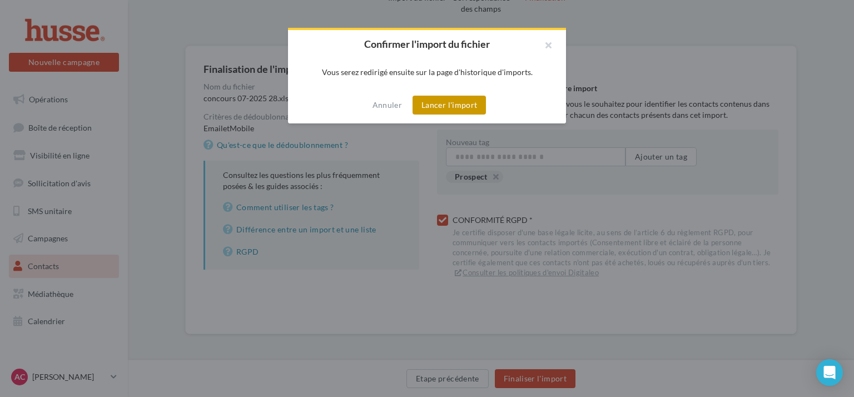
click at [477, 110] on button "Lancer l'import" at bounding box center [448, 105] width 73 height 19
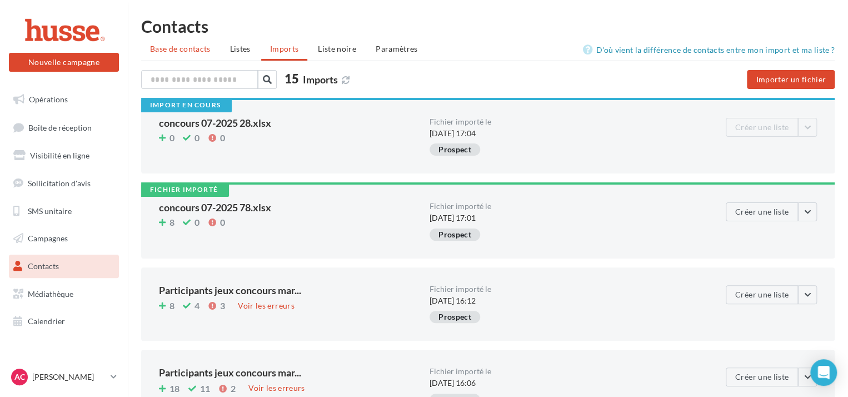
click at [196, 42] on li "Base de contacts" at bounding box center [180, 49] width 78 height 20
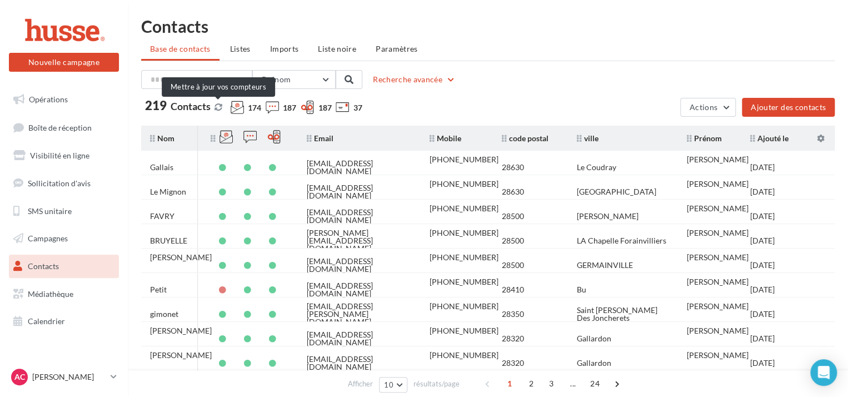
click at [219, 104] on button at bounding box center [218, 107] width 12 height 9
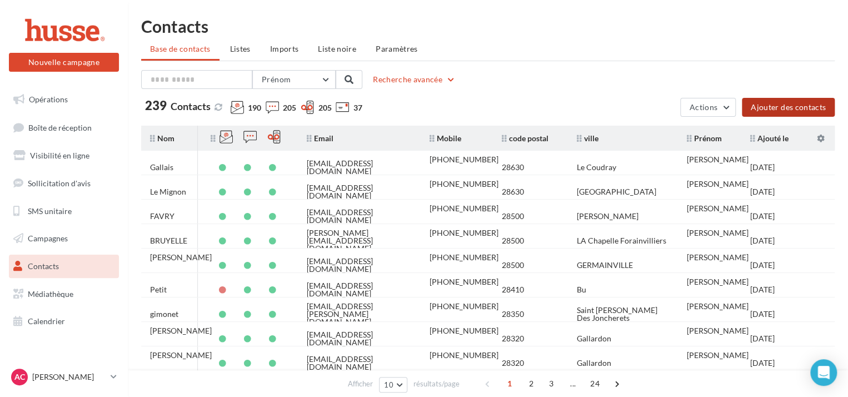
click at [777, 105] on button "Ajouter des contacts" at bounding box center [788, 107] width 93 height 19
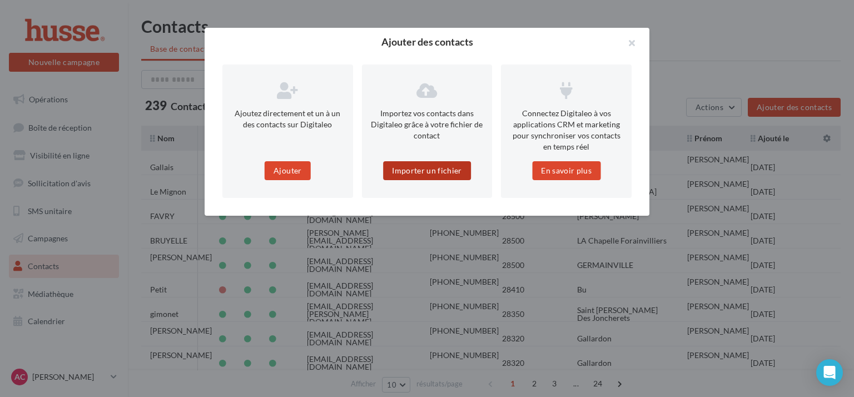
click at [416, 172] on button "Importer un fichier" at bounding box center [427, 170] width 88 height 19
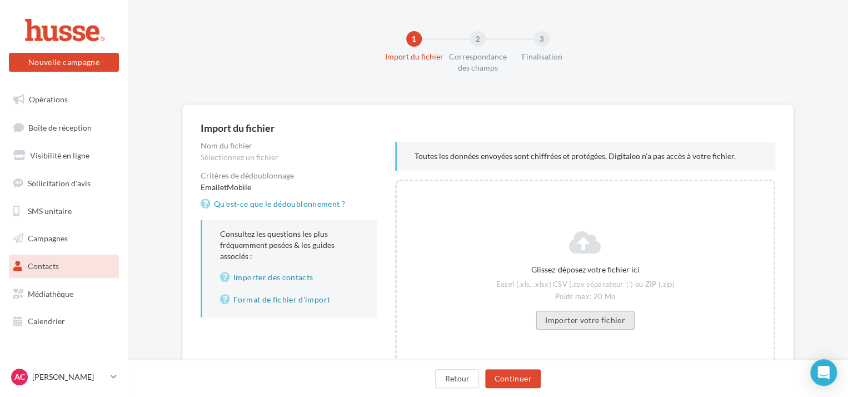
click at [581, 319] on button "Importer votre fichier" at bounding box center [585, 320] width 99 height 19
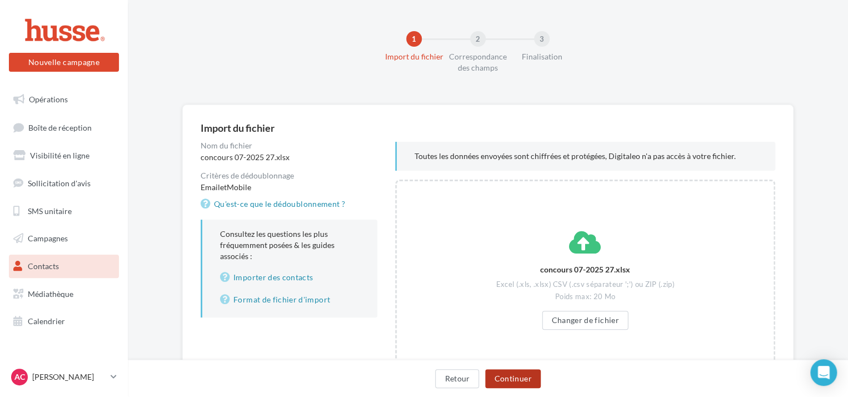
click at [517, 376] on button "Continuer" at bounding box center [512, 378] width 55 height 19
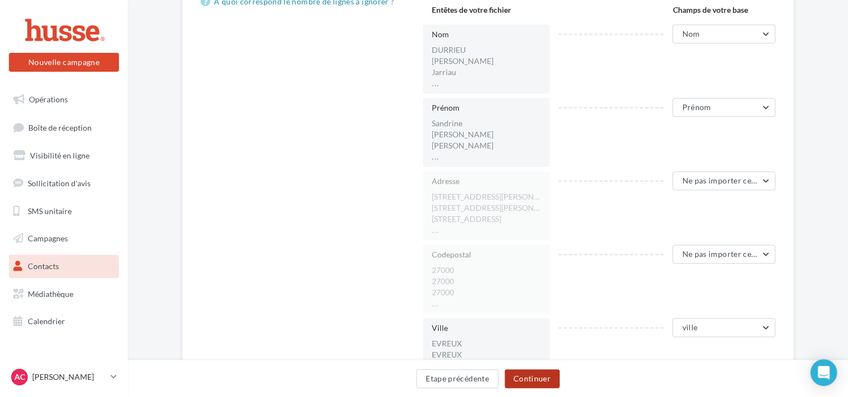
scroll to position [259, 0]
click at [767, 253] on button "Ne pas importer cette colonne" at bounding box center [723, 252] width 103 height 19
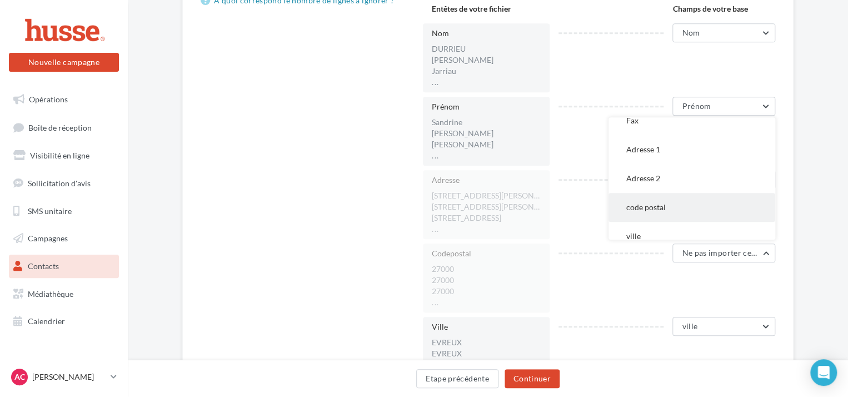
click at [706, 216] on button "code postal" at bounding box center [691, 207] width 167 height 29
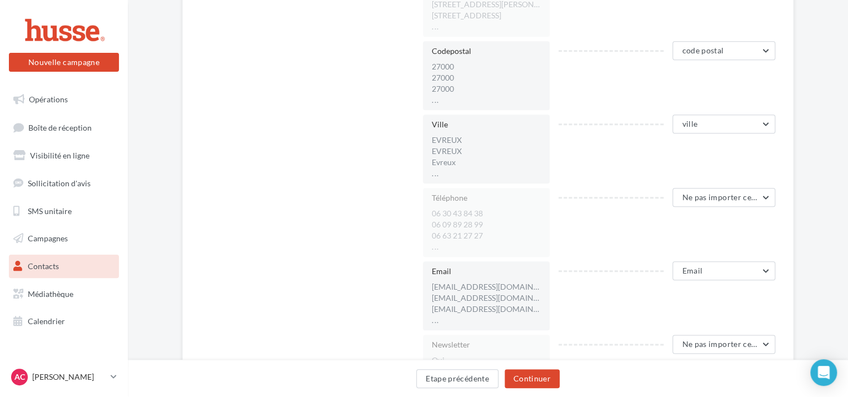
scroll to position [467, 0]
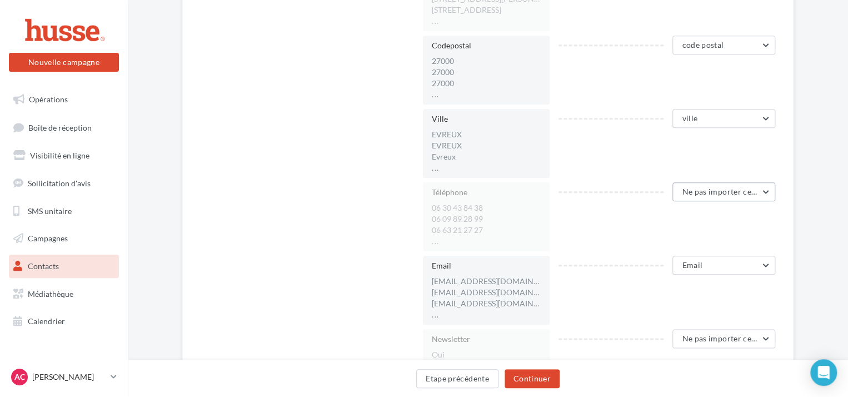
click at [740, 198] on button "Ne pas importer cette colonne" at bounding box center [723, 191] width 103 height 19
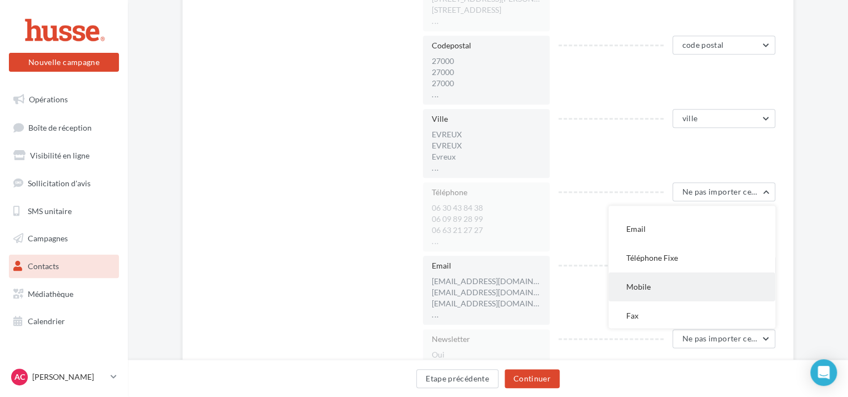
click at [725, 281] on button "Mobile" at bounding box center [691, 286] width 167 height 29
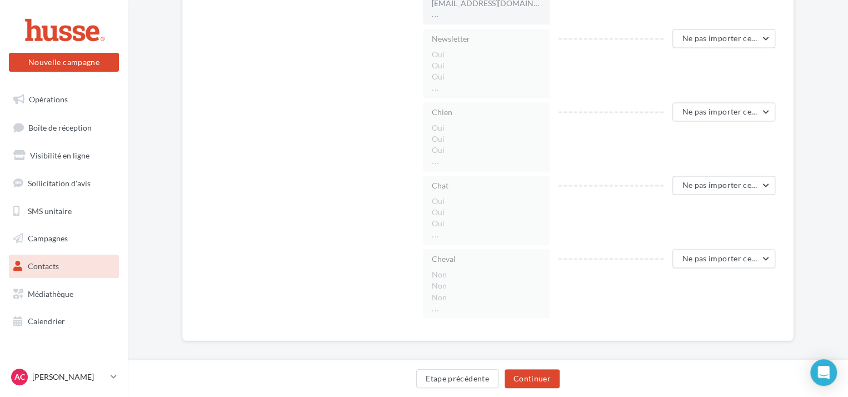
scroll to position [769, 0]
click at [538, 385] on button "Continuer" at bounding box center [532, 378] width 55 height 19
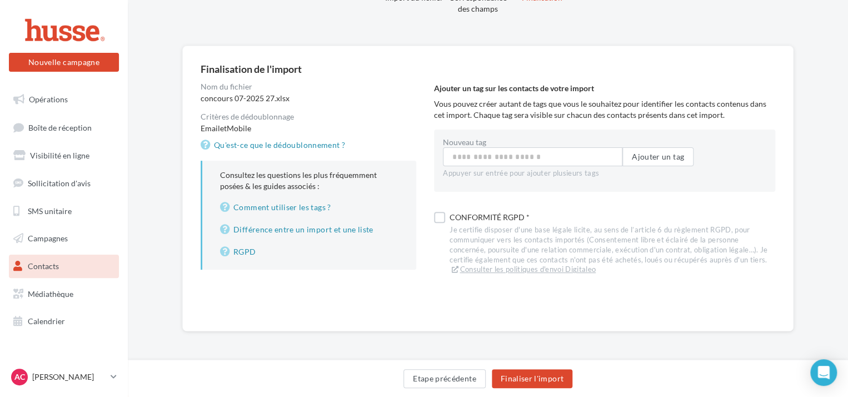
scroll to position [59, 0]
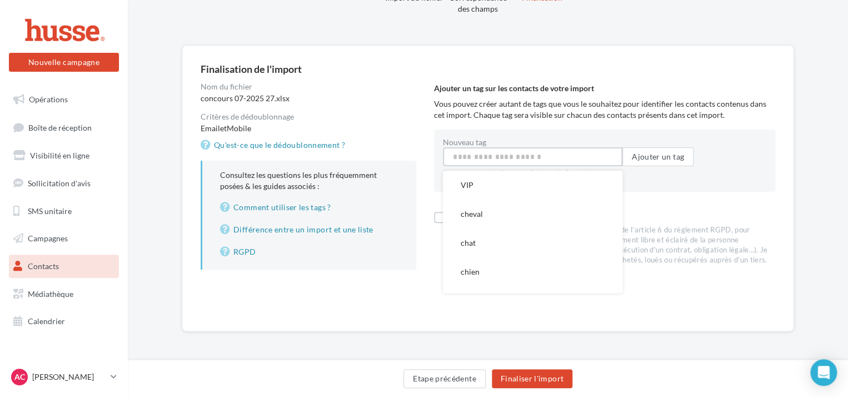
click at [595, 154] on input "Nouveau tag" at bounding box center [532, 156] width 179 height 19
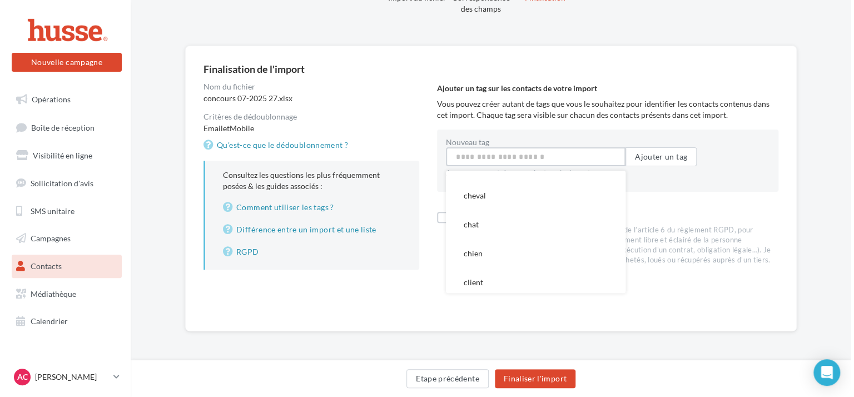
scroll to position [51, 0]
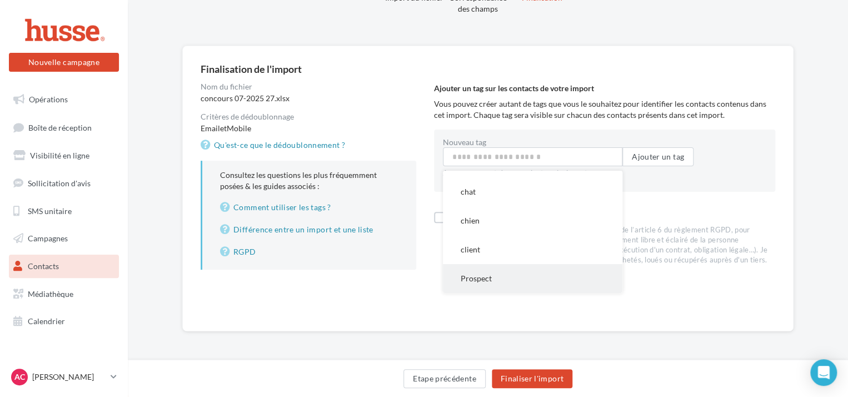
click at [533, 276] on button "Prospect" at bounding box center [532, 278] width 179 height 29
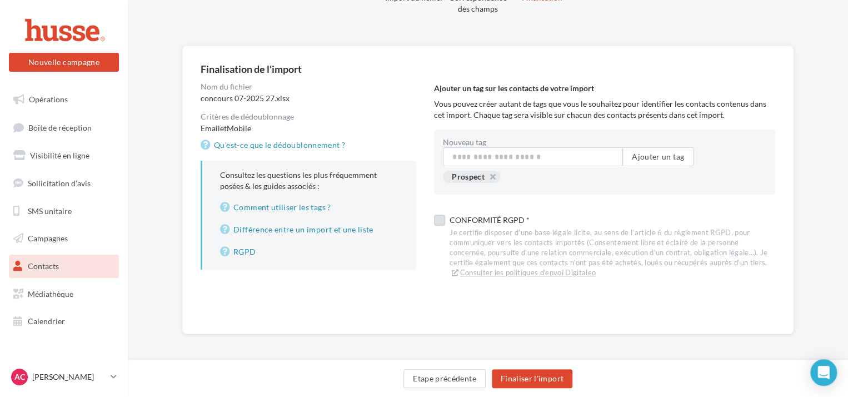
click at [440, 219] on label at bounding box center [439, 219] width 11 height 11
click at [529, 376] on button "Finaliser l'import" at bounding box center [532, 378] width 81 height 19
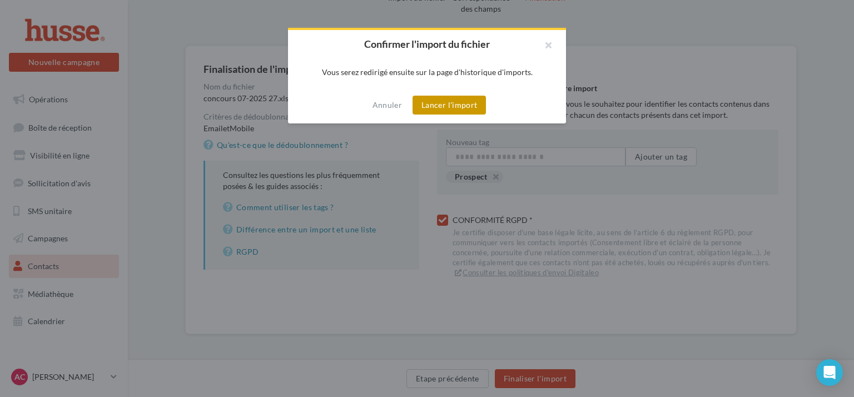
click at [470, 99] on button "Lancer l'import" at bounding box center [448, 105] width 73 height 19
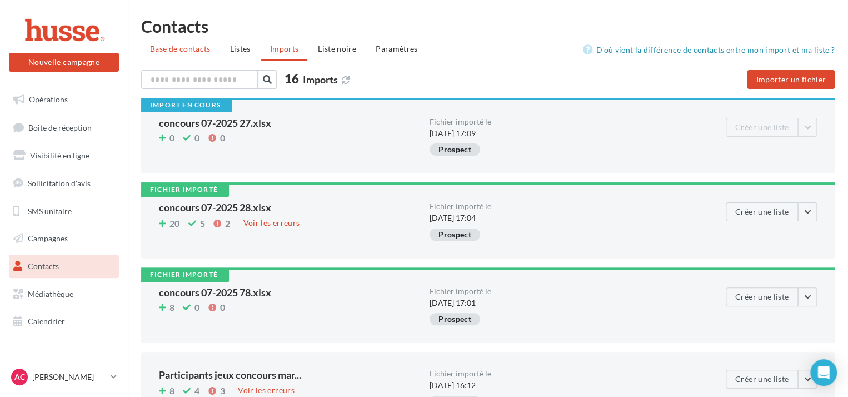
click at [184, 49] on span "Base de contacts" at bounding box center [180, 48] width 61 height 9
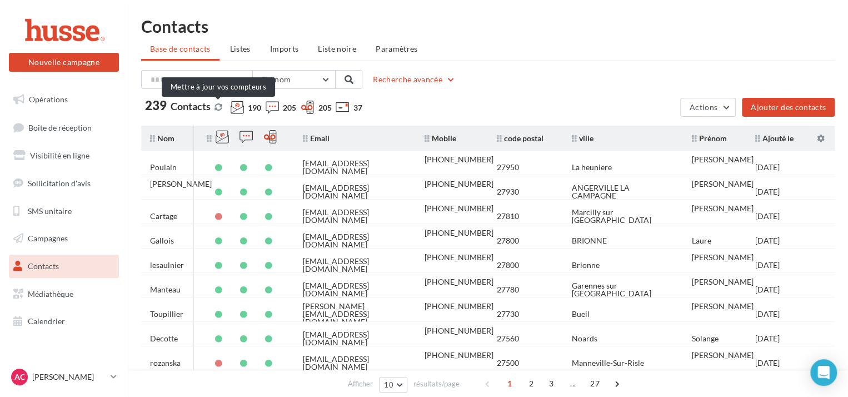
click at [219, 107] on button at bounding box center [218, 107] width 12 height 9
click at [251, 45] on li "Listes" at bounding box center [240, 49] width 38 height 20
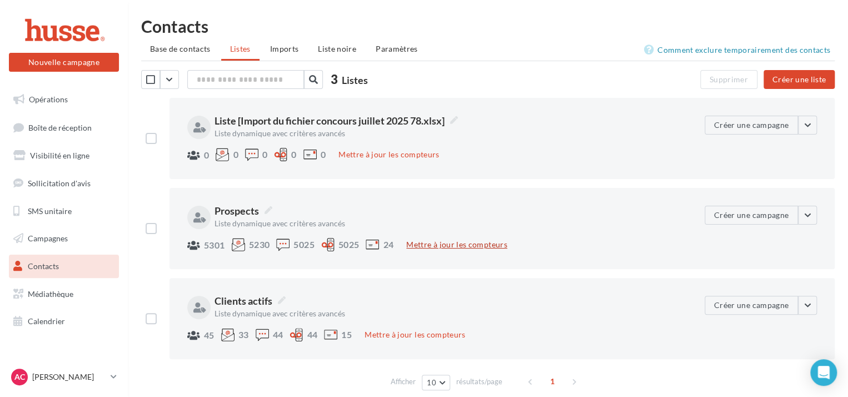
click at [489, 243] on button "Mettre à jour les compteurs" at bounding box center [456, 244] width 109 height 13
click at [418, 152] on button "Mettre à jour les compteurs" at bounding box center [388, 154] width 109 height 13
click at [152, 141] on label at bounding box center [151, 138] width 11 height 11
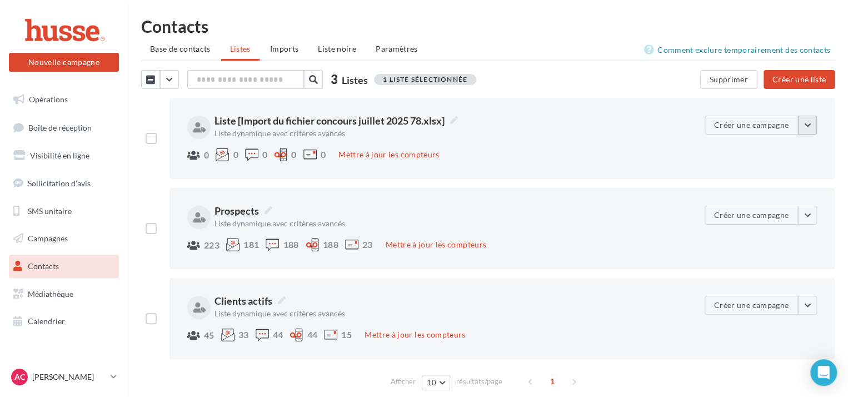
click at [807, 120] on button "button" at bounding box center [807, 125] width 19 height 19
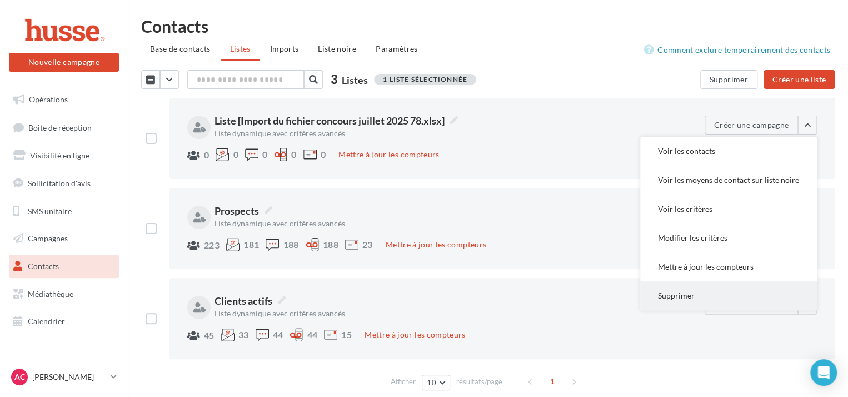
click at [696, 296] on button "Supprimer" at bounding box center [728, 295] width 177 height 29
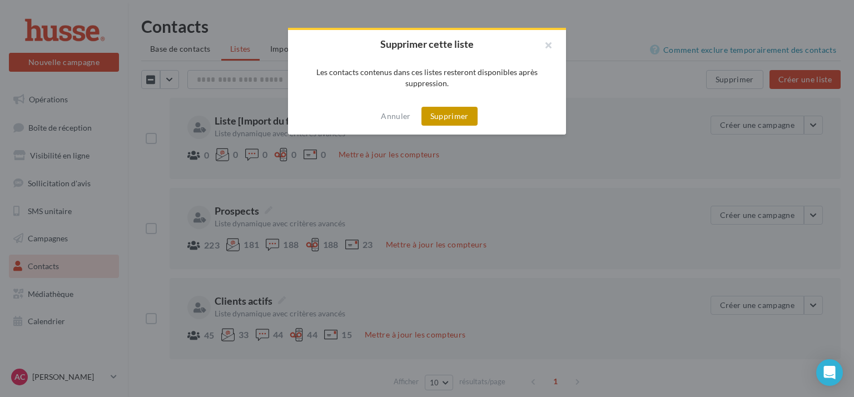
click at [455, 114] on button "Supprimer" at bounding box center [449, 116] width 56 height 19
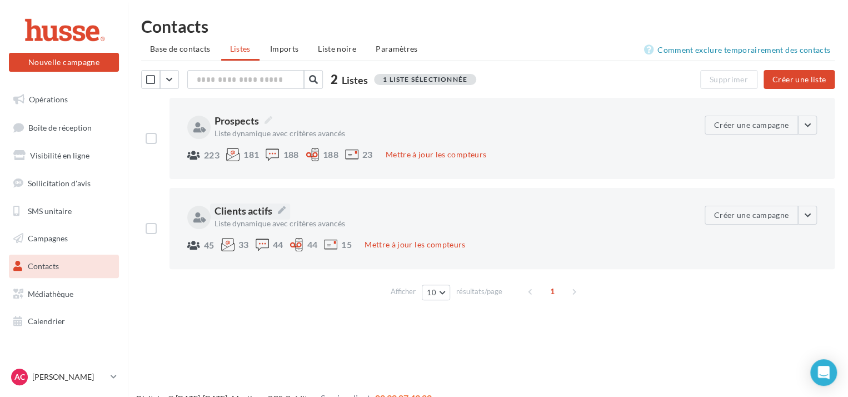
click at [282, 210] on label "Clients actifs" at bounding box center [250, 211] width 80 height 16
click at [0, 0] on textarea "**********" at bounding box center [0, 0] width 0 height 0
click at [316, 218] on textarea "**********" at bounding box center [368, 211] width 309 height 19
click at [309, 283] on div "Afficher 10 10 25 50 100 résultats/page 1" at bounding box center [487, 291] width 693 height 27
click at [798, 221] on button "button" at bounding box center [807, 215] width 19 height 19
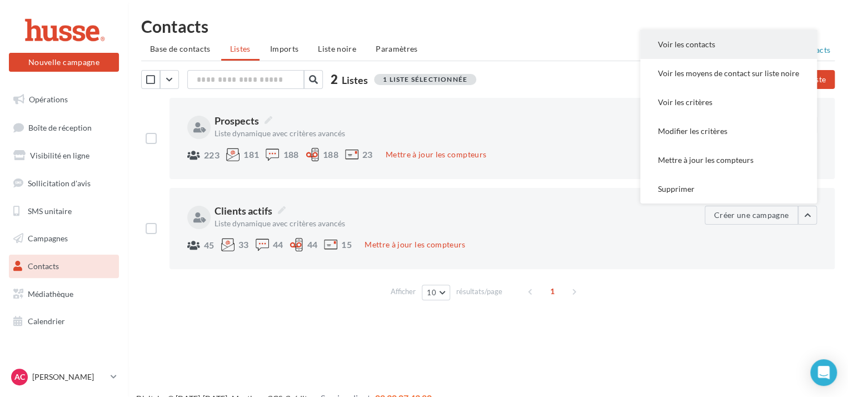
click at [729, 47] on button "Voir les contacts" at bounding box center [728, 44] width 177 height 29
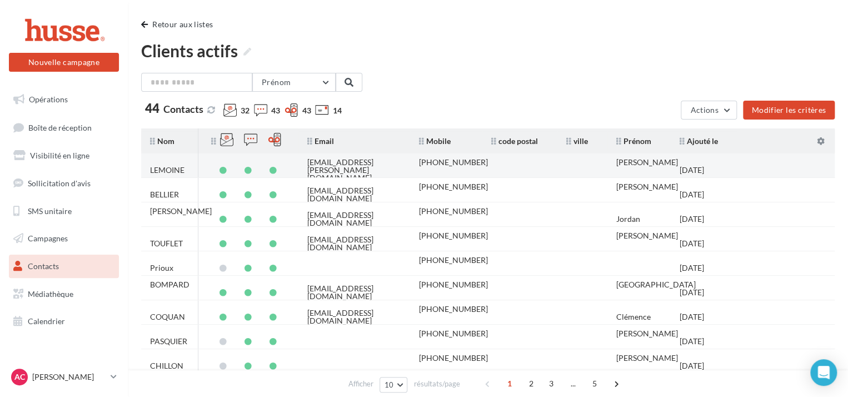
click at [697, 167] on div "01/07/2025" at bounding box center [692, 170] width 24 height 8
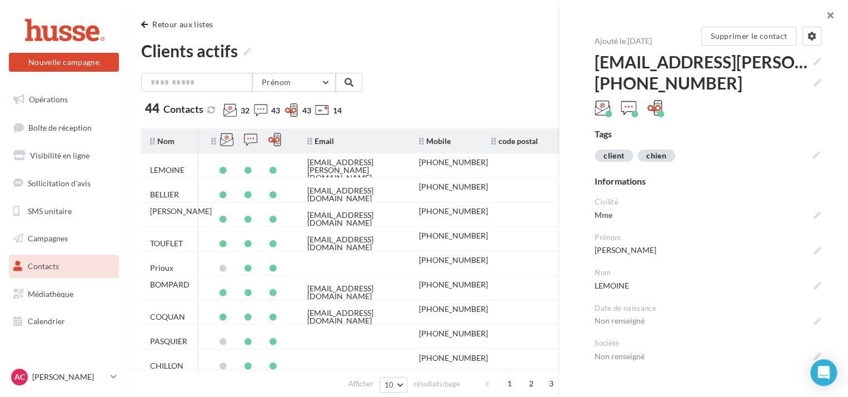
click at [832, 21] on button "button" at bounding box center [826, 16] width 44 height 33
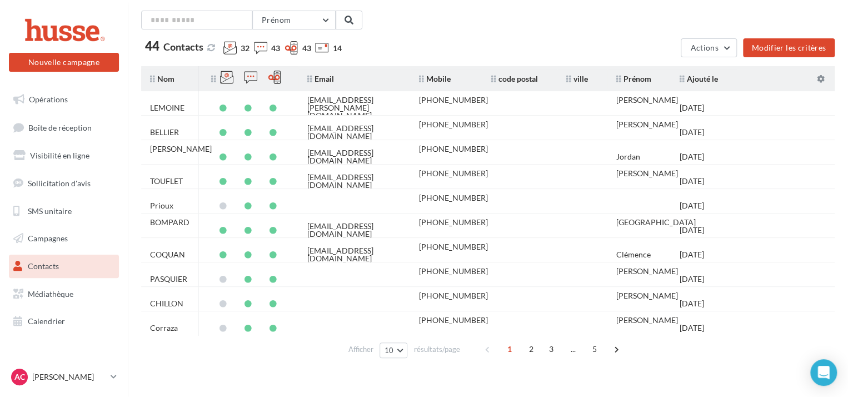
scroll to position [65, 0]
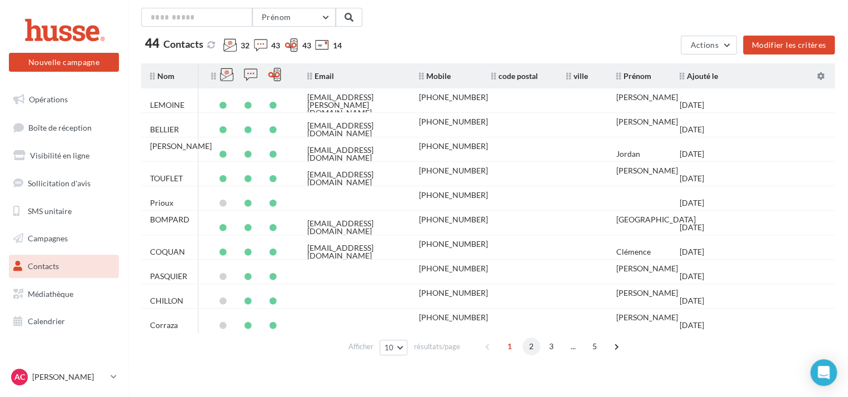
click at [531, 347] on span "2" at bounding box center [531, 346] width 18 height 18
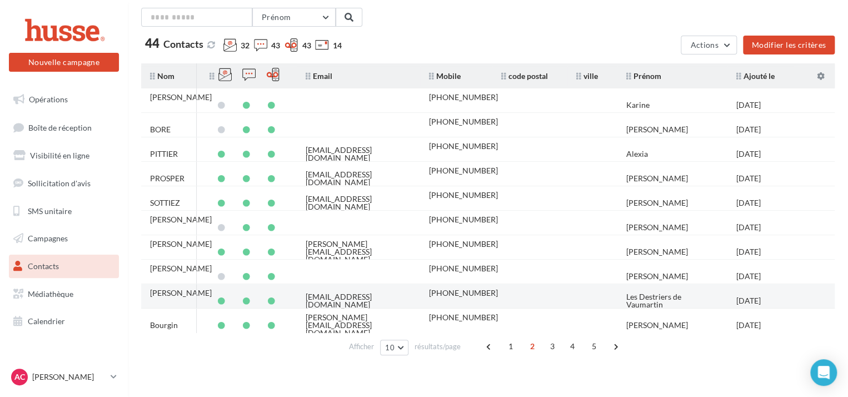
click at [540, 303] on td at bounding box center [529, 300] width 75 height 24
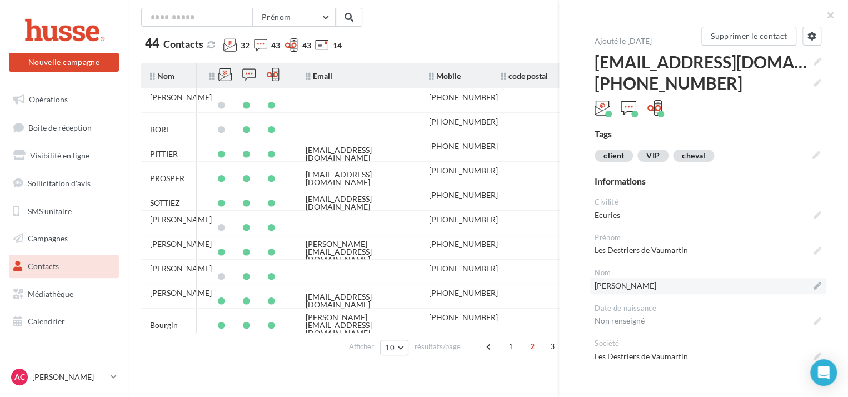
click at [632, 283] on span "Gaudin" at bounding box center [708, 286] width 227 height 16
click at [0, 0] on textarea "******" at bounding box center [0, 0] width 0 height 0
type textarea "*****"
type textarea "****"
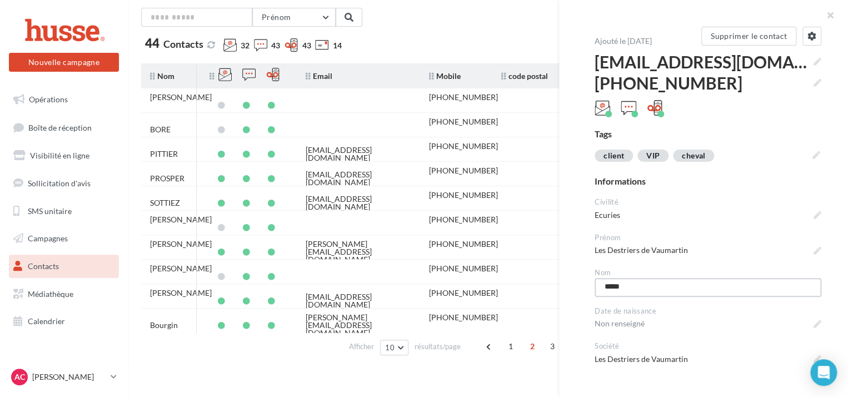
type textarea "****"
type textarea "***"
type textarea "**"
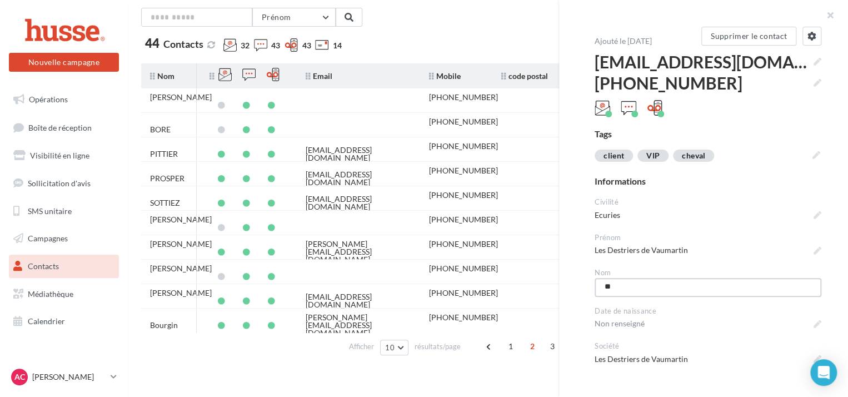
type textarea "*"
type textarea "**"
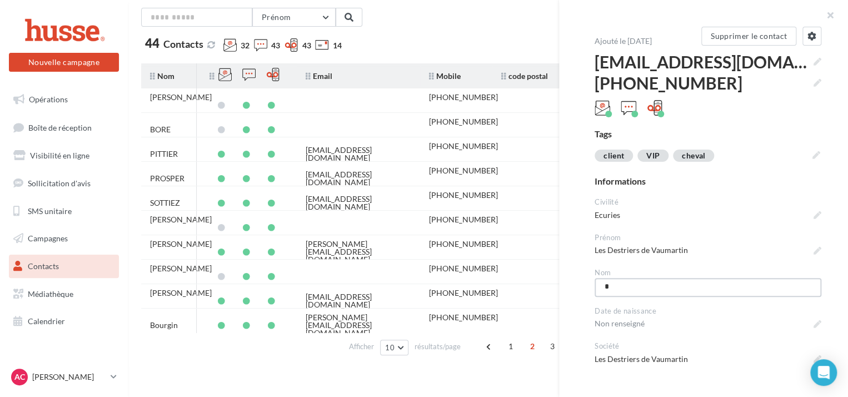
type textarea "**"
type textarea "***"
type textarea "****"
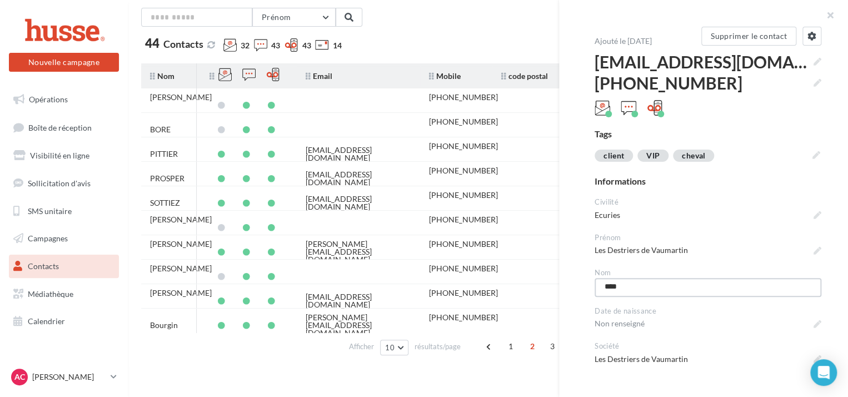
type textarea "*****"
type textarea "******"
type textarea "*******"
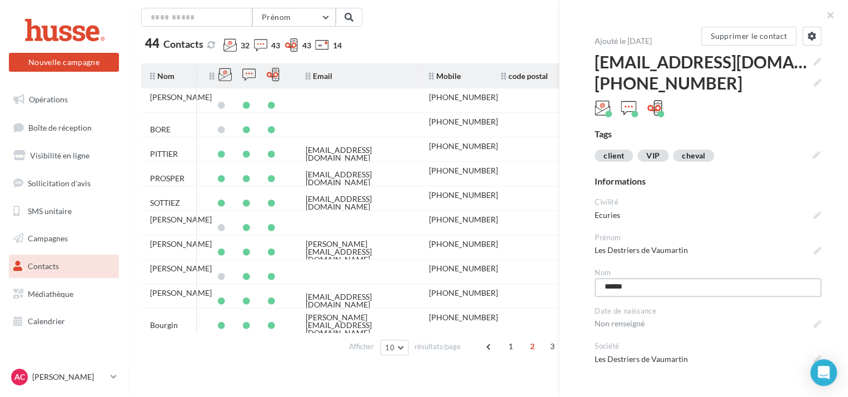
type textarea "*******"
type textarea "********"
type textarea "*********"
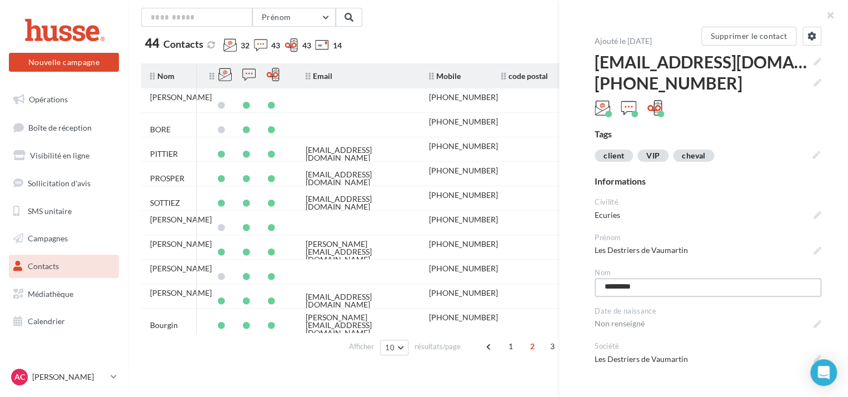
type textarea "*********"
click at [830, 20] on button "button" at bounding box center [826, 16] width 44 height 33
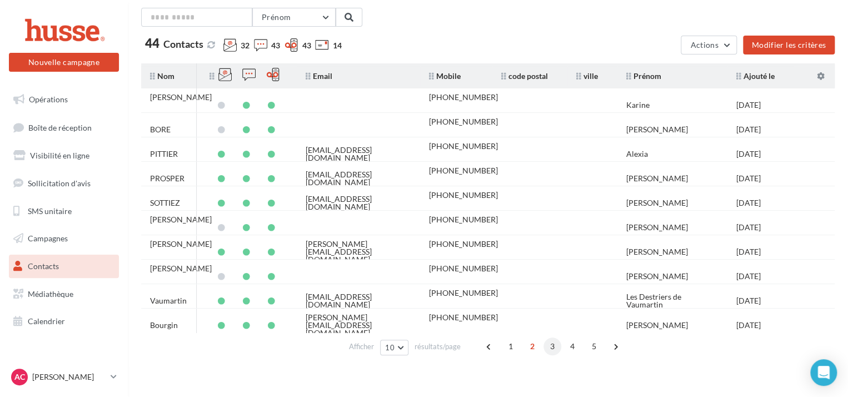
click at [551, 351] on span "3" at bounding box center [552, 346] width 18 height 18
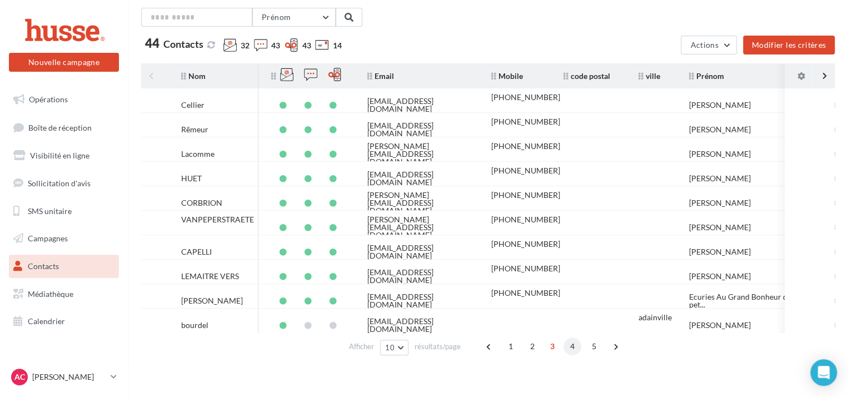
click at [571, 346] on span "4" at bounding box center [572, 346] width 18 height 18
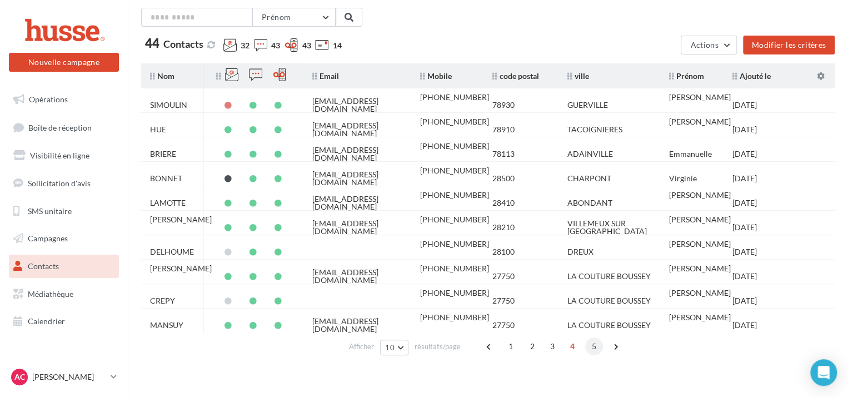
click at [593, 345] on span "5" at bounding box center [594, 346] width 18 height 18
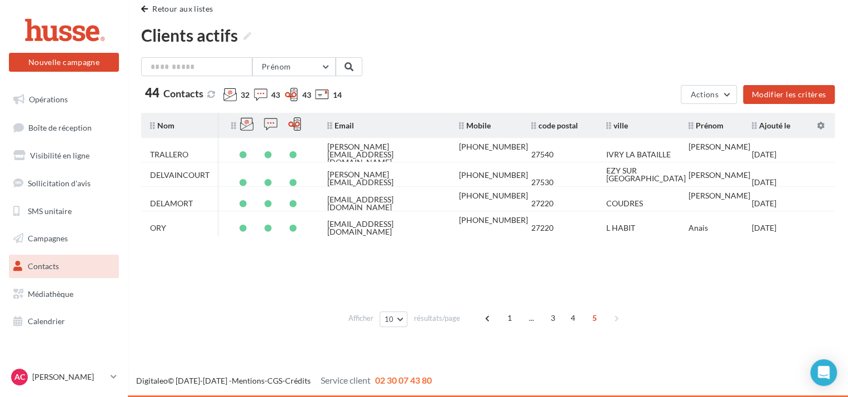
scroll to position [16, 0]
click at [511, 318] on span "1" at bounding box center [510, 318] width 18 height 18
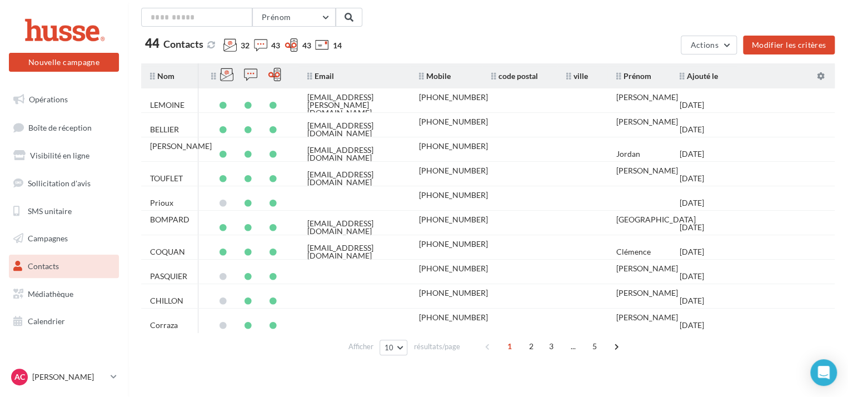
click at [47, 270] on span "Contacts" at bounding box center [43, 265] width 31 height 9
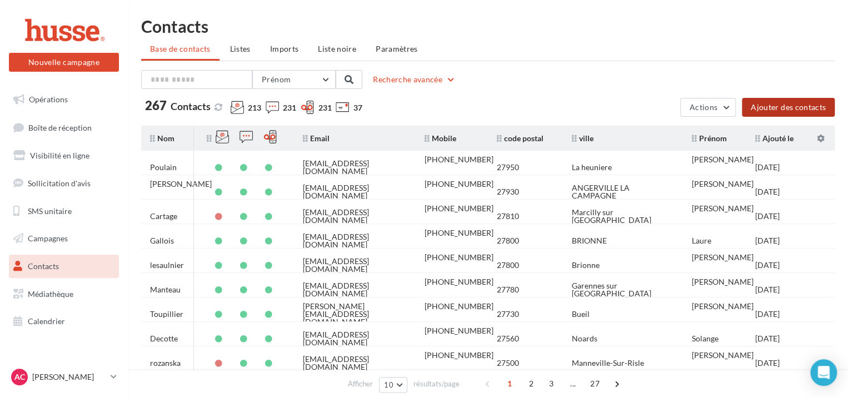
click at [797, 106] on button "Ajouter des contacts" at bounding box center [788, 107] width 93 height 19
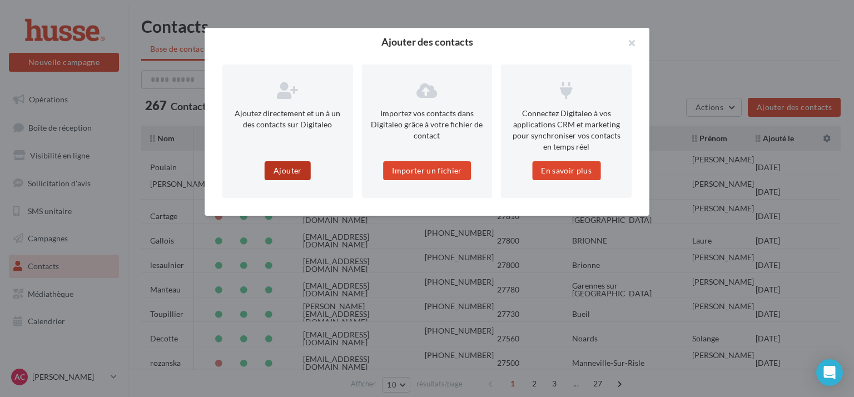
click at [285, 165] on button "Ajouter" at bounding box center [288, 170] width 46 height 19
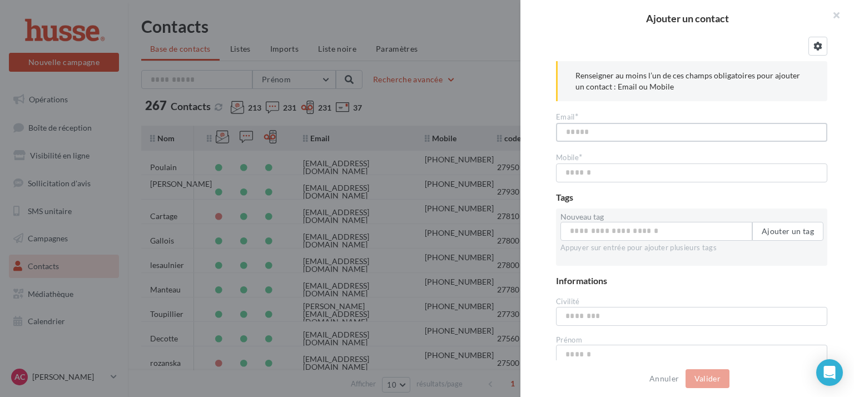
click at [587, 136] on input "text" at bounding box center [691, 132] width 271 height 19
click at [586, 167] on input "text" at bounding box center [691, 172] width 271 height 19
type input "**********"
click at [594, 236] on input "Nouveau tag" at bounding box center [656, 231] width 192 height 19
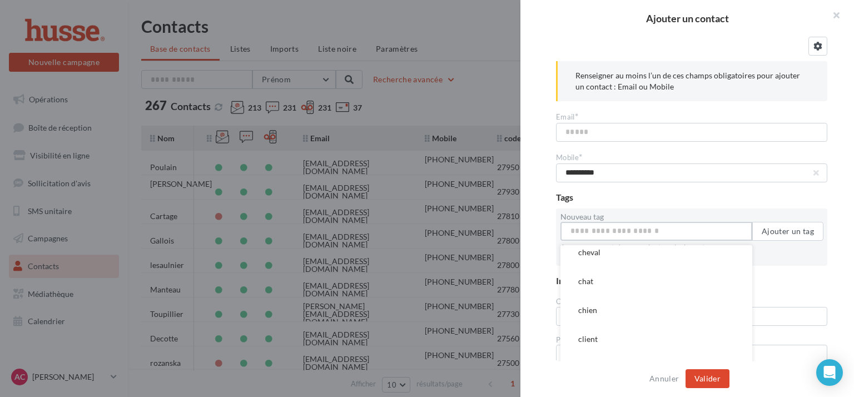
scroll to position [51, 0]
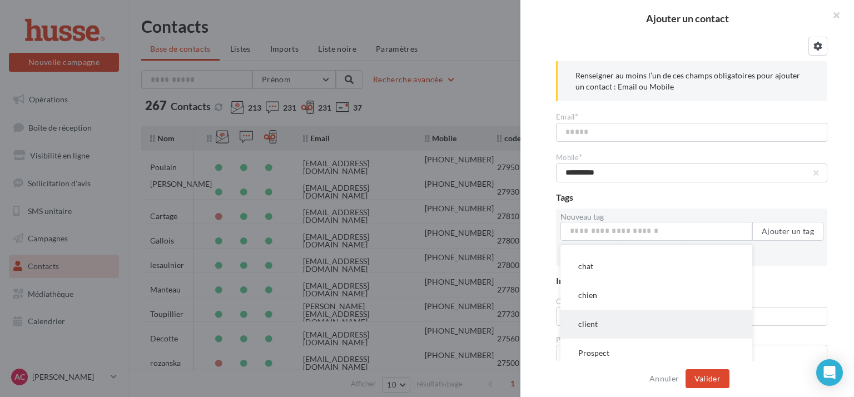
click at [612, 316] on button "client" at bounding box center [656, 324] width 192 height 29
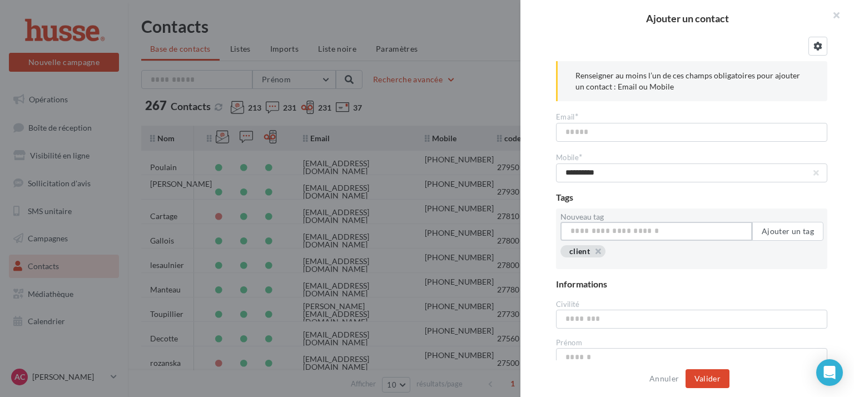
scroll to position [22, 0]
click at [642, 236] on input "Nouveau tag" at bounding box center [656, 231] width 192 height 19
click at [613, 264] on button "cheval" at bounding box center [656, 266] width 192 height 29
click at [633, 229] on input "Nouveau tag" at bounding box center [656, 231] width 192 height 19
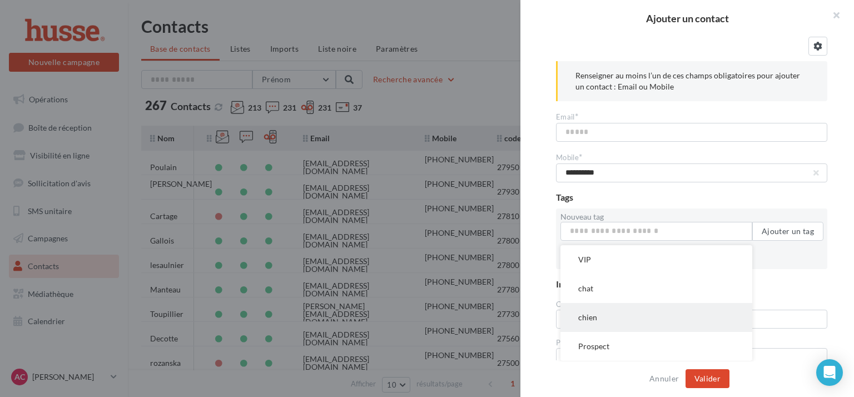
click at [589, 316] on button "chien" at bounding box center [656, 317] width 192 height 29
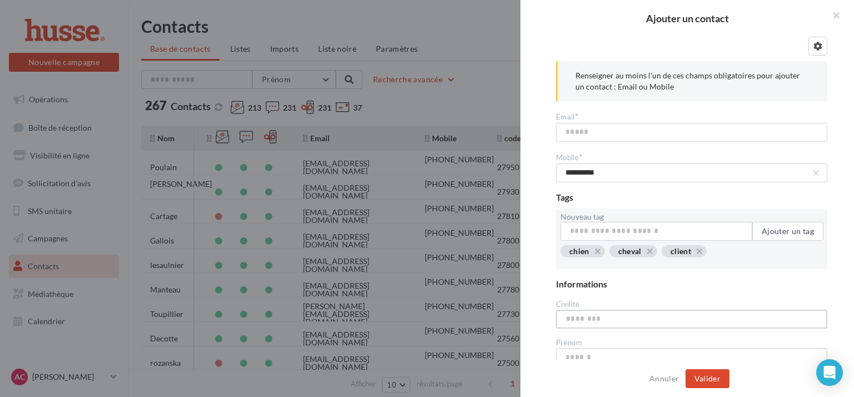
click at [589, 316] on input "text" at bounding box center [691, 319] width 271 height 19
type input "***"
click at [588, 352] on input "text" at bounding box center [691, 357] width 271 height 19
type input "********"
click at [706, 381] on button "Valider" at bounding box center [707, 378] width 44 height 19
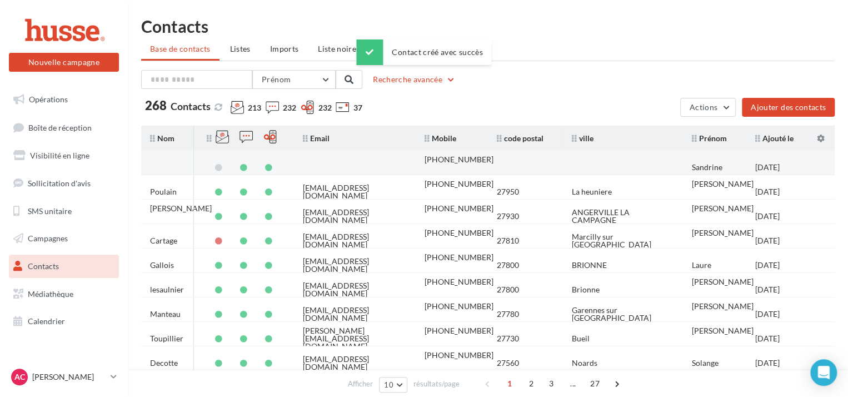
click at [527, 169] on td at bounding box center [525, 167] width 75 height 24
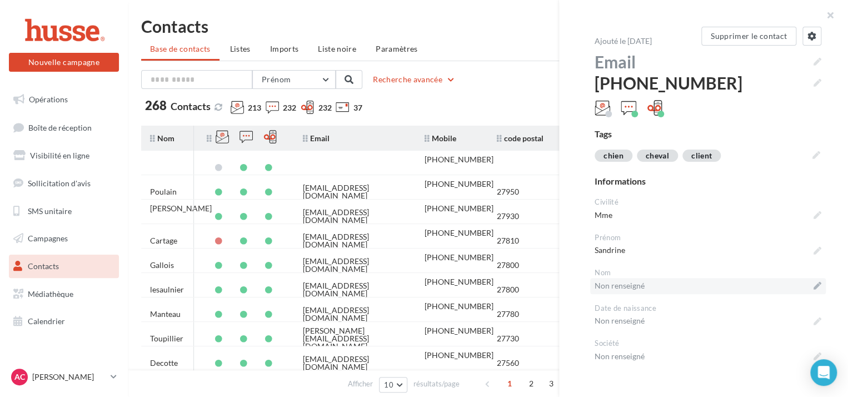
click at [657, 288] on span "Non renseigné" at bounding box center [708, 286] width 227 height 16
click at [0, 0] on textarea "Non renseigné" at bounding box center [0, 0] width 0 height 0
type textarea "*"
type textarea "**"
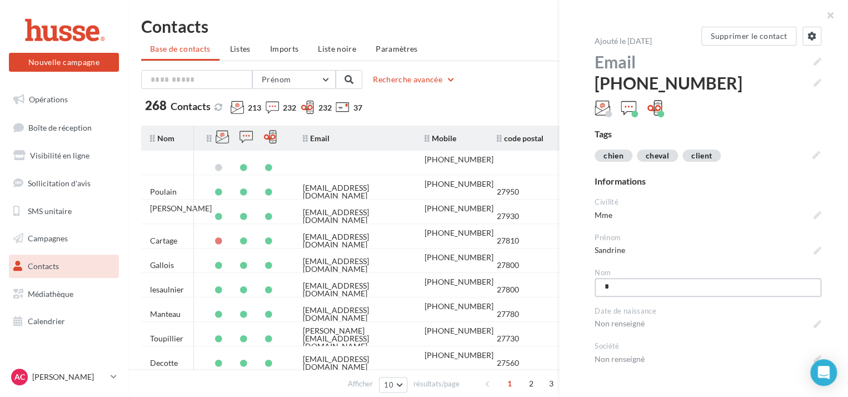
type textarea "**"
type textarea "***"
type textarea "****"
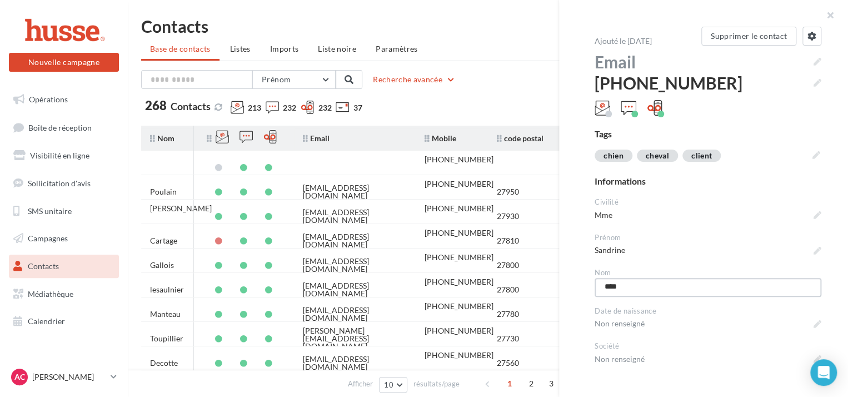
type textarea "*****"
type textarea "******"
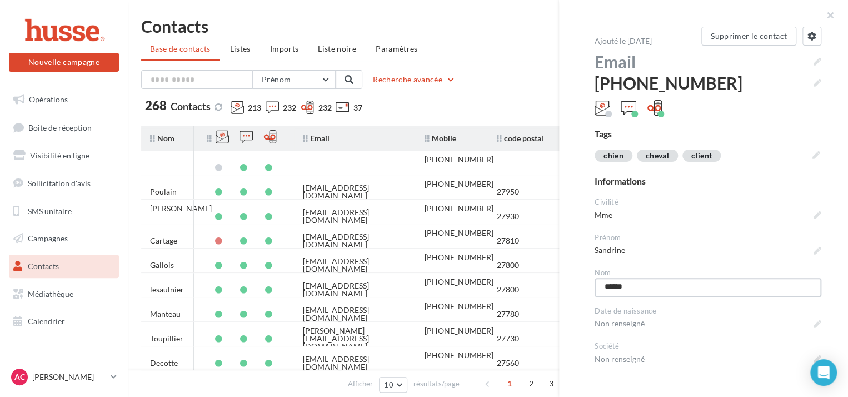
type textarea "******"
type textarea "********"
type textarea "*********"
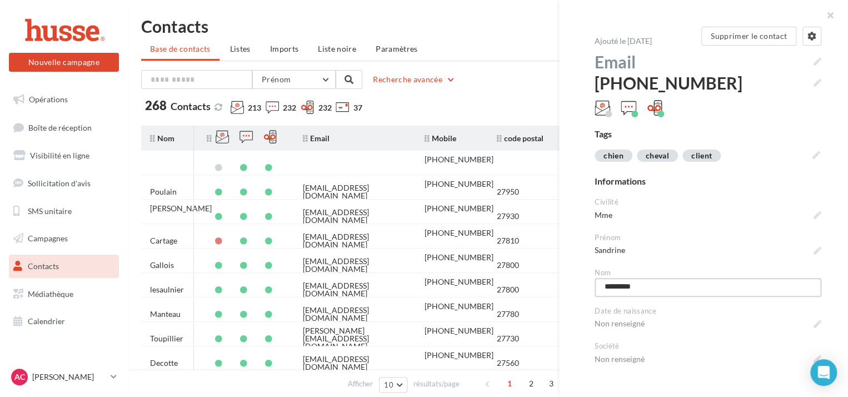
type textarea "**********"
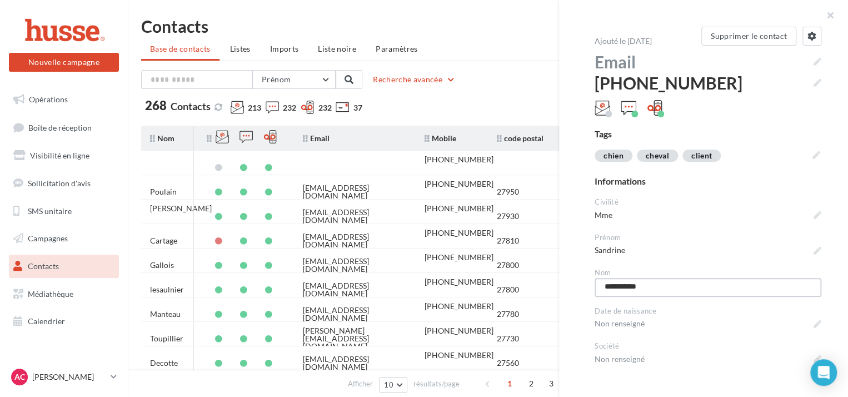
type textarea "**********"
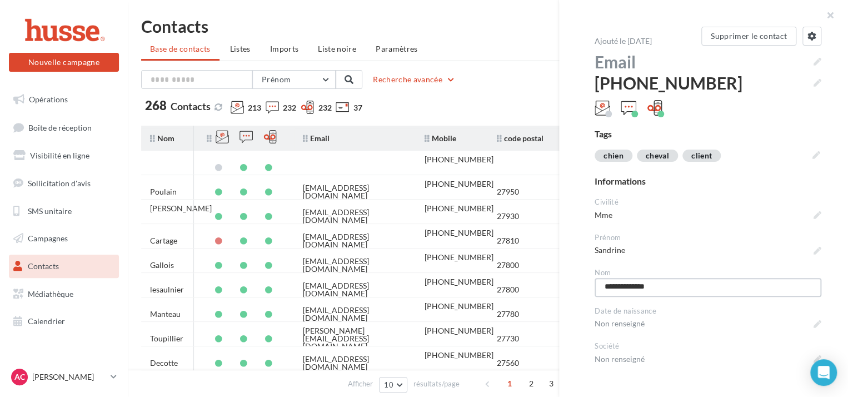
type textarea "**********"
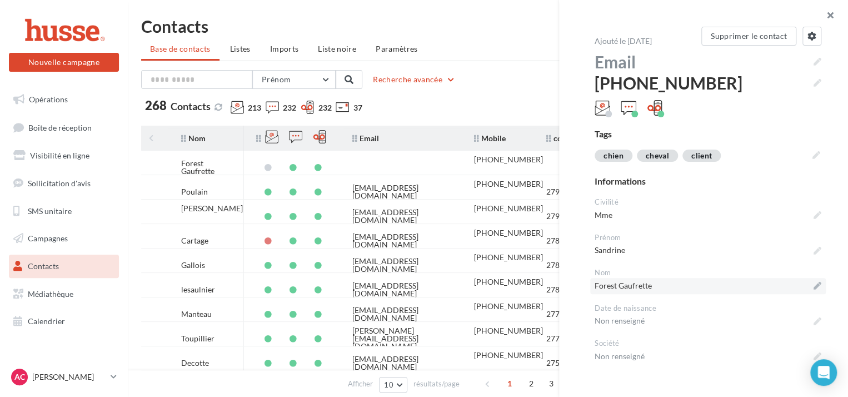
click at [830, 16] on button "button" at bounding box center [826, 16] width 44 height 33
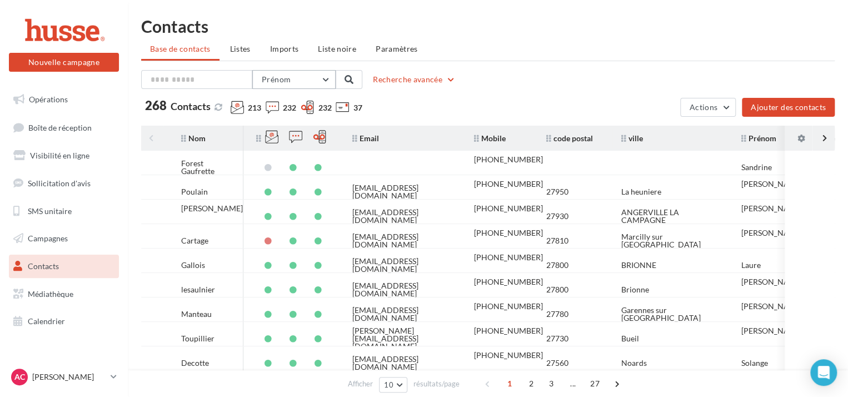
click at [283, 82] on span "Prénom" at bounding box center [276, 78] width 29 height 9
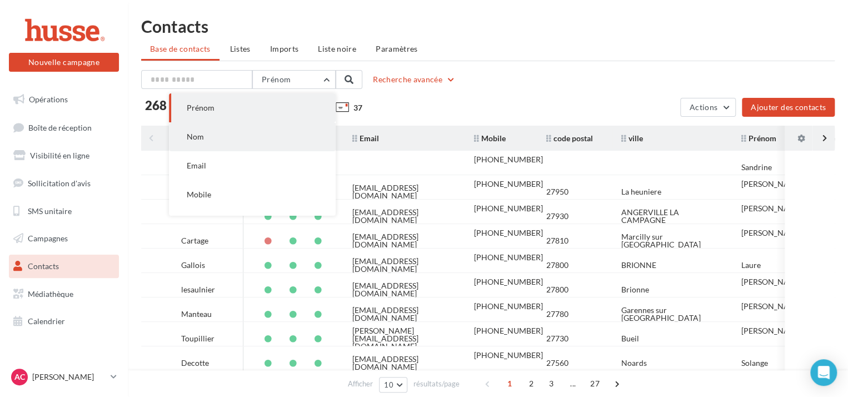
click at [209, 141] on button "Nom" at bounding box center [252, 136] width 167 height 29
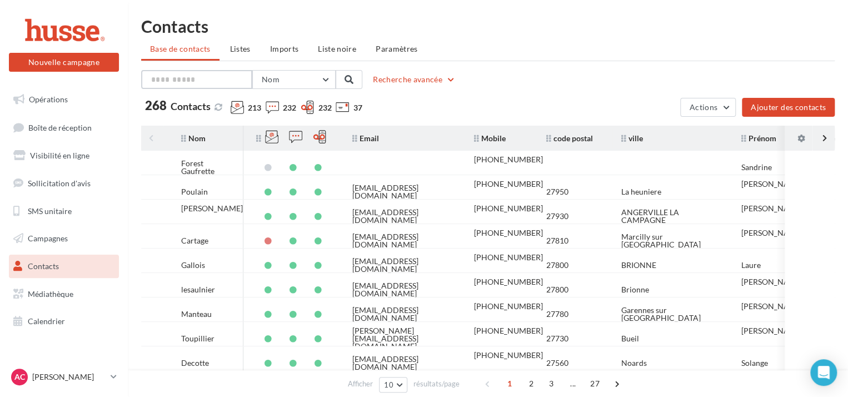
click at [213, 81] on input "text" at bounding box center [196, 79] width 111 height 19
type input "******"
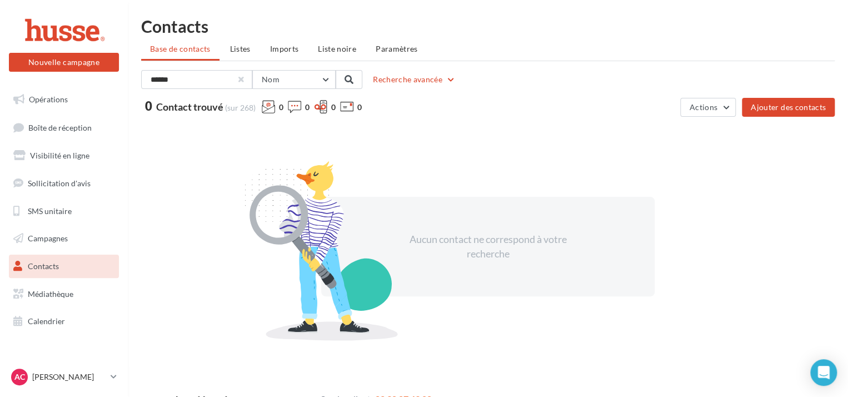
click at [242, 77] on div at bounding box center [241, 79] width 4 height 4
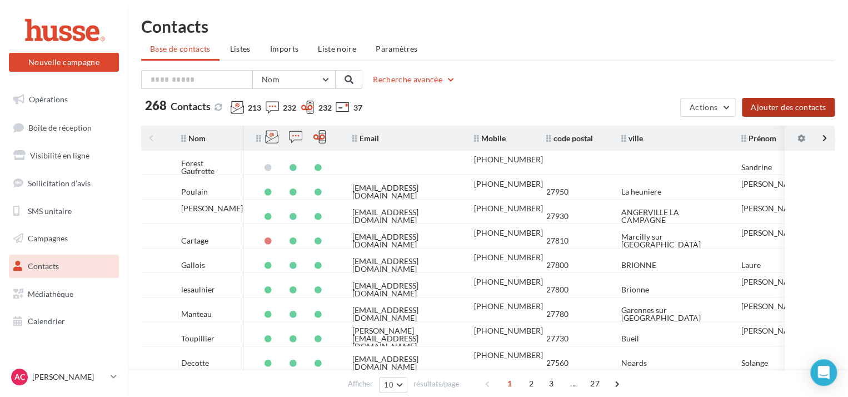
click at [752, 113] on button "Ajouter des contacts" at bounding box center [788, 107] width 93 height 19
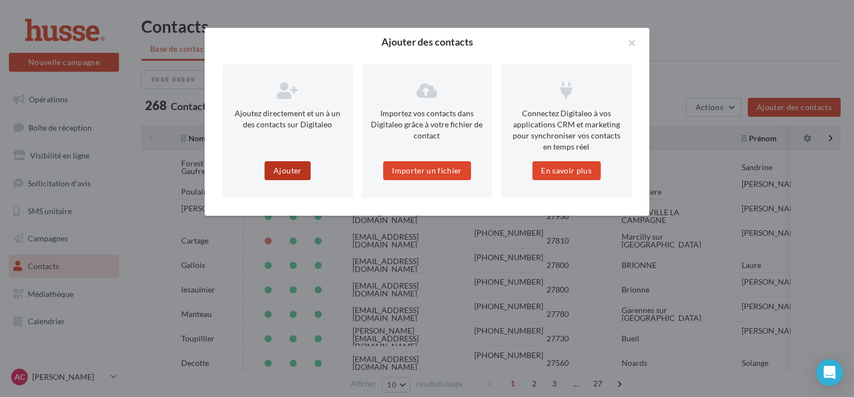
click at [293, 170] on button "Ajouter" at bounding box center [288, 170] width 46 height 19
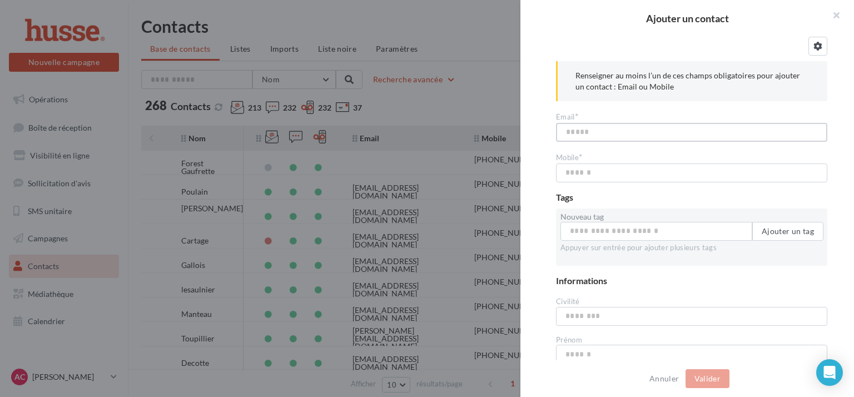
drag, startPoint x: 622, startPoint y: 124, endPoint x: 612, endPoint y: 128, distance: 11.1
click at [612, 128] on input "text" at bounding box center [691, 132] width 271 height 19
paste input "**********"
type input "**********"
click at [600, 180] on input "text" at bounding box center [691, 172] width 271 height 19
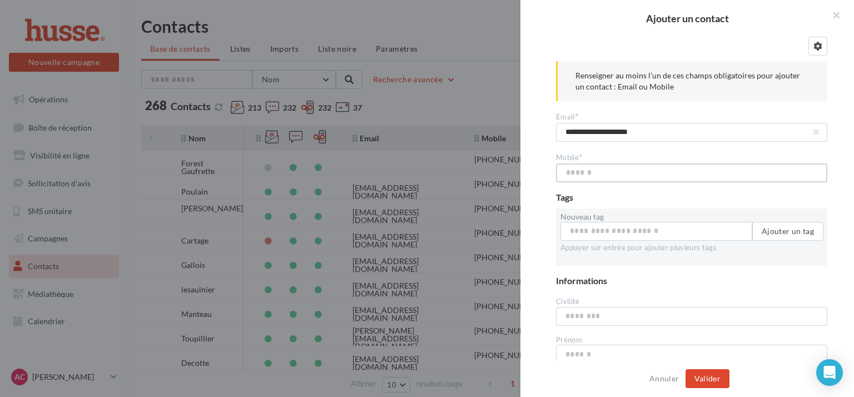
click at [588, 176] on input "text" at bounding box center [691, 172] width 271 height 19
paste input "**********"
type input "**********"
click at [604, 225] on input "Nouveau tag" at bounding box center [656, 231] width 192 height 19
type input "***"
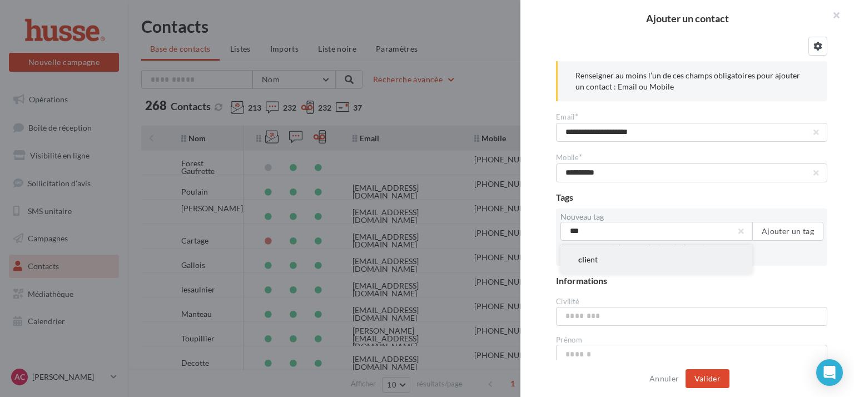
click at [591, 257] on button "cli ent" at bounding box center [656, 259] width 192 height 29
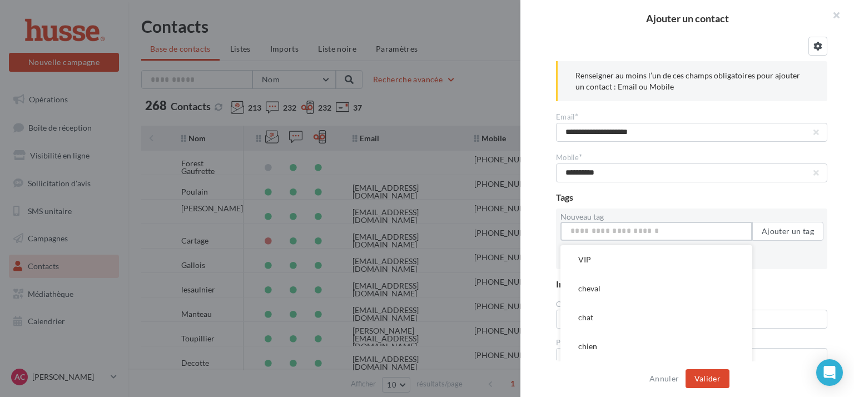
click at [612, 230] on input "Nouveau tag" at bounding box center [656, 231] width 192 height 19
click at [593, 344] on button "chien" at bounding box center [656, 346] width 192 height 29
click at [603, 315] on input "text" at bounding box center [691, 319] width 271 height 19
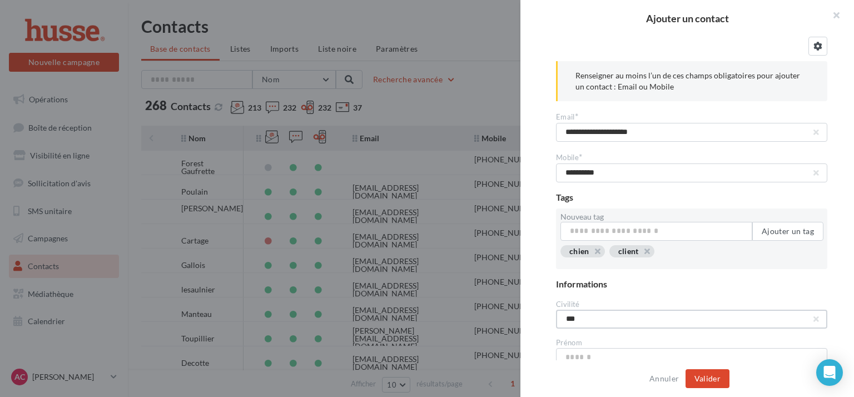
type input "***"
click at [596, 354] on input "text" at bounding box center [691, 357] width 271 height 19
type input "*********"
click at [716, 378] on button "Valider" at bounding box center [707, 378] width 44 height 19
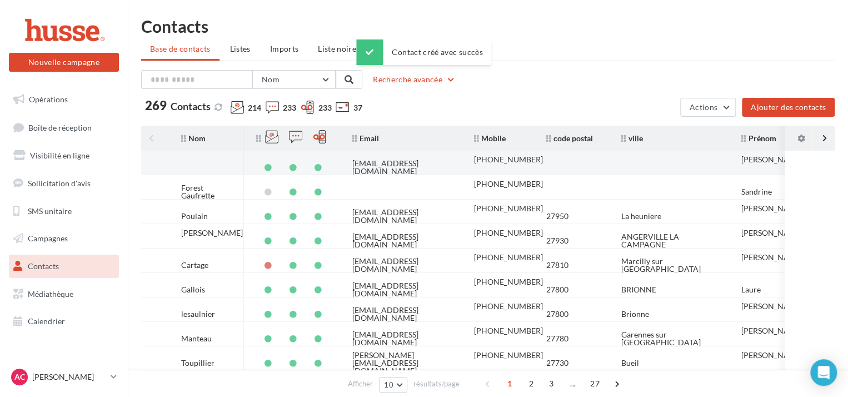
click at [607, 163] on td at bounding box center [574, 167] width 75 height 24
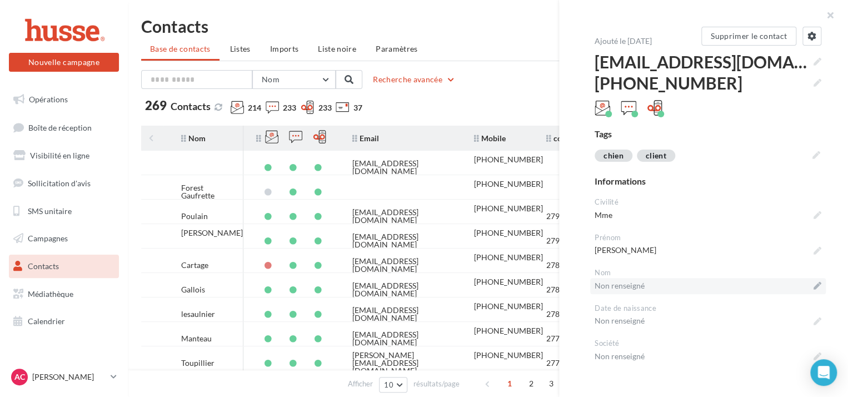
click at [620, 285] on span "Non renseigné" at bounding box center [708, 286] width 227 height 16
click at [0, 0] on textarea "Non renseigné" at bounding box center [0, 0] width 0 height 0
type textarea "*"
type textarea "**"
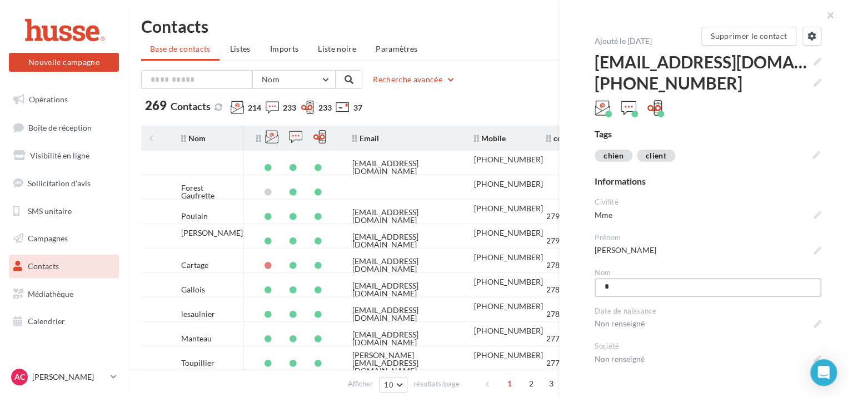
type textarea "**"
type textarea "***"
type textarea "****"
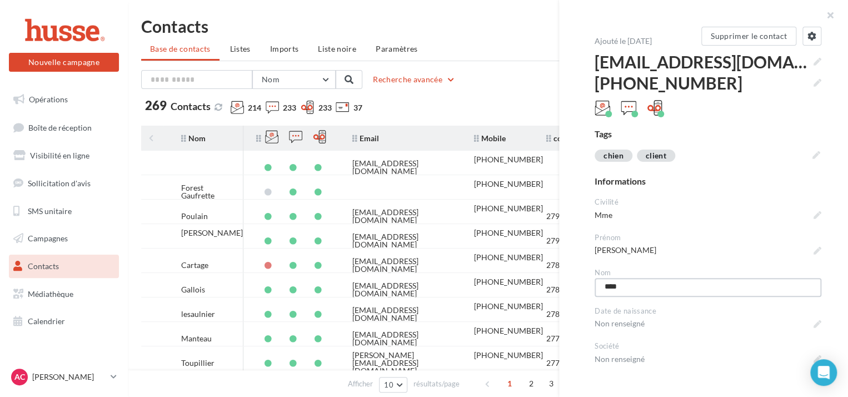
type textarea "*****"
type textarea "******"
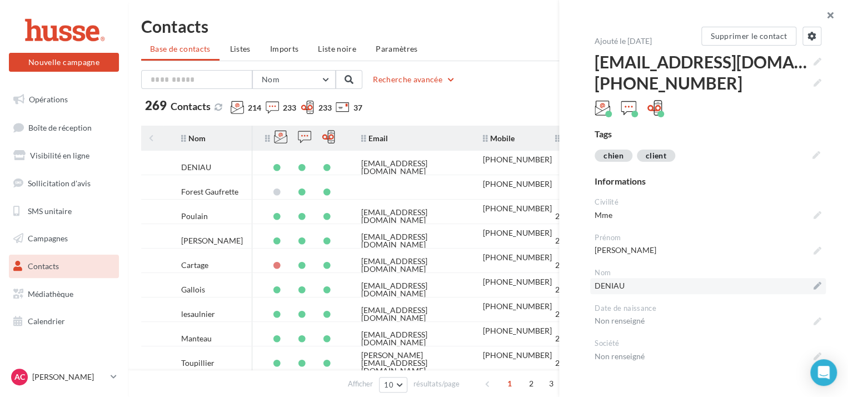
click at [829, 12] on button "button" at bounding box center [826, 16] width 44 height 33
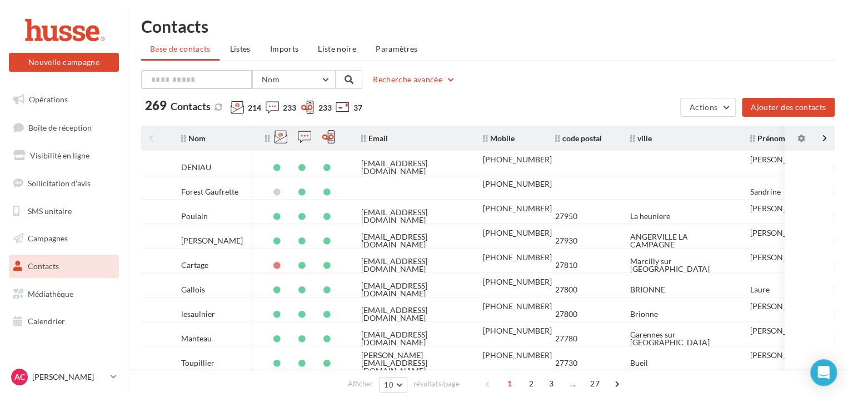
click at [238, 80] on input "text" at bounding box center [196, 79] width 111 height 19
type input "***"
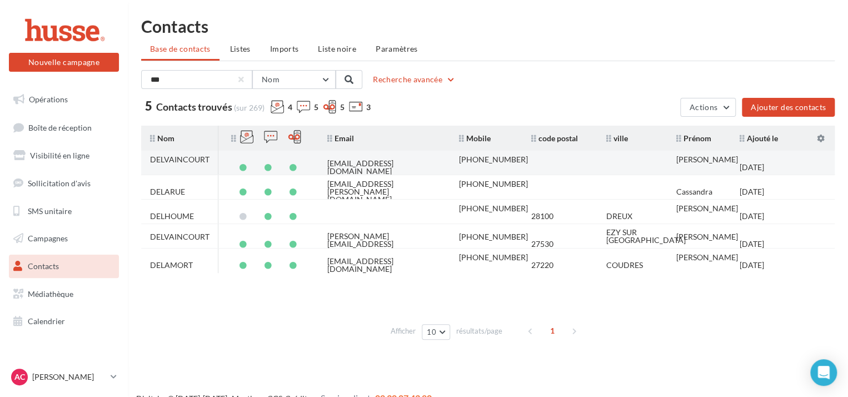
click at [350, 161] on div "[EMAIL_ADDRESS][DOMAIN_NAME]" at bounding box center [384, 167] width 114 height 16
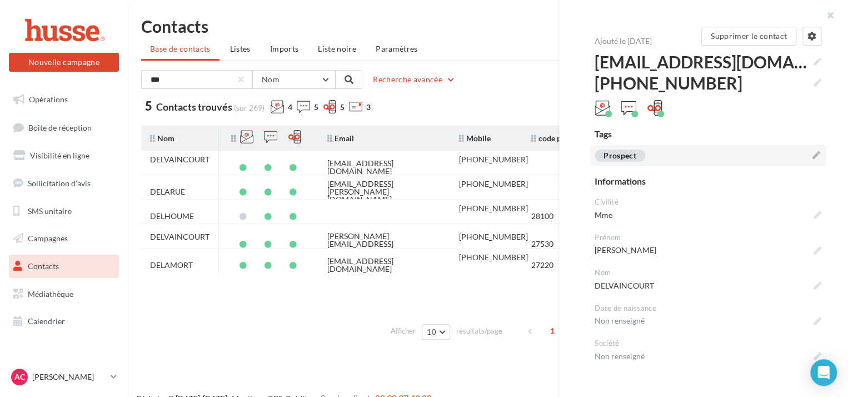
click at [812, 156] on icon at bounding box center [816, 155] width 8 height 8
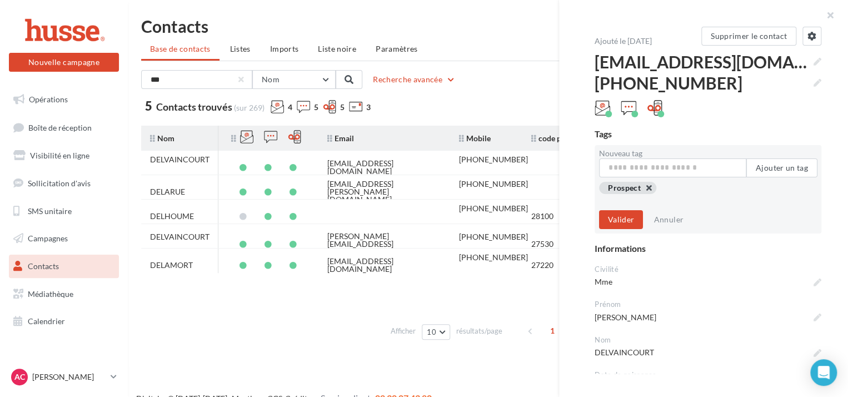
click at [608, 200] on button "button" at bounding box center [608, 200] width 0 height 0
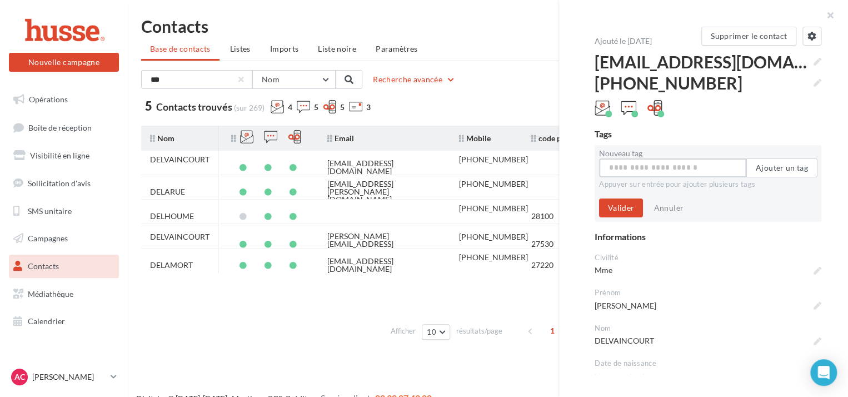
click at [658, 167] on input "Nouveau tag" at bounding box center [672, 167] width 147 height 19
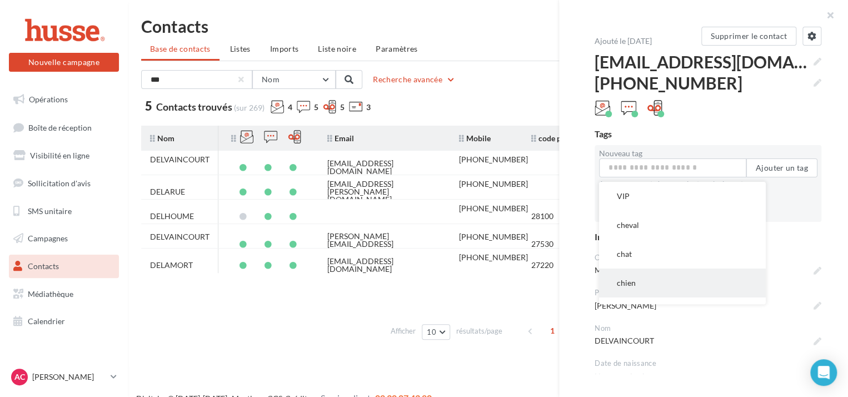
click at [673, 281] on button "chien" at bounding box center [682, 282] width 167 height 29
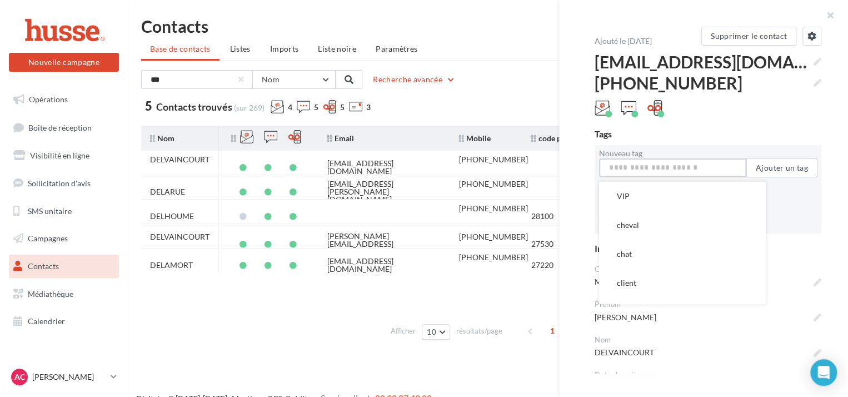
click at [687, 169] on input "Nouveau tag" at bounding box center [672, 167] width 147 height 19
click at [662, 278] on button "client" at bounding box center [682, 282] width 167 height 29
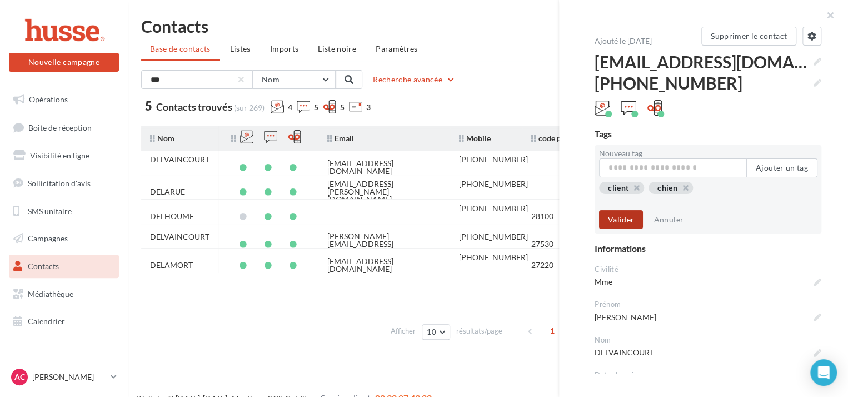
click at [627, 221] on button "Valider" at bounding box center [621, 219] width 44 height 19
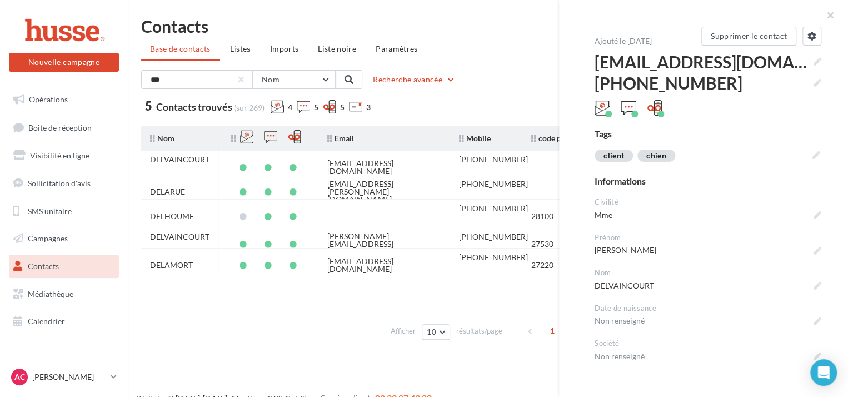
click at [538, 36] on div "Contacts Base de contacts Listes Imports Liste noire Paramètres" at bounding box center [487, 39] width 693 height 43
click at [829, 18] on button "button" at bounding box center [826, 16] width 44 height 33
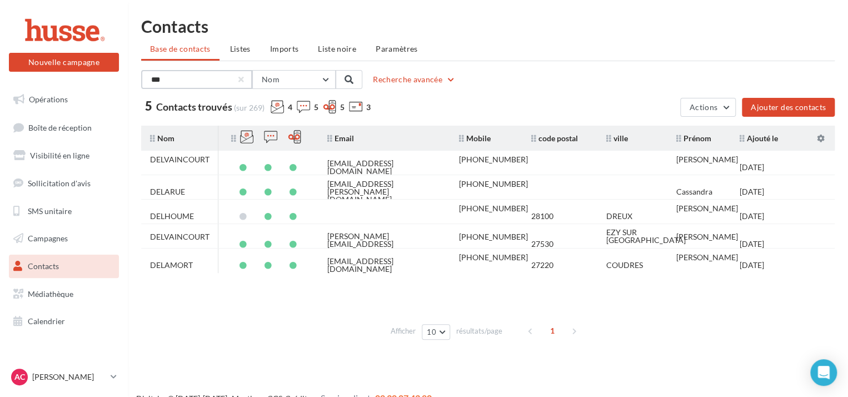
click at [216, 85] on input "***" at bounding box center [196, 79] width 111 height 19
click at [240, 82] on div at bounding box center [241, 79] width 4 height 4
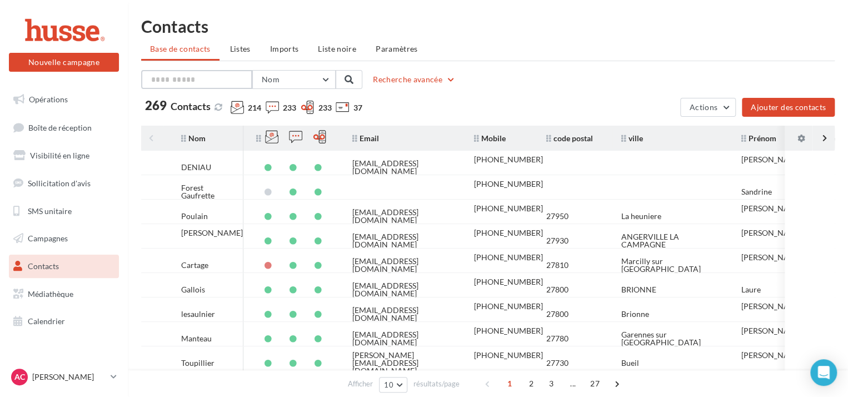
click at [236, 78] on input "text" at bounding box center [196, 79] width 111 height 19
type input "***"
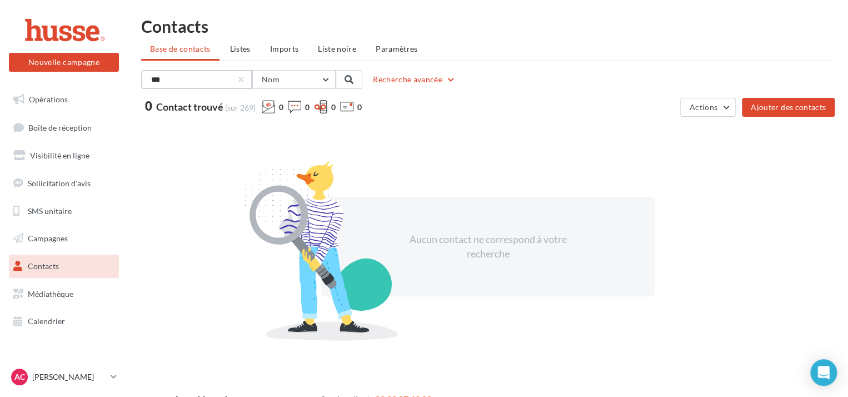
click at [245, 79] on input "***" at bounding box center [196, 79] width 111 height 19
click at [243, 79] on div at bounding box center [241, 79] width 4 height 4
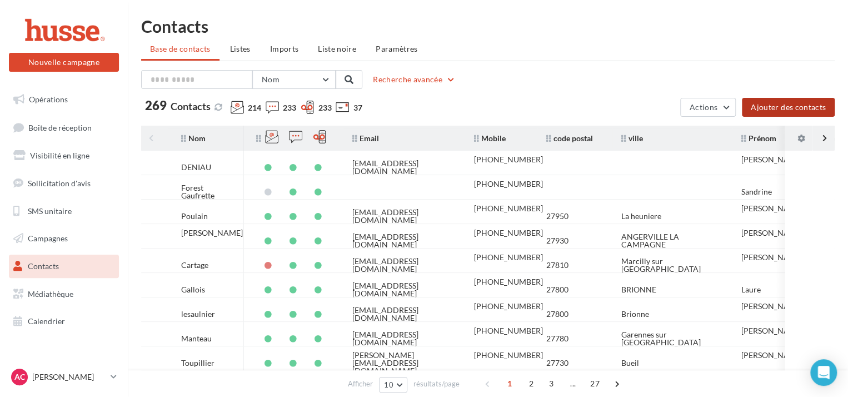
click at [775, 110] on button "Ajouter des contacts" at bounding box center [788, 107] width 93 height 19
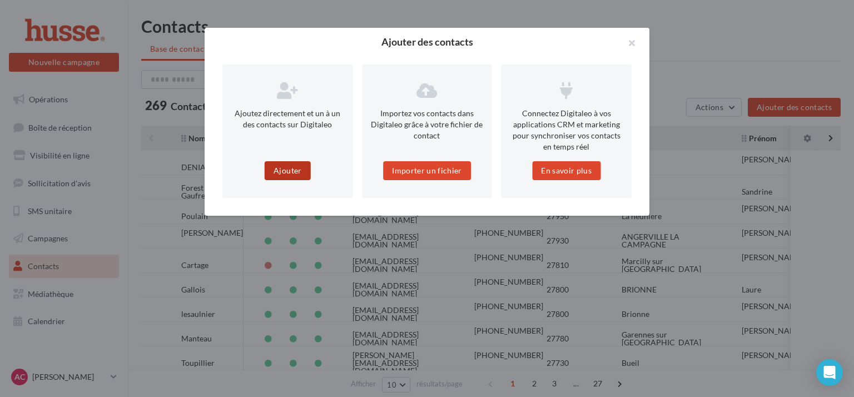
click at [292, 172] on button "Ajouter" at bounding box center [288, 170] width 46 height 19
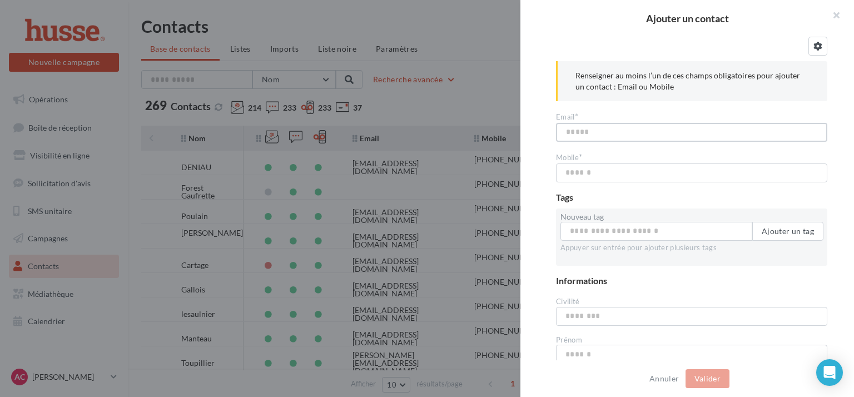
click at [588, 134] on input "text" at bounding box center [691, 132] width 271 height 19
click at [638, 132] on input "text" at bounding box center [691, 132] width 271 height 19
paste input "**********"
type input "**********"
click at [631, 174] on input "text" at bounding box center [691, 172] width 271 height 19
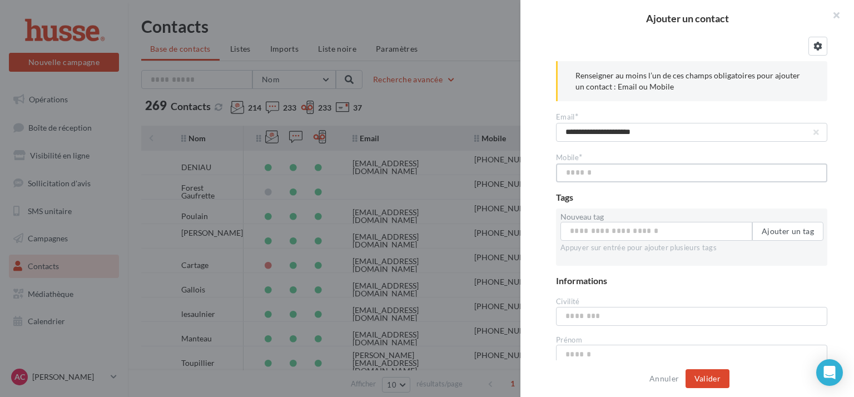
drag, startPoint x: 580, startPoint y: 169, endPoint x: 574, endPoint y: 168, distance: 6.2
click at [574, 168] on input "text" at bounding box center [691, 172] width 271 height 19
paste input "**********"
type input "**********"
click at [585, 229] on input "Nouveau tag" at bounding box center [656, 231] width 192 height 19
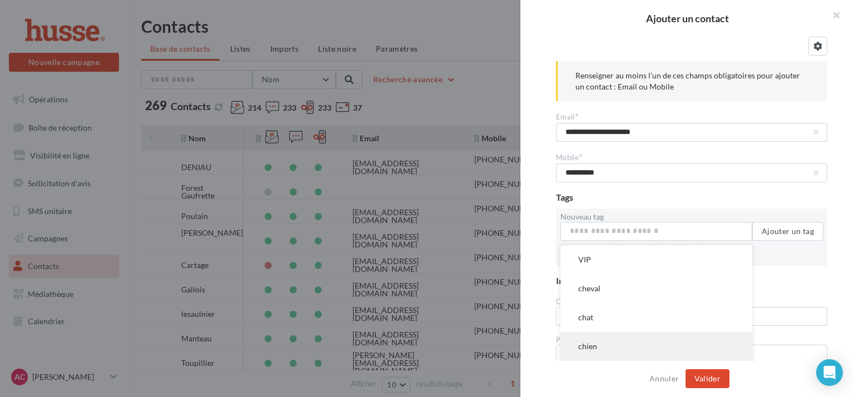
click at [587, 342] on button "chien" at bounding box center [656, 346] width 192 height 29
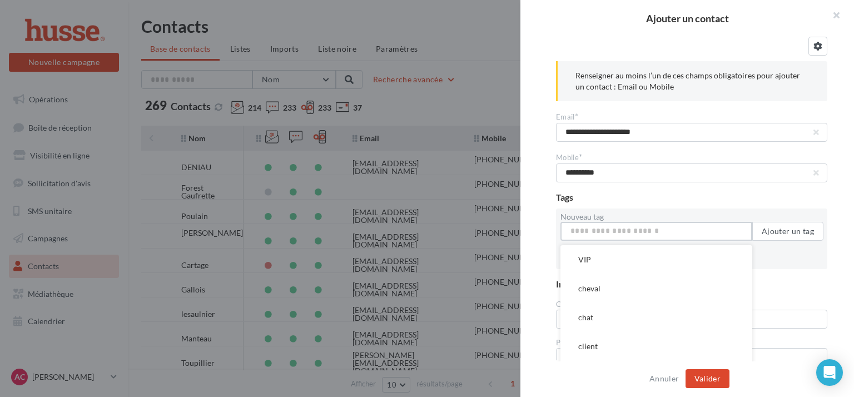
click at [712, 239] on input "Nouveau tag" at bounding box center [656, 231] width 192 height 19
click at [611, 342] on button "client" at bounding box center [656, 346] width 192 height 29
click at [611, 314] on input "text" at bounding box center [691, 319] width 271 height 19
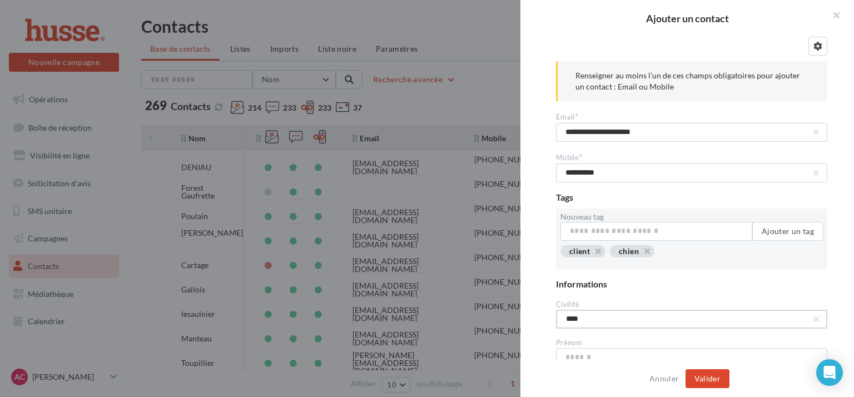
type input "***"
click at [603, 356] on input "text" at bounding box center [691, 357] width 271 height 19
type input "*******"
click at [705, 379] on button "Valider" at bounding box center [707, 378] width 44 height 19
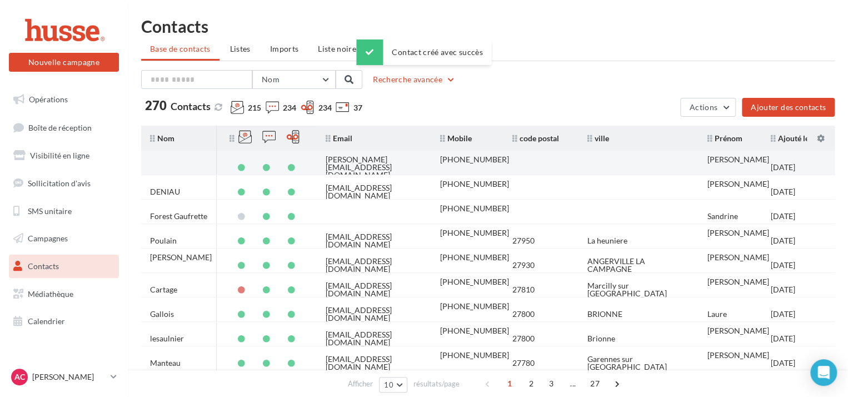
click at [479, 162] on div "[PHONE_NUMBER]" at bounding box center [474, 160] width 69 height 8
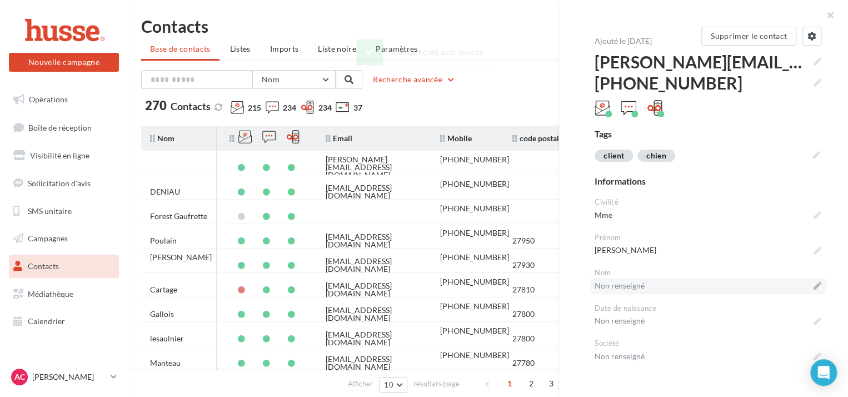
click at [645, 287] on span "Non renseigné" at bounding box center [708, 286] width 227 height 16
click at [0, 0] on textarea "Non renseigné" at bounding box center [0, 0] width 0 height 0
type textarea "*"
type textarea "**"
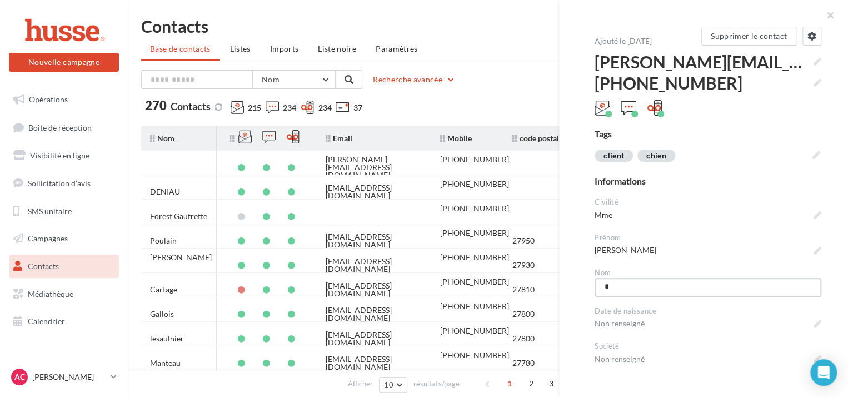
type textarea "**"
type textarea "***"
type textarea "****"
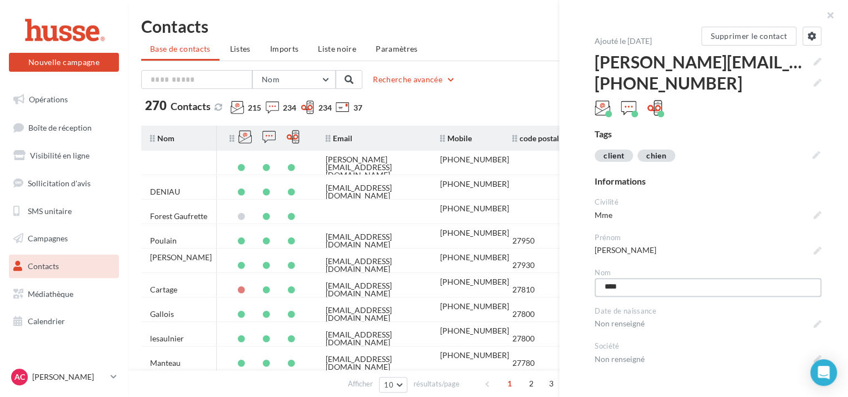
type textarea "*****"
type textarea "******"
type textarea "*******"
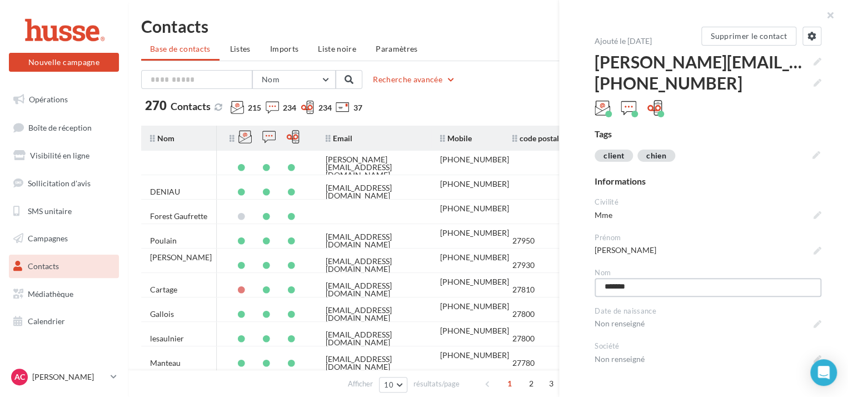
type textarea "*******"
type textarea "********"
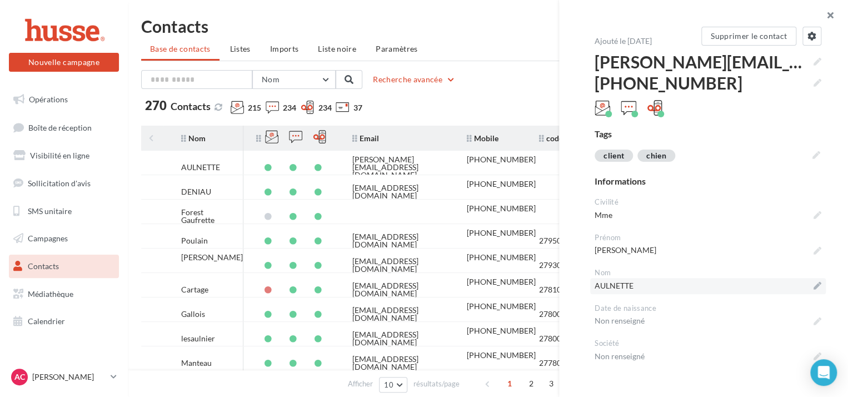
click at [832, 14] on button "button" at bounding box center [826, 16] width 44 height 33
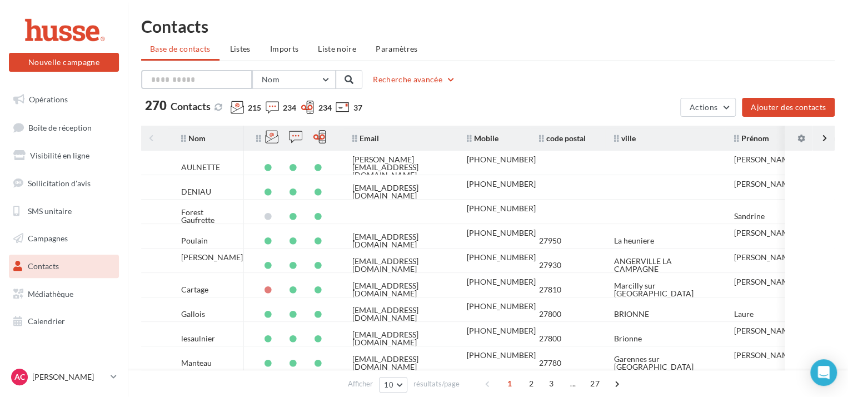
click at [215, 77] on input "text" at bounding box center [196, 79] width 111 height 19
type input "******"
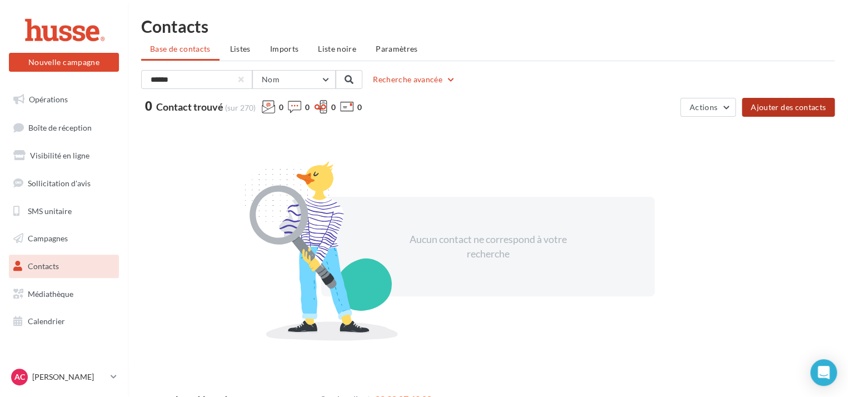
click at [767, 109] on button "Ajouter des contacts" at bounding box center [788, 107] width 93 height 19
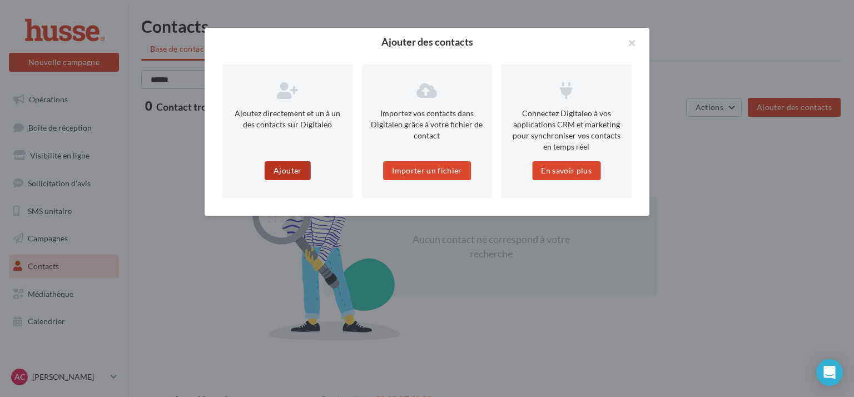
click at [291, 172] on button "Ajouter" at bounding box center [288, 170] width 46 height 19
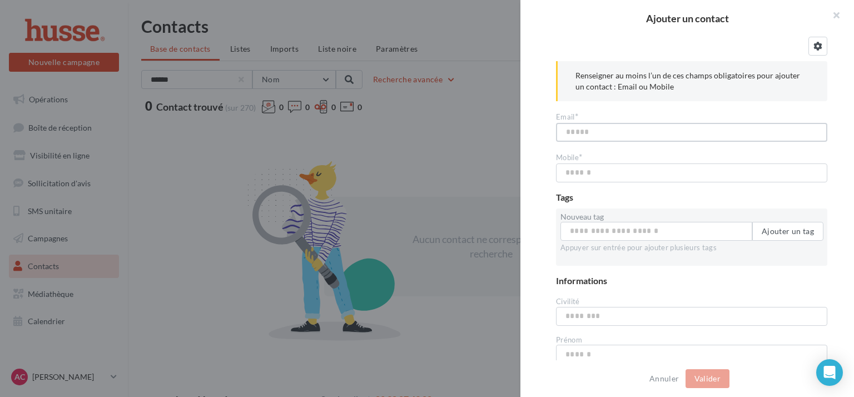
click at [580, 132] on input "text" at bounding box center [691, 132] width 271 height 19
paste input "**********"
type input "**********"
click at [596, 181] on input "text" at bounding box center [691, 172] width 271 height 19
click at [607, 177] on input "text" at bounding box center [691, 172] width 271 height 19
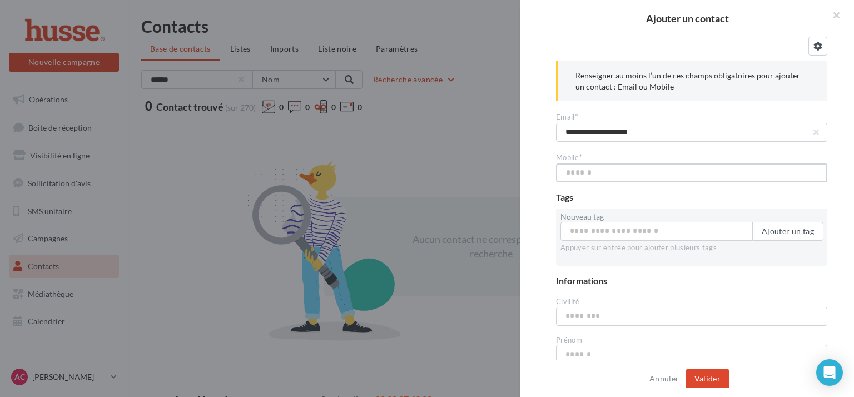
paste input "**********"
type input "**********"
click at [606, 237] on input "Nouveau tag" at bounding box center [656, 231] width 192 height 19
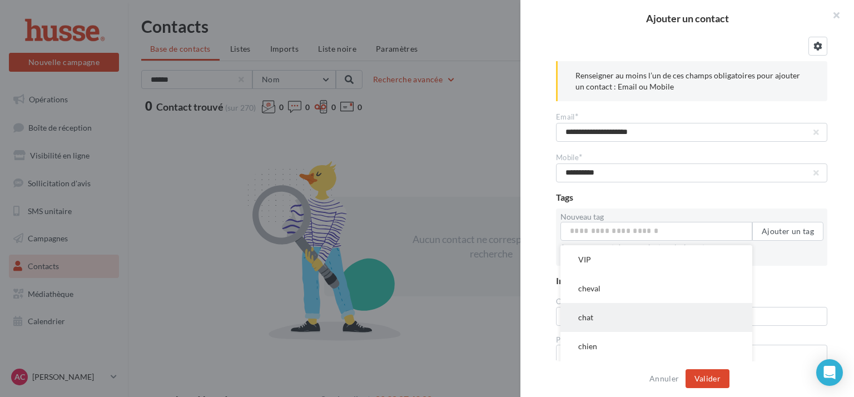
click at [593, 323] on button "chat" at bounding box center [656, 317] width 192 height 29
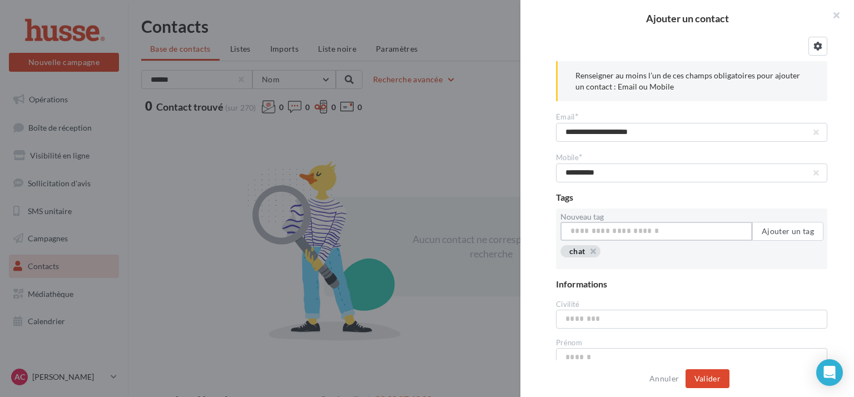
click at [625, 233] on input "Nouveau tag" at bounding box center [656, 231] width 192 height 19
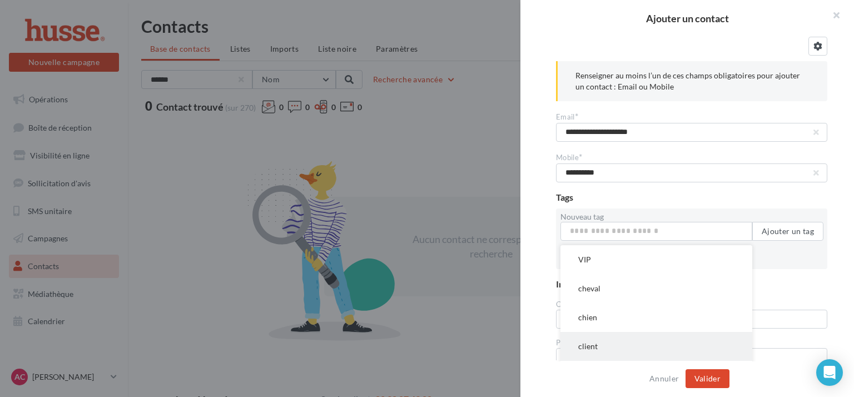
click at [581, 341] on button "client" at bounding box center [656, 346] width 192 height 29
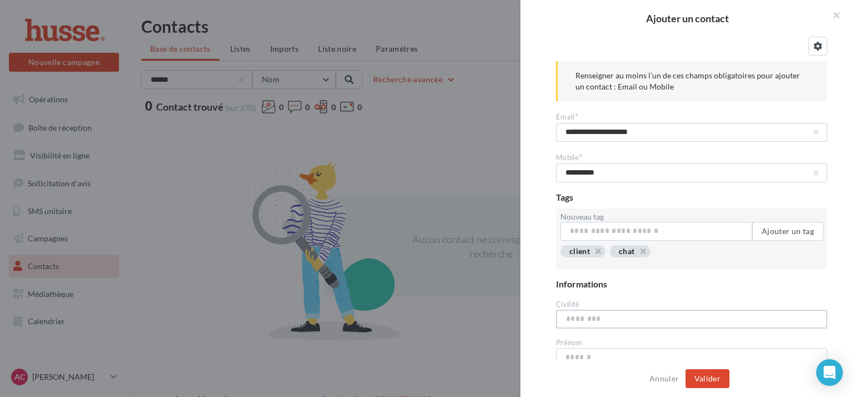
click at [593, 316] on input "text" at bounding box center [691, 319] width 271 height 19
type input "***"
click at [585, 358] on input "text" at bounding box center [691, 357] width 271 height 19
paste input "*******"
type input "*******"
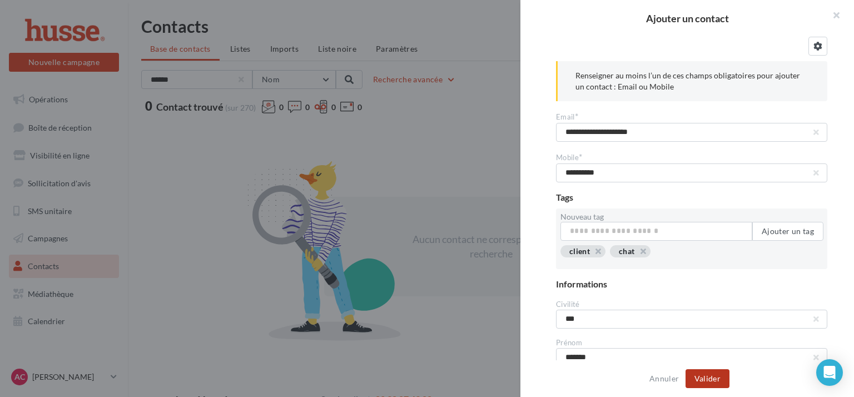
click at [707, 372] on button "Valider" at bounding box center [707, 378] width 44 height 19
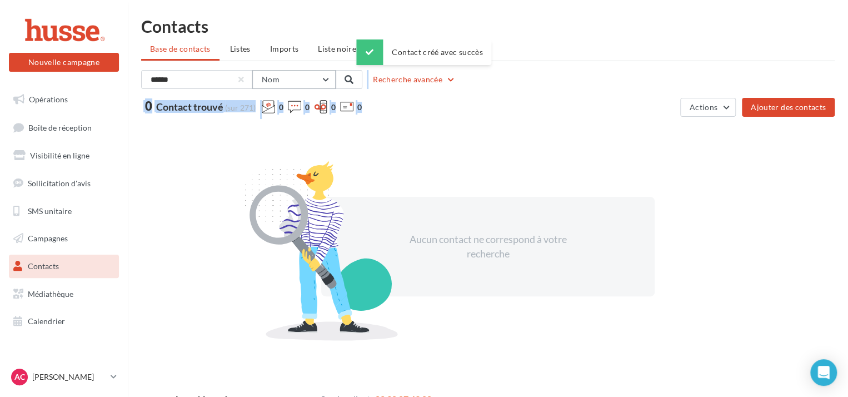
drag, startPoint x: 512, startPoint y: 115, endPoint x: 325, endPoint y: 86, distance: 189.5
click at [325, 86] on div "****** Nom Prénom Nom Email Mobile Téléphone Fixe Recherche avancée 0 Contact t…" at bounding box center [487, 93] width 693 height 47
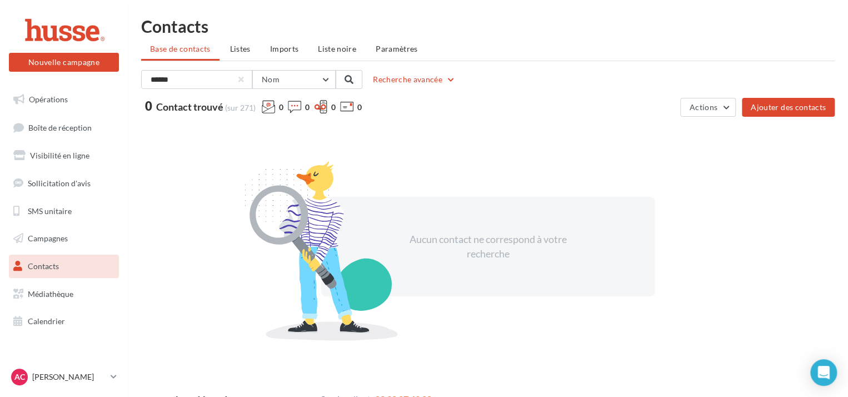
click at [191, 50] on ul "Base de contacts Listes Imports Liste noire Paramètres" at bounding box center [487, 50] width 693 height 22
click at [243, 81] on div at bounding box center [241, 79] width 4 height 4
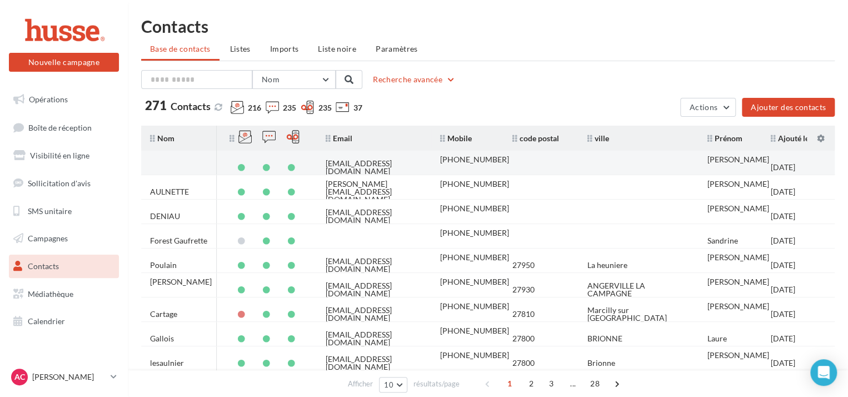
click at [380, 166] on div "[EMAIL_ADDRESS][DOMAIN_NAME]" at bounding box center [374, 167] width 97 height 16
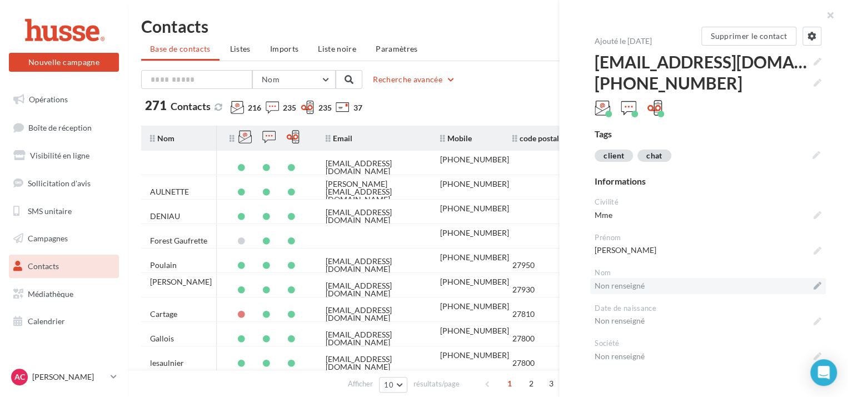
click at [620, 286] on span "Non renseigné" at bounding box center [708, 286] width 227 height 16
click at [0, 0] on textarea "Non renseigné" at bounding box center [0, 0] width 0 height 0
type textarea "*"
type textarea "**"
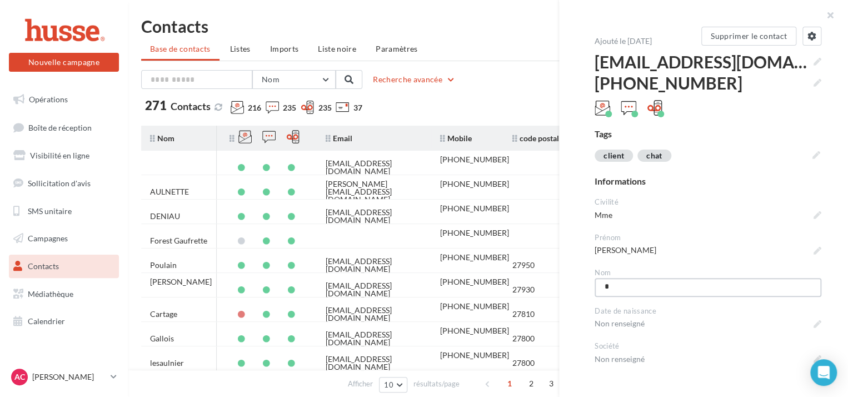
type textarea "**"
type textarea "***"
type textarea "****"
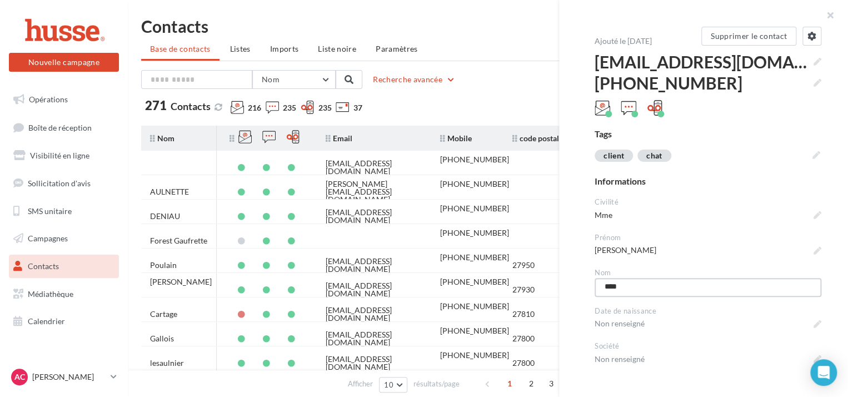
type textarea "*****"
type textarea "******"
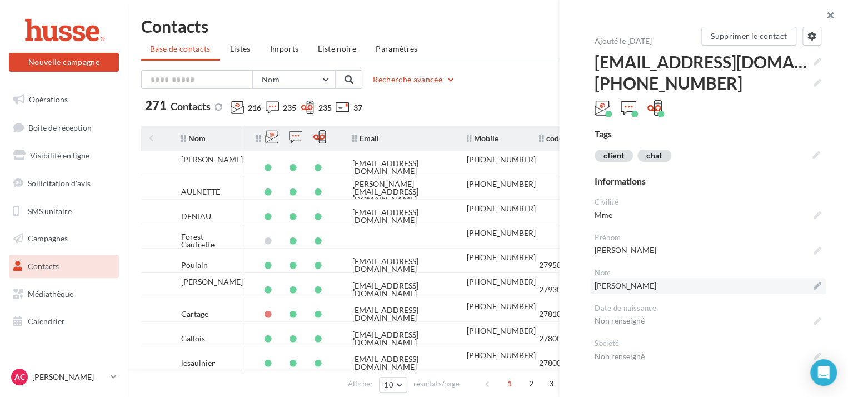
click at [831, 19] on button "button" at bounding box center [826, 16] width 44 height 33
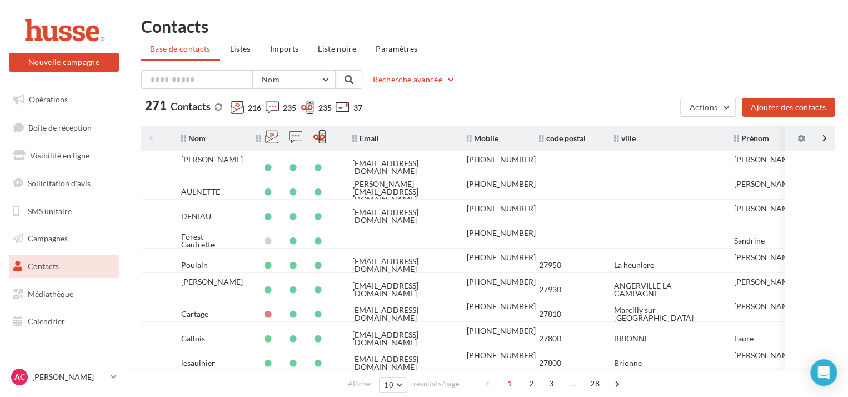
click at [220, 104] on button at bounding box center [218, 107] width 12 height 9
click at [214, 77] on input "text" at bounding box center [196, 79] width 111 height 19
type input "***"
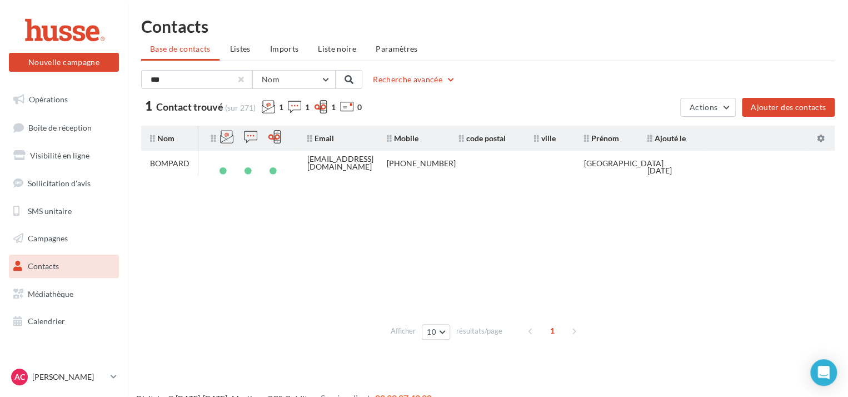
click at [242, 79] on div at bounding box center [241, 79] width 4 height 4
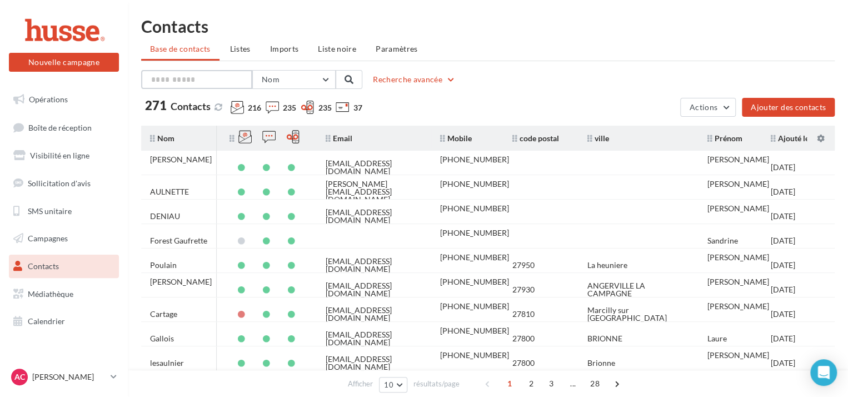
click at [235, 79] on input "text" at bounding box center [196, 79] width 111 height 19
type input "*****"
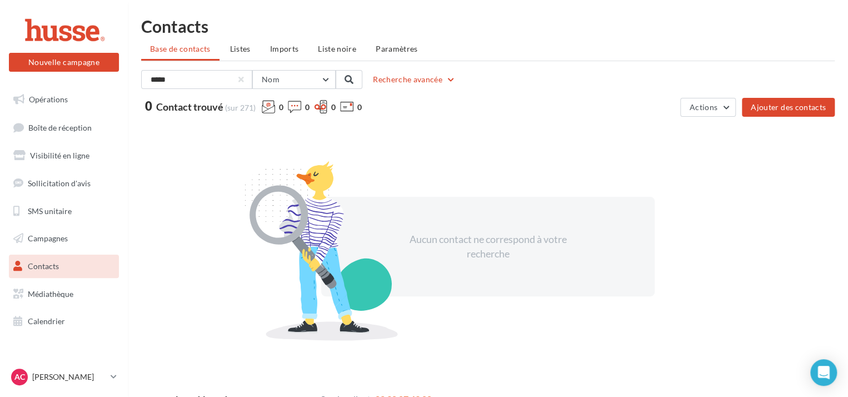
click at [63, 259] on link "Contacts" at bounding box center [64, 265] width 114 height 23
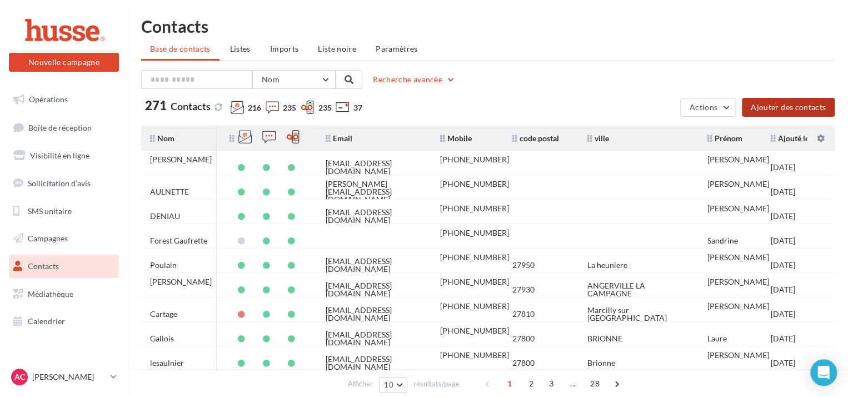
click at [814, 110] on button "Ajouter des contacts" at bounding box center [788, 107] width 93 height 19
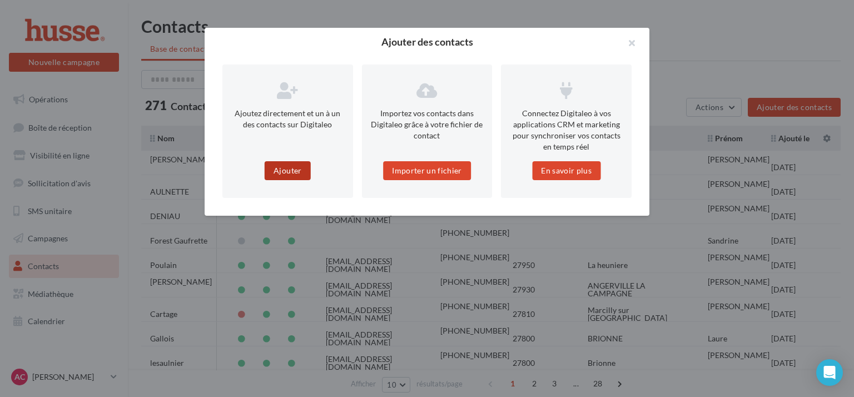
click at [282, 174] on button "Ajouter" at bounding box center [288, 170] width 46 height 19
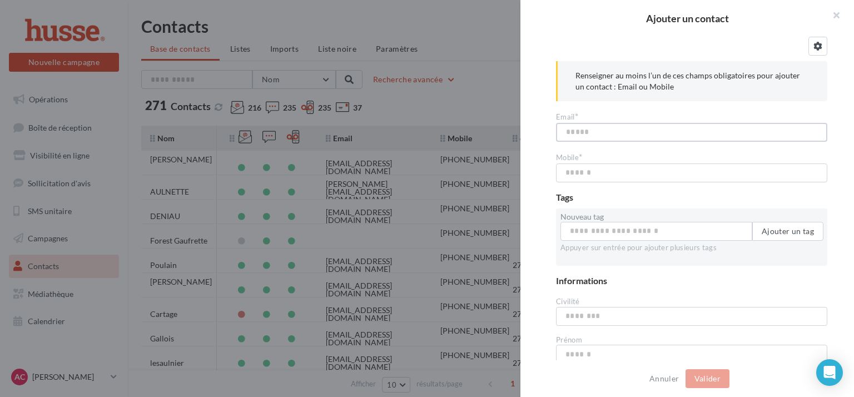
click at [660, 126] on input "text" at bounding box center [691, 132] width 271 height 19
paste input "**********"
type input "**********"
click at [589, 174] on input "text" at bounding box center [691, 172] width 271 height 19
paste input "**********"
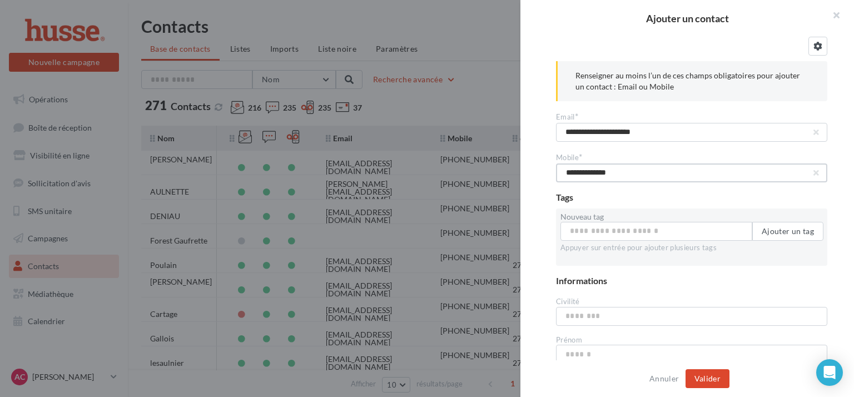
type input "**********"
click at [592, 235] on input "Nouveau tag" at bounding box center [656, 231] width 192 height 19
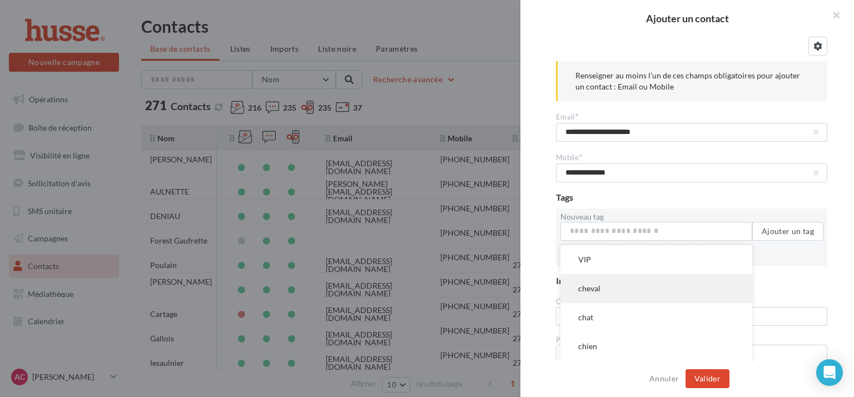
click at [593, 294] on button "cheval" at bounding box center [656, 288] width 192 height 29
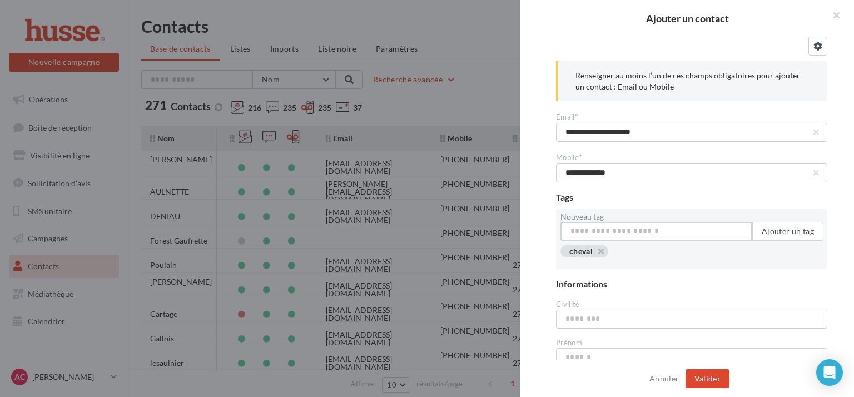
click at [615, 229] on input "Nouveau tag" at bounding box center [656, 231] width 192 height 19
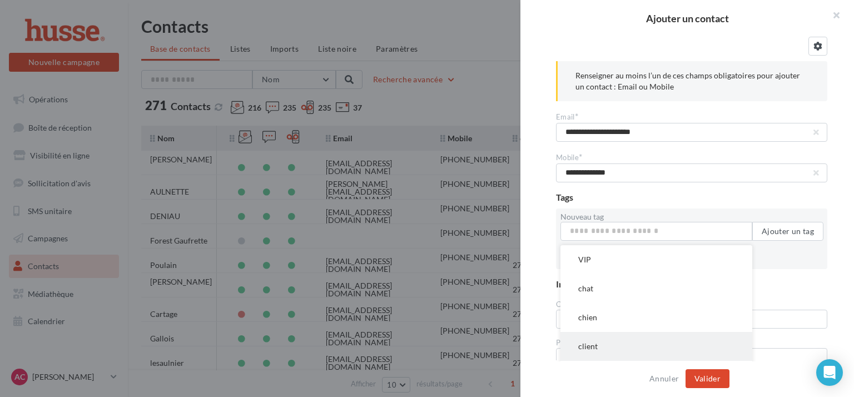
click at [589, 348] on button "client" at bounding box center [656, 346] width 192 height 29
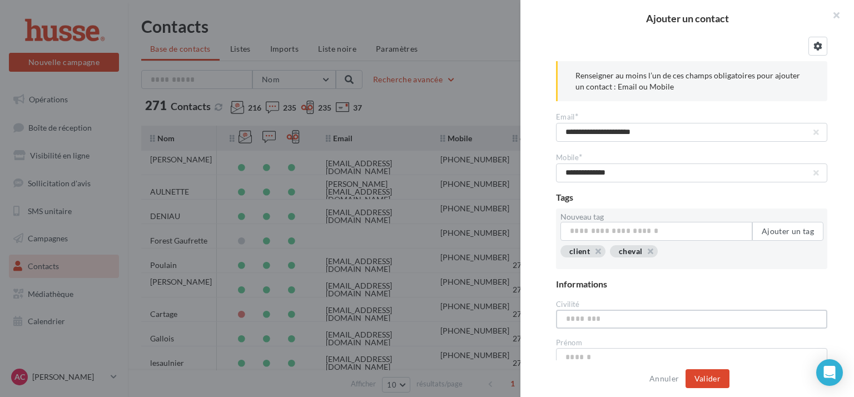
click at [613, 315] on input "text" at bounding box center [691, 319] width 271 height 19
type input "**"
click at [607, 354] on input "text" at bounding box center [691, 357] width 271 height 19
type input "******"
click at [711, 381] on button "Valider" at bounding box center [707, 378] width 44 height 19
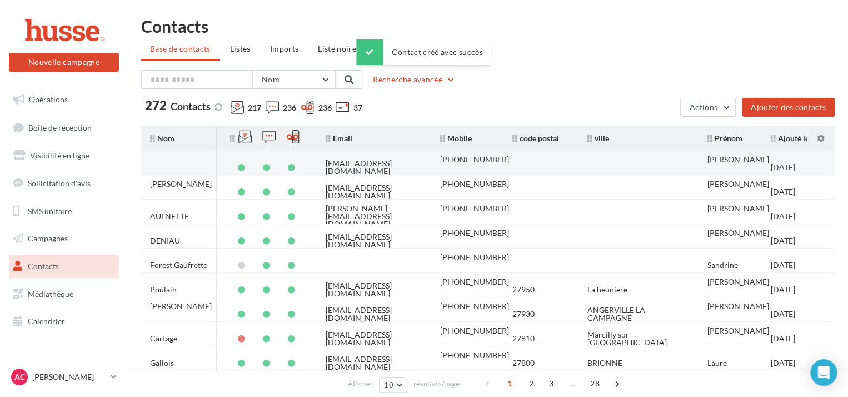
click at [510, 169] on td at bounding box center [540, 167] width 75 height 24
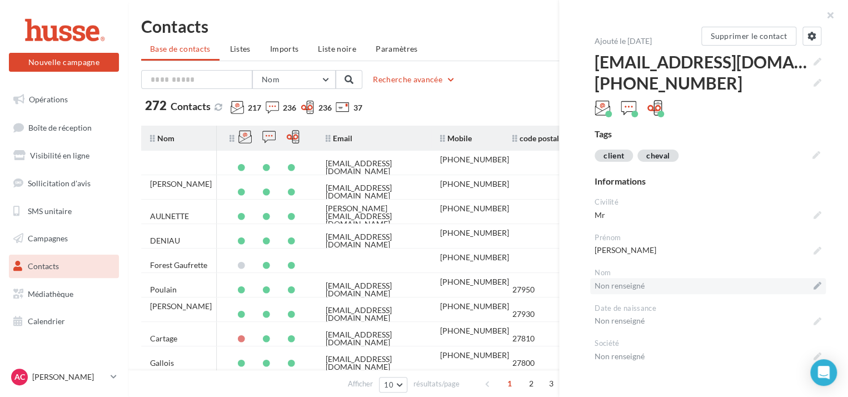
click at [615, 287] on span "Non renseigné" at bounding box center [708, 286] width 227 height 16
click at [0, 0] on textarea "Non renseigné" at bounding box center [0, 0] width 0 height 0
type textarea "*"
type textarea "**"
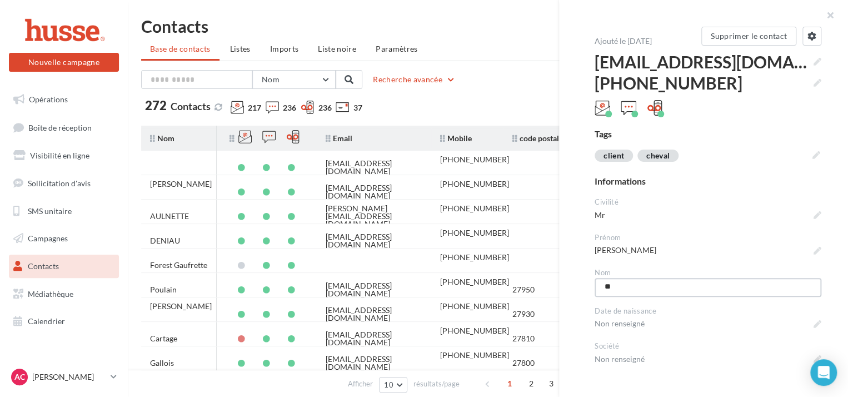
type textarea "**"
type textarea "***"
type textarea "****"
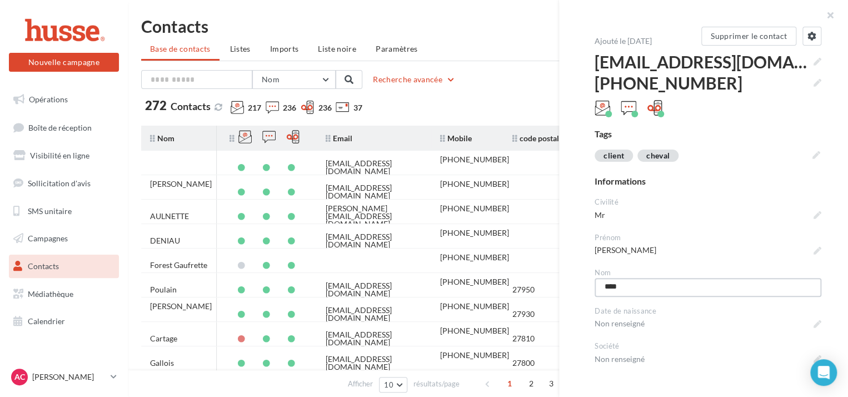
type textarea "*****"
type textarea "******"
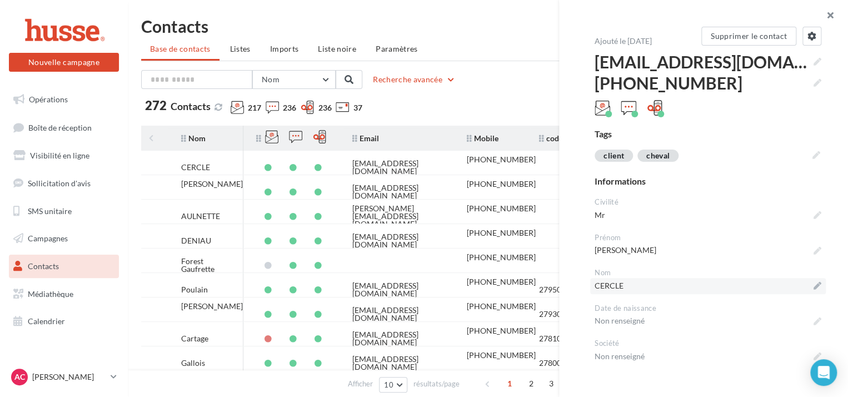
click at [836, 17] on button "button" at bounding box center [826, 16] width 44 height 33
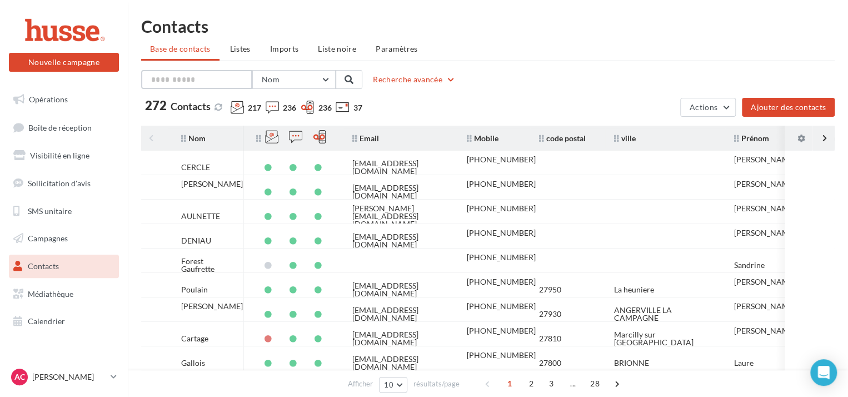
click at [237, 78] on input "text" at bounding box center [196, 79] width 111 height 19
type input "**"
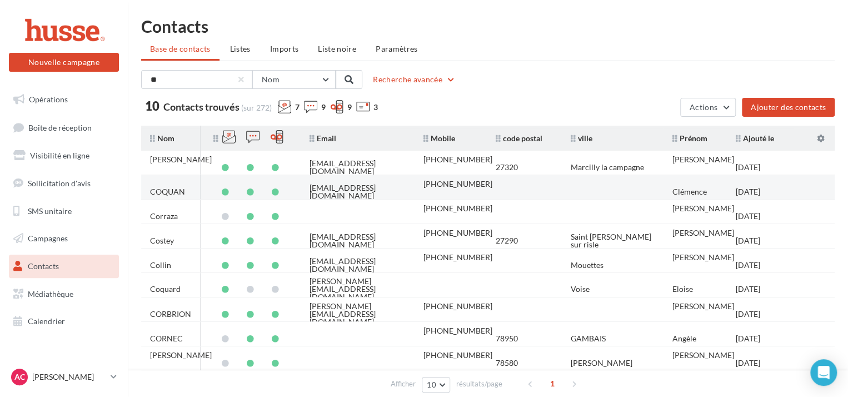
click at [426, 187] on div "[PHONE_NUMBER]" at bounding box center [457, 184] width 69 height 8
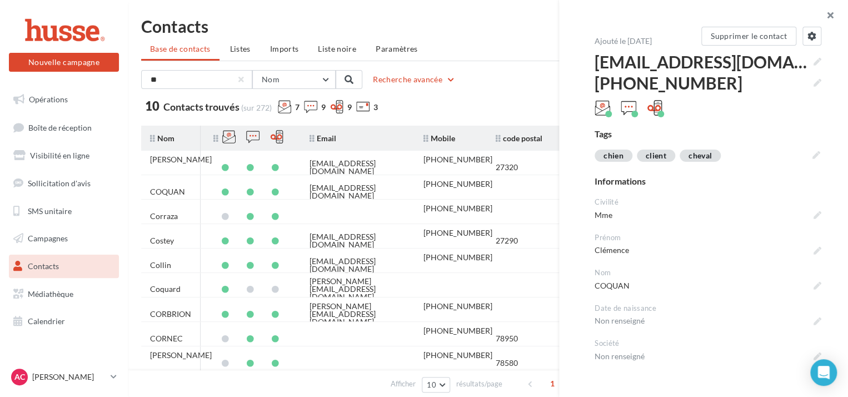
click at [831, 16] on button "button" at bounding box center [826, 16] width 44 height 33
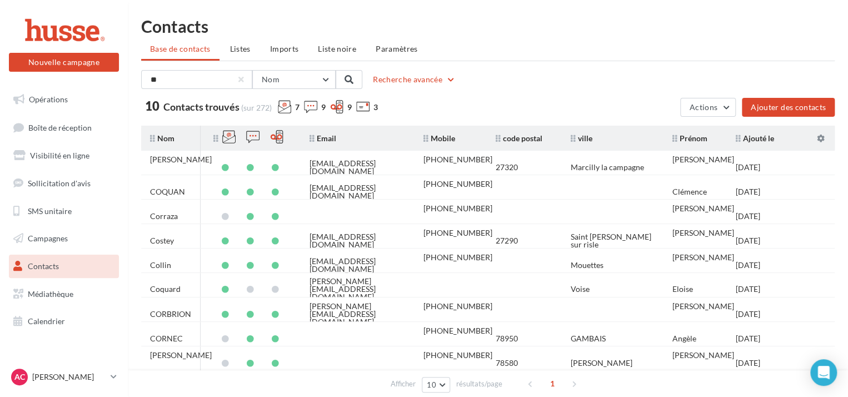
click at [58, 266] on link "Contacts" at bounding box center [64, 265] width 114 height 23
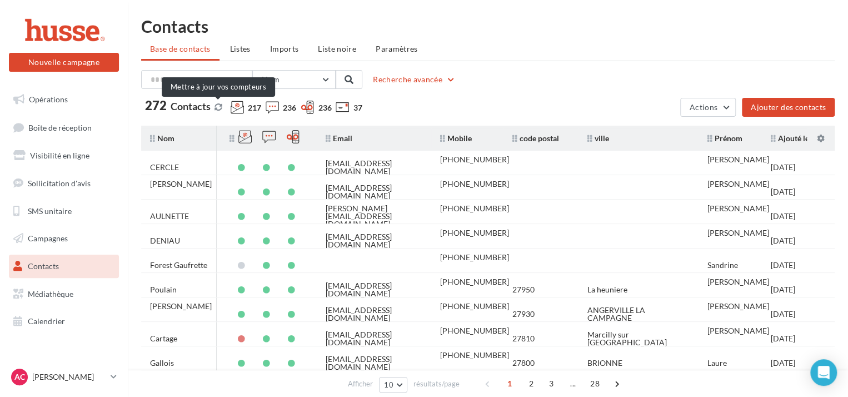
click at [217, 105] on button at bounding box center [218, 107] width 12 height 9
click at [220, 104] on button at bounding box center [218, 107] width 12 height 9
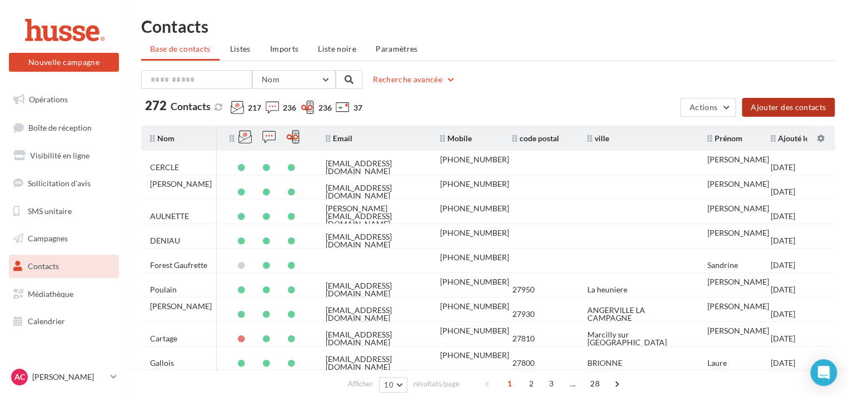
click at [777, 106] on button "Ajouter des contacts" at bounding box center [788, 107] width 93 height 19
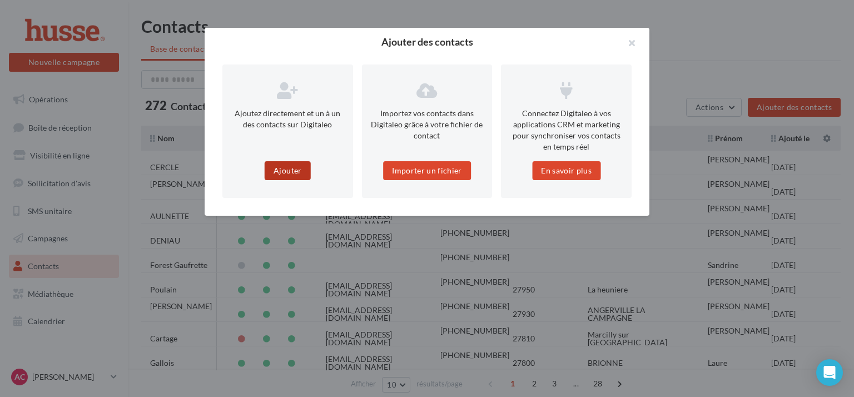
click at [287, 178] on button "Ajouter" at bounding box center [288, 170] width 46 height 19
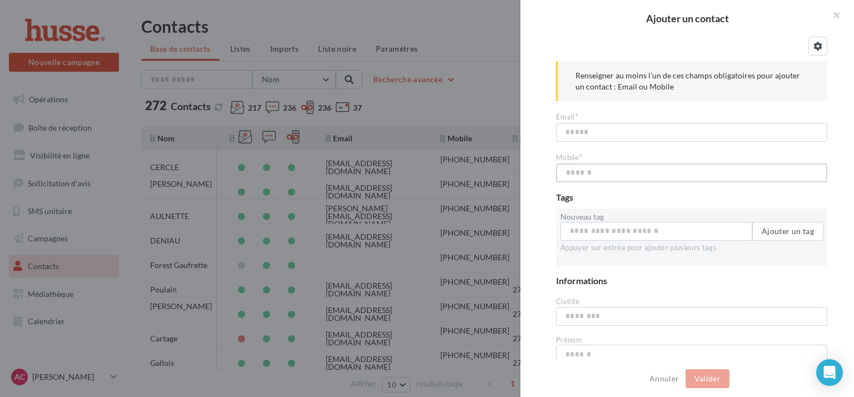
click at [614, 176] on input "text" at bounding box center [691, 172] width 271 height 19
type input "**********"
click at [613, 229] on input "Nouveau tag" at bounding box center [656, 231] width 192 height 19
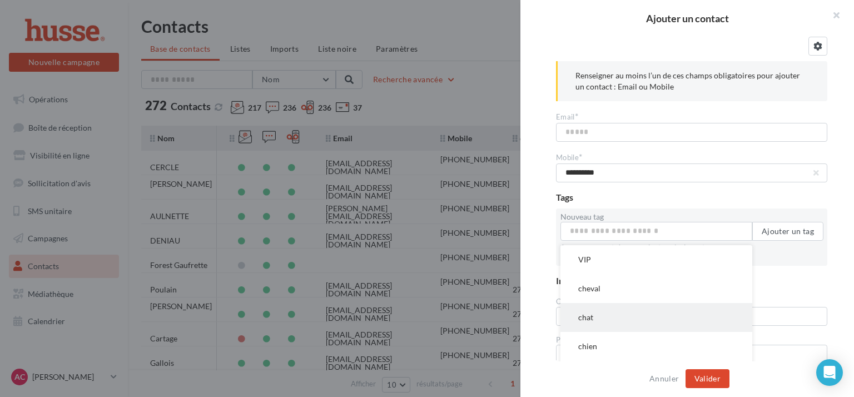
click at [596, 313] on button "chat" at bounding box center [656, 317] width 192 height 29
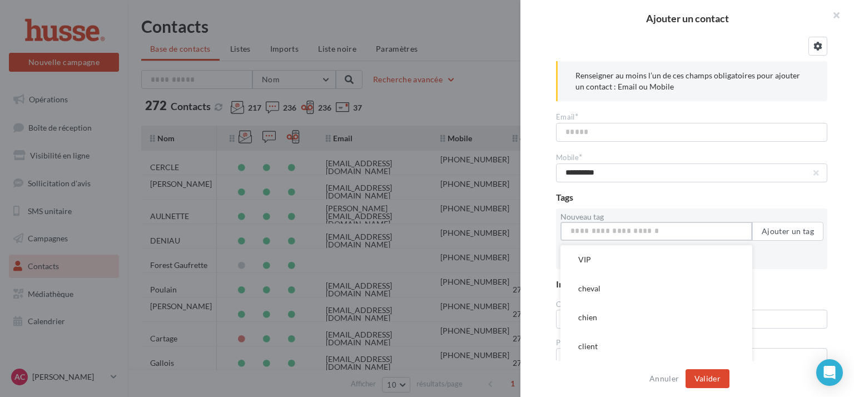
click at [609, 234] on input "Nouveau tag" at bounding box center [656, 231] width 192 height 19
click at [590, 341] on button "client" at bounding box center [656, 346] width 192 height 29
click at [593, 313] on input "text" at bounding box center [691, 319] width 271 height 19
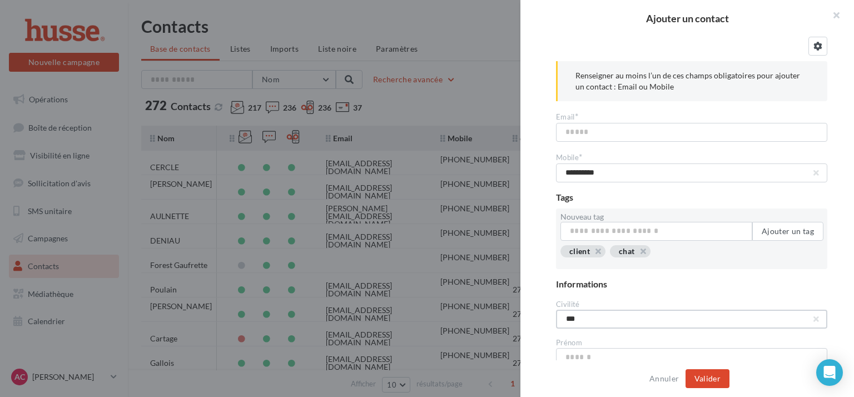
type input "***"
click at [591, 352] on input "text" at bounding box center [691, 357] width 271 height 19
type input "*"
type input "********"
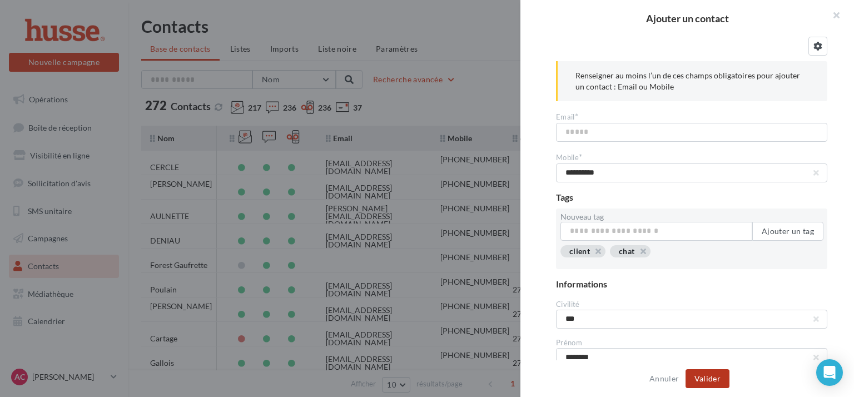
click at [702, 376] on button "Valider" at bounding box center [707, 378] width 44 height 19
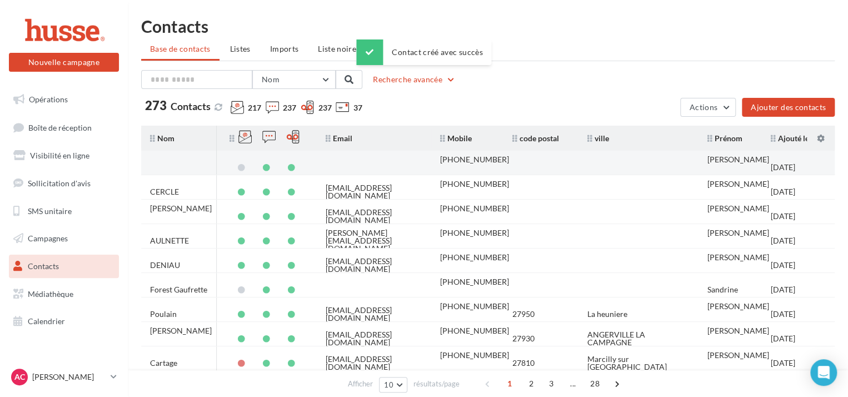
click at [678, 157] on td at bounding box center [638, 167] width 120 height 24
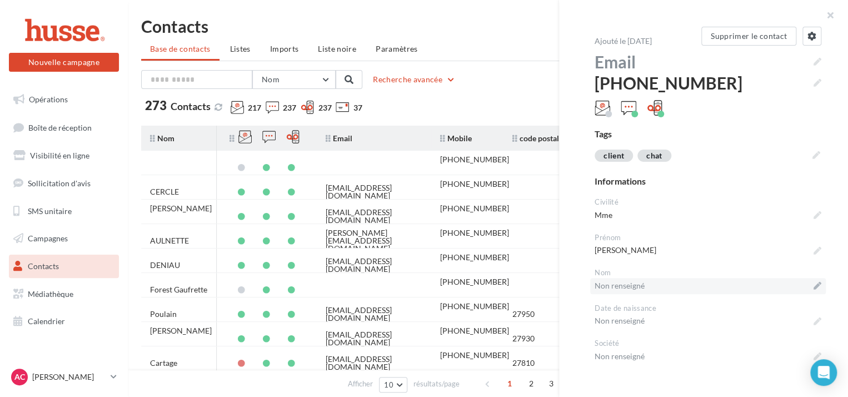
click at [633, 283] on span "Non renseigné" at bounding box center [708, 286] width 227 height 16
click at [0, 0] on textarea "Non renseigné" at bounding box center [0, 0] width 0 height 0
type textarea "*"
type textarea "**"
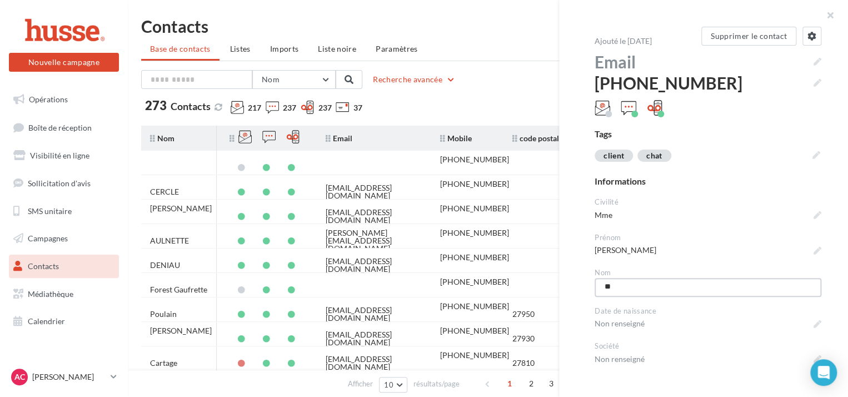
type textarea "**"
type textarea "***"
type textarea "****"
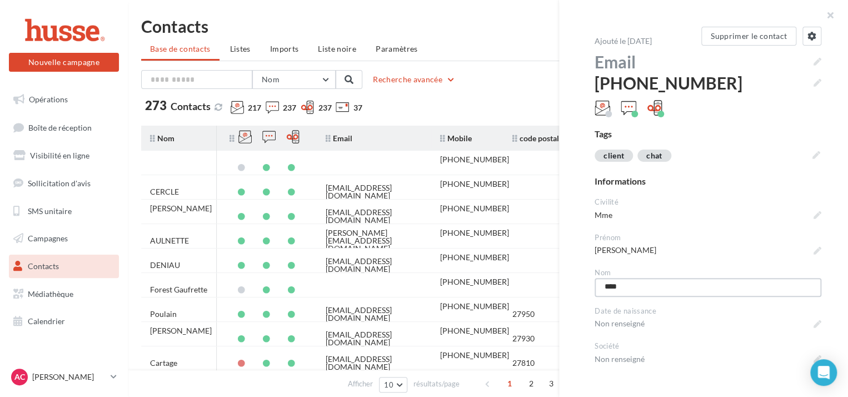
type textarea "*****"
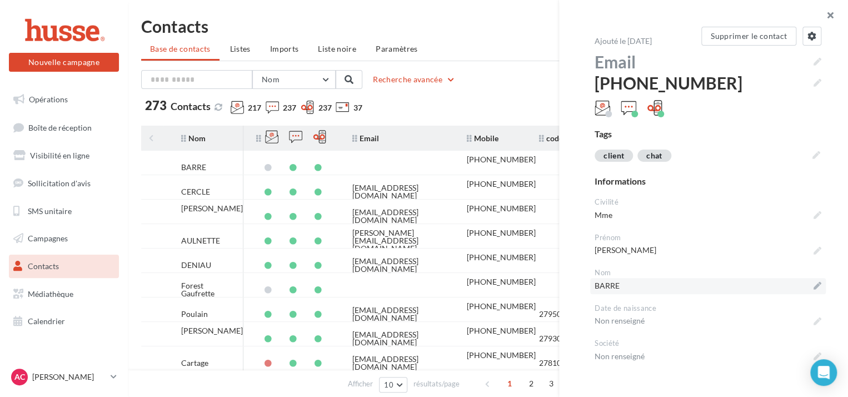
click at [831, 13] on button "button" at bounding box center [826, 16] width 44 height 33
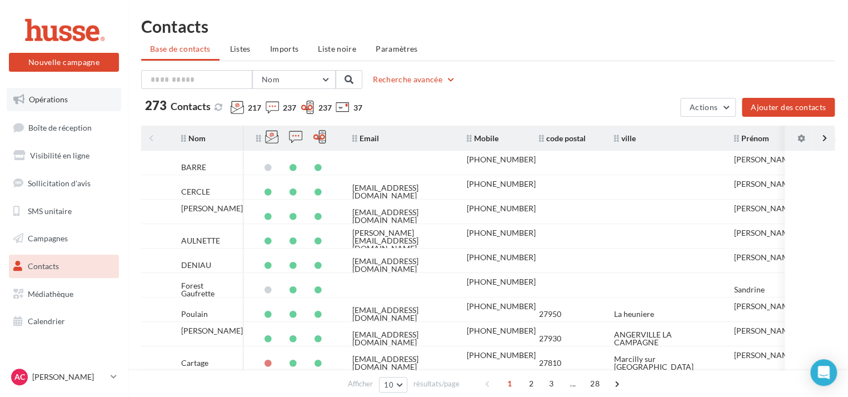
click at [68, 99] on link "Opérations" at bounding box center [64, 99] width 114 height 23
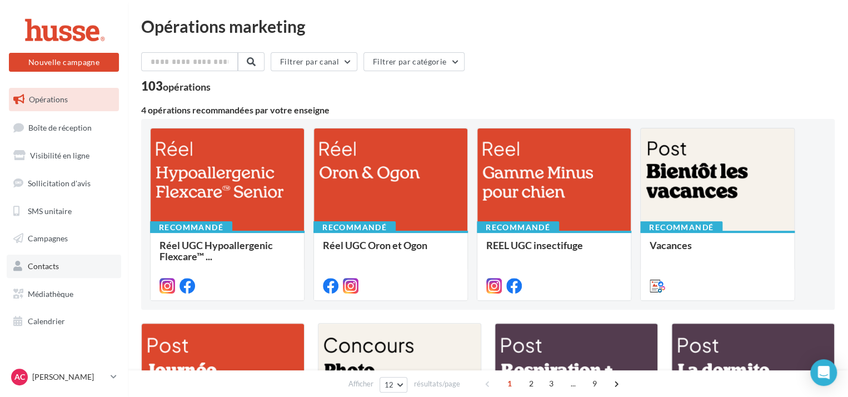
click at [55, 269] on span "Contacts" at bounding box center [43, 265] width 31 height 9
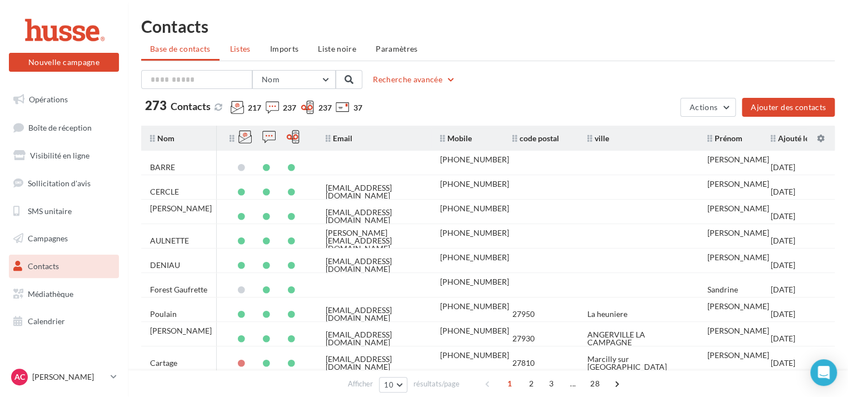
click at [239, 53] on span "Listes" at bounding box center [240, 48] width 21 height 9
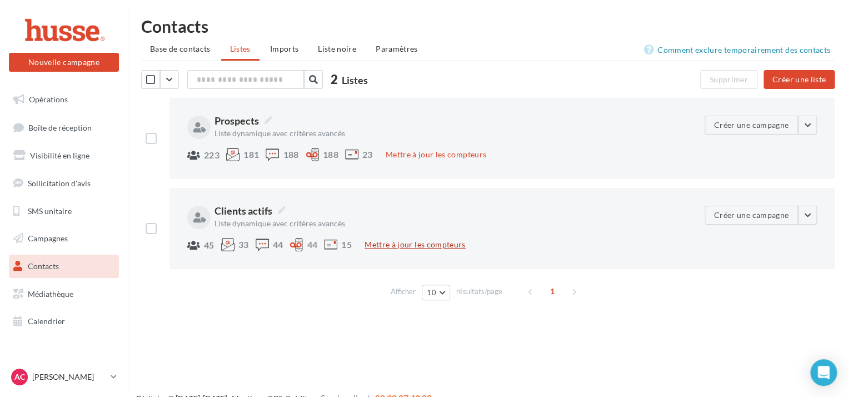
click at [384, 241] on button "Mettre à jour les compteurs" at bounding box center [414, 244] width 109 height 13
click at [441, 154] on button "Mettre à jour les compteurs" at bounding box center [435, 154] width 109 height 13
